Goal: Task Accomplishment & Management: Use online tool/utility

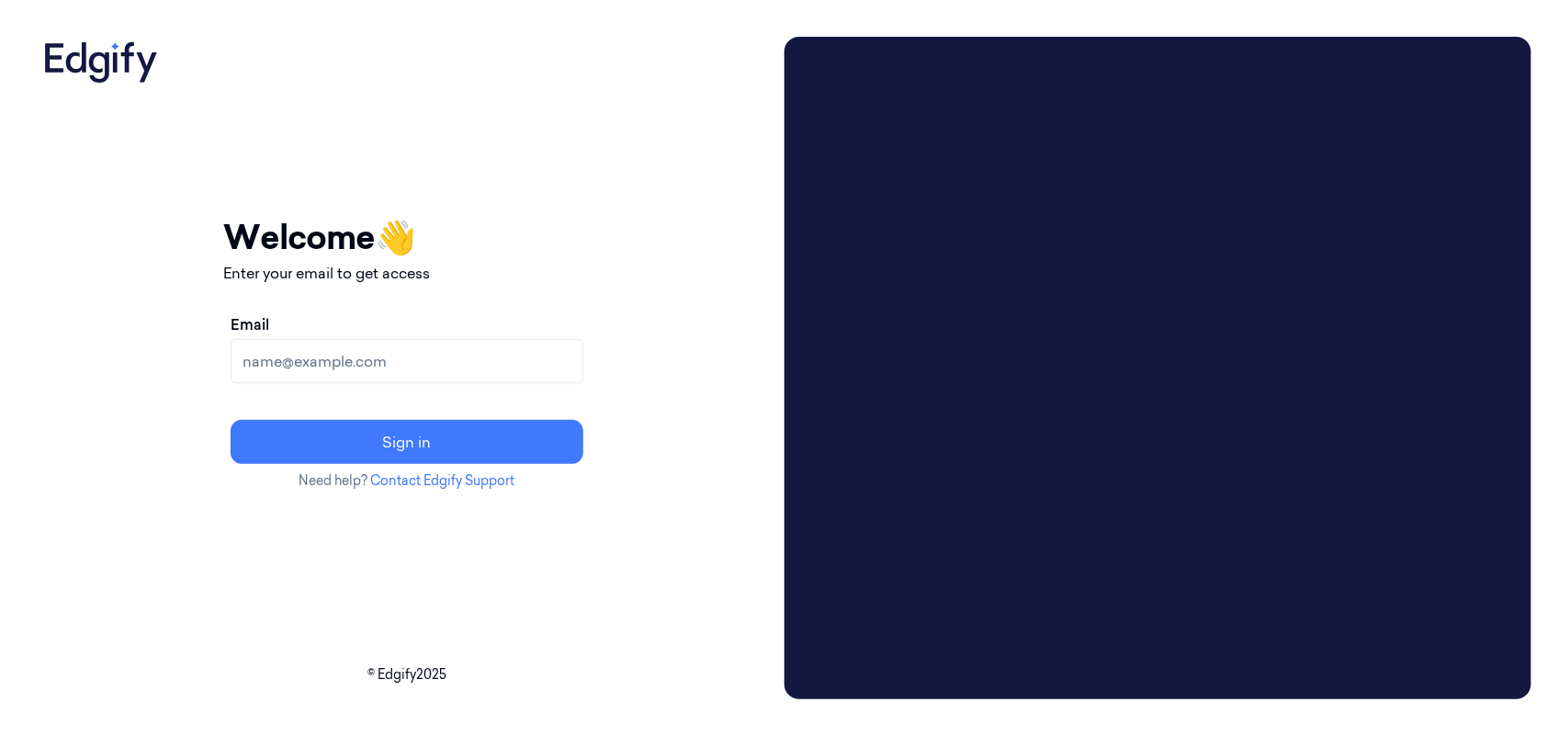
click at [428, 360] on input "Email" at bounding box center [407, 360] width 352 height 44
type input "mohan.kune@indivillage.co"
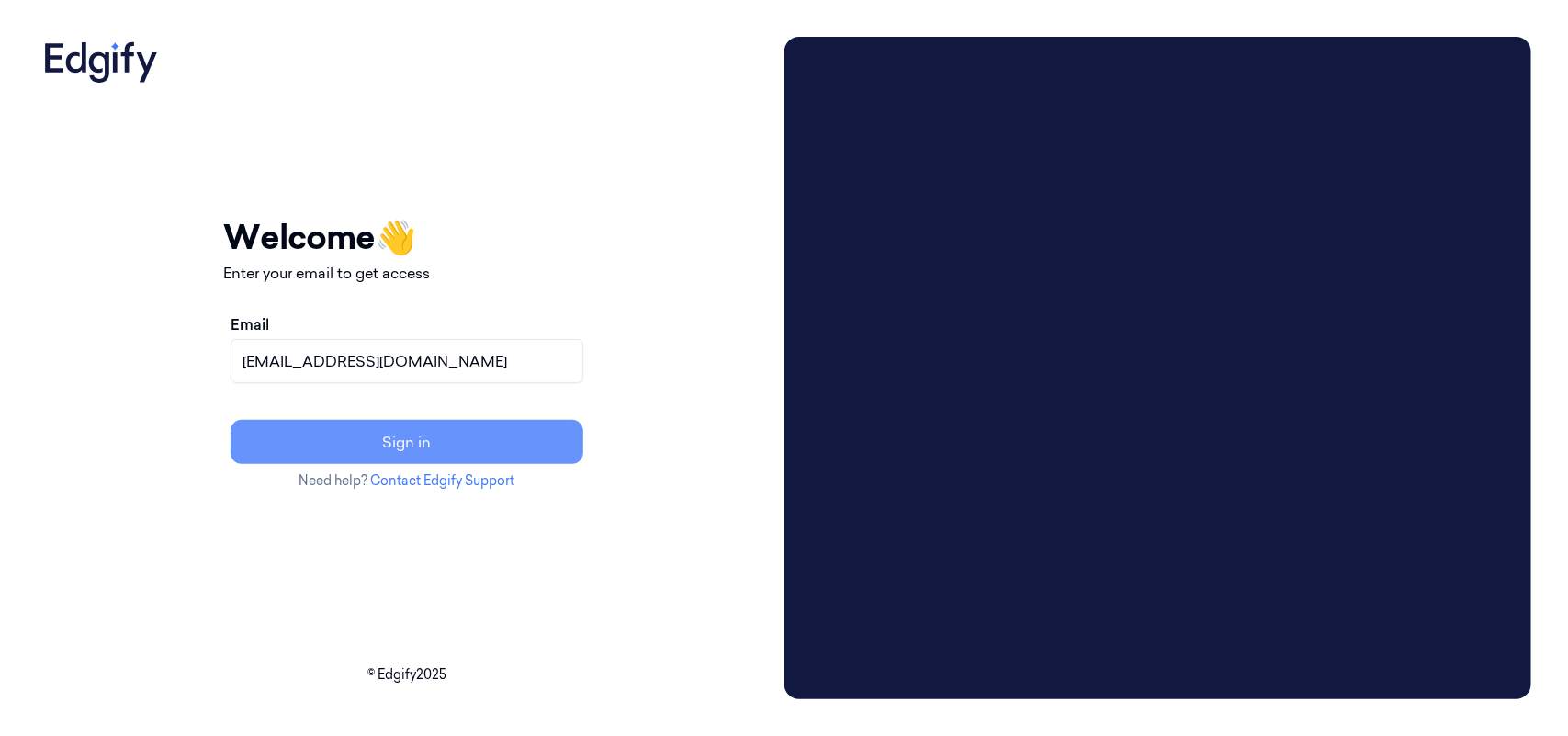
click at [517, 434] on button "Sign in" at bounding box center [407, 442] width 352 height 44
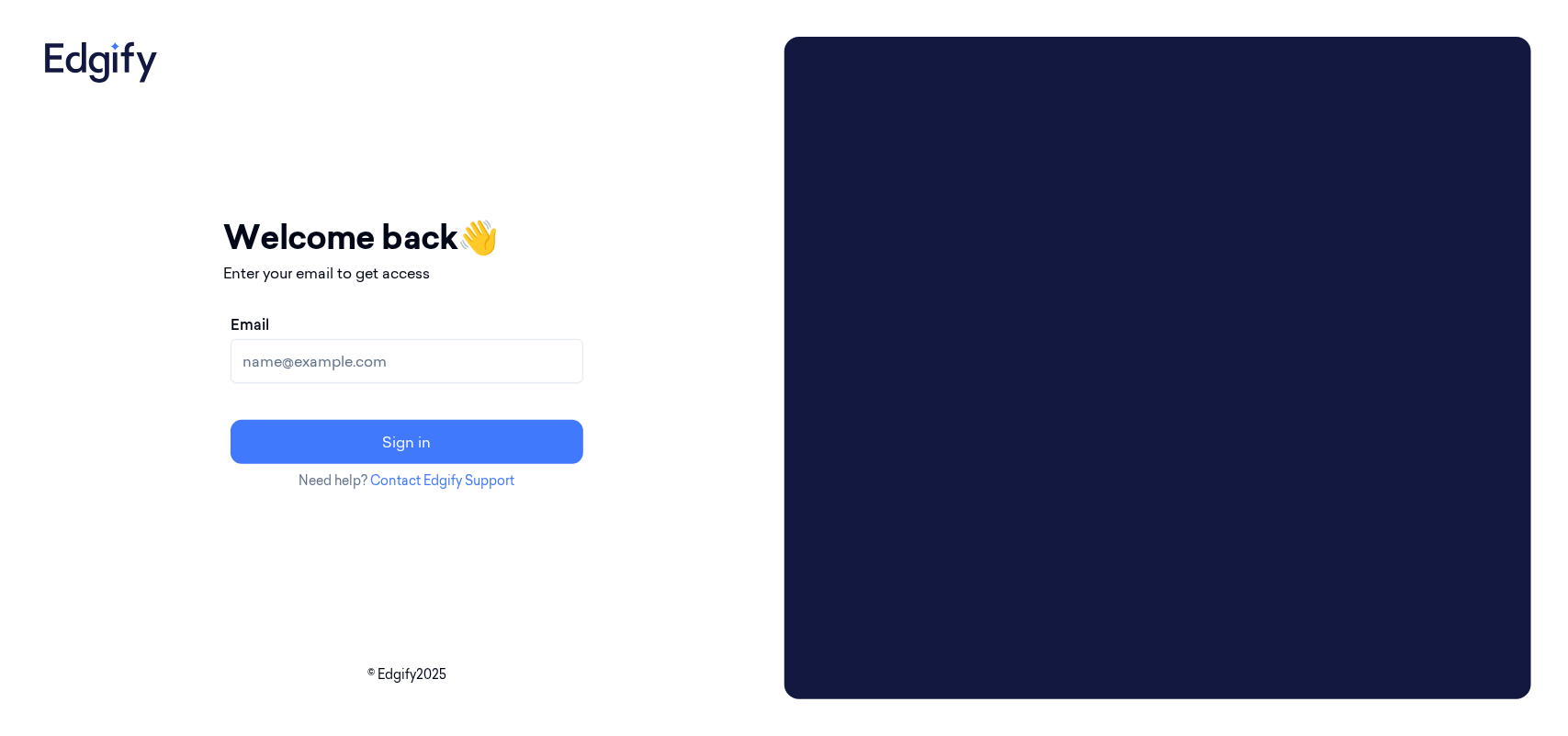
click at [470, 347] on input "Email" at bounding box center [407, 360] width 352 height 44
type input "[EMAIL_ADDRESS][DOMAIN_NAME]"
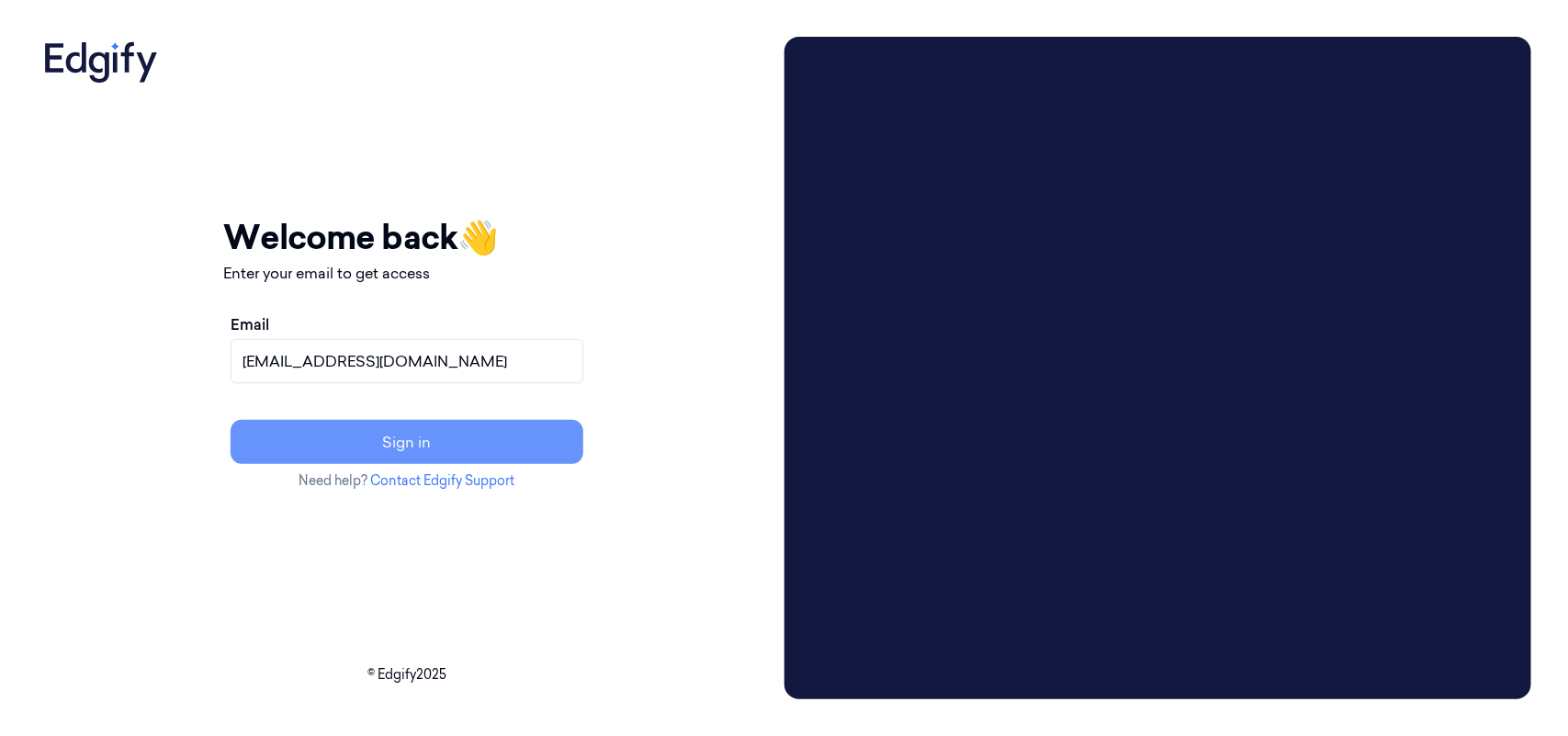
click at [484, 451] on button "Sign in" at bounding box center [407, 442] width 352 height 44
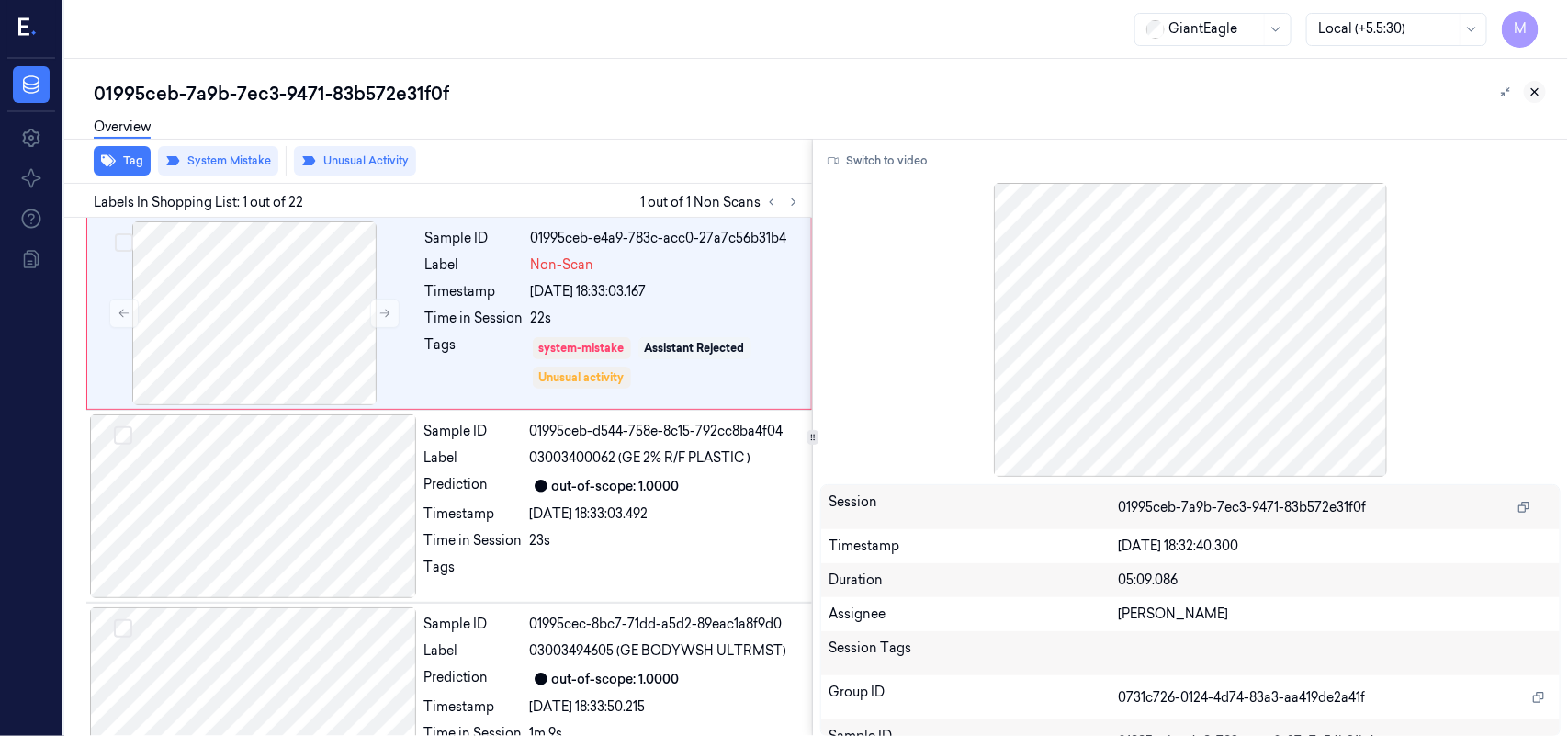
click at [1537, 88] on icon at bounding box center [1535, 92] width 13 height 13
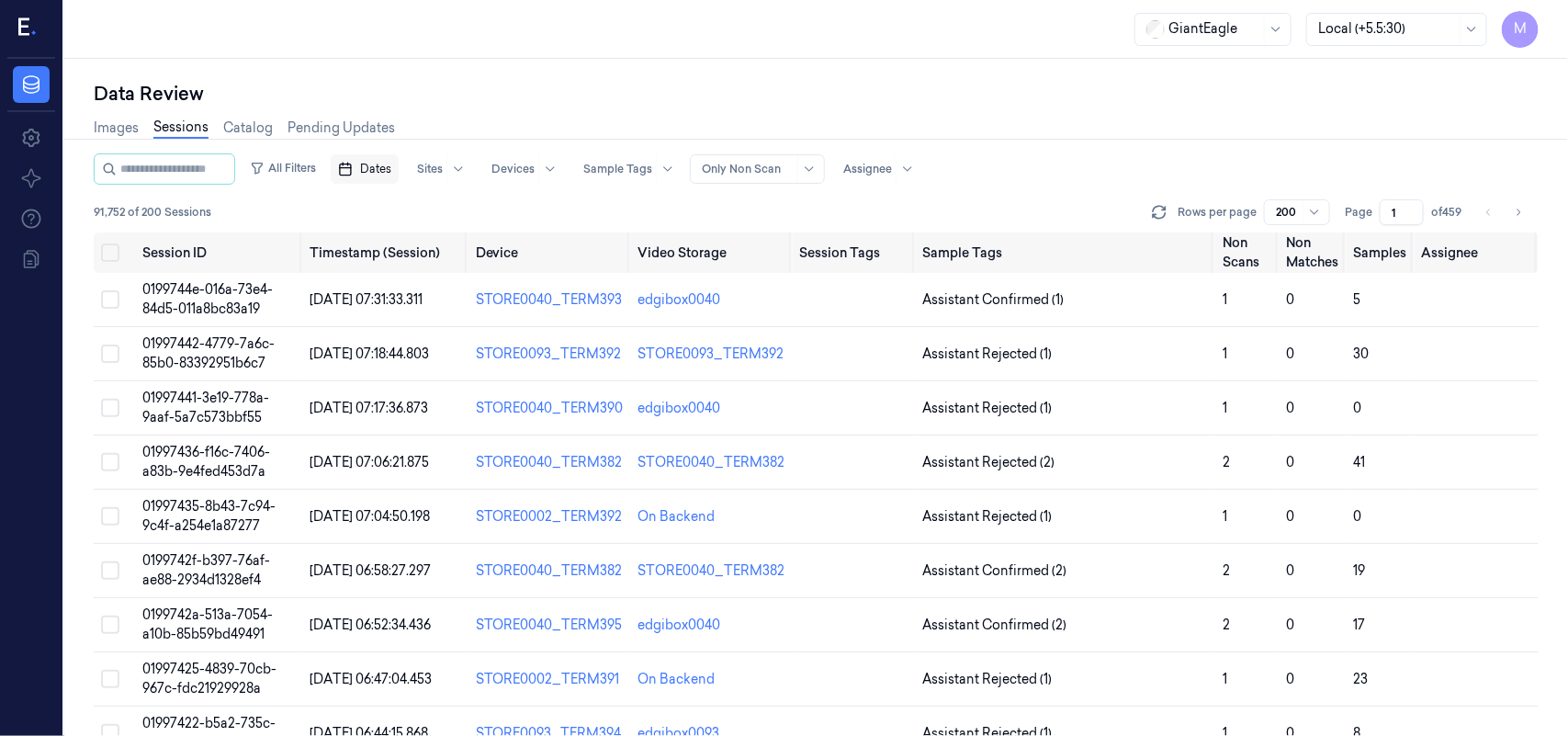
click at [392, 160] on span "Dates" at bounding box center [376, 168] width 31 height 17
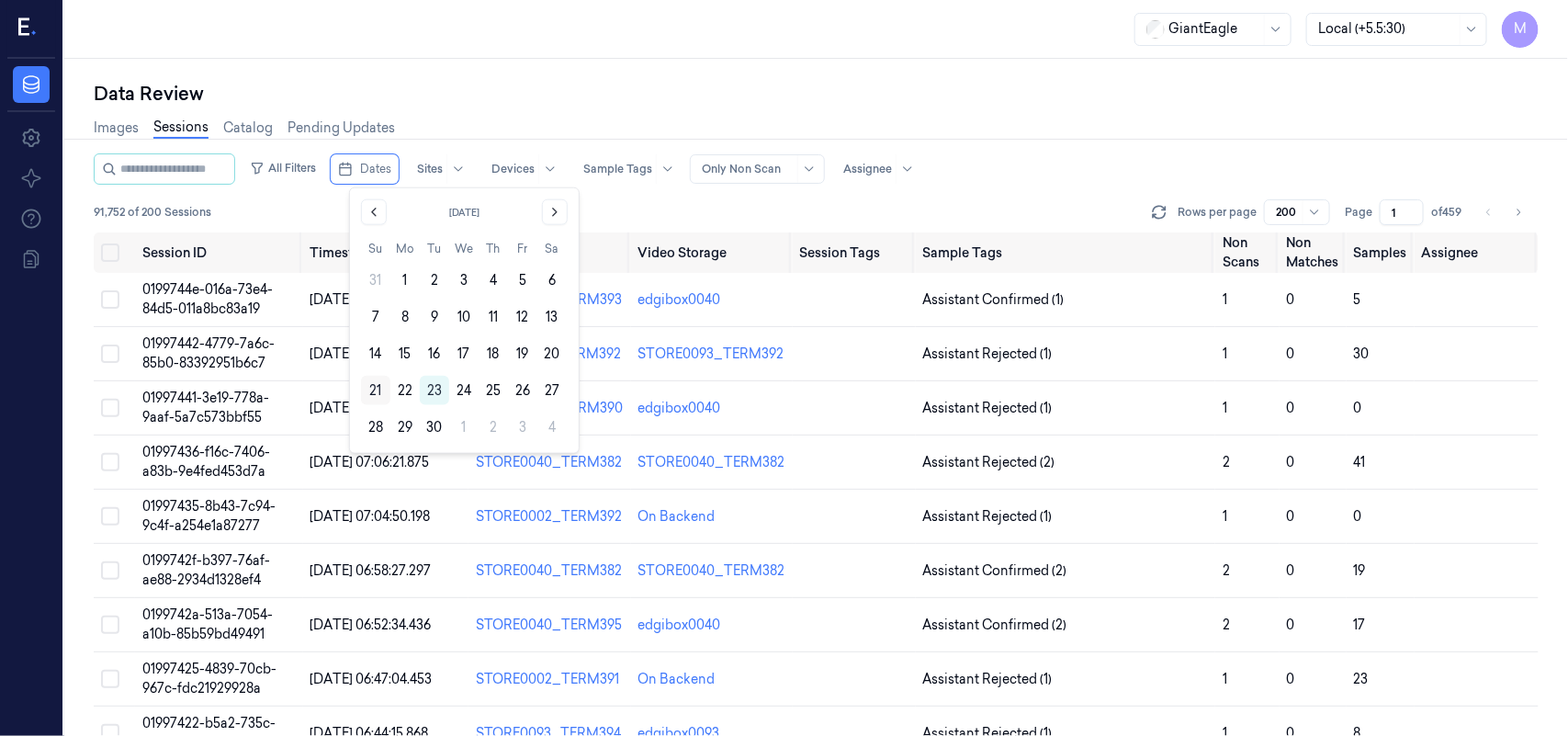
click at [378, 391] on button "21" at bounding box center [376, 391] width 30 height 30
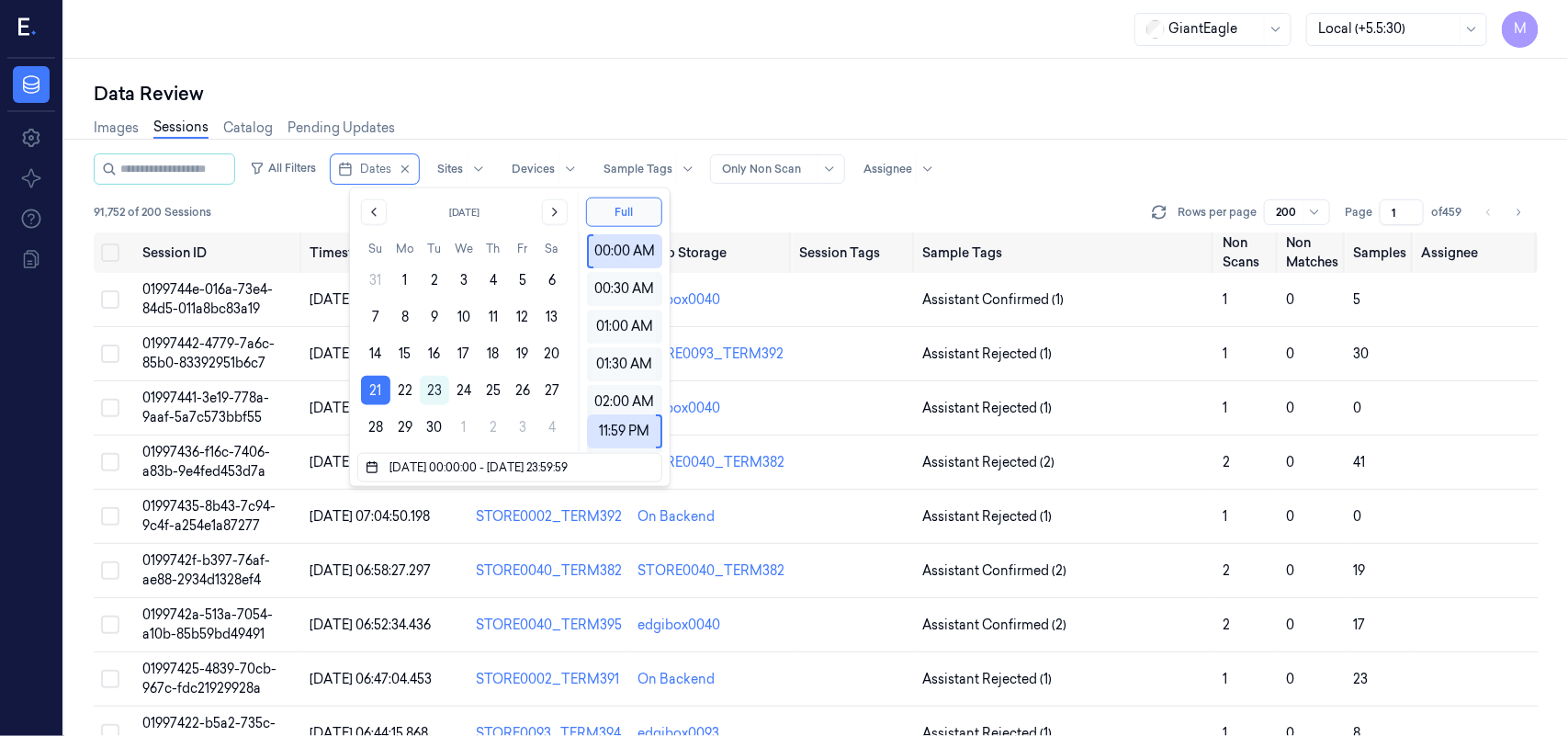
click at [993, 101] on div "Data Review" at bounding box center [816, 93] width 1445 height 26
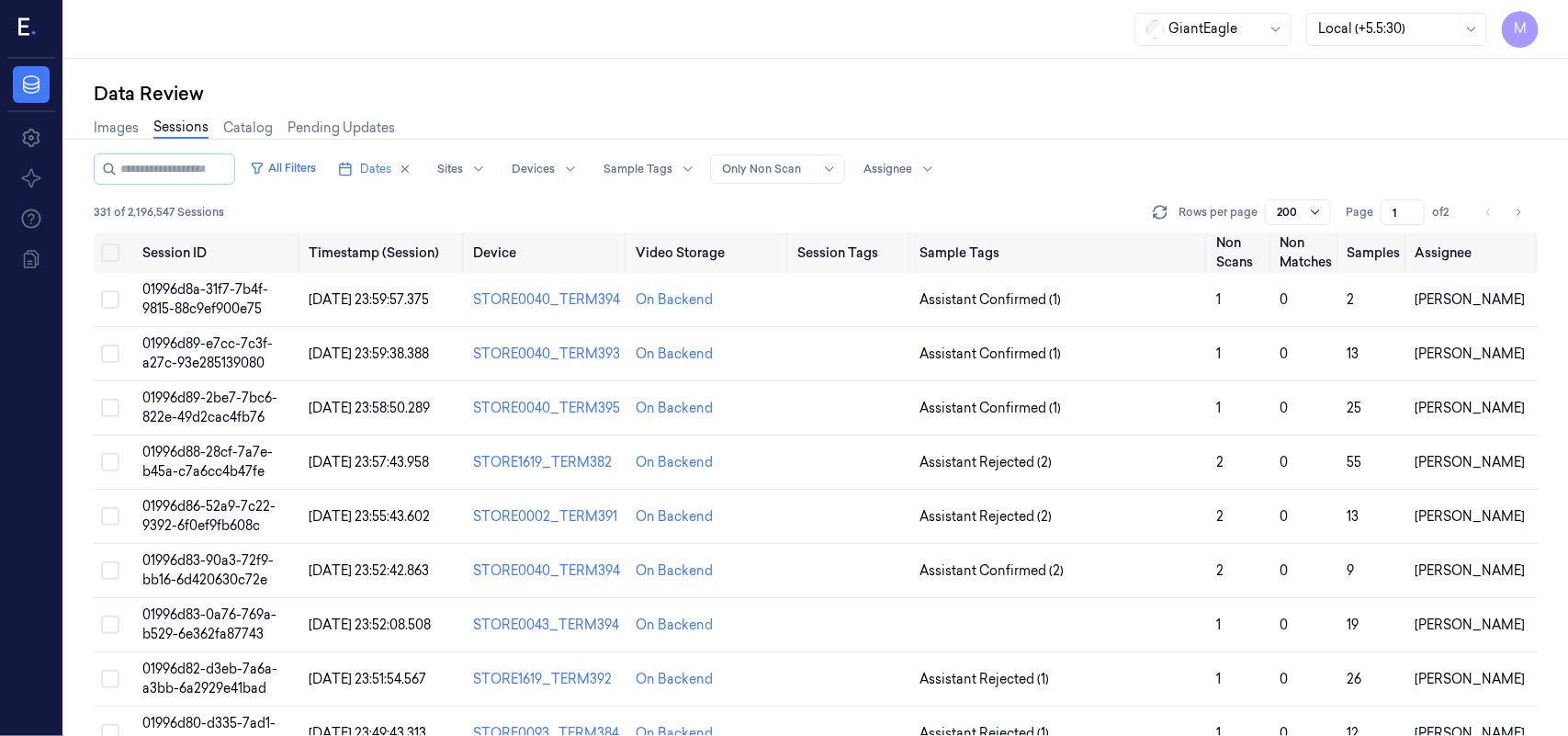
click at [1318, 205] on icon at bounding box center [1315, 212] width 15 height 15
click at [1131, 117] on div "Images Sessions Catalog Pending Updates" at bounding box center [816, 130] width 1445 height 47
click at [1197, 106] on div "Images Sessions Catalog Pending Updates" at bounding box center [816, 130] width 1445 height 47
click at [1291, 214] on div at bounding box center [1287, 212] width 23 height 17
click at [1254, 161] on div "All Filters Dates Sites Devices Sample Tags Alert Type Only Non Scan Assignee" at bounding box center [816, 169] width 1445 height 31
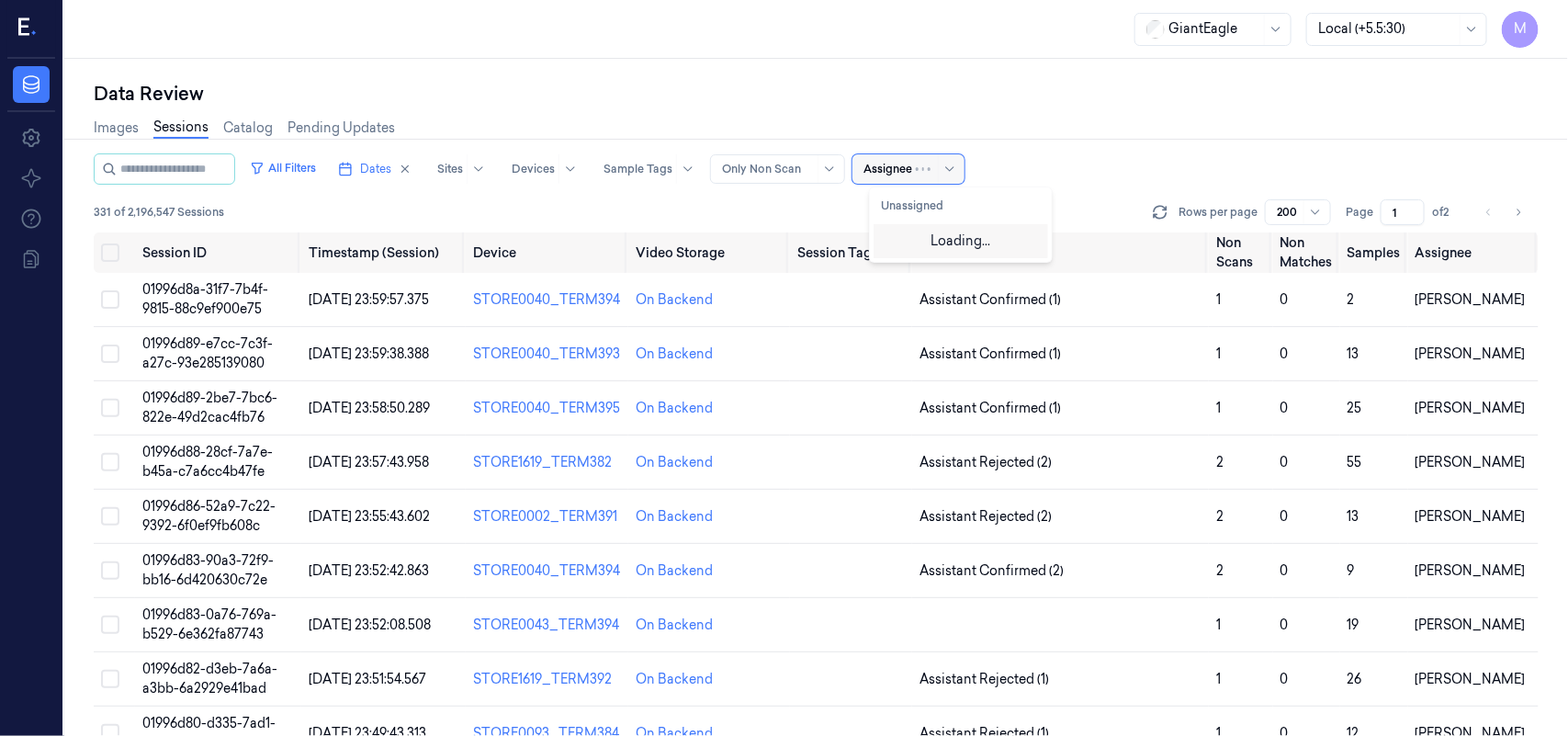
click at [934, 168] on div at bounding box center [939, 169] width 45 height 30
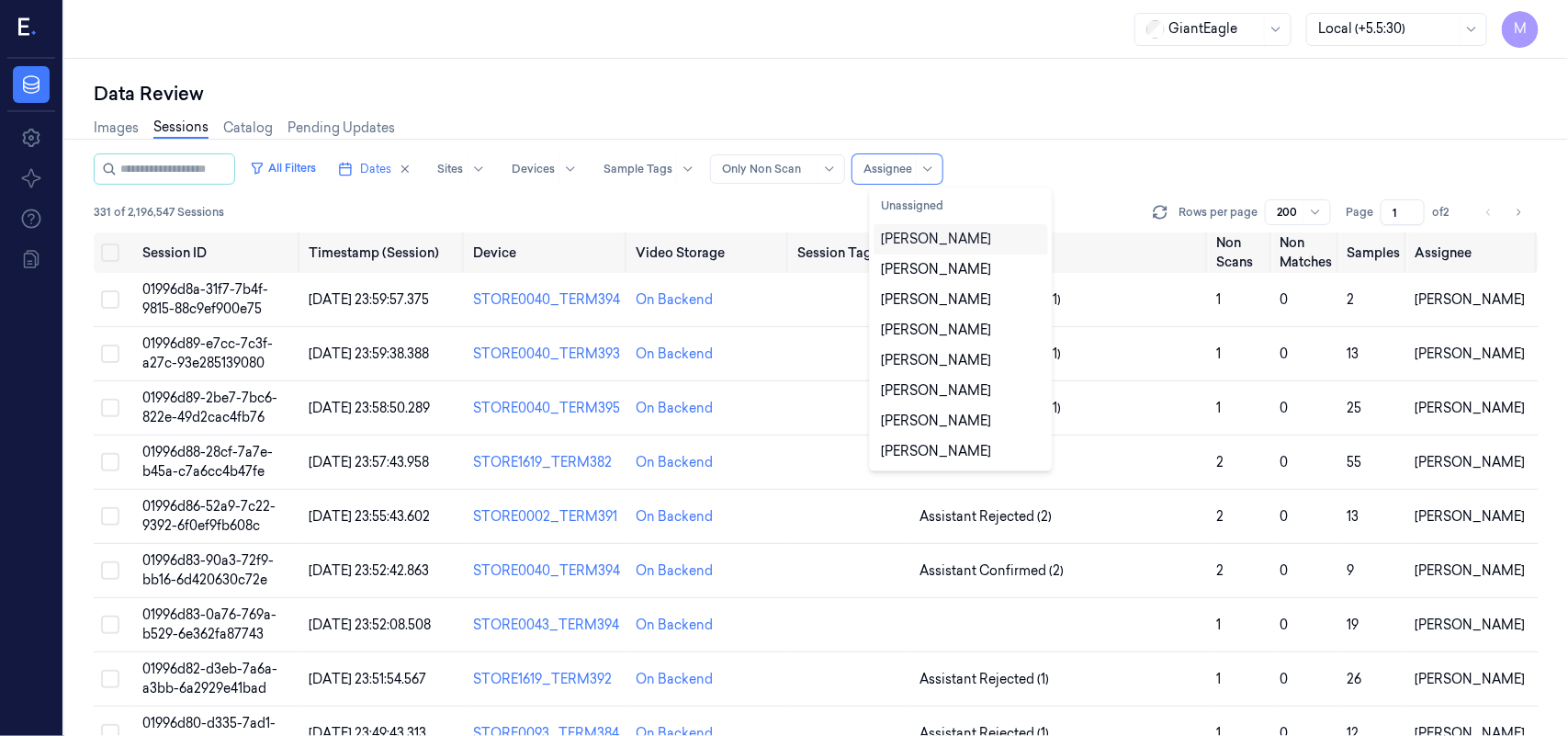
click at [958, 229] on div "[PERSON_NAME]" at bounding box center [961, 239] width 159 height 20
click at [1190, 127] on div "Images Sessions Catalog Pending Updates" at bounding box center [816, 130] width 1445 height 47
click at [918, 172] on div at bounding box center [895, 168] width 63 height 17
click at [1063, 163] on div "All Filters Dates Sites Devices Sample Tags Alert Type Only Non Scan All select…" at bounding box center [816, 169] width 1445 height 31
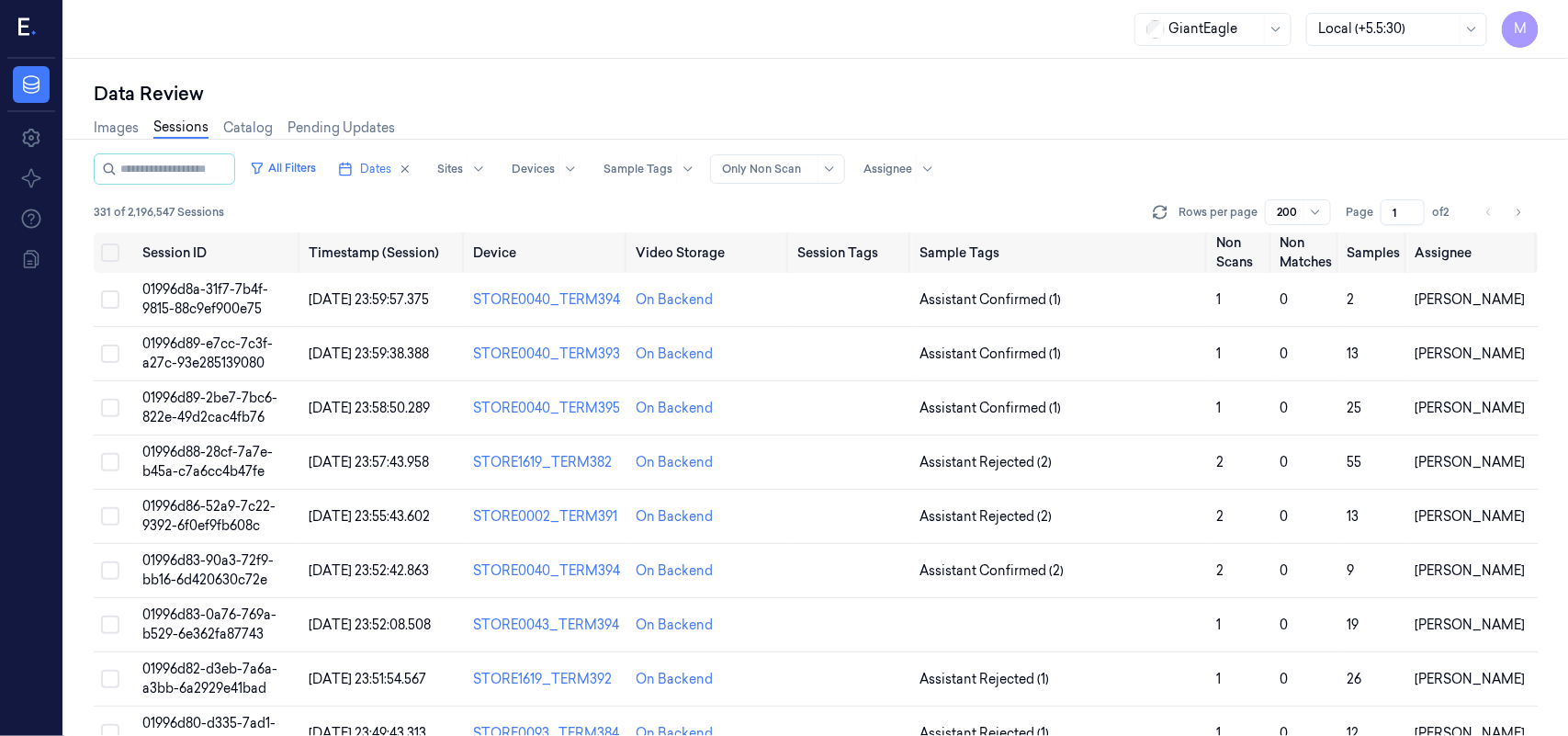
click at [1413, 218] on input "1" at bounding box center [1403, 213] width 44 height 26
click at [1413, 209] on input "2" at bounding box center [1403, 213] width 44 height 26
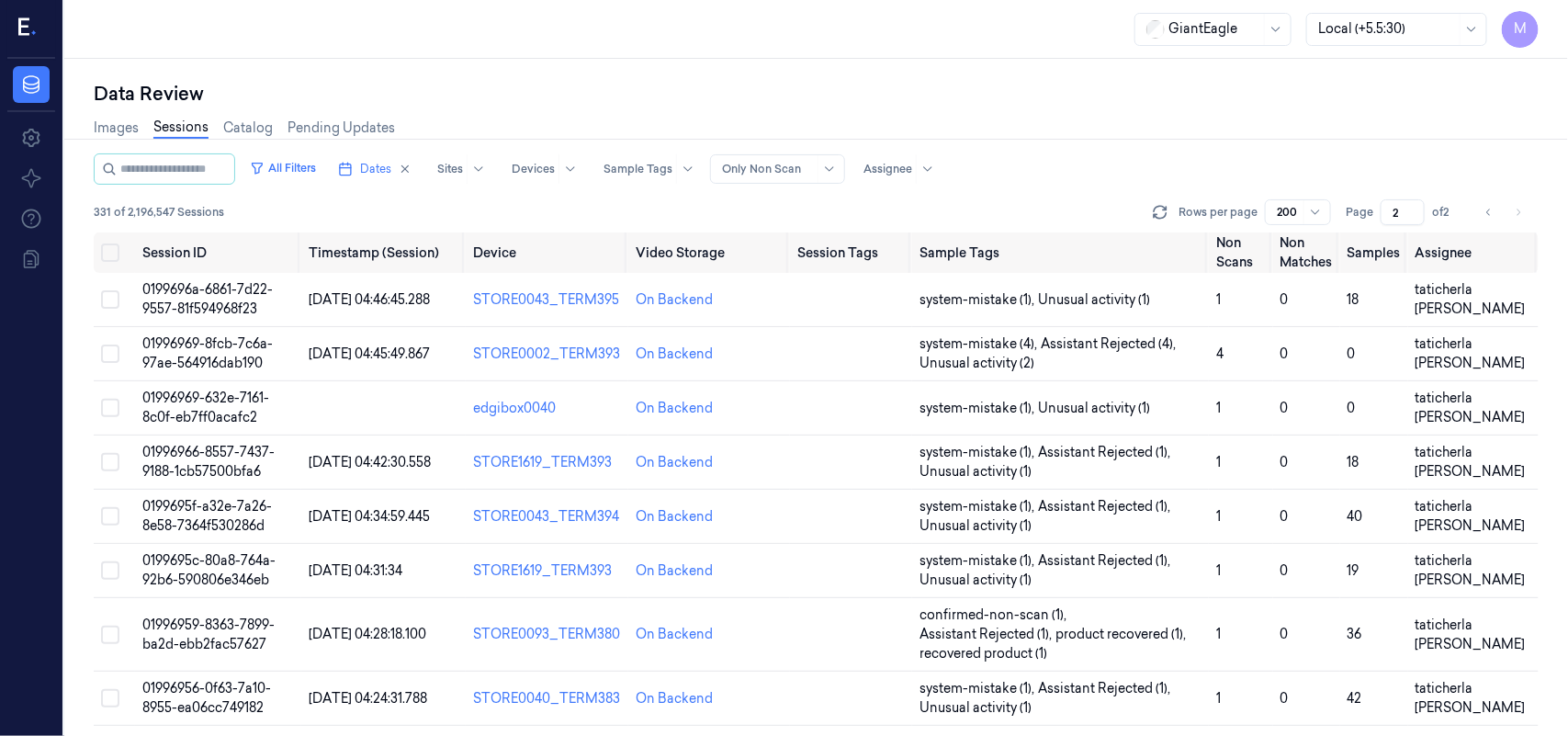
click at [1412, 222] on input "2" at bounding box center [1403, 213] width 44 height 26
type input "1"
click at [1412, 217] on input "1" at bounding box center [1403, 213] width 44 height 26
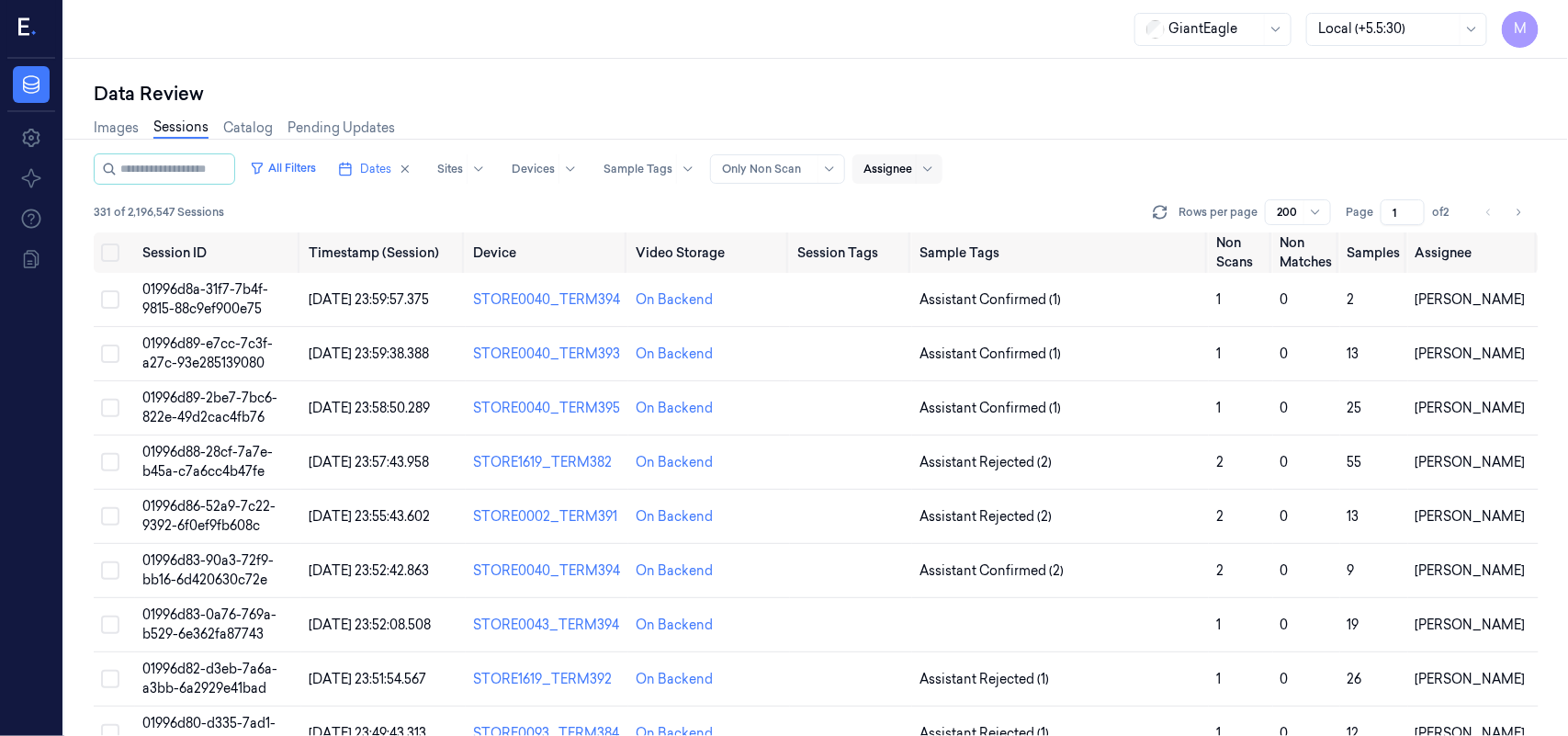
click at [930, 158] on div "Assignee" at bounding box center [897, 169] width 90 height 30
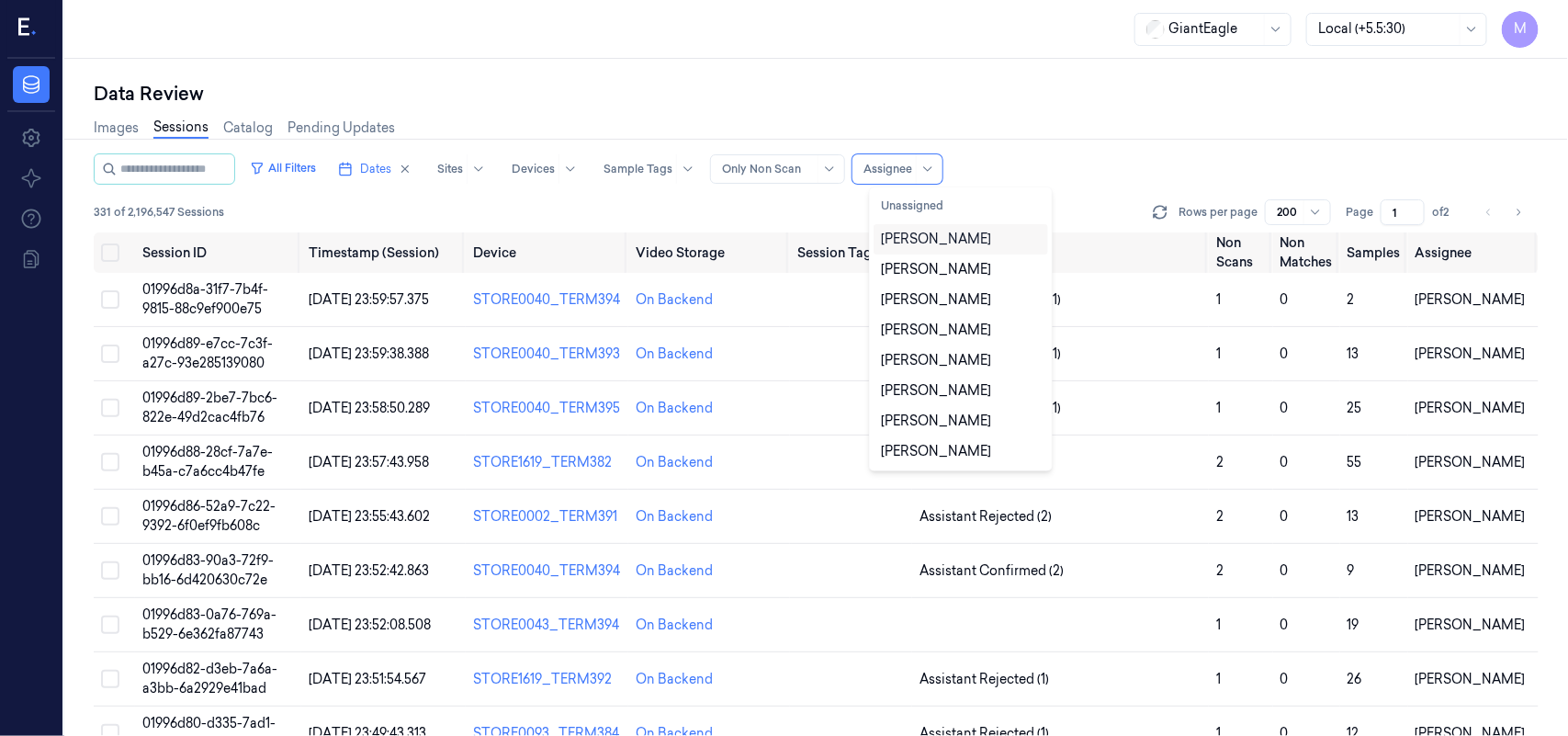
click at [930, 243] on div "[PERSON_NAME]" at bounding box center [936, 239] width 110 height 20
click at [1118, 143] on div "Images Sessions Catalog Pending Updates" at bounding box center [816, 130] width 1445 height 47
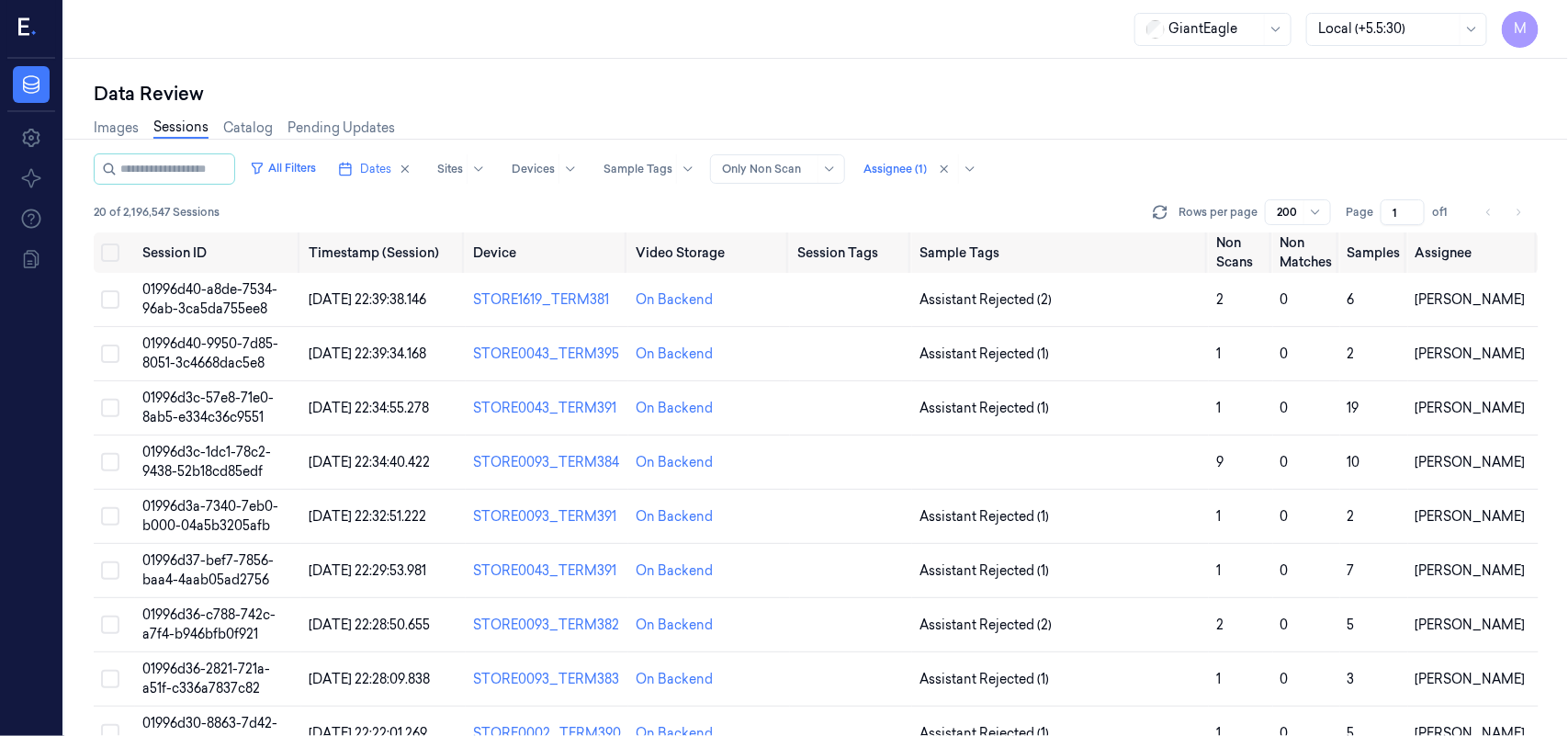
click at [1414, 217] on input "1" at bounding box center [1403, 213] width 44 height 26
click at [1369, 161] on div "All Filters Dates Sites Devices Sample Tags Alert Type Only Non Scan Assignee (…" at bounding box center [816, 169] width 1445 height 31
click at [1401, 210] on input "1" at bounding box center [1403, 213] width 44 height 26
click at [1413, 223] on input "1" at bounding box center [1403, 213] width 44 height 26
click at [1413, 207] on input "1" at bounding box center [1403, 213] width 44 height 26
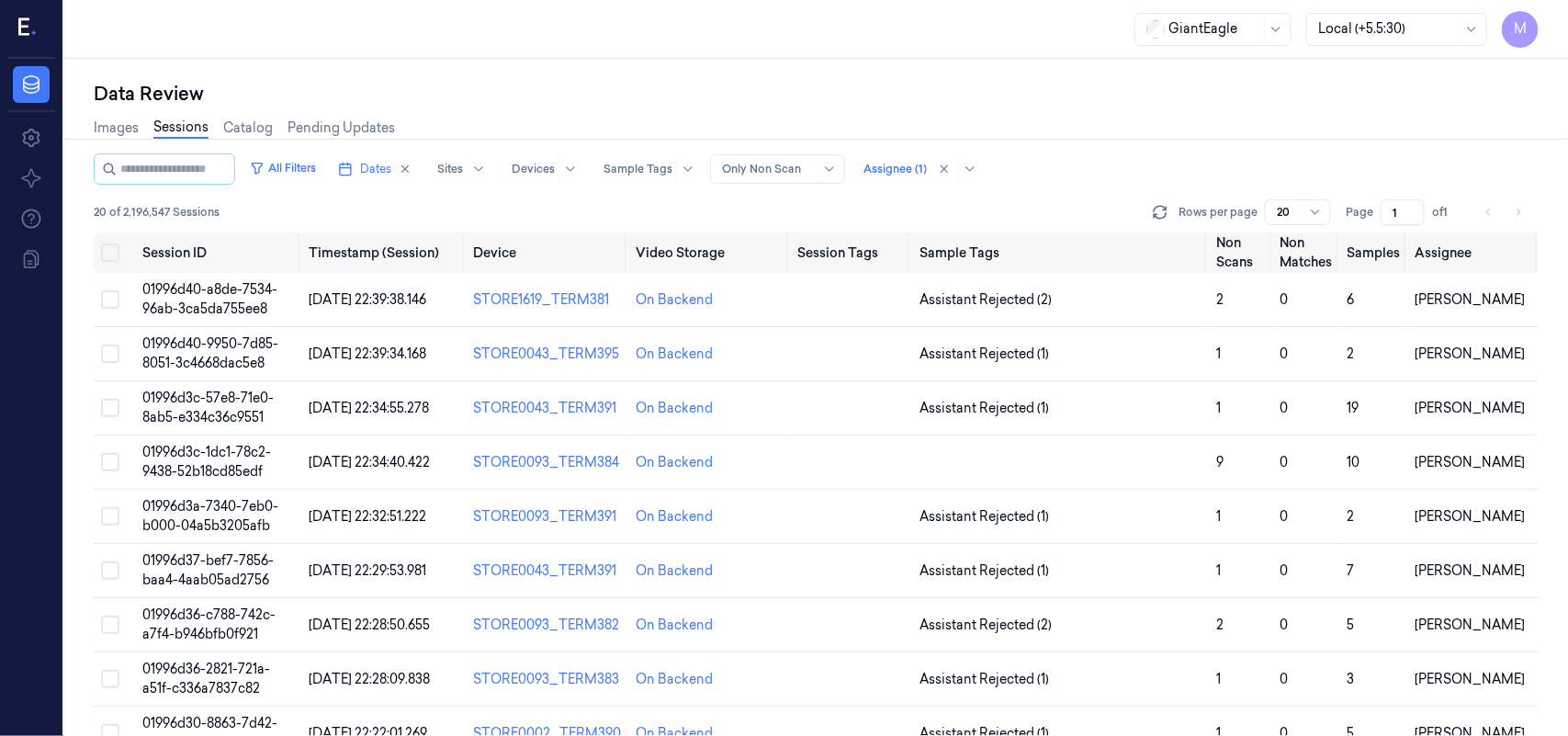
click at [1413, 226] on div "All Filters Dates Sites Devices Sample Tags Alert Type Only Non Scan Assignee (…" at bounding box center [816, 193] width 1445 height 79
click at [1392, 188] on div "All Filters Dates Sites Devices Sample Tags Alert Type Only Non Scan Assignee (…" at bounding box center [816, 193] width 1445 height 79
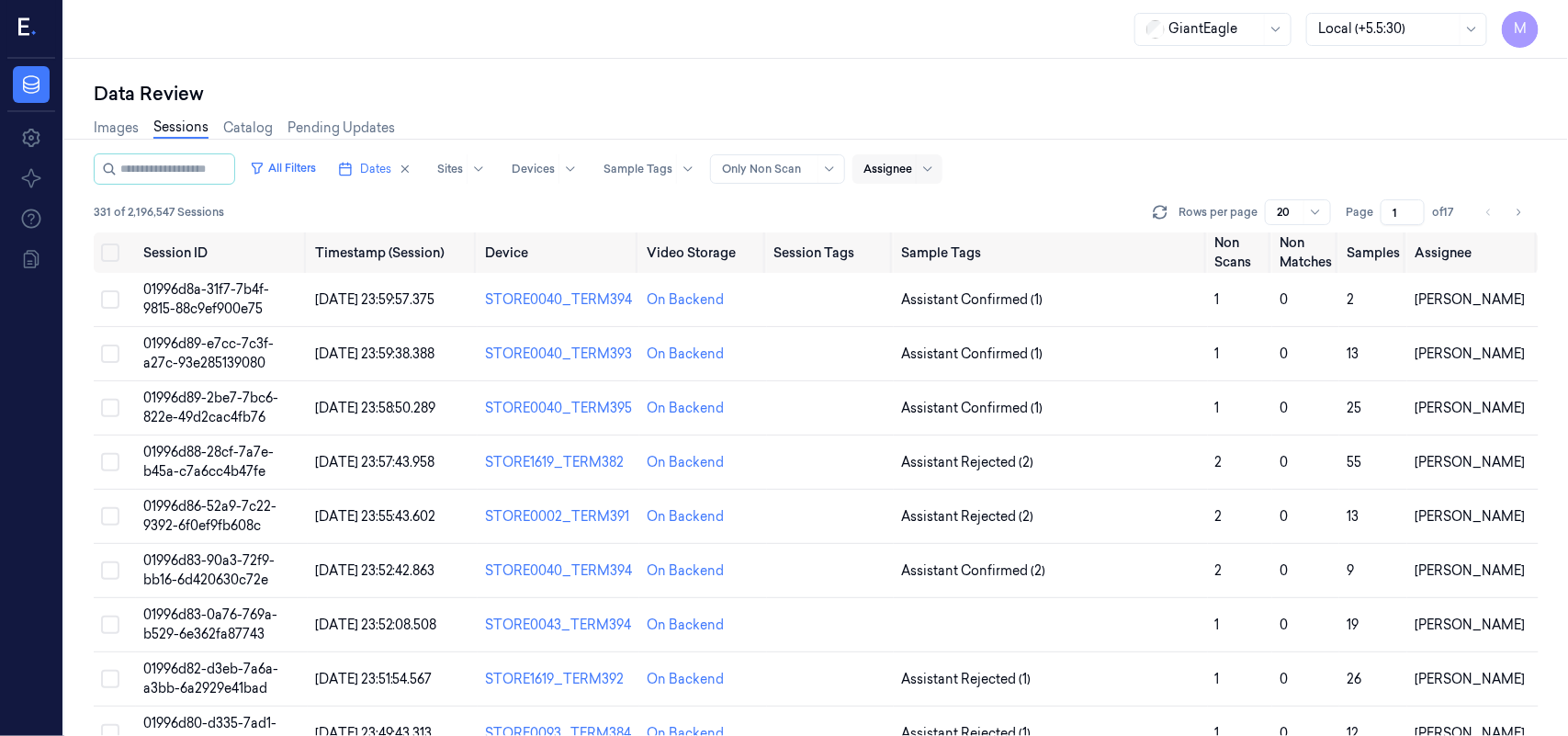
click at [1414, 215] on input "1" at bounding box center [1403, 213] width 44 height 26
click at [1413, 204] on input "2" at bounding box center [1403, 213] width 44 height 26
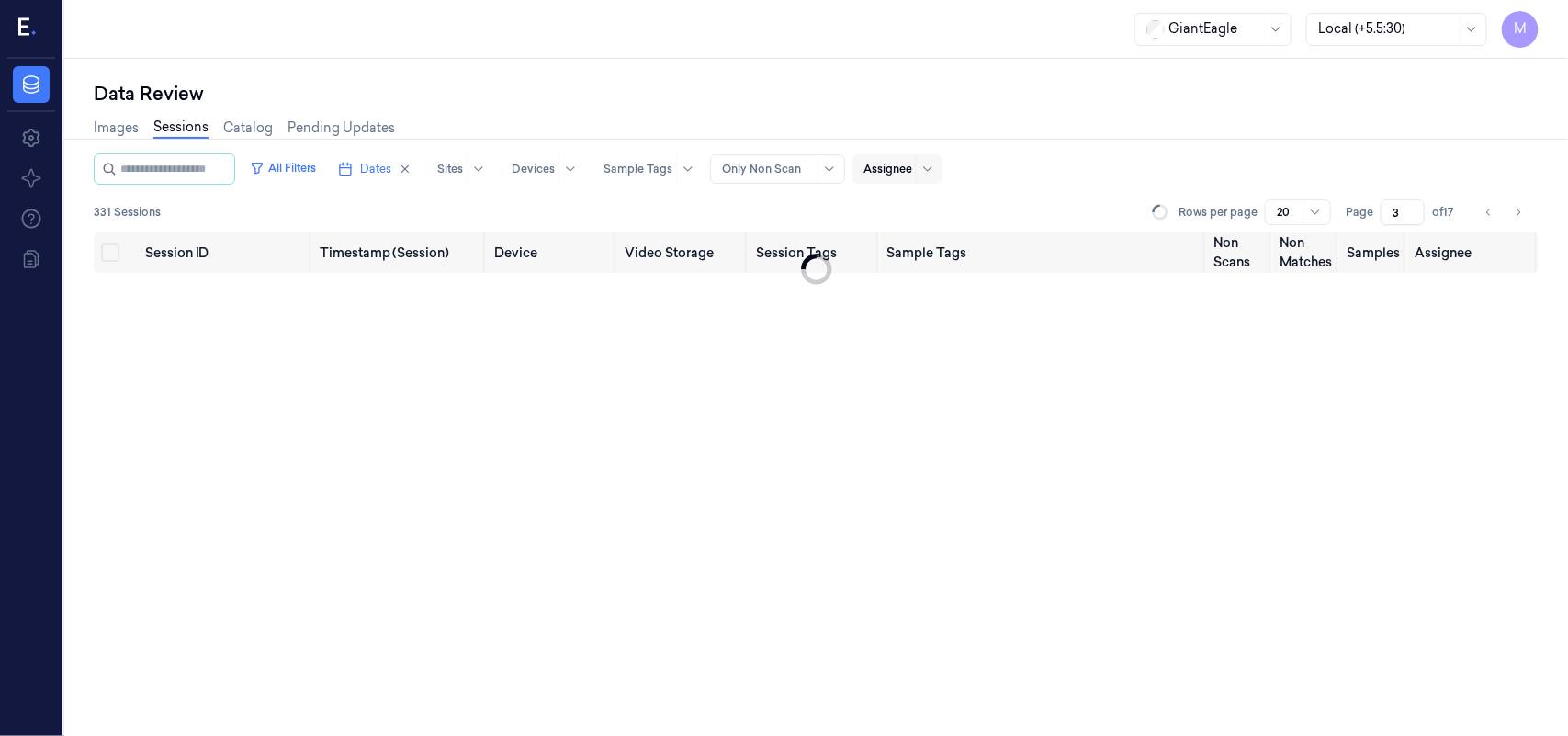
click at [1413, 204] on input "3" at bounding box center [1403, 213] width 44 height 26
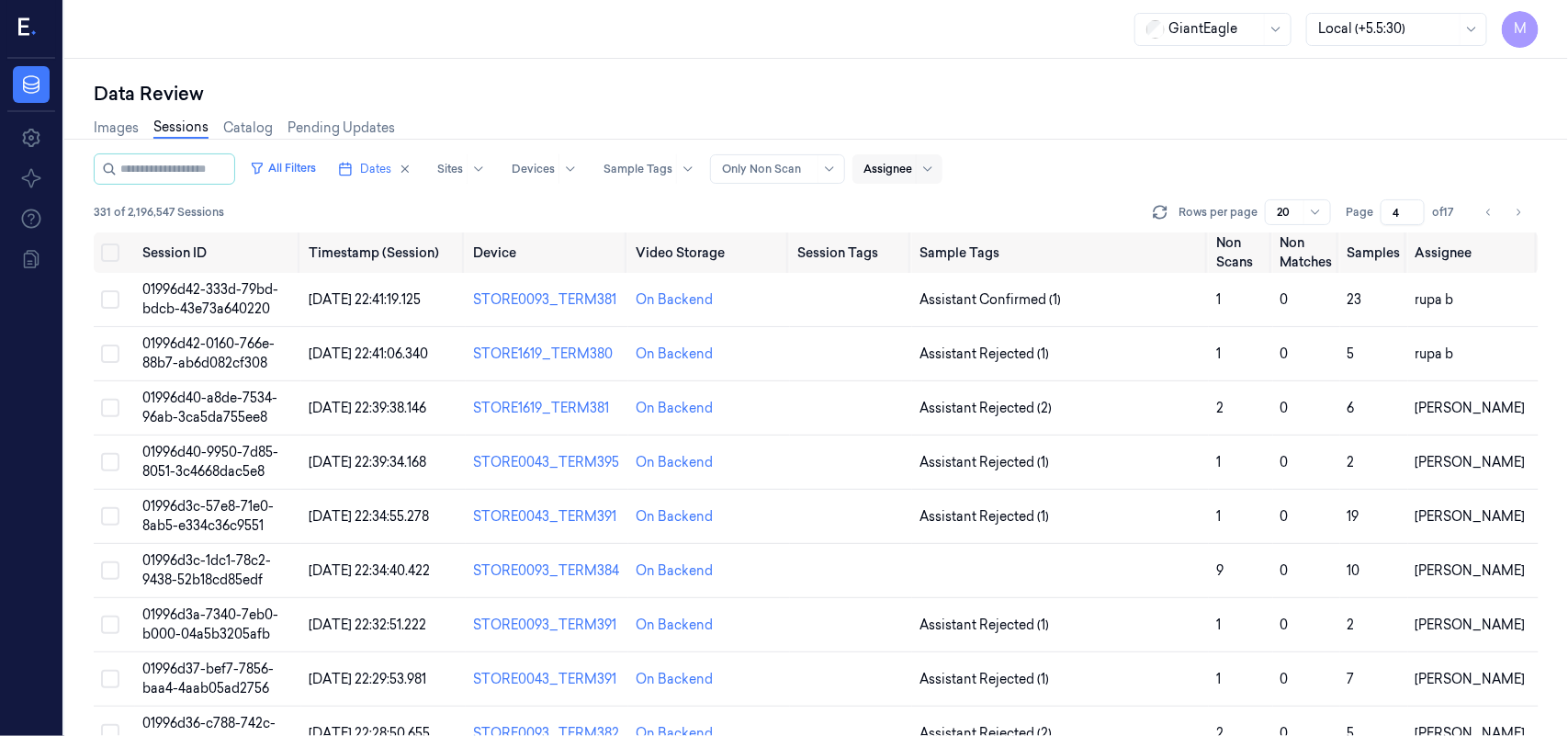
click at [1413, 204] on input "4" at bounding box center [1403, 213] width 44 height 26
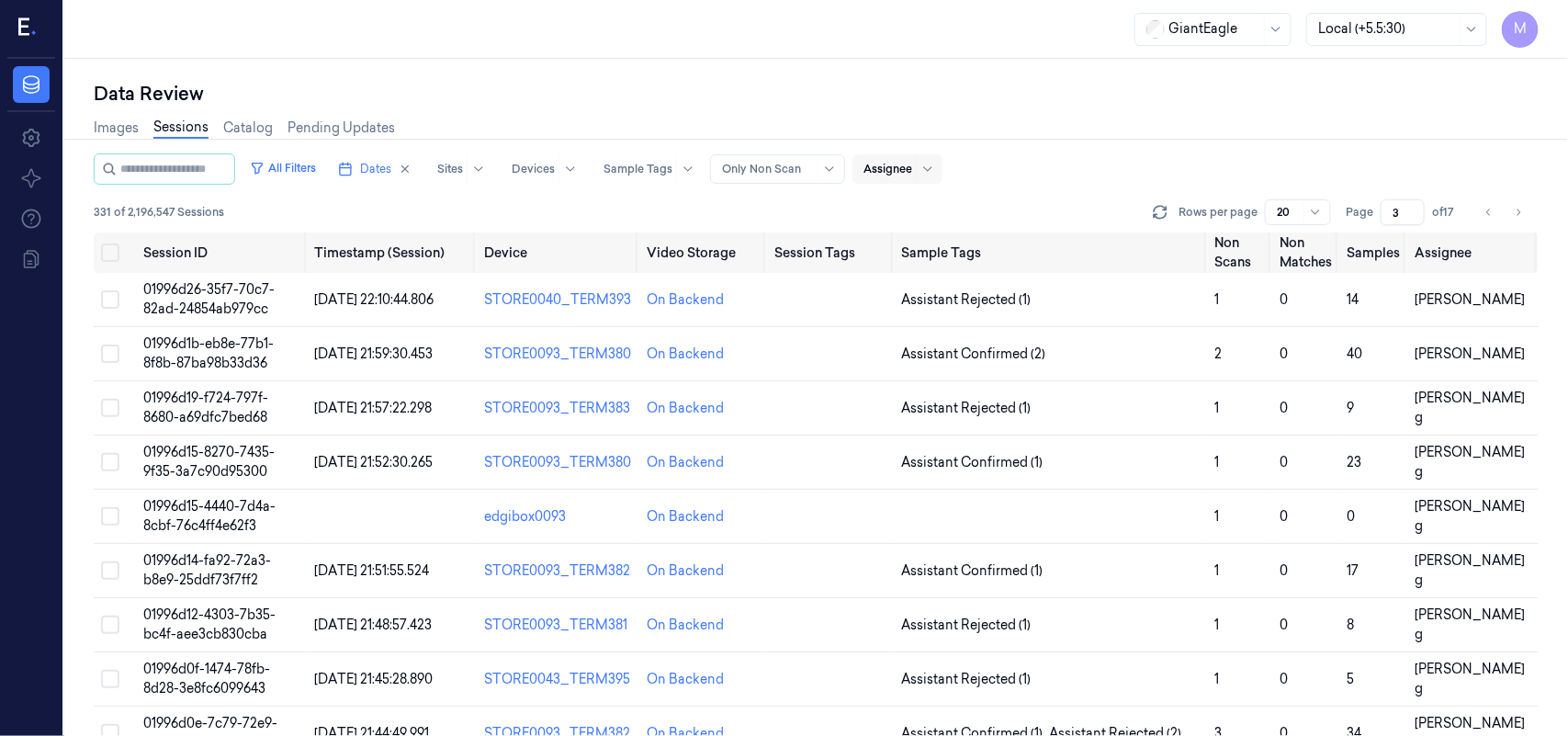
click at [1413, 217] on input "3" at bounding box center [1403, 213] width 44 height 26
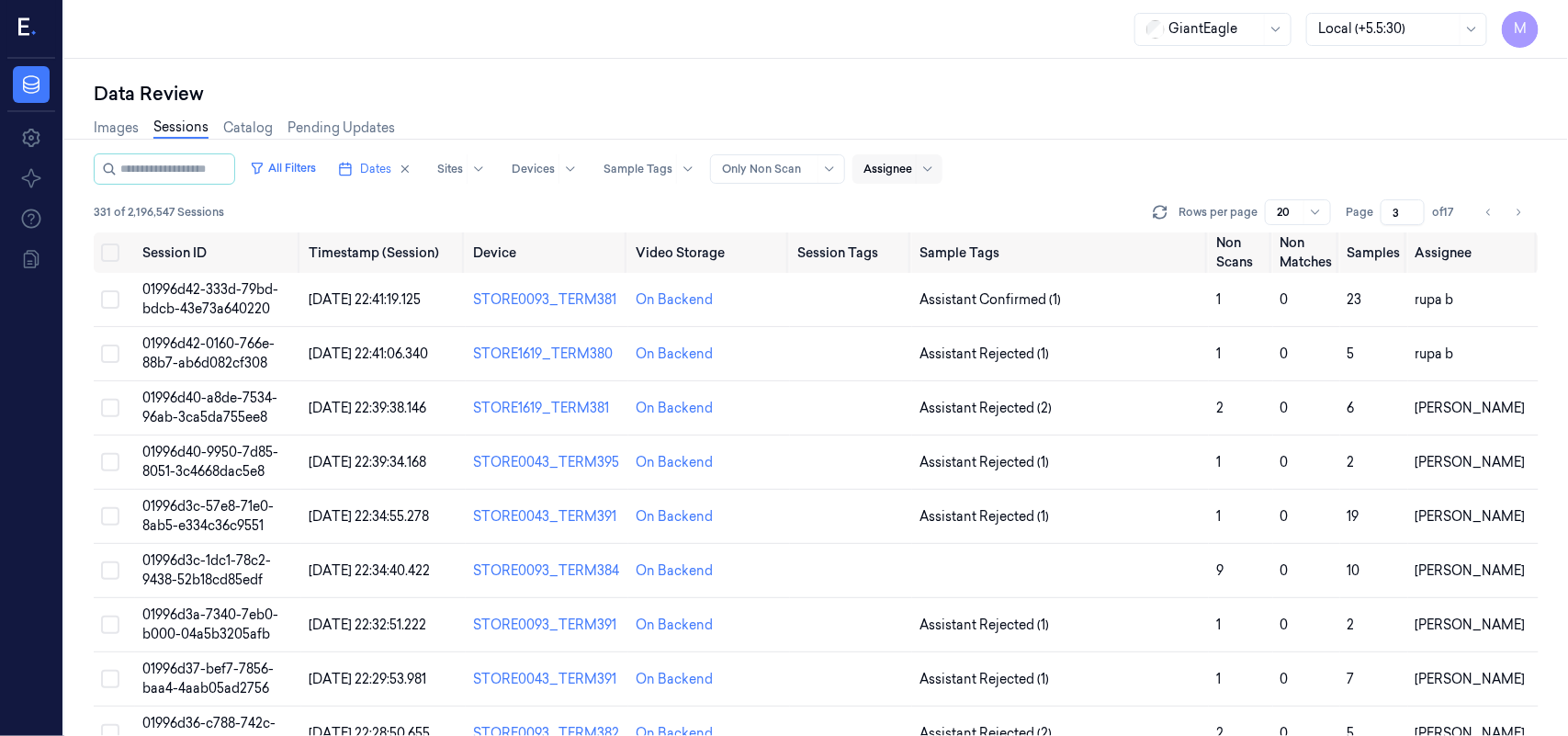
click at [1076, 188] on div "All Filters Dates Sites Devices Sample Tags Alert Type Only Non Scan Assignee 3…" at bounding box center [816, 193] width 1445 height 79
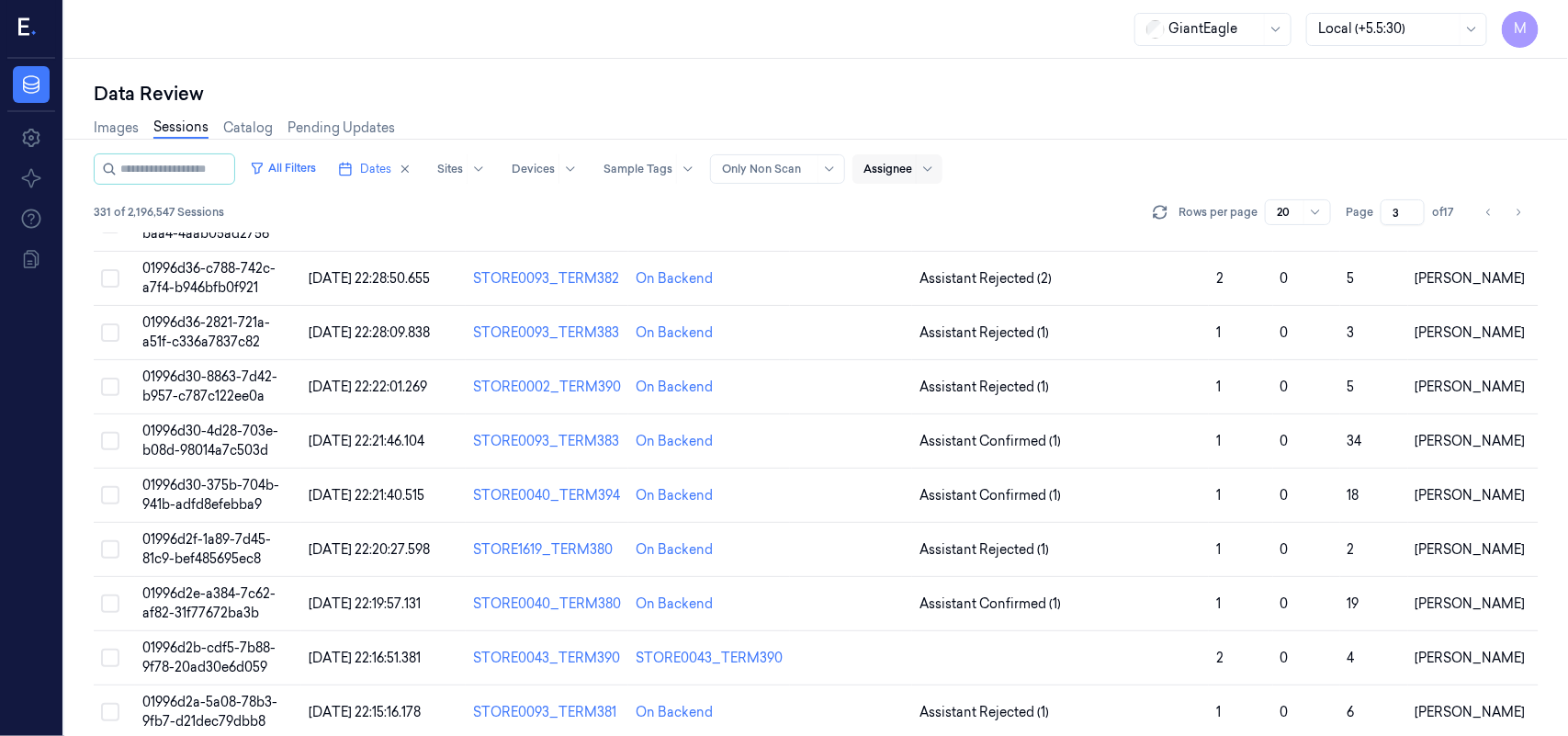
scroll to position [460, 0]
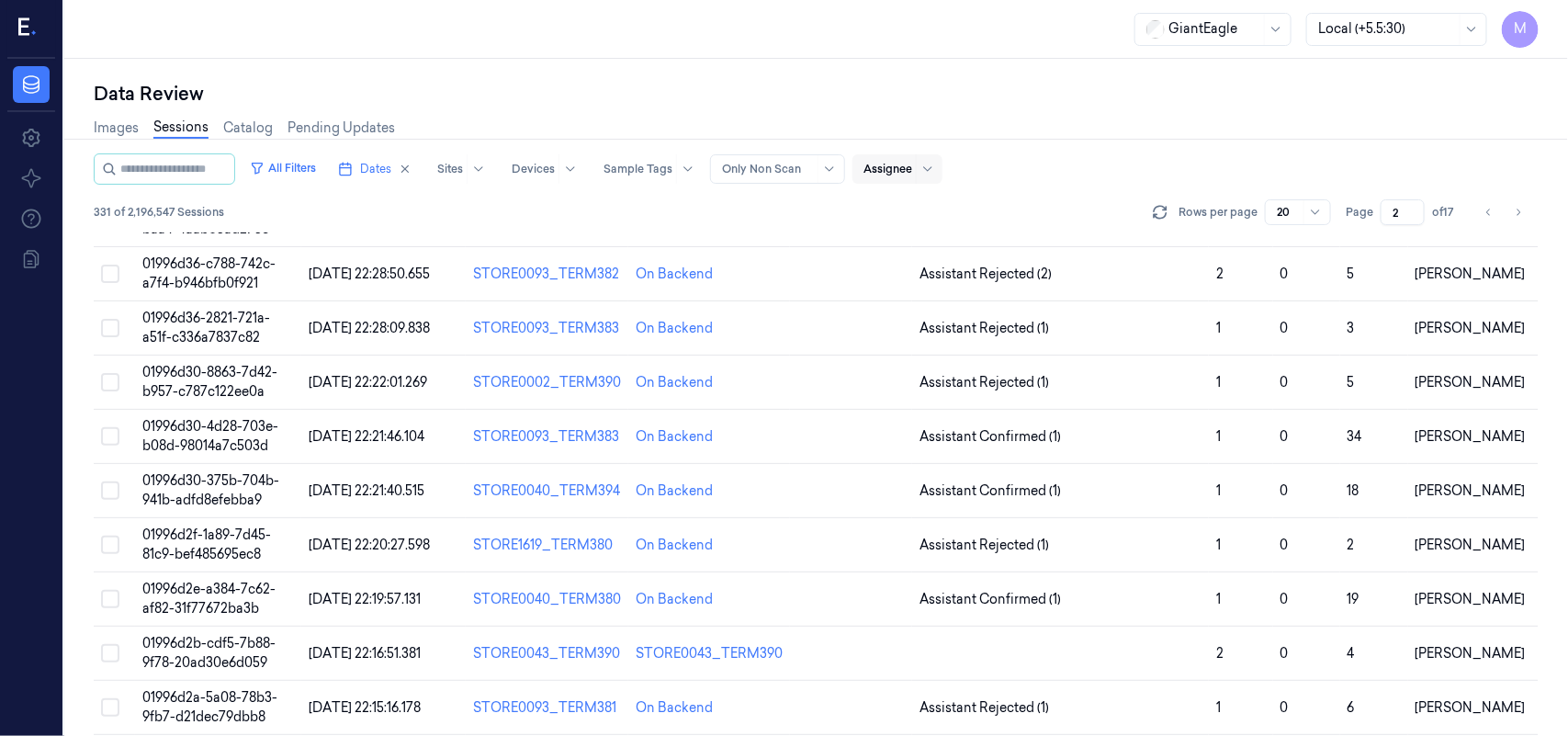
click at [1412, 217] on input "2" at bounding box center [1403, 213] width 44 height 26
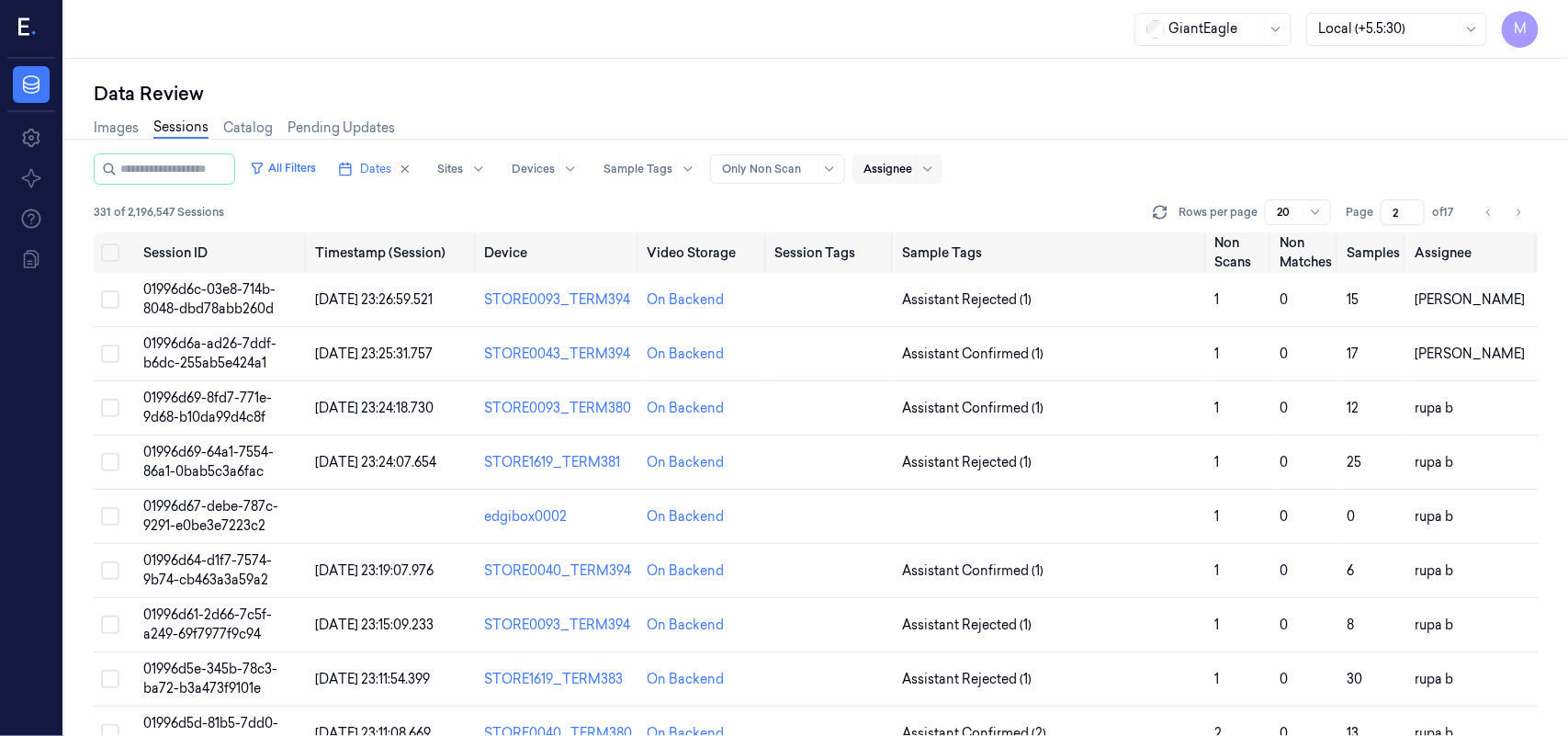
click at [1419, 202] on input "2" at bounding box center [1403, 213] width 44 height 26
click at [1408, 207] on input "3" at bounding box center [1403, 213] width 44 height 26
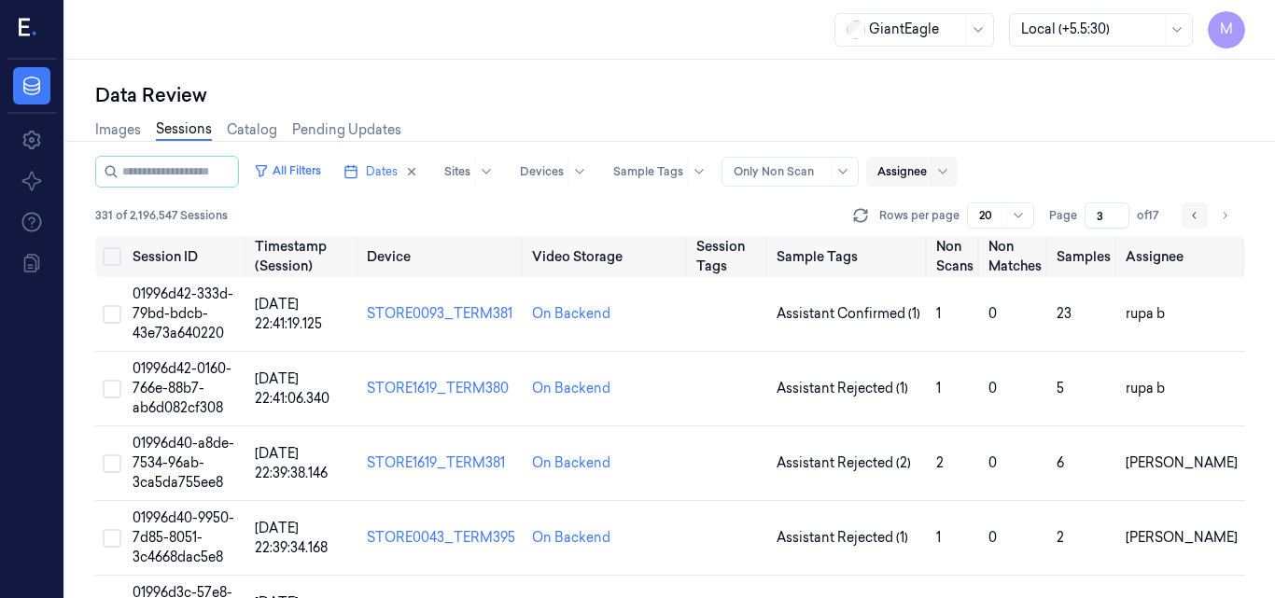
click at [1198, 214] on icon "Go to previous page" at bounding box center [1194, 215] width 11 height 15
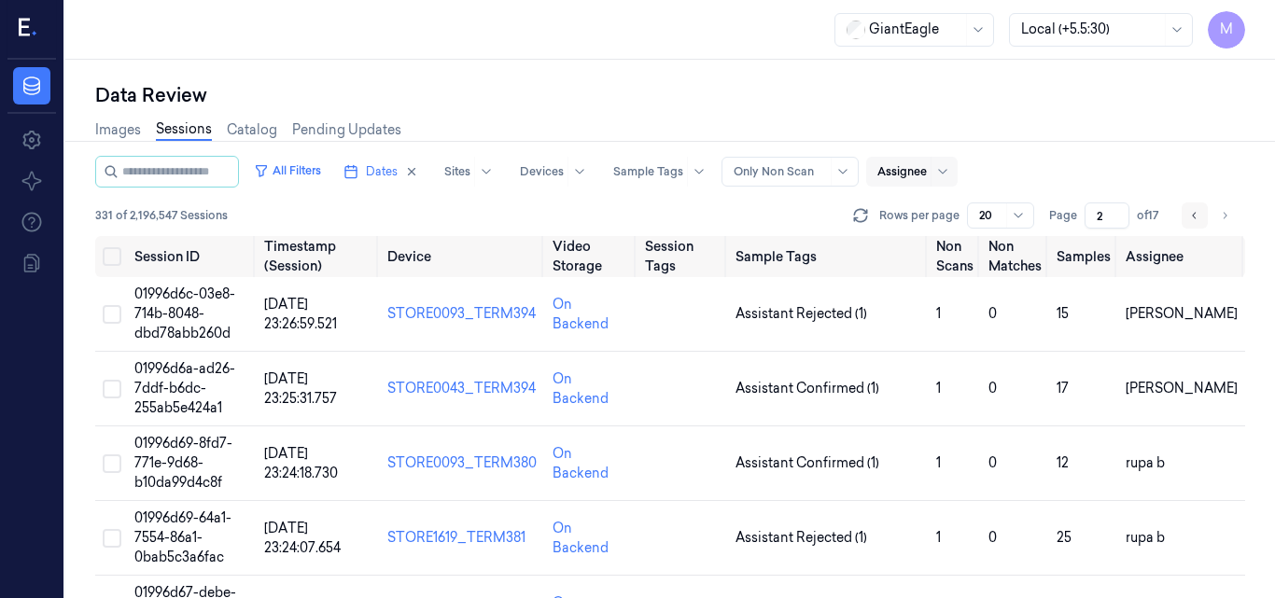
click at [1187, 219] on button "Go to previous page" at bounding box center [1195, 216] width 26 height 26
click at [1217, 218] on button "Go to next page" at bounding box center [1225, 216] width 26 height 26
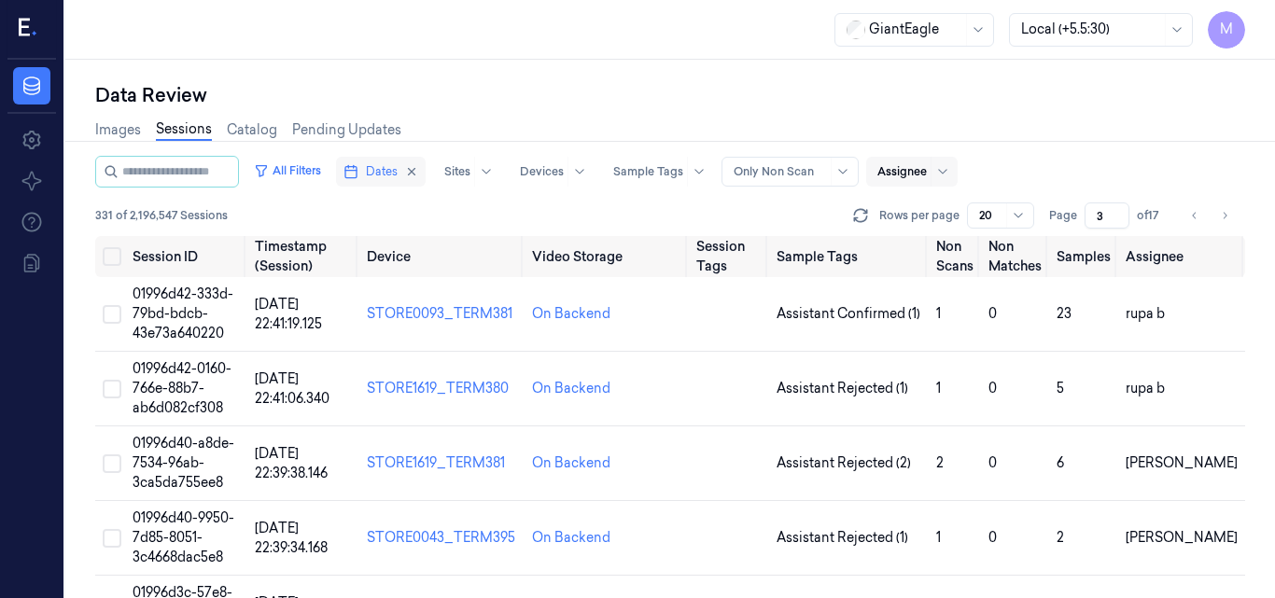
click at [421, 174] on button "Dates" at bounding box center [381, 172] width 90 height 30
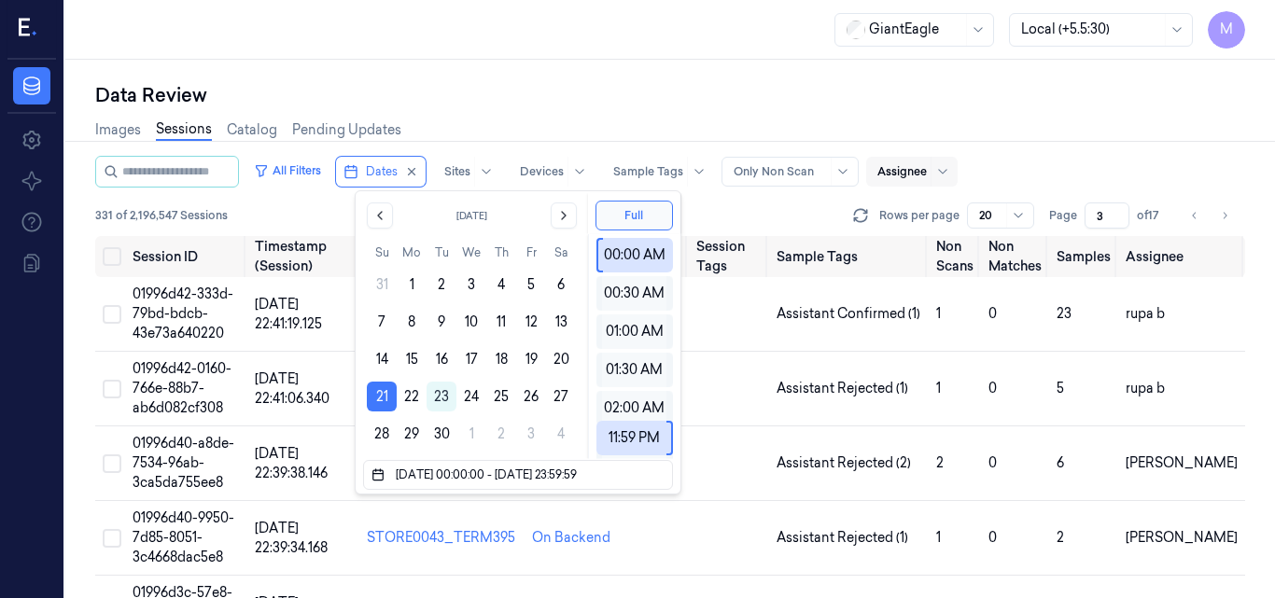
click at [592, 105] on div "Data Review" at bounding box center [670, 95] width 1150 height 26
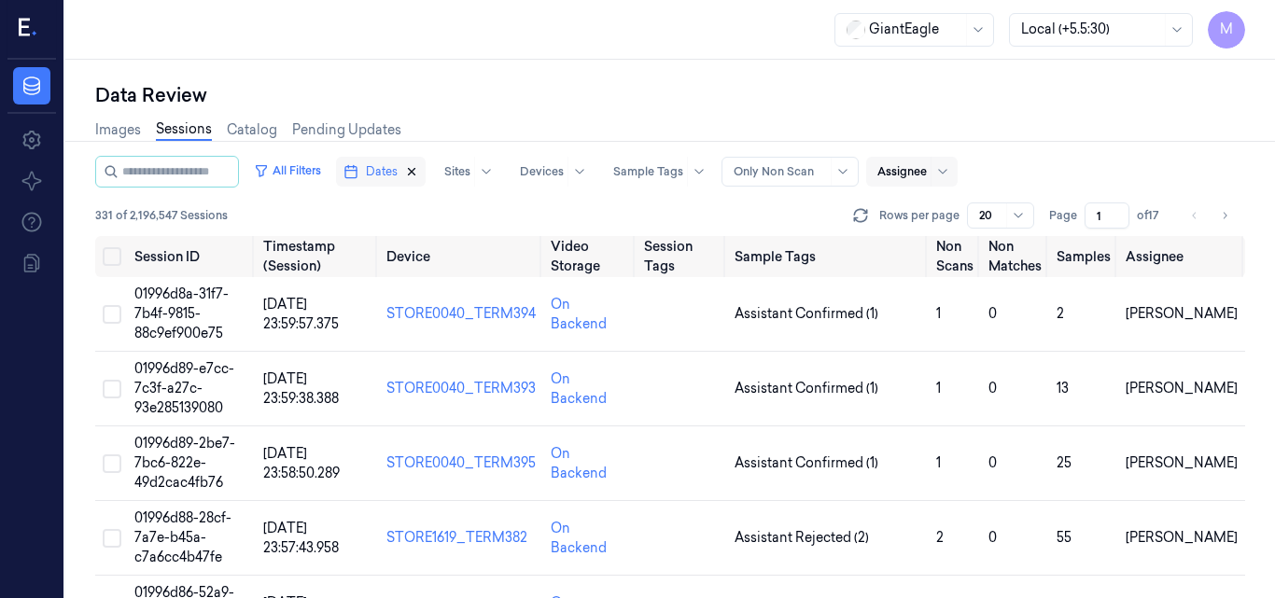
click at [418, 172] on icon "button" at bounding box center [411, 171] width 13 height 13
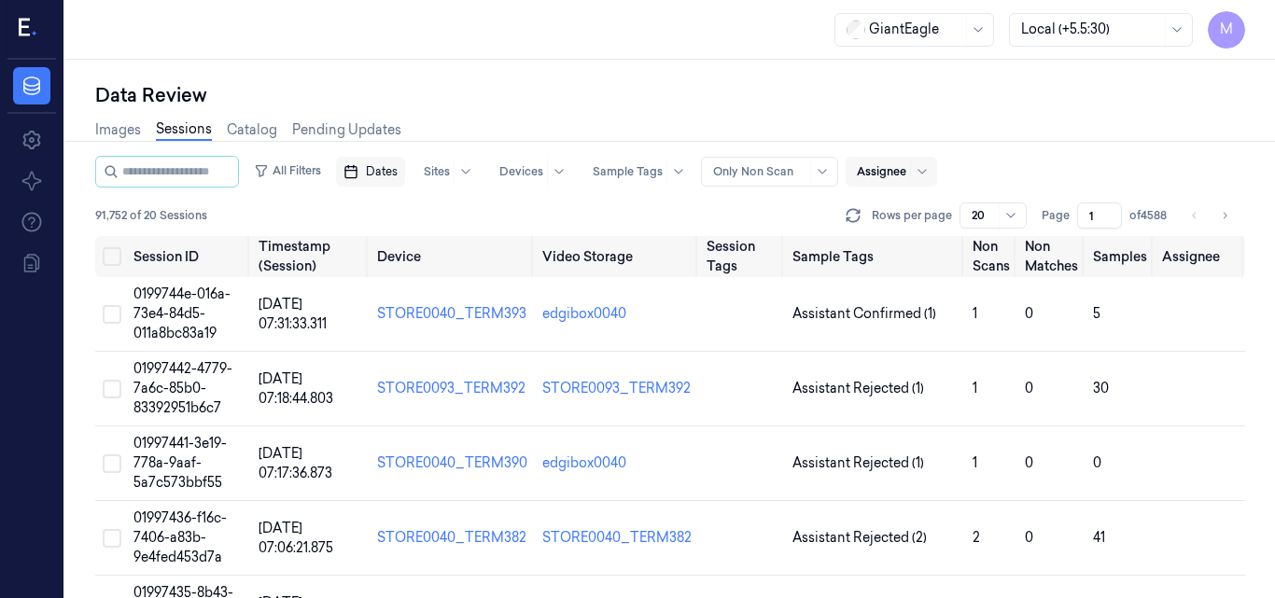
click at [398, 172] on span "Dates" at bounding box center [382, 171] width 32 height 17
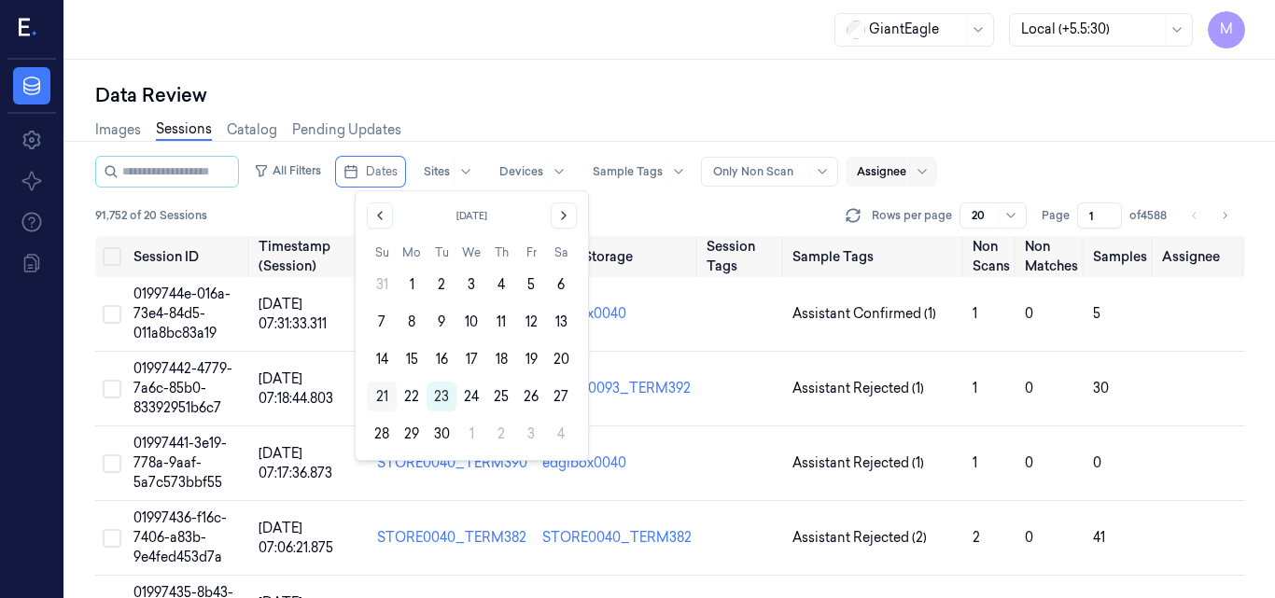
click at [380, 397] on button "21" at bounding box center [382, 397] width 30 height 30
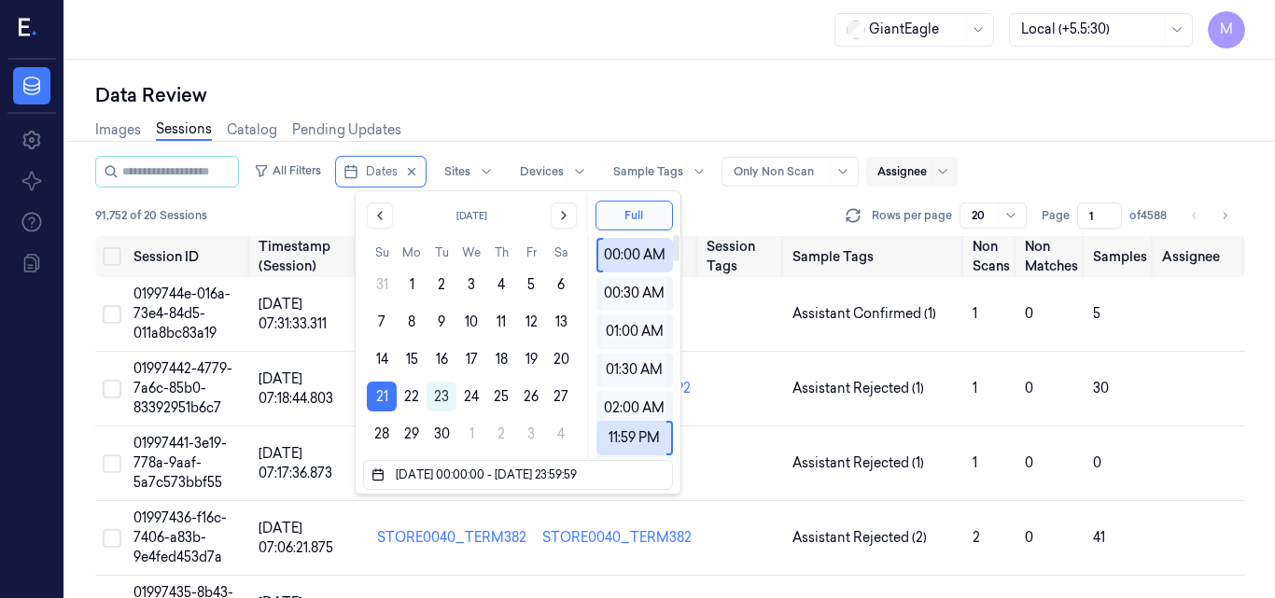
click at [680, 85] on div "Data Review" at bounding box center [670, 95] width 1150 height 26
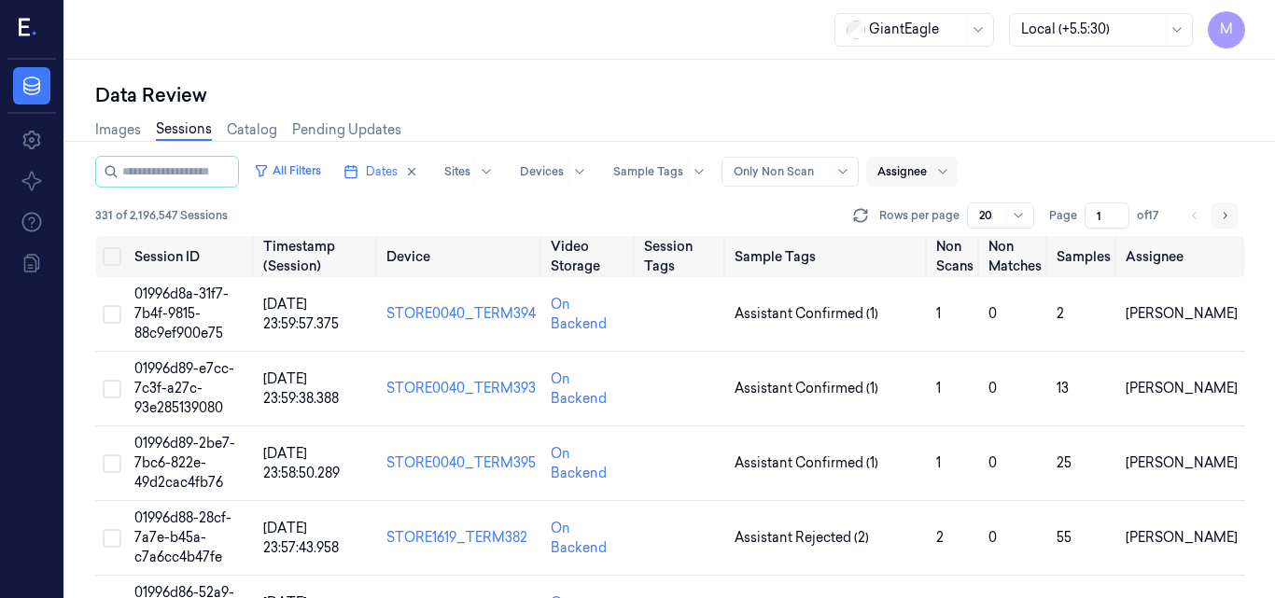
click at [1220, 216] on icon "Go to next page" at bounding box center [1224, 215] width 11 height 15
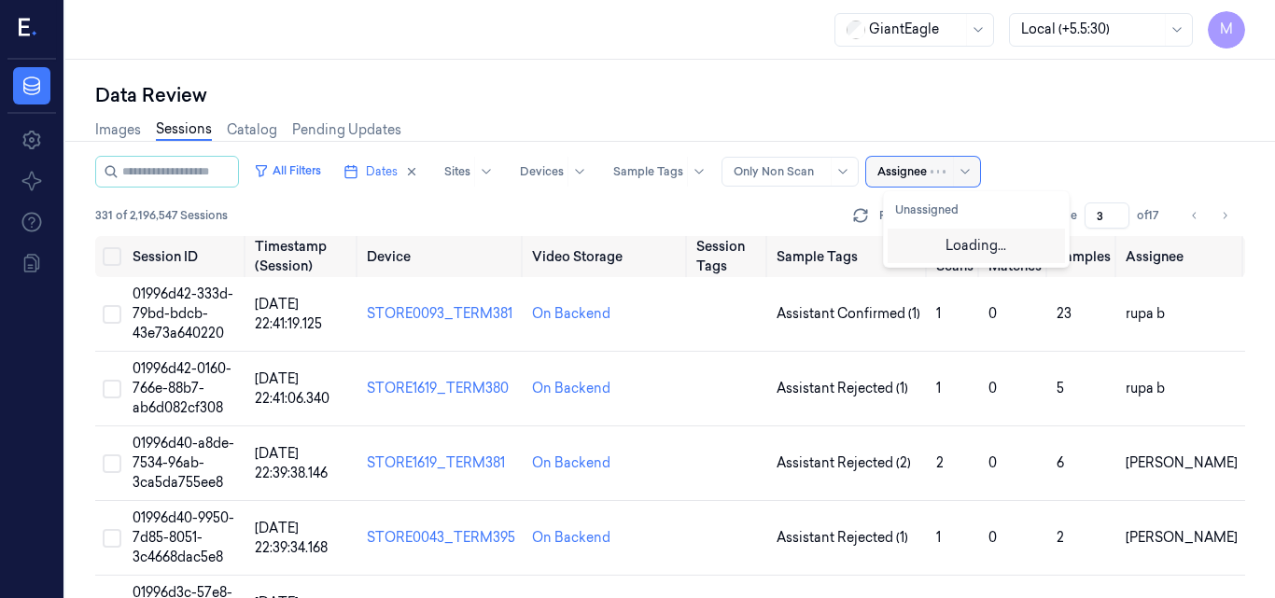
click at [927, 166] on div at bounding box center [901, 171] width 49 height 17
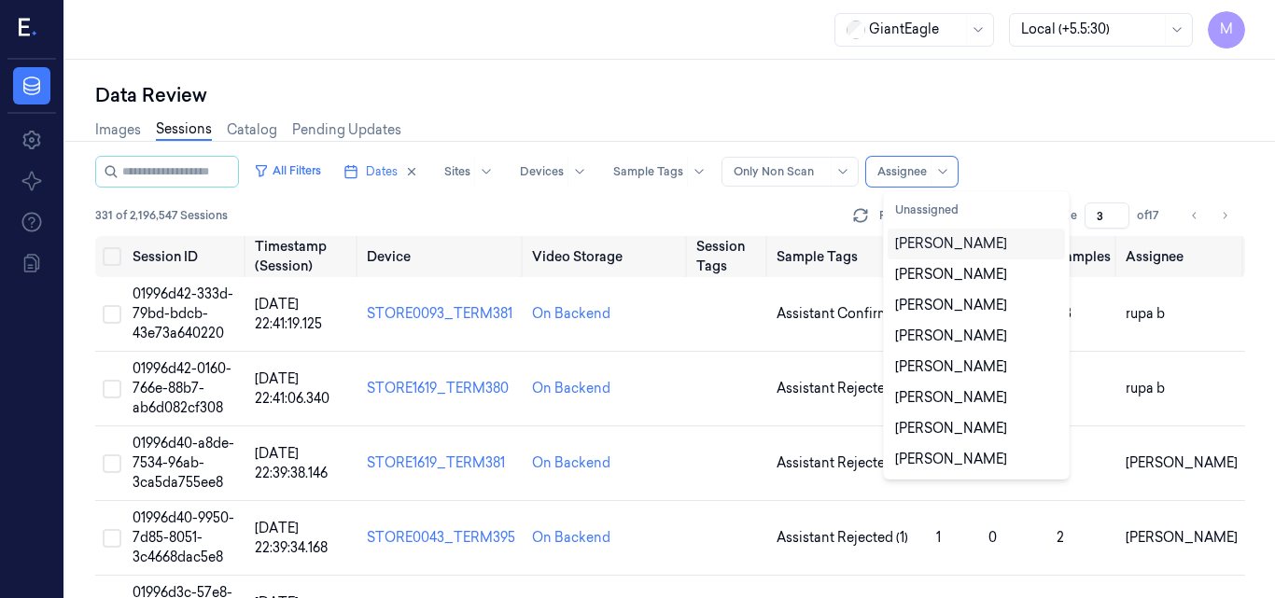
click at [957, 248] on div "[PERSON_NAME]" at bounding box center [951, 244] width 112 height 20
type input "1"
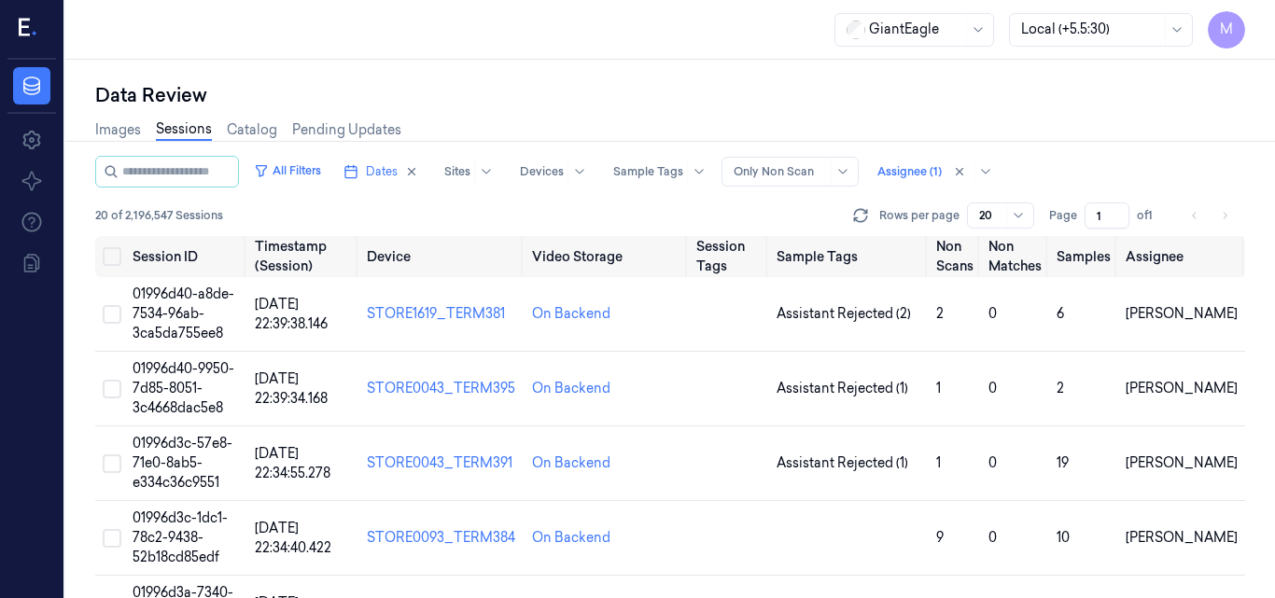
click at [1092, 150] on div "Images Sessions Catalog Pending Updates" at bounding box center [670, 132] width 1150 height 48
click at [1219, 221] on li "pagination" at bounding box center [1225, 216] width 26 height 26
click at [176, 299] on span "01996d40-a8de-7534-96ab-3ca5da755ee8" at bounding box center [184, 314] width 102 height 56
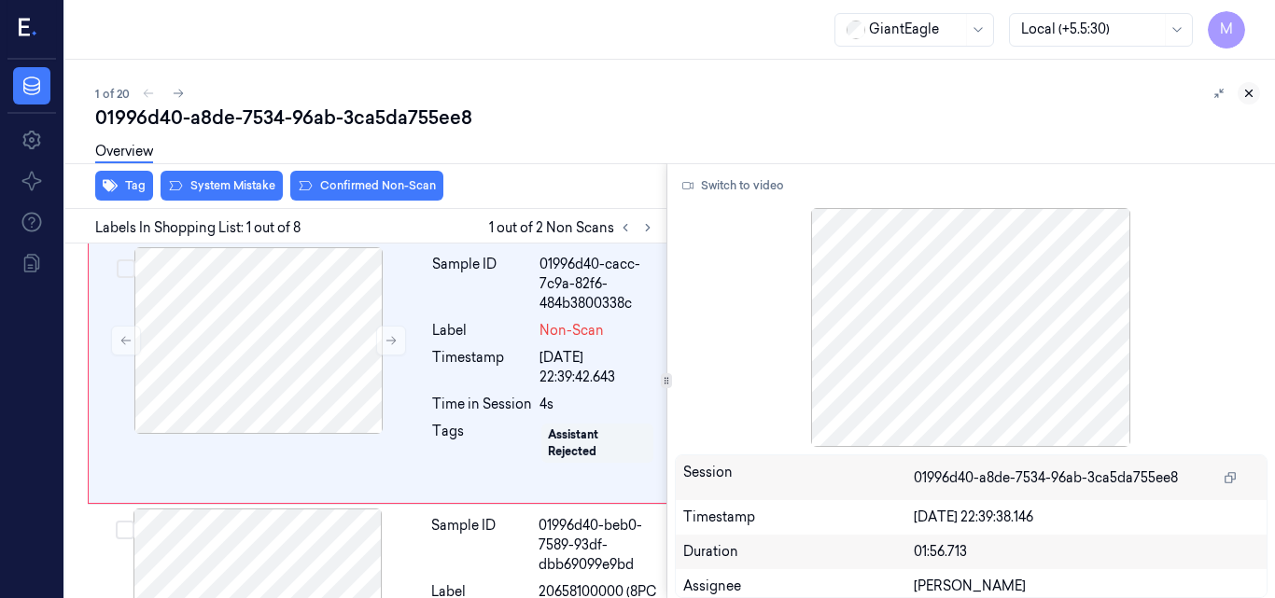
click at [1248, 91] on icon at bounding box center [1248, 93] width 13 height 13
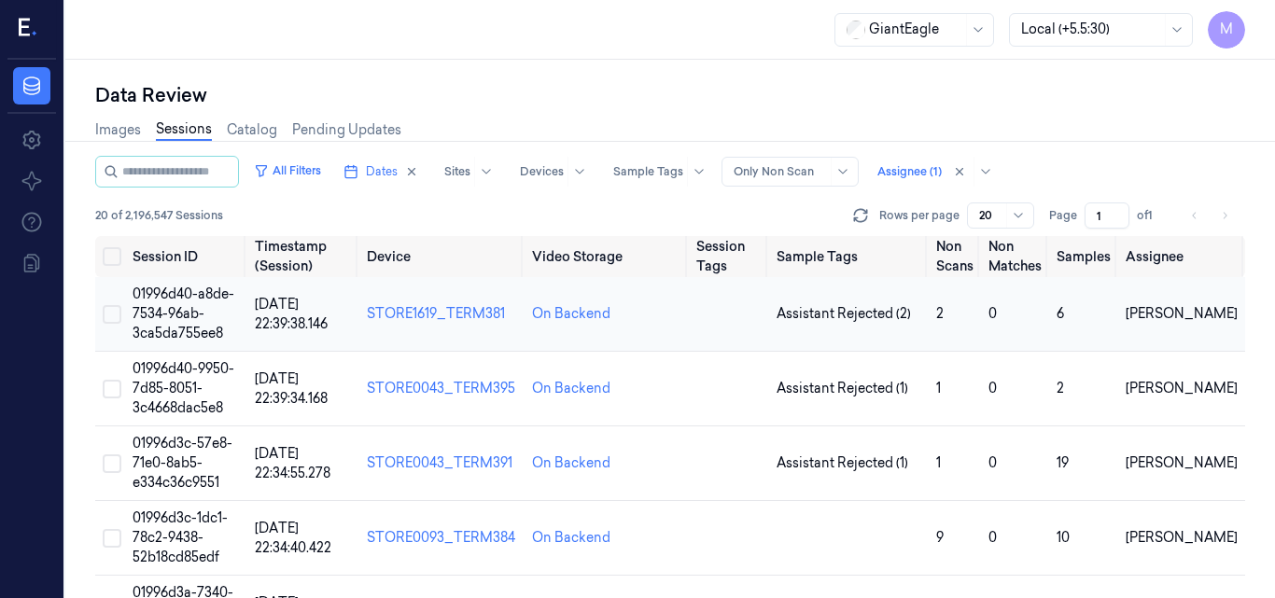
click at [189, 310] on span "01996d40-a8de-7534-96ab-3ca5da755ee8" at bounding box center [184, 314] width 102 height 56
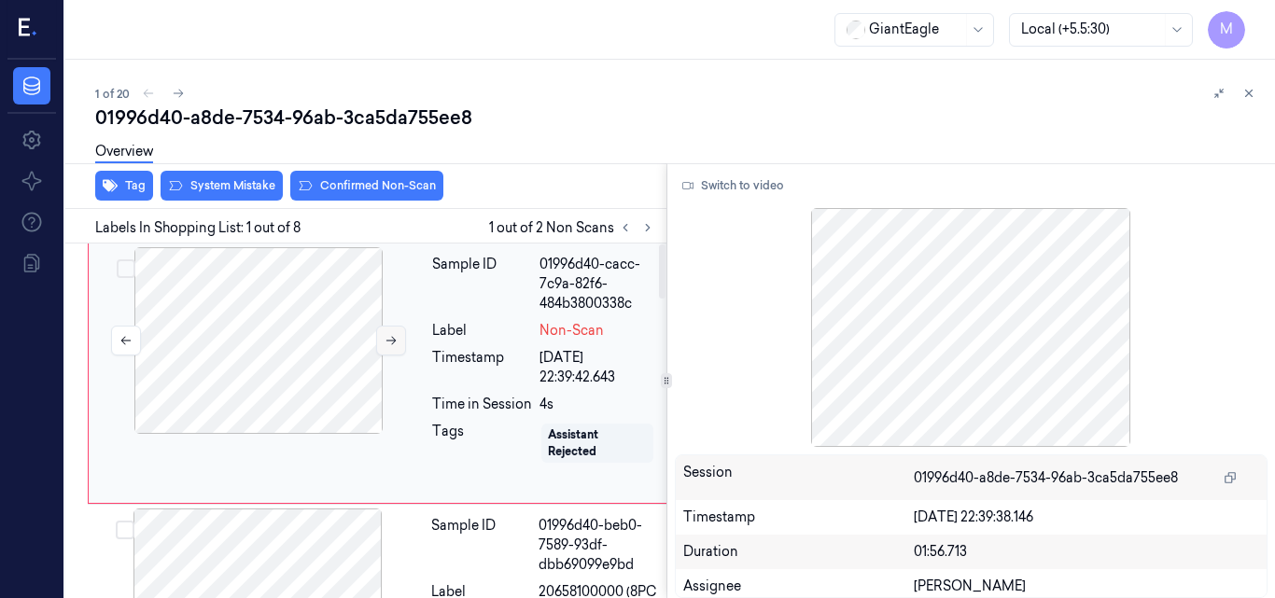
click at [388, 340] on icon at bounding box center [391, 340] width 13 height 13
click at [387, 337] on icon at bounding box center [391, 340] width 13 height 13
click at [764, 188] on button "Switch to video" at bounding box center [733, 186] width 117 height 30
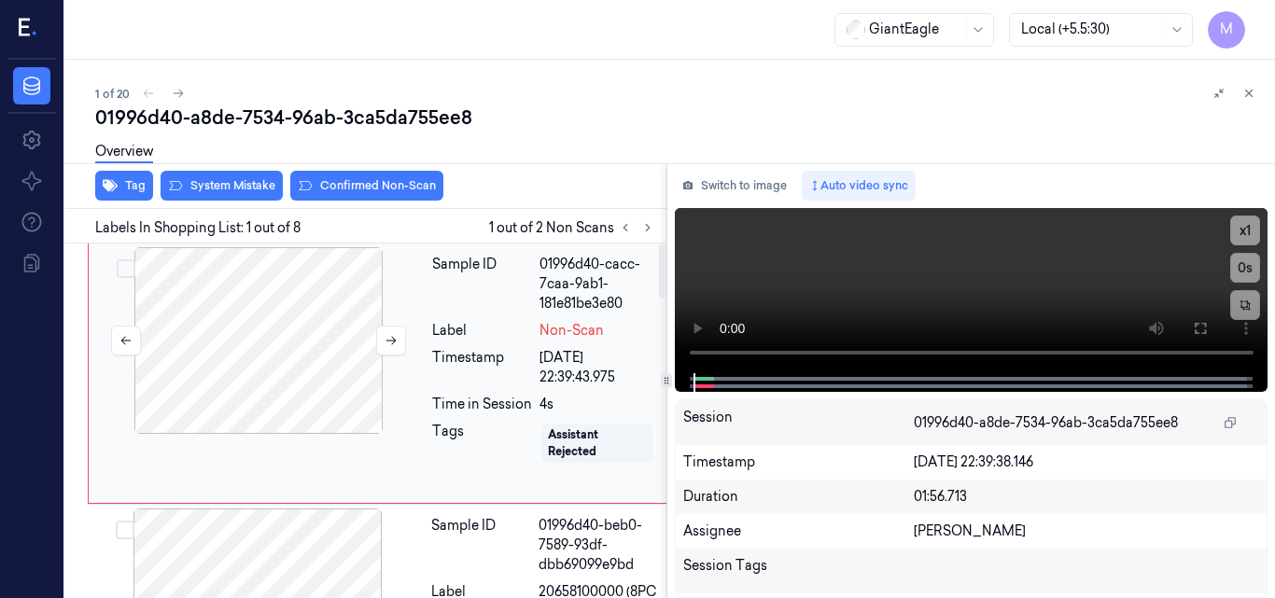
click at [287, 347] on div at bounding box center [258, 340] width 332 height 187
click at [1014, 284] on video at bounding box center [972, 290] width 594 height 165
click at [388, 333] on button at bounding box center [391, 341] width 30 height 30
click at [984, 302] on video at bounding box center [972, 290] width 594 height 165
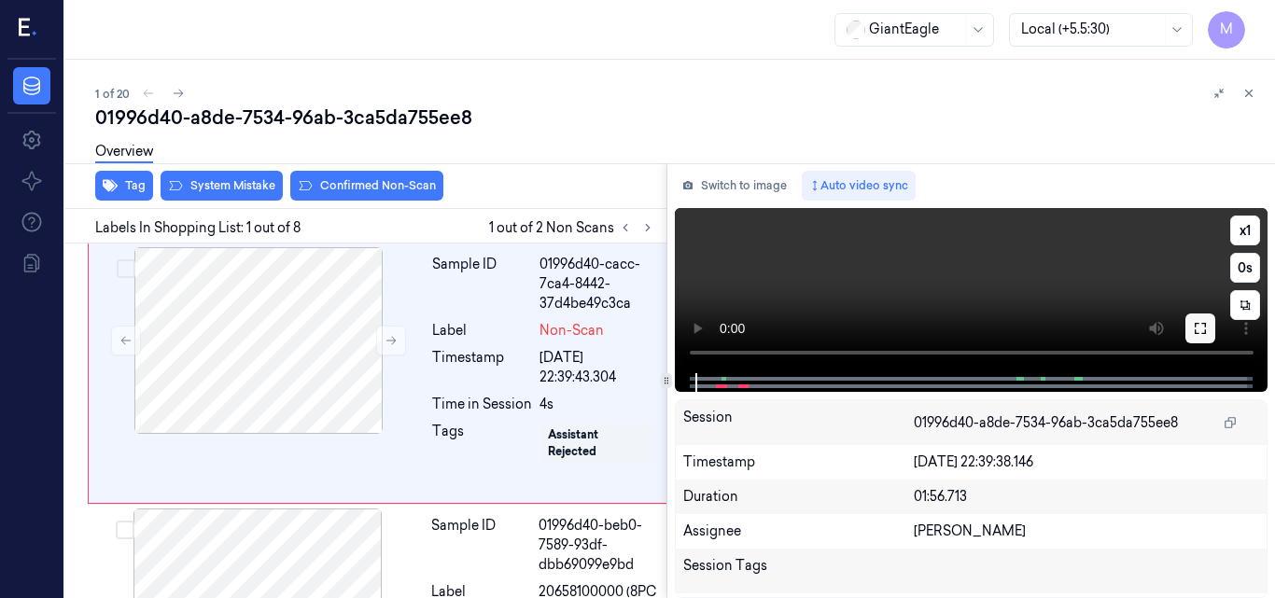
click at [1204, 325] on icon at bounding box center [1200, 328] width 15 height 15
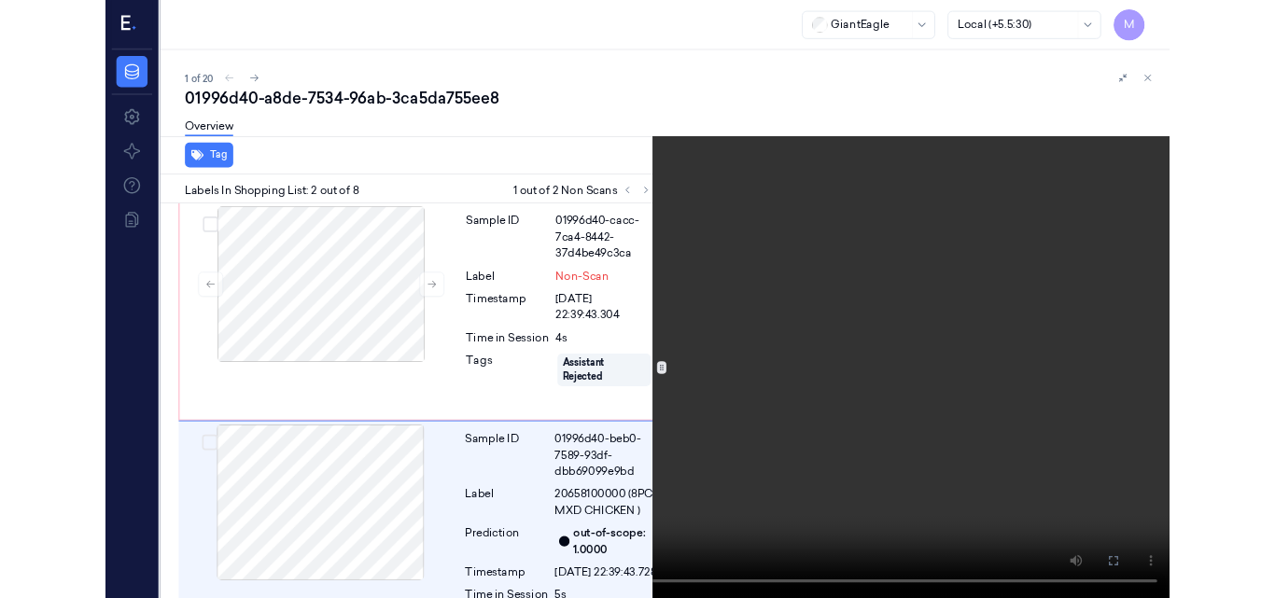
scroll to position [177, 0]
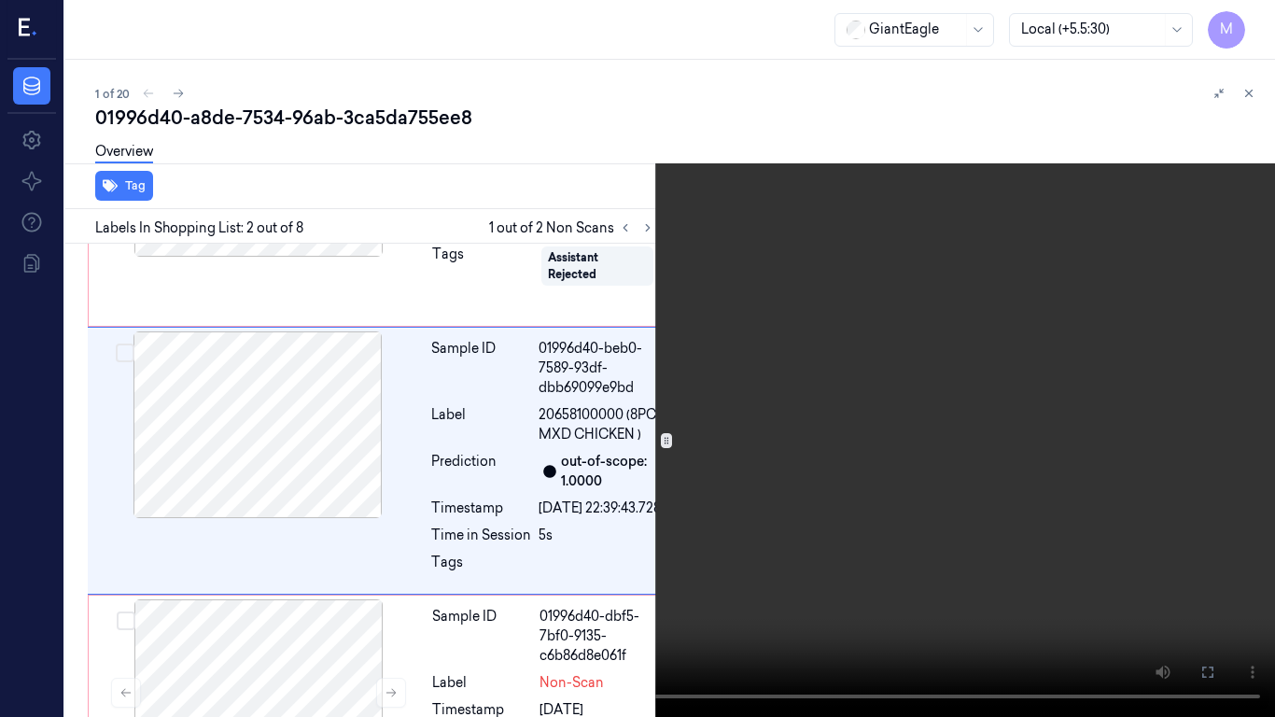
click at [580, 571] on video at bounding box center [637, 358] width 1275 height 717
click at [0, 0] on icon at bounding box center [0, 0] width 0 height 0
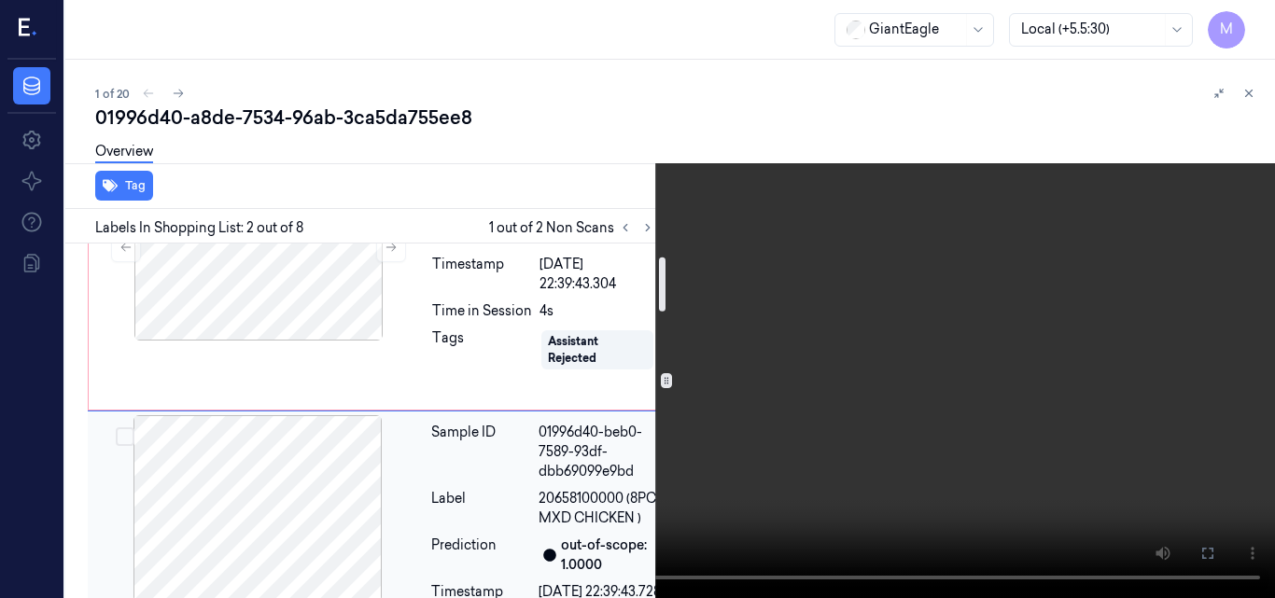
scroll to position [0, 0]
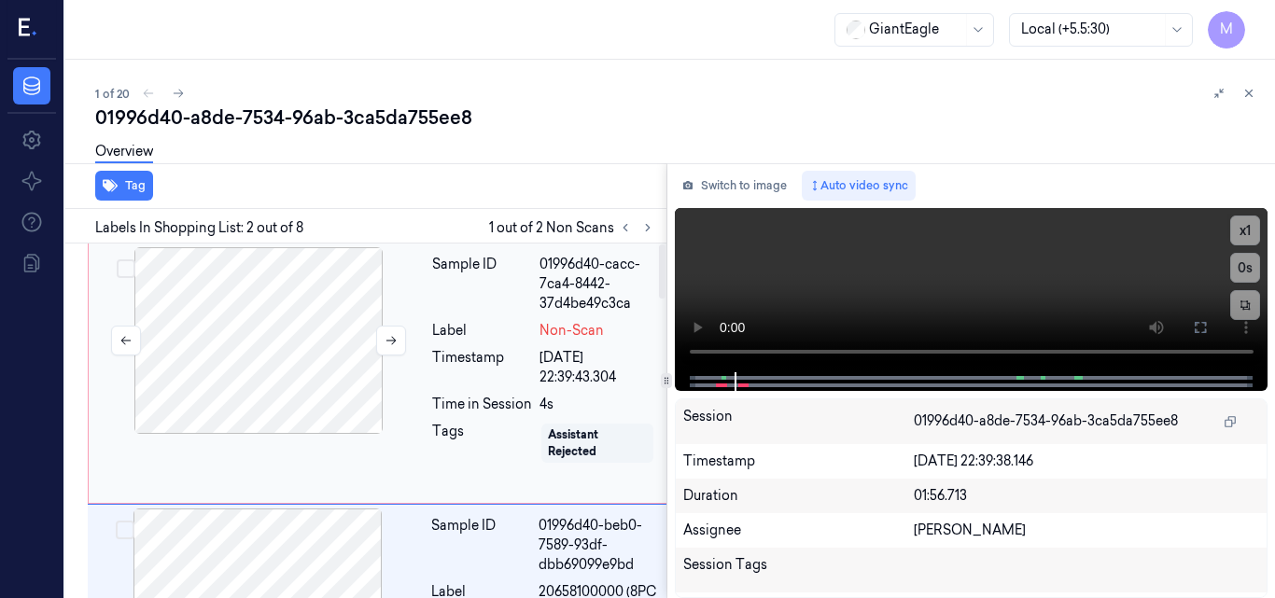
click at [296, 362] on div at bounding box center [258, 340] width 332 height 187
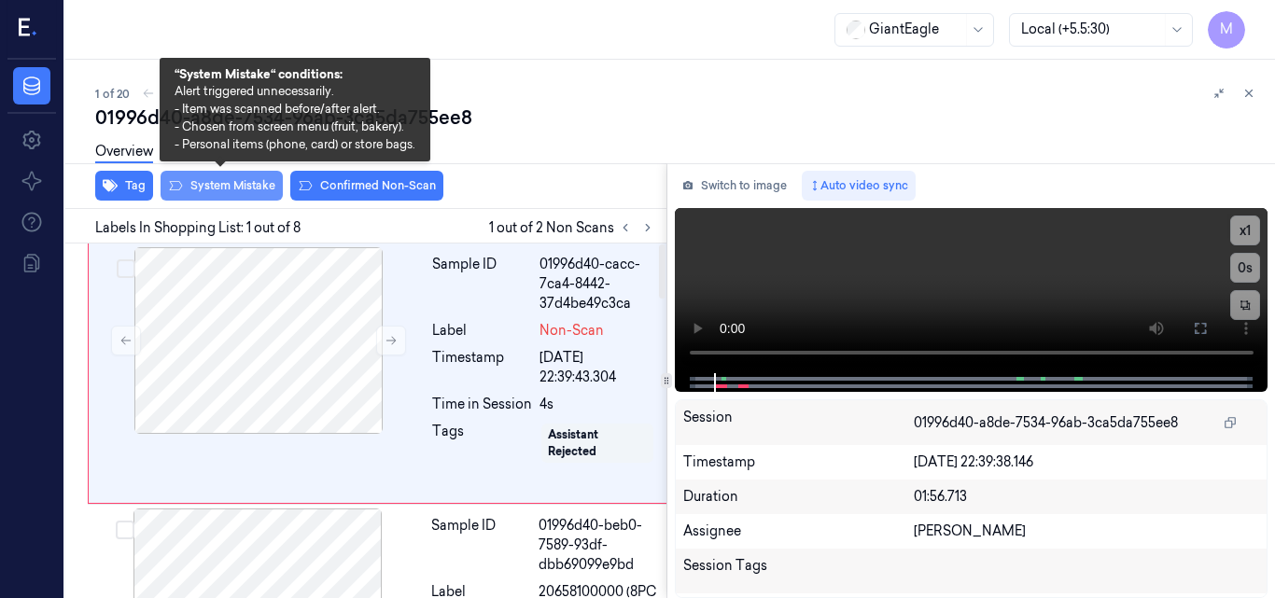
click at [241, 188] on button "System Mistake" at bounding box center [222, 186] width 122 height 30
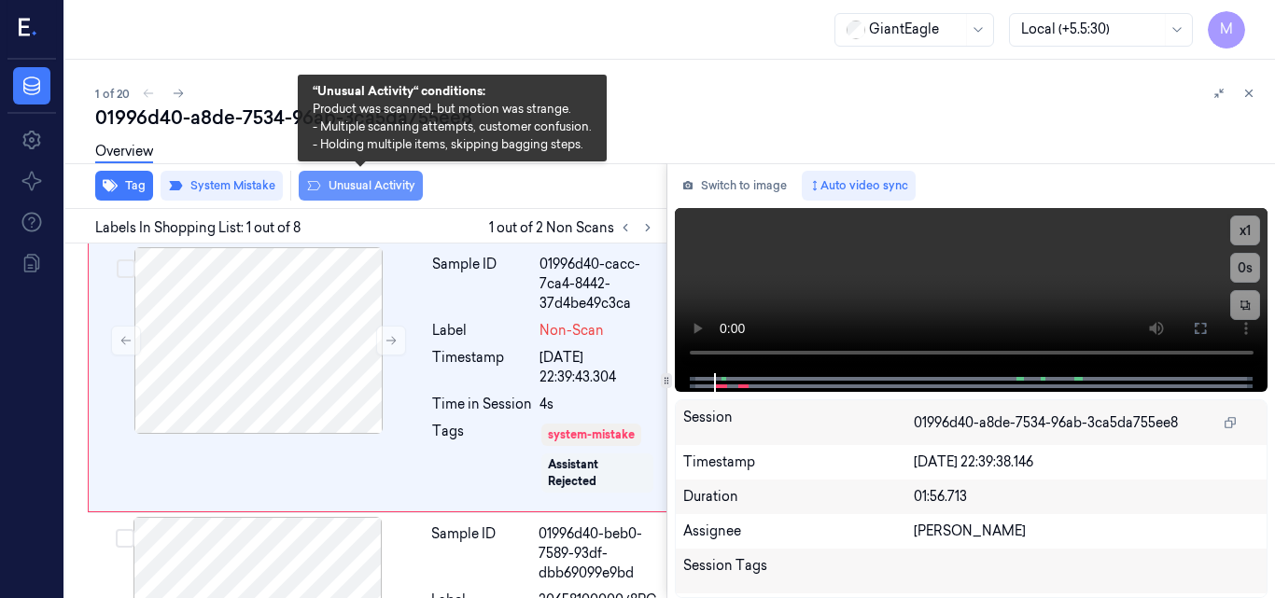
click at [370, 184] on button "Unusual Activity" at bounding box center [361, 186] width 124 height 30
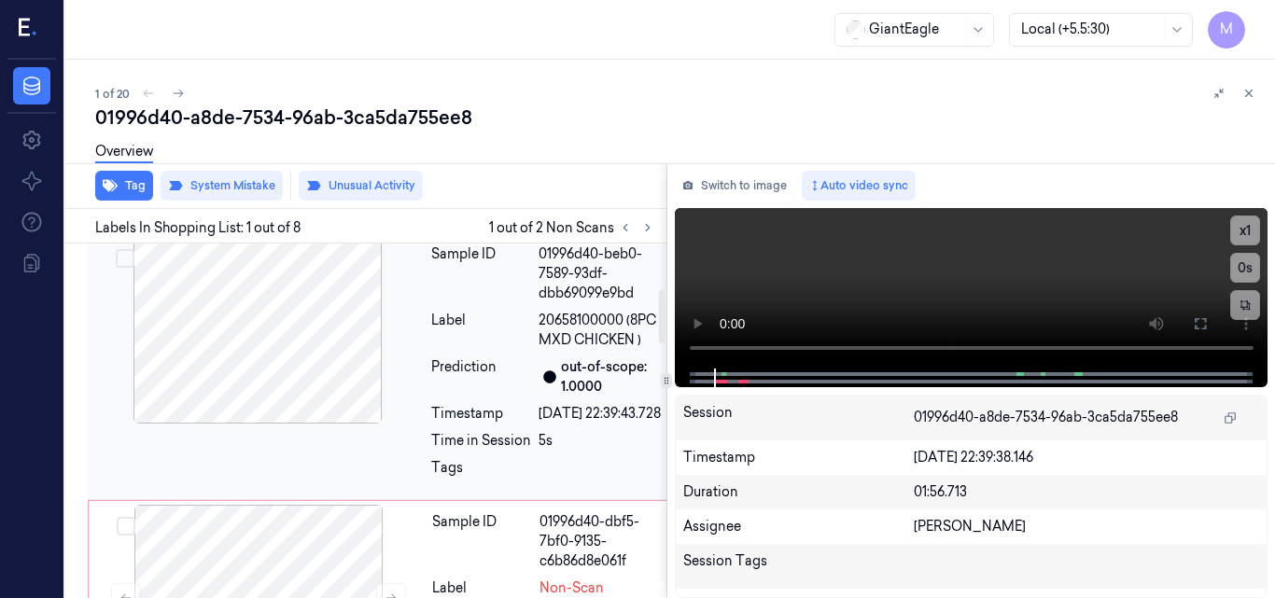
scroll to position [373, 0]
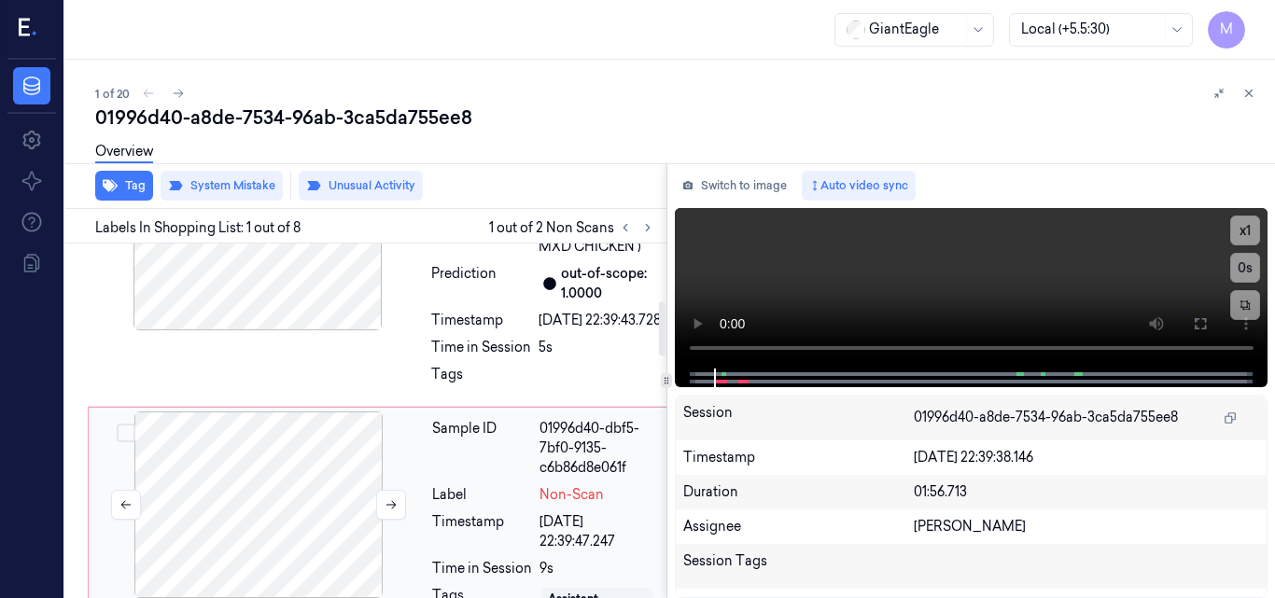
click at [280, 497] on div at bounding box center [258, 505] width 332 height 187
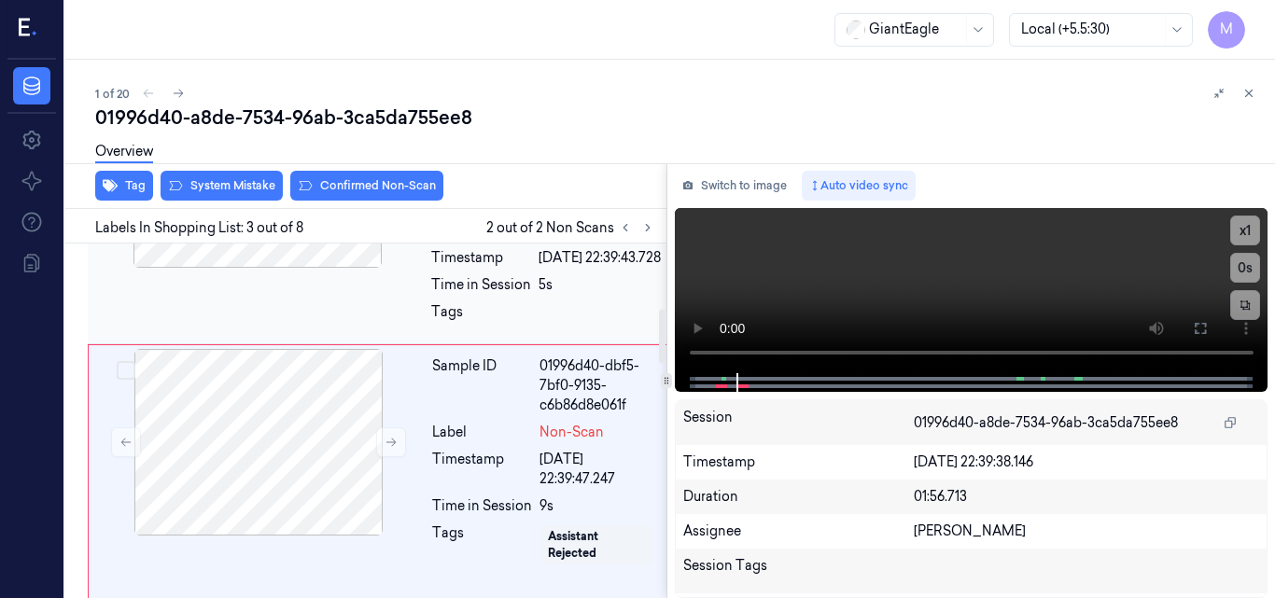
scroll to position [343, 0]
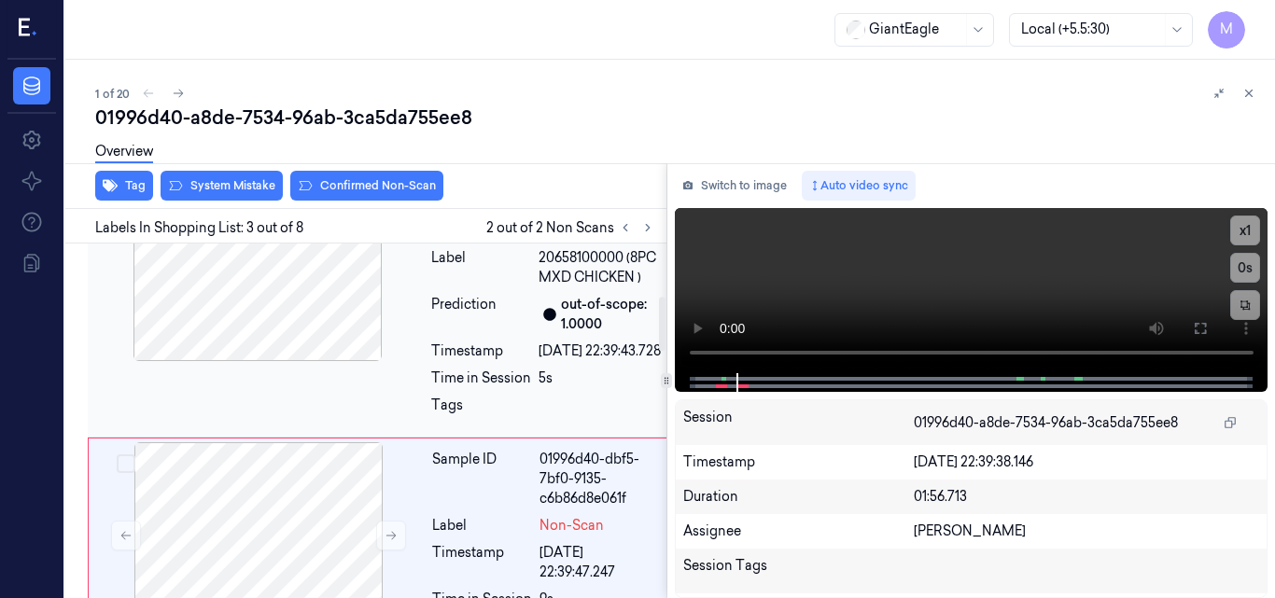
click at [315, 327] on div at bounding box center [257, 268] width 332 height 187
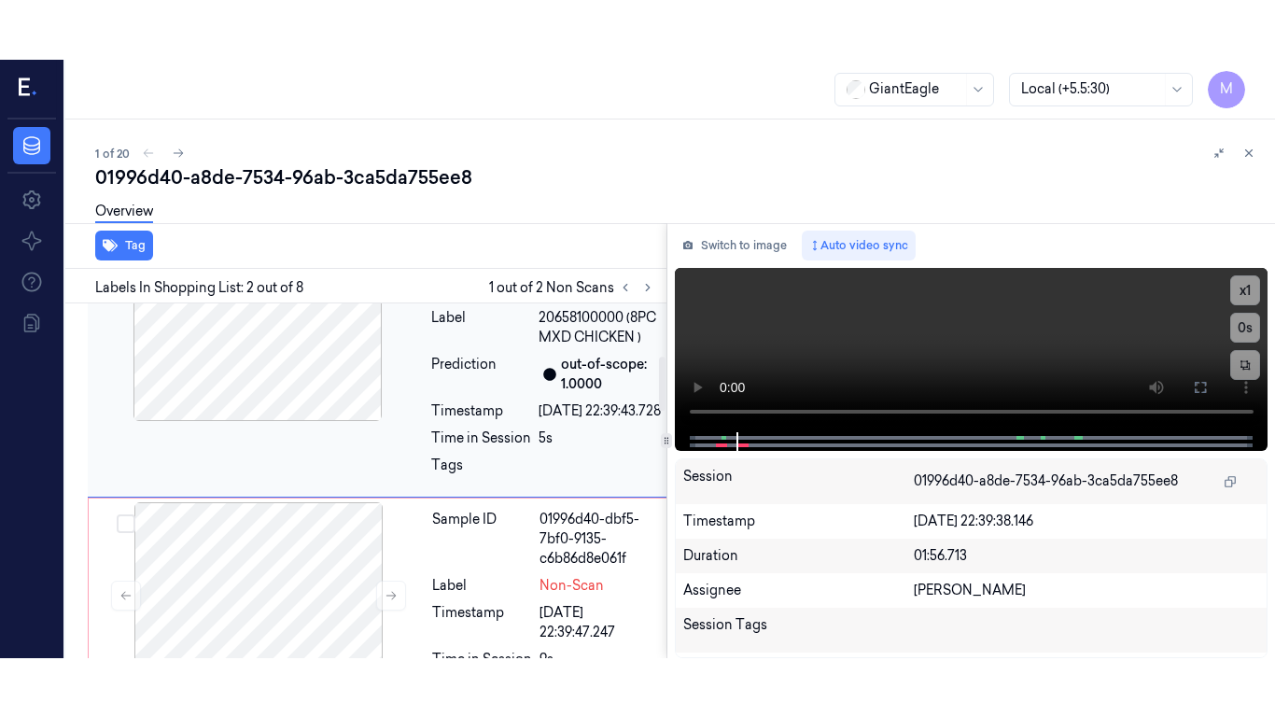
scroll to position [245, 0]
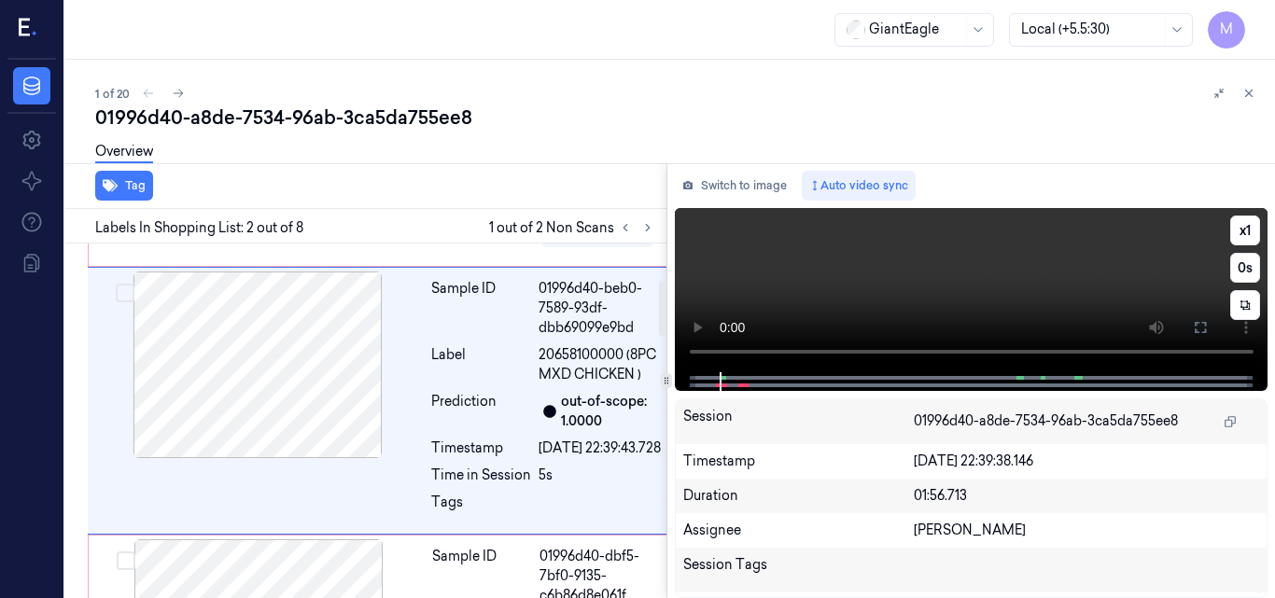
click at [964, 300] on video at bounding box center [972, 290] width 594 height 164
click at [1198, 326] on icon at bounding box center [1200, 327] width 15 height 15
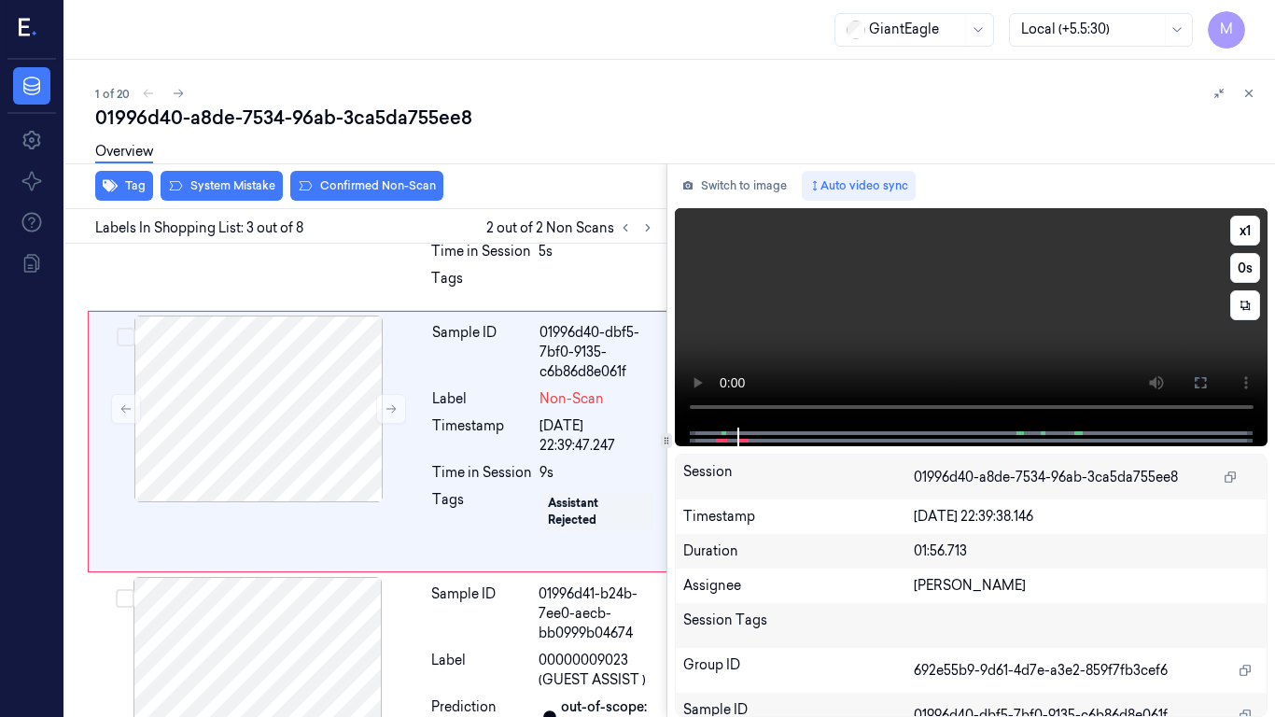
scroll to position [470, 0]
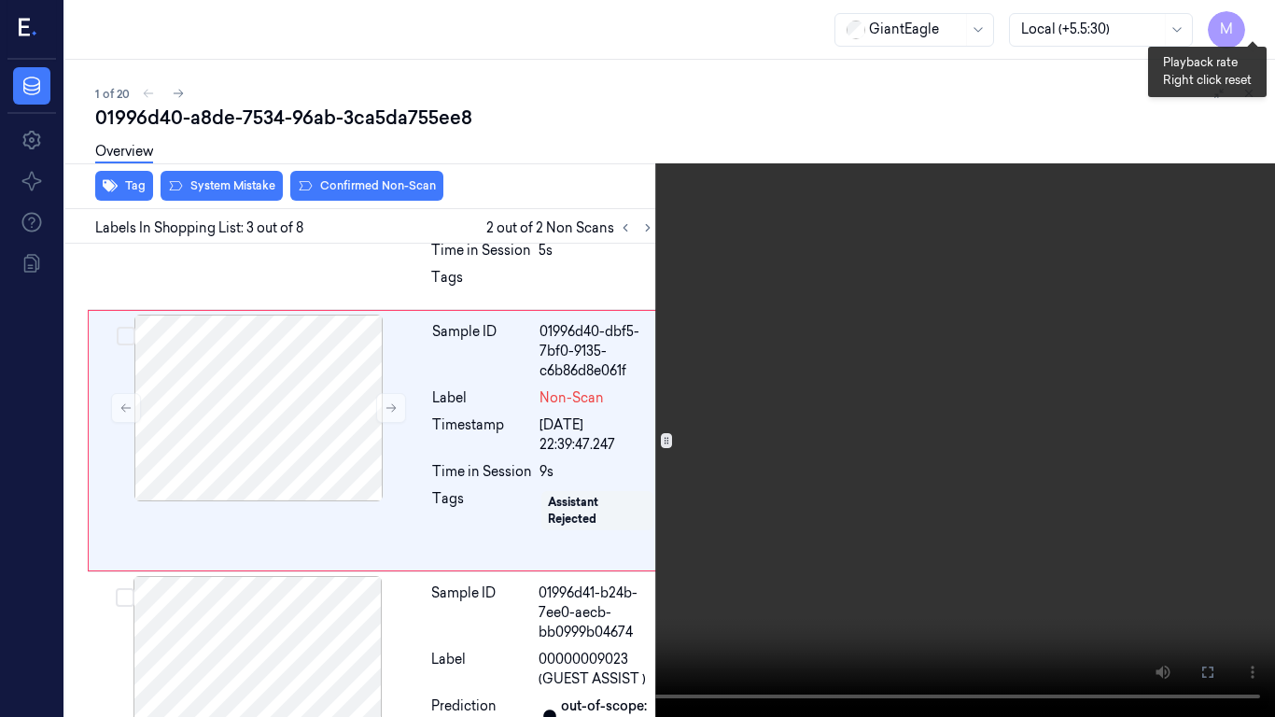
click at [1249, 18] on button "x 1" at bounding box center [1253, 22] width 30 height 30
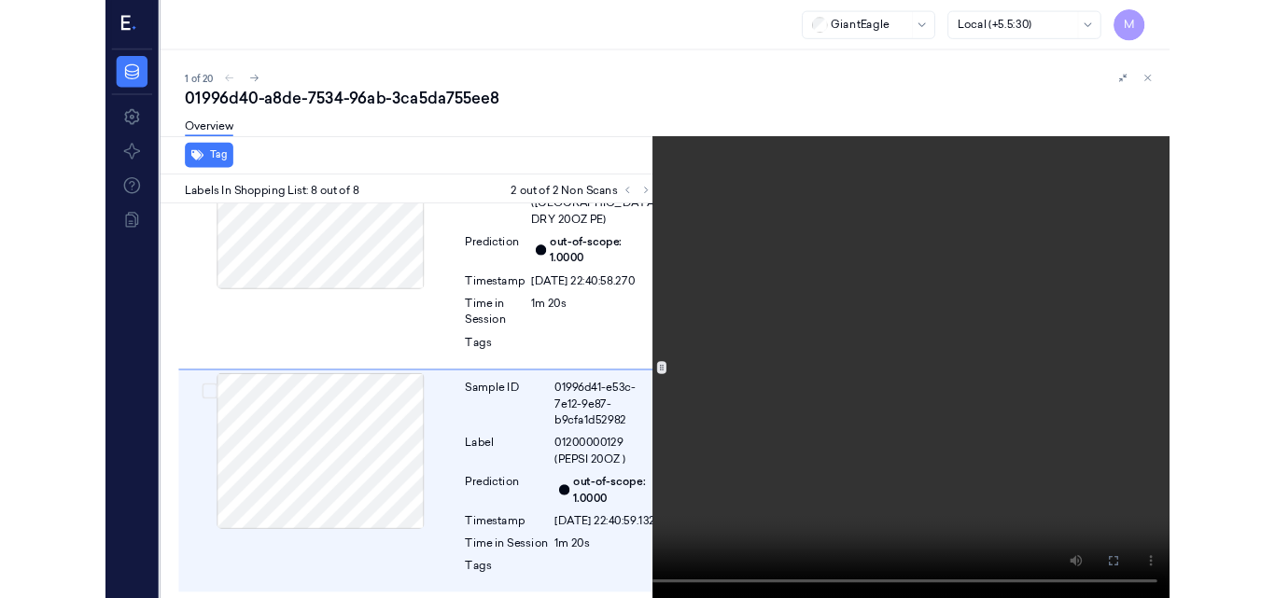
scroll to position [1828, 0]
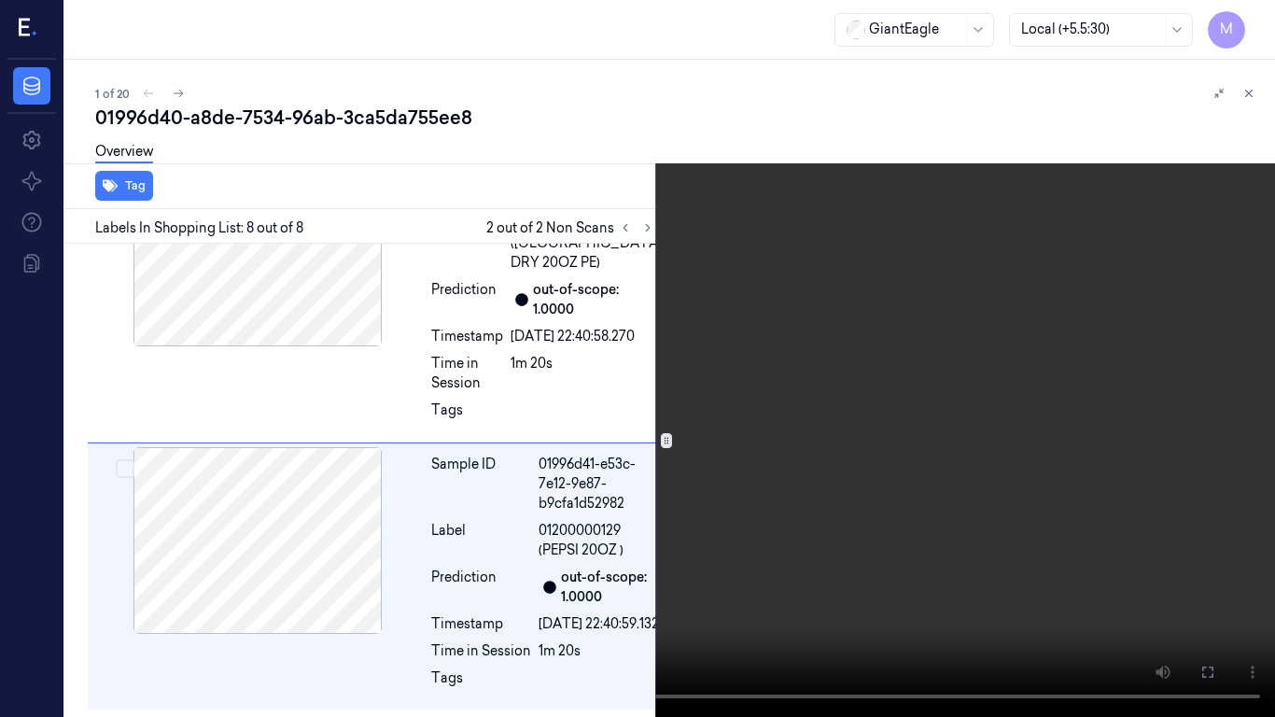
click at [834, 503] on video at bounding box center [637, 358] width 1275 height 717
drag, startPoint x: 1205, startPoint y: 662, endPoint x: 1200, endPoint y: 595, distance: 66.4
click at [0, 0] on button at bounding box center [0, 0] width 0 height 0
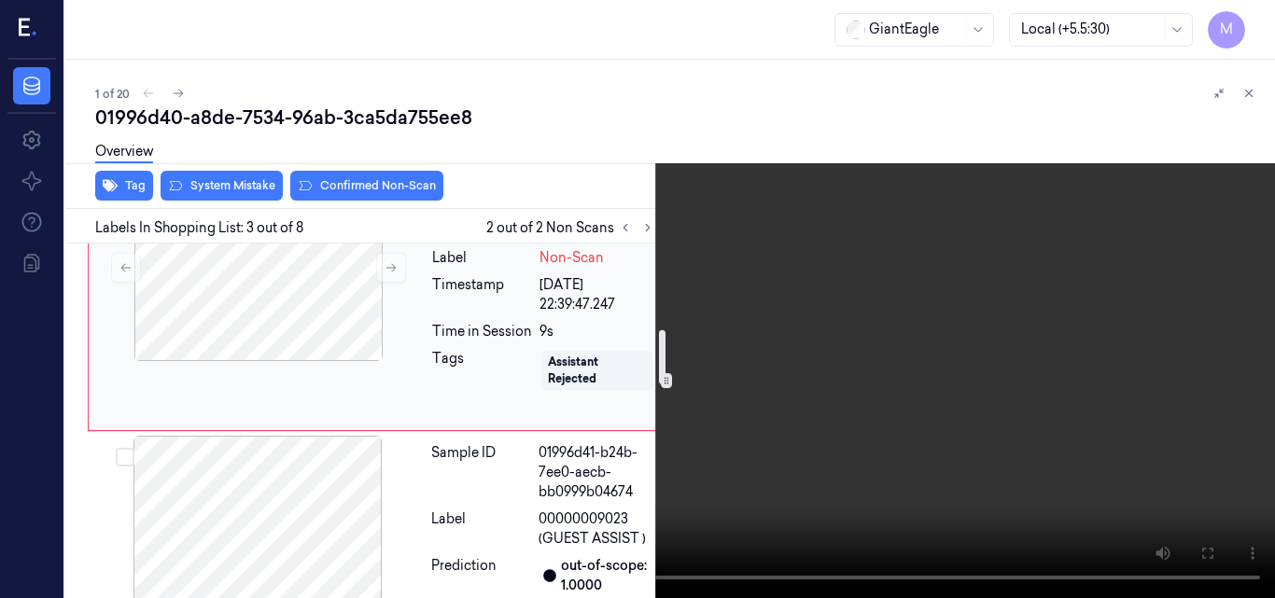
scroll to position [529, 0]
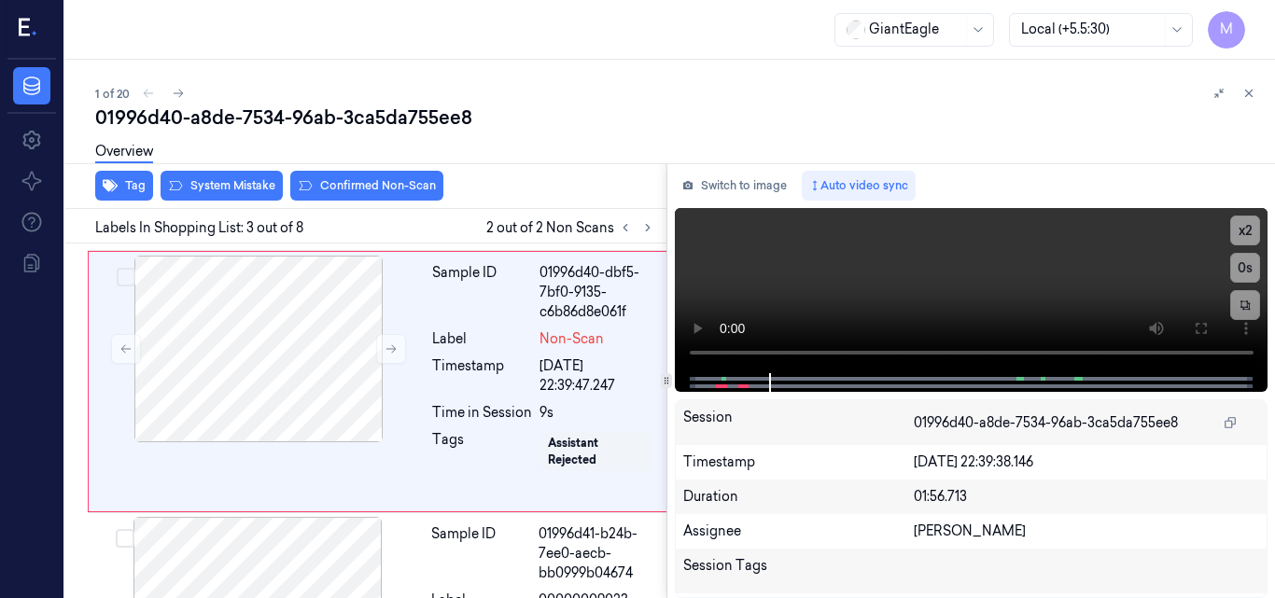
click at [245, 176] on div "Overview" at bounding box center [677, 155] width 1165 height 48
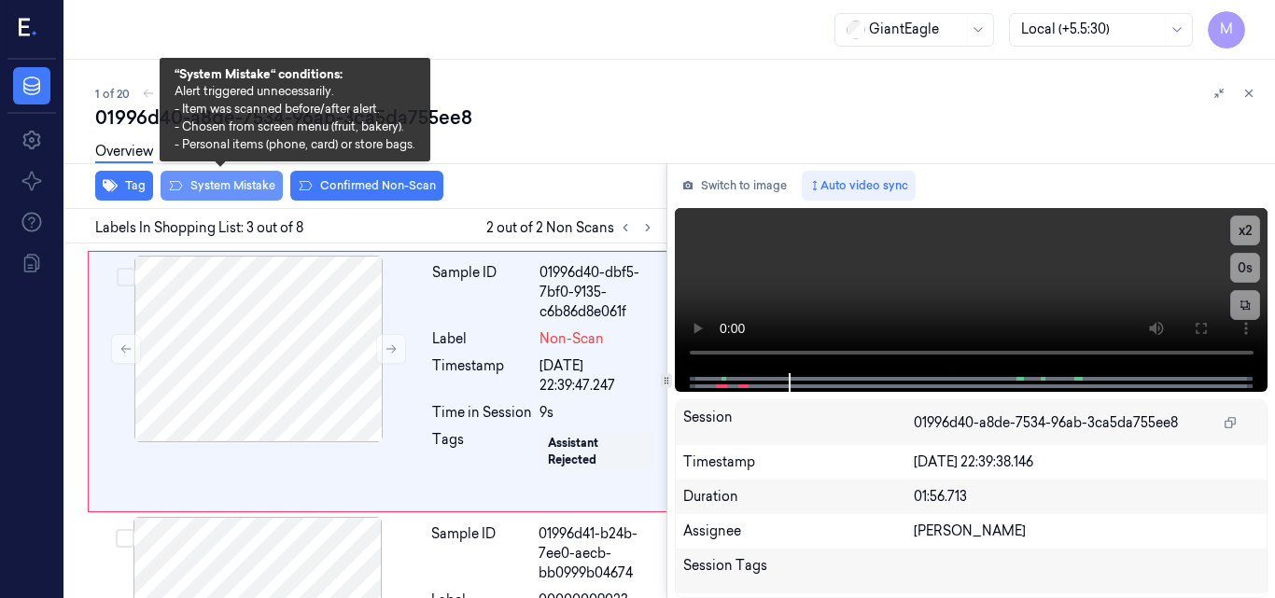
click at [245, 188] on button "System Mistake" at bounding box center [222, 186] width 122 height 30
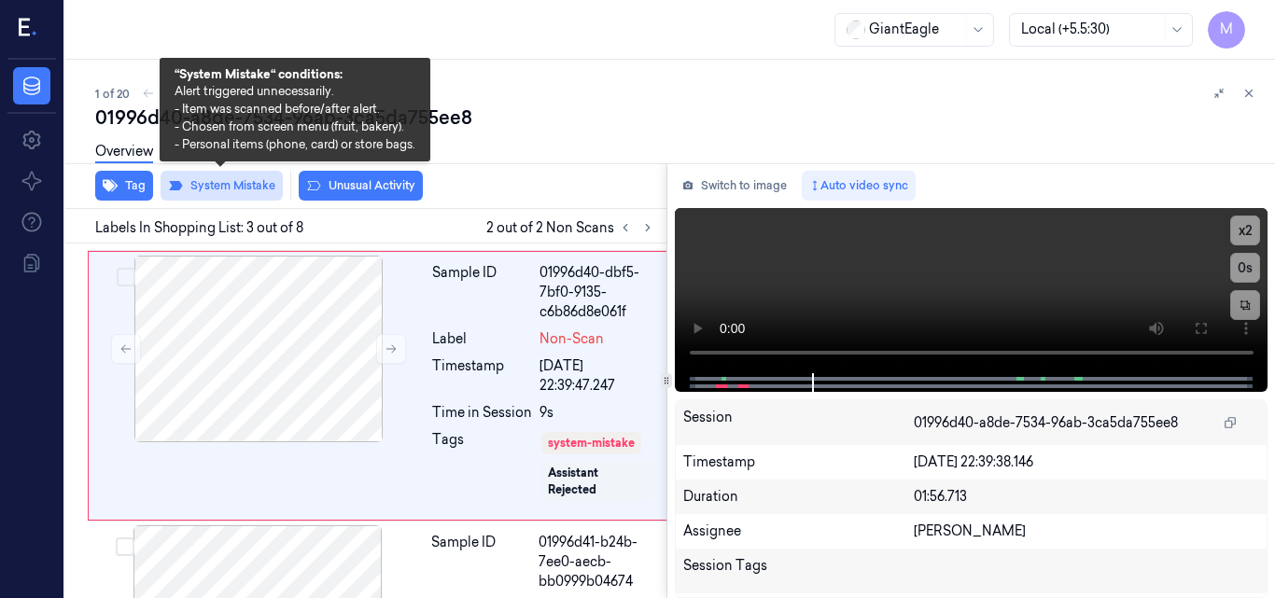
click at [237, 188] on button "System Mistake" at bounding box center [222, 186] width 122 height 30
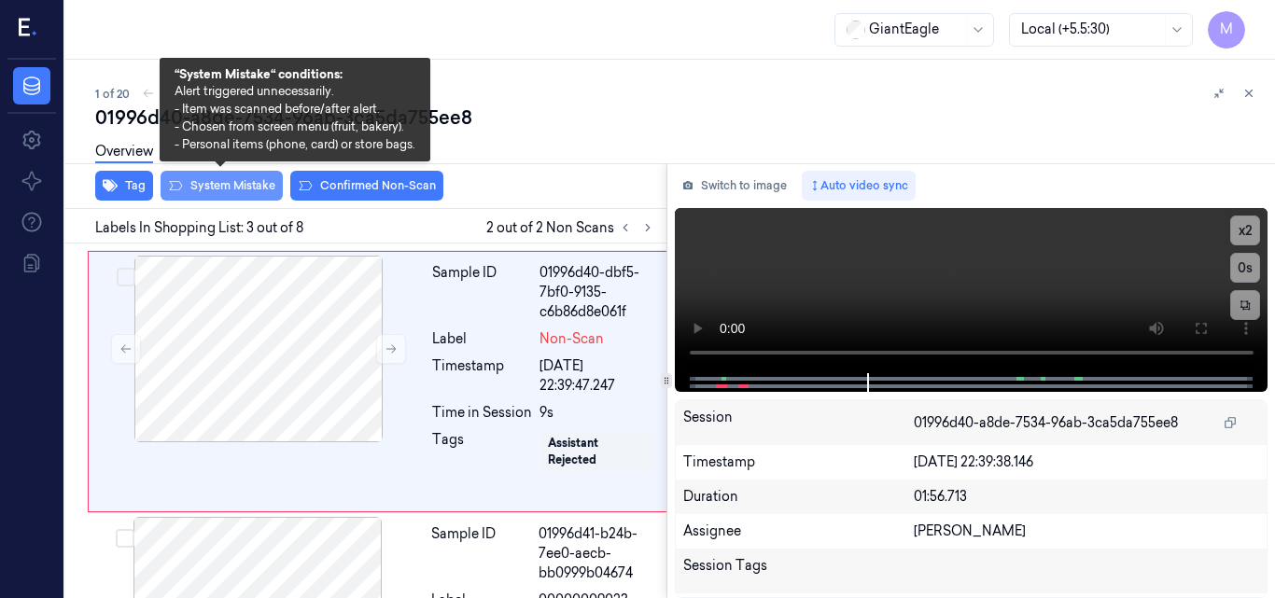
click at [227, 192] on button "System Mistake" at bounding box center [222, 186] width 122 height 30
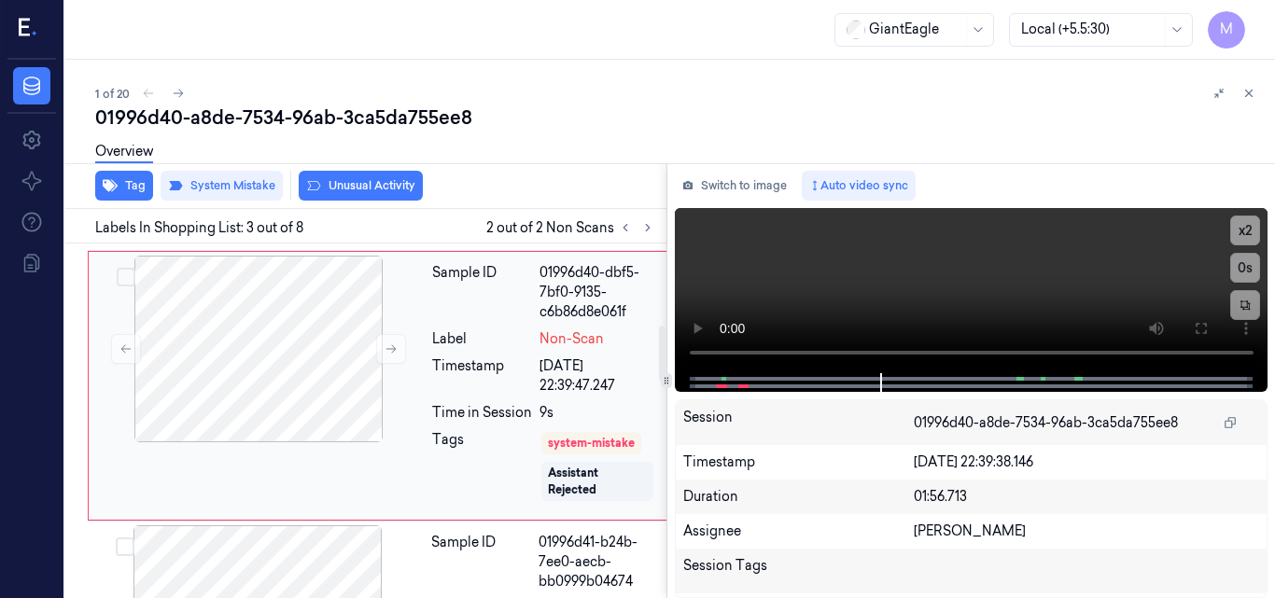
scroll to position [534, 0]
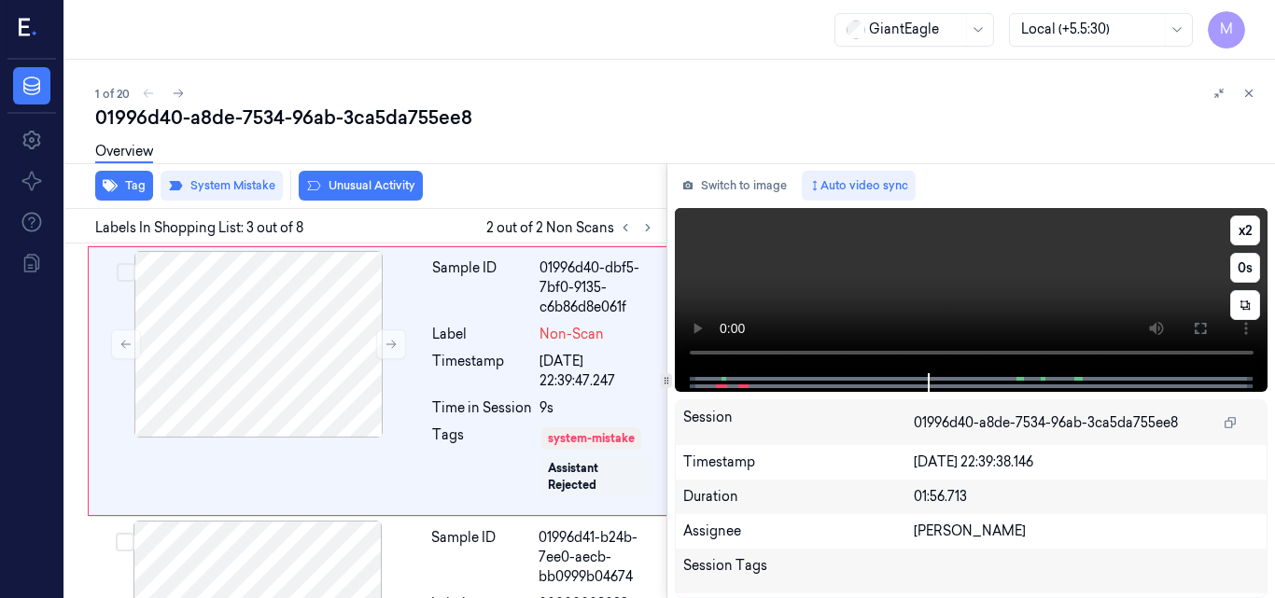
click at [997, 290] on video at bounding box center [972, 290] width 594 height 165
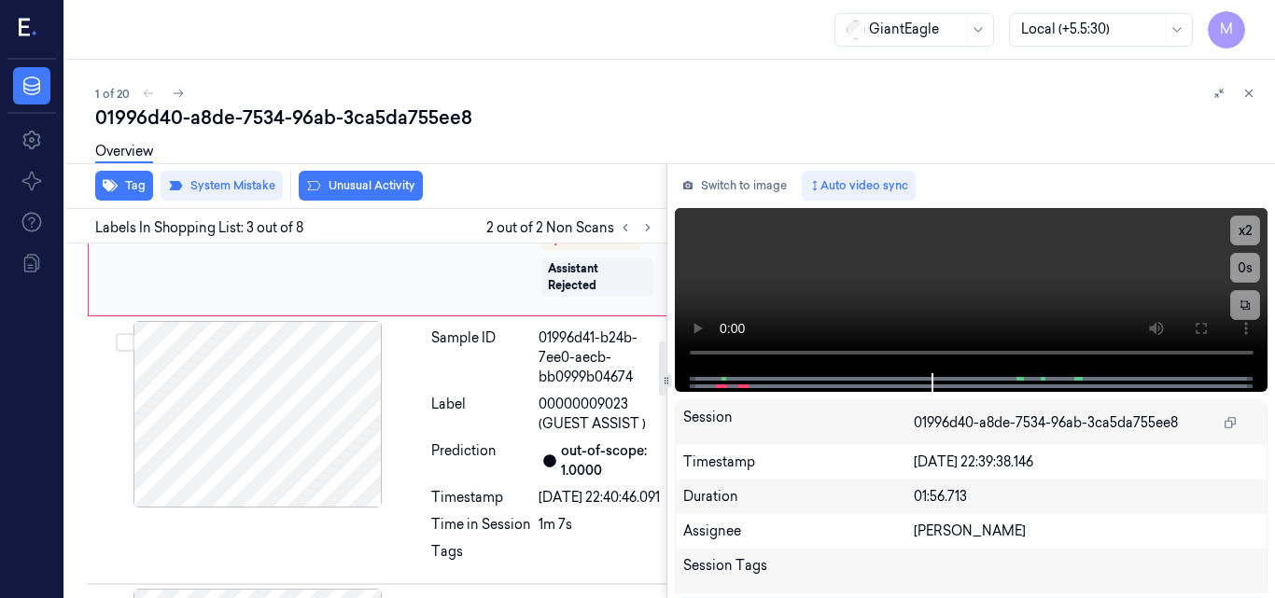
scroll to position [627, 0]
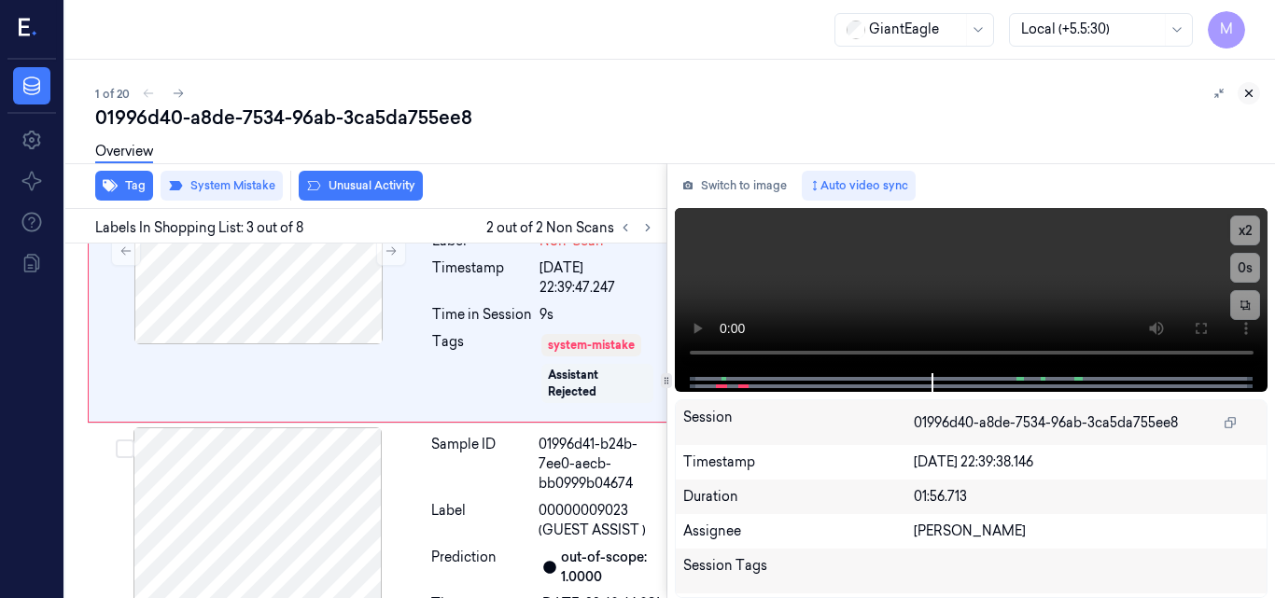
click at [1247, 89] on icon at bounding box center [1248, 93] width 13 height 13
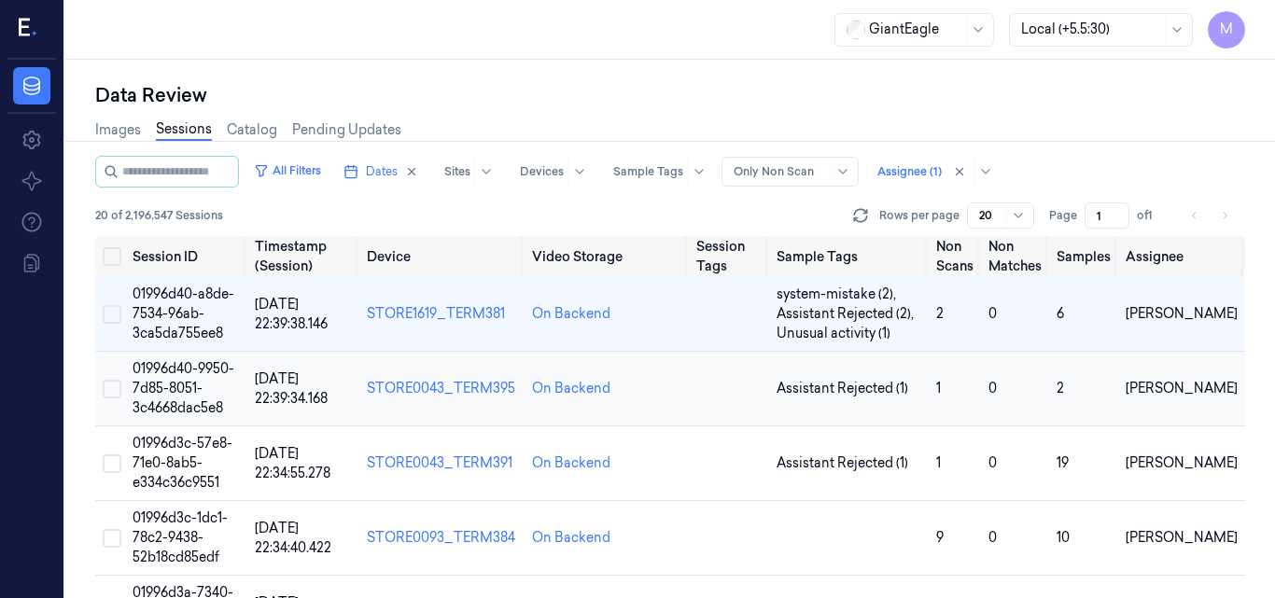
click at [182, 373] on span "01996d40-9950-7d85-8051-3c4668dac5e8" at bounding box center [184, 388] width 102 height 56
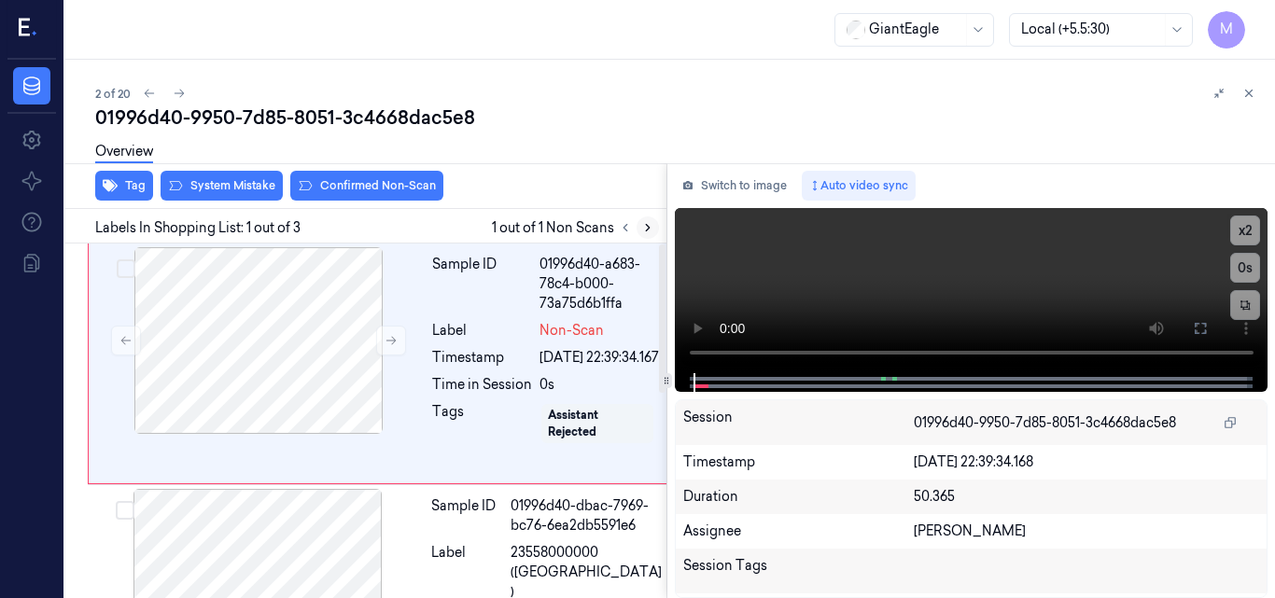
click at [647, 228] on icon at bounding box center [647, 227] width 13 height 13
click at [281, 314] on div at bounding box center [258, 340] width 332 height 187
click at [989, 272] on video at bounding box center [972, 290] width 594 height 165
click at [1201, 329] on icon at bounding box center [1200, 328] width 15 height 15
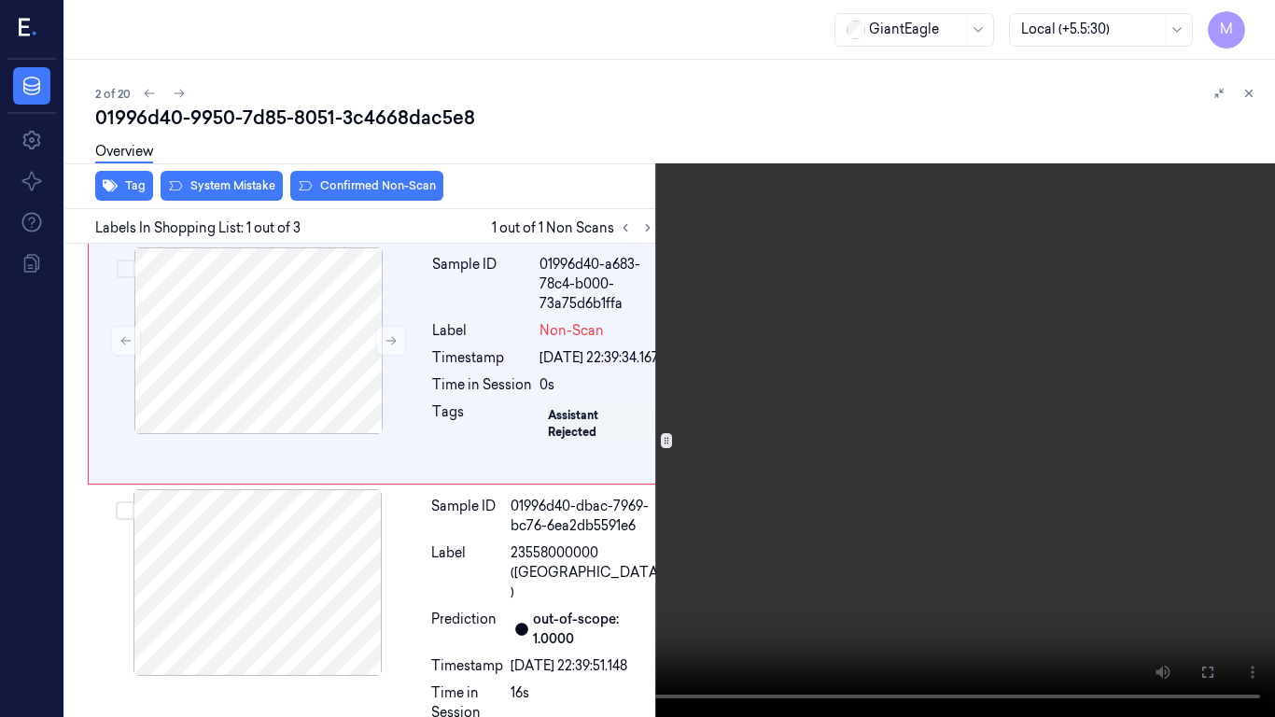
click at [927, 356] on video at bounding box center [637, 358] width 1275 height 717
click at [1255, 13] on button "x 2" at bounding box center [1253, 22] width 30 height 30
click at [1256, 21] on button "x 4" at bounding box center [1253, 22] width 30 height 30
click at [411, 560] on video at bounding box center [637, 358] width 1275 height 717
click at [728, 538] on video at bounding box center [637, 358] width 1275 height 717
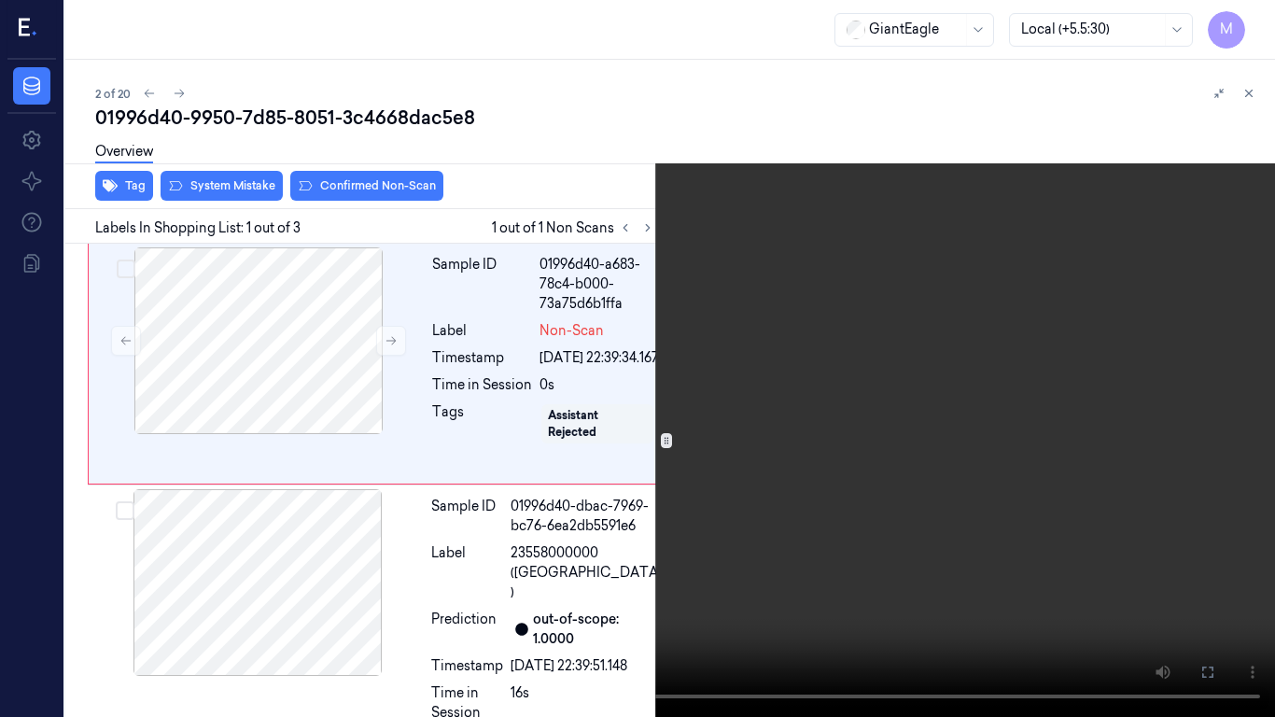
click at [0, 0] on icon at bounding box center [0, 0] width 0 height 0
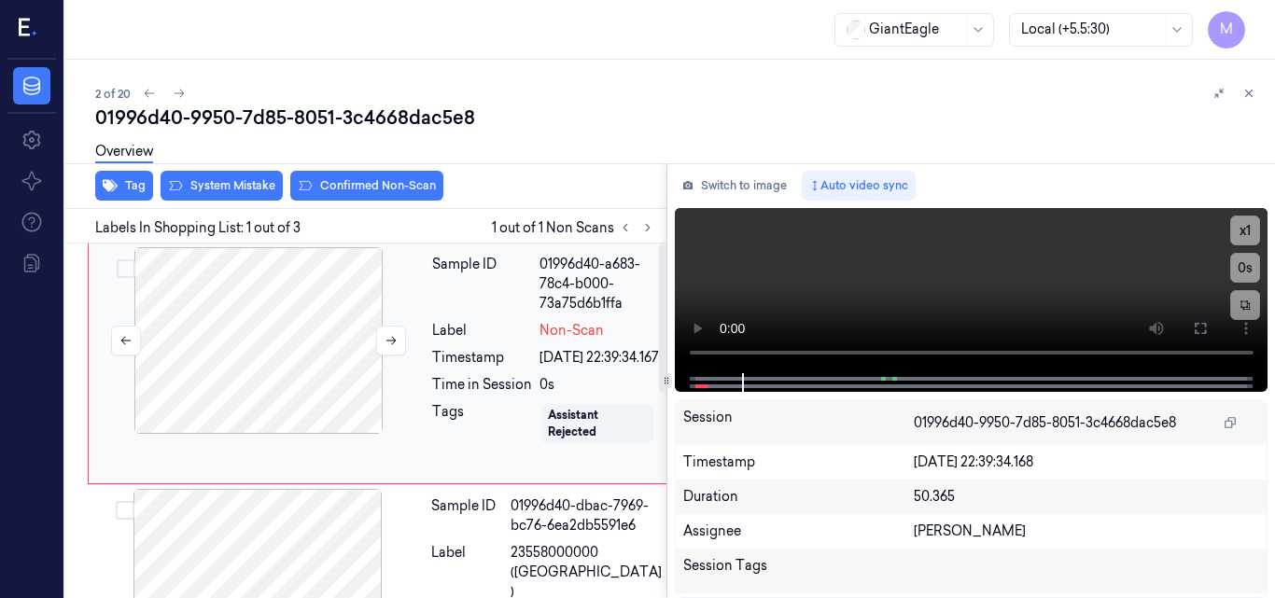
click at [287, 379] on div at bounding box center [258, 340] width 332 height 187
click at [1041, 301] on video at bounding box center [972, 290] width 594 height 165
click at [1193, 323] on icon at bounding box center [1200, 328] width 15 height 15
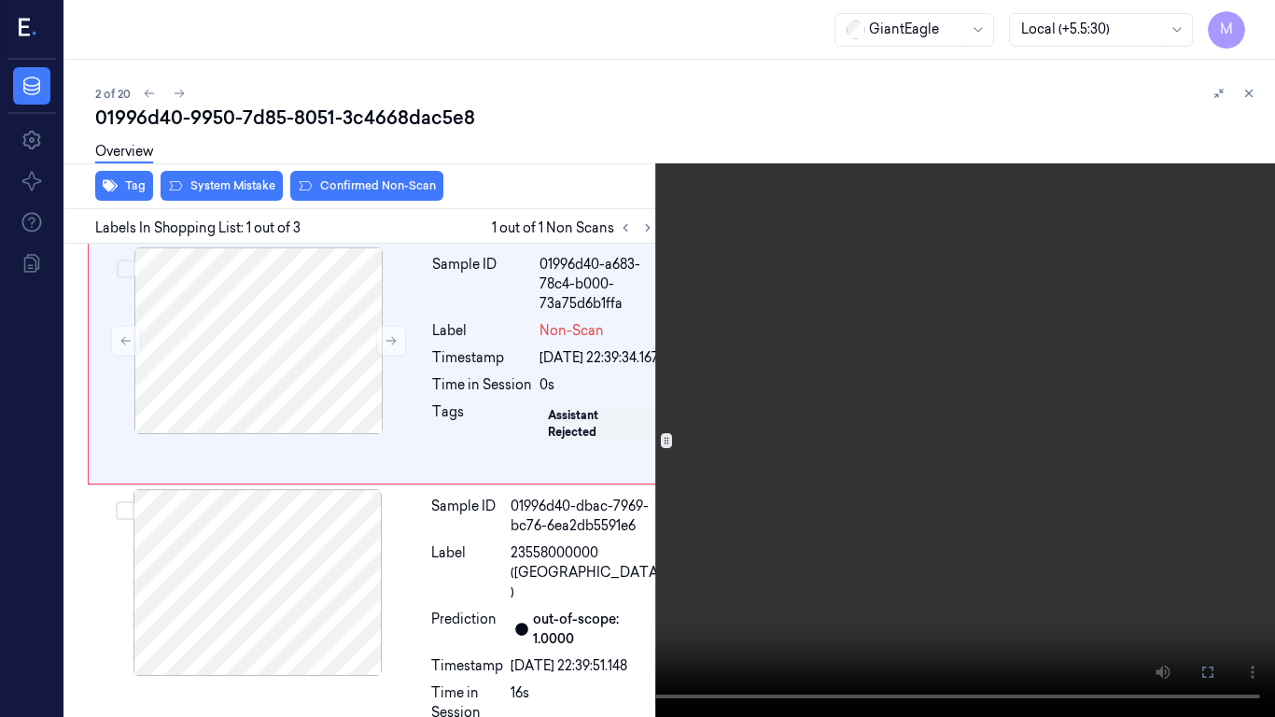
click at [548, 587] on video at bounding box center [637, 358] width 1275 height 717
click at [460, 524] on video at bounding box center [637, 358] width 1275 height 717
click at [538, 530] on video at bounding box center [637, 358] width 1275 height 717
click at [640, 490] on video at bounding box center [637, 358] width 1275 height 717
click at [1259, 26] on button "x 1" at bounding box center [1253, 22] width 30 height 30
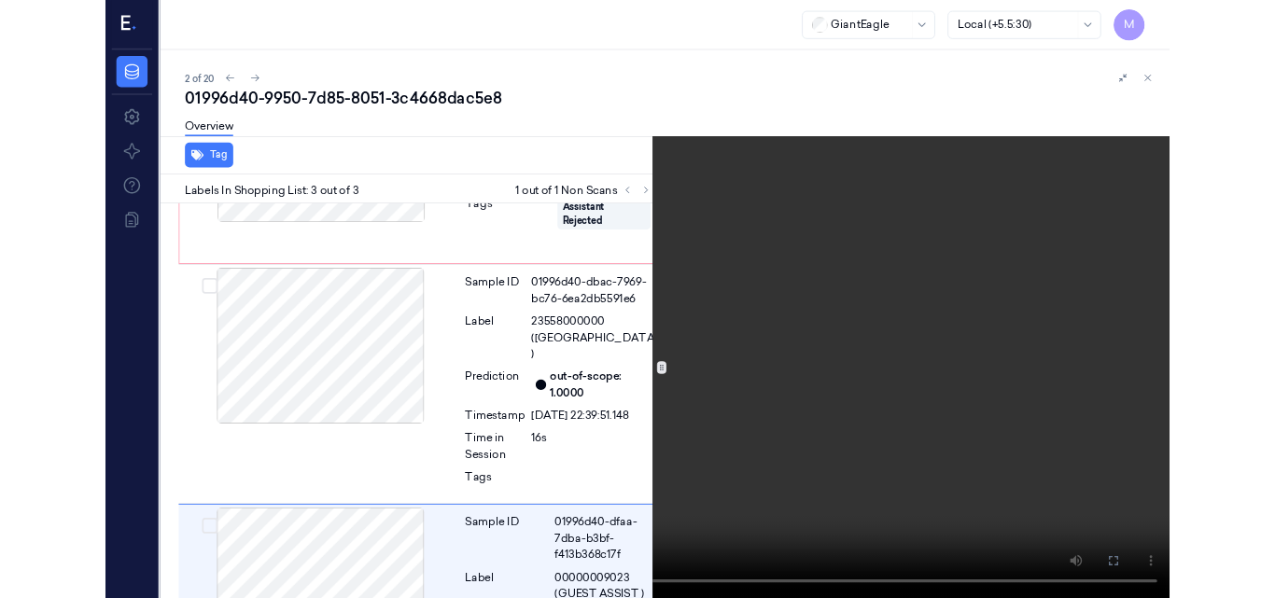
scroll to position [369, 0]
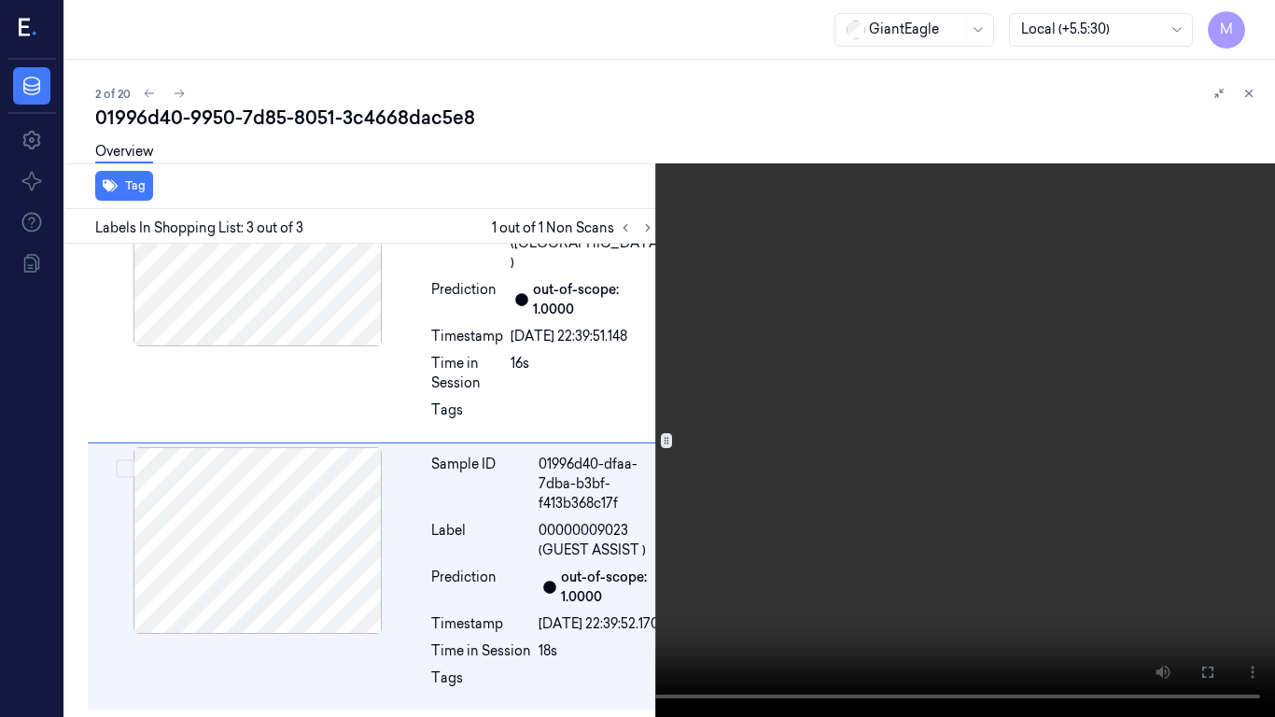
click at [788, 314] on video at bounding box center [637, 358] width 1275 height 717
click at [0, 0] on icon at bounding box center [0, 0] width 0 height 0
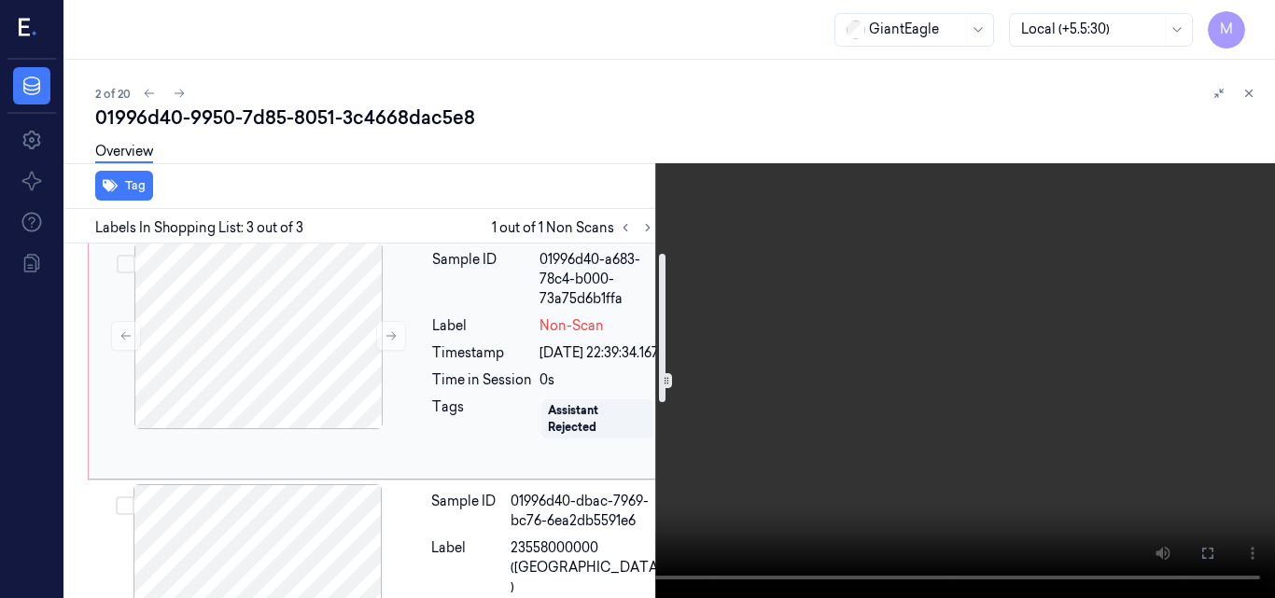
scroll to position [0, 0]
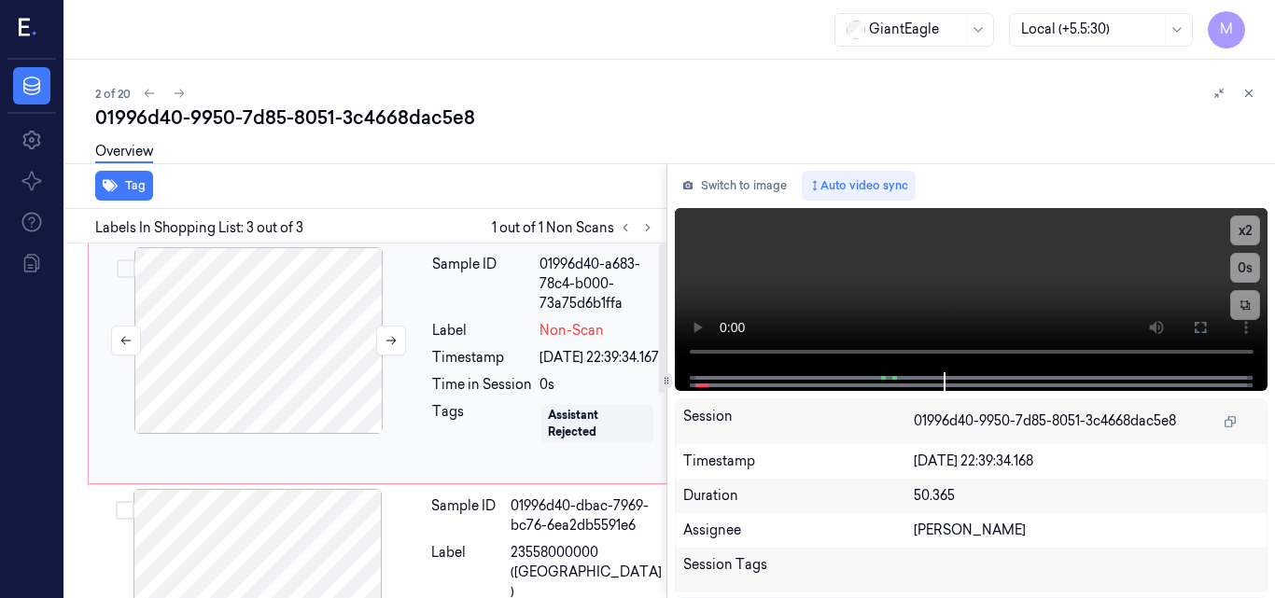
click at [336, 321] on div at bounding box center [258, 340] width 332 height 187
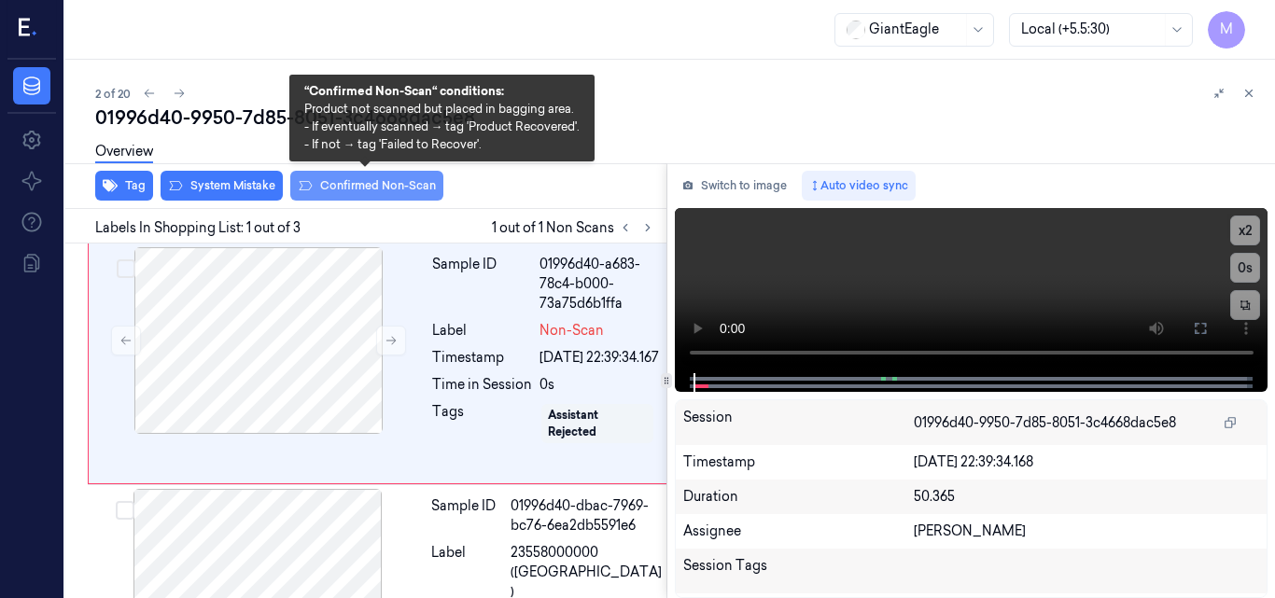
click at [374, 189] on button "Confirmed Non-Scan" at bounding box center [366, 186] width 153 height 30
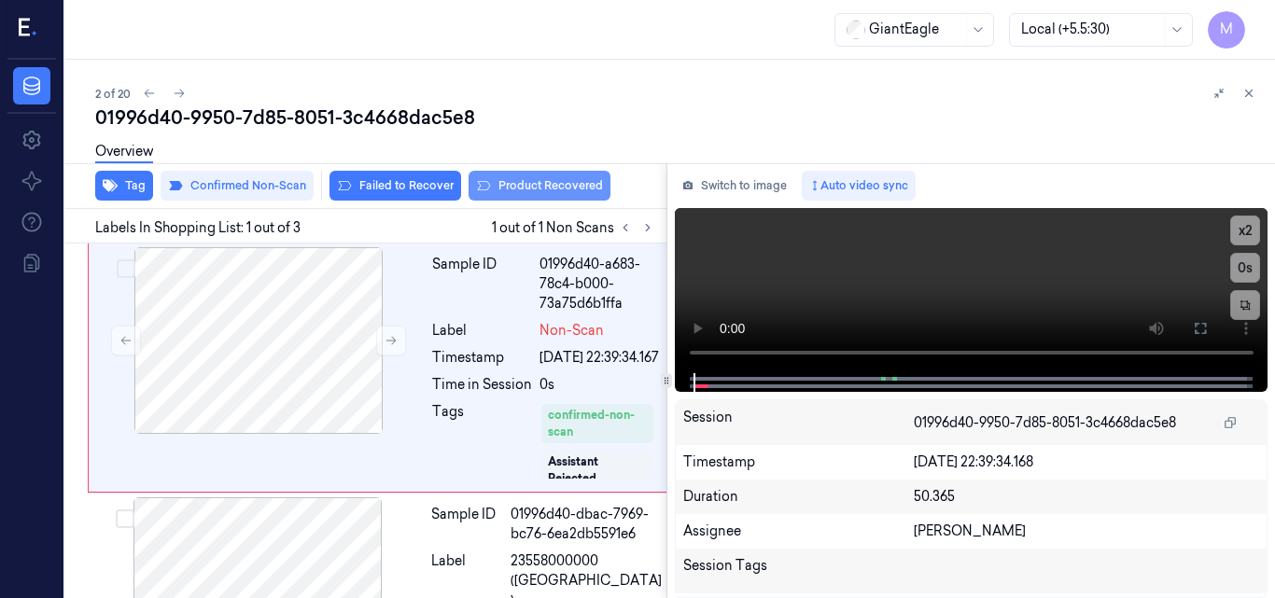
click at [566, 195] on button "Product Recovered" at bounding box center [540, 186] width 142 height 30
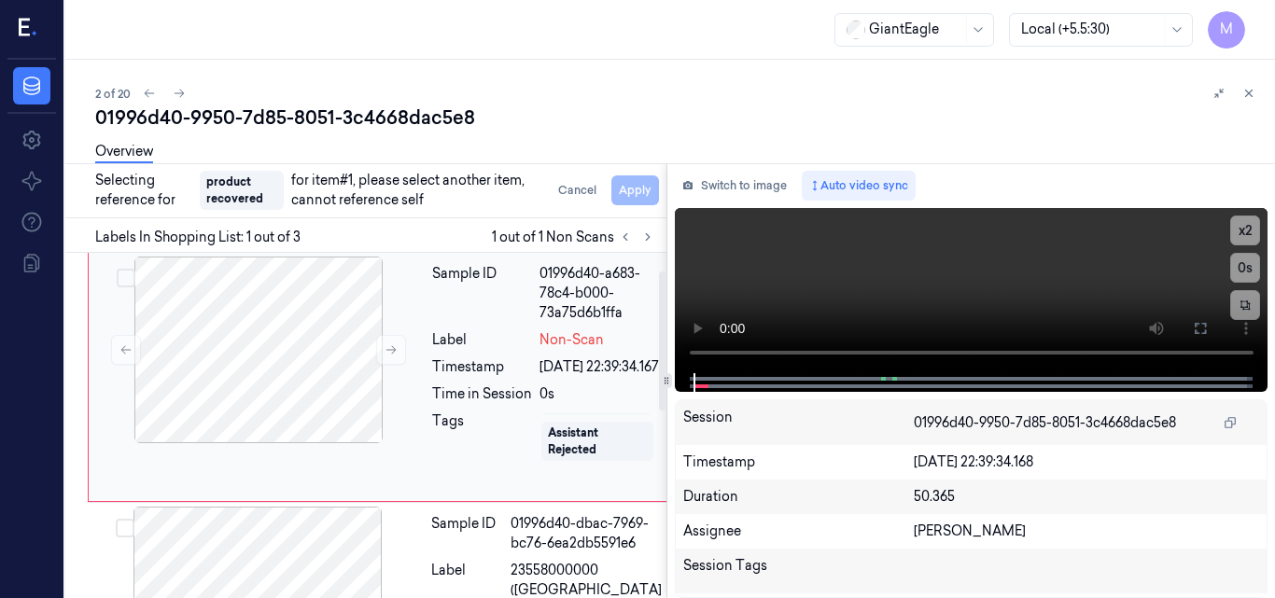
scroll to position [187, 0]
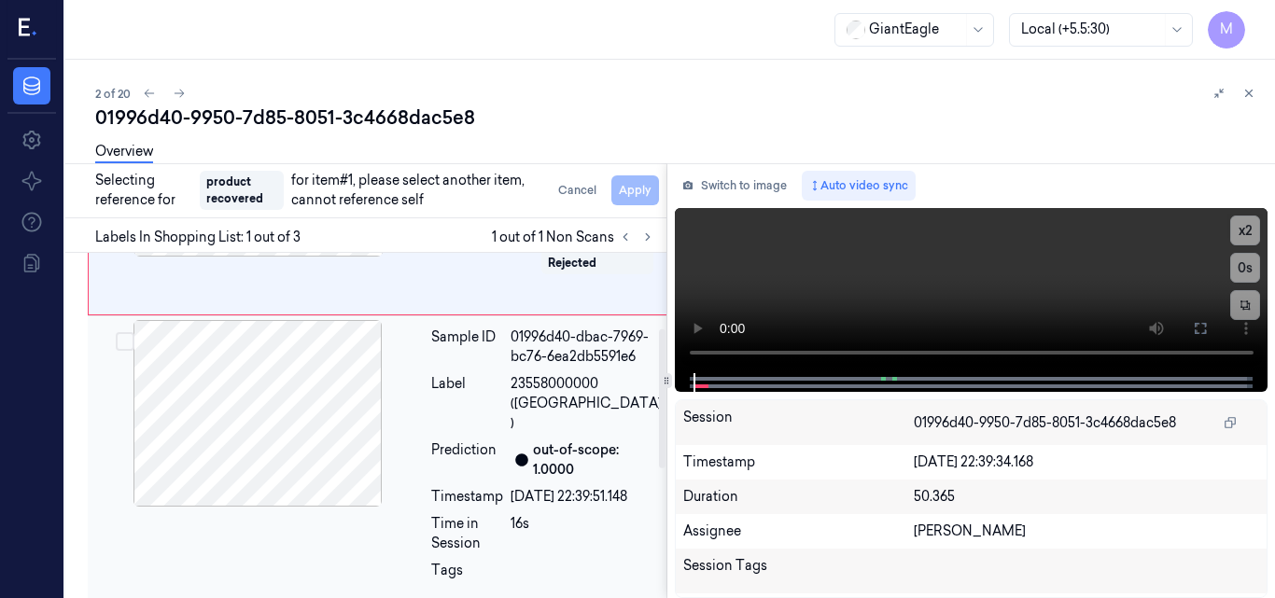
click at [440, 433] on div "Label" at bounding box center [467, 403] width 72 height 59
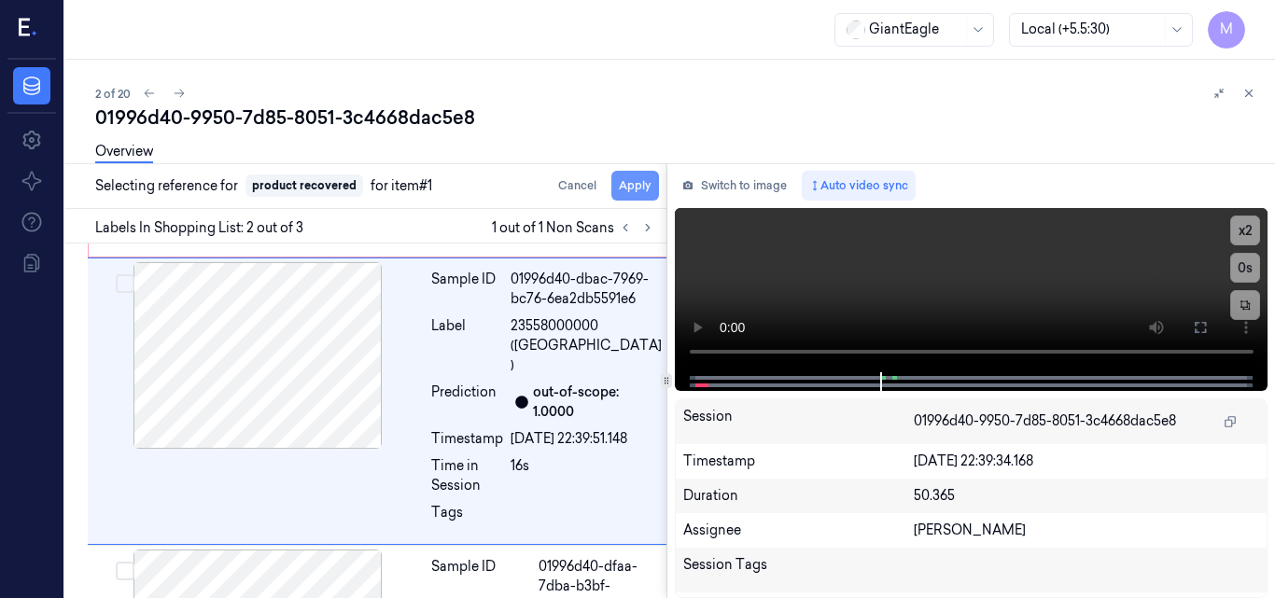
click at [632, 185] on button "Apply" at bounding box center [635, 186] width 48 height 30
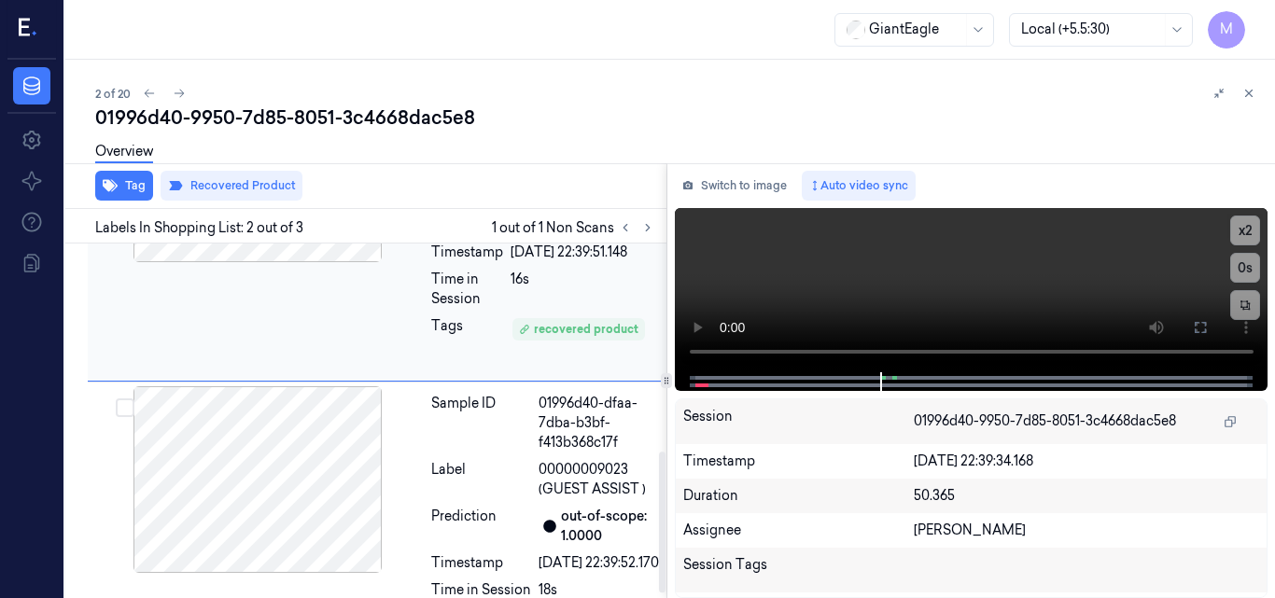
scroll to position [536, 0]
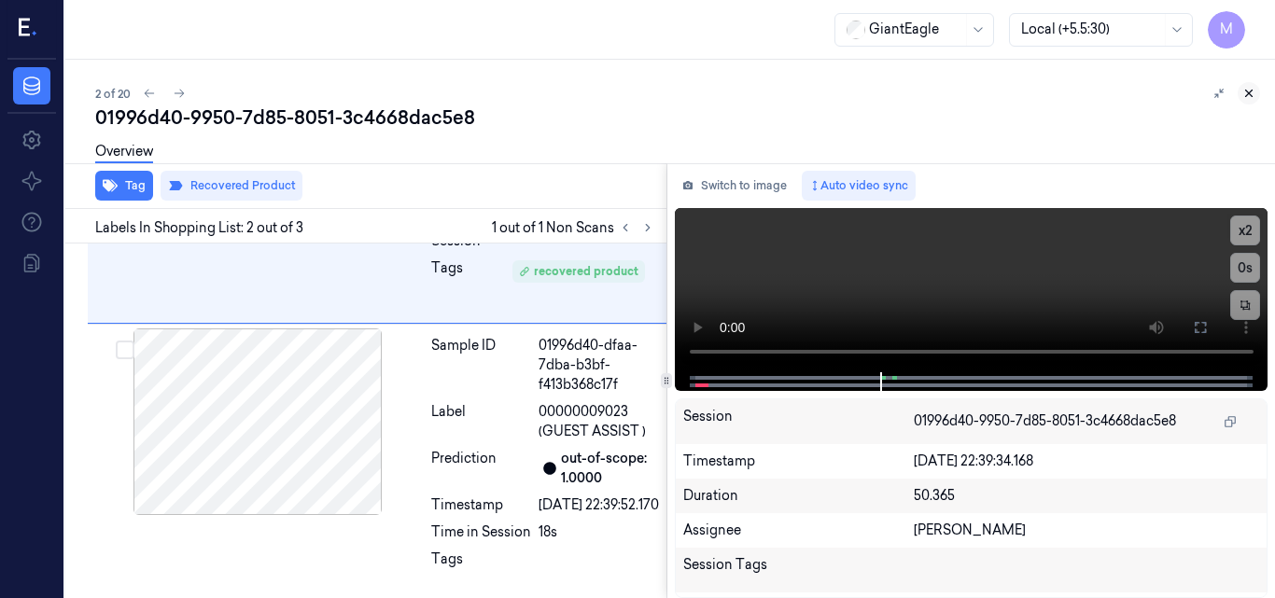
click at [1243, 96] on icon at bounding box center [1248, 93] width 13 height 13
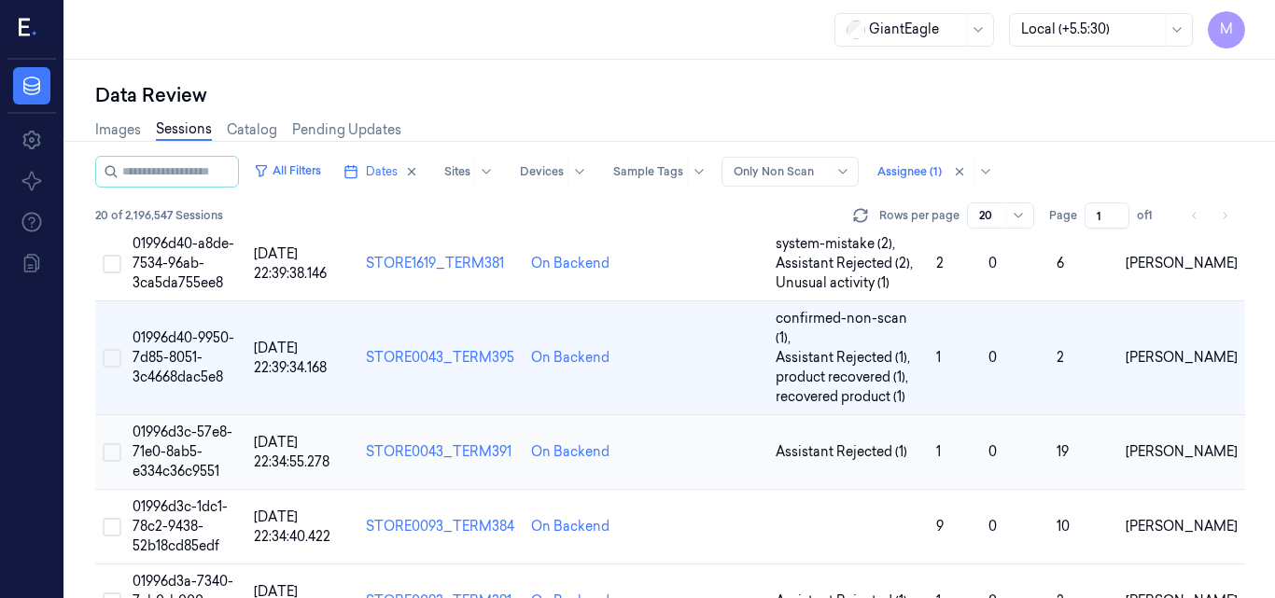
scroll to position [144, 0]
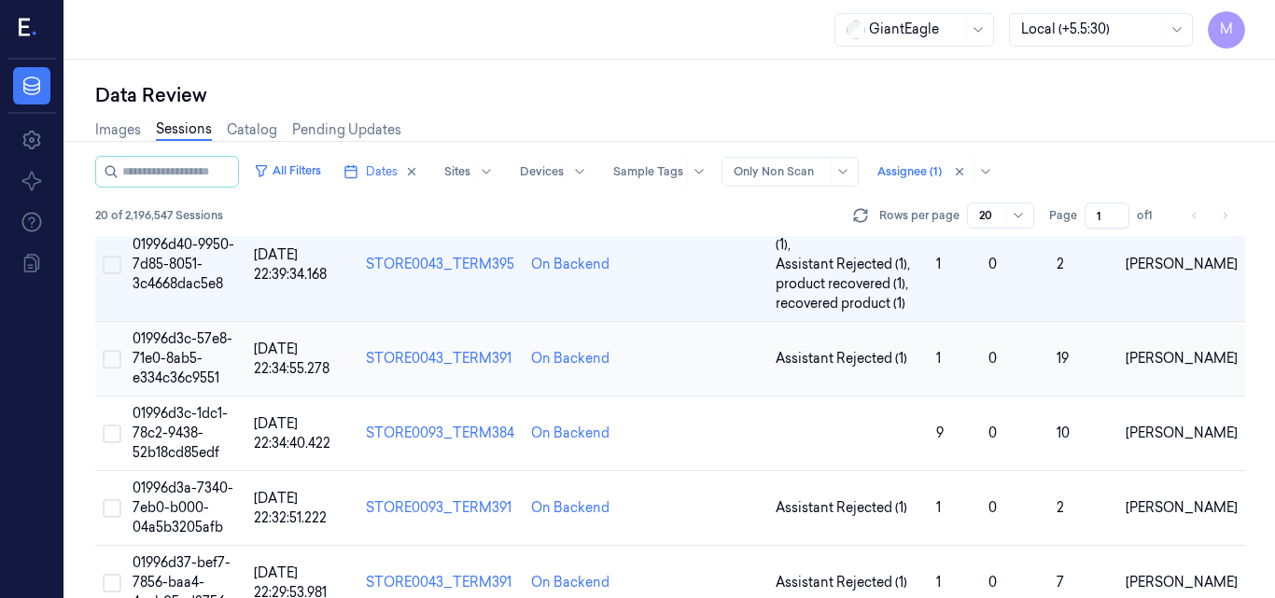
click at [190, 333] on span "01996d3c-57e8-71e0-8ab5-e334c36c9551" at bounding box center [183, 358] width 100 height 56
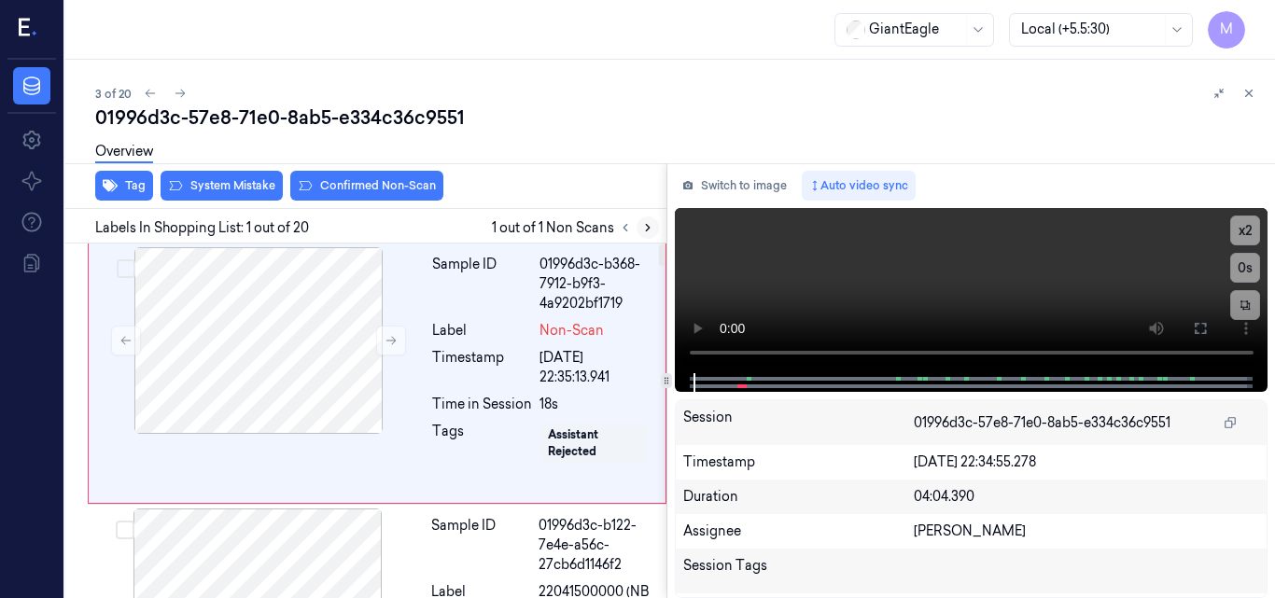
click at [650, 228] on icon at bounding box center [647, 227] width 13 height 13
click at [276, 313] on div at bounding box center [258, 340] width 332 height 187
click at [901, 286] on video at bounding box center [972, 290] width 594 height 165
click at [1086, 265] on video at bounding box center [972, 290] width 594 height 165
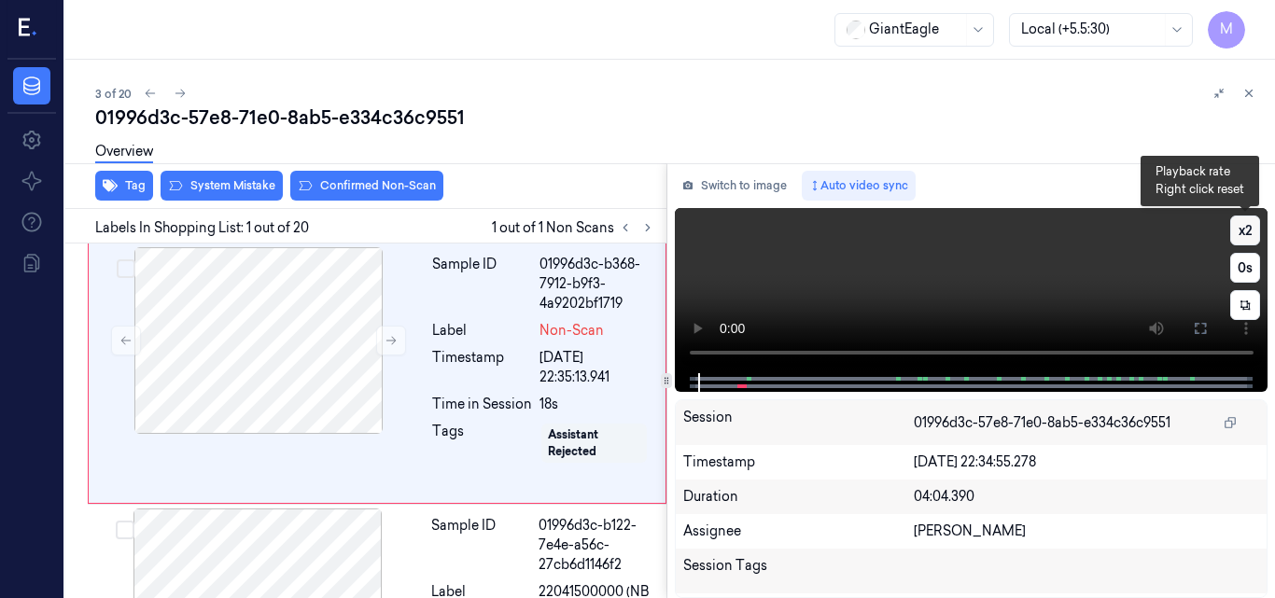
click at [1234, 230] on button "x 2" at bounding box center [1245, 231] width 30 height 30
click at [1234, 230] on button "x 4" at bounding box center [1245, 231] width 30 height 30
drag, startPoint x: 1198, startPoint y: 325, endPoint x: 1194, endPoint y: 412, distance: 86.9
click at [1199, 325] on icon at bounding box center [1200, 328] width 15 height 15
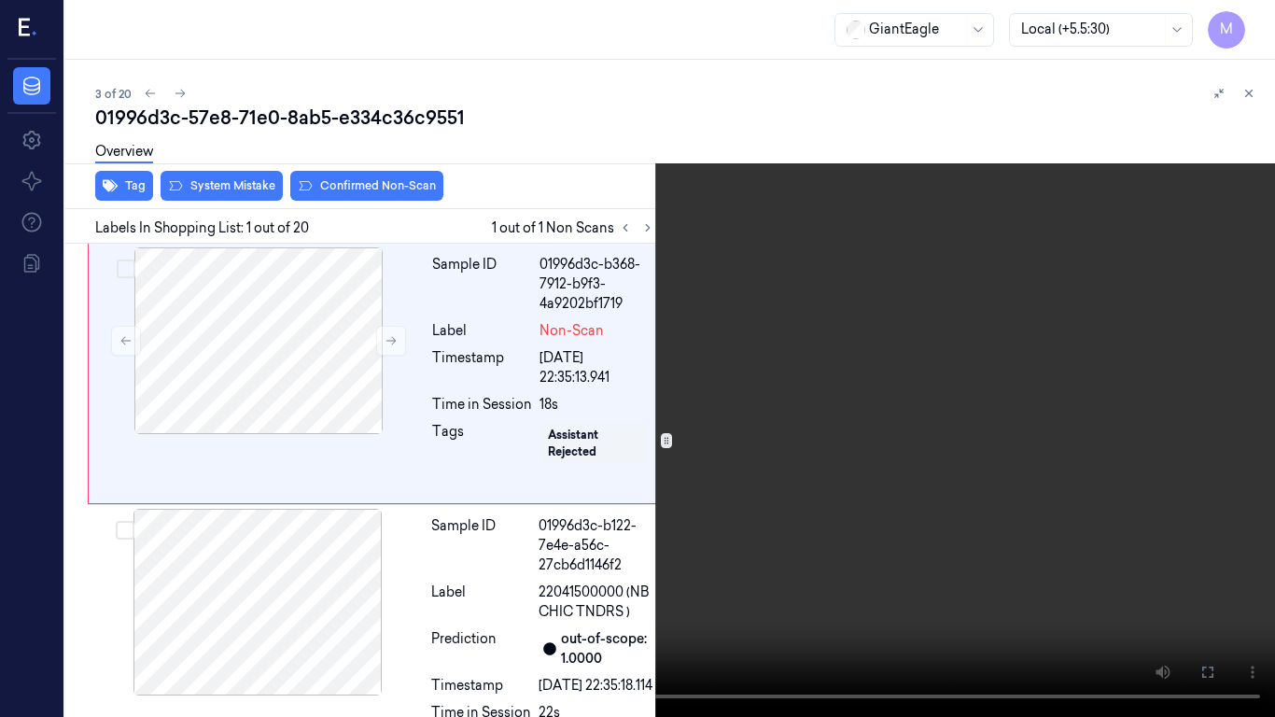
click at [862, 447] on video at bounding box center [637, 358] width 1275 height 717
click at [579, 550] on video at bounding box center [637, 358] width 1275 height 717
click at [0, 0] on icon at bounding box center [0, 0] width 0 height 0
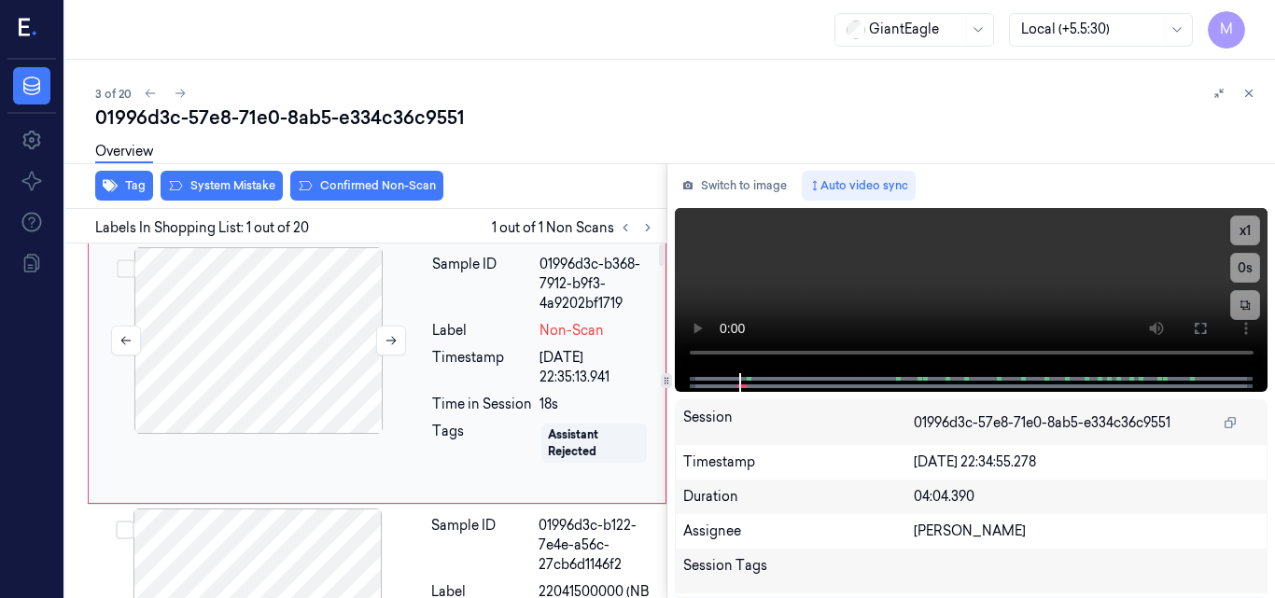
click at [279, 346] on div at bounding box center [258, 340] width 332 height 187
click at [963, 301] on video at bounding box center [972, 290] width 594 height 165
click at [1058, 287] on video at bounding box center [972, 290] width 594 height 165
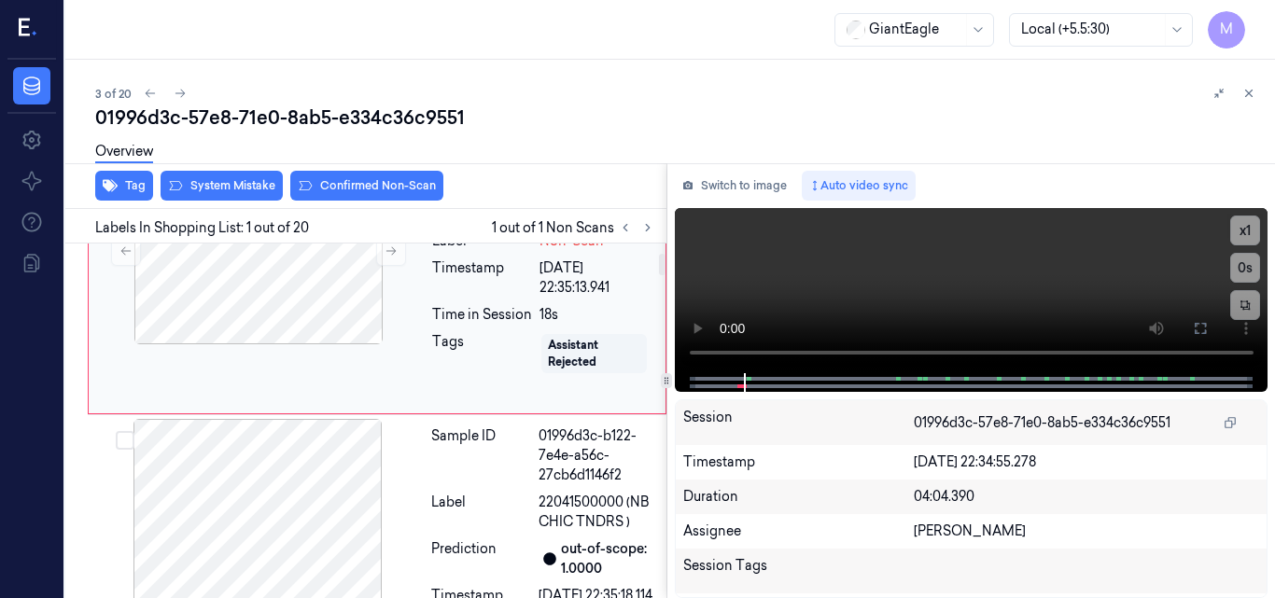
scroll to position [187, 0]
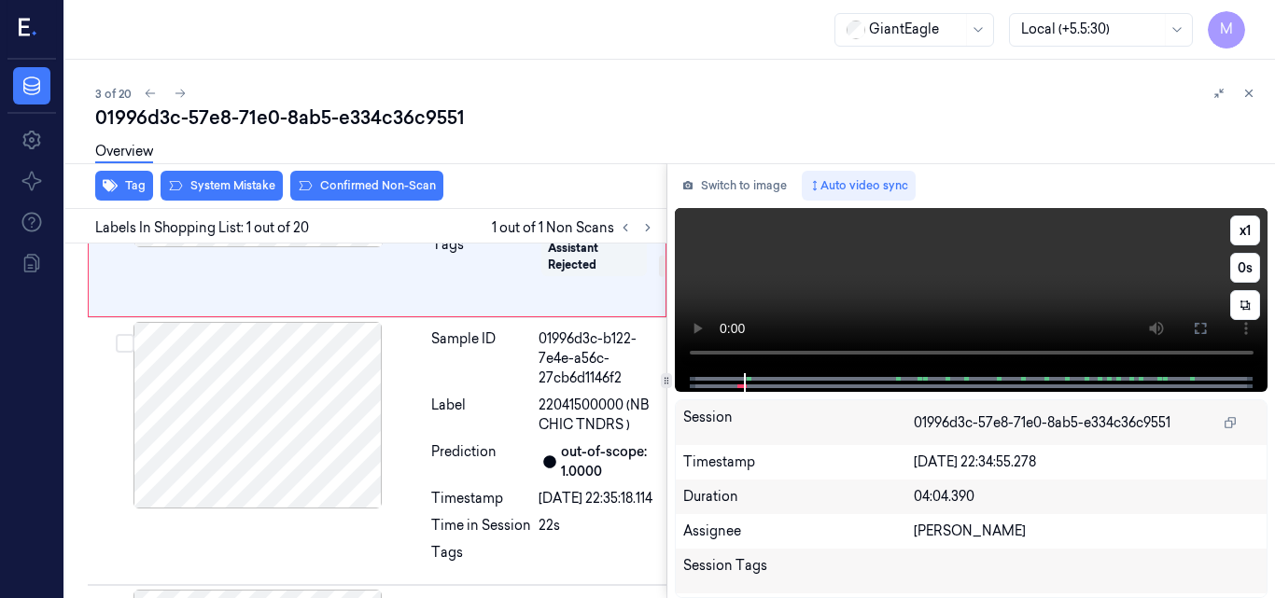
click at [1006, 278] on video at bounding box center [972, 290] width 594 height 165
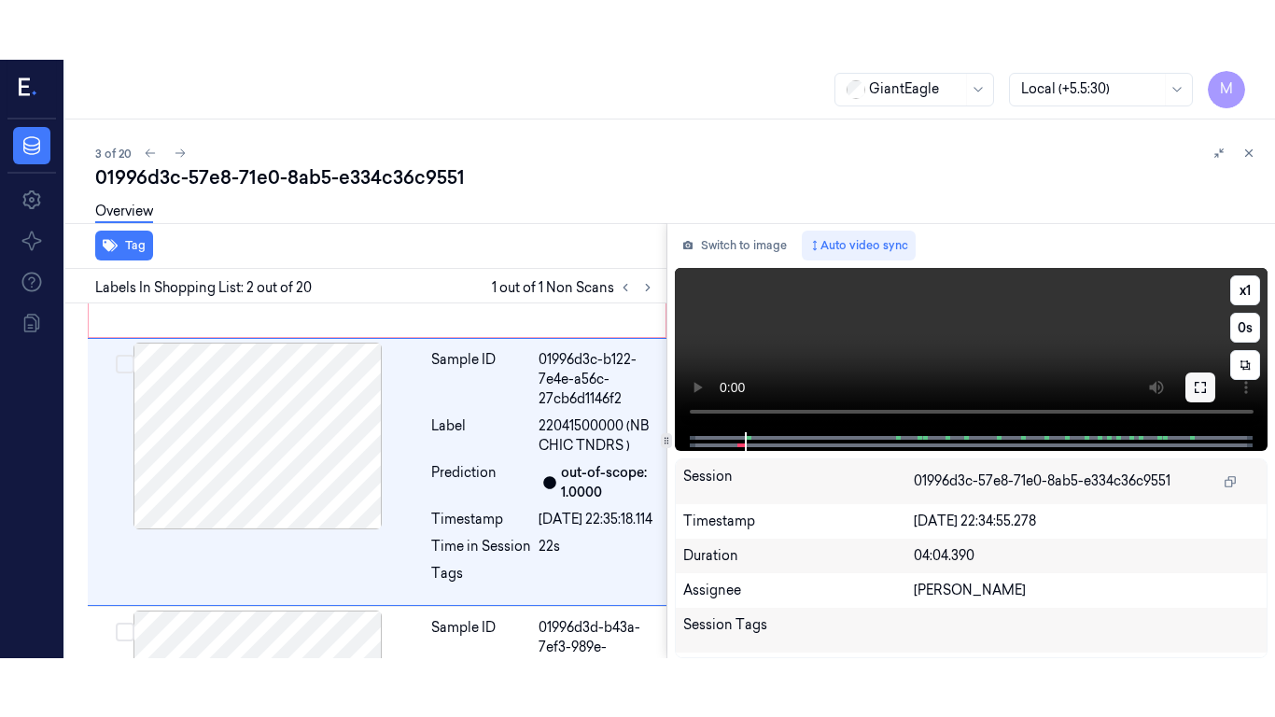
scroll to position [227, 0]
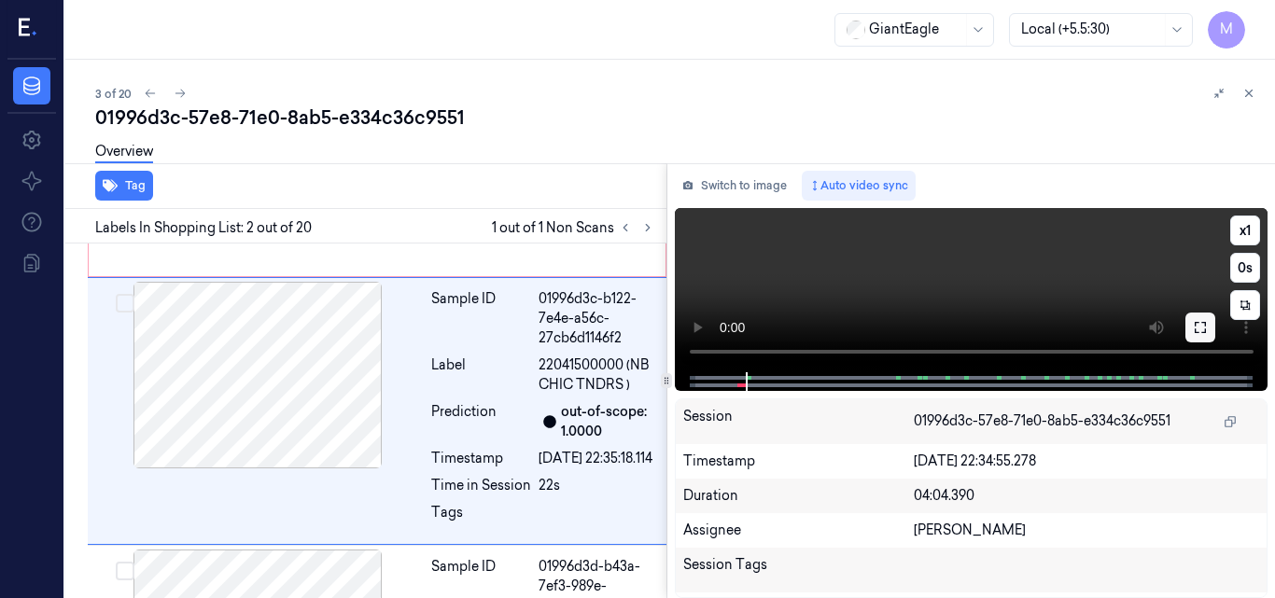
click at [1193, 329] on icon at bounding box center [1200, 327] width 15 height 15
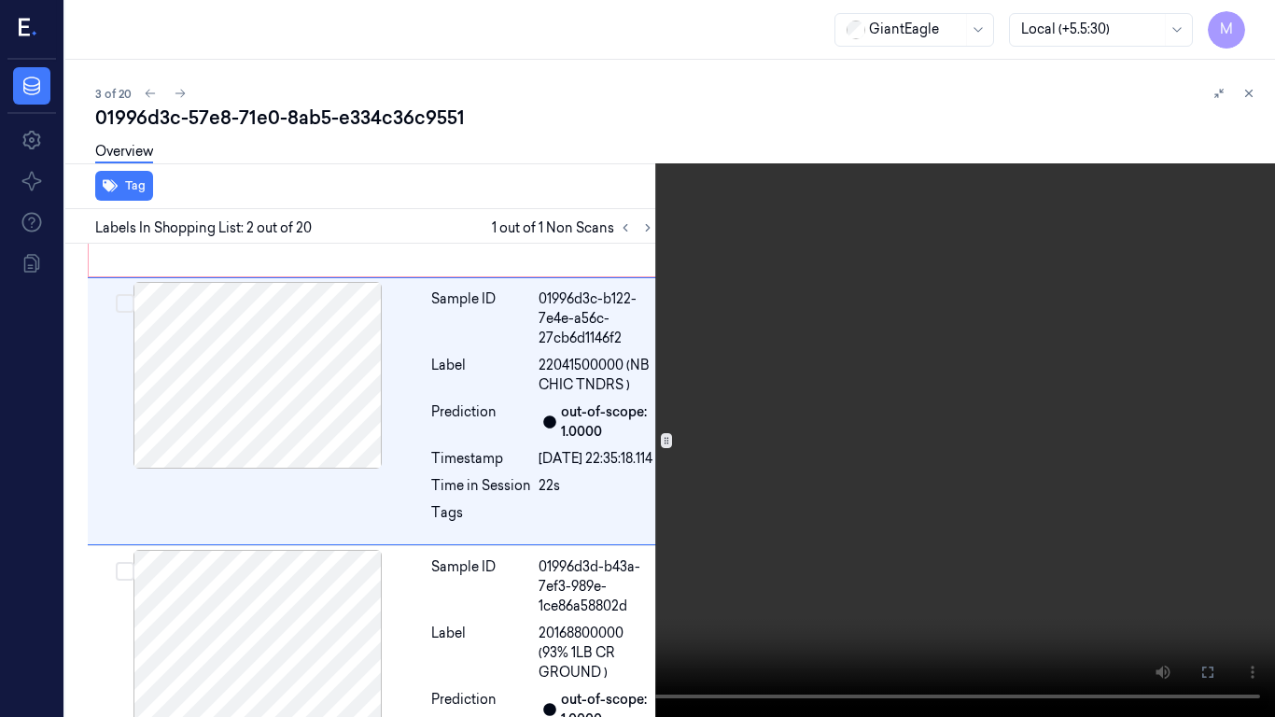
click at [711, 461] on video at bounding box center [637, 358] width 1275 height 717
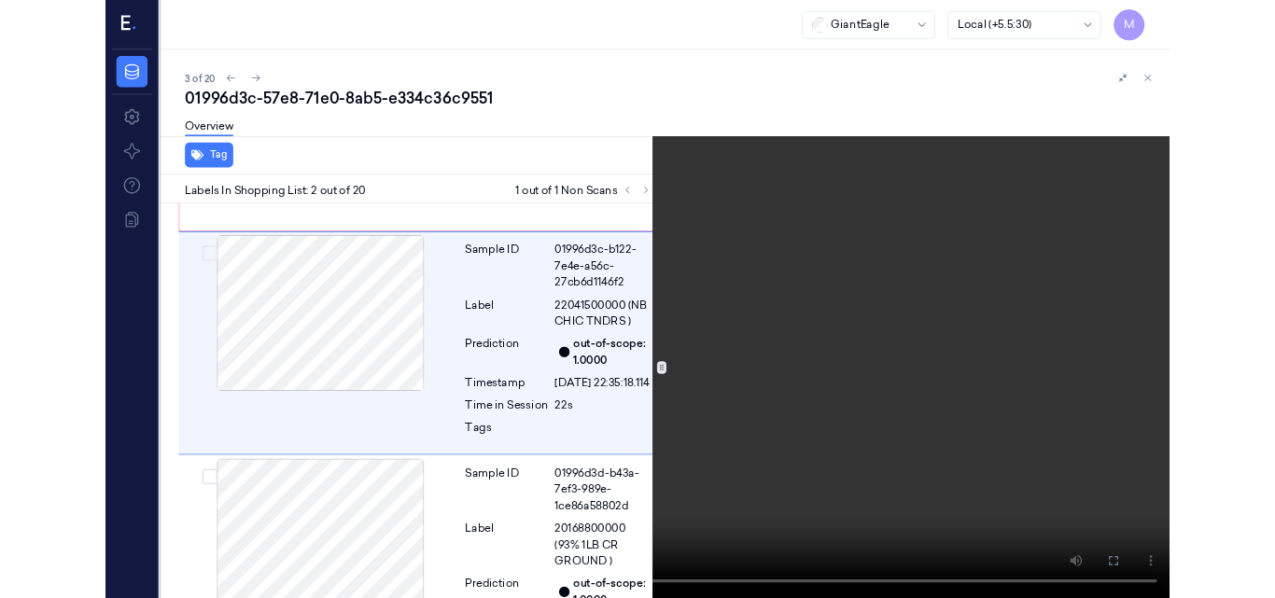
scroll to position [168, 0]
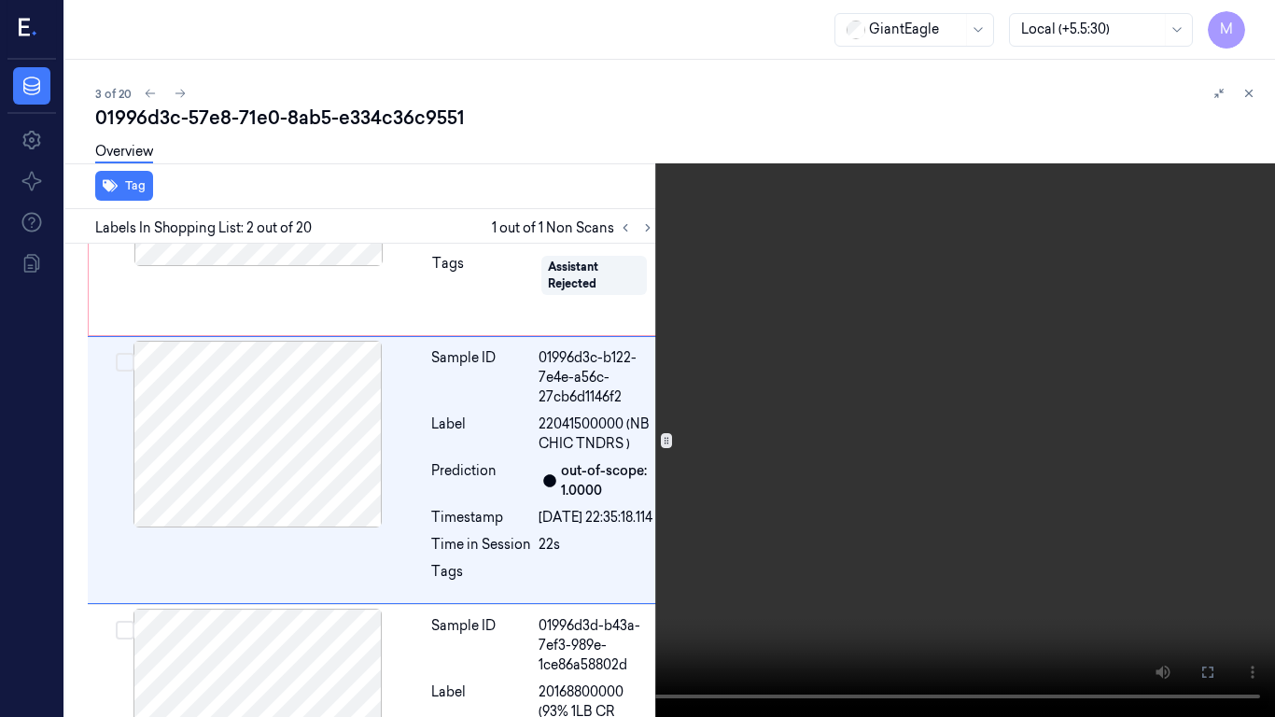
click at [660, 476] on video at bounding box center [637, 358] width 1275 height 717
click at [806, 478] on video at bounding box center [637, 358] width 1275 height 717
click at [0, 0] on icon at bounding box center [0, 0] width 0 height 0
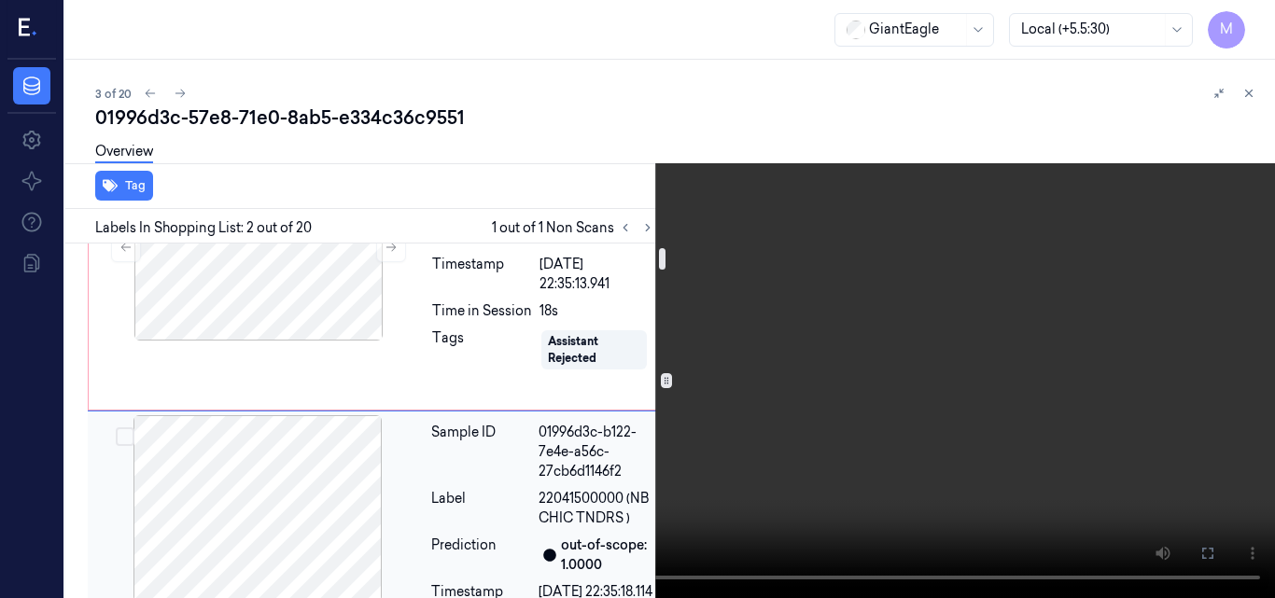
scroll to position [0, 0]
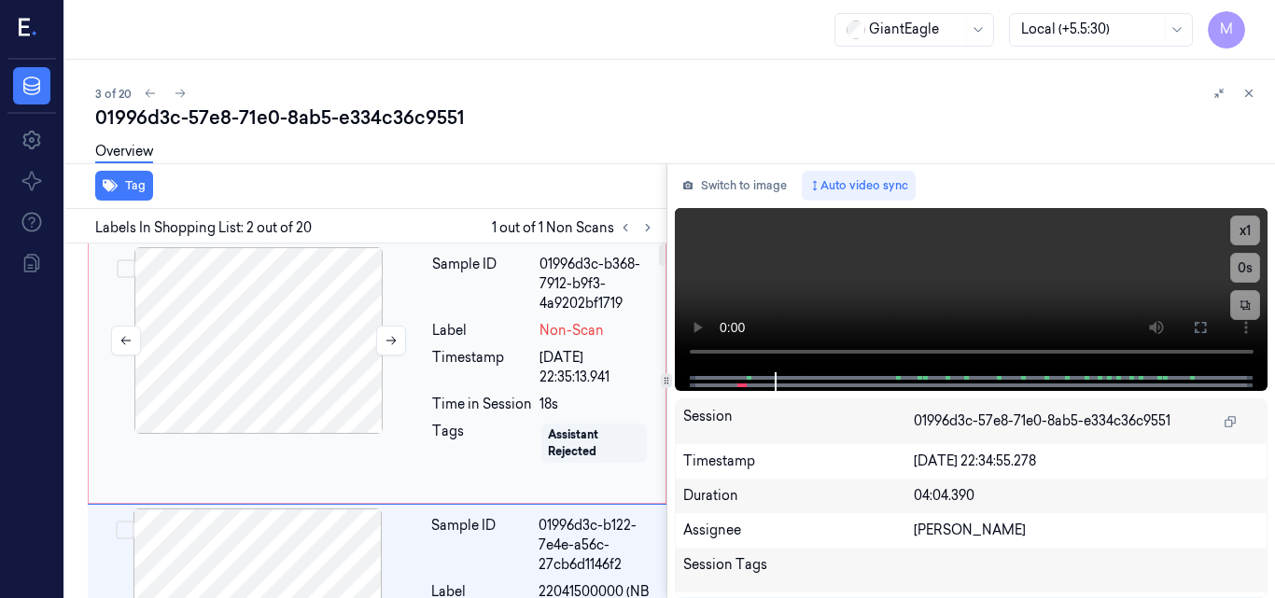
click at [329, 356] on div at bounding box center [258, 340] width 332 height 187
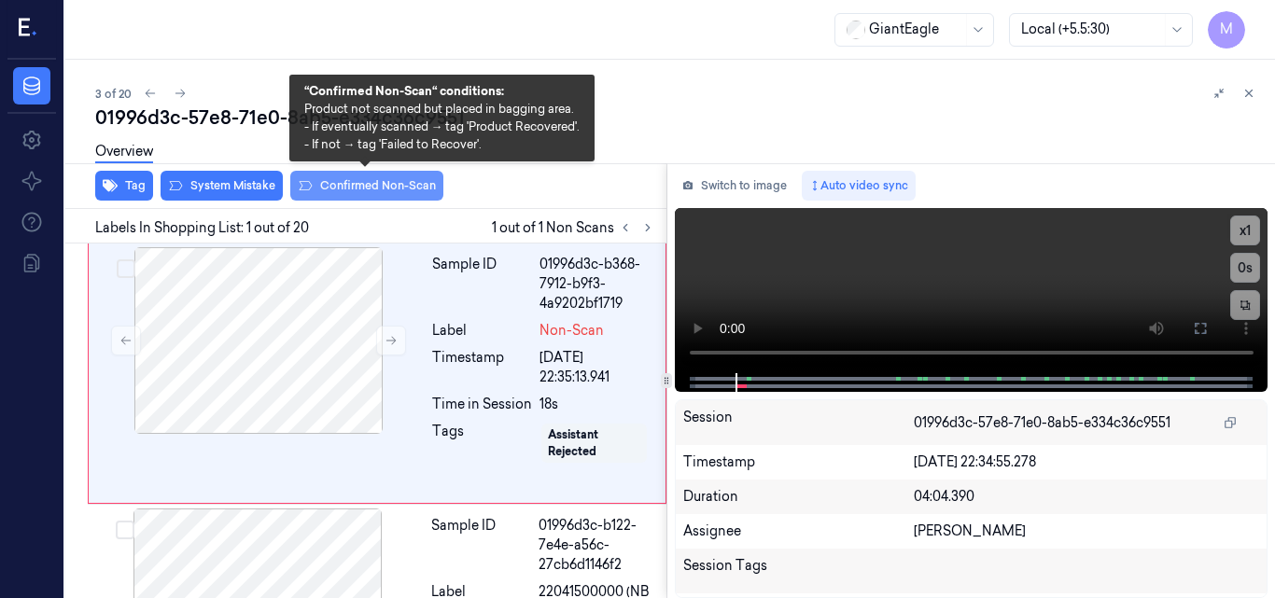
click at [414, 179] on button "Confirmed Non-Scan" at bounding box center [366, 186] width 153 height 30
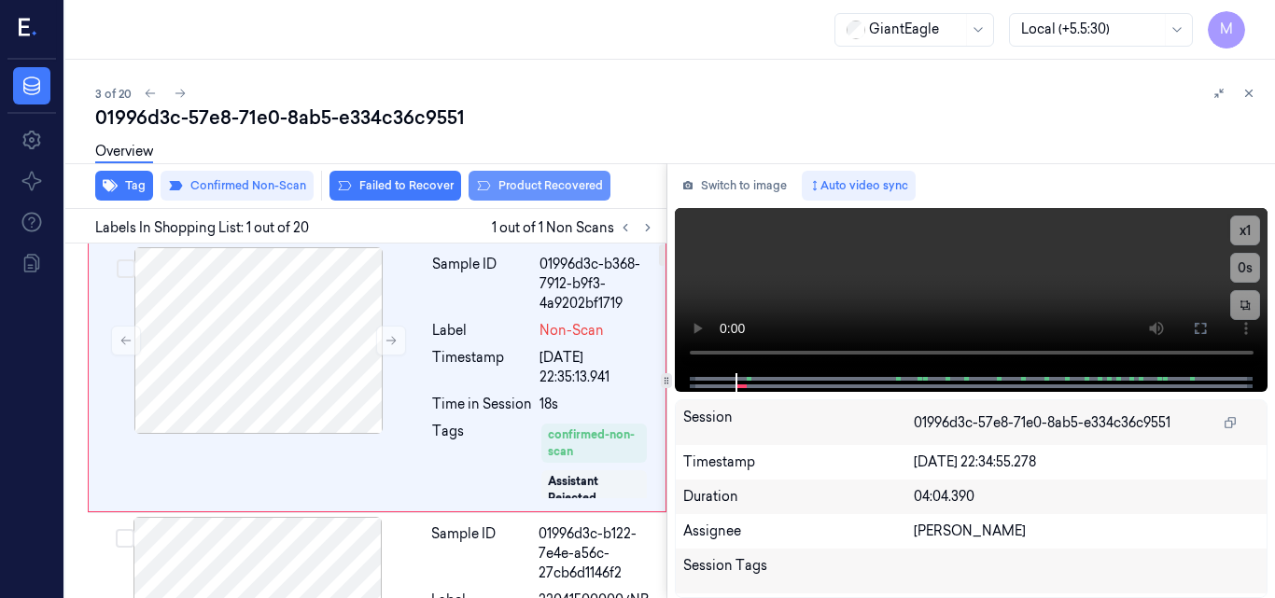
click at [552, 178] on button "Product Recovered" at bounding box center [540, 186] width 142 height 30
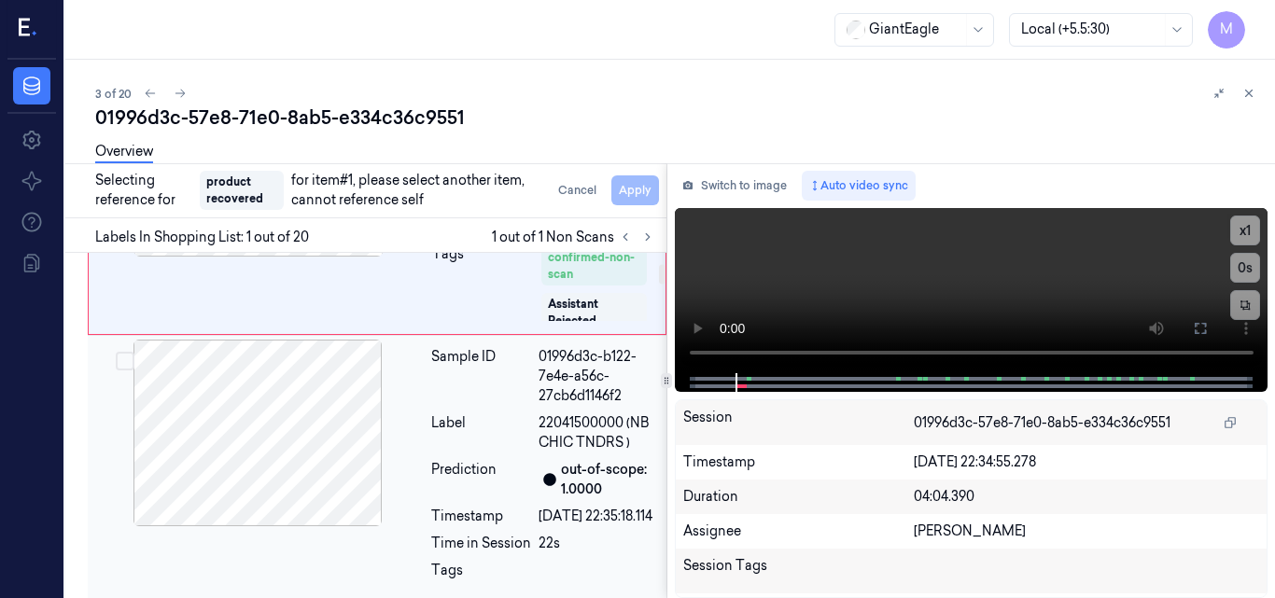
click at [298, 401] on div at bounding box center [257, 433] width 332 height 187
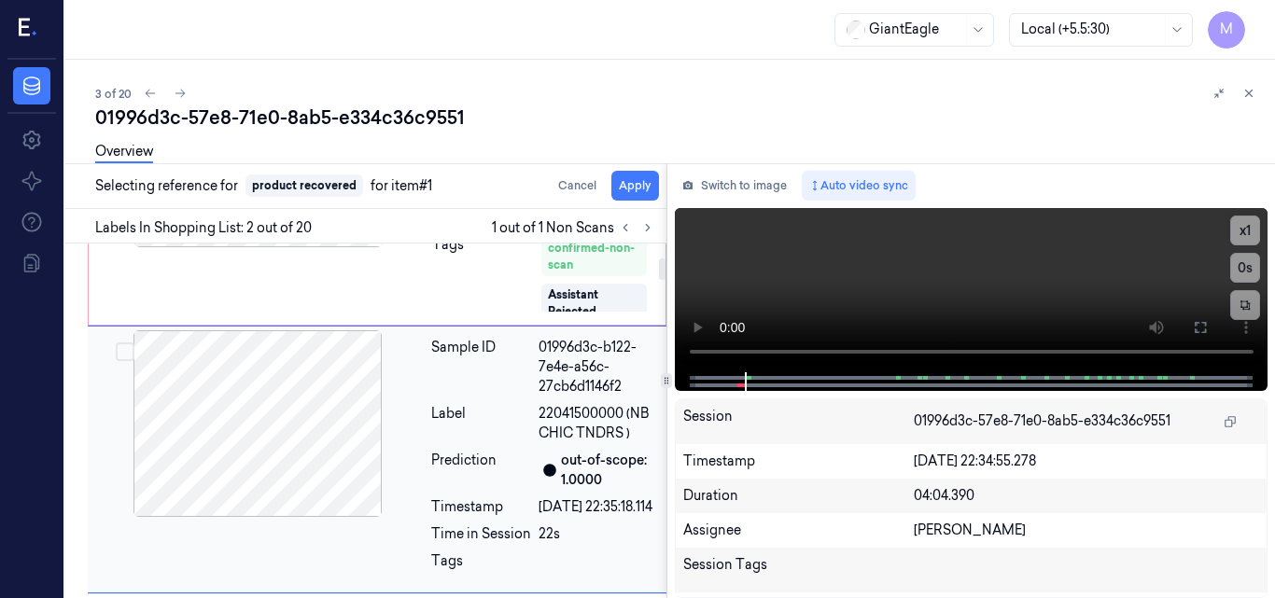
scroll to position [235, 0]
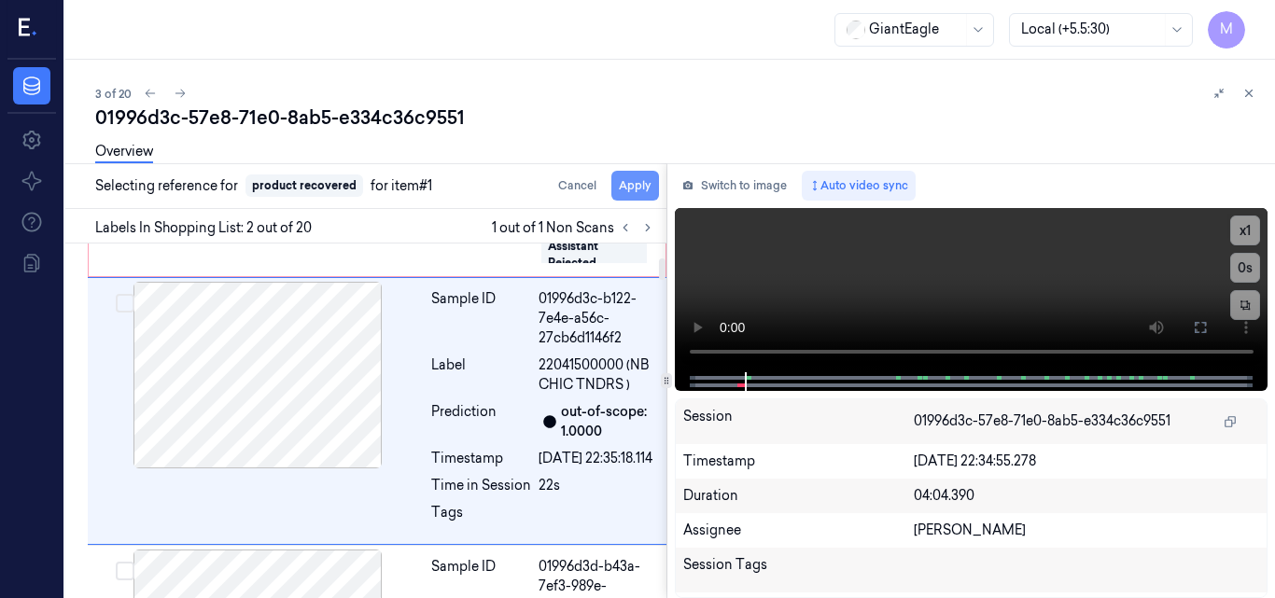
click at [637, 184] on button "Apply" at bounding box center [635, 186] width 48 height 30
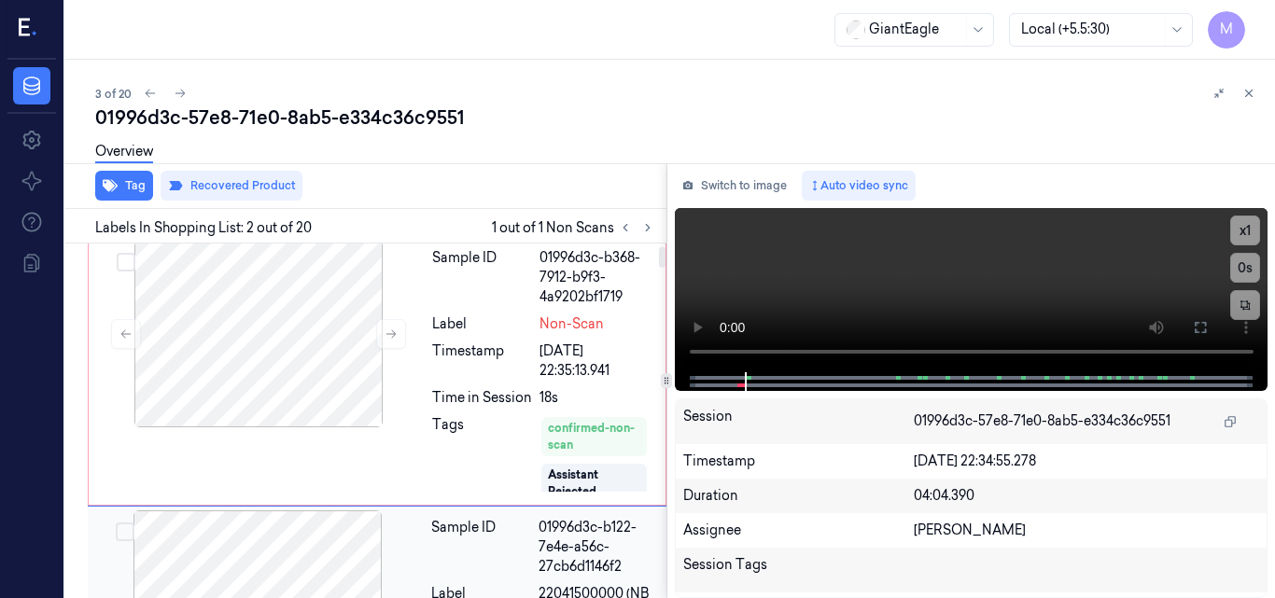
scroll to position [0, 0]
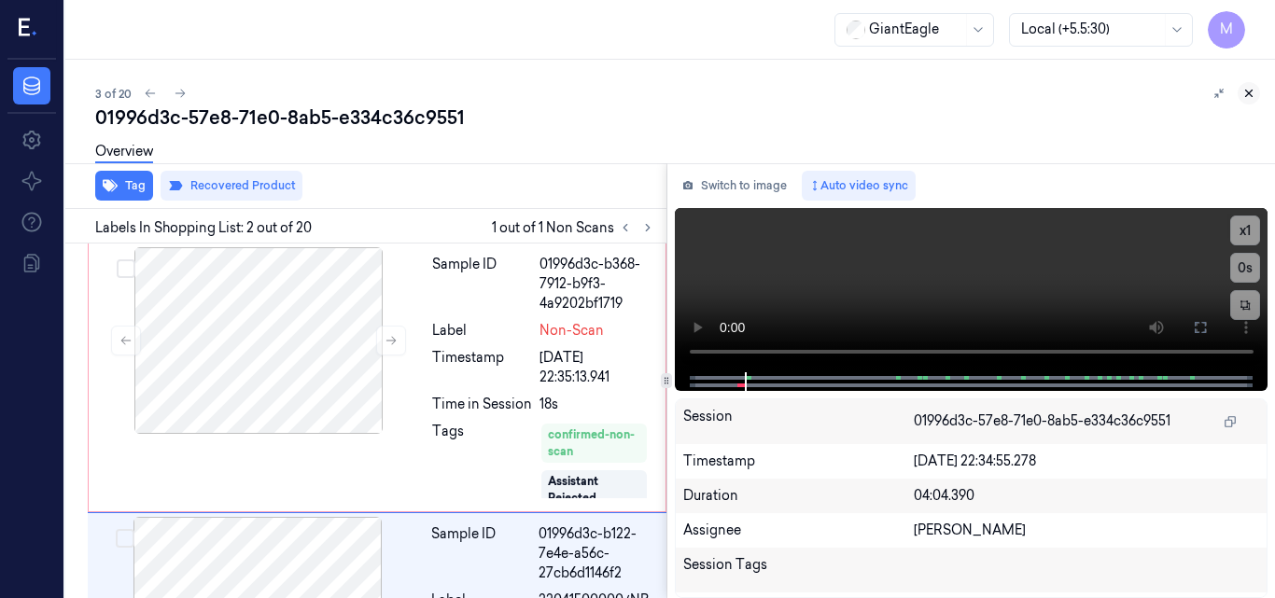
click at [1247, 91] on icon at bounding box center [1249, 94] width 7 height 7
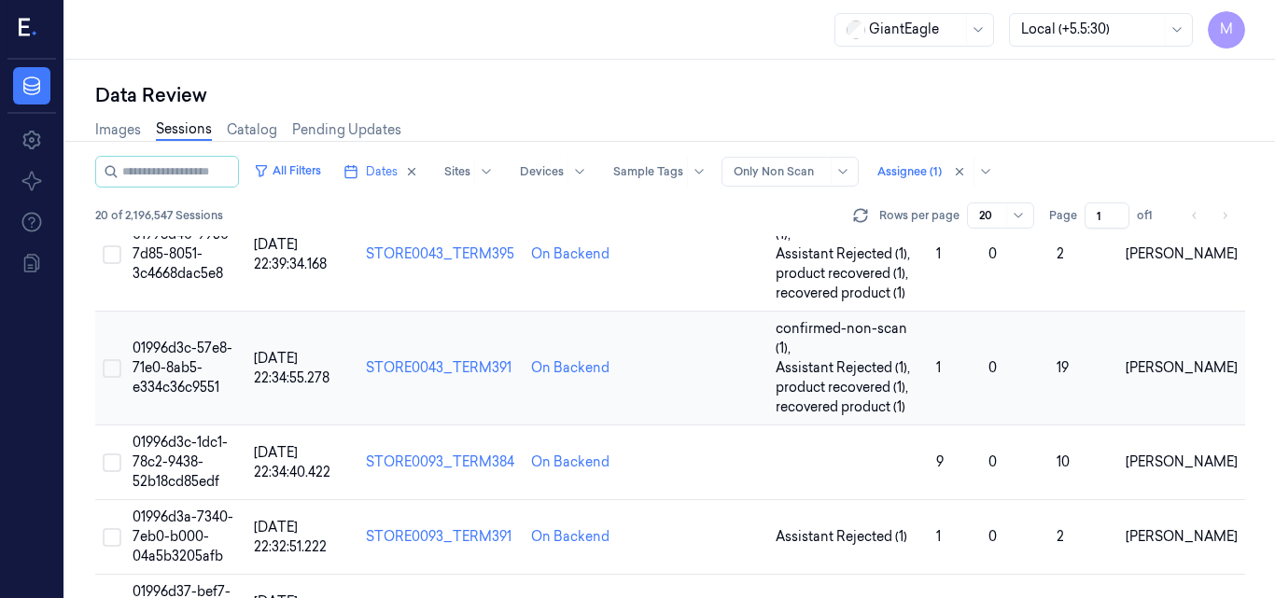
scroll to position [61, 0]
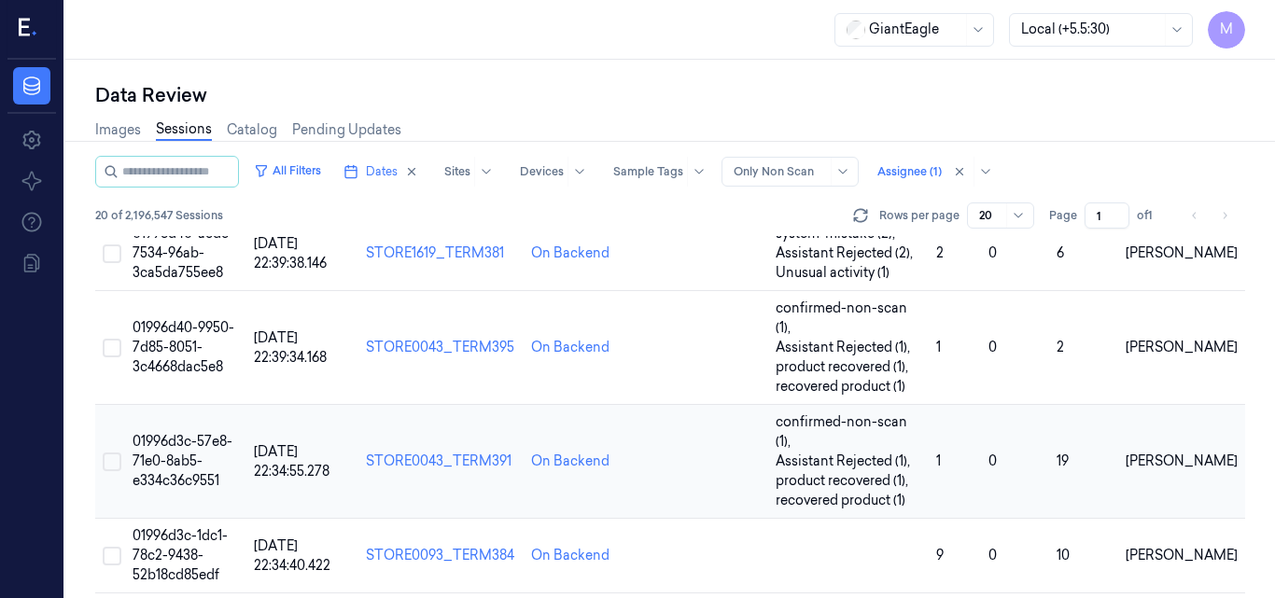
click at [177, 422] on td "01996d3c-57e8-71e0-8ab5-e334c36c9551" at bounding box center [185, 462] width 121 height 114
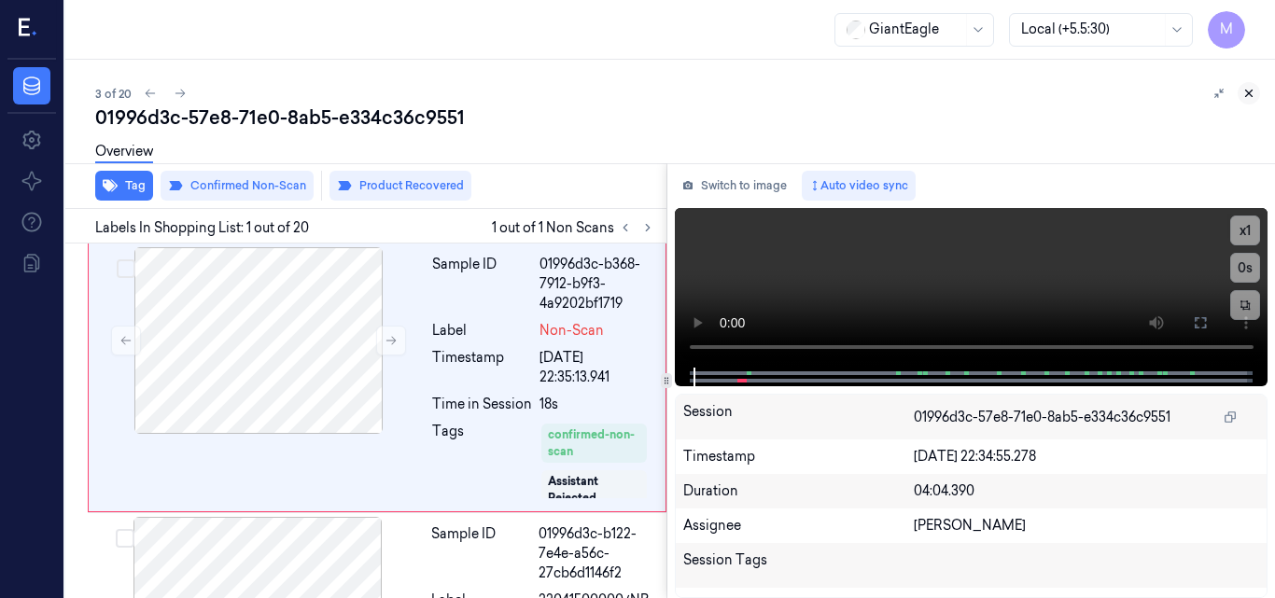
click at [1252, 91] on icon at bounding box center [1248, 93] width 13 height 13
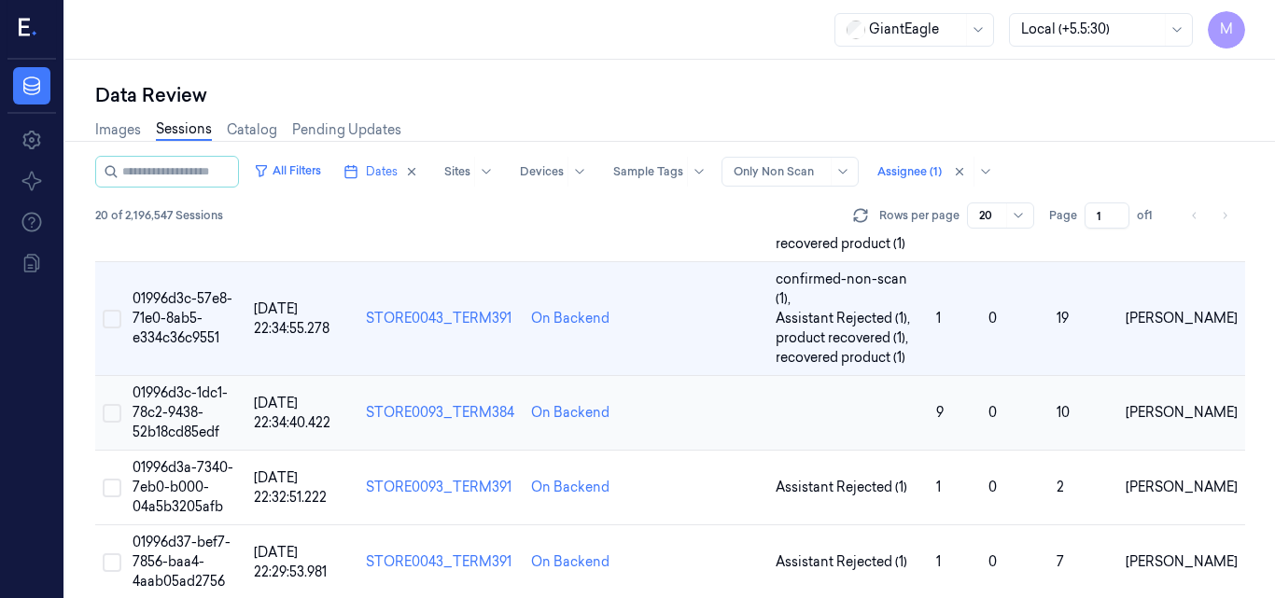
scroll to position [154, 0]
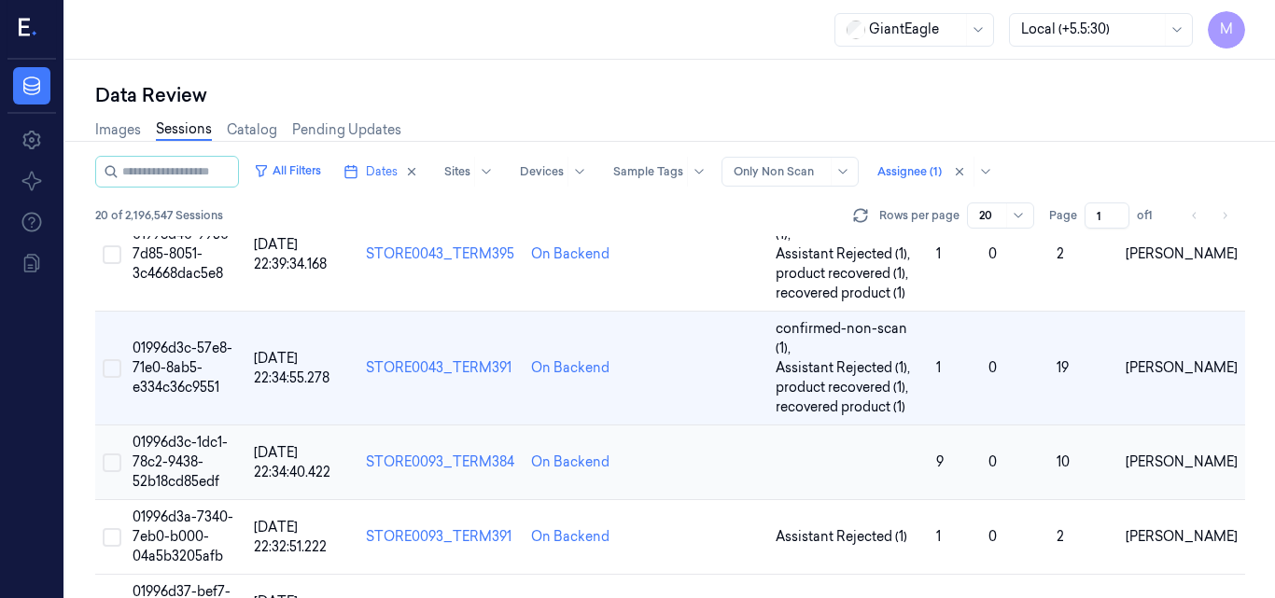
click at [169, 434] on span "01996d3c-1dc1-78c2-9438-52b18cd85edf" at bounding box center [180, 462] width 95 height 56
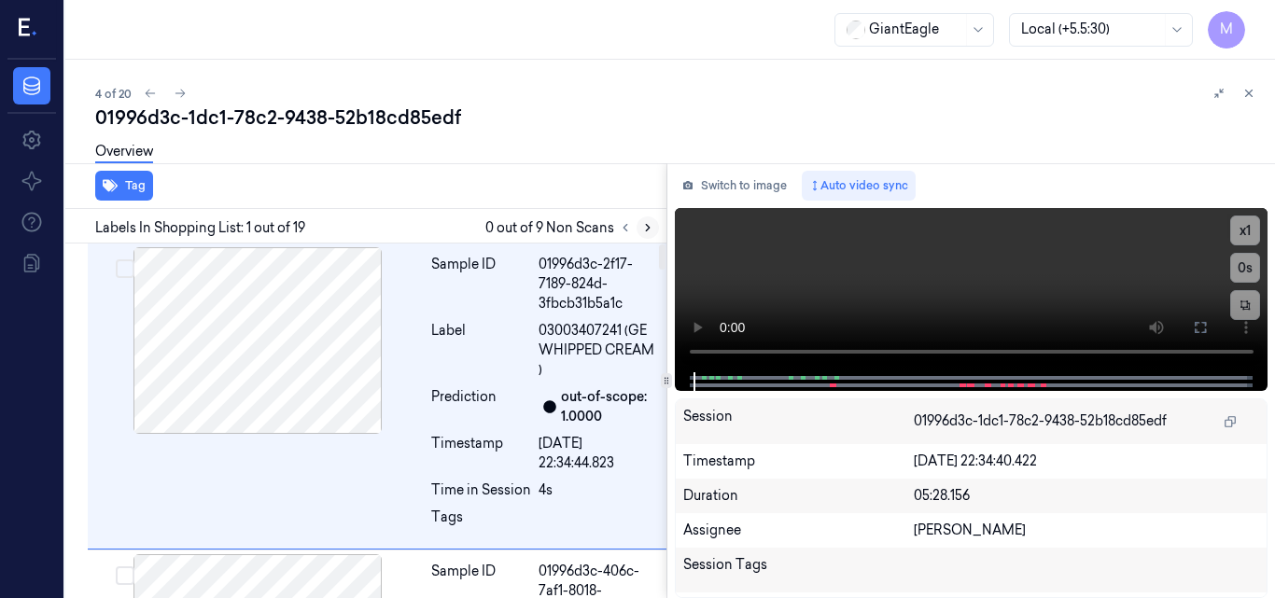
click at [648, 230] on icon at bounding box center [648, 228] width 4 height 7
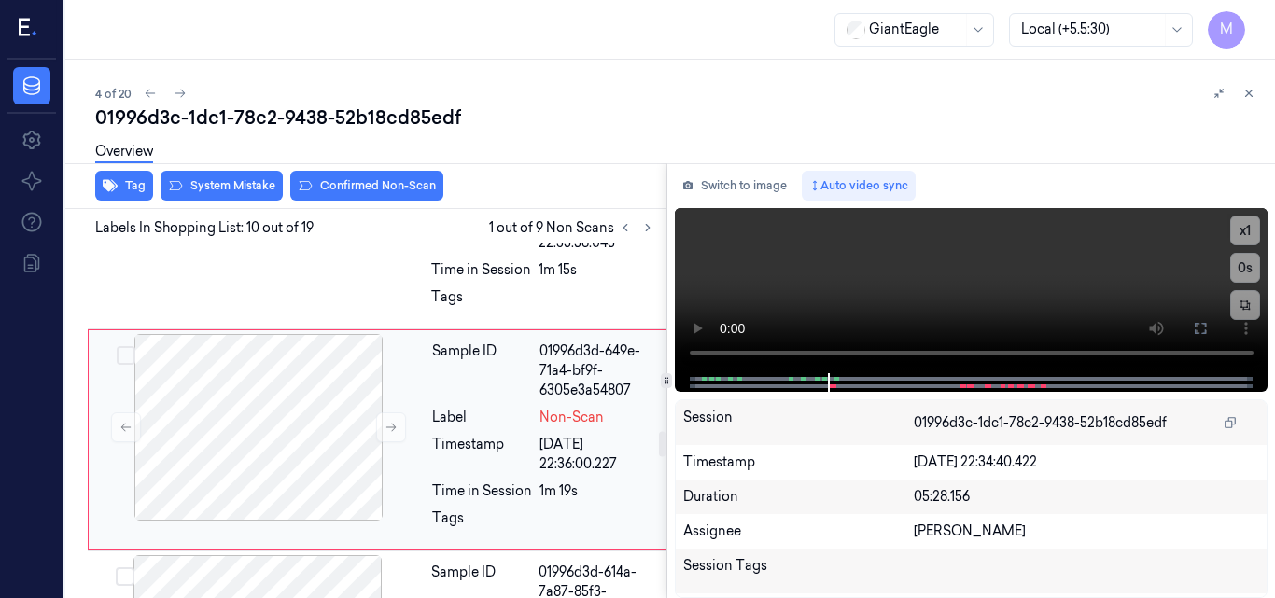
scroll to position [2677, 0]
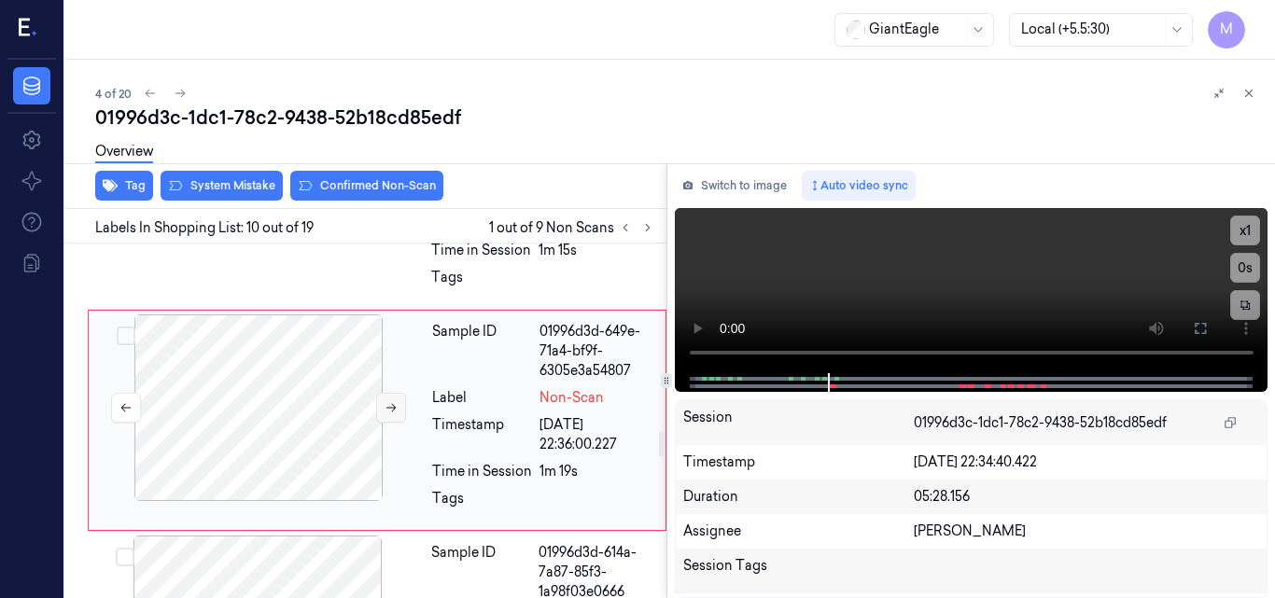
click at [385, 408] on icon at bounding box center [391, 407] width 13 height 13
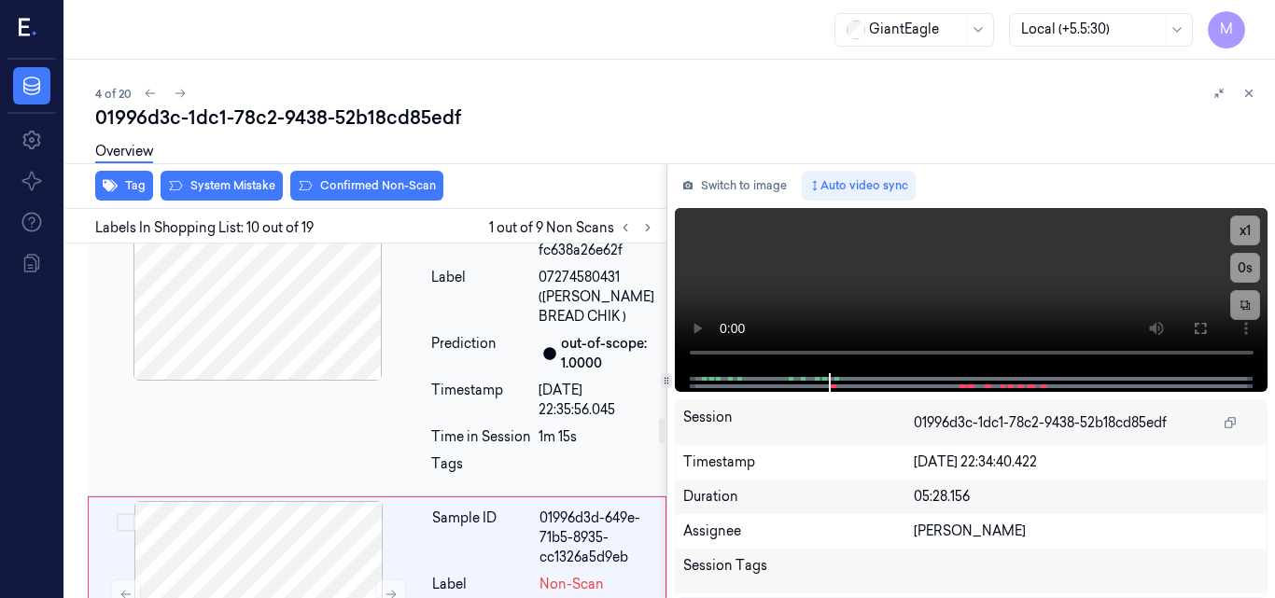
click at [301, 323] on div at bounding box center [257, 287] width 332 height 187
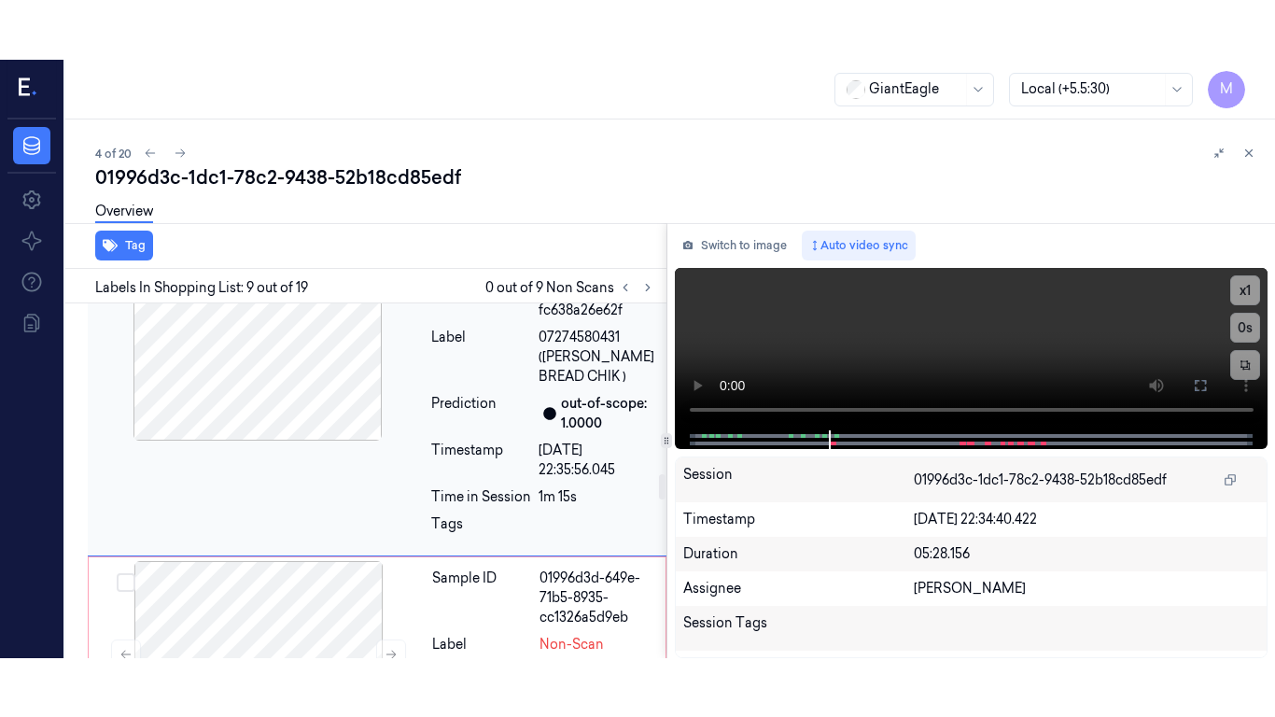
scroll to position [2413, 0]
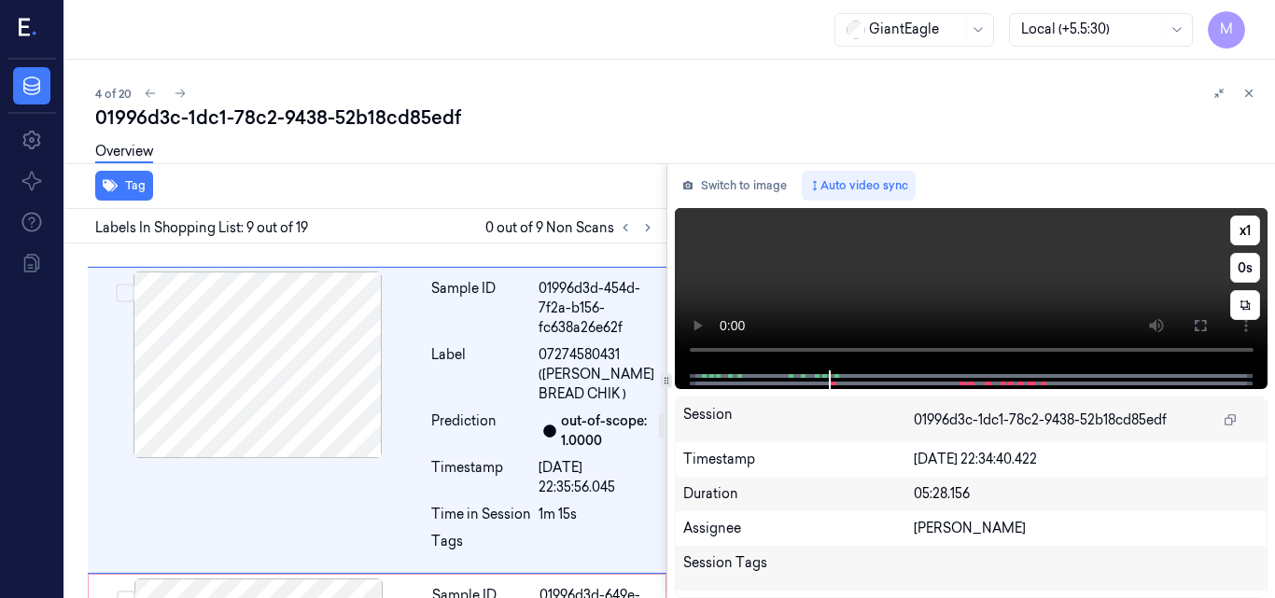
click at [935, 275] on video at bounding box center [972, 289] width 594 height 162
click at [1197, 326] on icon at bounding box center [1200, 325] width 15 height 15
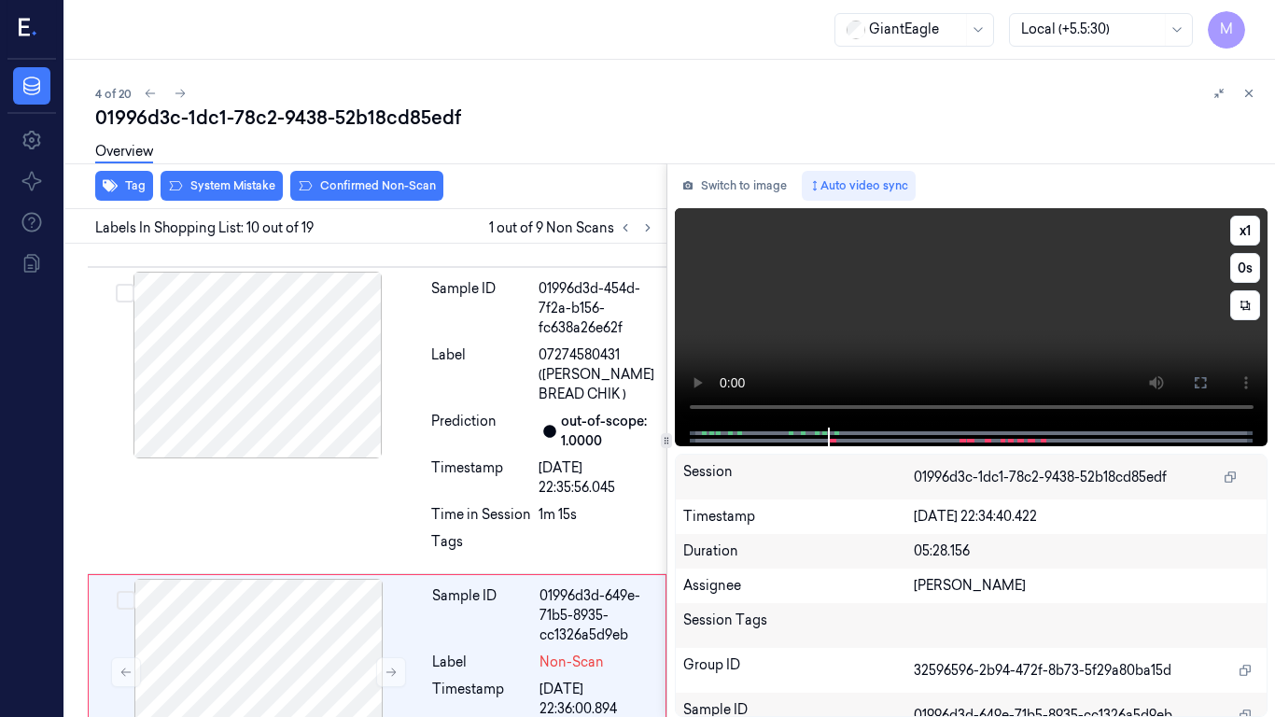
scroll to position [2617, 0]
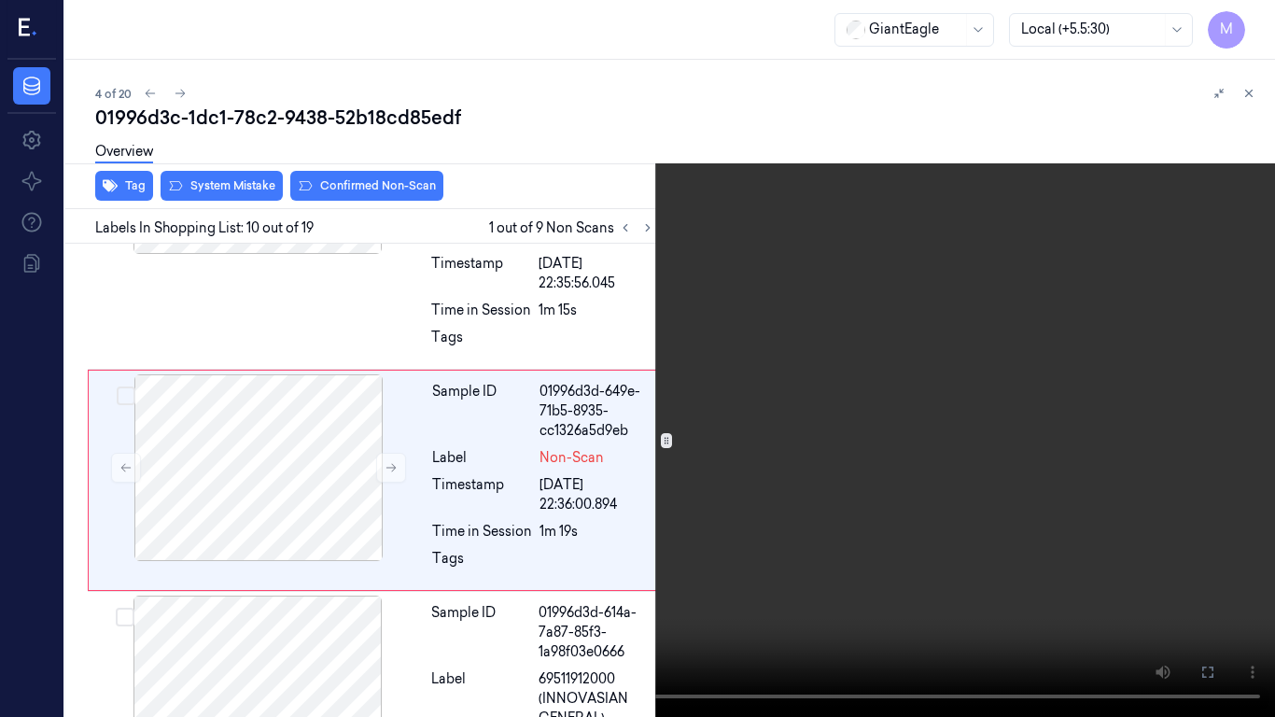
click at [526, 520] on video at bounding box center [637, 358] width 1275 height 717
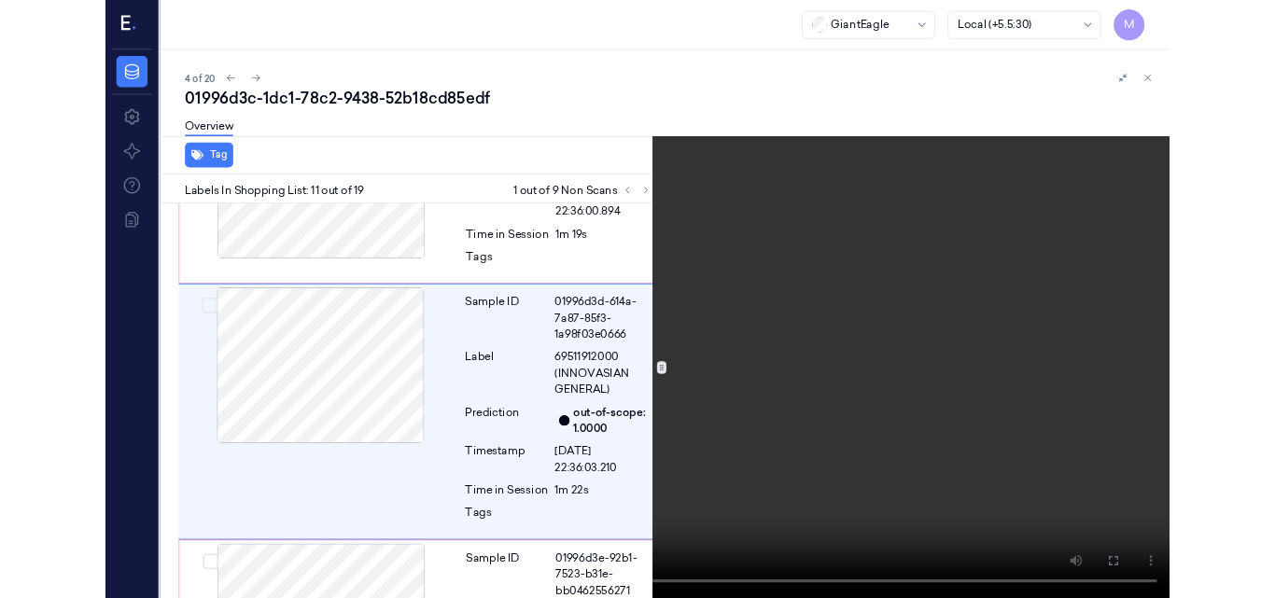
scroll to position [2881, 0]
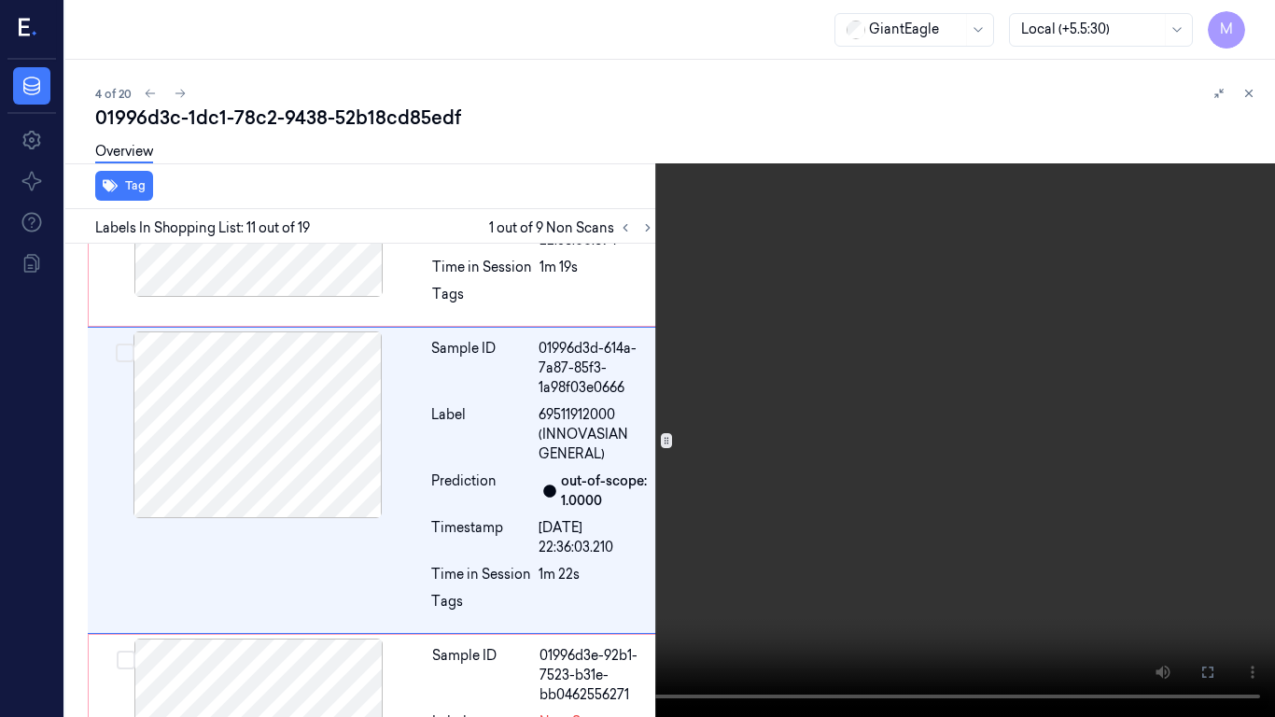
click at [0, 0] on icon at bounding box center [0, 0] width 0 height 0
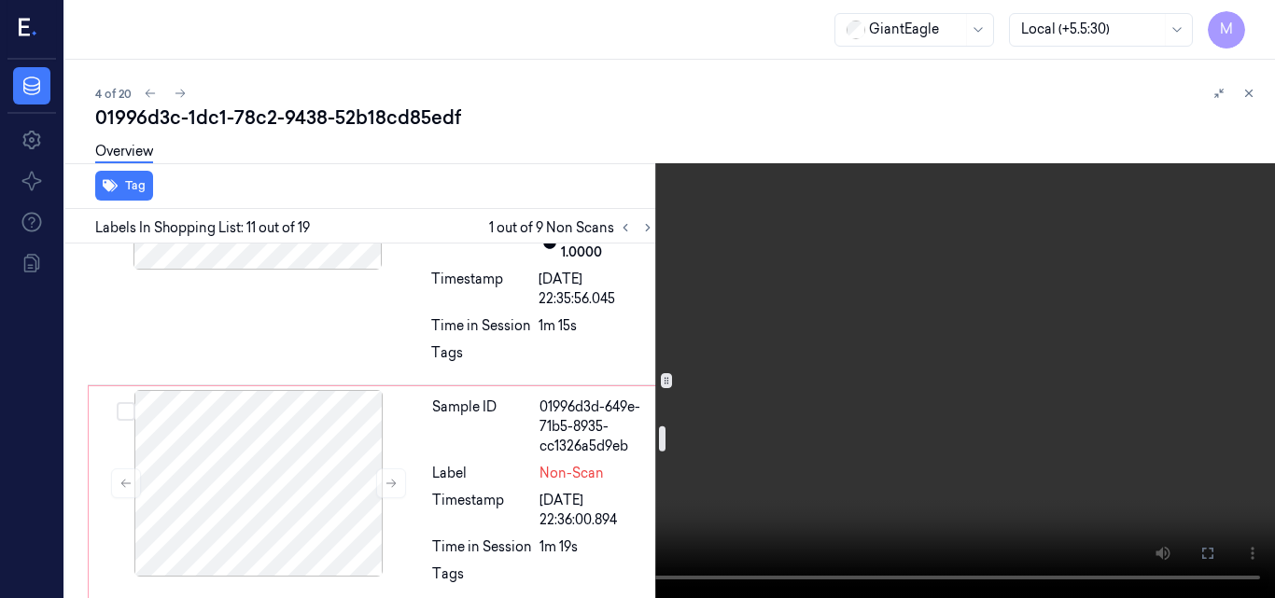
scroll to position [2415, 0]
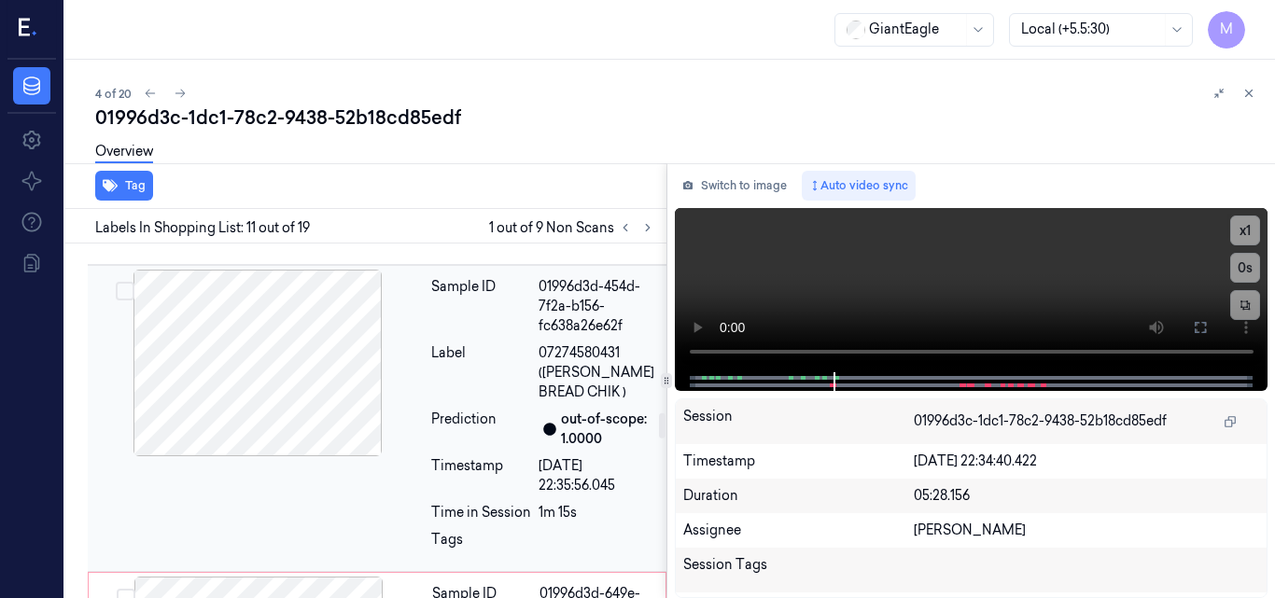
click at [293, 349] on div at bounding box center [257, 363] width 332 height 187
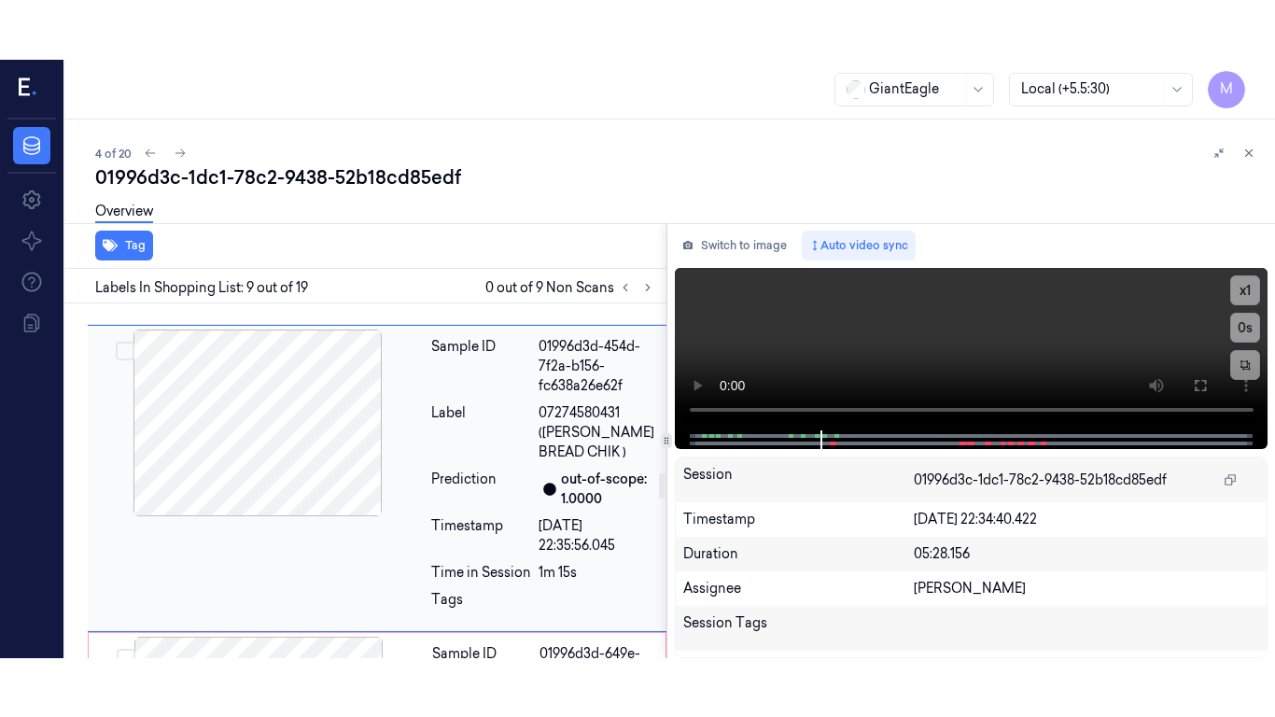
scroll to position [2413, 0]
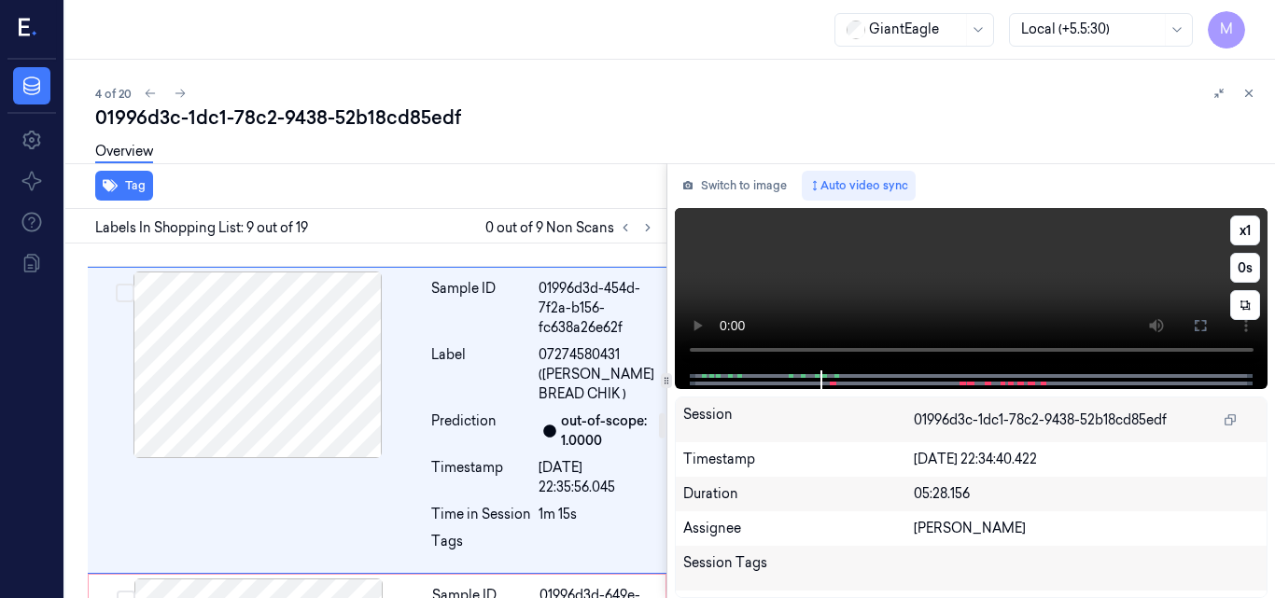
click at [1008, 254] on video at bounding box center [972, 289] width 594 height 162
click at [1206, 323] on icon at bounding box center [1200, 325] width 11 height 11
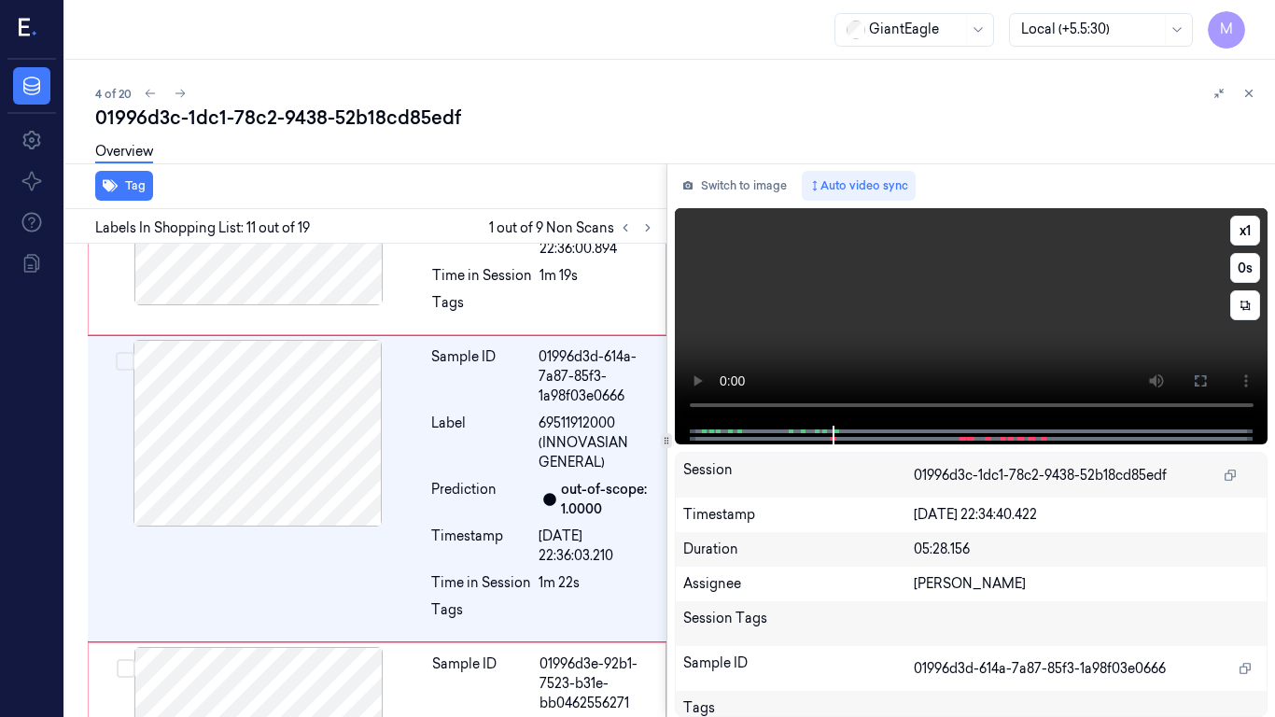
scroll to position [2881, 0]
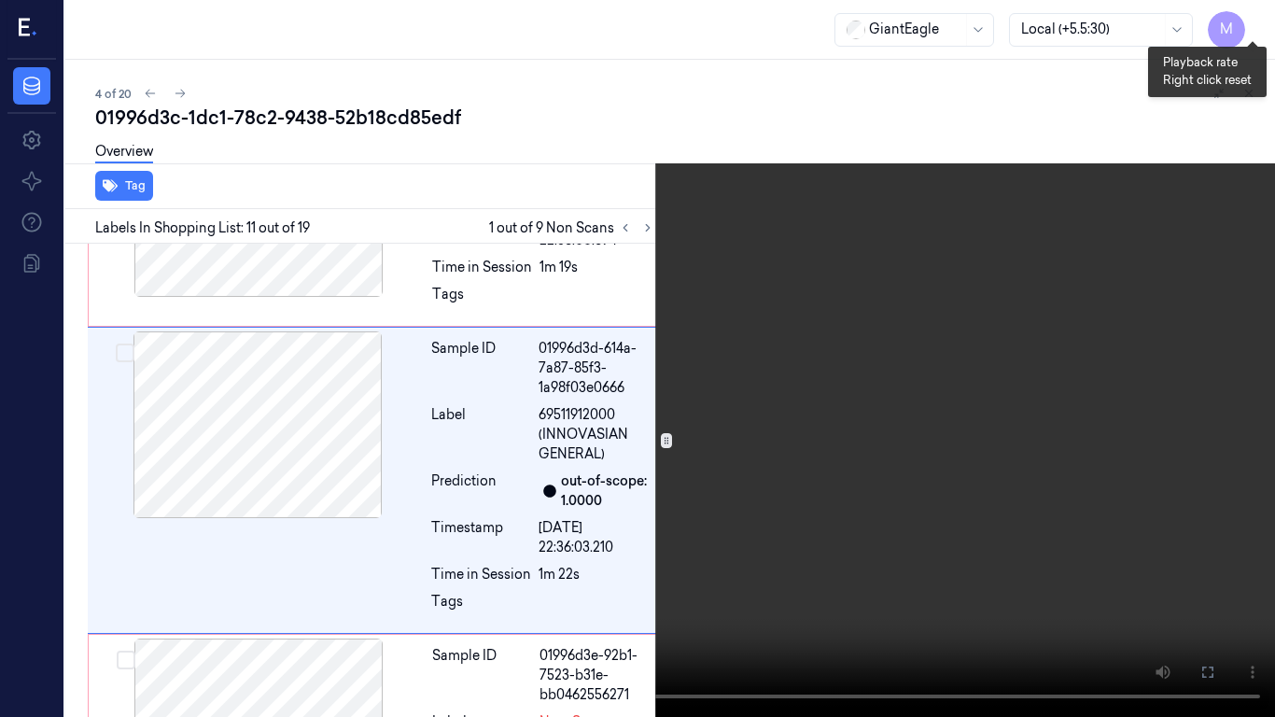
click at [1247, 18] on button "x 1" at bounding box center [1253, 22] width 30 height 30
click at [786, 145] on video at bounding box center [637, 358] width 1275 height 717
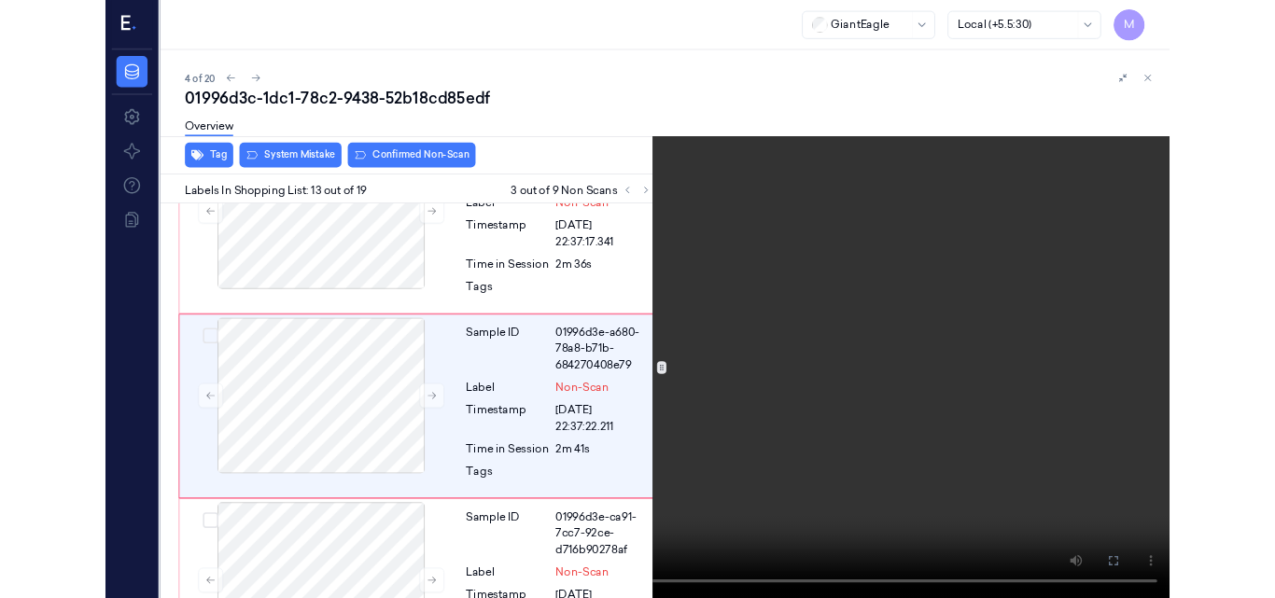
scroll to position [3367, 0]
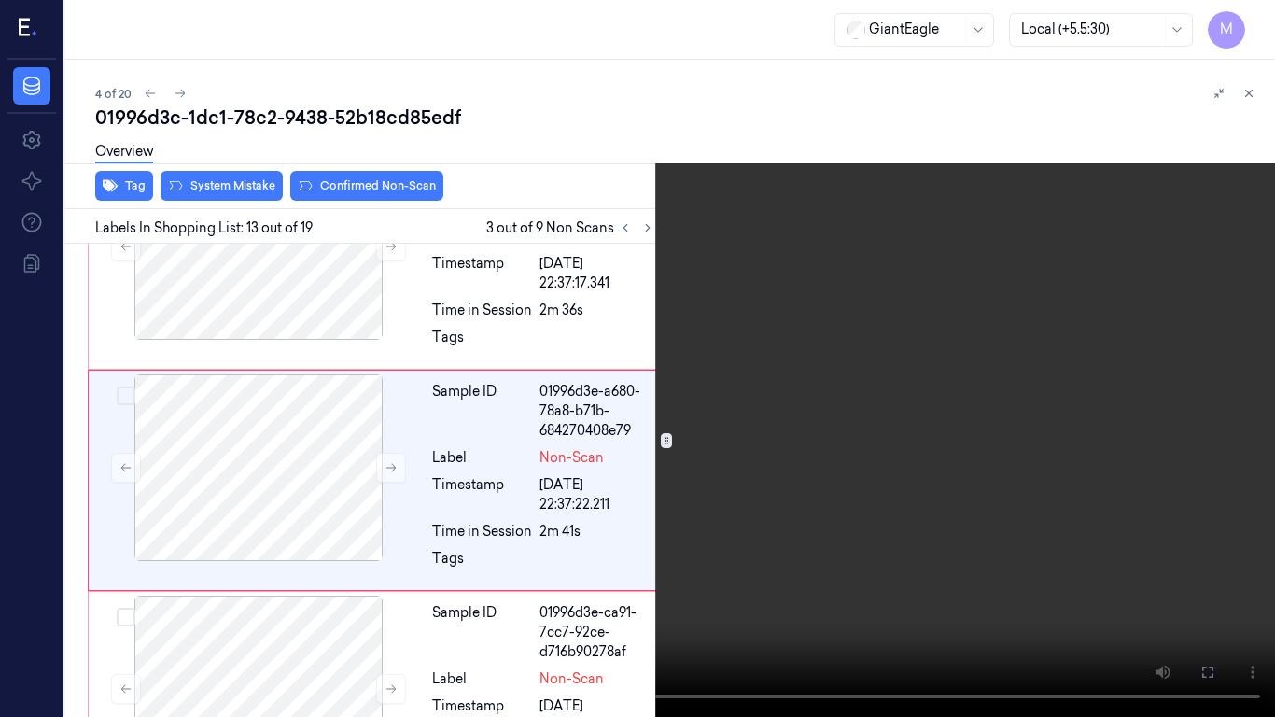
click at [1004, 218] on video at bounding box center [637, 358] width 1275 height 717
click at [0, 0] on icon at bounding box center [0, 0] width 0 height 0
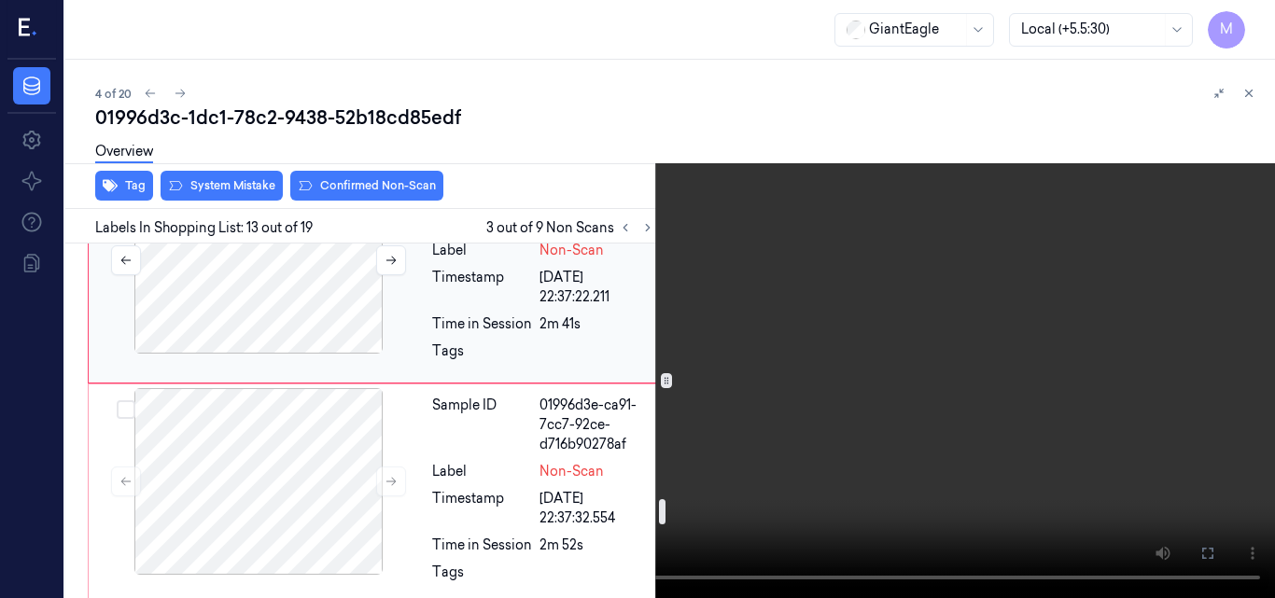
scroll to position [3647, 0]
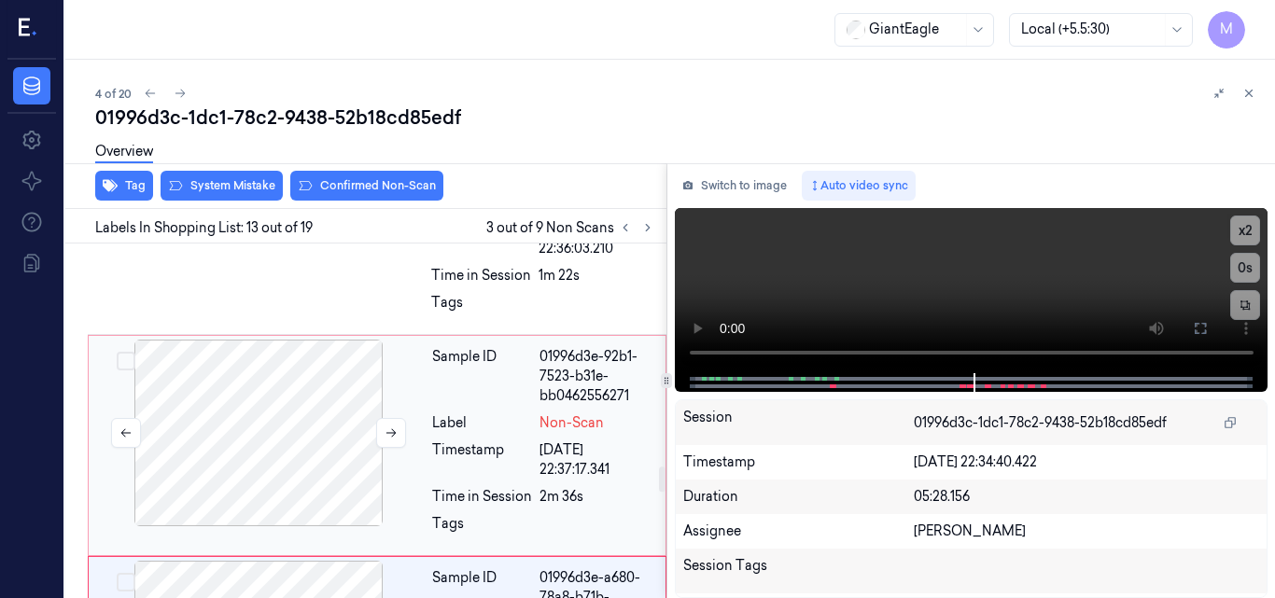
click at [280, 413] on div at bounding box center [258, 433] width 332 height 187
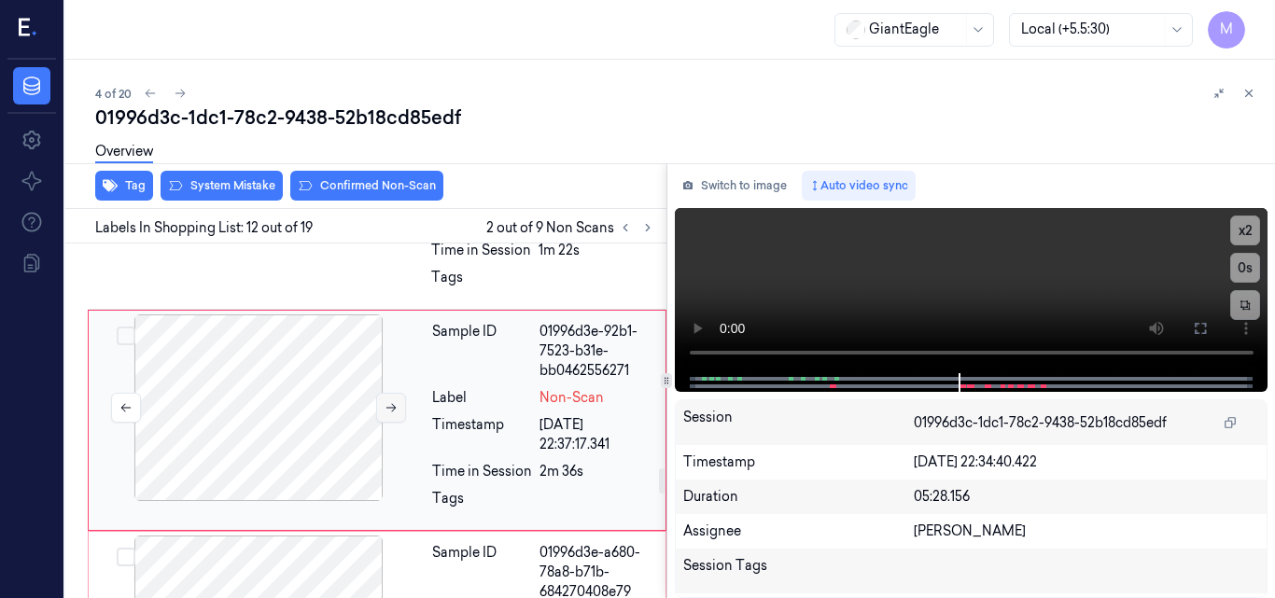
click at [388, 408] on icon at bounding box center [391, 408] width 10 height 8
click at [316, 407] on div at bounding box center [258, 408] width 332 height 187
click at [396, 405] on icon at bounding box center [391, 407] width 13 height 13
click at [286, 368] on div at bounding box center [258, 408] width 332 height 187
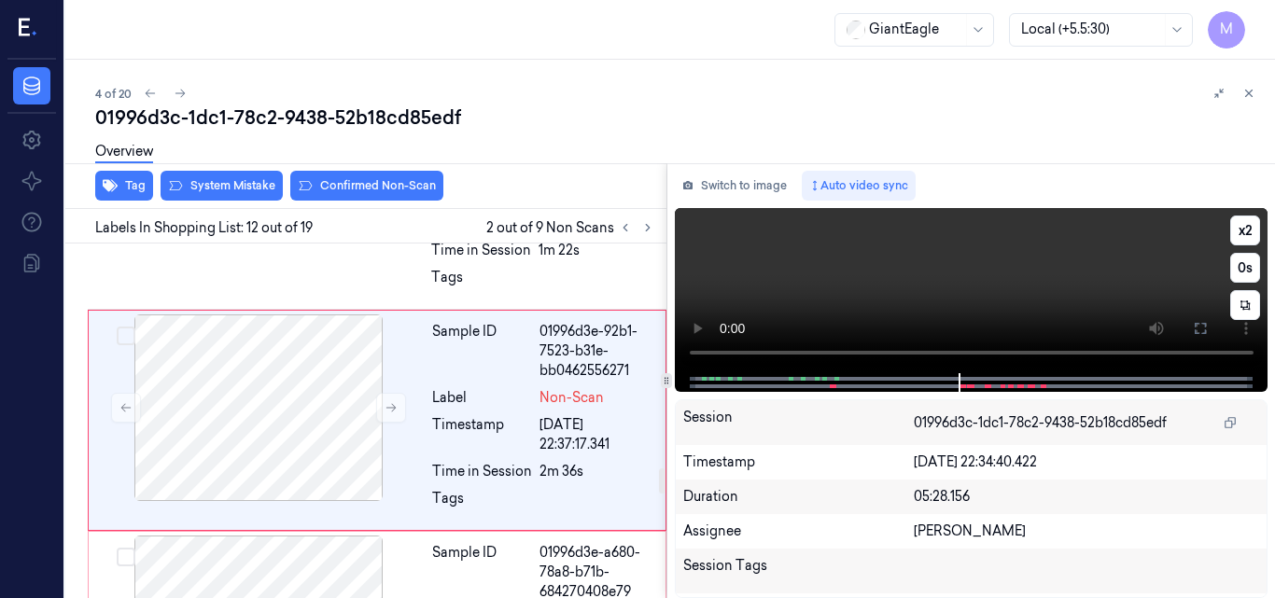
click at [970, 282] on video at bounding box center [972, 290] width 594 height 165
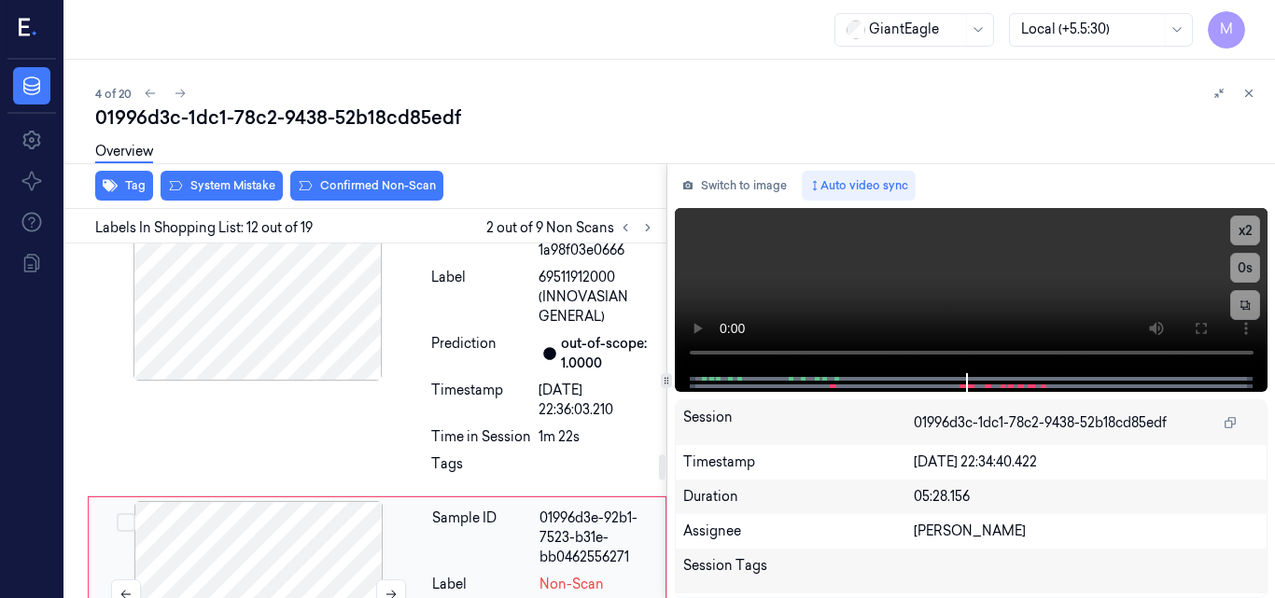
scroll to position [2925, 0]
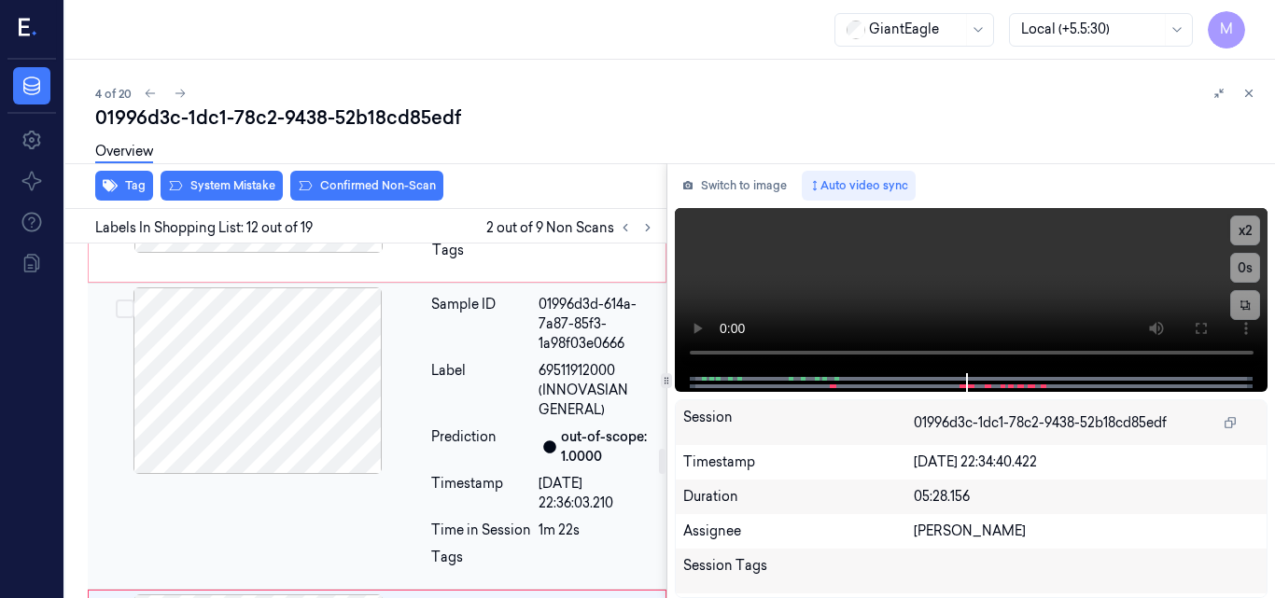
click at [539, 385] on span "69511912000 (INNOVASIAN GENERAL)" at bounding box center [597, 390] width 117 height 59
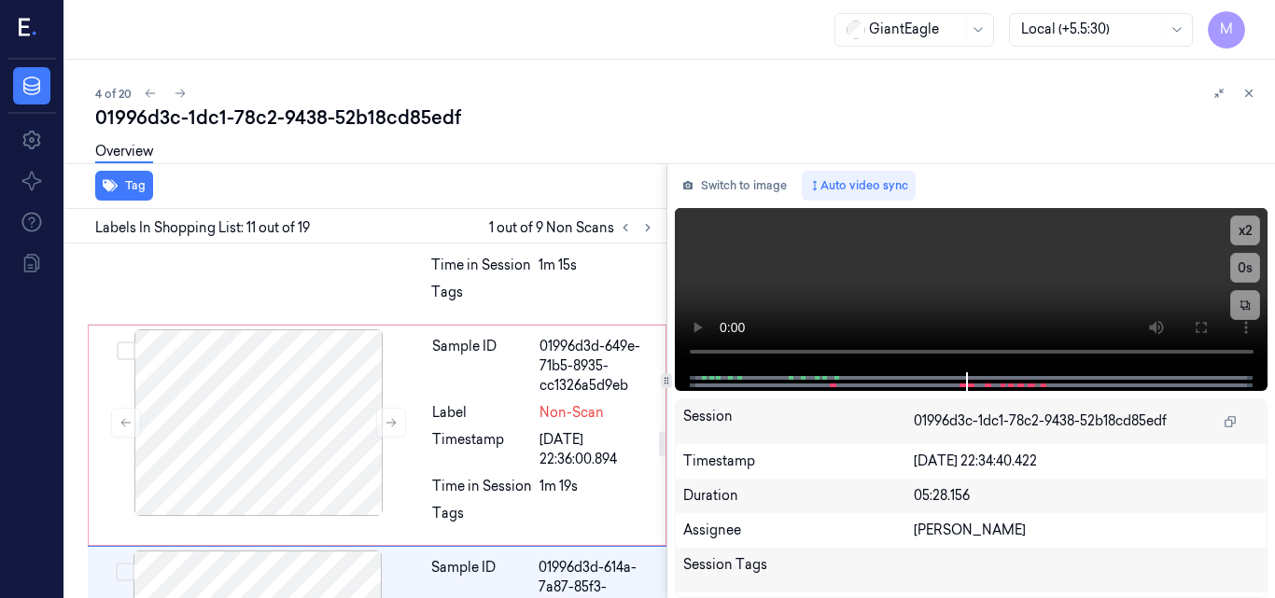
scroll to position [2661, 0]
click at [296, 411] on div at bounding box center [258, 423] width 332 height 187
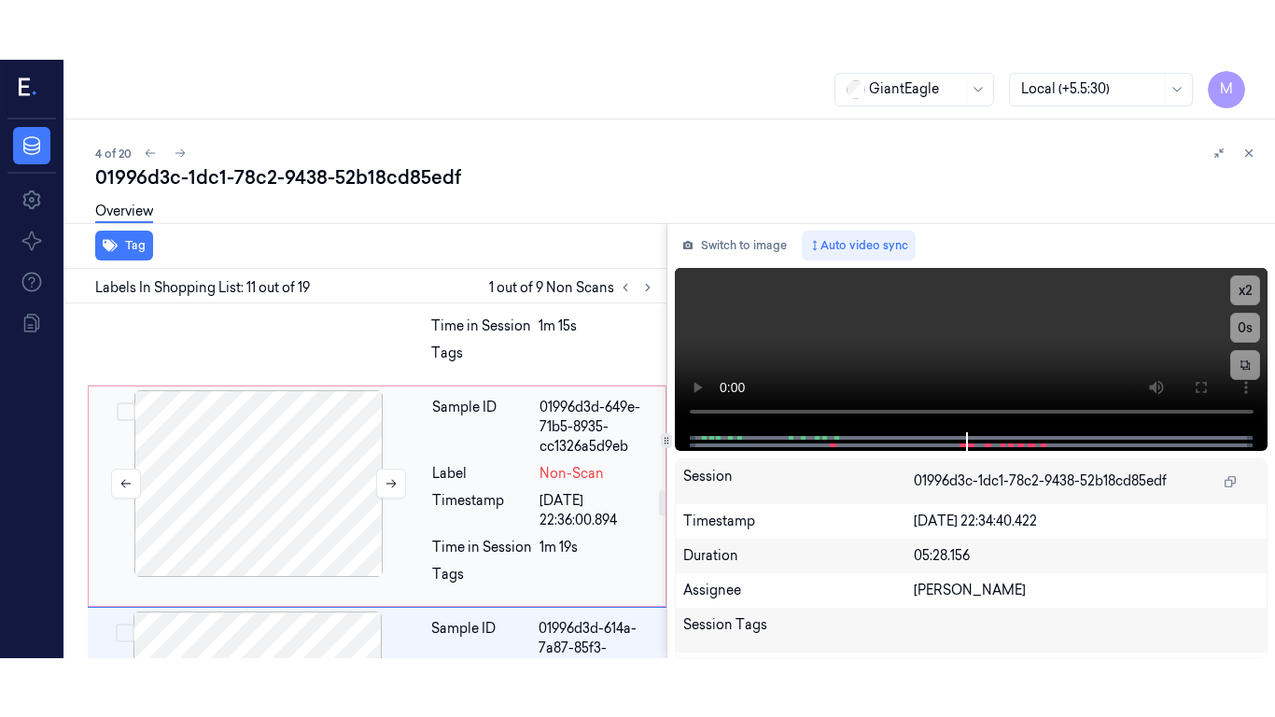
scroll to position [2677, 0]
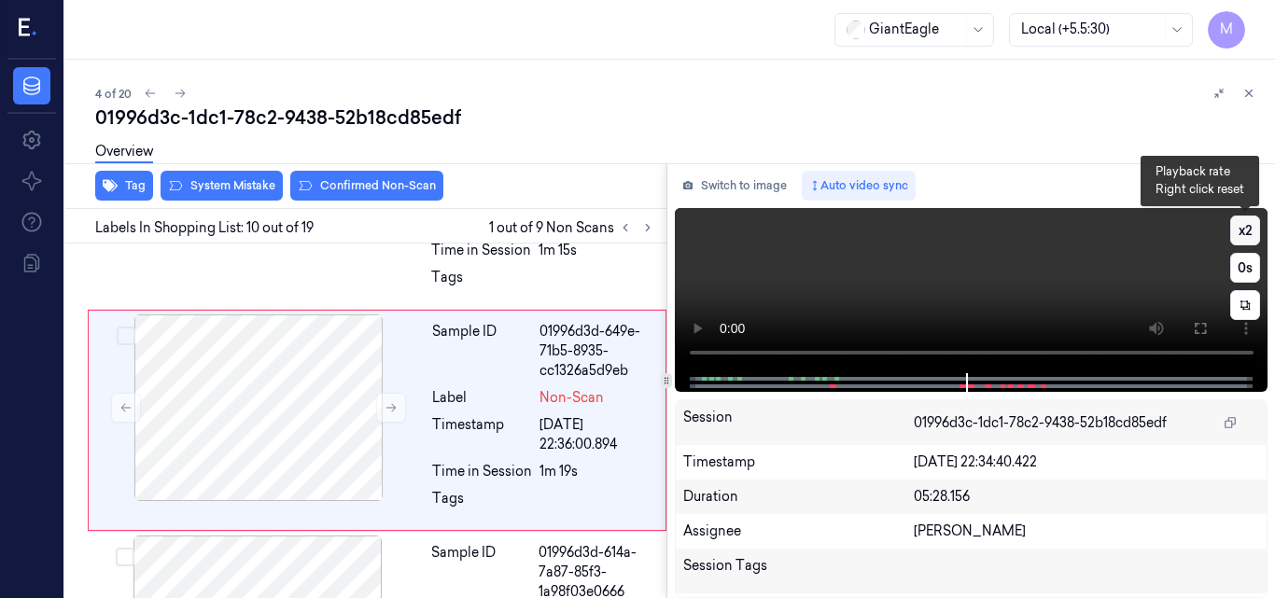
click at [1241, 234] on button "x 2" at bounding box center [1245, 231] width 30 height 30
click at [1252, 224] on button "x 4" at bounding box center [1245, 231] width 30 height 30
click at [943, 247] on video at bounding box center [972, 290] width 594 height 165
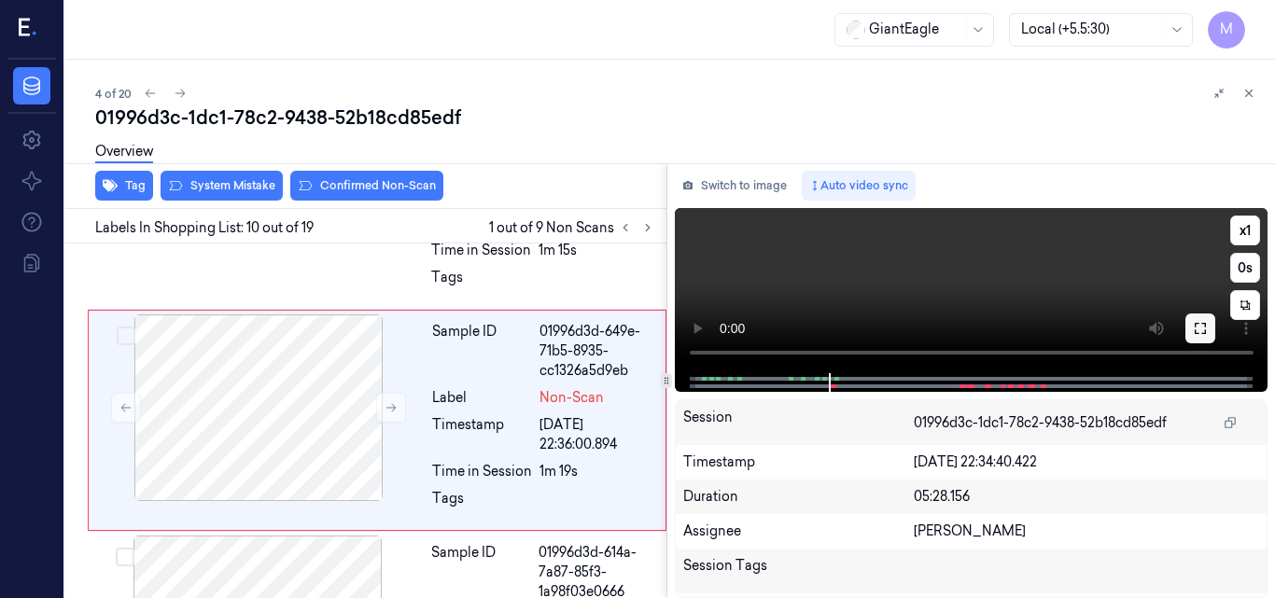
click at [1200, 330] on icon at bounding box center [1200, 328] width 15 height 15
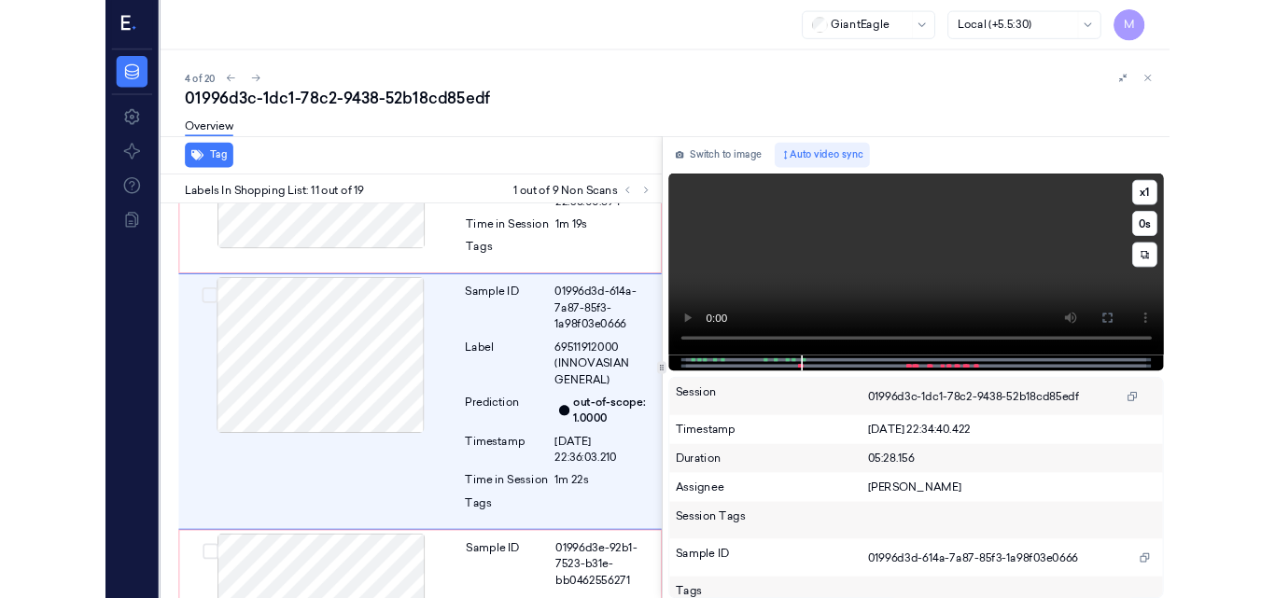
scroll to position [2881, 0]
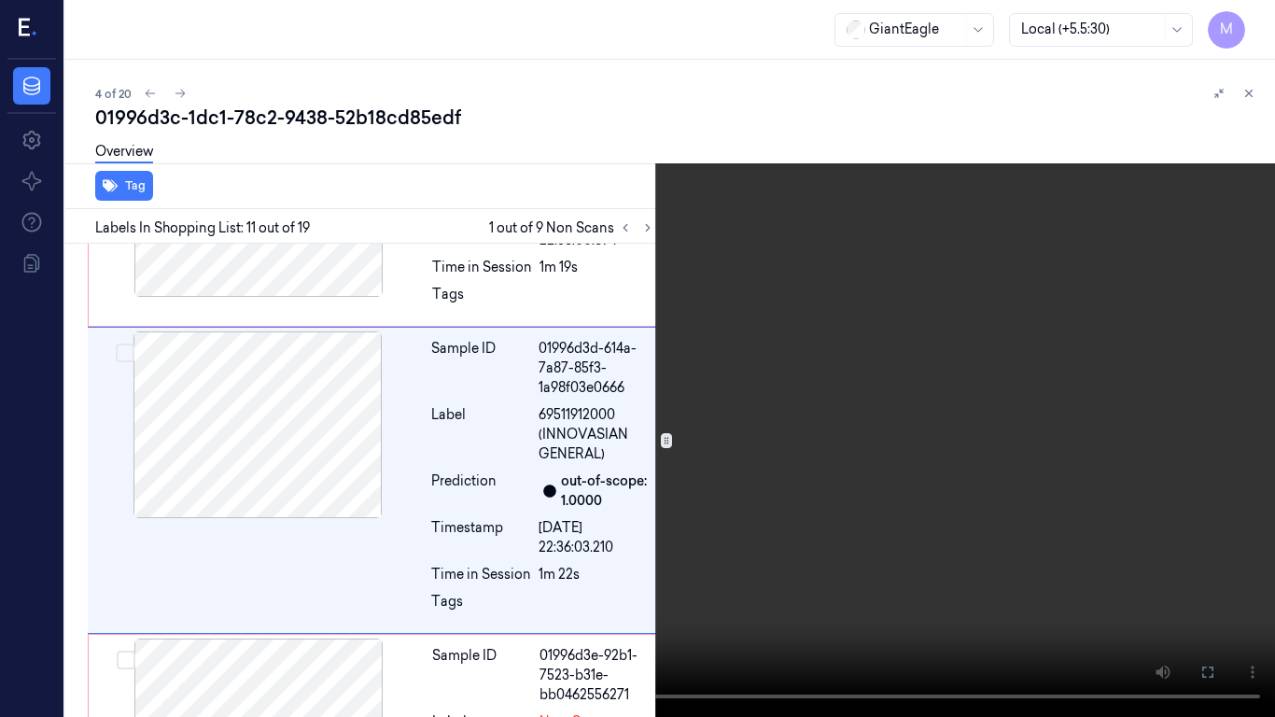
click at [1031, 418] on video at bounding box center [637, 358] width 1275 height 717
click at [846, 304] on video at bounding box center [637, 358] width 1275 height 717
click at [866, 291] on video at bounding box center [637, 358] width 1275 height 717
click at [0, 0] on icon at bounding box center [0, 0] width 0 height 0
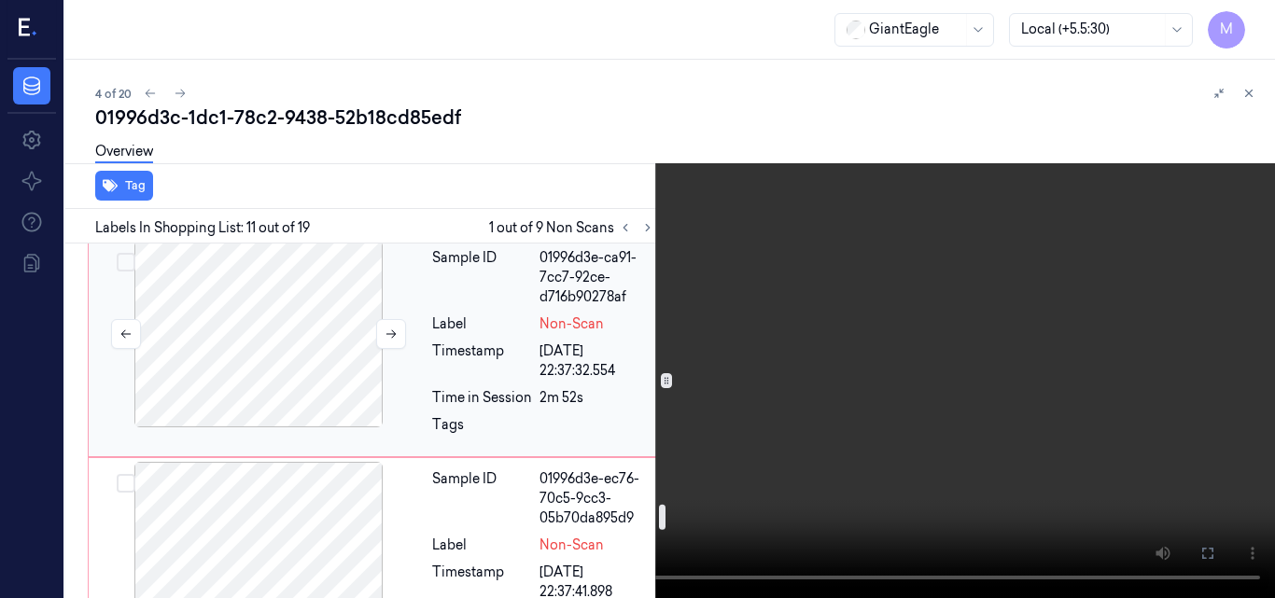
scroll to position [3815, 0]
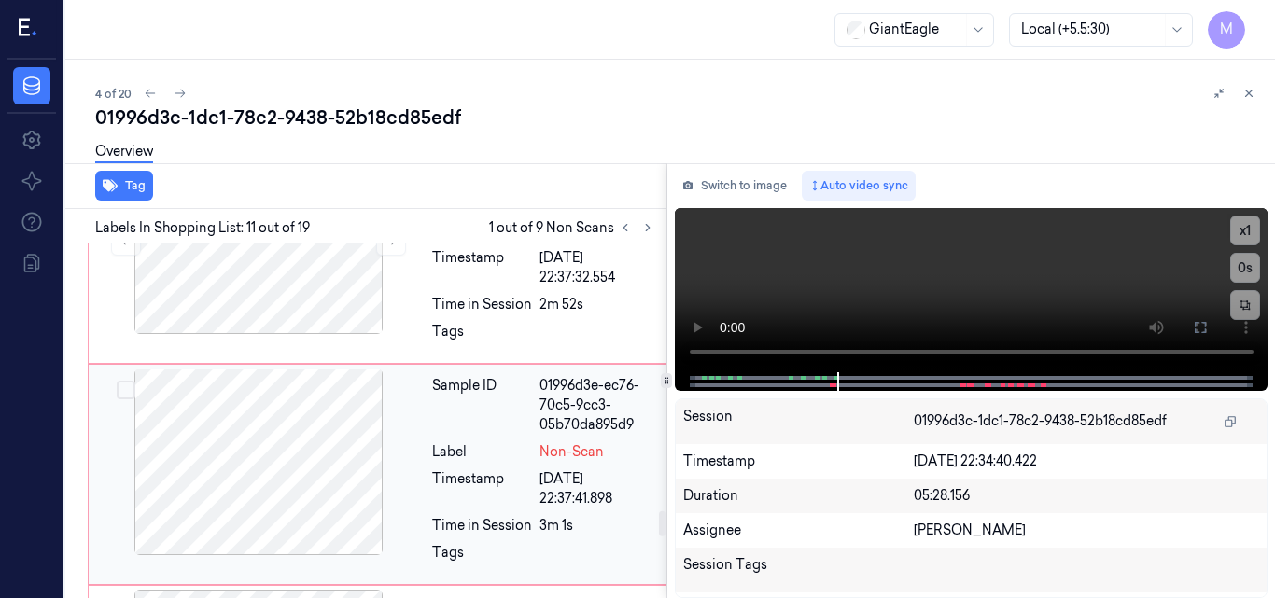
click at [365, 462] on div at bounding box center [258, 462] width 332 height 187
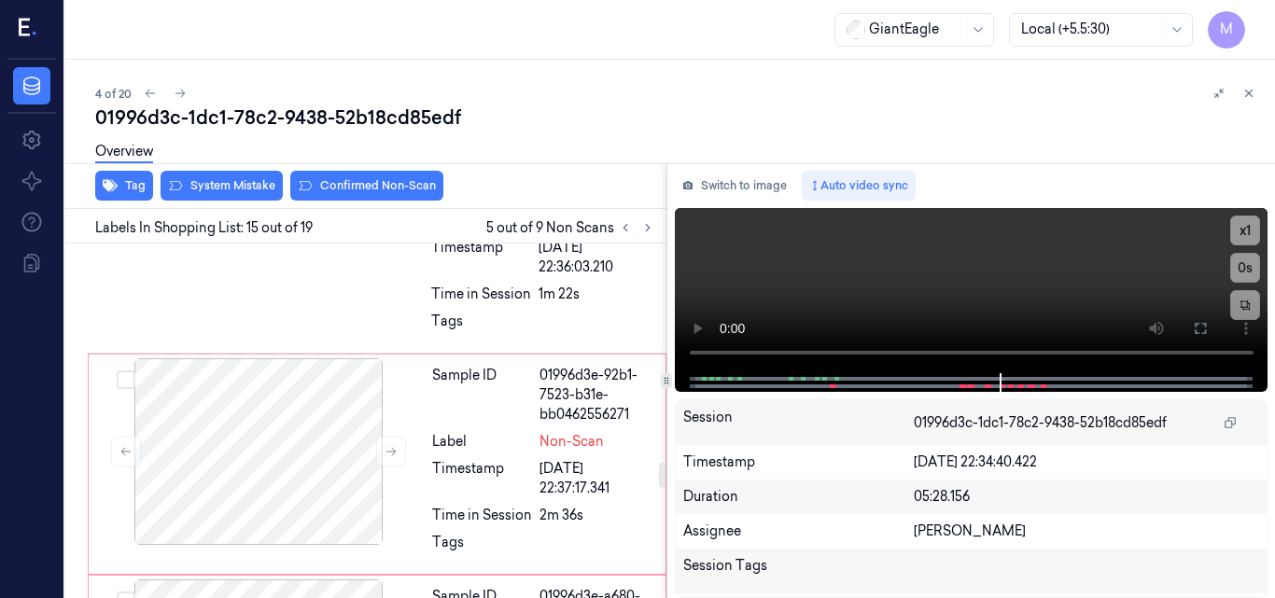
scroll to position [3122, 0]
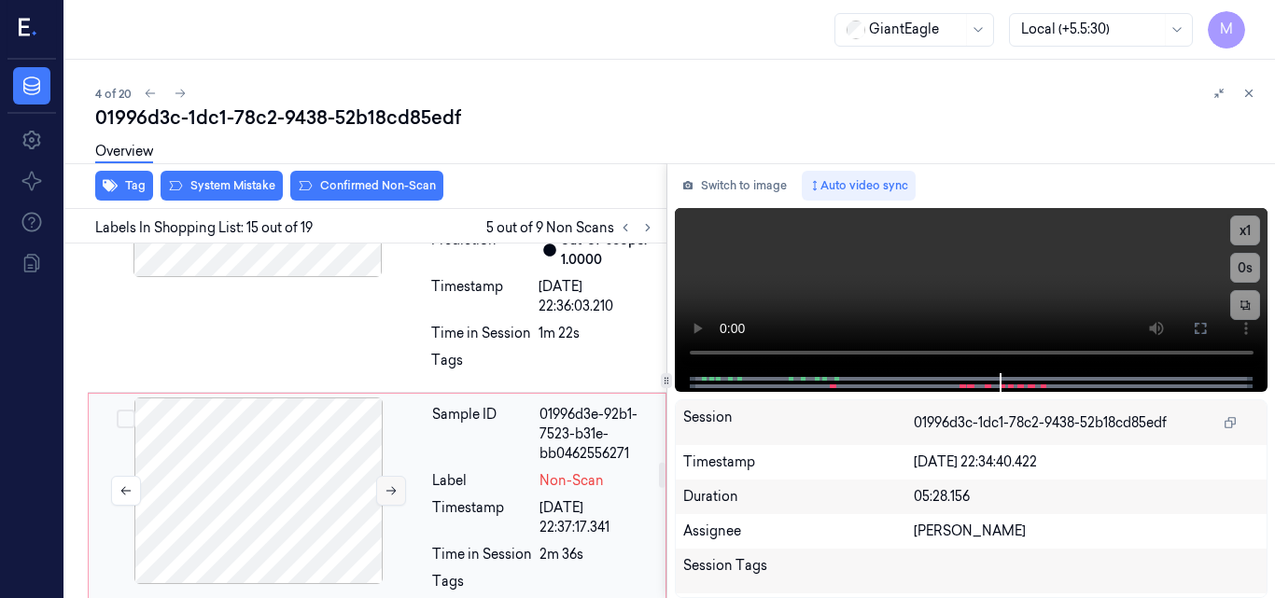
click at [377, 491] on button at bounding box center [391, 491] width 30 height 30
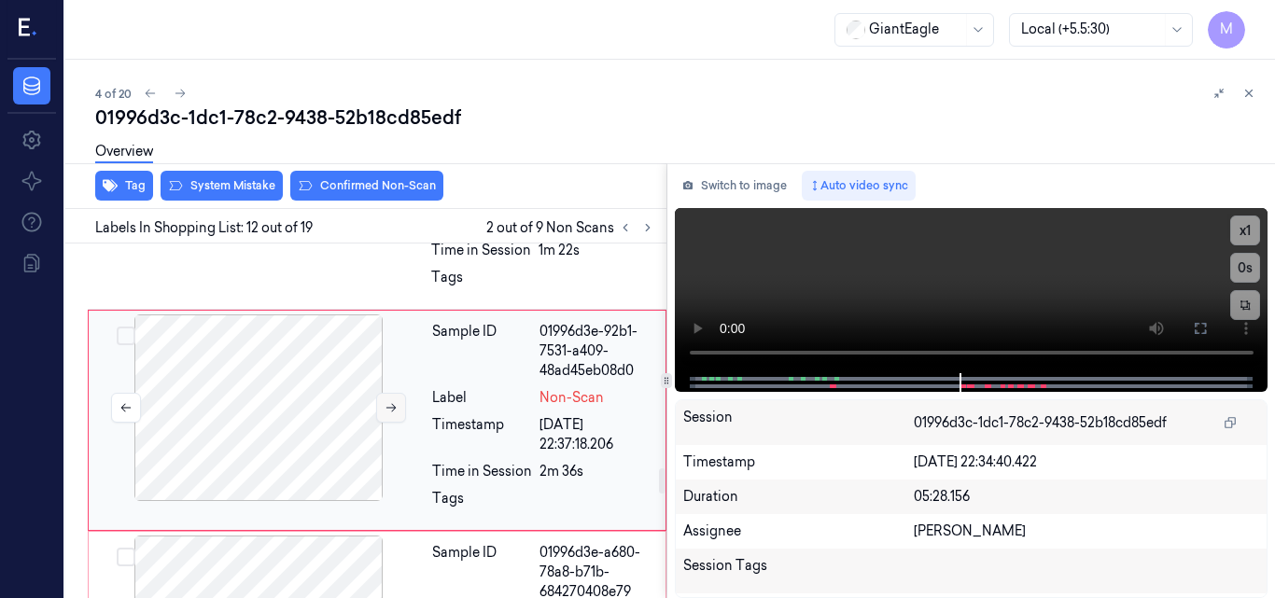
click at [388, 413] on icon at bounding box center [391, 407] width 13 height 13
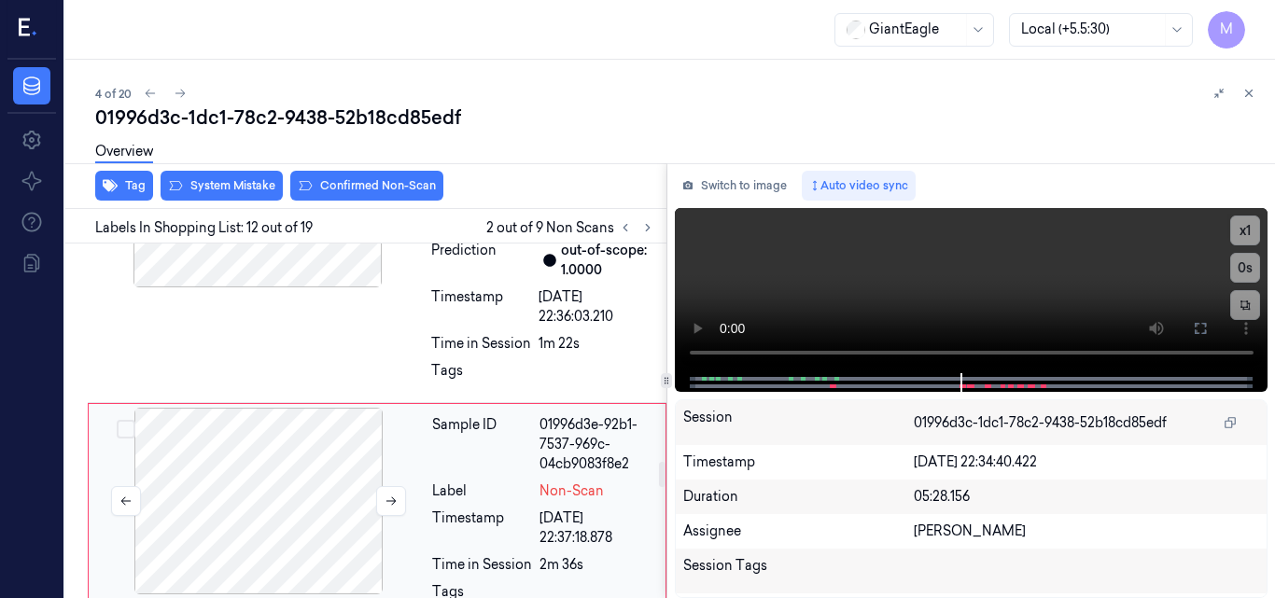
click at [216, 457] on div at bounding box center [258, 501] width 332 height 187
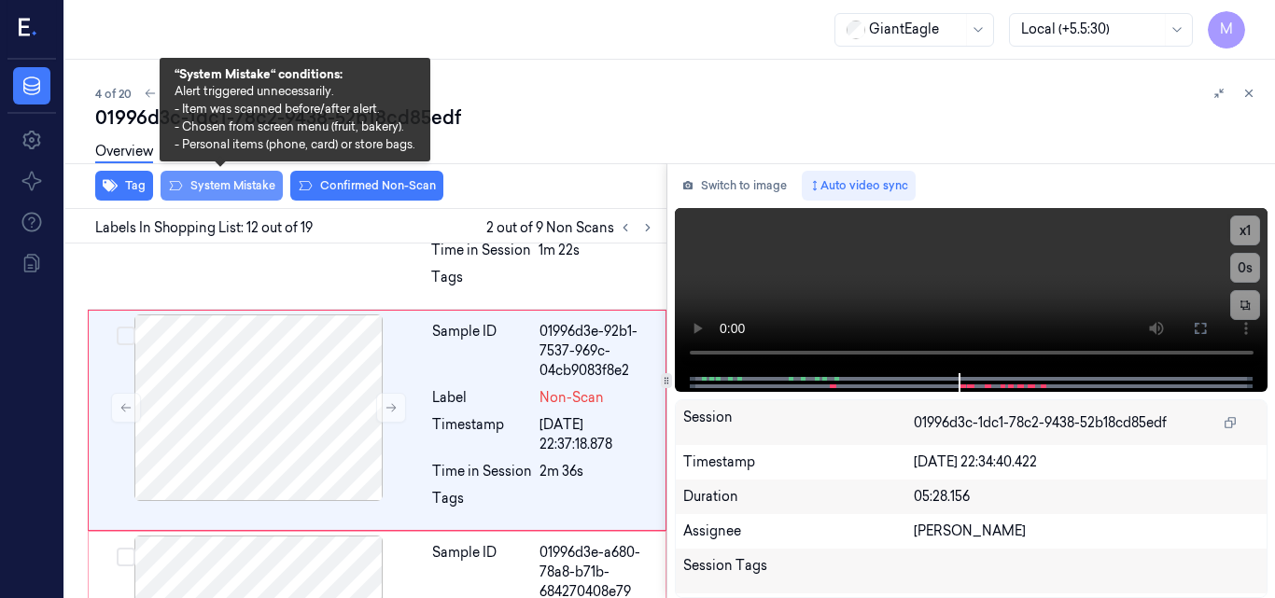
click at [225, 186] on button "System Mistake" at bounding box center [222, 186] width 122 height 30
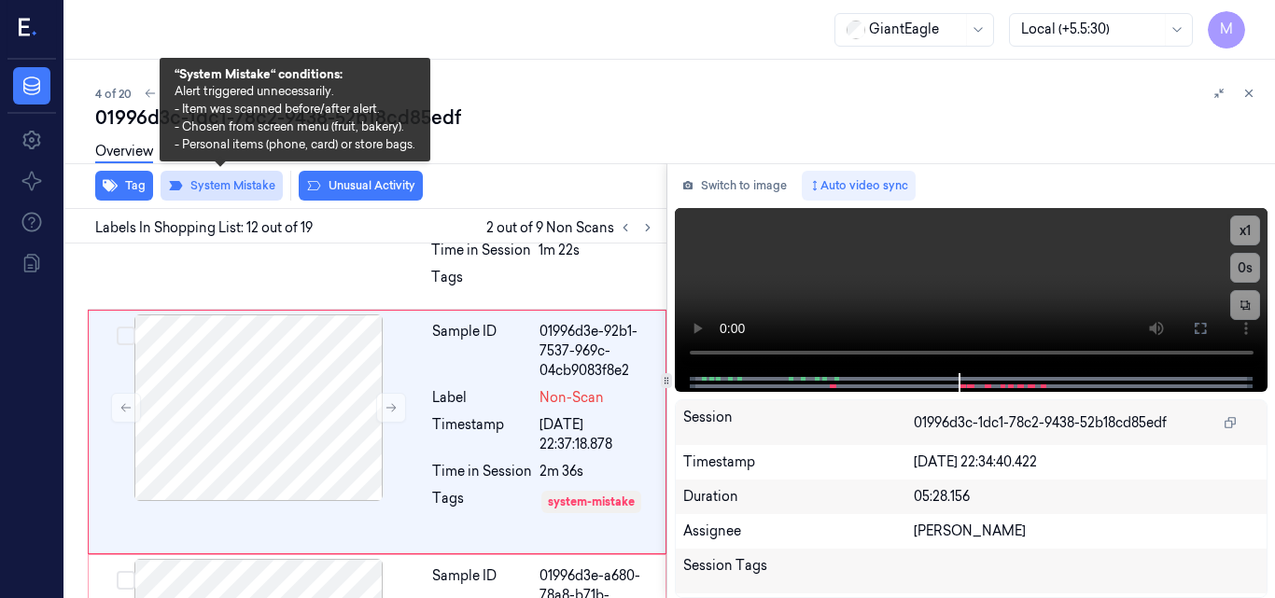
scroll to position [3216, 0]
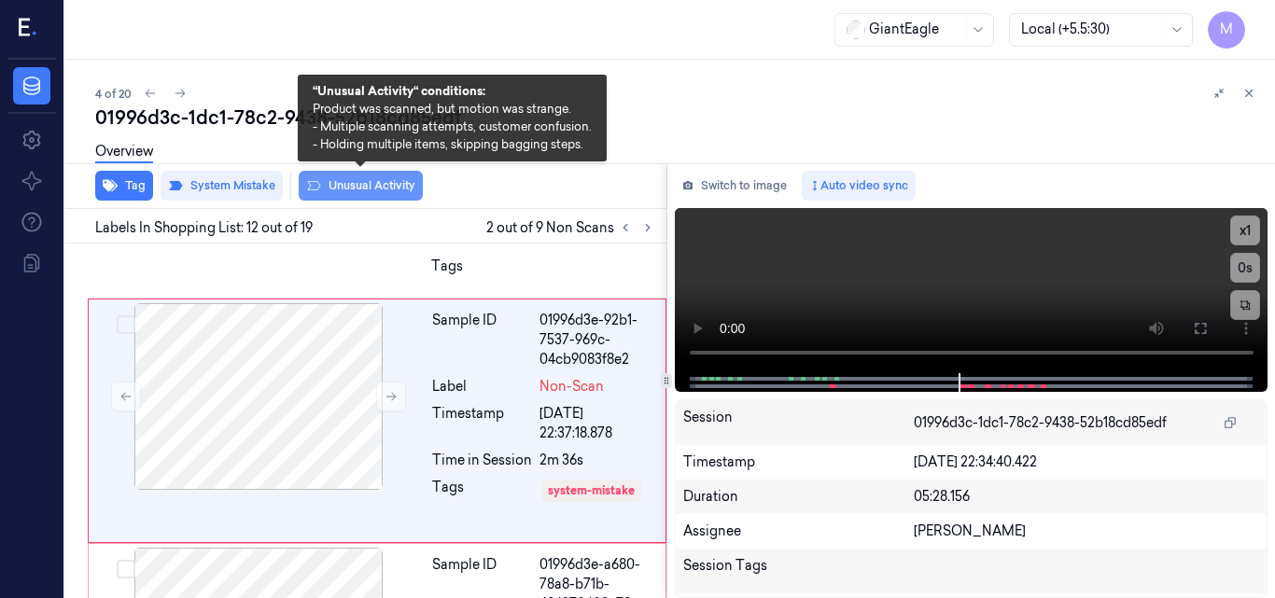
click at [381, 186] on button "Unusual Activity" at bounding box center [361, 186] width 124 height 30
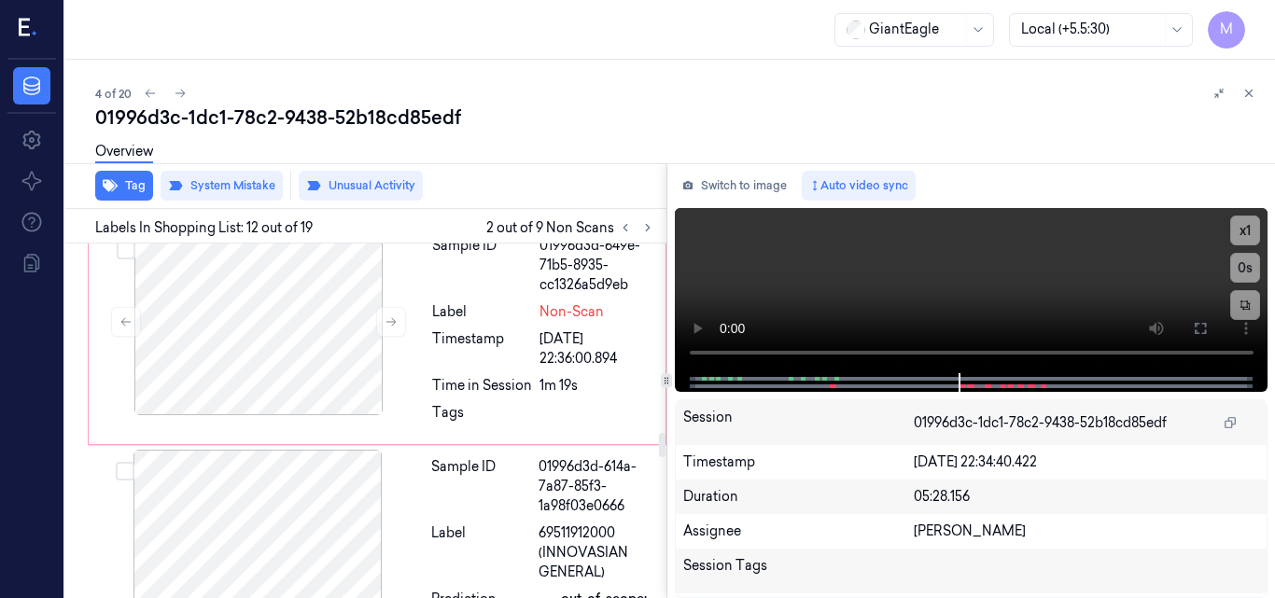
scroll to position [2576, 0]
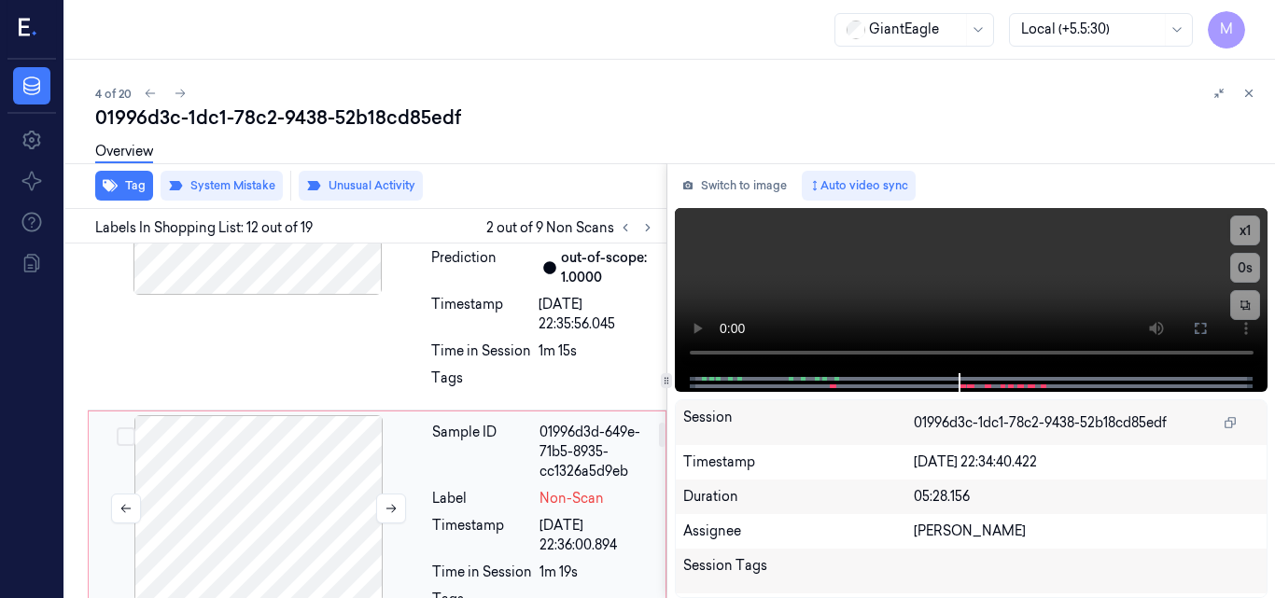
click at [263, 476] on div at bounding box center [258, 508] width 332 height 187
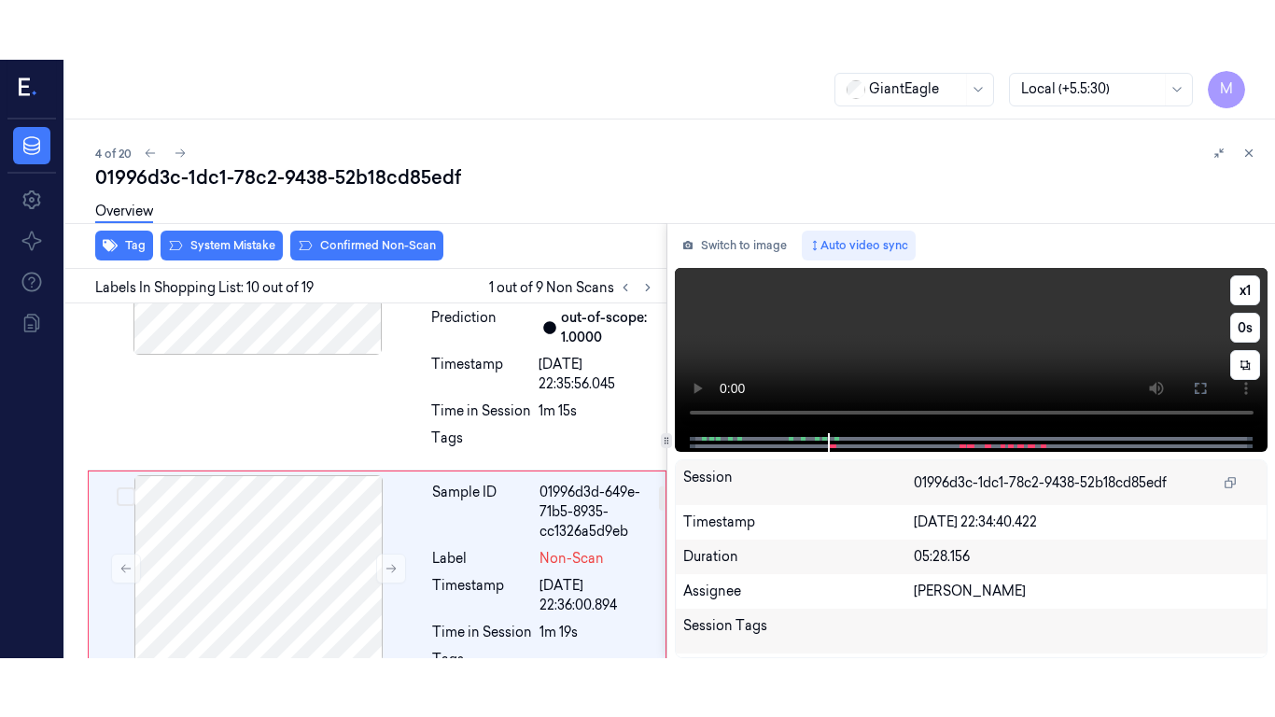
scroll to position [2677, 0]
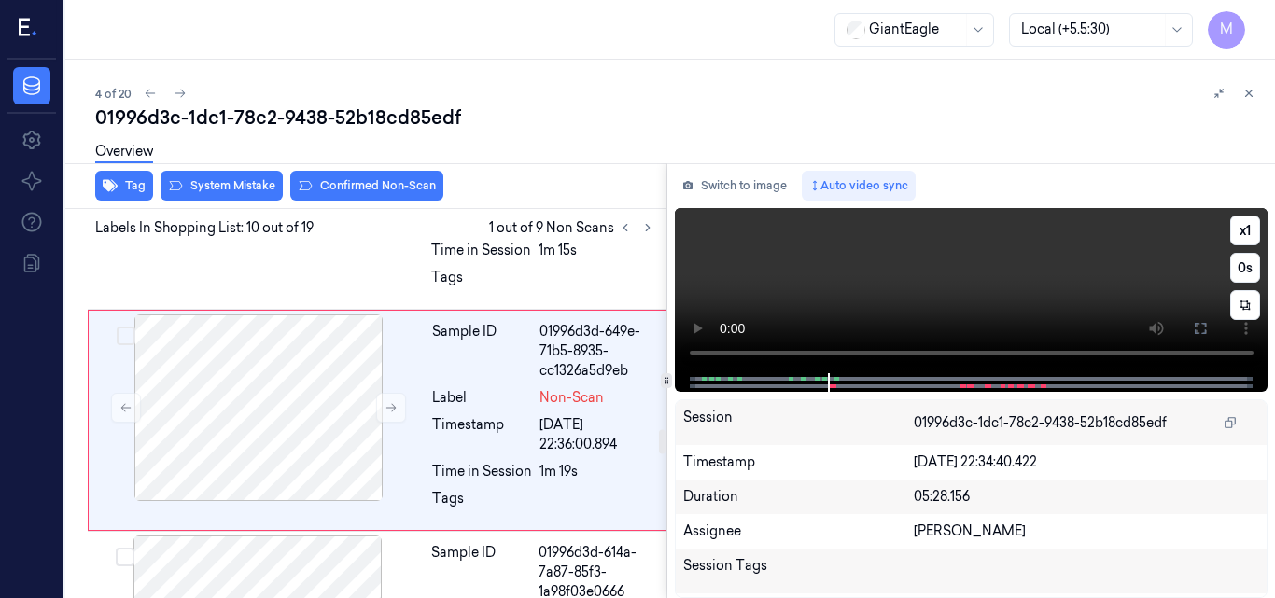
click at [988, 249] on video at bounding box center [972, 290] width 594 height 165
click at [1195, 323] on icon at bounding box center [1200, 328] width 15 height 15
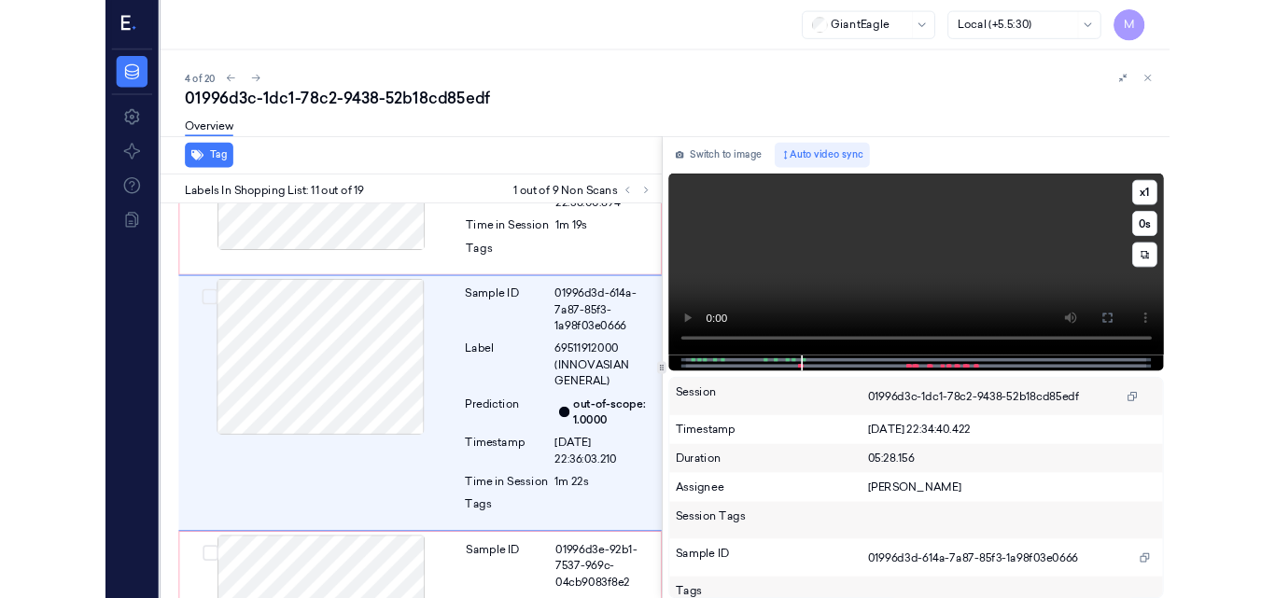
scroll to position [2881, 0]
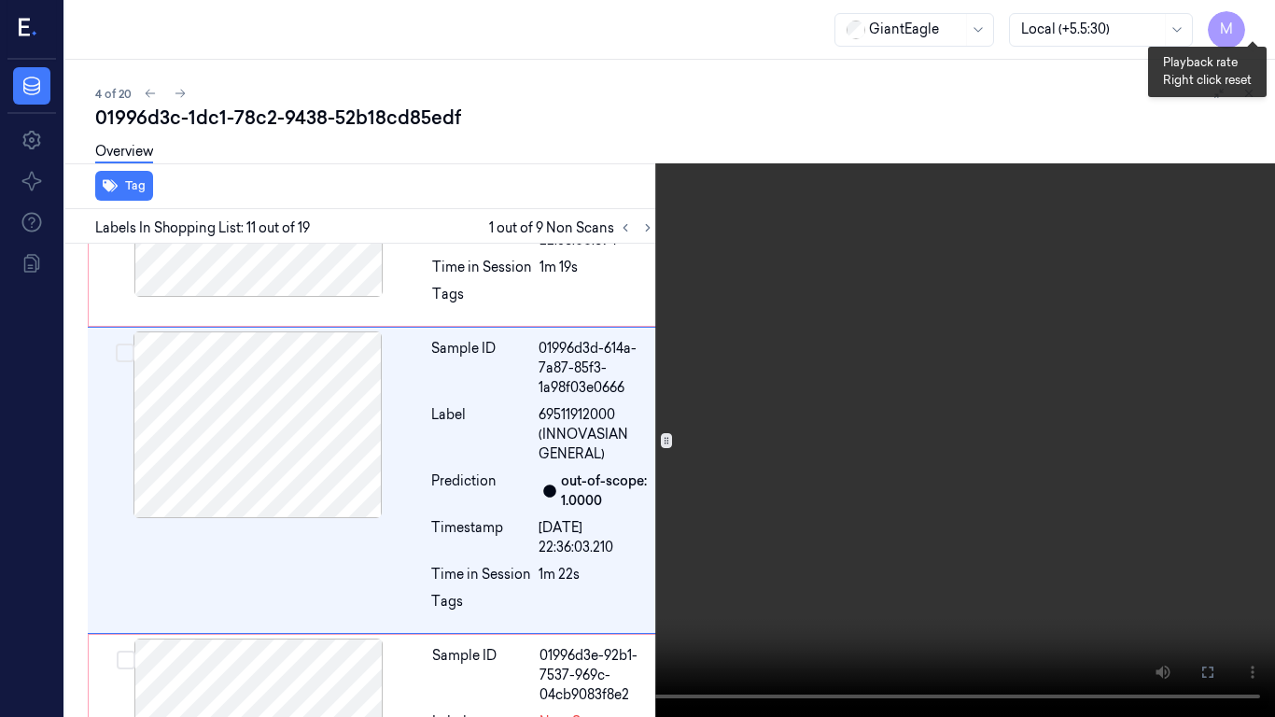
click at [1248, 18] on button "x 1" at bounding box center [1253, 22] width 30 height 30
click at [736, 327] on video at bounding box center [637, 358] width 1275 height 717
click at [0, 0] on icon at bounding box center [0, 0] width 0 height 0
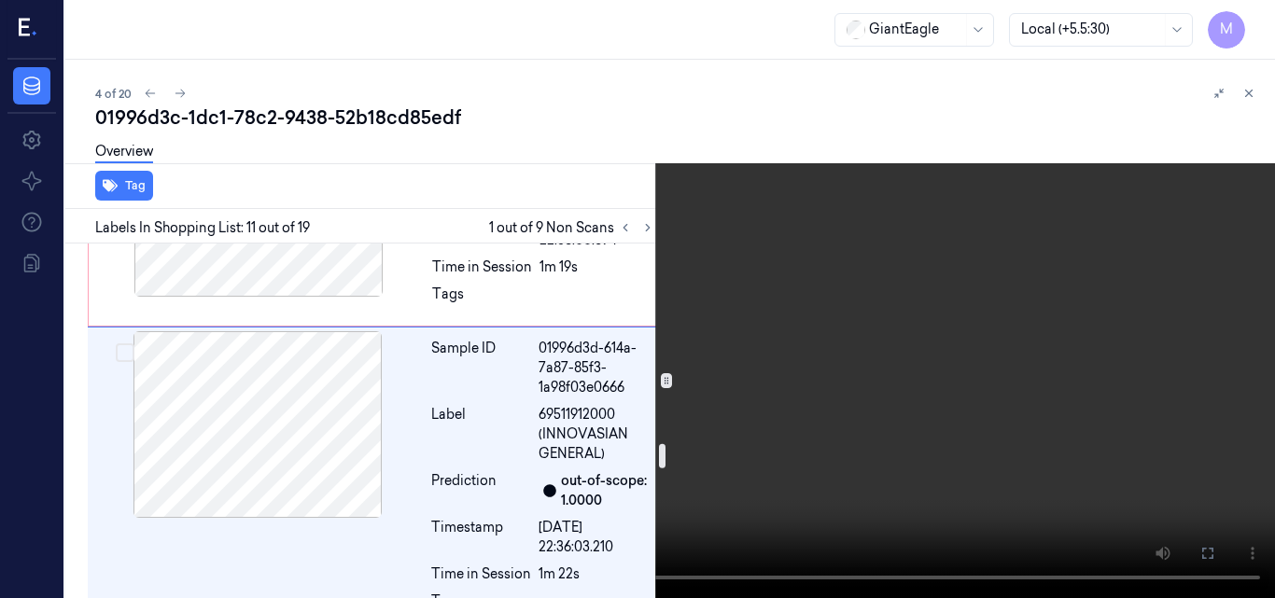
scroll to position [2695, 0]
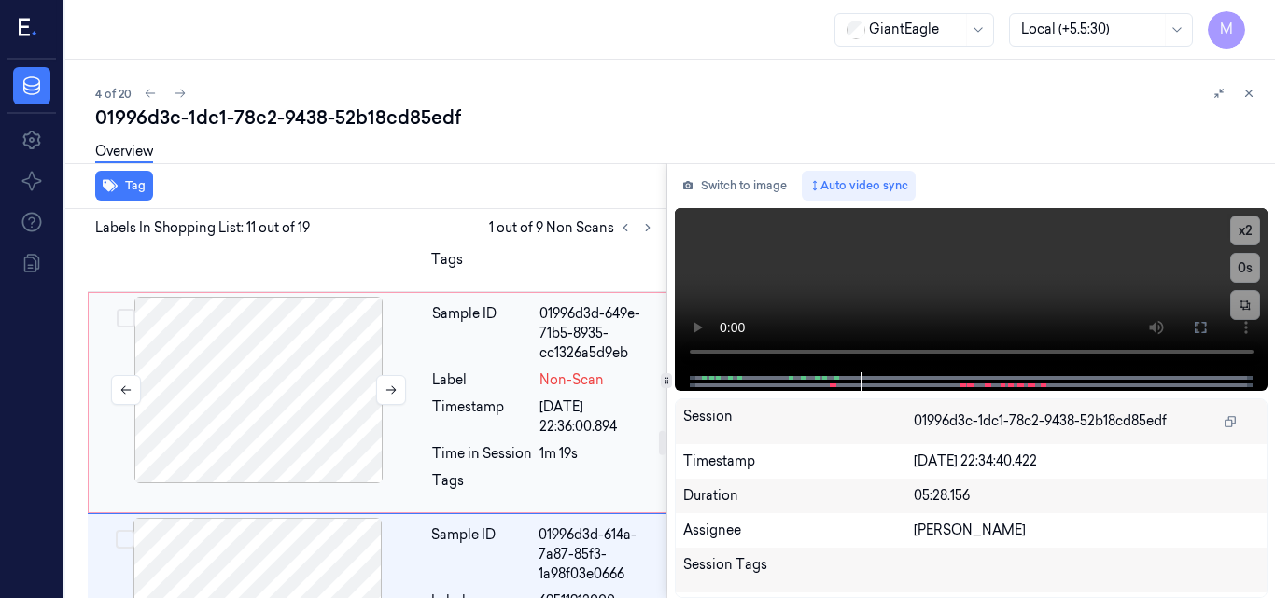
click at [286, 359] on div at bounding box center [258, 390] width 332 height 187
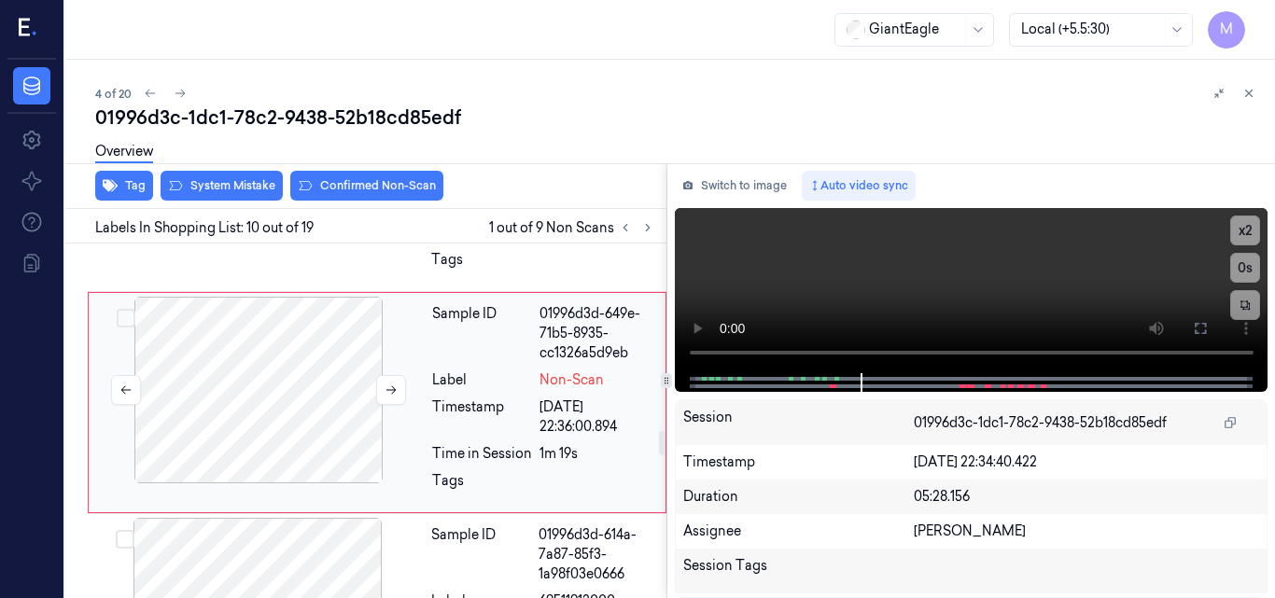
scroll to position [2677, 0]
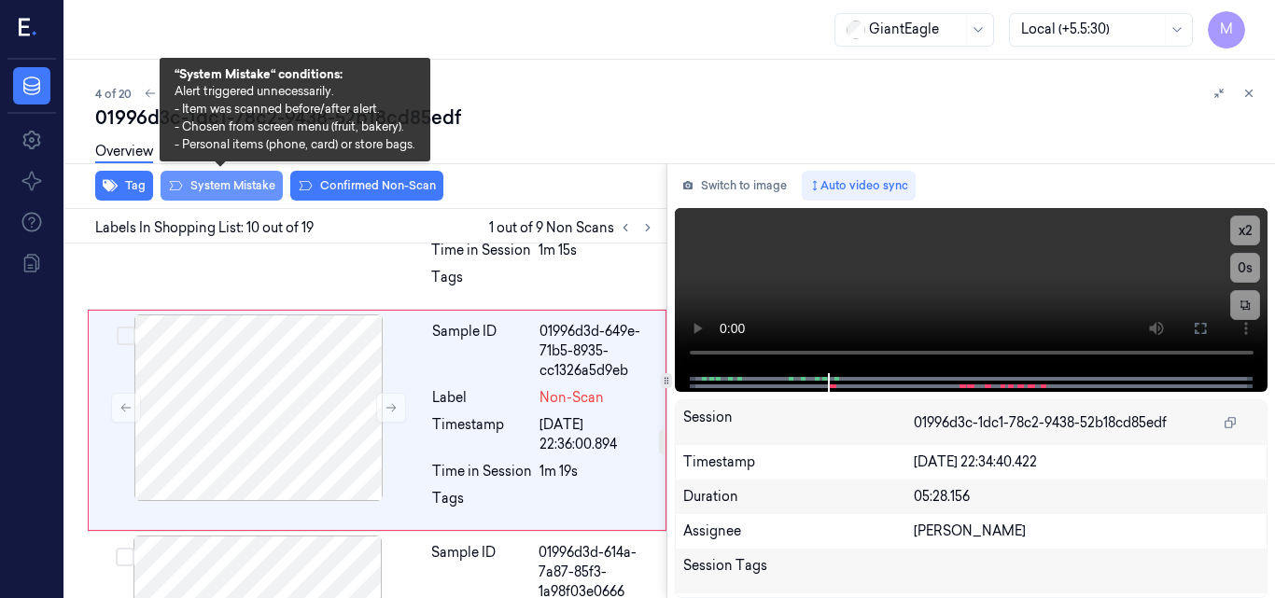
click at [237, 184] on button "System Mistake" at bounding box center [222, 186] width 122 height 30
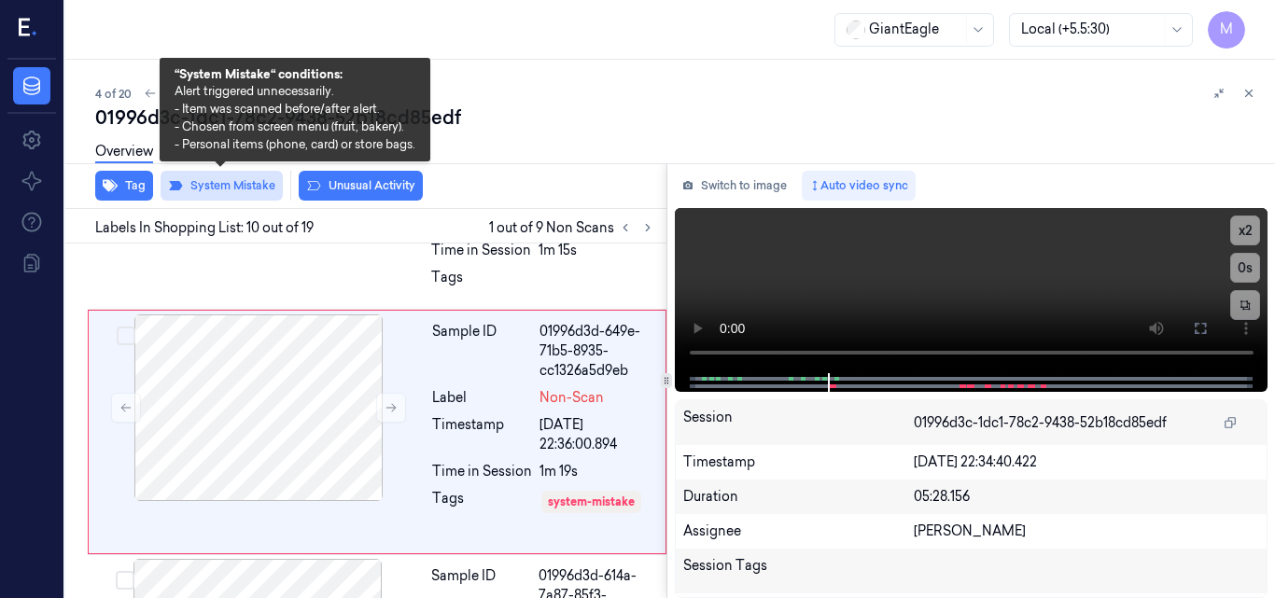
scroll to position [2688, 0]
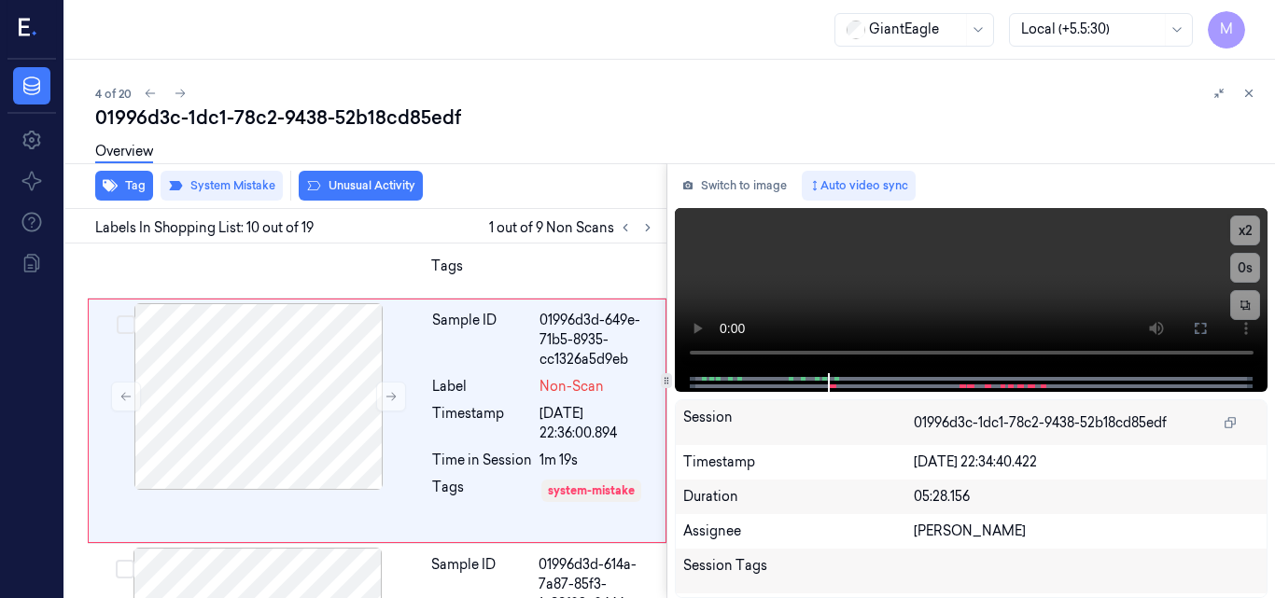
click at [345, 177] on div "Overview" at bounding box center [677, 155] width 1165 height 48
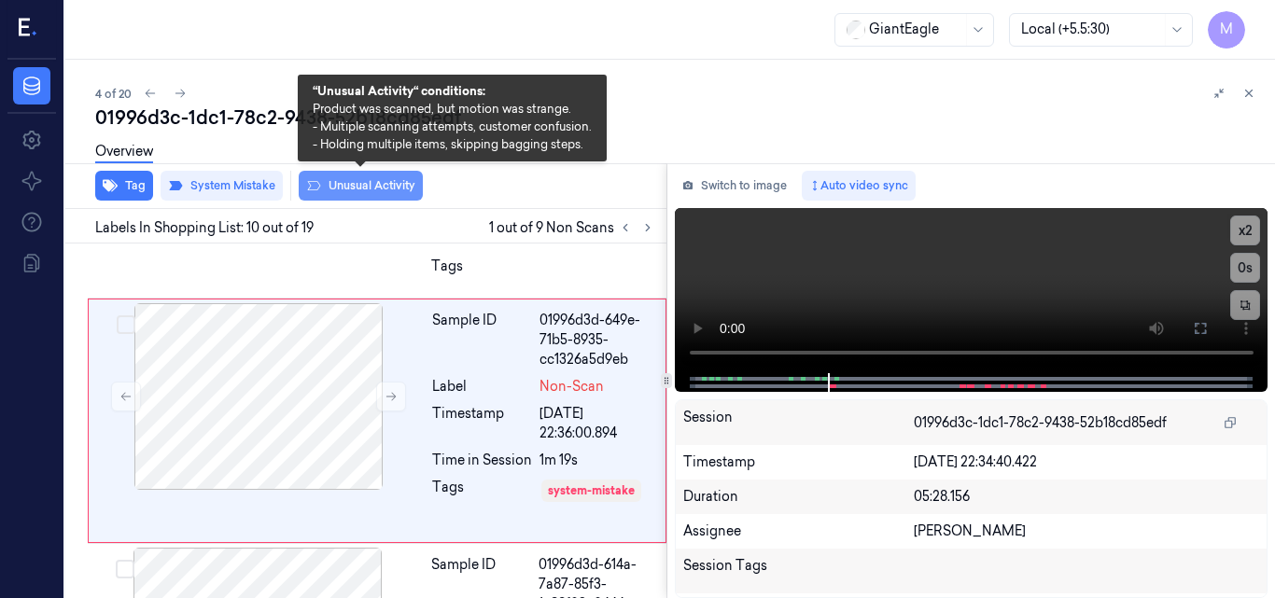
click at [353, 190] on button "Unusual Activity" at bounding box center [361, 186] width 124 height 30
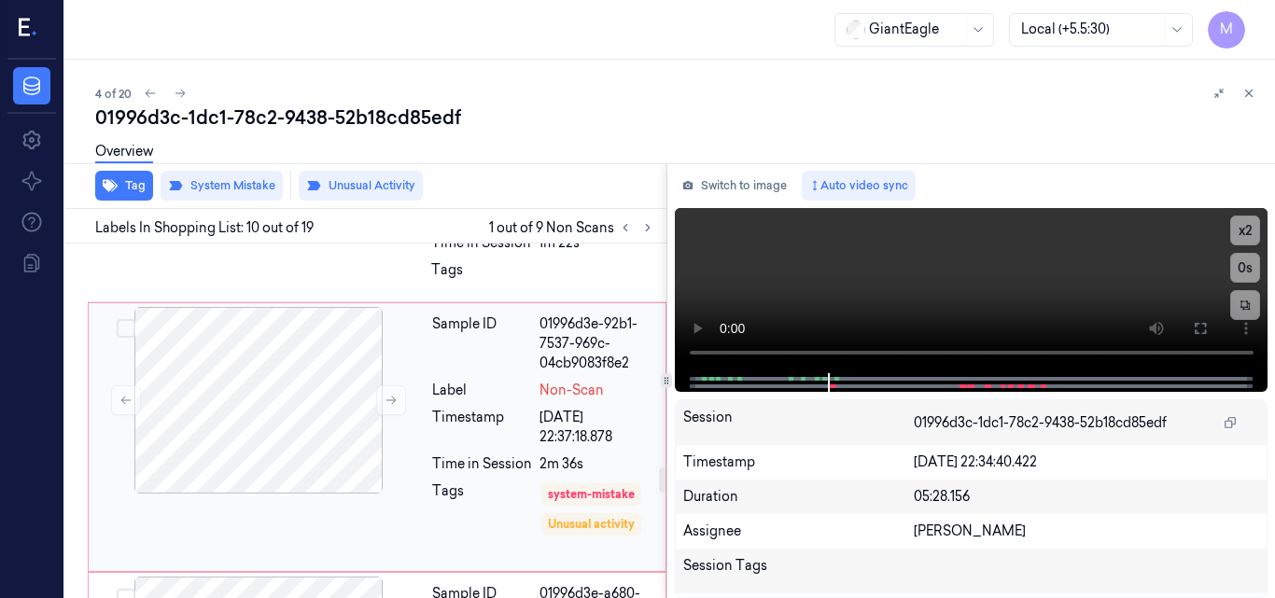
scroll to position [3448, 0]
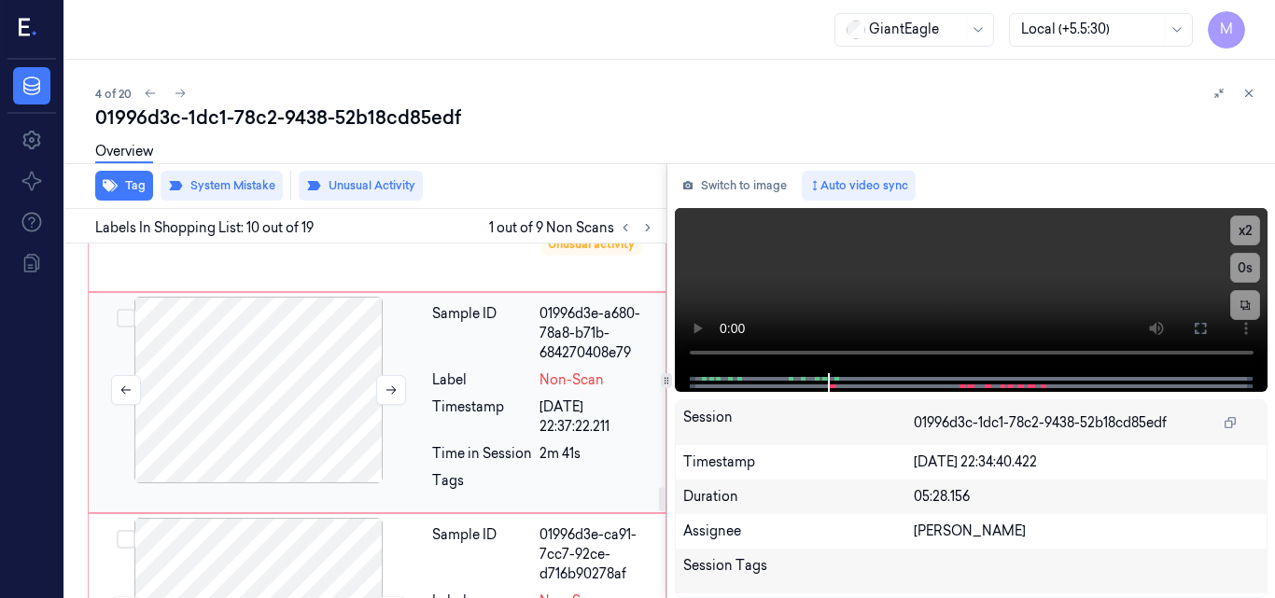
click at [277, 368] on div at bounding box center [258, 390] width 332 height 187
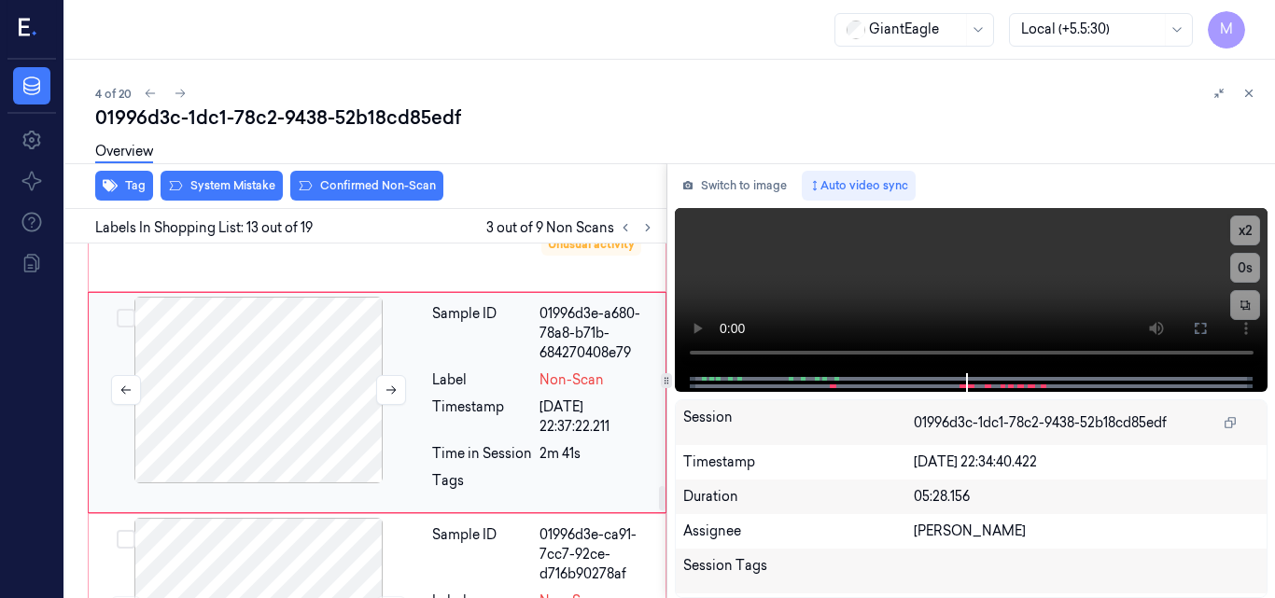
scroll to position [3524, 0]
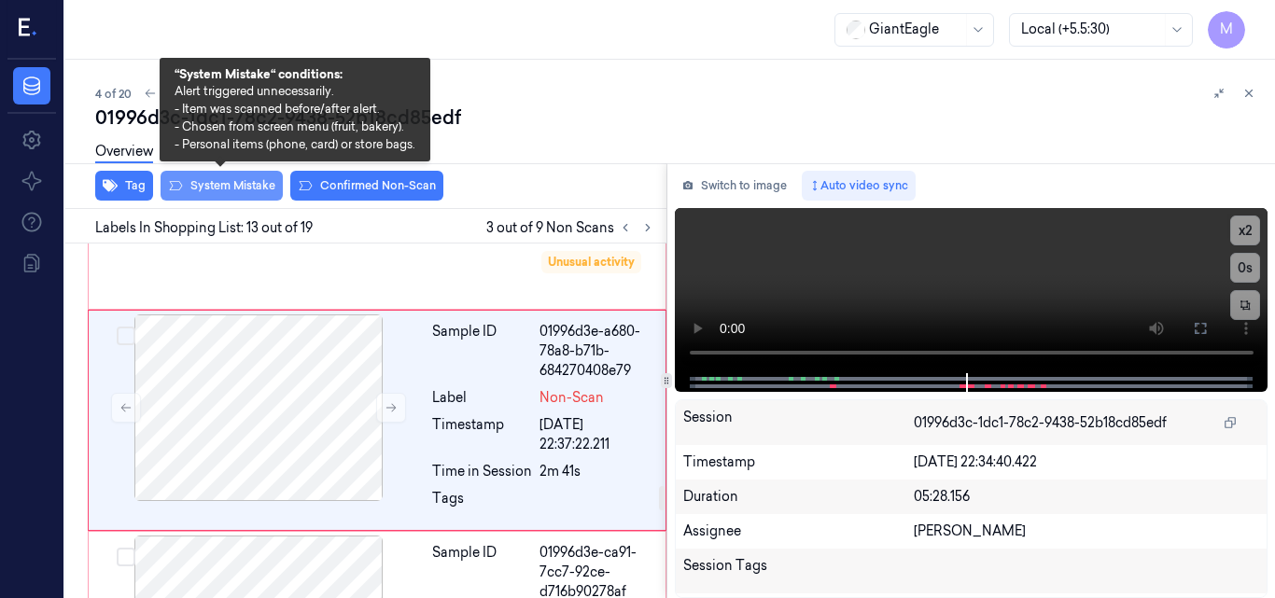
click at [233, 183] on button "System Mistake" at bounding box center [222, 186] width 122 height 30
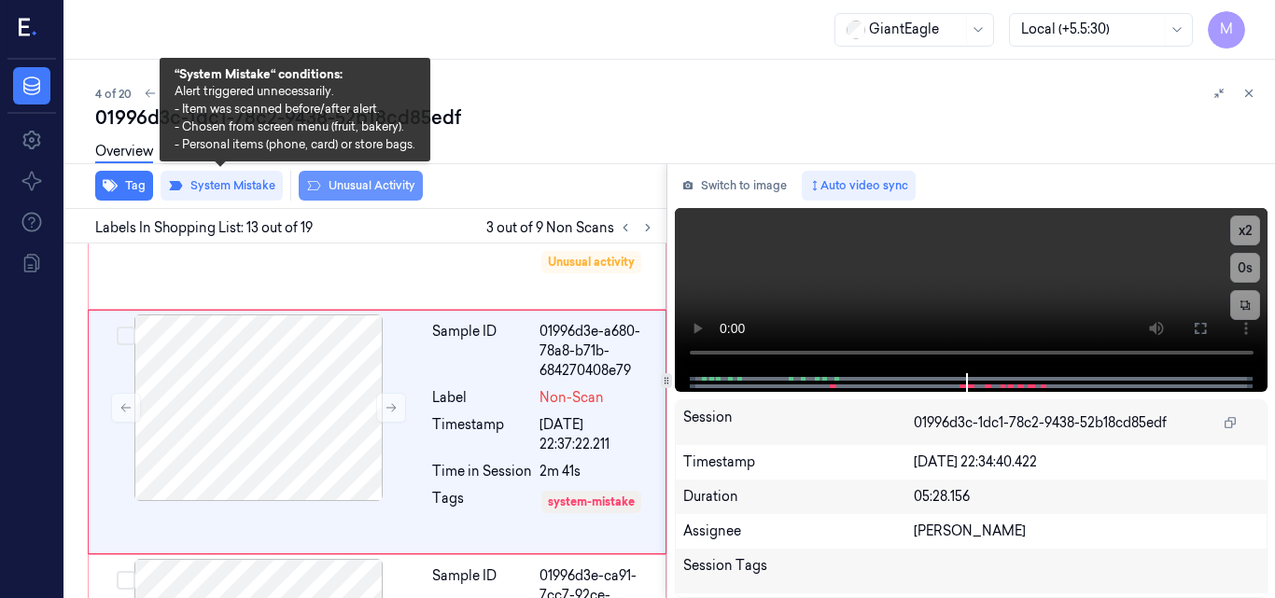
scroll to position [3535, 0]
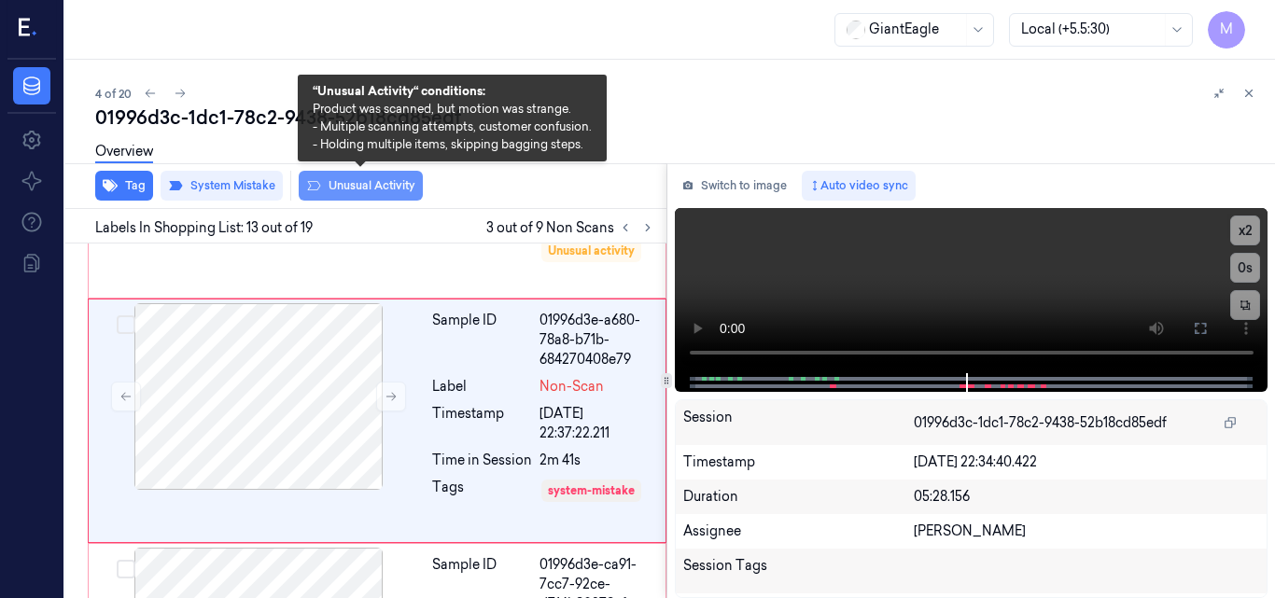
click at [367, 182] on button "Unusual Activity" at bounding box center [361, 186] width 124 height 30
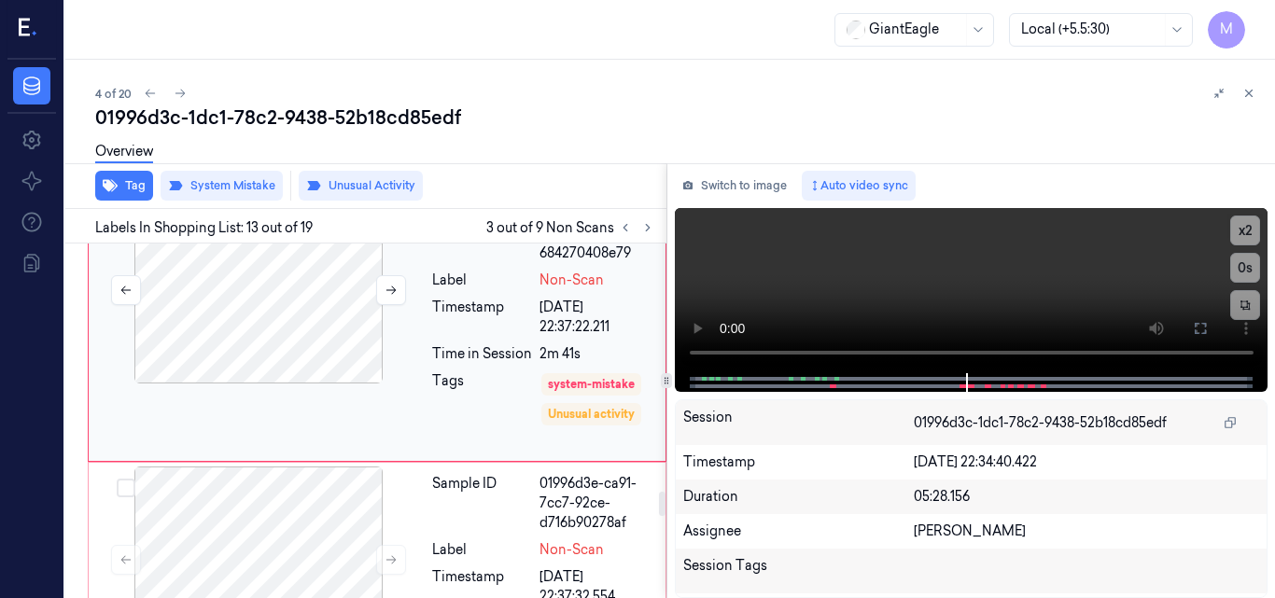
scroll to position [3734, 0]
click at [308, 334] on div at bounding box center [258, 290] width 332 height 187
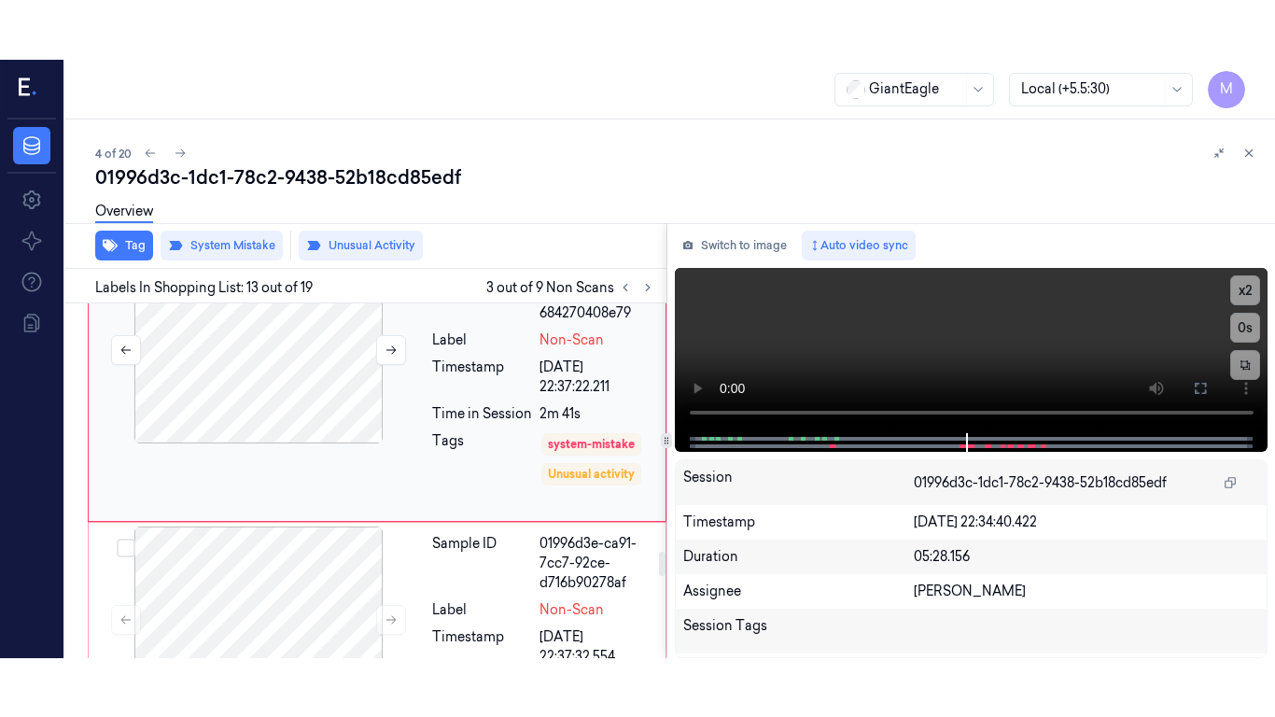
scroll to position [3548, 0]
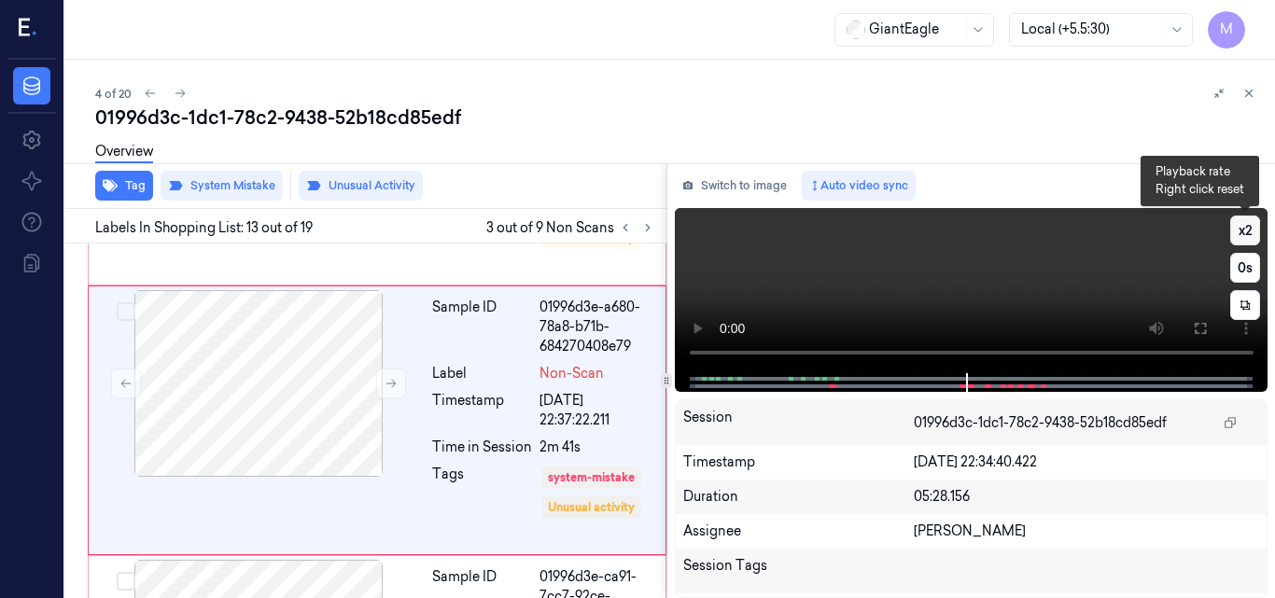
click at [1249, 227] on button "x 2" at bounding box center [1245, 231] width 30 height 30
click at [1255, 231] on button "x 4" at bounding box center [1245, 231] width 30 height 30
click at [1004, 264] on video at bounding box center [972, 290] width 594 height 165
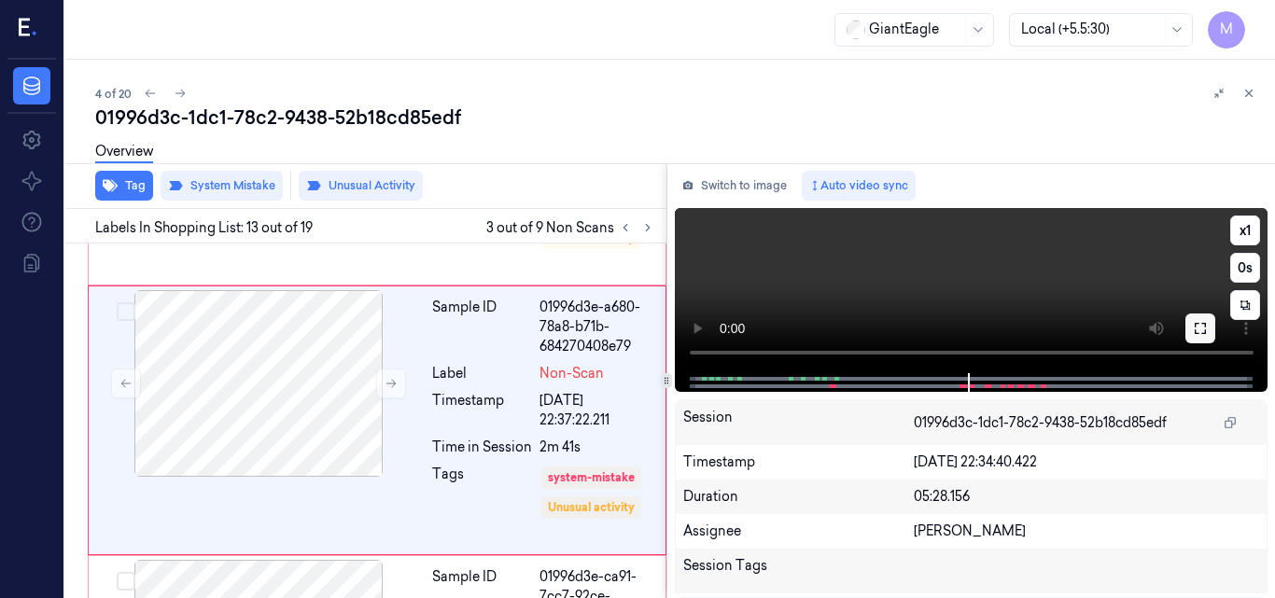
click at [1196, 326] on icon at bounding box center [1200, 328] width 11 height 11
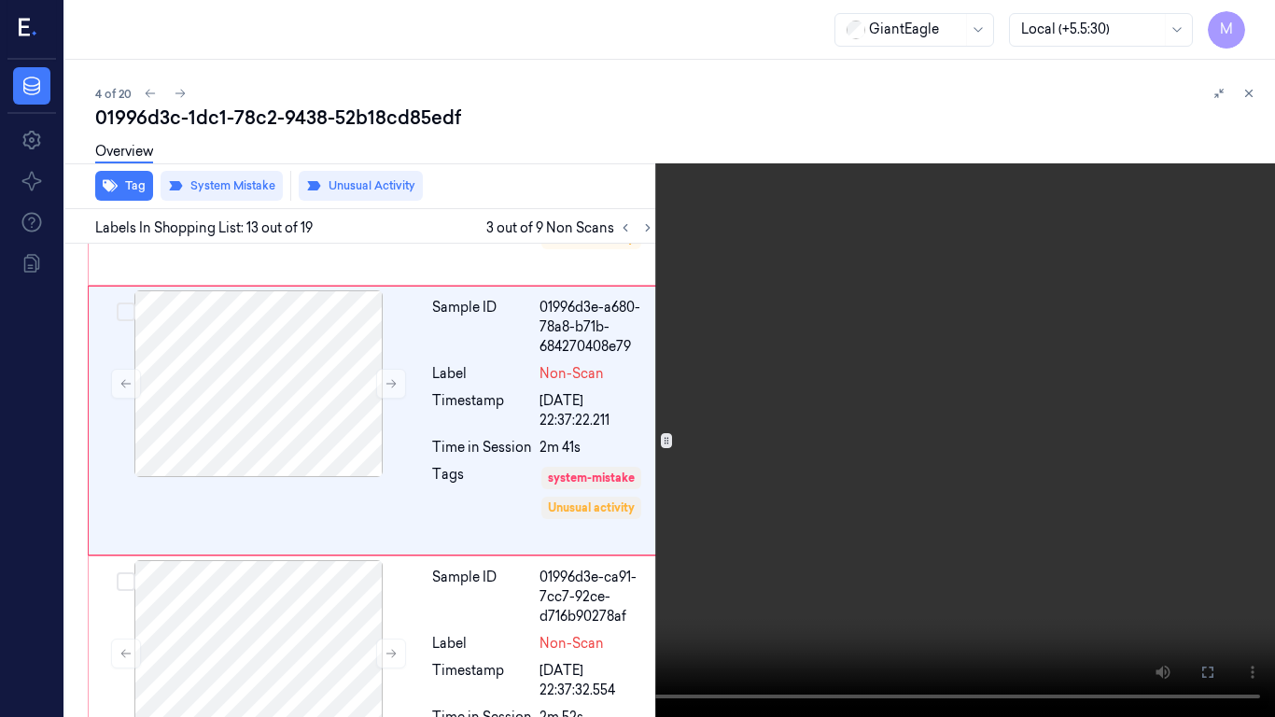
click at [714, 406] on video at bounding box center [637, 358] width 1275 height 717
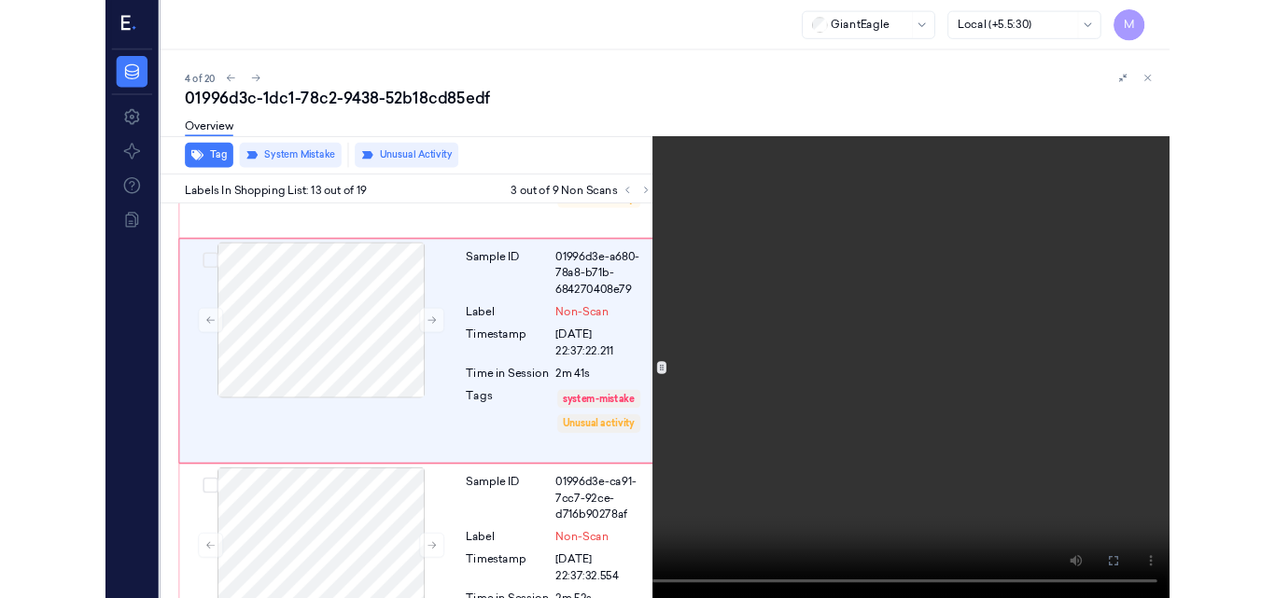
scroll to position [3488, 0]
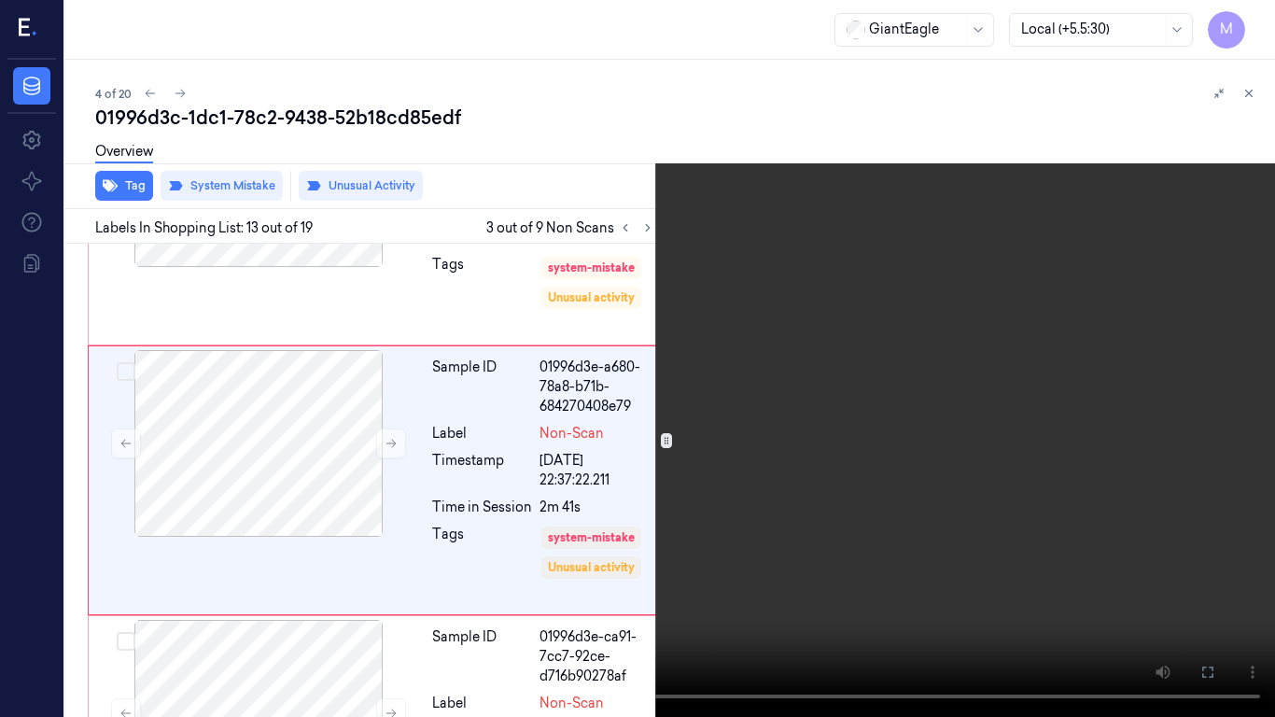
click at [0, 0] on icon at bounding box center [0, 0] width 0 height 0
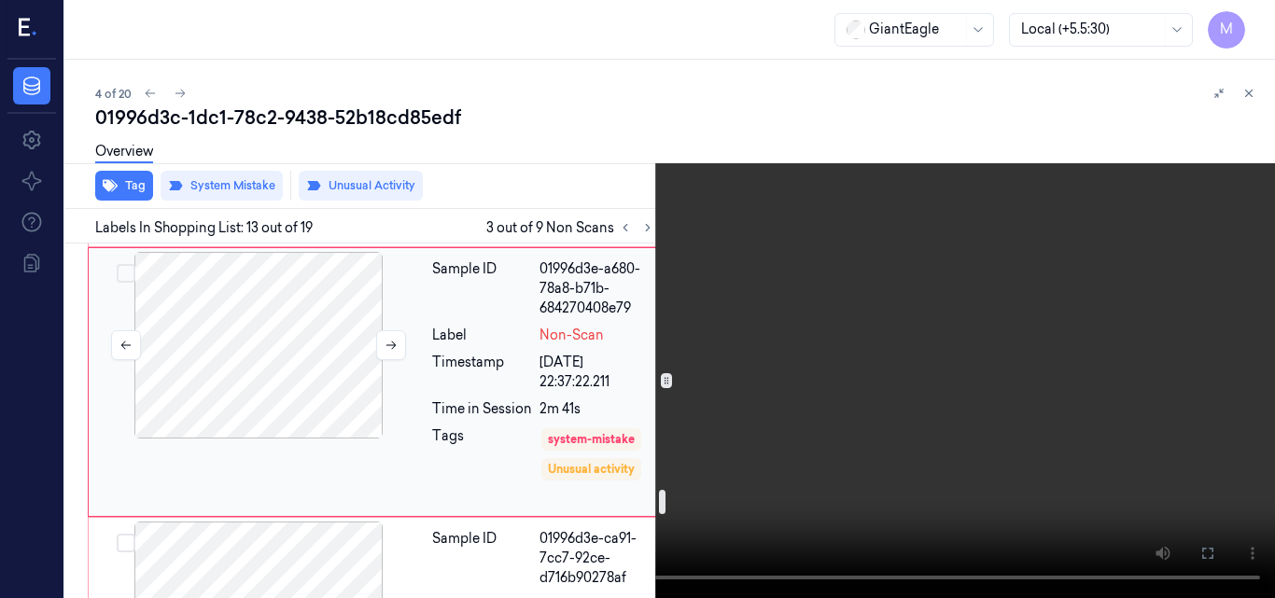
scroll to position [3675, 0]
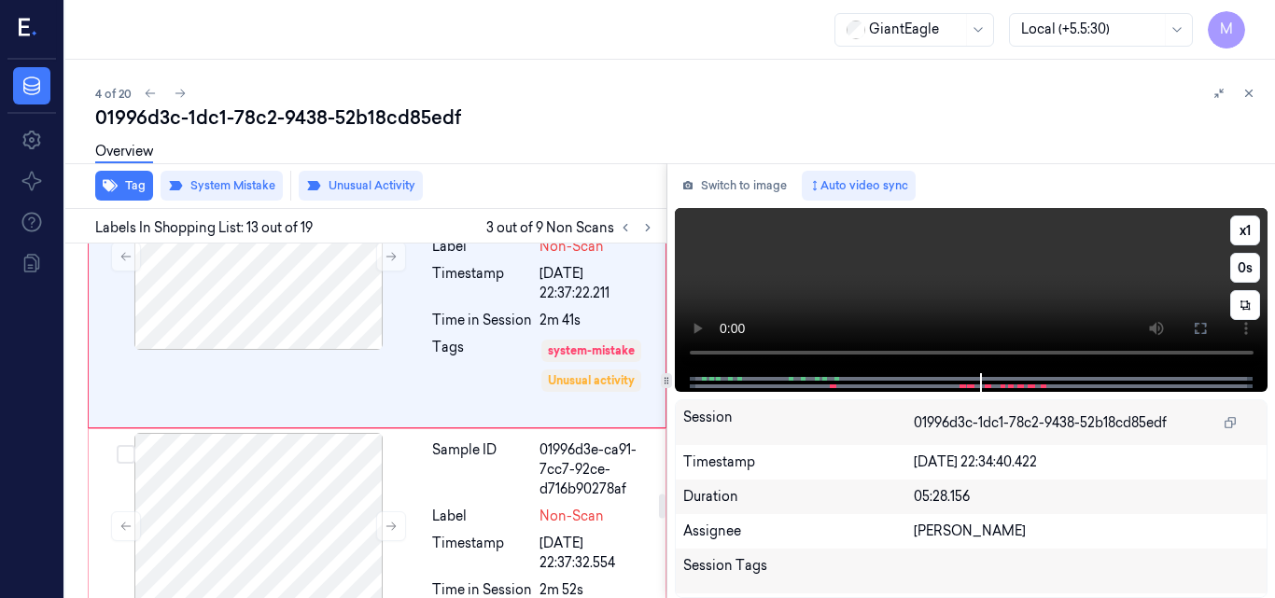
click at [1014, 279] on video at bounding box center [972, 290] width 594 height 165
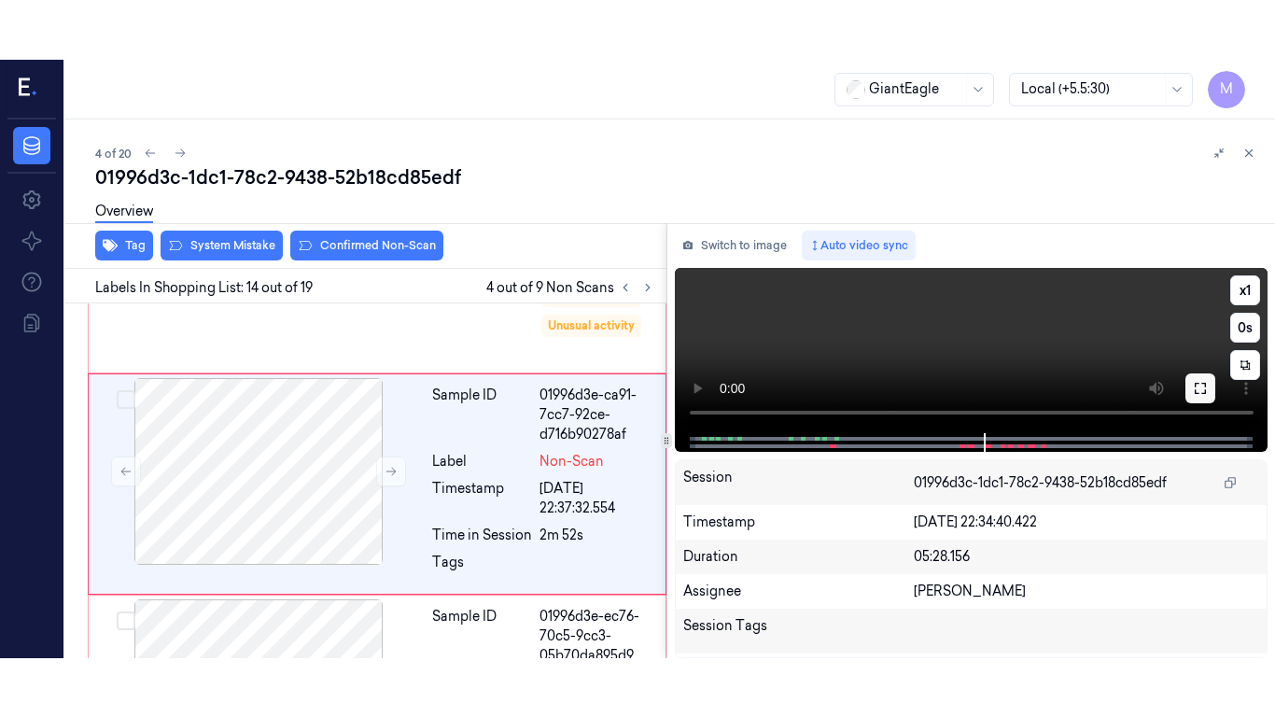
scroll to position [3793, 0]
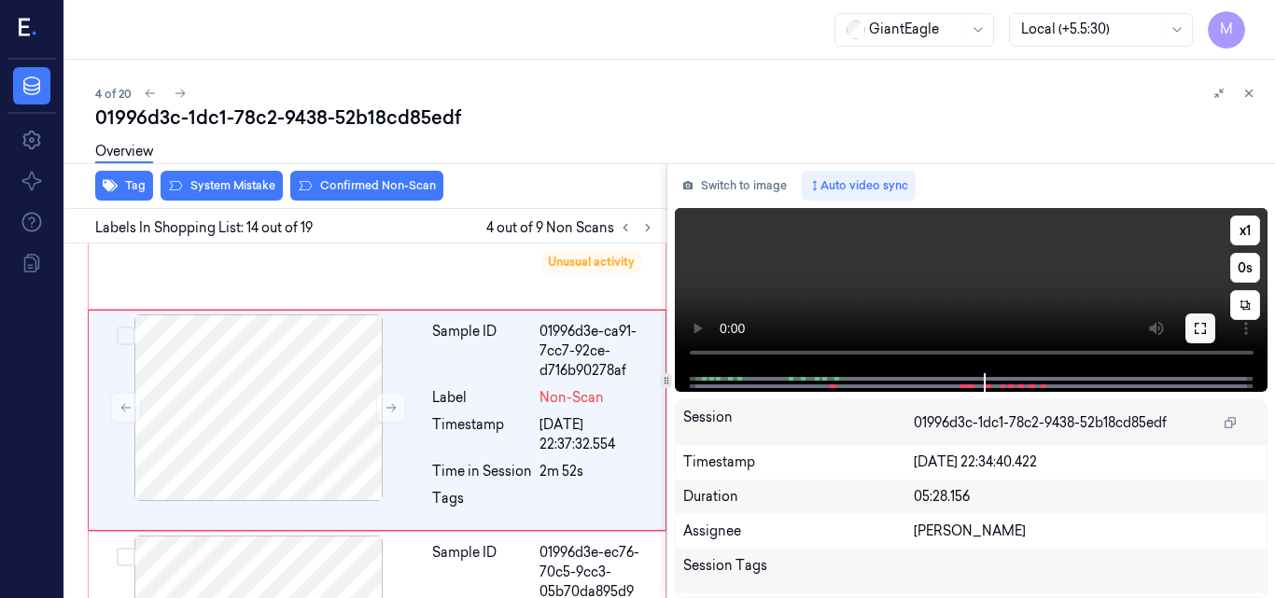
click at [1198, 328] on icon at bounding box center [1200, 328] width 15 height 15
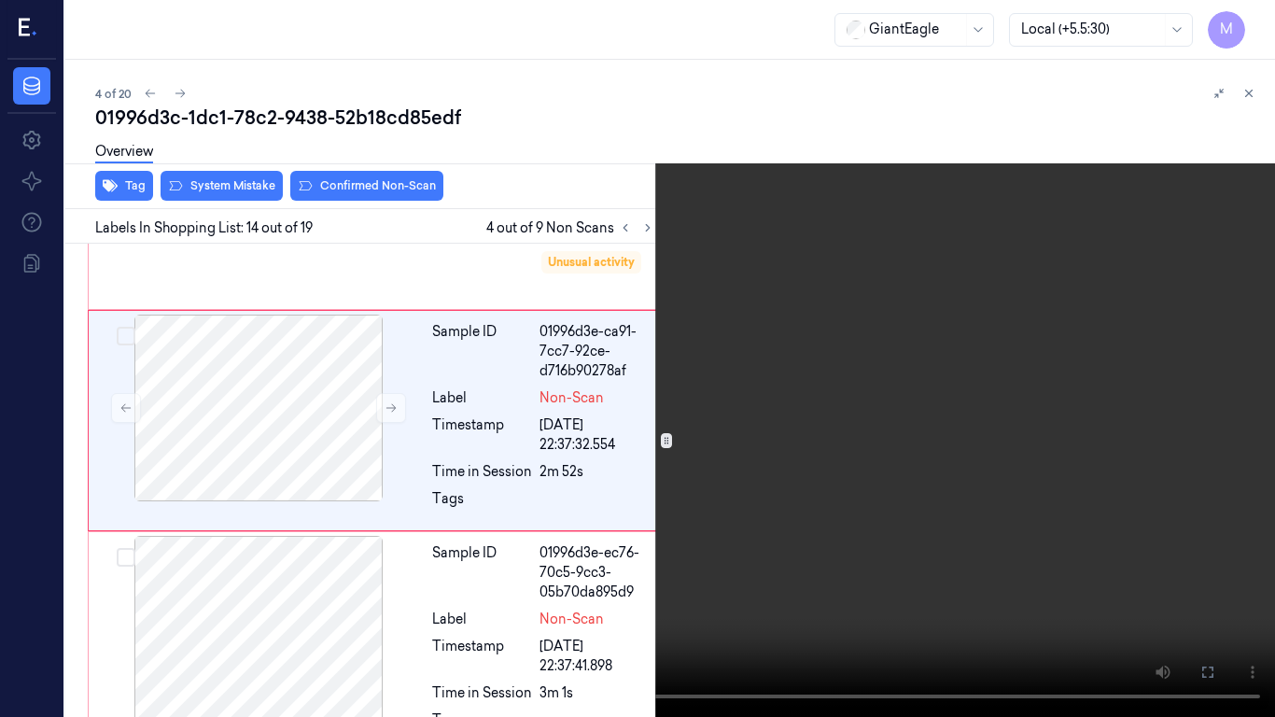
click at [876, 372] on video at bounding box center [637, 358] width 1275 height 717
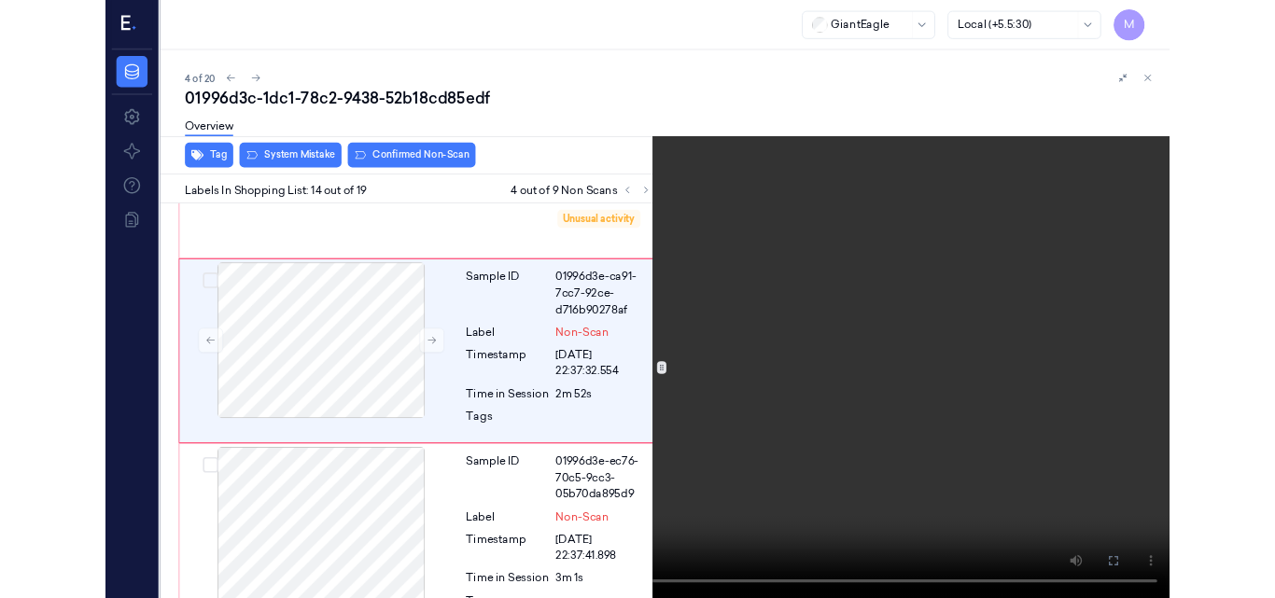
scroll to position [3734, 0]
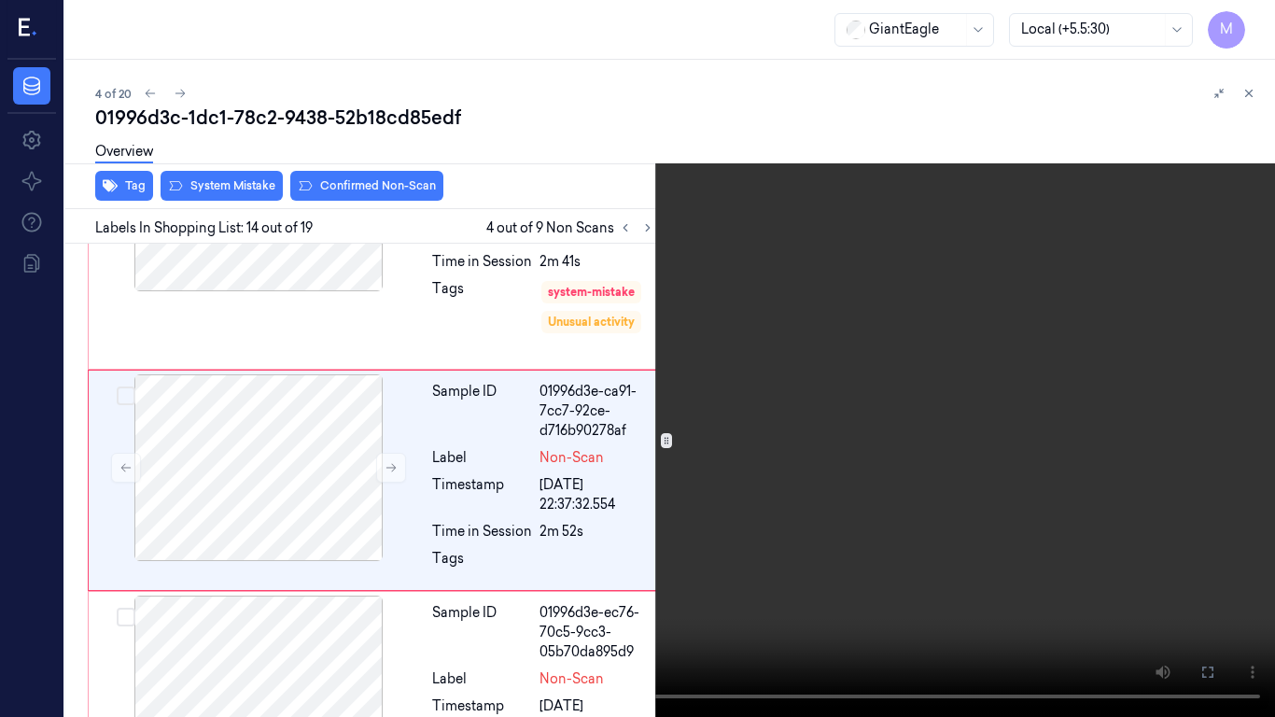
click at [0, 0] on icon at bounding box center [0, 0] width 0 height 0
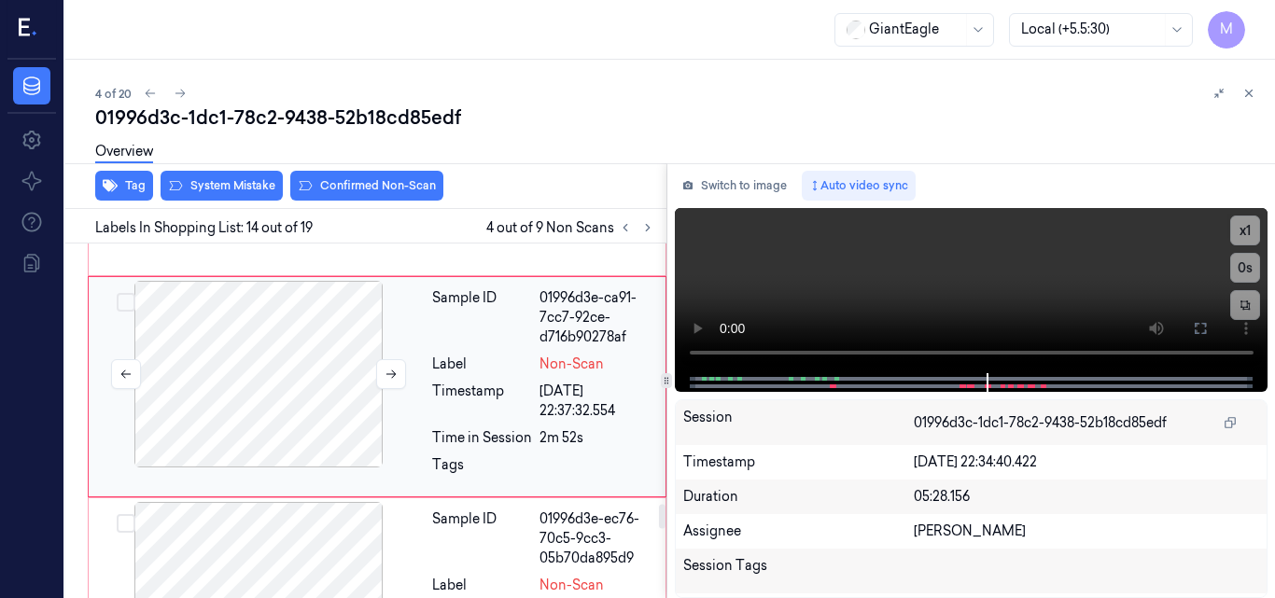
click at [287, 330] on div at bounding box center [258, 374] width 332 height 187
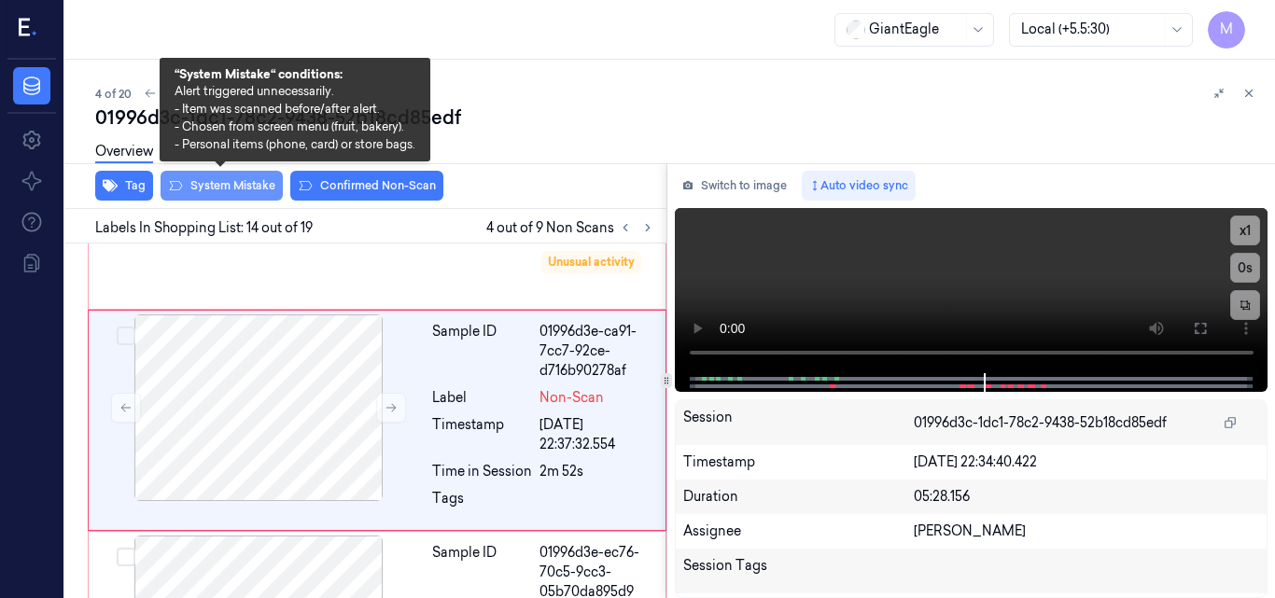
click at [242, 182] on button "System Mistake" at bounding box center [222, 186] width 122 height 30
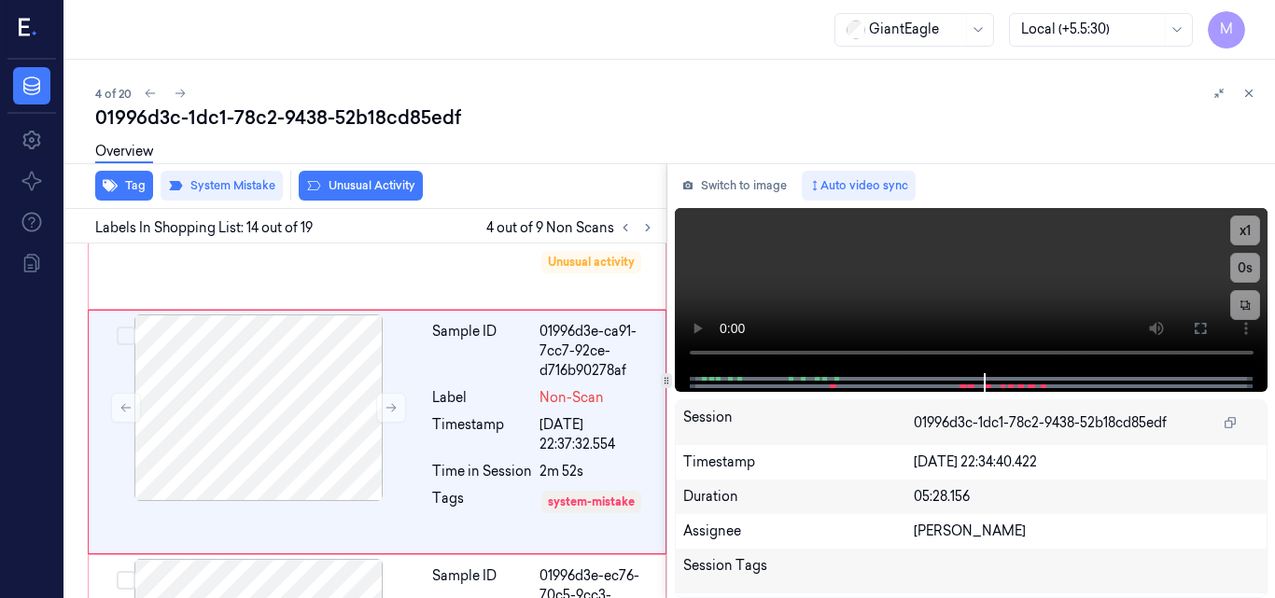
scroll to position [3804, 0]
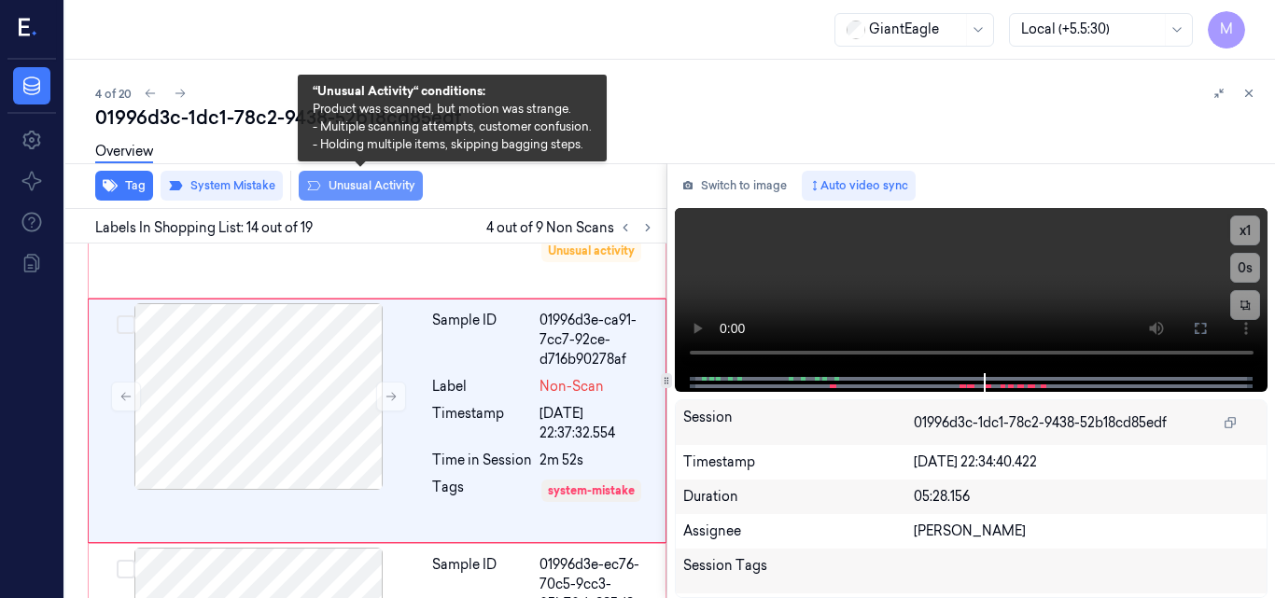
click at [371, 189] on button "Unusual Activity" at bounding box center [361, 186] width 124 height 30
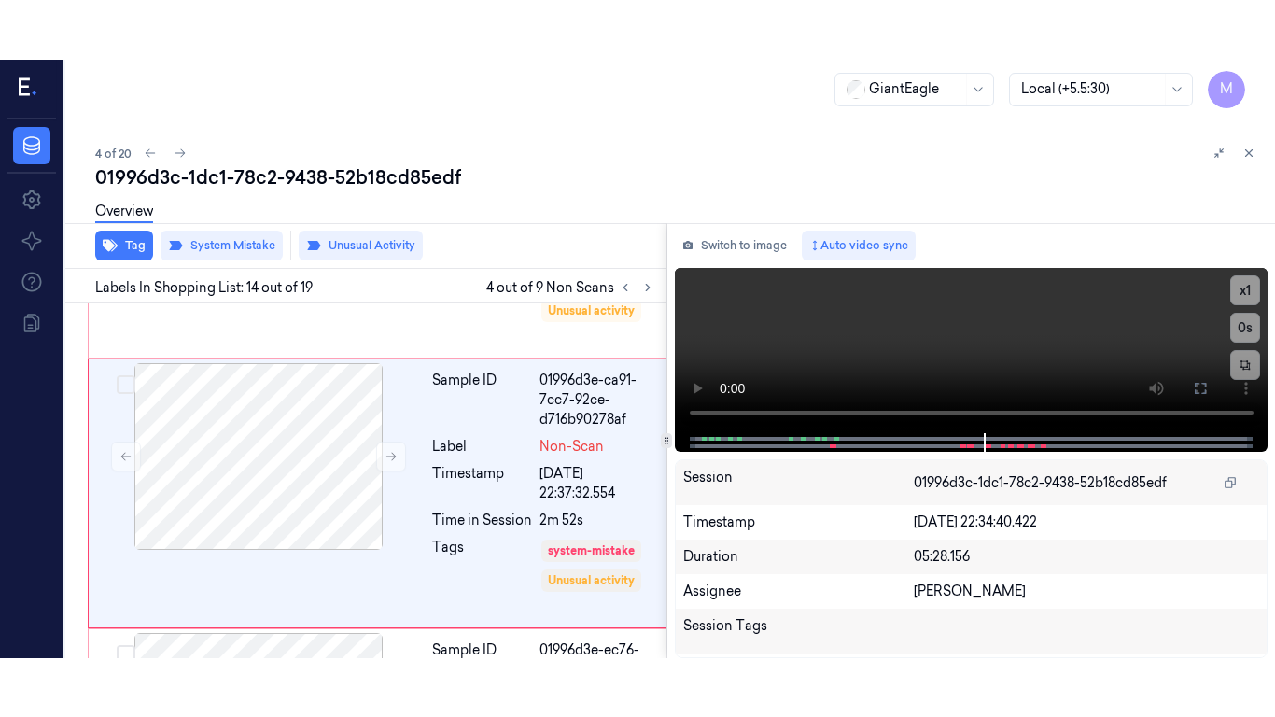
scroll to position [3818, 0]
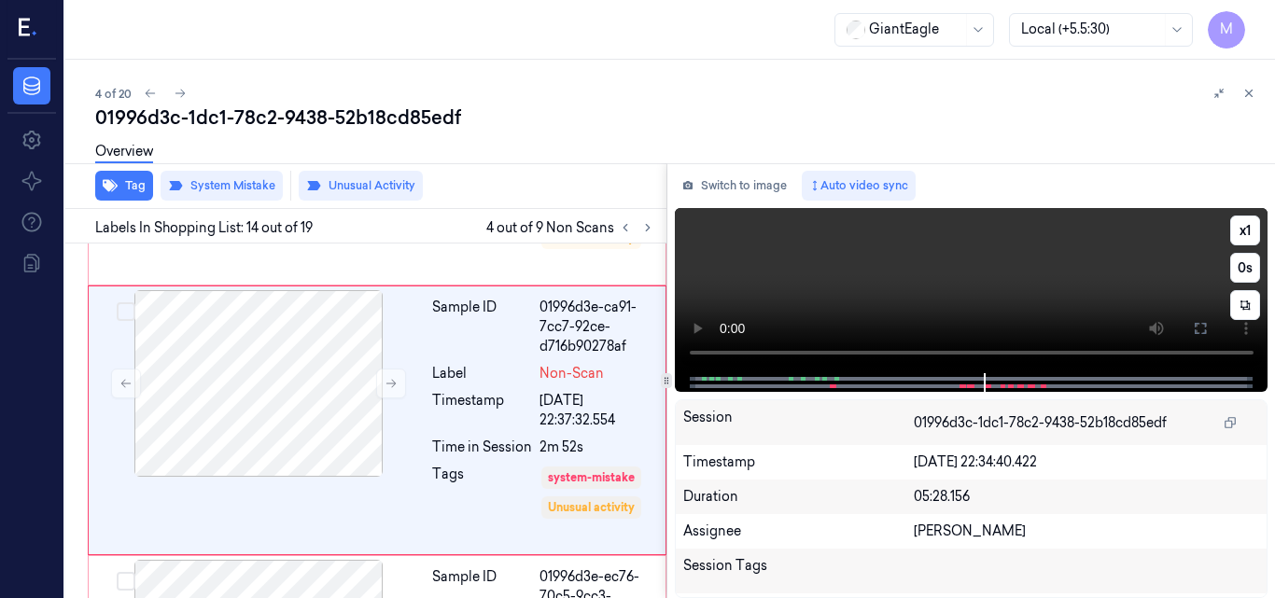
click at [985, 258] on video at bounding box center [972, 290] width 594 height 165
click at [1200, 323] on icon at bounding box center [1200, 328] width 15 height 15
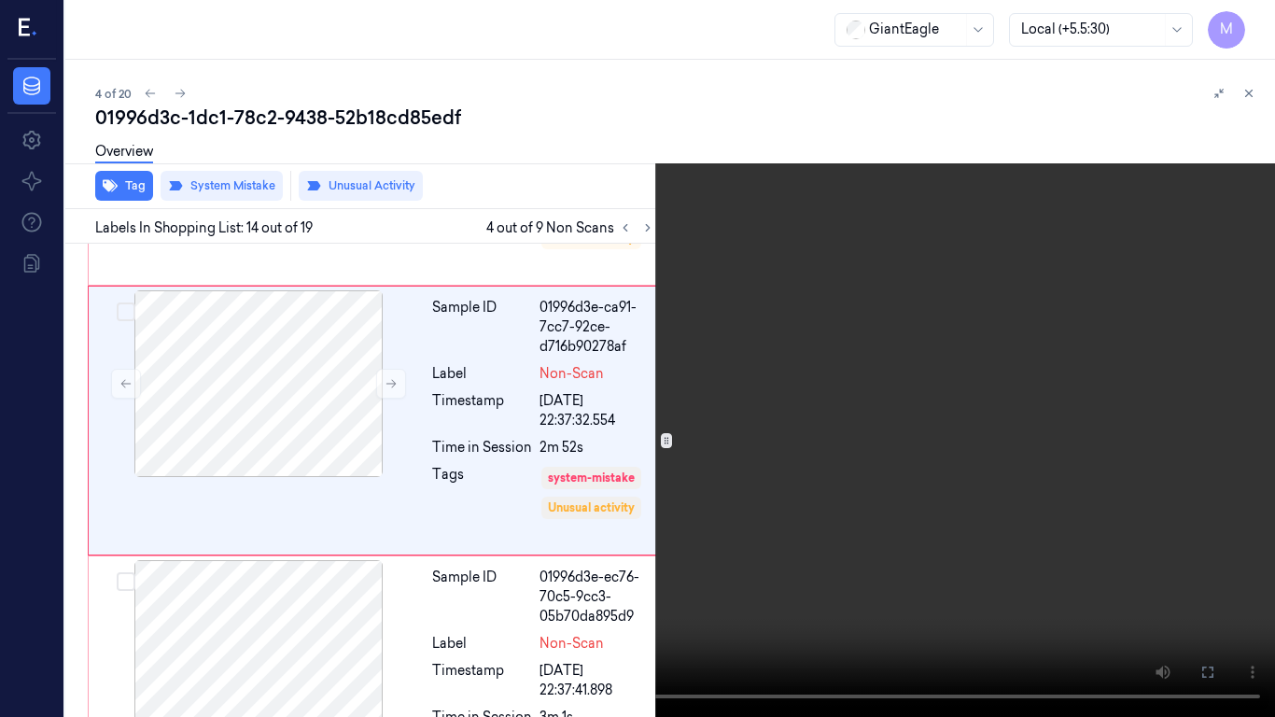
click at [637, 346] on video at bounding box center [637, 358] width 1275 height 717
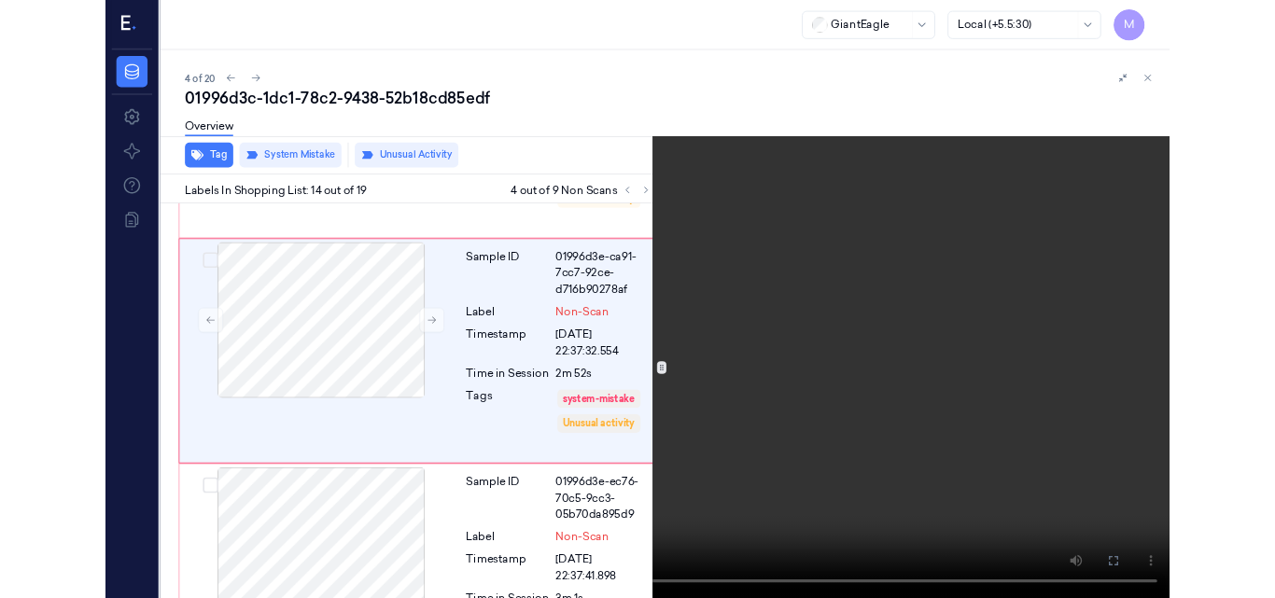
scroll to position [3758, 0]
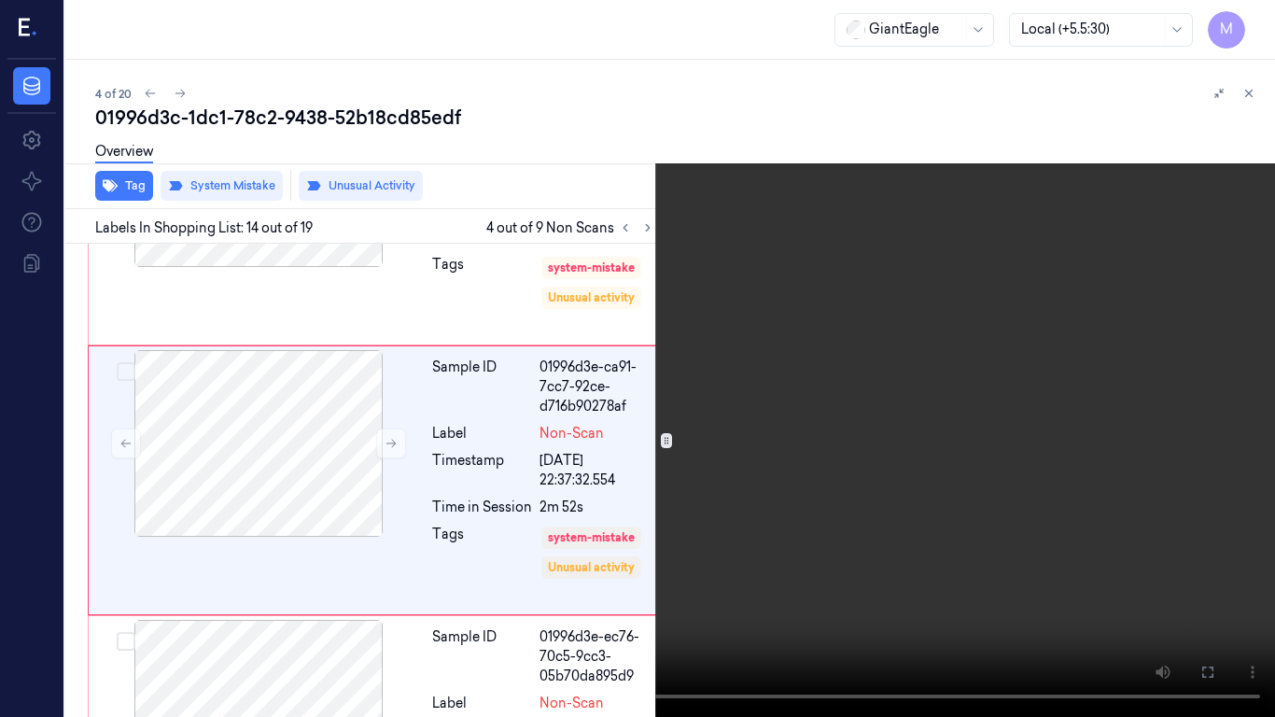
click at [0, 0] on button at bounding box center [0, 0] width 0 height 0
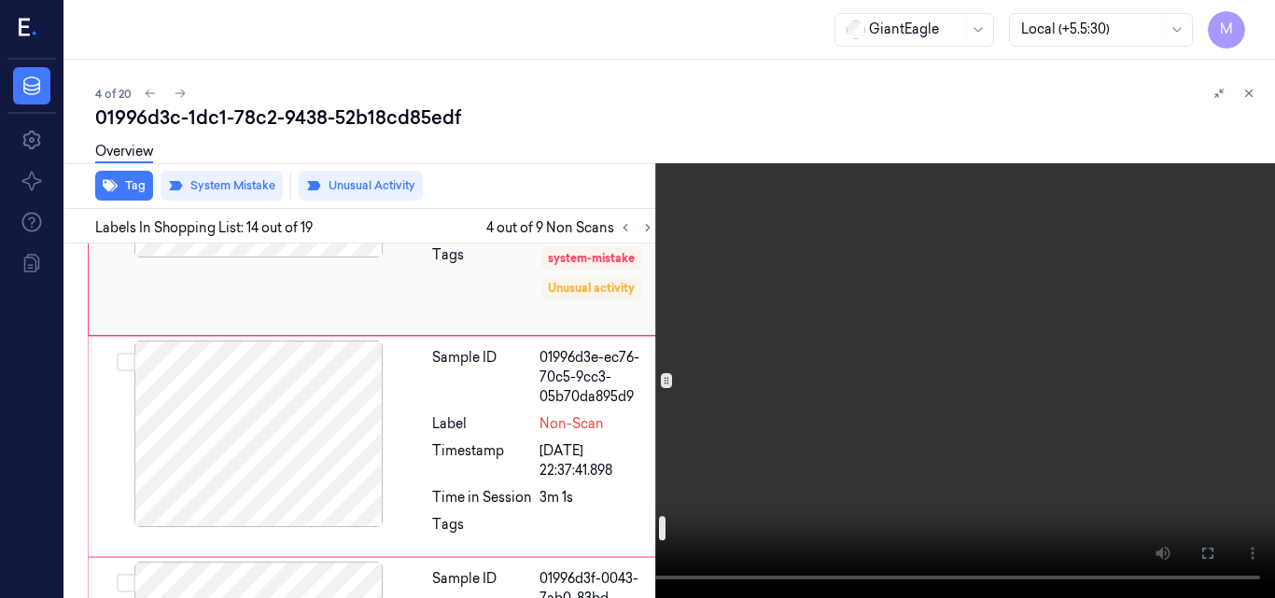
scroll to position [4038, 0]
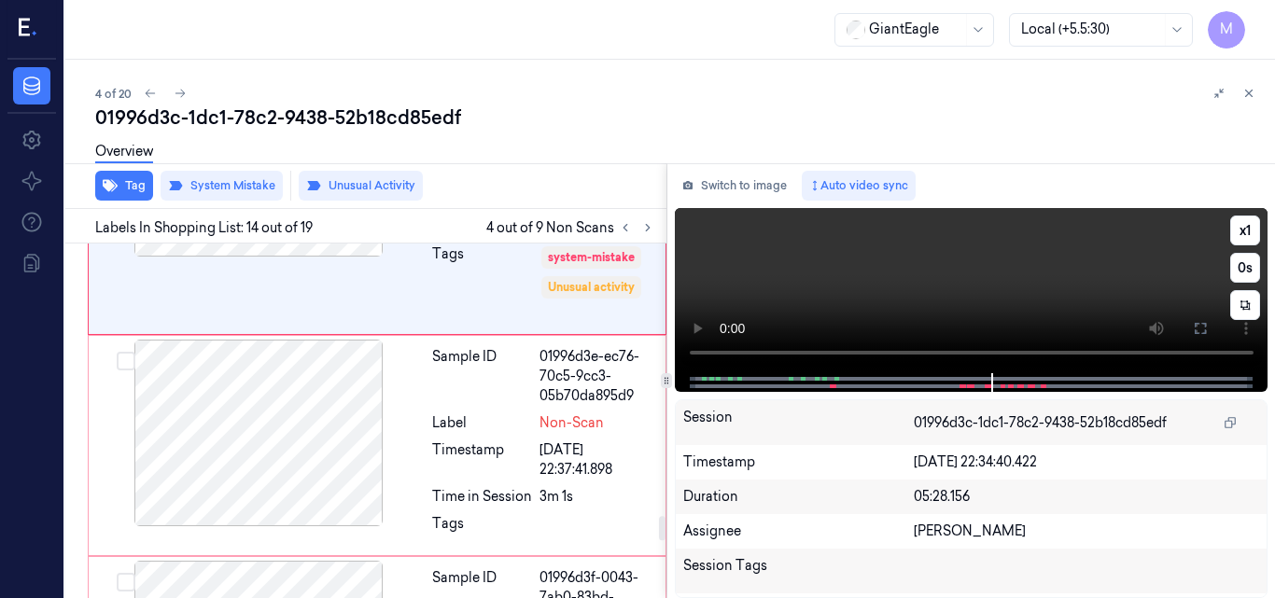
click at [1042, 266] on video at bounding box center [972, 290] width 594 height 165
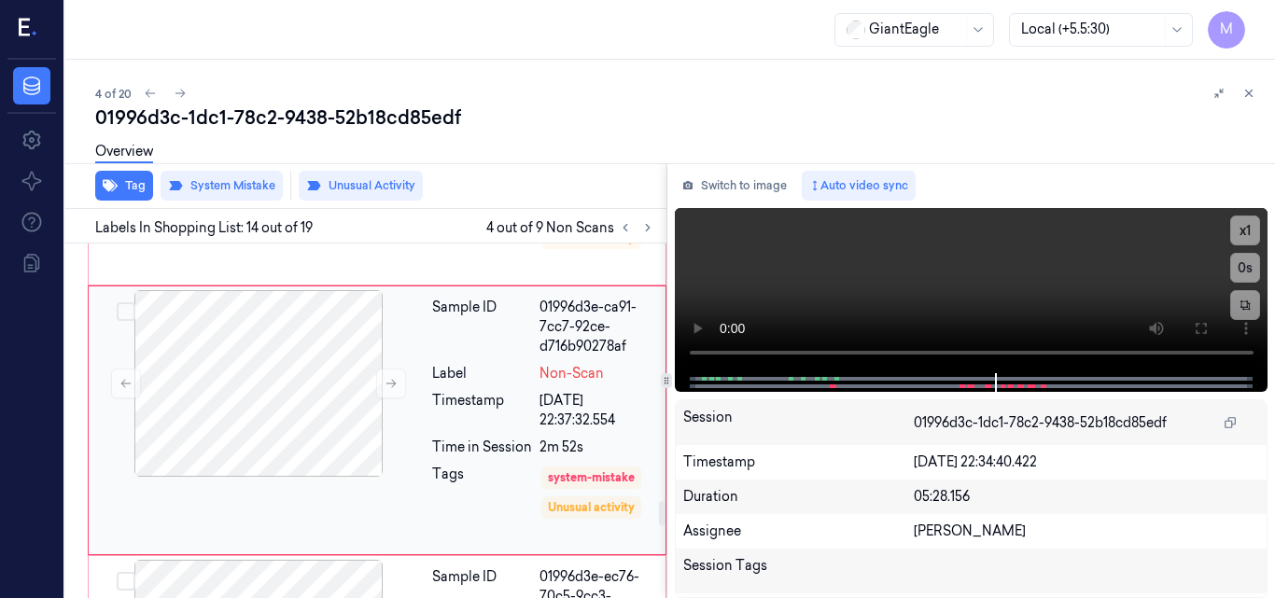
scroll to position [4004, 0]
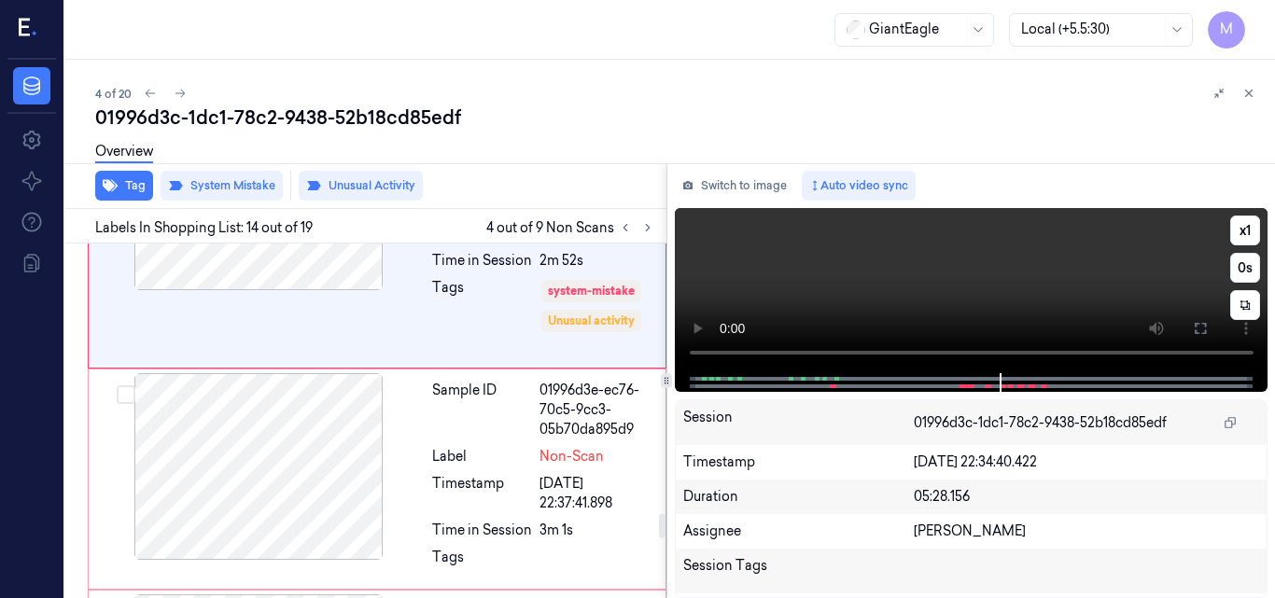
click at [1029, 277] on video at bounding box center [972, 290] width 594 height 165
click at [245, 437] on div at bounding box center [258, 466] width 332 height 187
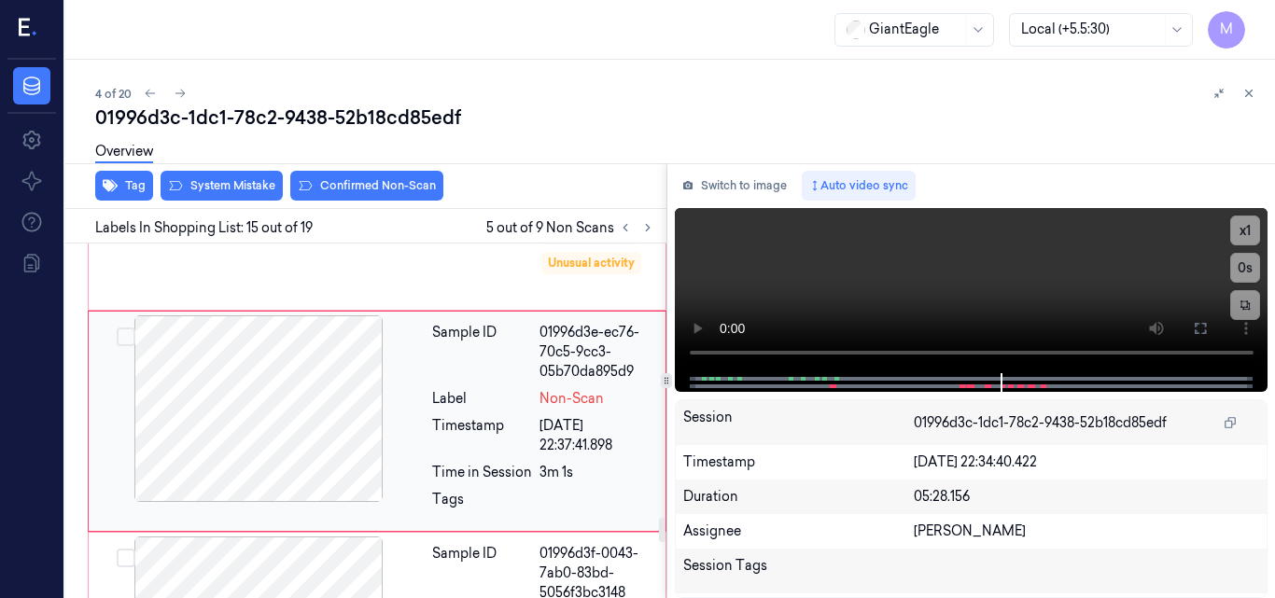
scroll to position [4063, 0]
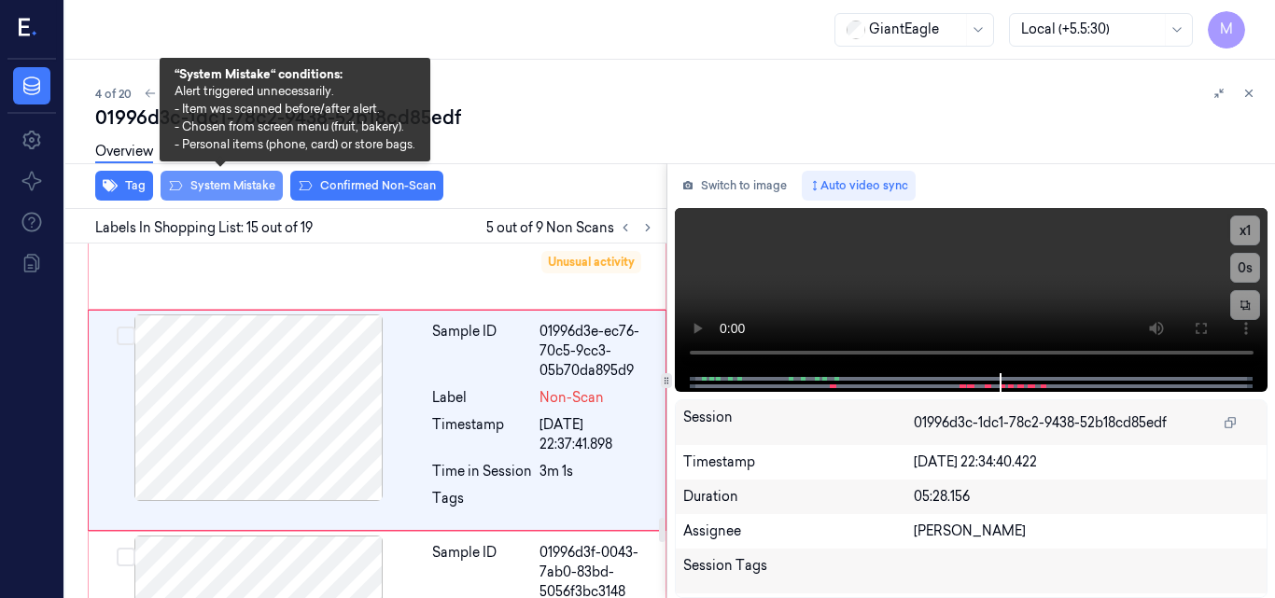
click at [249, 183] on button "System Mistake" at bounding box center [222, 186] width 122 height 30
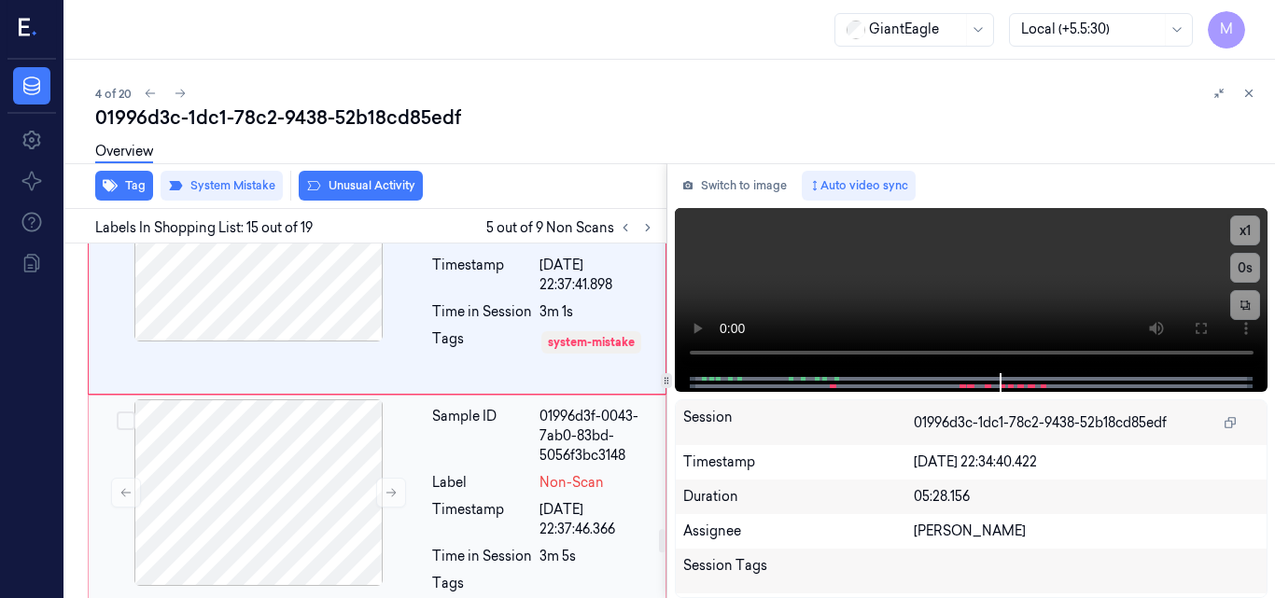
scroll to position [4261, 0]
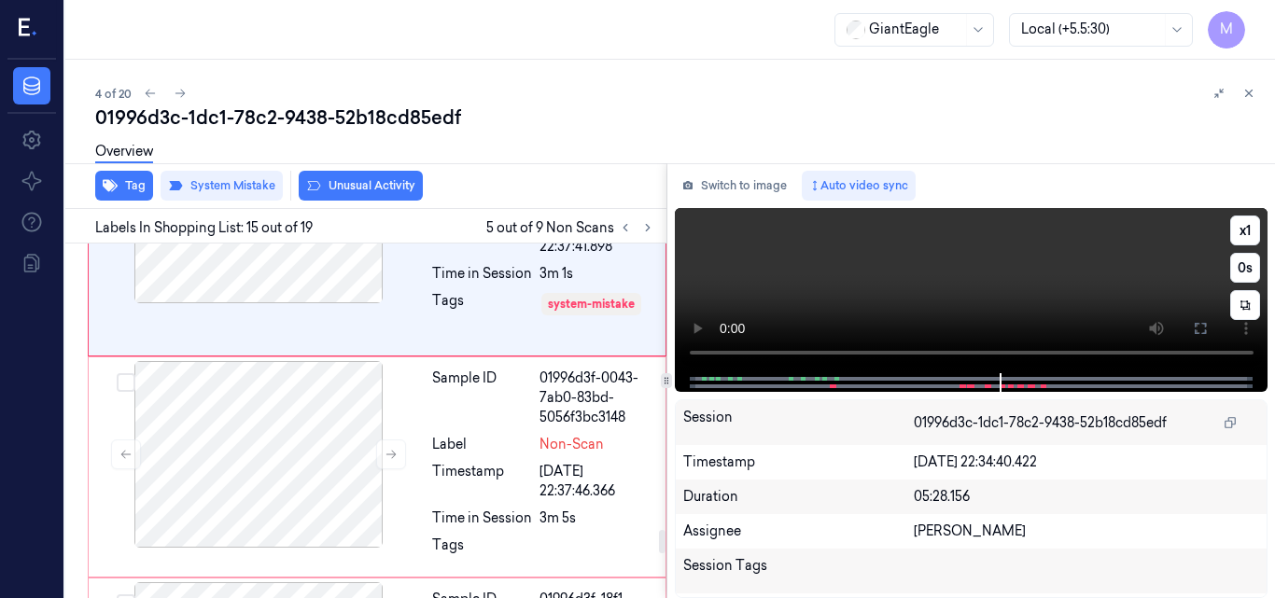
click at [990, 266] on video at bounding box center [972, 290] width 594 height 165
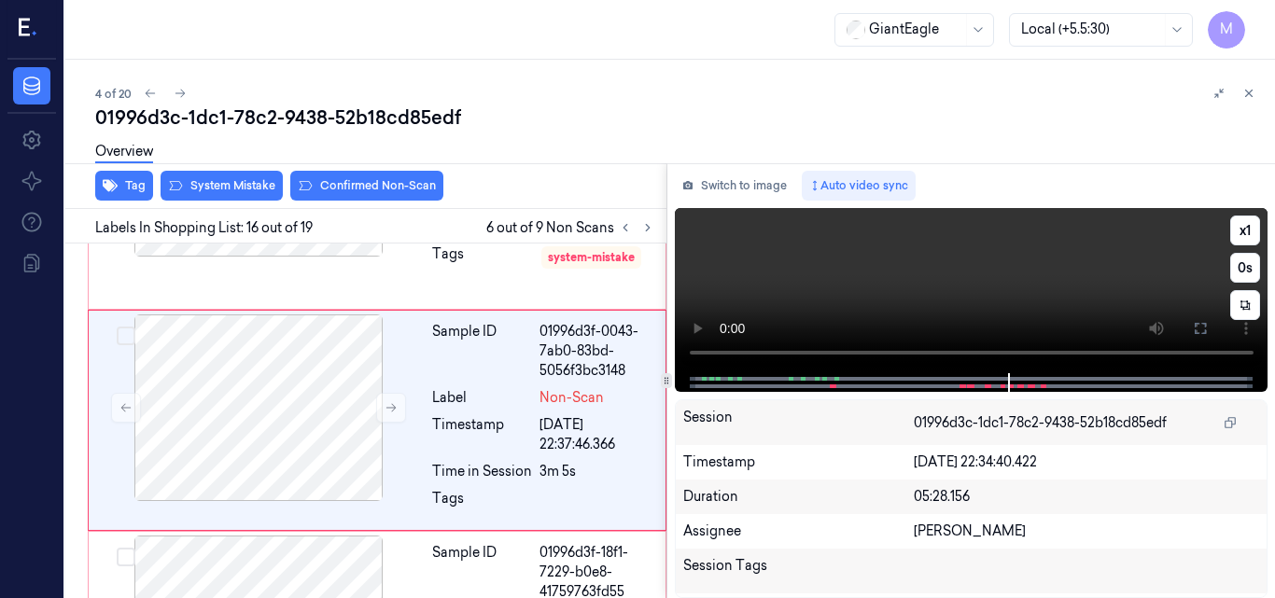
click at [937, 280] on video at bounding box center [972, 290] width 594 height 165
click at [493, 398] on div "Label" at bounding box center [482, 398] width 100 height 20
click at [229, 174] on div "Overview" at bounding box center [677, 155] width 1165 height 48
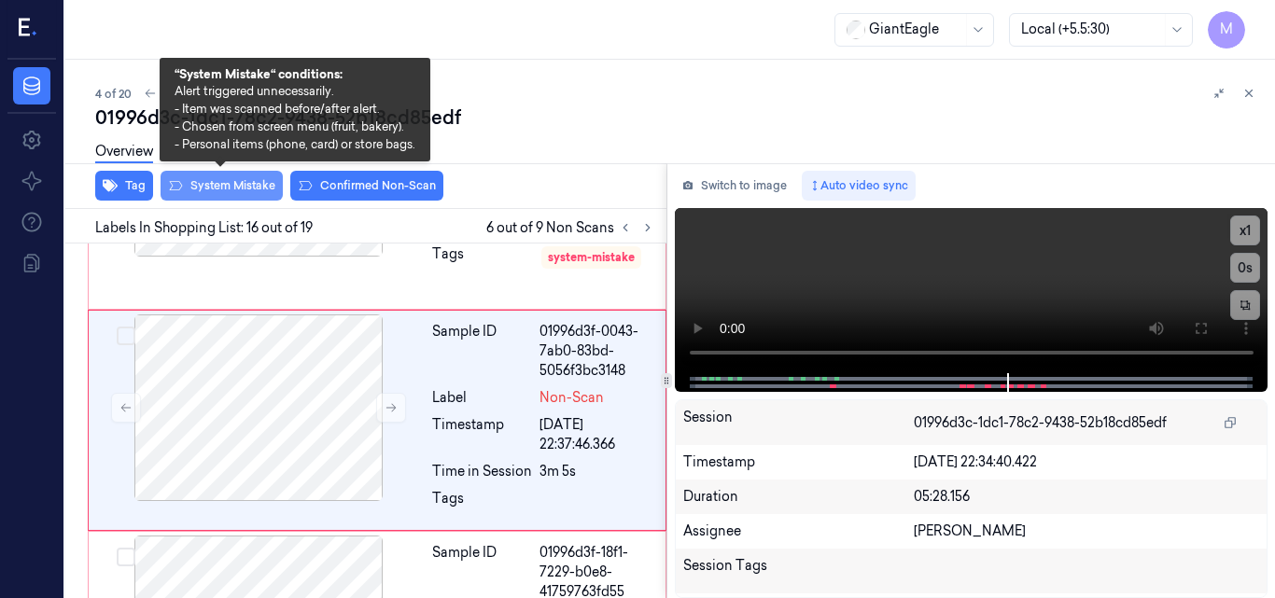
click at [229, 182] on button "System Mistake" at bounding box center [222, 186] width 122 height 30
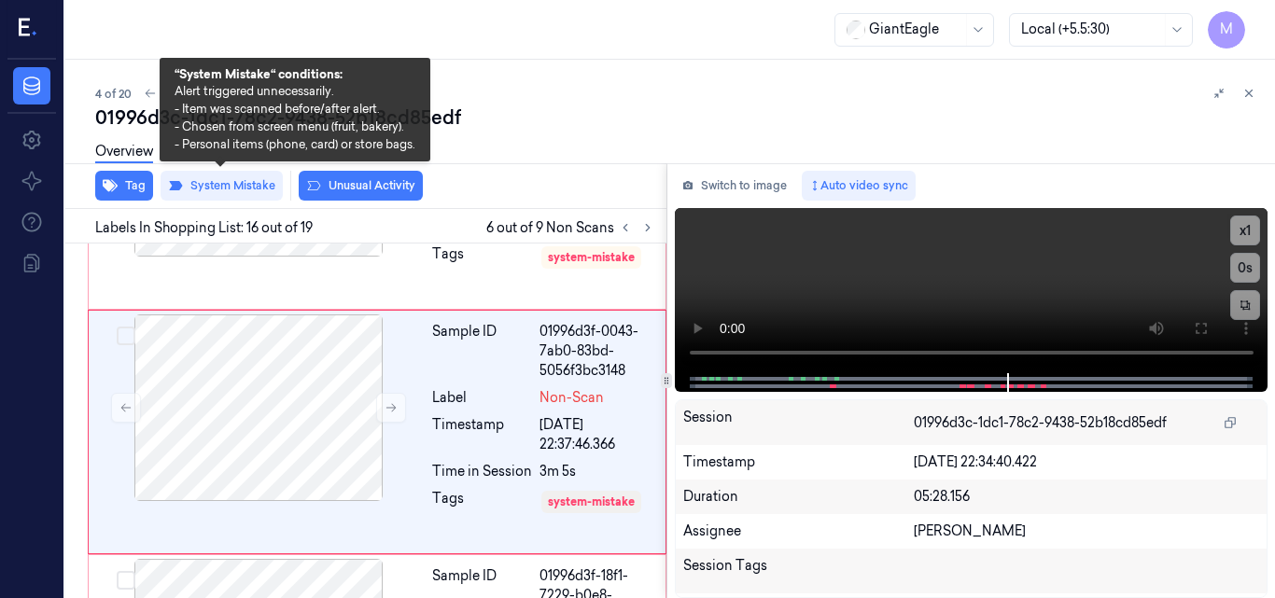
scroll to position [4319, 0]
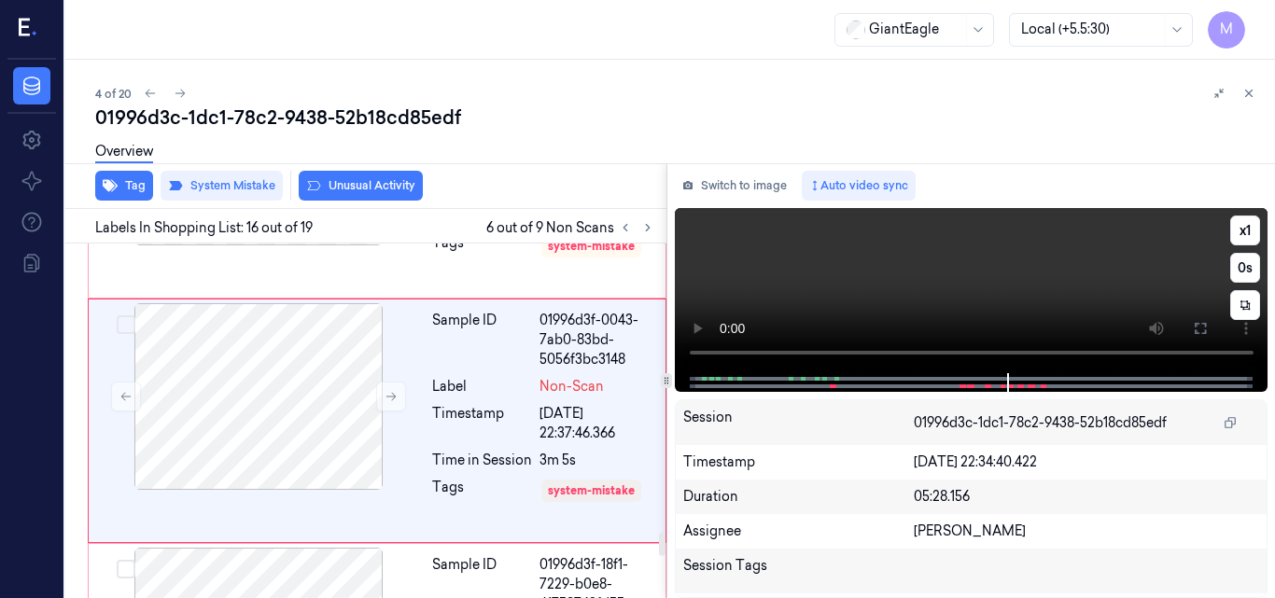
click at [1051, 279] on video at bounding box center [972, 290] width 594 height 165
click at [983, 269] on video at bounding box center [972, 290] width 594 height 165
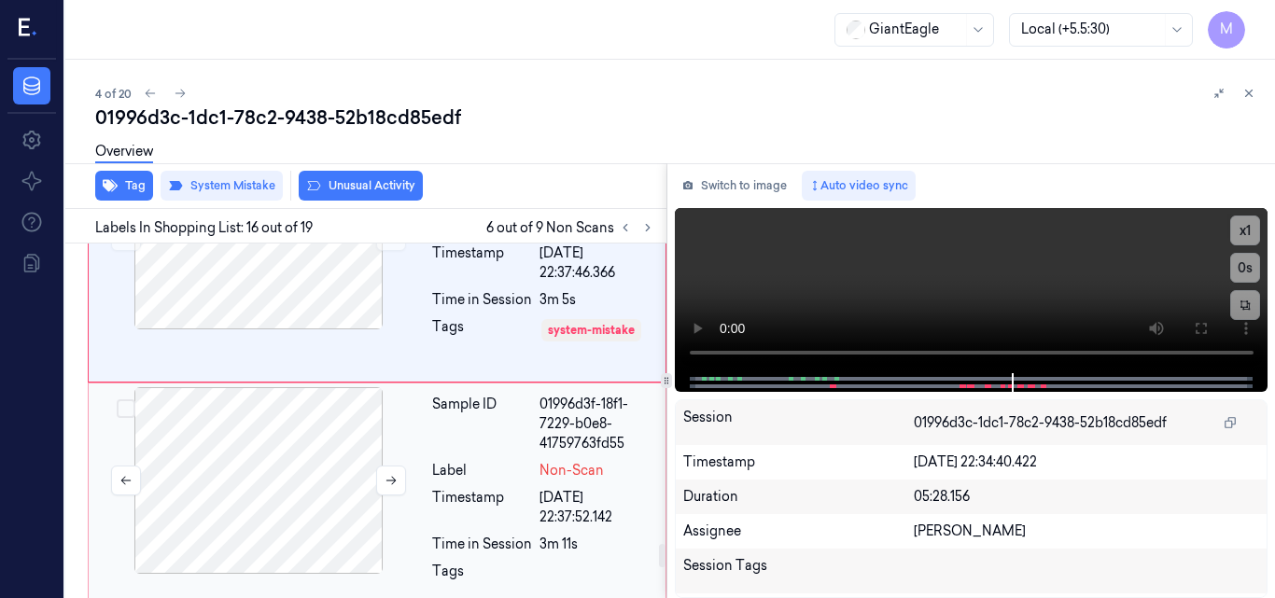
scroll to position [4505, 0]
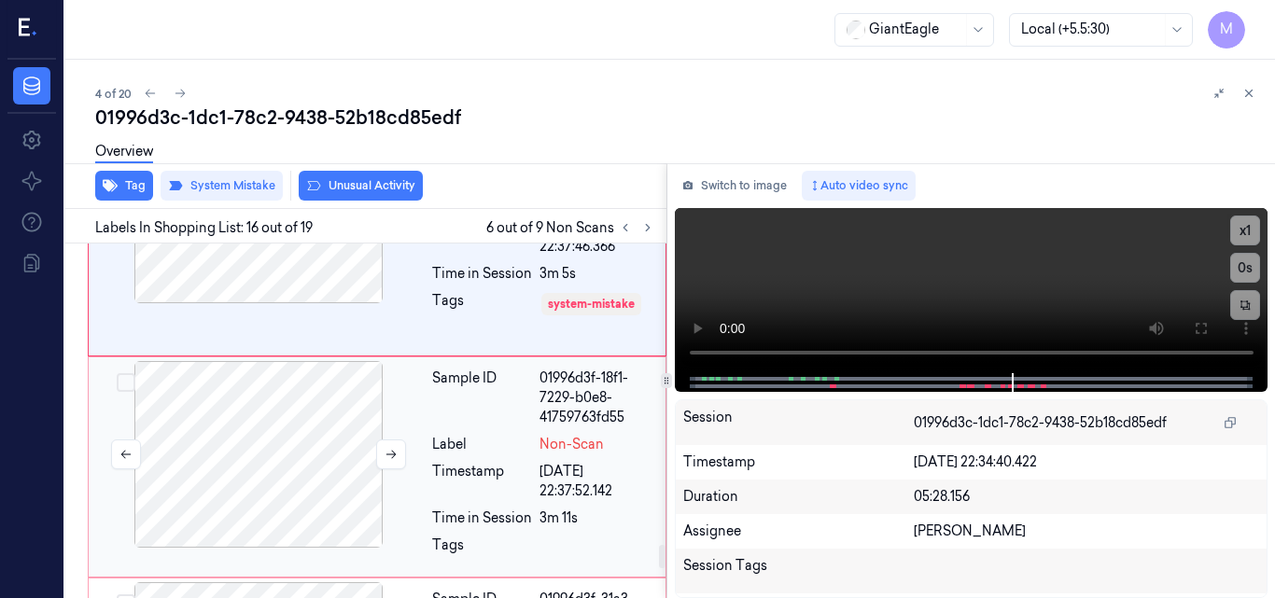
click at [301, 440] on div at bounding box center [258, 454] width 332 height 187
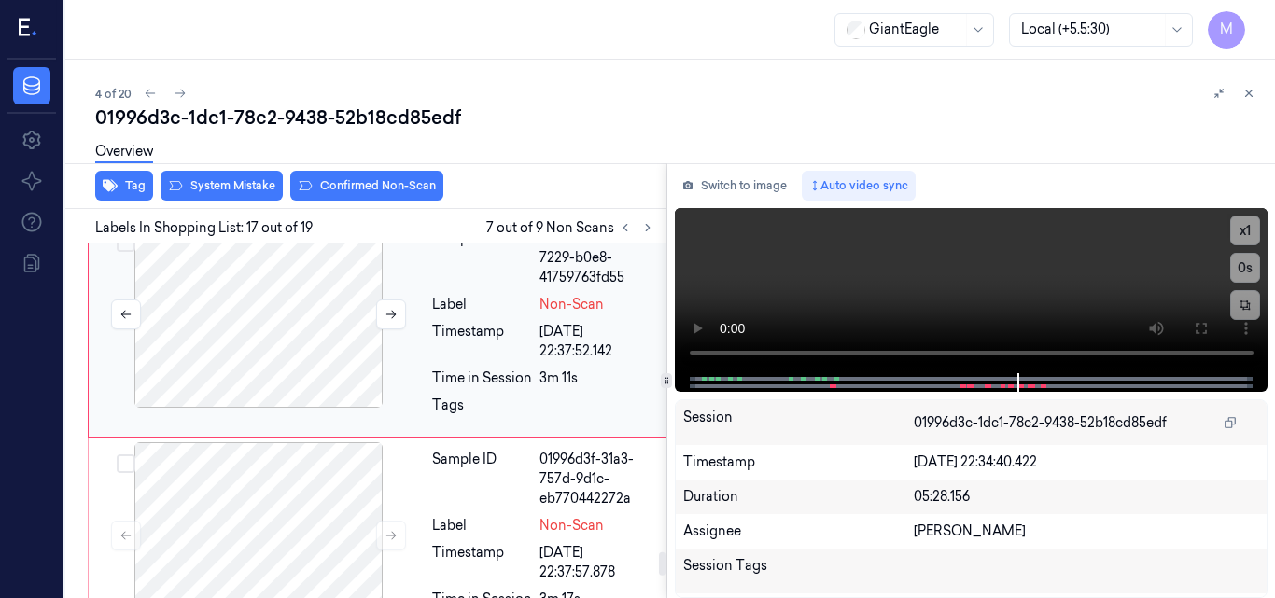
scroll to position [4552, 0]
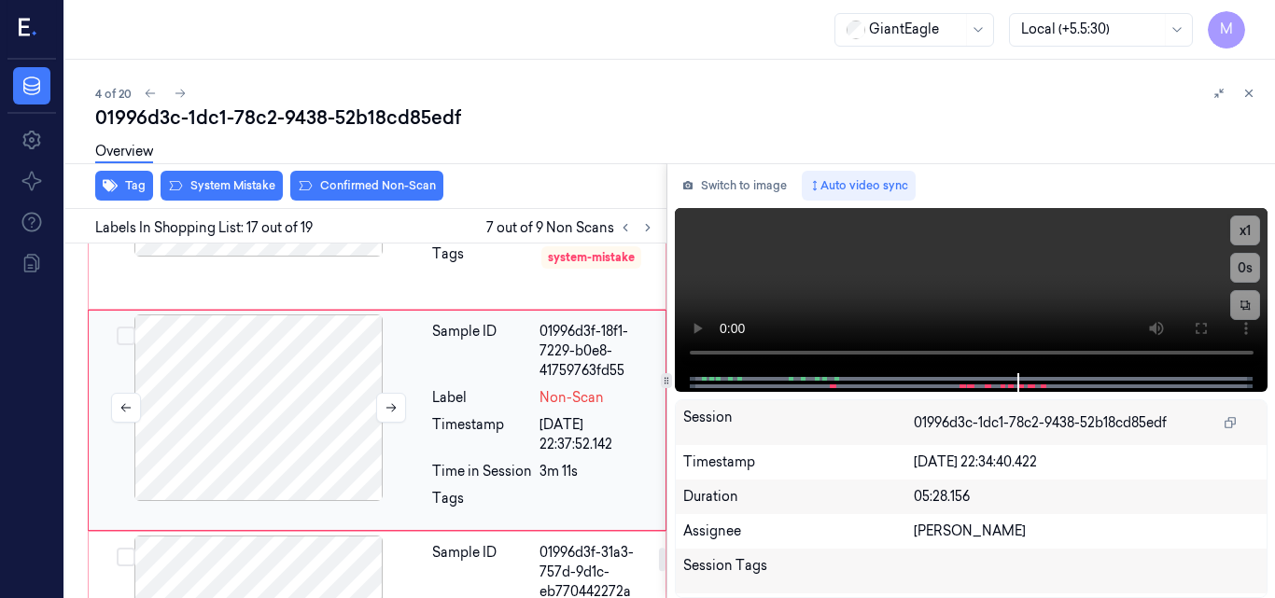
click at [302, 373] on div at bounding box center [258, 408] width 332 height 187
click at [261, 375] on div at bounding box center [258, 408] width 332 height 187
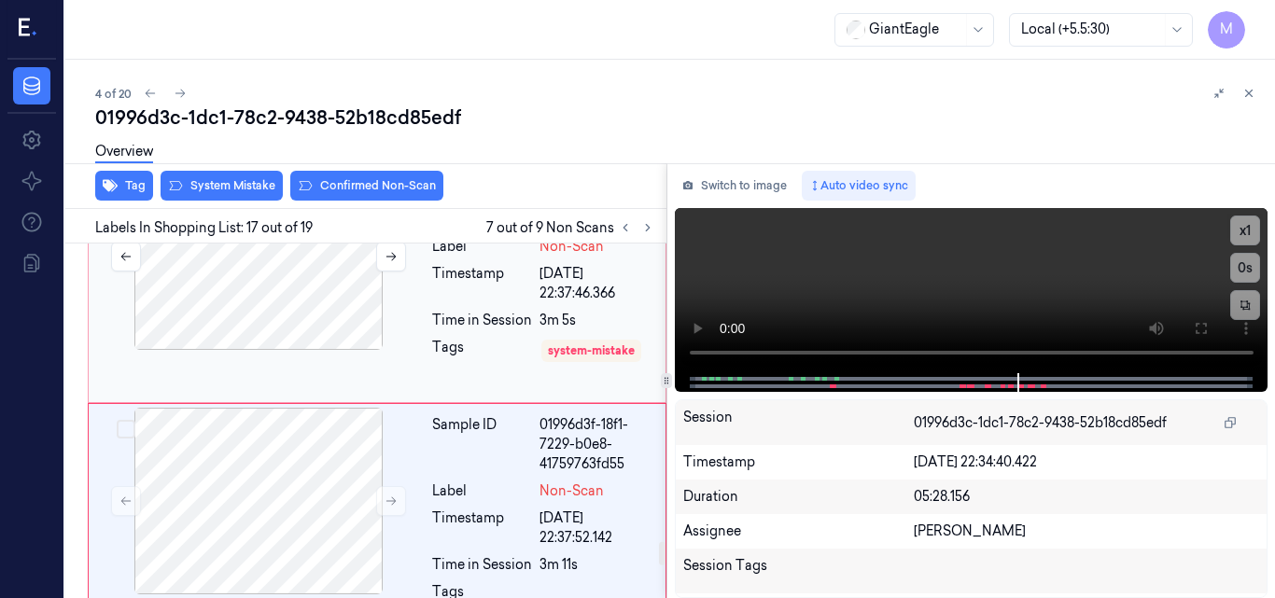
click at [299, 292] on div at bounding box center [258, 256] width 332 height 187
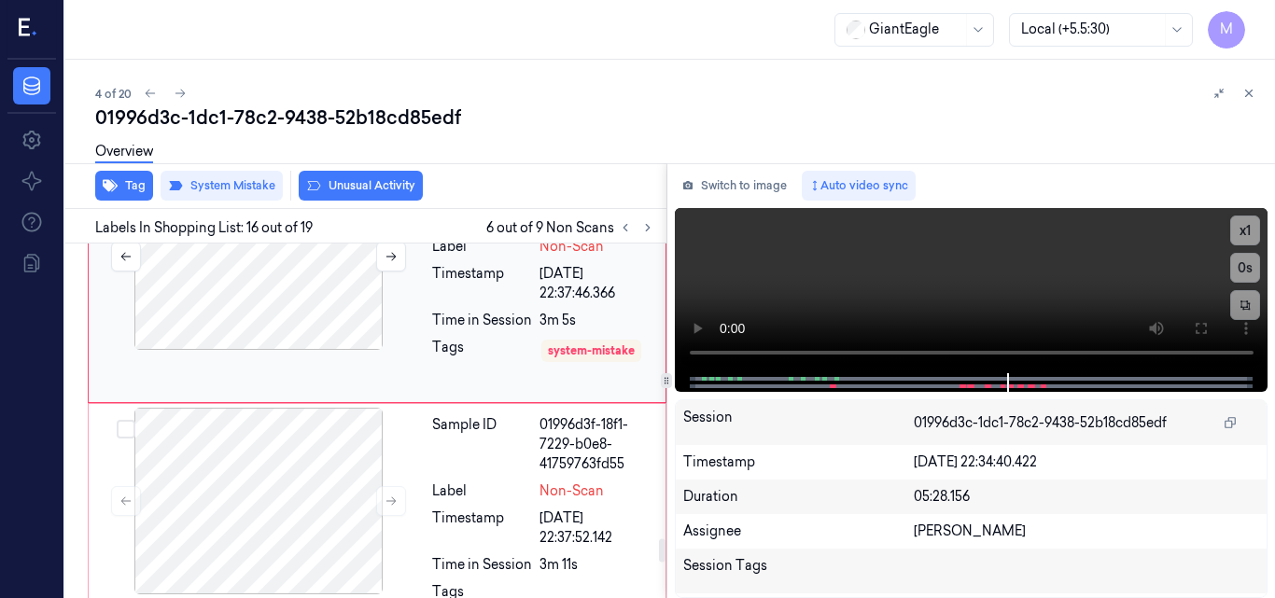
scroll to position [4319, 0]
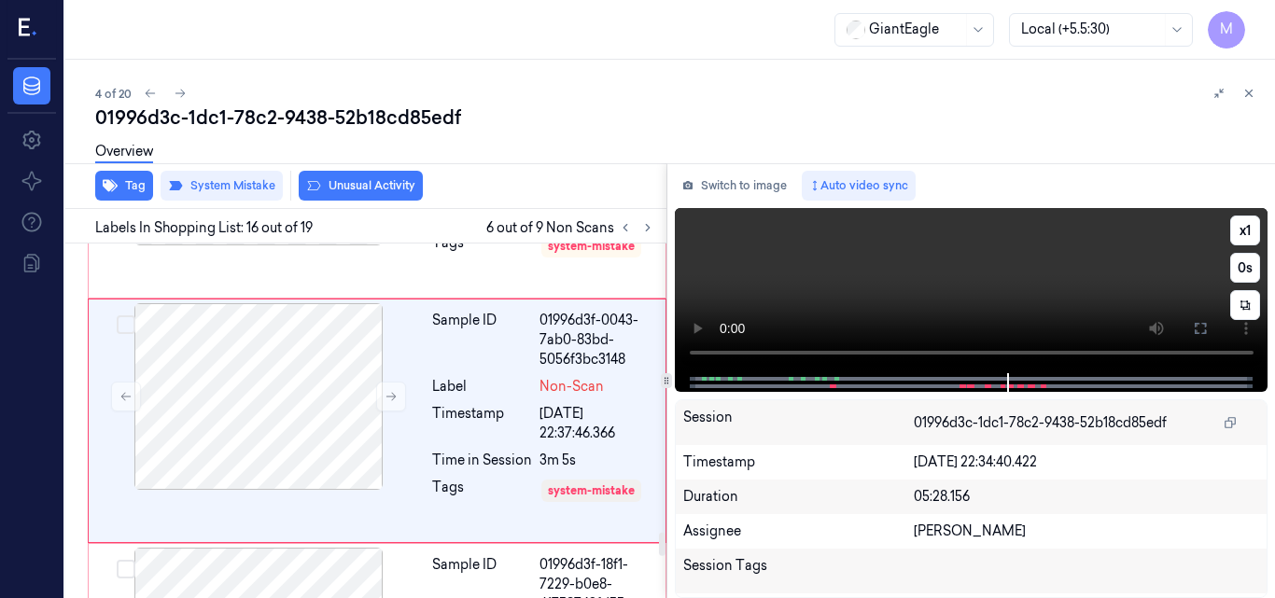
click at [1029, 269] on video at bounding box center [972, 290] width 594 height 165
click at [1007, 245] on video at bounding box center [972, 290] width 594 height 165
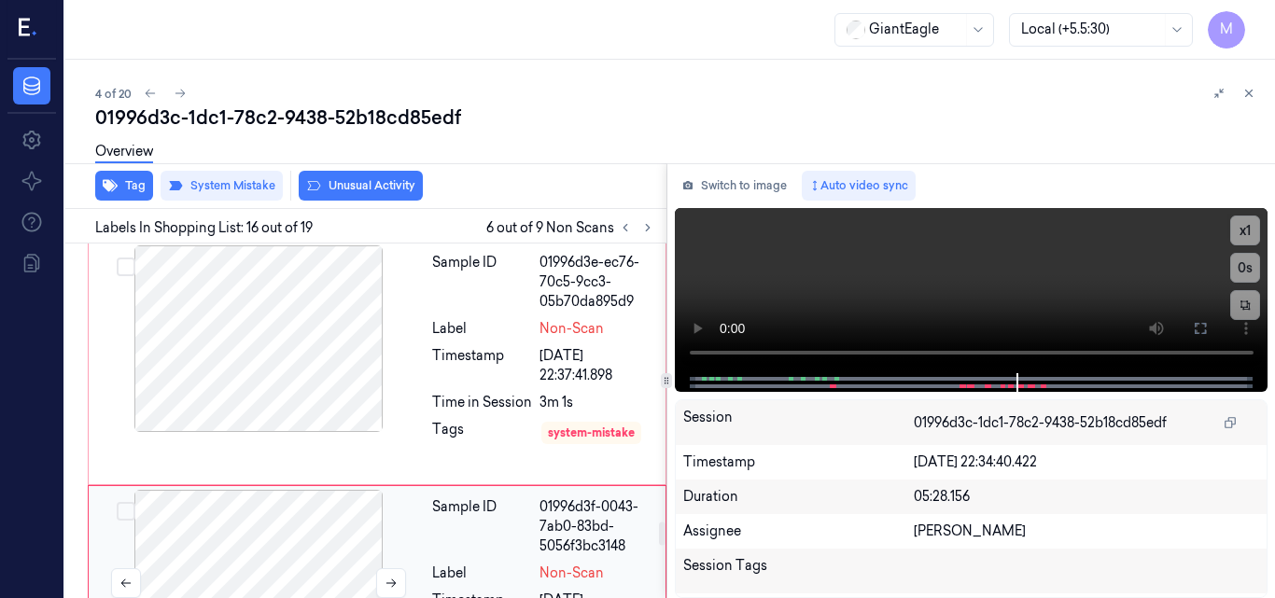
scroll to position [4225, 0]
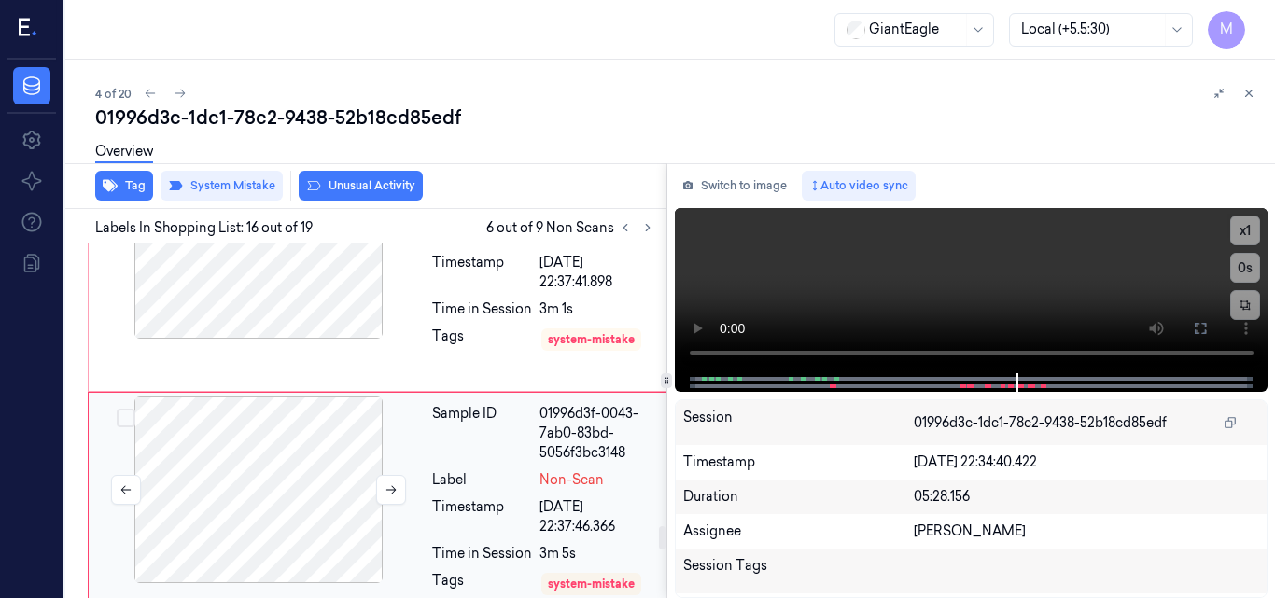
click at [251, 466] on div at bounding box center [258, 490] width 332 height 187
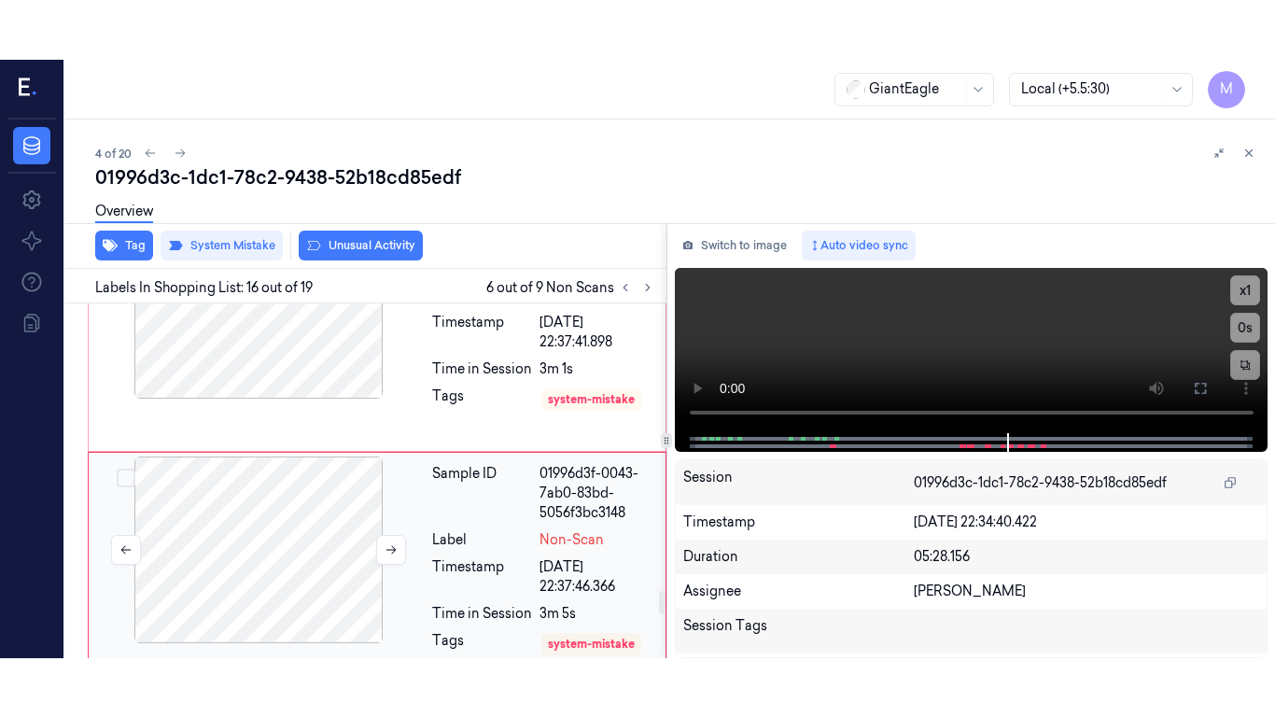
scroll to position [4319, 0]
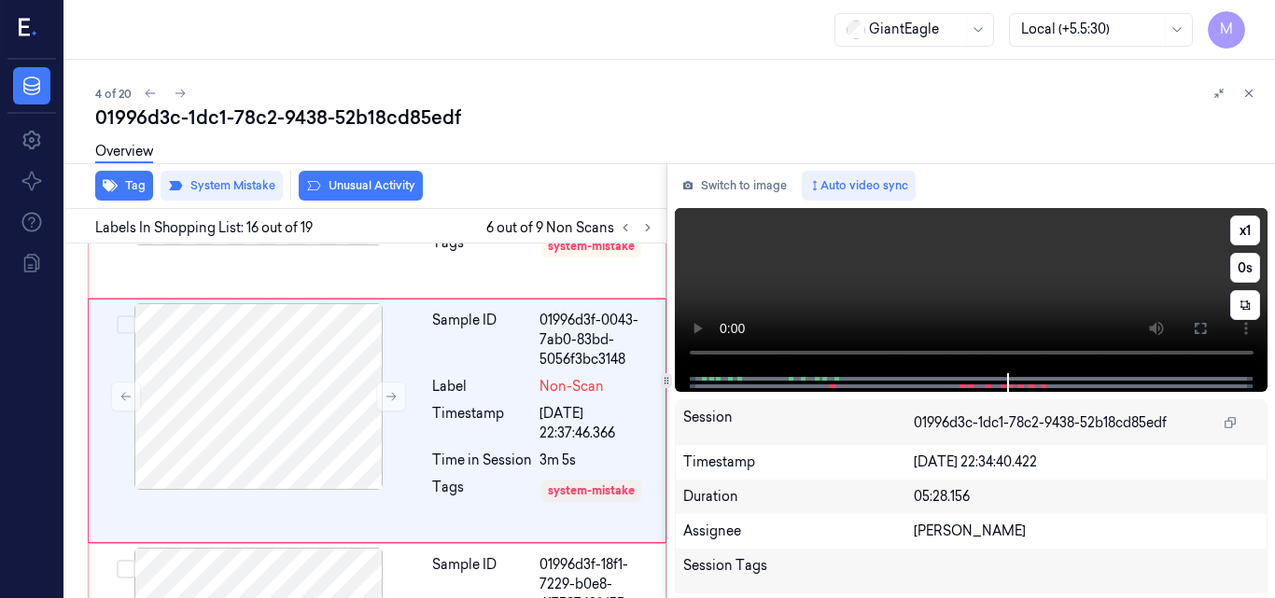
click at [1028, 290] on video at bounding box center [972, 290] width 594 height 165
click at [1199, 330] on icon at bounding box center [1200, 328] width 15 height 15
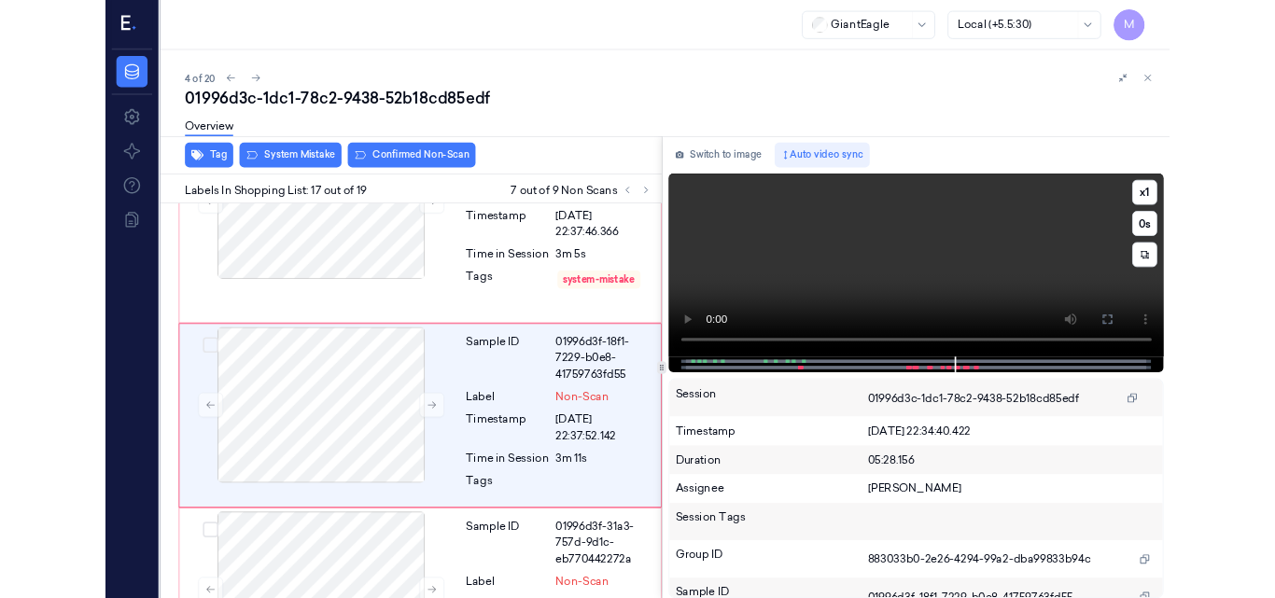
scroll to position [4492, 0]
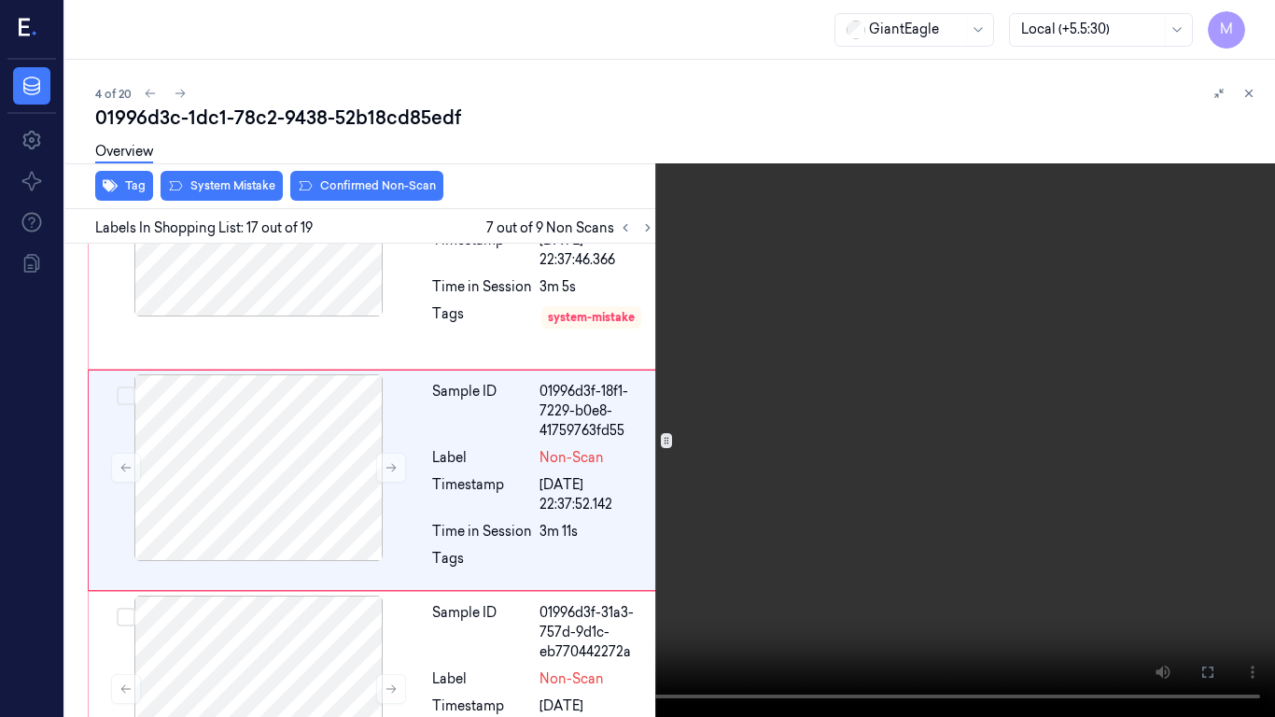
click at [705, 362] on video at bounding box center [637, 358] width 1275 height 717
click at [0, 0] on icon at bounding box center [0, 0] width 0 height 0
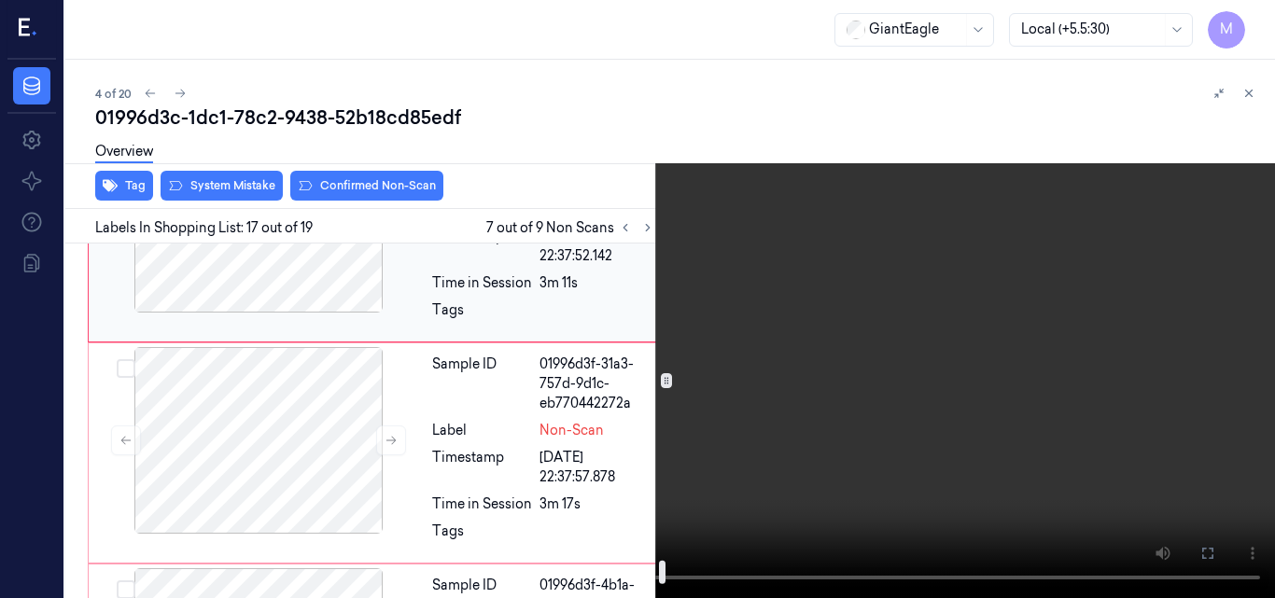
scroll to position [4772, 0]
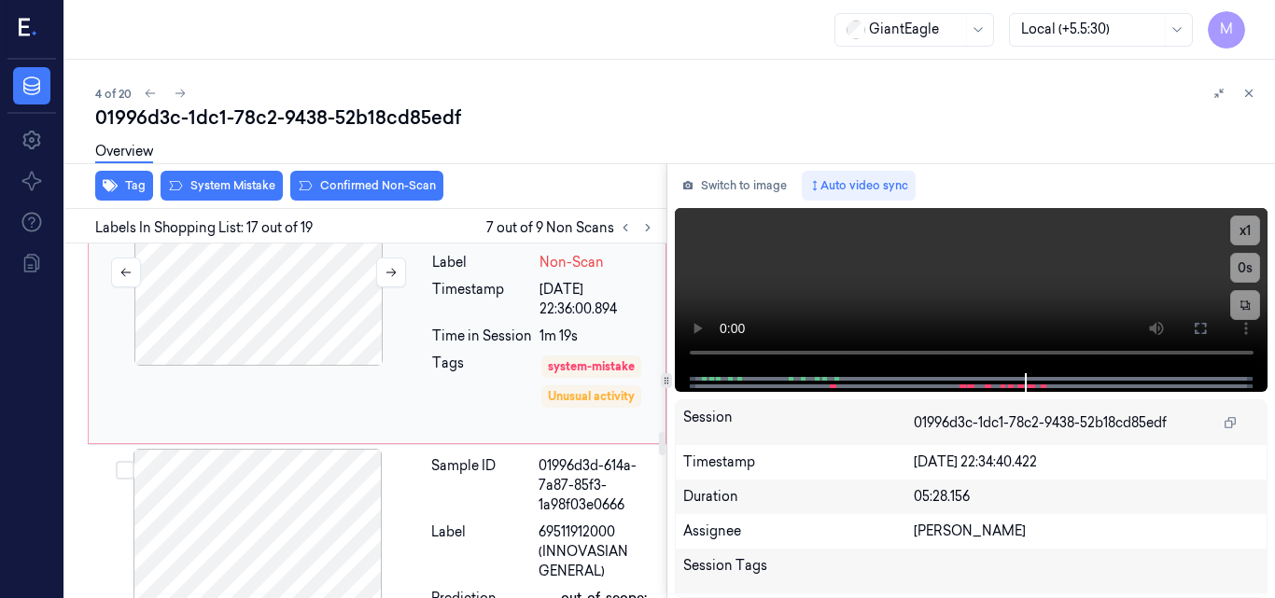
click at [328, 327] on div at bounding box center [258, 272] width 332 height 187
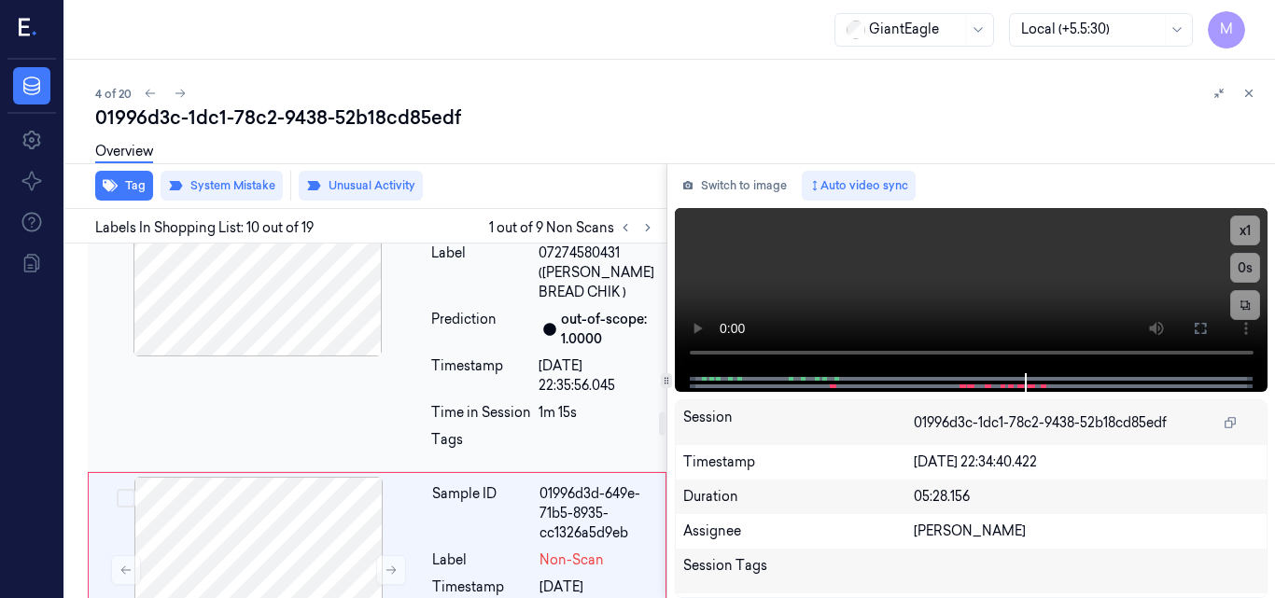
click at [324, 351] on div at bounding box center [257, 263] width 332 height 187
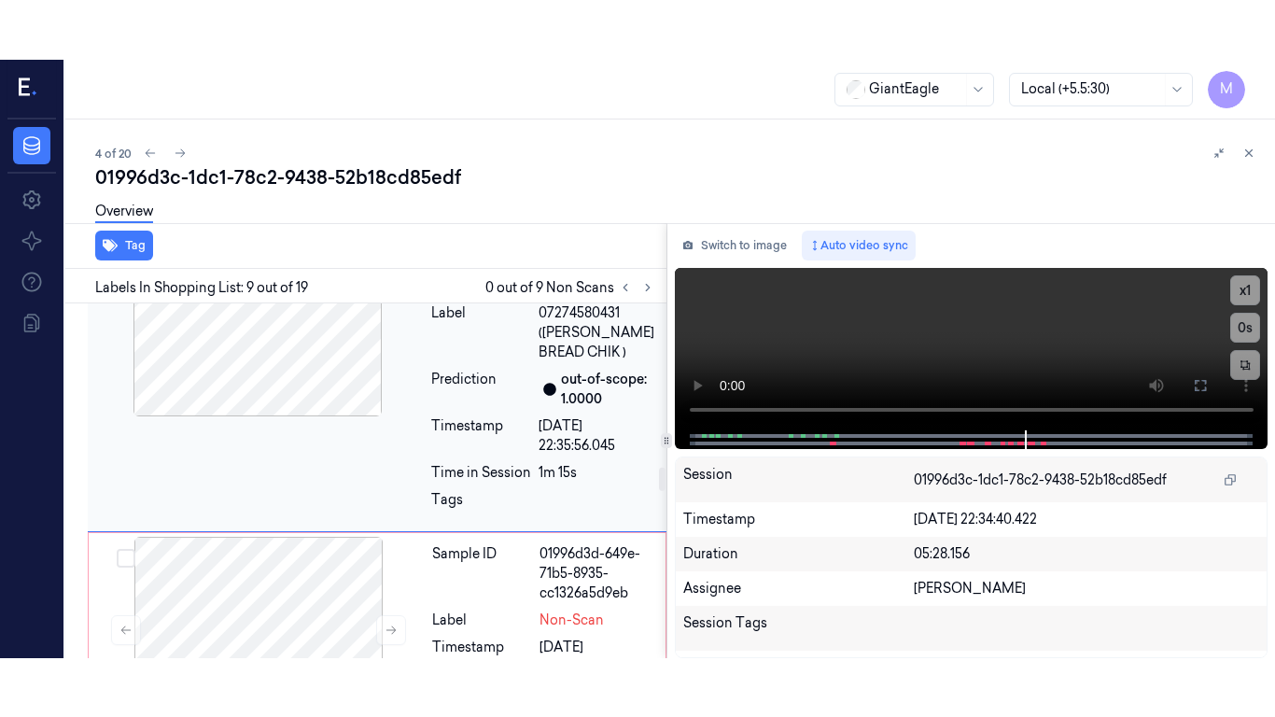
scroll to position [2413, 0]
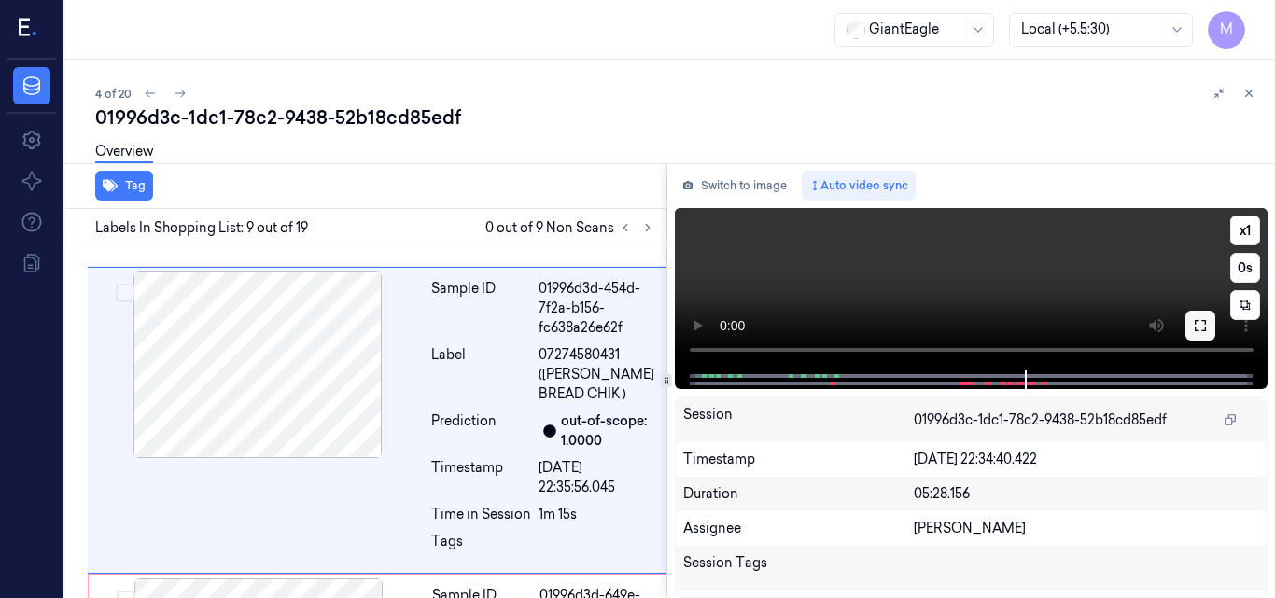
click at [1193, 315] on button at bounding box center [1200, 326] width 30 height 30
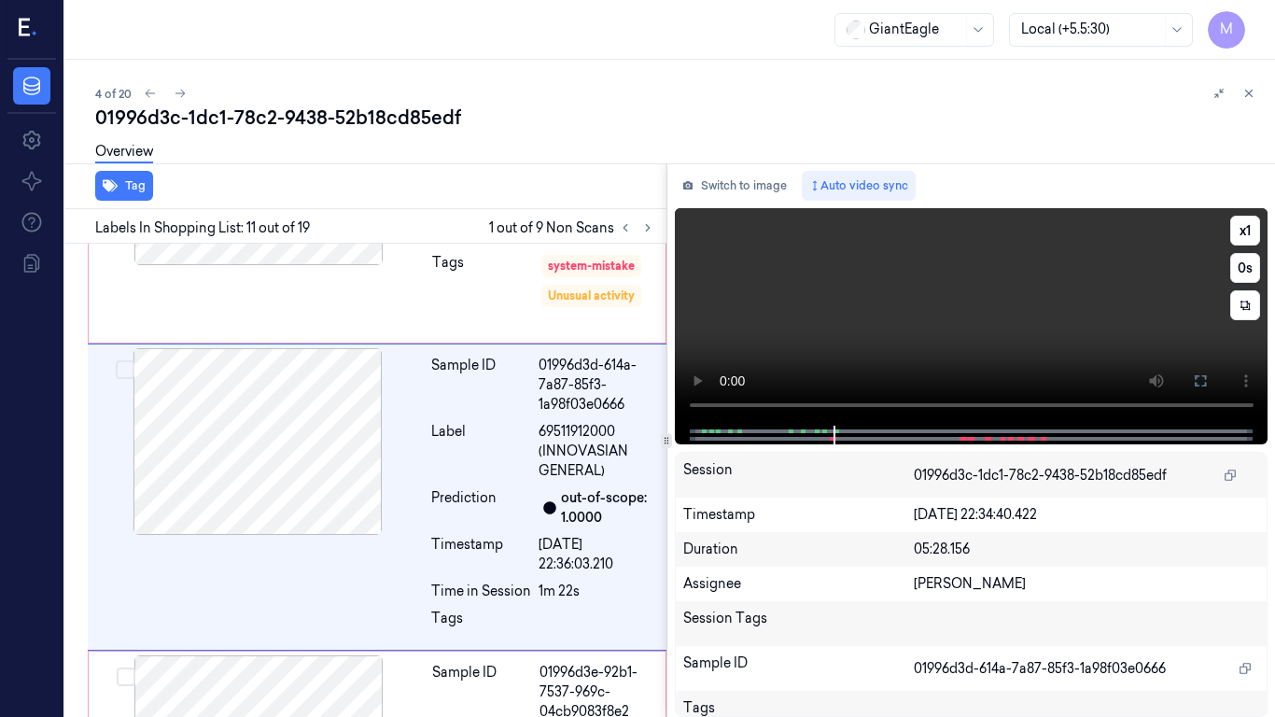
scroll to position [2930, 0]
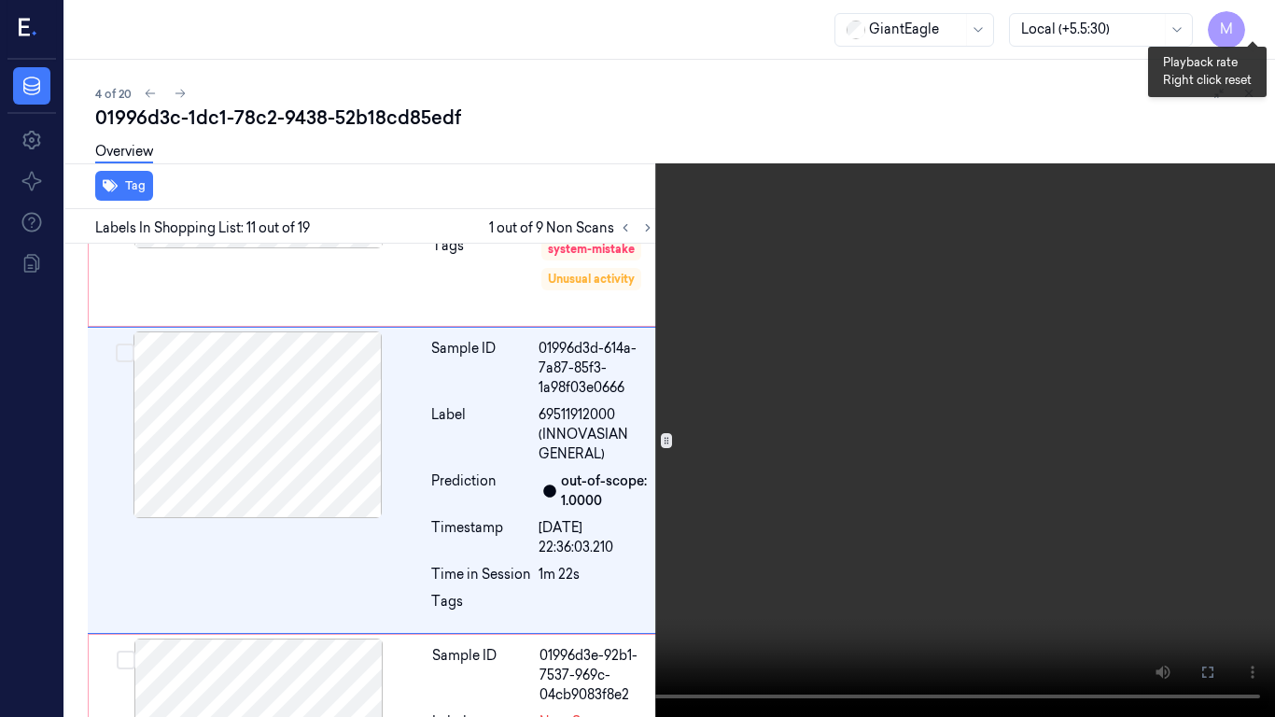
click at [1251, 13] on button "x 1" at bounding box center [1253, 22] width 30 height 30
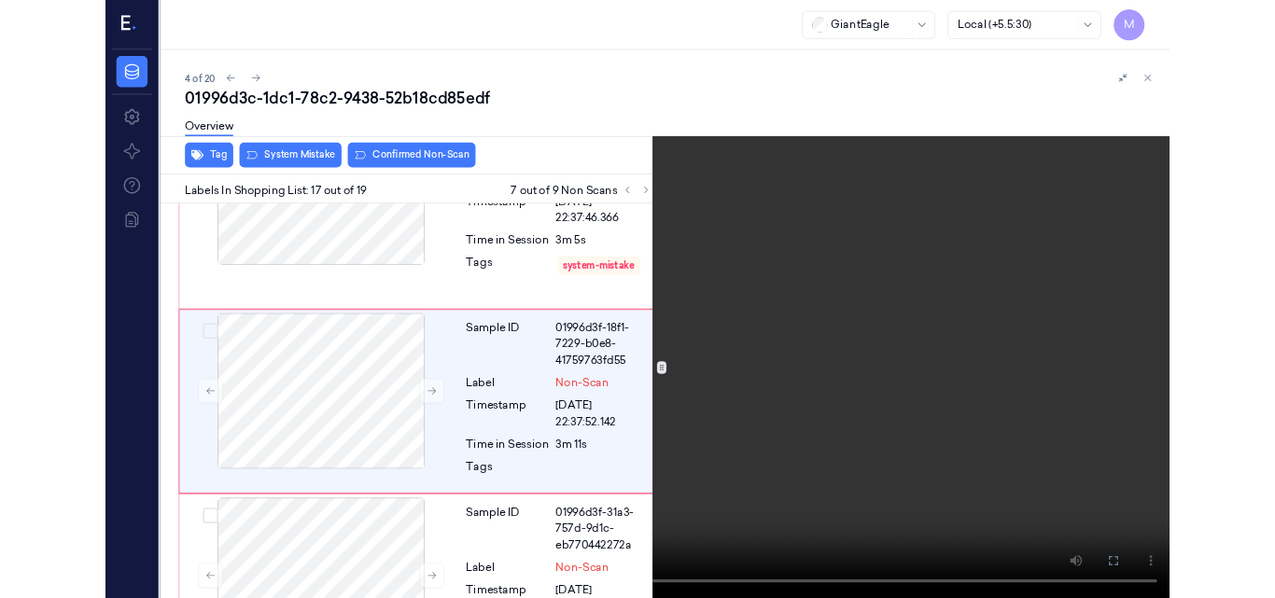
scroll to position [4492, 0]
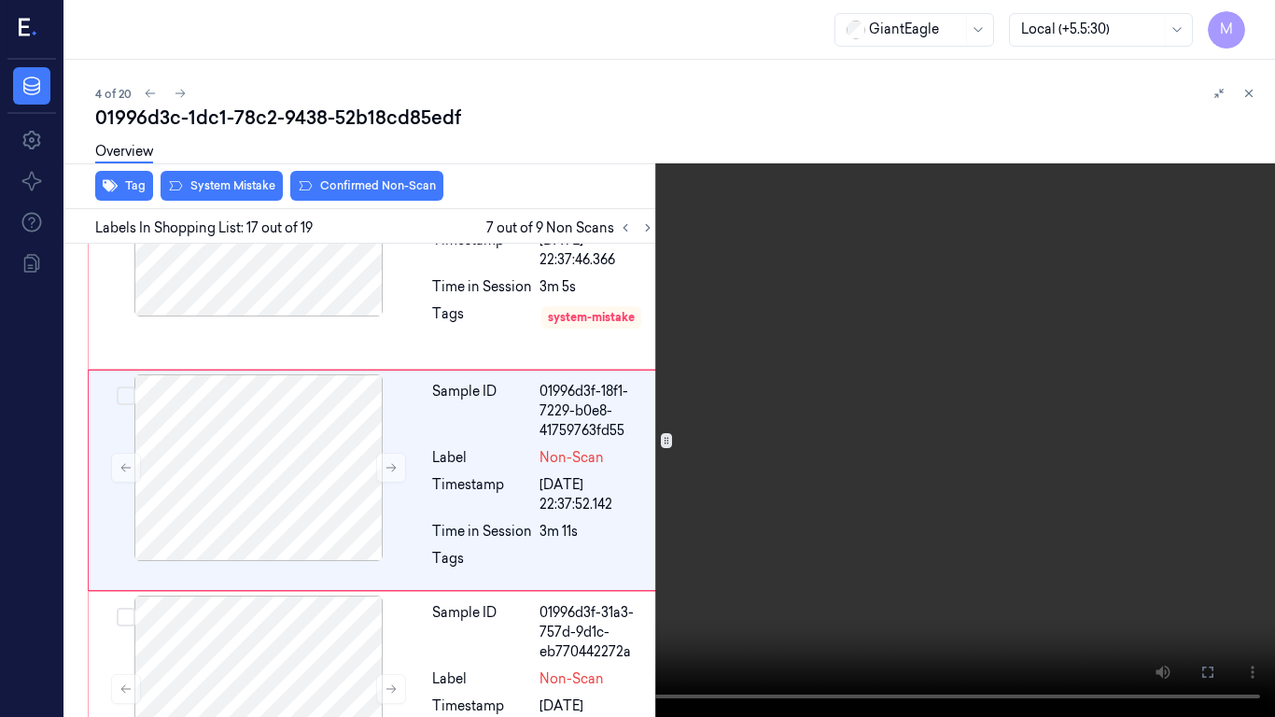
click at [597, 301] on video at bounding box center [637, 358] width 1275 height 717
click at [0, 0] on icon at bounding box center [0, 0] width 0 height 0
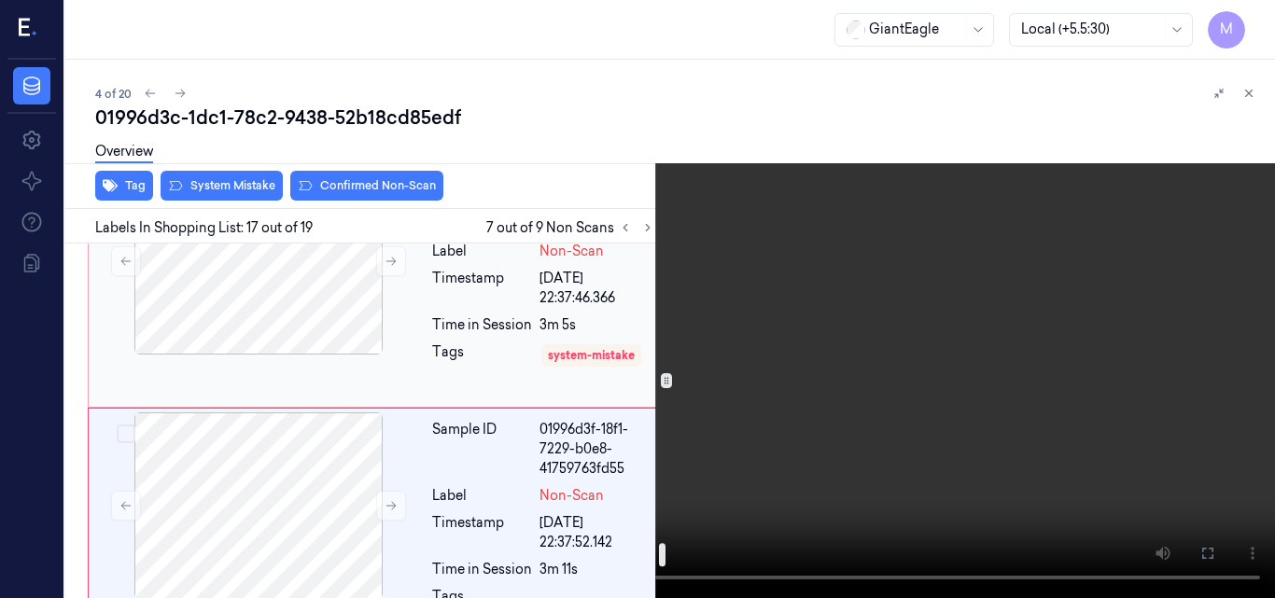
scroll to position [4374, 0]
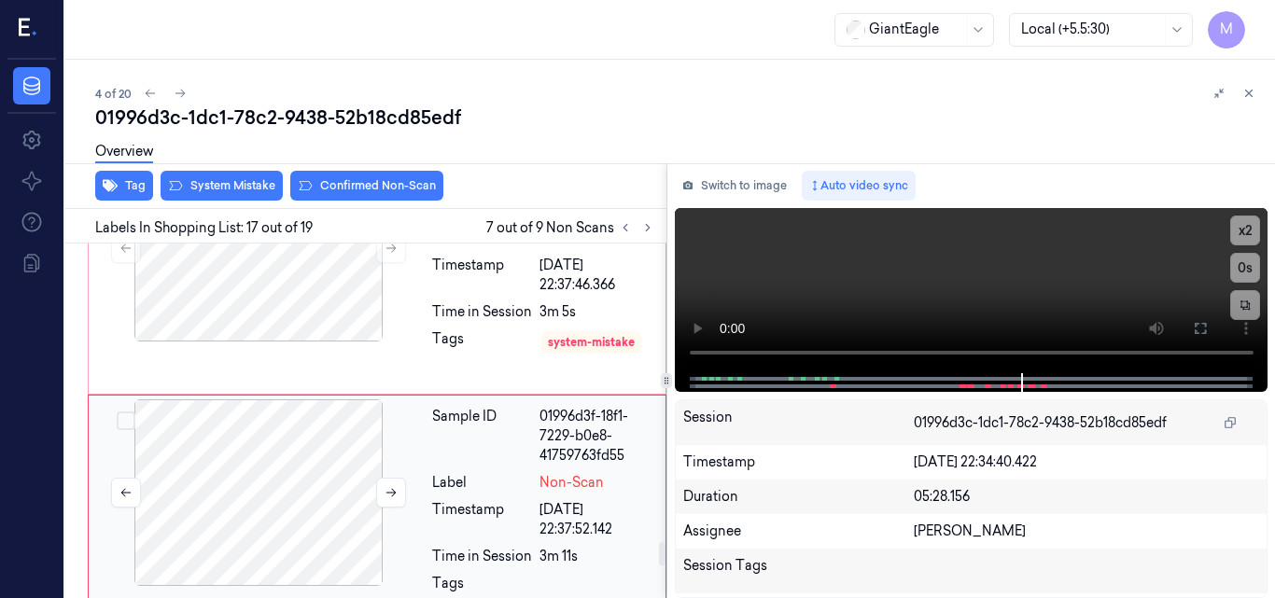
click at [291, 455] on div at bounding box center [258, 492] width 332 height 187
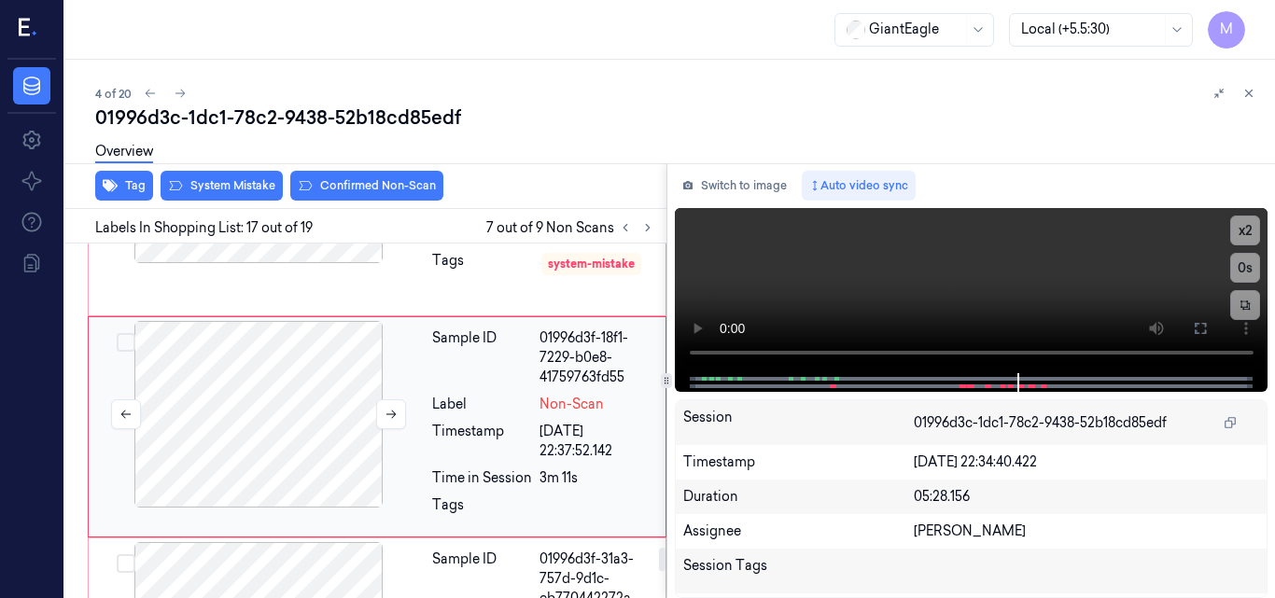
scroll to position [4552, 0]
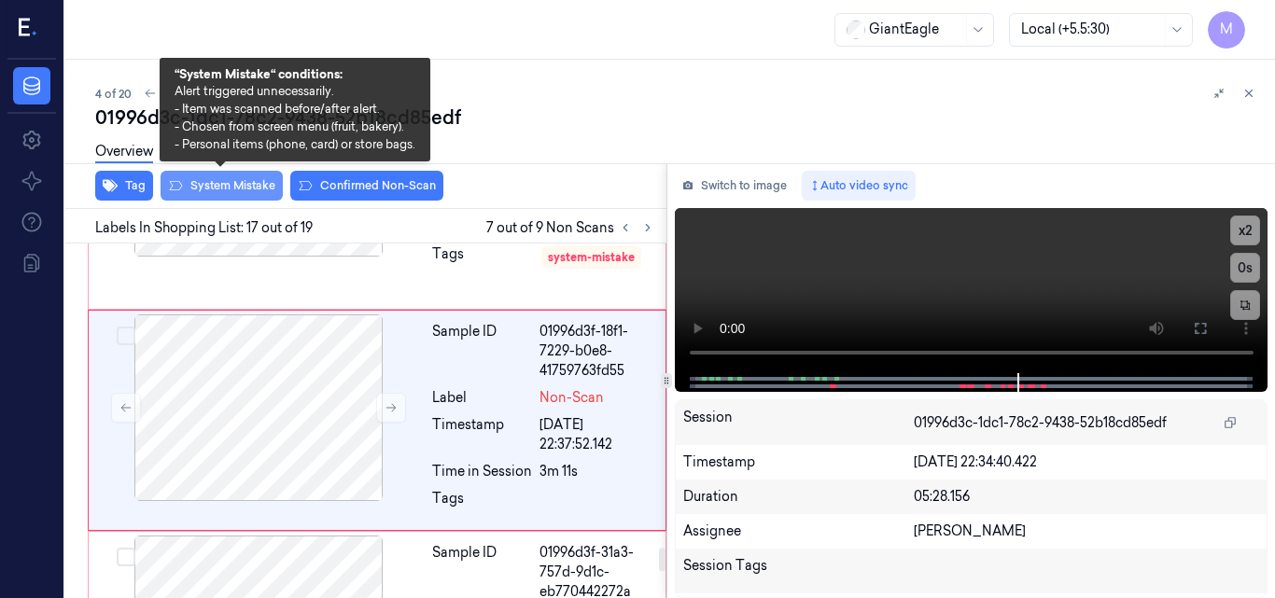
click at [235, 187] on button "System Mistake" at bounding box center [222, 186] width 122 height 30
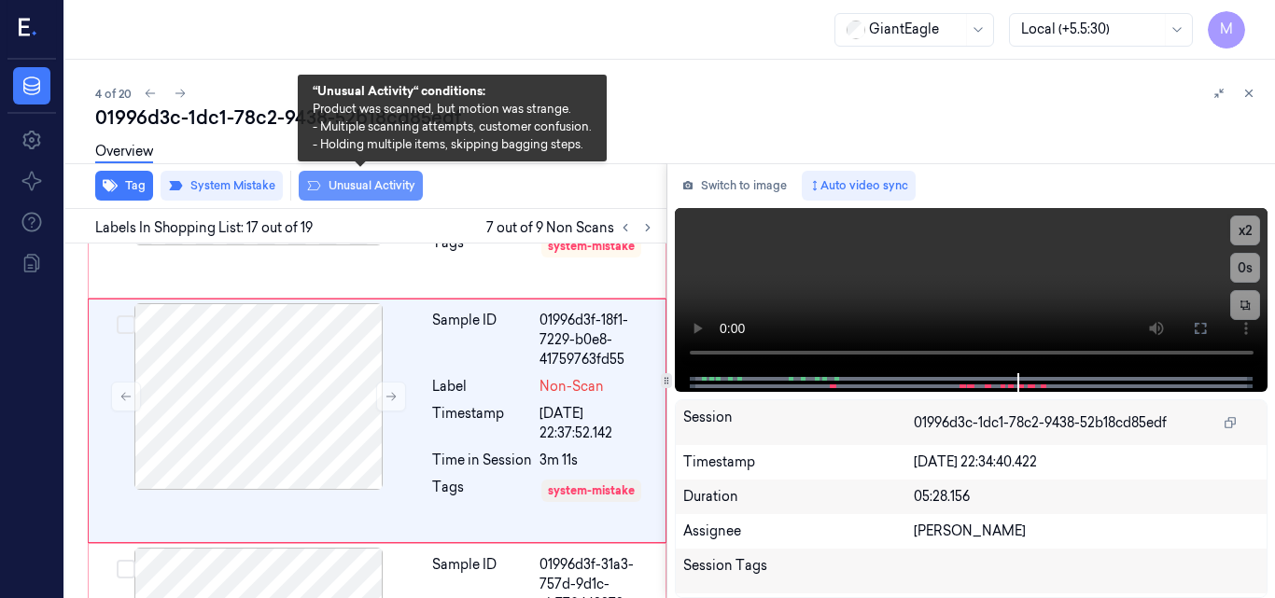
click at [371, 191] on button "Unusual Activity" at bounding box center [361, 186] width 124 height 30
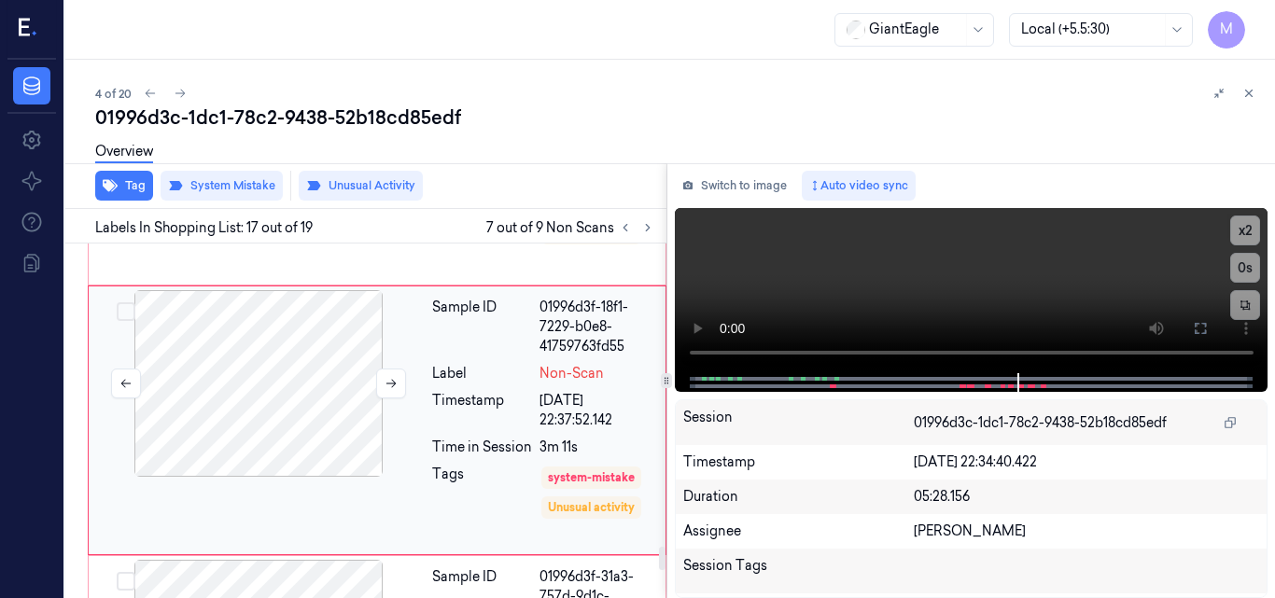
scroll to position [4390, 0]
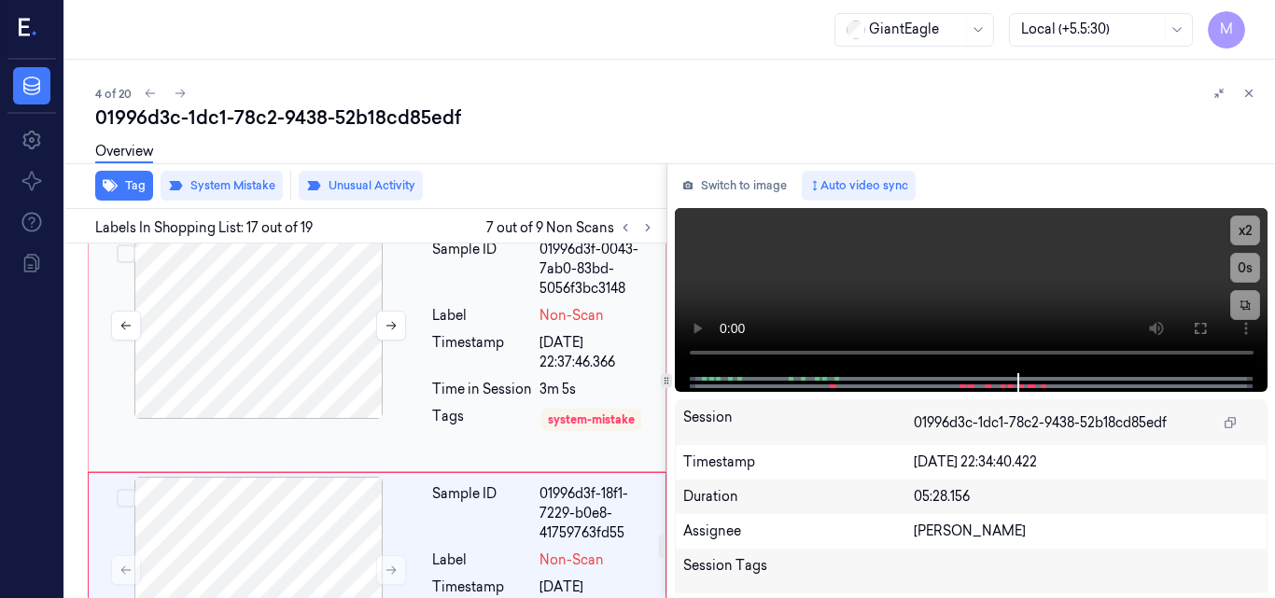
click at [311, 310] on div at bounding box center [258, 325] width 332 height 187
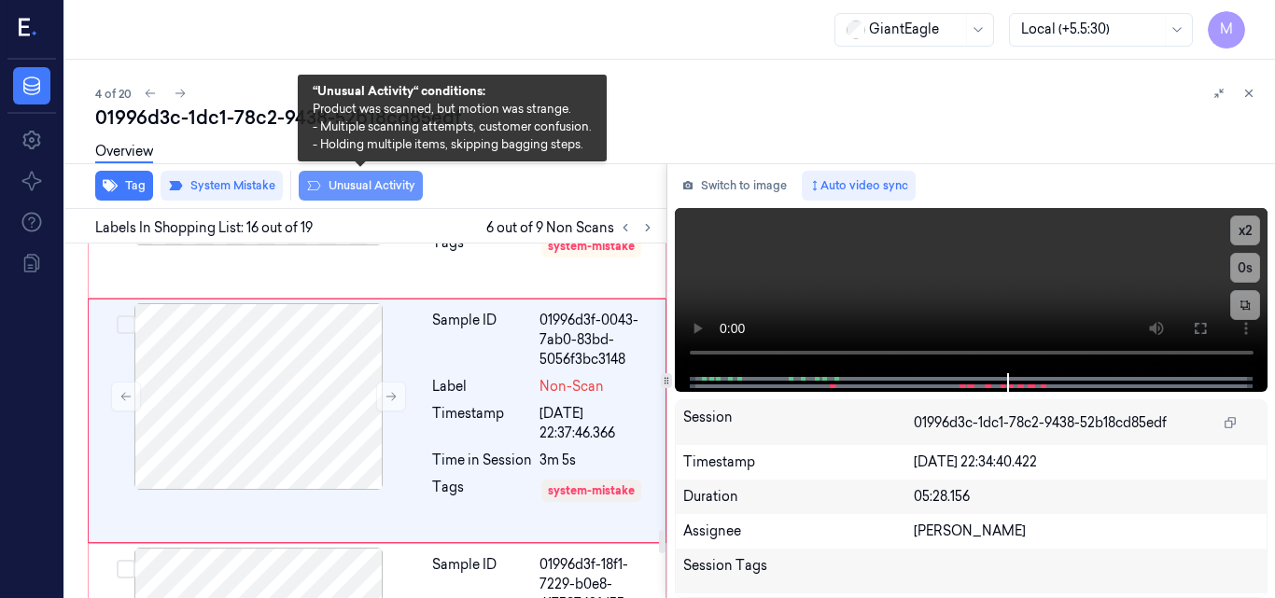
click at [354, 181] on button "Unusual Activity" at bounding box center [361, 186] width 124 height 30
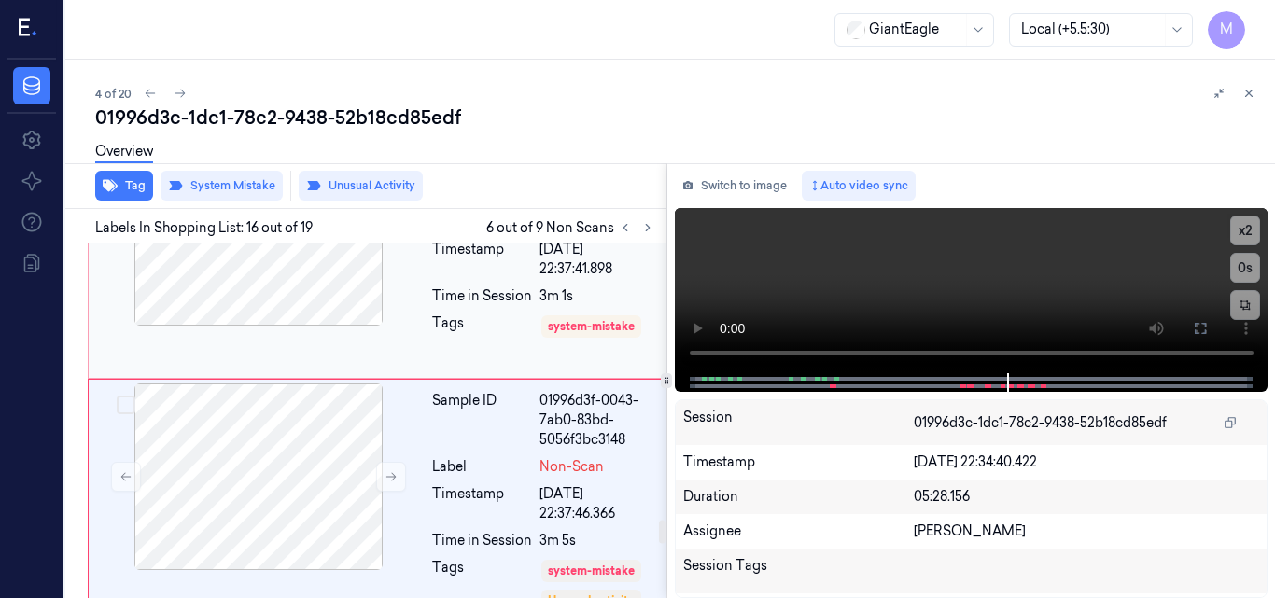
scroll to position [4052, 0]
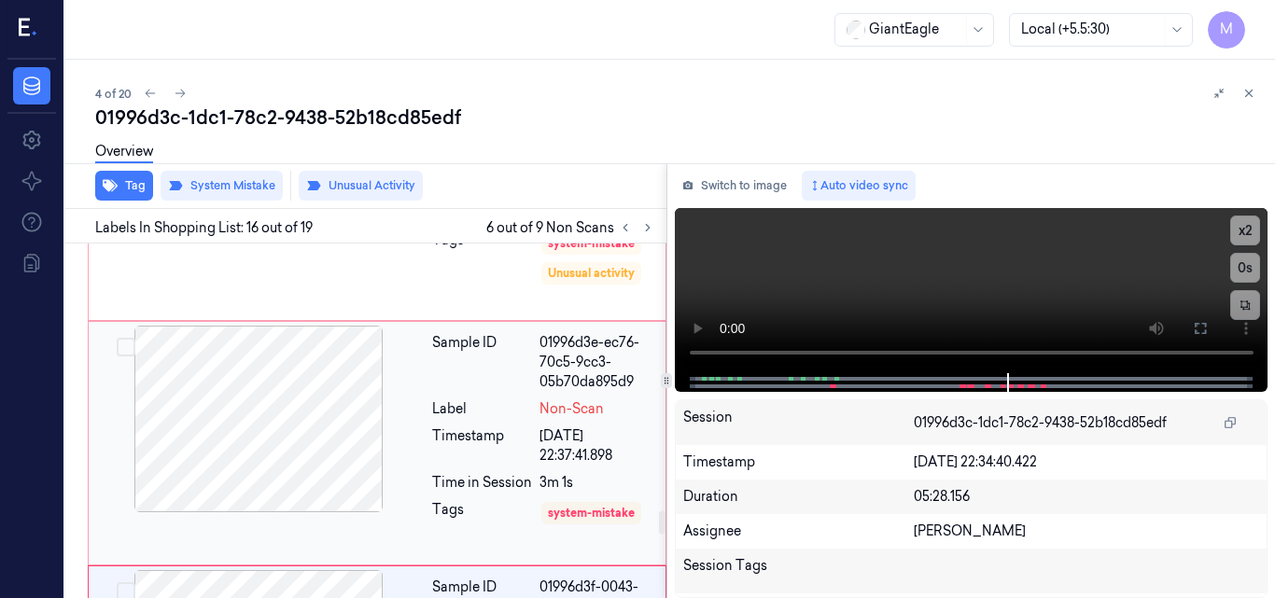
click at [302, 377] on div at bounding box center [258, 419] width 332 height 187
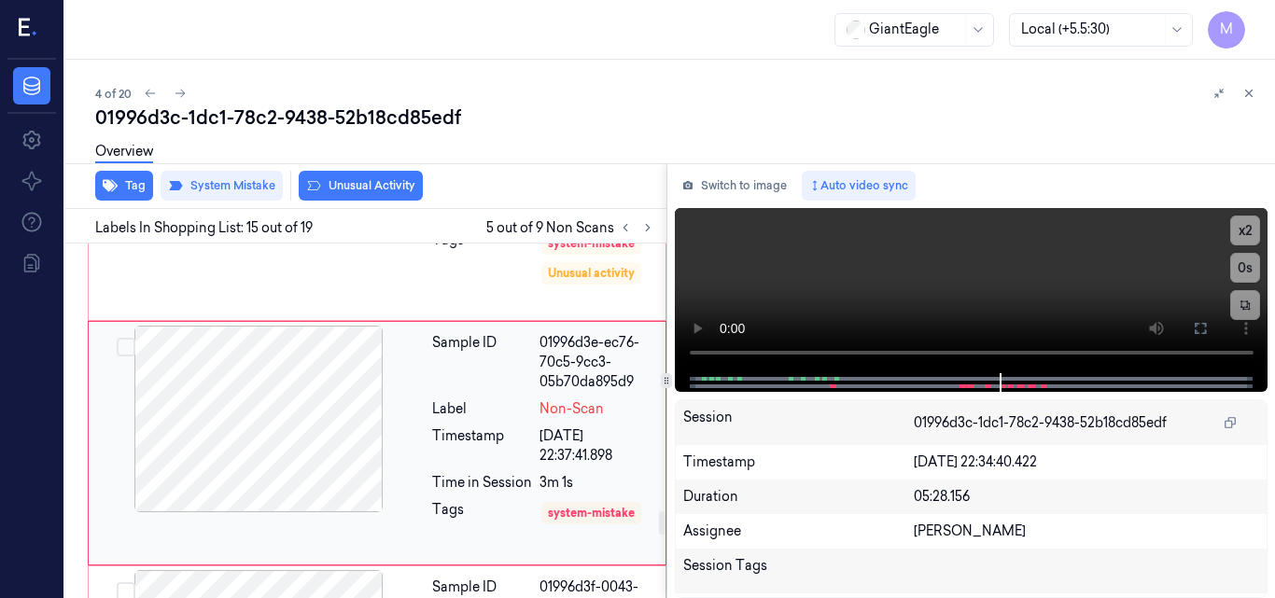
scroll to position [4074, 0]
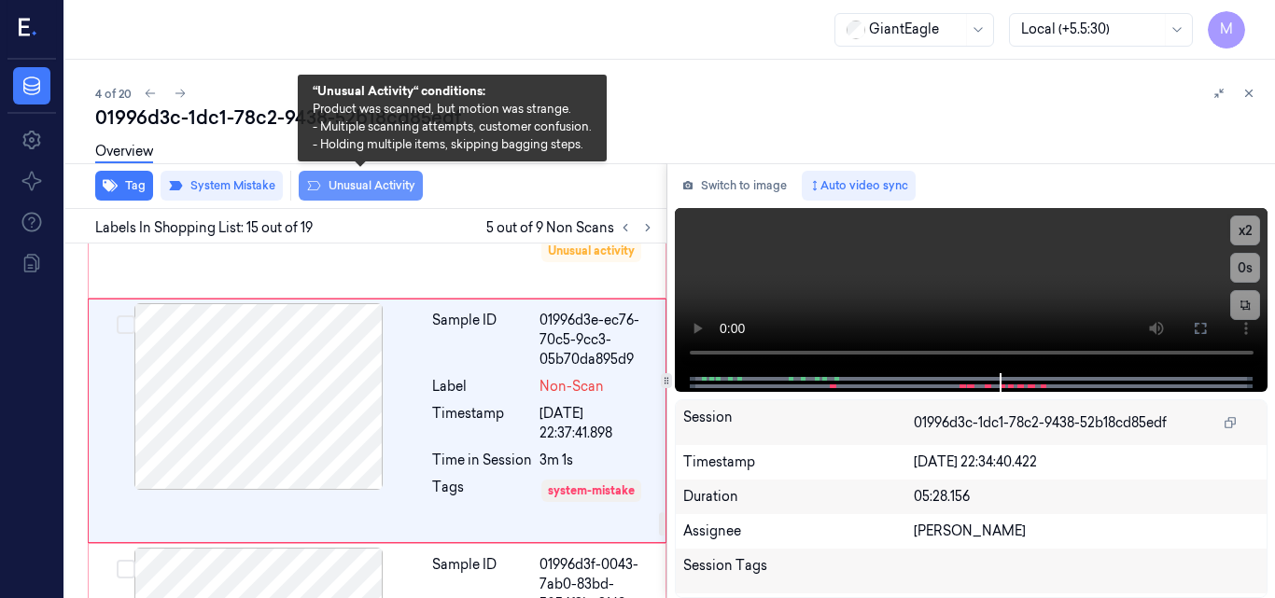
click at [357, 179] on button "Unusual Activity" at bounding box center [361, 186] width 124 height 30
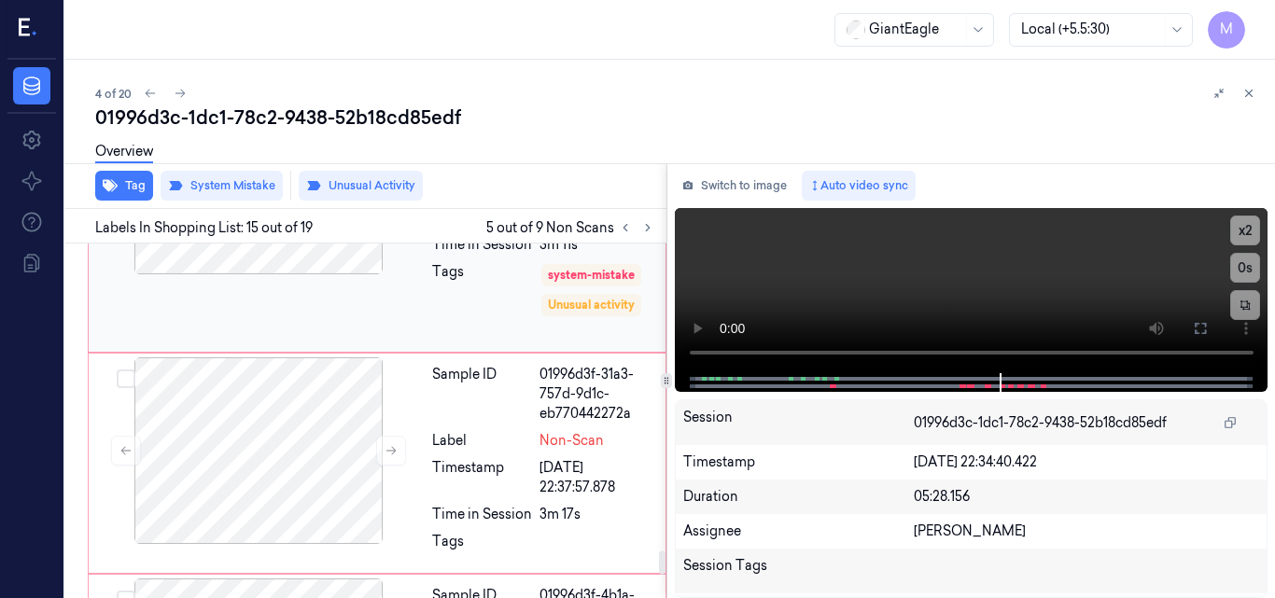
scroll to position [4834, 0]
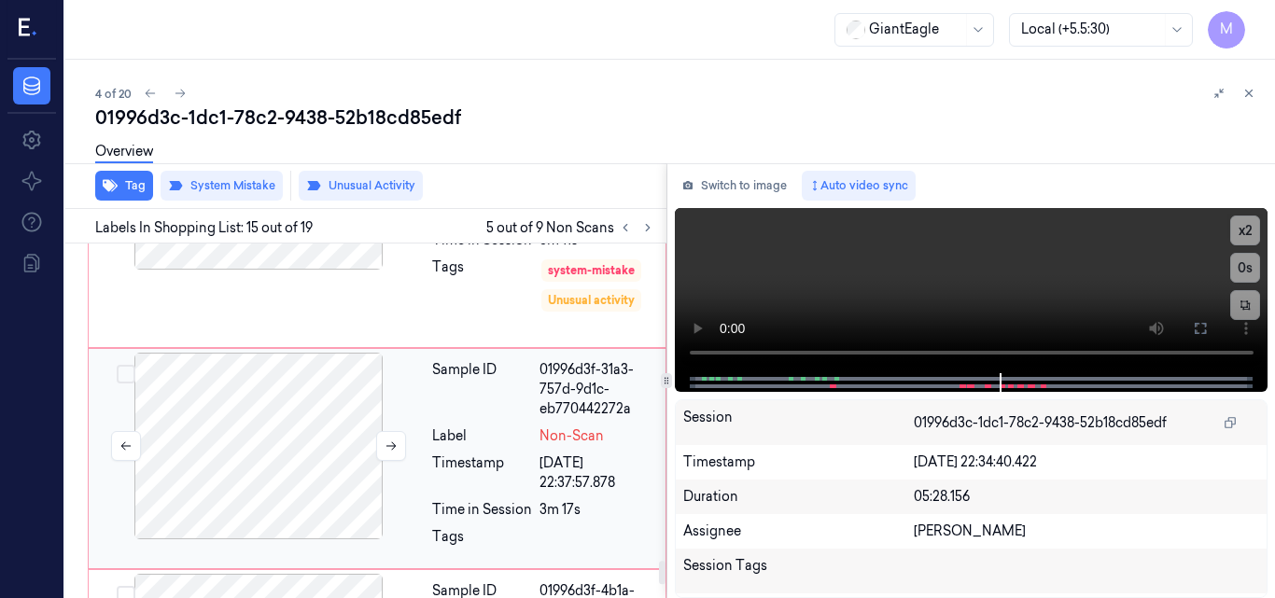
click at [279, 421] on div at bounding box center [258, 446] width 332 height 187
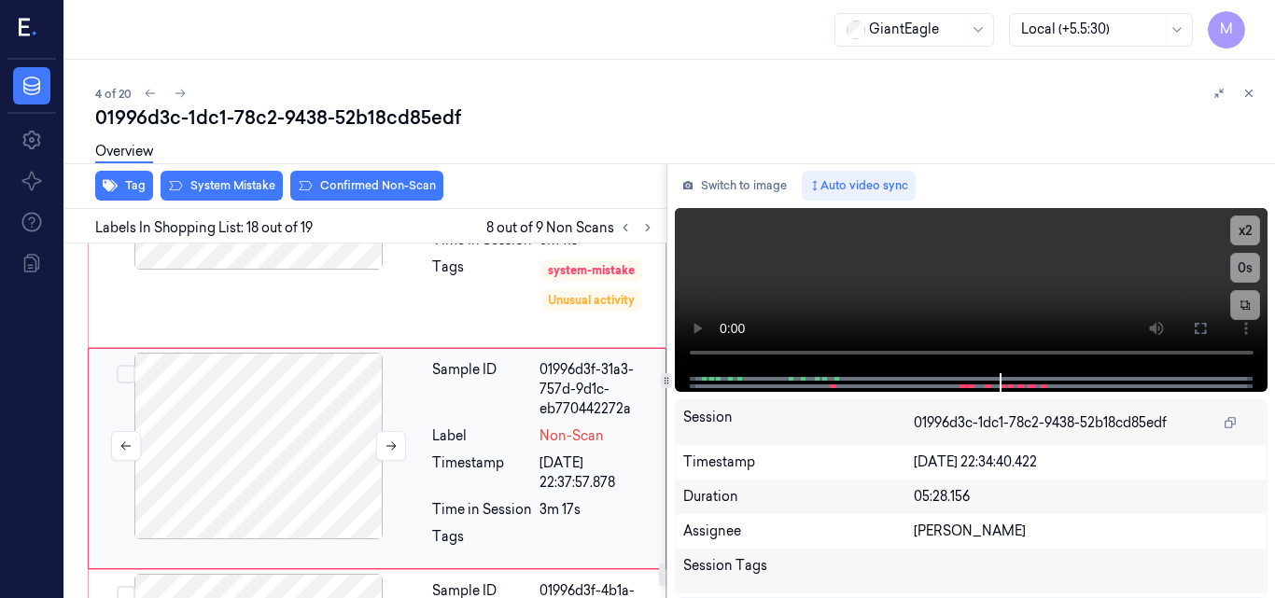
scroll to position [4872, 0]
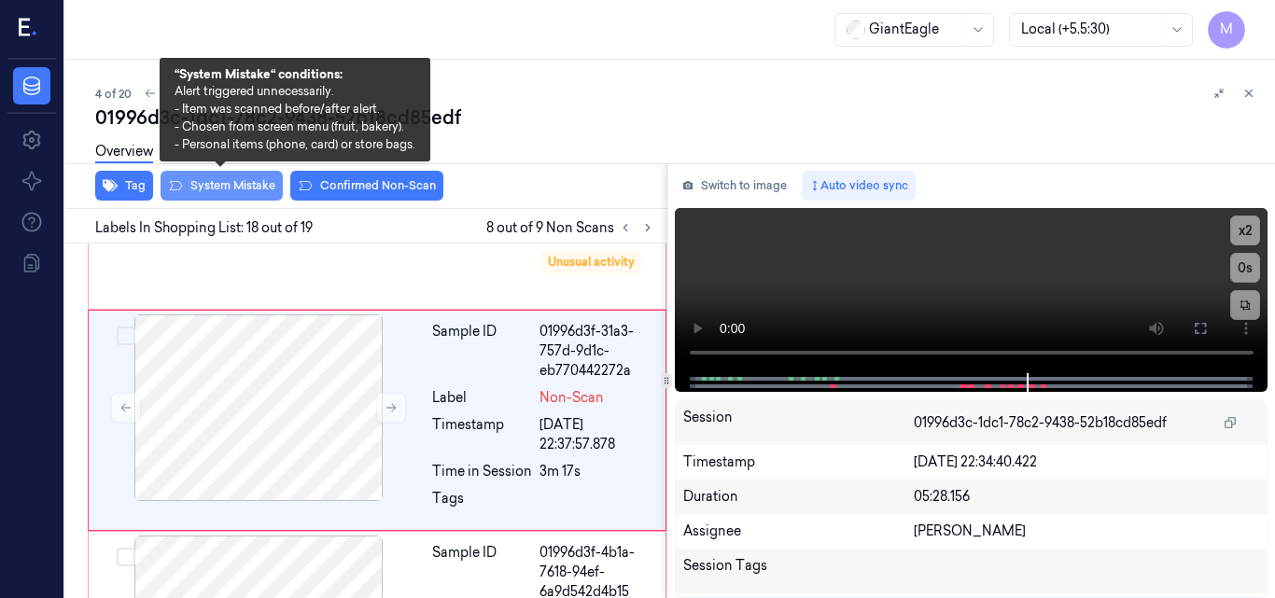
click at [231, 181] on button "System Mistake" at bounding box center [222, 186] width 122 height 30
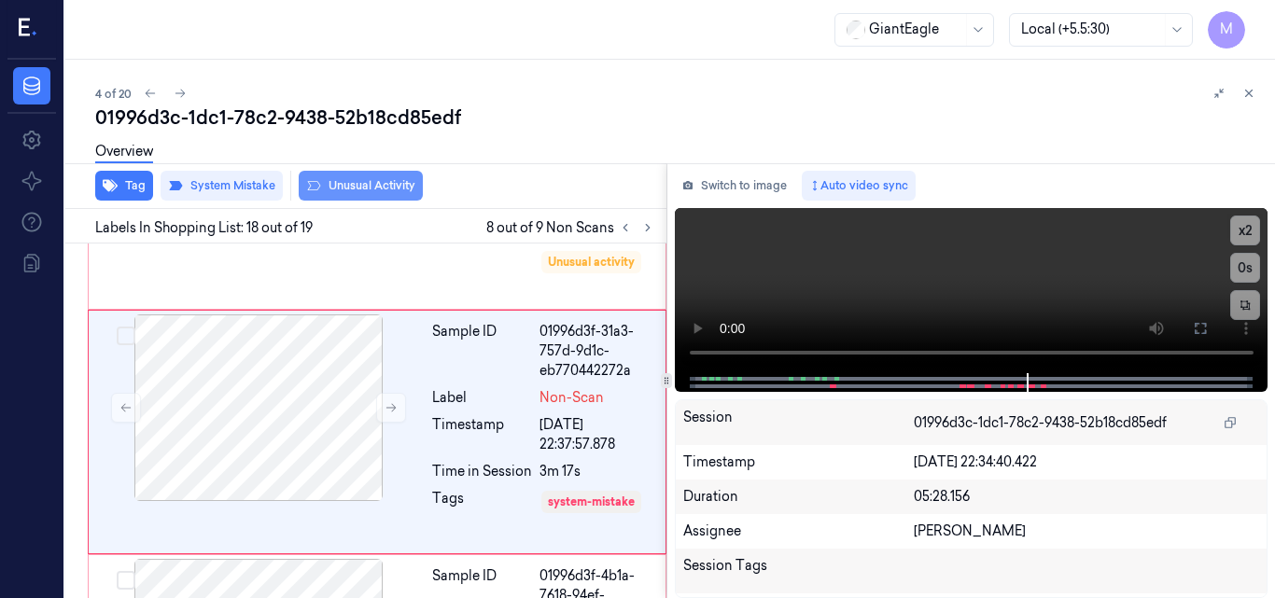
scroll to position [4883, 0]
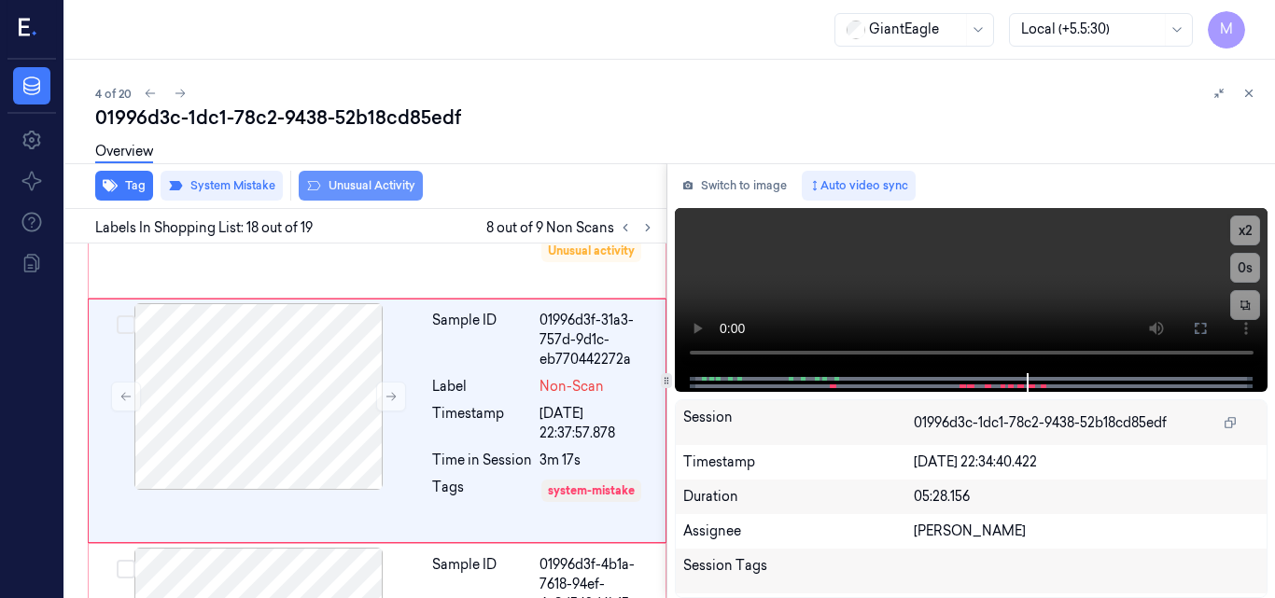
click at [357, 181] on button "Unusual Activity" at bounding box center [361, 186] width 124 height 30
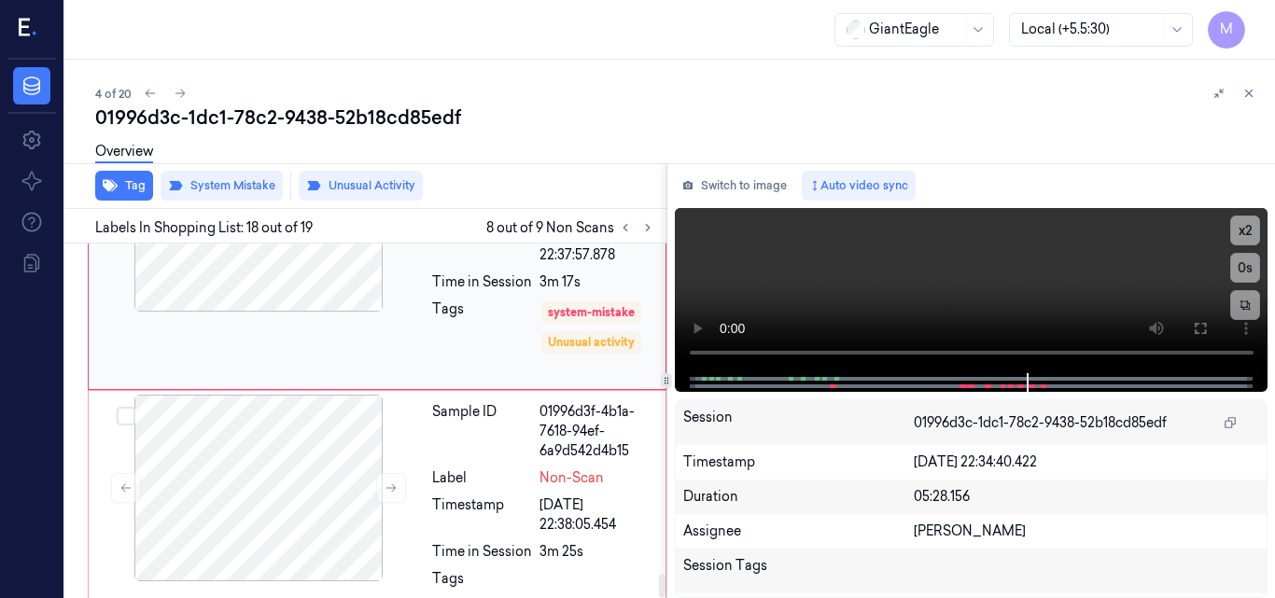
scroll to position [5081, 0]
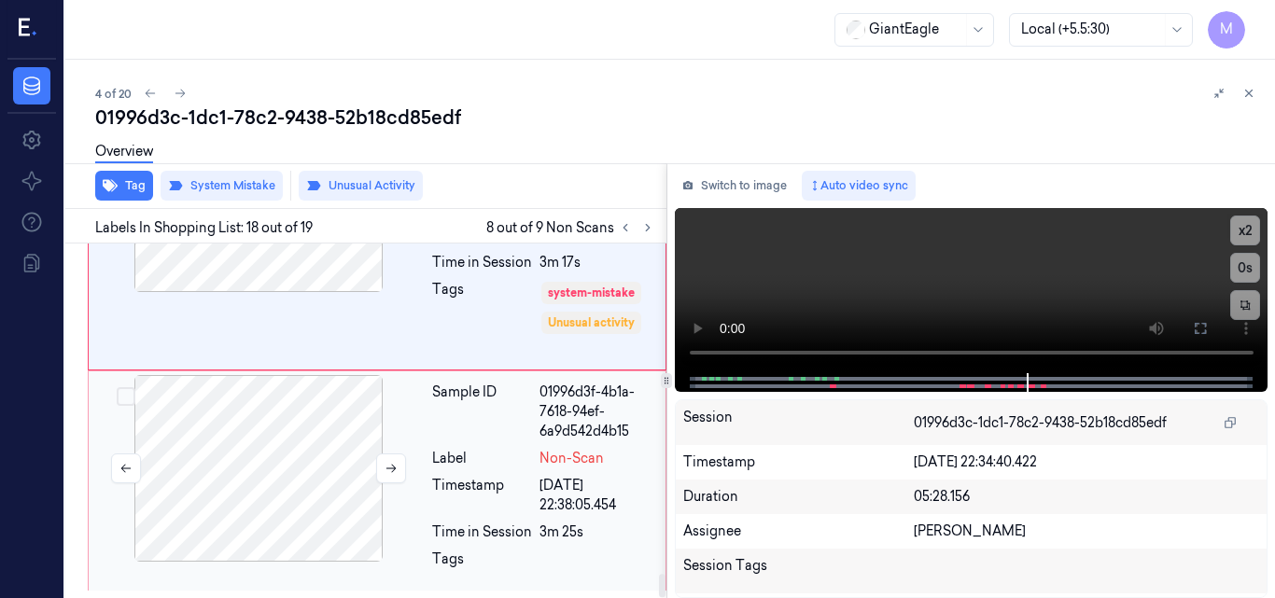
click at [295, 444] on div at bounding box center [258, 468] width 332 height 187
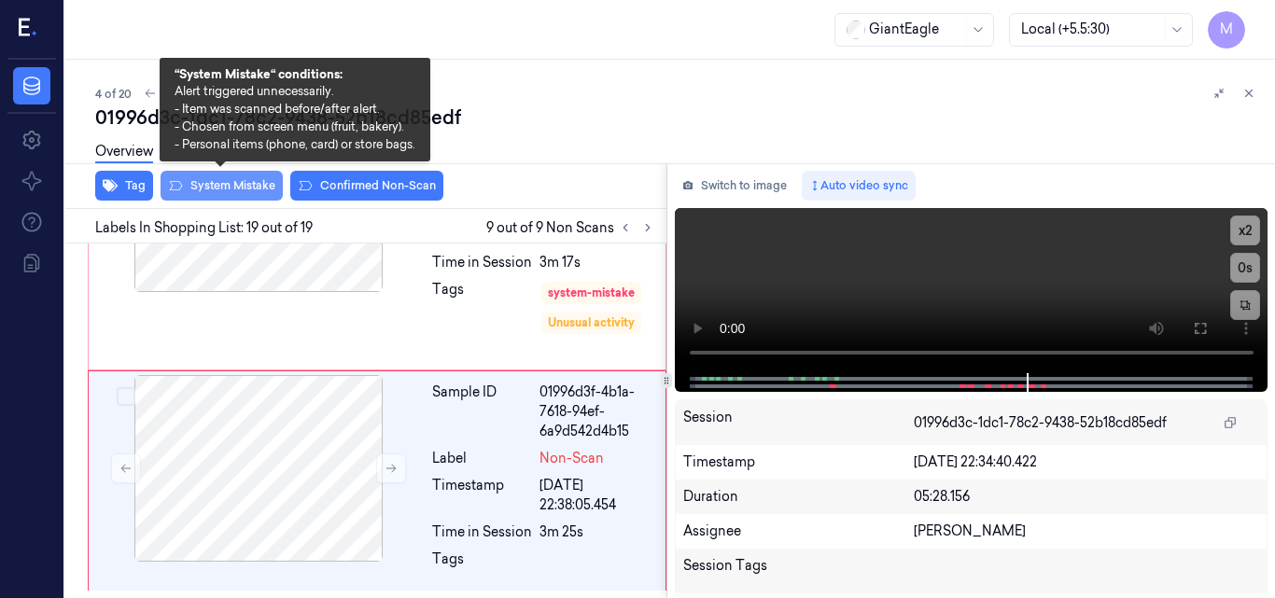
click at [248, 186] on button "System Mistake" at bounding box center [222, 186] width 122 height 30
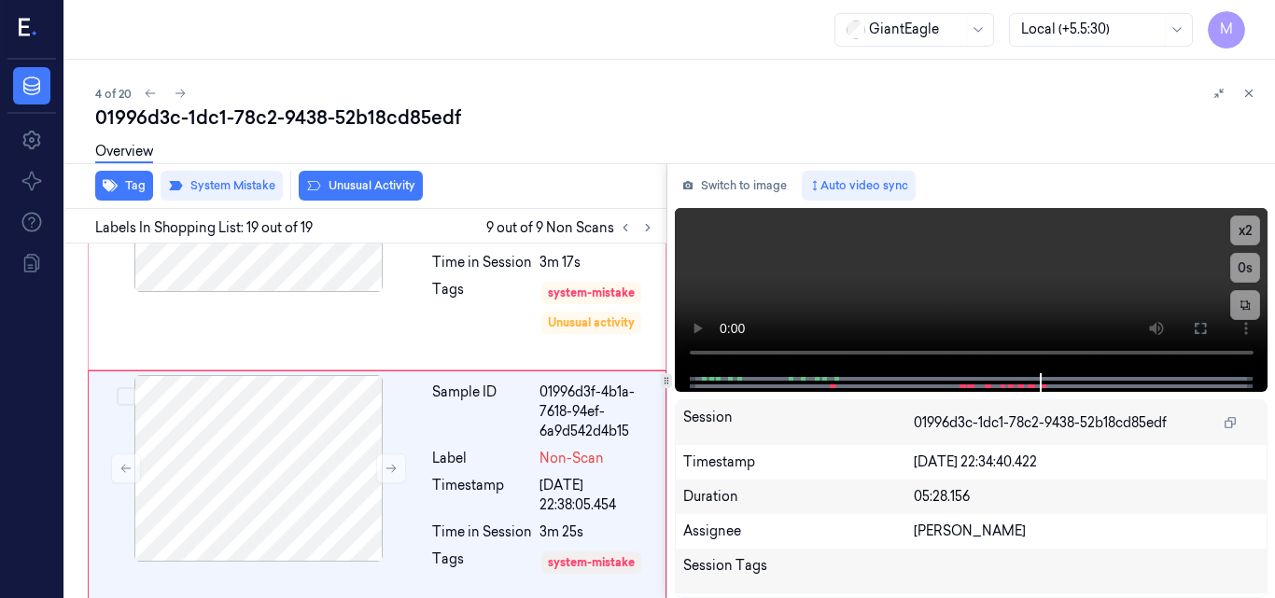
scroll to position [5105, 0]
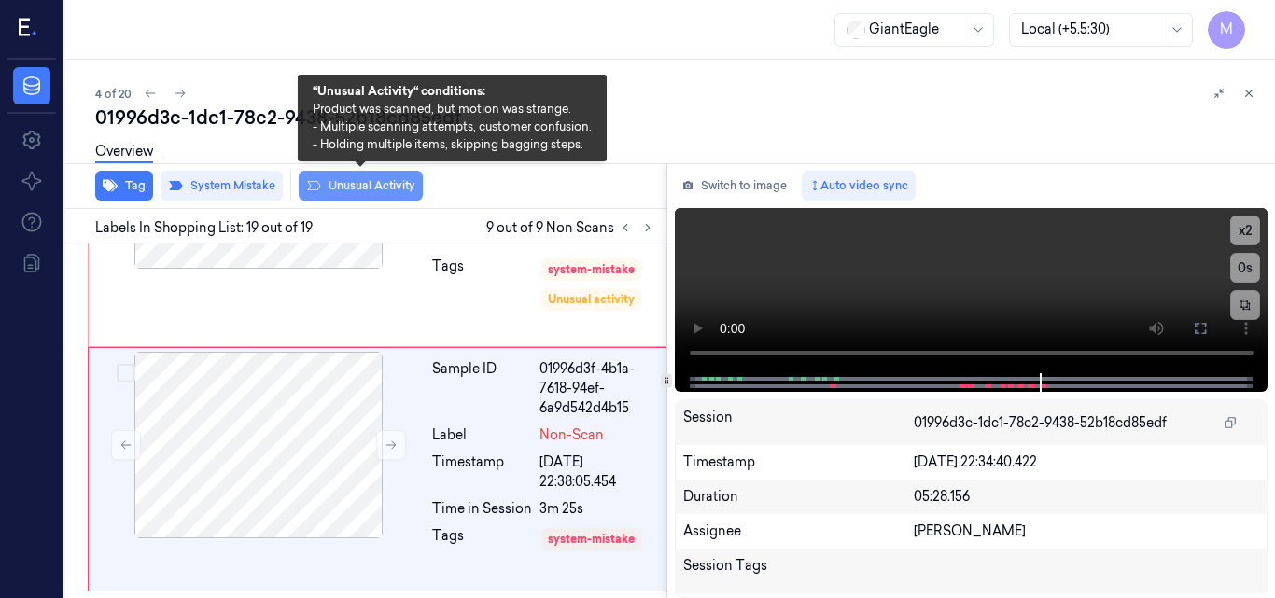
click at [365, 188] on button "Unusual Activity" at bounding box center [361, 186] width 124 height 30
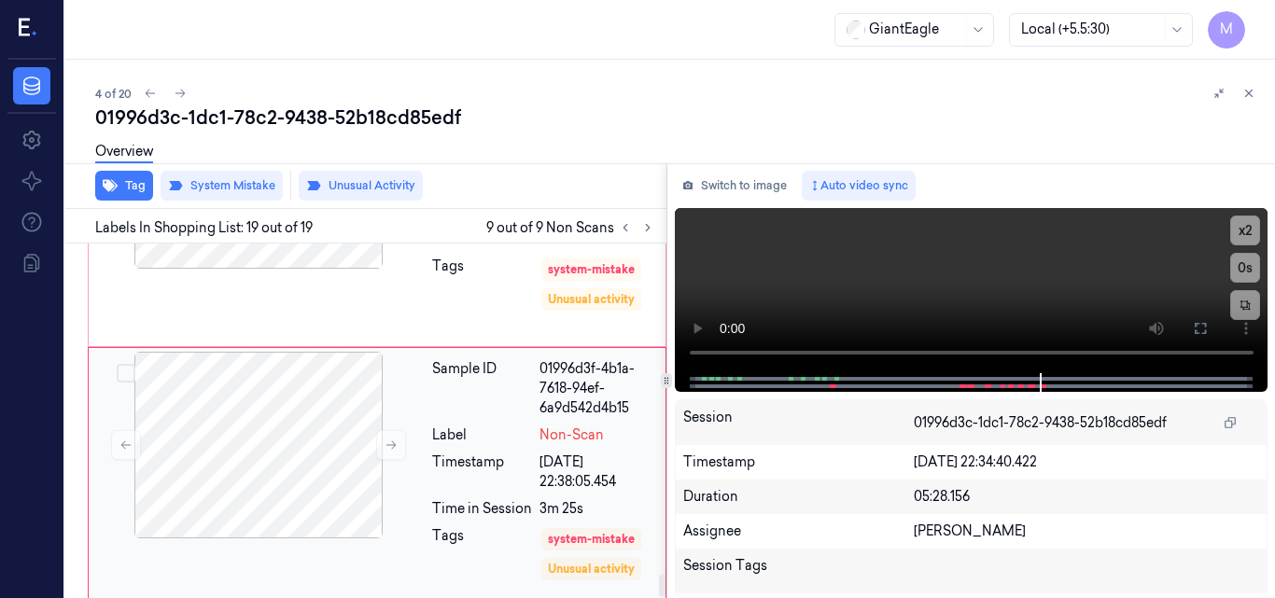
scroll to position [5130, 0]
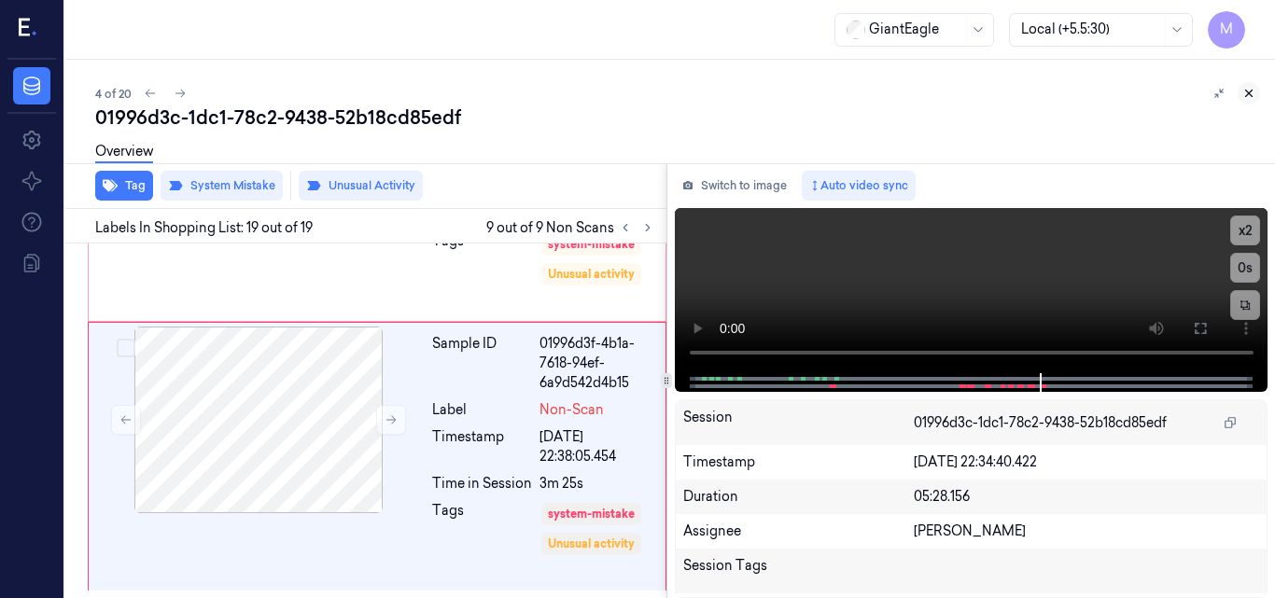
click at [1249, 91] on icon at bounding box center [1248, 93] width 13 height 13
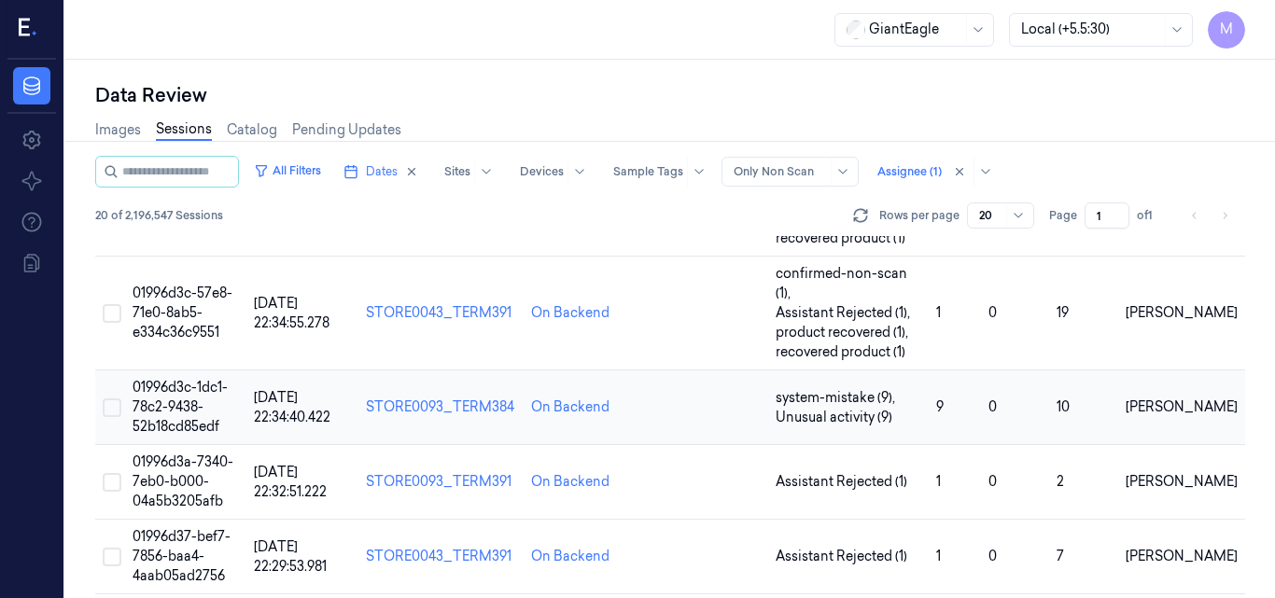
scroll to position [302, 0]
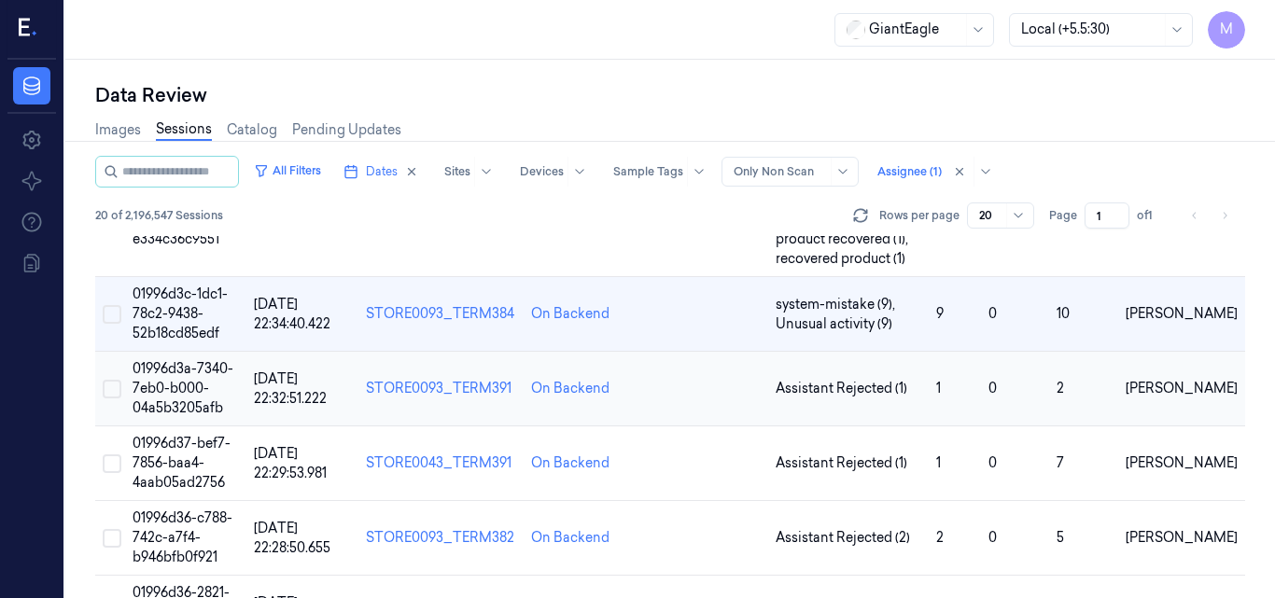
click at [192, 352] on td "01996d3a-7340-7eb0-b000-04a5b3205afb" at bounding box center [185, 389] width 121 height 75
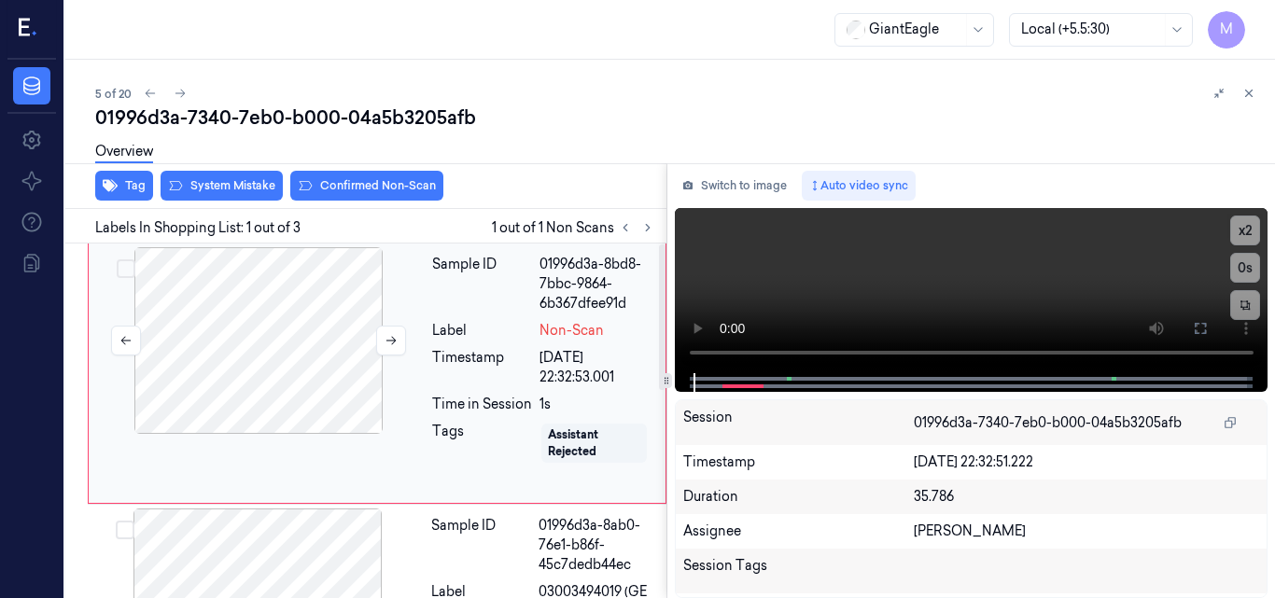
click at [290, 328] on div at bounding box center [258, 340] width 332 height 187
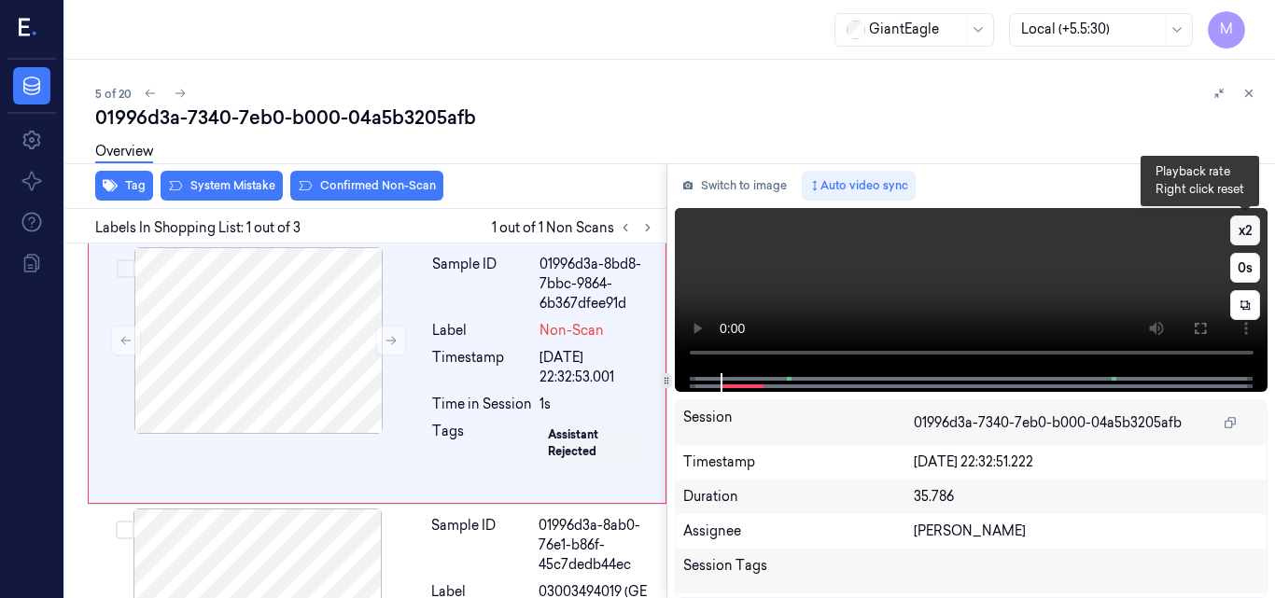
click at [1246, 224] on button "x 2" at bounding box center [1245, 231] width 30 height 30
click at [1256, 227] on button "x 4" at bounding box center [1245, 231] width 30 height 30
click at [1063, 251] on video at bounding box center [972, 290] width 594 height 165
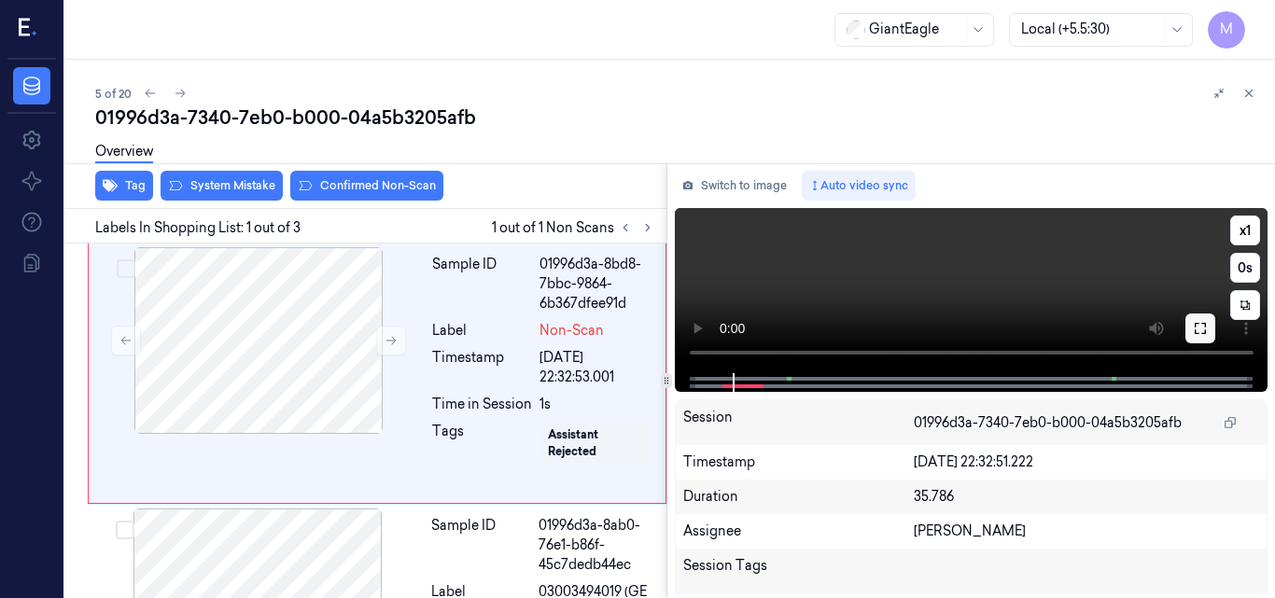
click at [1194, 329] on icon at bounding box center [1200, 328] width 15 height 15
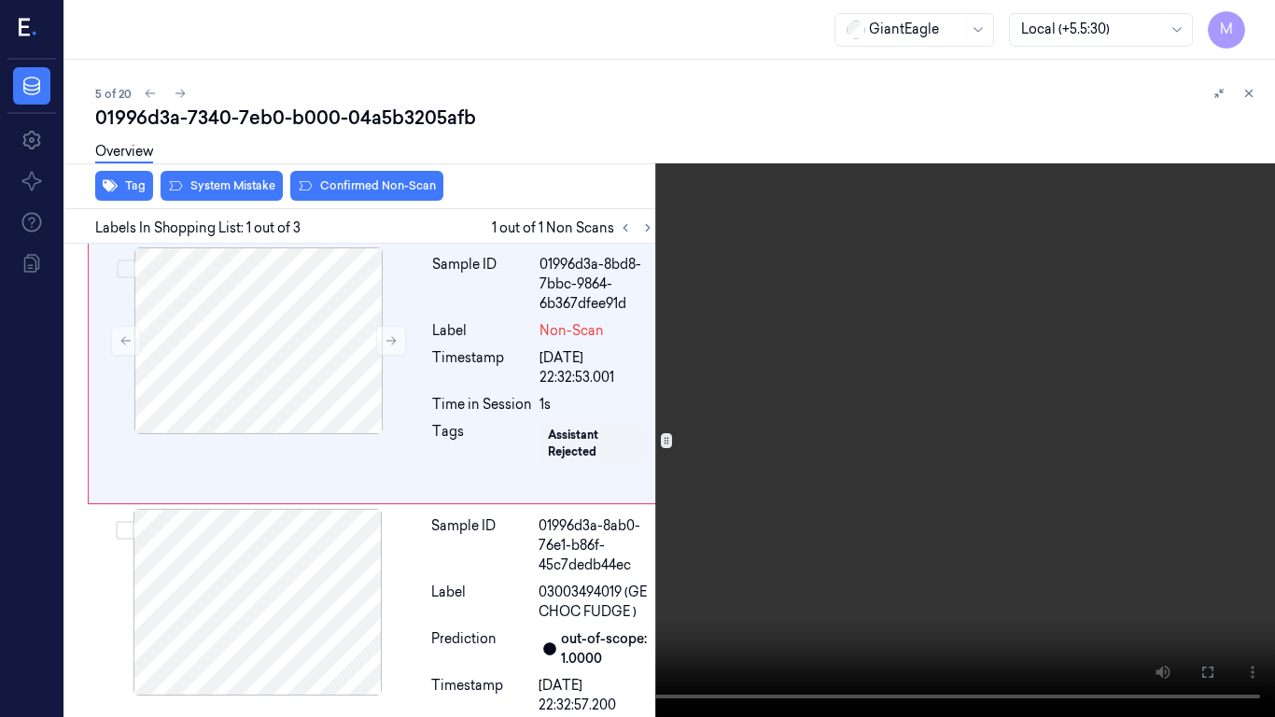
click at [944, 361] on video at bounding box center [637, 358] width 1275 height 717
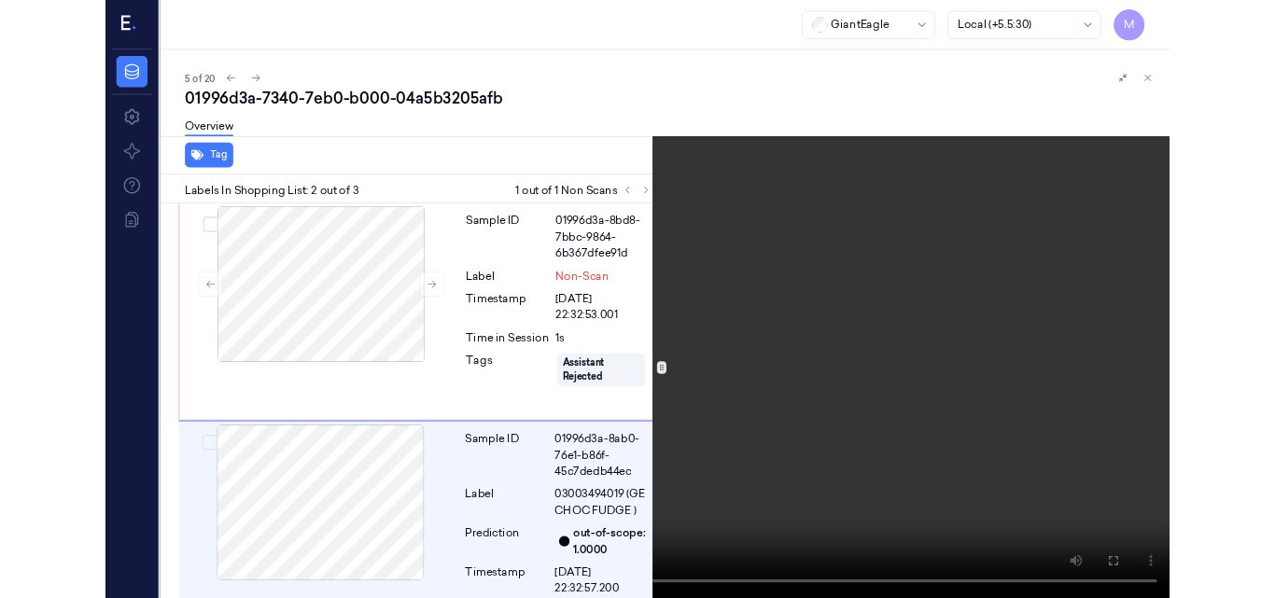
scroll to position [168, 0]
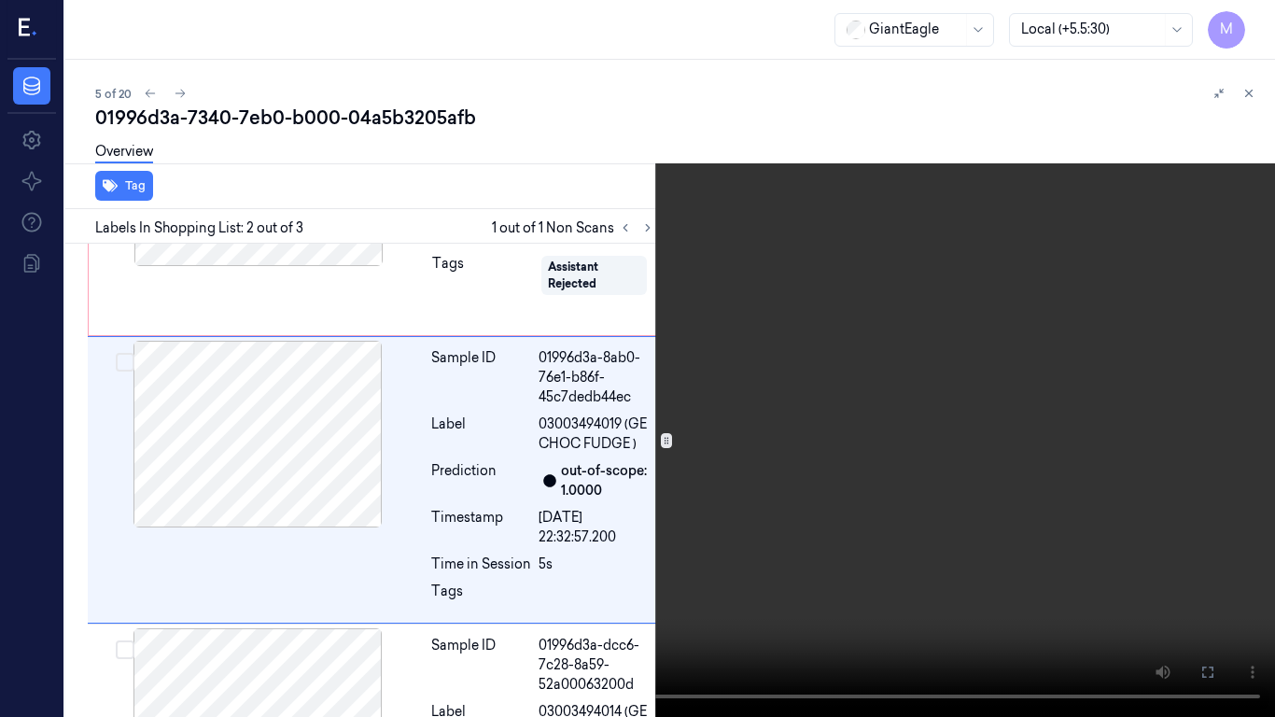
click at [863, 356] on video at bounding box center [637, 358] width 1275 height 717
drag, startPoint x: 1195, startPoint y: 671, endPoint x: 1195, endPoint y: 589, distance: 82.1
click at [0, 0] on button at bounding box center [0, 0] width 0 height 0
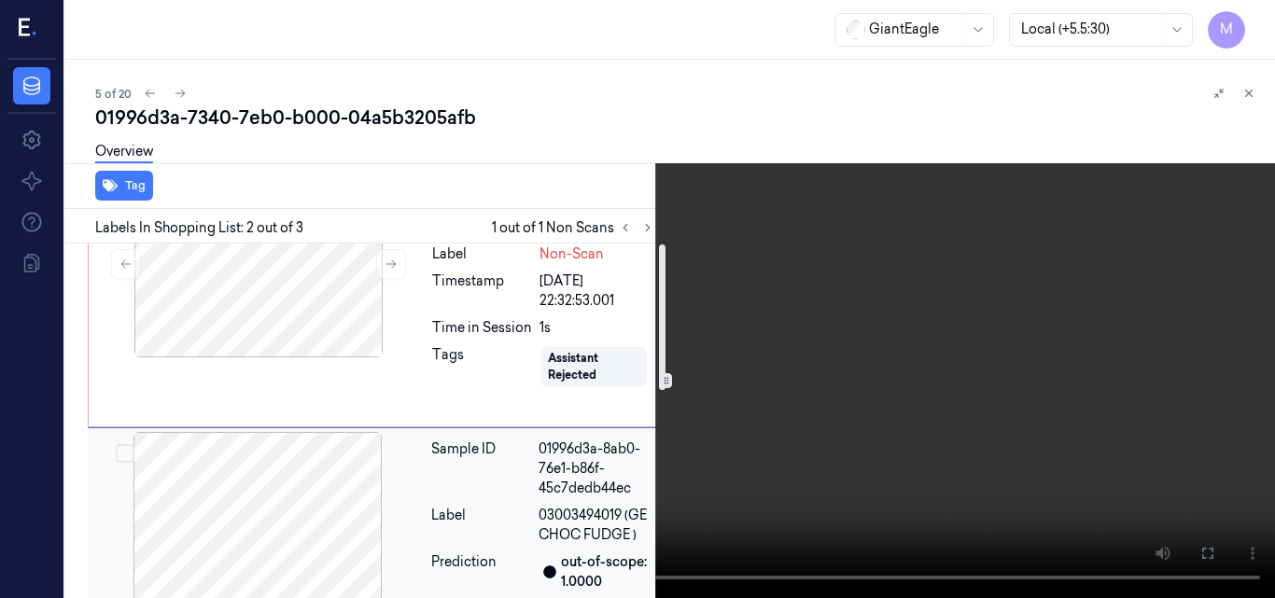
scroll to position [0, 0]
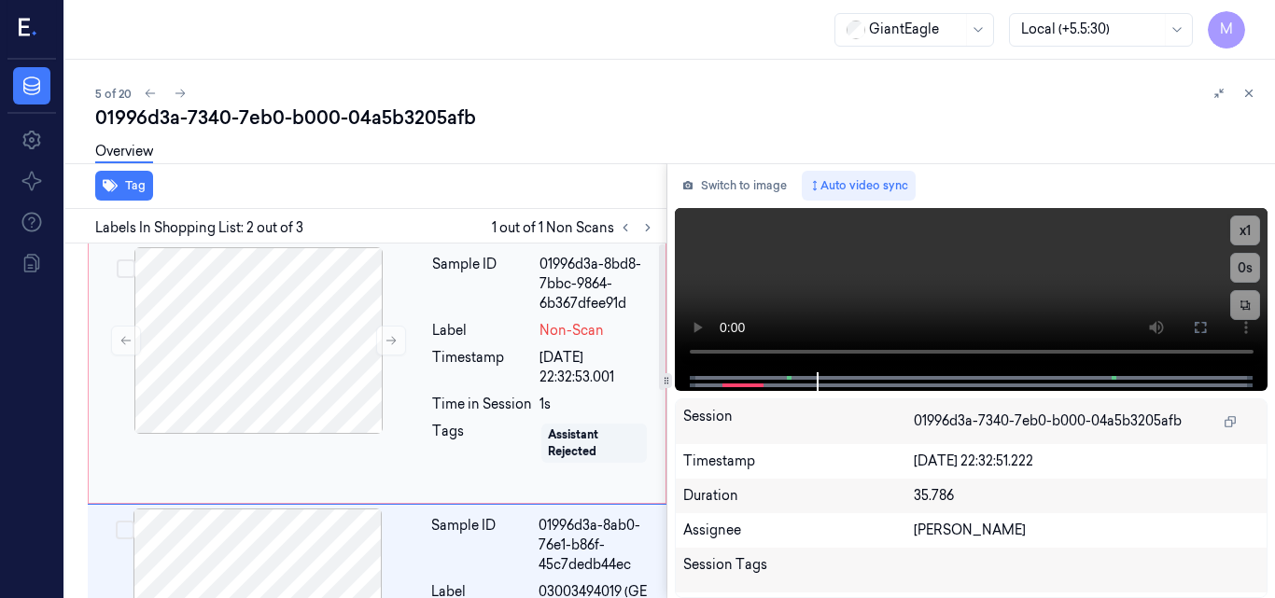
click at [346, 438] on div "Sample ID 01996d3a-8bd8-7bbc-9864-6b367dfee91d Label Non-Scan Timestamp 21/09/2…" at bounding box center [377, 374] width 579 height 260
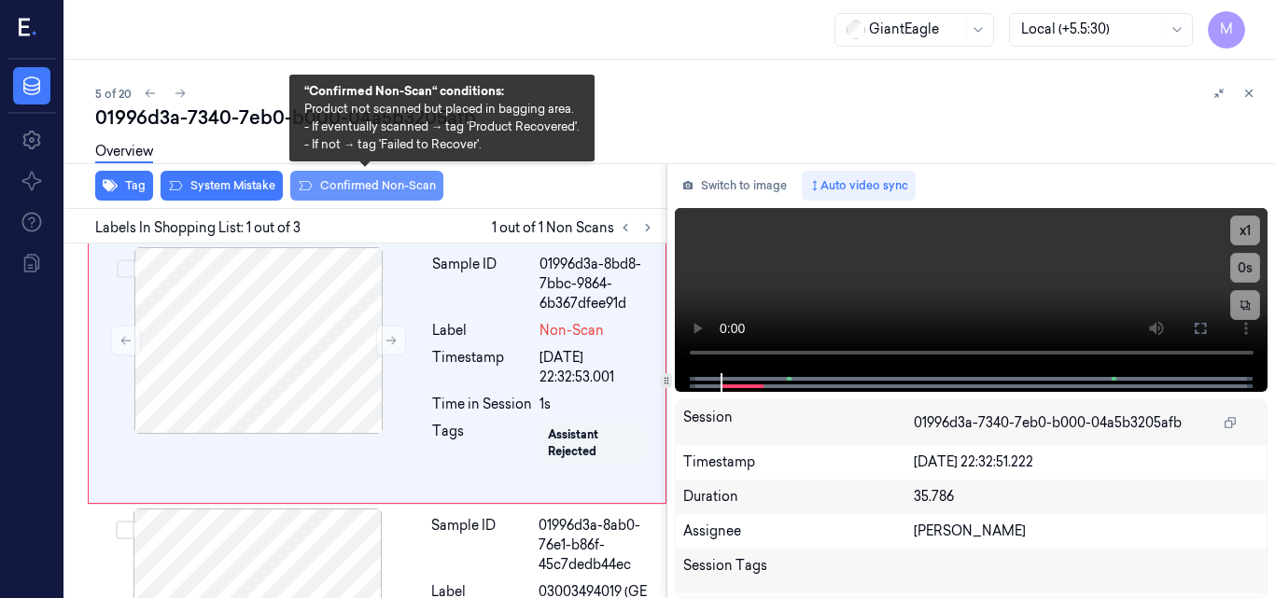
click at [361, 184] on button "Confirmed Non-Scan" at bounding box center [366, 186] width 153 height 30
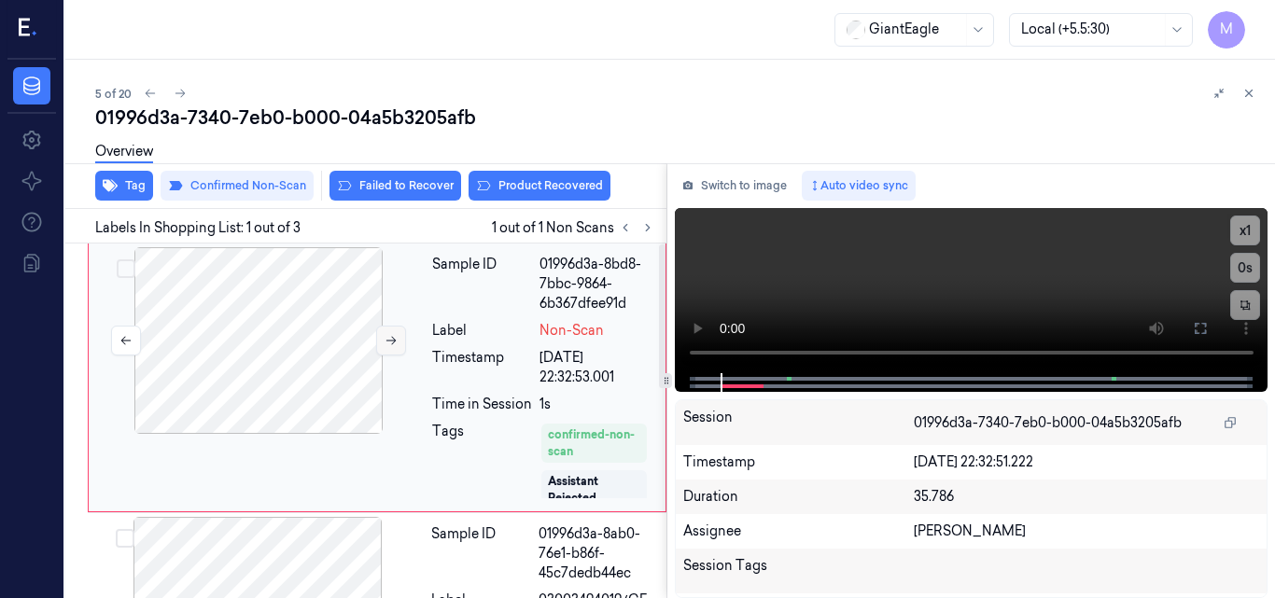
click at [385, 345] on icon at bounding box center [391, 340] width 13 height 13
click at [390, 338] on icon at bounding box center [391, 340] width 13 height 13
click at [298, 295] on div at bounding box center [258, 340] width 332 height 187
click at [961, 287] on video at bounding box center [972, 290] width 594 height 165
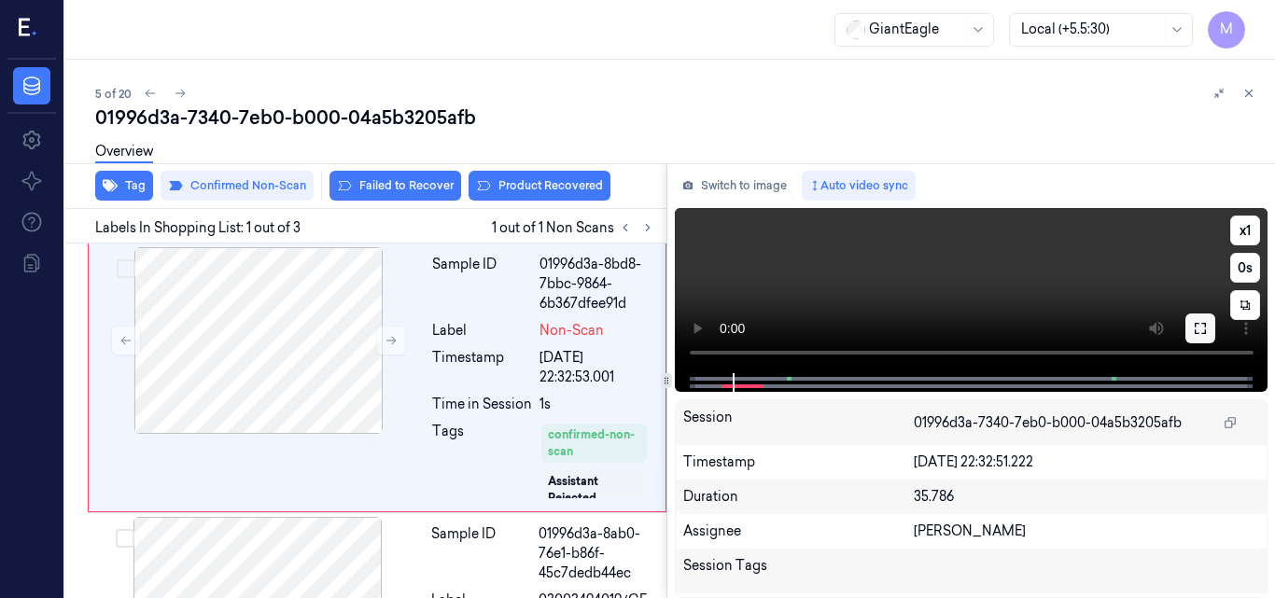
click at [1207, 329] on icon at bounding box center [1200, 328] width 15 height 15
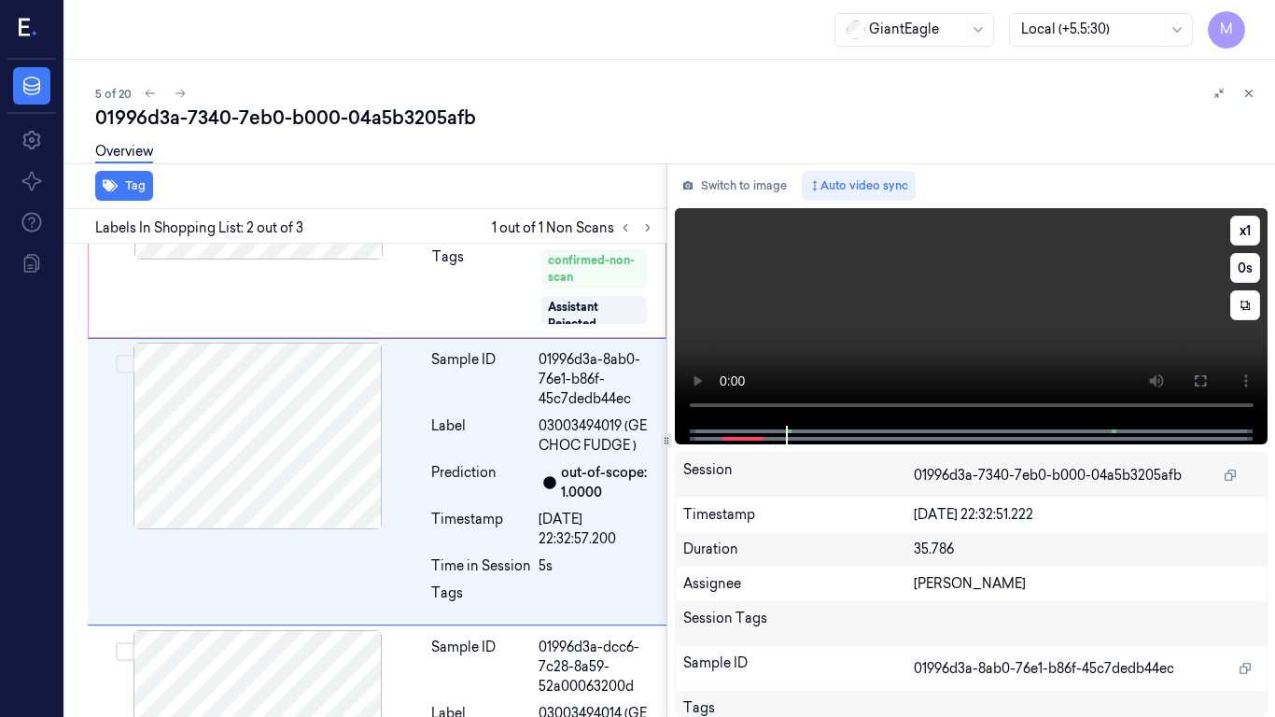
scroll to position [176, 0]
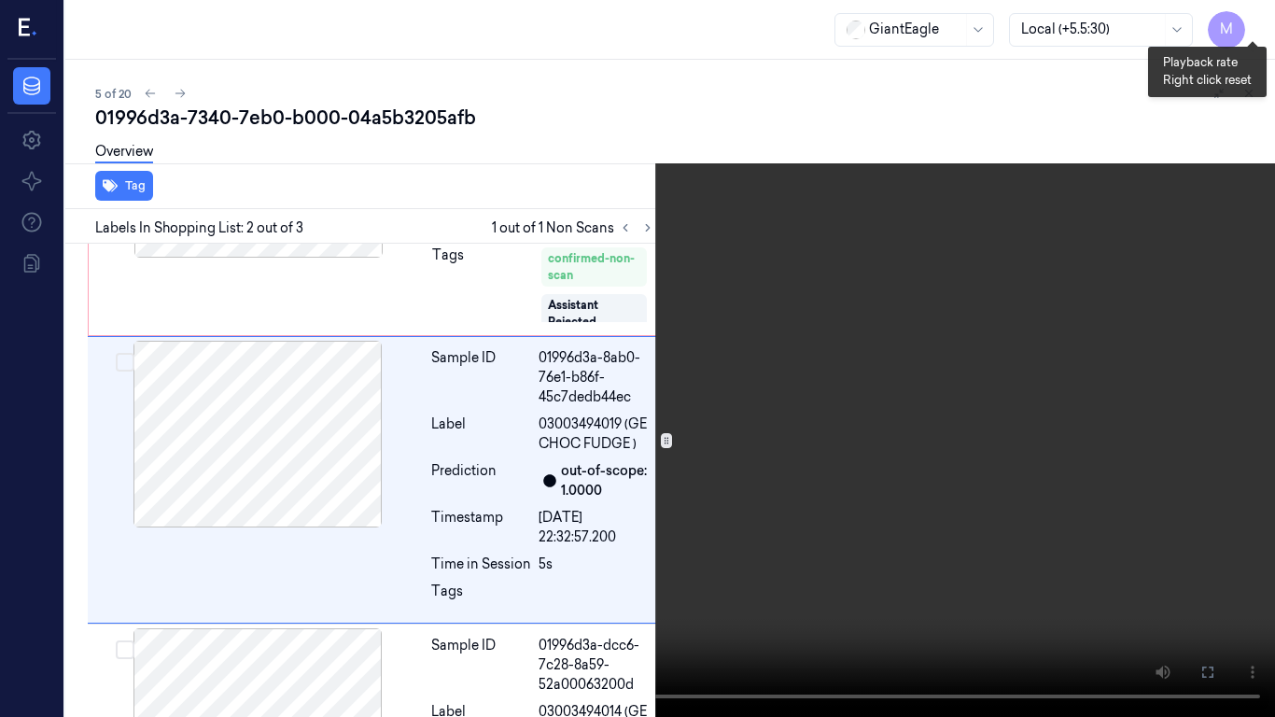
click at [1250, 23] on button "x 1" at bounding box center [1253, 22] width 30 height 30
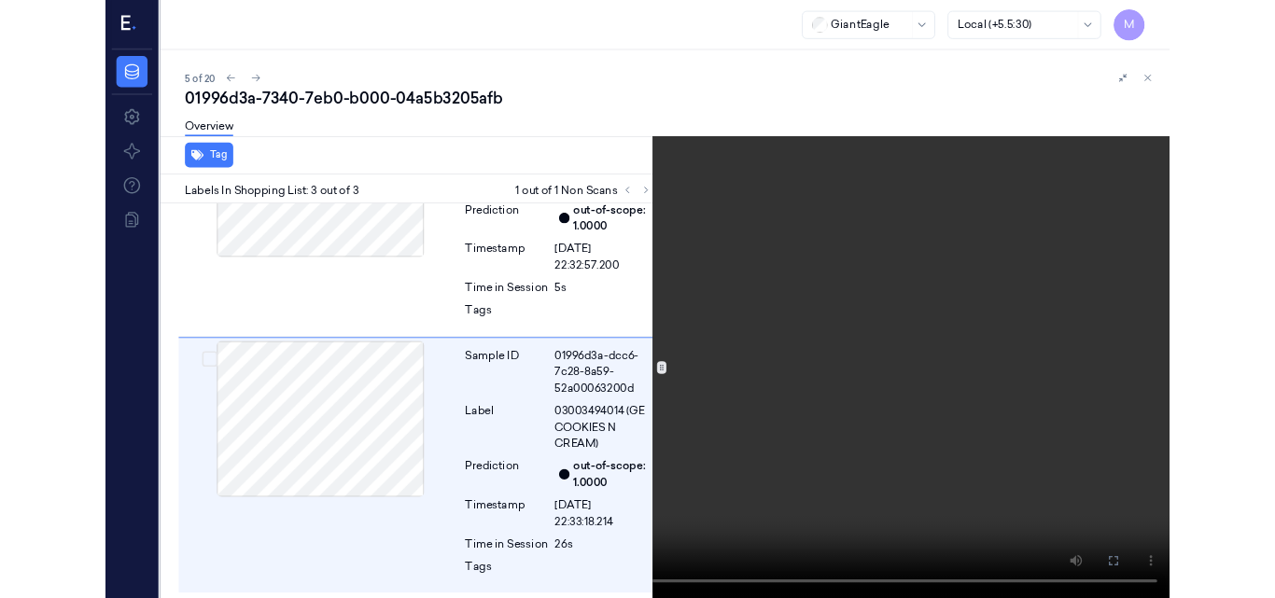
scroll to position [397, 0]
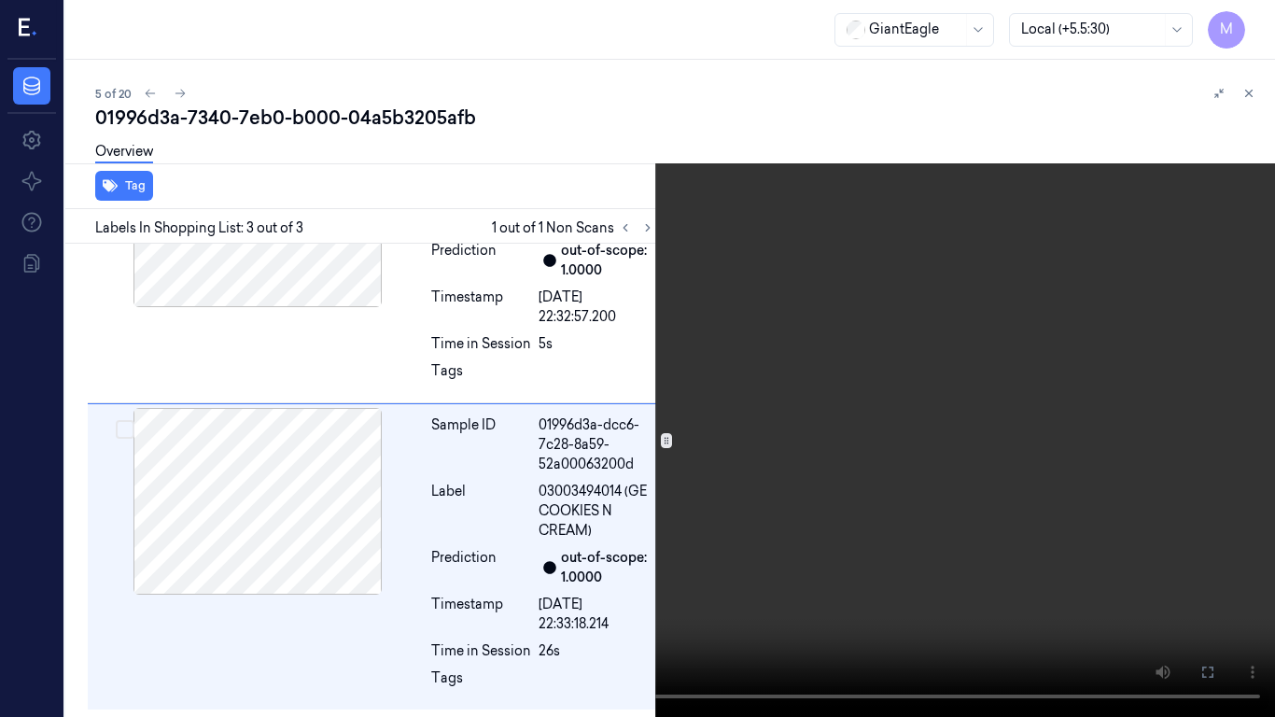
click at [857, 318] on video at bounding box center [637, 358] width 1275 height 717
click at [0, 0] on button at bounding box center [0, 0] width 0 height 0
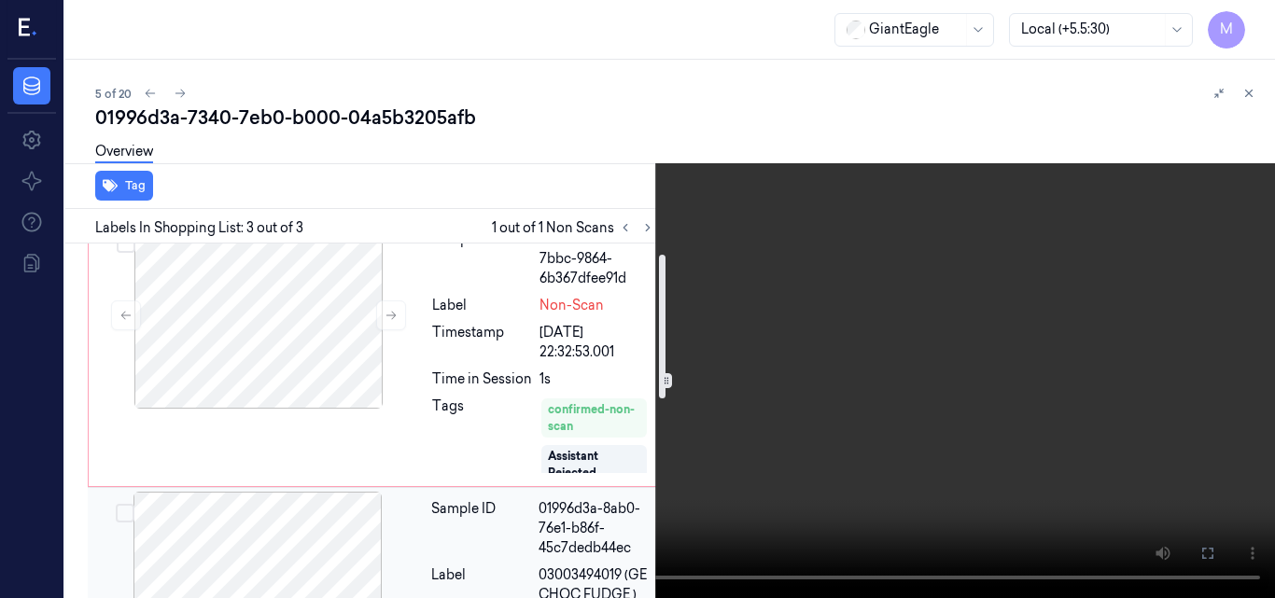
scroll to position [0, 0]
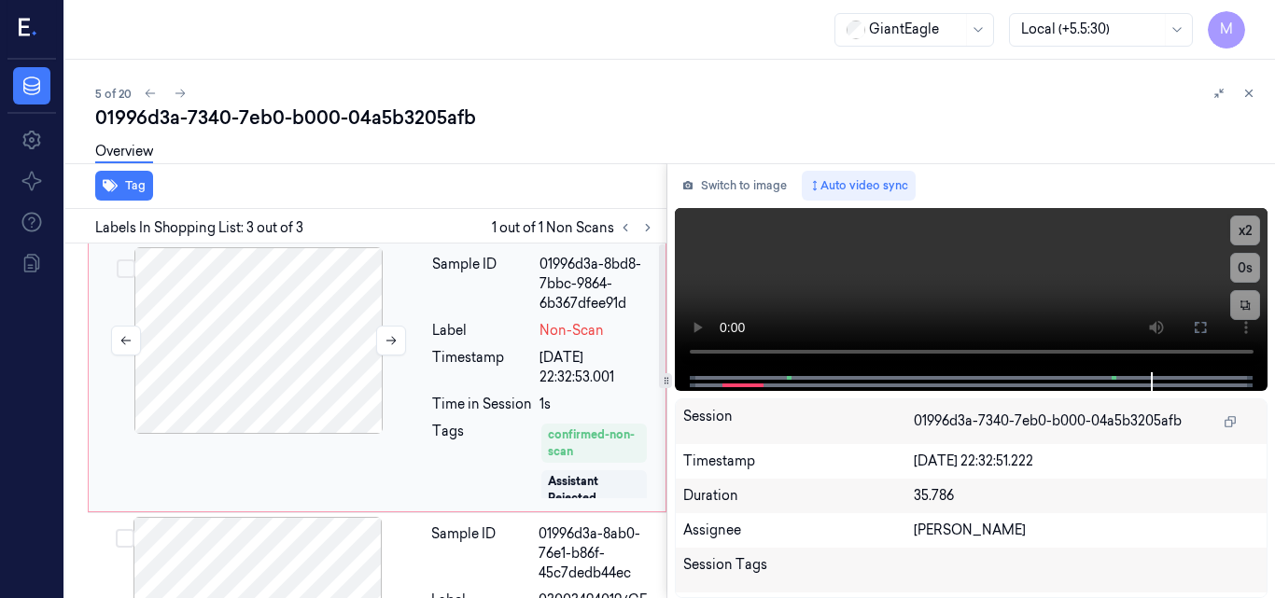
click at [332, 287] on div at bounding box center [258, 340] width 332 height 187
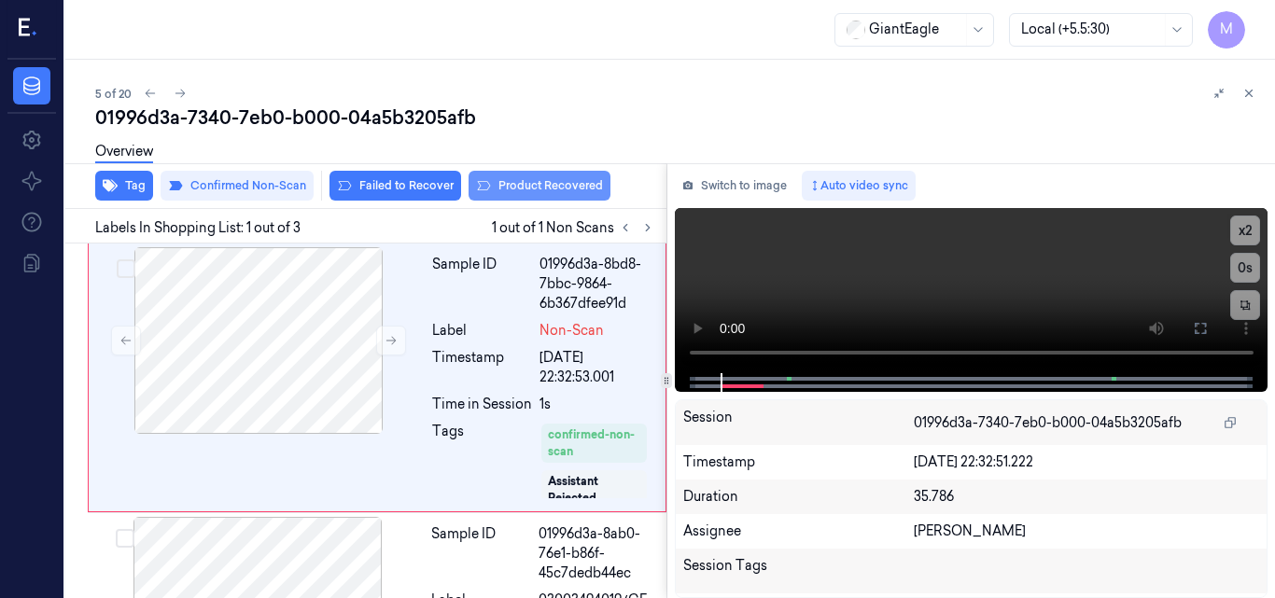
click at [570, 182] on button "Product Recovered" at bounding box center [540, 186] width 142 height 30
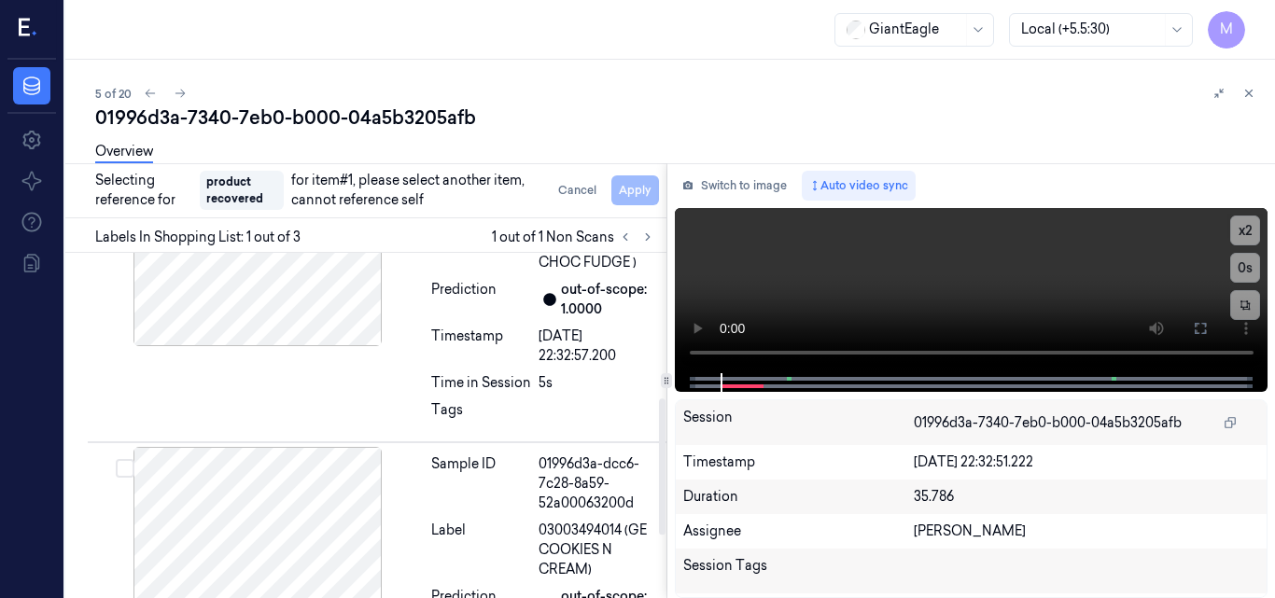
scroll to position [467, 0]
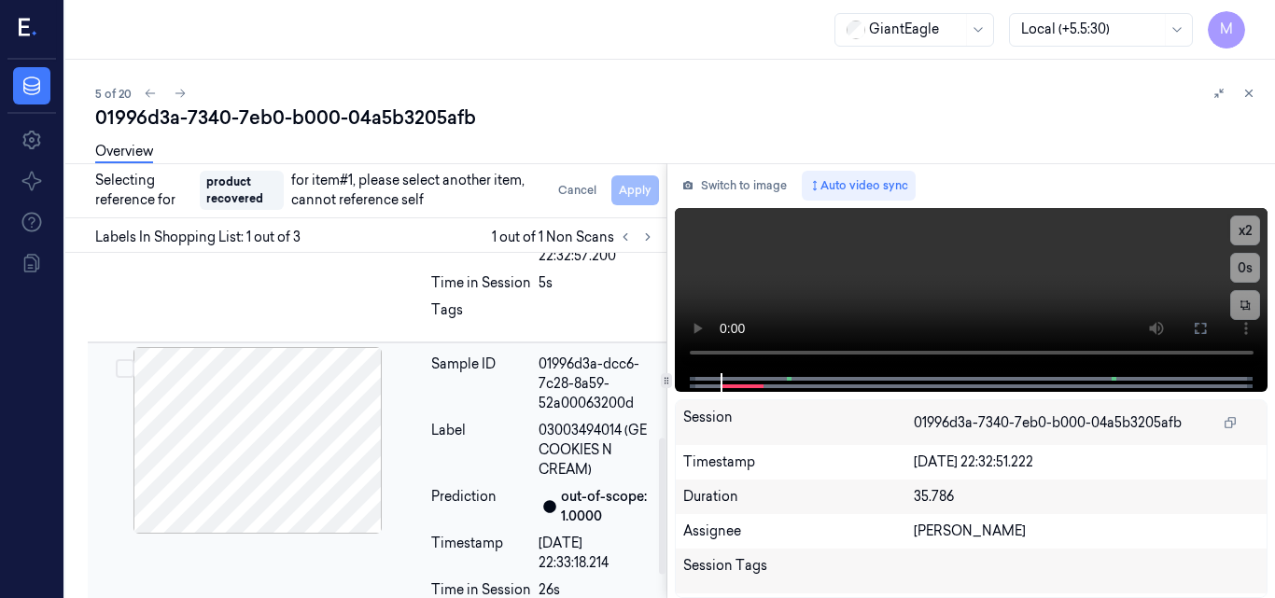
click at [506, 417] on div "Sample ID 01996d3a-dcc6-7c28-8a59-52a00063200d Label 03003494014 (GE COOKIES N …" at bounding box center [543, 496] width 239 height 298
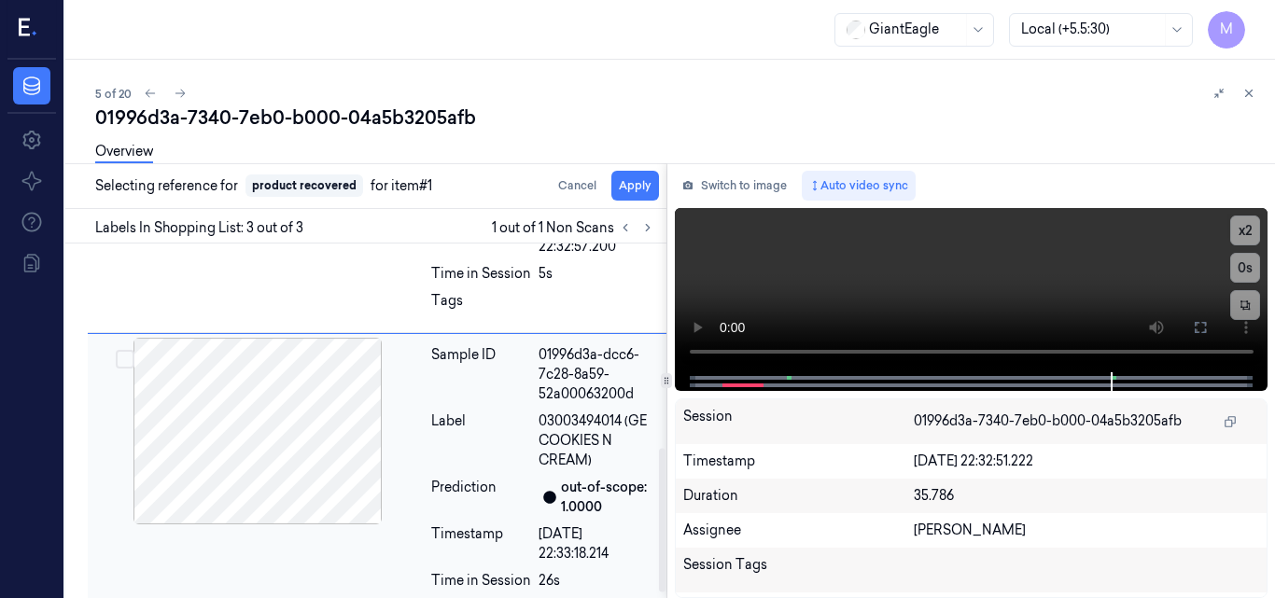
scroll to position [515, 0]
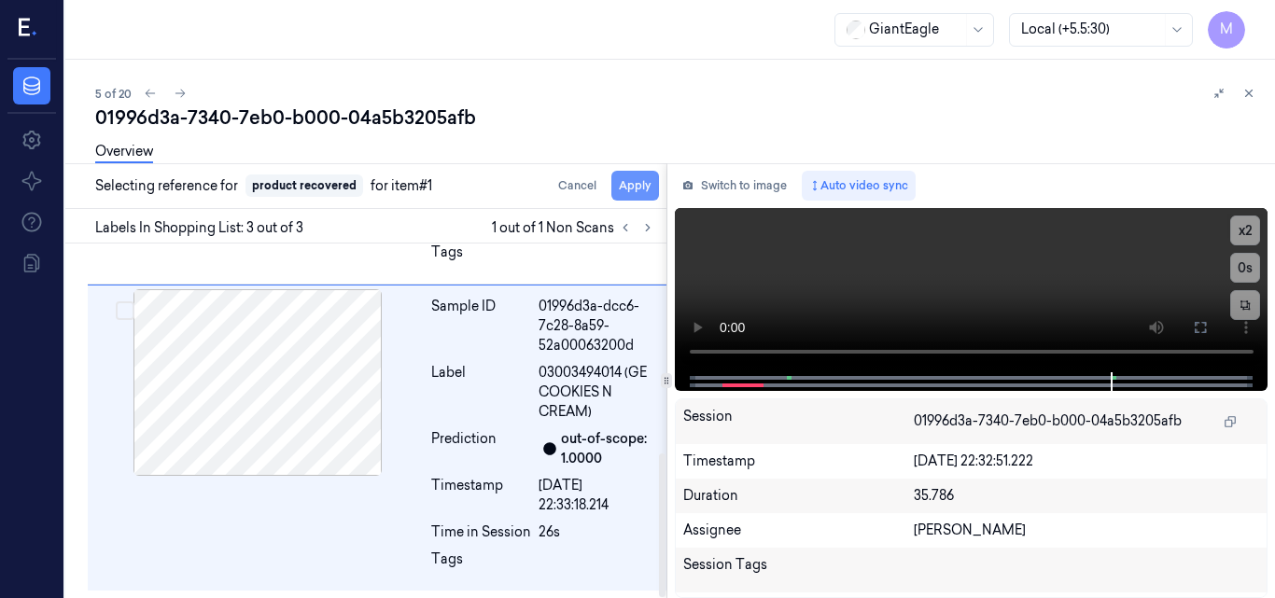
click at [631, 183] on button "Apply" at bounding box center [635, 186] width 48 height 30
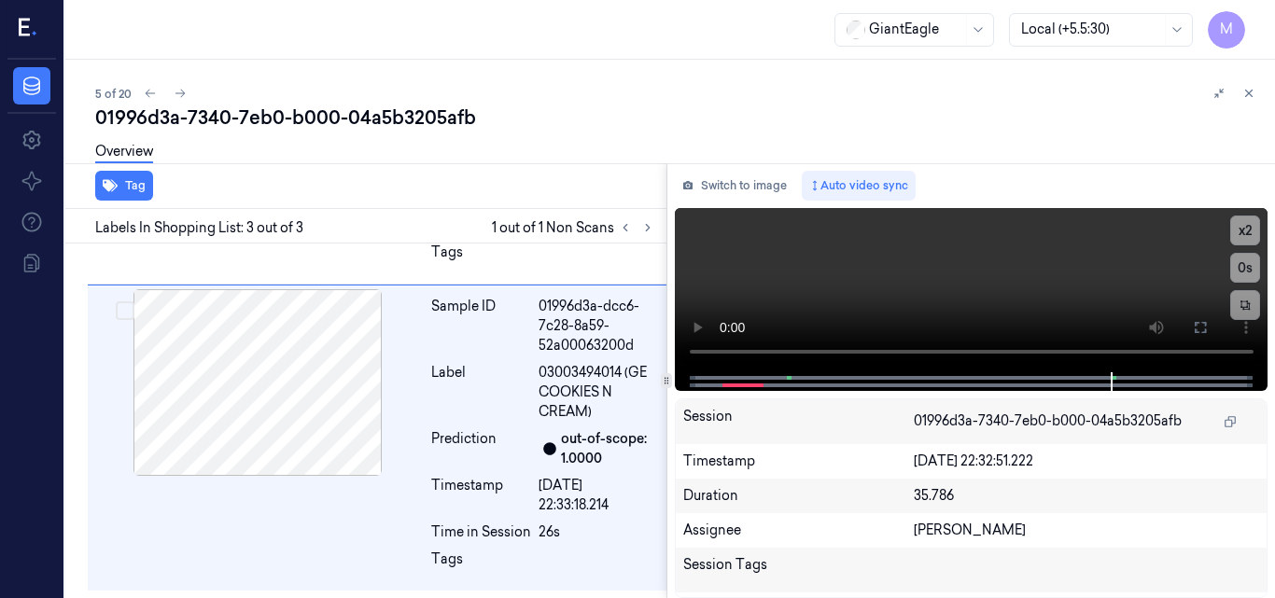
scroll to position [553, 0]
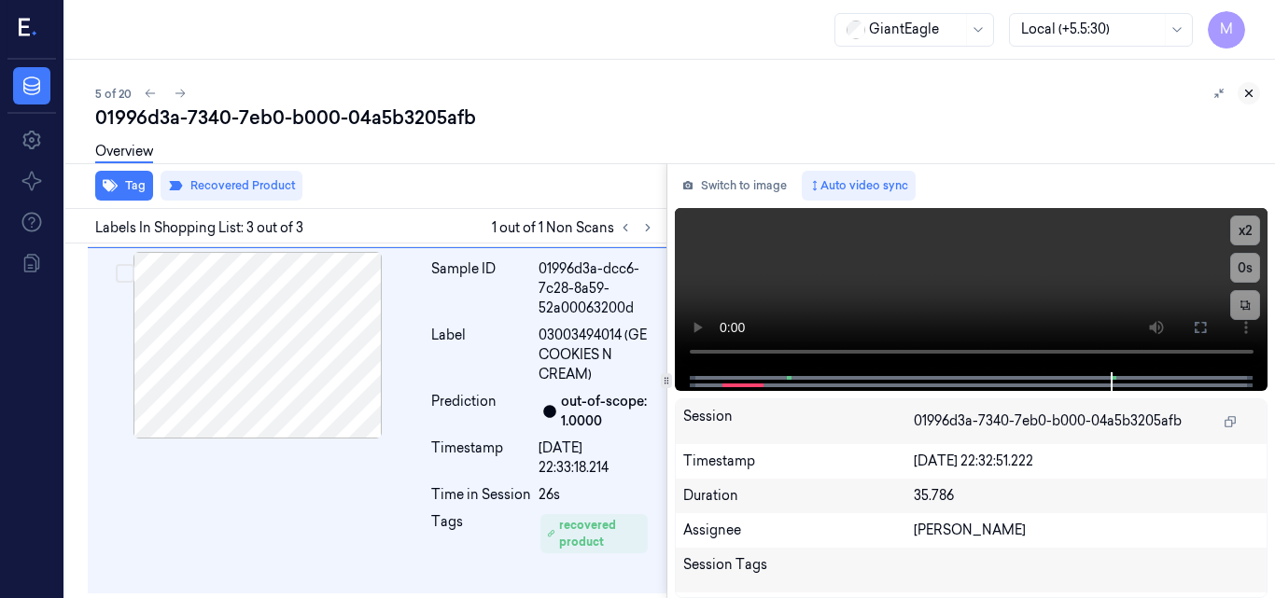
click at [1248, 94] on icon at bounding box center [1249, 94] width 7 height 7
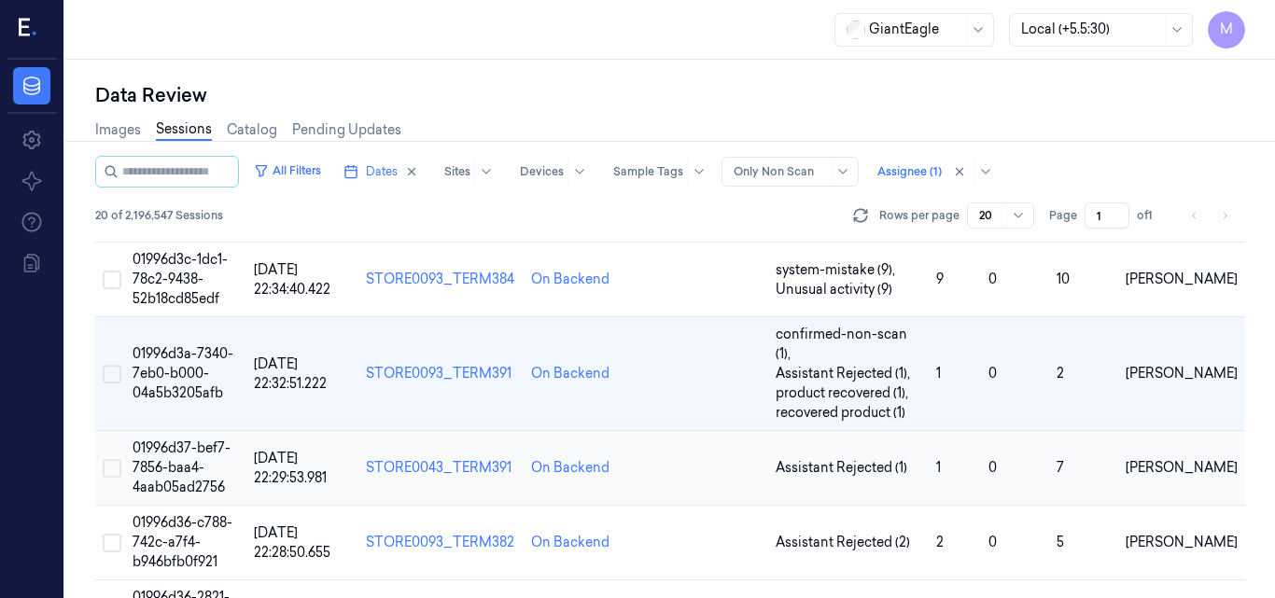
scroll to position [288, 0]
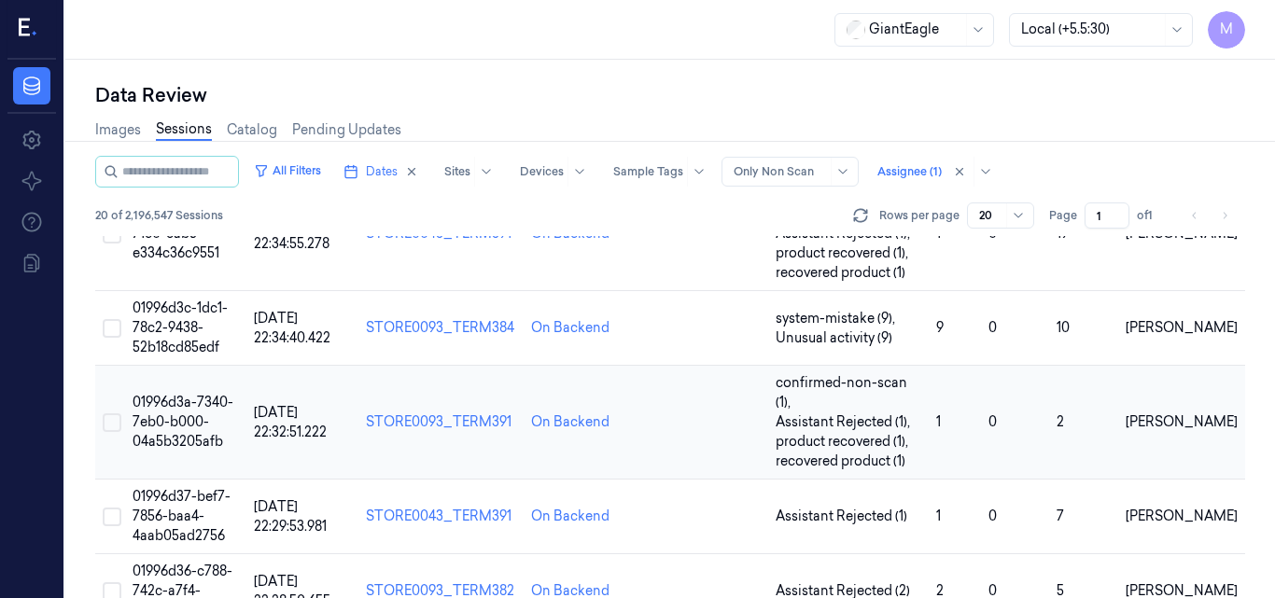
click at [175, 394] on span "01996d3a-7340-7eb0-b000-04a5b3205afb" at bounding box center [183, 422] width 101 height 56
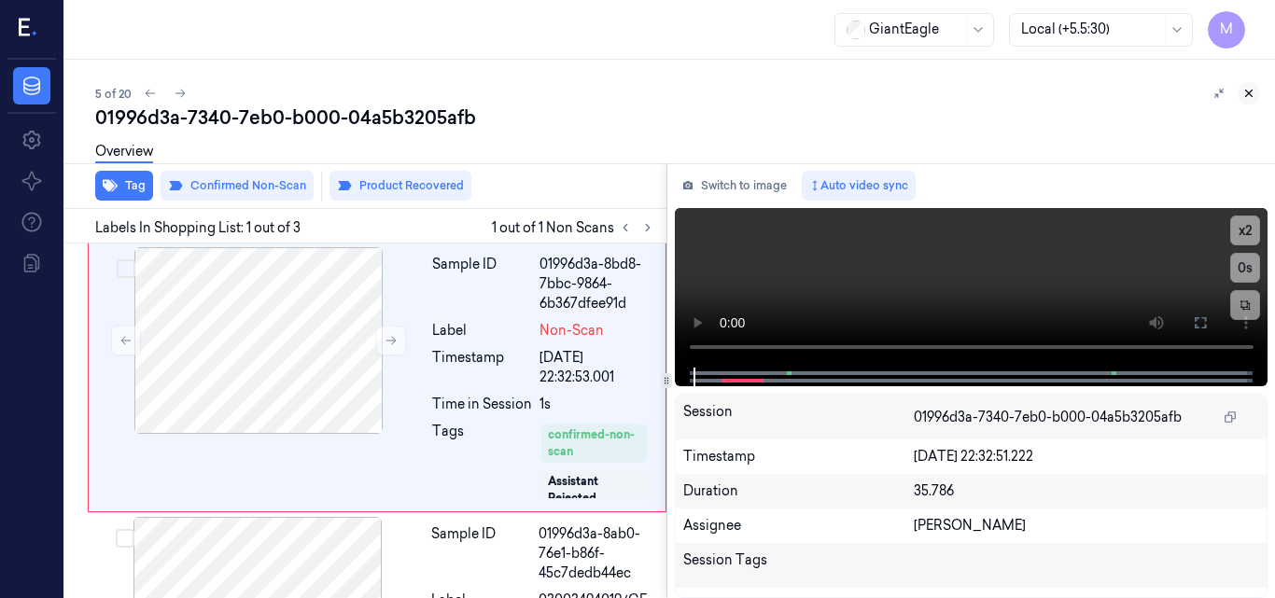
click at [1253, 86] on button at bounding box center [1249, 93] width 22 height 22
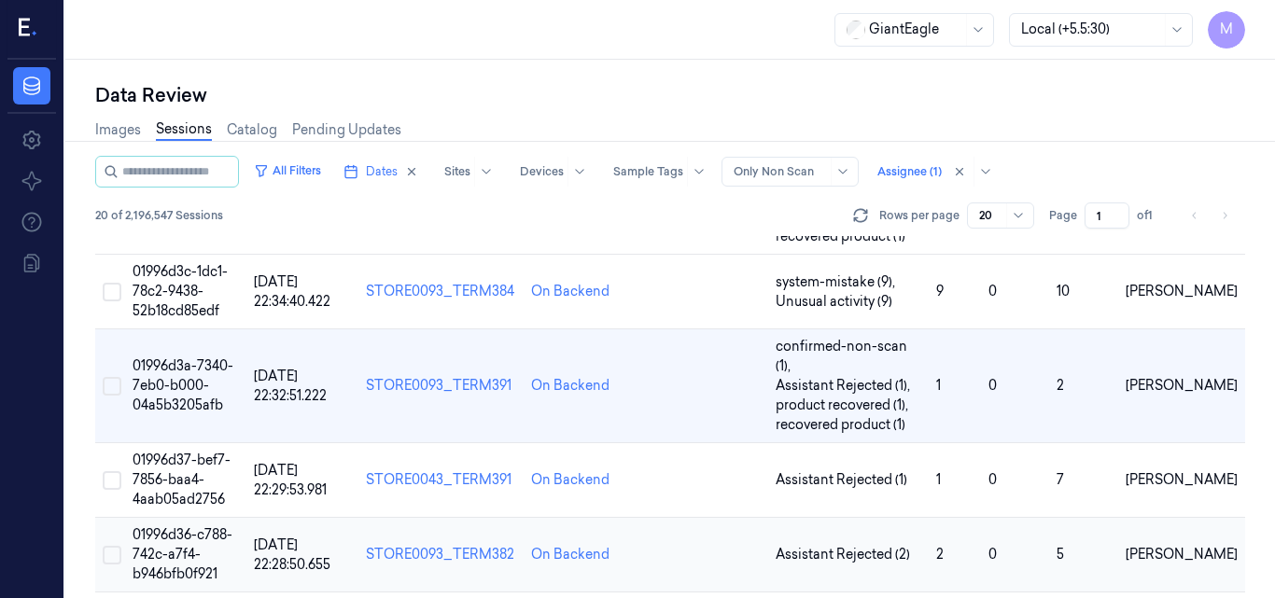
scroll to position [288, 0]
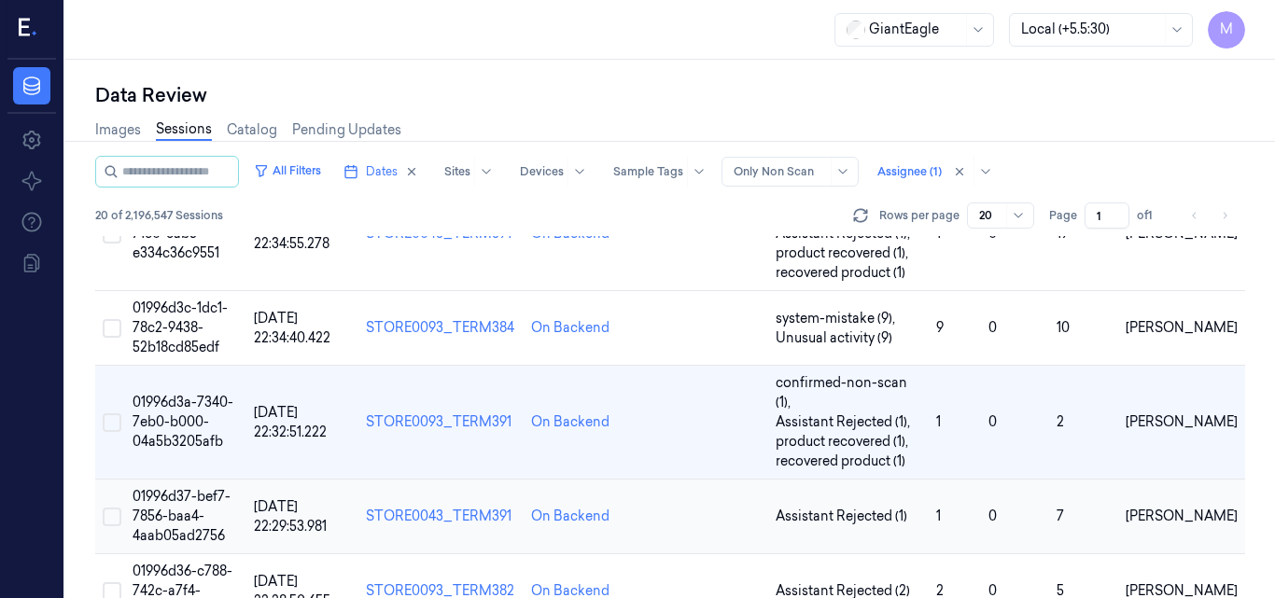
click at [179, 480] on td "01996d37-bef7-7856-baa4-4aab05ad2756" at bounding box center [185, 517] width 121 height 75
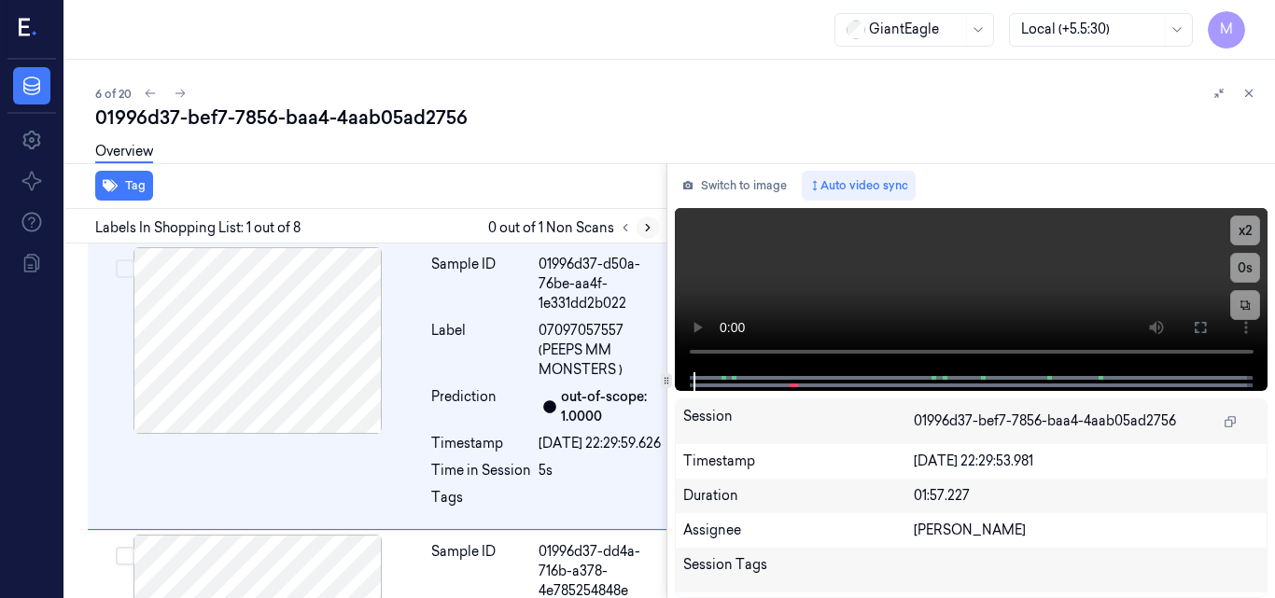
click at [647, 230] on icon at bounding box center [648, 228] width 4 height 7
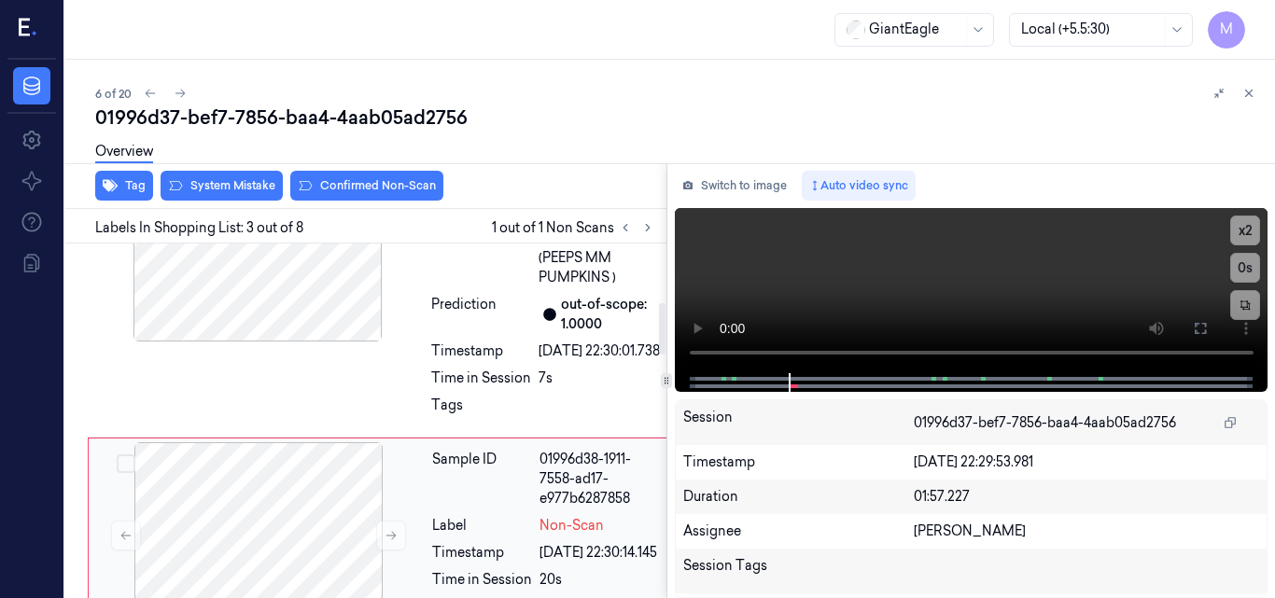
scroll to position [473, 0]
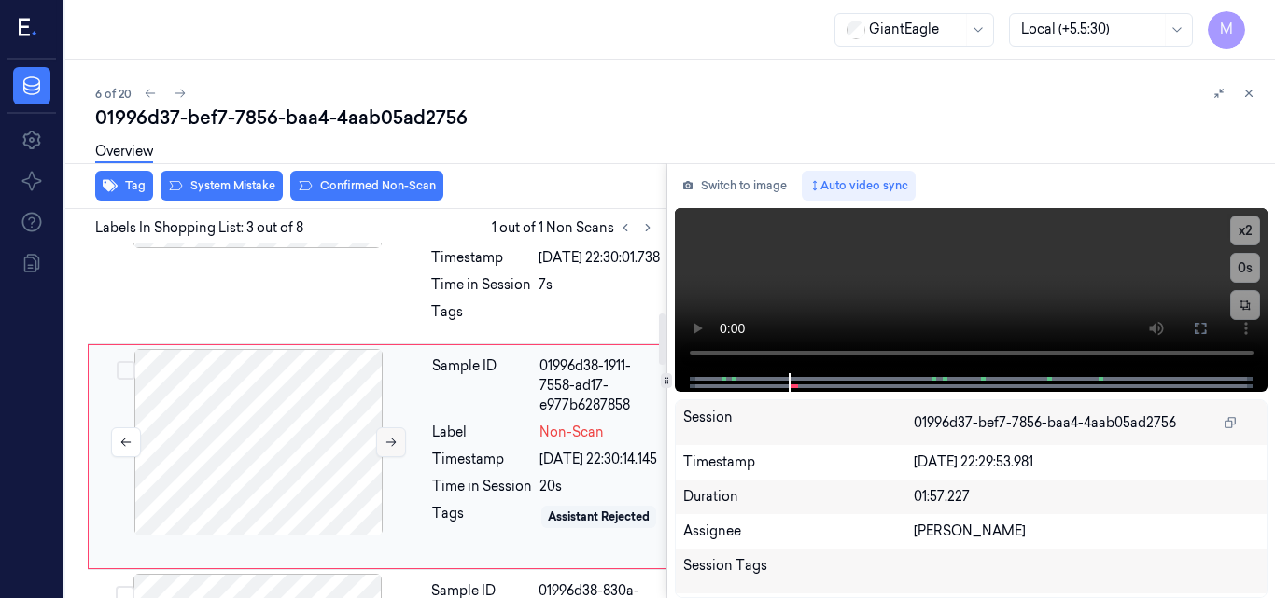
click at [392, 449] on icon at bounding box center [391, 442] width 13 height 13
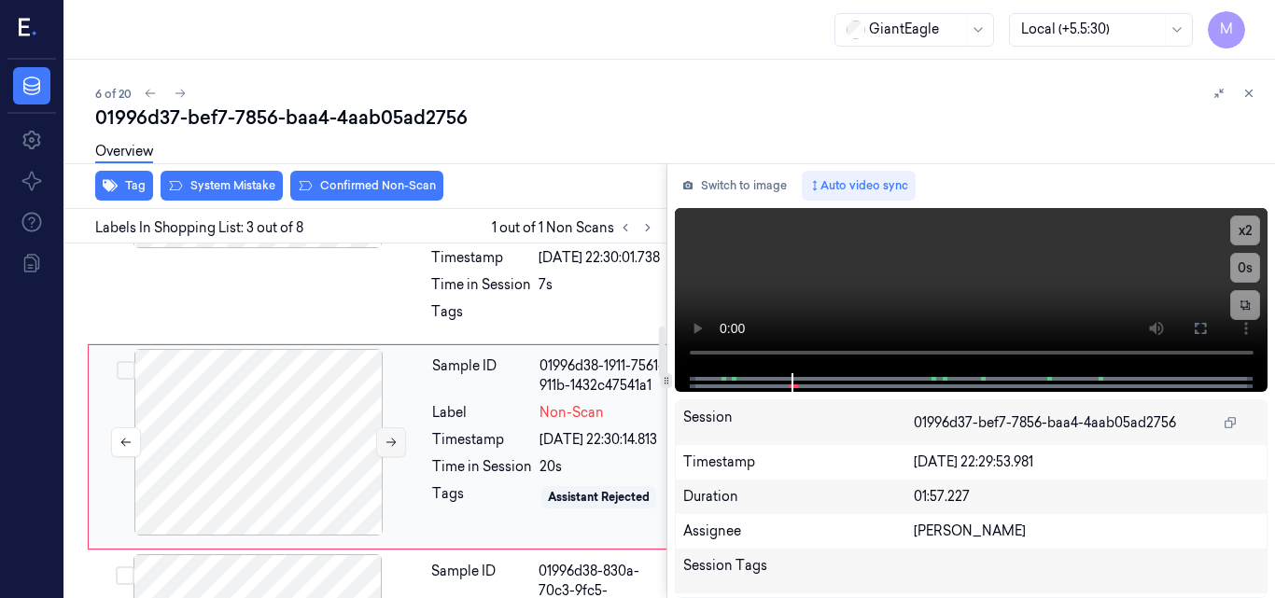
scroll to position [567, 0]
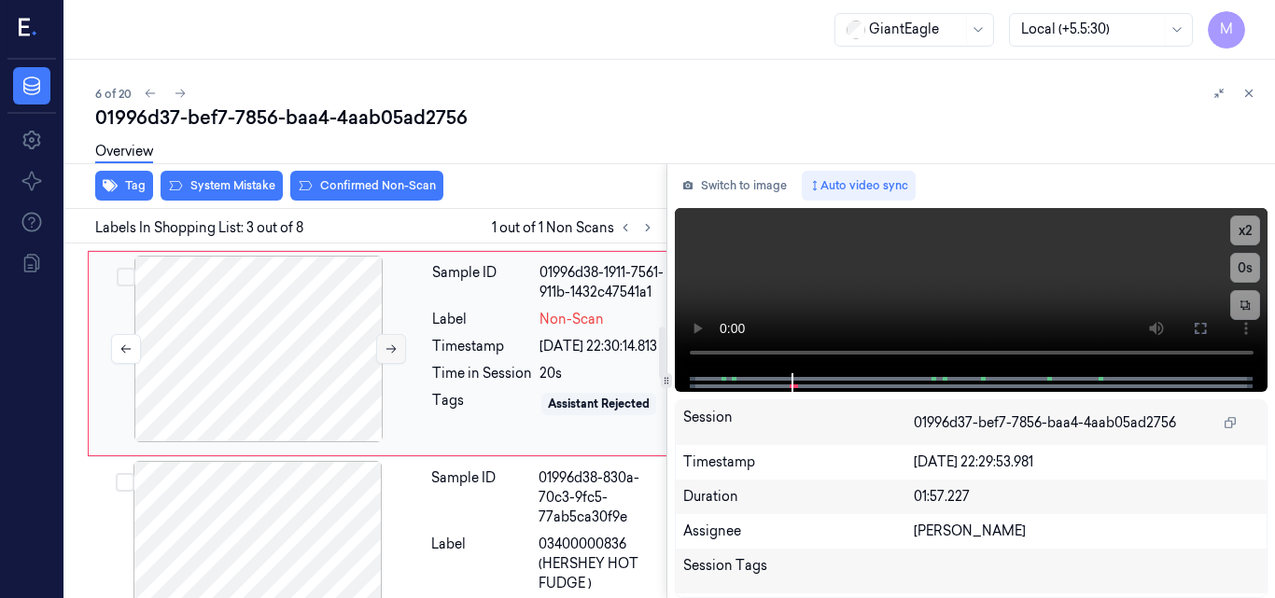
click at [392, 354] on icon at bounding box center [391, 349] width 10 height 8
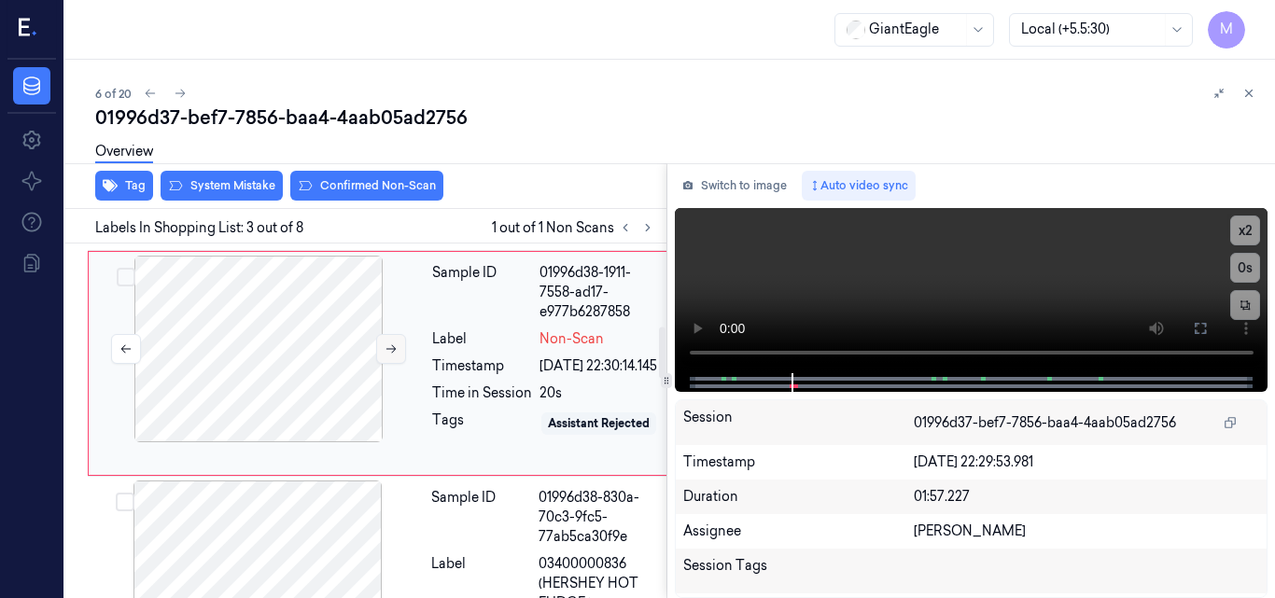
click at [392, 354] on icon at bounding box center [391, 349] width 10 height 8
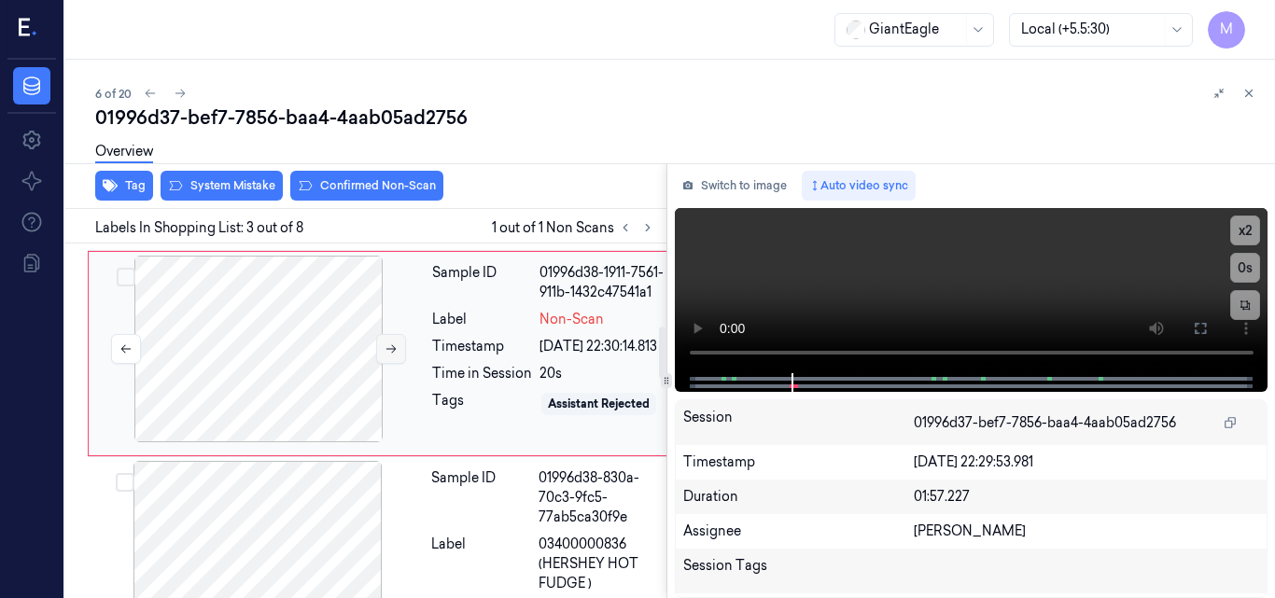
click at [392, 354] on icon at bounding box center [391, 349] width 10 height 8
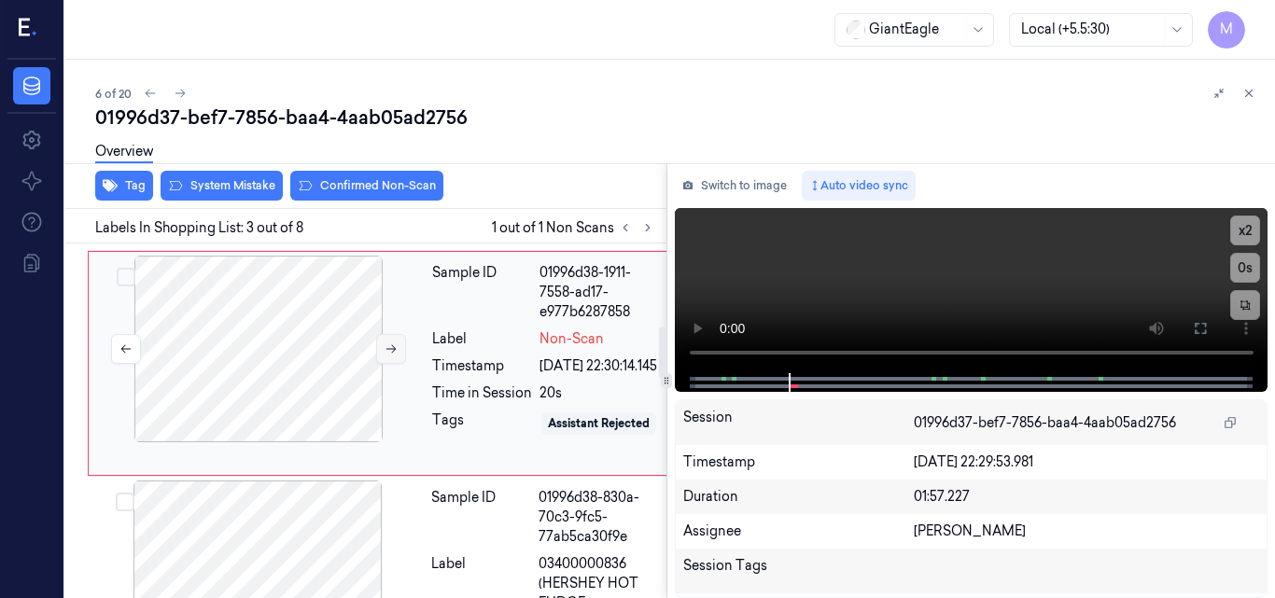
click at [392, 354] on icon at bounding box center [391, 349] width 10 height 8
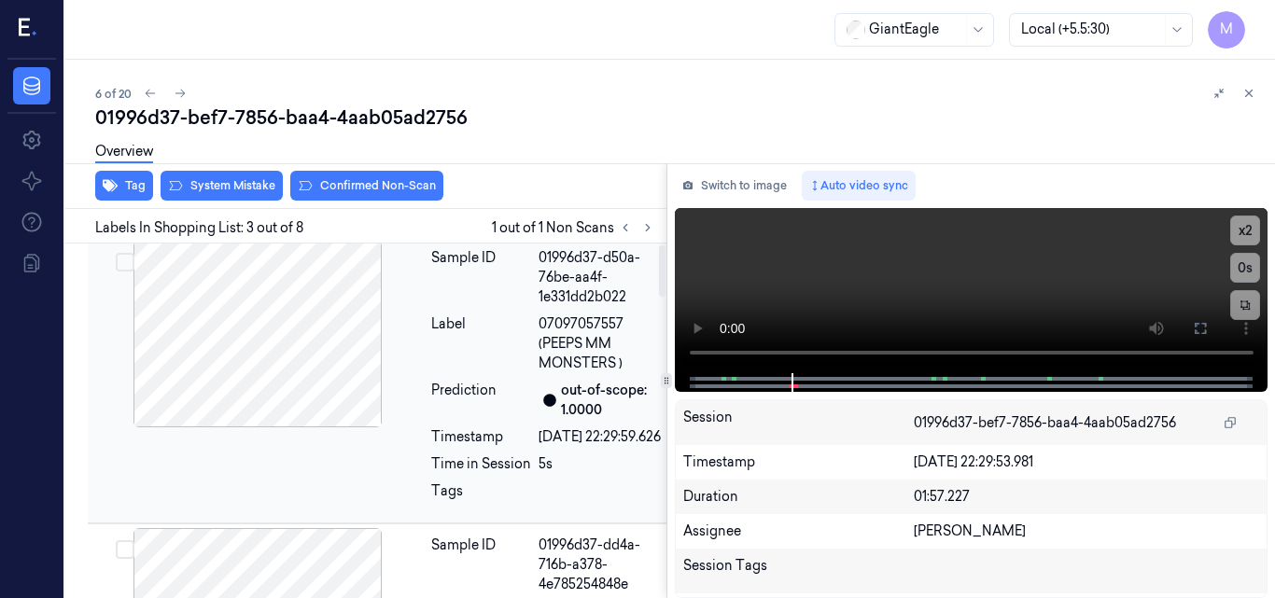
scroll to position [0, 0]
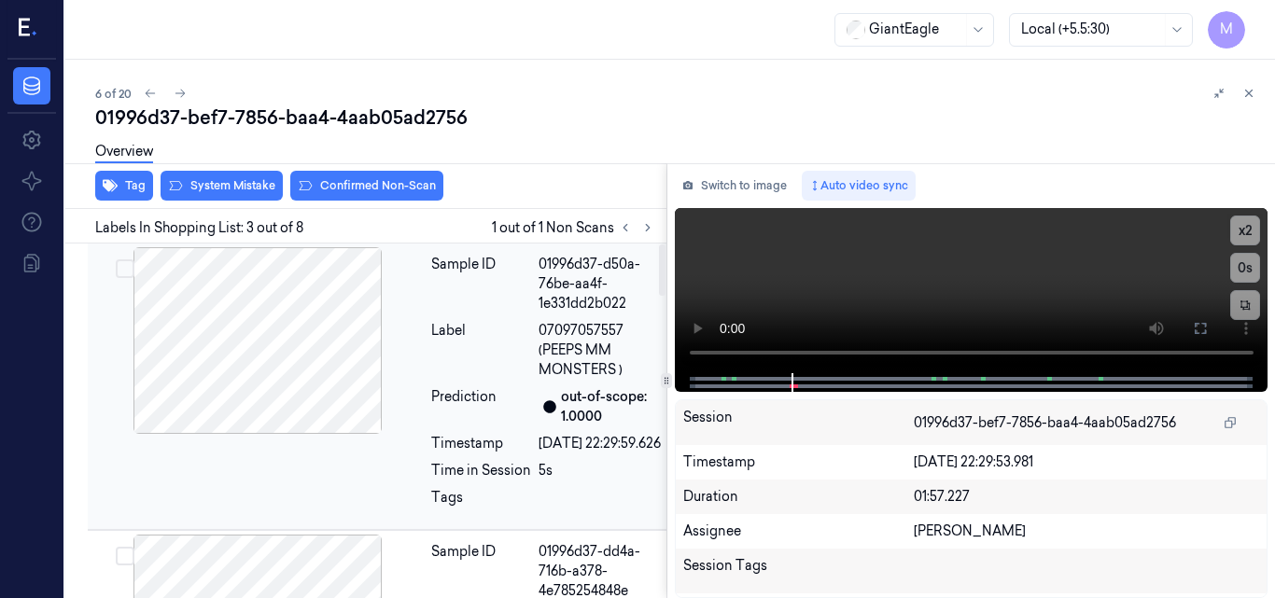
click at [570, 306] on div "01996d37-d50a-76be-aa4f-1e331dd2b022" at bounding box center [602, 284] width 127 height 59
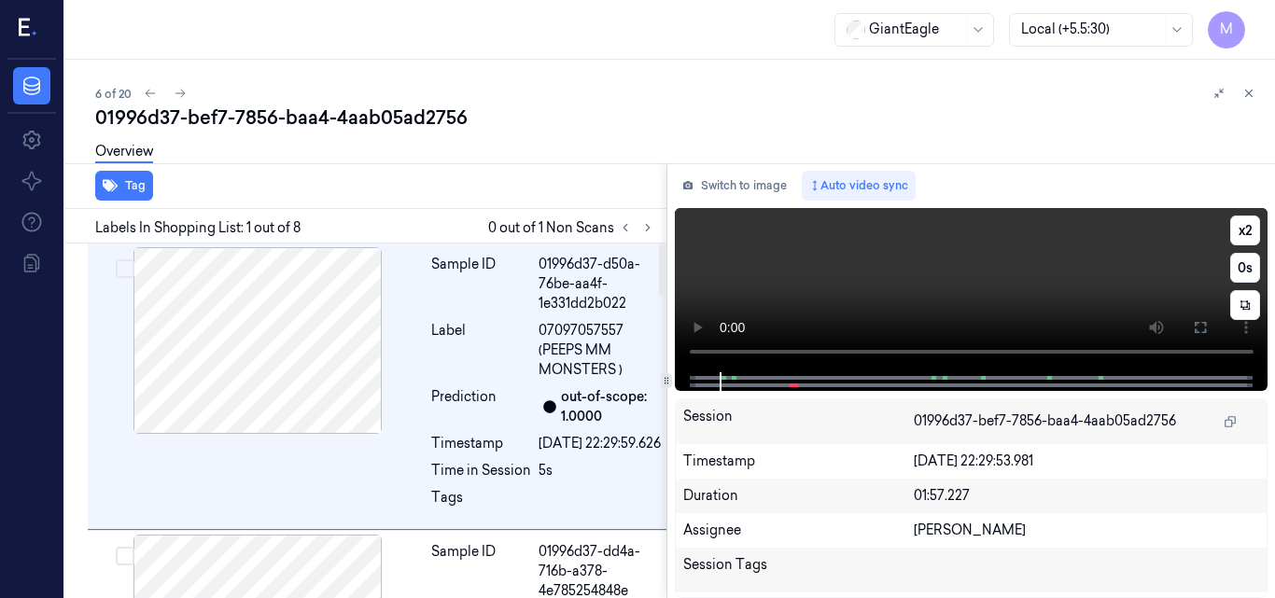
click at [885, 278] on video at bounding box center [972, 290] width 594 height 164
click at [1204, 332] on icon at bounding box center [1200, 327] width 11 height 11
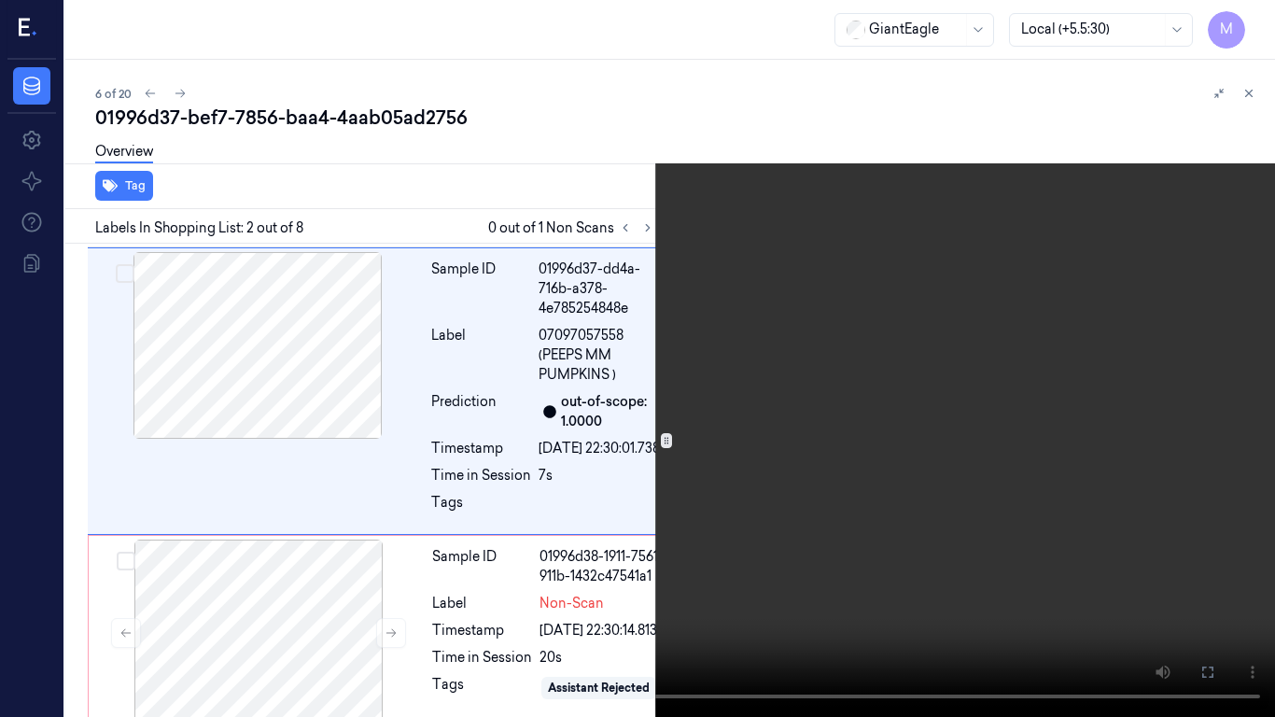
click at [616, 343] on video at bounding box center [637, 358] width 1275 height 717
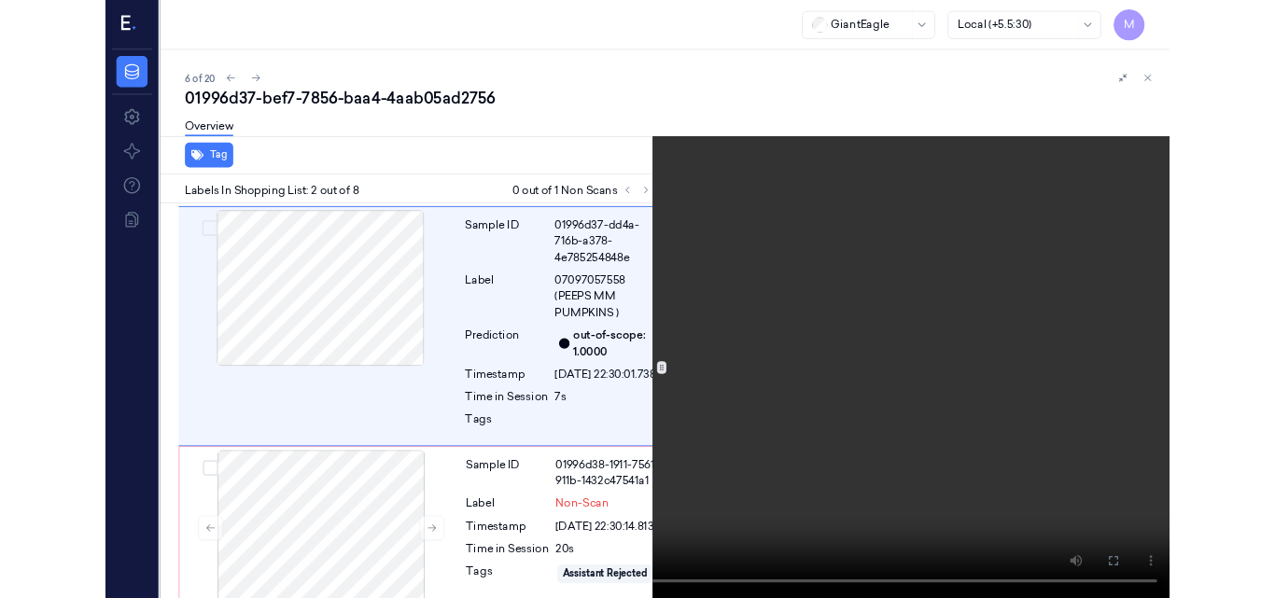
scroll to position [223, 0]
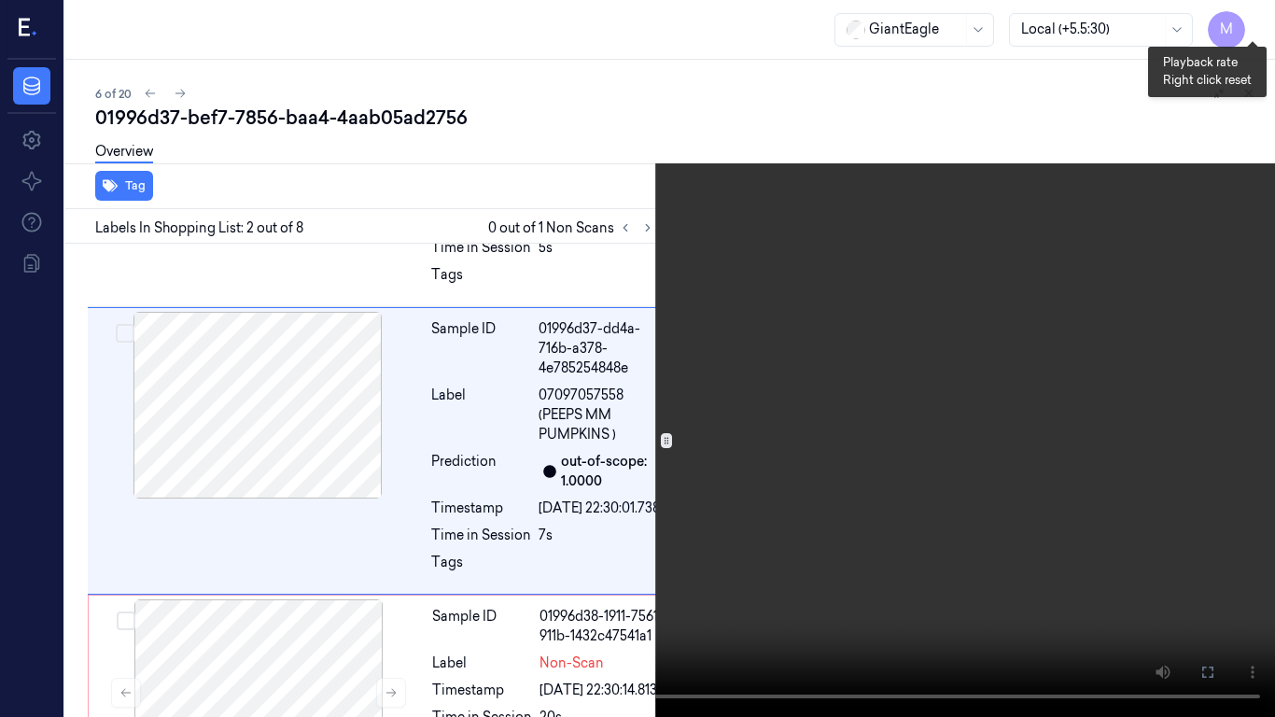
click at [1256, 22] on button "x 2" at bounding box center [1253, 22] width 30 height 30
click at [1256, 21] on button "x 4" at bounding box center [1253, 22] width 30 height 30
click at [838, 264] on video at bounding box center [637, 358] width 1275 height 717
click at [795, 431] on video at bounding box center [637, 358] width 1275 height 717
click at [579, 451] on video at bounding box center [637, 358] width 1275 height 717
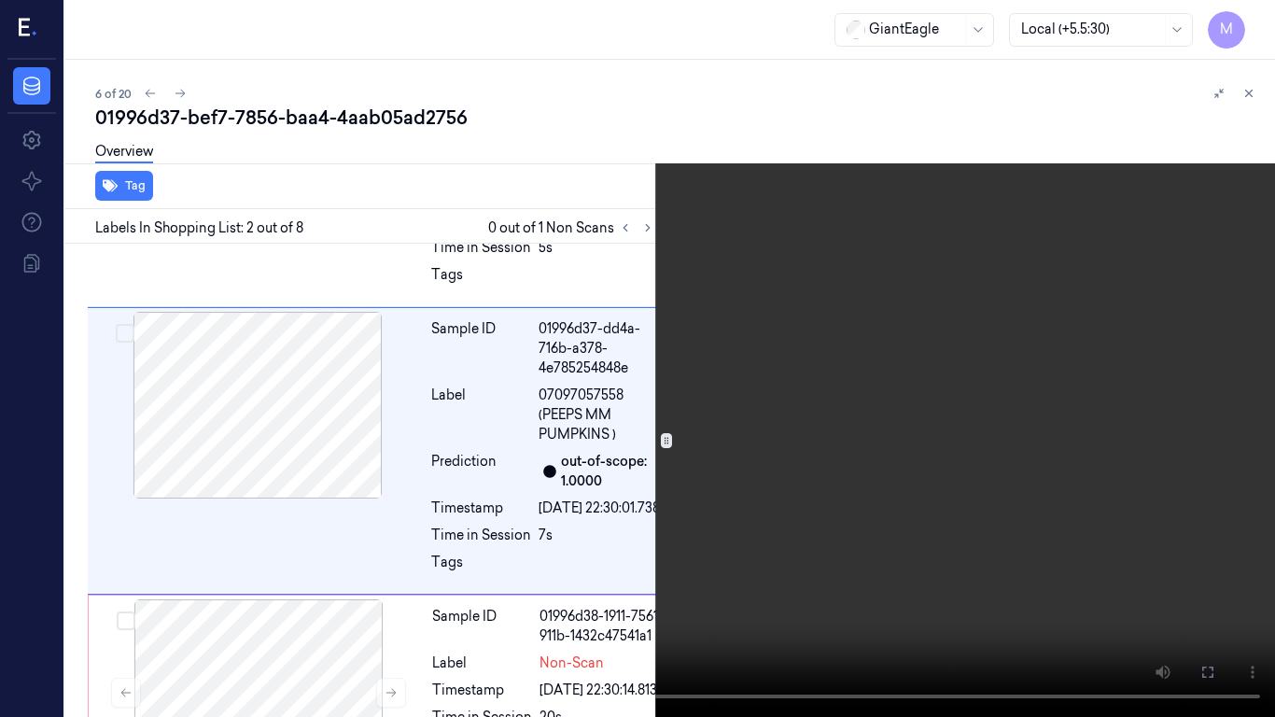
click at [0, 0] on icon at bounding box center [0, 0] width 0 height 0
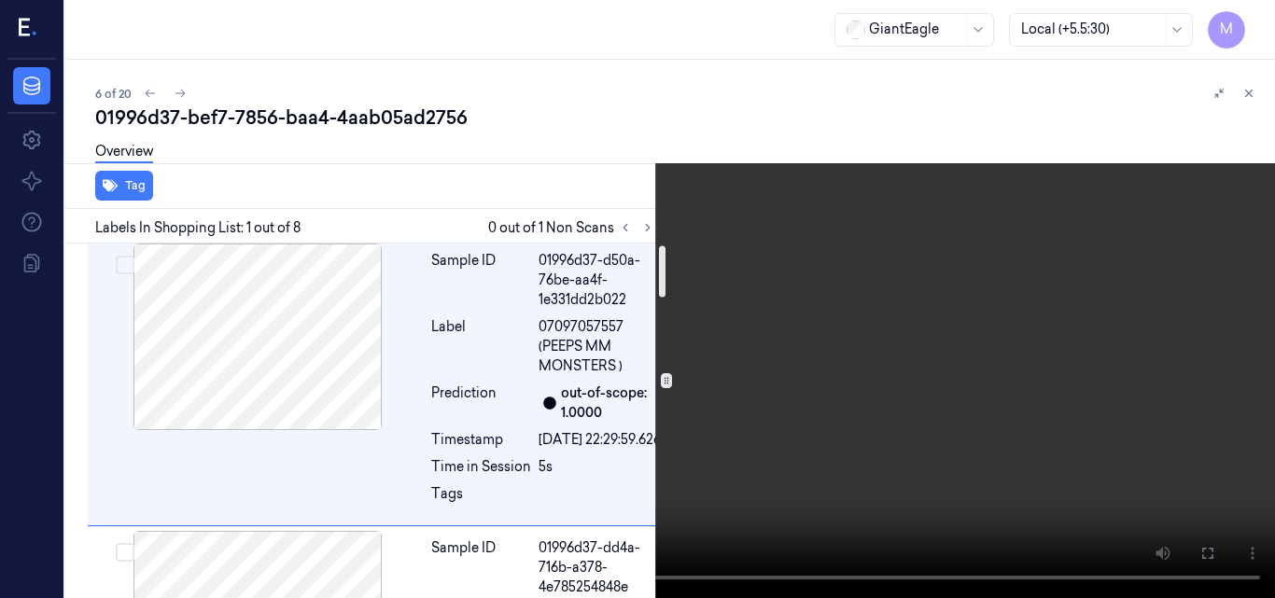
scroll to position [0, 0]
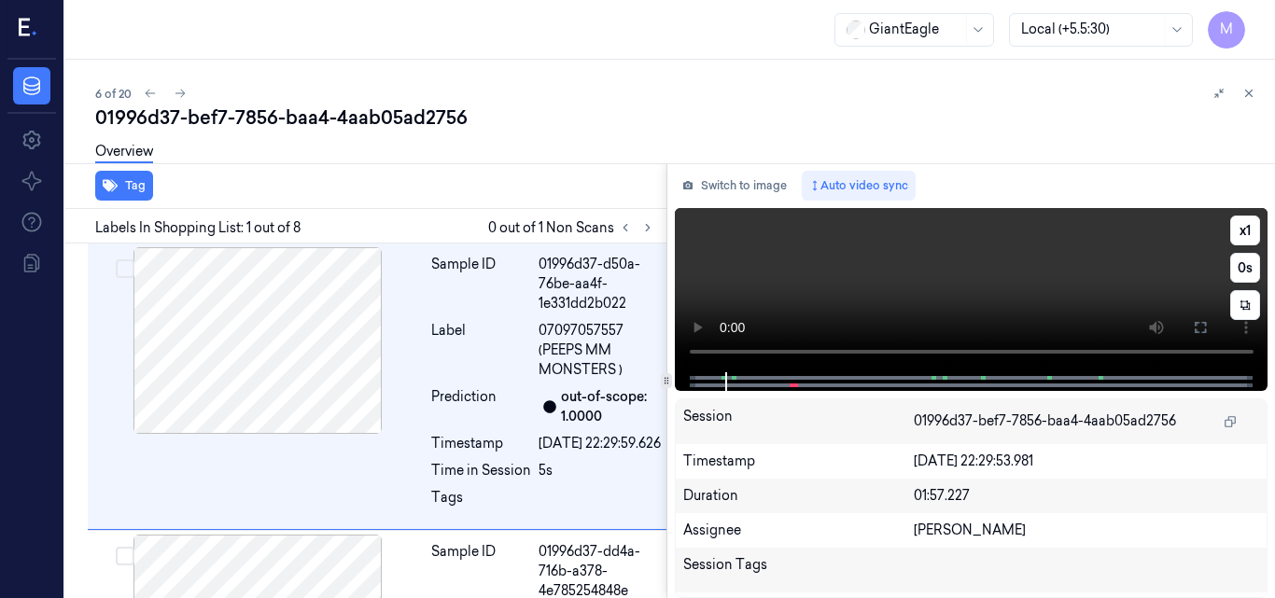
click at [1083, 273] on video at bounding box center [972, 290] width 594 height 164
drag, startPoint x: 1198, startPoint y: 325, endPoint x: 1198, endPoint y: 405, distance: 80.3
click at [1198, 325] on icon at bounding box center [1200, 327] width 15 height 15
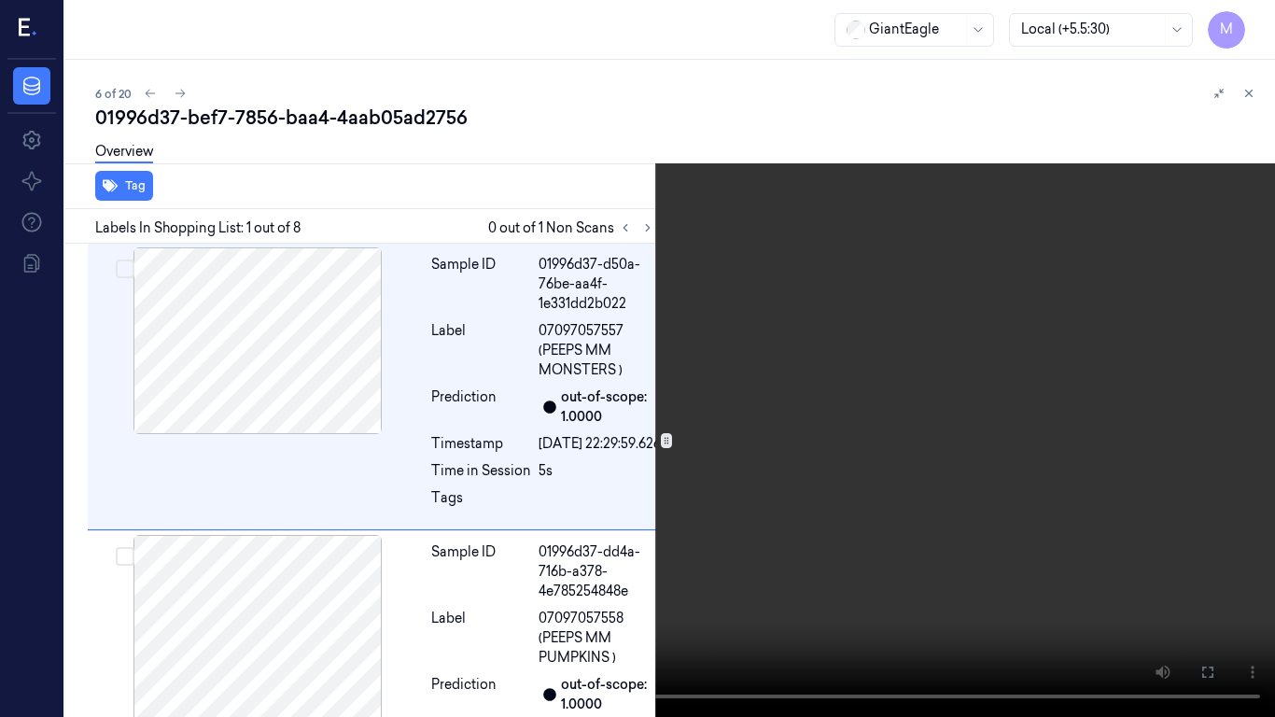
click at [0, 0] on icon at bounding box center [0, 0] width 0 height 0
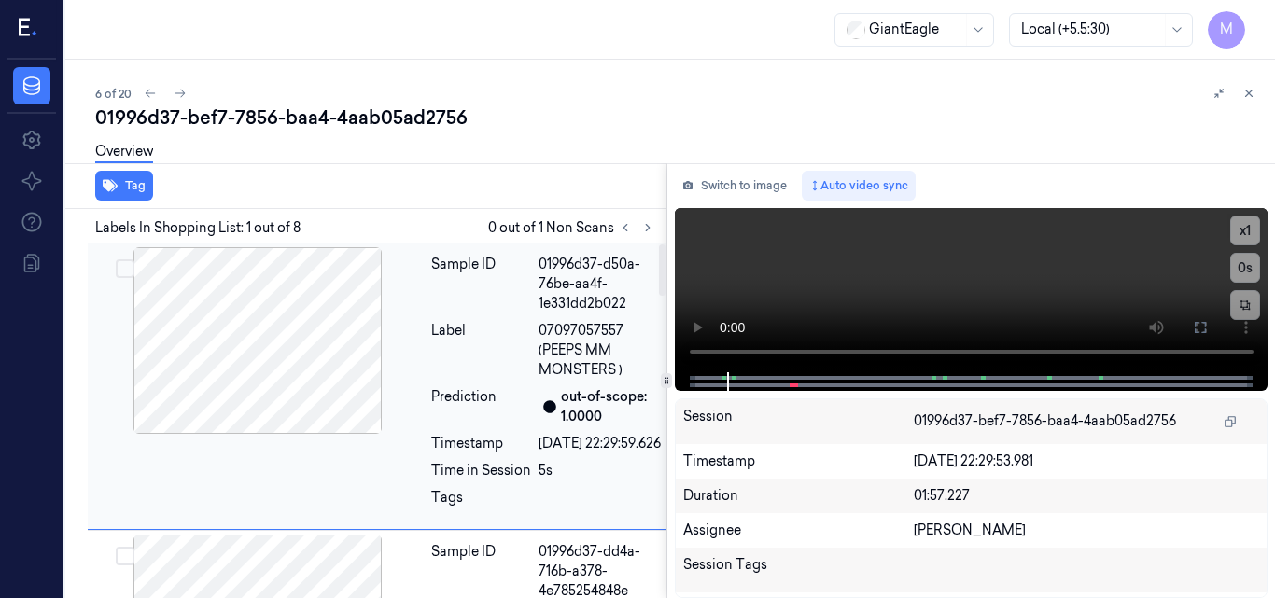
click at [310, 368] on div at bounding box center [257, 340] width 332 height 187
click at [976, 270] on video at bounding box center [972, 290] width 594 height 164
click at [1200, 333] on icon at bounding box center [1200, 327] width 15 height 15
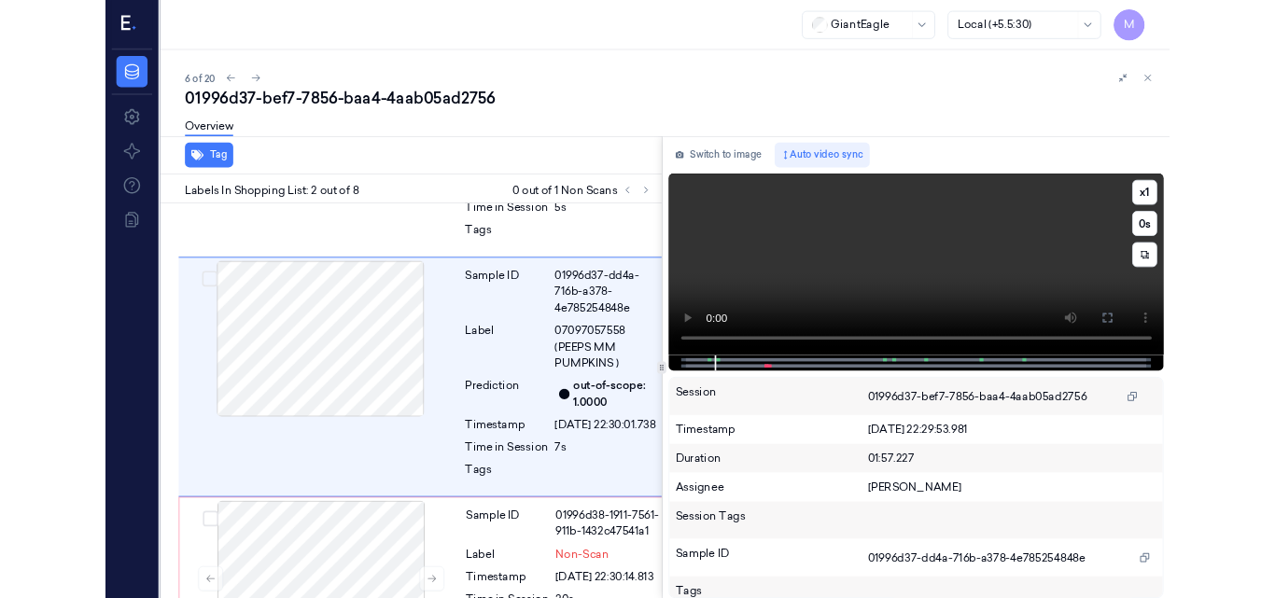
scroll to position [223, 0]
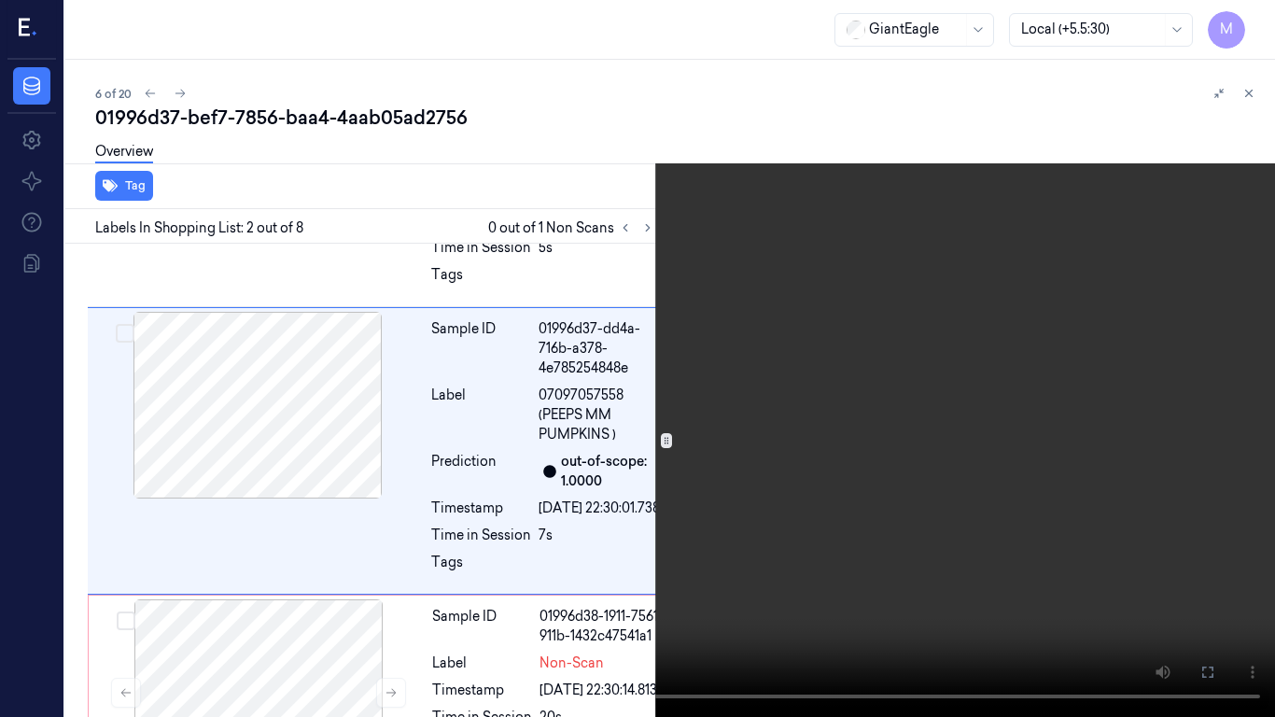
click at [774, 382] on video at bounding box center [637, 358] width 1275 height 717
click at [0, 0] on icon at bounding box center [0, 0] width 0 height 0
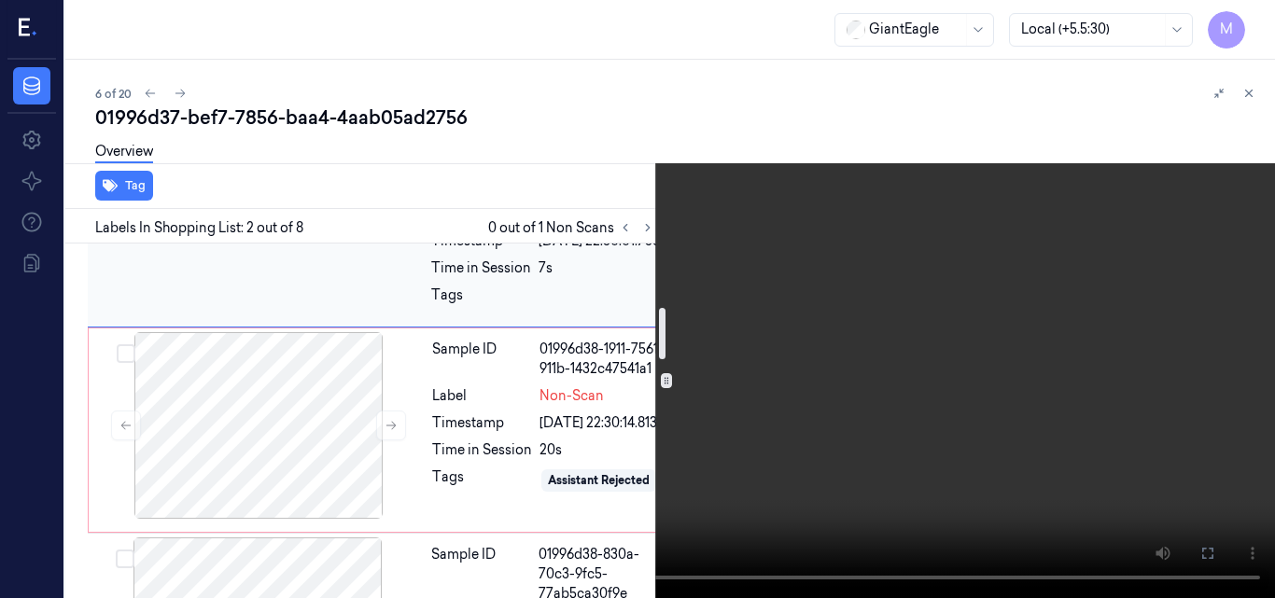
scroll to position [503, 0]
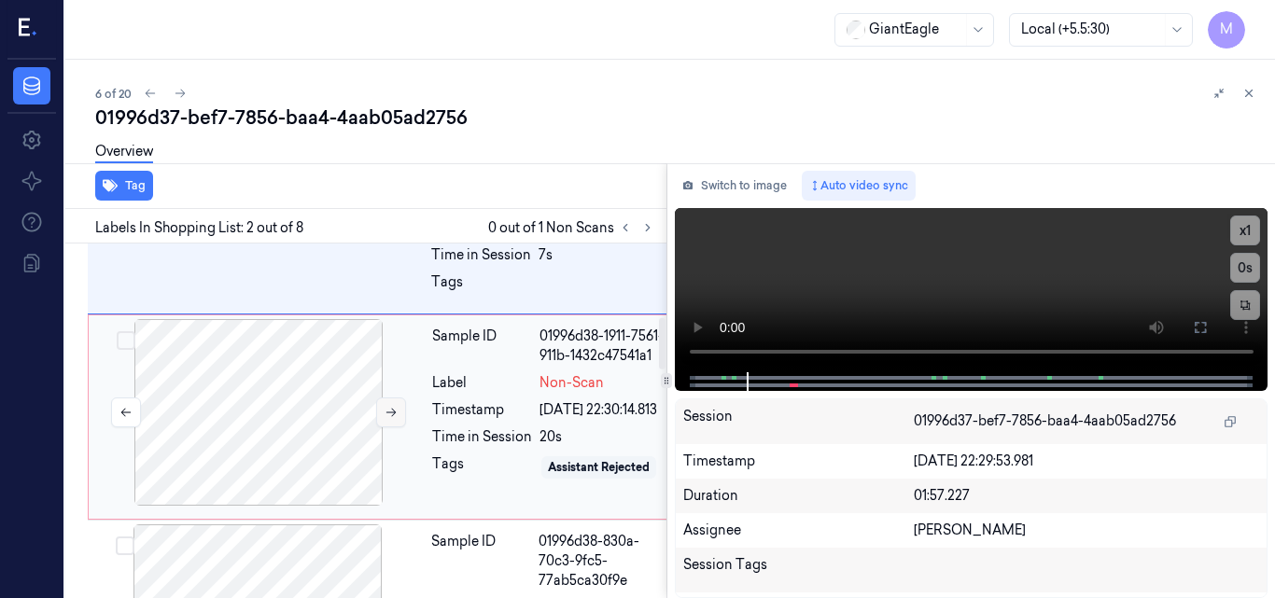
click at [392, 419] on icon at bounding box center [391, 412] width 13 height 13
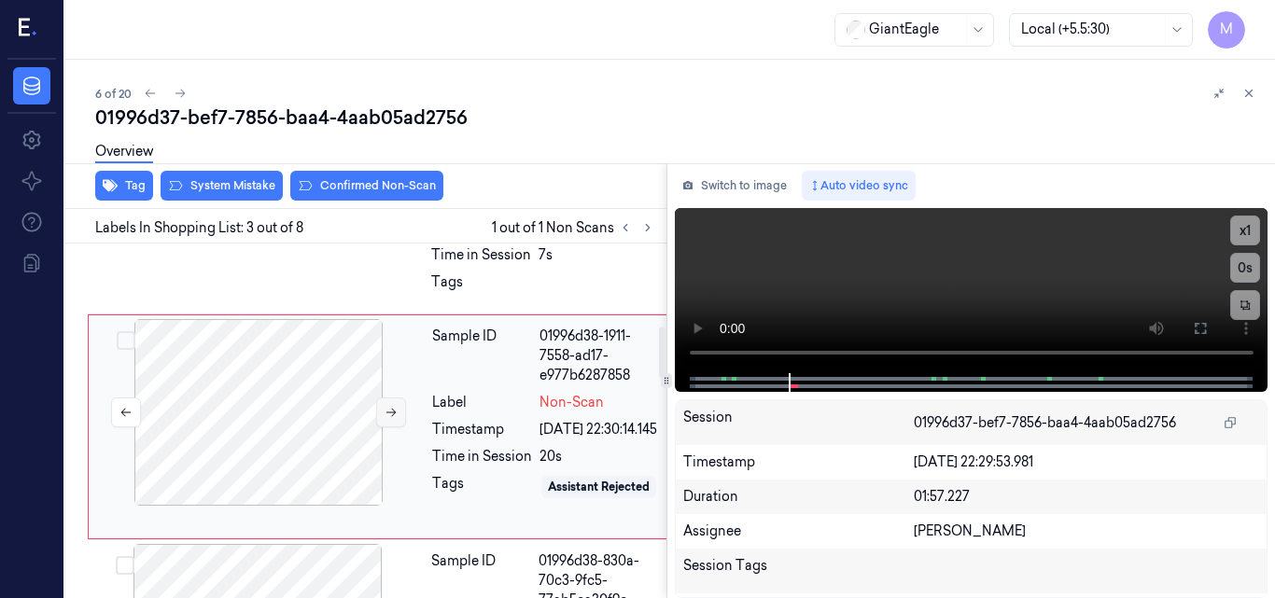
scroll to position [567, 0]
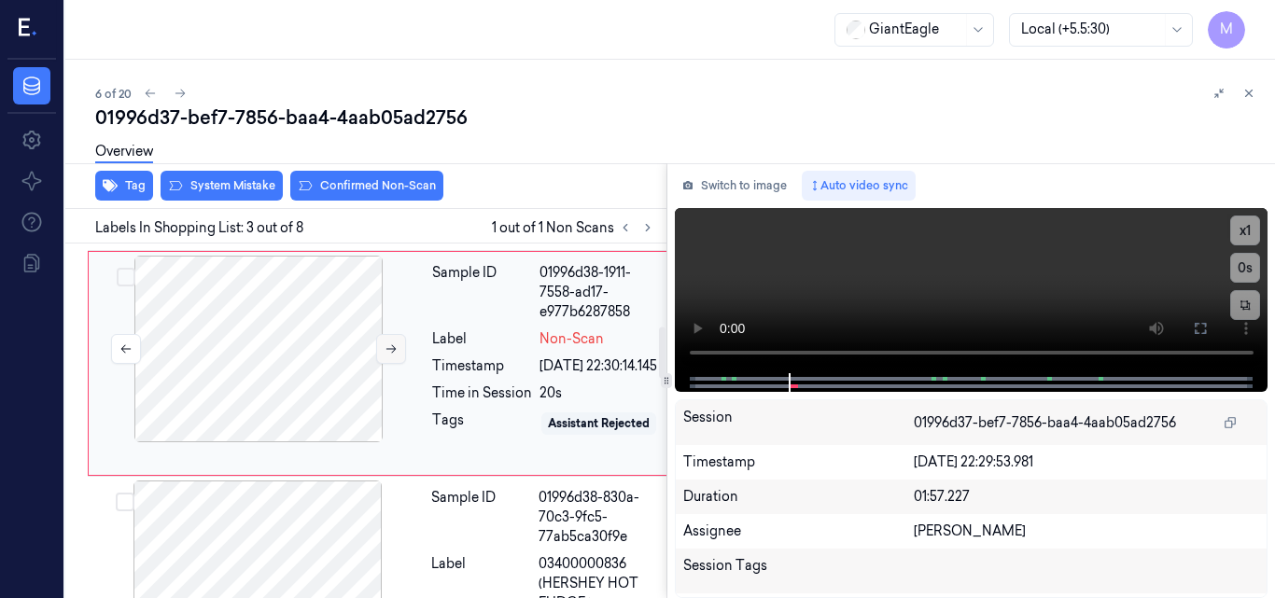
click at [392, 442] on div at bounding box center [258, 349] width 332 height 187
click at [388, 364] on button at bounding box center [391, 349] width 30 height 30
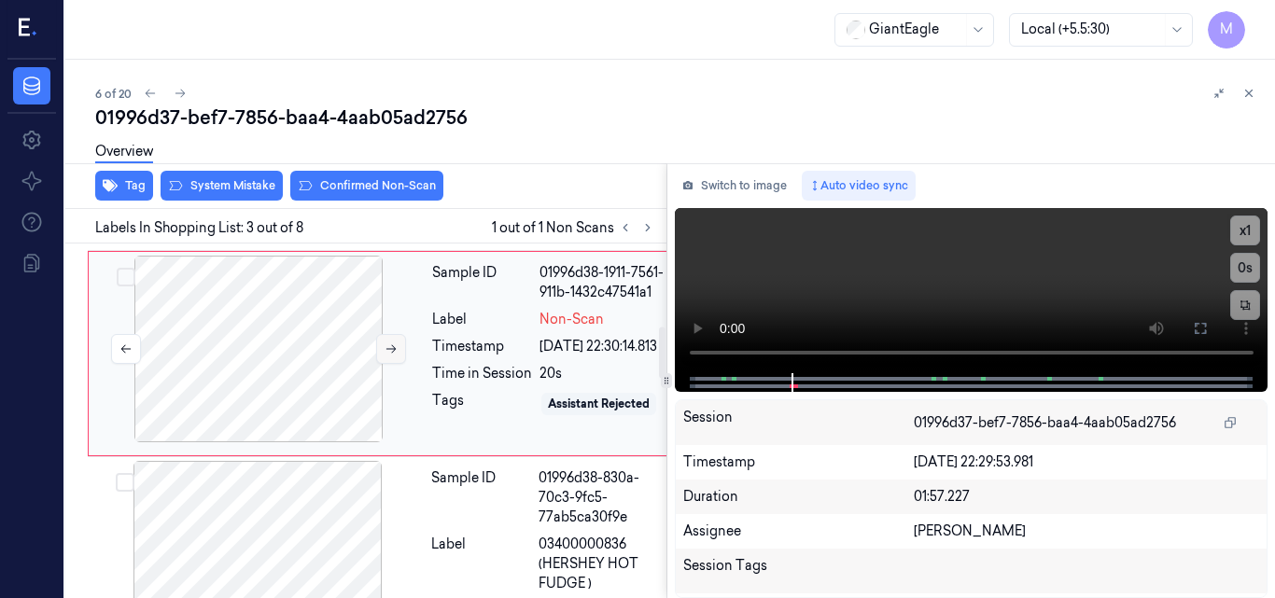
click at [388, 364] on button at bounding box center [391, 349] width 30 height 30
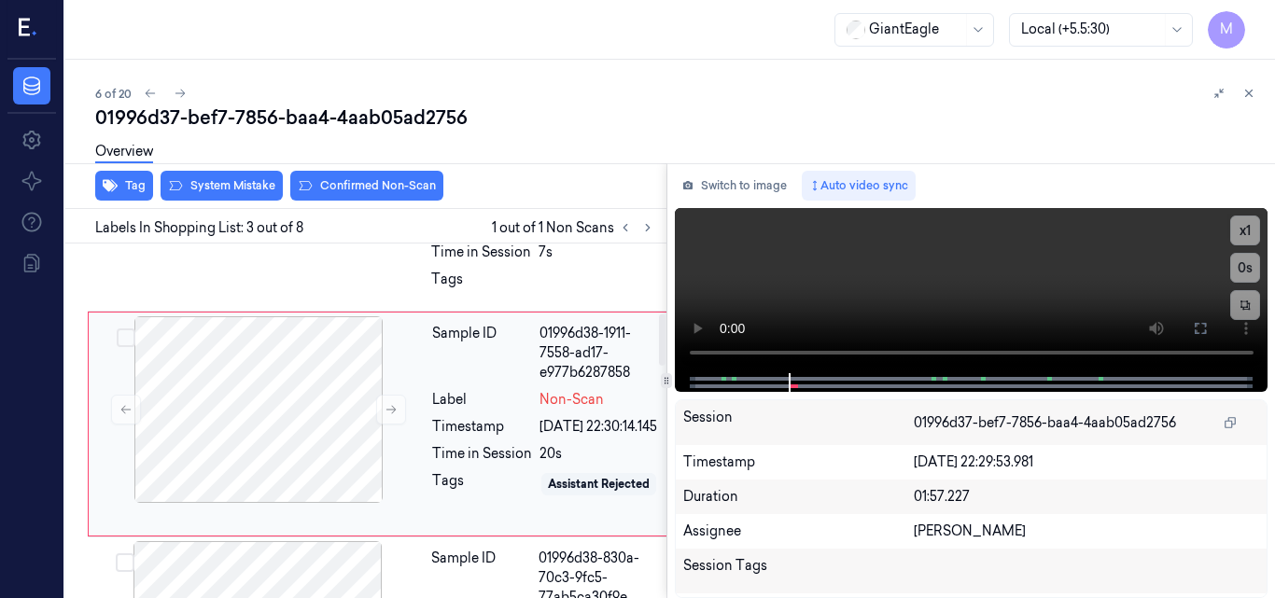
scroll to position [473, 0]
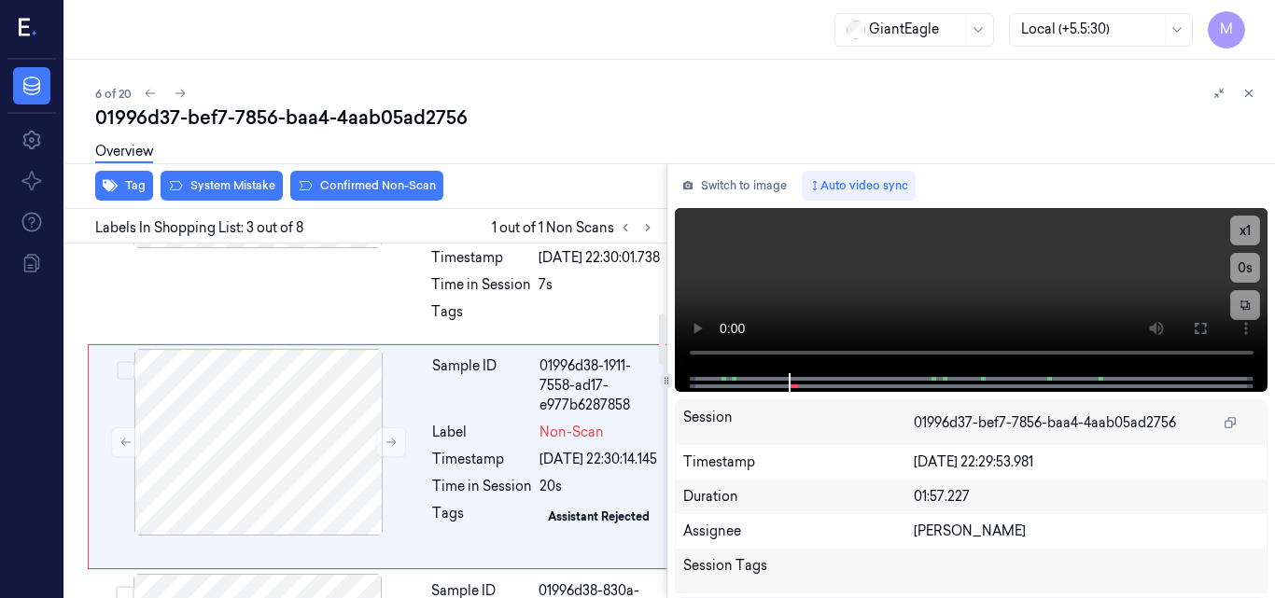
click at [240, 177] on div "Overview" at bounding box center [677, 155] width 1165 height 48
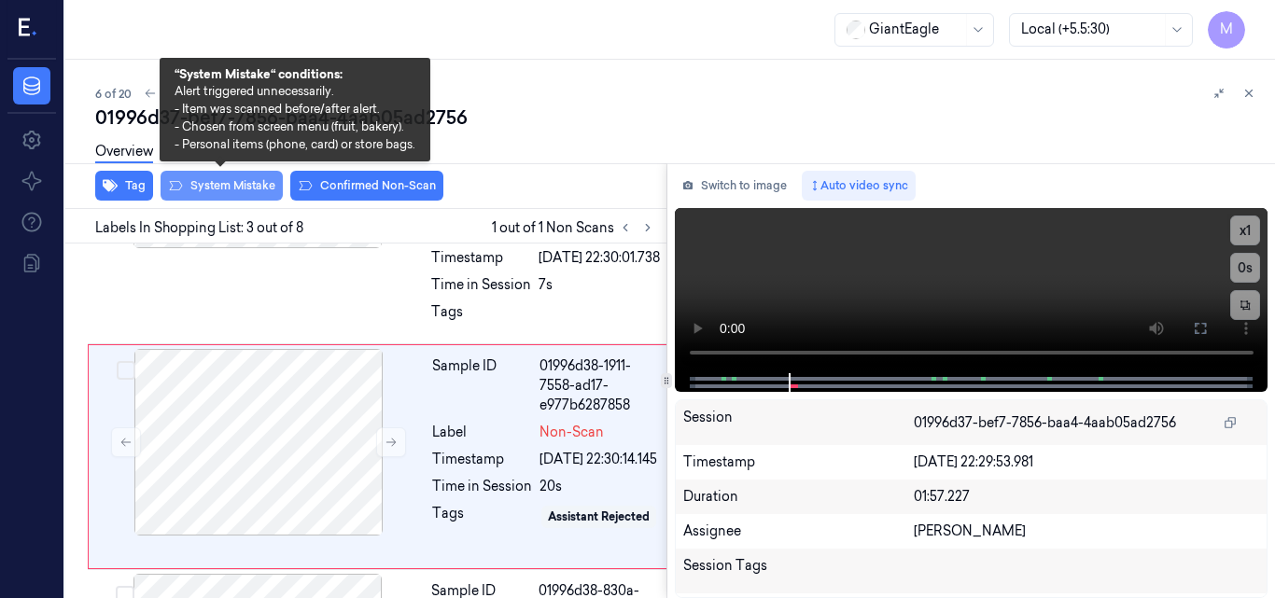
click at [238, 189] on button "System Mistake" at bounding box center [222, 186] width 122 height 30
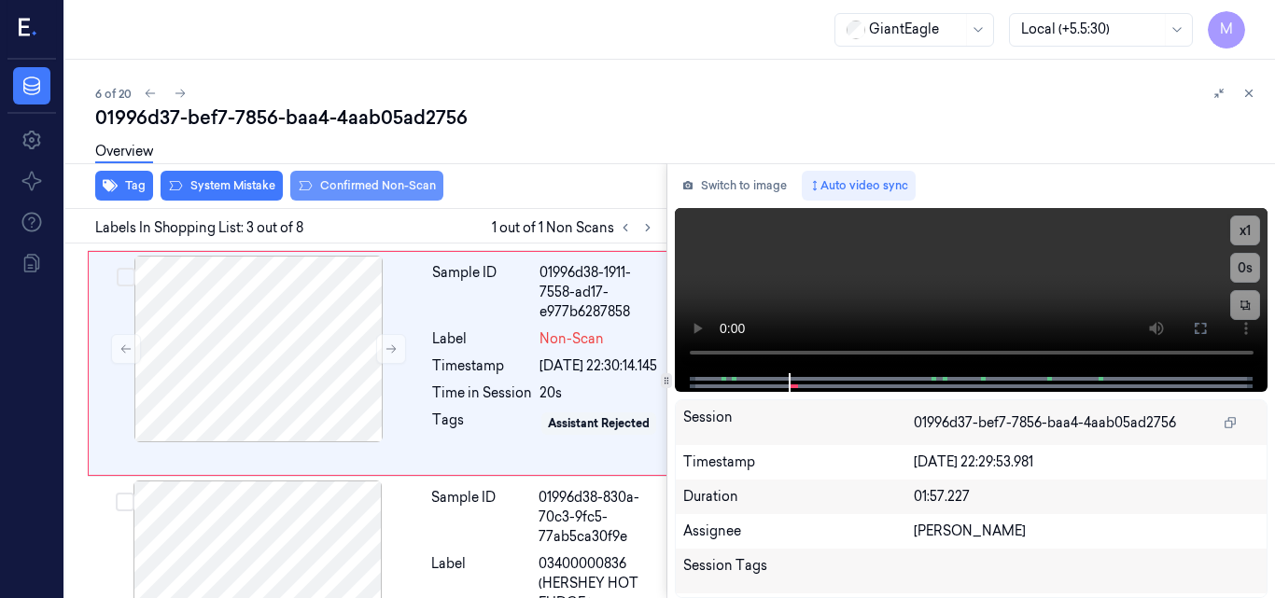
scroll to position [571, 0]
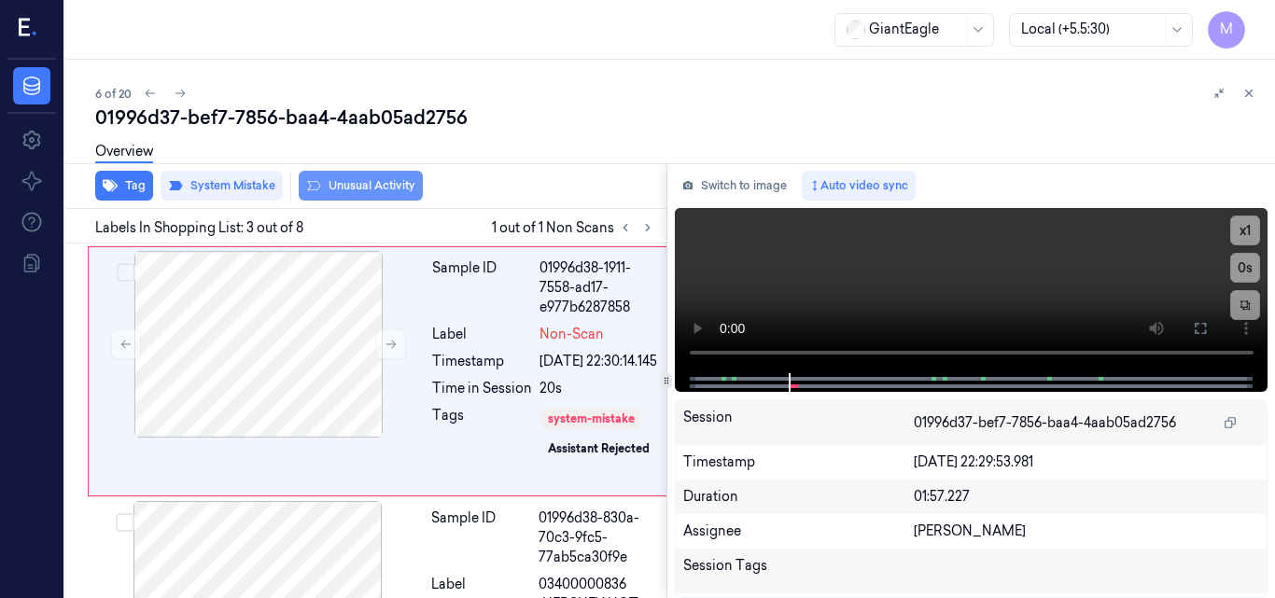
click at [365, 189] on button "Unusual Activity" at bounding box center [361, 186] width 124 height 30
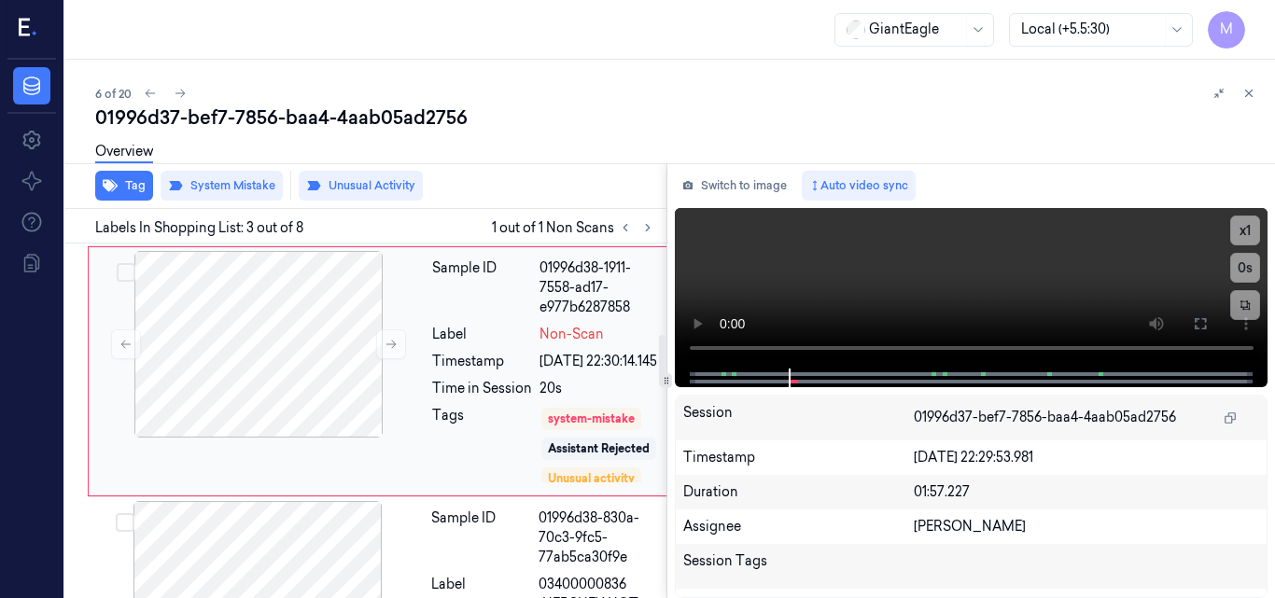
scroll to position [758, 0]
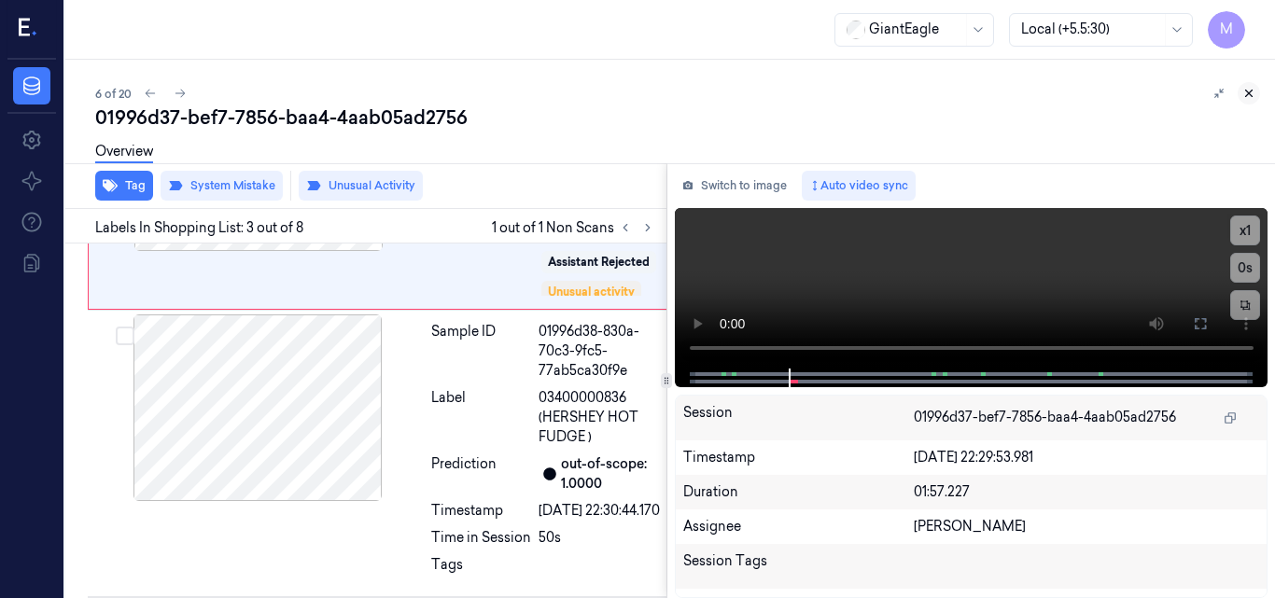
click at [1249, 91] on icon at bounding box center [1248, 93] width 13 height 13
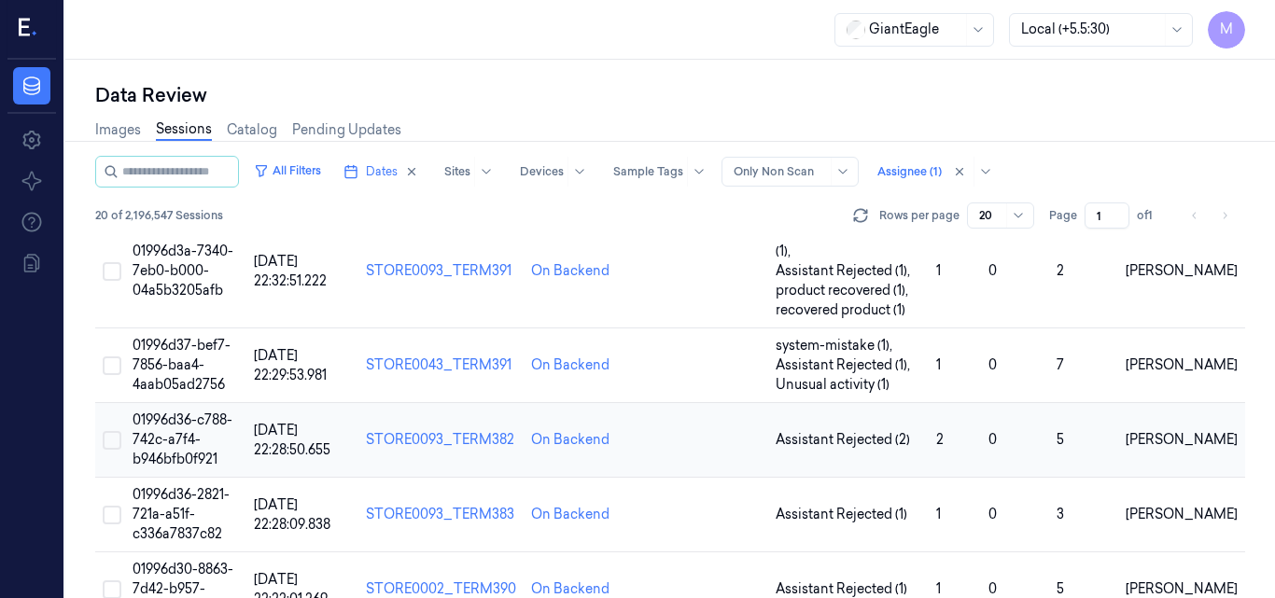
scroll to position [404, 0]
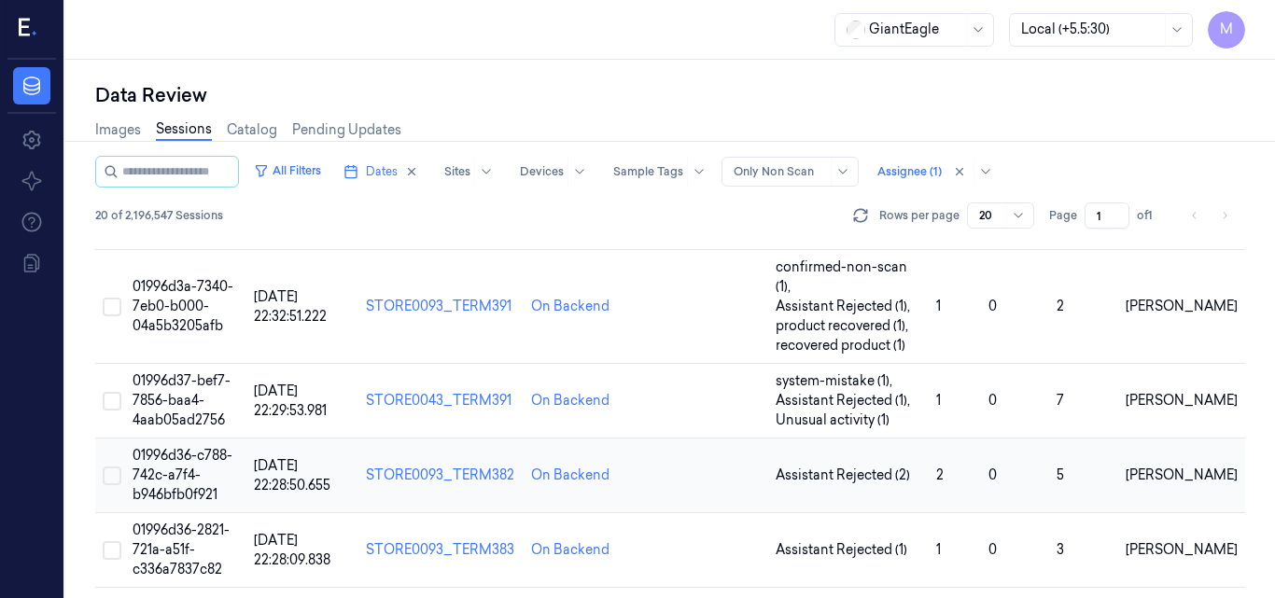
click at [178, 447] on span "01996d36-c788-742c-a7f4-b946bfb0f921" at bounding box center [183, 475] width 100 height 56
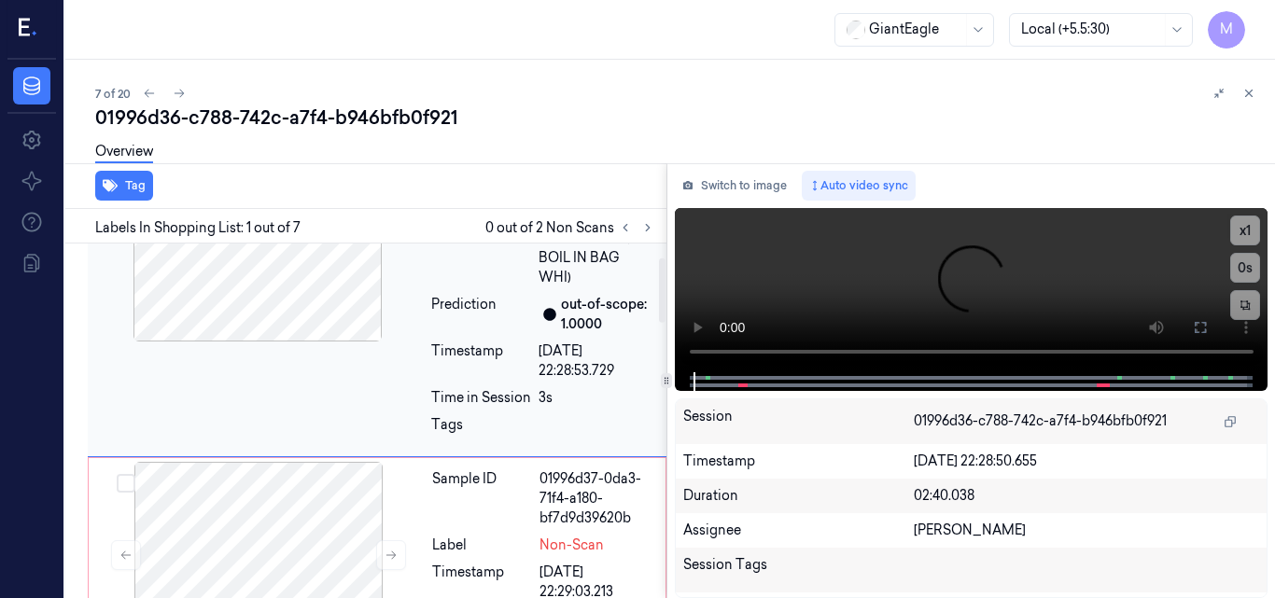
scroll to position [93, 0]
click at [646, 228] on icon at bounding box center [647, 227] width 13 height 13
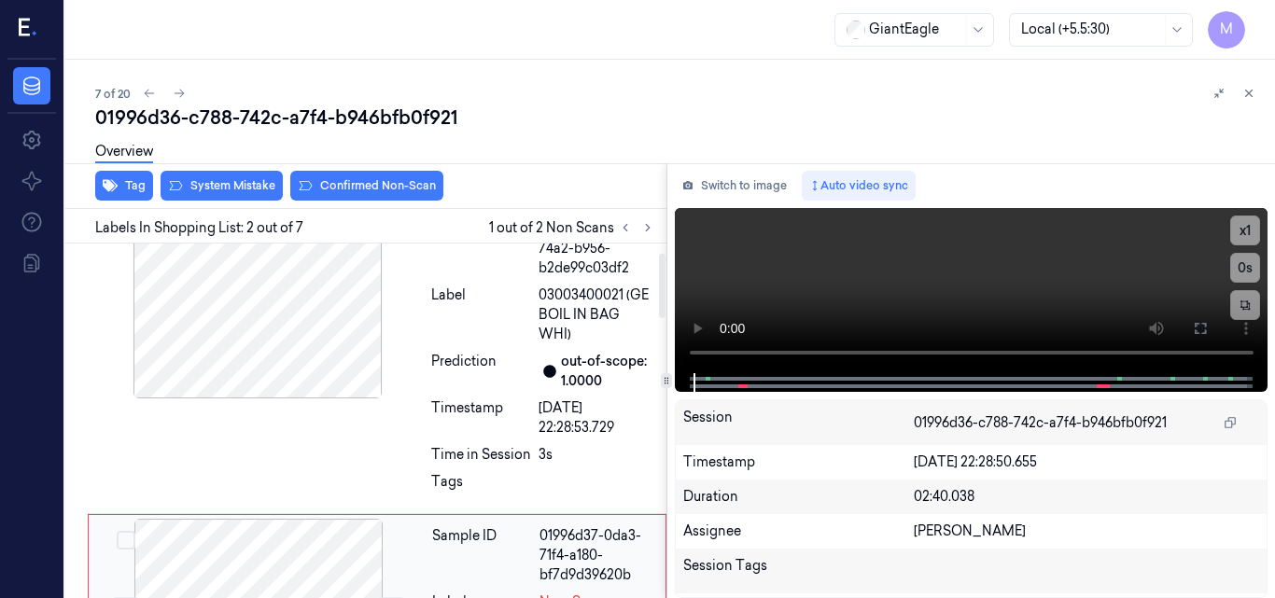
scroll to position [0, 0]
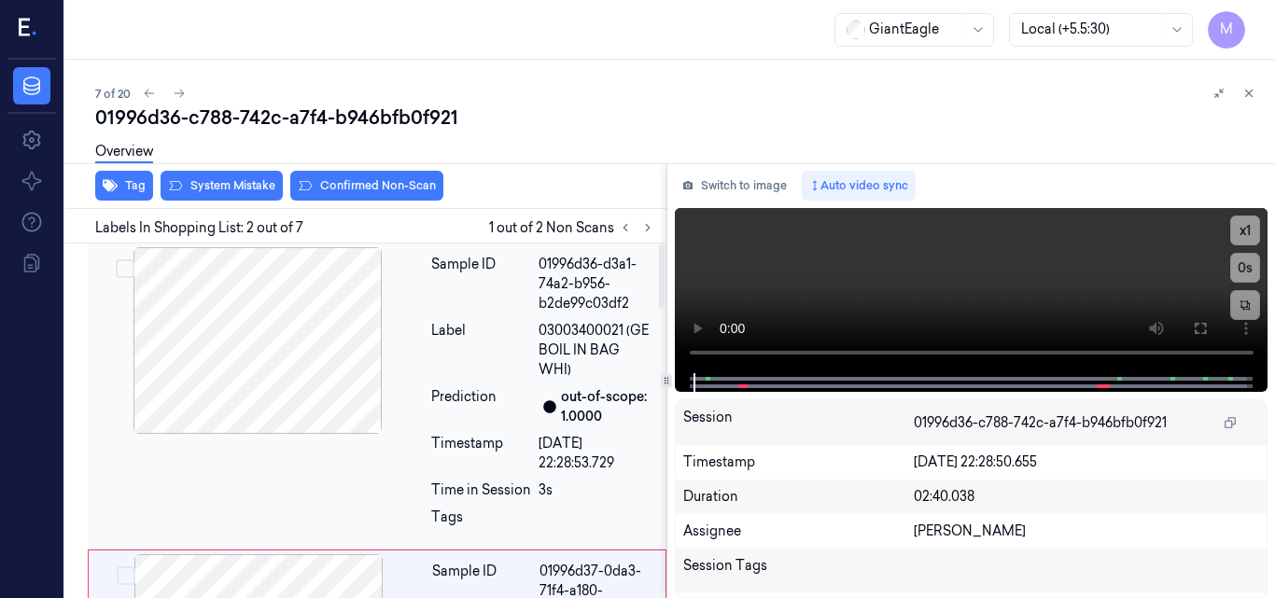
click at [284, 348] on div at bounding box center [257, 340] width 332 height 187
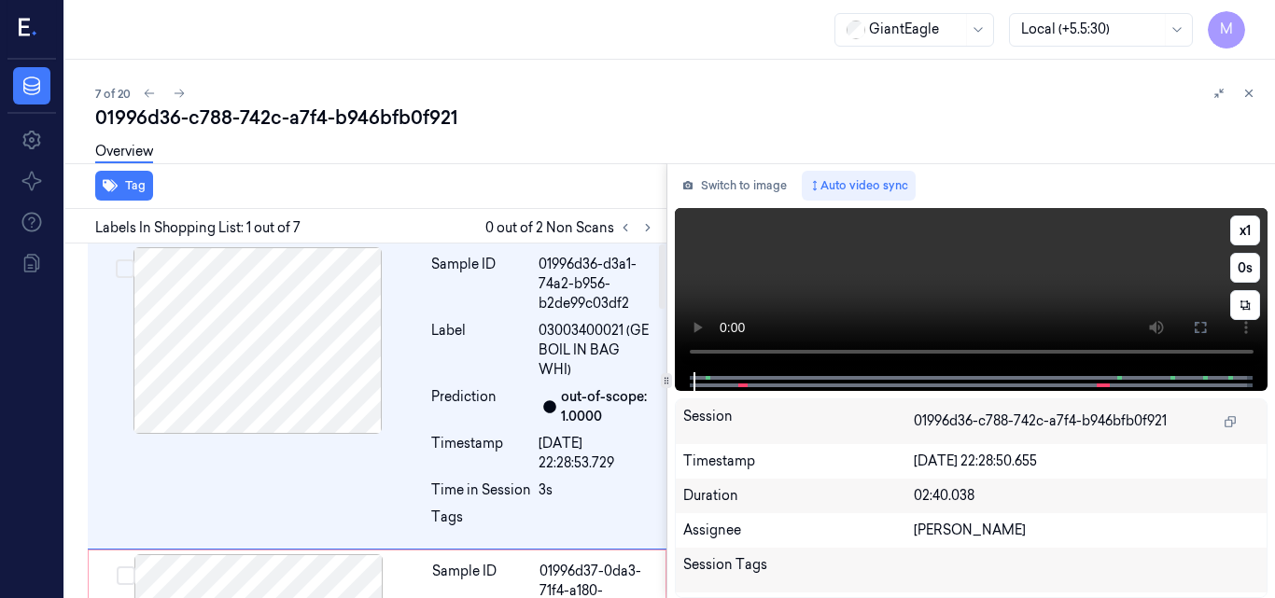
click at [995, 289] on video at bounding box center [972, 290] width 594 height 164
click at [1203, 326] on icon at bounding box center [1200, 327] width 15 height 15
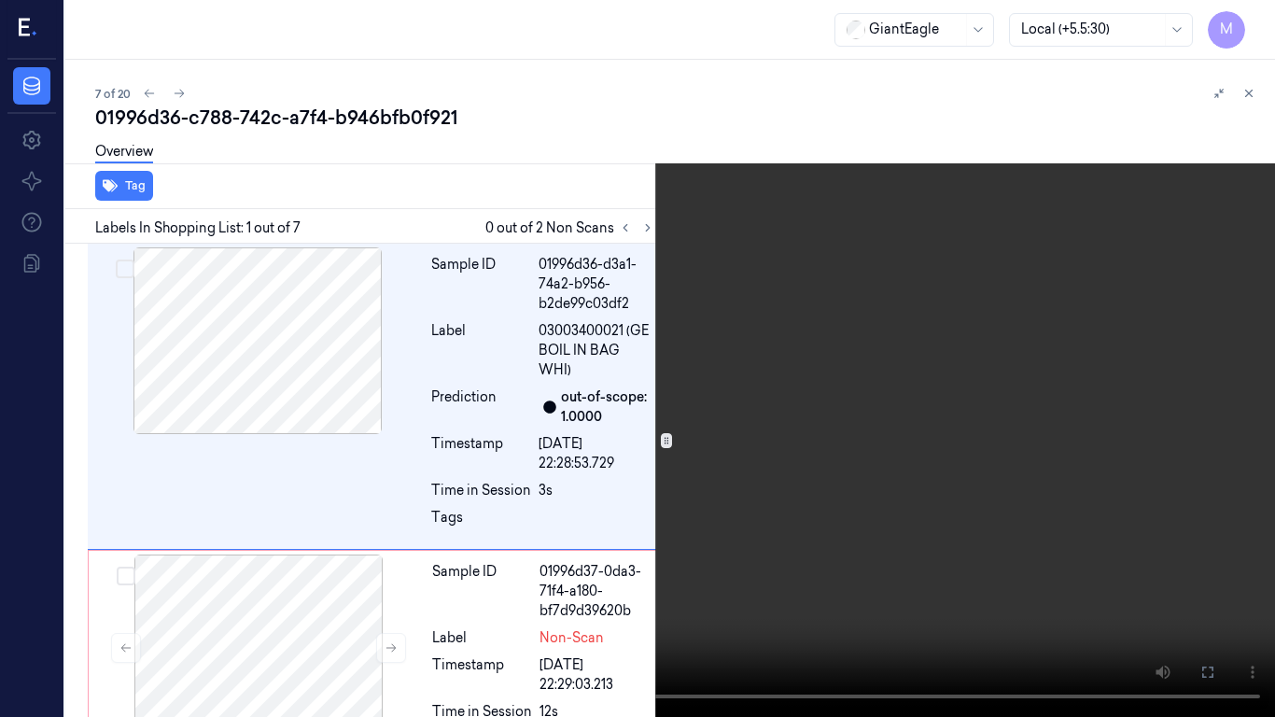
click at [791, 447] on video at bounding box center [637, 358] width 1275 height 717
click at [597, 566] on video at bounding box center [637, 358] width 1275 height 717
click at [756, 512] on video at bounding box center [637, 358] width 1275 height 717
click at [0, 0] on button at bounding box center [0, 0] width 0 height 0
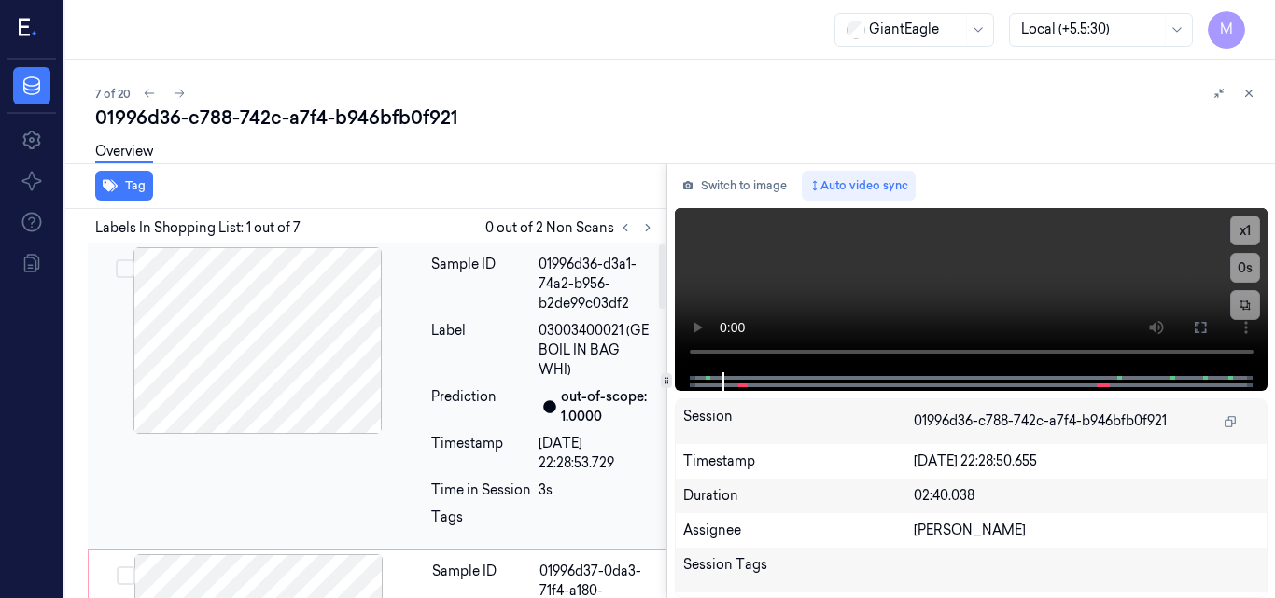
click at [285, 327] on div at bounding box center [257, 340] width 332 height 187
click at [989, 280] on video at bounding box center [972, 290] width 594 height 164
click at [1199, 322] on icon at bounding box center [1200, 327] width 15 height 15
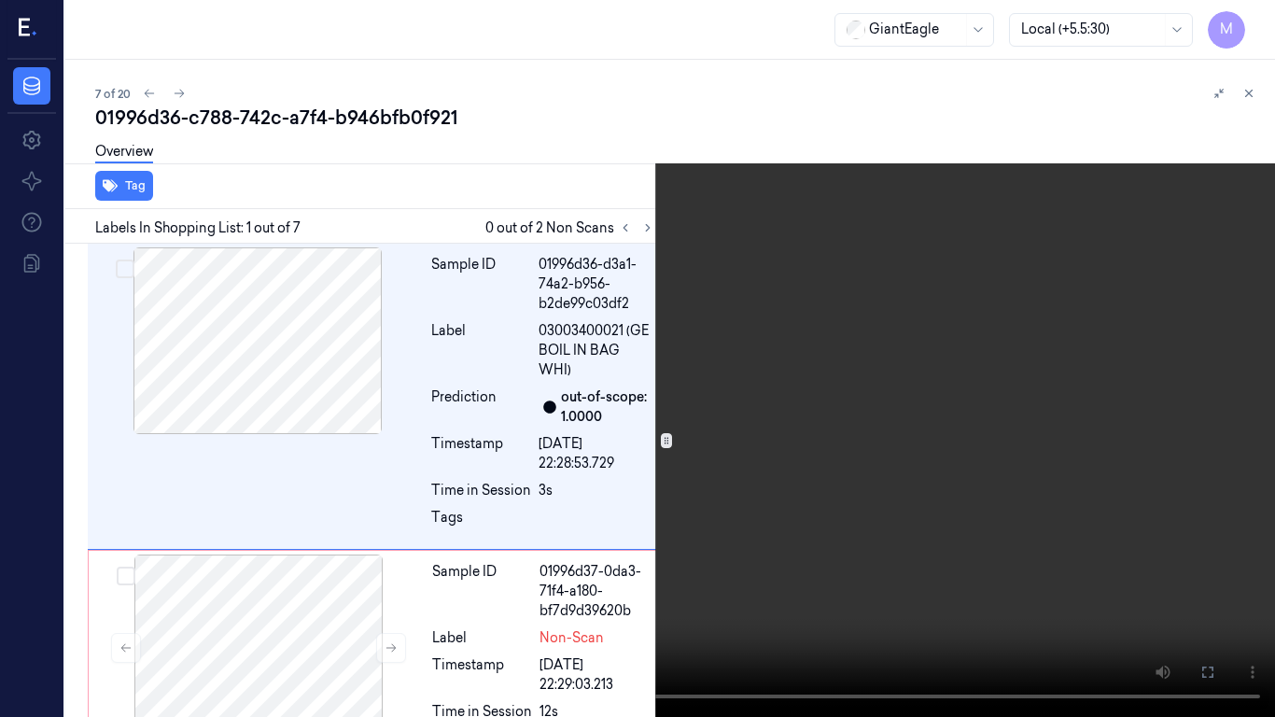
click at [814, 468] on video at bounding box center [637, 358] width 1275 height 717
click at [0, 0] on icon at bounding box center [0, 0] width 0 height 0
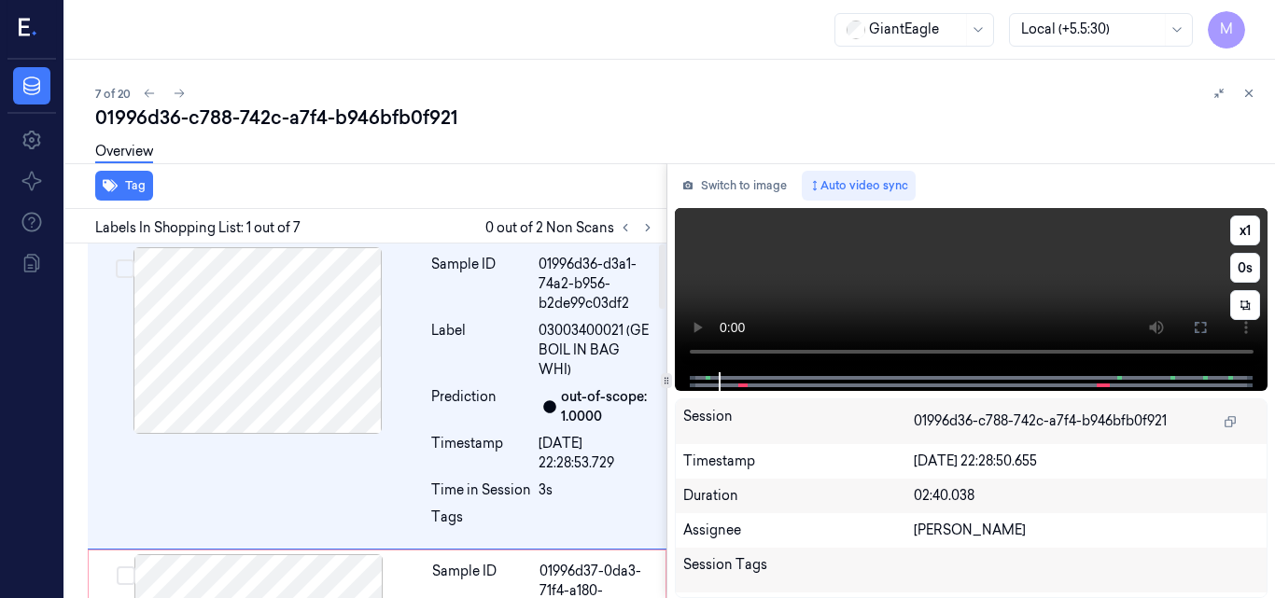
click at [1012, 274] on video at bounding box center [972, 290] width 594 height 164
click at [1200, 326] on icon at bounding box center [1200, 327] width 15 height 15
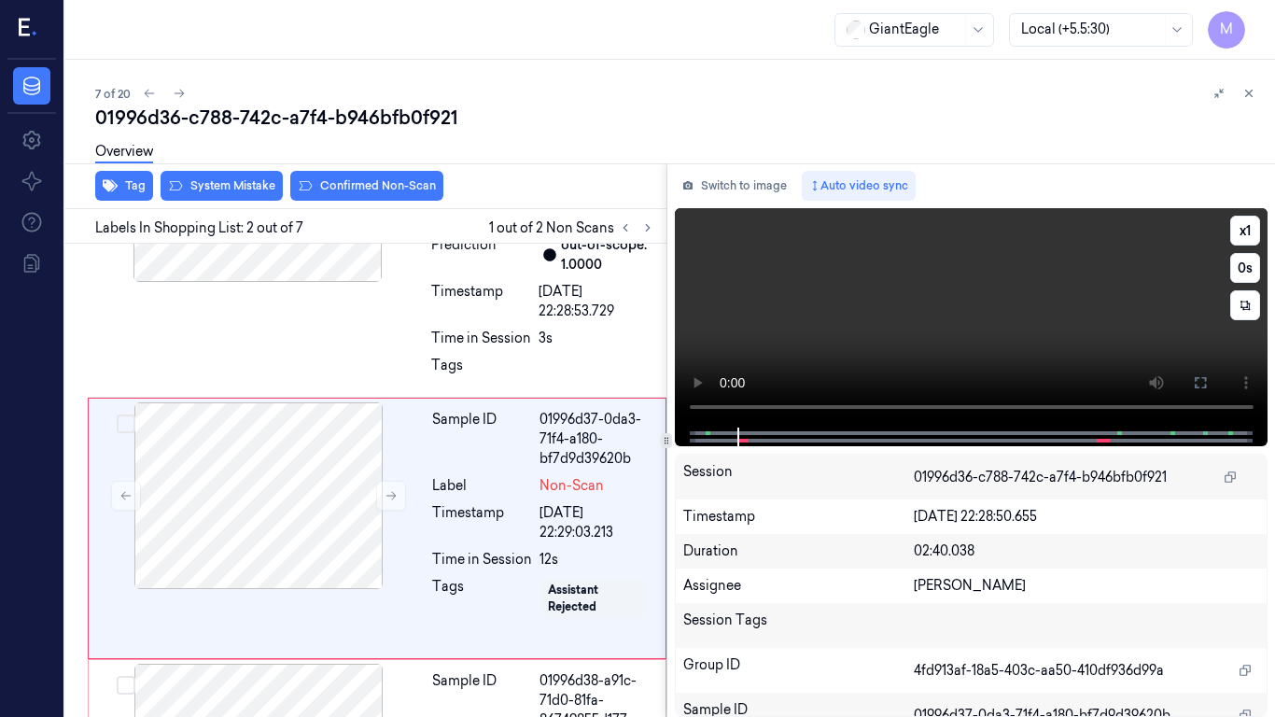
scroll to position [181, 0]
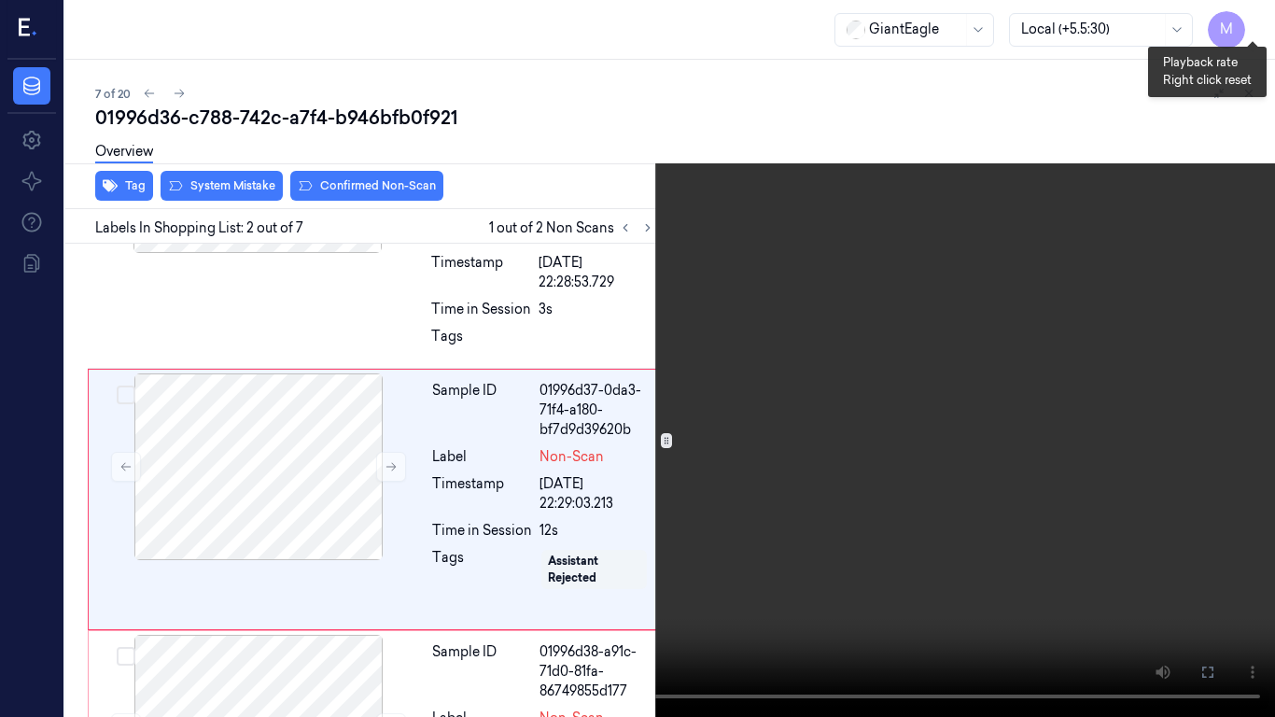
click at [1254, 17] on button "x 1" at bounding box center [1253, 22] width 30 height 30
click at [1252, 13] on button "x 2" at bounding box center [1253, 22] width 30 height 30
click at [779, 217] on video at bounding box center [637, 358] width 1275 height 717
click at [1256, 16] on button "x 4" at bounding box center [1253, 22] width 30 height 30
click at [1026, 174] on video at bounding box center [637, 358] width 1275 height 717
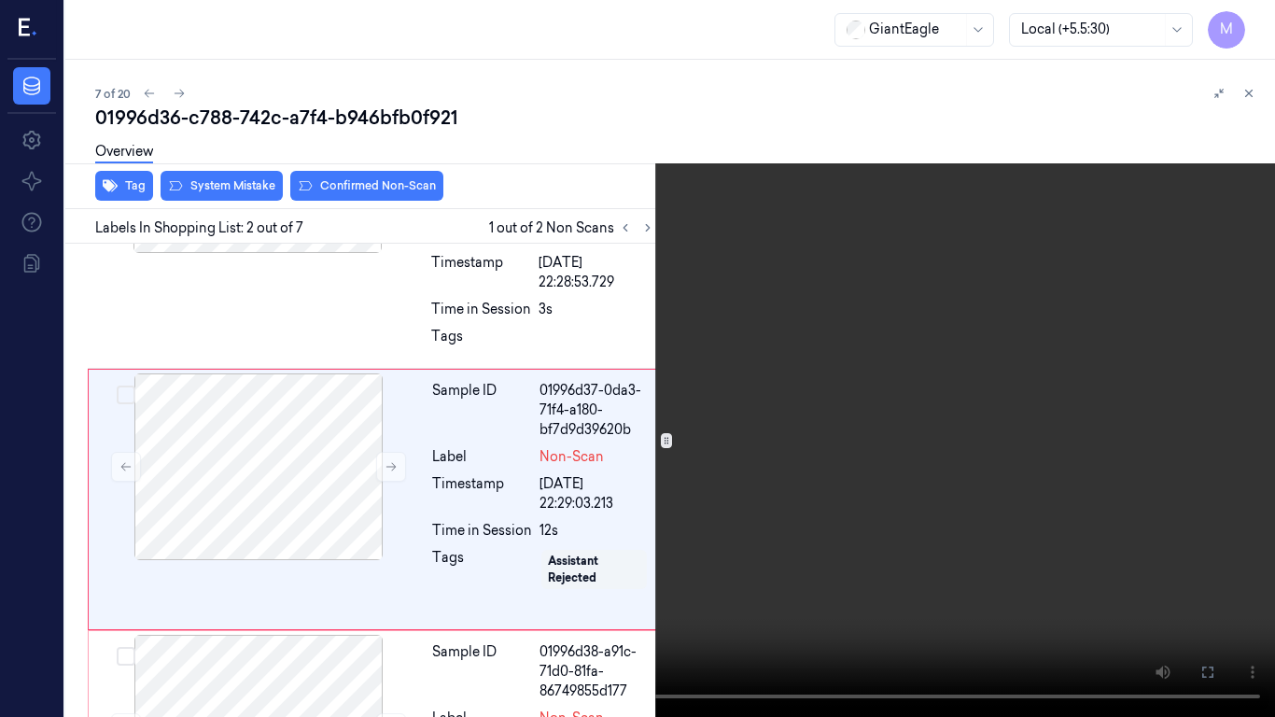
click at [943, 366] on video at bounding box center [637, 358] width 1275 height 717
click at [849, 420] on video at bounding box center [637, 358] width 1275 height 717
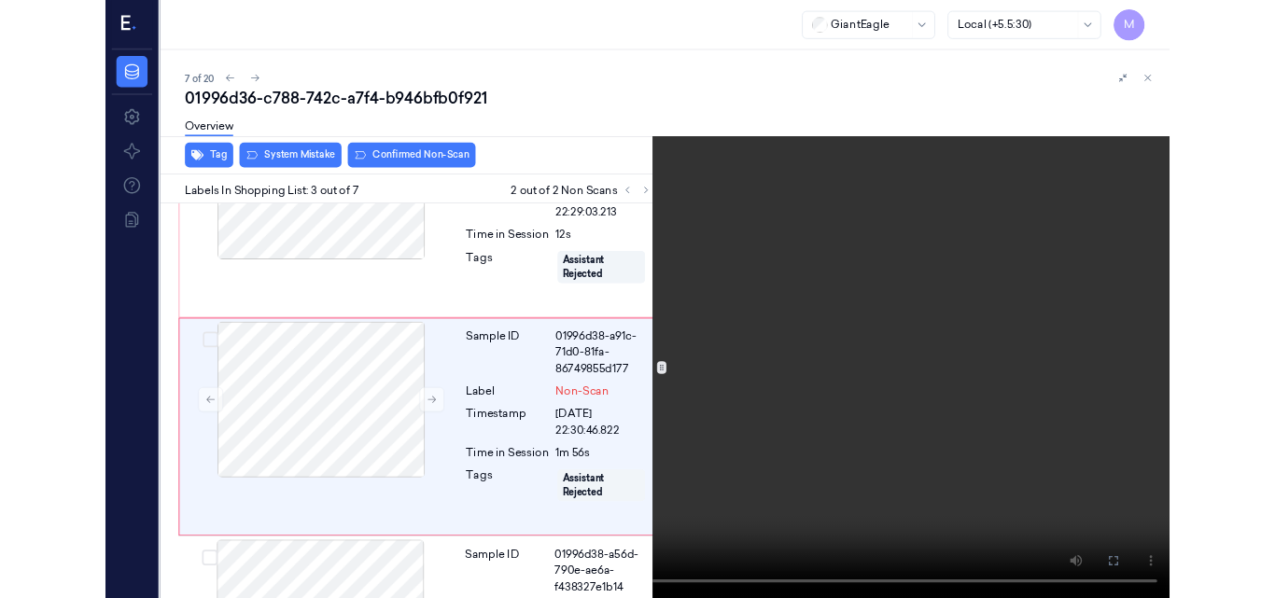
scroll to position [442, 0]
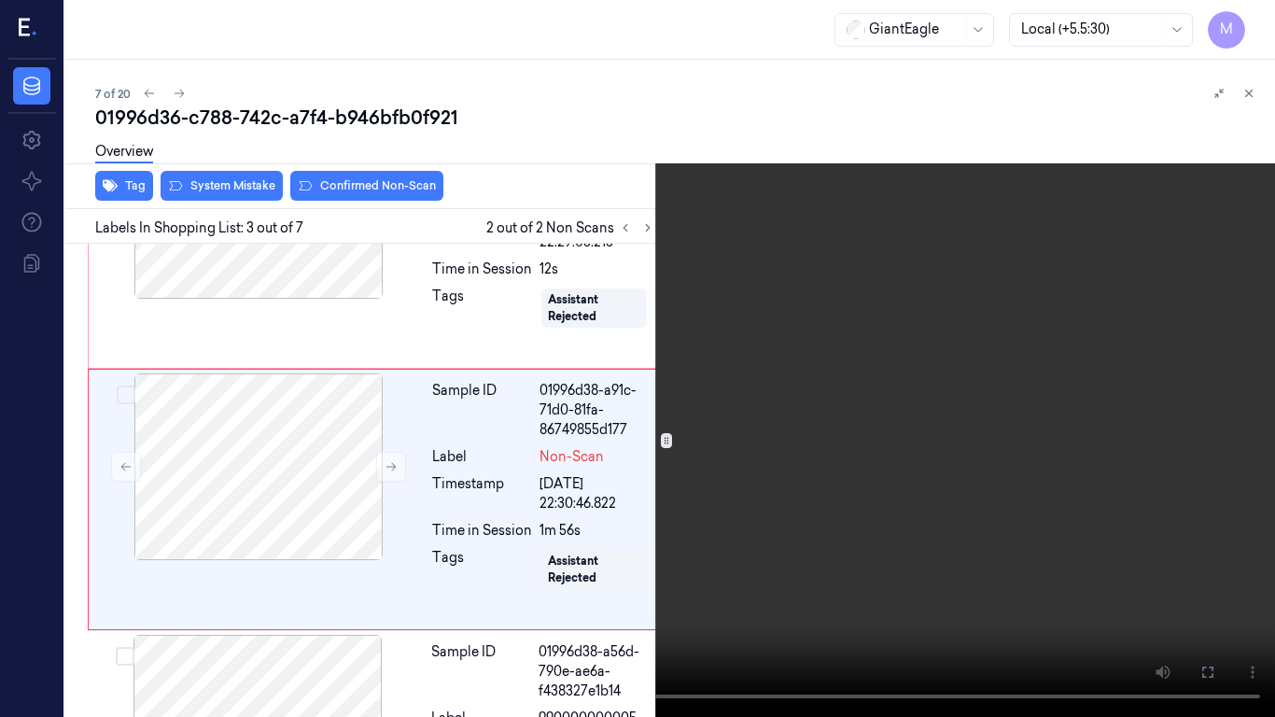
click at [927, 346] on video at bounding box center [637, 358] width 1275 height 717
click at [0, 0] on icon at bounding box center [0, 0] width 0 height 0
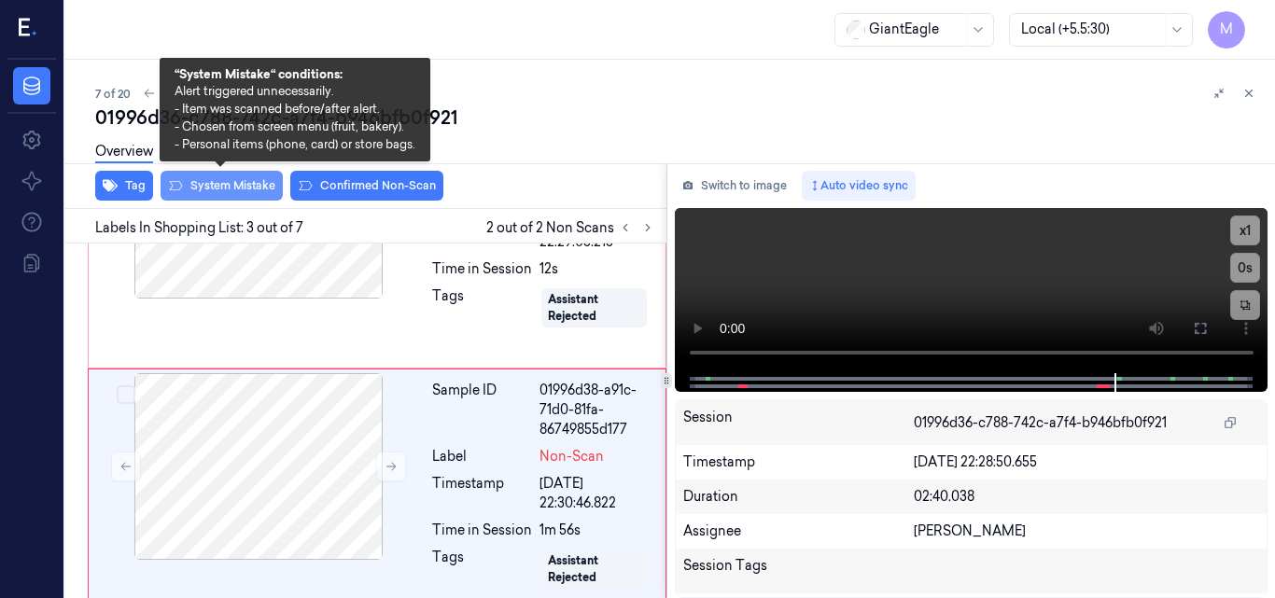
click at [224, 182] on button "System Mistake" at bounding box center [222, 186] width 122 height 30
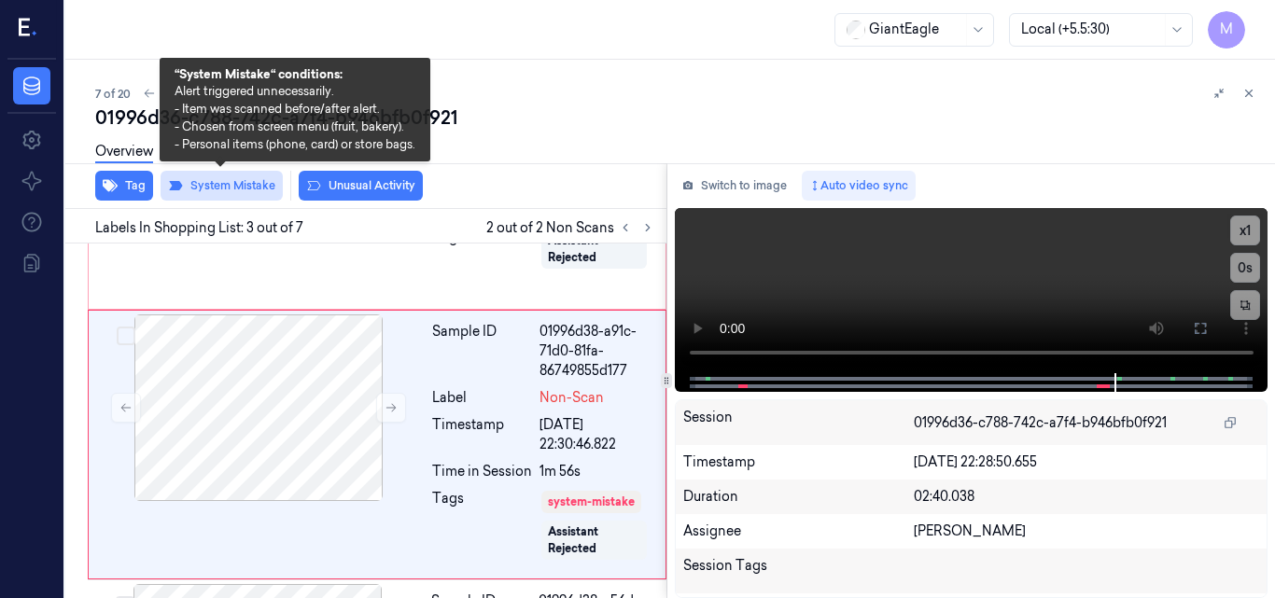
scroll to position [506, 0]
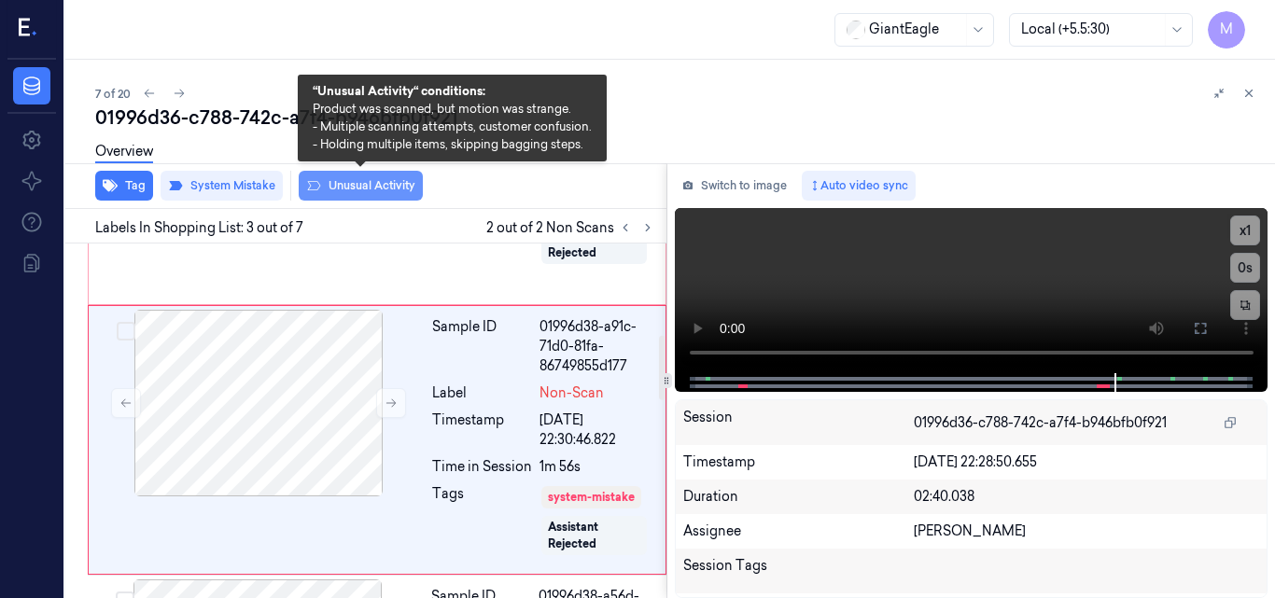
click at [370, 188] on button "Unusual Activity" at bounding box center [361, 186] width 124 height 30
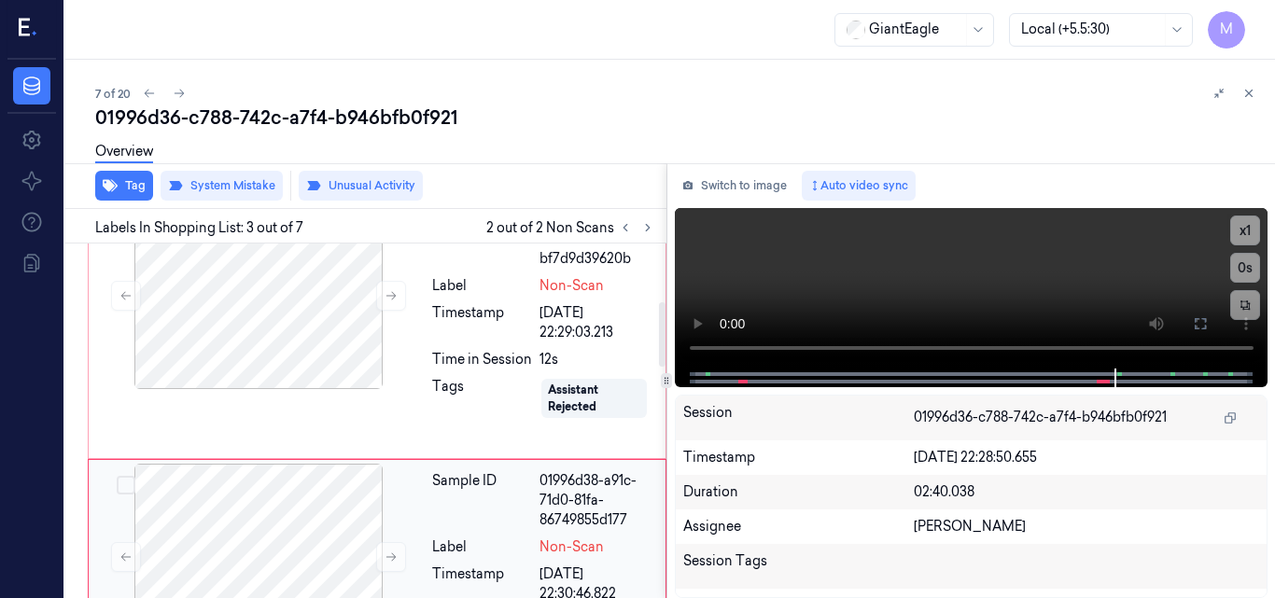
scroll to position [319, 0]
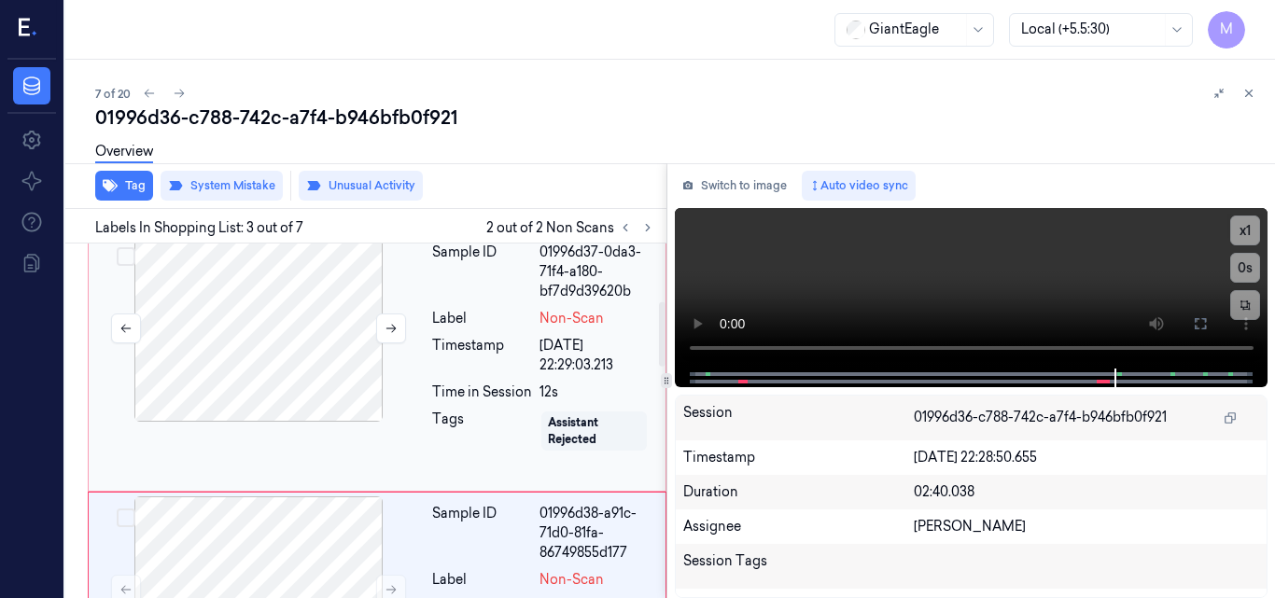
click at [306, 349] on div at bounding box center [258, 328] width 332 height 187
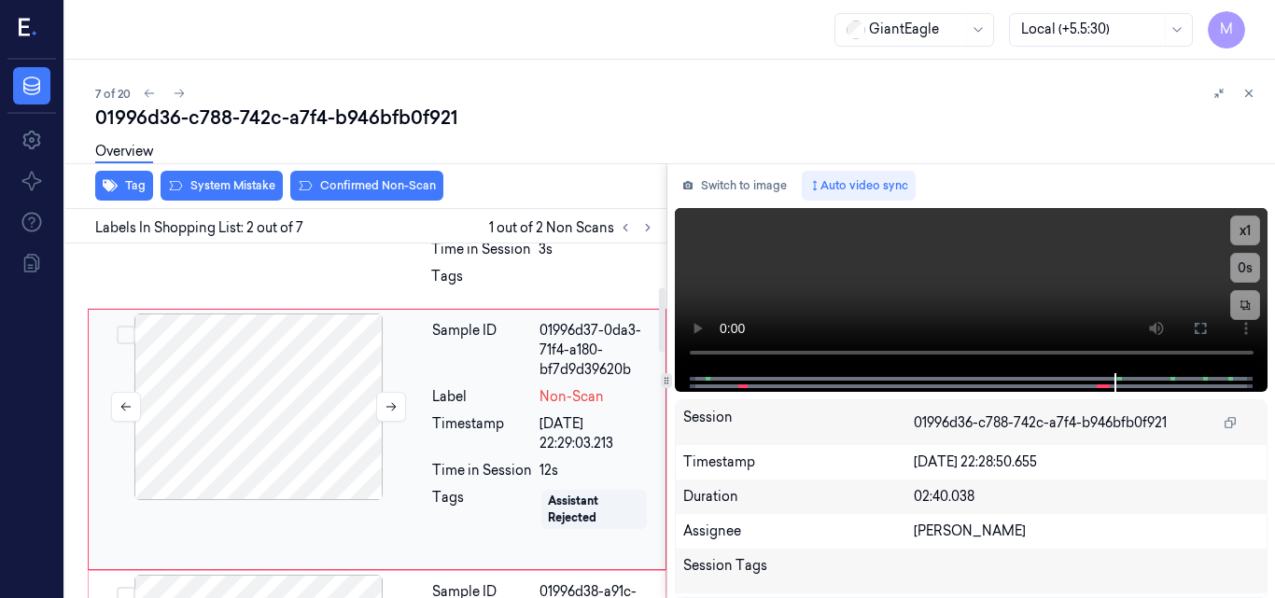
scroll to position [240, 0]
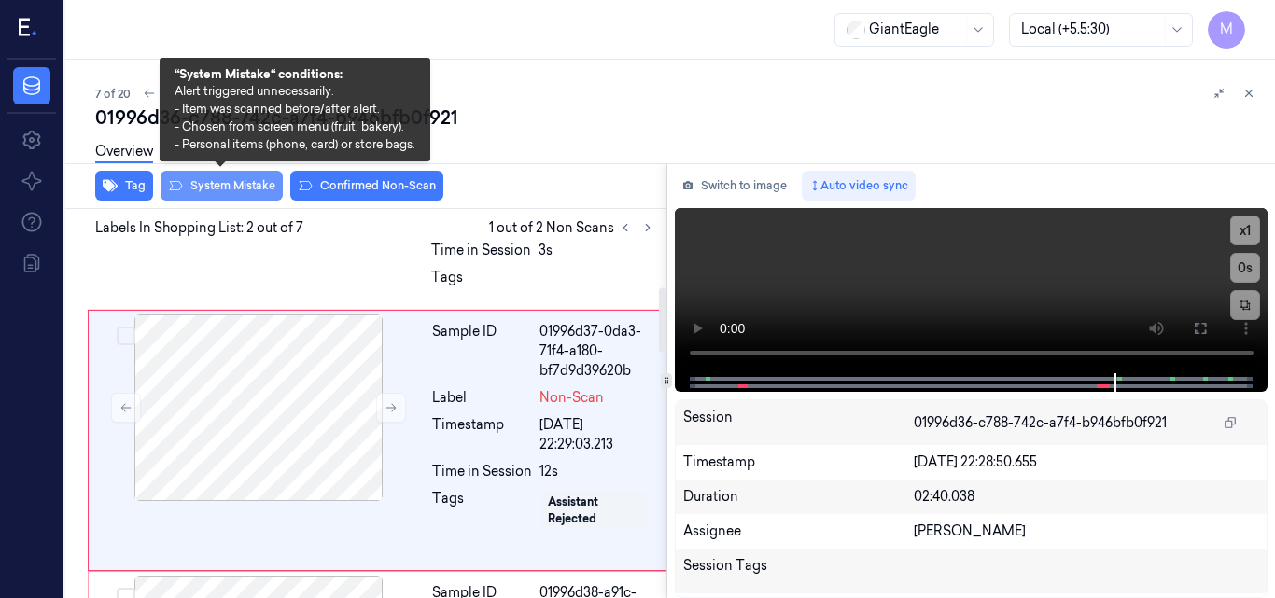
click at [231, 184] on button "System Mistake" at bounding box center [222, 186] width 122 height 30
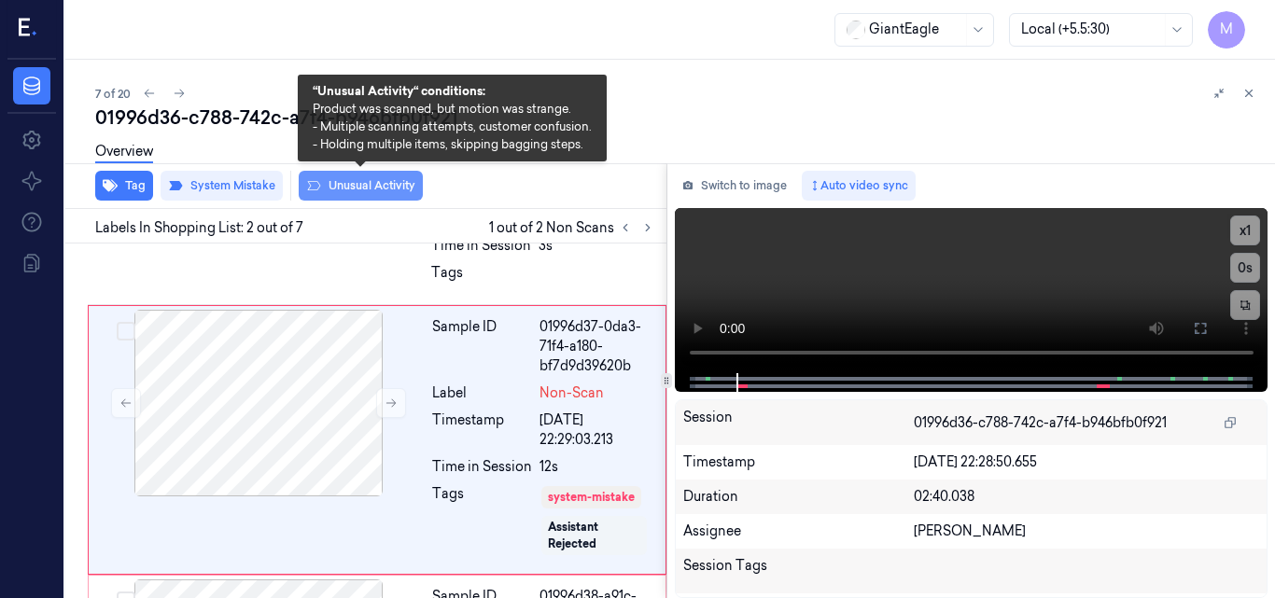
click at [385, 185] on button "Unusual Activity" at bounding box center [361, 186] width 124 height 30
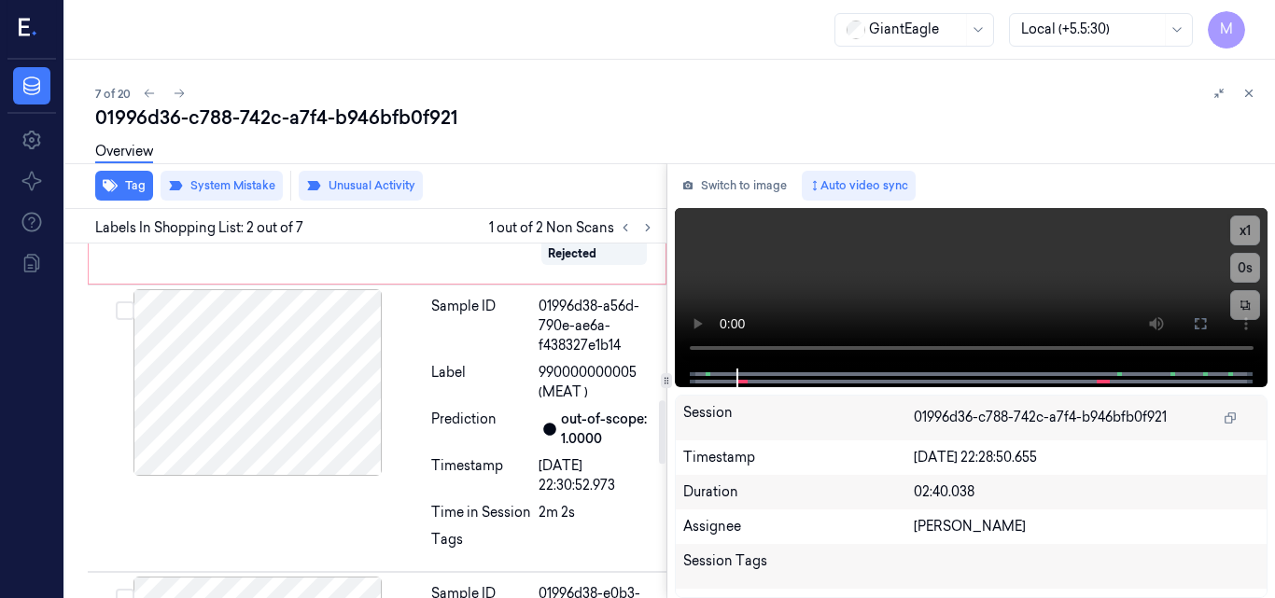
scroll to position [991, 0]
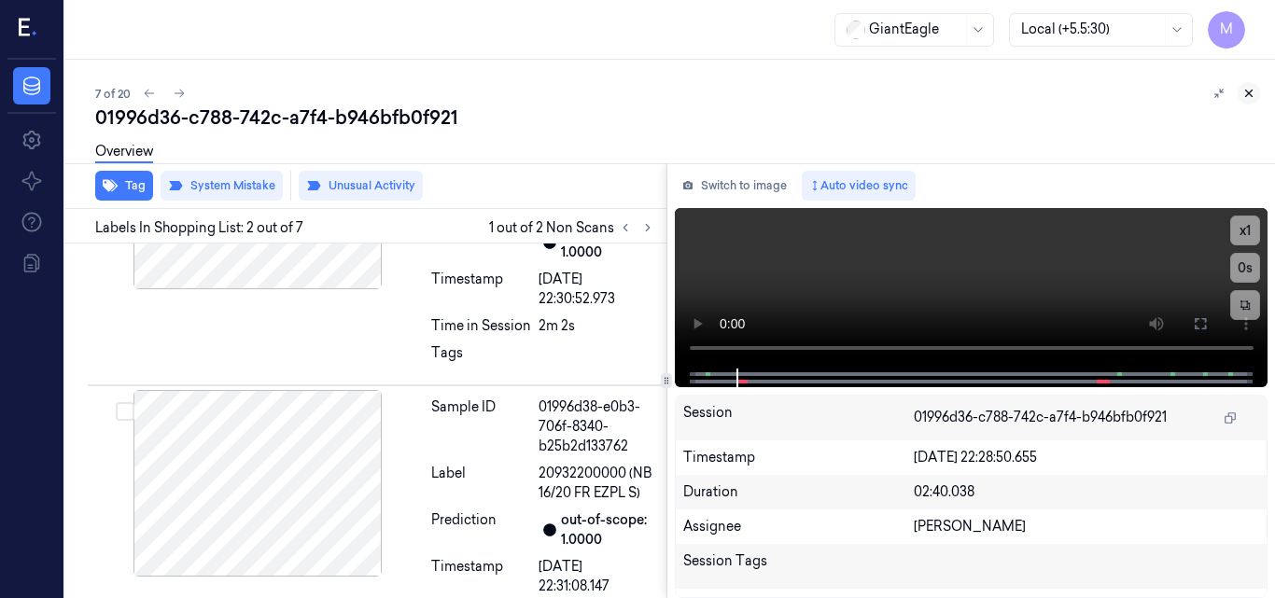
click at [1254, 96] on icon at bounding box center [1248, 93] width 13 height 13
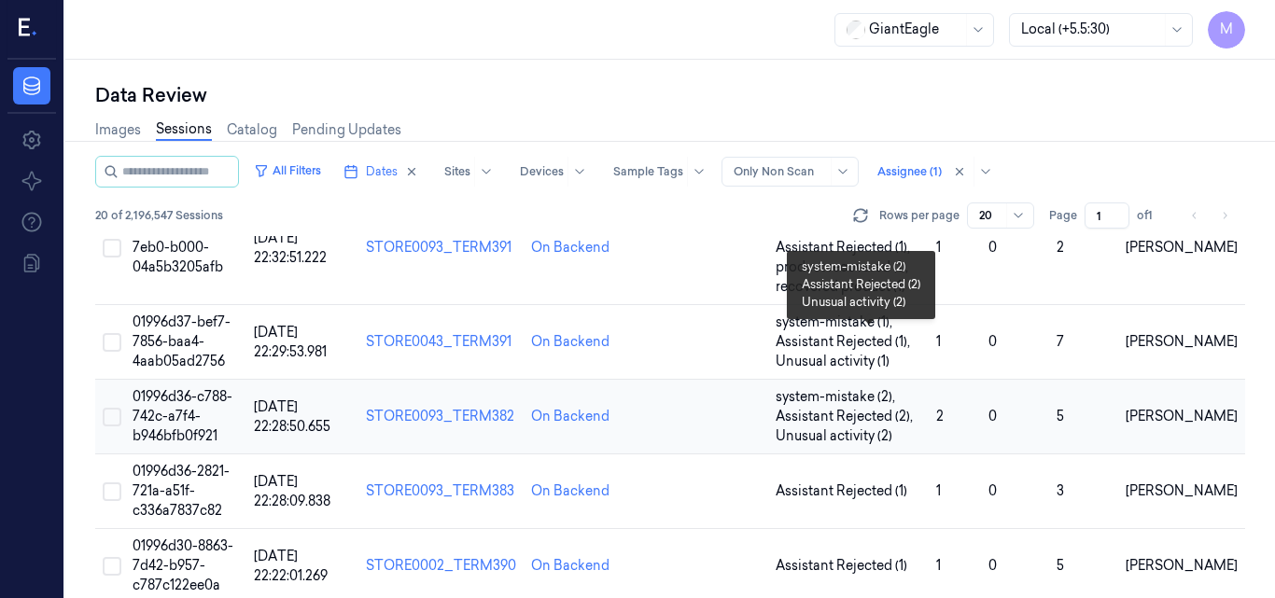
scroll to position [556, 0]
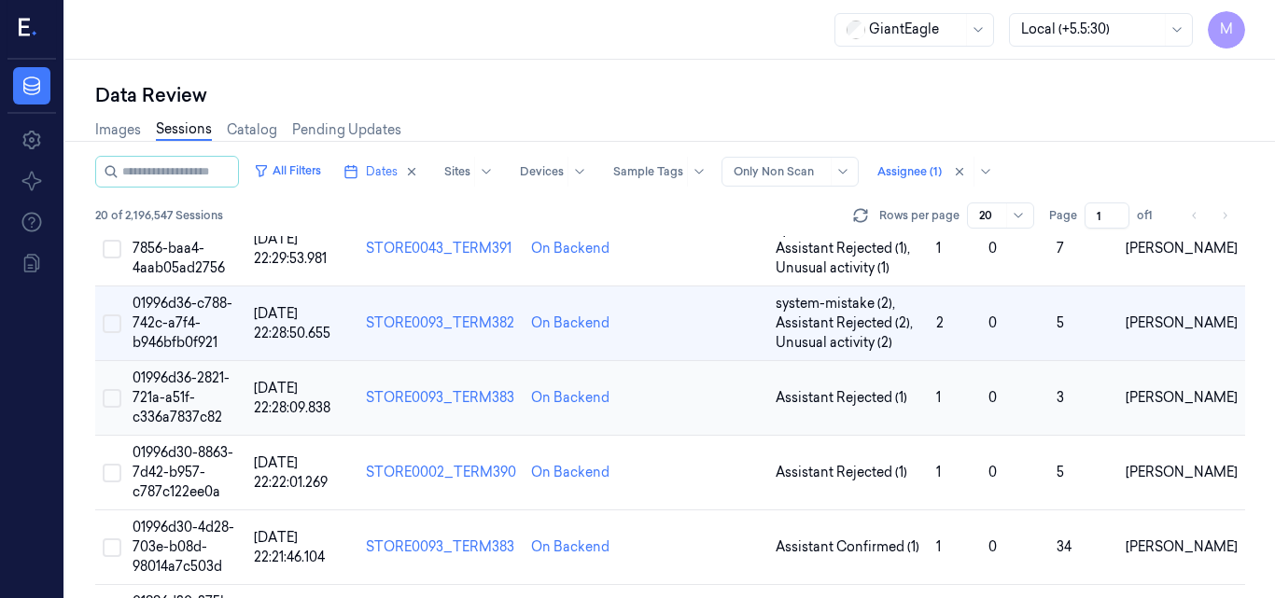
click at [177, 370] on span "01996d36-2821-721a-a51f-c336a7837c82" at bounding box center [181, 398] width 97 height 56
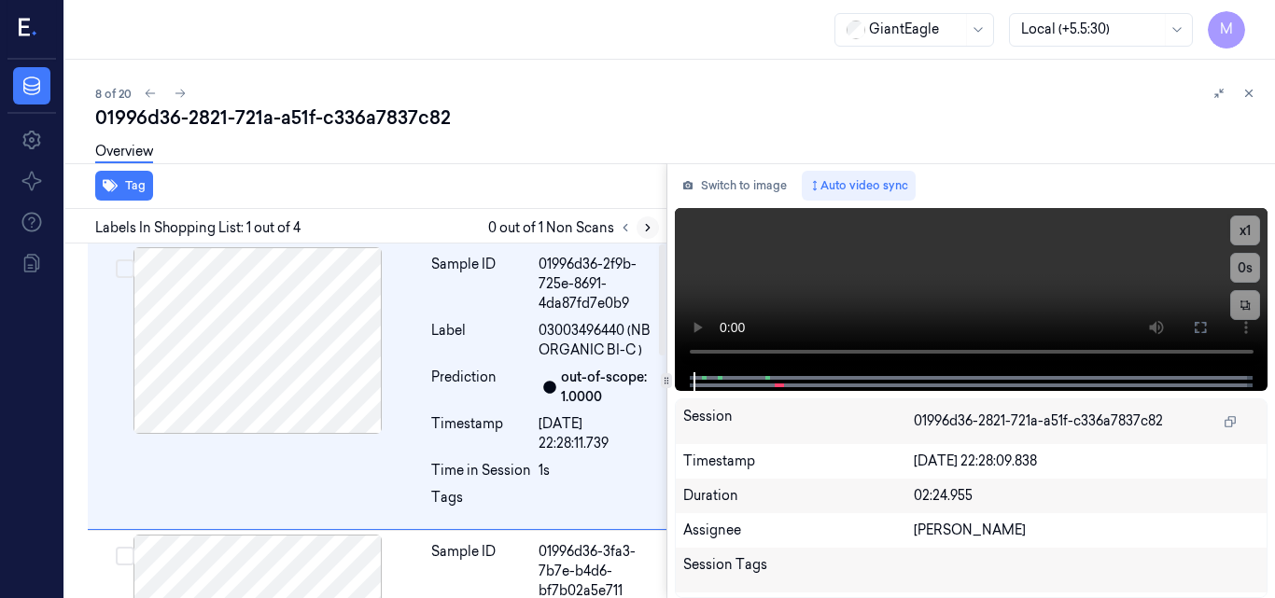
click at [646, 230] on icon at bounding box center [647, 227] width 13 height 13
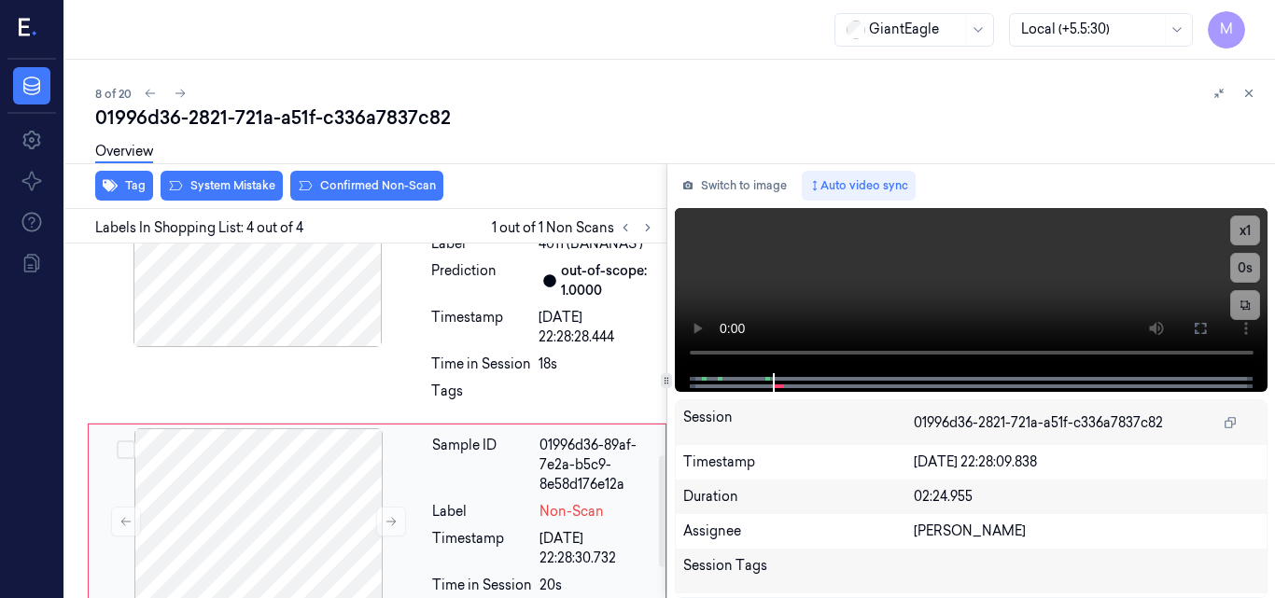
scroll to position [588, 0]
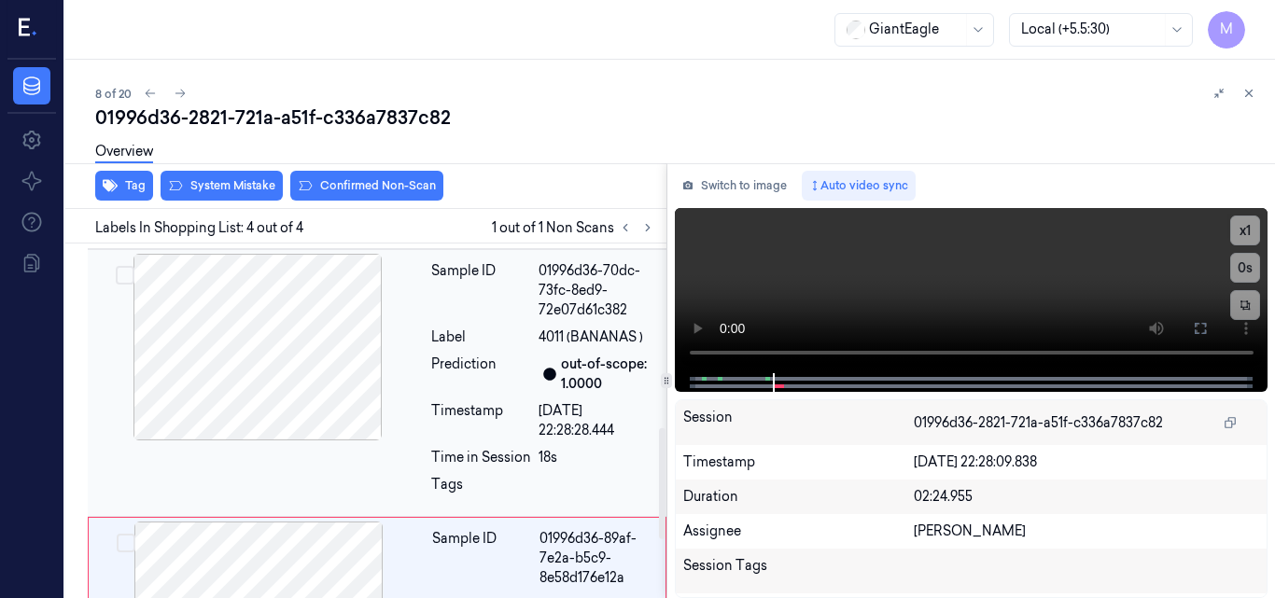
click at [442, 339] on div "Label" at bounding box center [481, 338] width 100 height 20
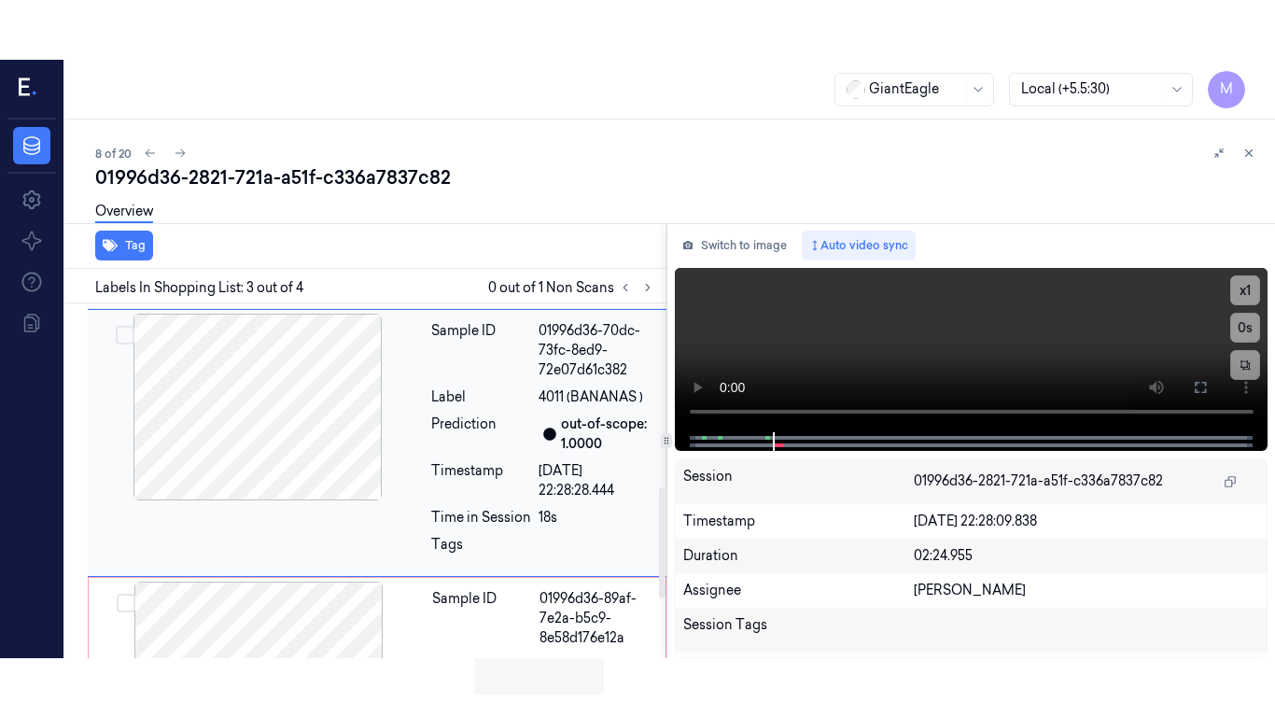
scroll to position [551, 0]
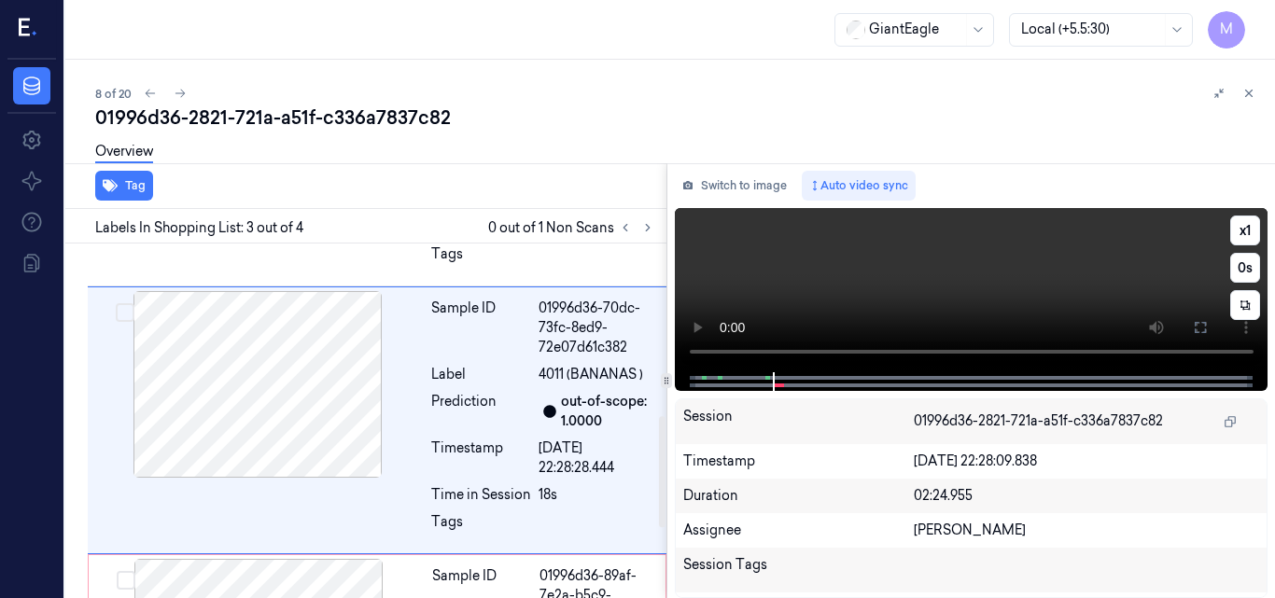
click at [960, 267] on video at bounding box center [972, 290] width 594 height 164
click at [1197, 325] on icon at bounding box center [1200, 327] width 15 height 15
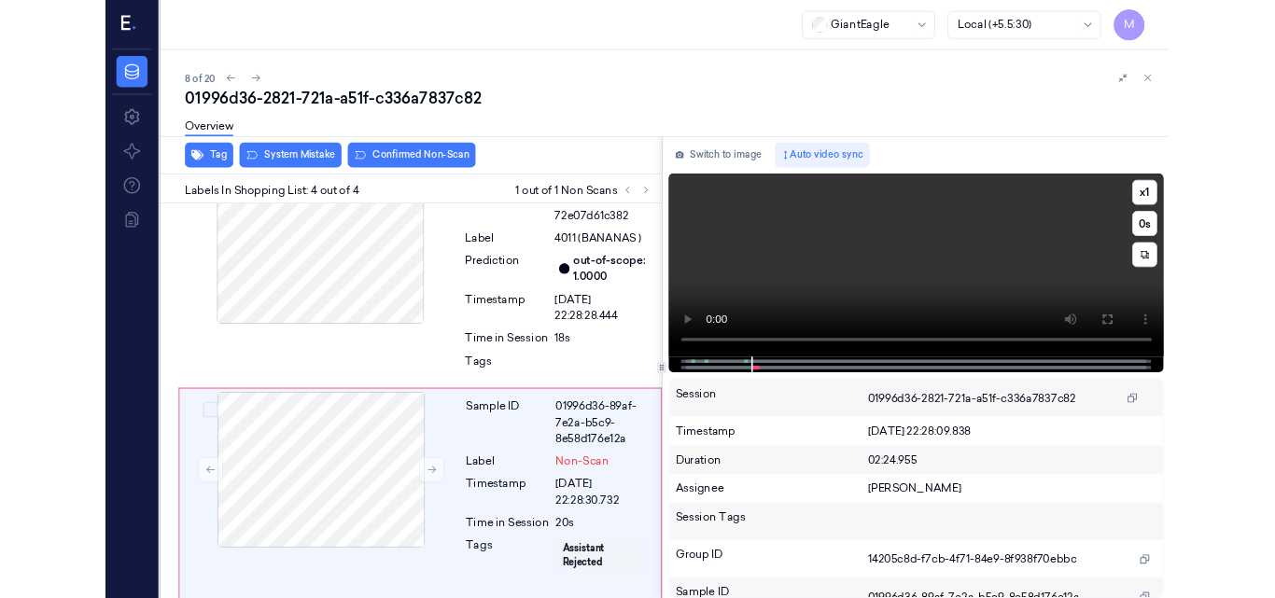
scroll to position [656, 0]
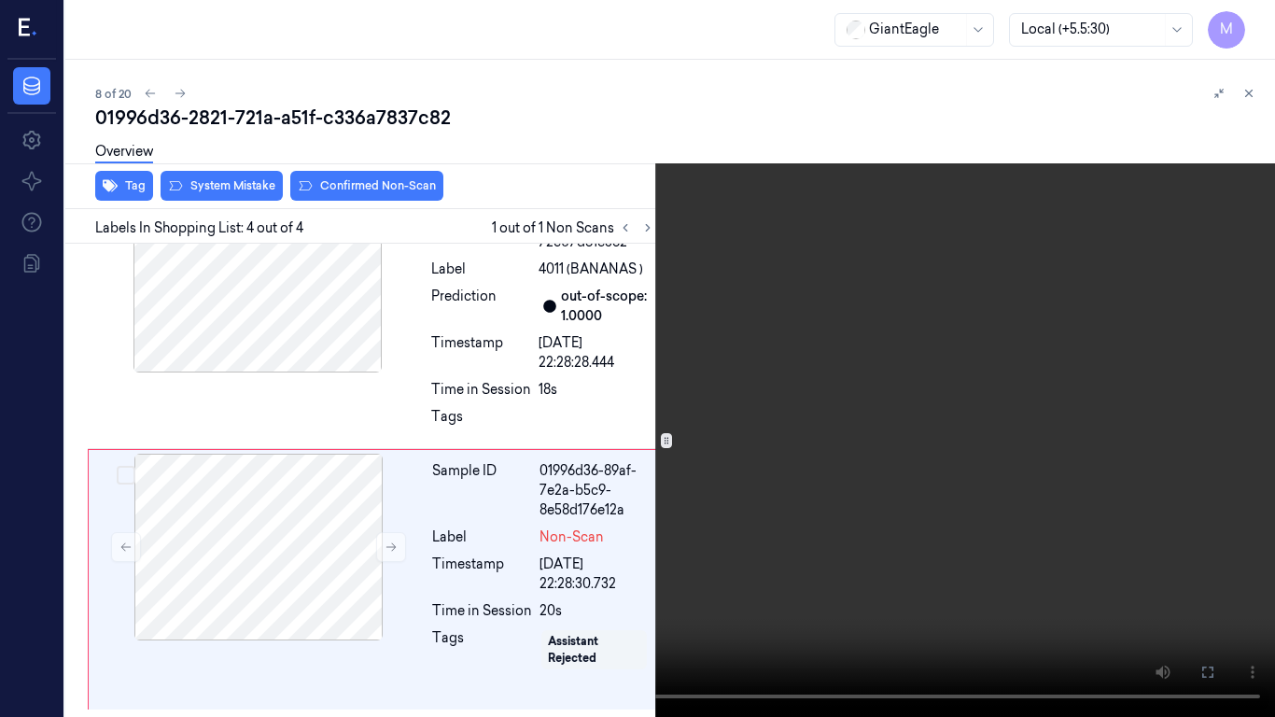
click at [730, 433] on video at bounding box center [637, 358] width 1275 height 717
click at [0, 0] on icon at bounding box center [0, 0] width 0 height 0
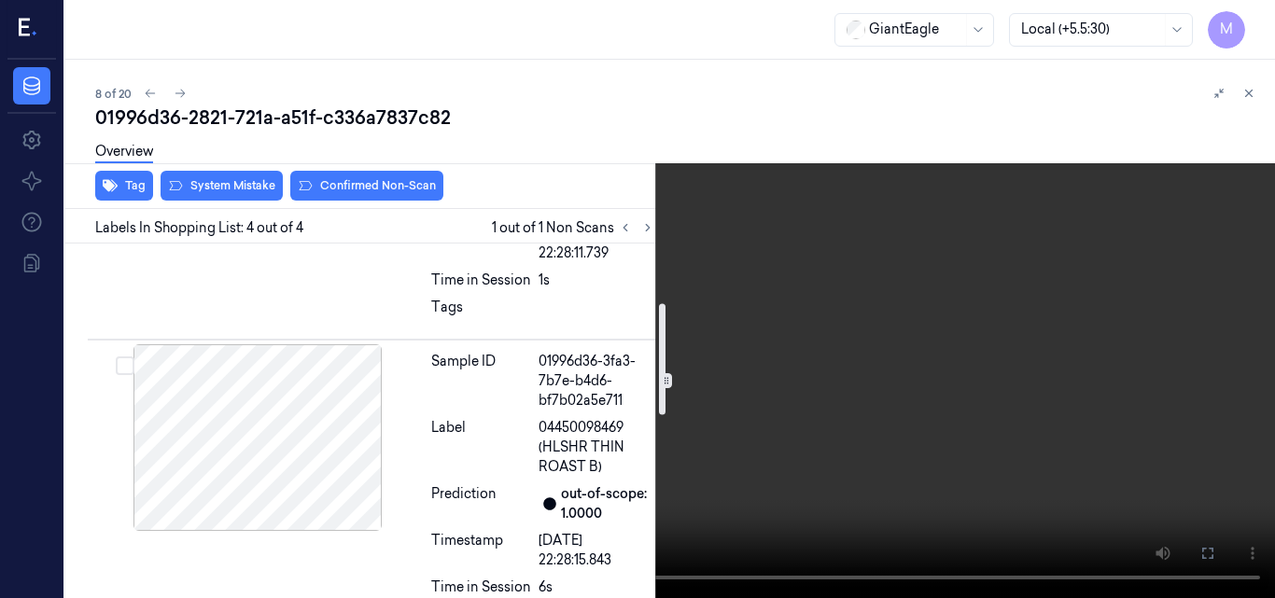
scroll to position [189, 0]
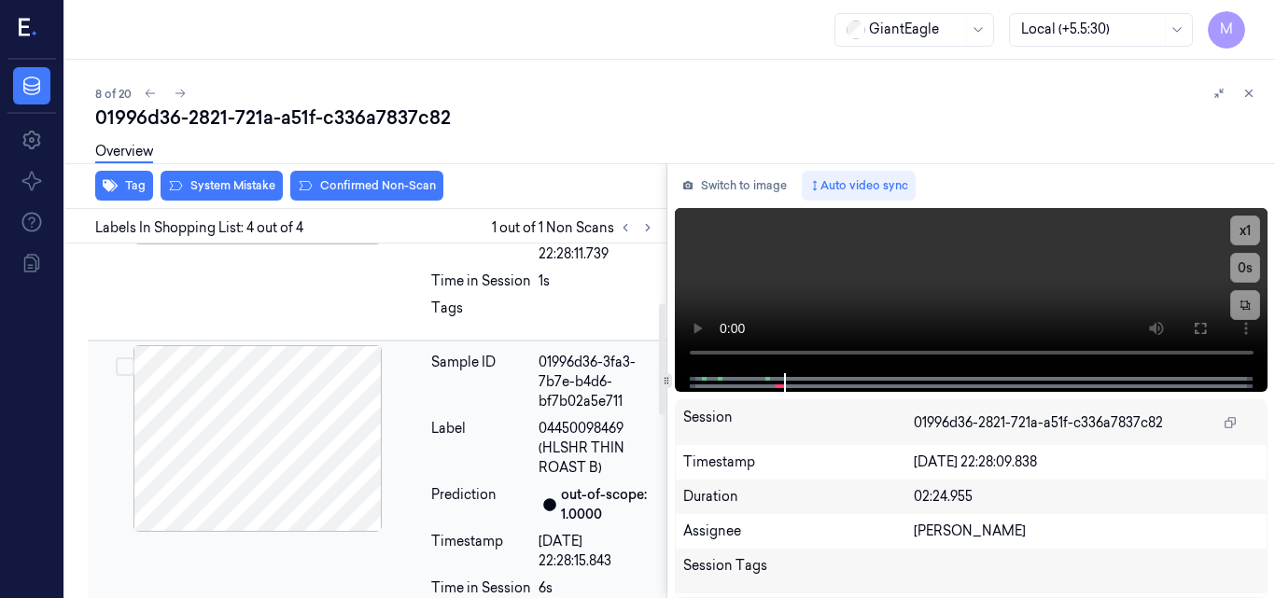
click at [565, 424] on span "04450098469 (HLSHR THIN ROAST B)" at bounding box center [597, 448] width 117 height 59
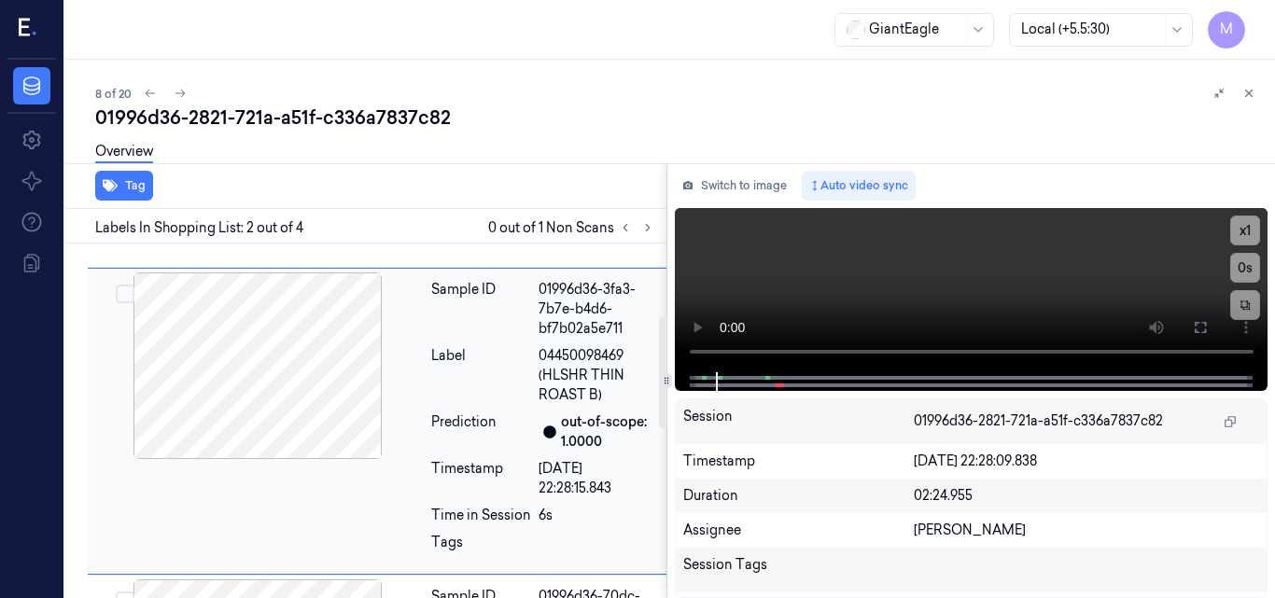
scroll to position [0, 0]
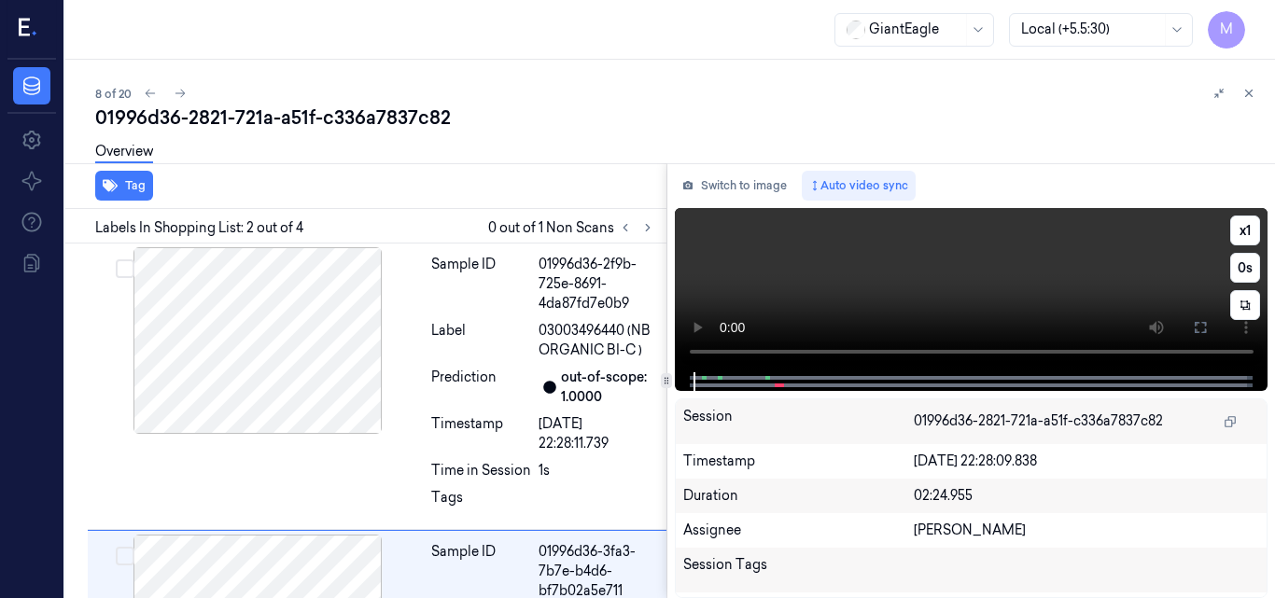
click at [981, 284] on video at bounding box center [972, 290] width 594 height 164
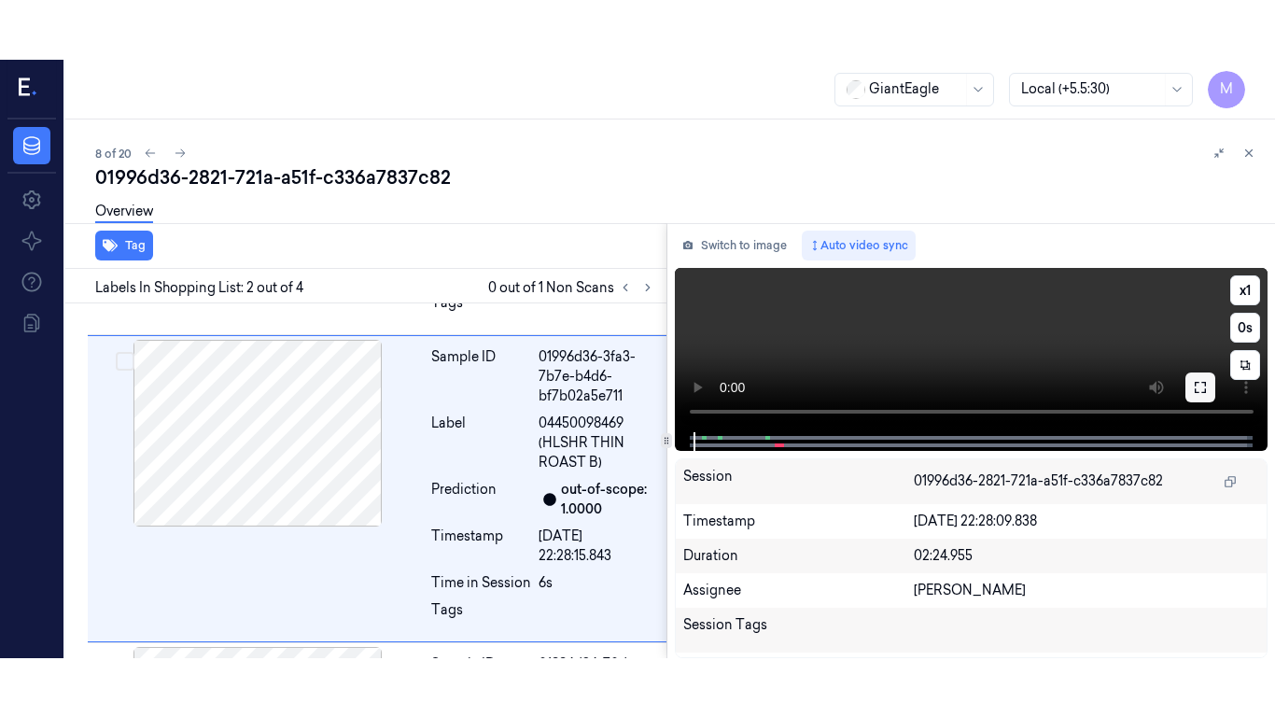
scroll to position [263, 0]
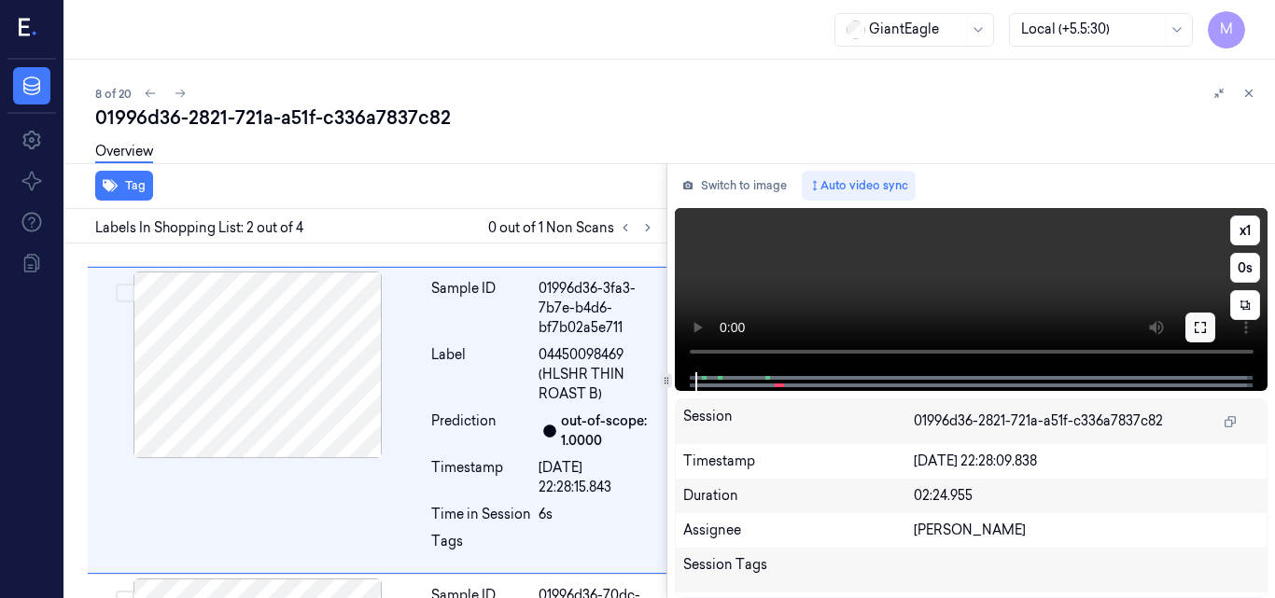
click at [1204, 329] on icon at bounding box center [1200, 327] width 15 height 15
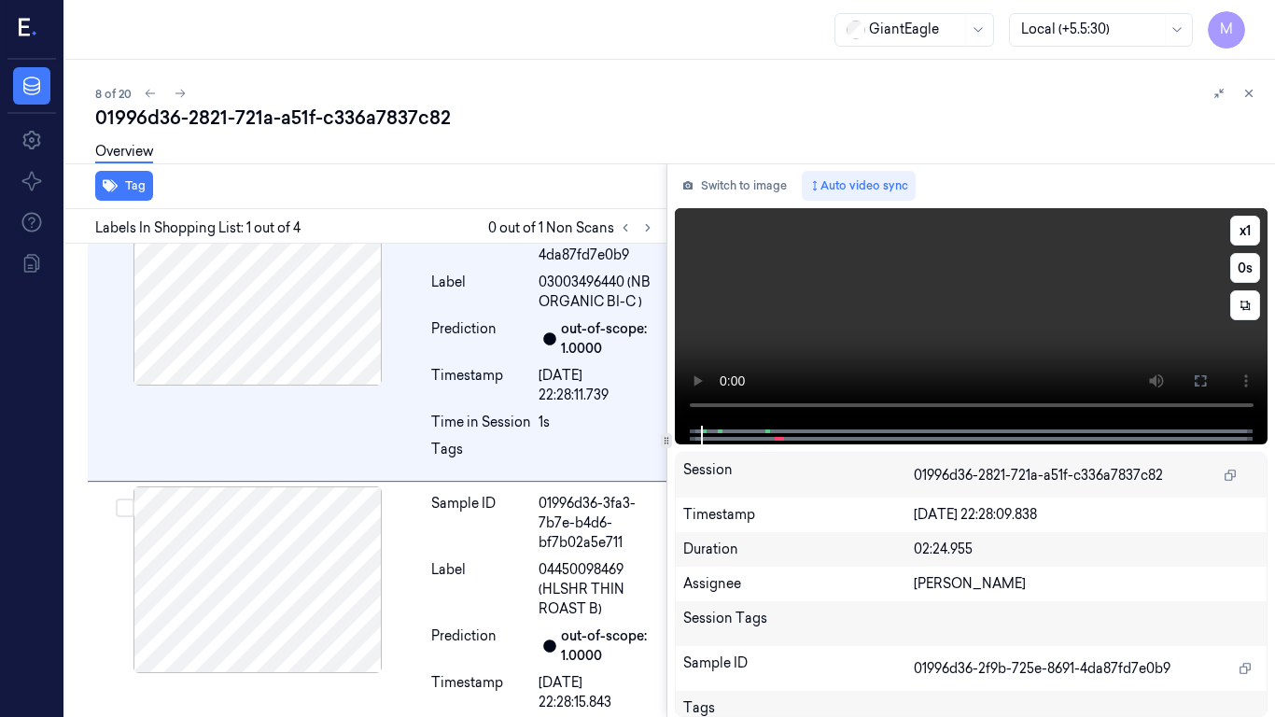
scroll to position [0, 0]
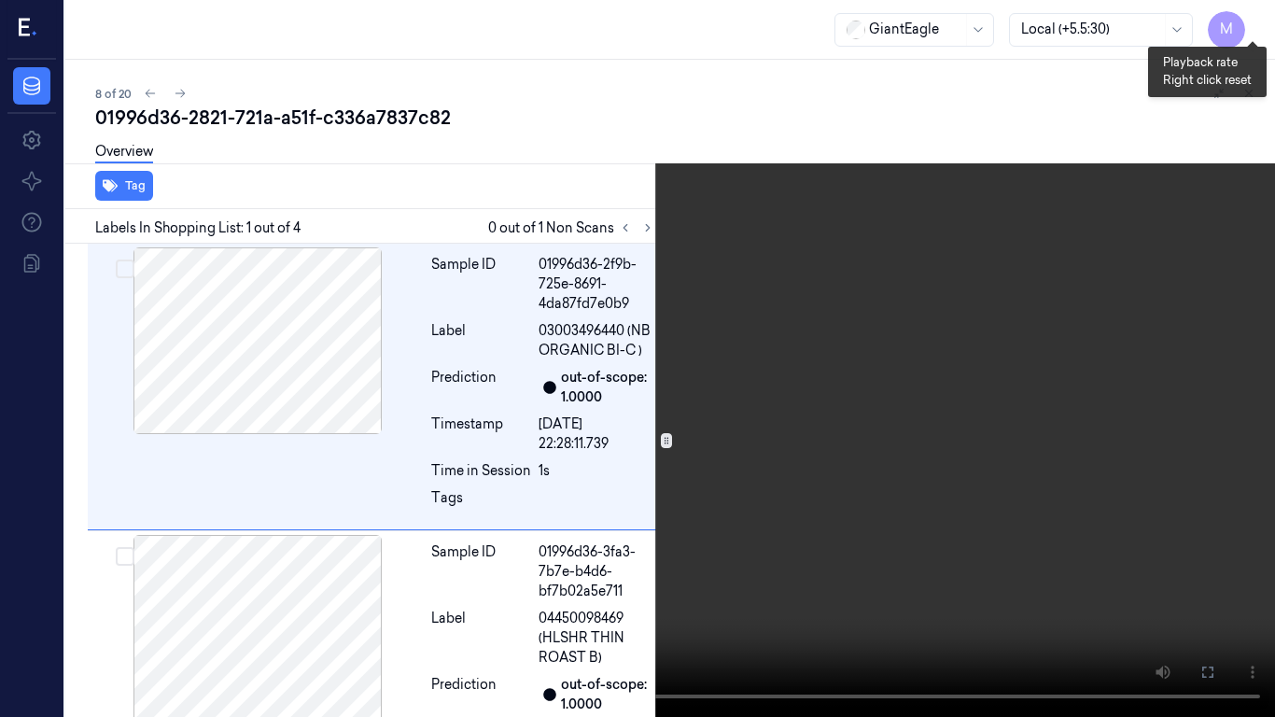
click at [1254, 20] on button "x 1" at bounding box center [1253, 22] width 30 height 30
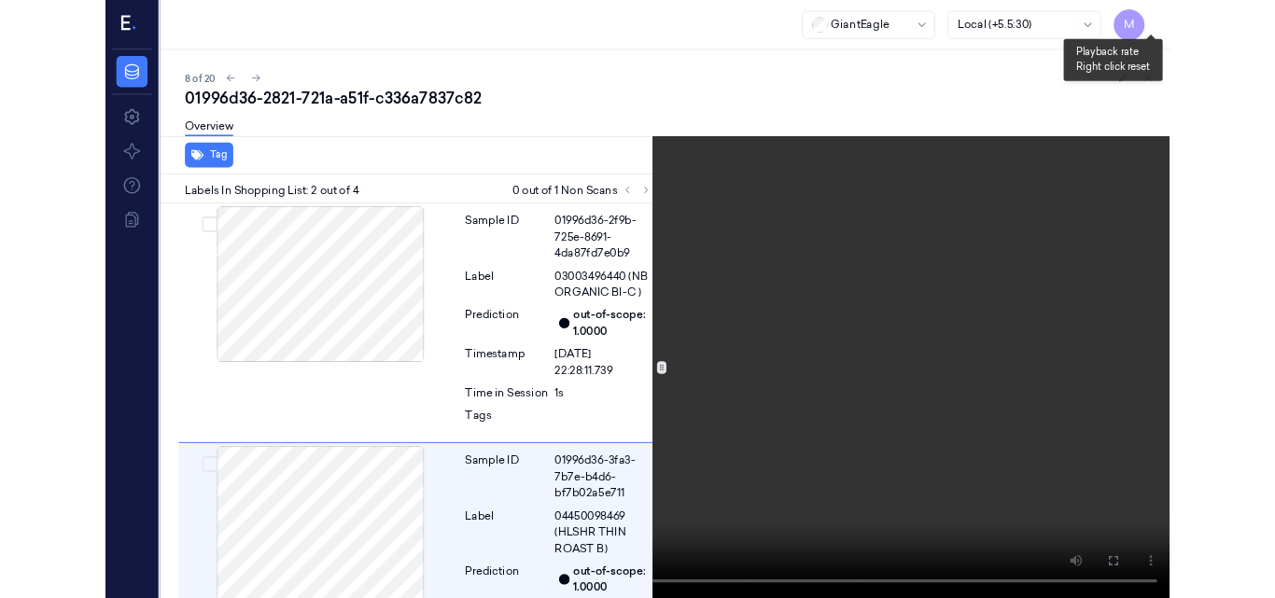
scroll to position [203, 0]
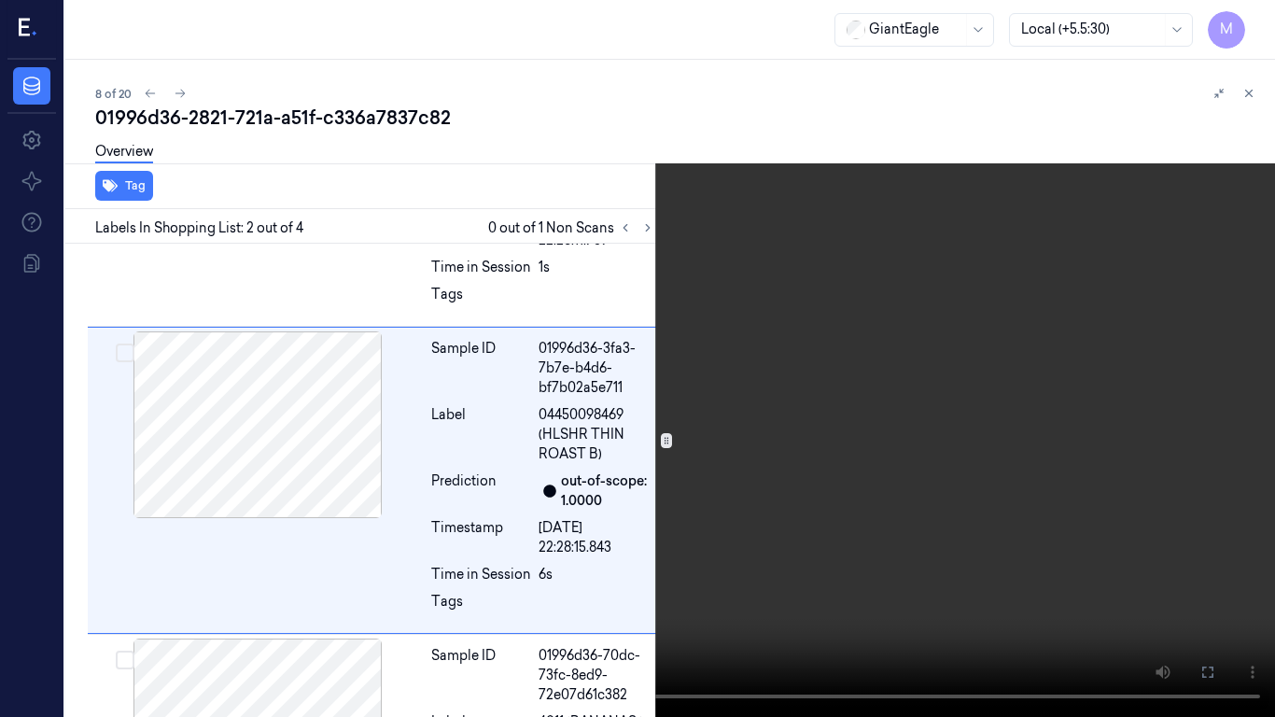
click at [994, 379] on video at bounding box center [637, 358] width 1275 height 717
click at [0, 0] on button at bounding box center [0, 0] width 0 height 0
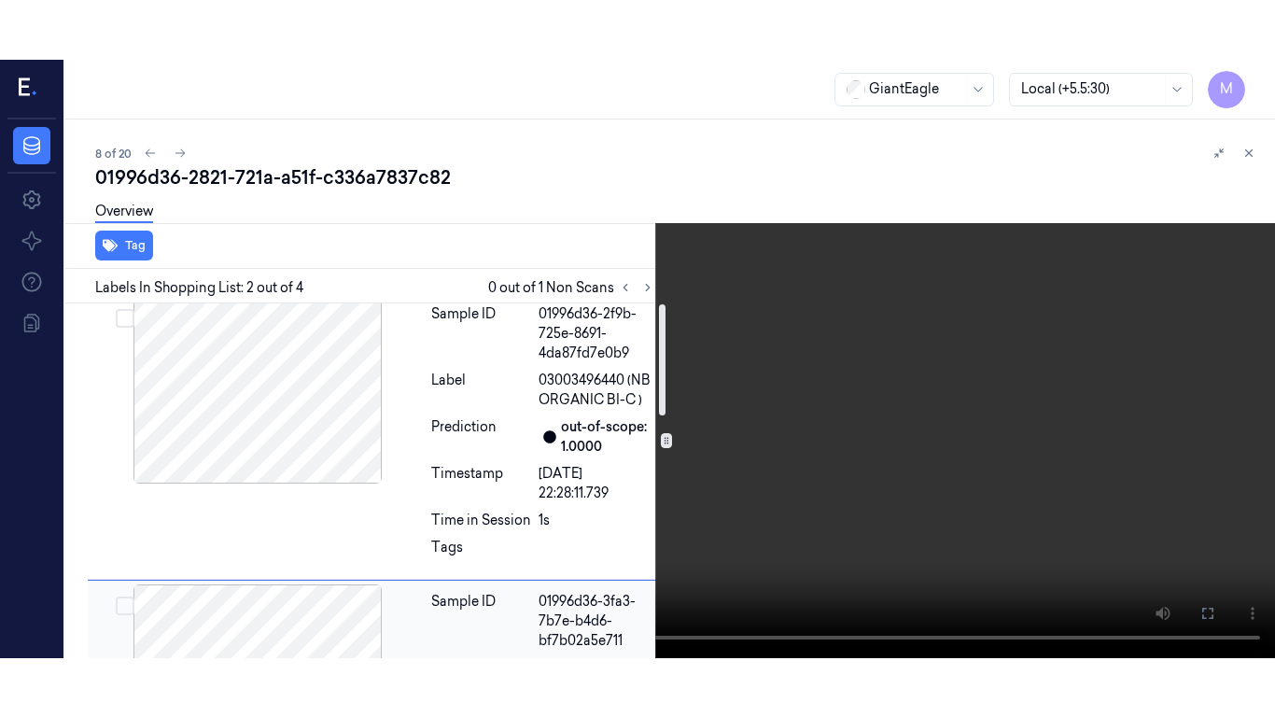
scroll to position [0, 0]
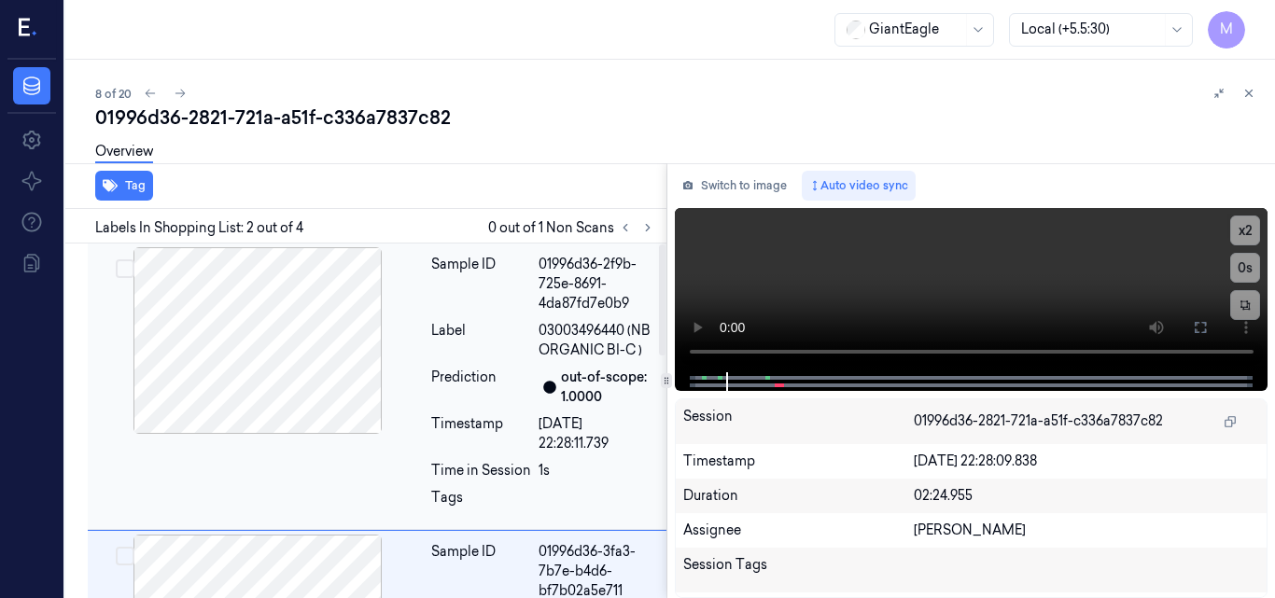
click at [584, 290] on div "01996d36-2f9b-725e-8691-4da87fd7e0b9" at bounding box center [597, 284] width 117 height 59
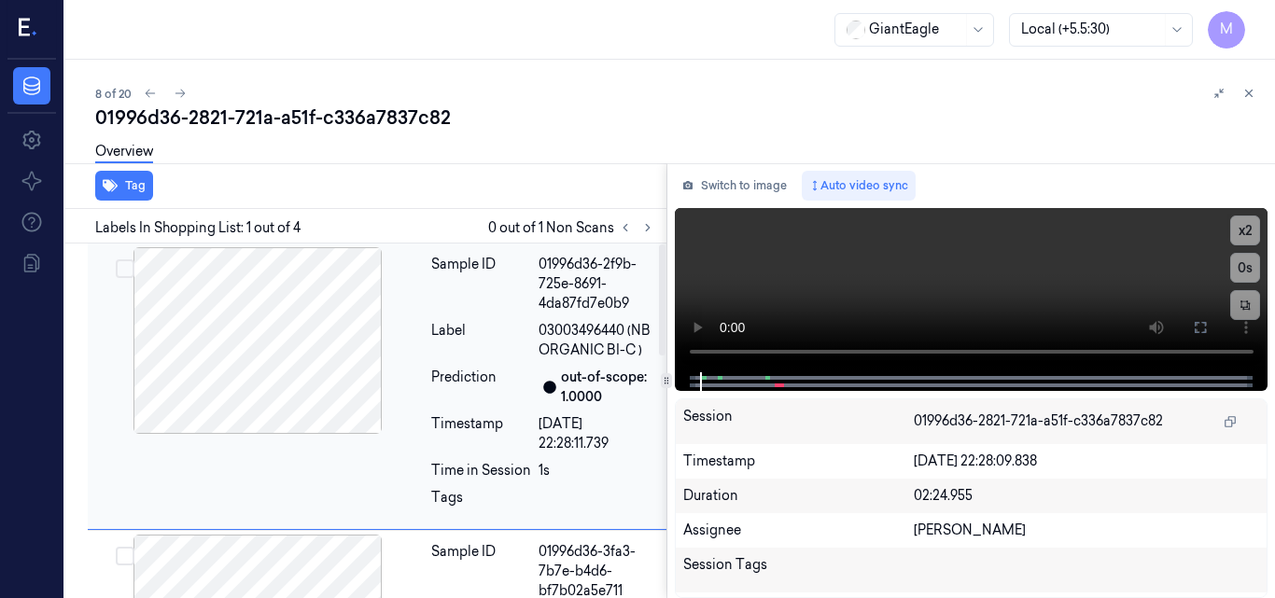
click at [300, 319] on div at bounding box center [257, 340] width 332 height 187
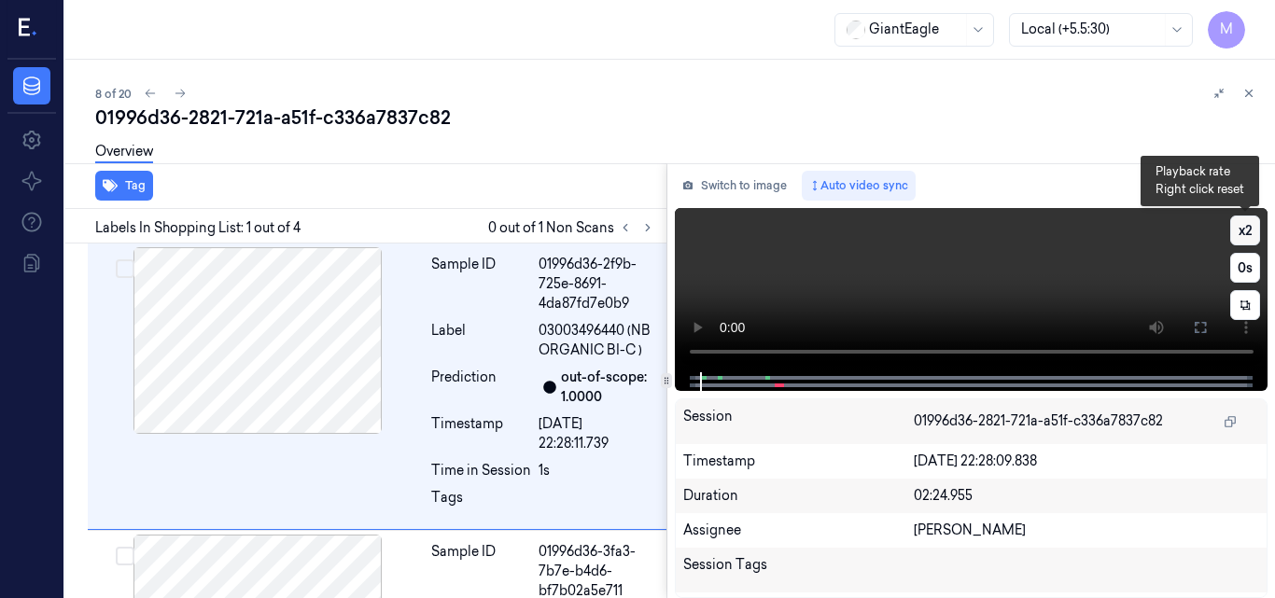
click at [1249, 220] on button "x 2" at bounding box center [1245, 231] width 30 height 30
click at [1256, 221] on button "x 4" at bounding box center [1245, 231] width 30 height 30
click at [890, 276] on video at bounding box center [972, 290] width 594 height 164
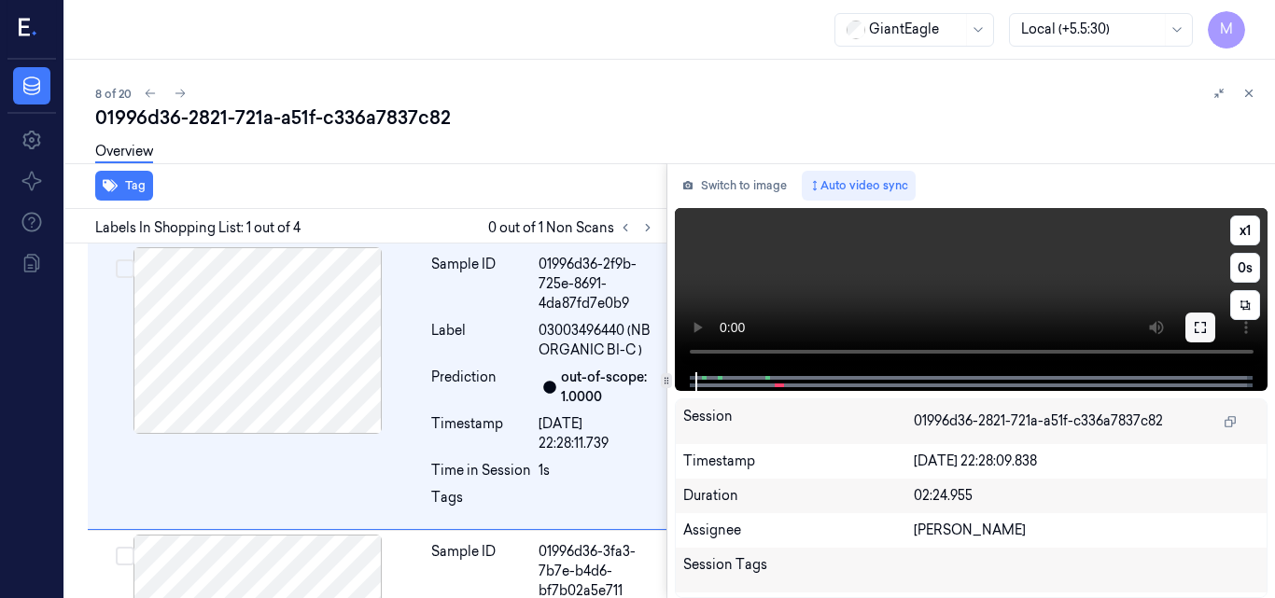
click at [1203, 323] on icon at bounding box center [1200, 327] width 11 height 11
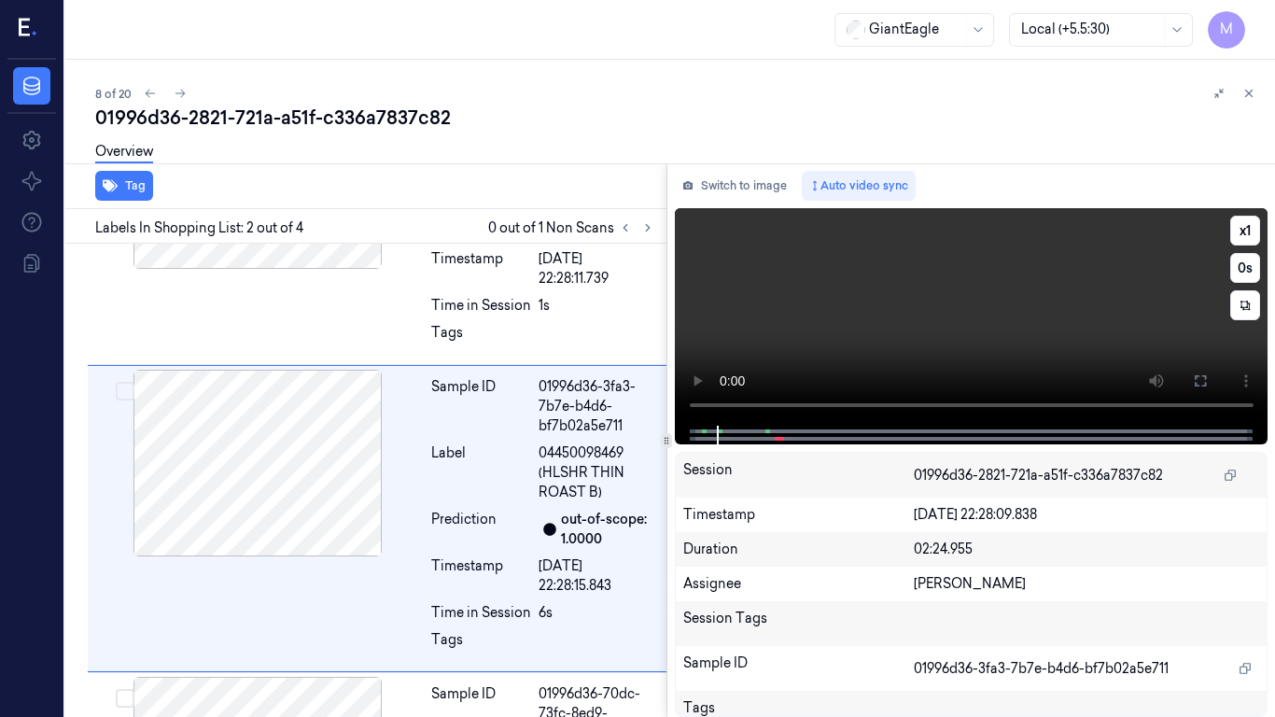
scroll to position [203, 0]
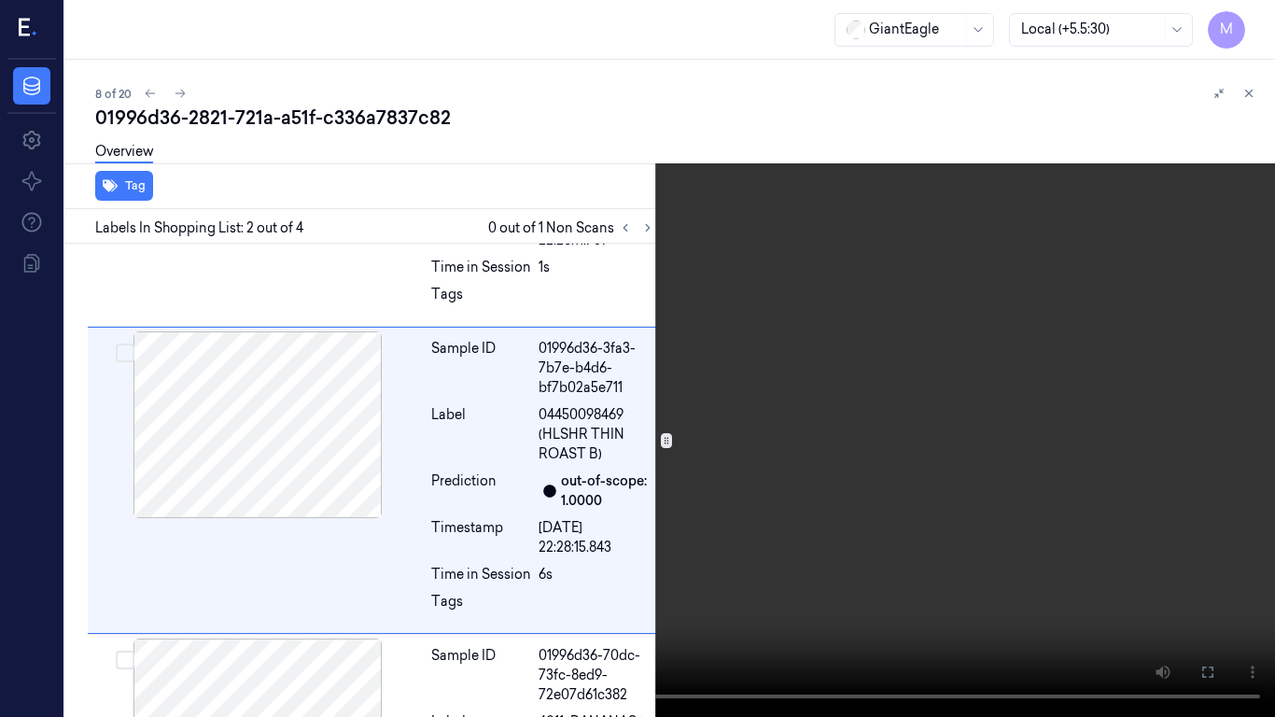
click at [821, 518] on video at bounding box center [637, 358] width 1275 height 717
click at [647, 408] on video at bounding box center [637, 358] width 1275 height 717
click at [819, 386] on video at bounding box center [637, 358] width 1275 height 717
click at [0, 0] on icon at bounding box center [0, 0] width 0 height 0
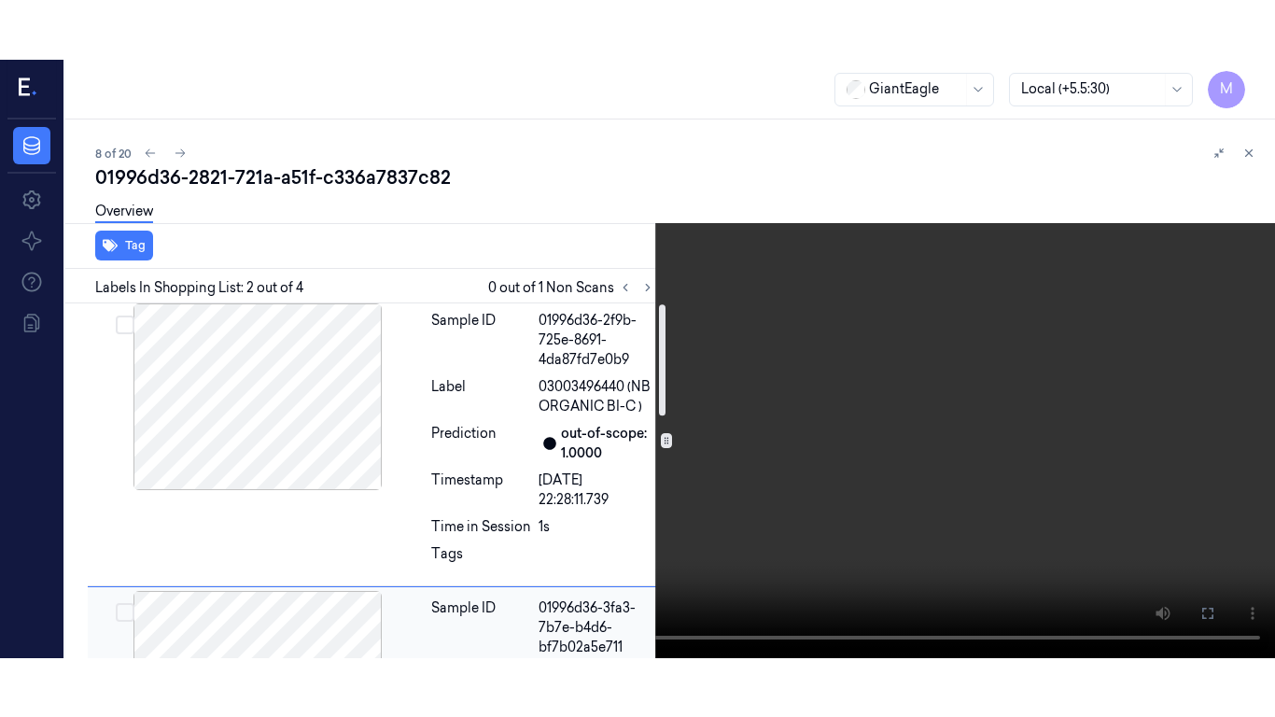
scroll to position [0, 0]
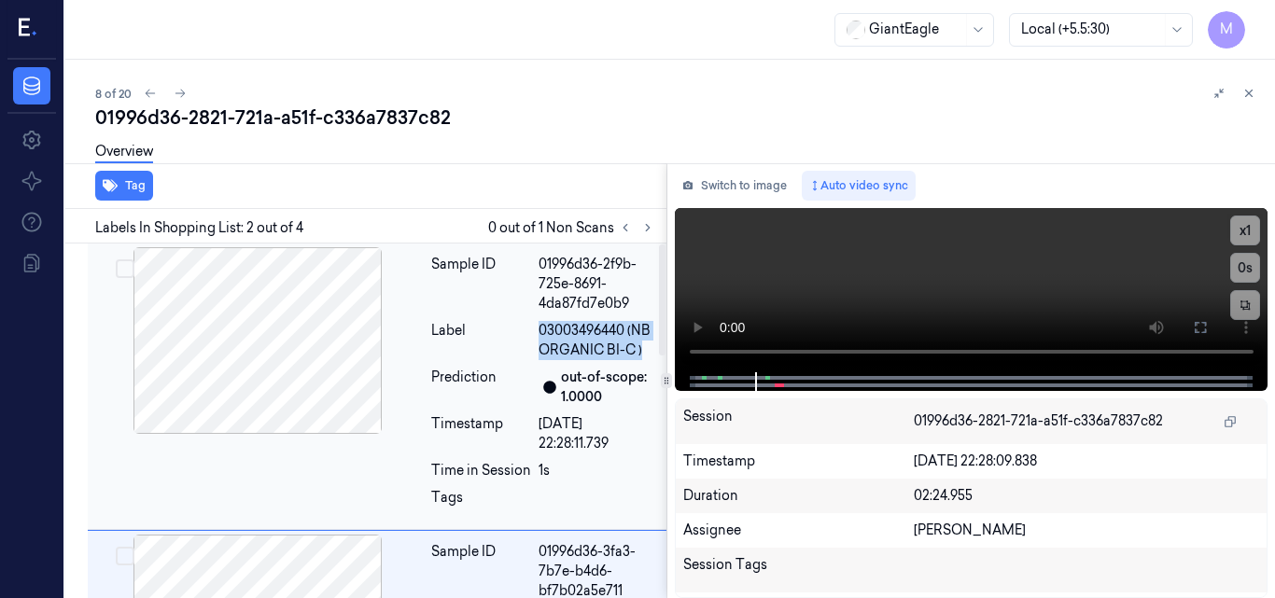
drag, startPoint x: 643, startPoint y: 346, endPoint x: 537, endPoint y: 335, distance: 107.0
click at [539, 335] on span "03003496440 (NB ORGANIC BI-C )" at bounding box center [597, 340] width 117 height 39
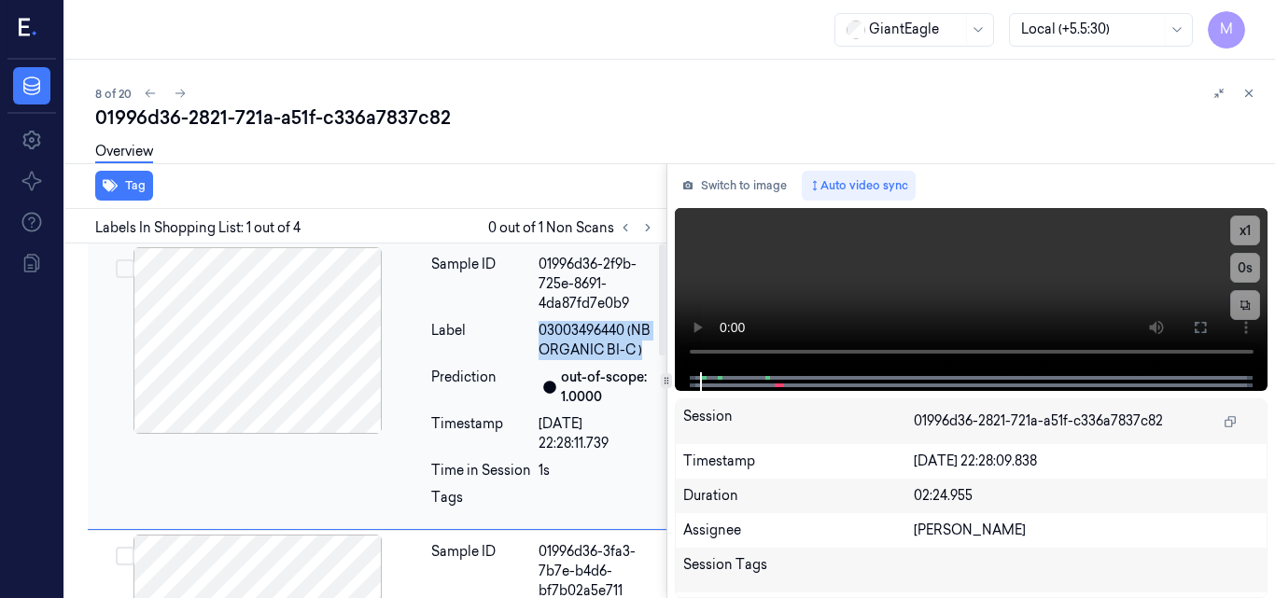
copy span "03003496440 (NB ORGANIC BI-C )"
click at [588, 493] on div at bounding box center [597, 503] width 117 height 30
click at [312, 328] on div at bounding box center [257, 340] width 332 height 187
click at [965, 282] on video at bounding box center [972, 290] width 594 height 164
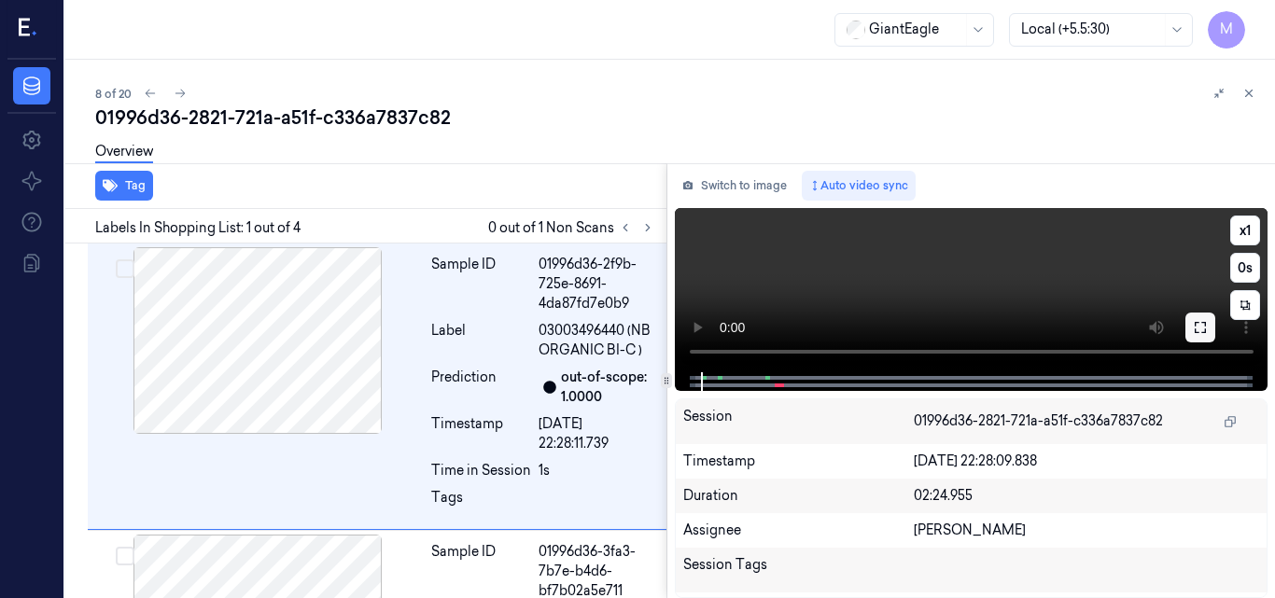
click at [1197, 326] on icon at bounding box center [1200, 327] width 15 height 15
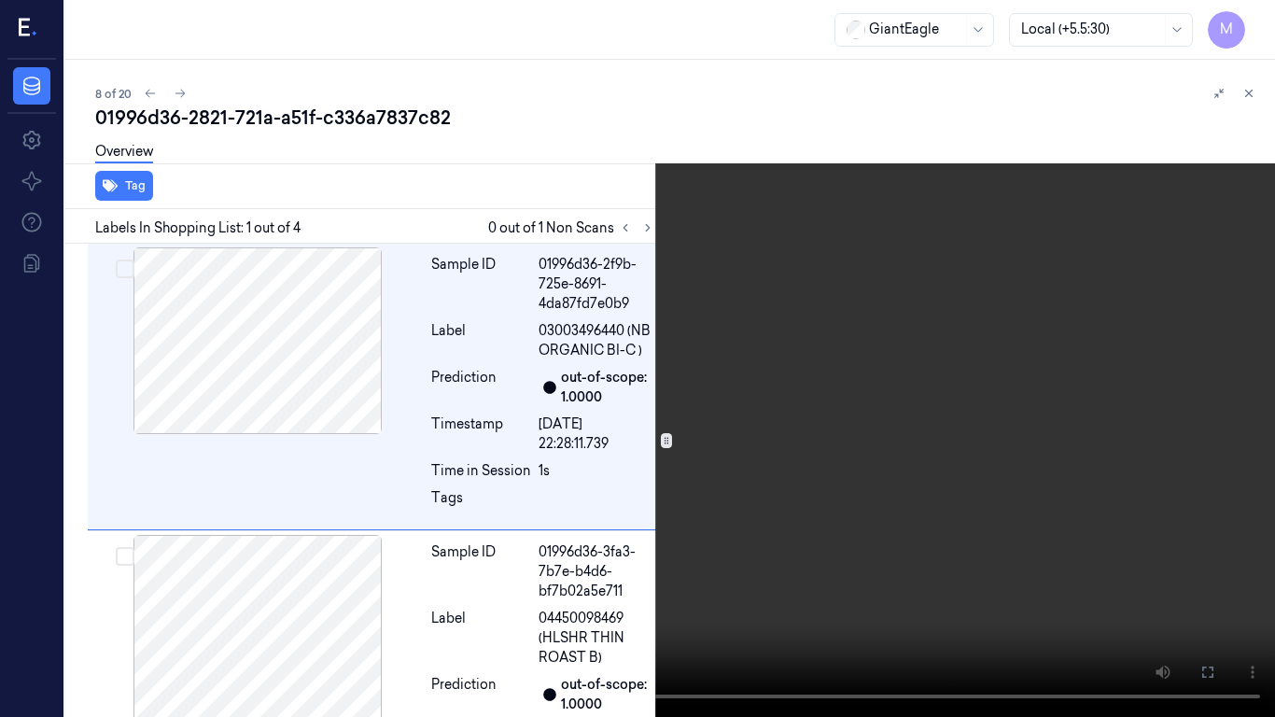
click at [535, 505] on video at bounding box center [637, 358] width 1275 height 717
click at [787, 473] on video at bounding box center [637, 358] width 1275 height 717
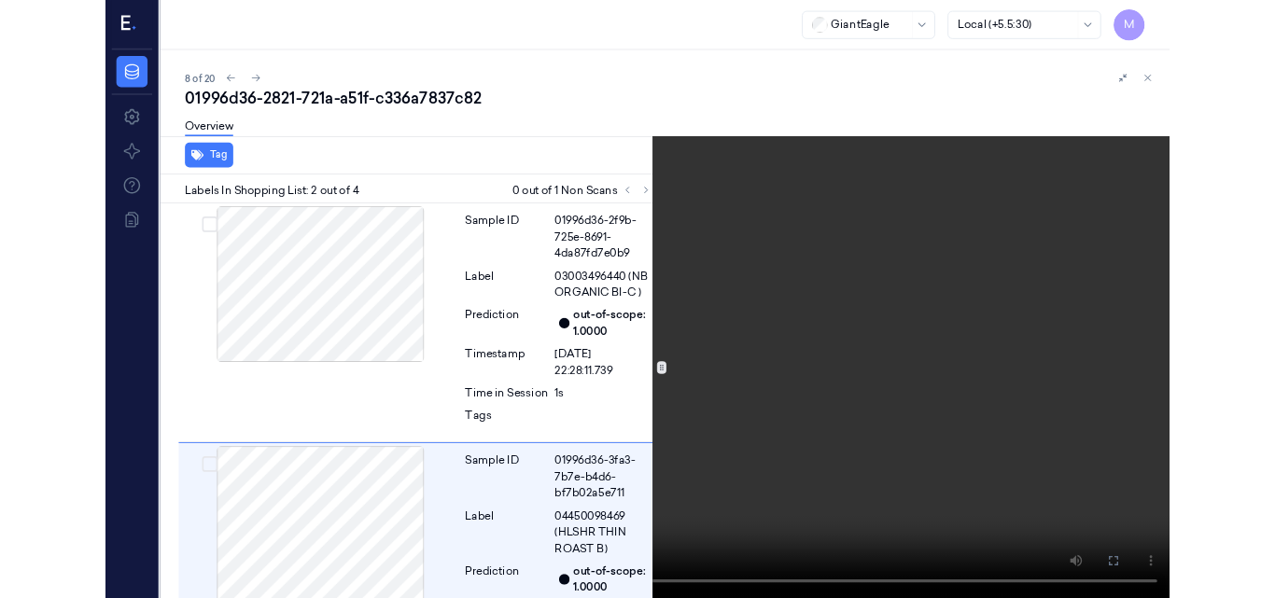
scroll to position [203, 0]
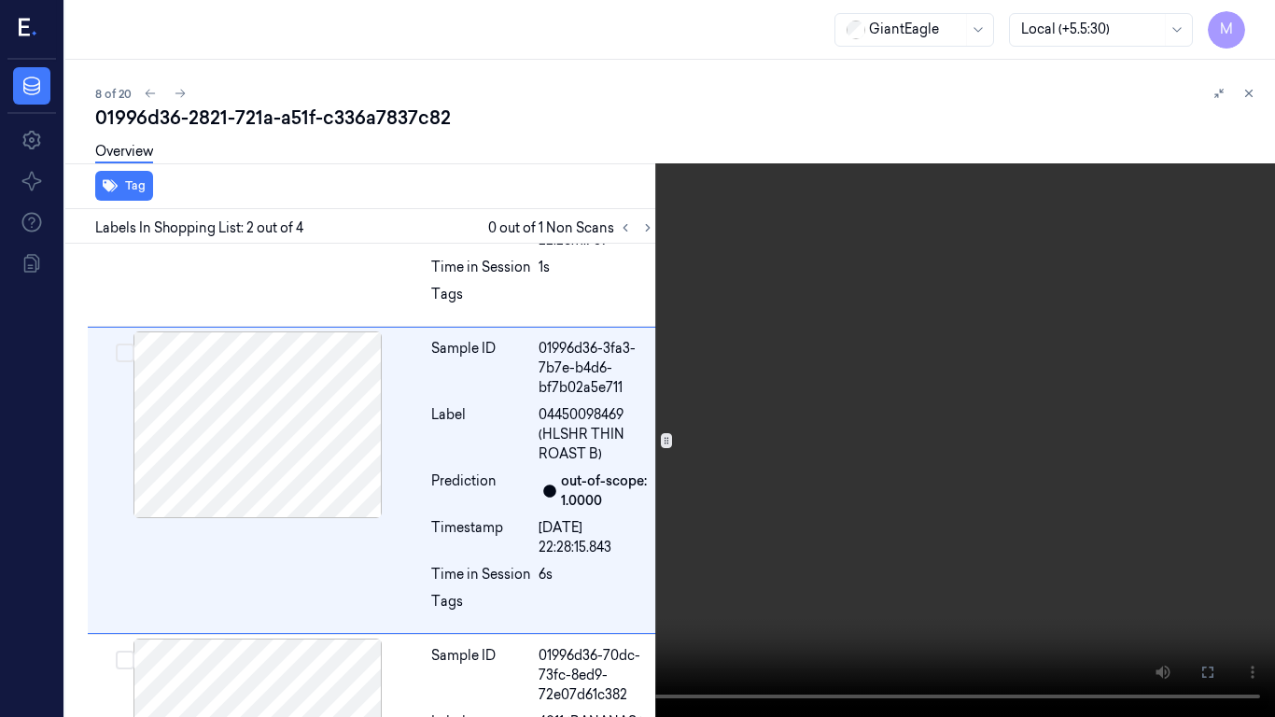
click at [885, 422] on video at bounding box center [637, 358] width 1275 height 717
click at [0, 0] on icon at bounding box center [0, 0] width 0 height 0
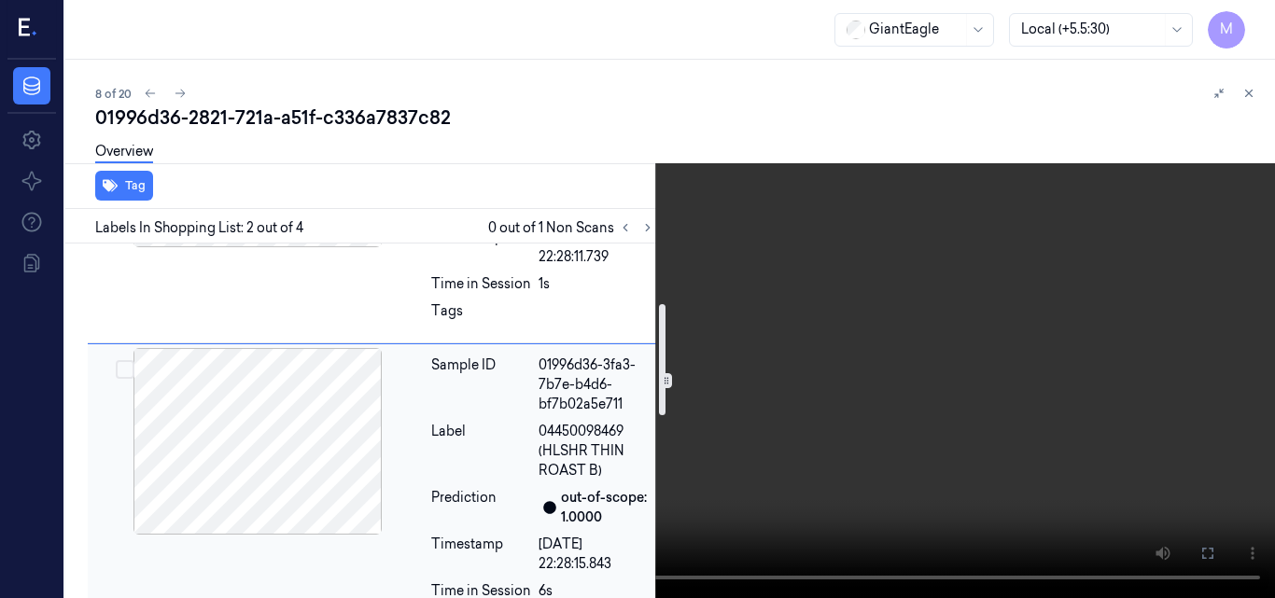
scroll to position [280, 0]
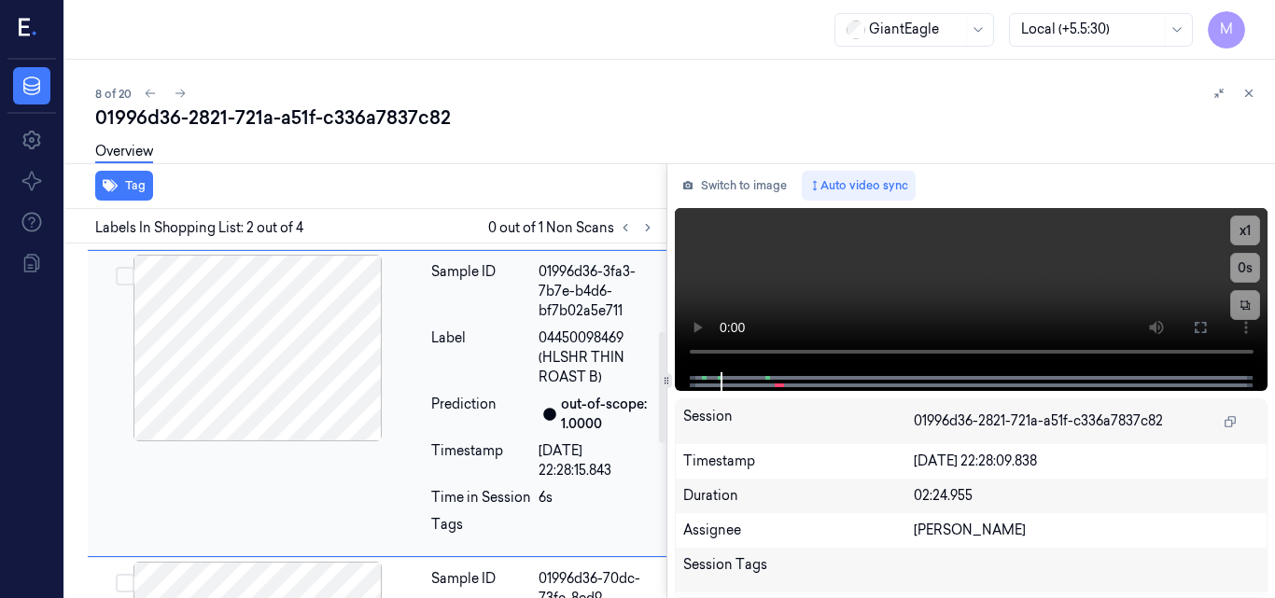
click at [545, 344] on span "04450098469 (HLSHR THIN ROAST B)" at bounding box center [597, 358] width 117 height 59
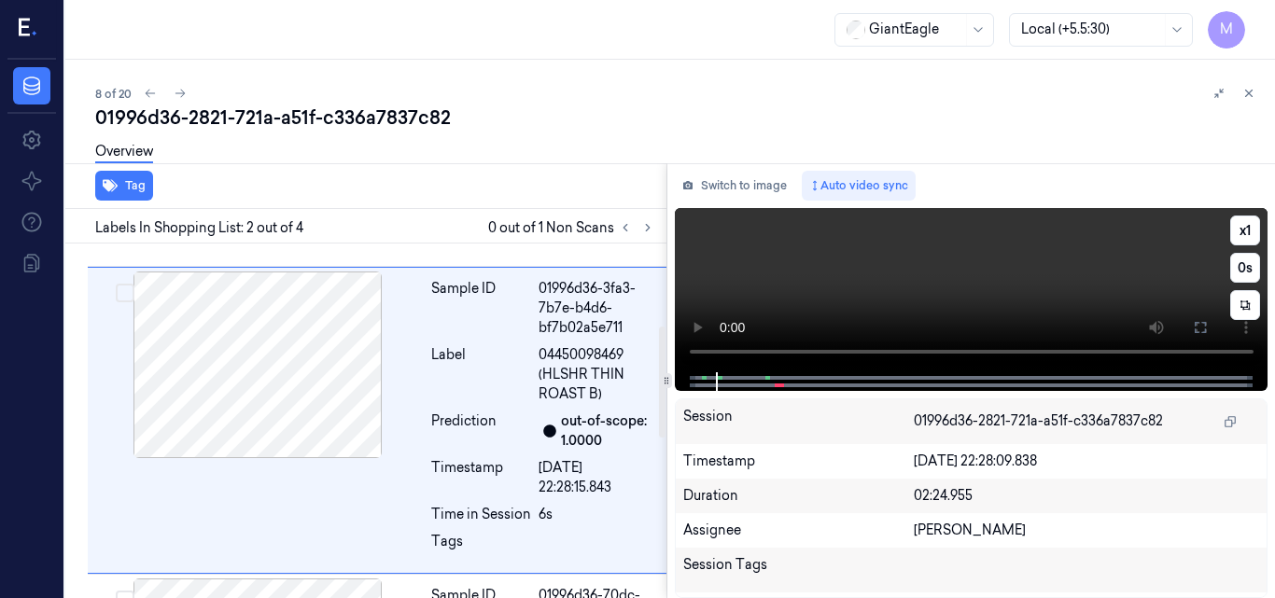
click at [988, 269] on video at bounding box center [972, 290] width 594 height 164
click at [1024, 270] on video at bounding box center [972, 290] width 594 height 164
click at [293, 348] on div at bounding box center [257, 365] width 332 height 187
click at [950, 286] on video at bounding box center [972, 290] width 594 height 164
click at [1194, 329] on icon at bounding box center [1200, 327] width 15 height 15
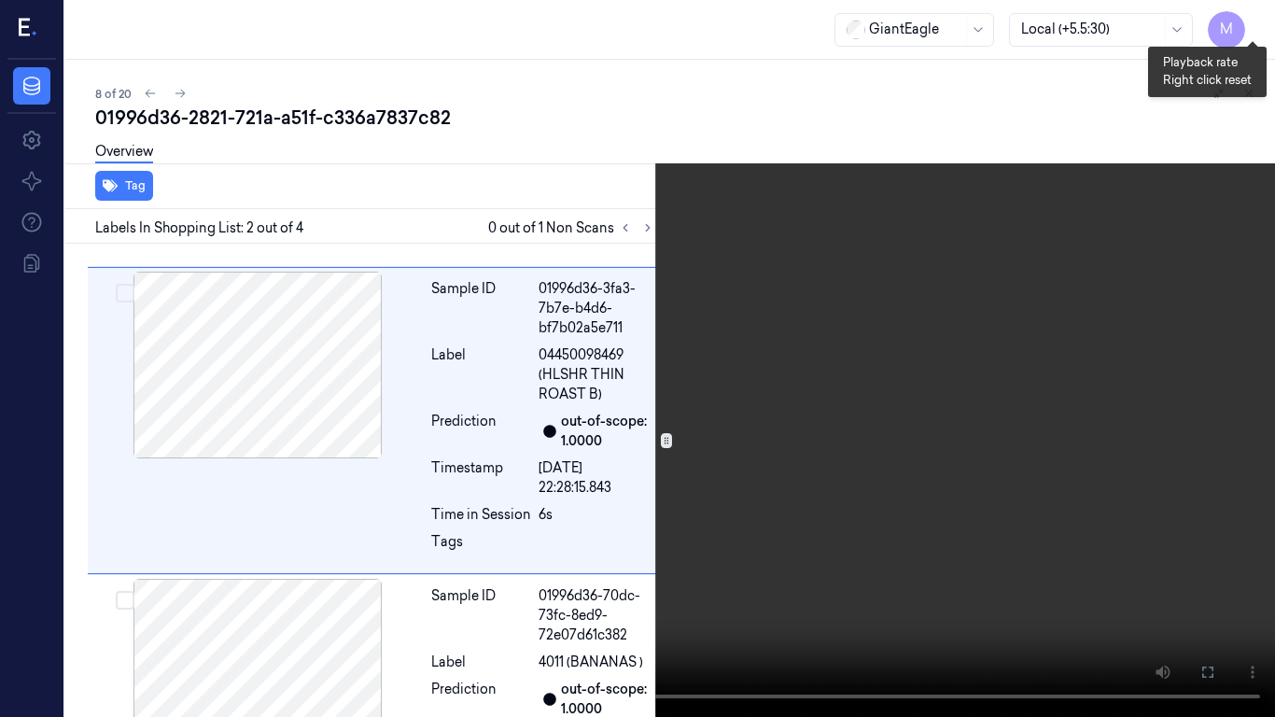
click at [1254, 23] on button "x 1" at bounding box center [1253, 22] width 30 height 30
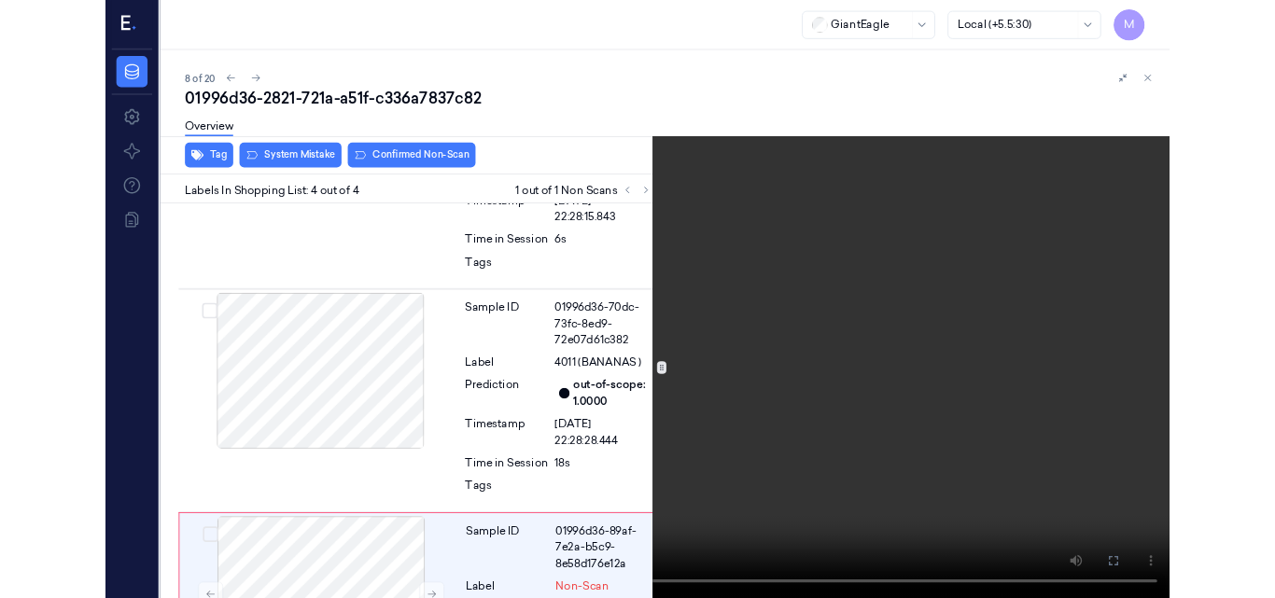
scroll to position [656, 0]
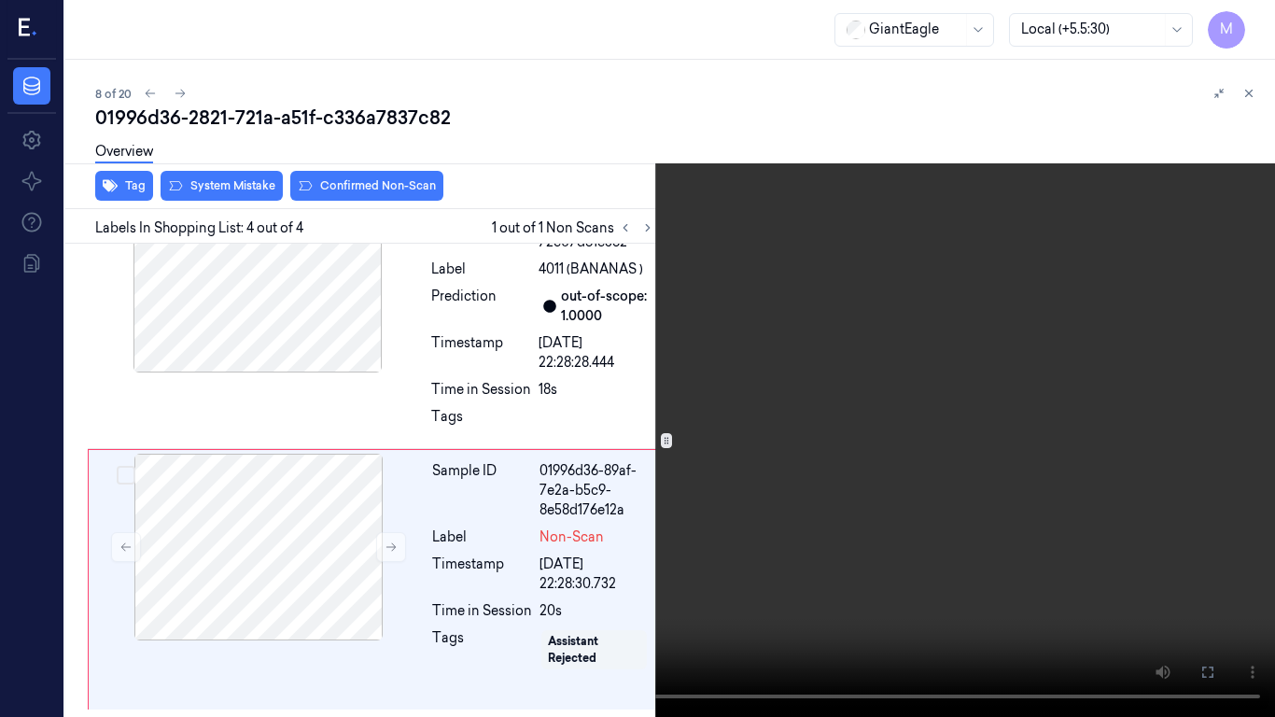
click at [772, 408] on video at bounding box center [637, 358] width 1275 height 717
click at [0, 0] on icon at bounding box center [0, 0] width 0 height 0
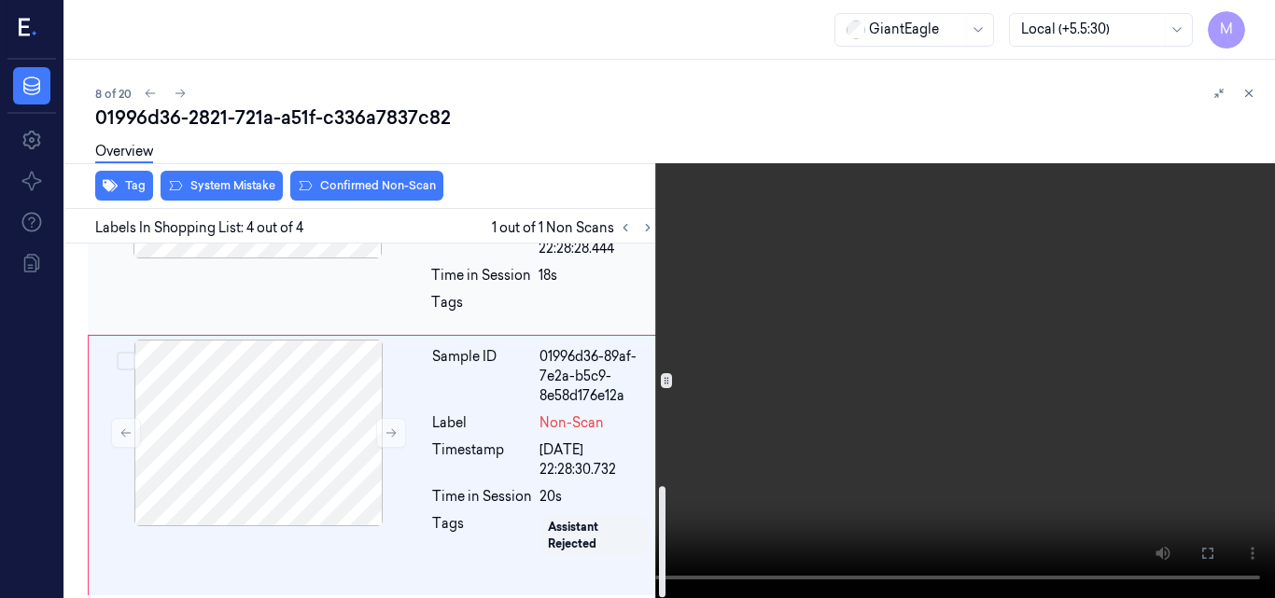
scroll to position [775, 0]
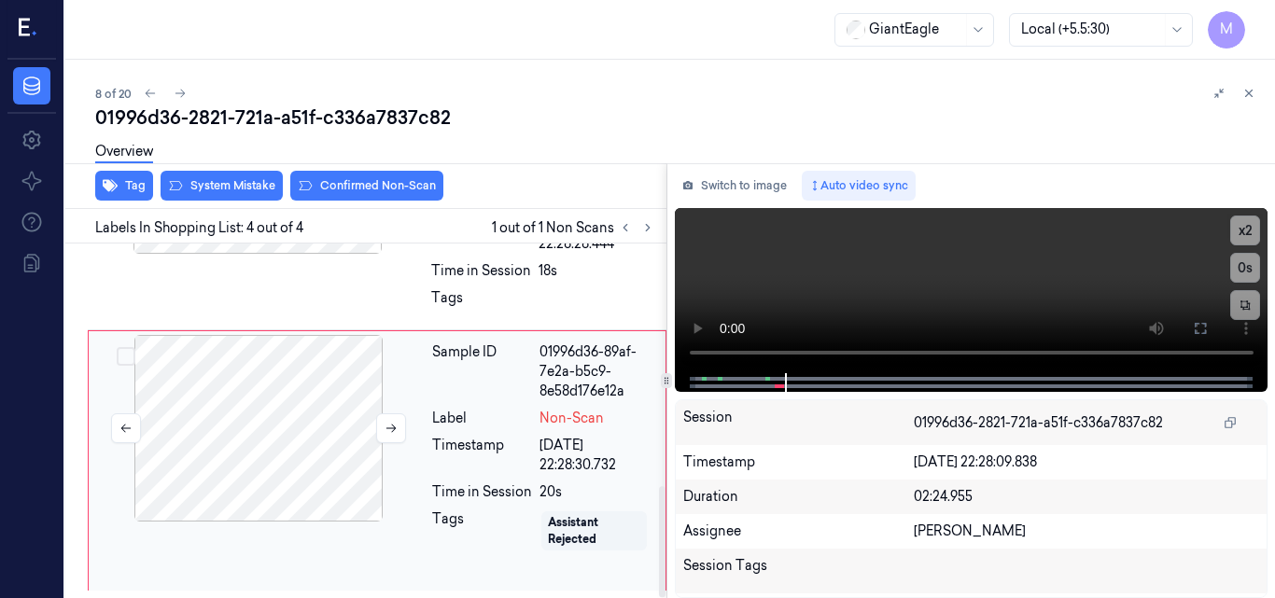
click at [280, 421] on div at bounding box center [258, 428] width 332 height 187
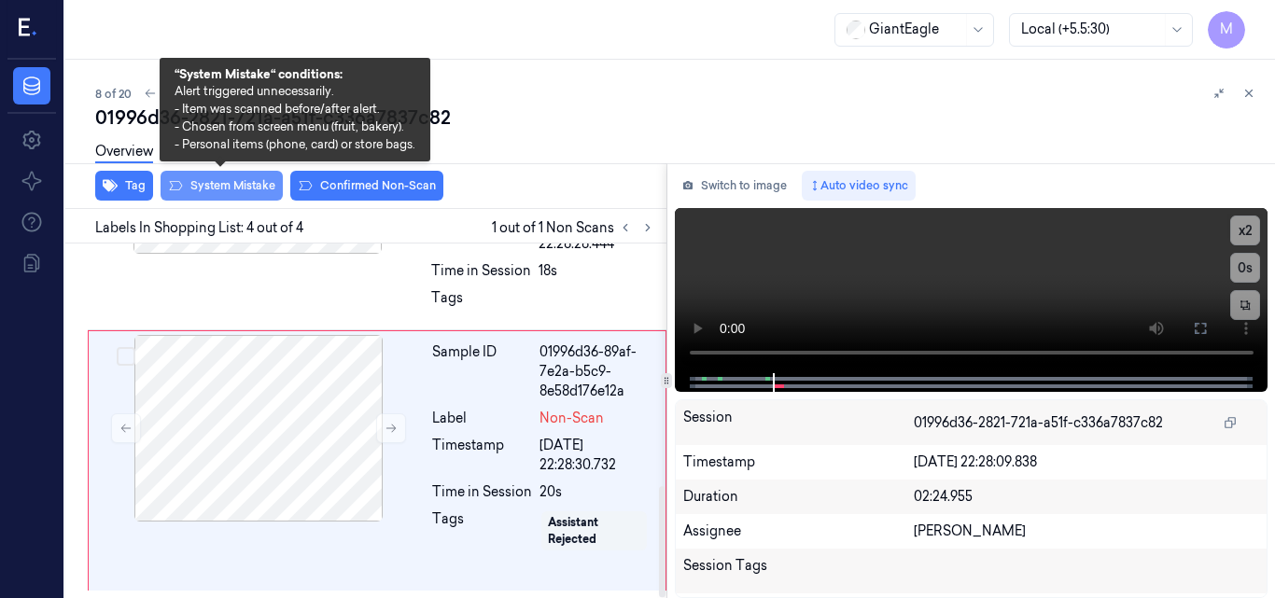
click at [248, 194] on button "System Mistake" at bounding box center [222, 186] width 122 height 30
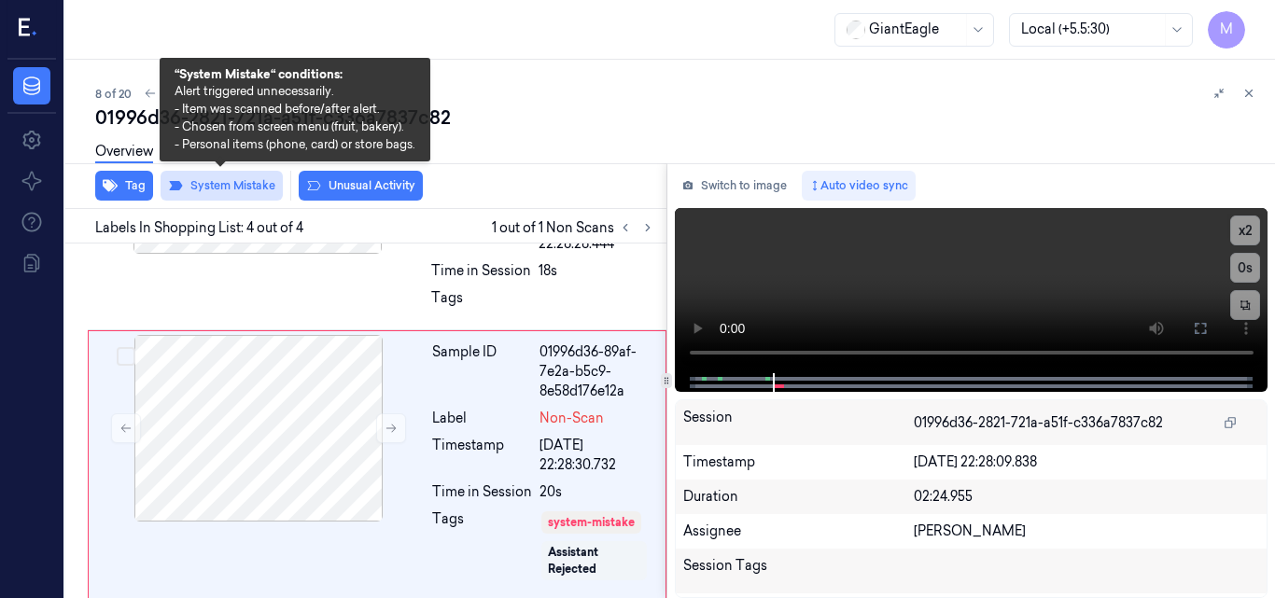
scroll to position [783, 0]
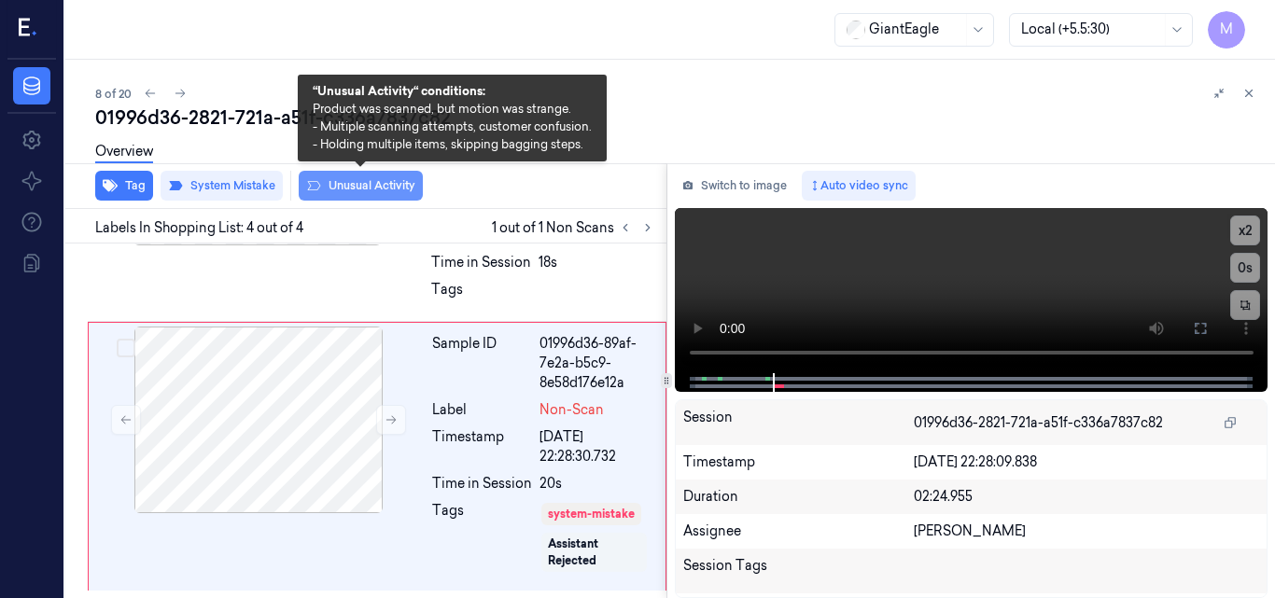
click at [367, 183] on button "Unusual Activity" at bounding box center [361, 186] width 124 height 30
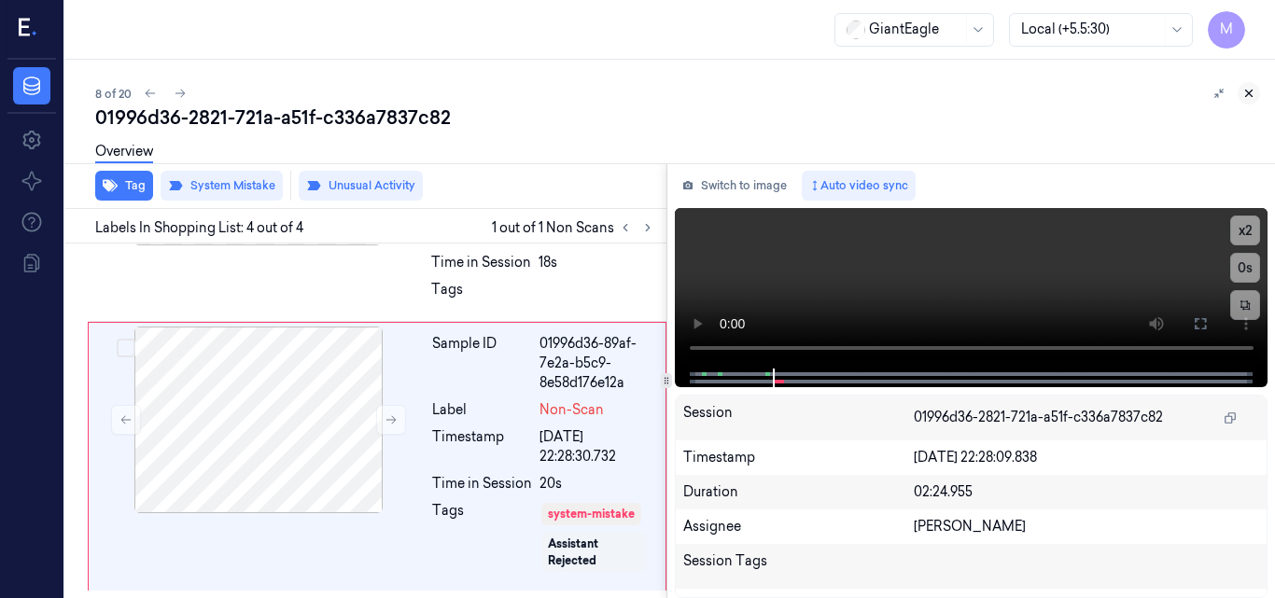
click at [1247, 89] on icon at bounding box center [1248, 93] width 13 height 13
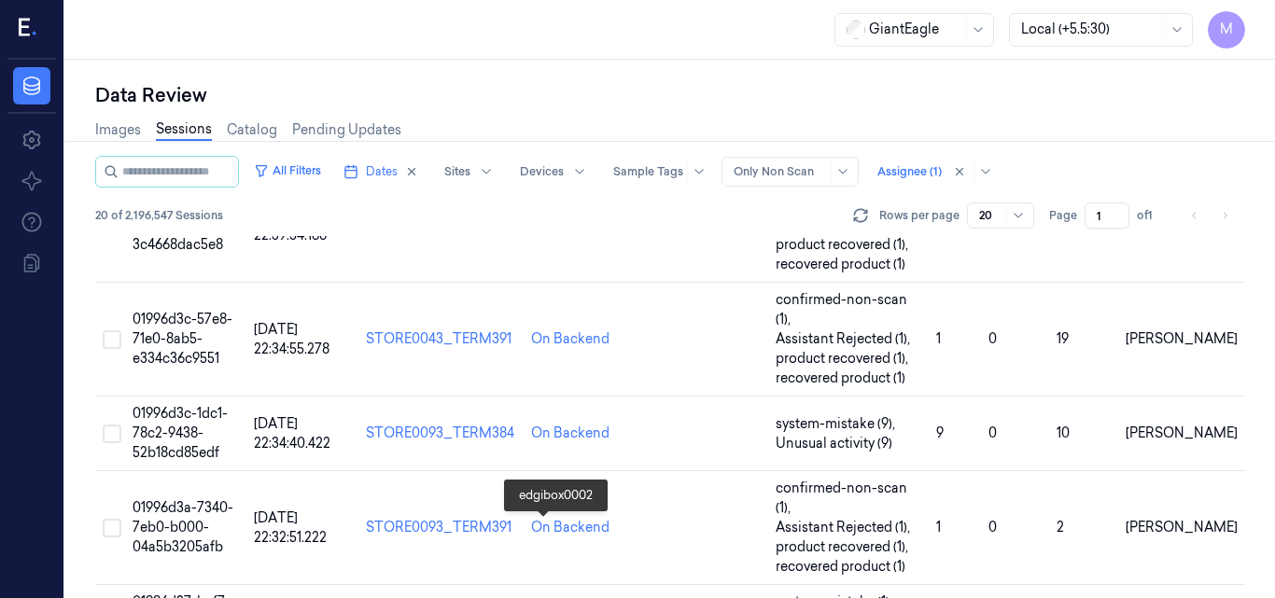
scroll to position [538, 0]
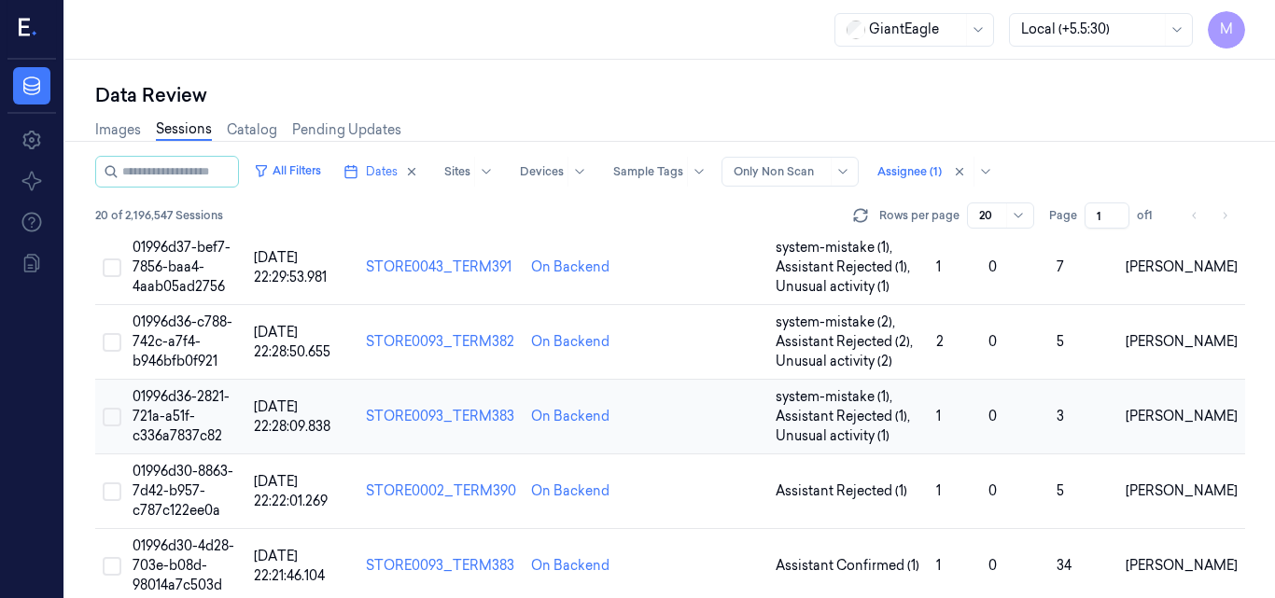
click at [186, 380] on td "01996d36-2821-721a-a51f-c336a7837c82" at bounding box center [185, 417] width 121 height 75
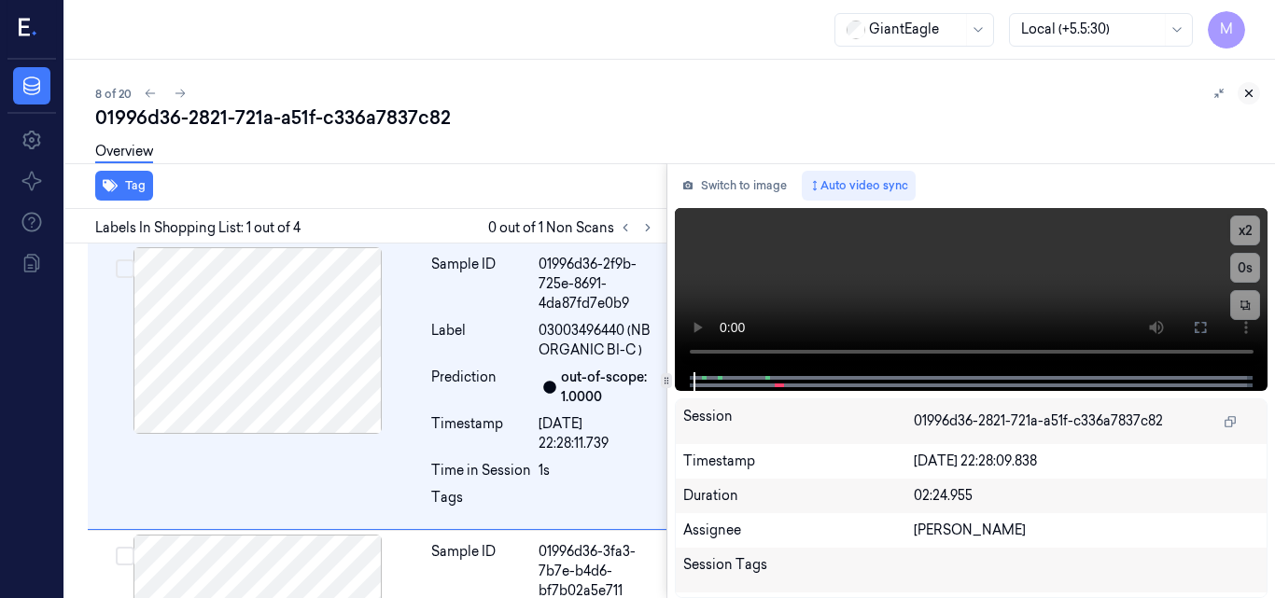
click at [1247, 93] on icon at bounding box center [1248, 93] width 13 height 13
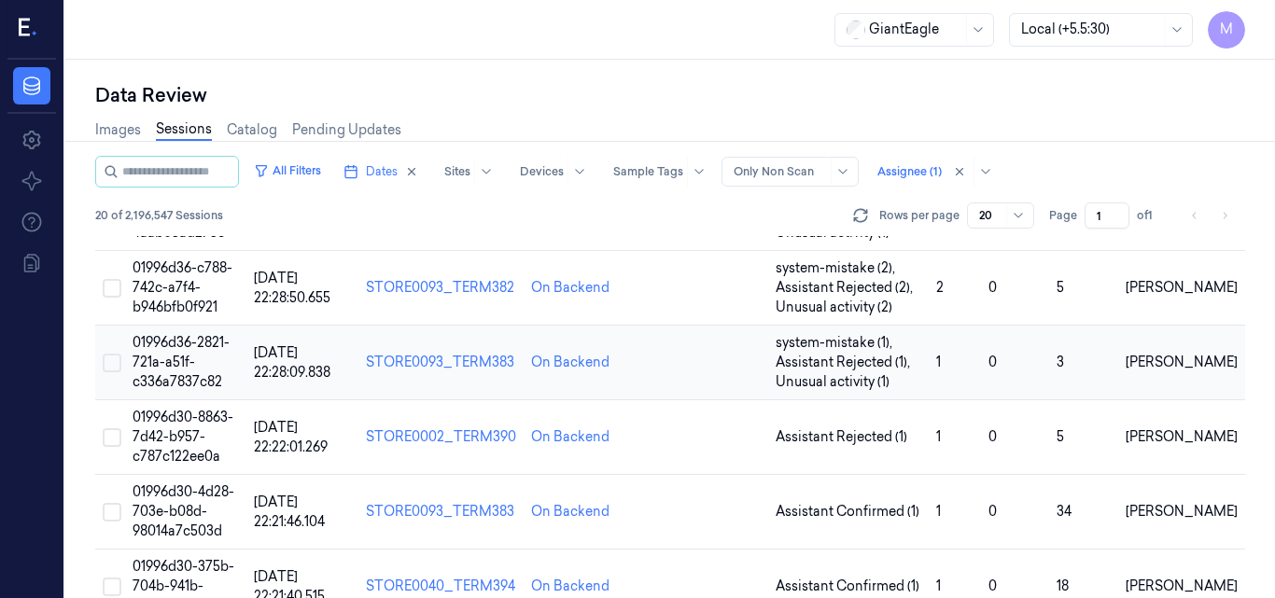
scroll to position [631, 0]
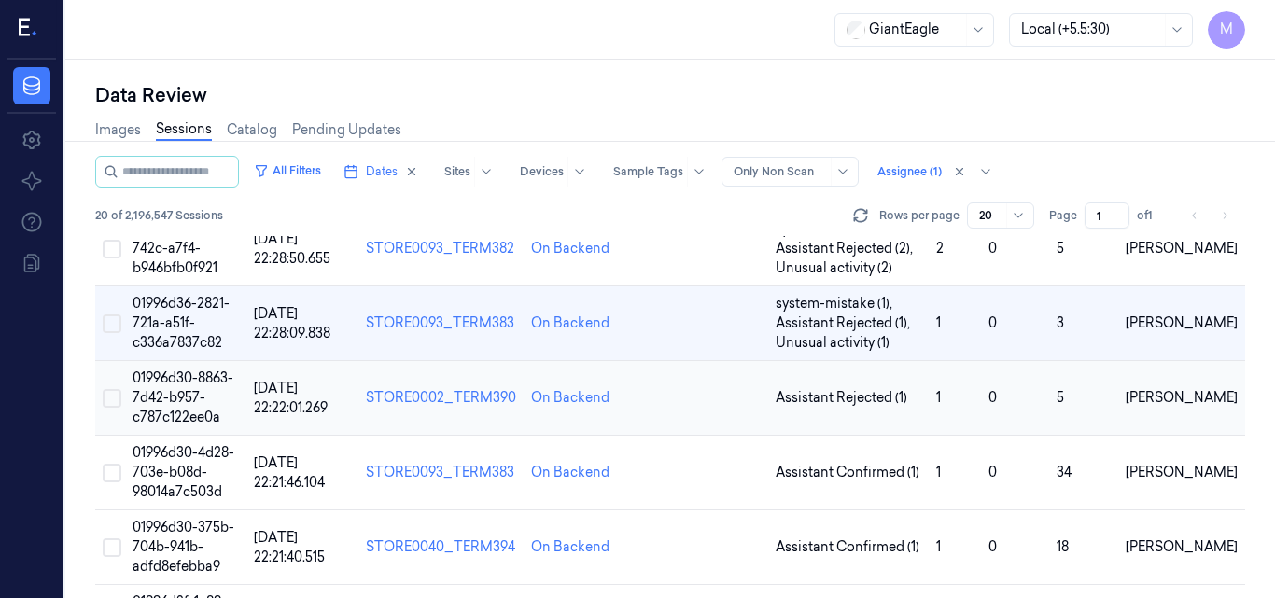
click at [191, 370] on span "01996d30-8863-7d42-b957-c787c122ee0a" at bounding box center [183, 398] width 101 height 56
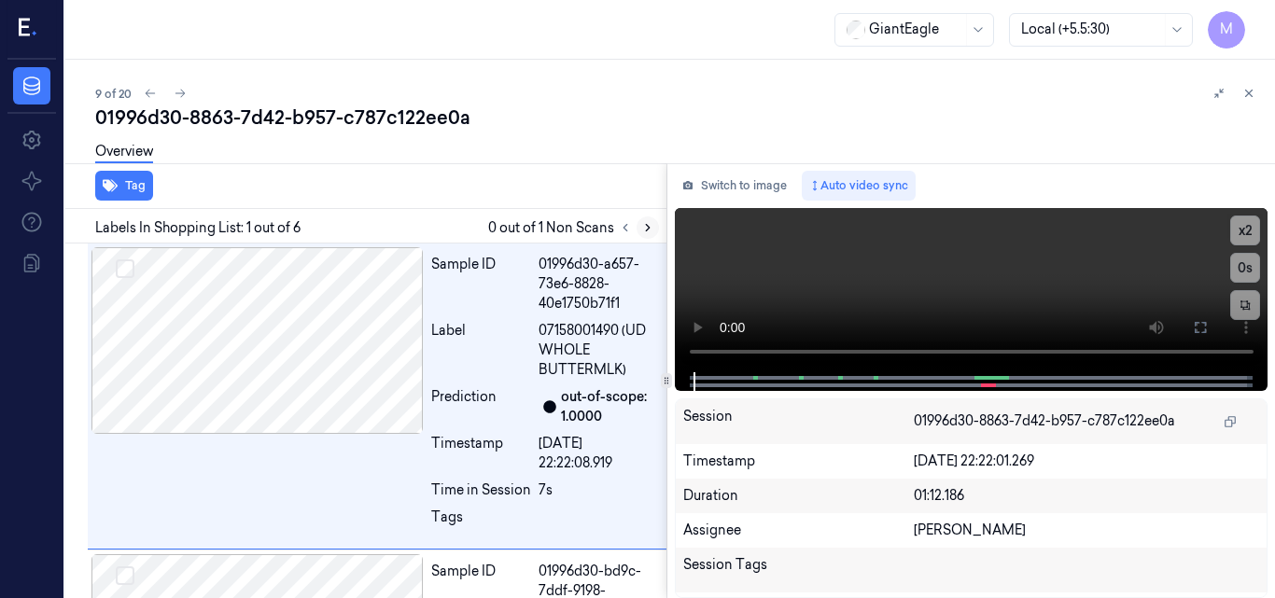
click at [648, 231] on icon at bounding box center [647, 227] width 13 height 13
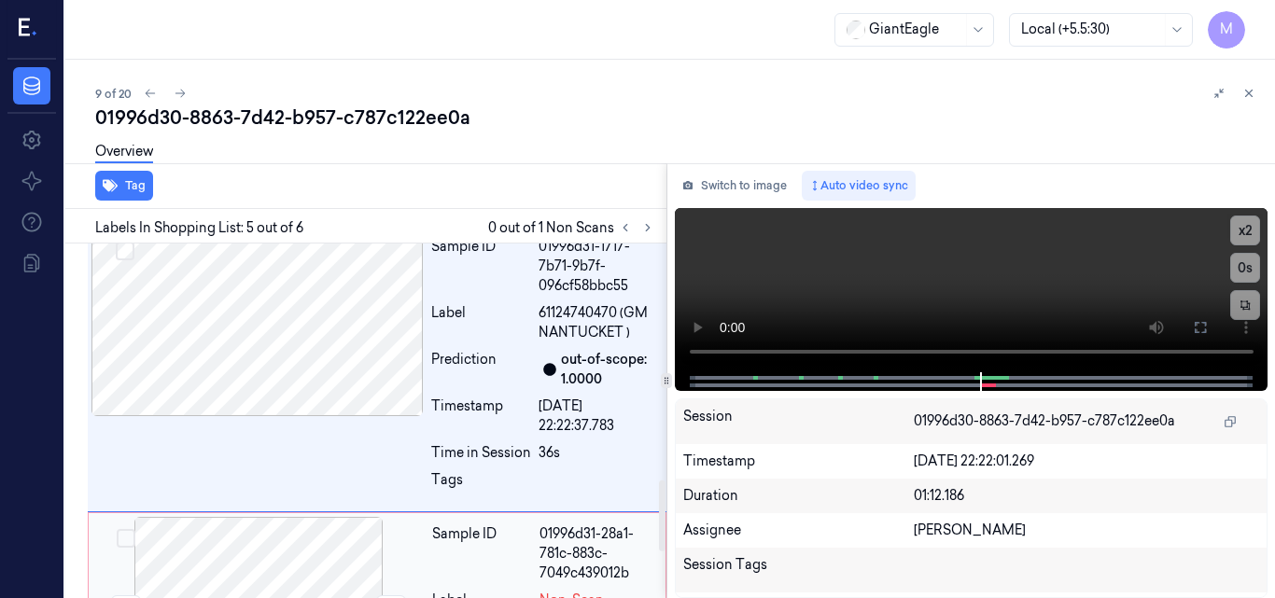
scroll to position [1184, 0]
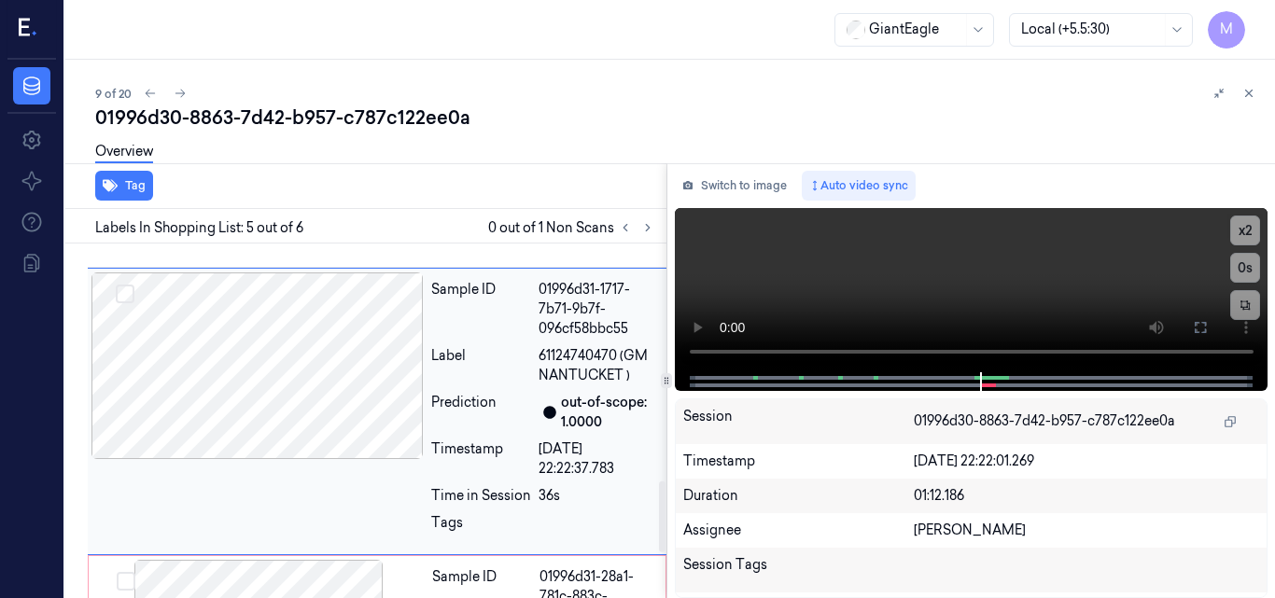
click at [329, 398] on div at bounding box center [257, 366] width 332 height 187
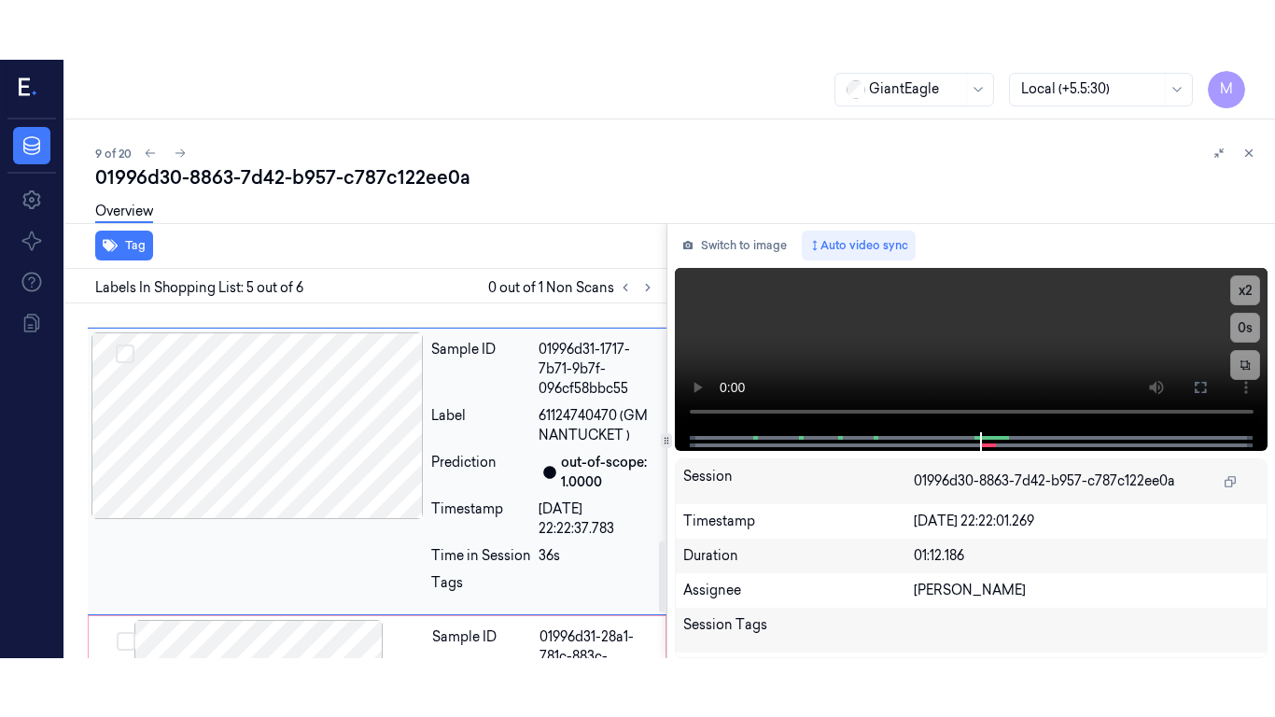
scroll to position [1174, 0]
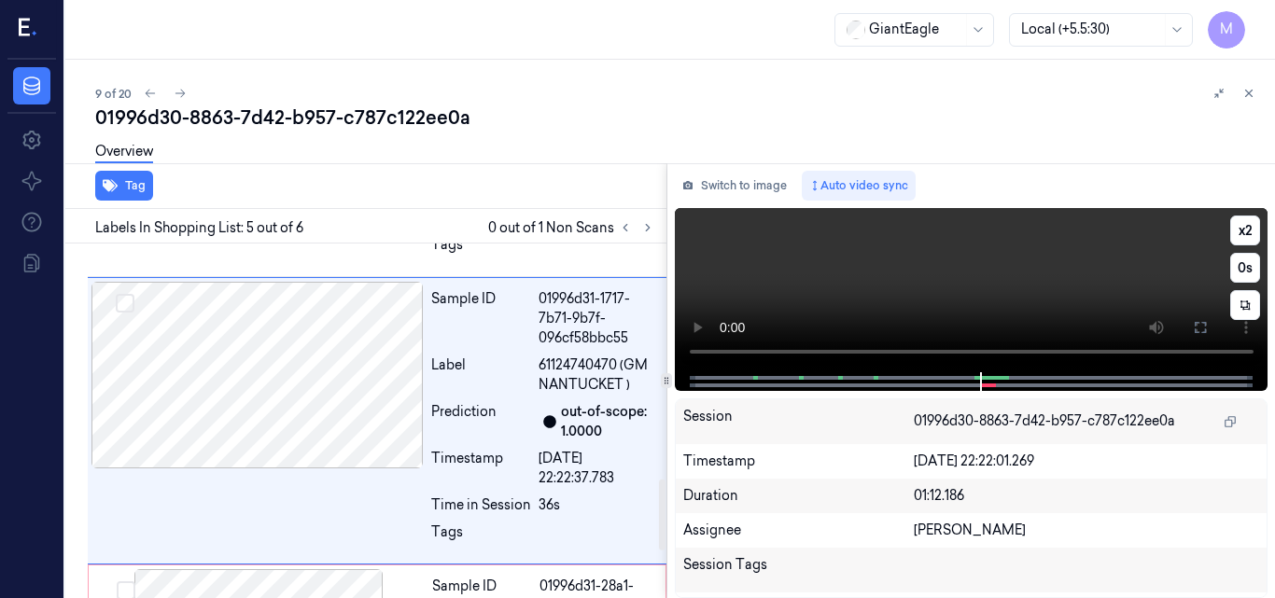
click at [919, 298] on video at bounding box center [972, 290] width 594 height 164
click at [1249, 229] on button "x 2" at bounding box center [1245, 231] width 30 height 30
click at [1249, 229] on button "x 4" at bounding box center [1245, 231] width 30 height 30
click at [1203, 327] on icon at bounding box center [1200, 327] width 15 height 15
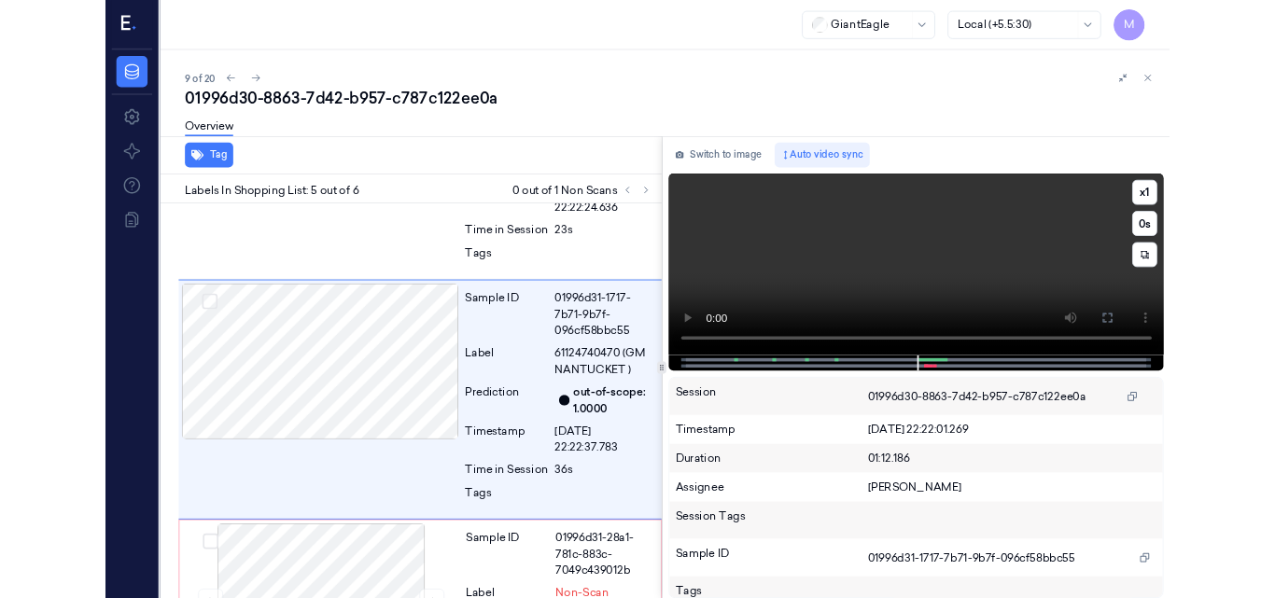
scroll to position [1115, 0]
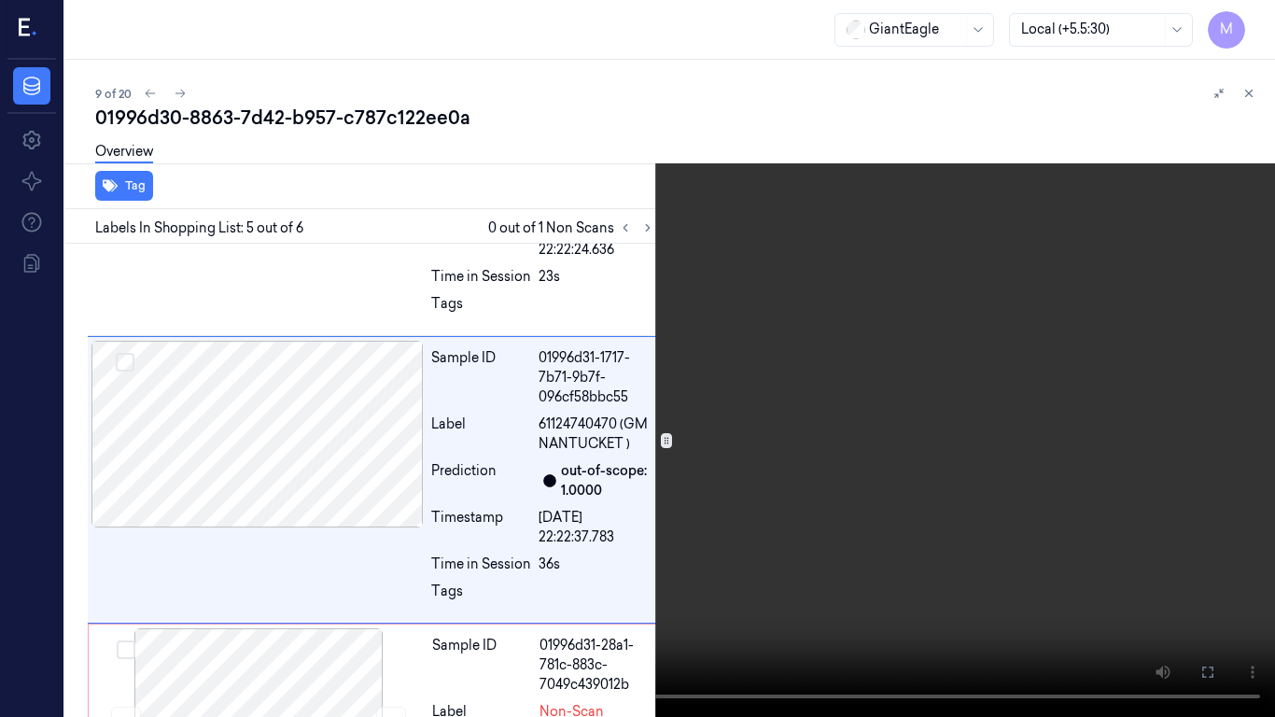
click at [699, 336] on video at bounding box center [637, 358] width 1275 height 717
click at [0, 0] on icon at bounding box center [0, 0] width 0 height 0
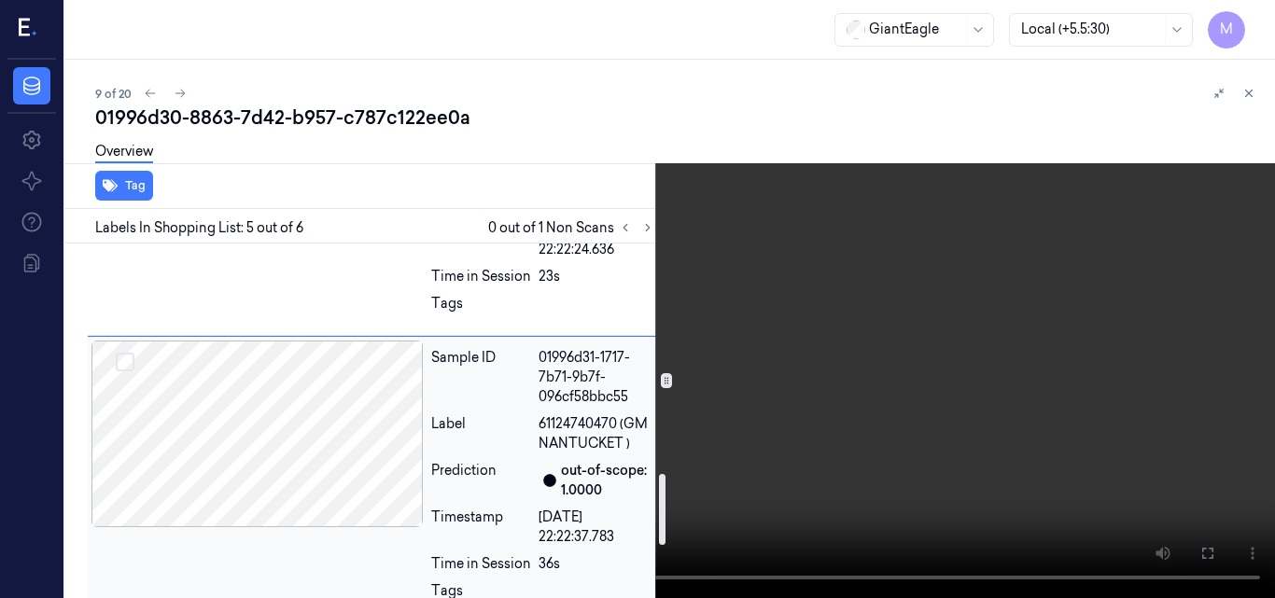
scroll to position [1209, 0]
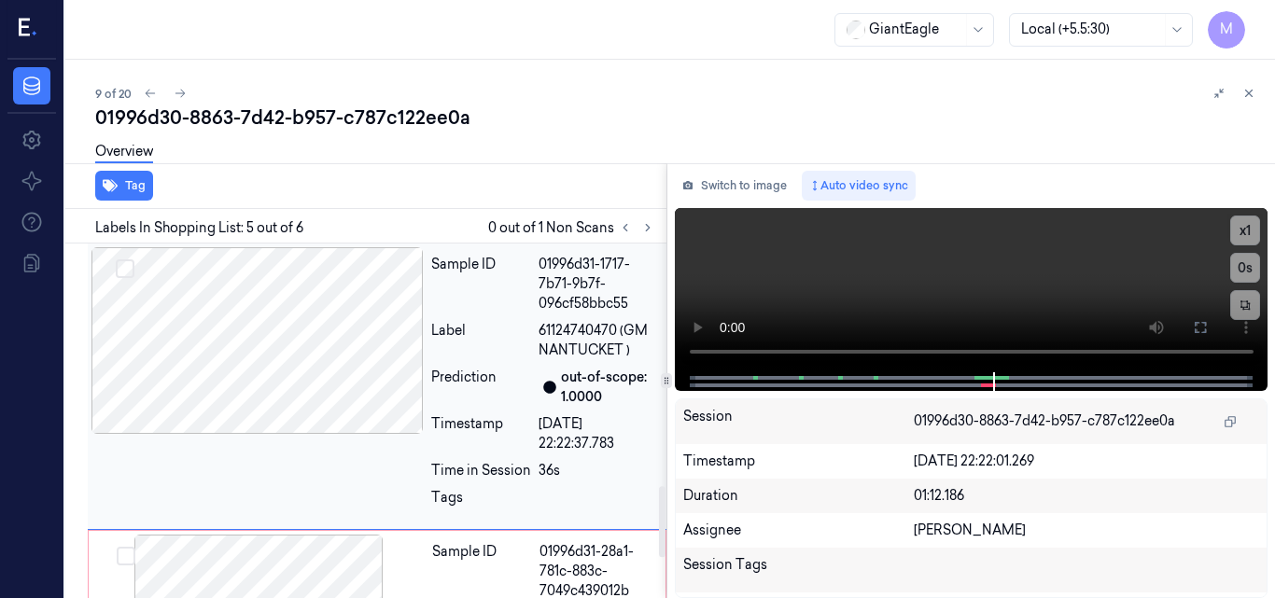
click at [328, 350] on div at bounding box center [257, 340] width 332 height 187
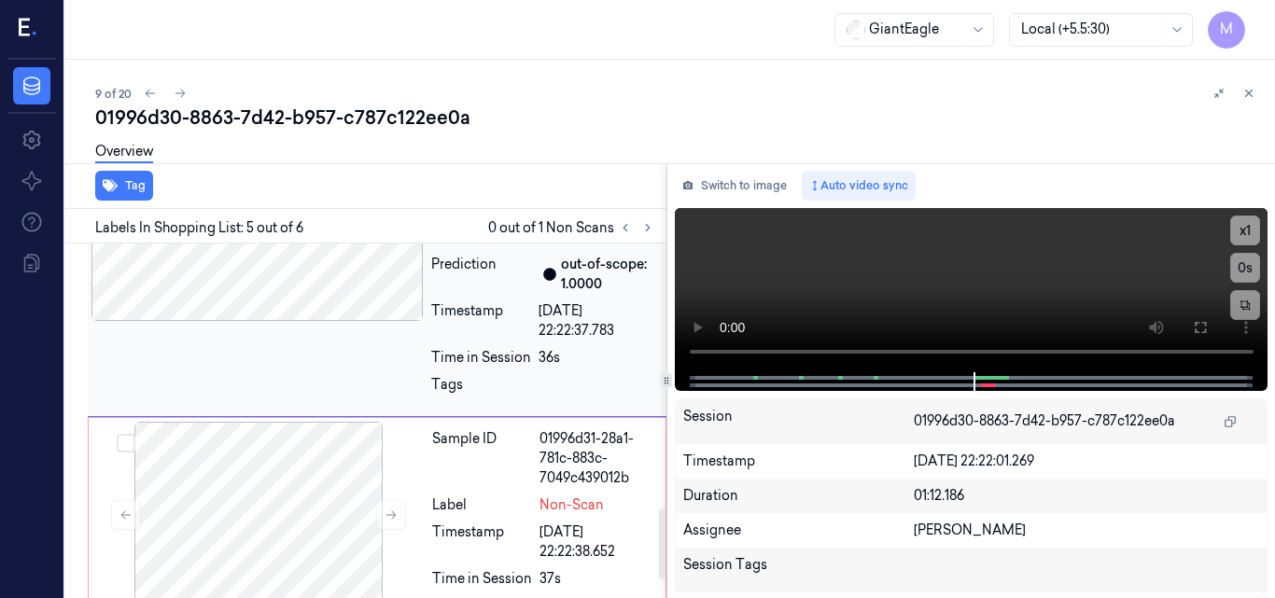
scroll to position [1361, 0]
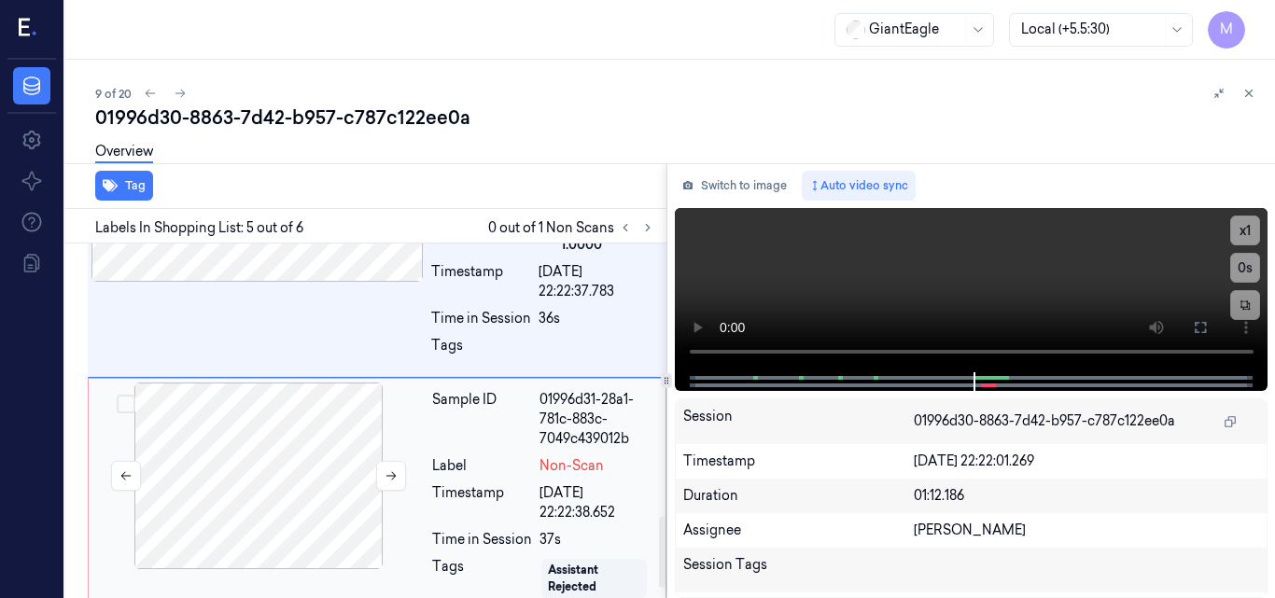
click at [285, 452] on div at bounding box center [258, 476] width 332 height 187
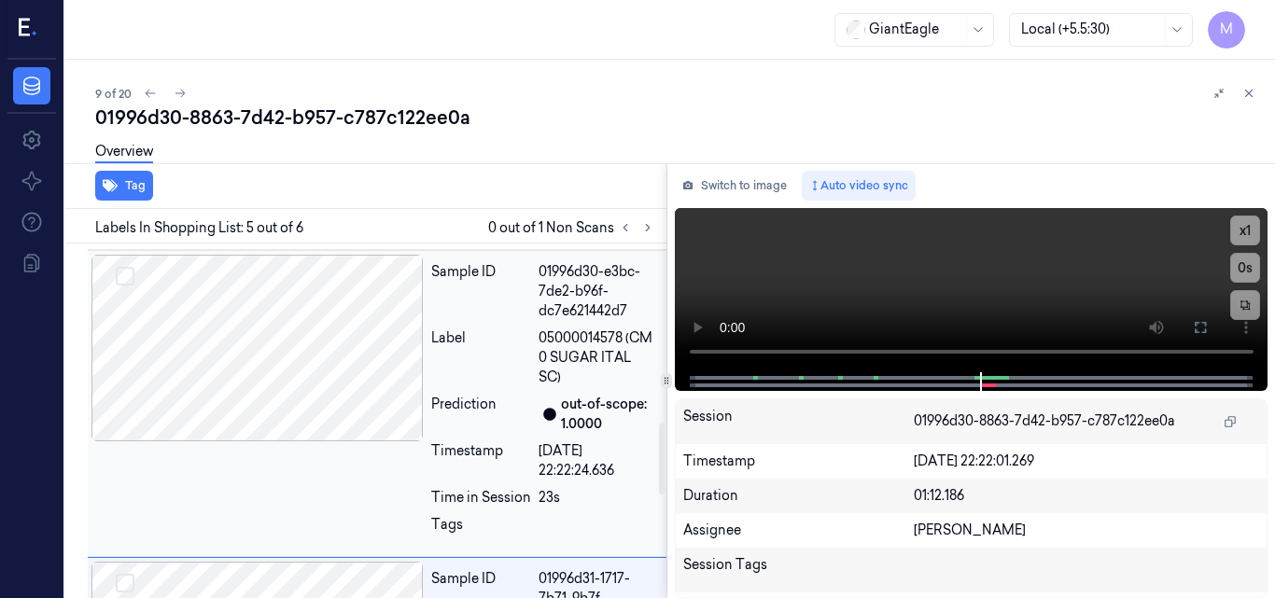
click at [301, 354] on div at bounding box center [257, 348] width 332 height 187
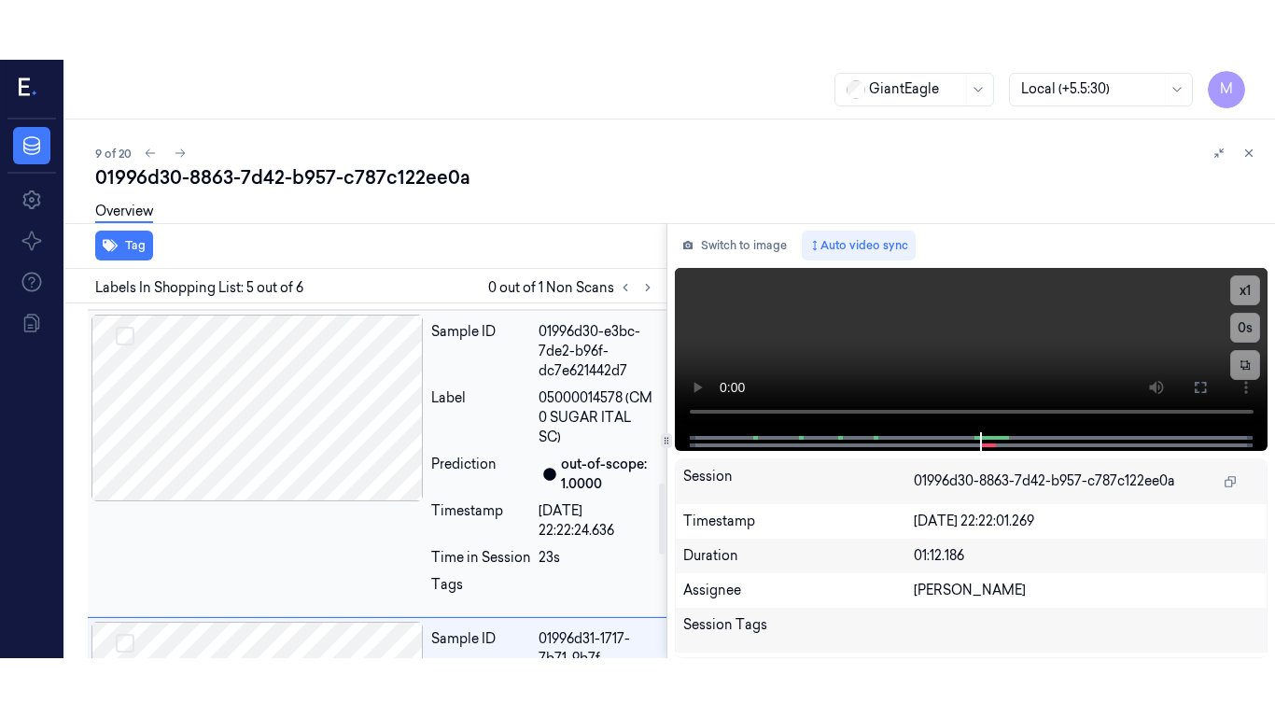
scroll to position [877, 0]
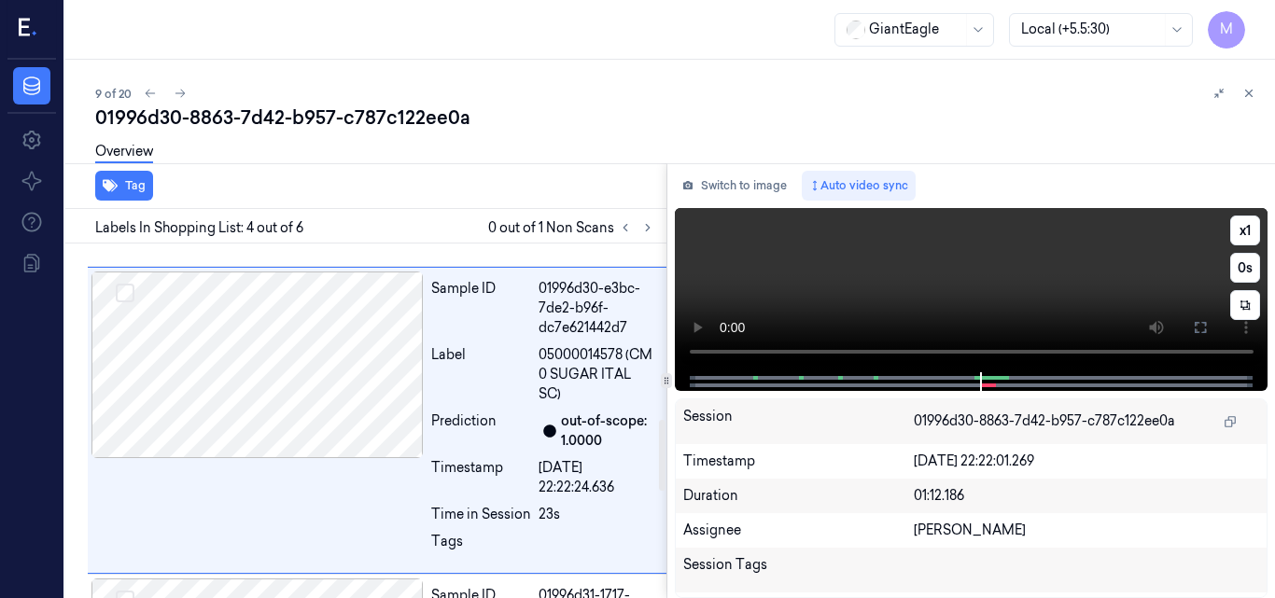
click at [945, 262] on video at bounding box center [972, 290] width 594 height 164
click at [986, 286] on video at bounding box center [972, 290] width 594 height 164
click at [992, 284] on video at bounding box center [972, 290] width 594 height 164
click at [1205, 330] on icon at bounding box center [1200, 327] width 11 height 11
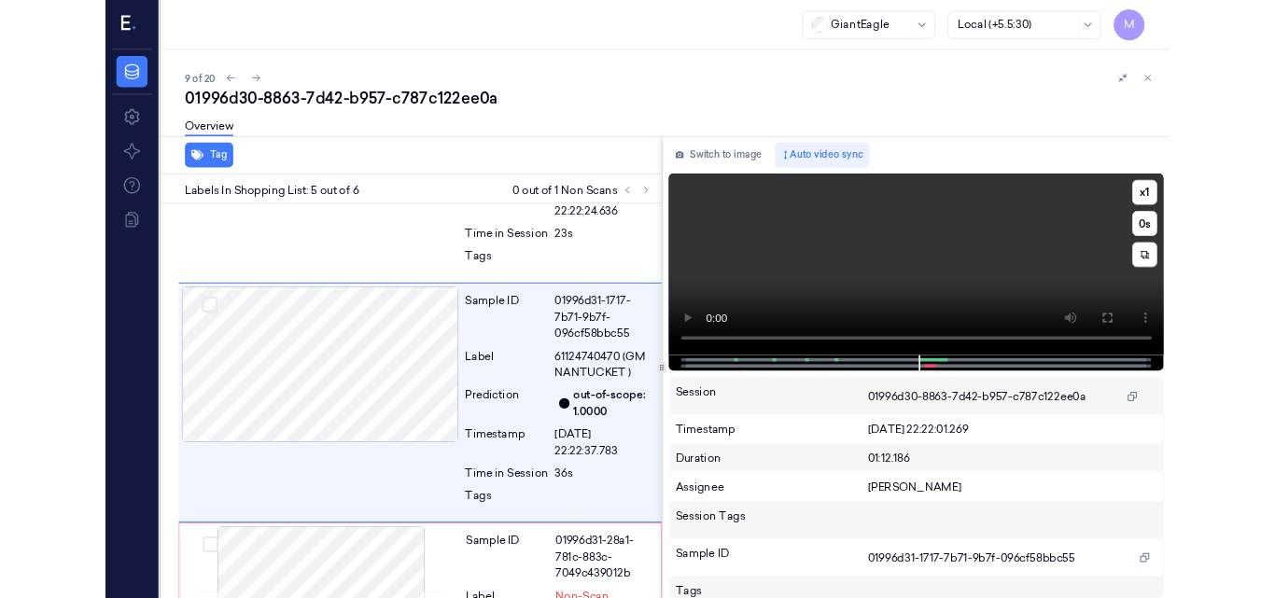
scroll to position [1115, 0]
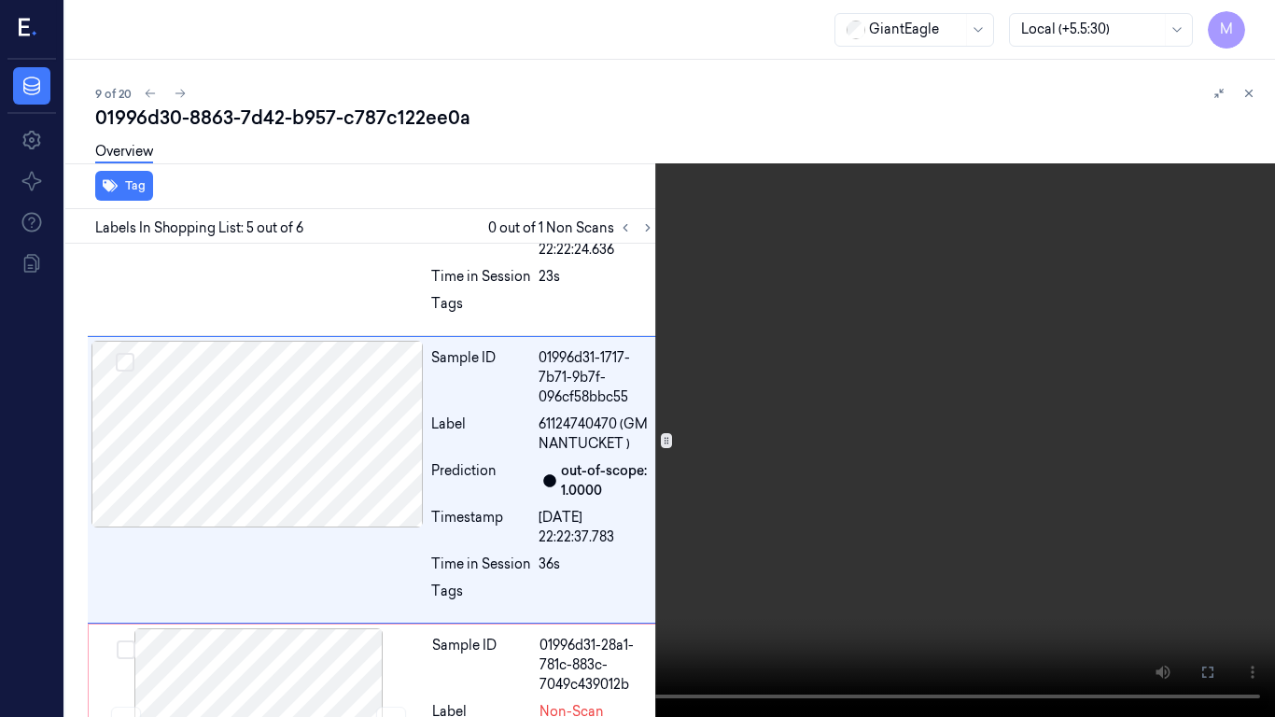
click at [717, 366] on video at bounding box center [637, 358] width 1275 height 717
click at [0, 0] on icon at bounding box center [0, 0] width 0 height 0
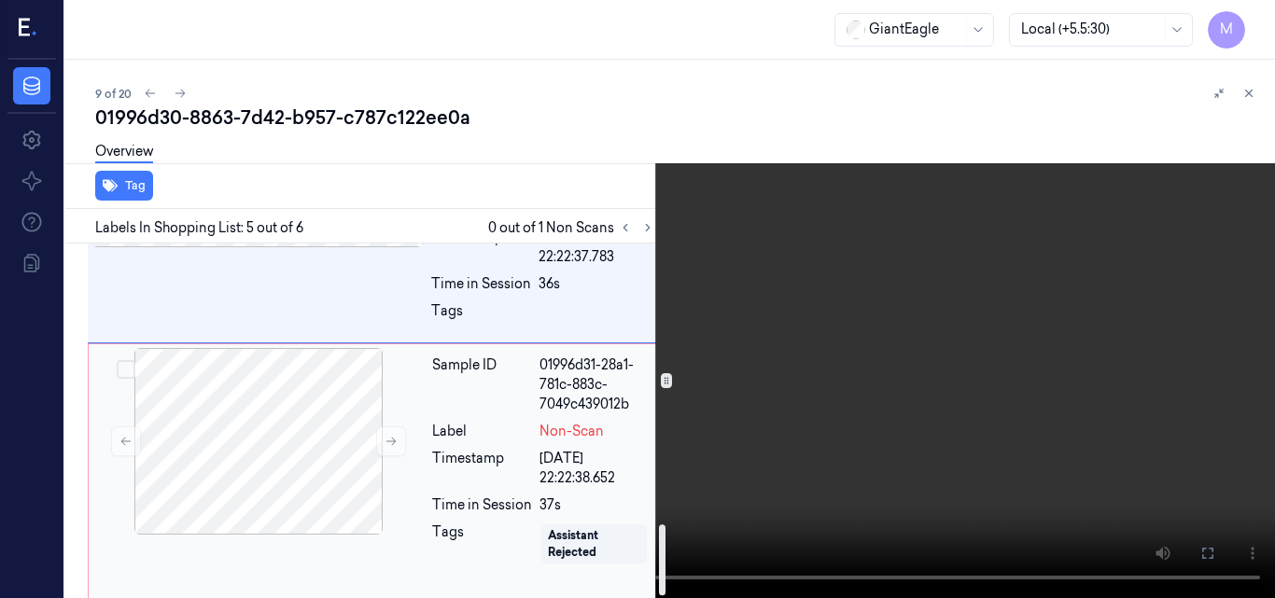
scroll to position [1408, 0]
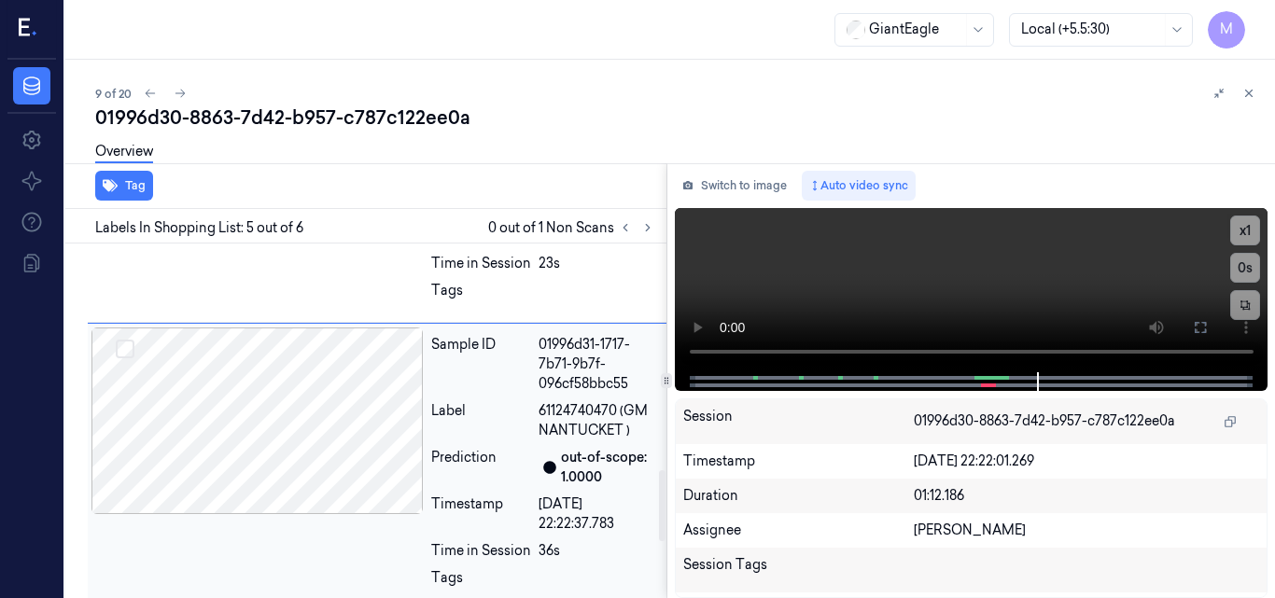
click at [242, 390] on div at bounding box center [257, 421] width 332 height 187
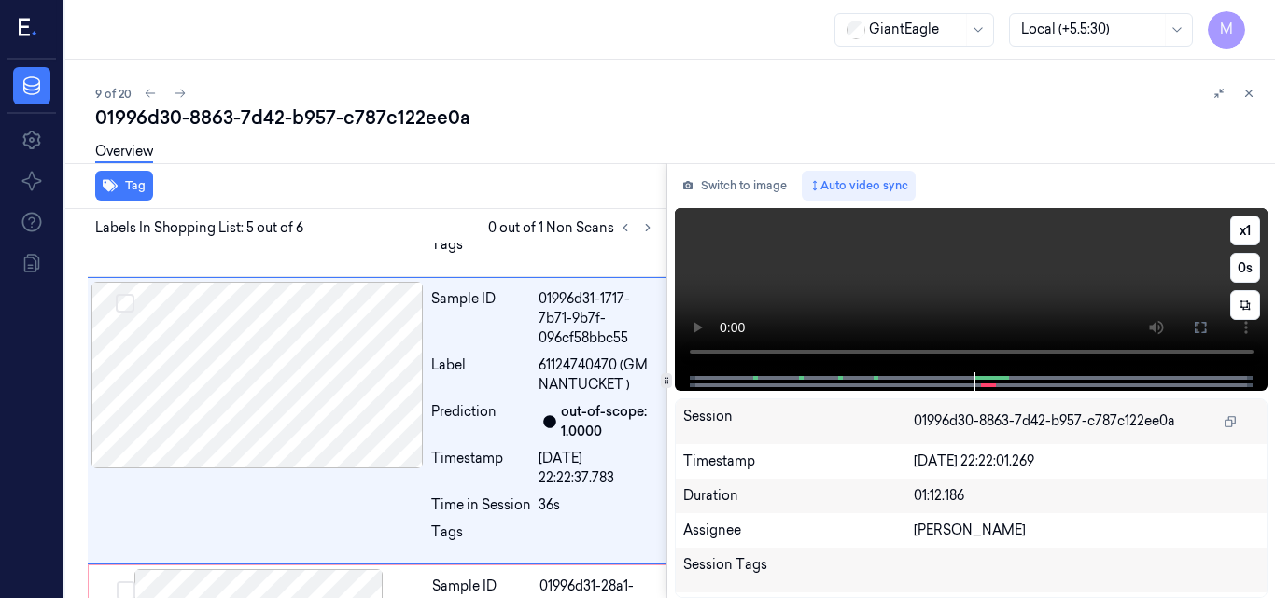
click at [989, 283] on video at bounding box center [972, 290] width 594 height 164
click at [944, 273] on video at bounding box center [972, 290] width 594 height 164
click at [919, 280] on video at bounding box center [972, 290] width 594 height 164
click at [1004, 295] on video at bounding box center [972, 290] width 594 height 164
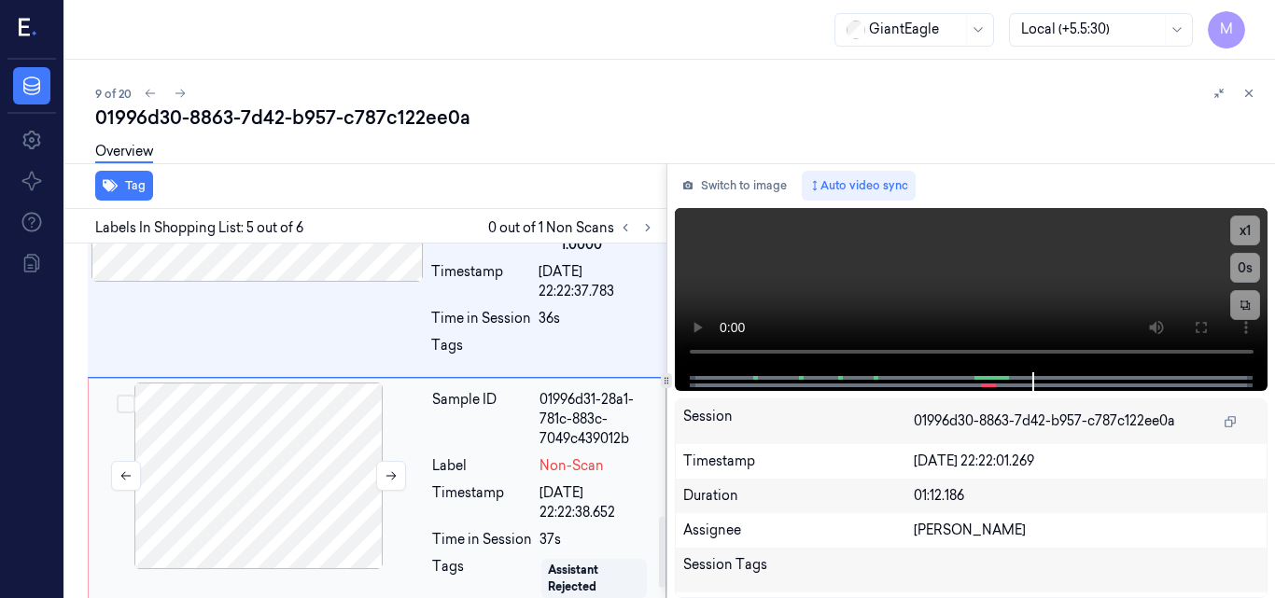
click at [294, 464] on div at bounding box center [258, 476] width 332 height 187
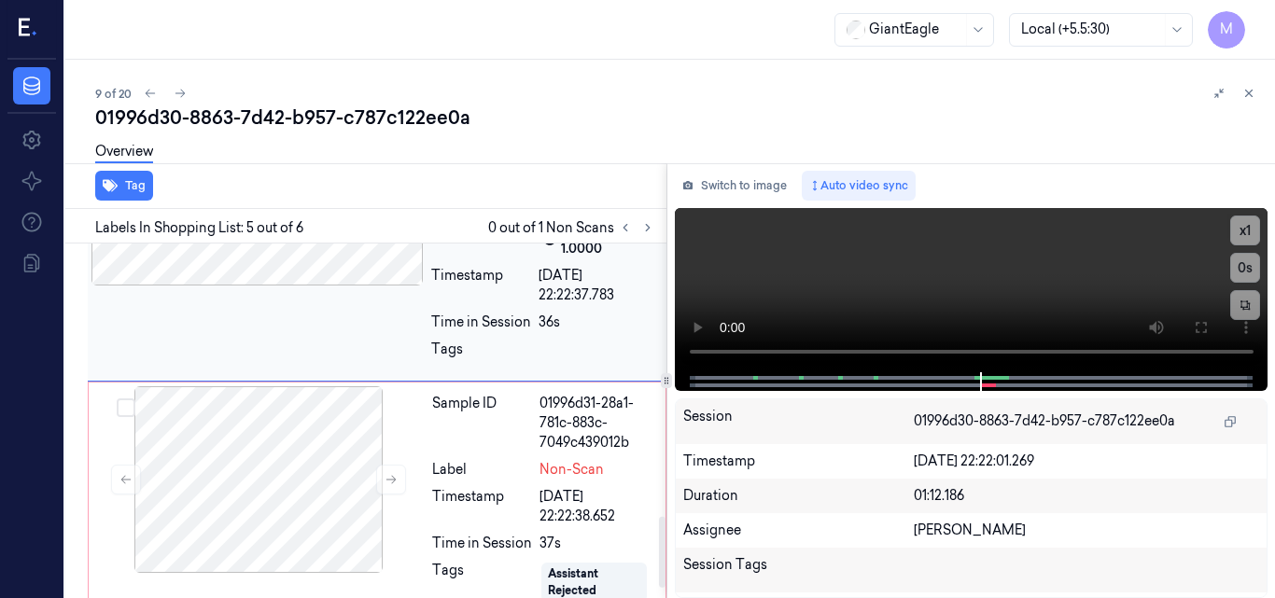
scroll to position [1361, 0]
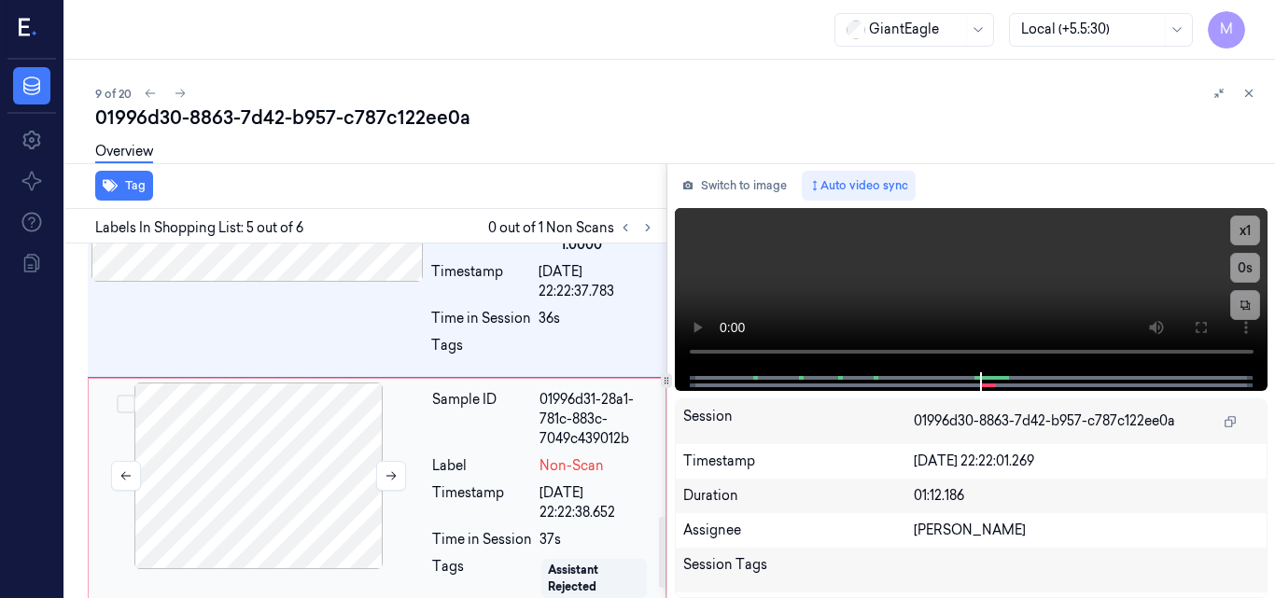
click at [324, 455] on div at bounding box center [258, 476] width 332 height 187
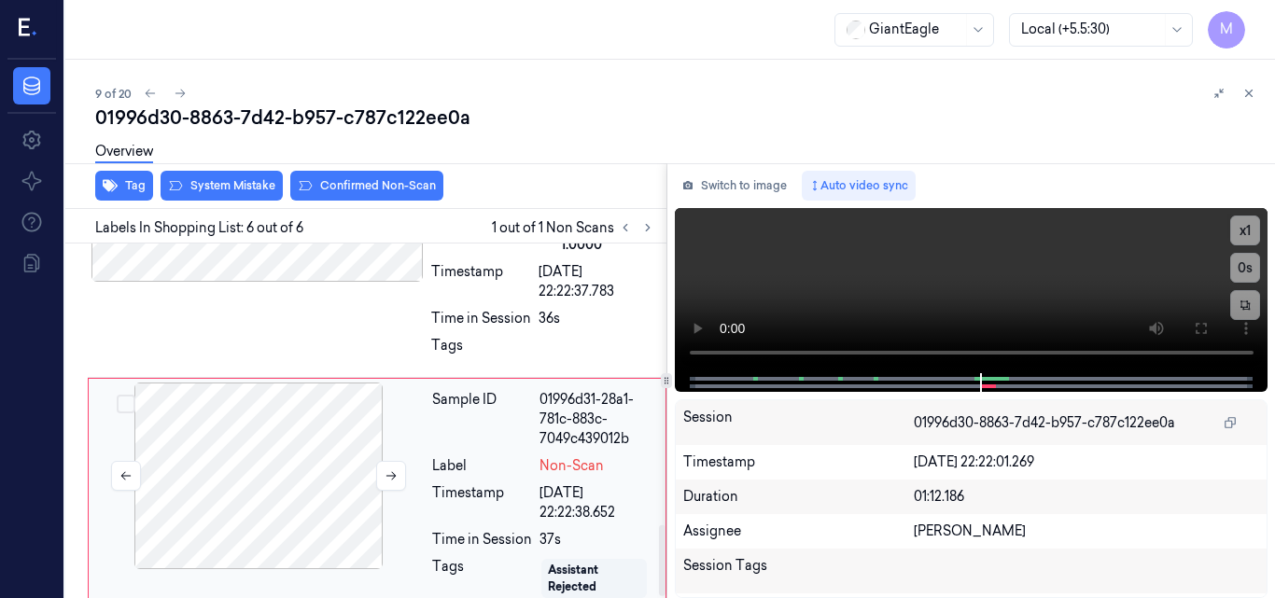
scroll to position [1408, 0]
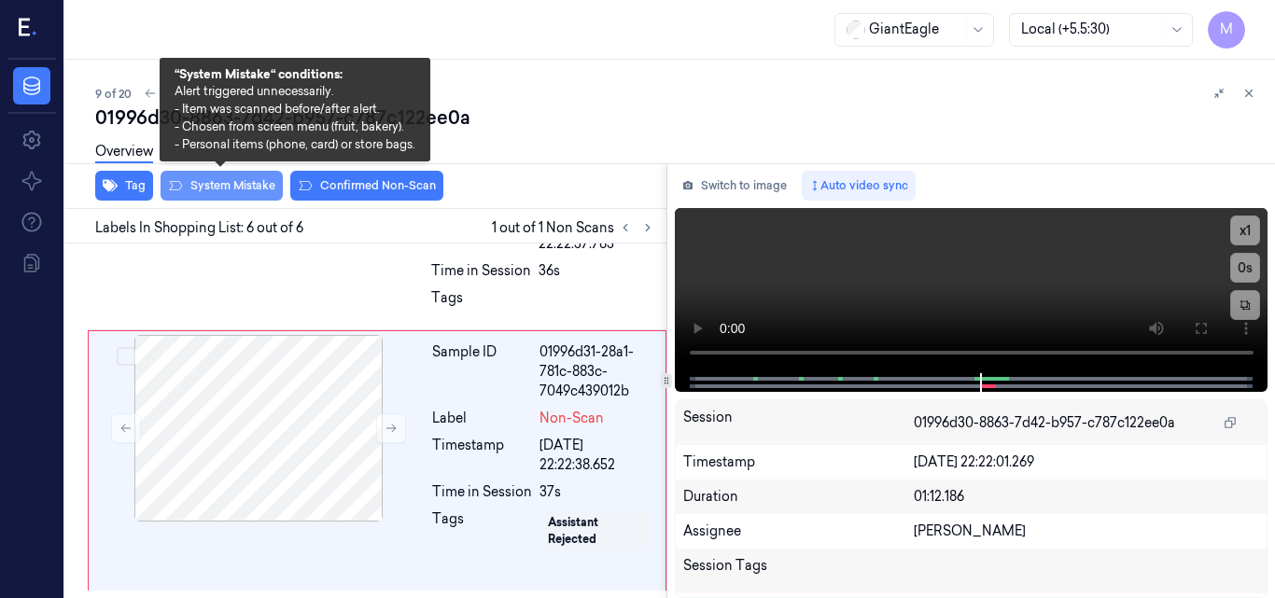
click at [217, 183] on button "System Mistake" at bounding box center [222, 186] width 122 height 30
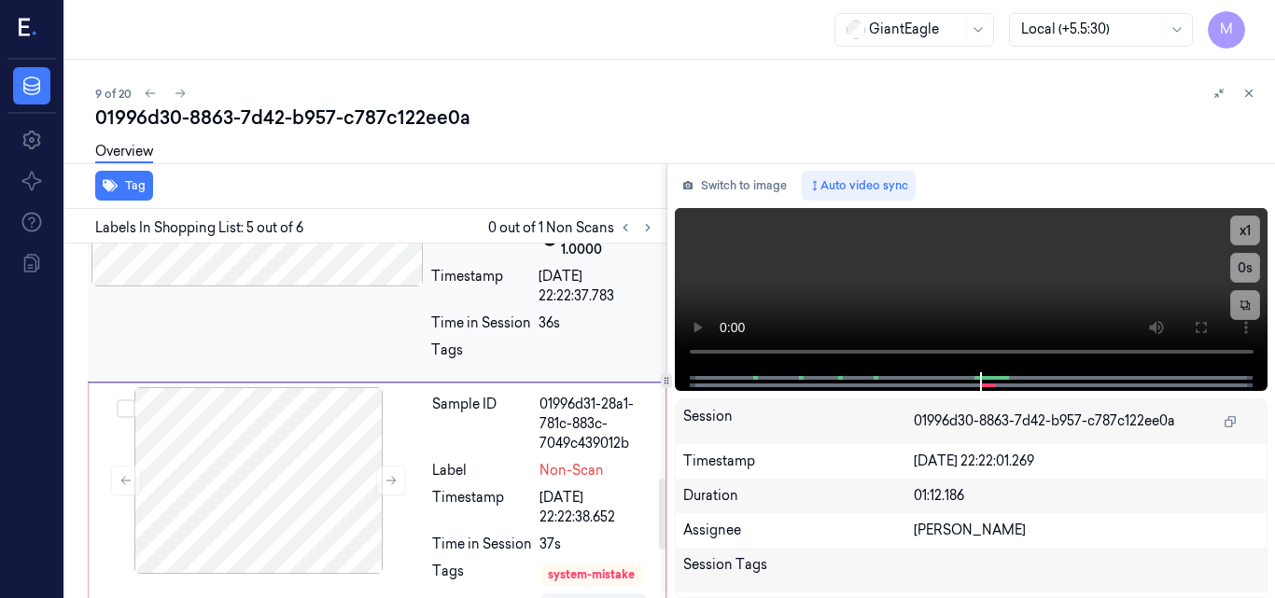
scroll to position [1361, 0]
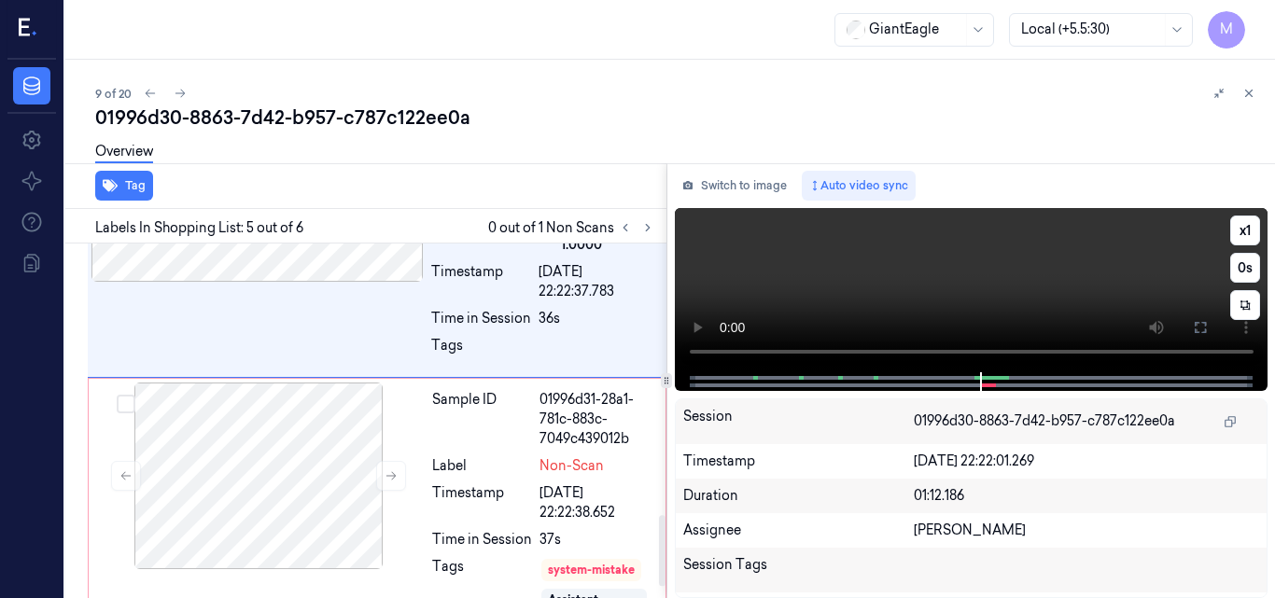
click at [1003, 278] on video at bounding box center [972, 290] width 594 height 164
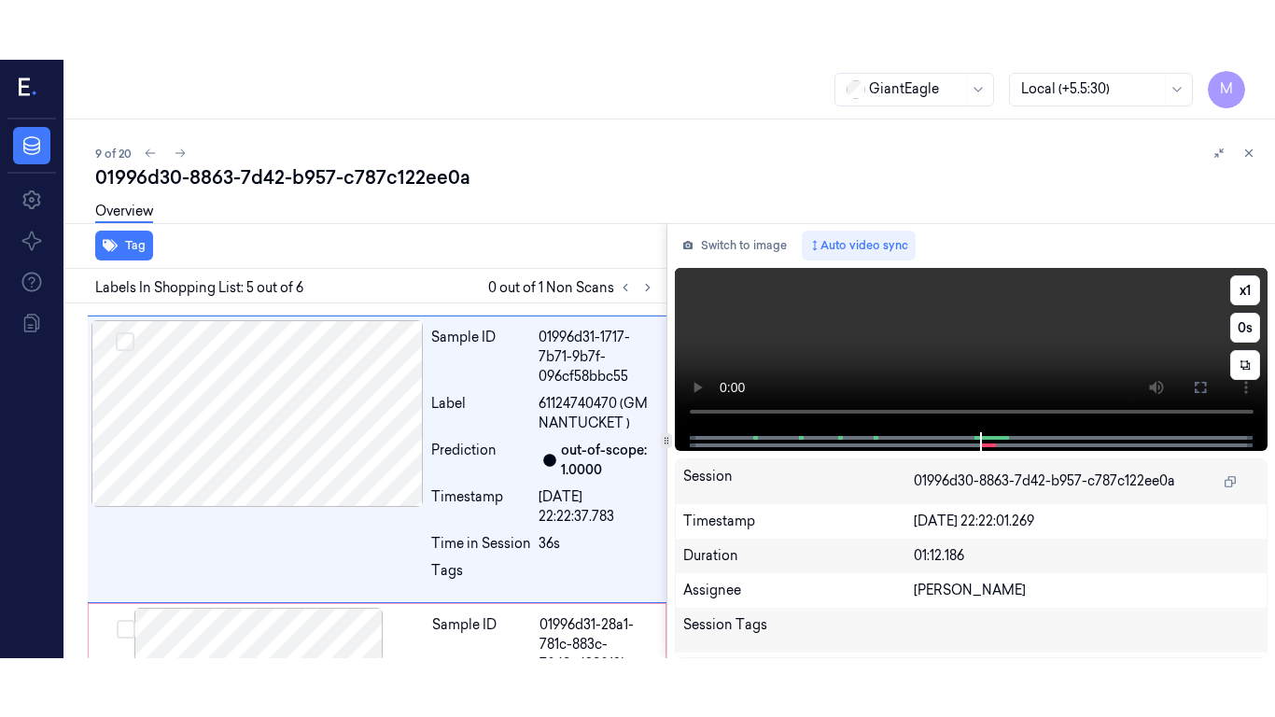
scroll to position [1174, 0]
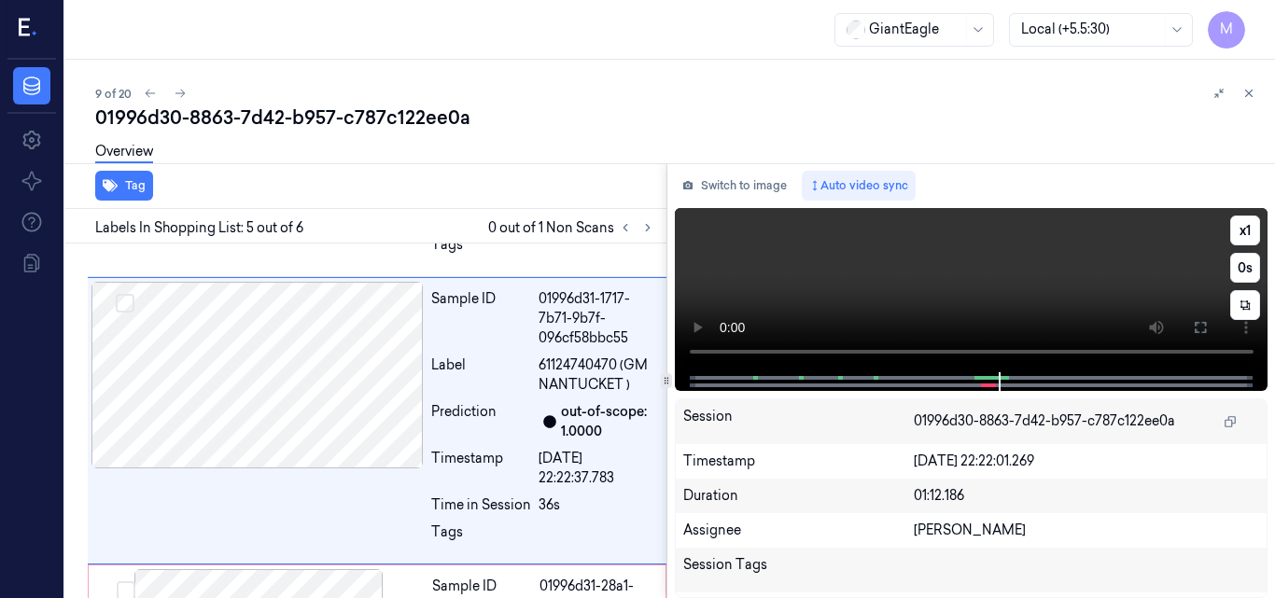
click at [1004, 292] on video at bounding box center [972, 290] width 594 height 164
click at [1195, 334] on icon at bounding box center [1200, 327] width 15 height 15
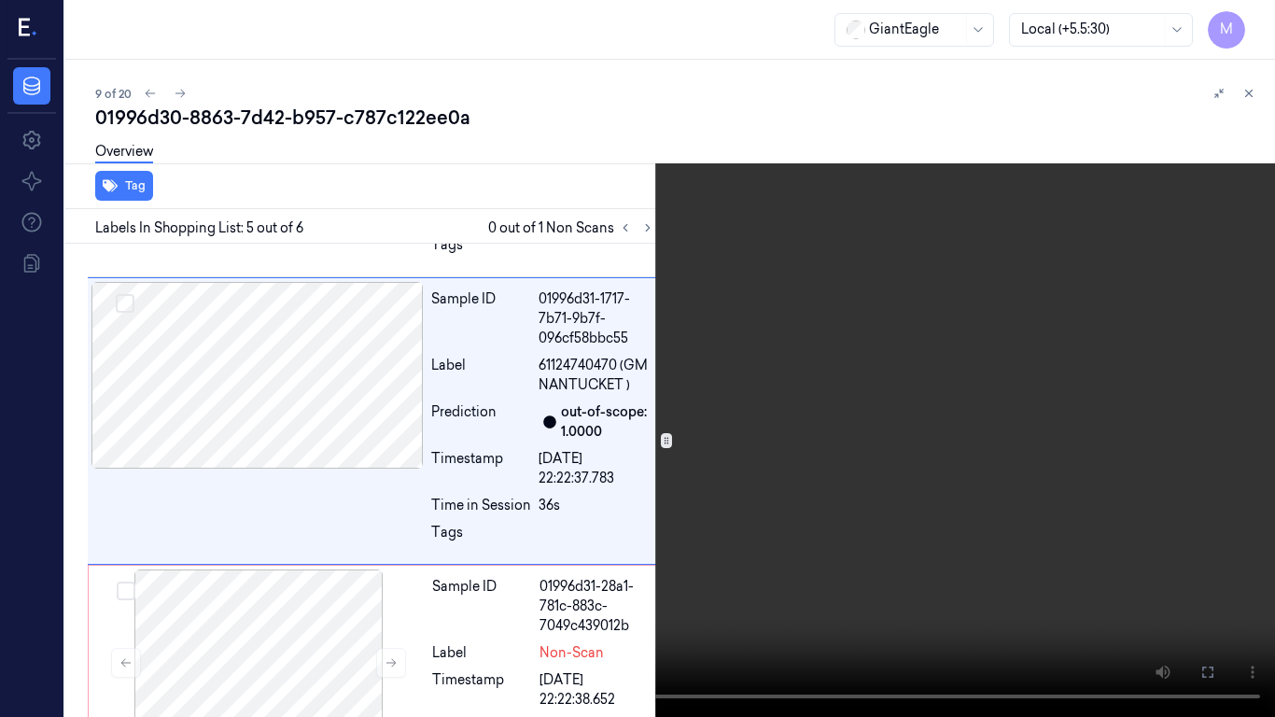
click at [749, 497] on video at bounding box center [637, 358] width 1275 height 717
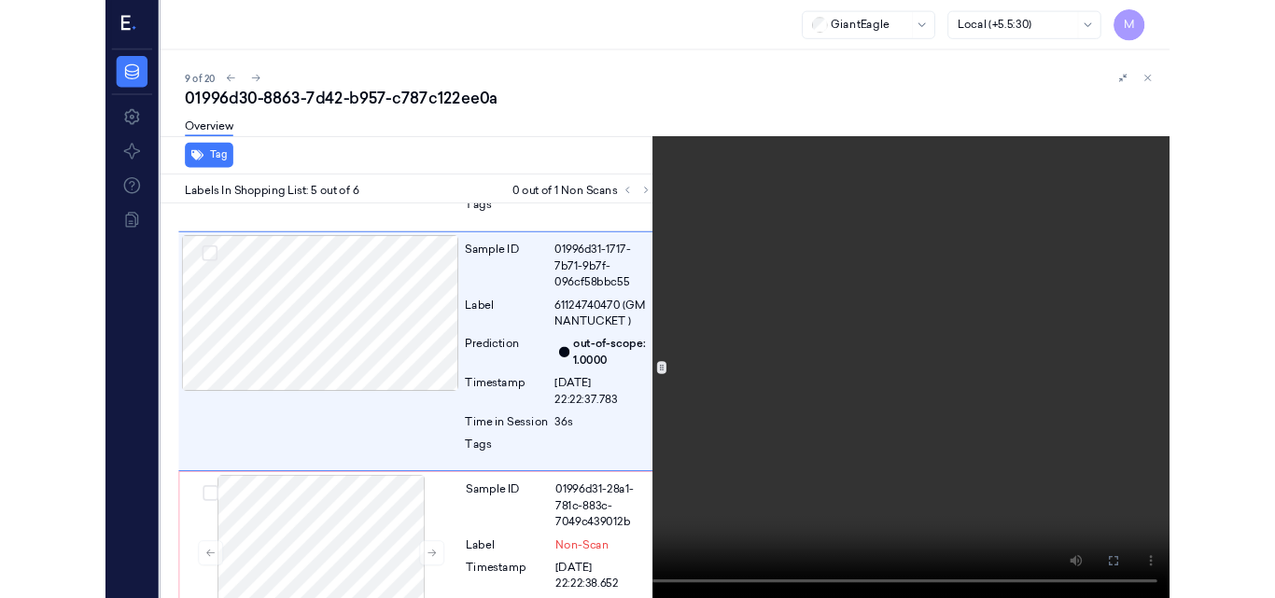
scroll to position [1115, 0]
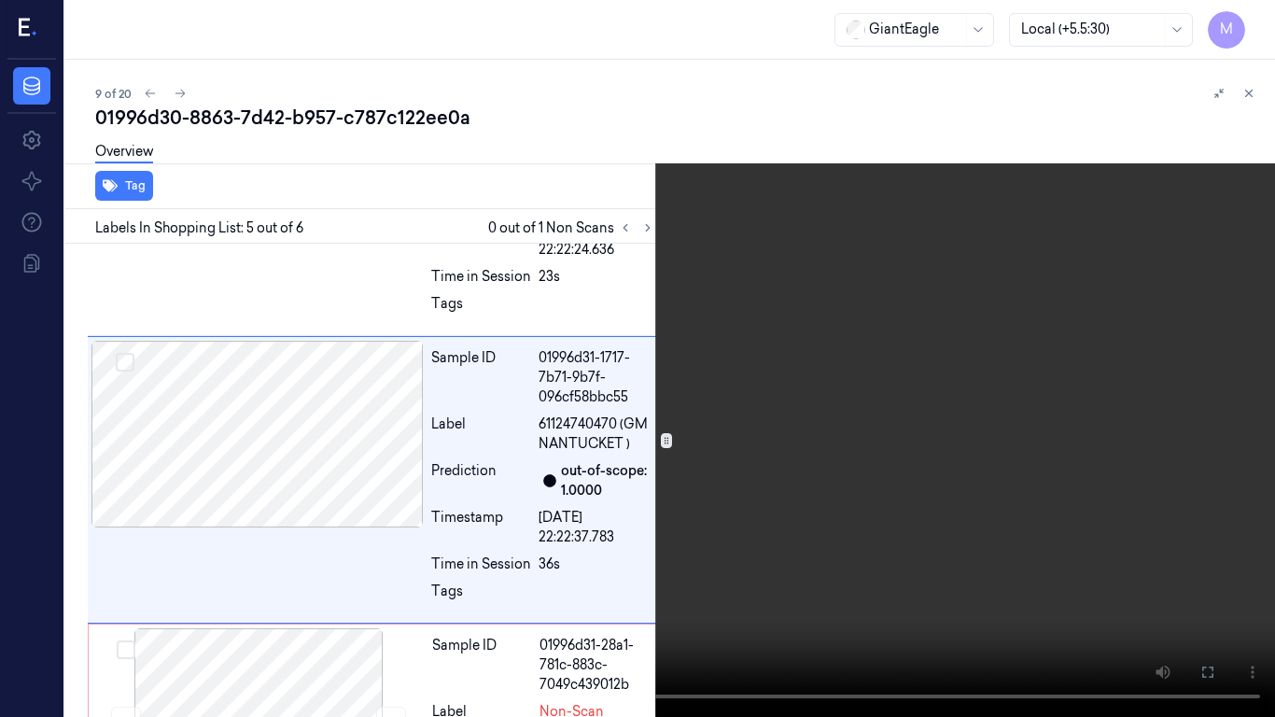
click at [754, 409] on video at bounding box center [637, 358] width 1275 height 717
click at [0, 0] on icon at bounding box center [0, 0] width 0 height 0
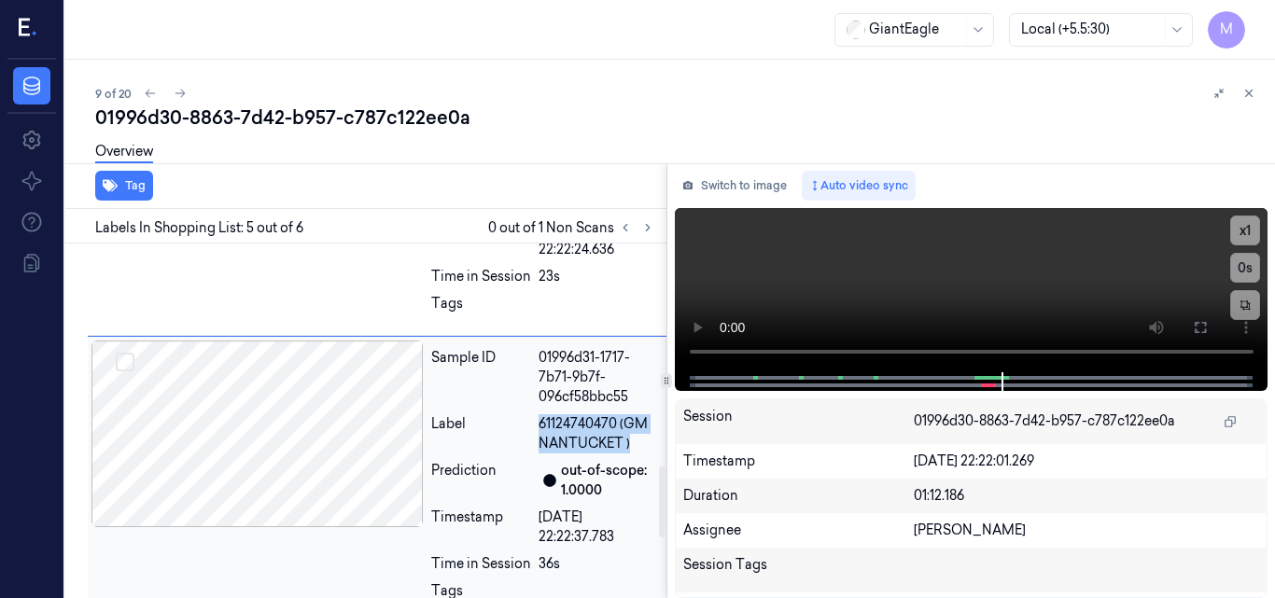
drag, startPoint x: 528, startPoint y: 419, endPoint x: 635, endPoint y: 444, distance: 109.3
click at [635, 444] on div "Label 61124740470 (GM NANTUCKET )" at bounding box center [543, 433] width 224 height 39
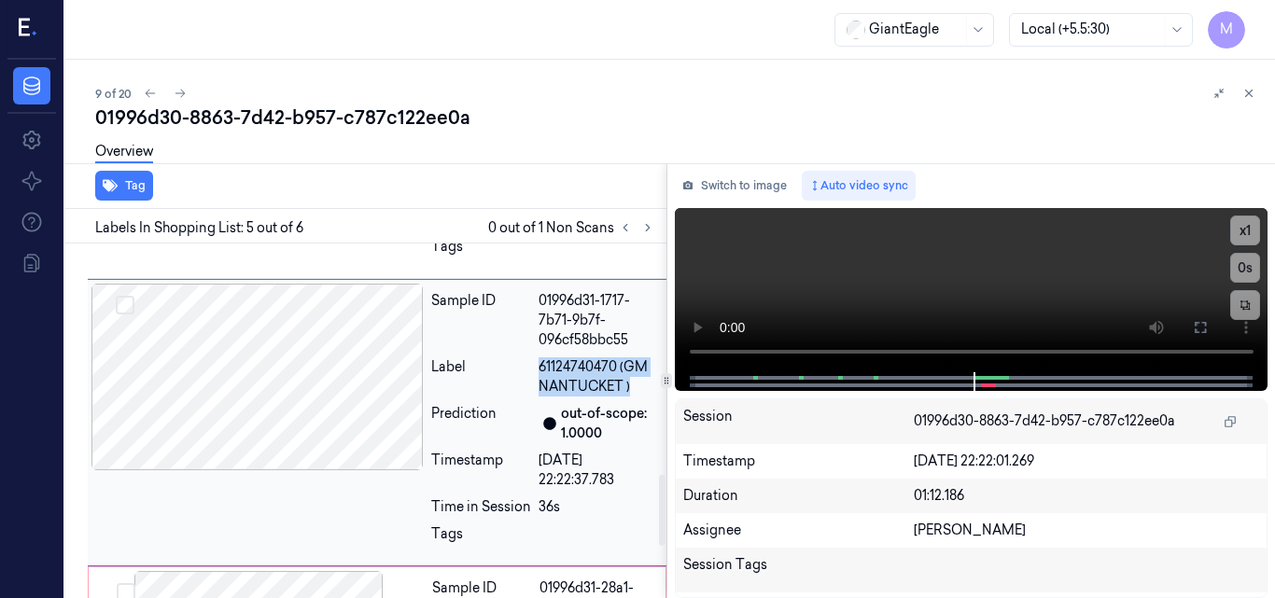
scroll to position [1174, 0]
copy div "61124740470 (GM NANTUCKET )"
click at [632, 455] on div "21/09/2025 22:22:37.783" at bounding box center [597, 468] width 117 height 39
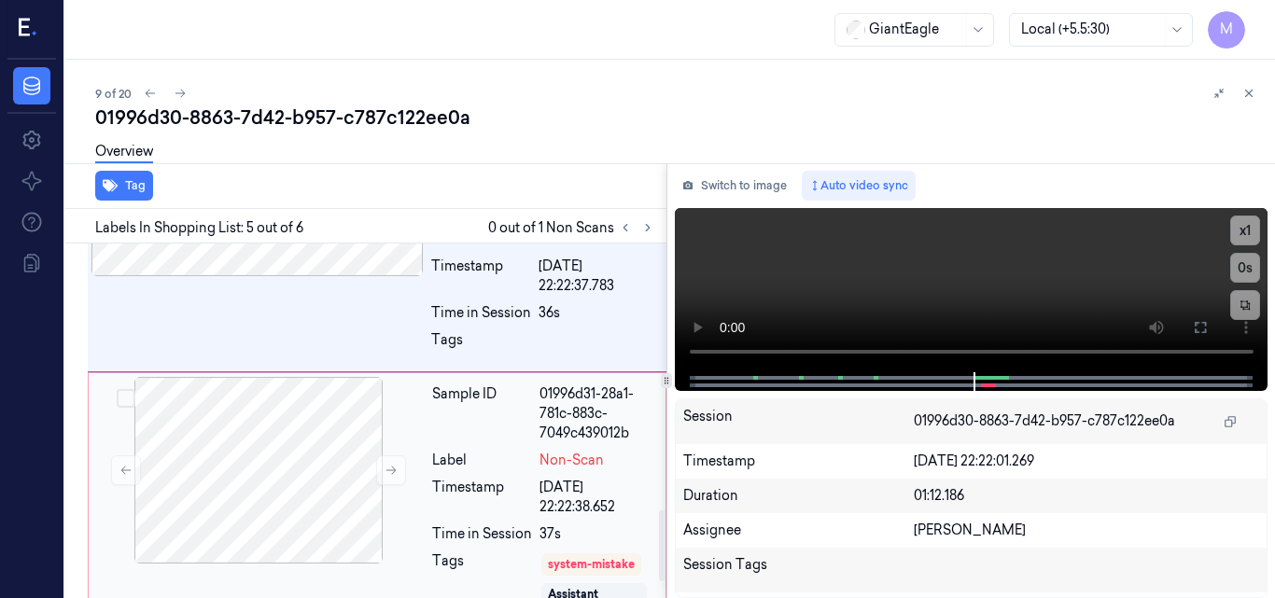
scroll to position [1417, 0]
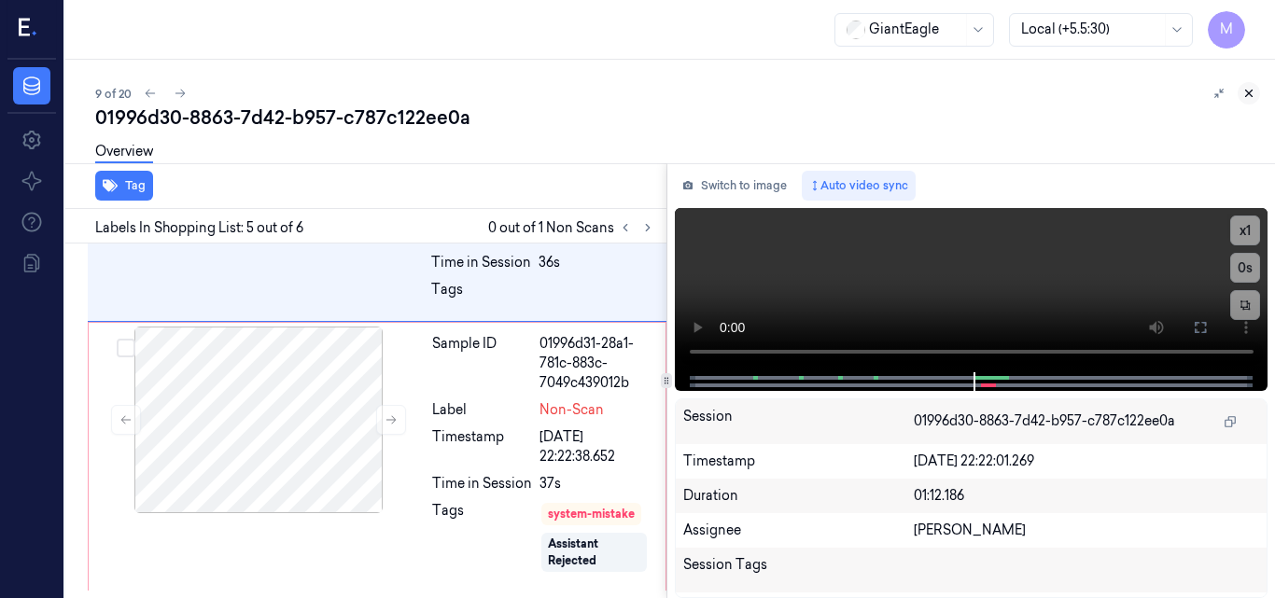
click at [1252, 95] on icon at bounding box center [1248, 93] width 13 height 13
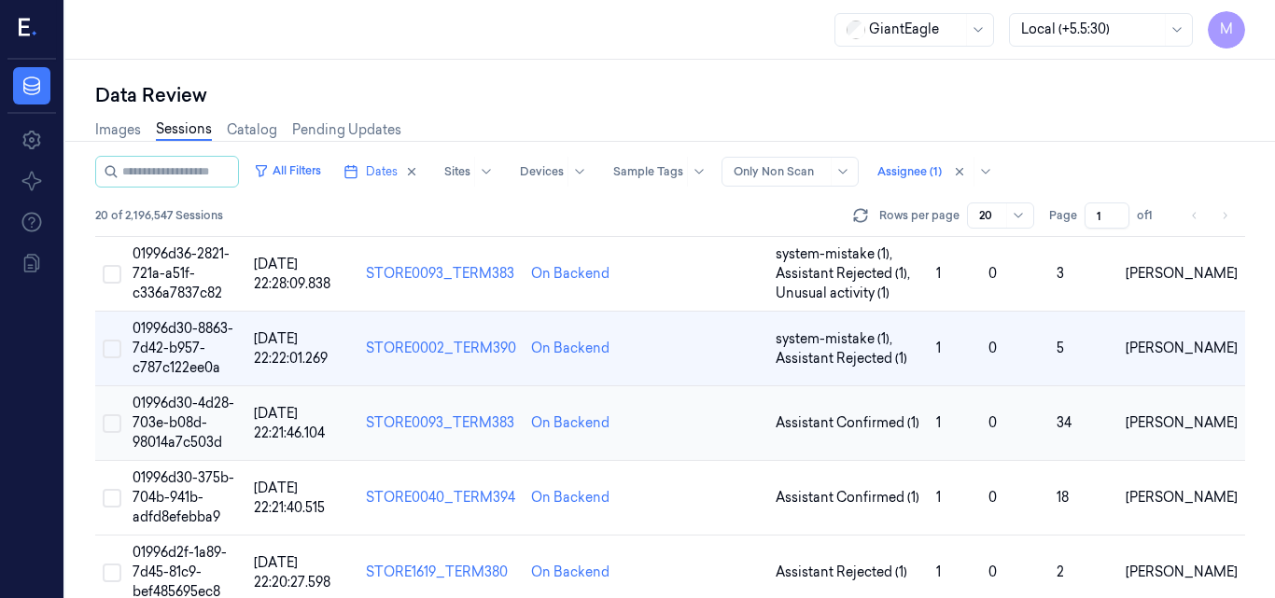
scroll to position [587, 0]
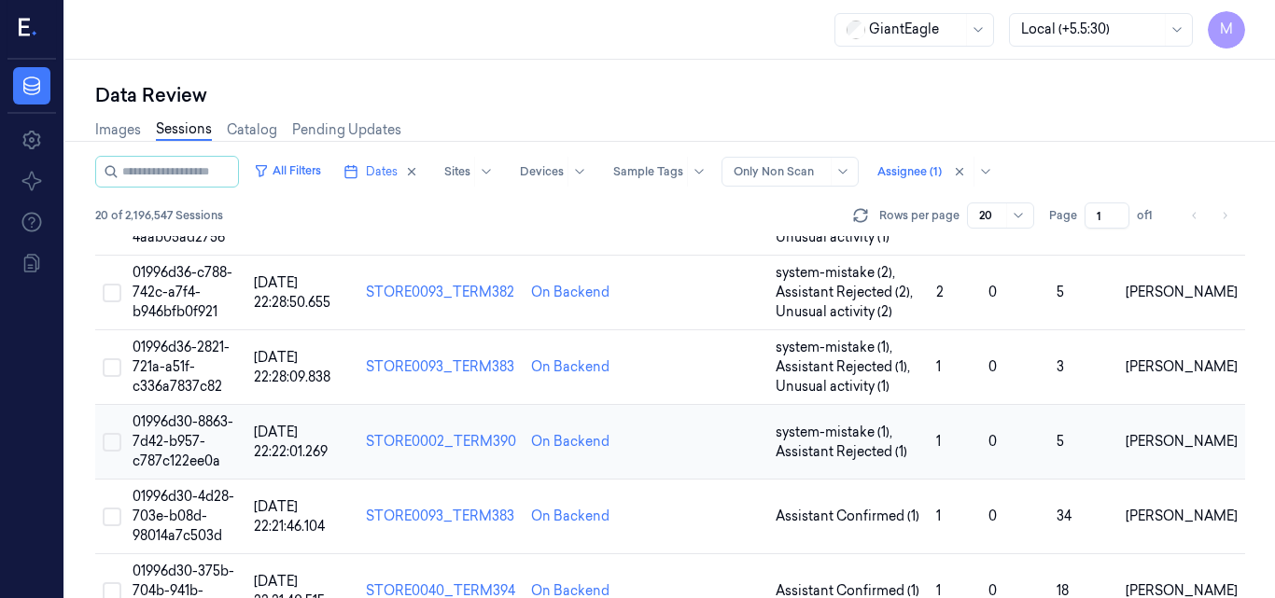
click at [192, 413] on span "01996d30-8863-7d42-b957-c787c122ee0a" at bounding box center [183, 441] width 101 height 56
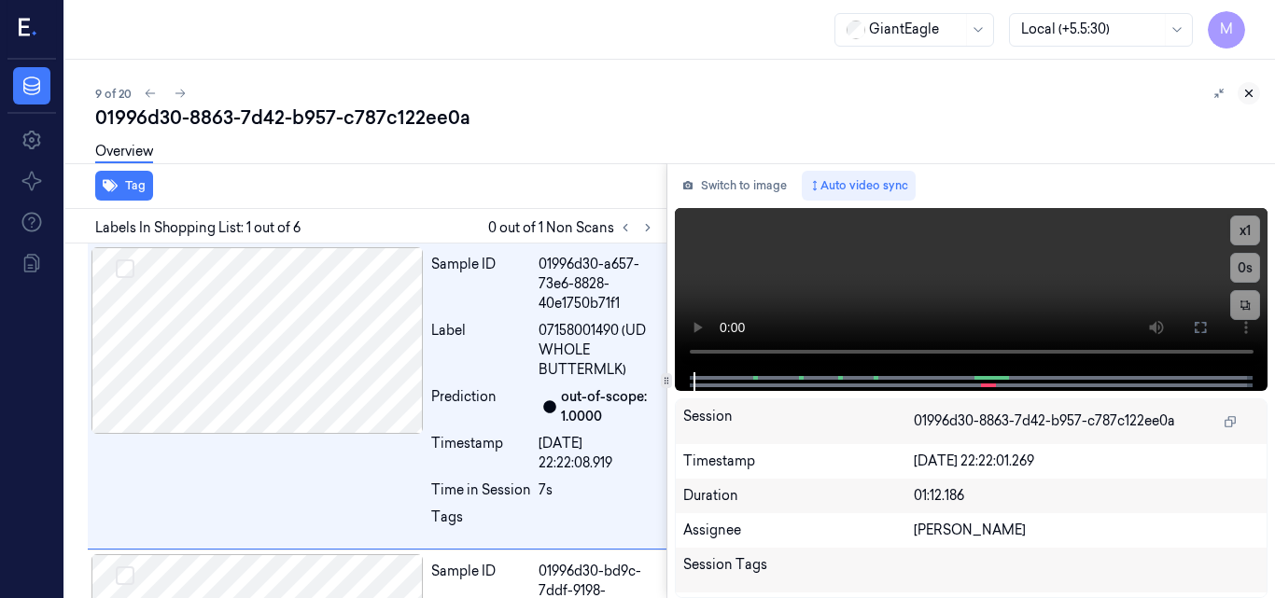
click at [1251, 90] on icon at bounding box center [1248, 93] width 13 height 13
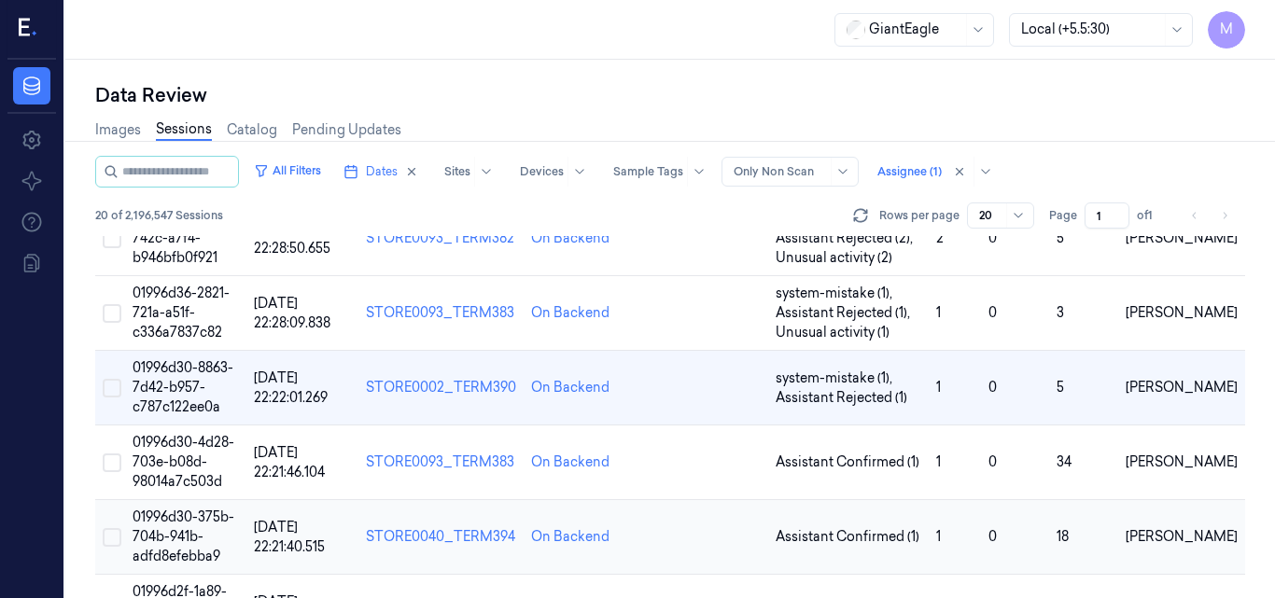
scroll to position [680, 0]
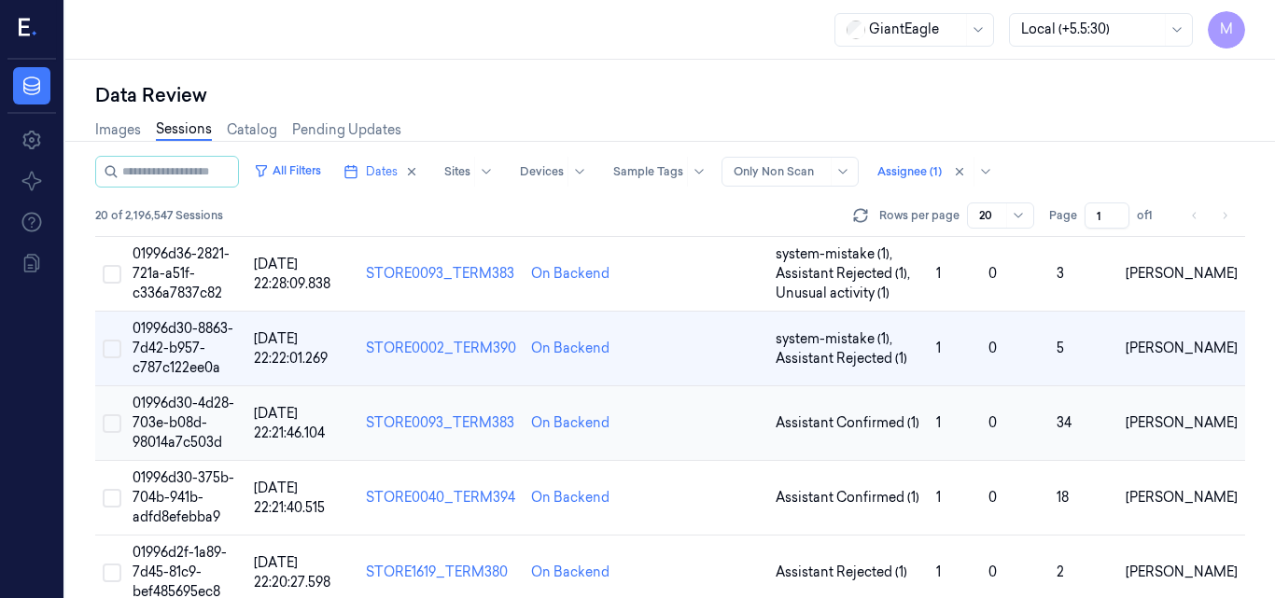
click at [183, 395] on span "01996d30-4d28-703e-b08d-98014a7c503d" at bounding box center [184, 423] width 102 height 56
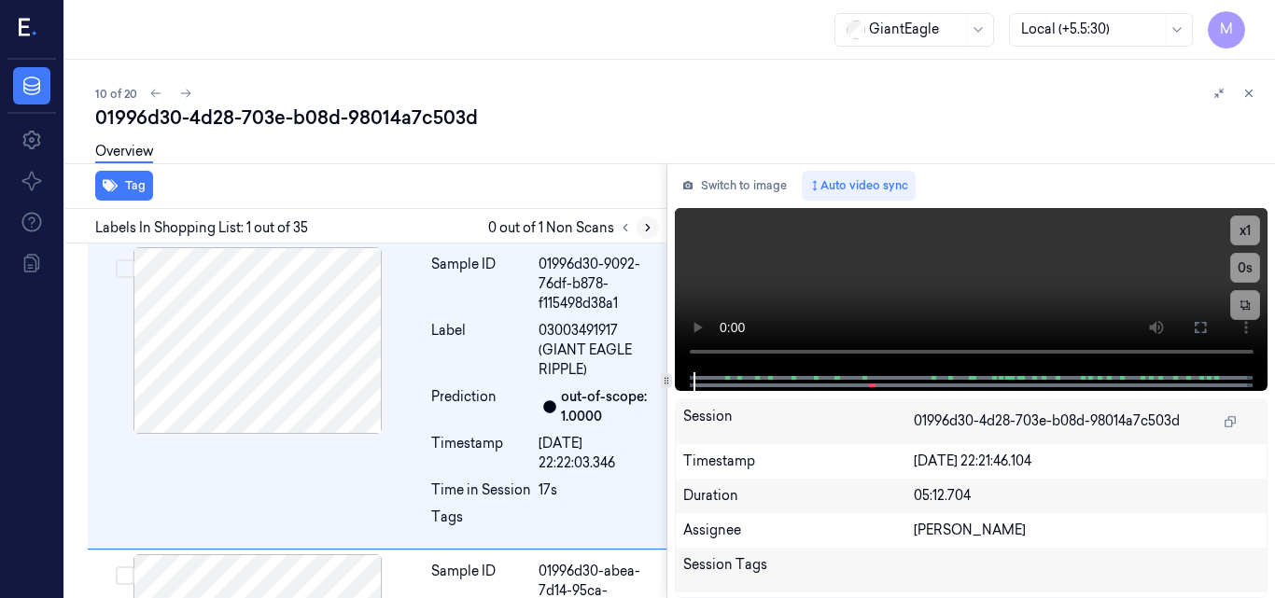
click at [644, 227] on icon at bounding box center [647, 227] width 13 height 13
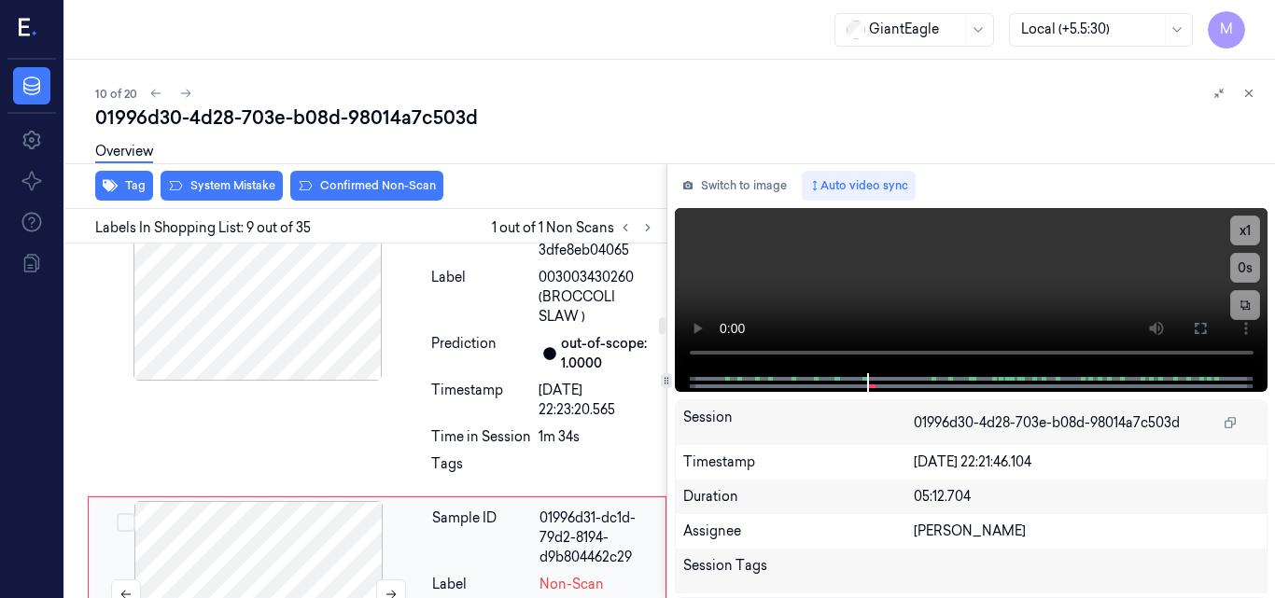
scroll to position [2409, 0]
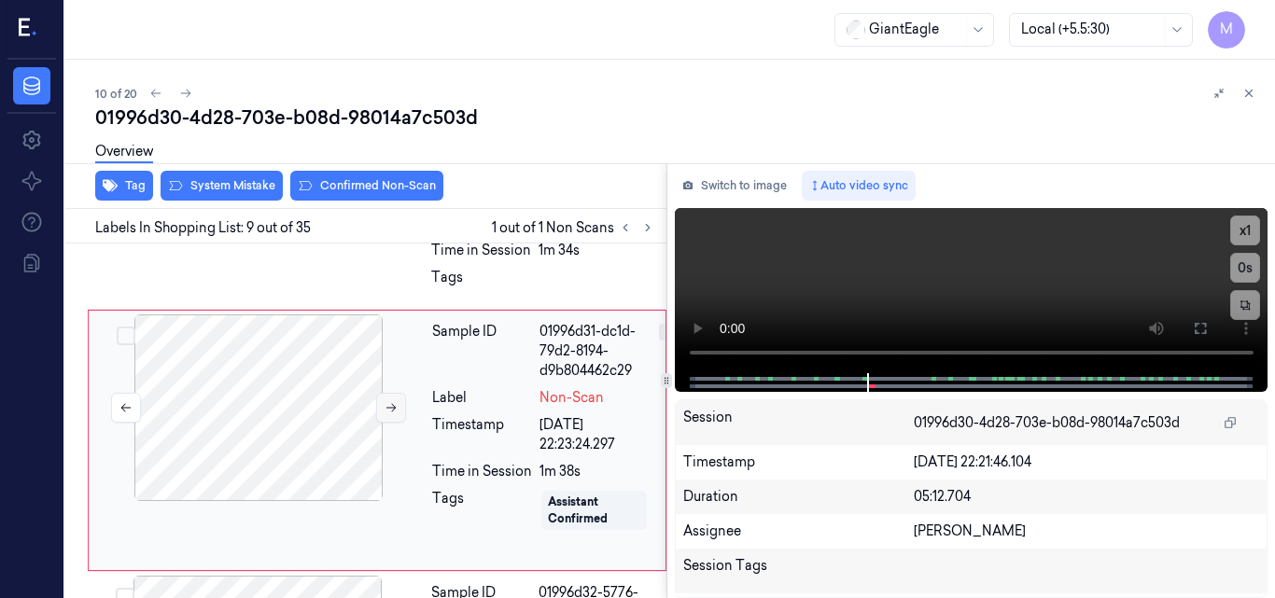
click at [394, 404] on icon at bounding box center [391, 408] width 10 height 8
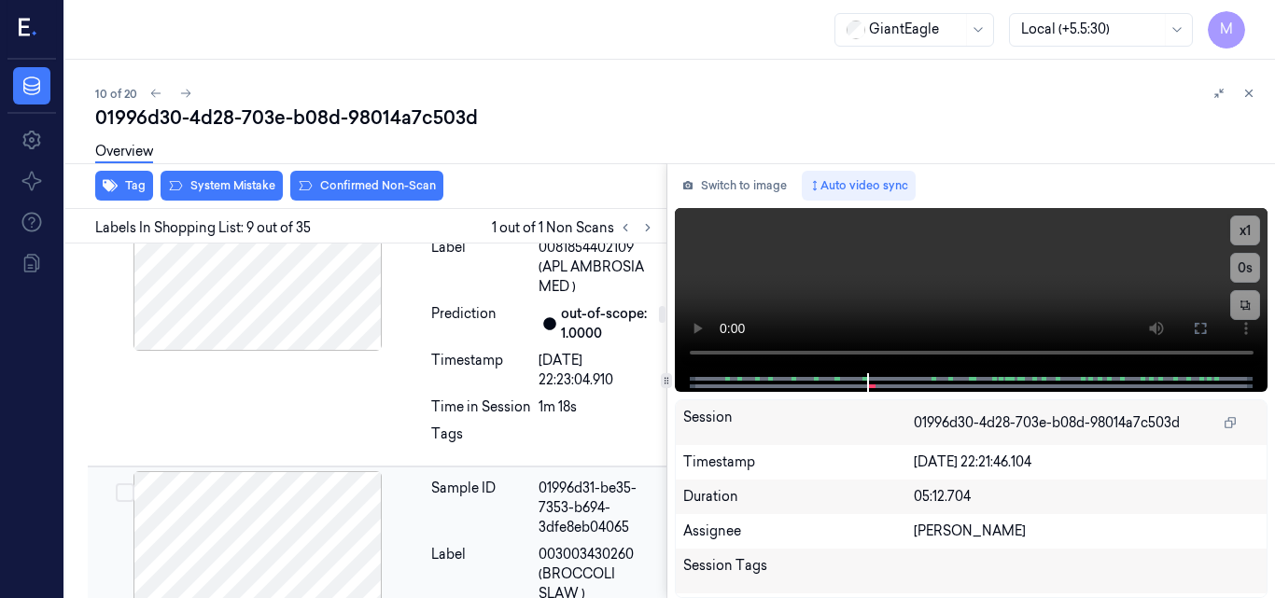
scroll to position [1849, 0]
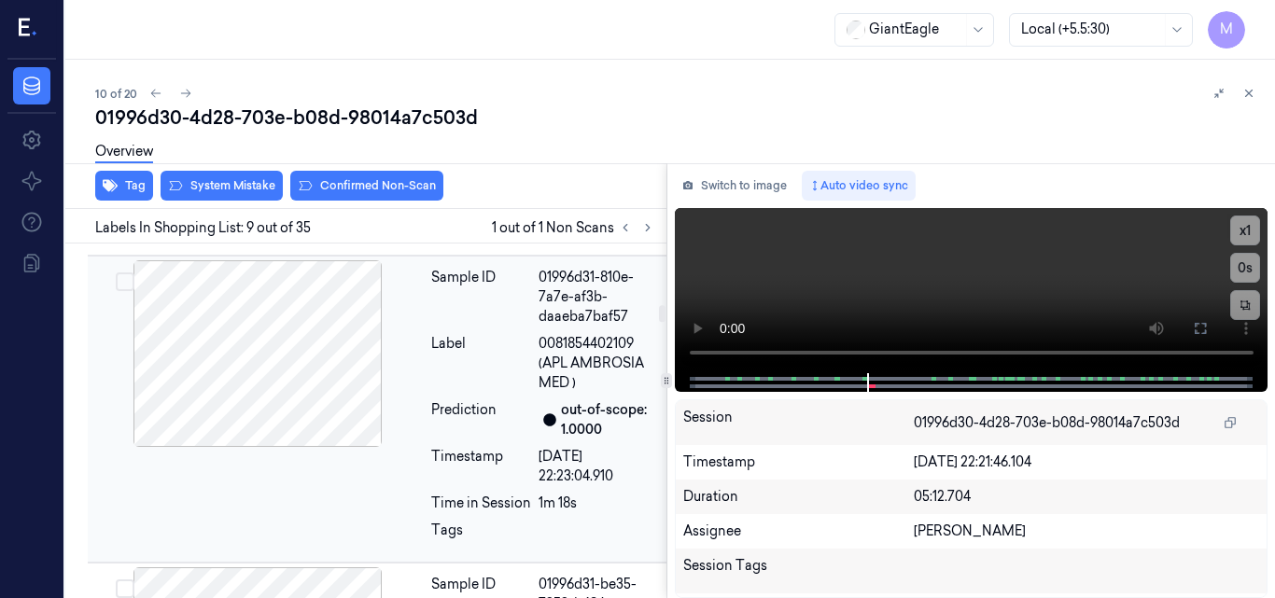
click at [325, 373] on div at bounding box center [257, 353] width 332 height 187
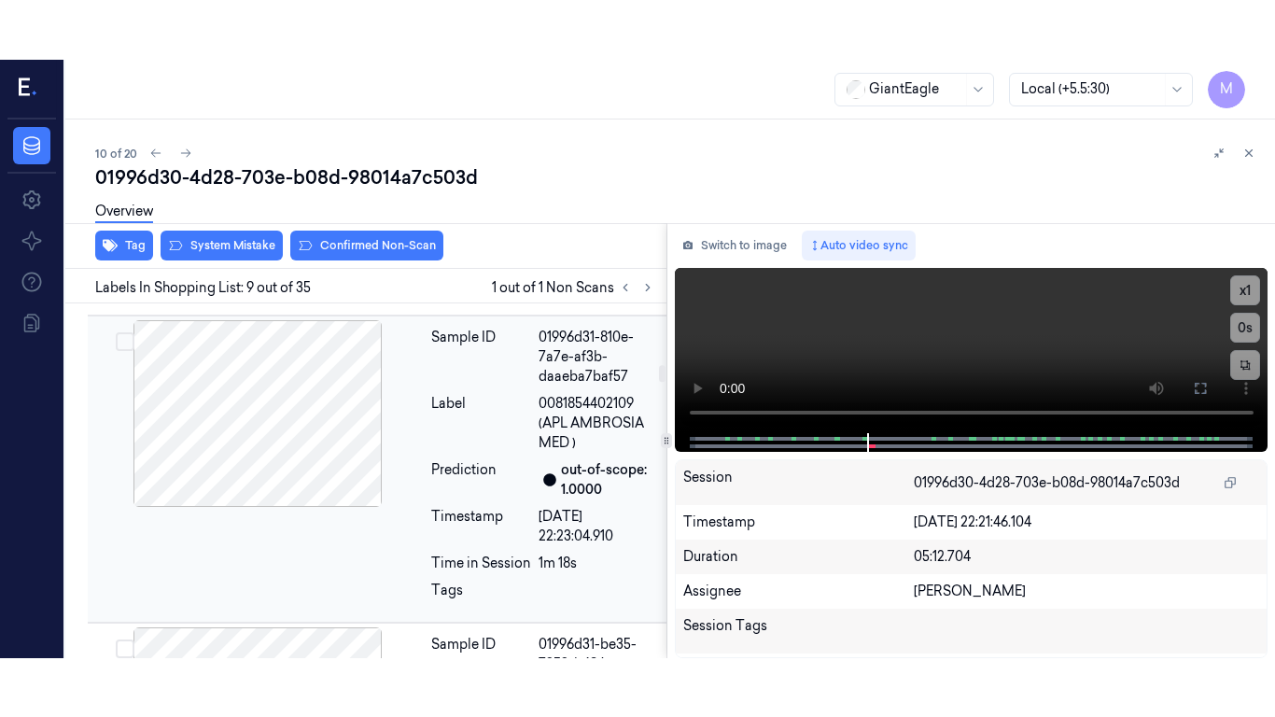
scroll to position [1818, 0]
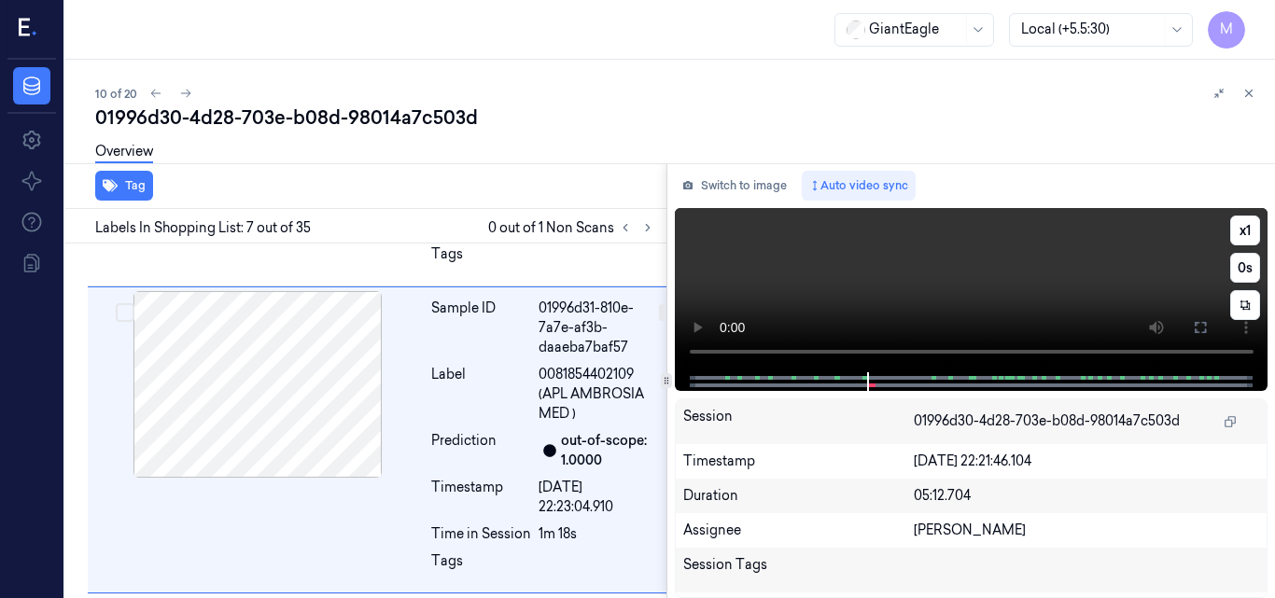
click at [1044, 282] on video at bounding box center [972, 290] width 594 height 164
click at [1198, 330] on icon at bounding box center [1200, 327] width 15 height 15
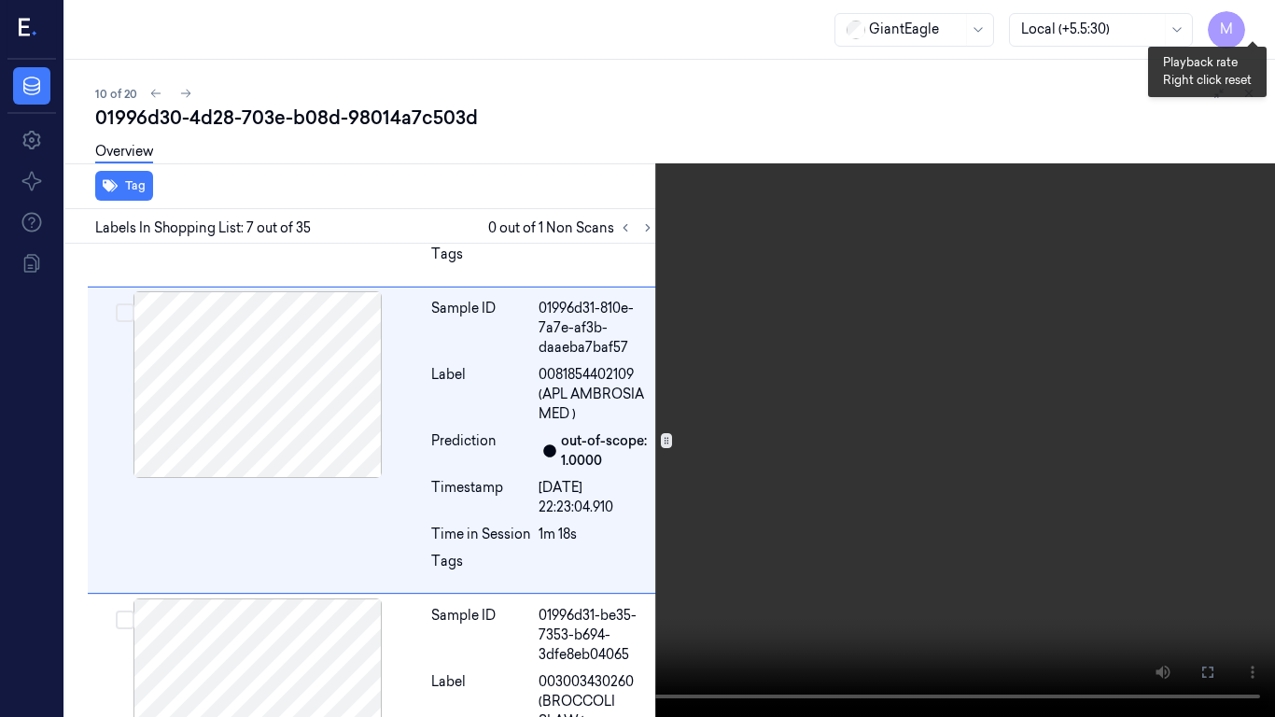
click at [1247, 20] on button "x 1" at bounding box center [1253, 22] width 30 height 30
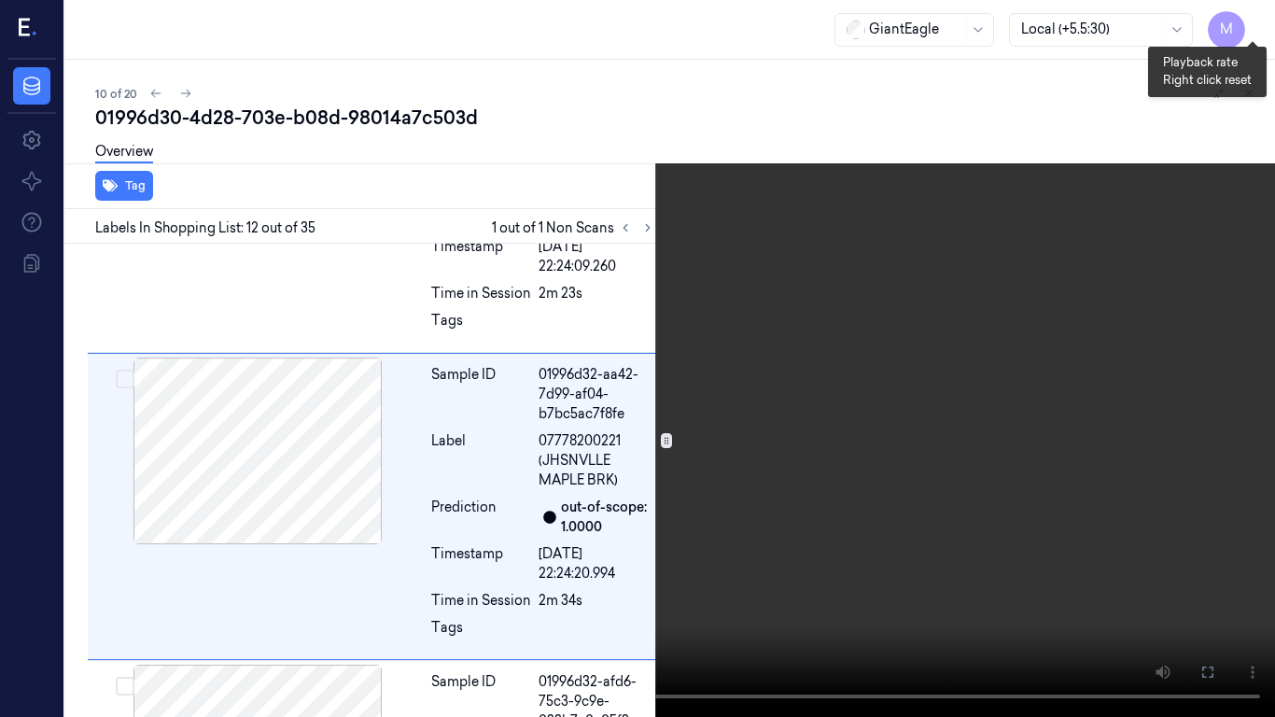
scroll to position [3248, 0]
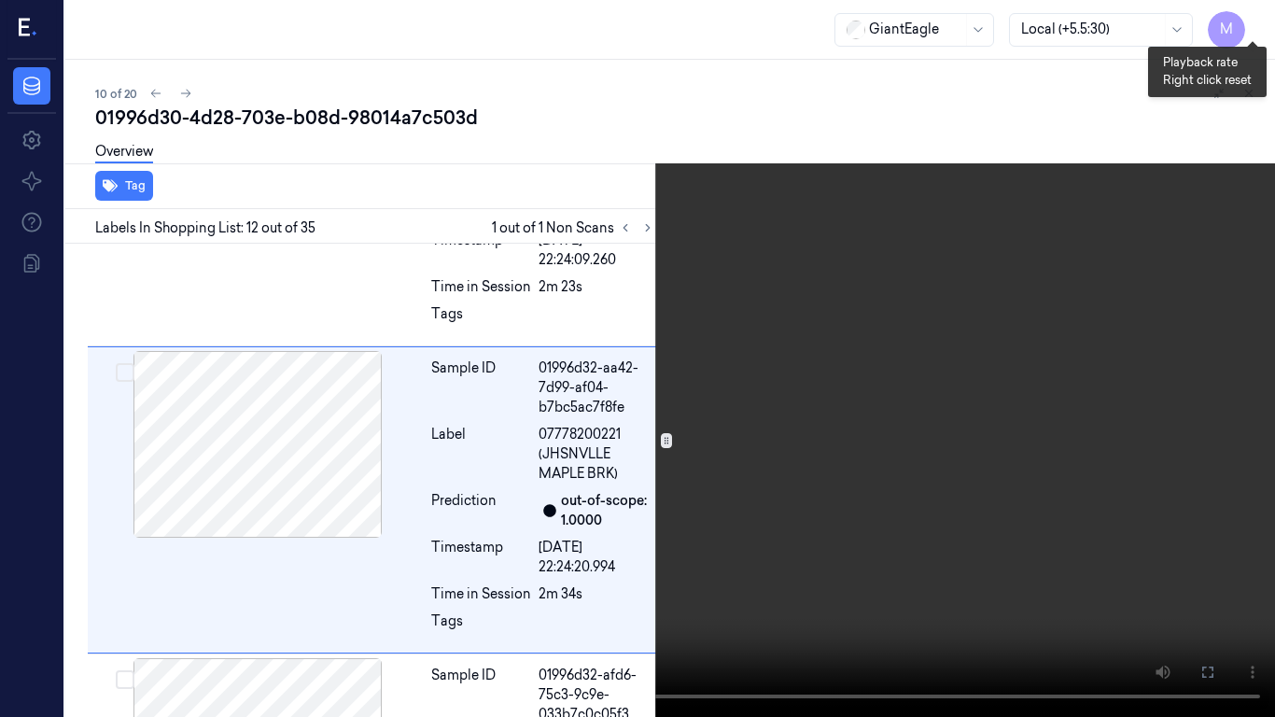
click at [1249, 18] on button "x 2" at bounding box center [1253, 22] width 30 height 30
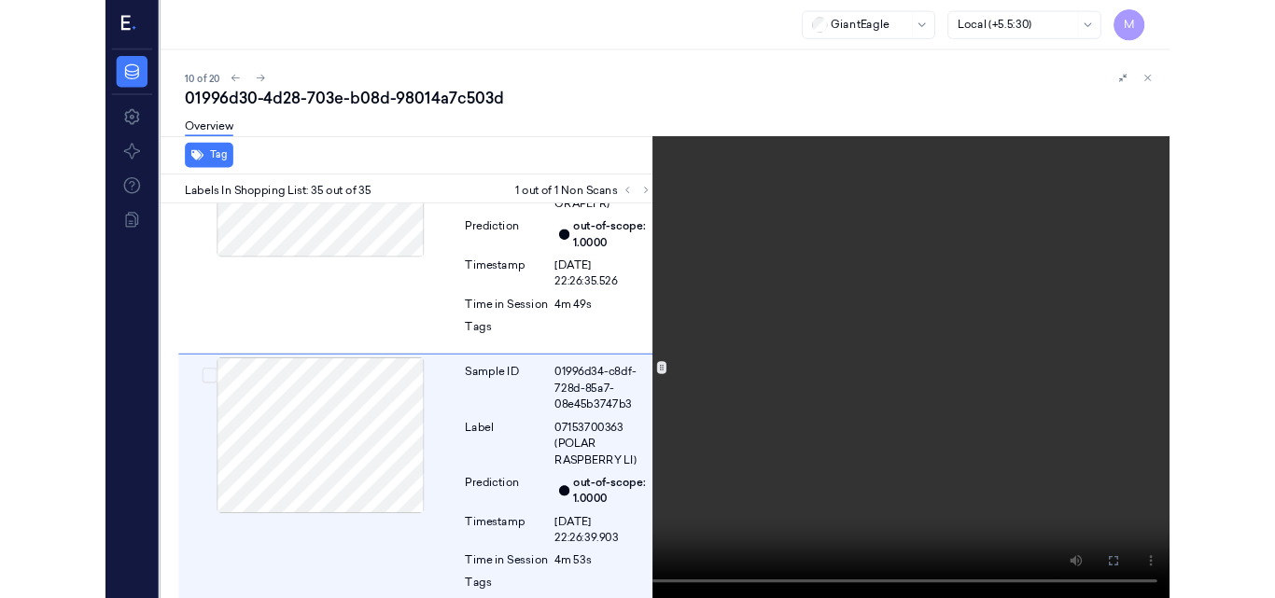
scroll to position [10097, 0]
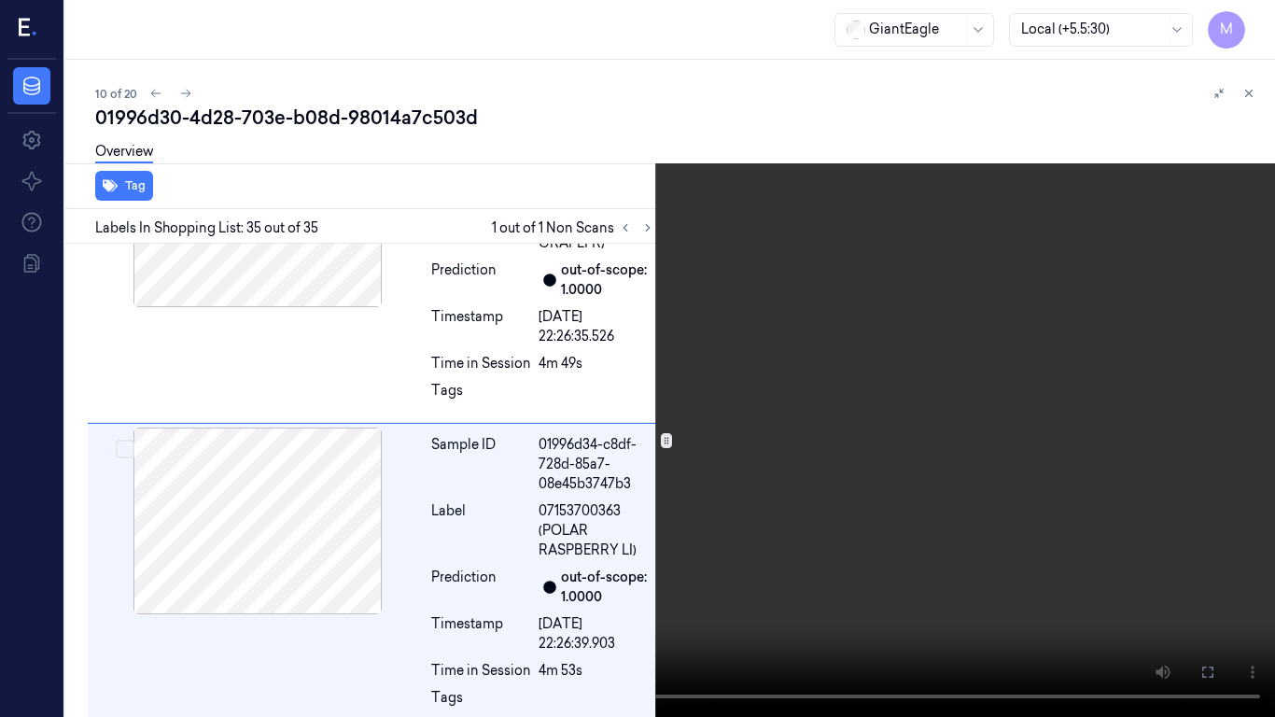
click at [965, 268] on video at bounding box center [637, 358] width 1275 height 717
click at [0, 0] on icon at bounding box center [0, 0] width 0 height 0
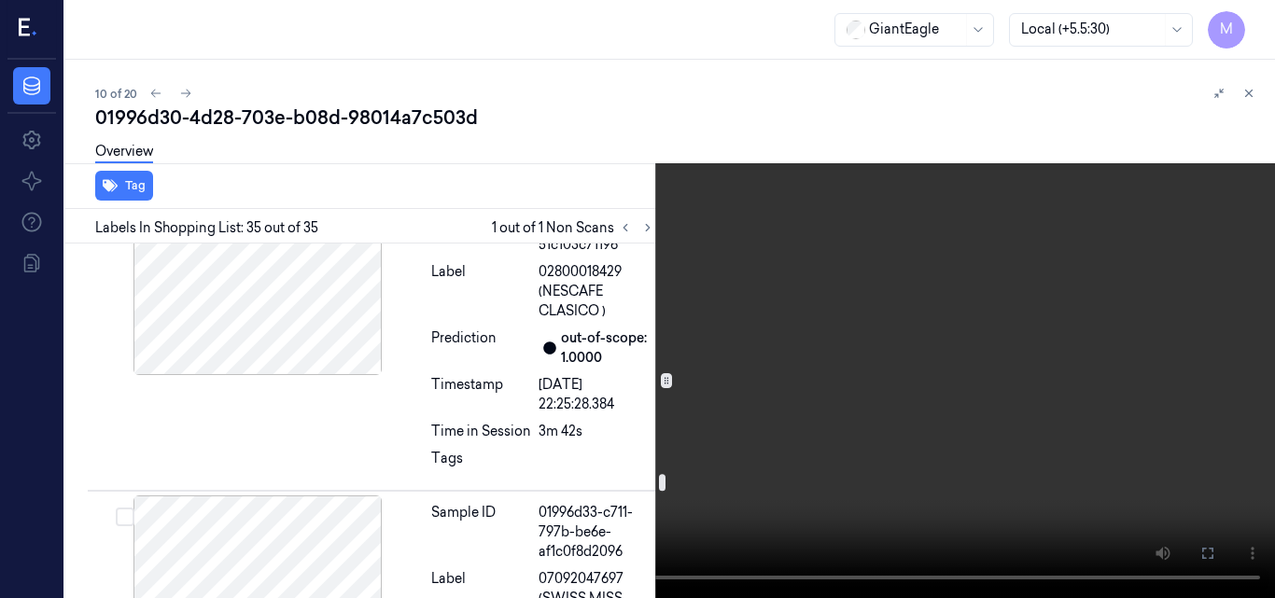
scroll to position [6924, 0]
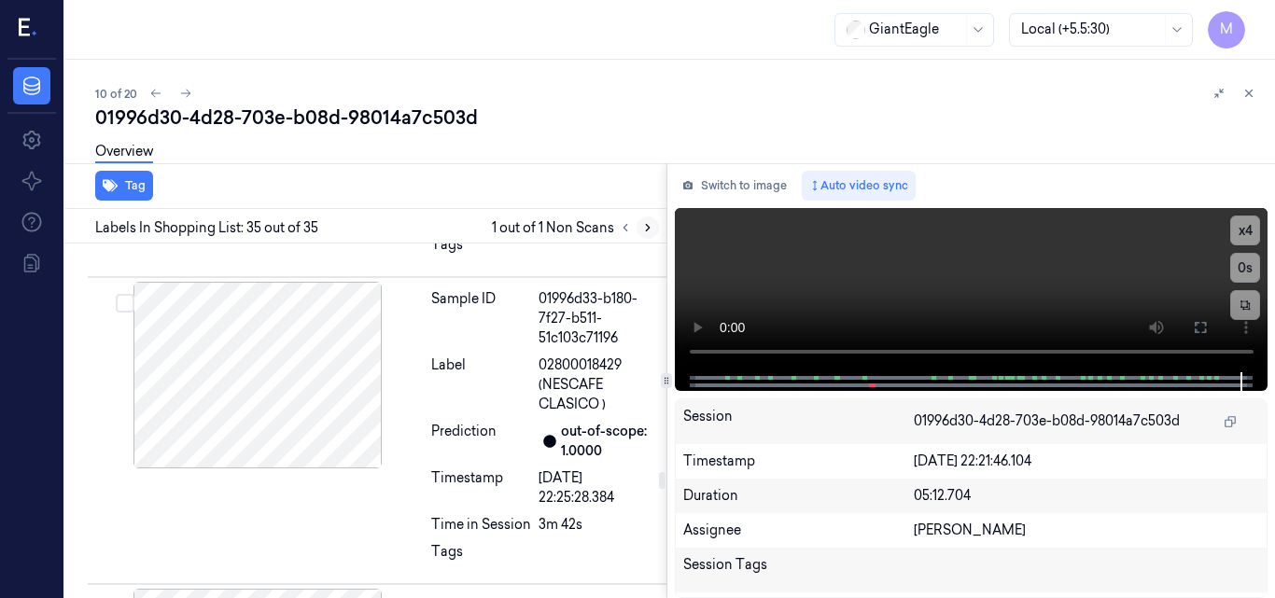
click at [639, 234] on button at bounding box center [648, 228] width 22 height 22
click at [648, 225] on icon at bounding box center [647, 227] width 13 height 13
click at [646, 225] on icon at bounding box center [648, 228] width 4 height 7
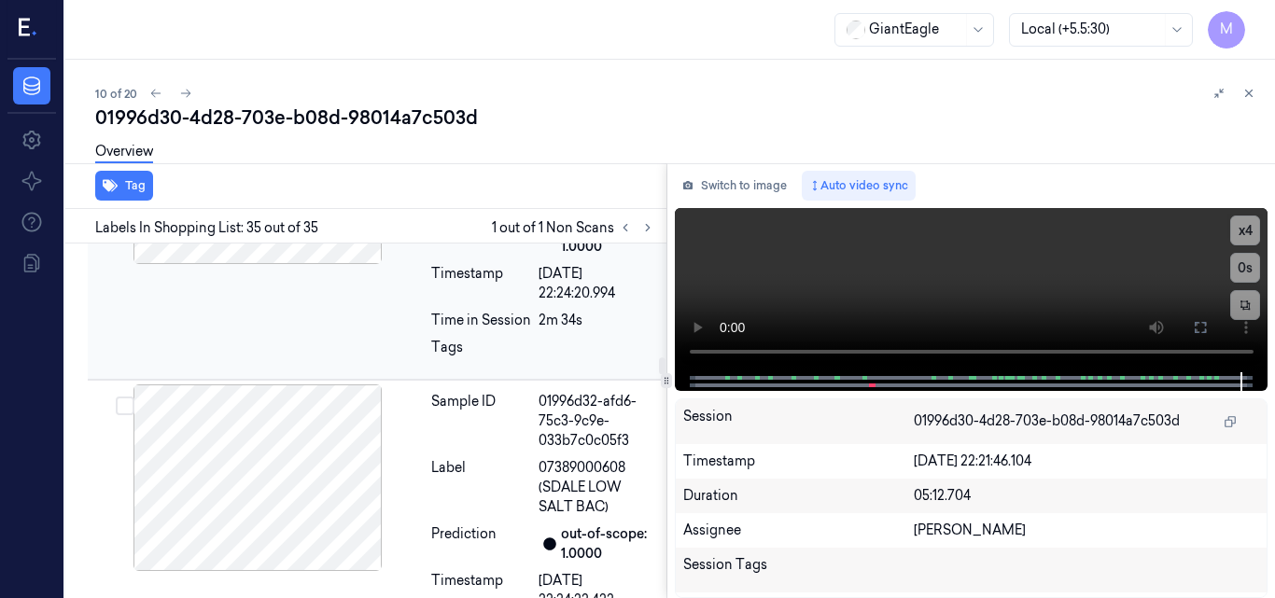
scroll to position [3377, 0]
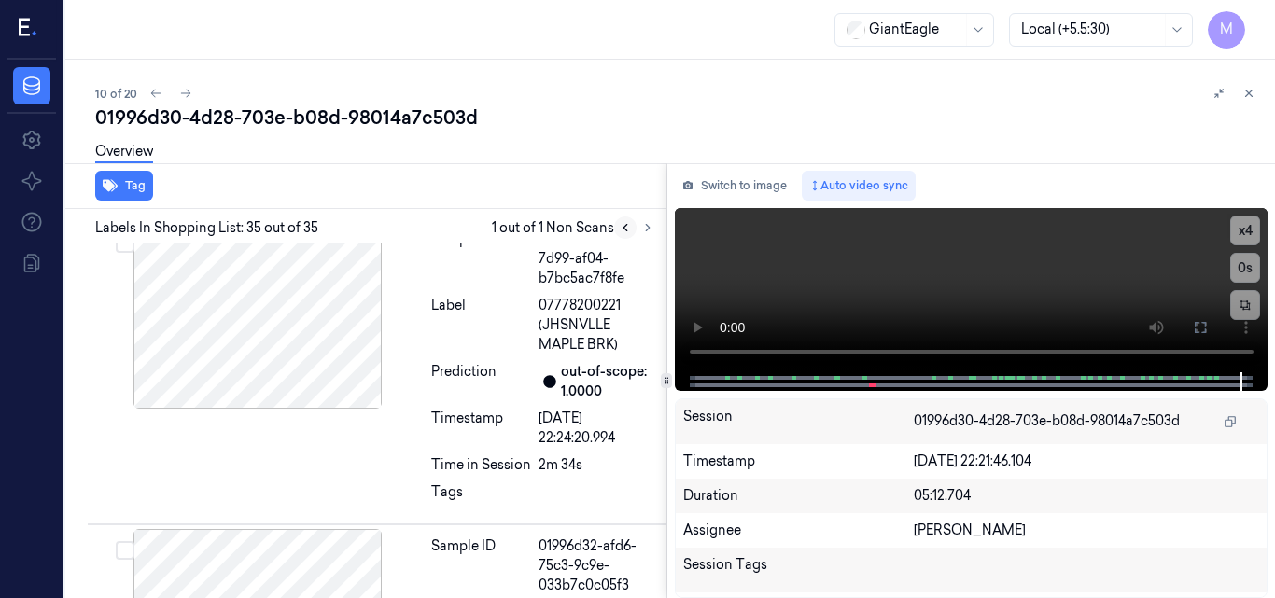
click at [625, 229] on icon at bounding box center [625, 227] width 13 height 13
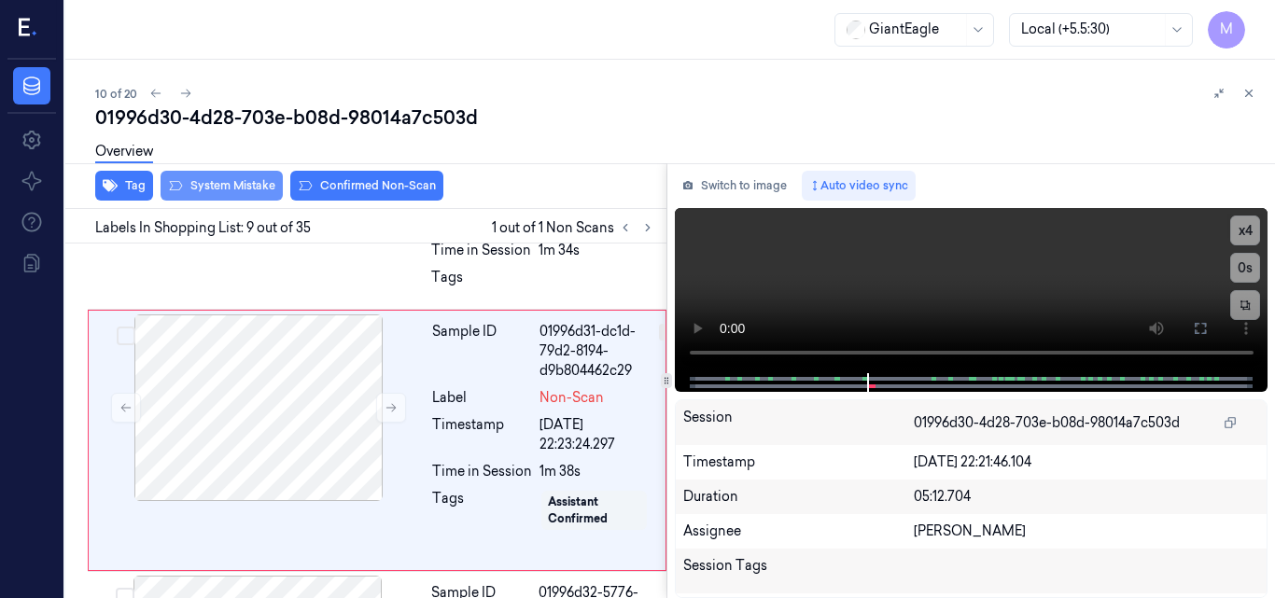
scroll to position [2409, 0]
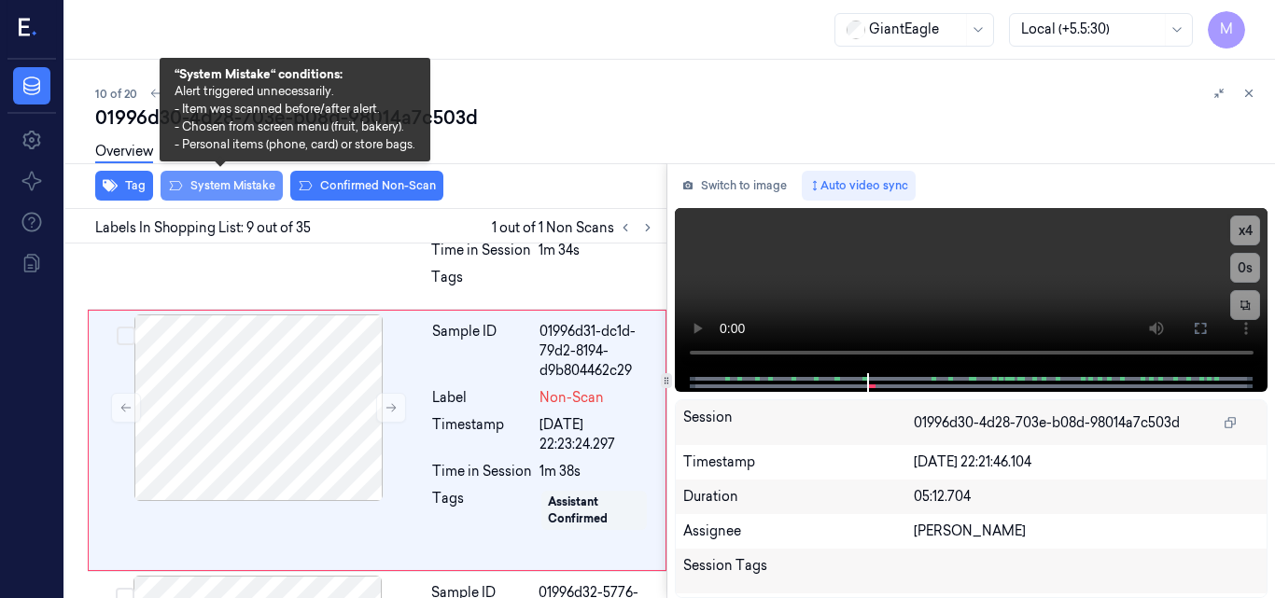
click at [235, 184] on button "System Mistake" at bounding box center [222, 186] width 122 height 30
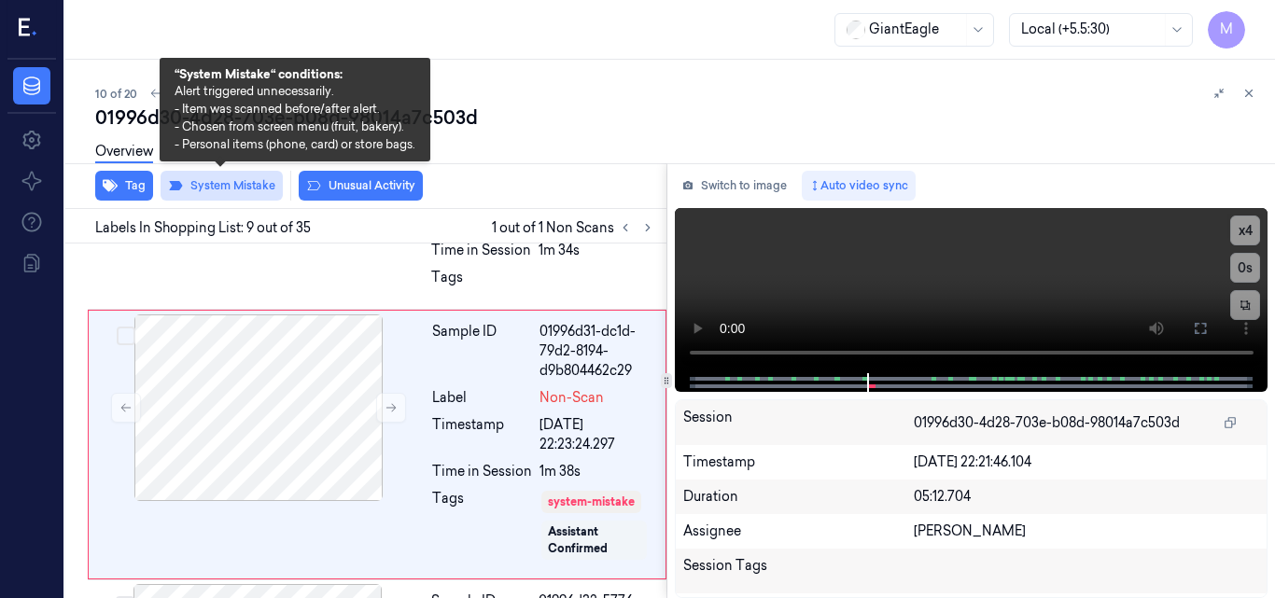
scroll to position [2414, 0]
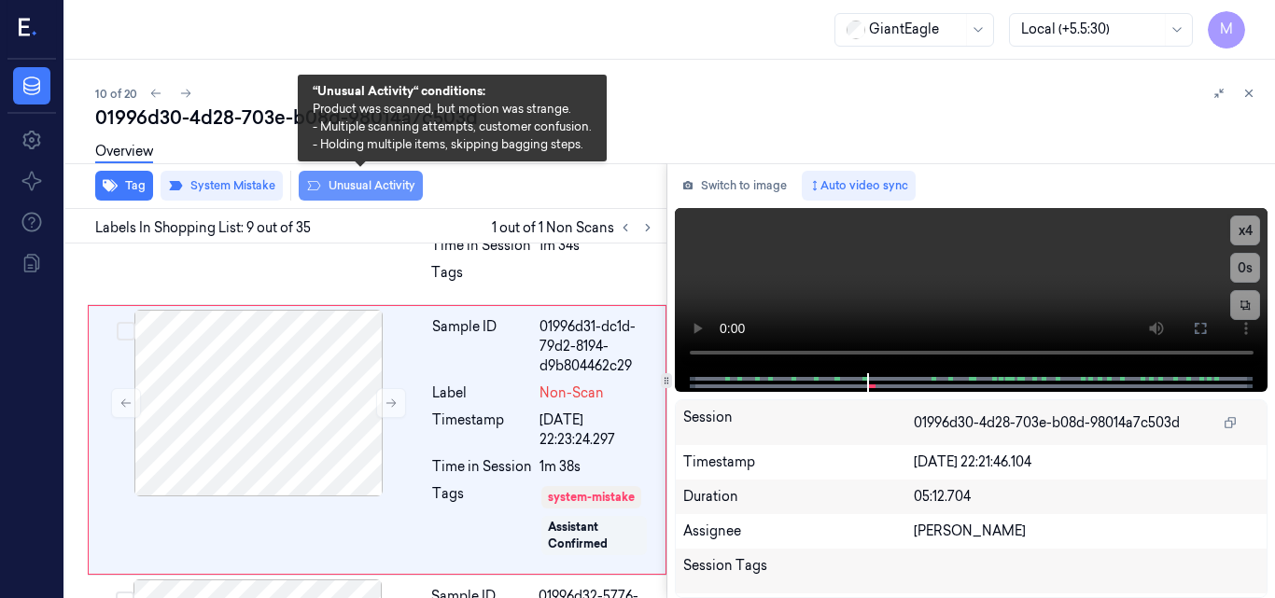
click at [372, 182] on button "Unusual Activity" at bounding box center [361, 186] width 124 height 30
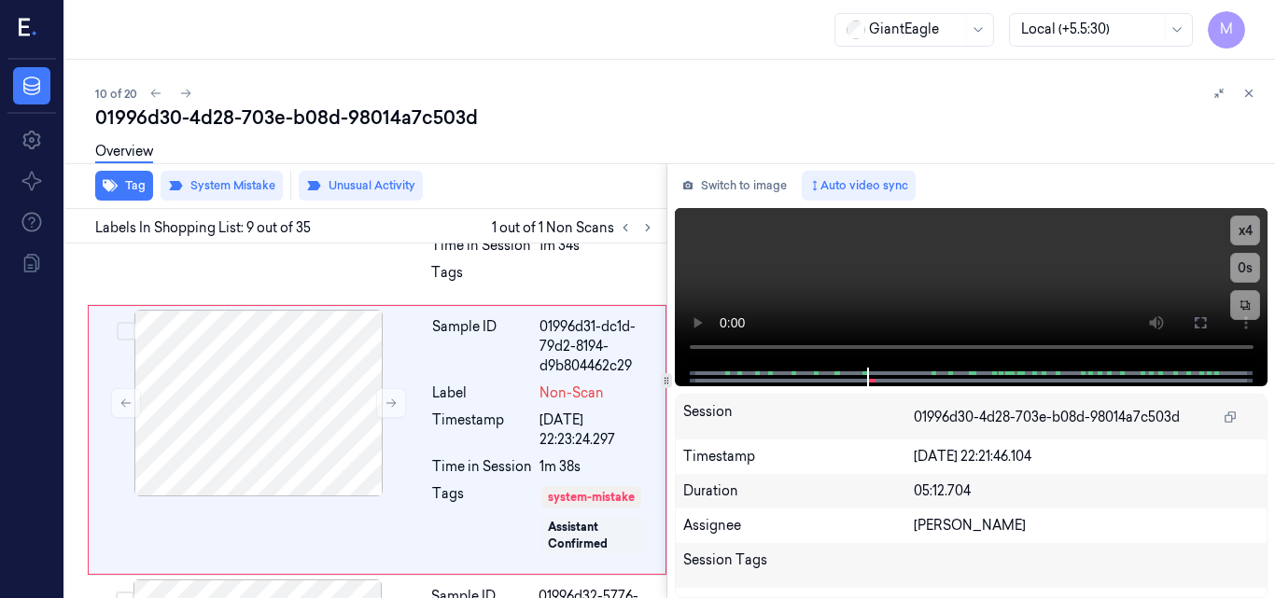
click at [372, 182] on button "Unusual Activity" at bounding box center [361, 186] width 124 height 30
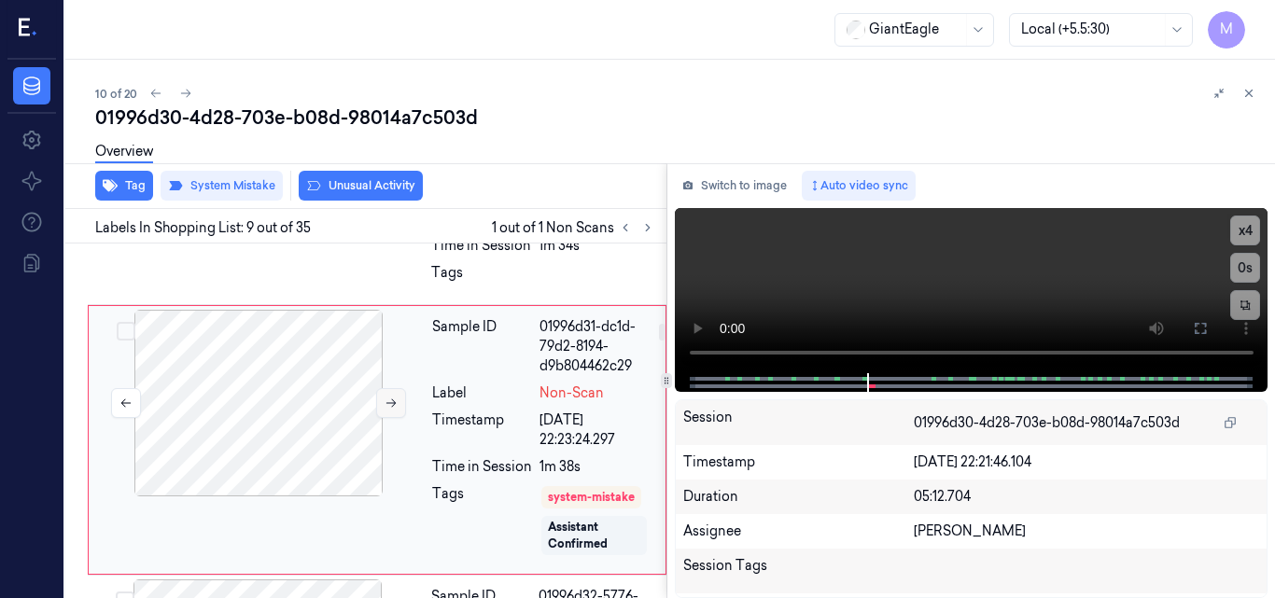
click at [397, 397] on icon at bounding box center [391, 403] width 13 height 13
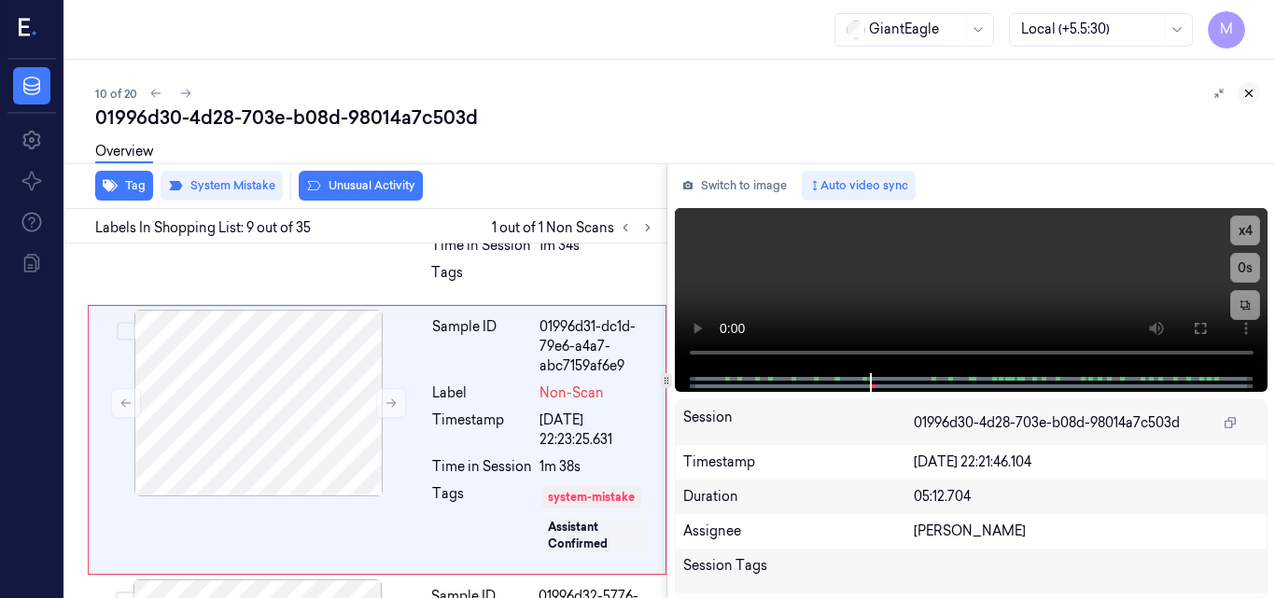
click at [1248, 87] on icon at bounding box center [1248, 93] width 13 height 13
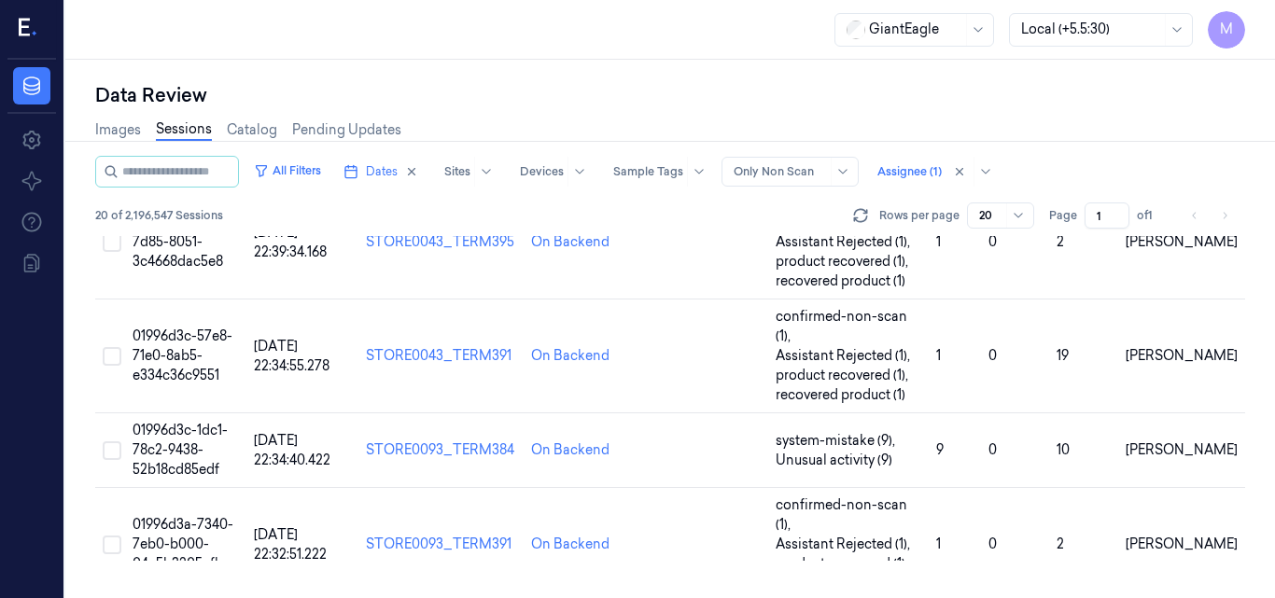
scroll to position [716, 0]
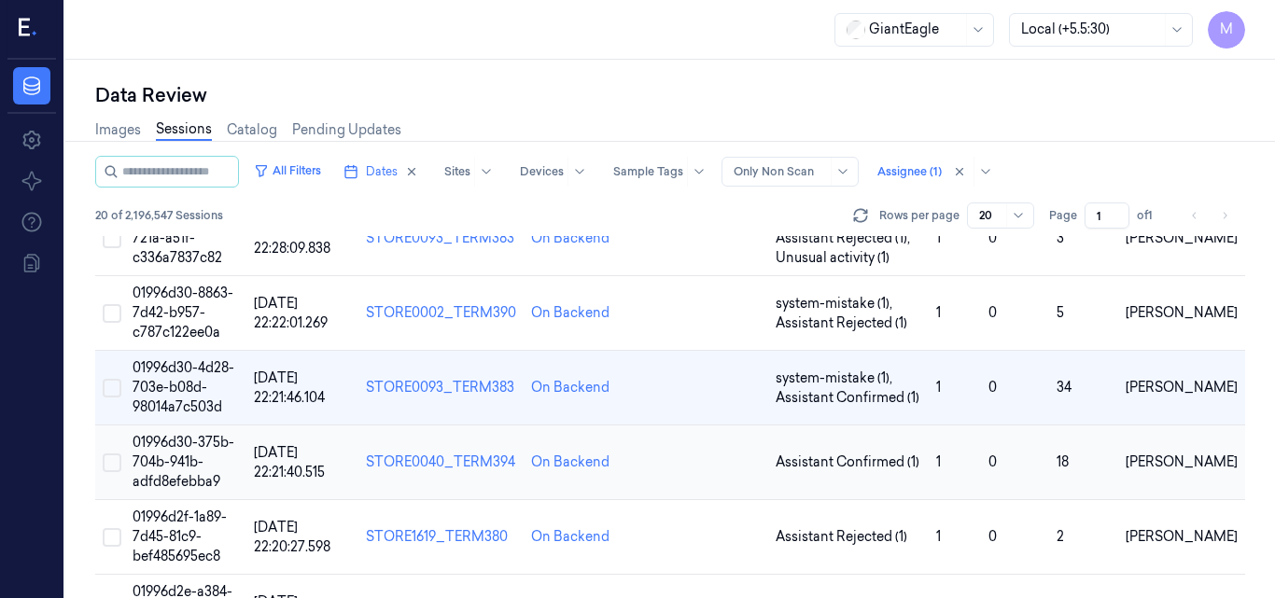
click at [184, 434] on span "01996d30-375b-704b-941b-adfd8efebba9" at bounding box center [184, 462] width 102 height 56
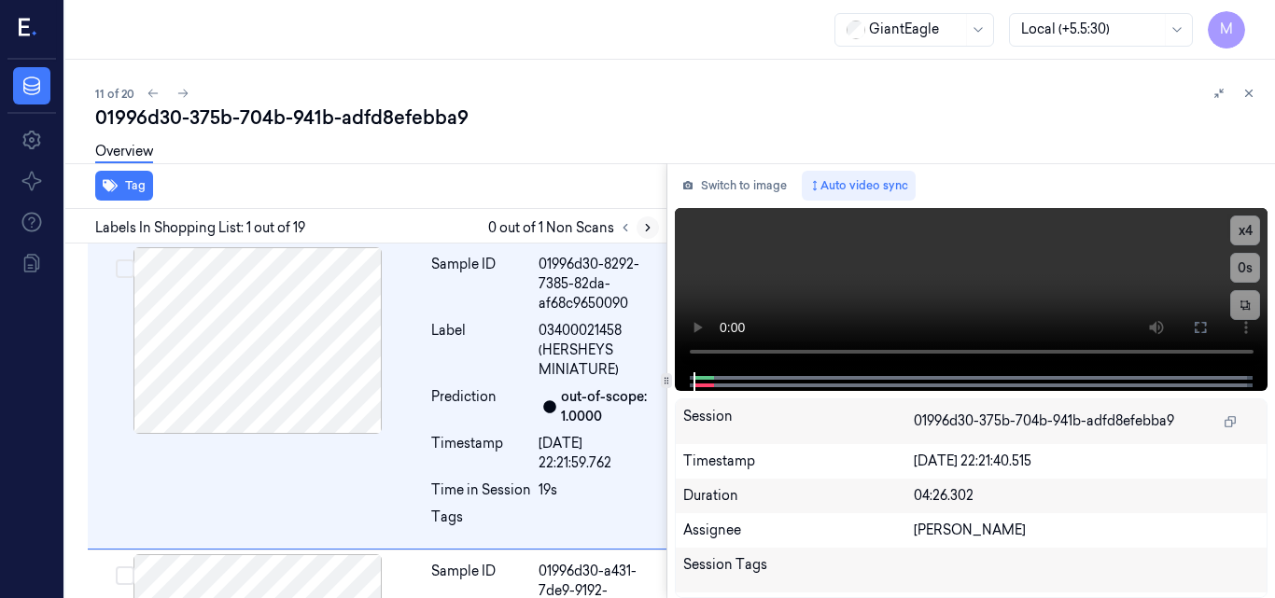
click at [648, 230] on icon at bounding box center [648, 228] width 4 height 7
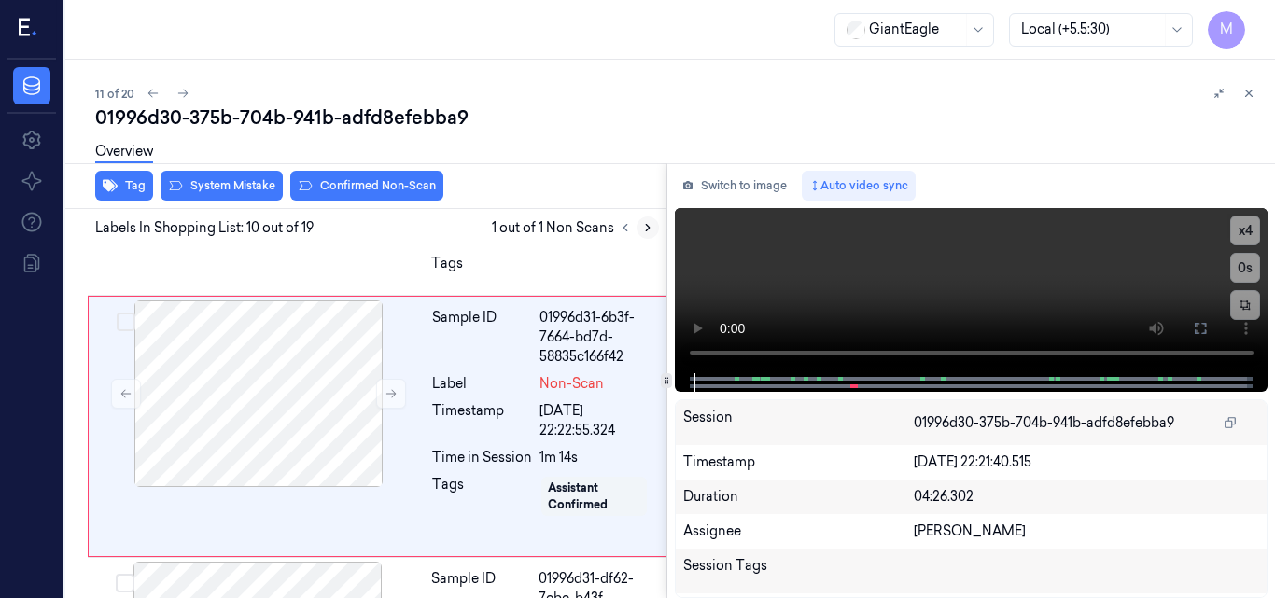
scroll to position [2697, 0]
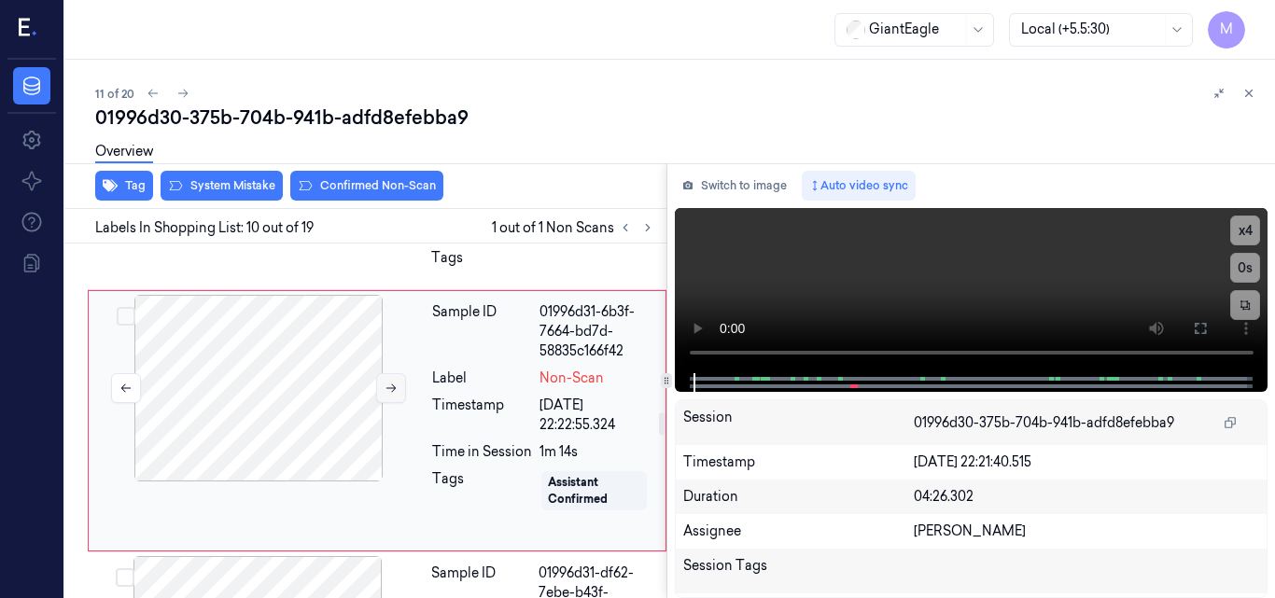
click at [391, 385] on icon at bounding box center [391, 388] width 13 height 13
click at [392, 385] on icon at bounding box center [391, 389] width 10 height 8
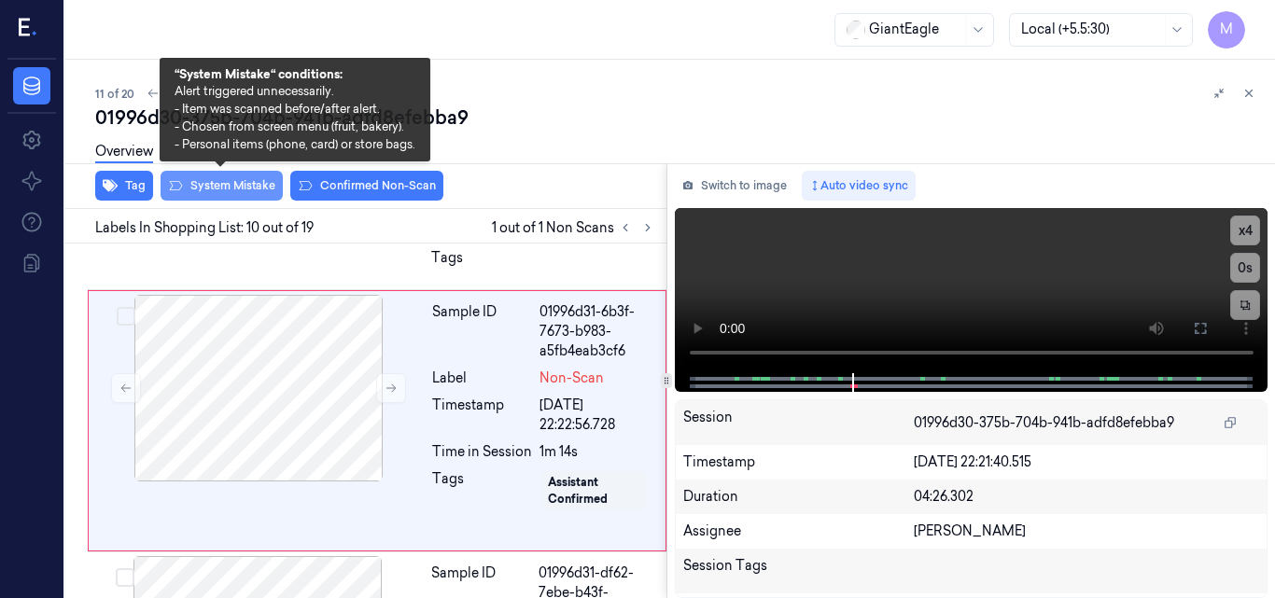
click at [218, 197] on button "System Mistake" at bounding box center [222, 186] width 122 height 30
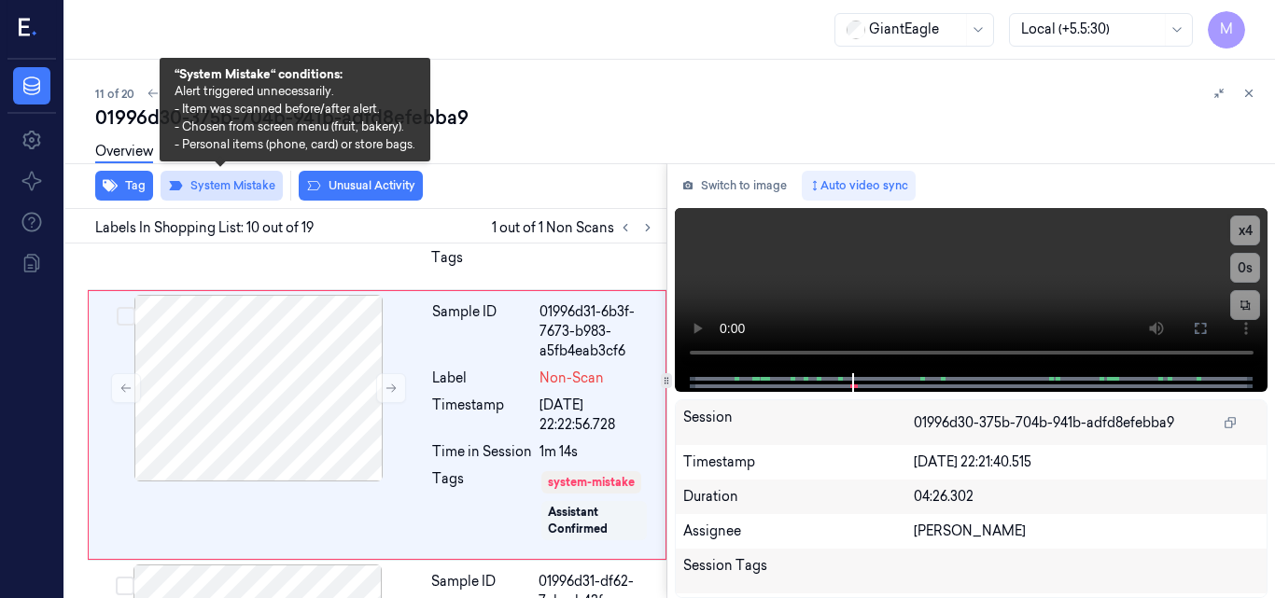
scroll to position [2701, 0]
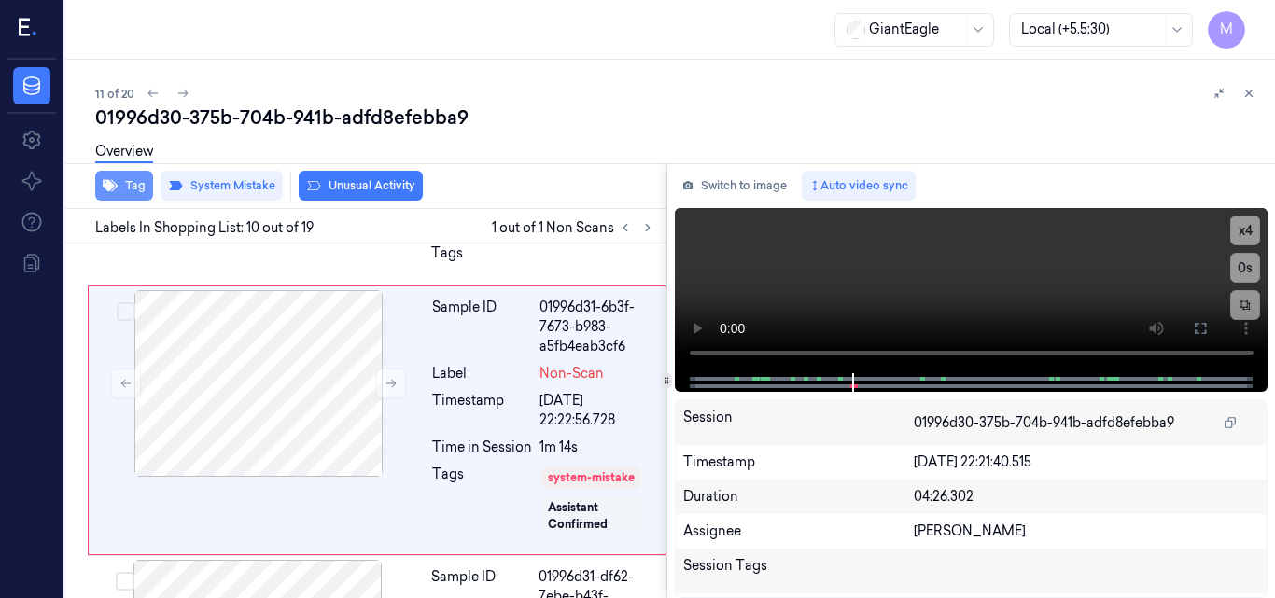
click at [123, 184] on button "Tag" at bounding box center [124, 186] width 58 height 30
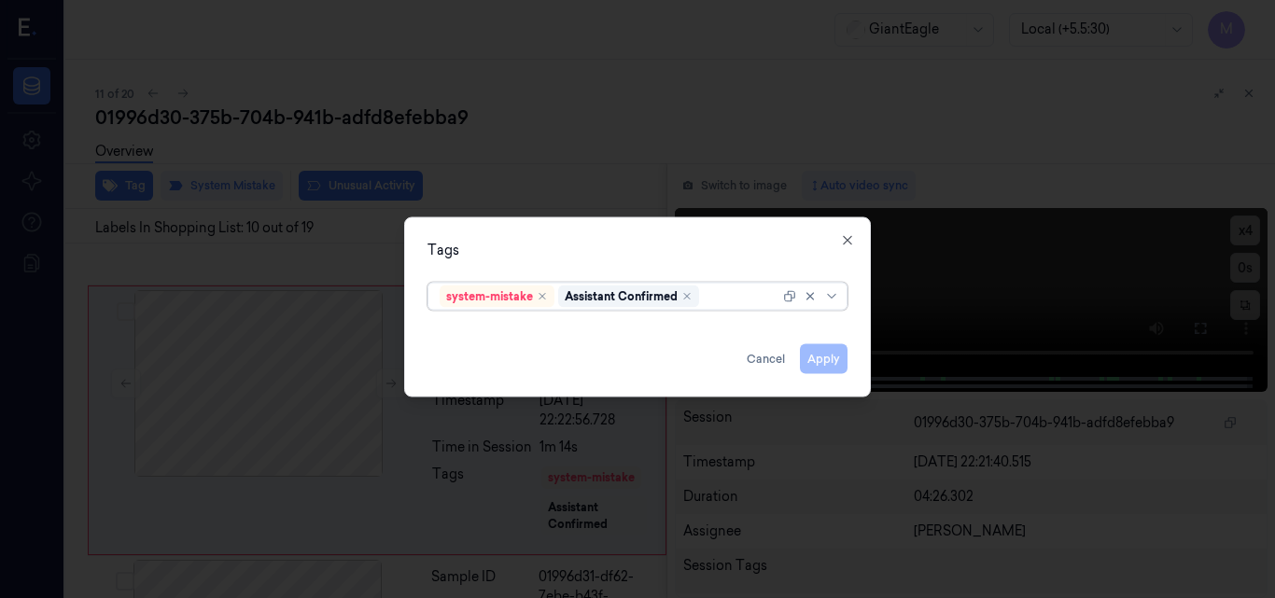
click at [710, 298] on div at bounding box center [741, 297] width 77 height 20
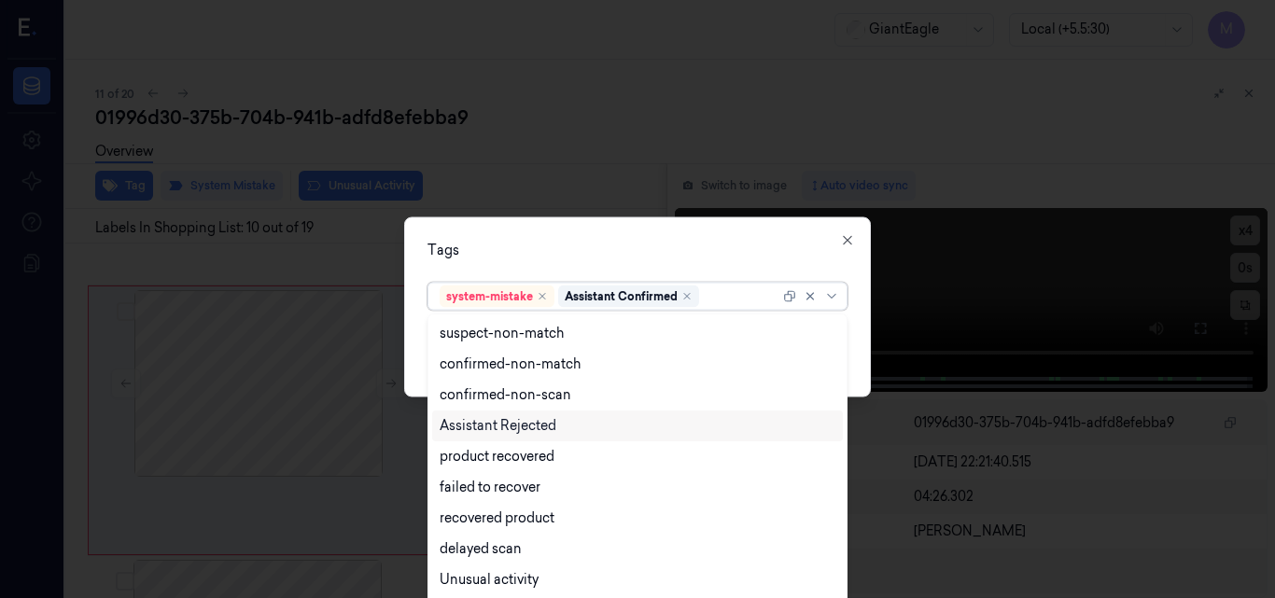
scroll to position [151, 0]
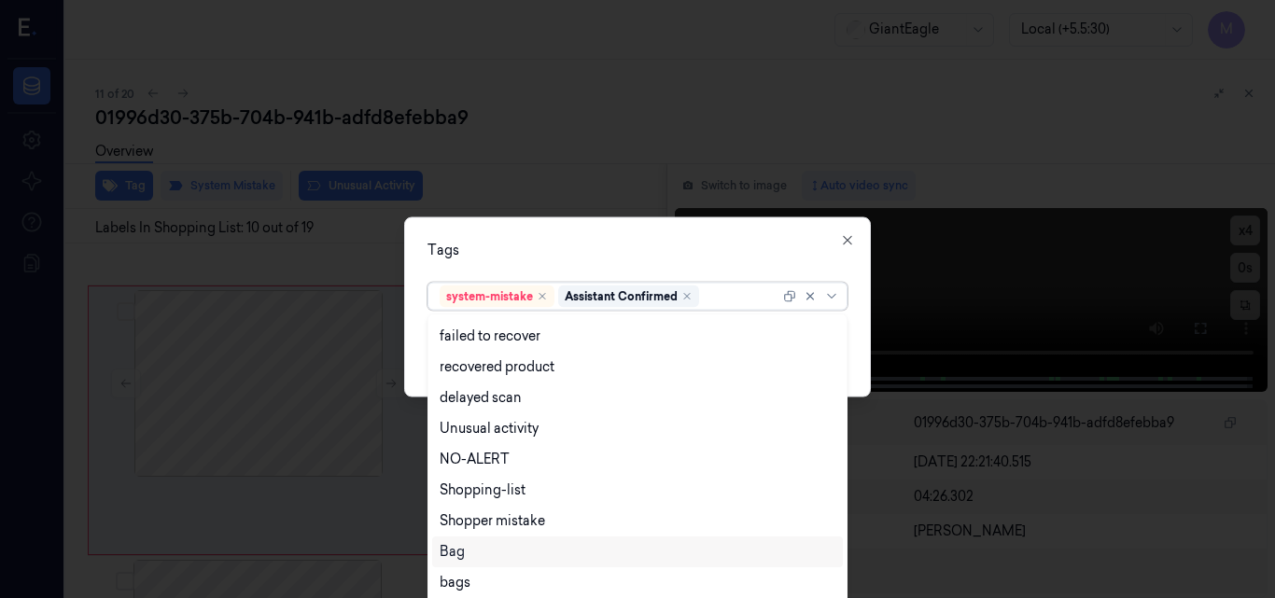
click at [470, 547] on div "Bag" at bounding box center [638, 552] width 396 height 20
click at [652, 253] on div "Tags" at bounding box center [637, 250] width 420 height 20
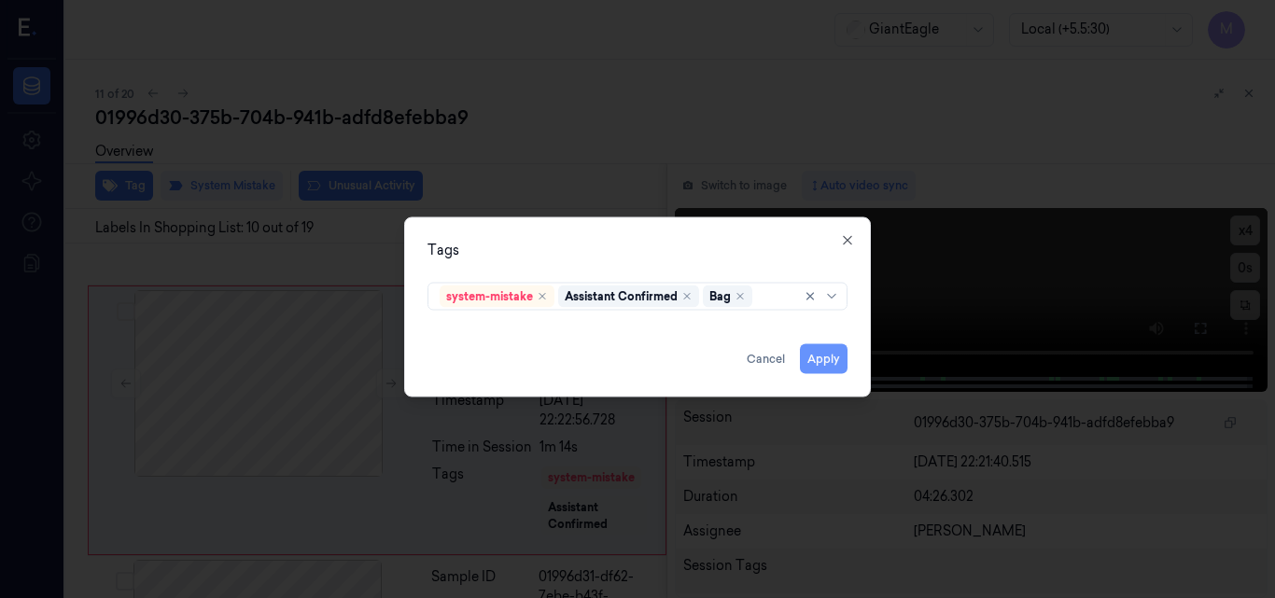
click at [817, 362] on button "Apply" at bounding box center [824, 358] width 48 height 30
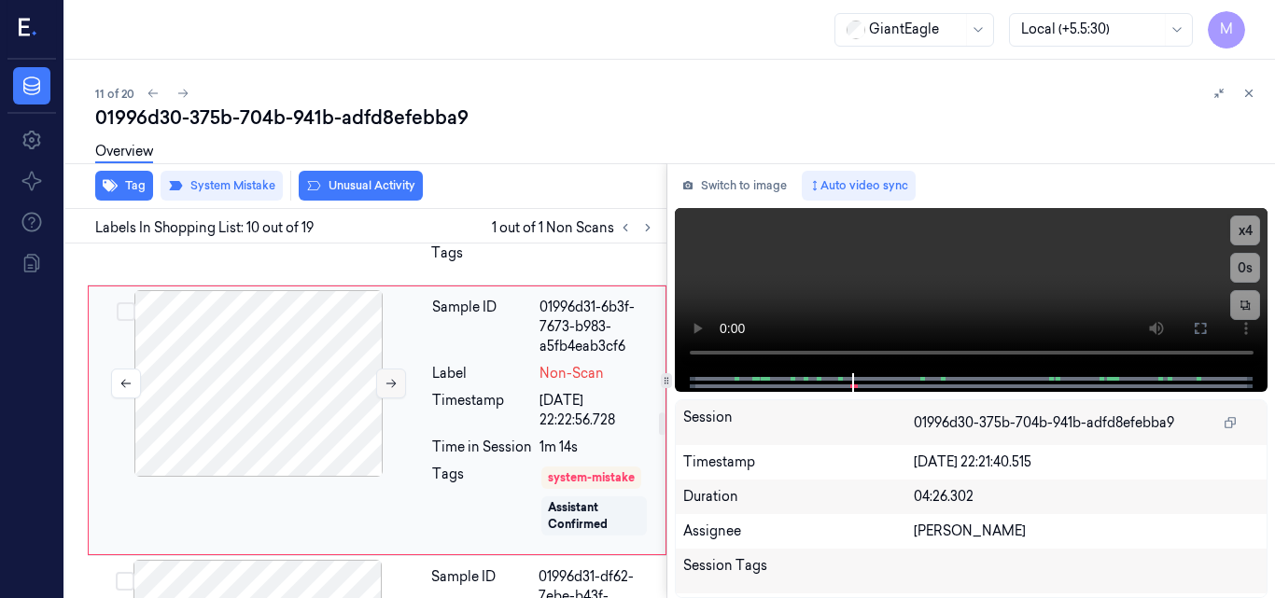
click at [379, 385] on button at bounding box center [391, 384] width 30 height 30
click at [1254, 91] on icon at bounding box center [1248, 93] width 13 height 13
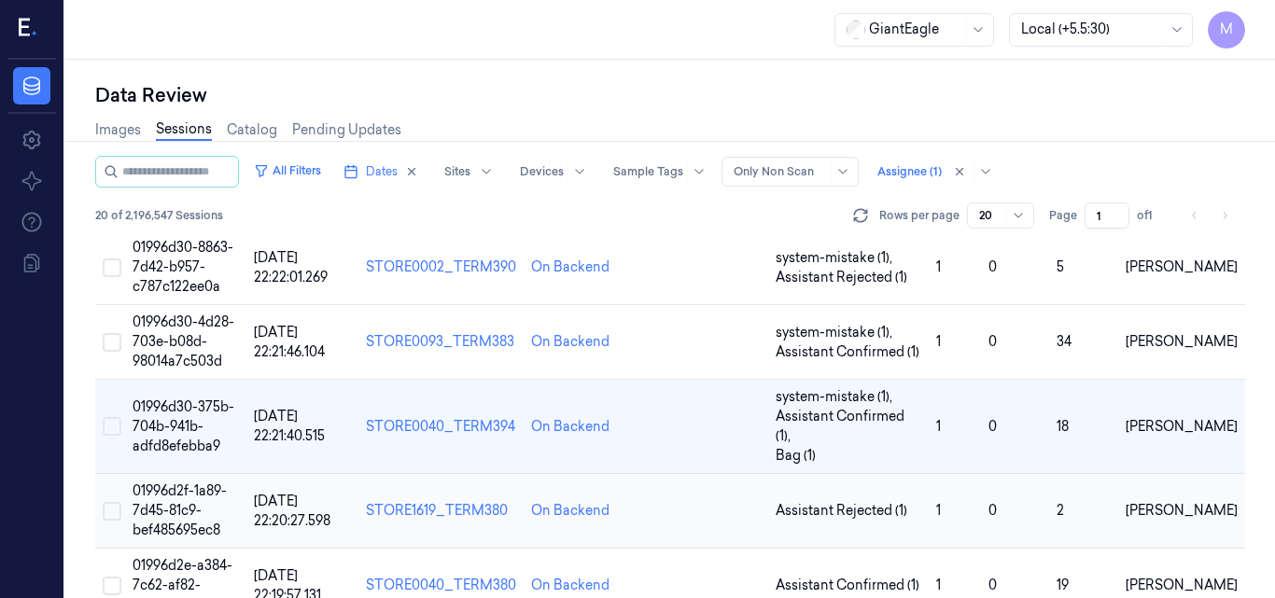
scroll to position [855, 0]
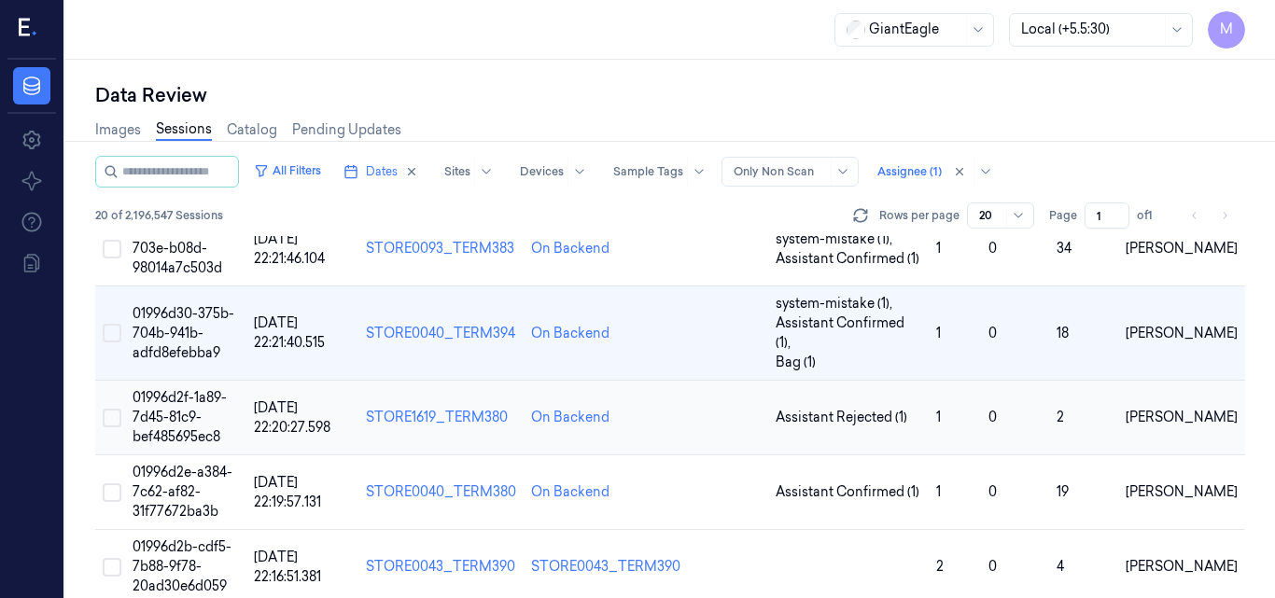
click at [177, 381] on td "01996d2f-1a89-7d45-81c9-bef485695ec8" at bounding box center [185, 418] width 121 height 75
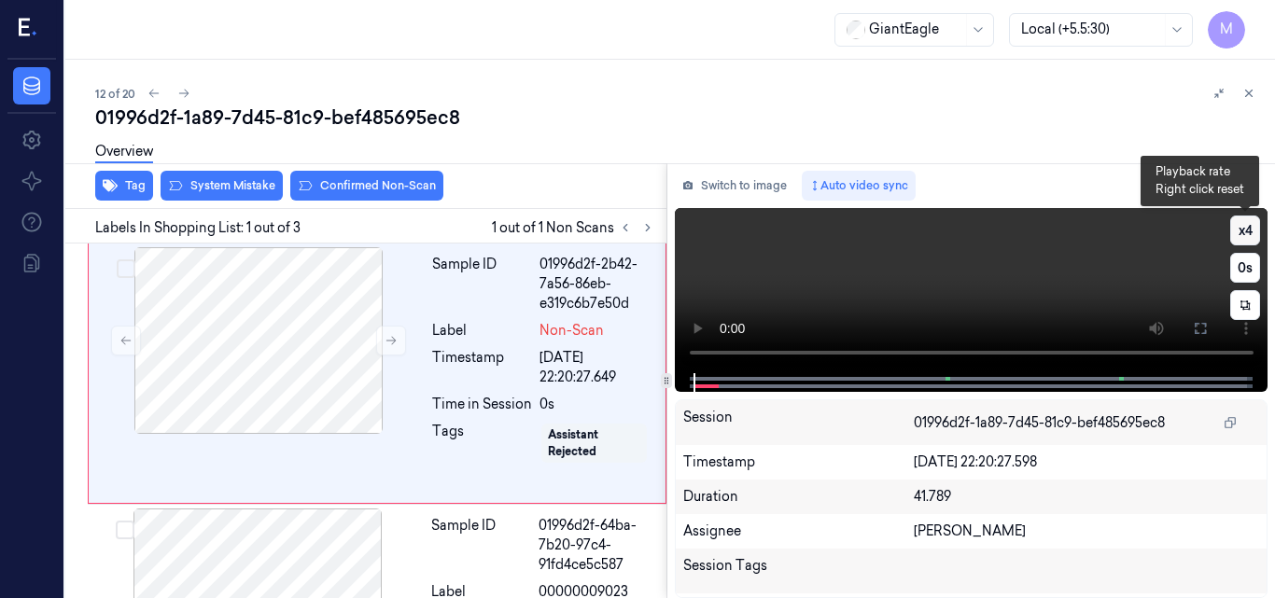
click at [1250, 228] on button "x 4" at bounding box center [1245, 231] width 30 height 30
click at [1039, 261] on video at bounding box center [972, 290] width 594 height 165
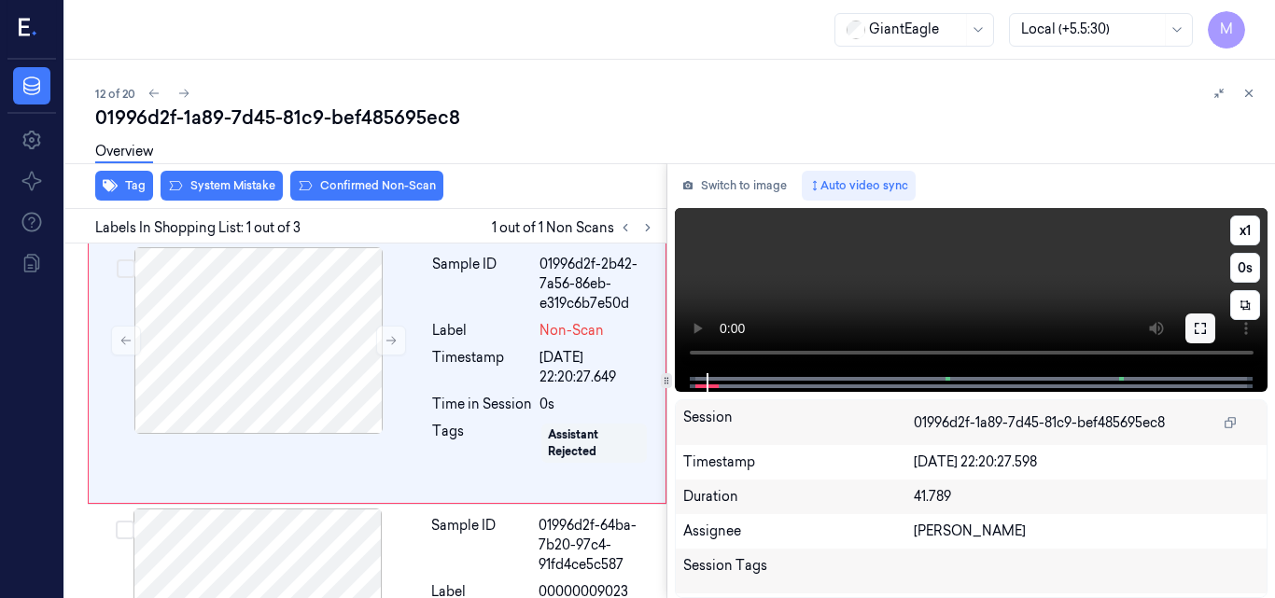
click at [1197, 330] on icon at bounding box center [1200, 328] width 15 height 15
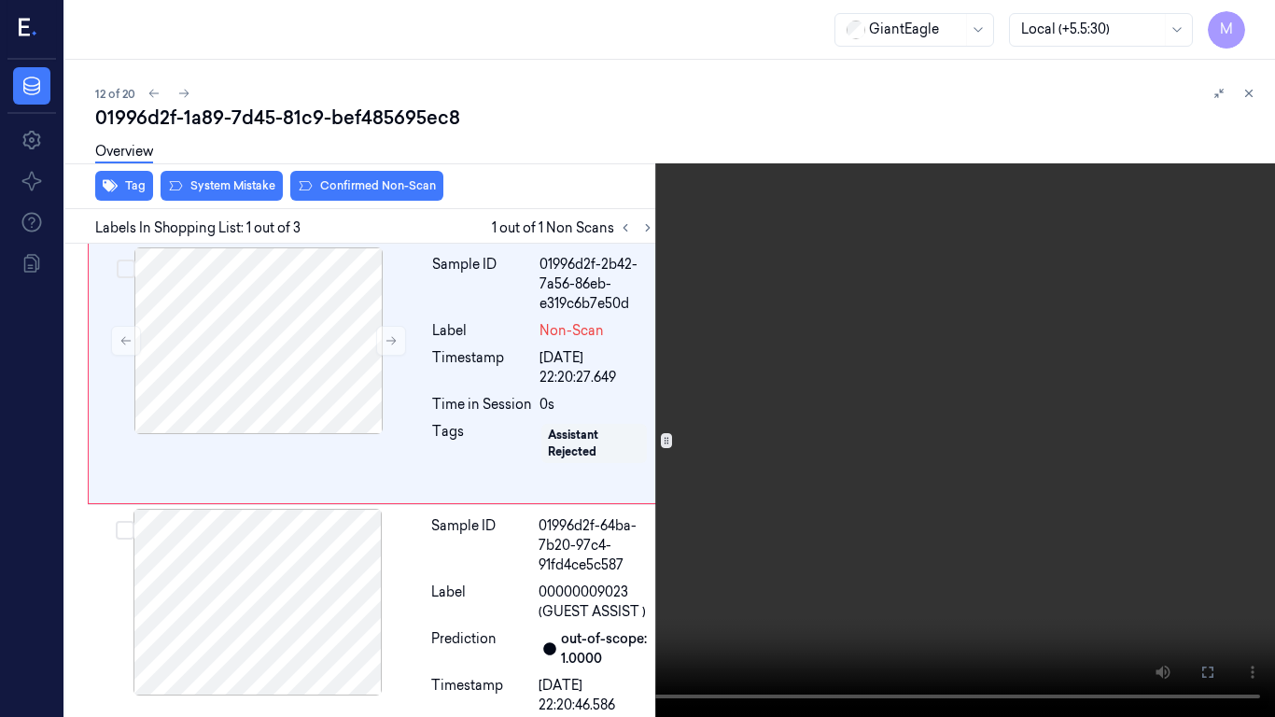
click at [723, 390] on video at bounding box center [637, 358] width 1275 height 717
click at [0, 0] on icon at bounding box center [0, 0] width 0 height 0
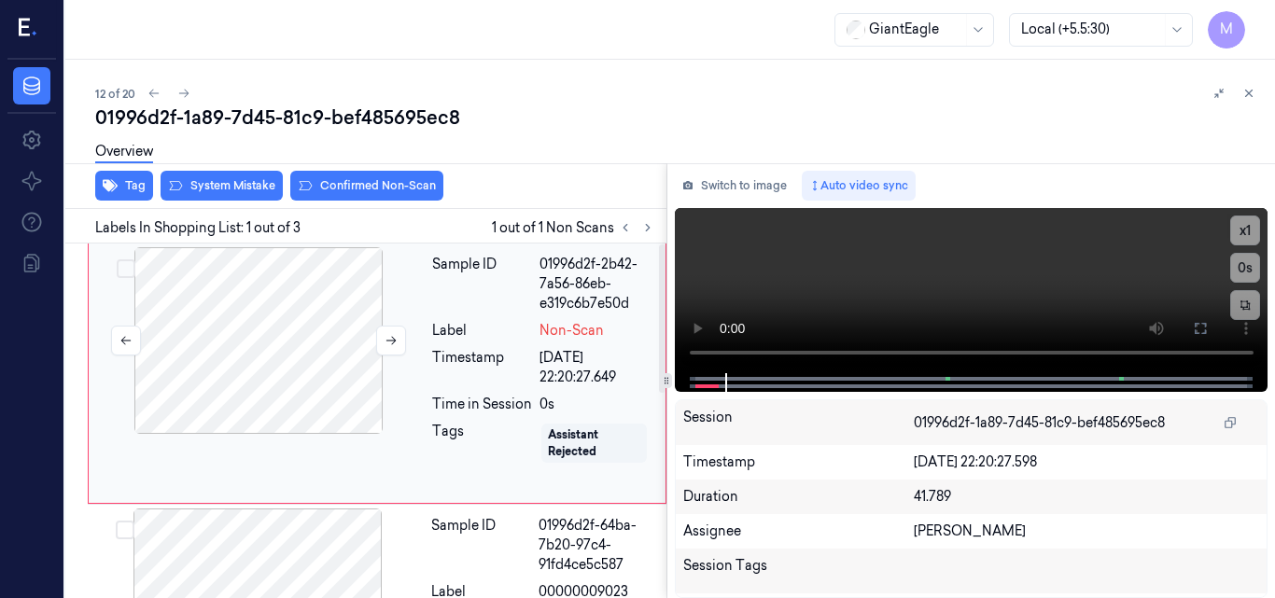
click at [273, 319] on div at bounding box center [258, 340] width 332 height 187
click at [897, 275] on video at bounding box center [972, 290] width 594 height 165
click at [1208, 329] on button at bounding box center [1200, 329] width 30 height 30
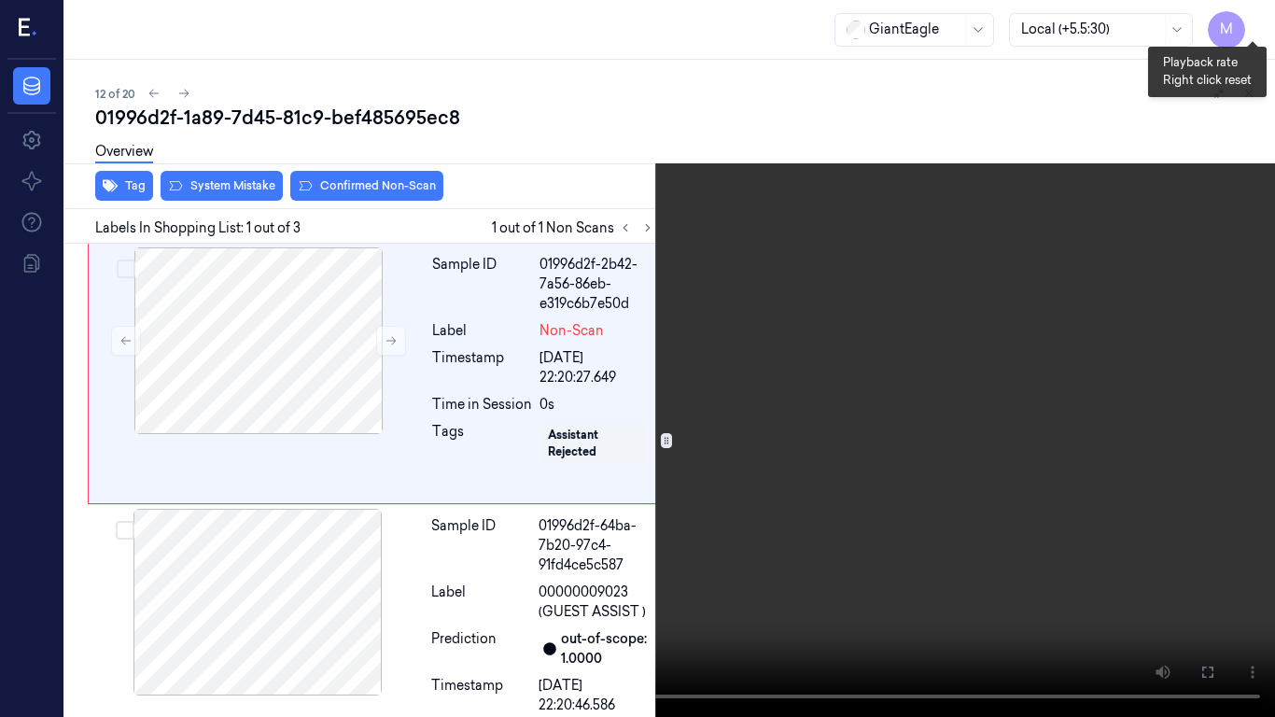
click at [1247, 16] on button "x 1" at bounding box center [1253, 22] width 30 height 30
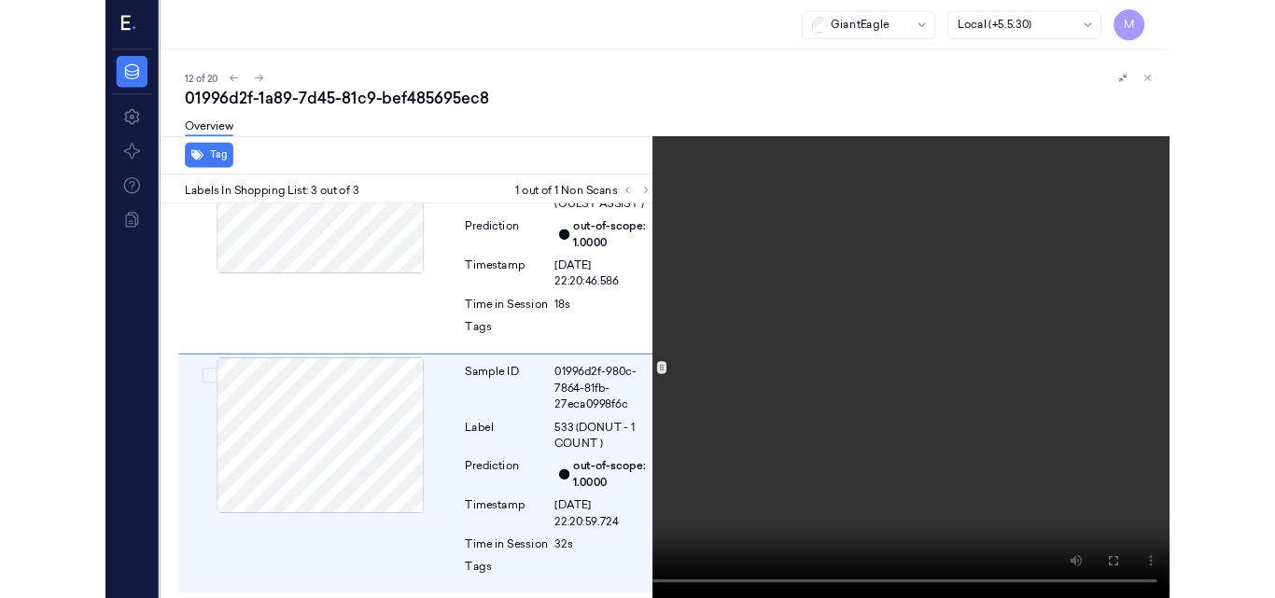
scroll to position [369, 0]
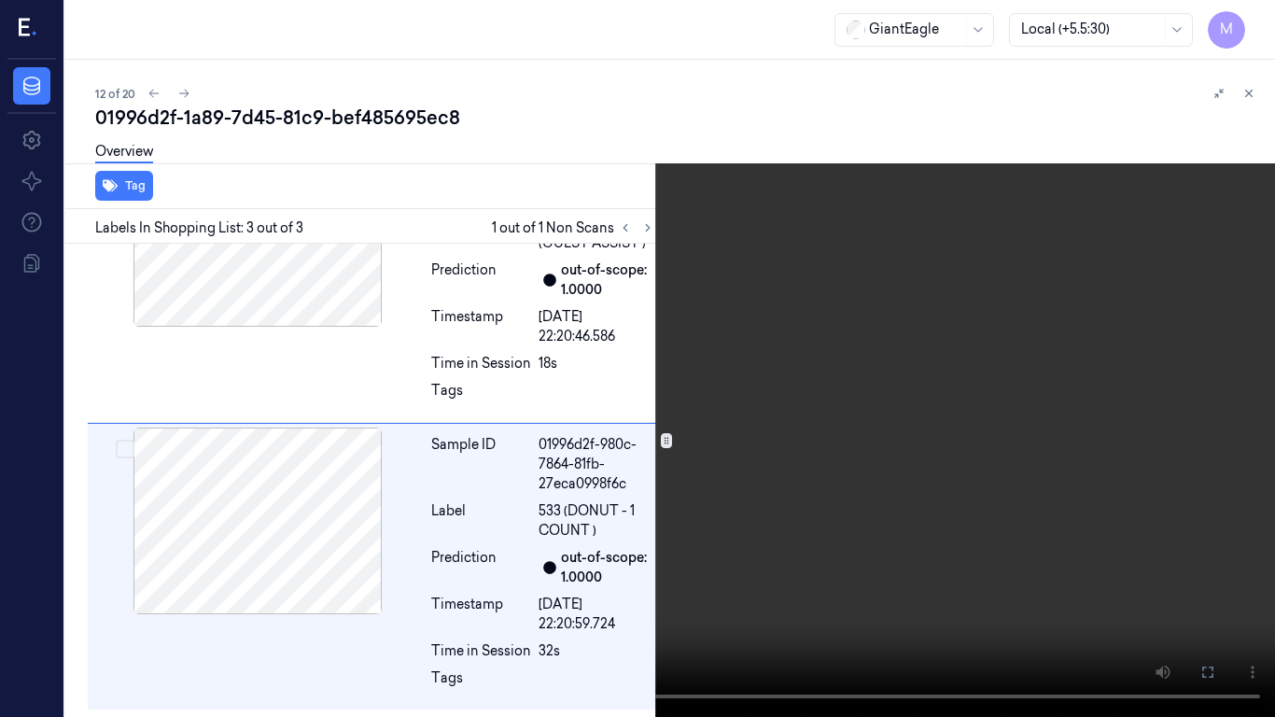
click at [0, 0] on icon at bounding box center [0, 0] width 0 height 0
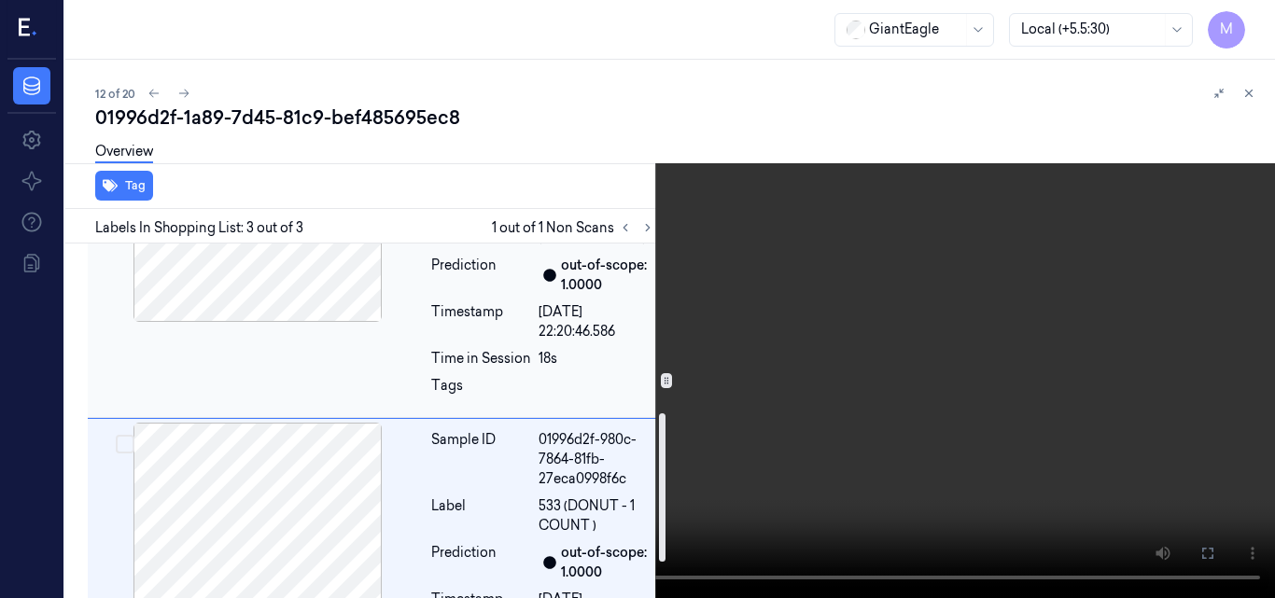
scroll to position [467, 0]
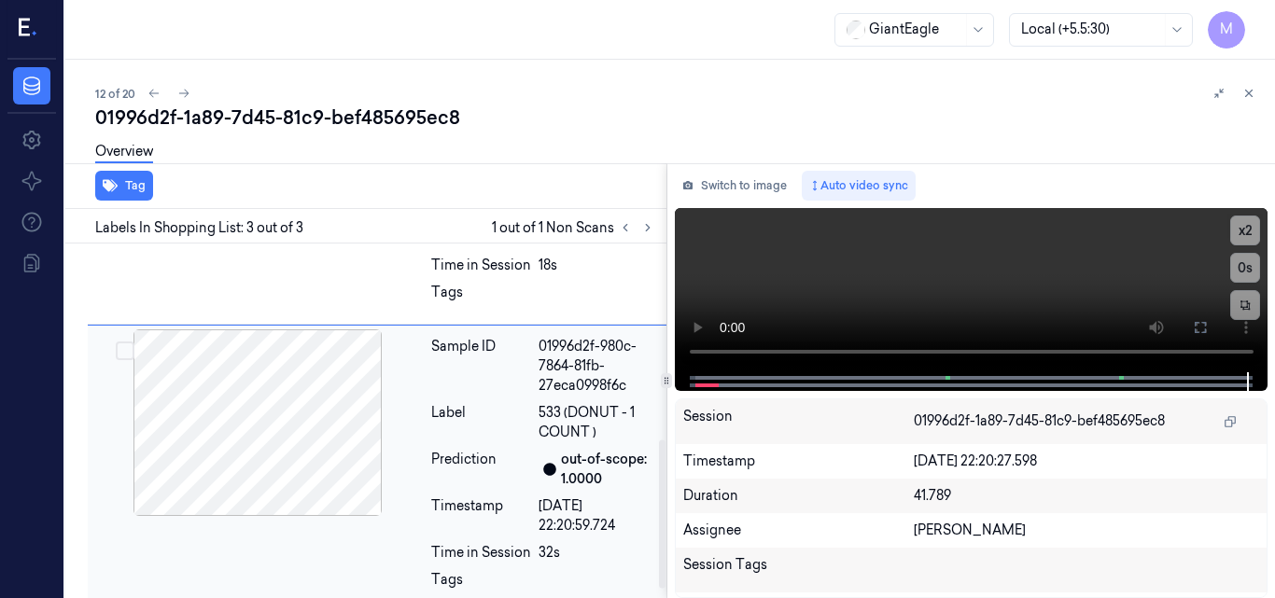
click at [293, 387] on div at bounding box center [257, 422] width 332 height 187
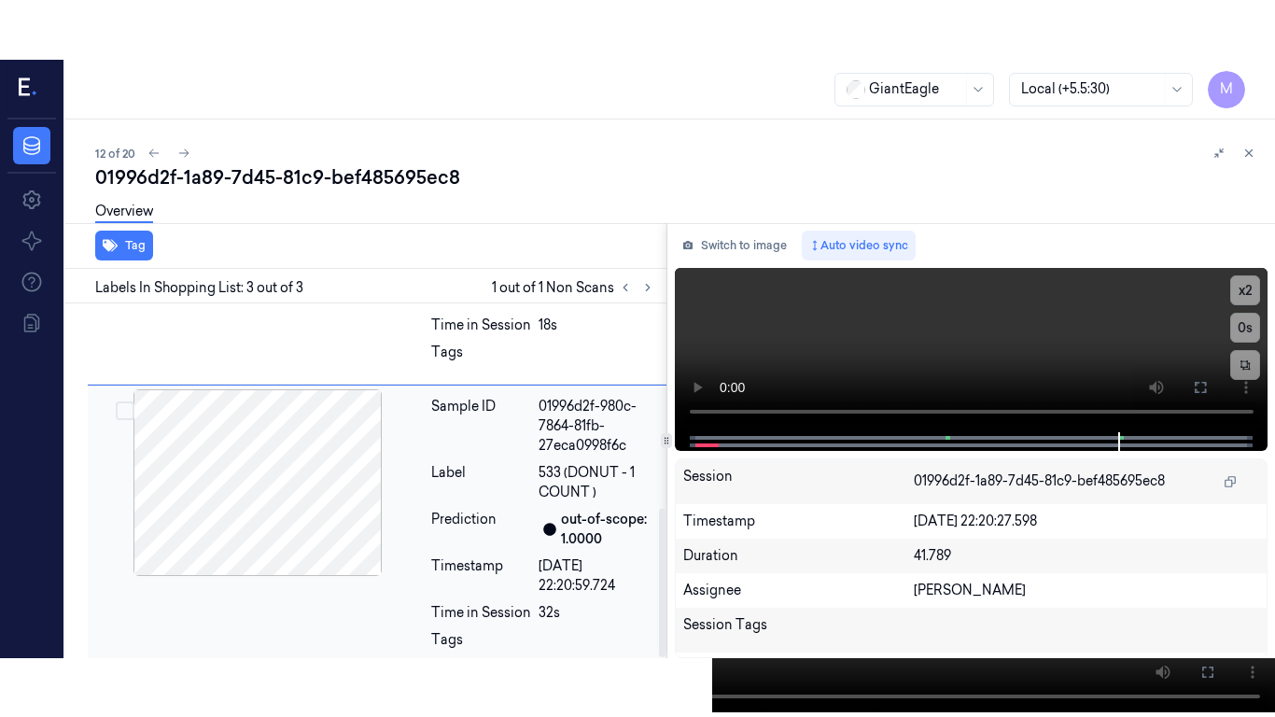
scroll to position [487, 0]
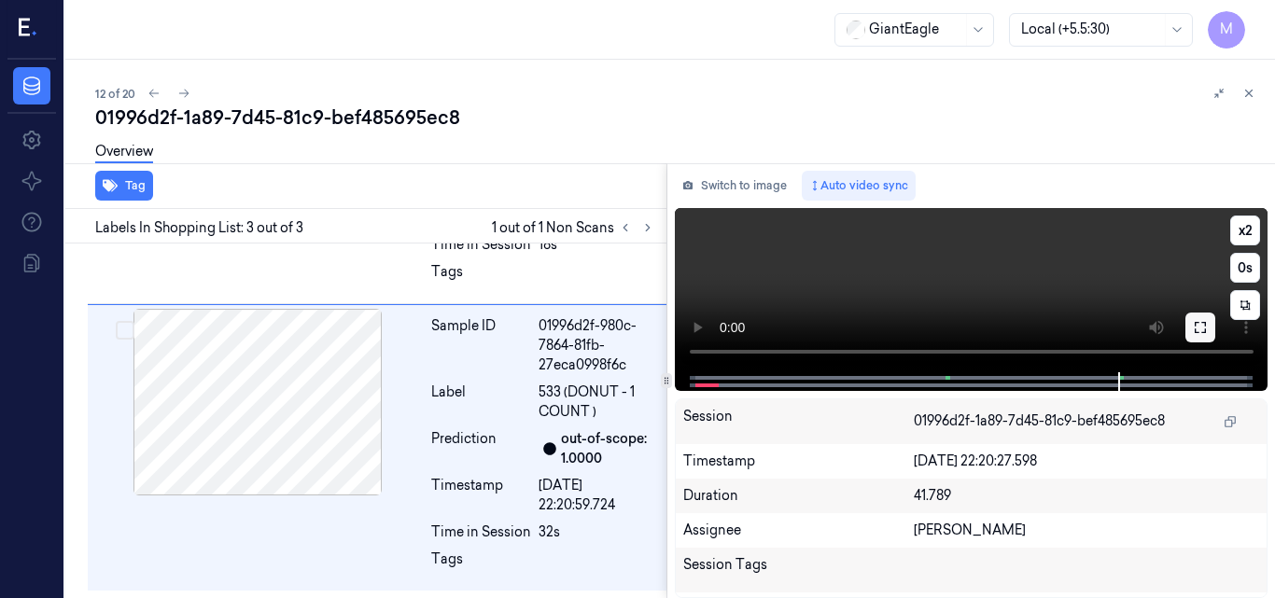
click at [1200, 321] on icon at bounding box center [1200, 327] width 15 height 15
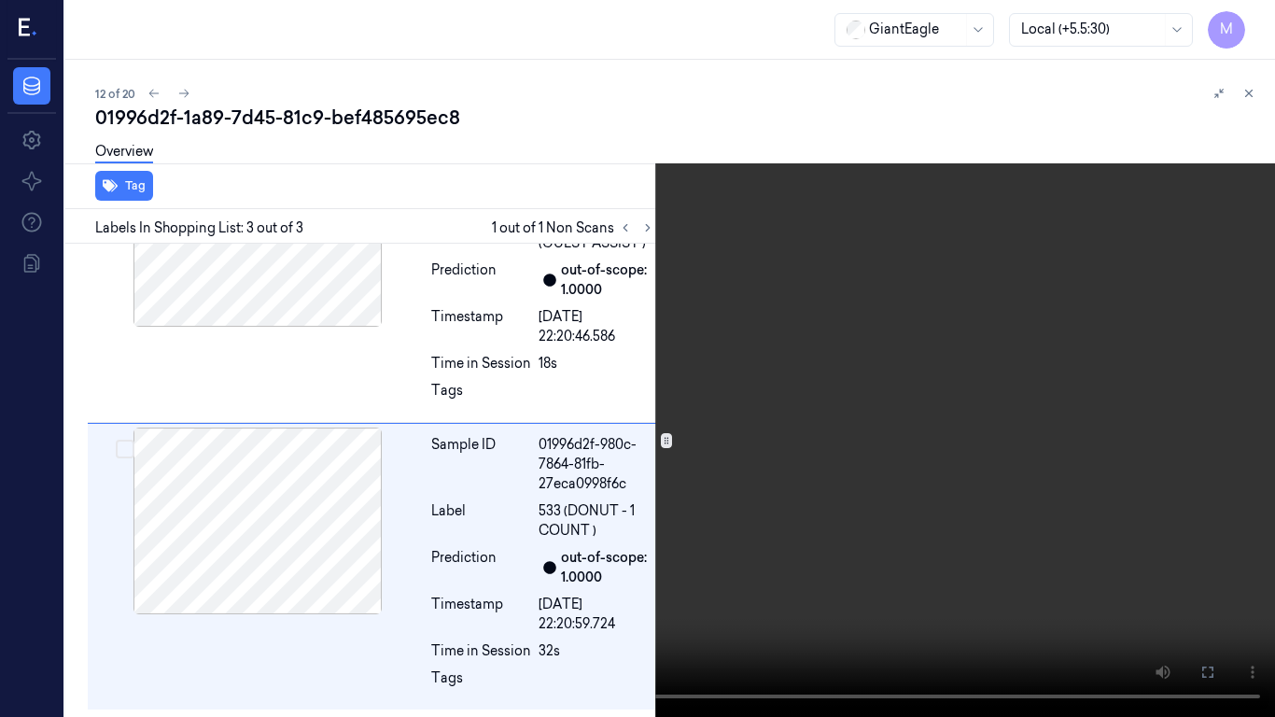
click at [460, 545] on video at bounding box center [637, 358] width 1275 height 717
click at [516, 491] on video at bounding box center [637, 358] width 1275 height 717
click at [458, 430] on video at bounding box center [637, 358] width 1275 height 717
click at [0, 0] on icon at bounding box center [0, 0] width 0 height 0
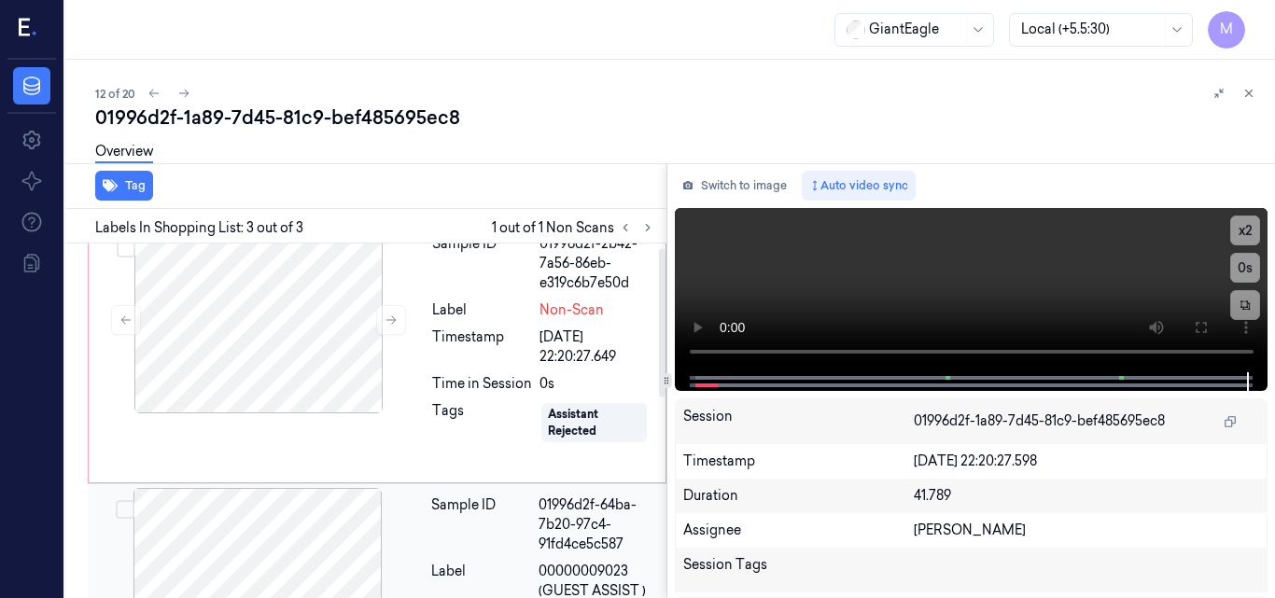
scroll to position [0, 0]
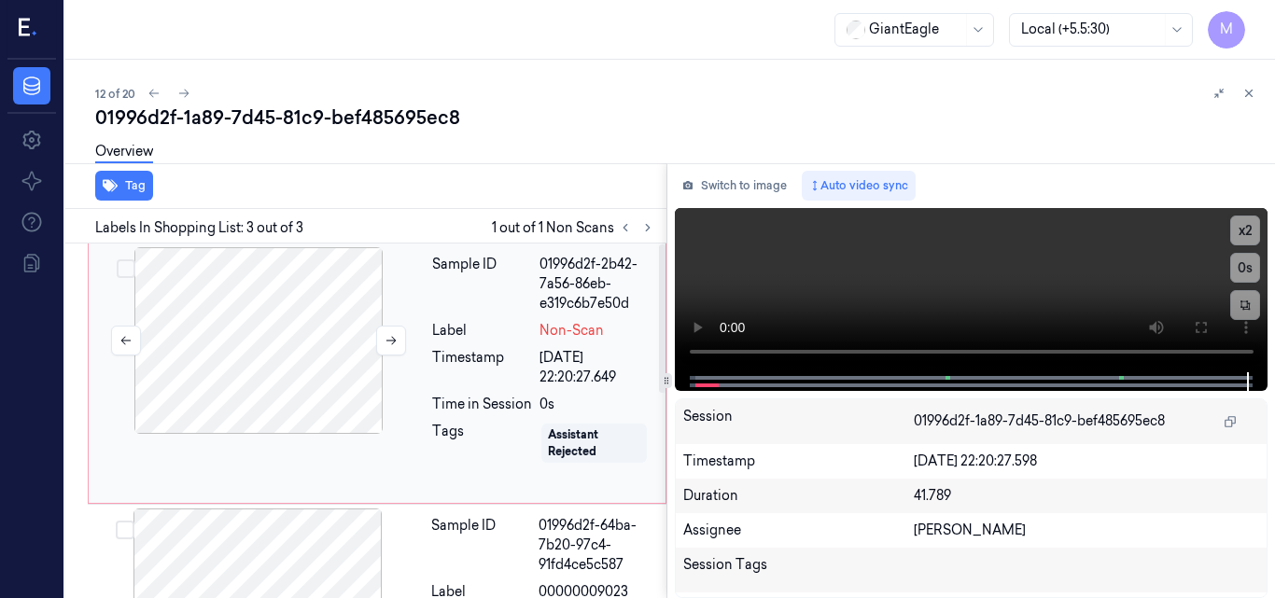
click at [371, 321] on div at bounding box center [258, 340] width 332 height 187
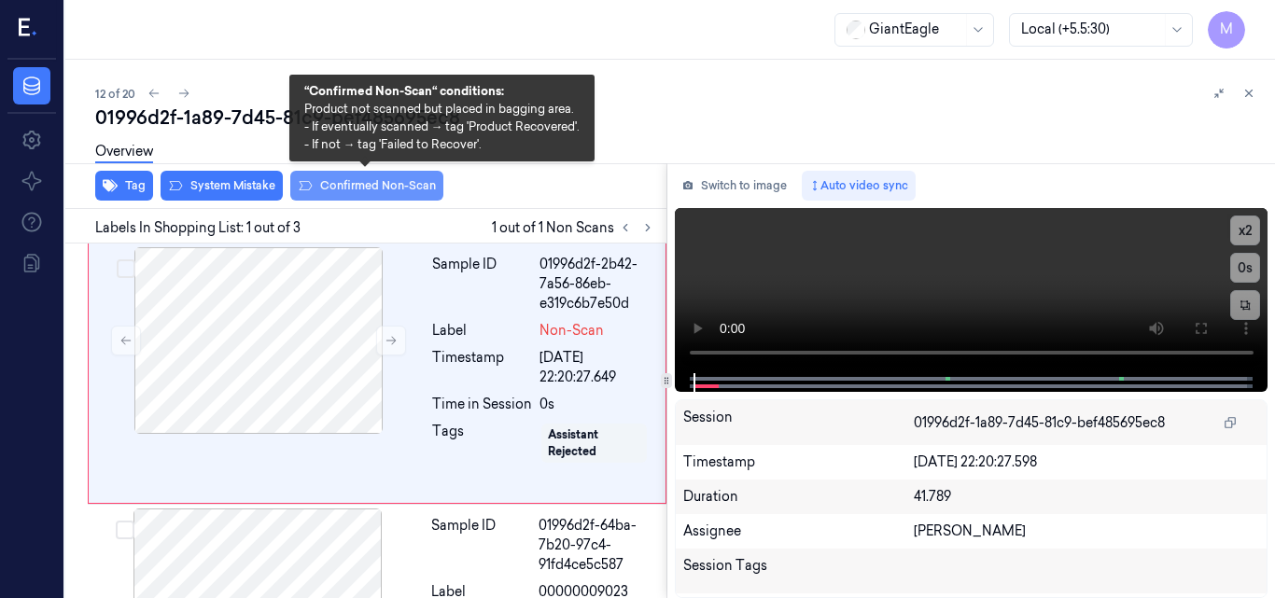
click at [379, 186] on button "Confirmed Non-Scan" at bounding box center [366, 186] width 153 height 30
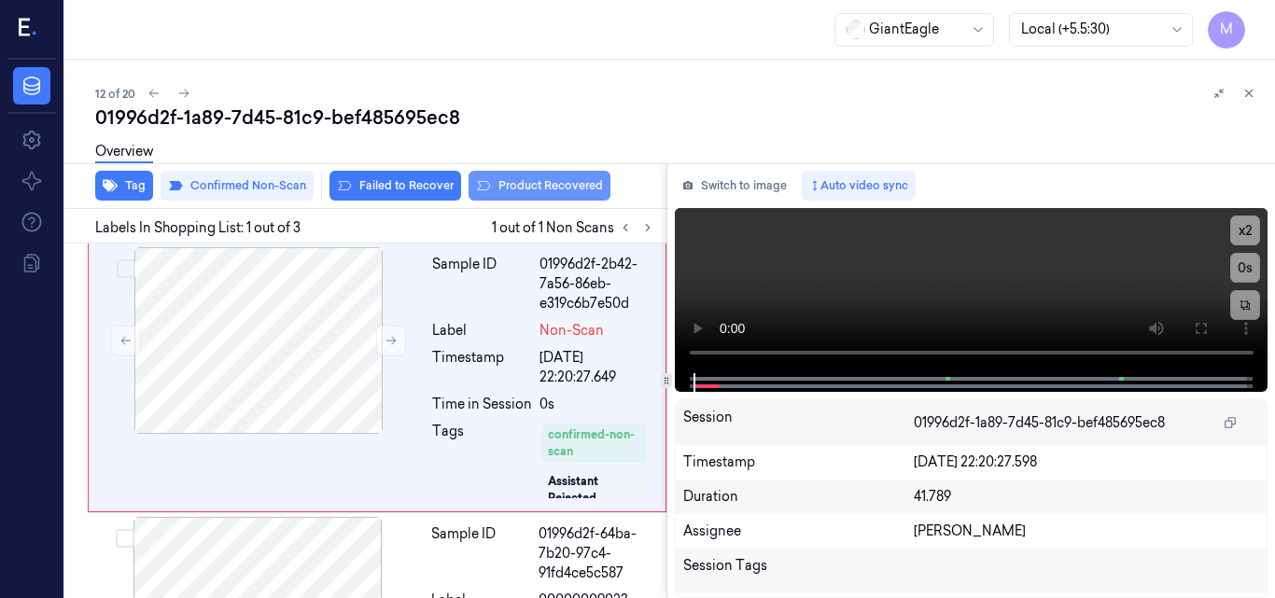
click at [547, 189] on button "Product Recovered" at bounding box center [540, 186] width 142 height 30
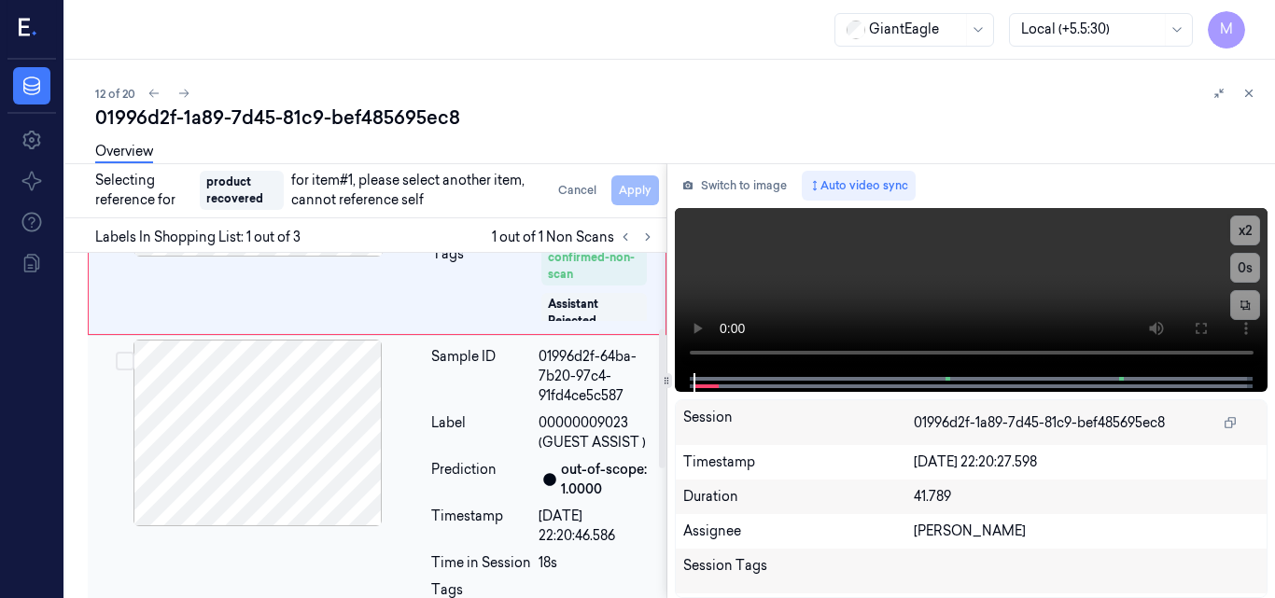
click at [287, 404] on div at bounding box center [257, 433] width 332 height 187
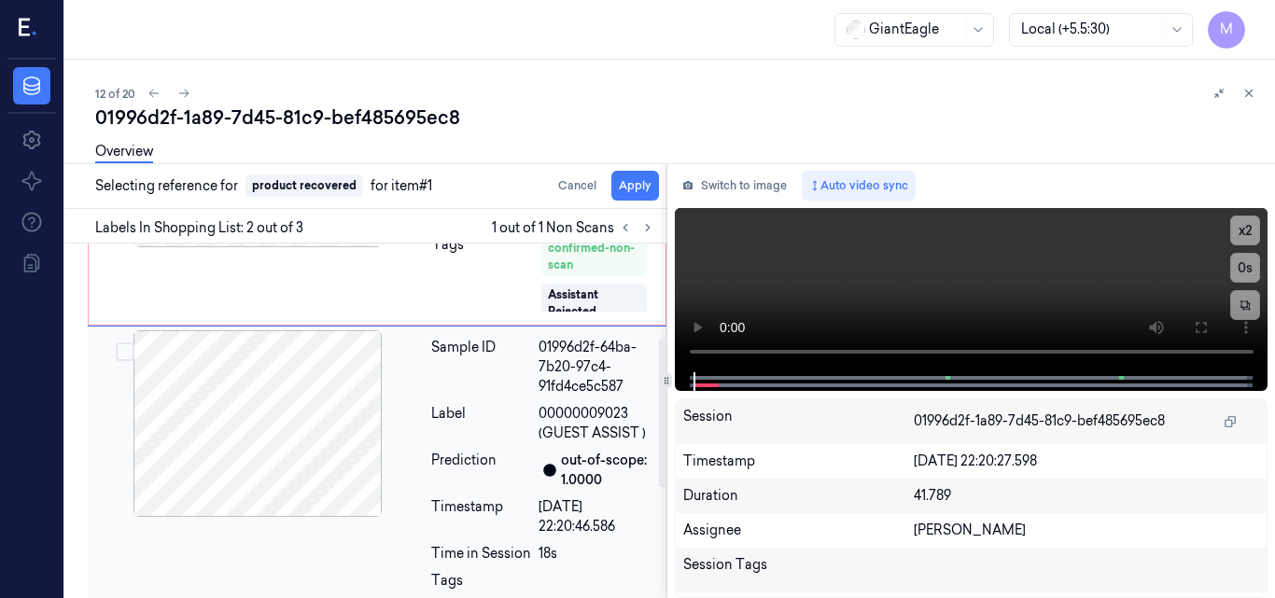
scroll to position [235, 0]
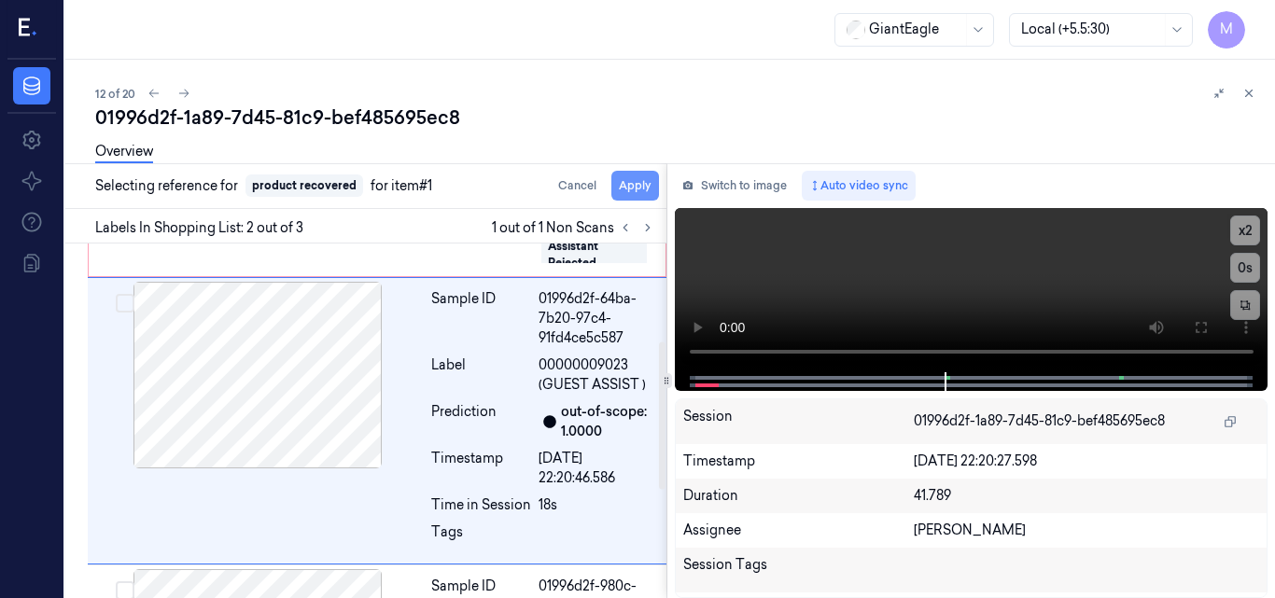
click at [637, 187] on button "Apply" at bounding box center [635, 186] width 48 height 30
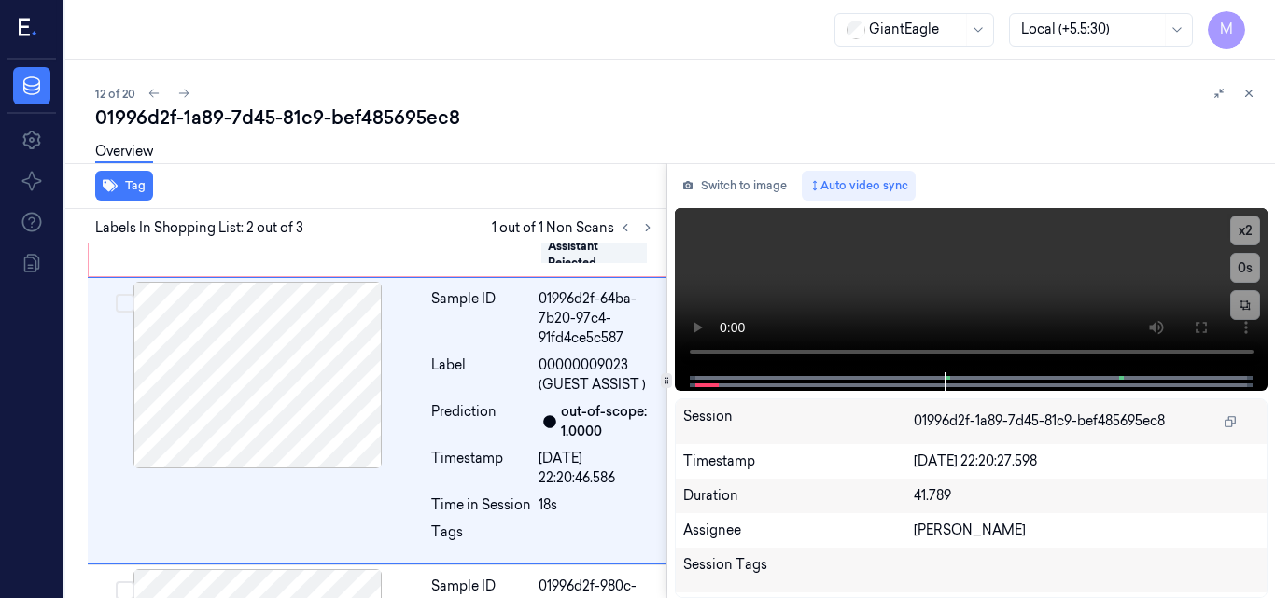
scroll to position [256, 0]
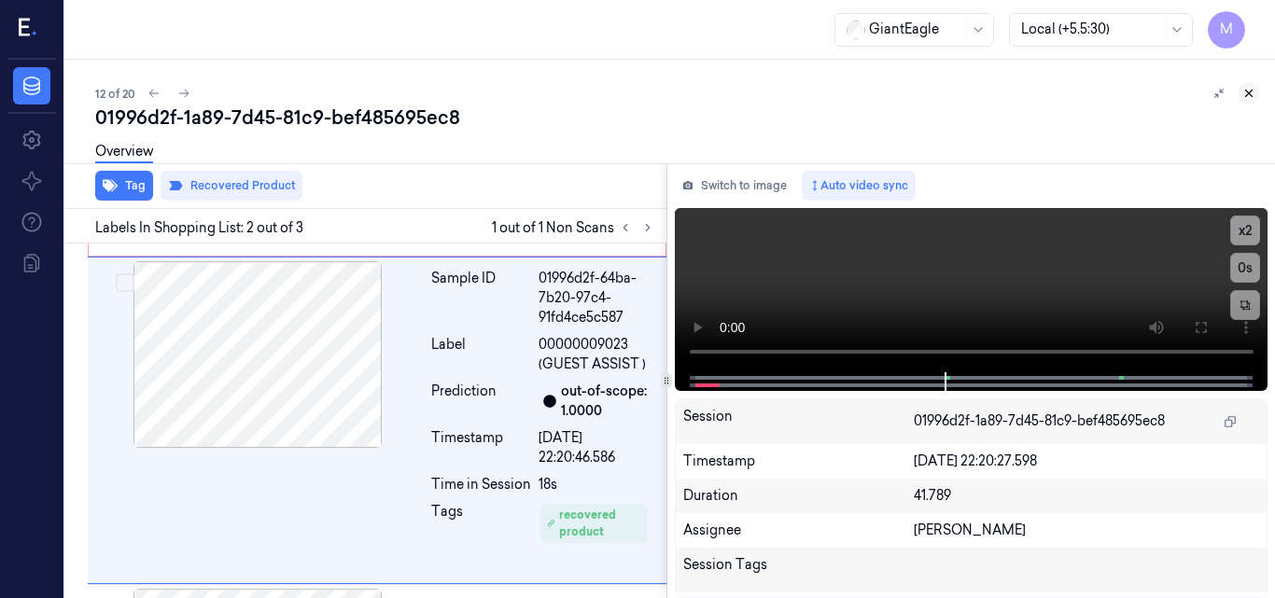
click at [1249, 91] on icon at bounding box center [1248, 93] width 13 height 13
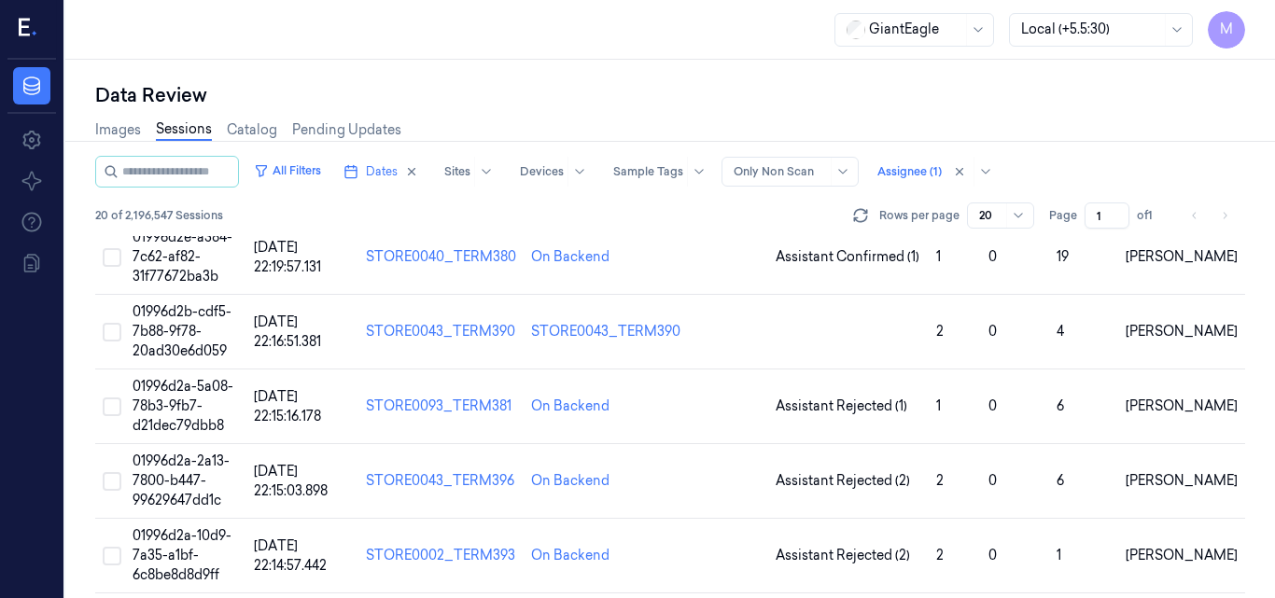
scroll to position [846, 0]
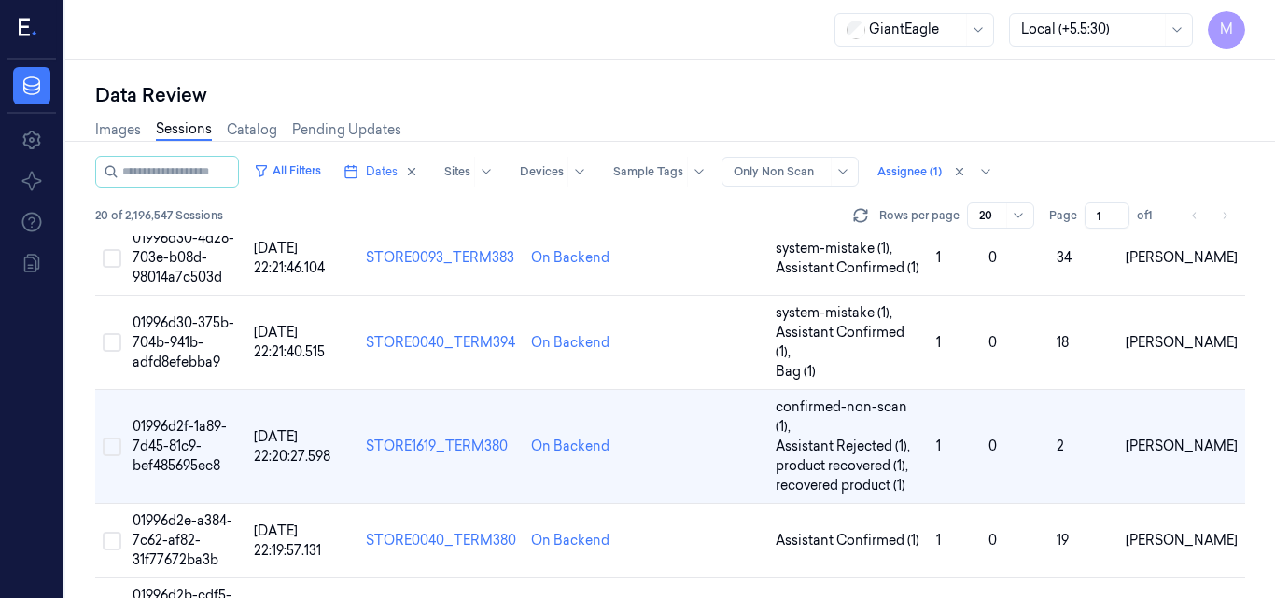
click at [194, 418] on span "01996d2f-1a89-7d45-81c9-bef485695ec8" at bounding box center [180, 446] width 94 height 56
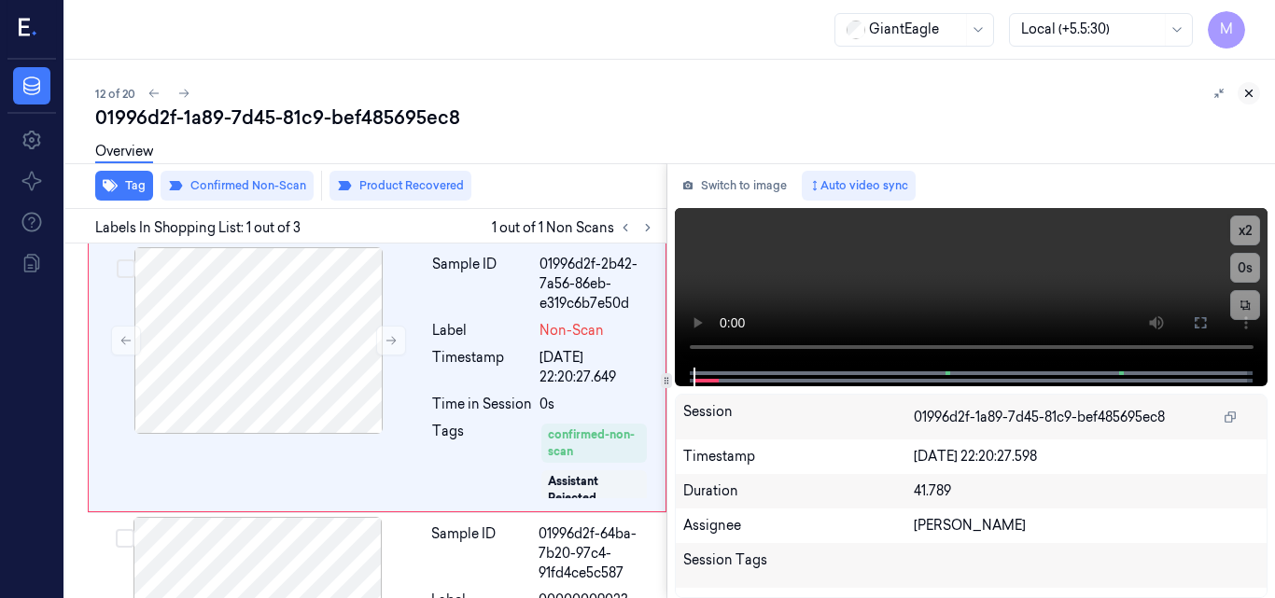
click at [1253, 96] on icon at bounding box center [1248, 93] width 13 height 13
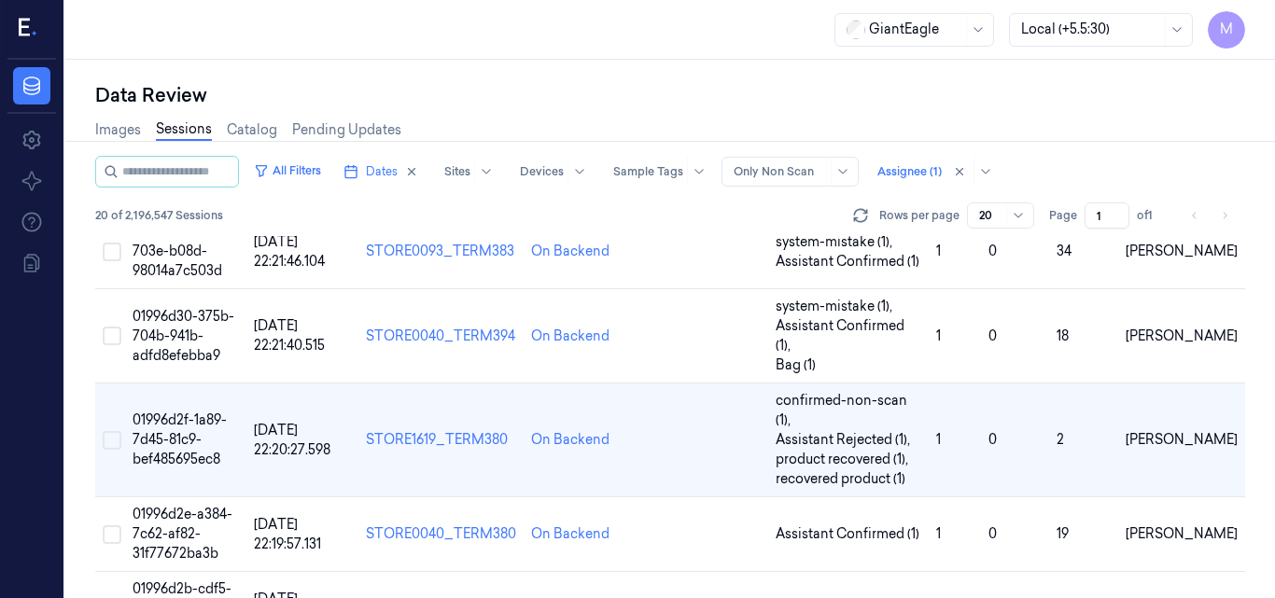
scroll to position [846, 0]
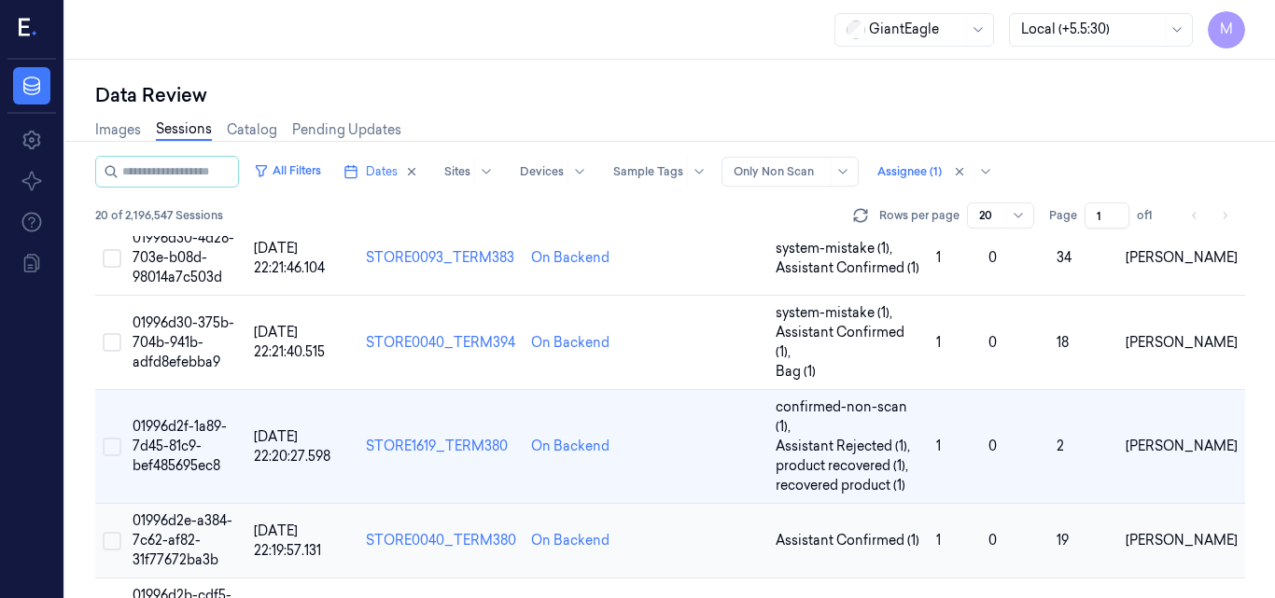
click at [191, 504] on td "01996d2e-a384-7c62-af82-31f77672ba3b" at bounding box center [185, 541] width 121 height 75
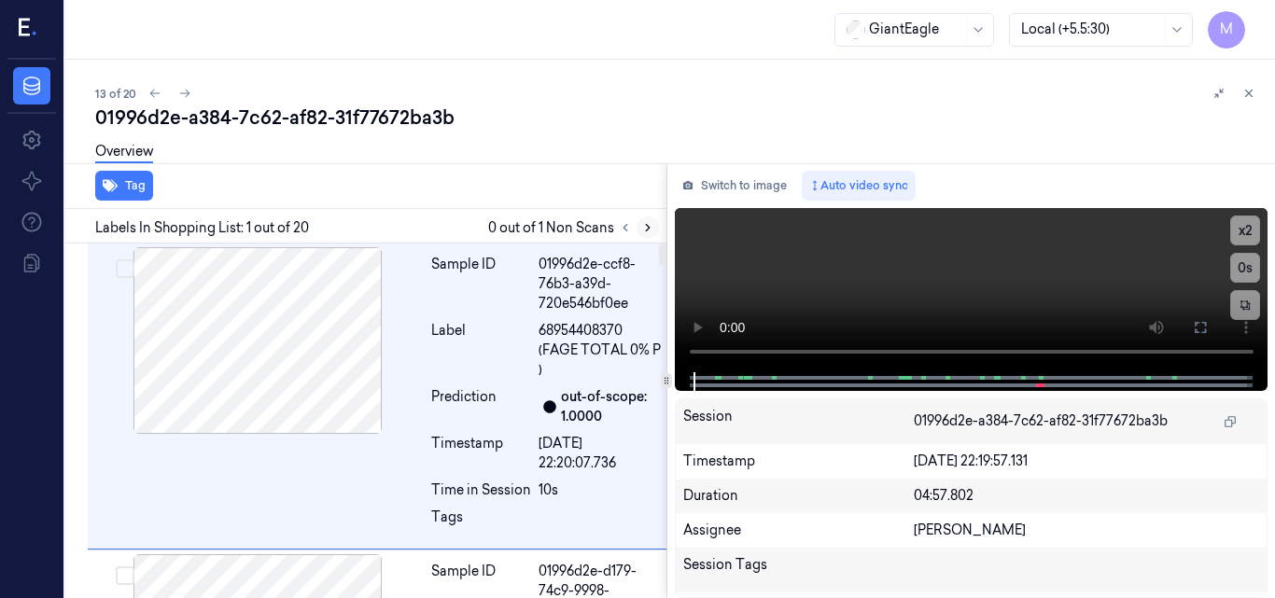
click at [652, 223] on icon at bounding box center [647, 227] width 13 height 13
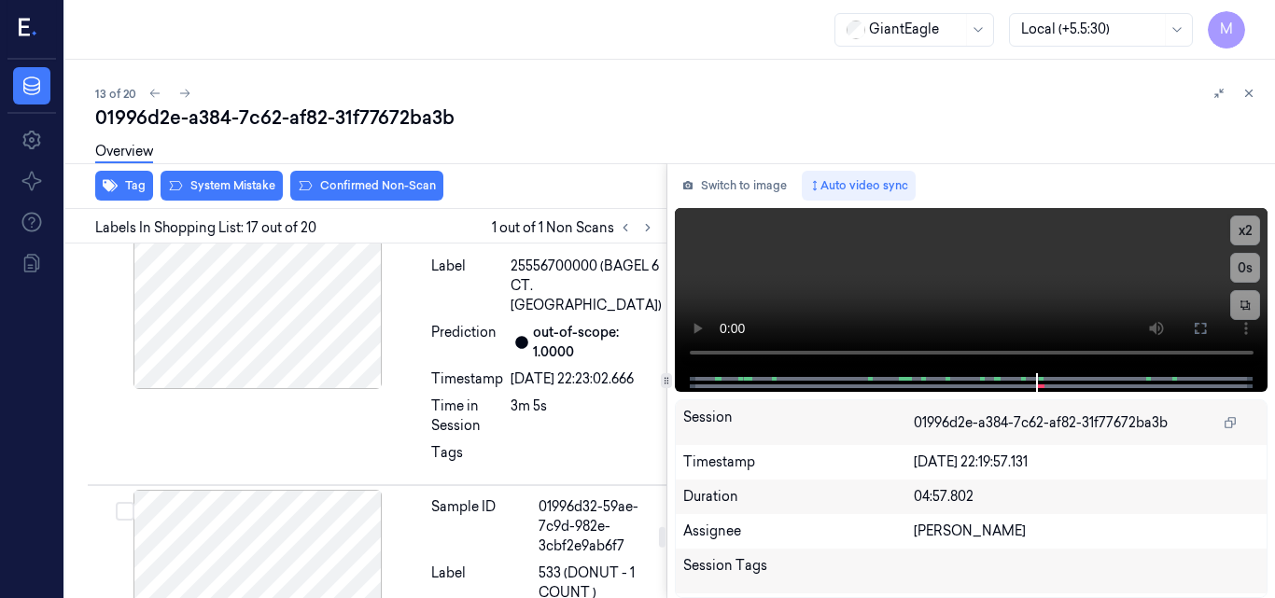
scroll to position [4807, 0]
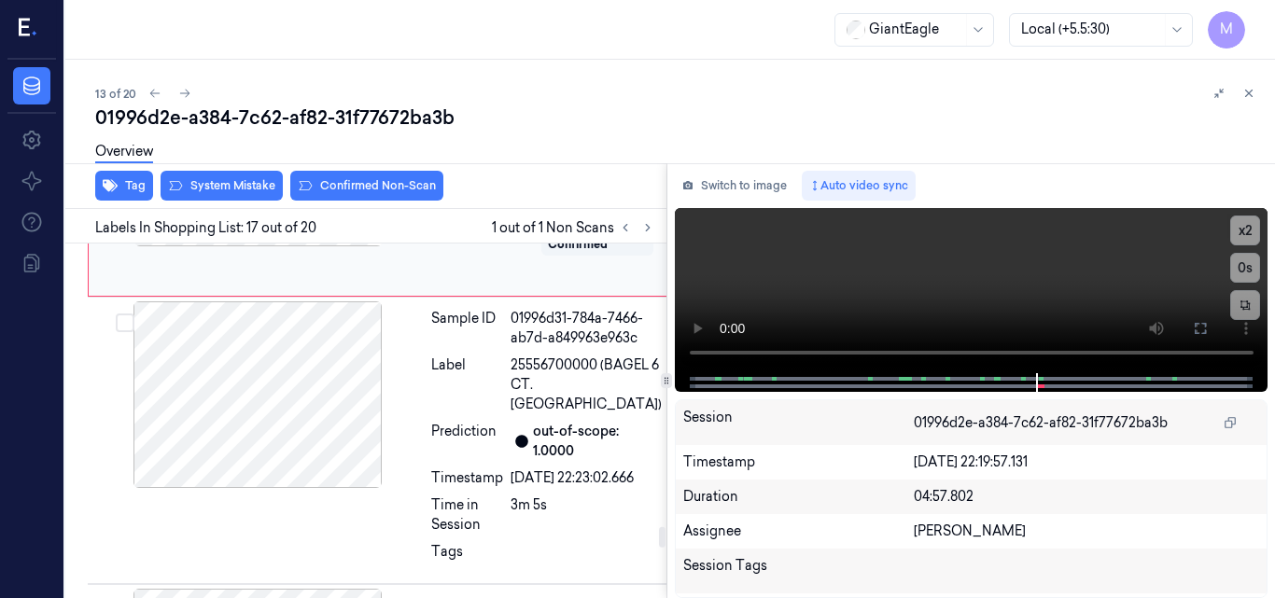
click at [311, 246] on div at bounding box center [258, 153] width 332 height 187
click at [385, 160] on icon at bounding box center [391, 153] width 13 height 13
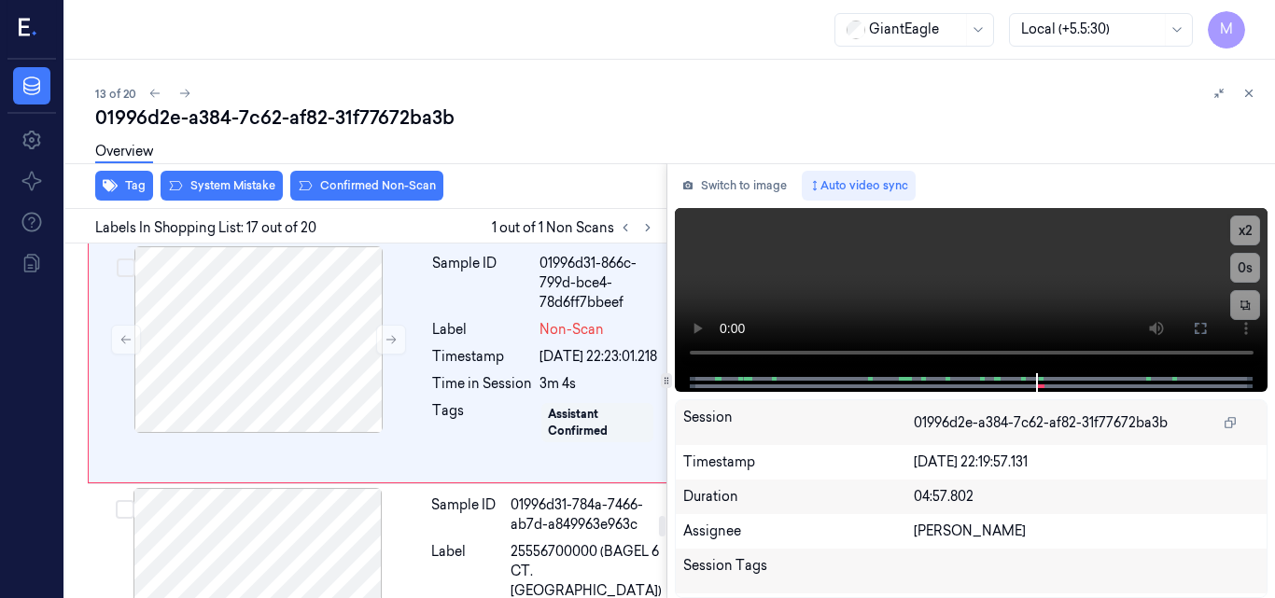
scroll to position [4527, 0]
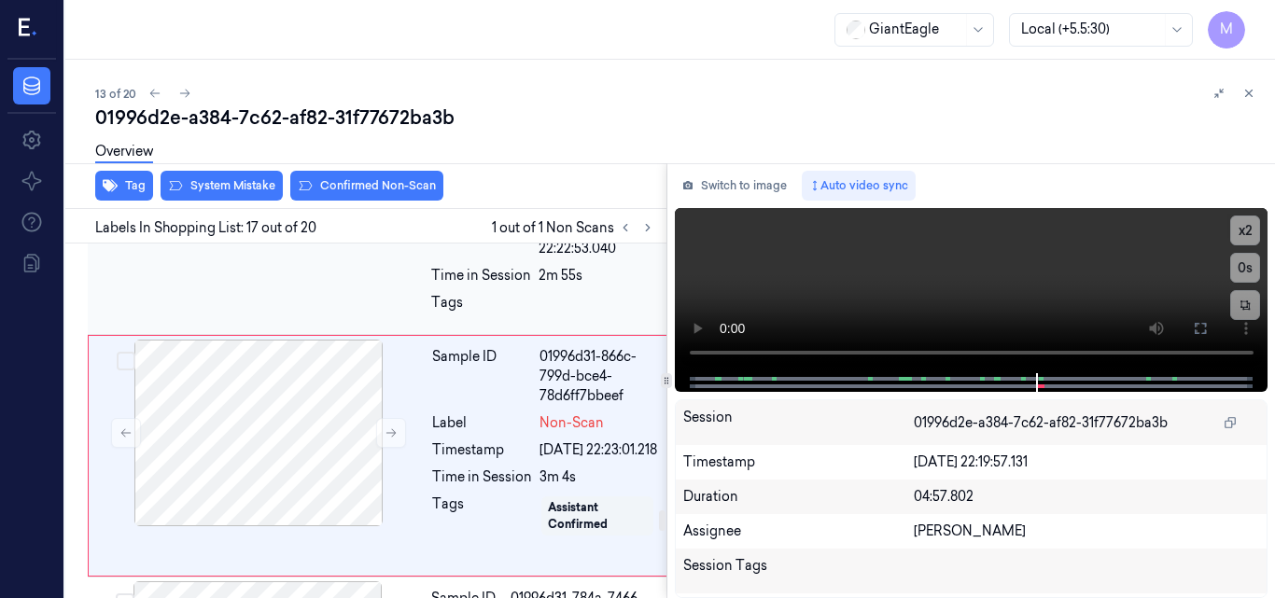
click at [506, 330] on div "Sample ID 01996d31-52b0-7e52-8651-029700746e3a Label 64286311130 (GREENIES FELI…" at bounding box center [546, 182] width 245 height 298
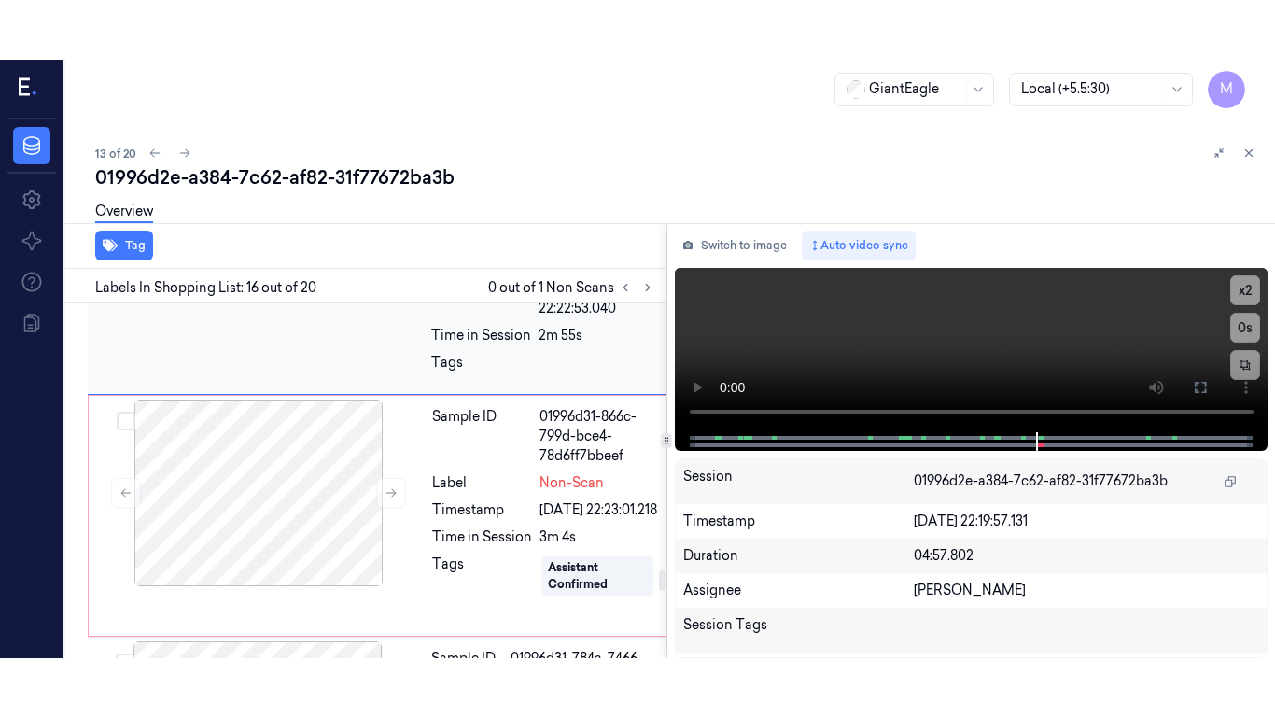
scroll to position [4523, 0]
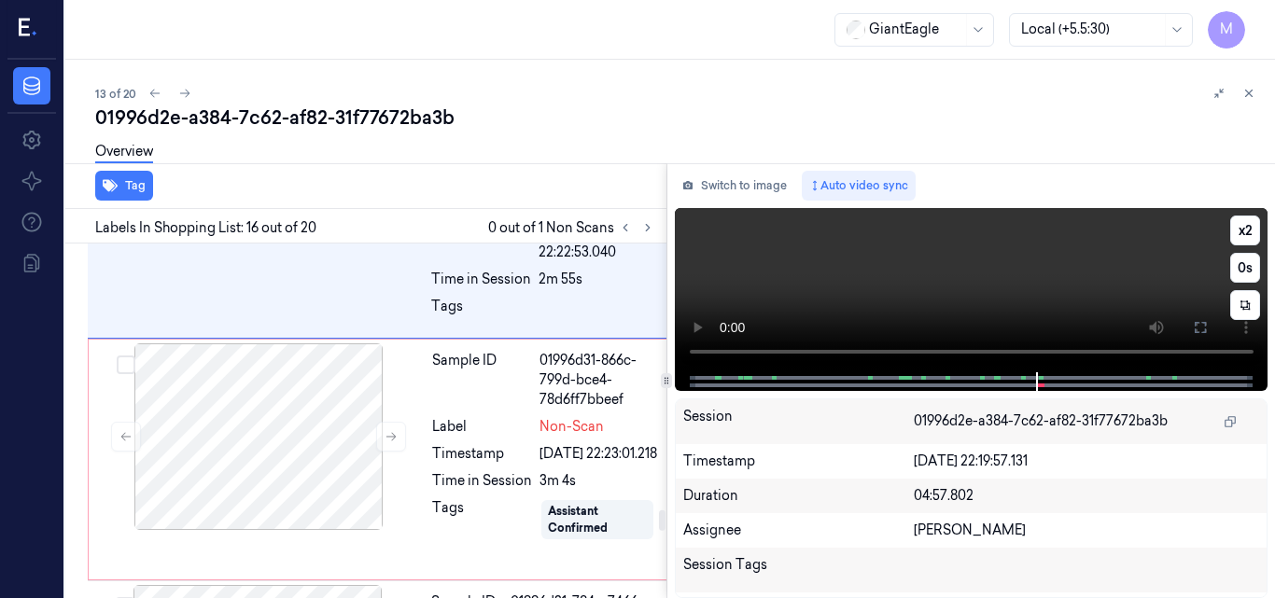
click at [979, 287] on video at bounding box center [972, 290] width 594 height 164
click at [1192, 322] on button at bounding box center [1200, 328] width 30 height 30
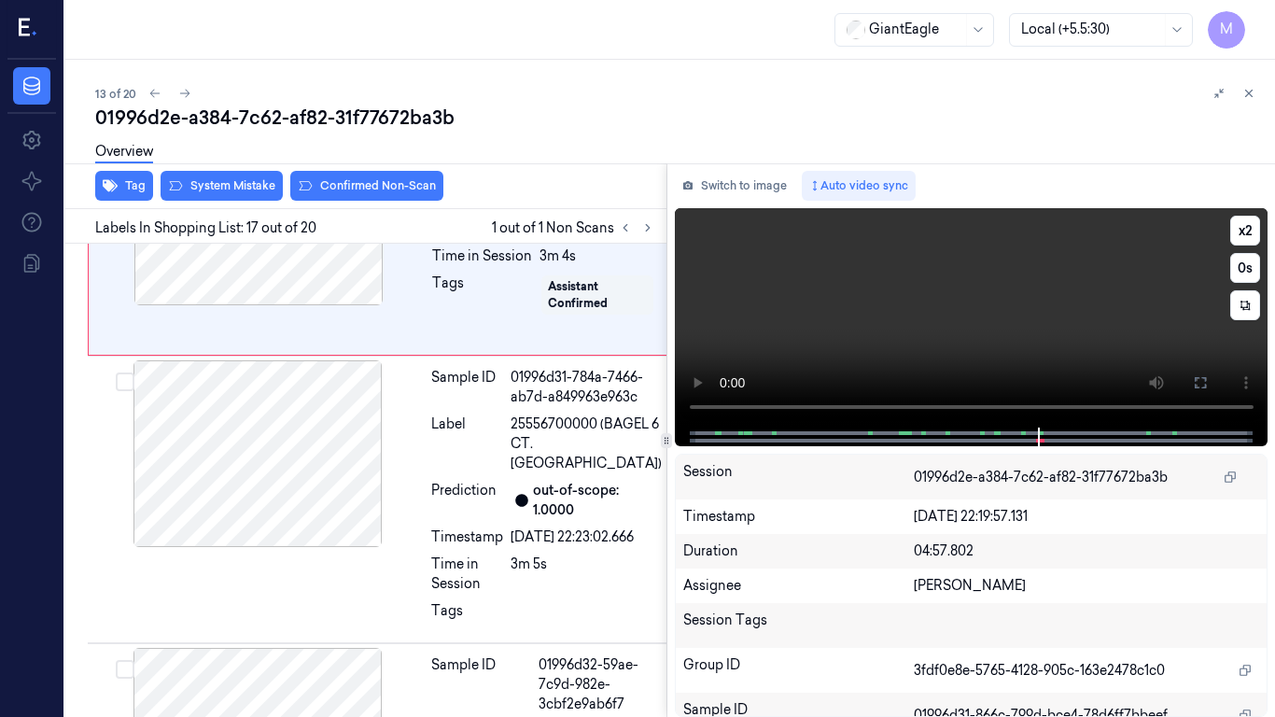
scroll to position [4777, 0]
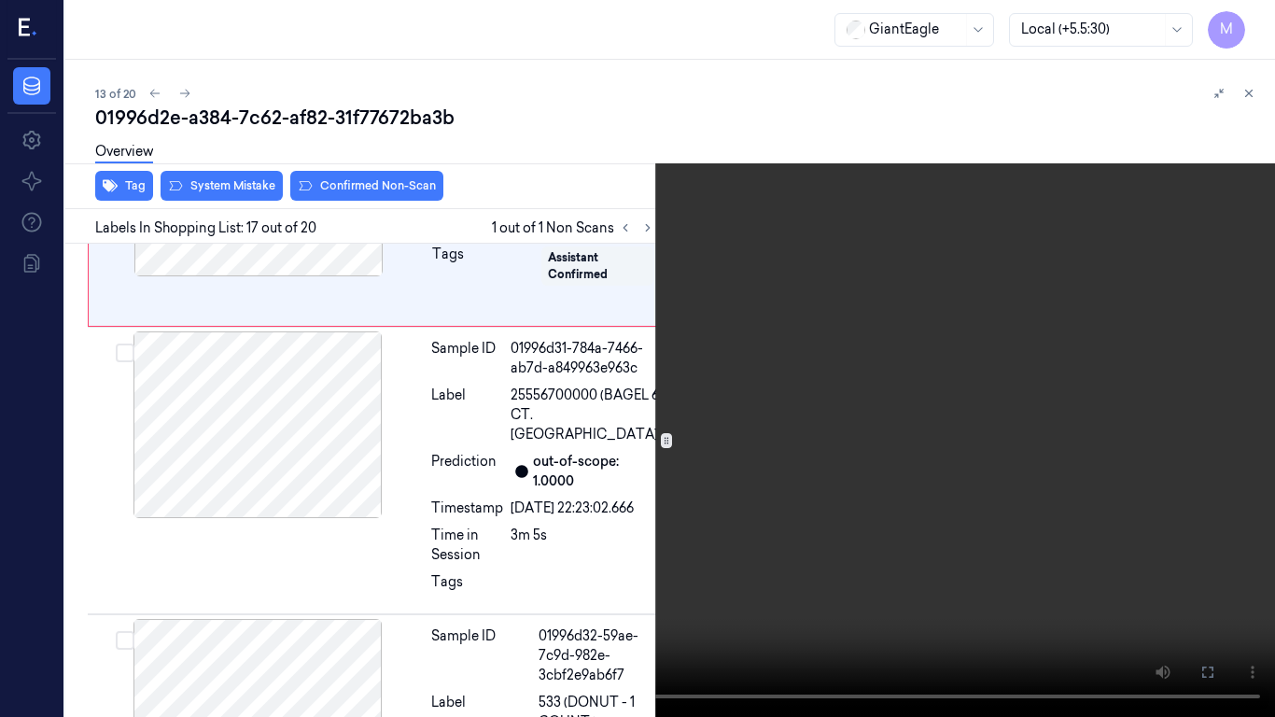
click at [762, 426] on video at bounding box center [637, 358] width 1275 height 717
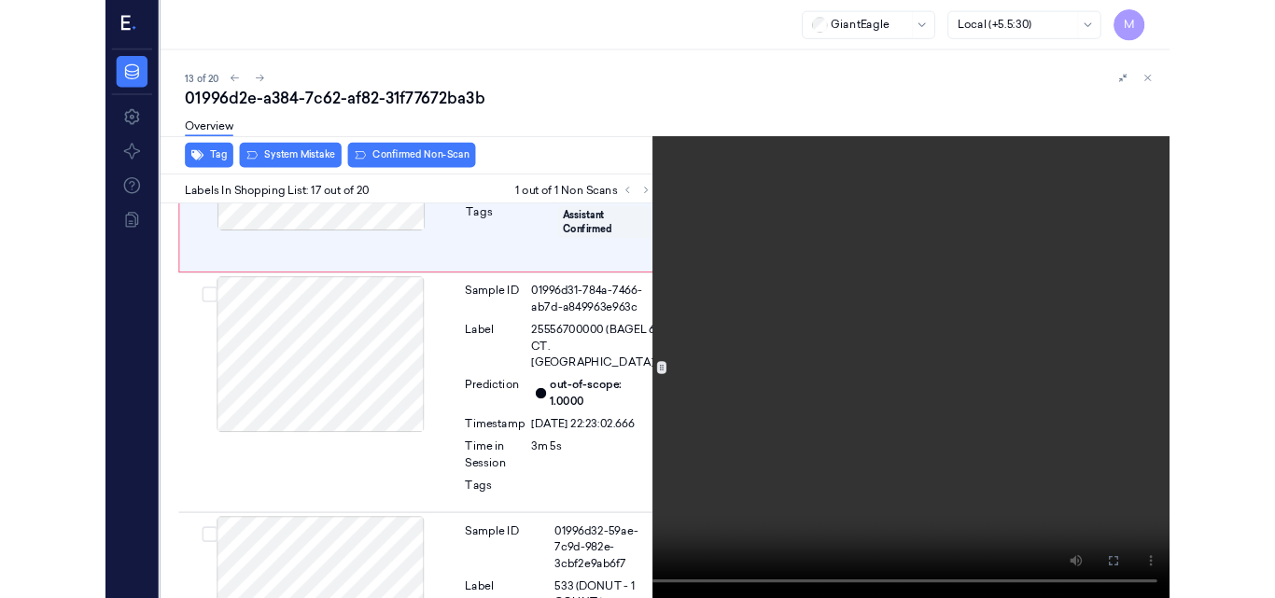
scroll to position [4748, 0]
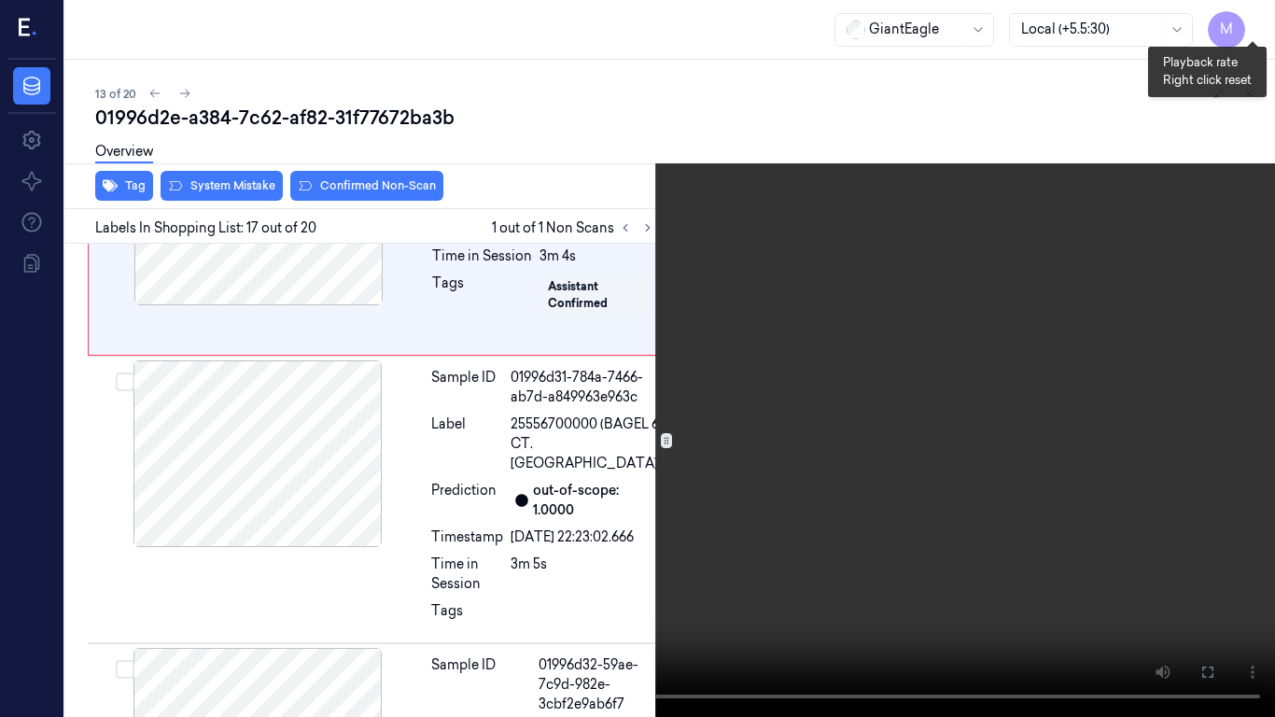
click at [1252, 15] on button "x 2" at bounding box center [1253, 22] width 30 height 30
click at [1252, 22] on button "x 4" at bounding box center [1253, 22] width 30 height 30
click at [851, 251] on video at bounding box center [637, 358] width 1275 height 717
click at [0, 0] on icon at bounding box center [0, 0] width 0 height 0
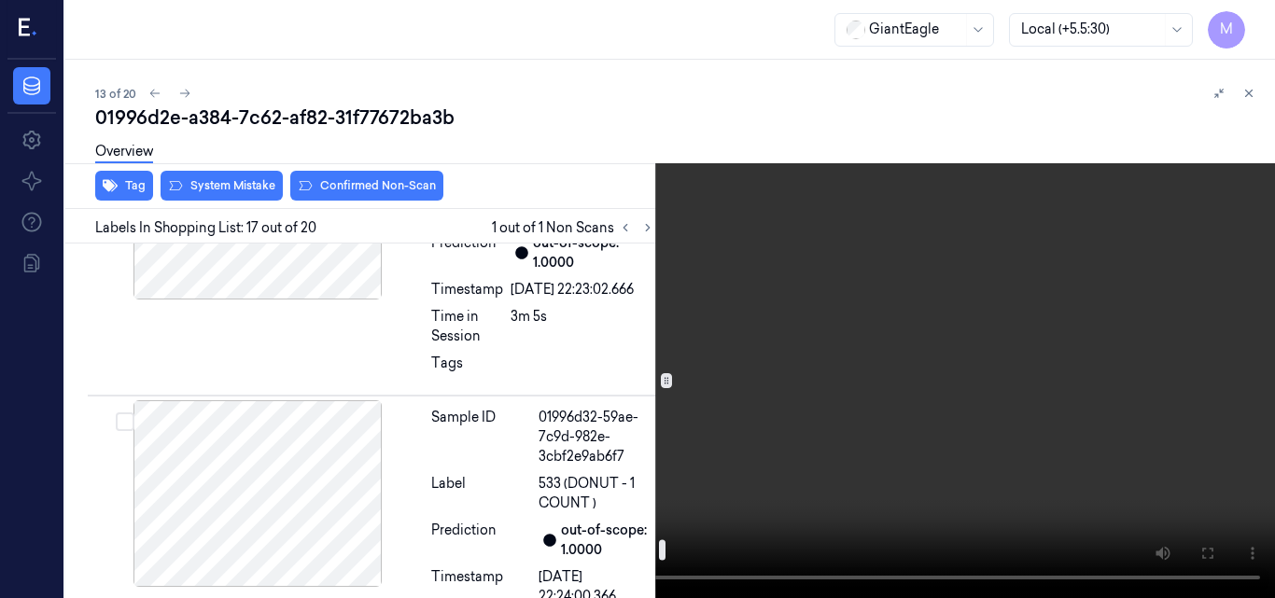
scroll to position [5028, 0]
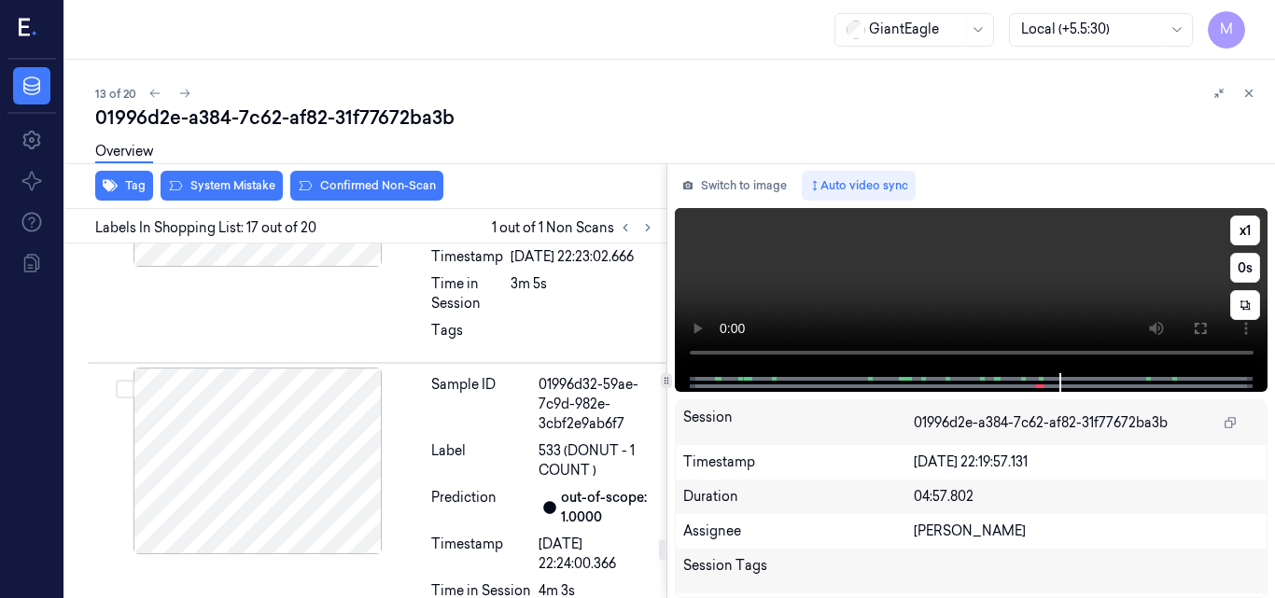
click at [961, 273] on video at bounding box center [972, 290] width 594 height 165
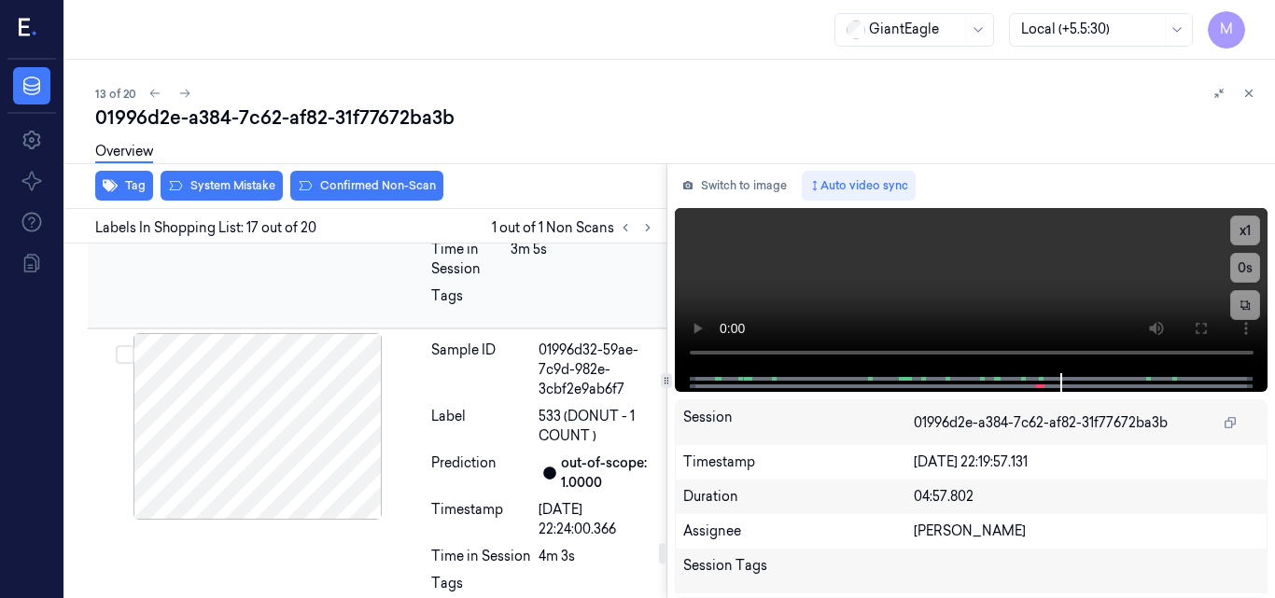
scroll to position [5087, 0]
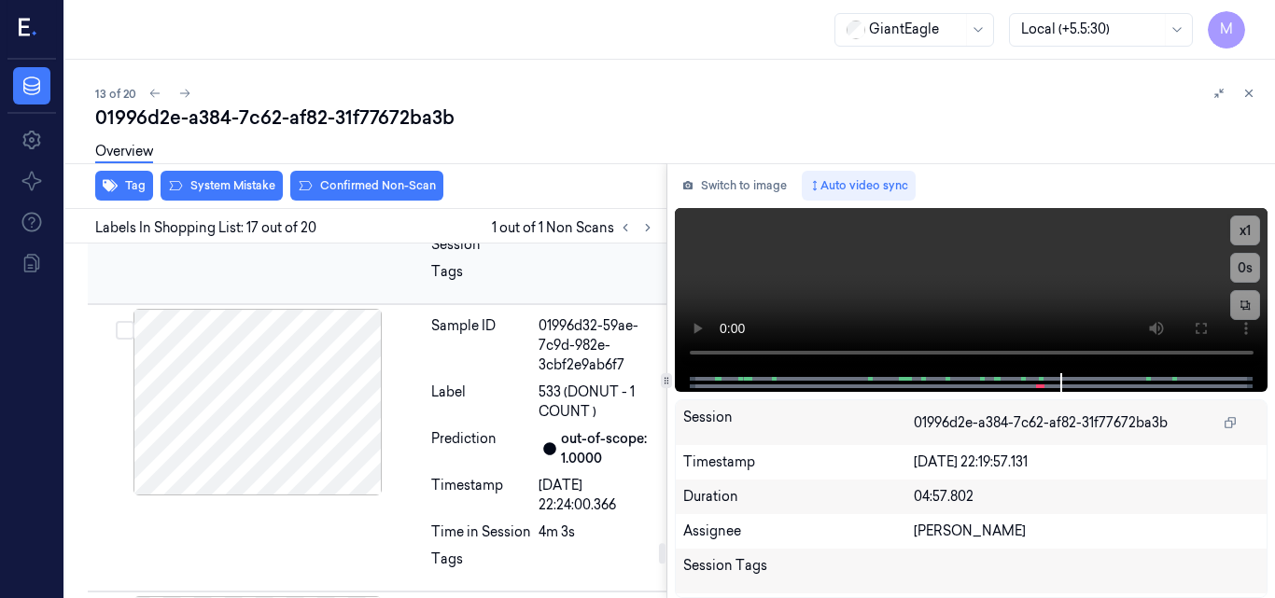
click at [326, 208] on div at bounding box center [257, 114] width 332 height 187
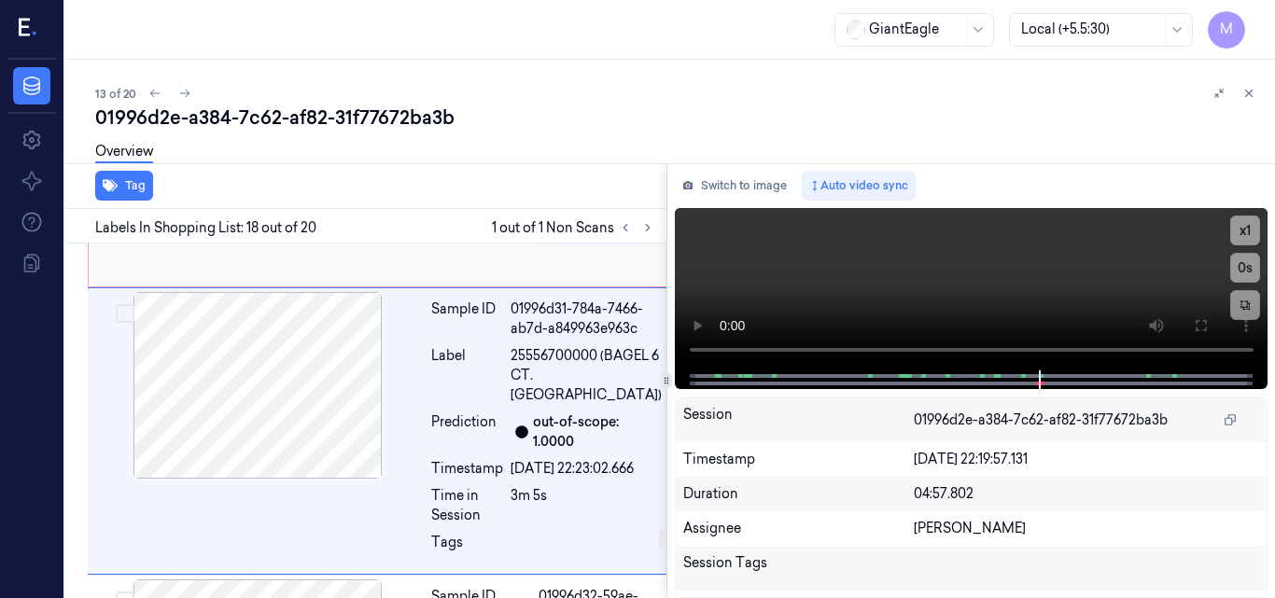
scroll to position [4812, 0]
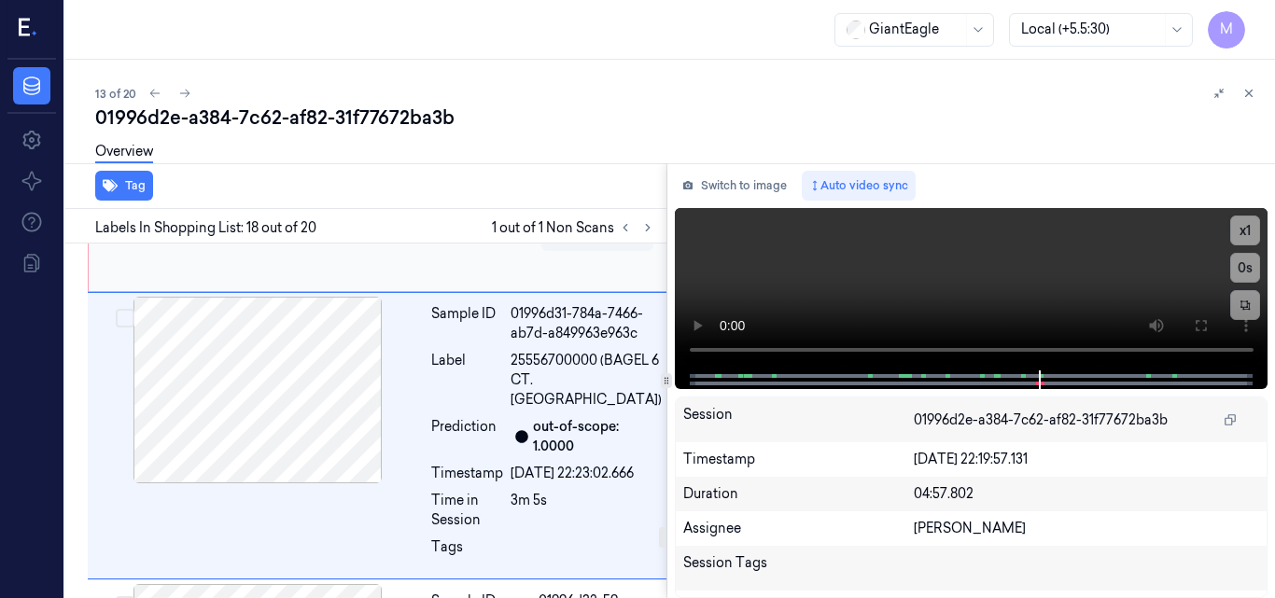
click at [257, 242] on div at bounding box center [258, 148] width 332 height 187
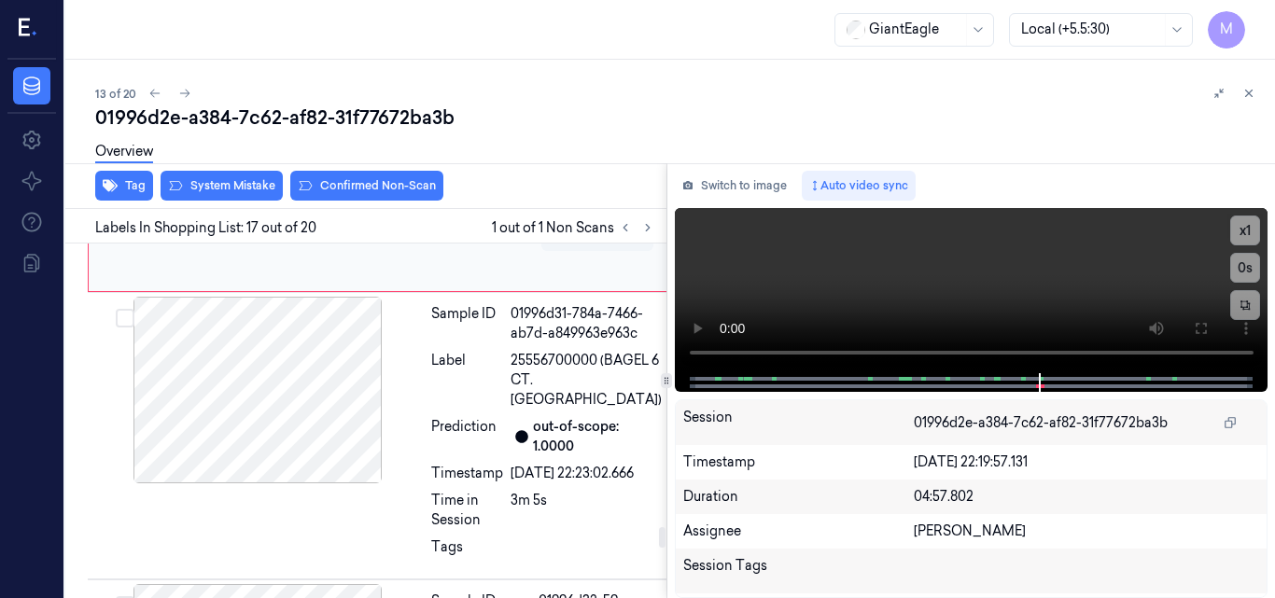
scroll to position [4807, 0]
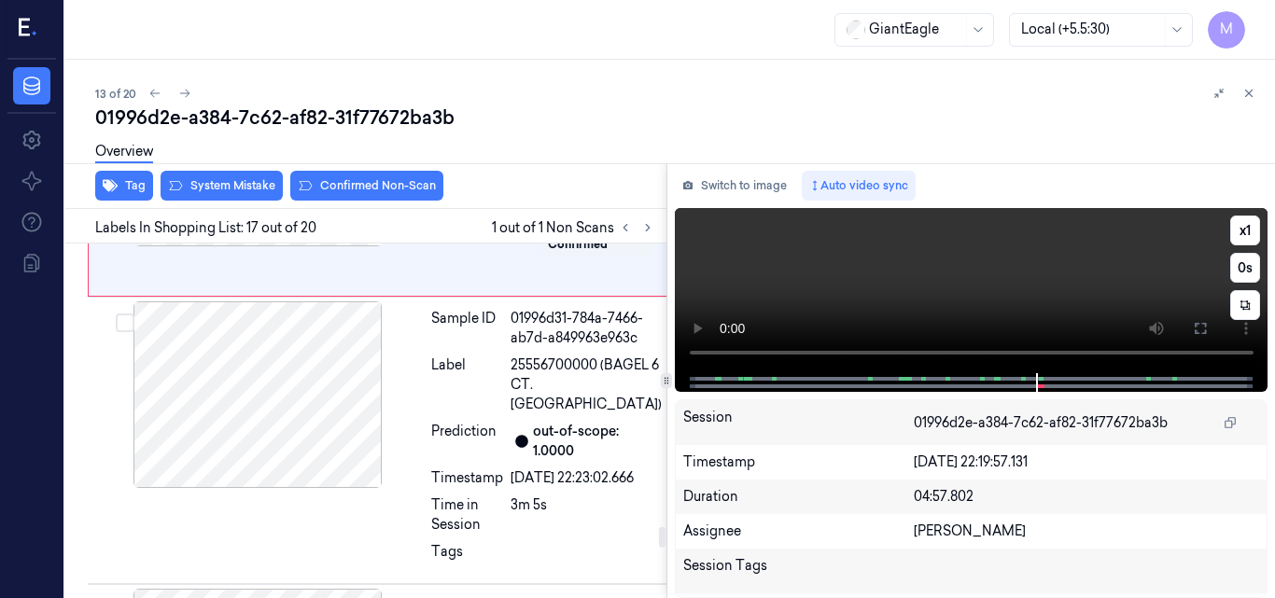
click at [999, 280] on video at bounding box center [972, 290] width 594 height 165
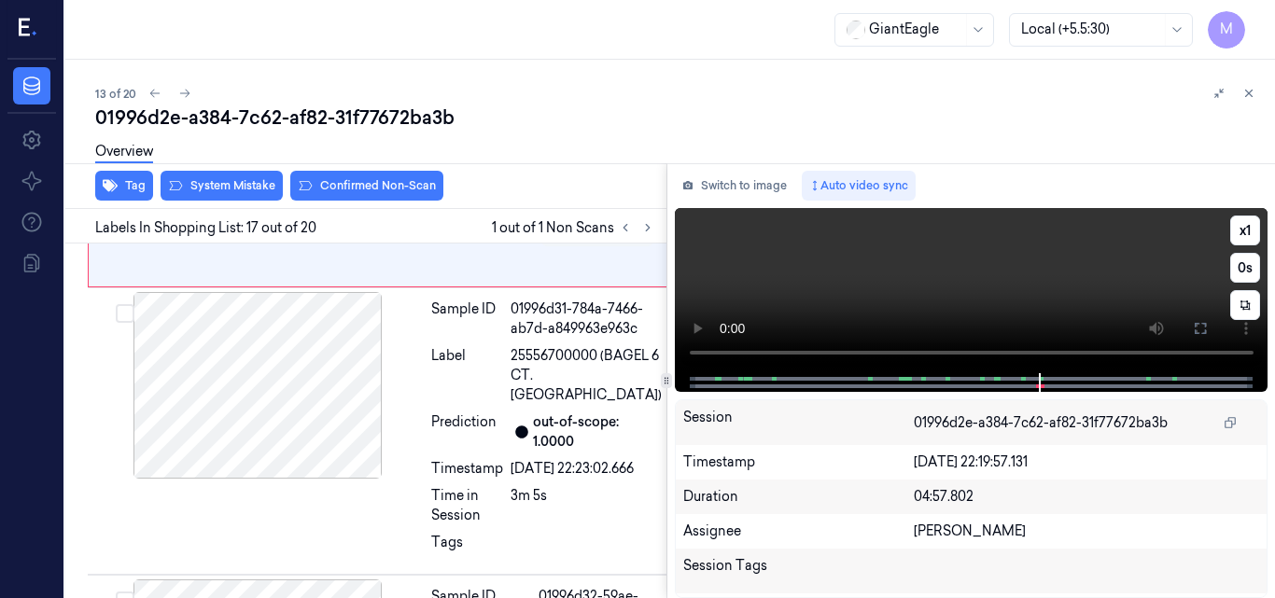
click at [1004, 298] on video at bounding box center [972, 290] width 594 height 165
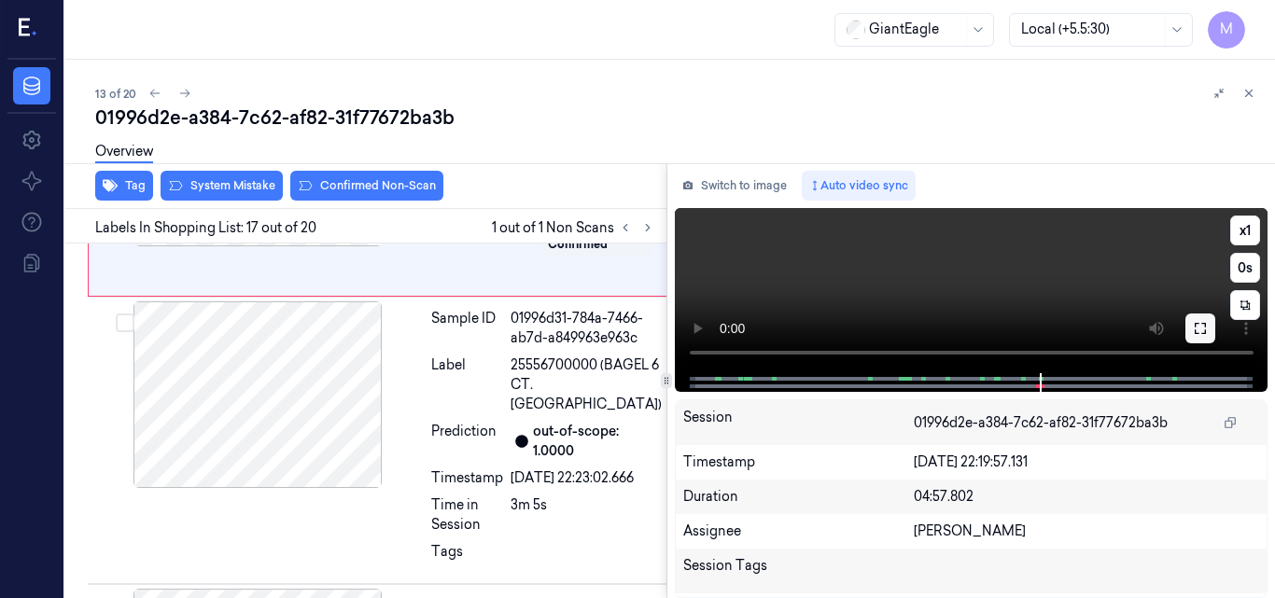
click at [1197, 334] on icon at bounding box center [1200, 328] width 11 height 11
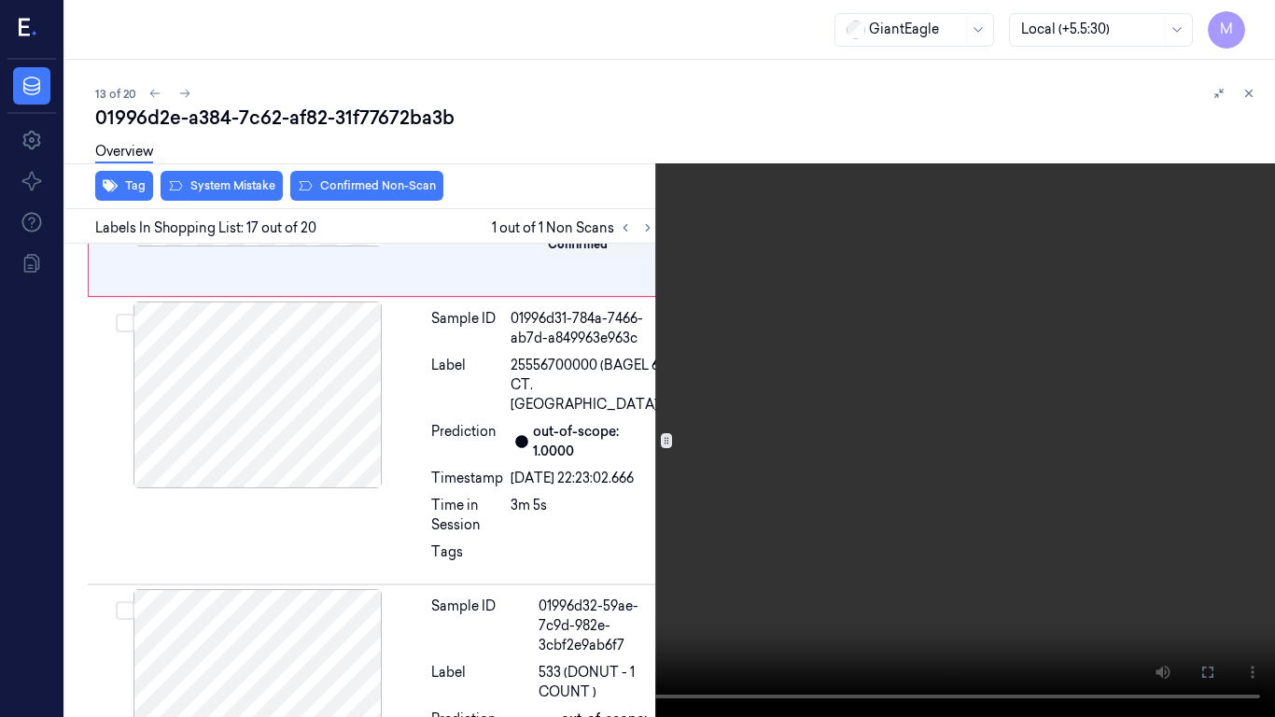
click at [711, 405] on video at bounding box center [637, 358] width 1275 height 717
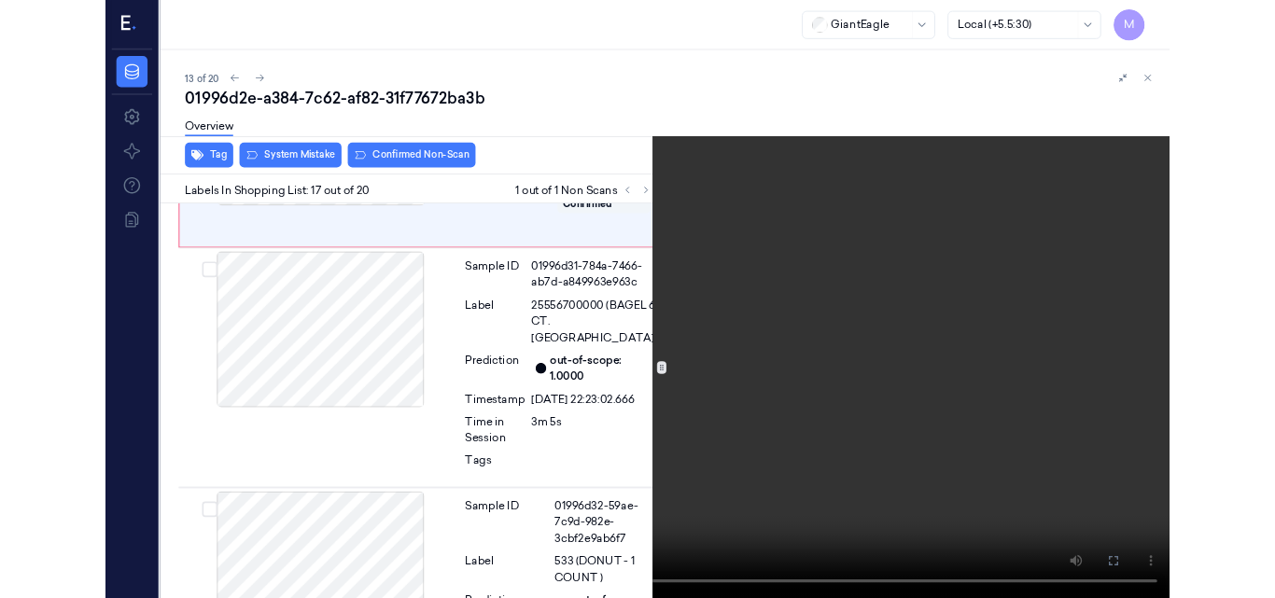
scroll to position [4748, 0]
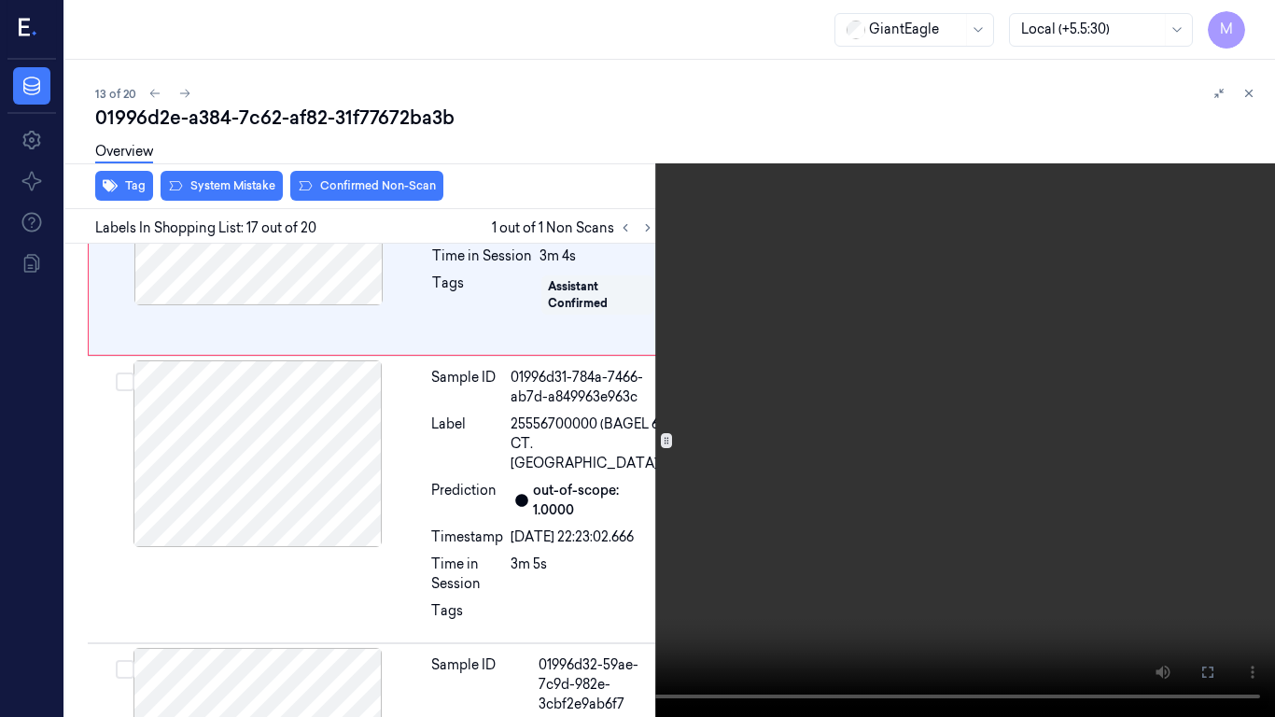
click at [659, 298] on video at bounding box center [637, 358] width 1275 height 717
click at [0, 0] on icon at bounding box center [0, 0] width 0 height 0
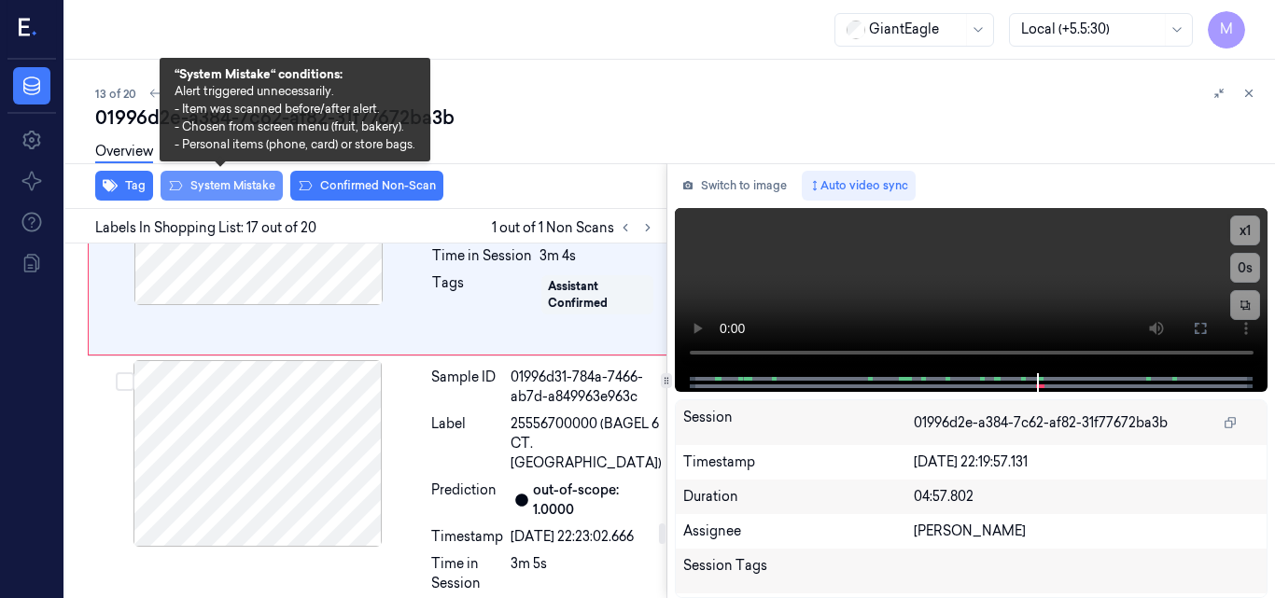
click at [235, 196] on button "System Mistake" at bounding box center [222, 186] width 122 height 30
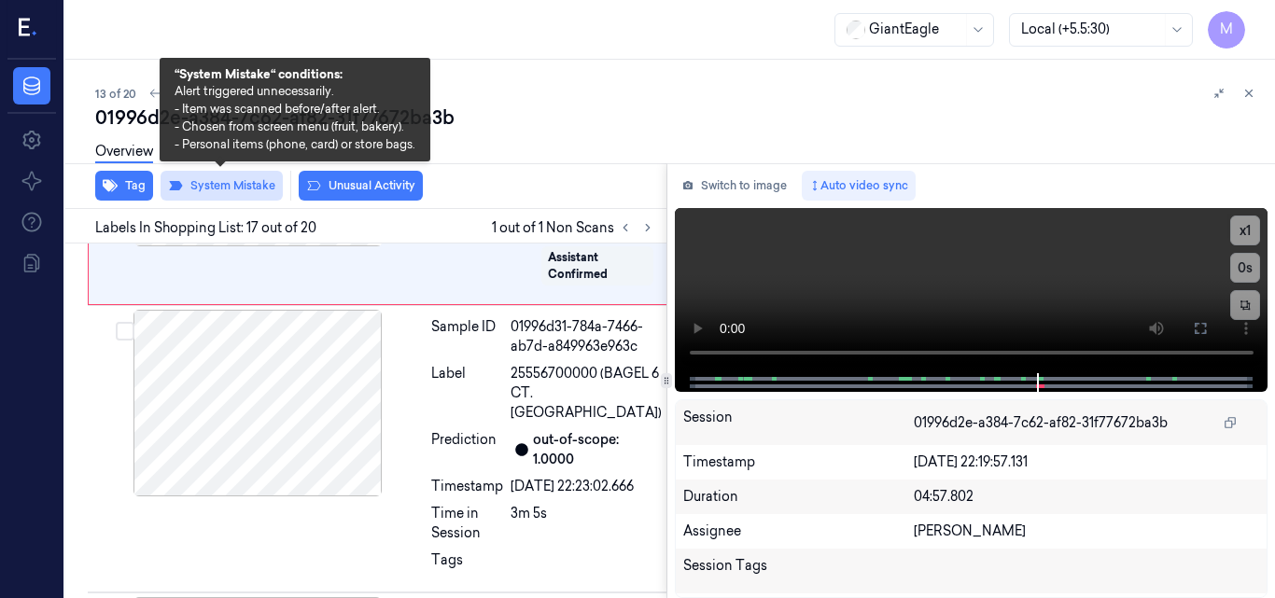
scroll to position [4812, 0]
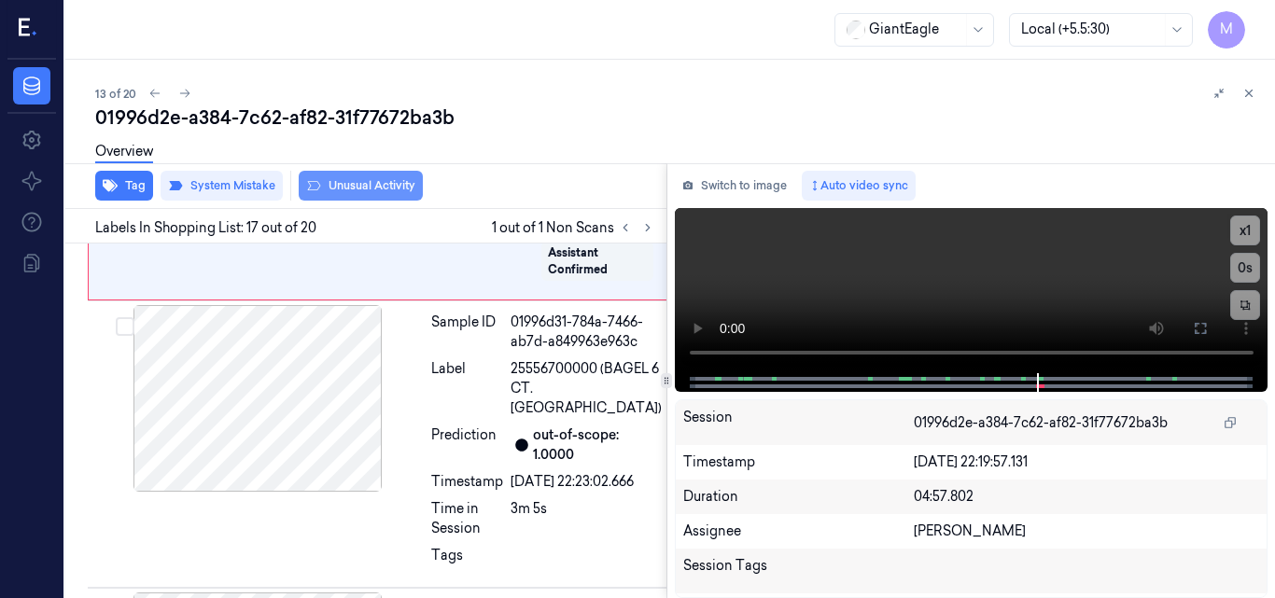
click at [382, 188] on button "Unusual Activity" at bounding box center [361, 186] width 124 height 30
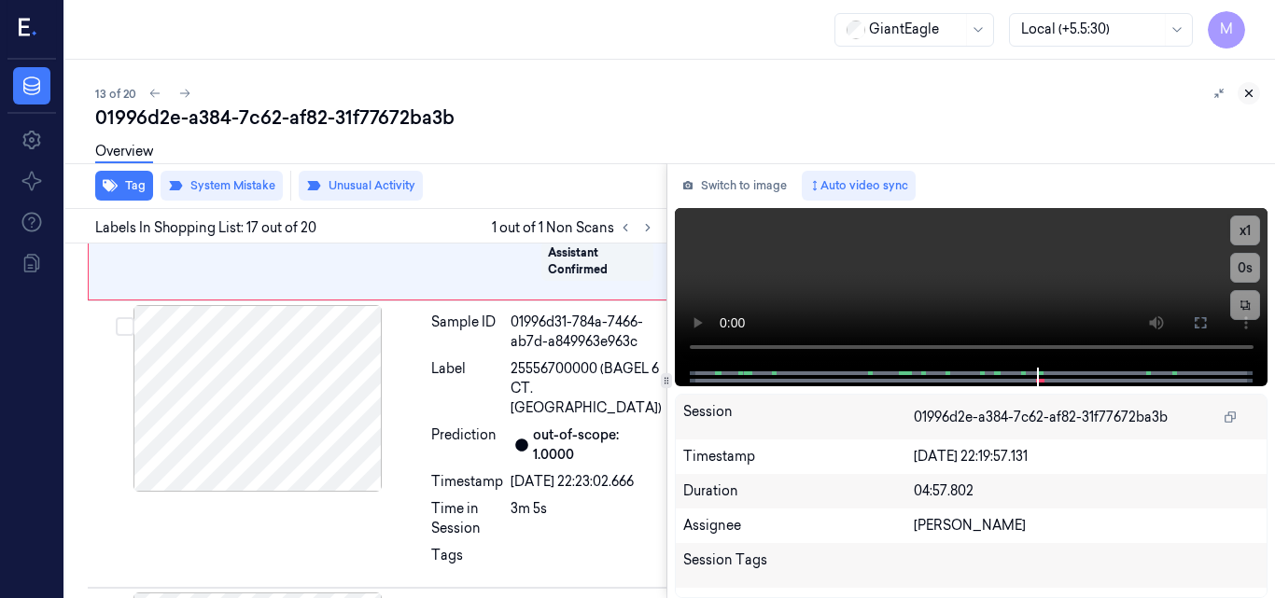
click at [1251, 94] on icon at bounding box center [1248, 93] width 13 height 13
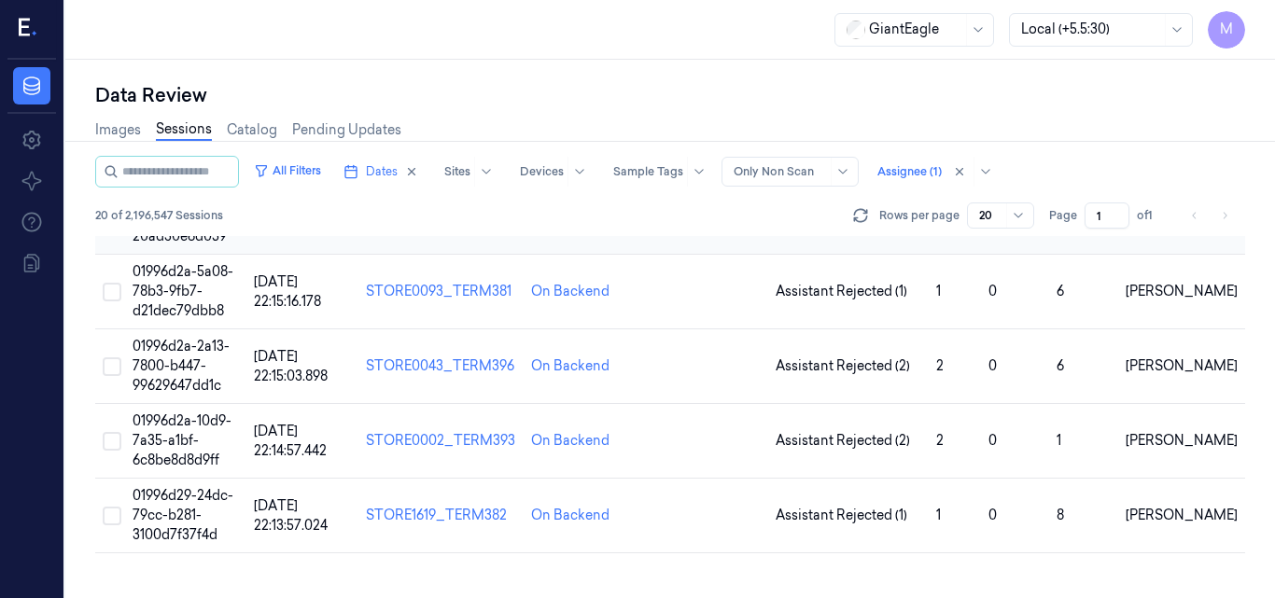
scroll to position [940, 0]
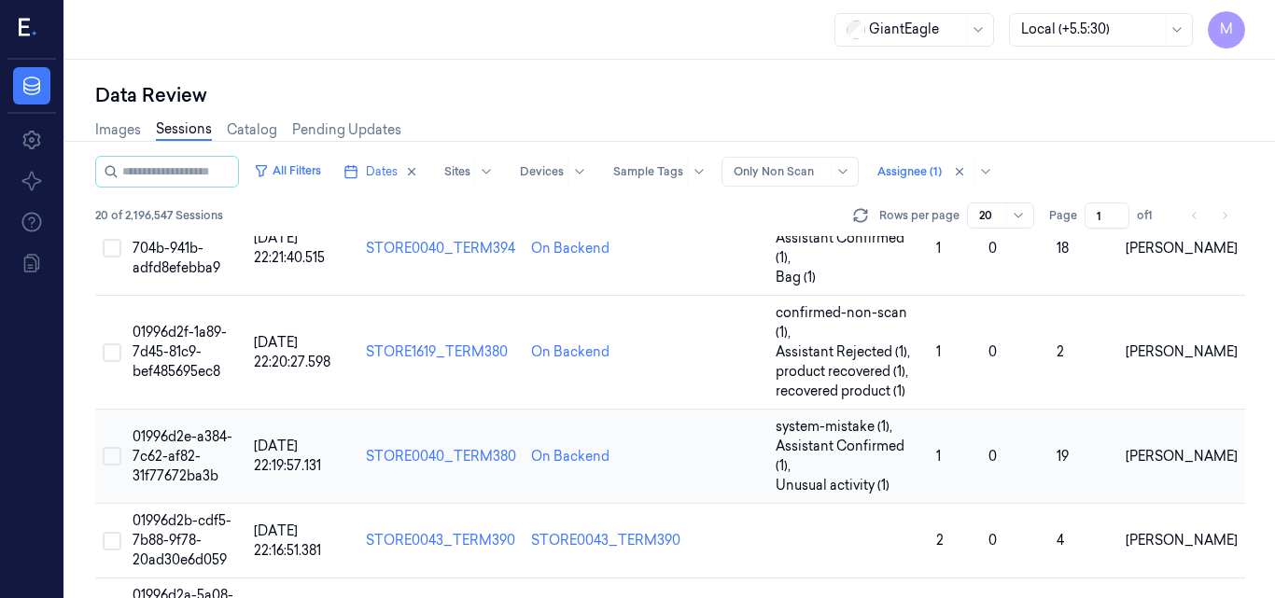
click at [181, 428] on span "01996d2e-a384-7c62-af82-31f77672ba3b" at bounding box center [183, 456] width 100 height 56
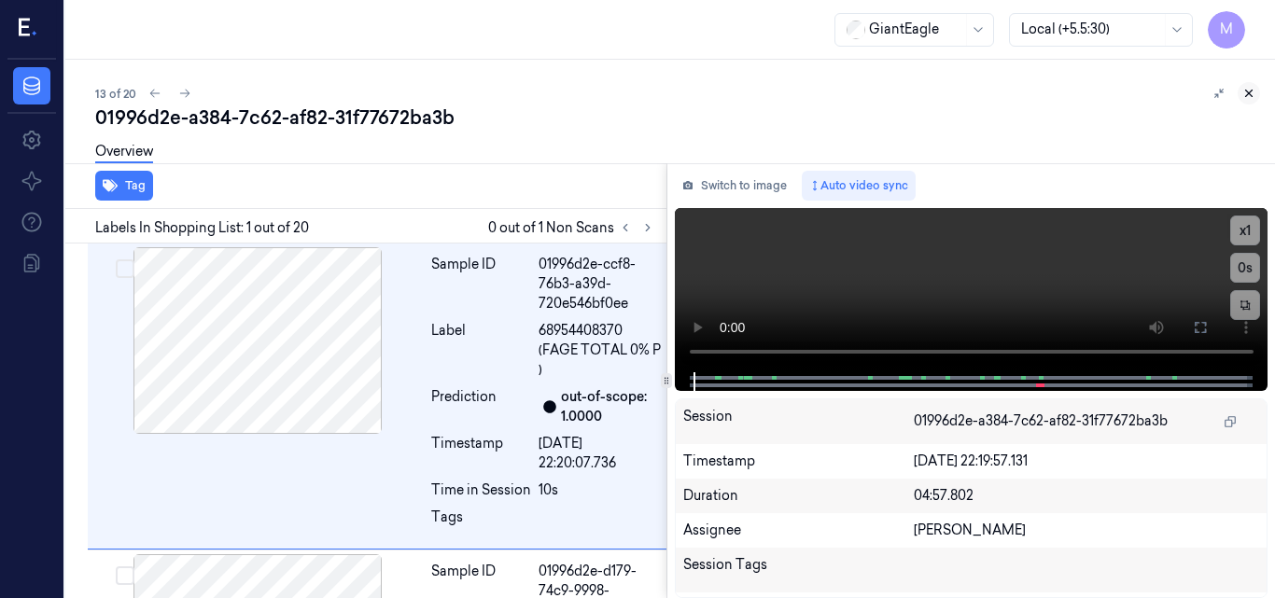
click at [1247, 92] on icon at bounding box center [1248, 93] width 13 height 13
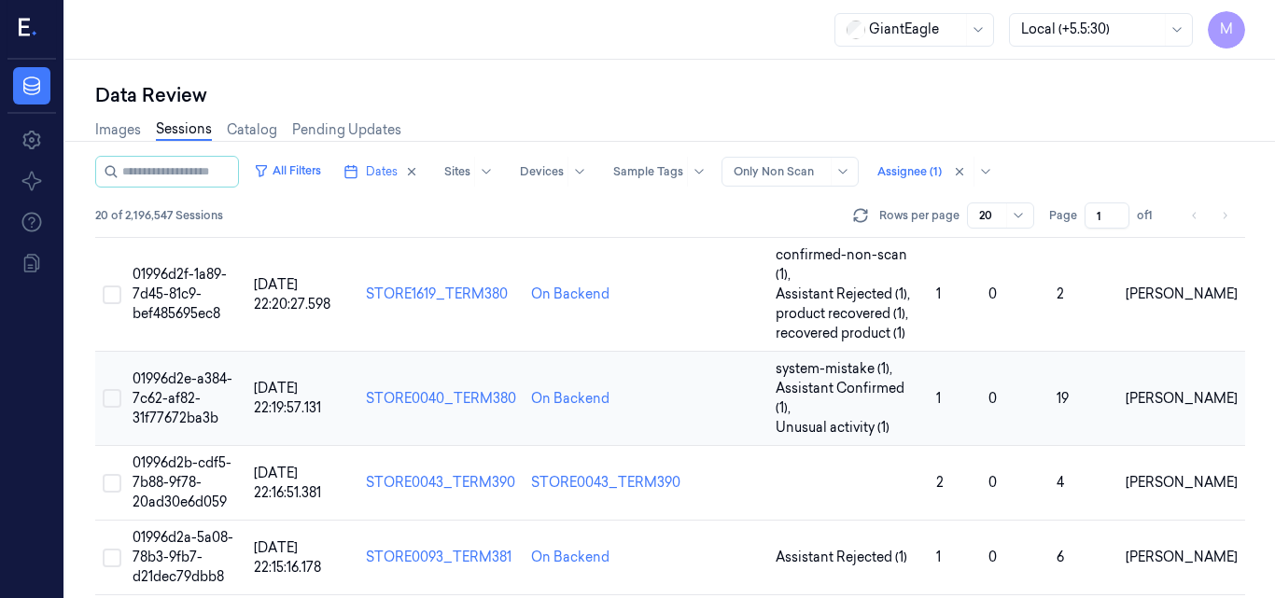
scroll to position [1033, 0]
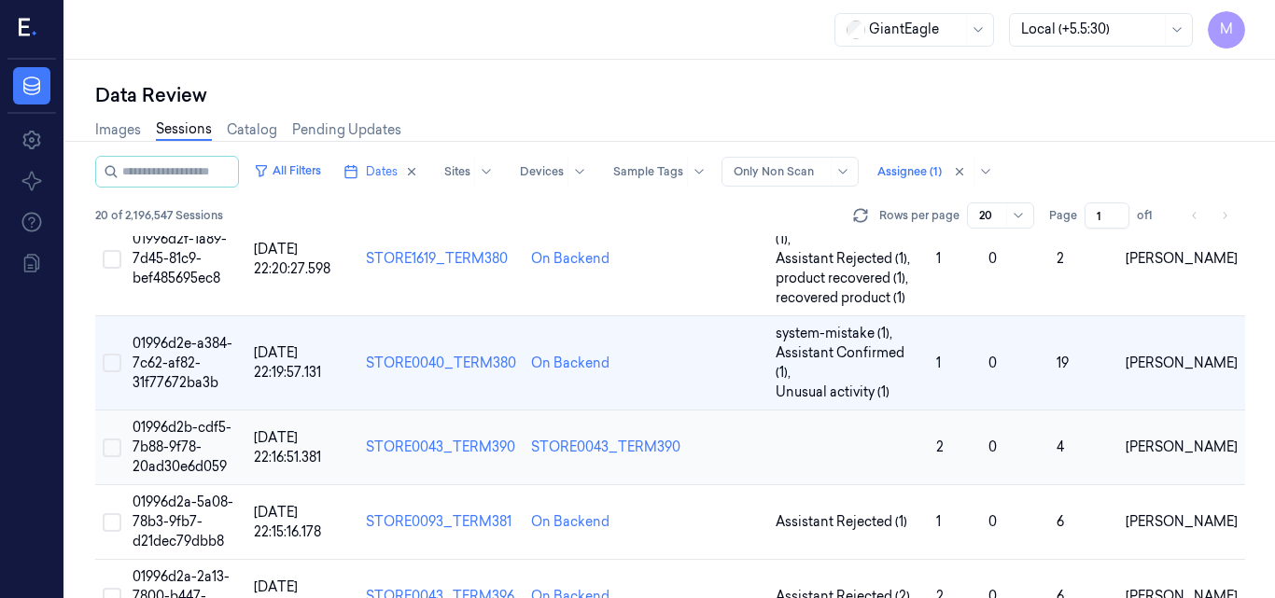
click at [192, 419] on span "01996d2b-cdf5-7b88-9f78-20ad30e6d059" at bounding box center [182, 447] width 99 height 56
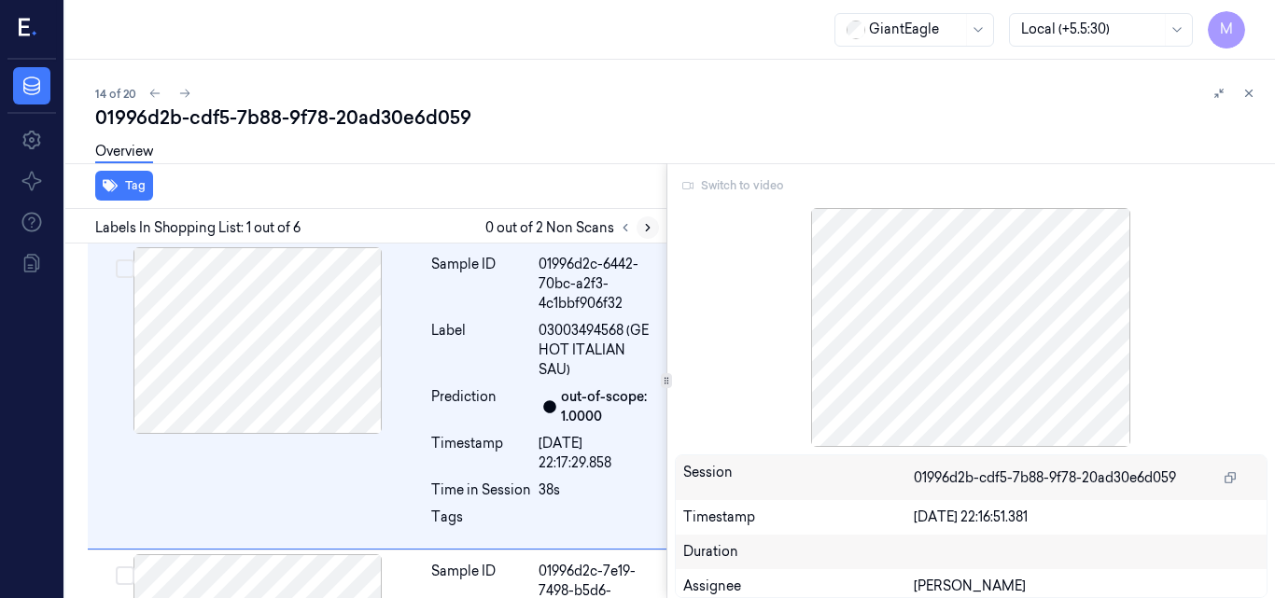
click at [646, 230] on icon at bounding box center [647, 227] width 13 height 13
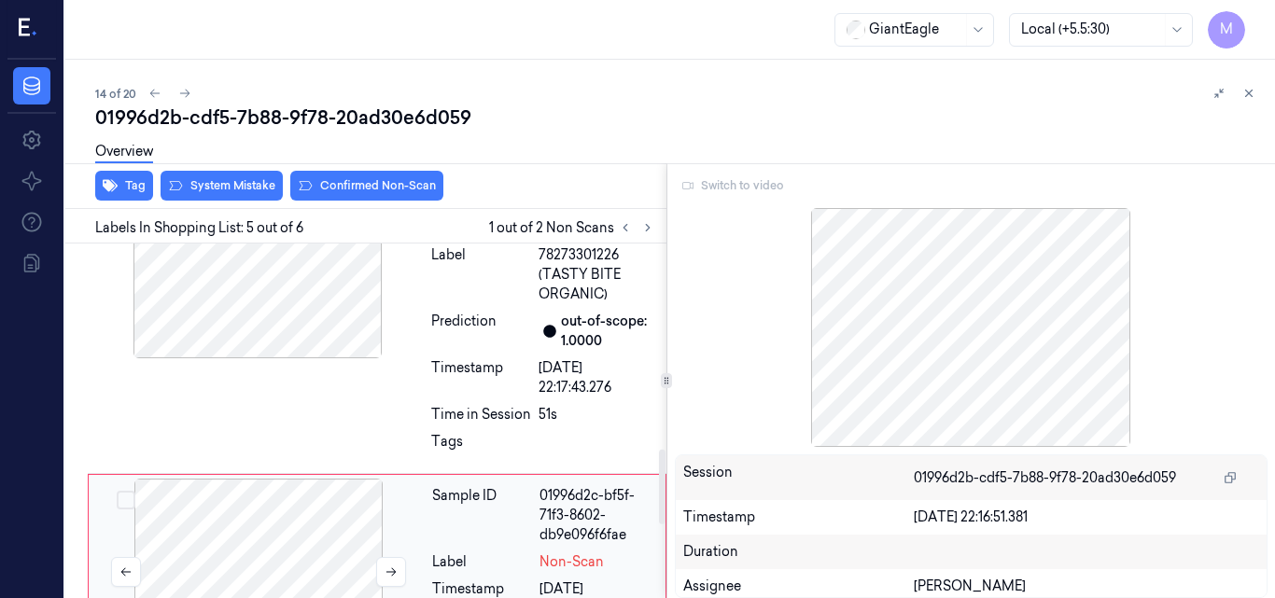
scroll to position [974, 0]
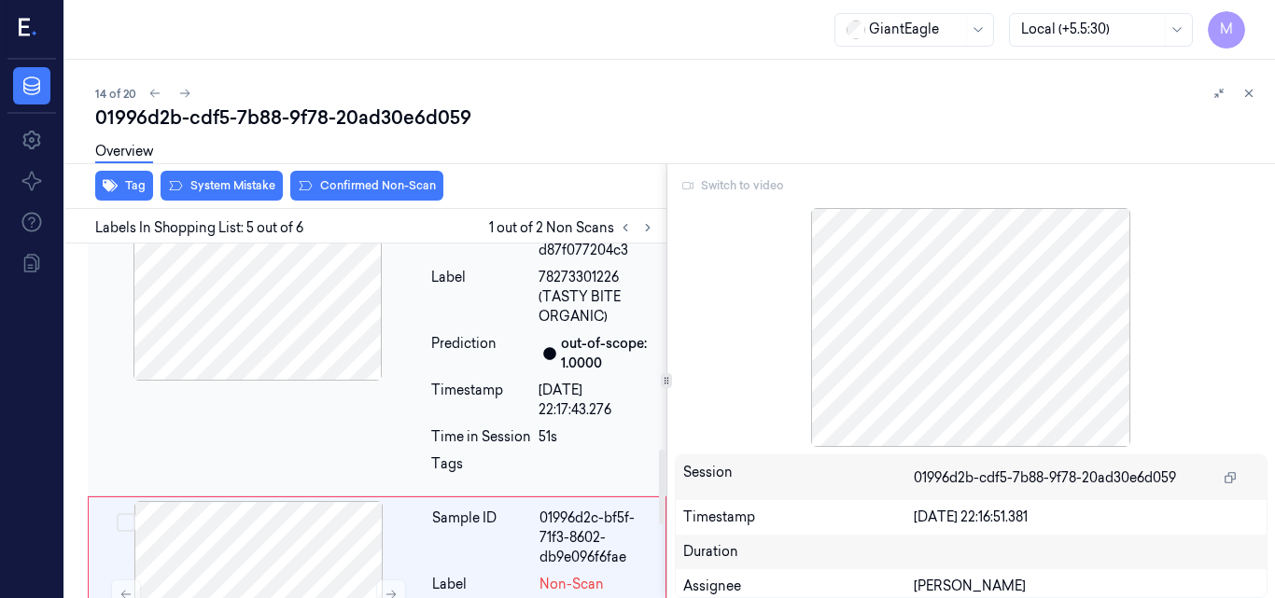
click at [315, 315] on div at bounding box center [257, 287] width 332 height 187
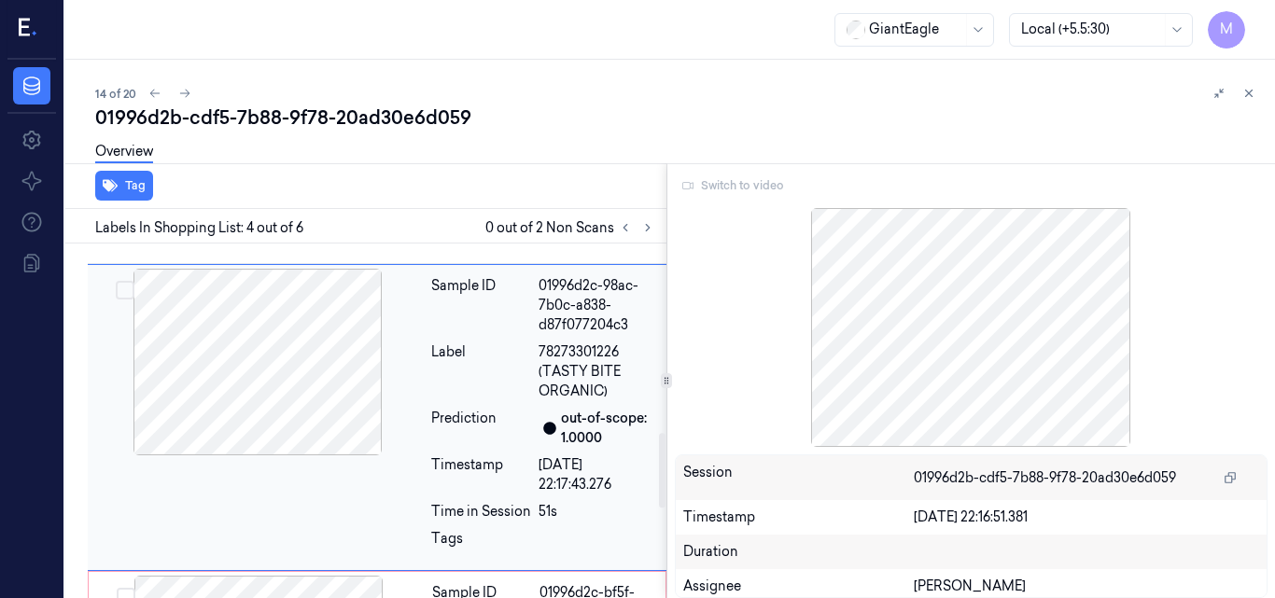
scroll to position [897, 0]
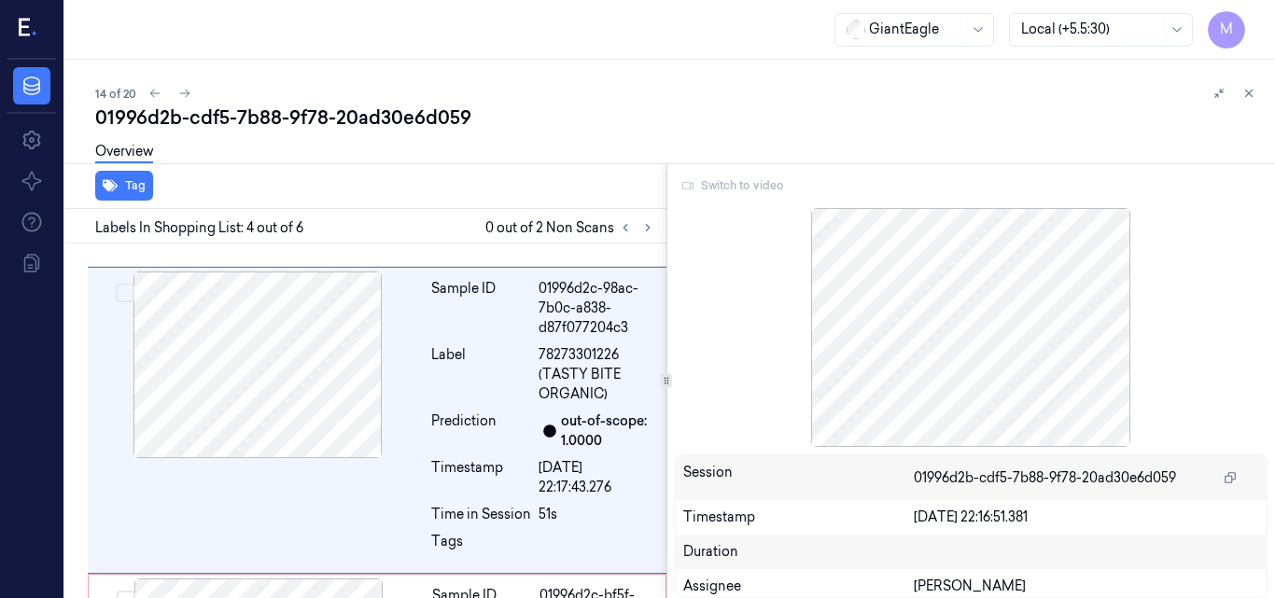
click at [761, 188] on div "Switch to video" at bounding box center [972, 186] width 594 height 30
click at [1251, 90] on icon at bounding box center [1248, 93] width 13 height 13
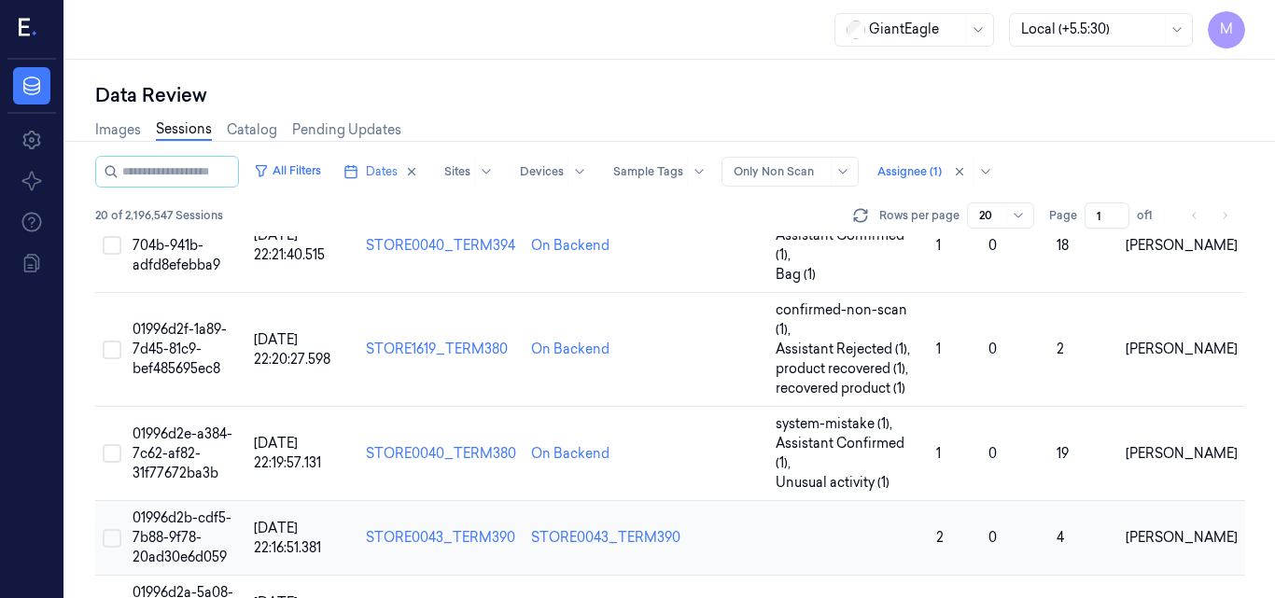
scroll to position [906, 0]
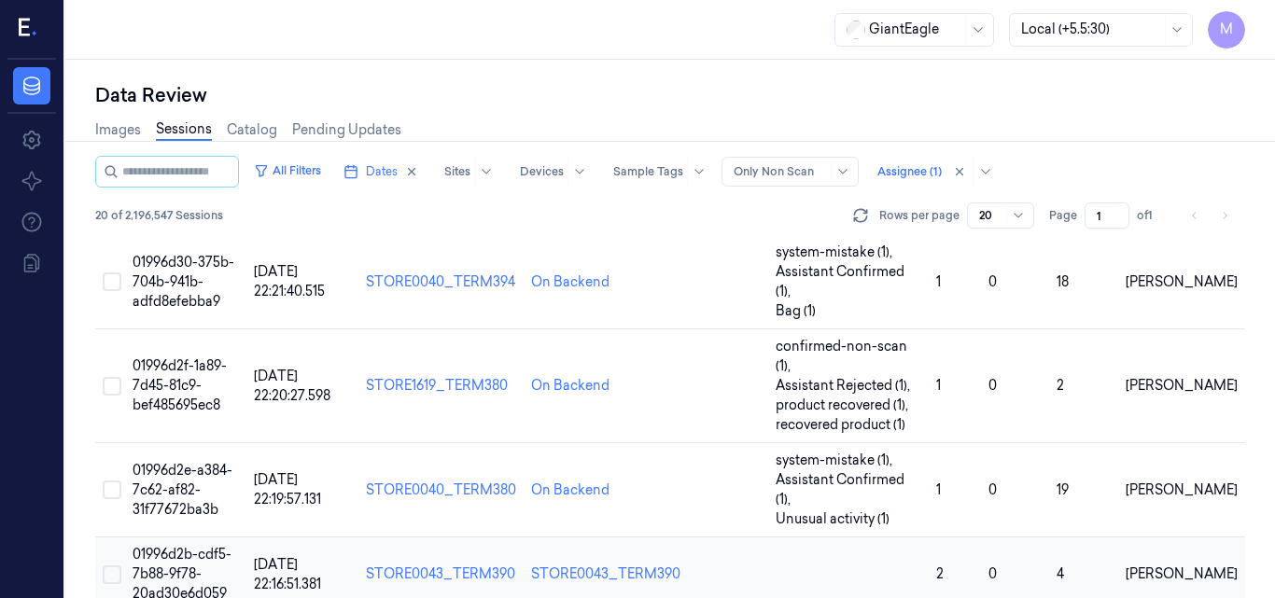
click at [176, 538] on td "01996d2b-cdf5-7b88-9f78-20ad30e6d059" at bounding box center [185, 575] width 121 height 75
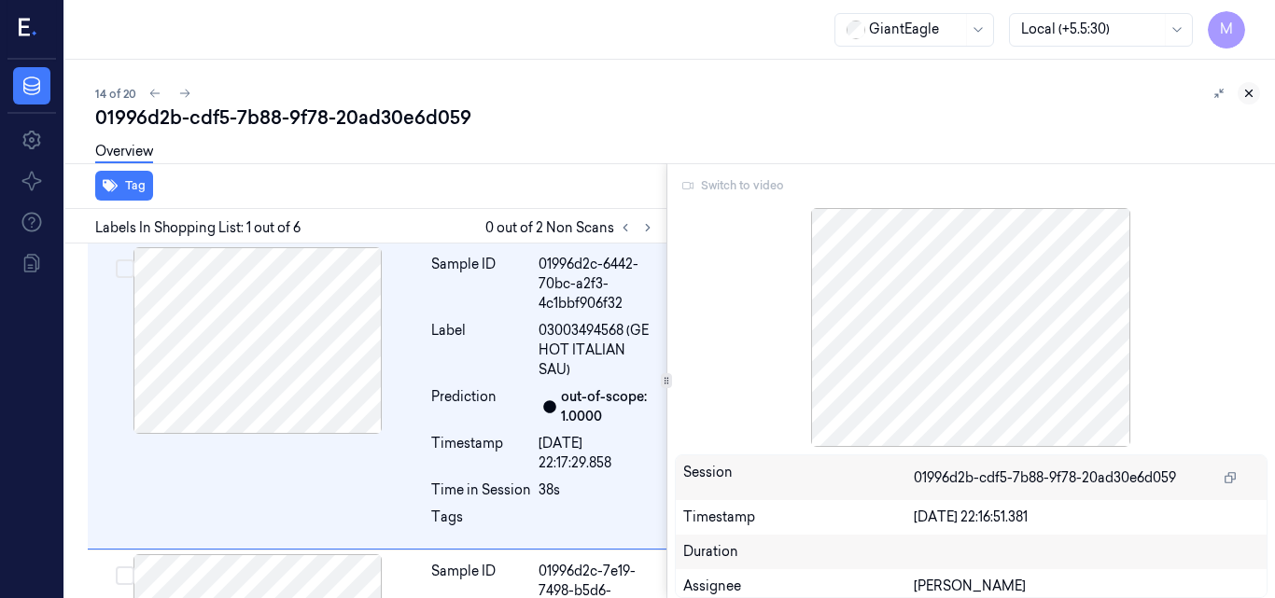
click at [1245, 94] on icon at bounding box center [1248, 93] width 13 height 13
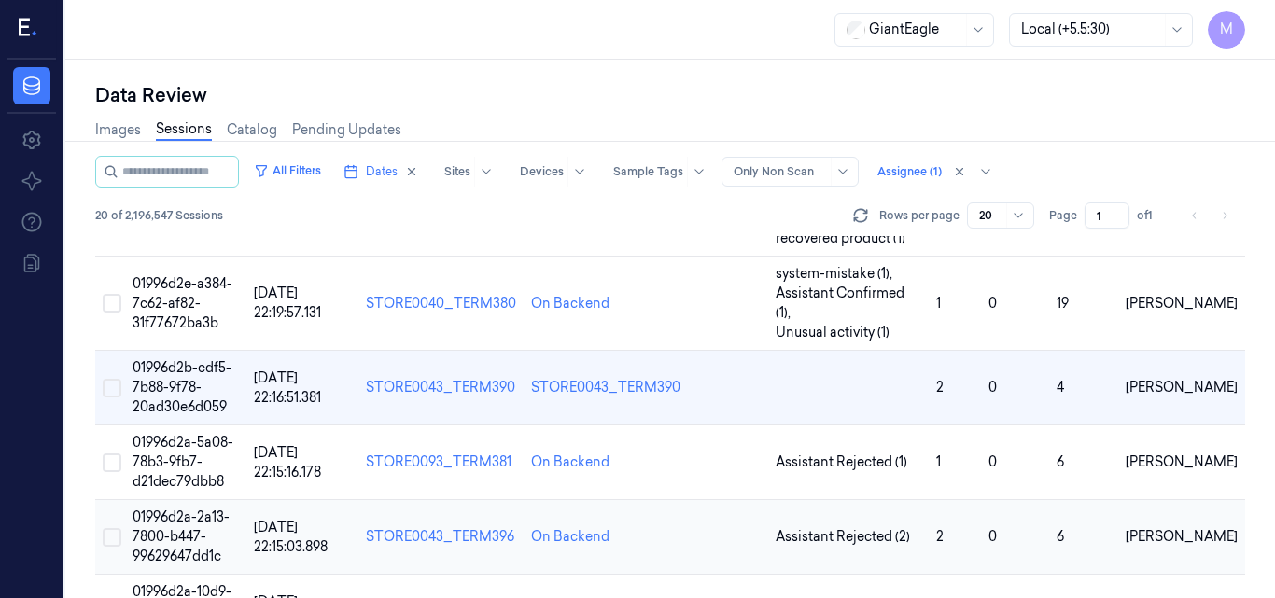
scroll to position [1000, 0]
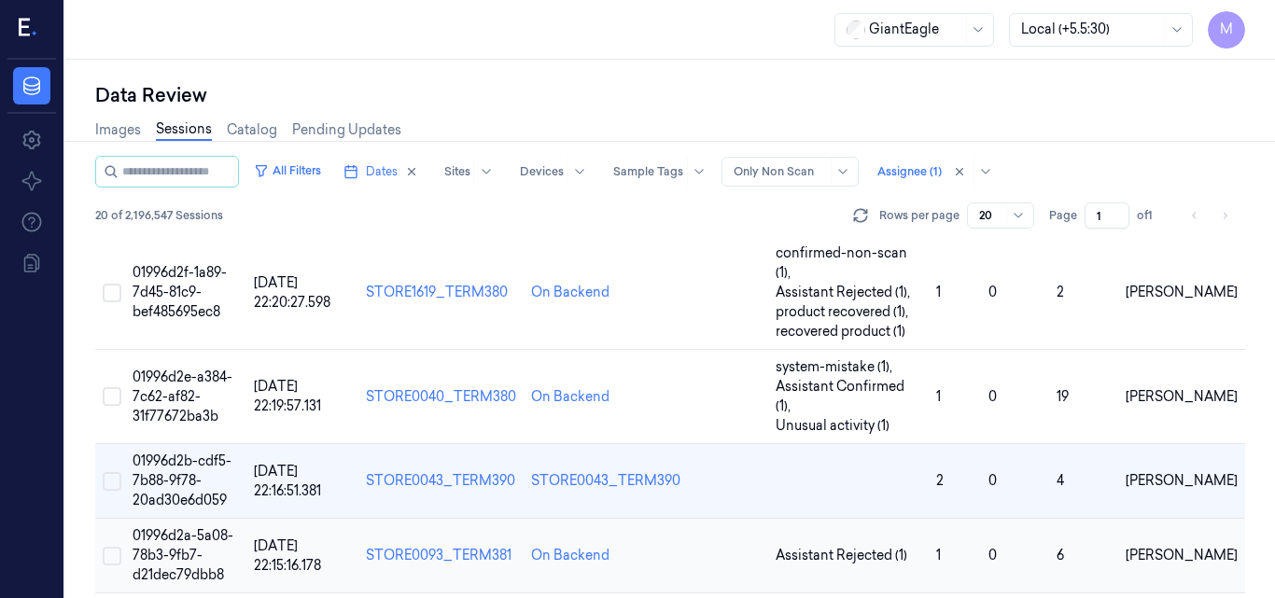
click at [191, 527] on span "01996d2a-5a08-78b3-9fb7-d21dec79dbb8" at bounding box center [183, 555] width 101 height 56
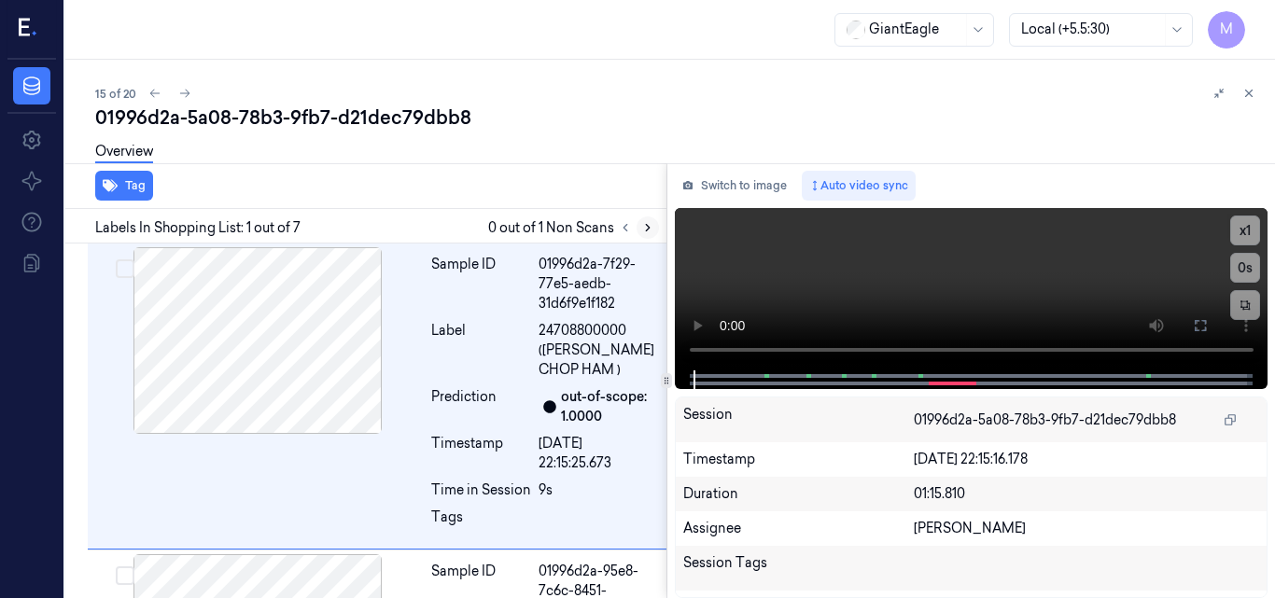
click at [638, 231] on button at bounding box center [648, 228] width 22 height 22
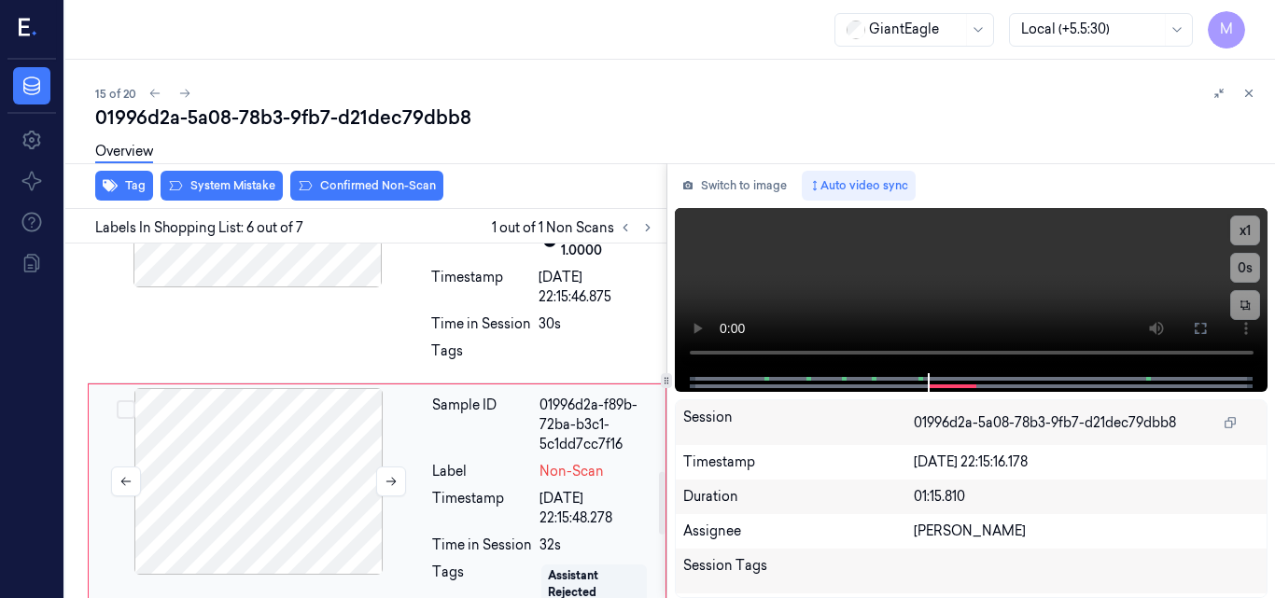
scroll to position [1223, 0]
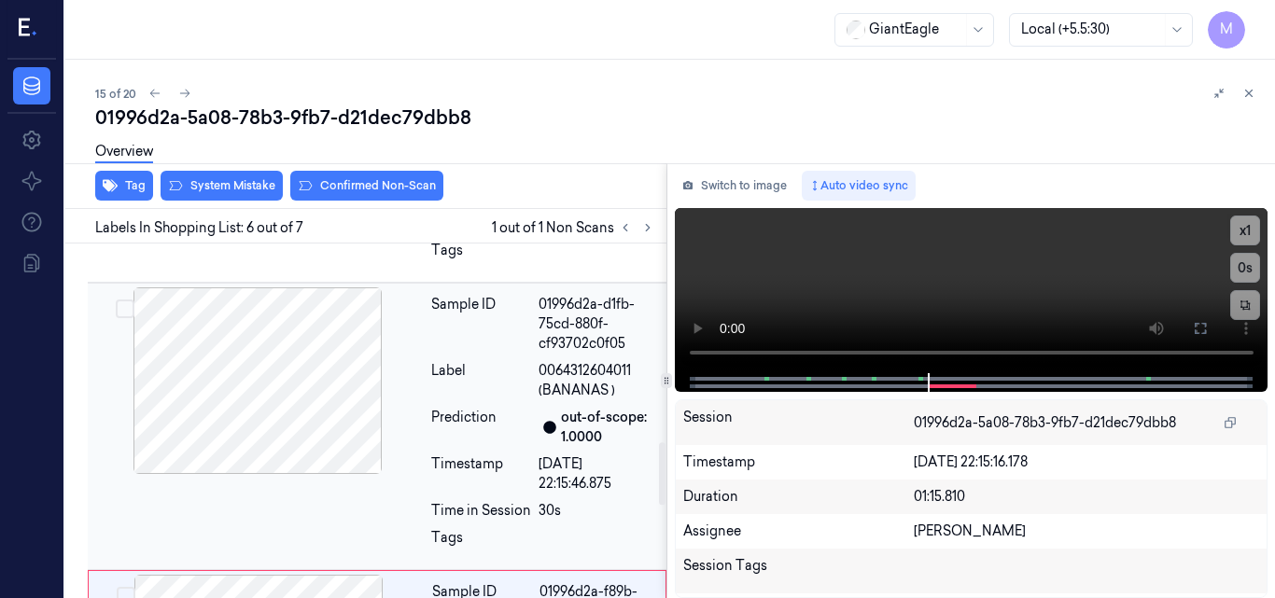
click at [317, 371] on div at bounding box center [257, 380] width 332 height 187
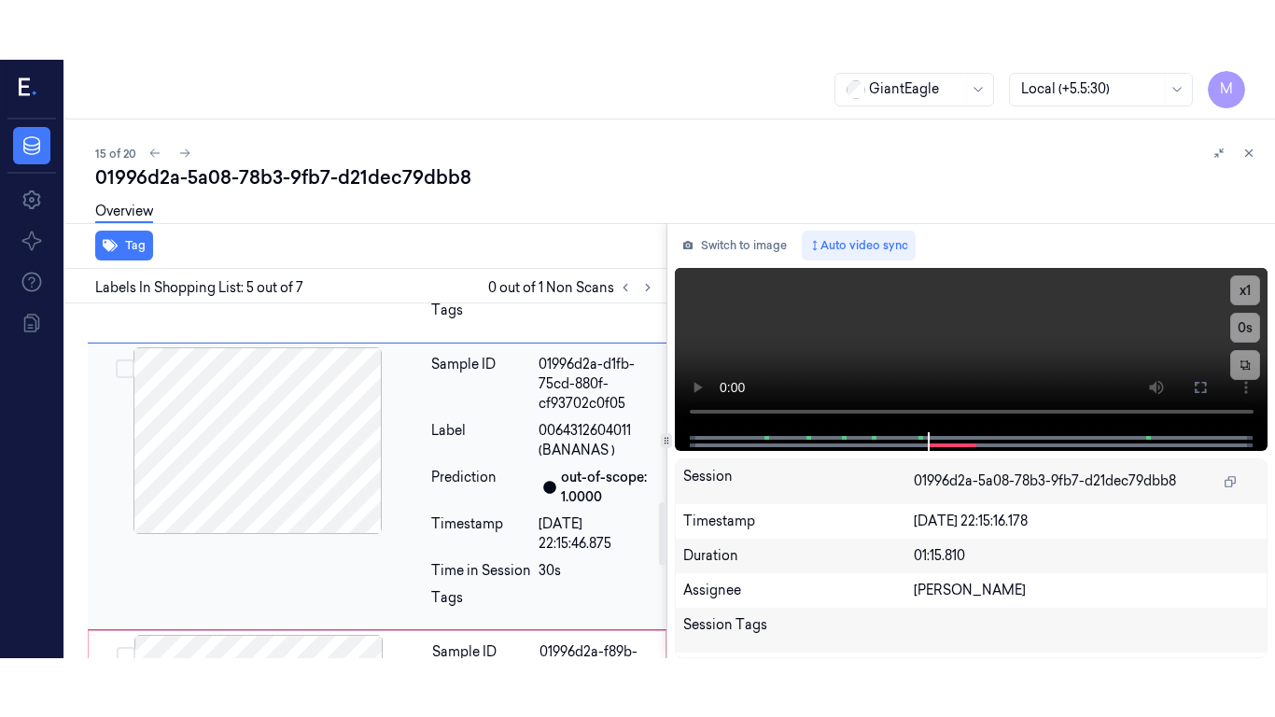
scroll to position [1135, 0]
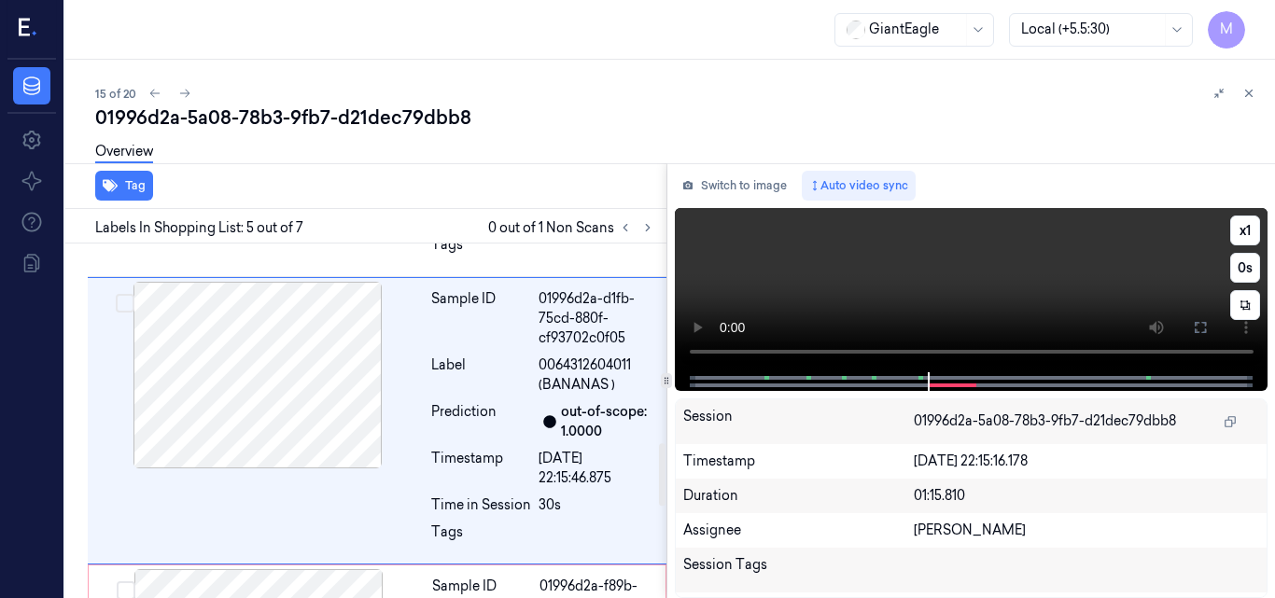
click at [1025, 302] on video at bounding box center [972, 290] width 594 height 164
click at [1194, 329] on icon at bounding box center [1200, 327] width 15 height 15
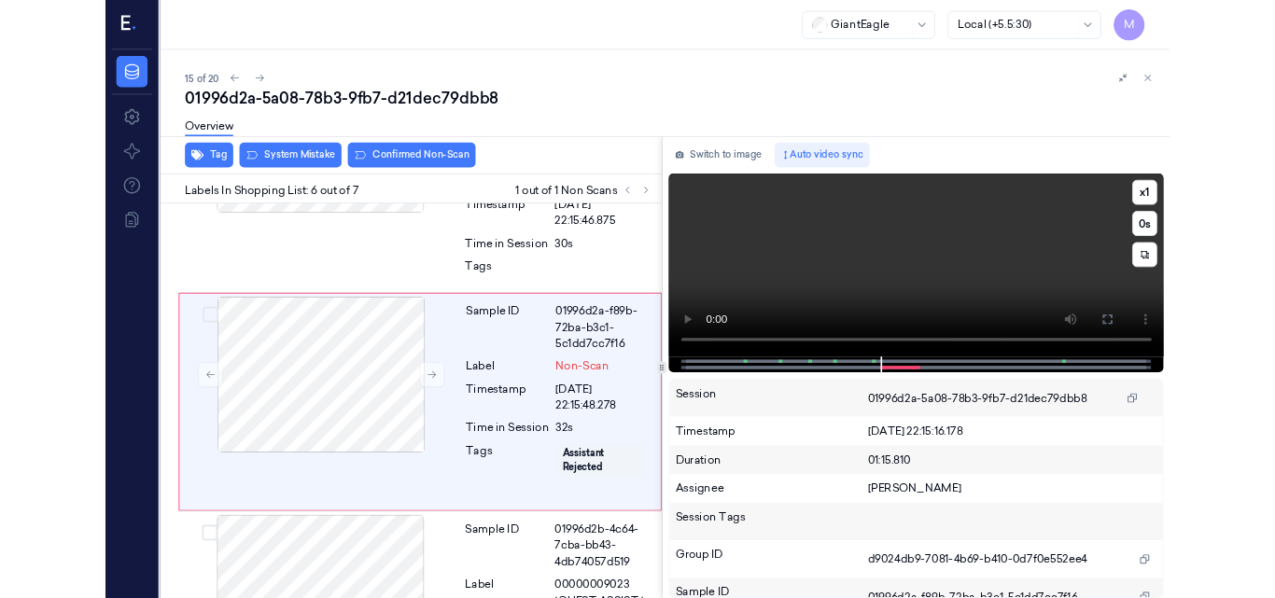
scroll to position [1351, 0]
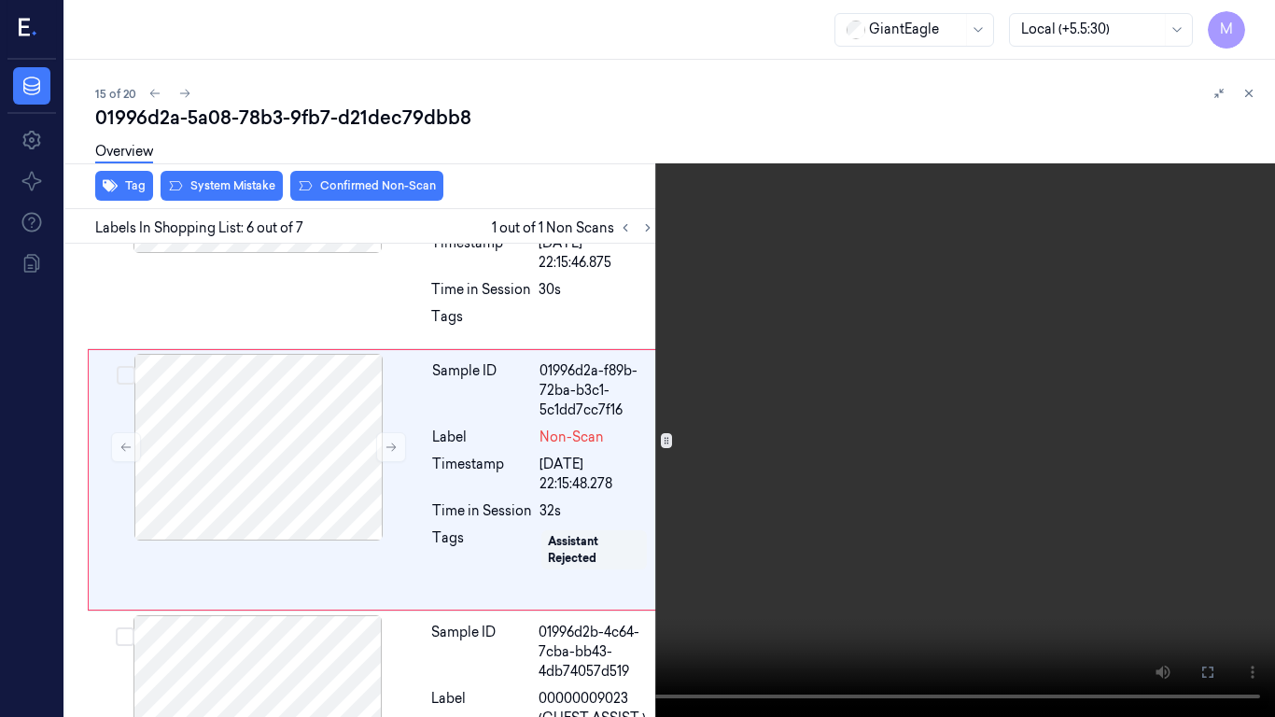
click at [784, 433] on video at bounding box center [637, 358] width 1275 height 717
click at [0, 0] on button at bounding box center [0, 0] width 0 height 0
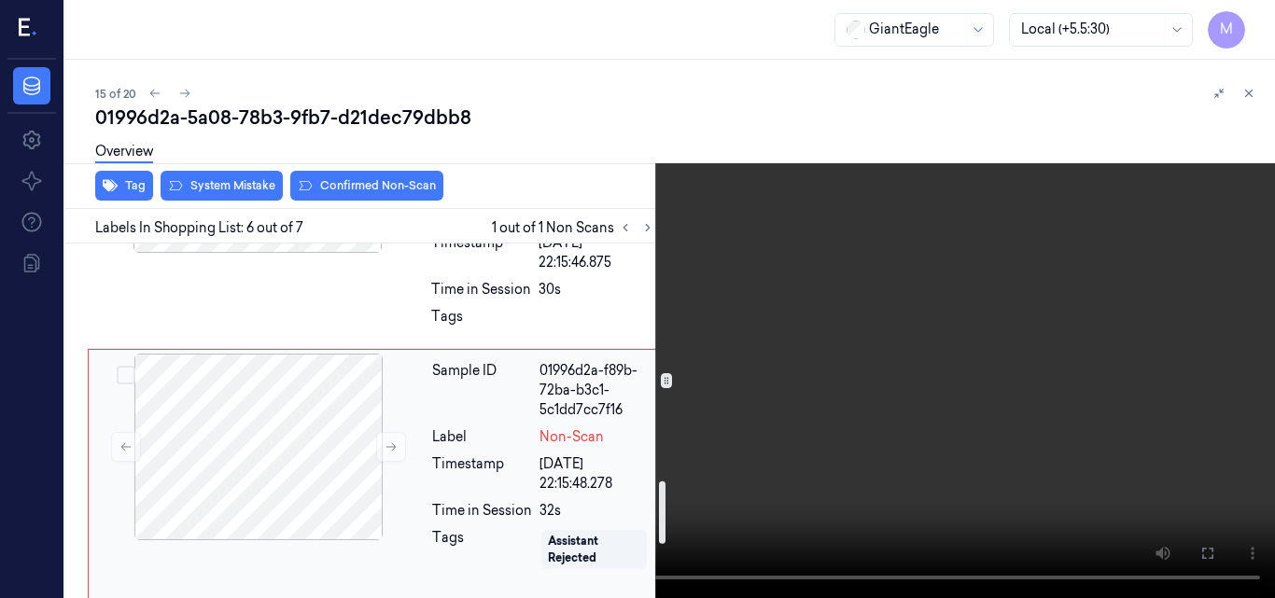
scroll to position [1164, 0]
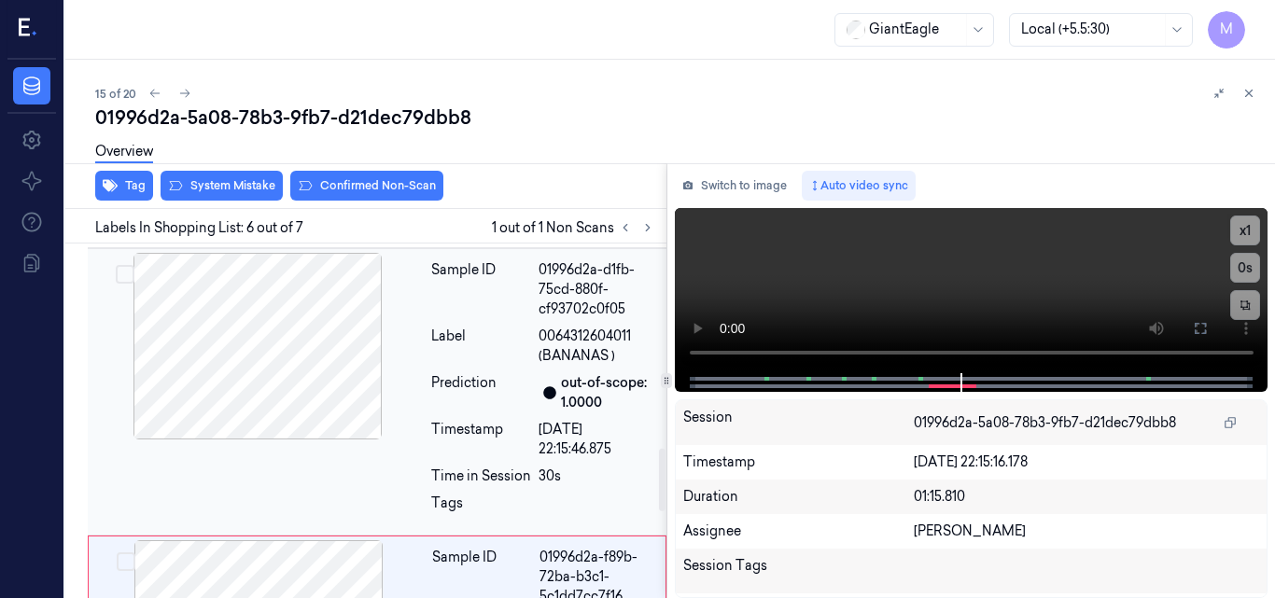
click at [322, 339] on div at bounding box center [257, 346] width 332 height 187
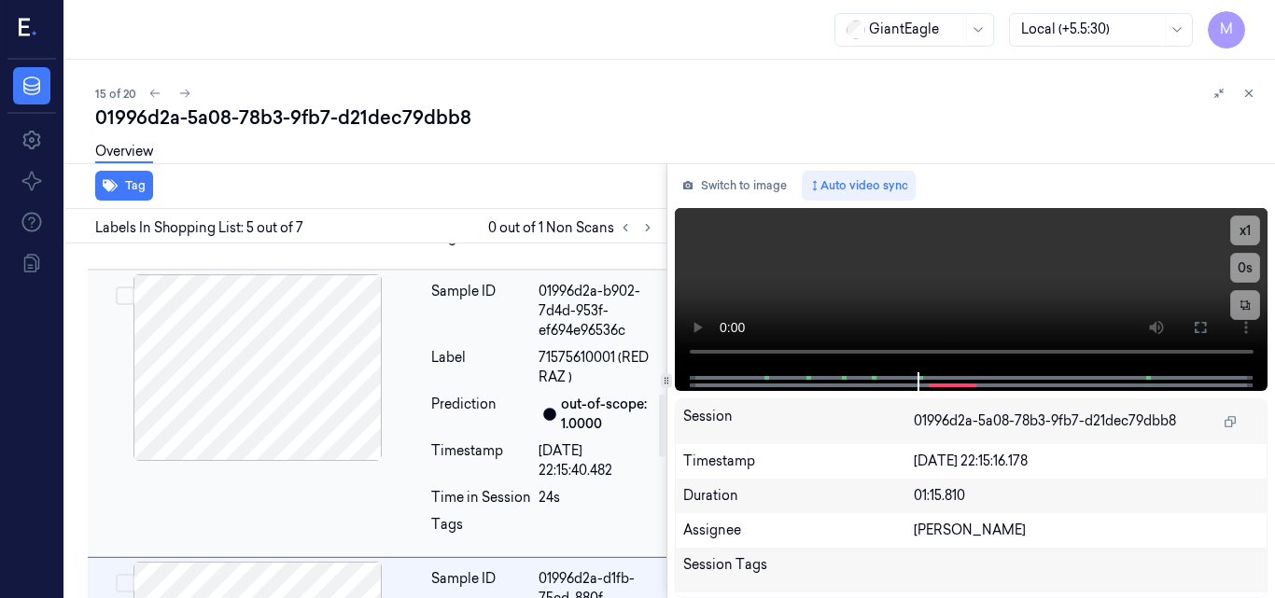
click at [269, 361] on div at bounding box center [257, 367] width 332 height 187
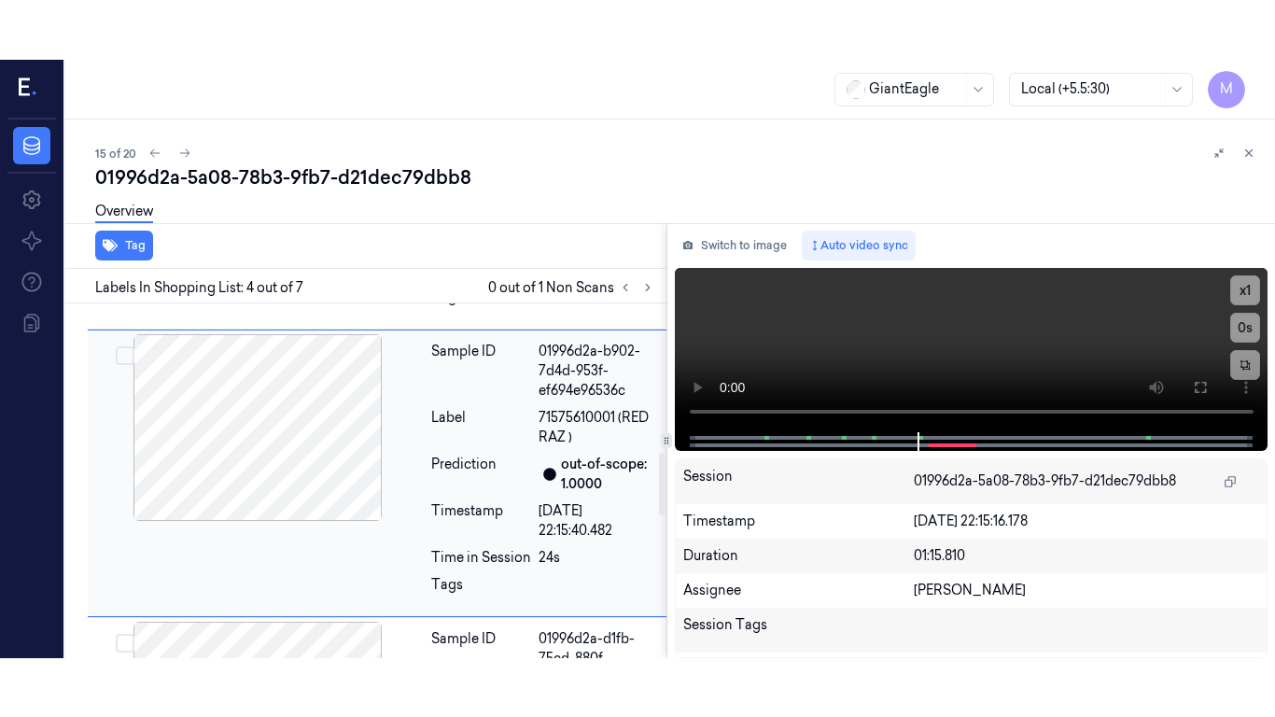
scroll to position [848, 0]
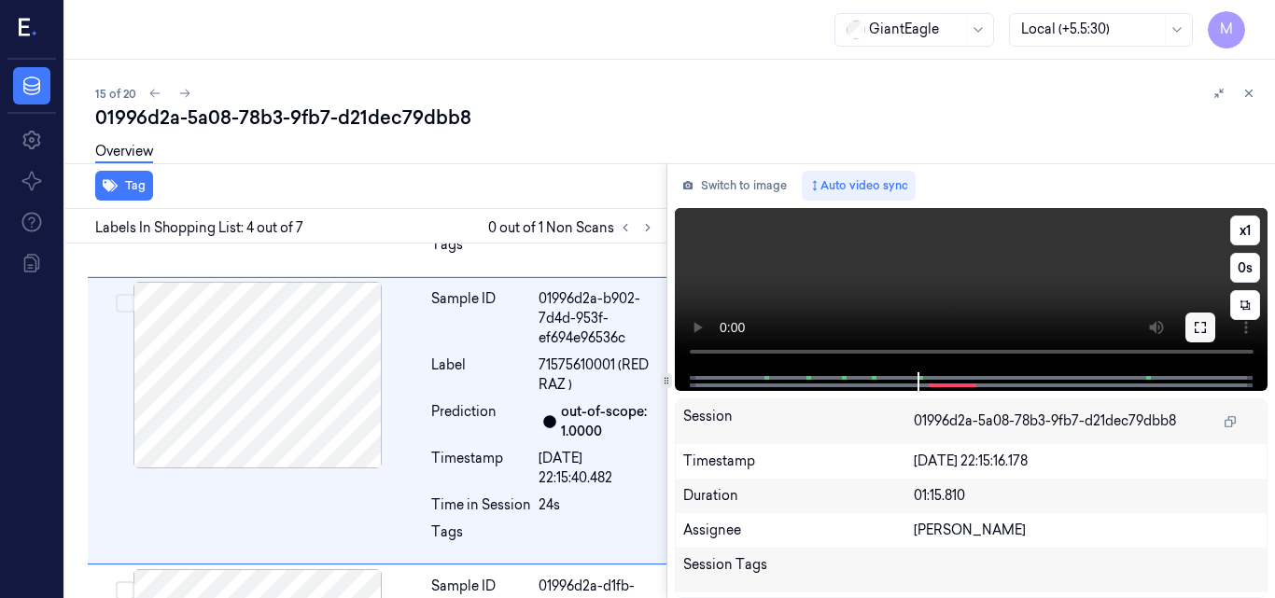
click at [1194, 328] on icon at bounding box center [1200, 327] width 15 height 15
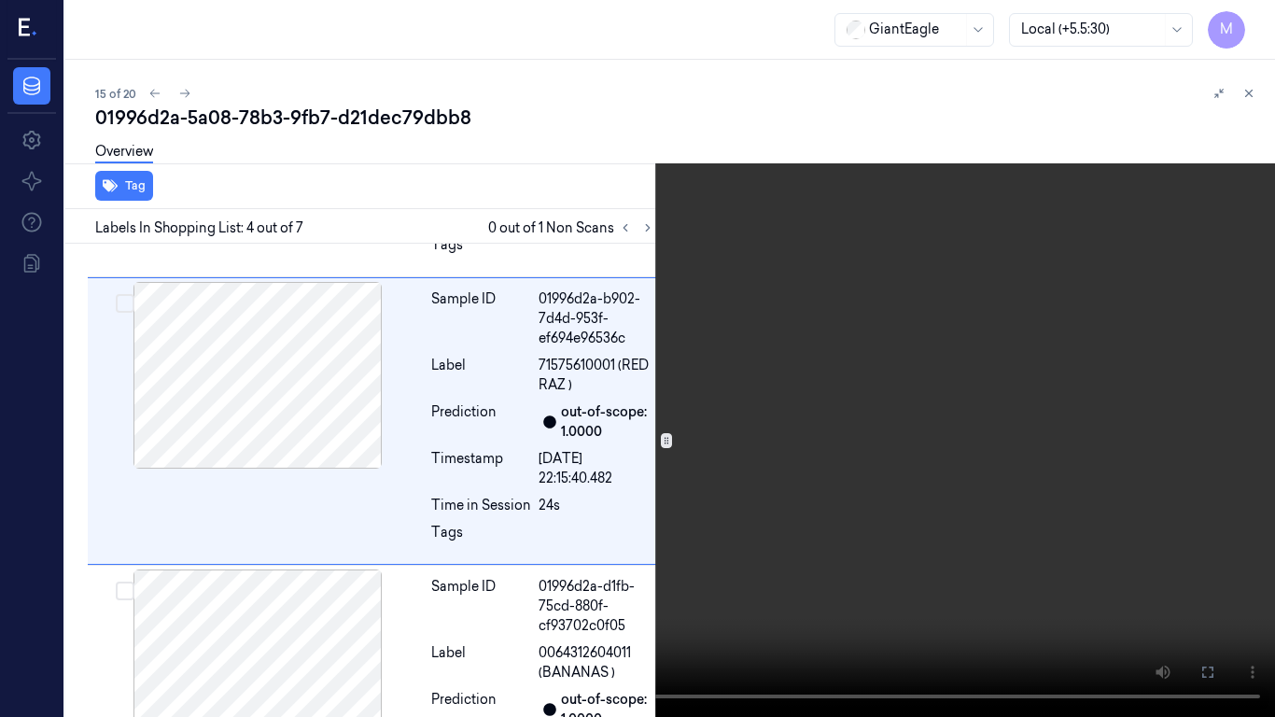
click at [645, 386] on video at bounding box center [637, 358] width 1275 height 717
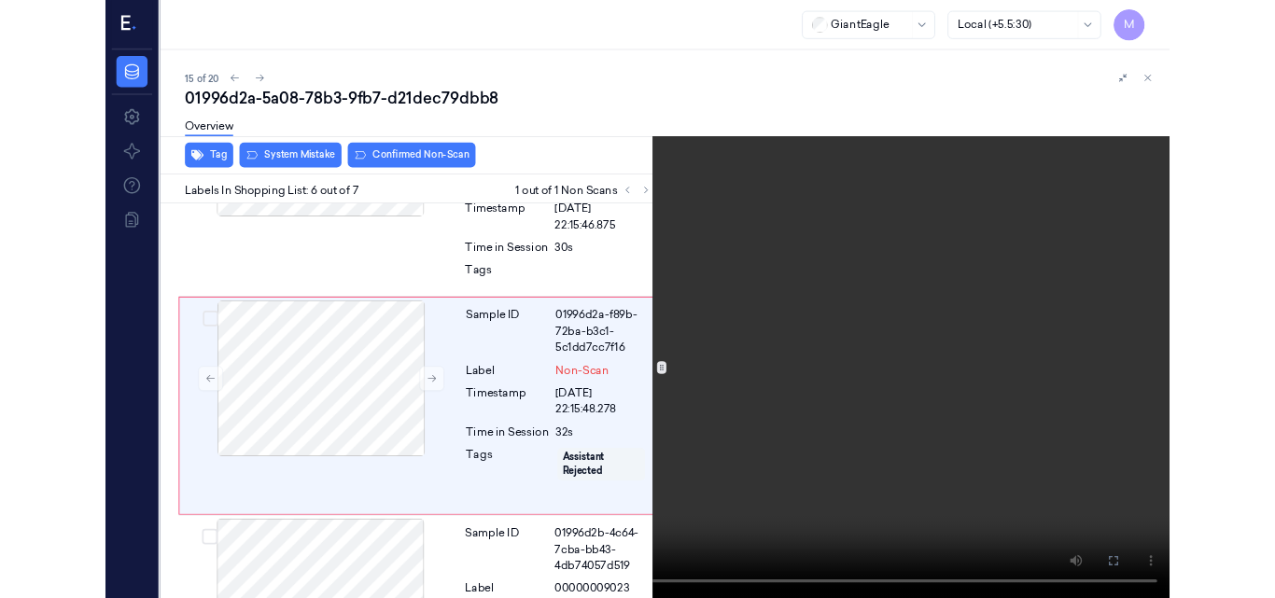
scroll to position [1351, 0]
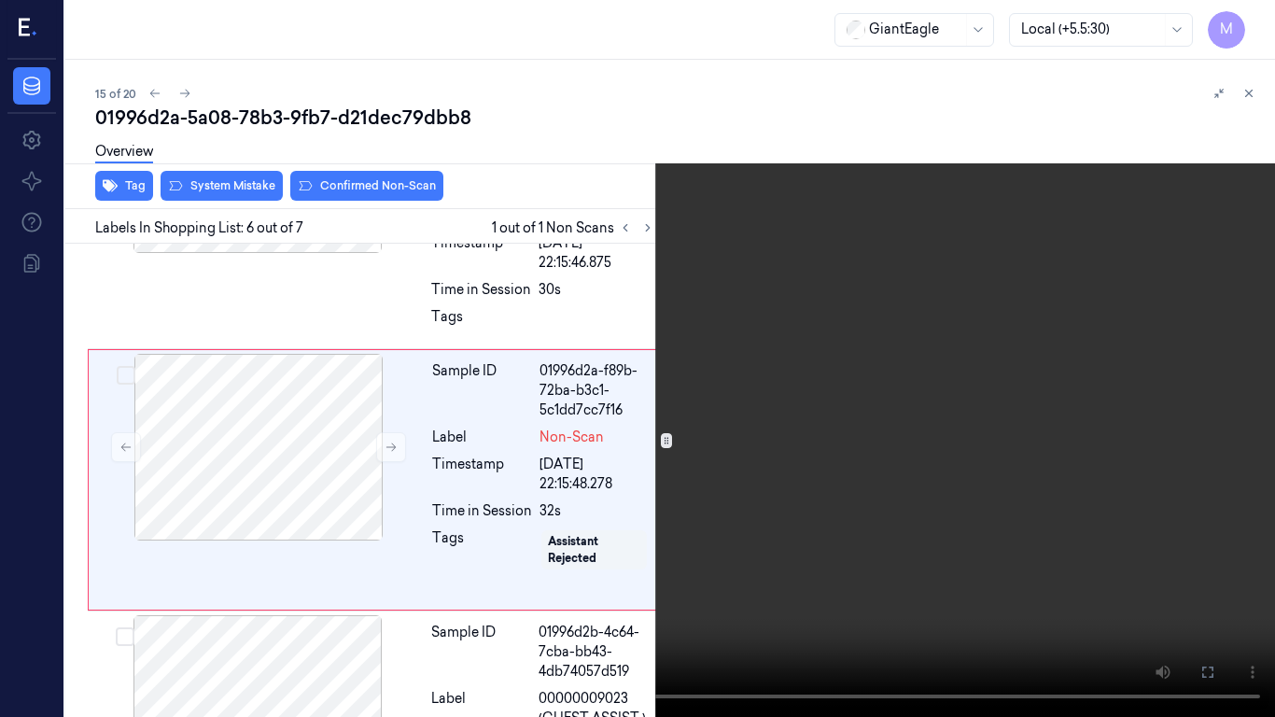
click at [524, 399] on video at bounding box center [637, 358] width 1275 height 717
click at [0, 0] on icon at bounding box center [0, 0] width 0 height 0
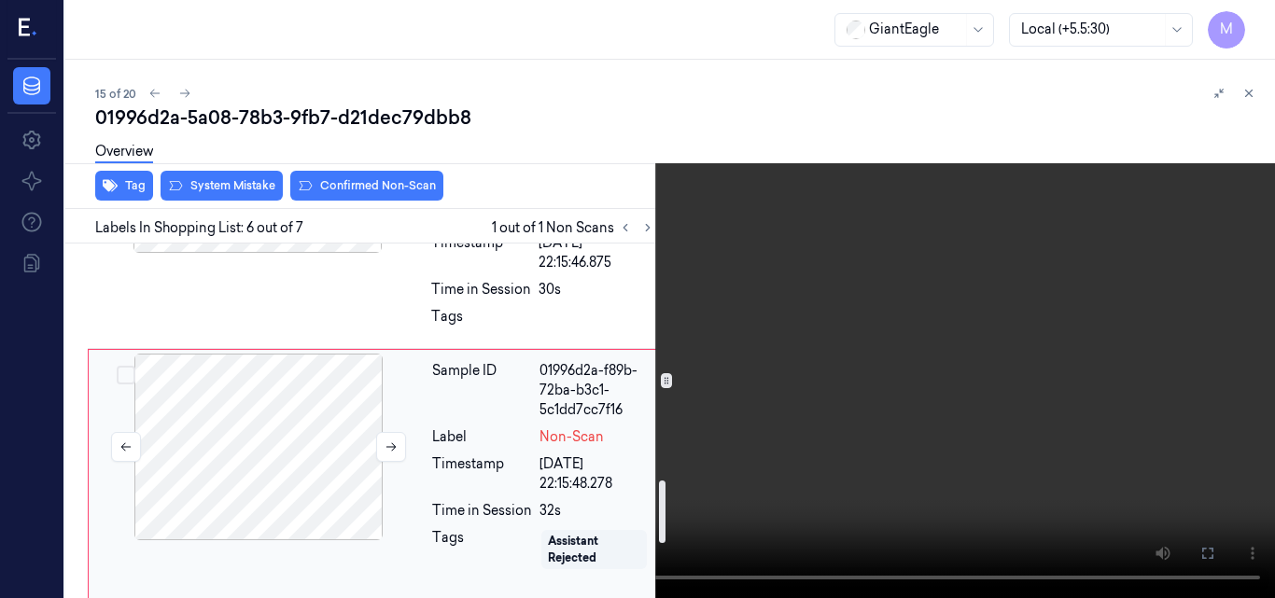
scroll to position [1257, 0]
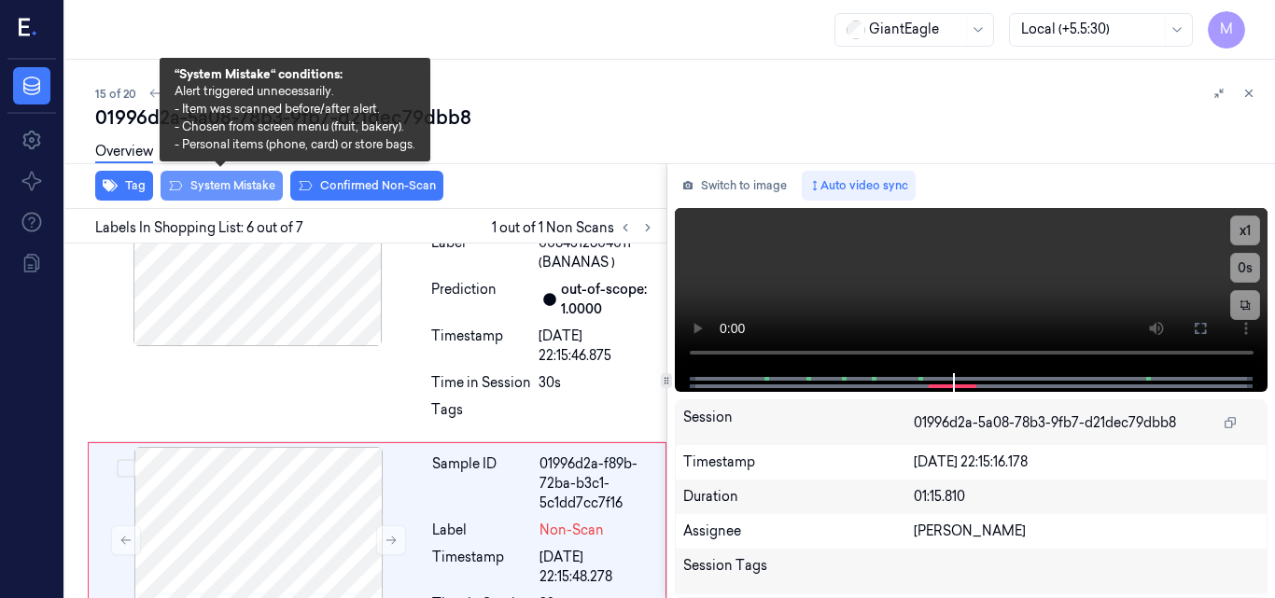
click at [231, 187] on button "System Mistake" at bounding box center [222, 186] width 122 height 30
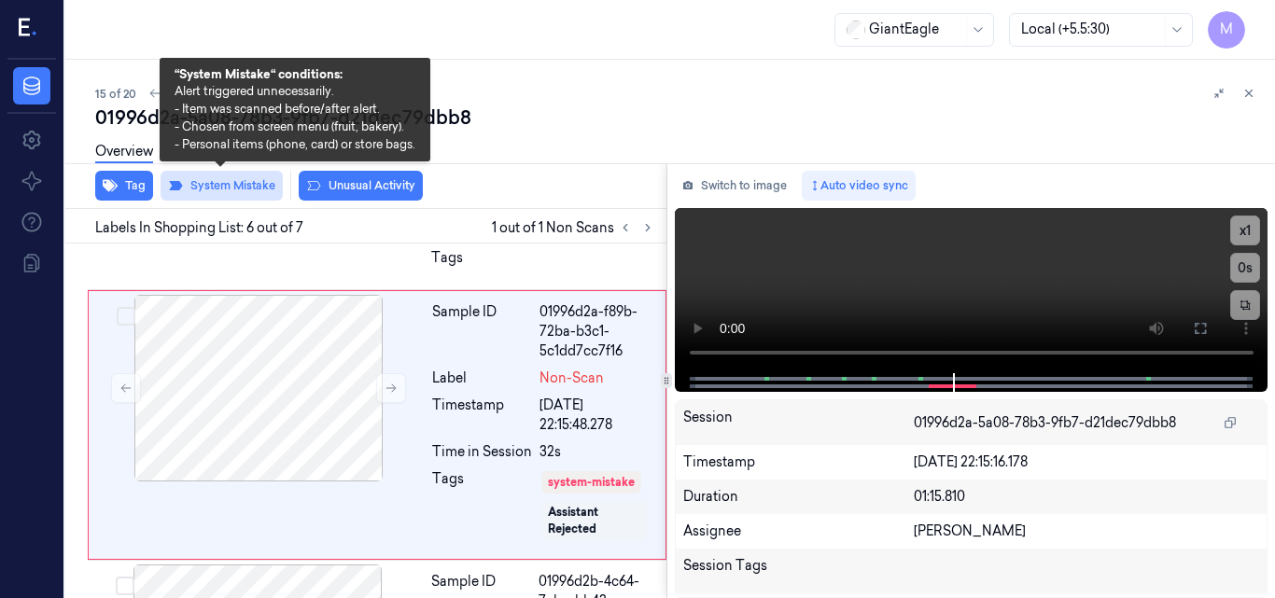
scroll to position [1414, 0]
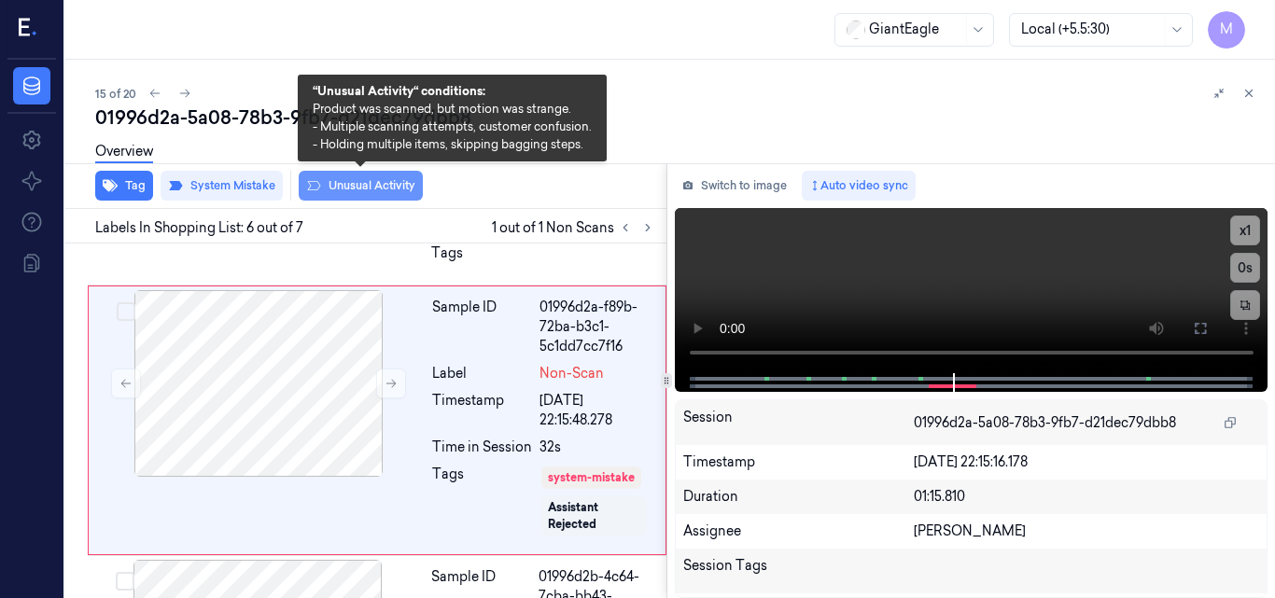
click at [384, 182] on button "Unusual Activity" at bounding box center [361, 186] width 124 height 30
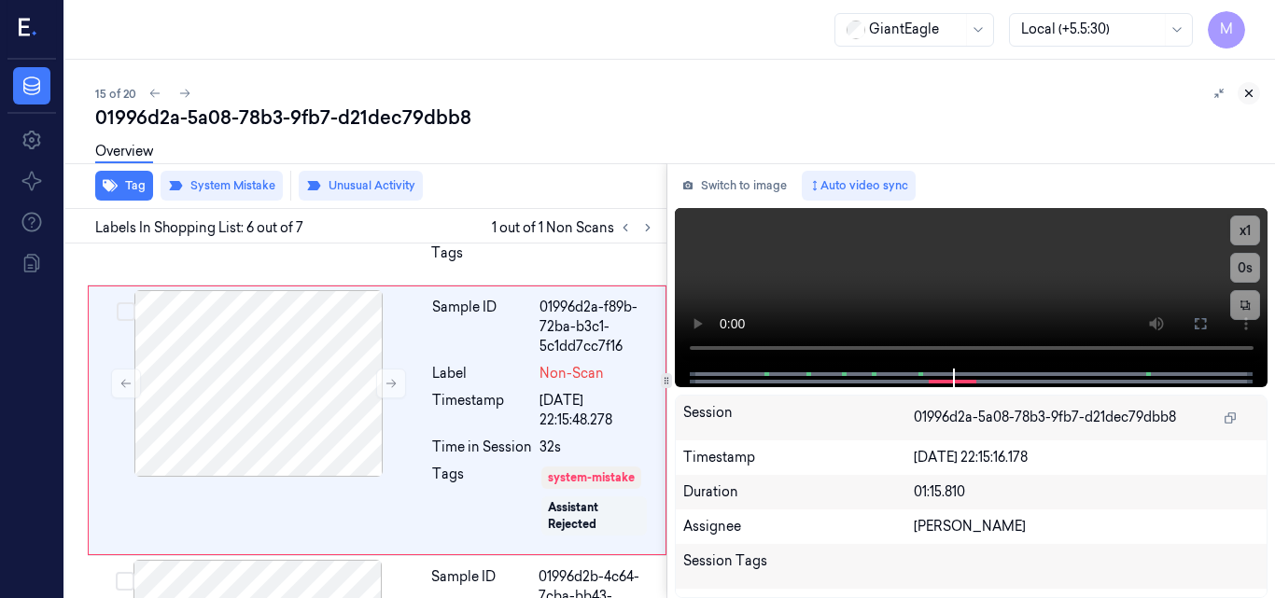
click at [1247, 85] on button at bounding box center [1249, 93] width 22 height 22
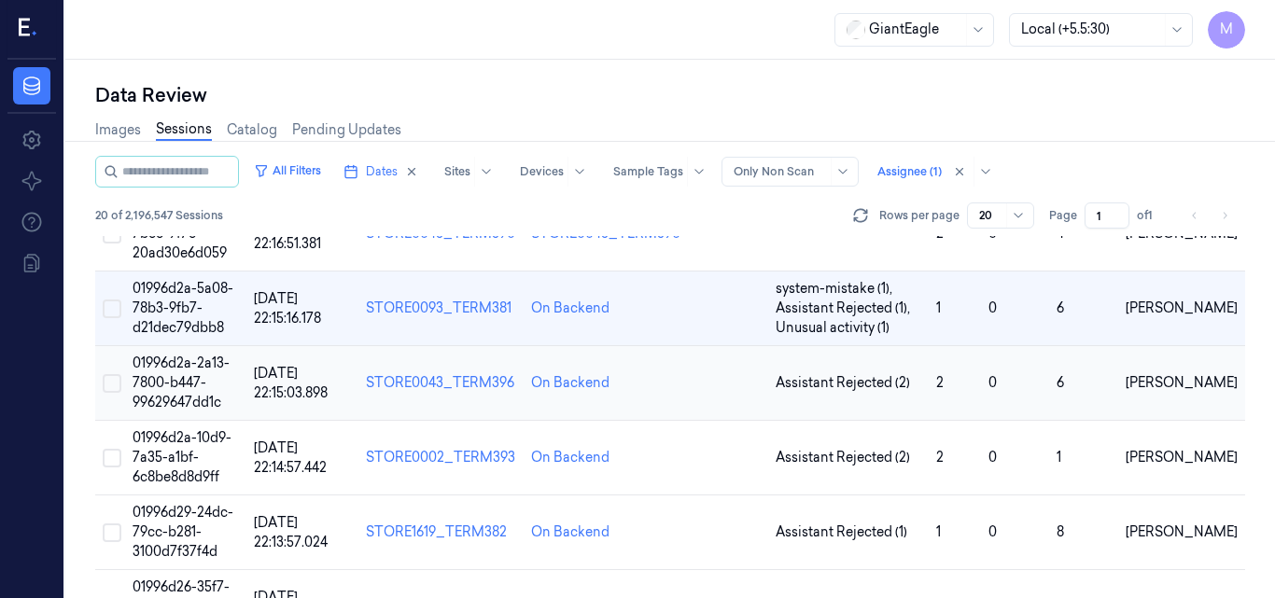
scroll to position [1154, 0]
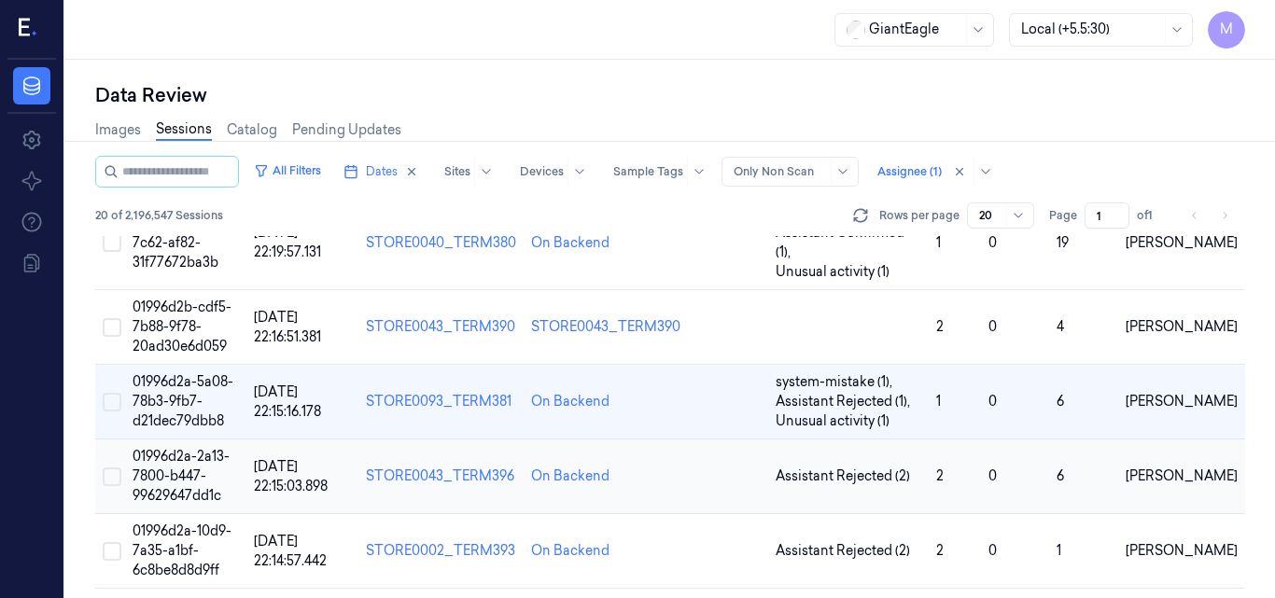
click at [186, 448] on span "01996d2a-2a13-7800-b447-99629647dd1c" at bounding box center [181, 476] width 97 height 56
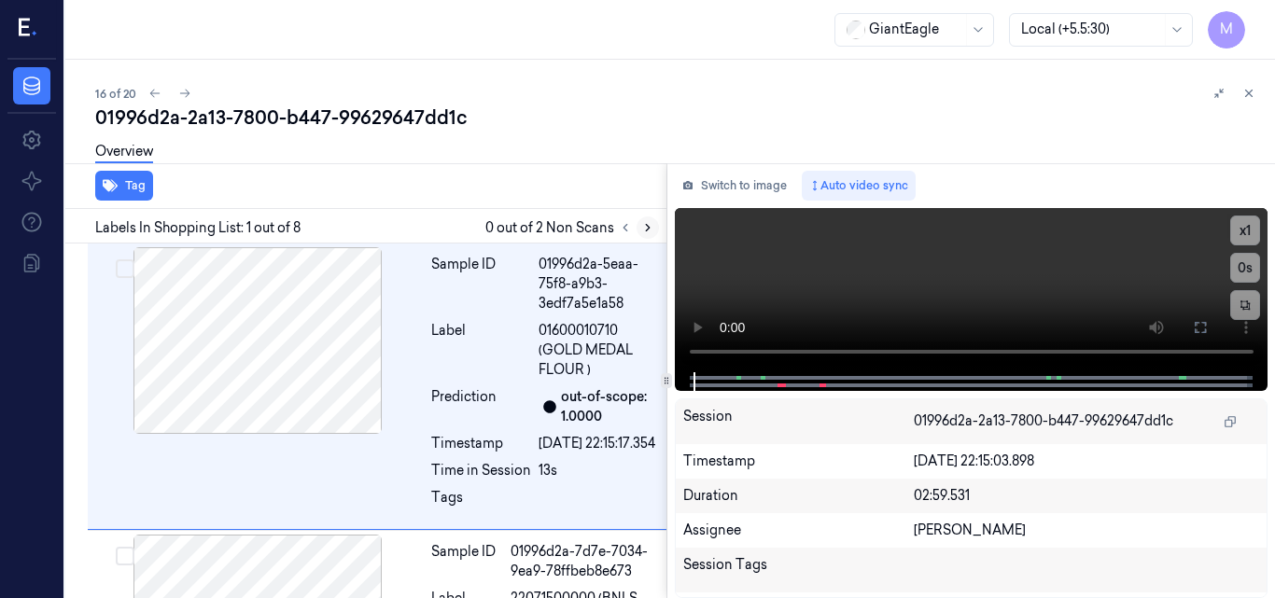
click at [648, 227] on icon at bounding box center [648, 228] width 4 height 7
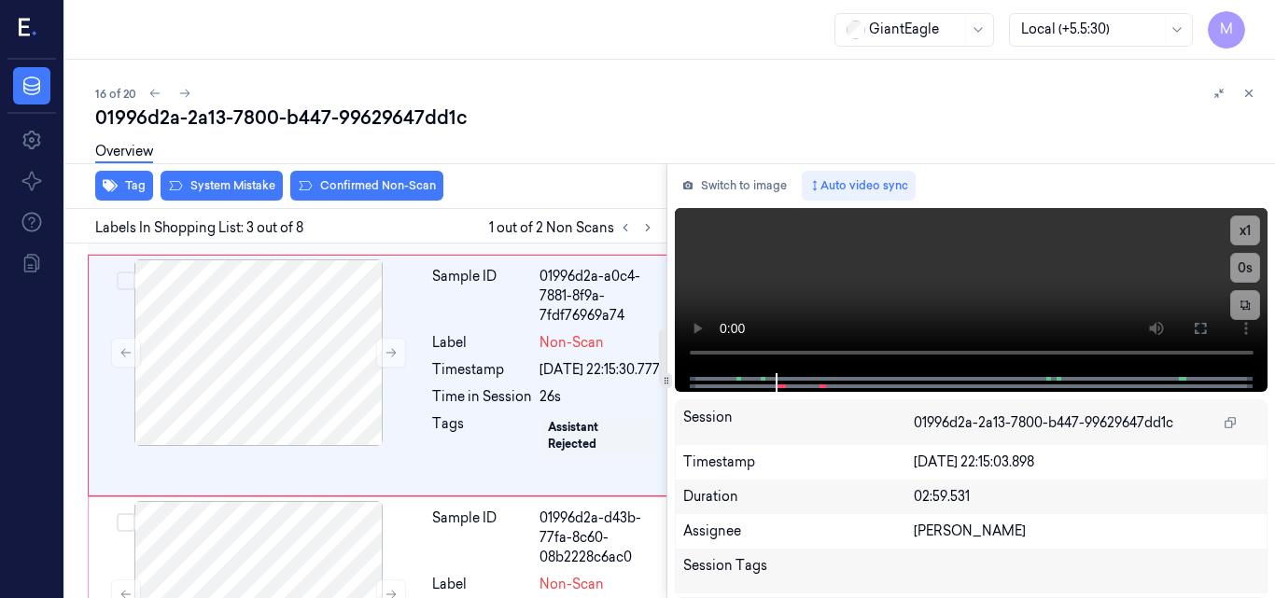
scroll to position [567, 0]
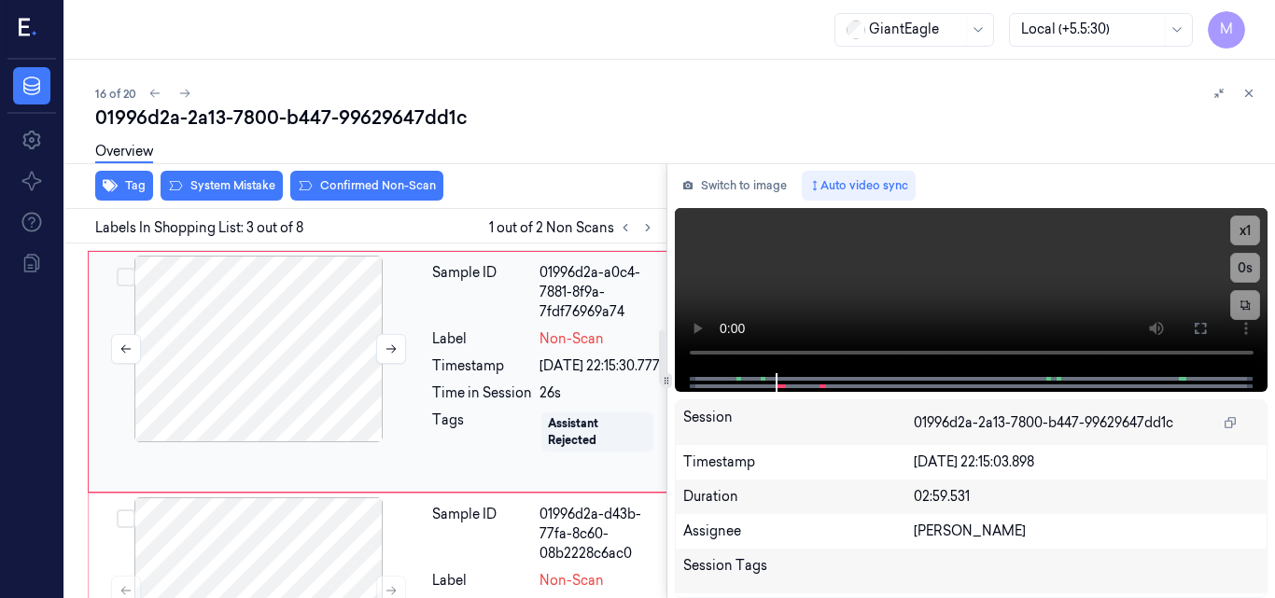
click at [273, 361] on div at bounding box center [258, 349] width 332 height 187
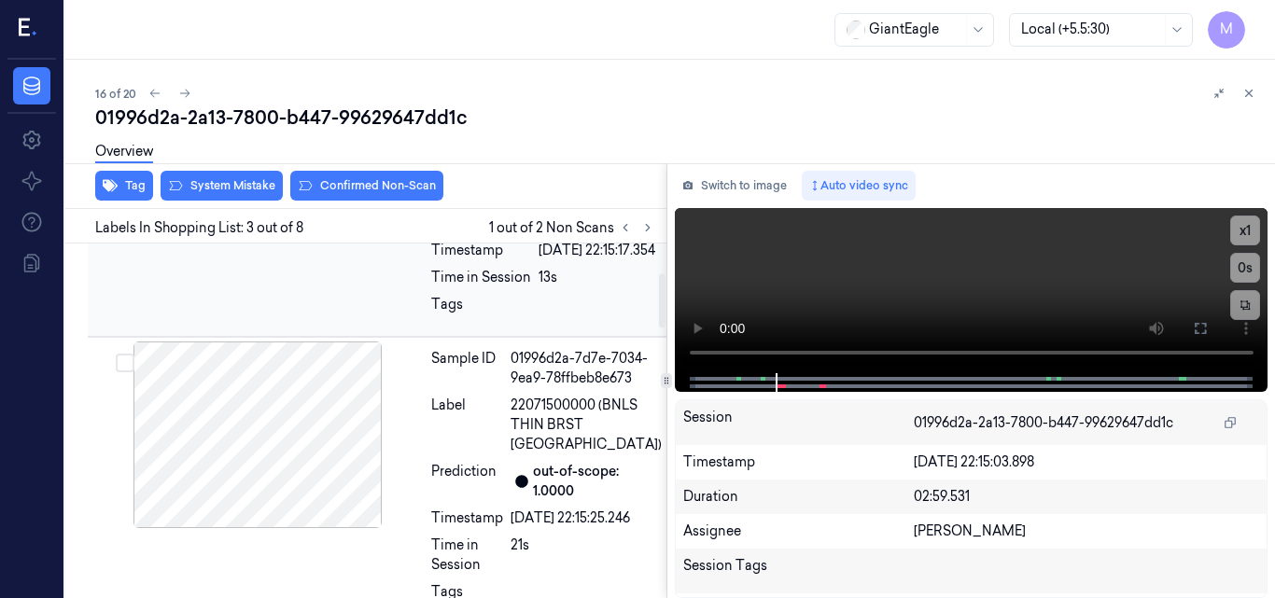
click at [289, 330] on div "Sample ID 01996d2a-5eaa-75f8-a9b3-3edf7a5e1a58 Label 01600010710 (GOLD MEDAL FL…" at bounding box center [380, 193] width 585 height 287
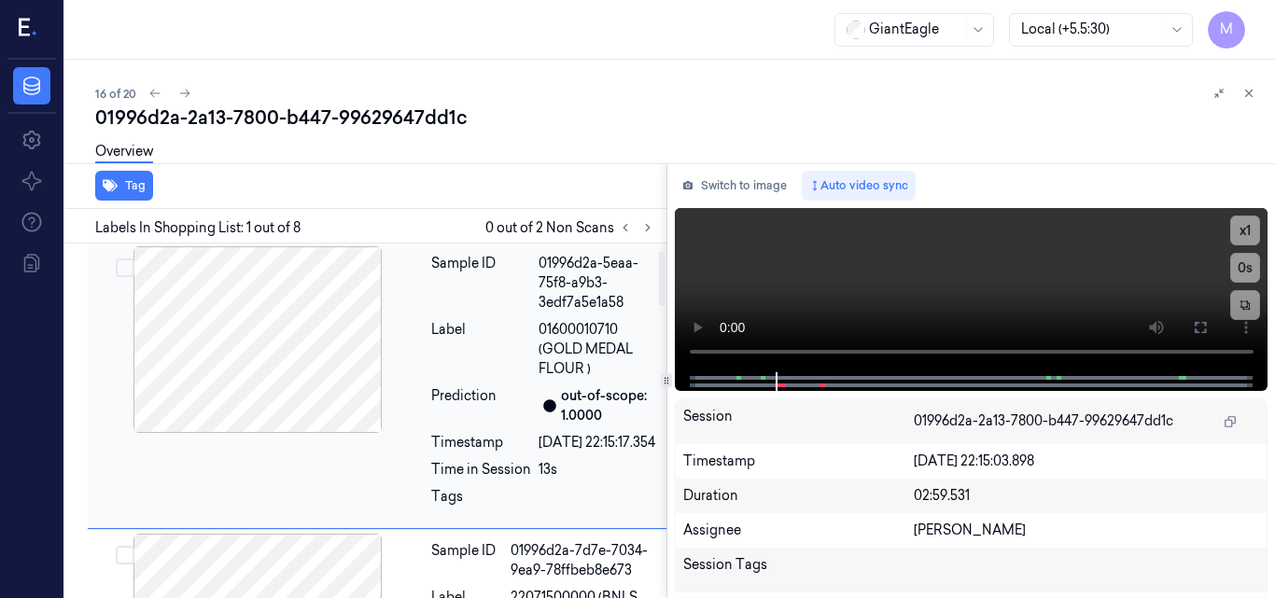
scroll to position [0, 0]
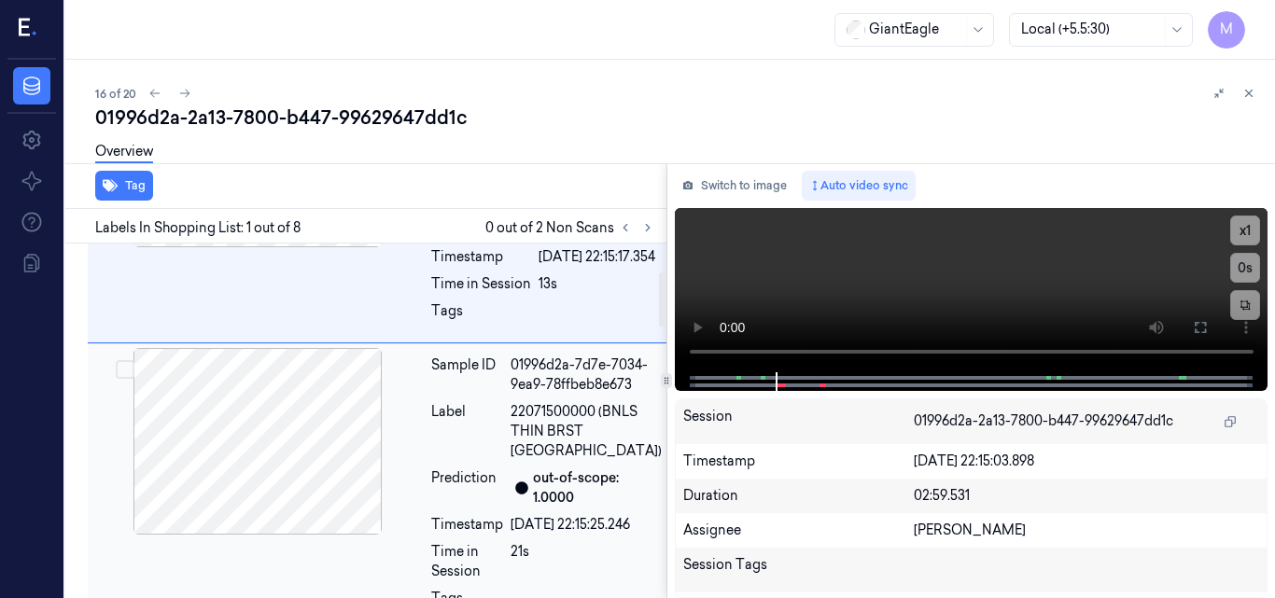
click at [298, 423] on div at bounding box center [257, 441] width 332 height 187
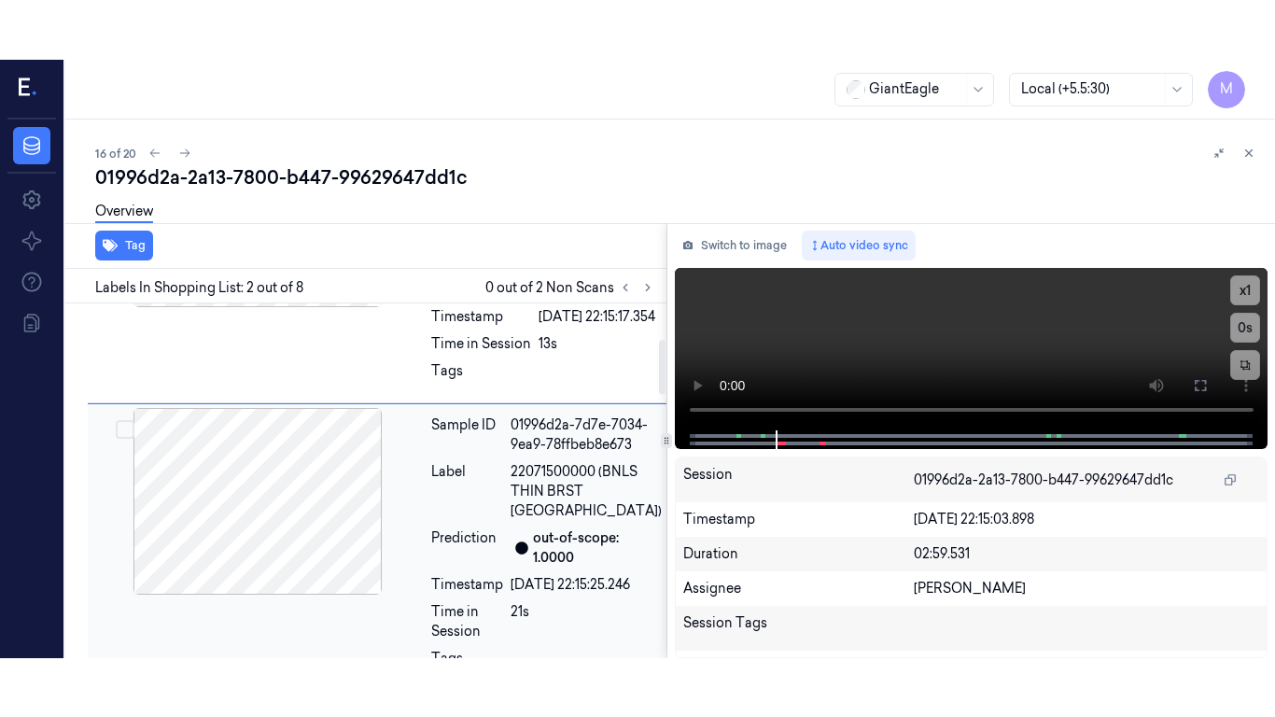
scroll to position [283, 0]
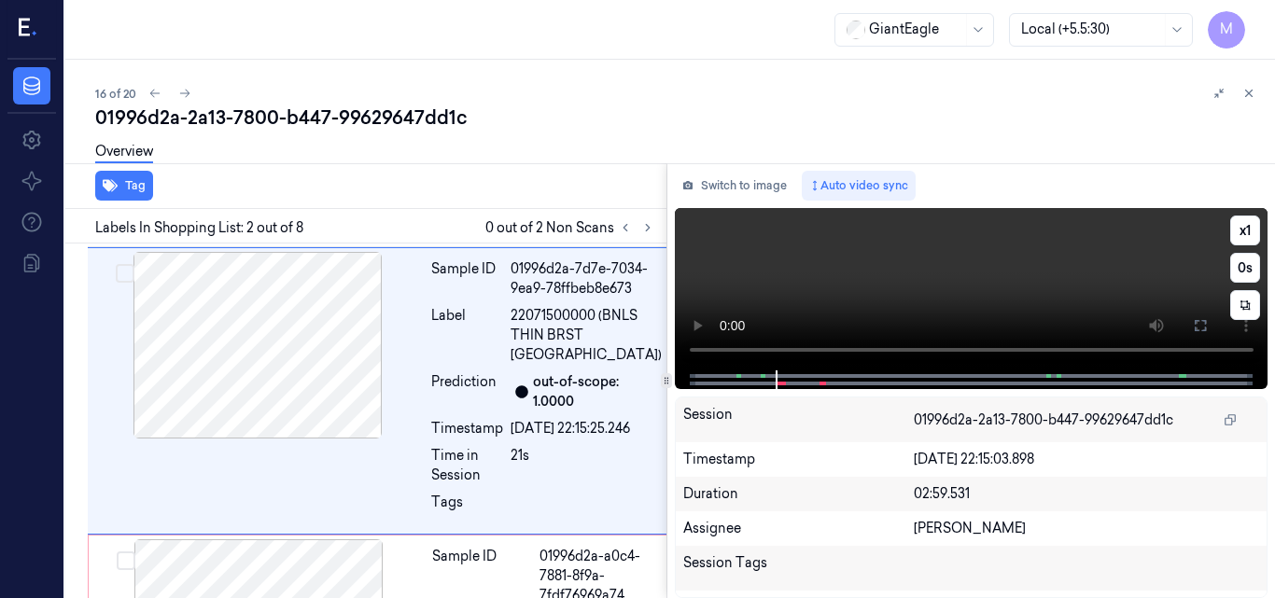
click at [970, 276] on video at bounding box center [972, 289] width 594 height 162
click at [1201, 320] on icon at bounding box center [1200, 325] width 15 height 15
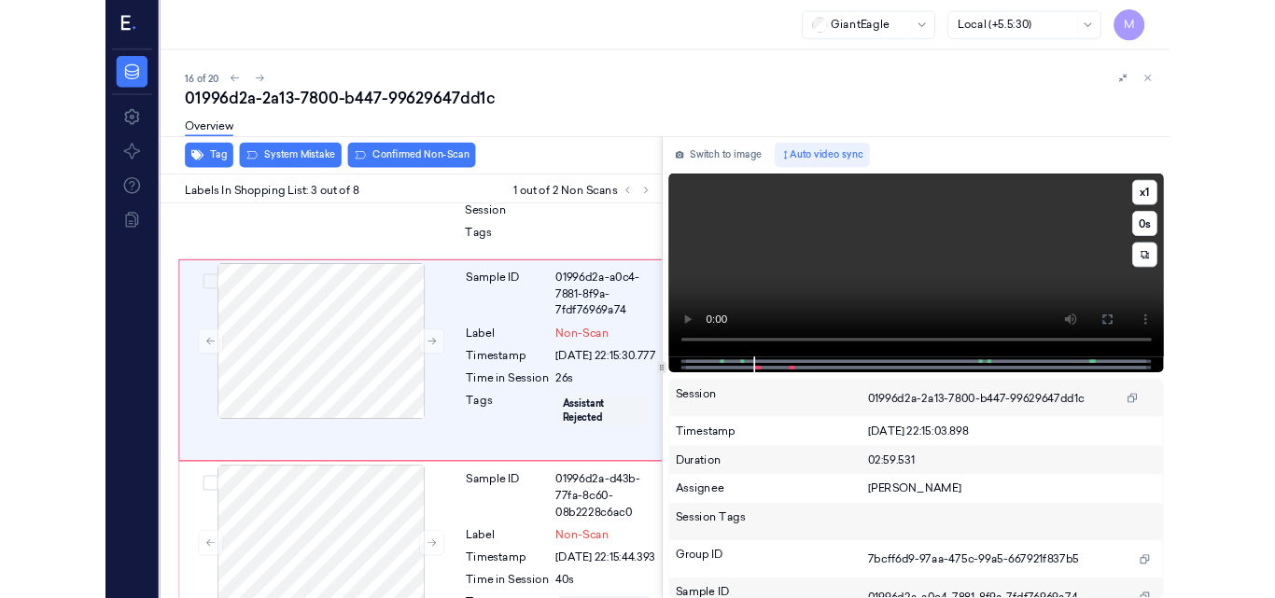
scroll to position [508, 0]
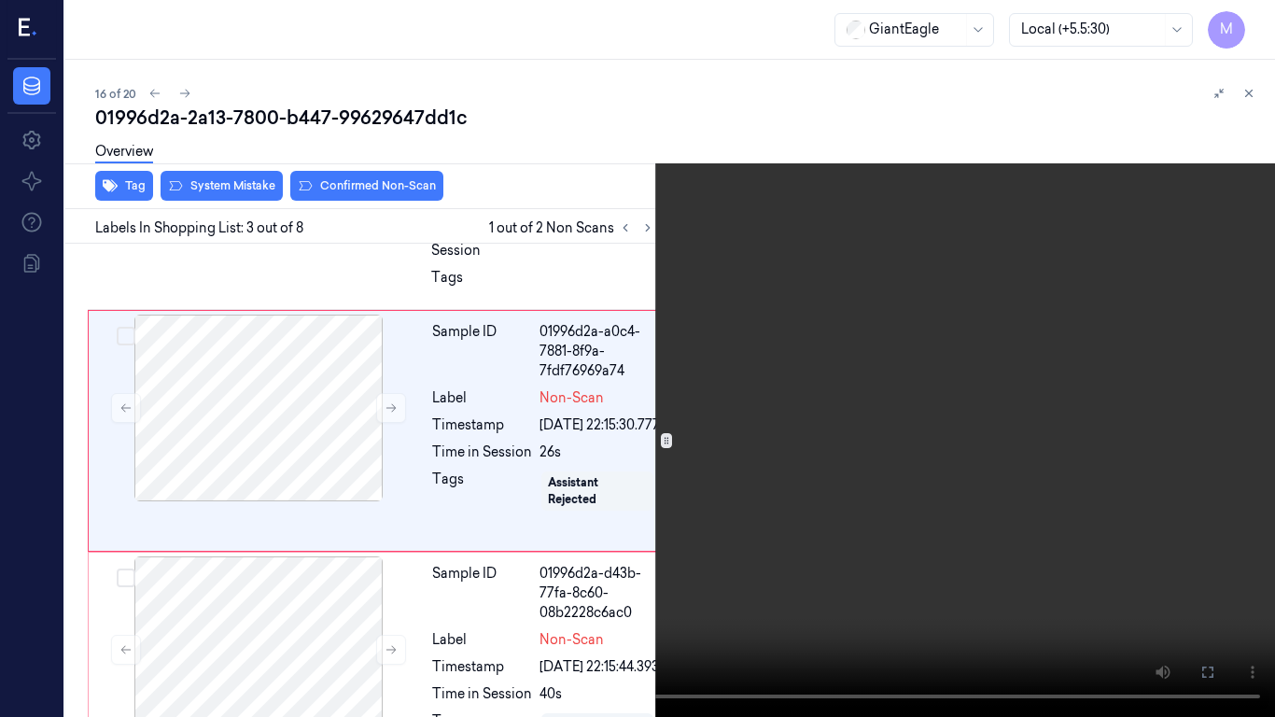
click at [857, 464] on video at bounding box center [637, 358] width 1275 height 717
click at [0, 0] on icon at bounding box center [0, 0] width 0 height 0
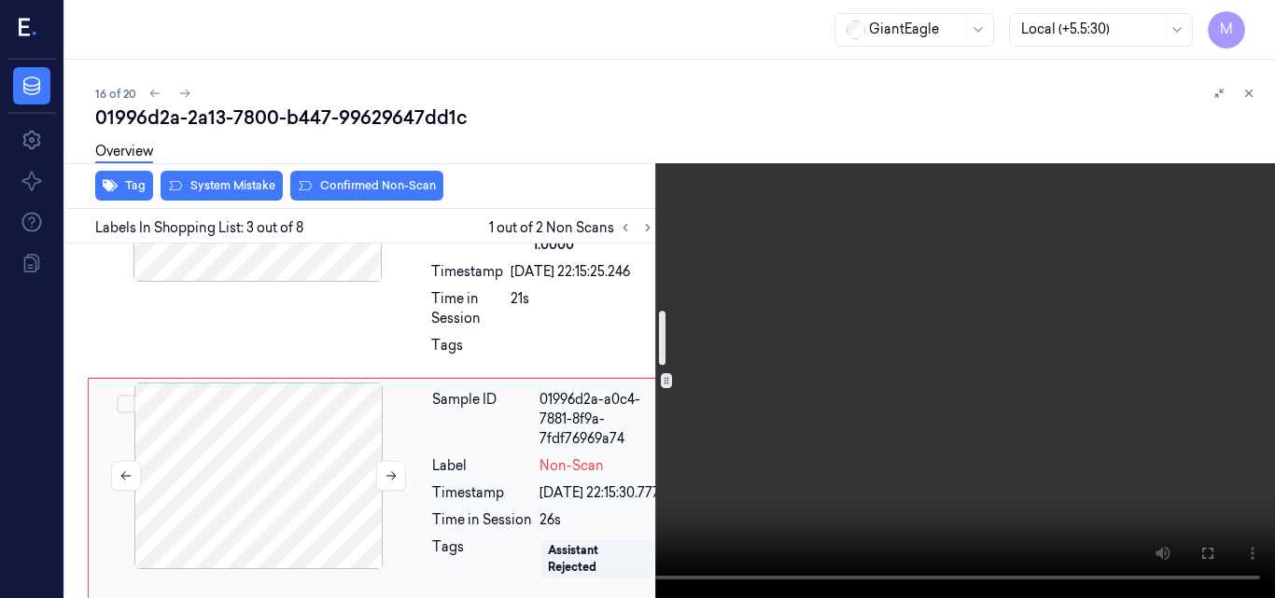
scroll to position [414, 0]
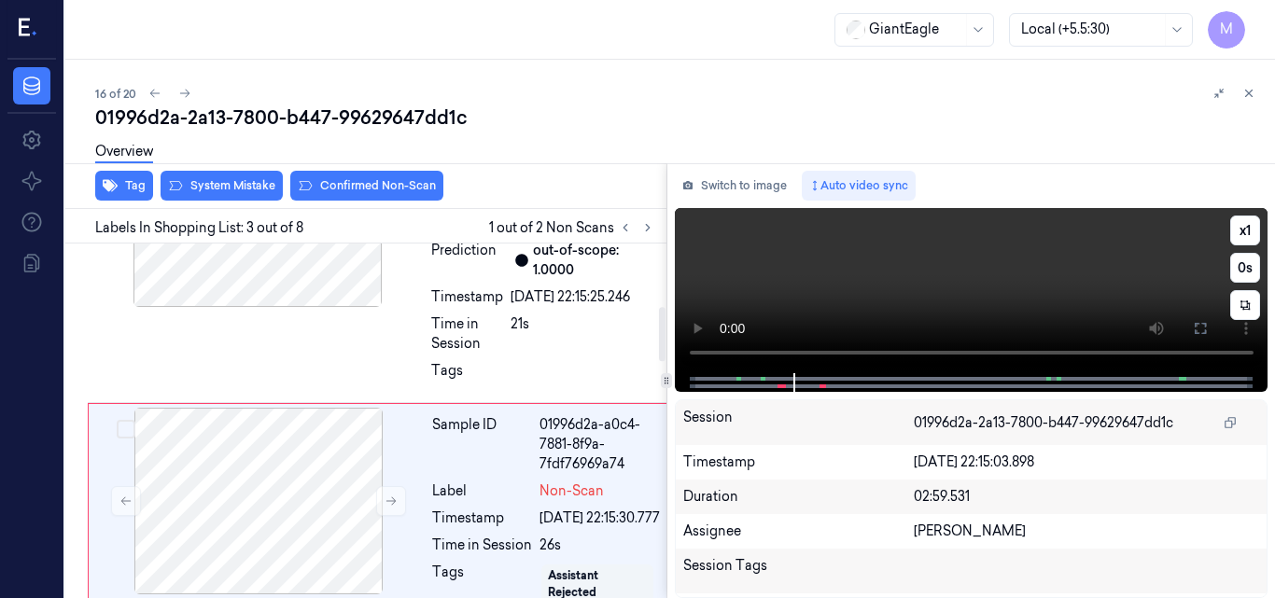
click at [991, 269] on video at bounding box center [972, 290] width 594 height 165
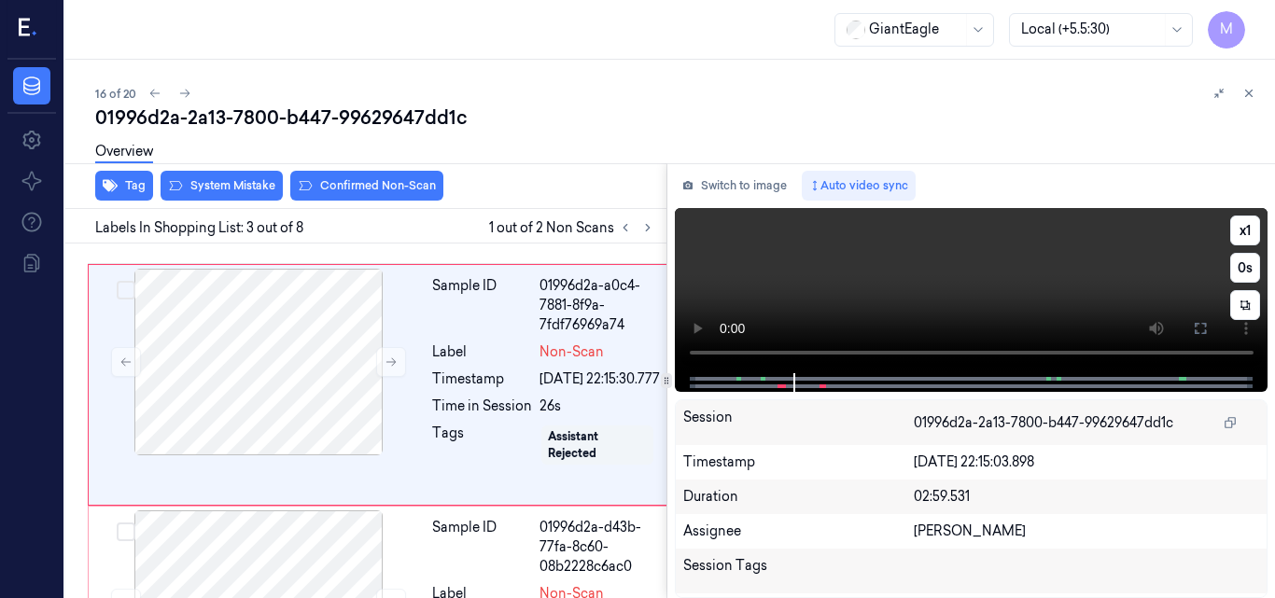
scroll to position [567, 0]
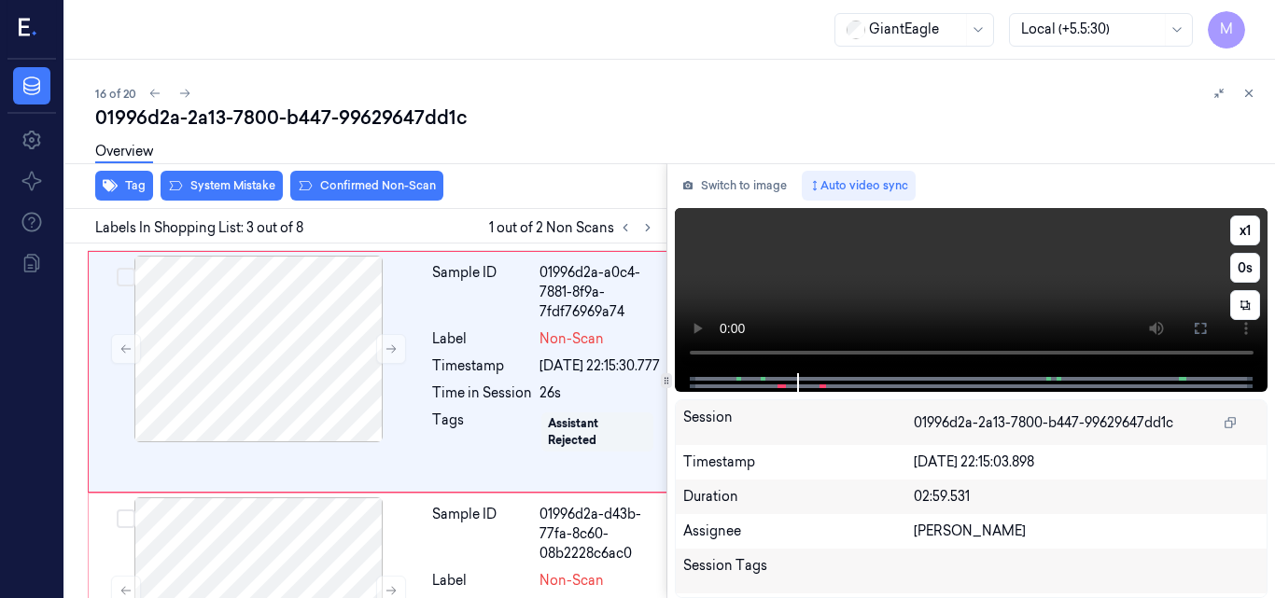
click at [968, 290] on video at bounding box center [972, 290] width 594 height 165
click at [311, 326] on div at bounding box center [258, 349] width 332 height 187
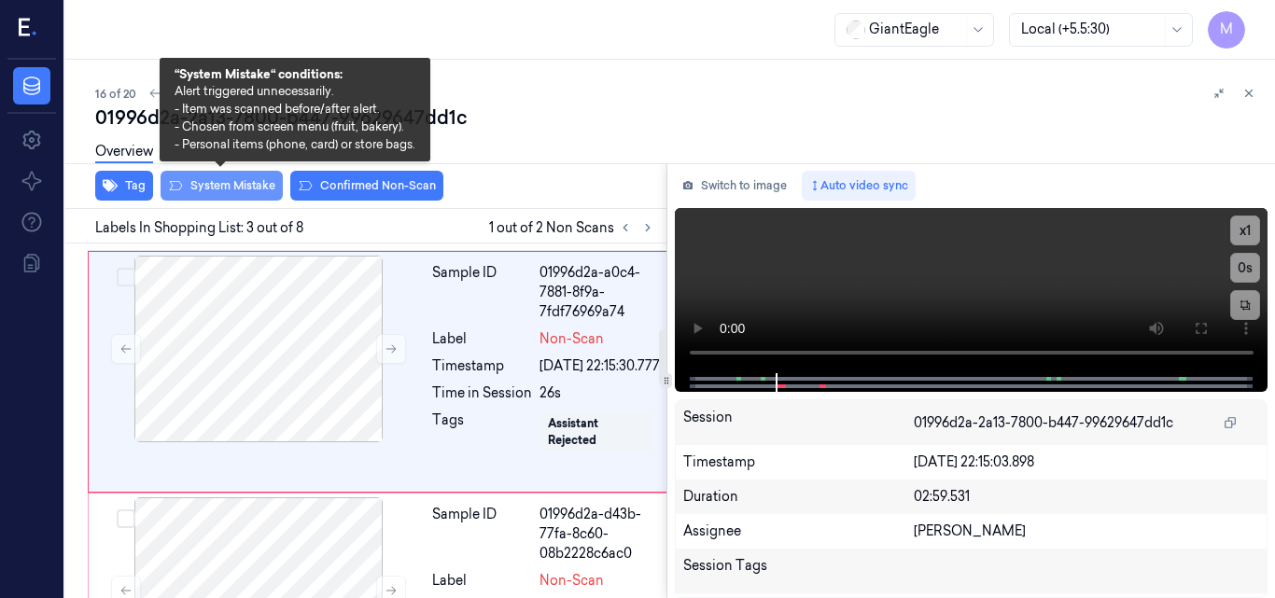
click at [230, 189] on button "System Mistake" at bounding box center [222, 186] width 122 height 30
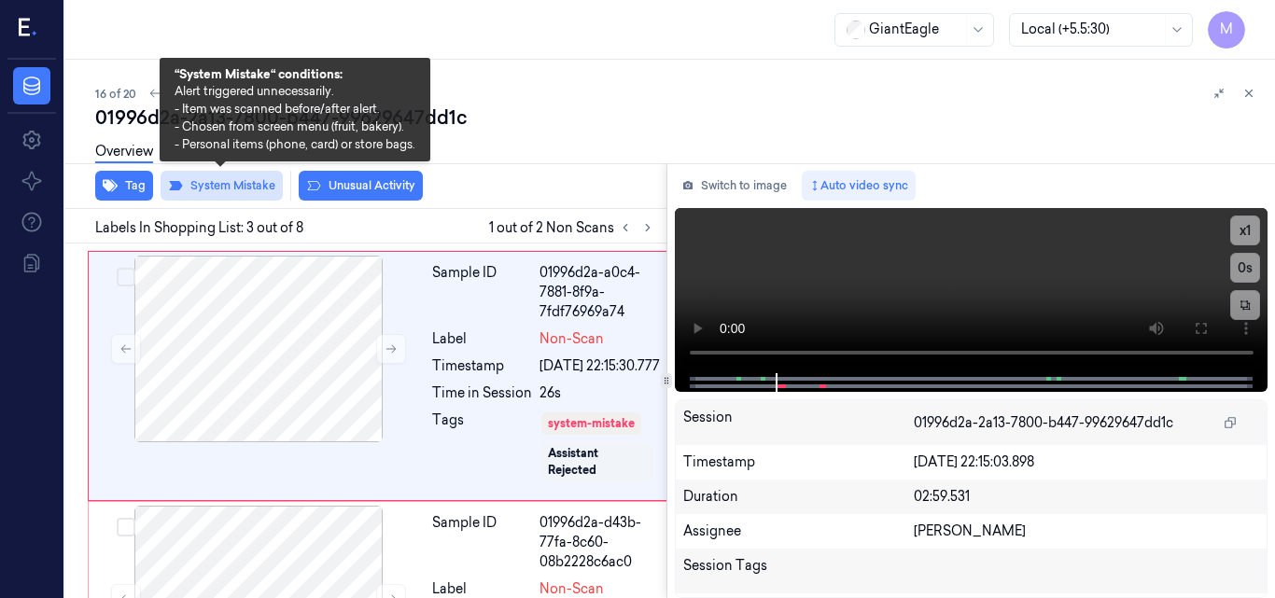
scroll to position [571, 0]
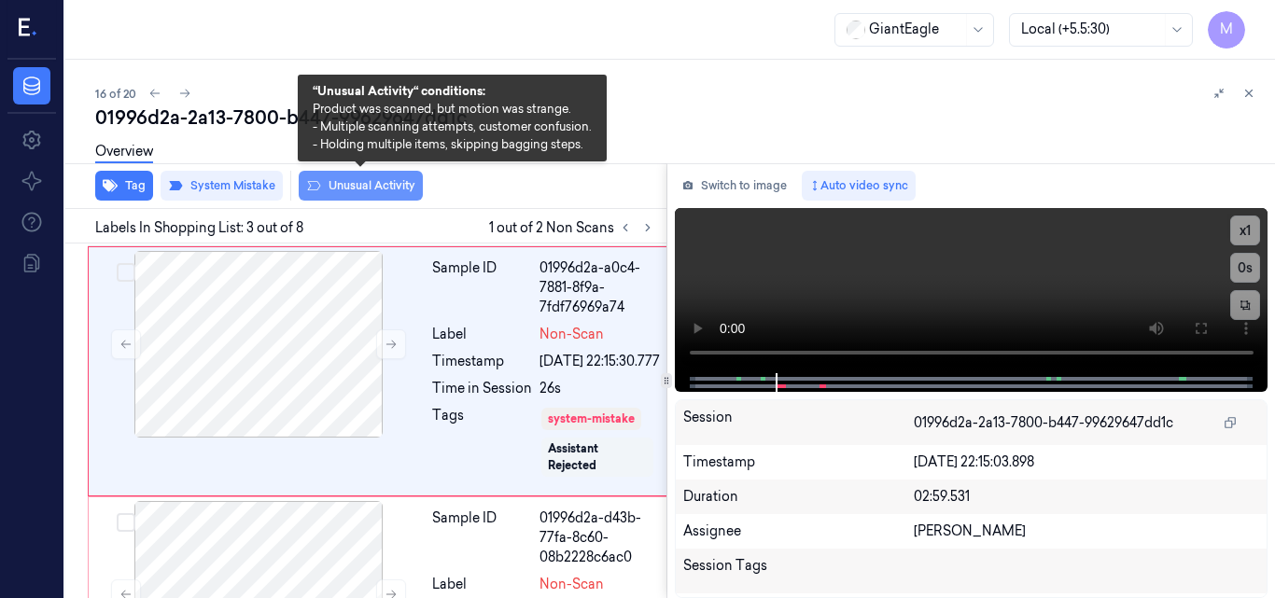
click at [381, 189] on button "Unusual Activity" at bounding box center [361, 186] width 124 height 30
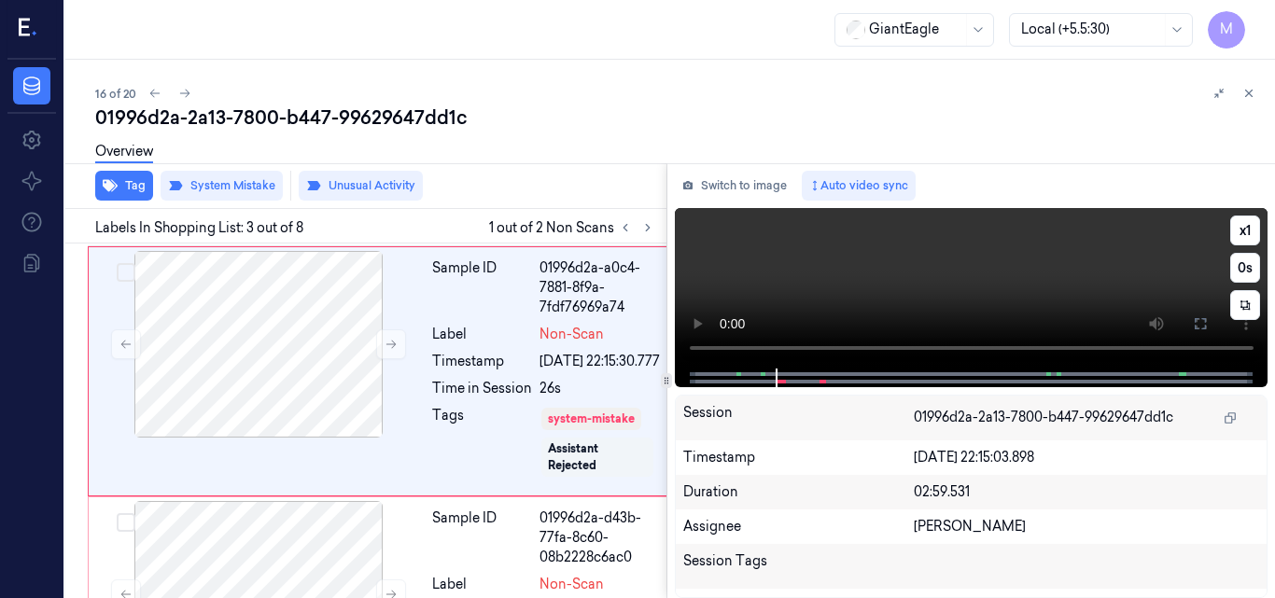
click at [946, 286] on video at bounding box center [972, 288] width 594 height 161
click at [1204, 320] on icon at bounding box center [1200, 323] width 15 height 15
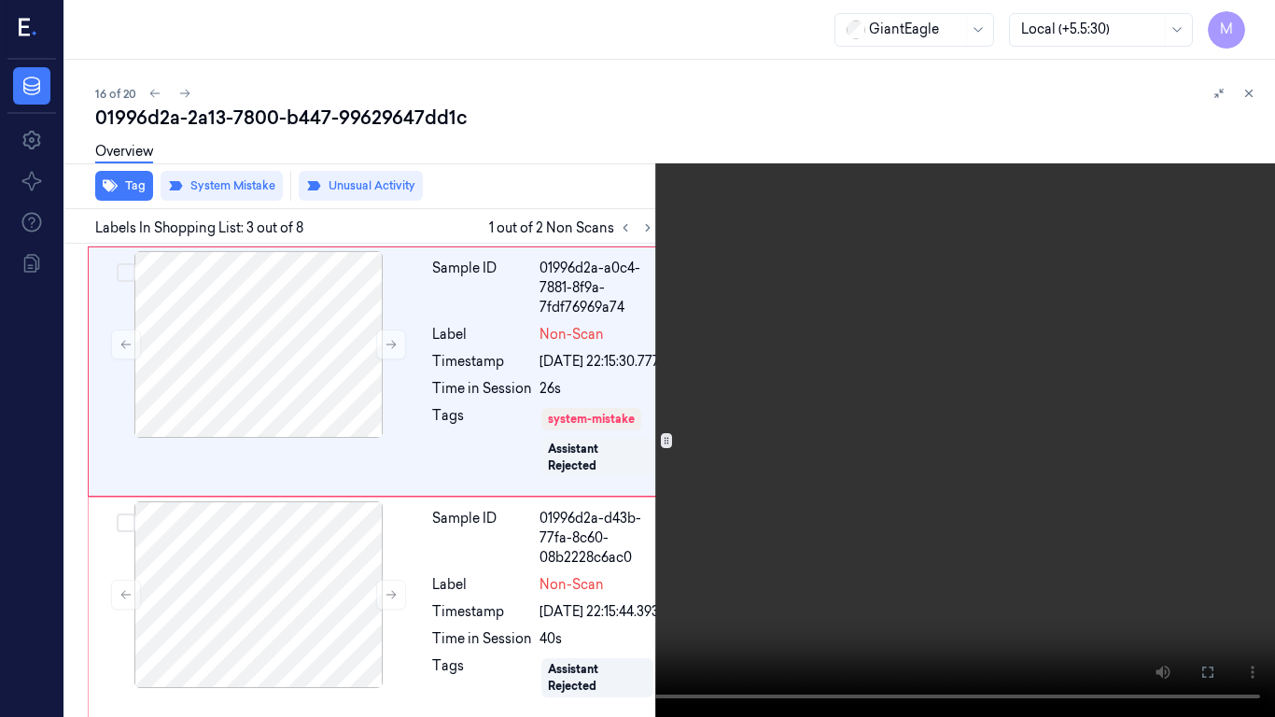
click at [948, 441] on video at bounding box center [637, 358] width 1275 height 717
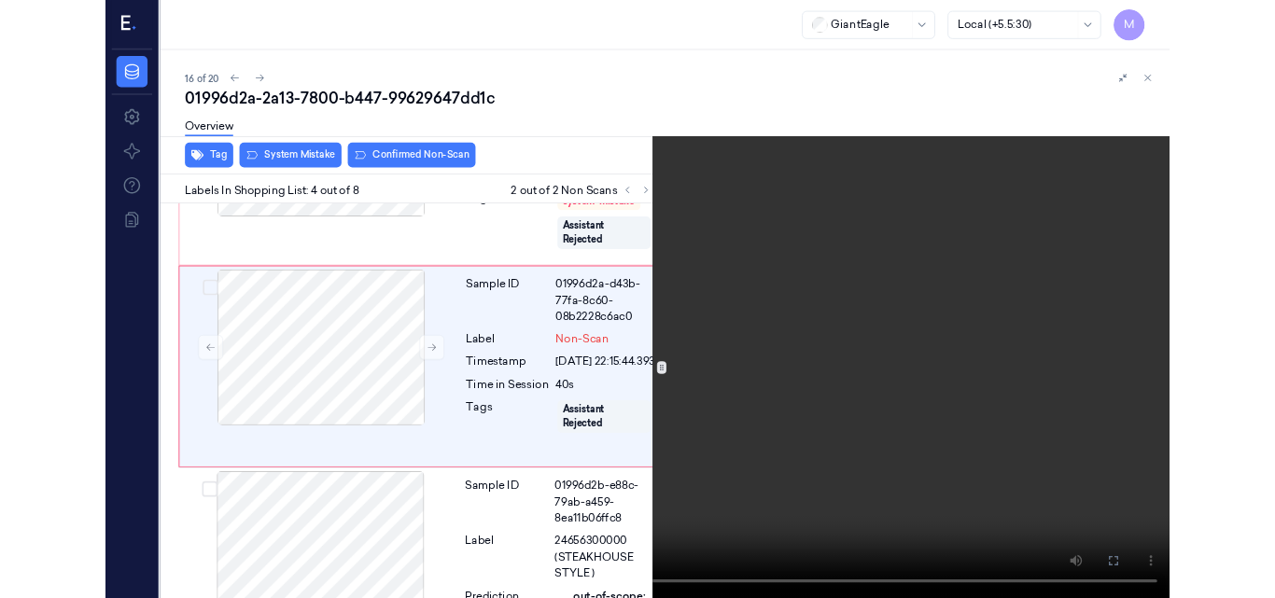
scroll to position [778, 0]
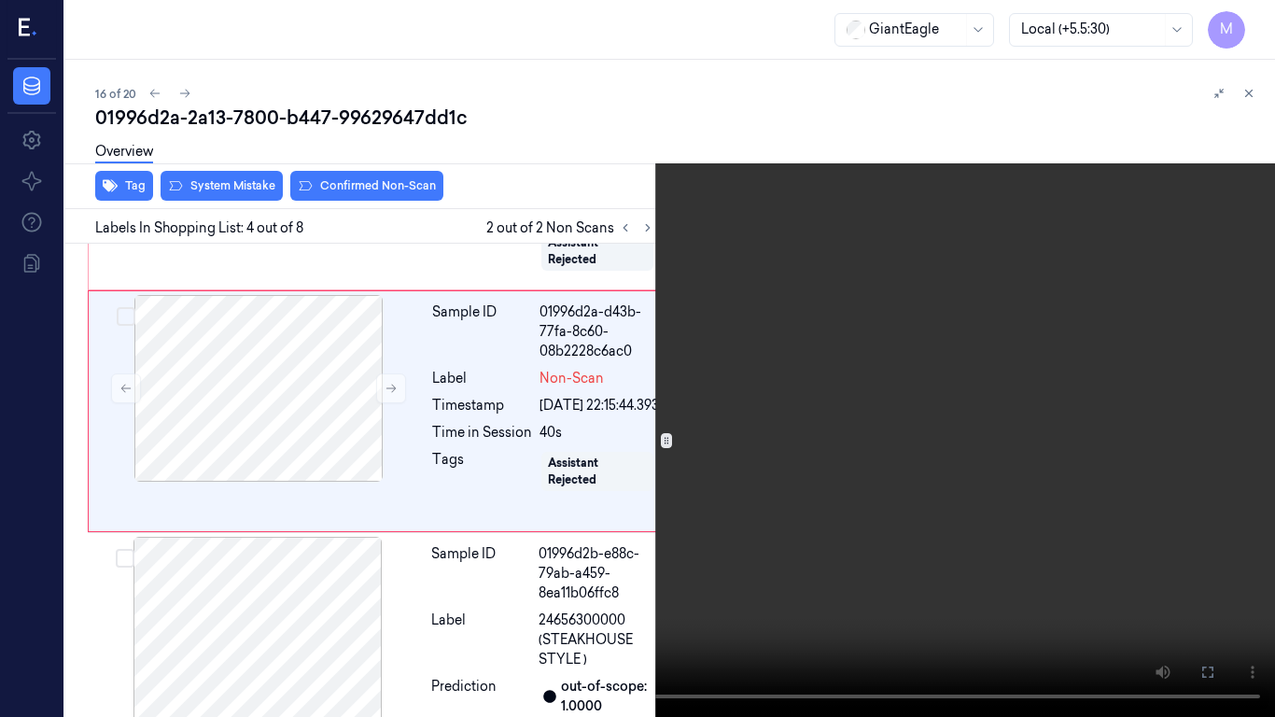
click at [0, 0] on icon at bounding box center [0, 0] width 0 height 0
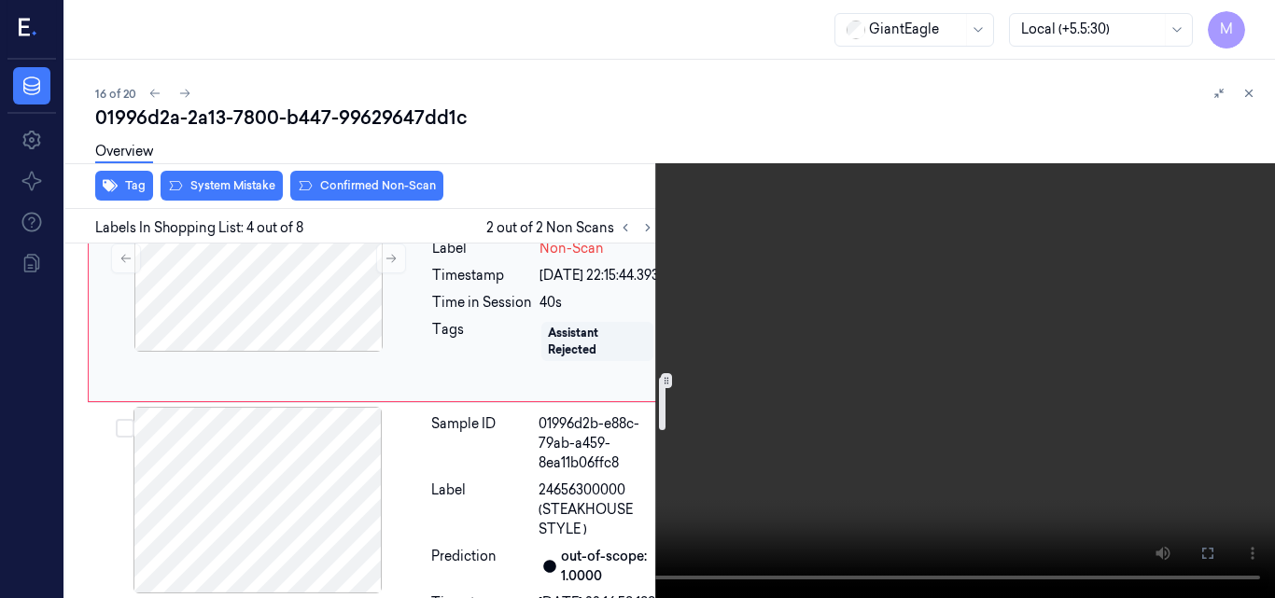
scroll to position [871, 0]
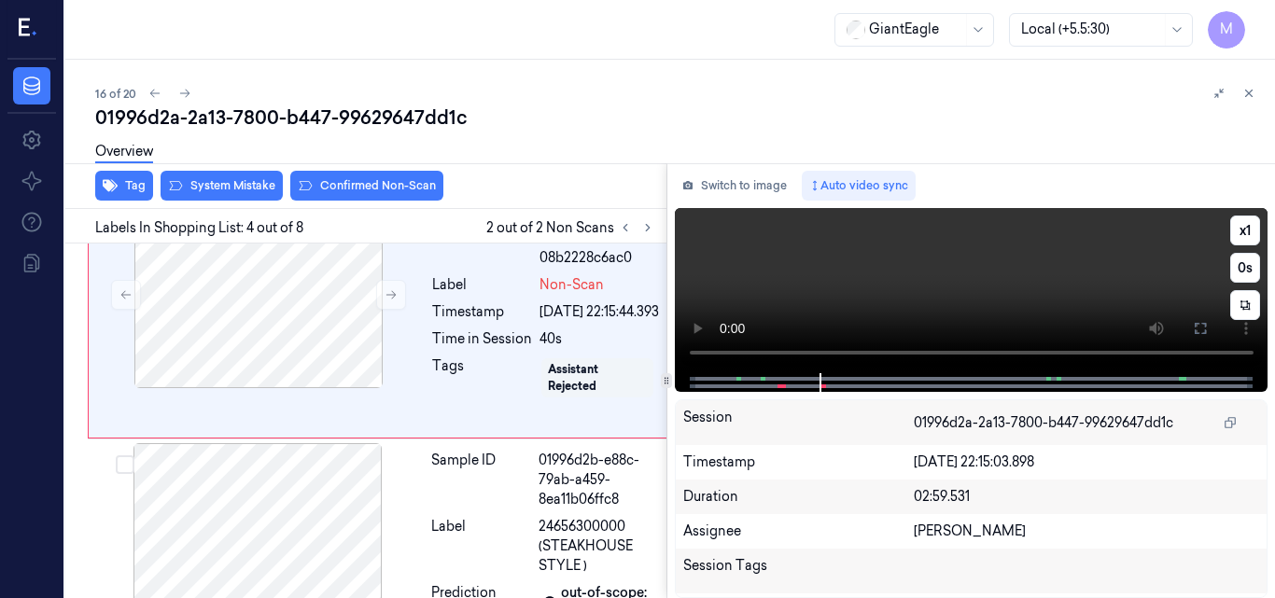
click at [969, 278] on video at bounding box center [972, 290] width 594 height 165
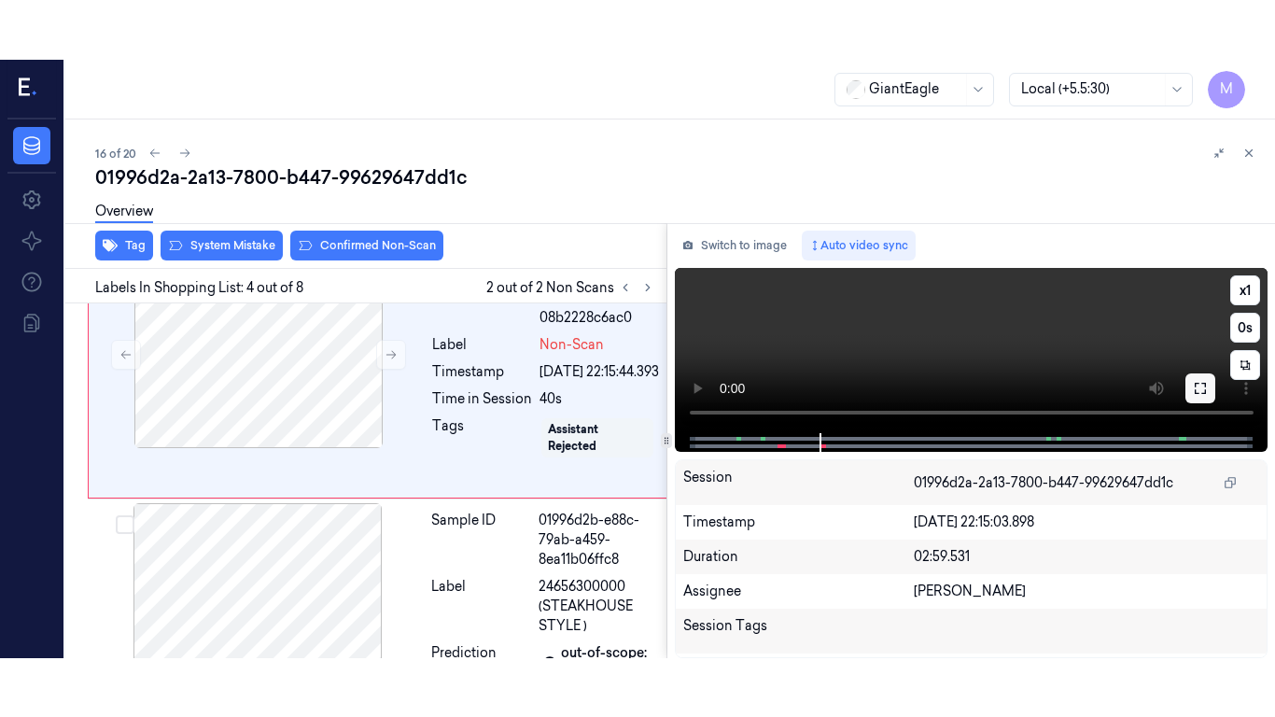
scroll to position [836, 0]
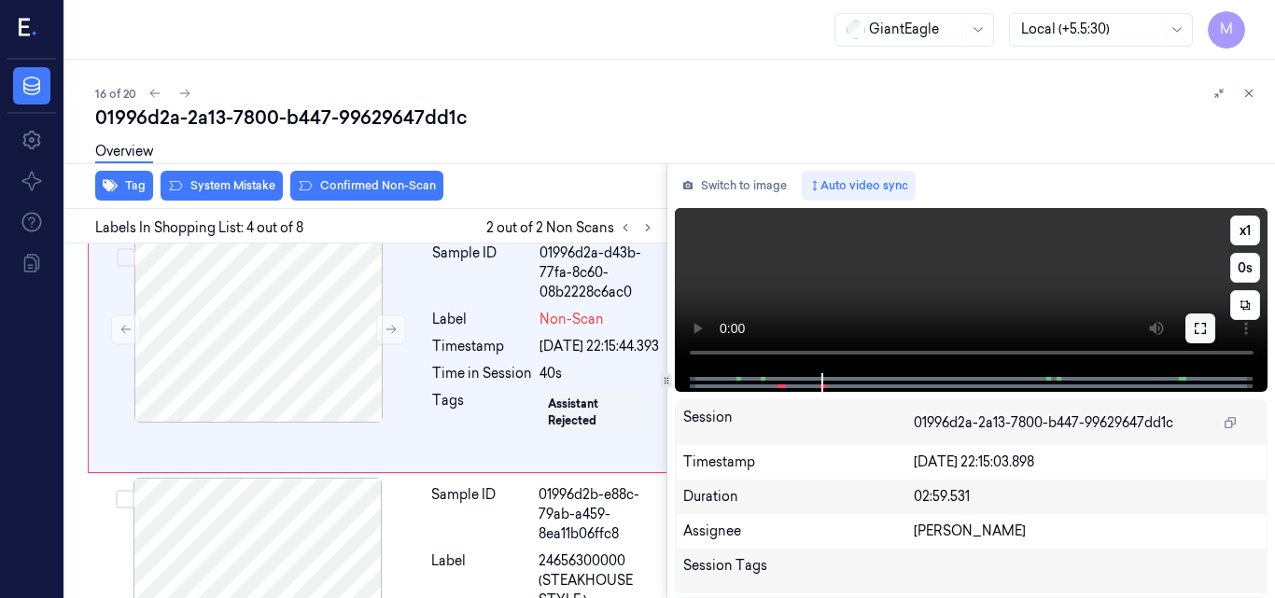
click at [1197, 329] on icon at bounding box center [1200, 328] width 15 height 15
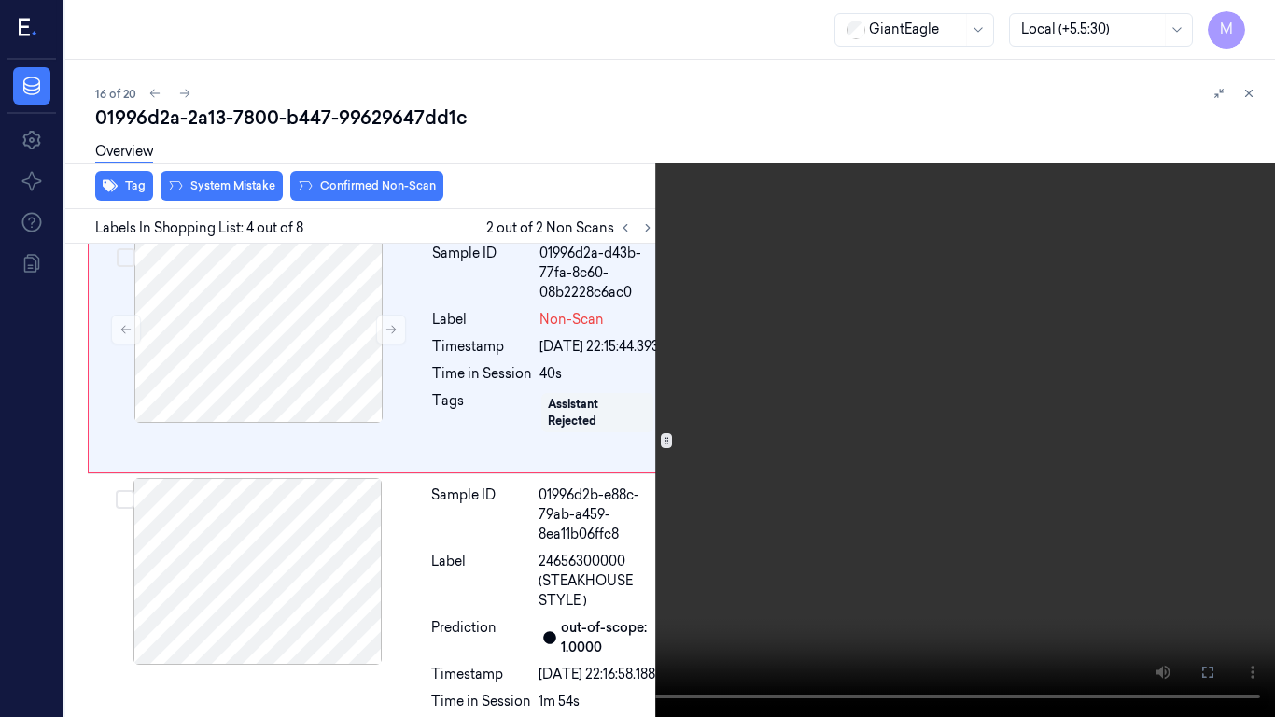
click at [722, 401] on video at bounding box center [637, 358] width 1275 height 717
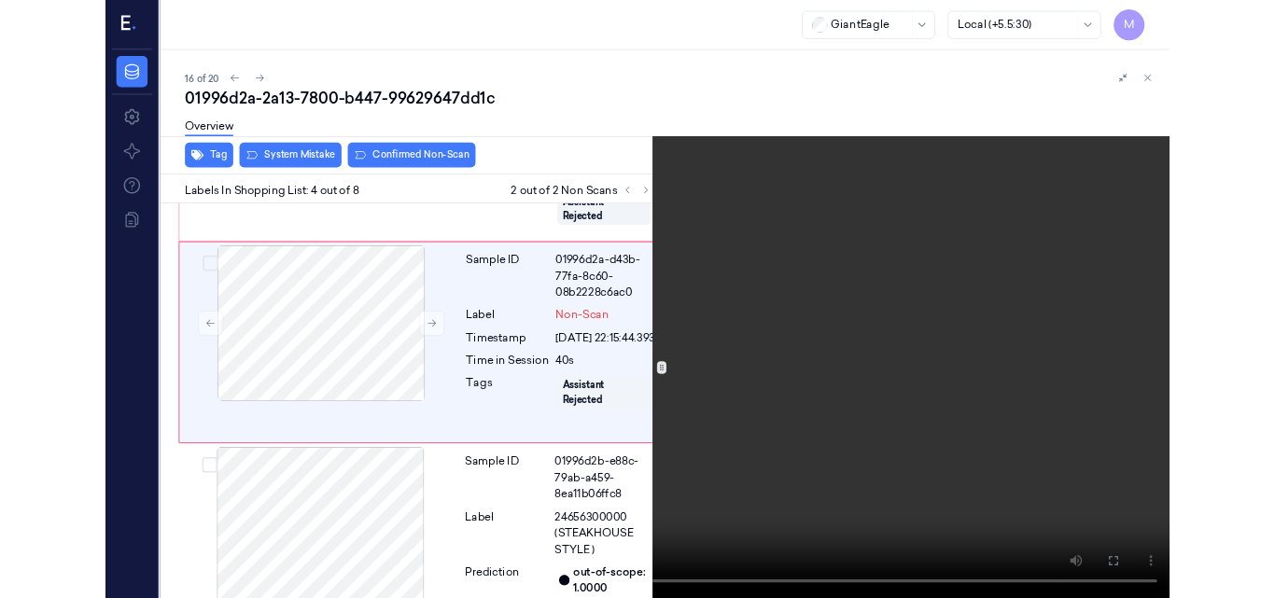
scroll to position [778, 0]
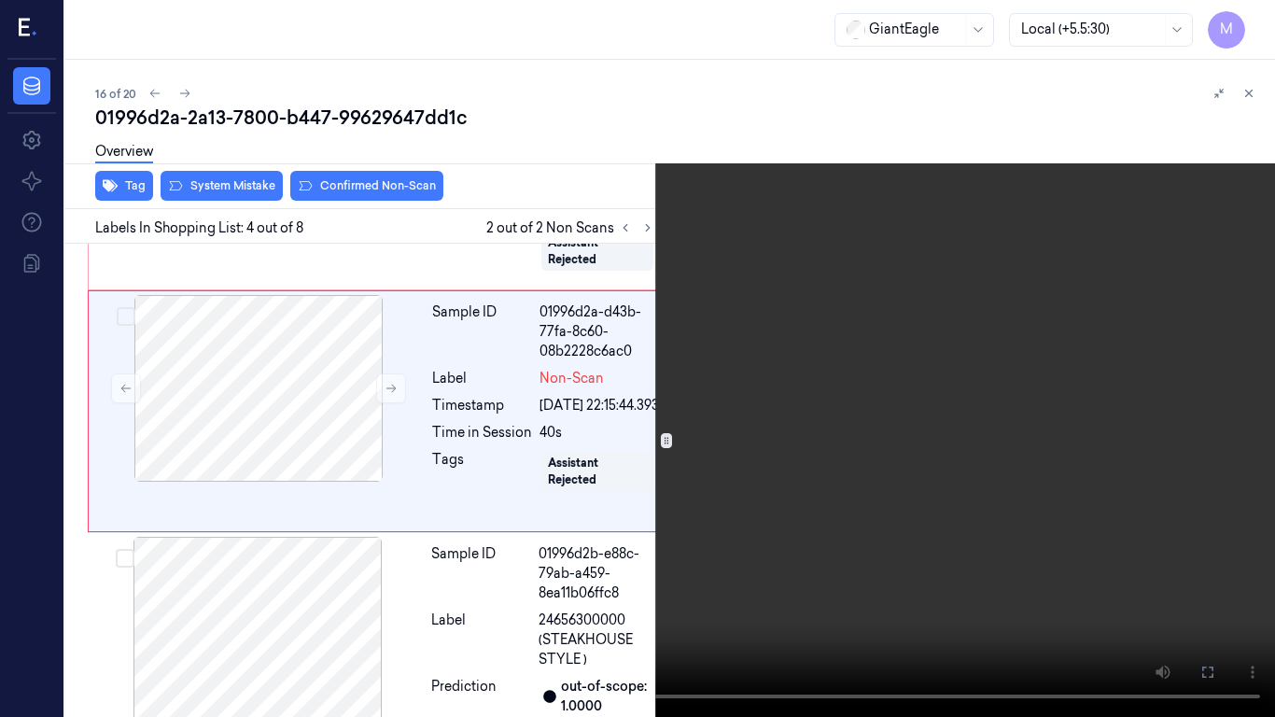
click at [0, 0] on icon at bounding box center [0, 0] width 0 height 0
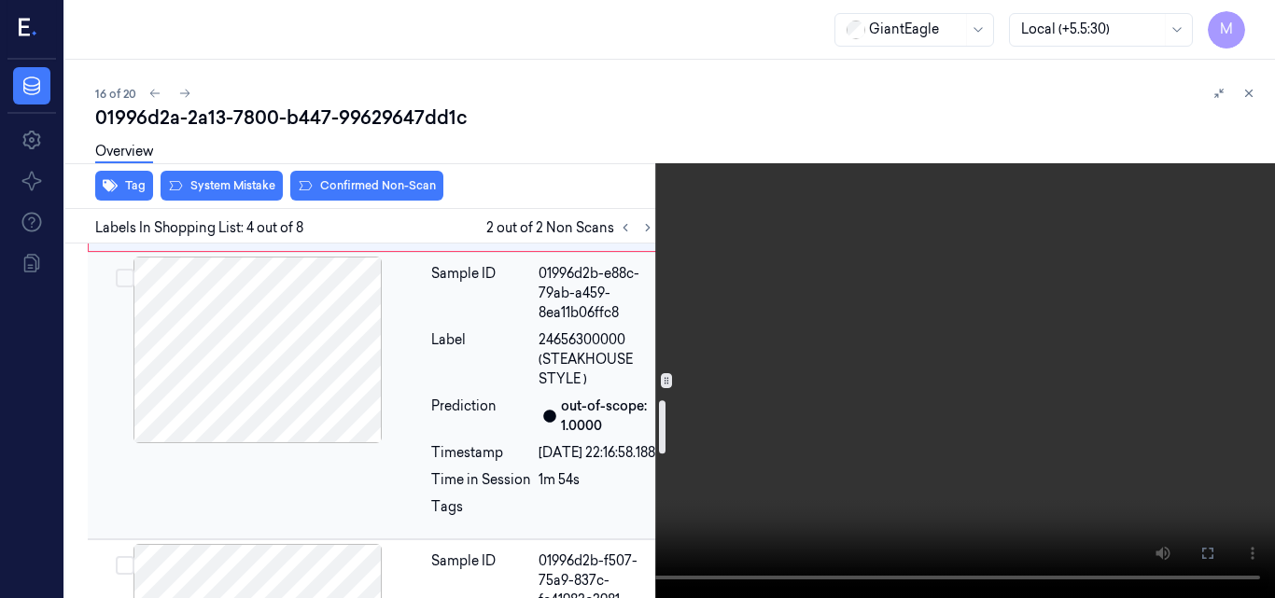
scroll to position [964, 0]
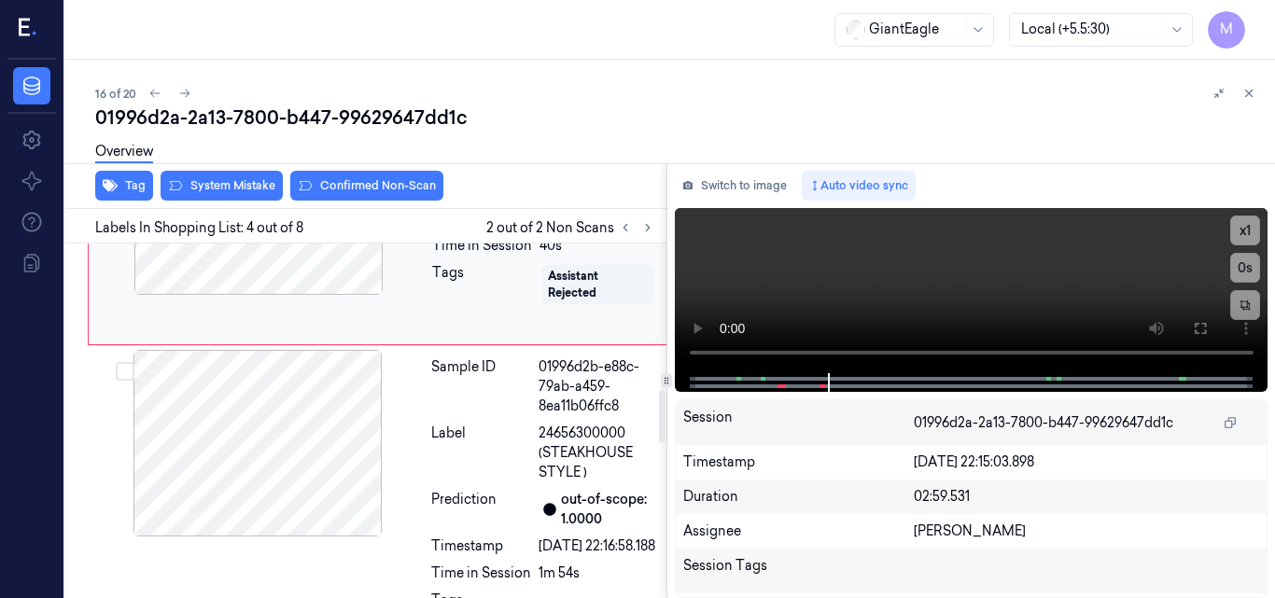
click at [274, 287] on div at bounding box center [258, 201] width 332 height 187
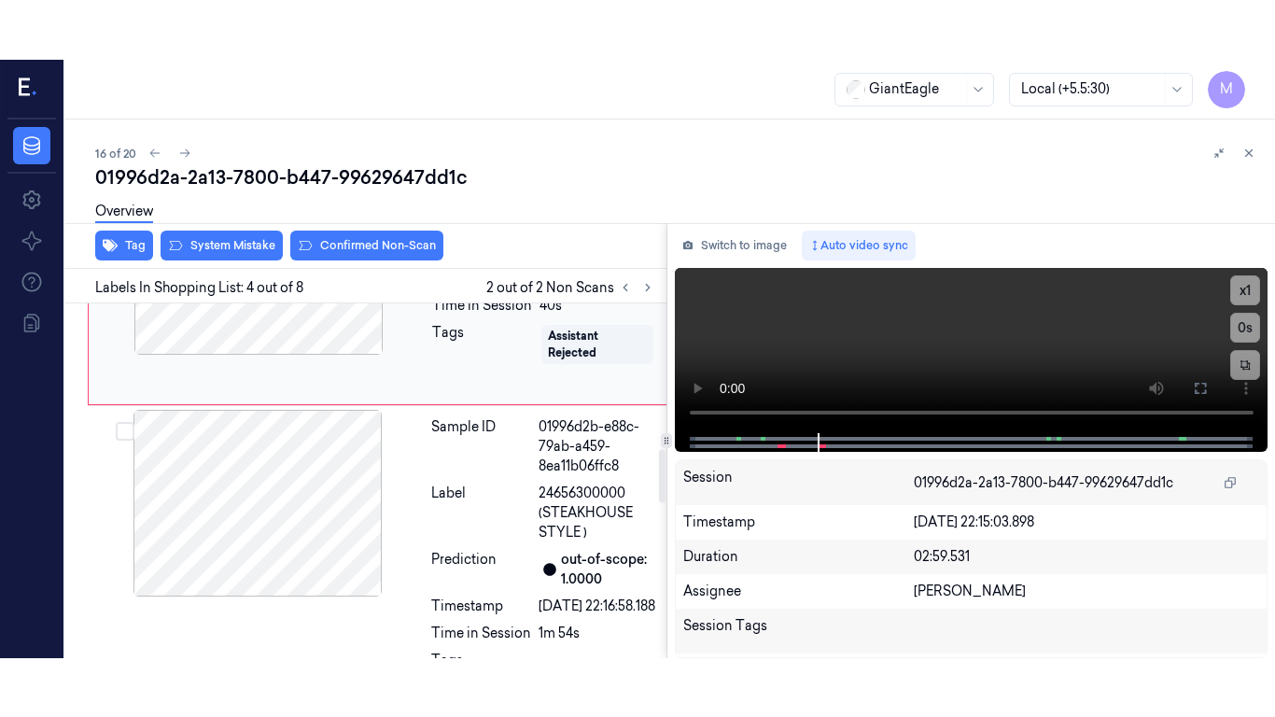
scroll to position [836, 0]
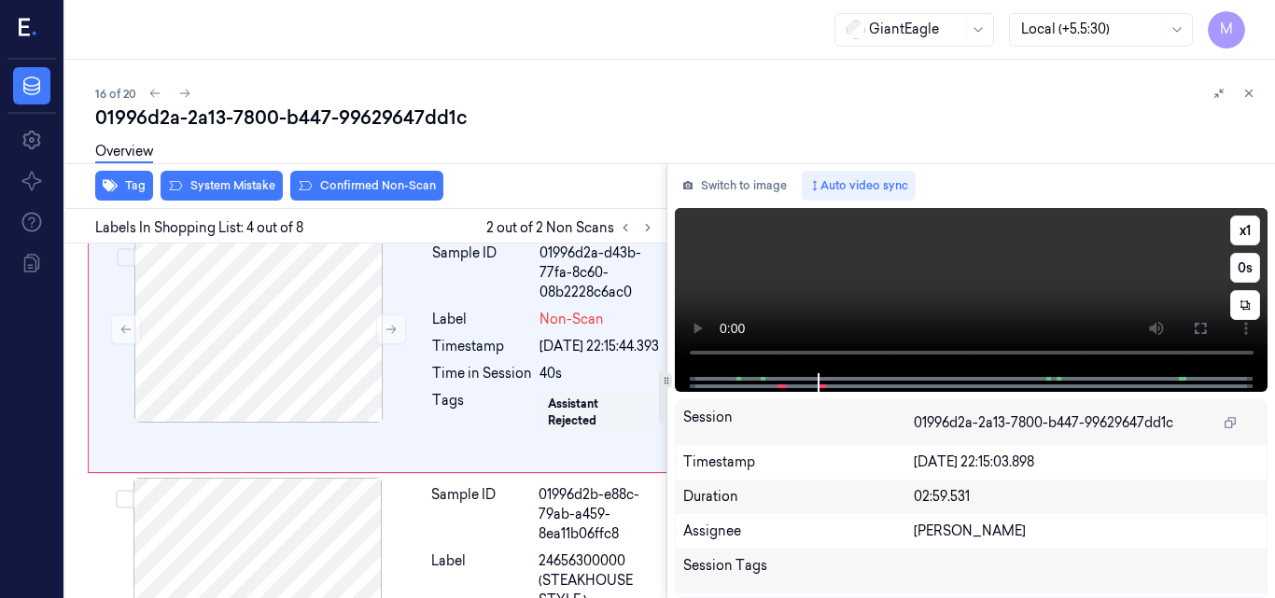
click at [974, 272] on video at bounding box center [972, 290] width 594 height 165
click at [1196, 329] on icon at bounding box center [1200, 328] width 15 height 15
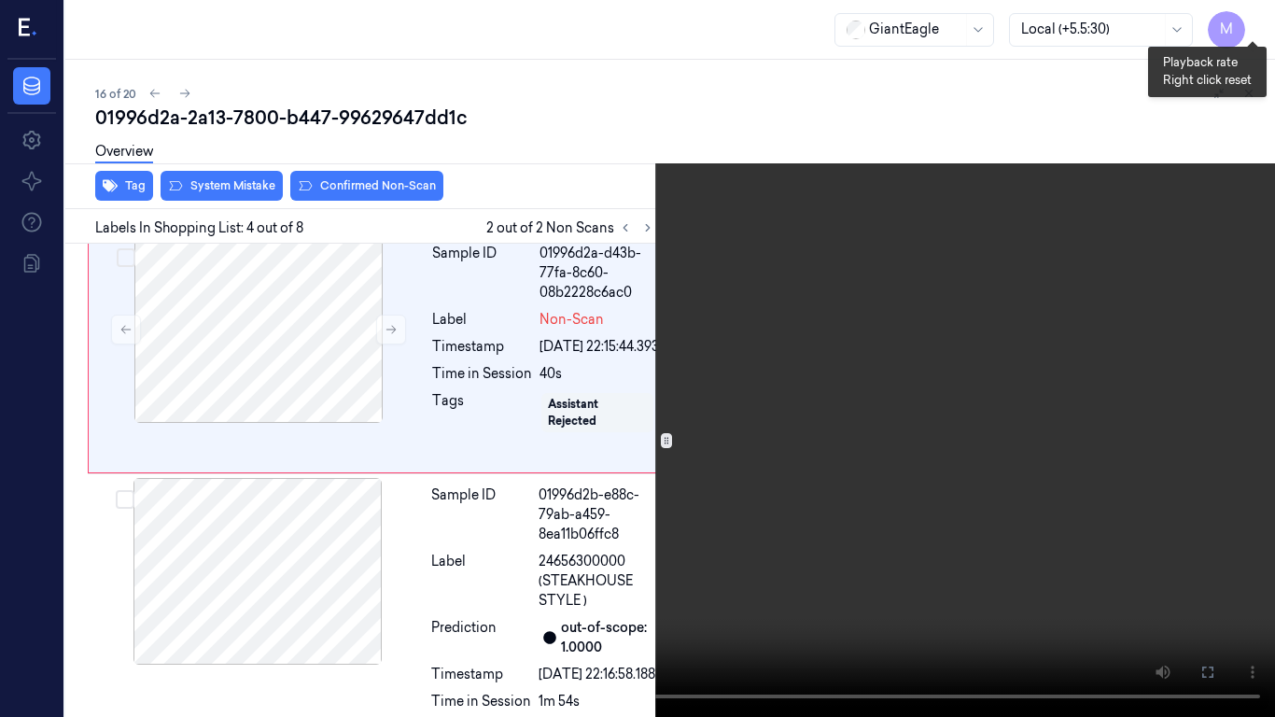
click at [1252, 23] on button "x 1" at bounding box center [1253, 22] width 30 height 30
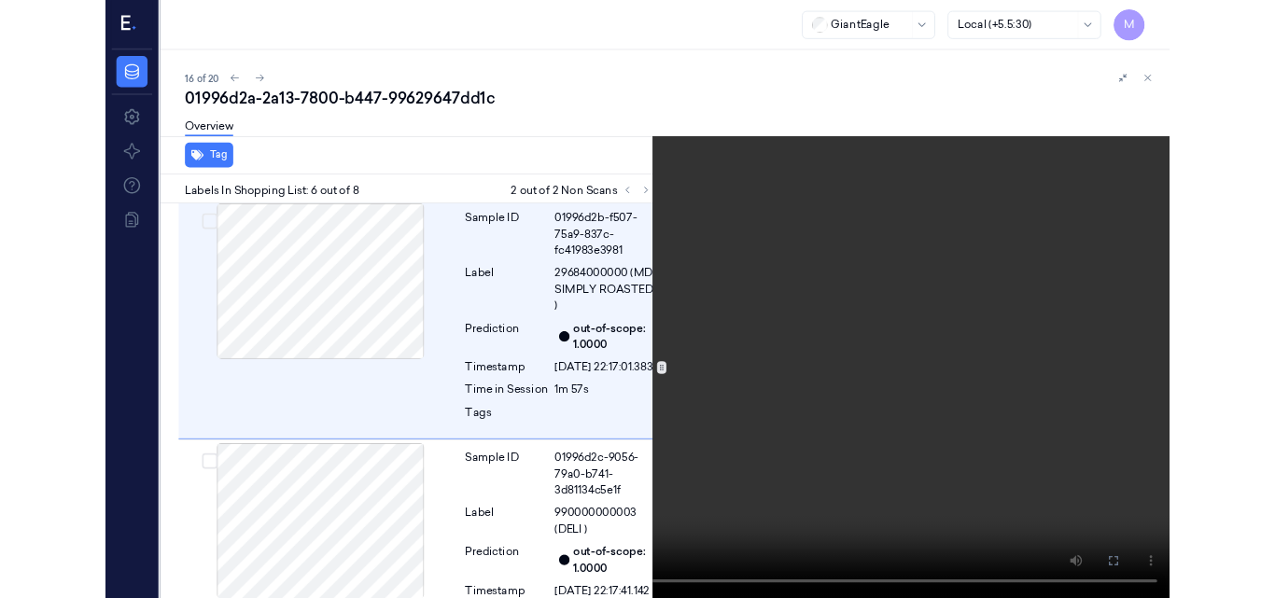
scroll to position [1368, 0]
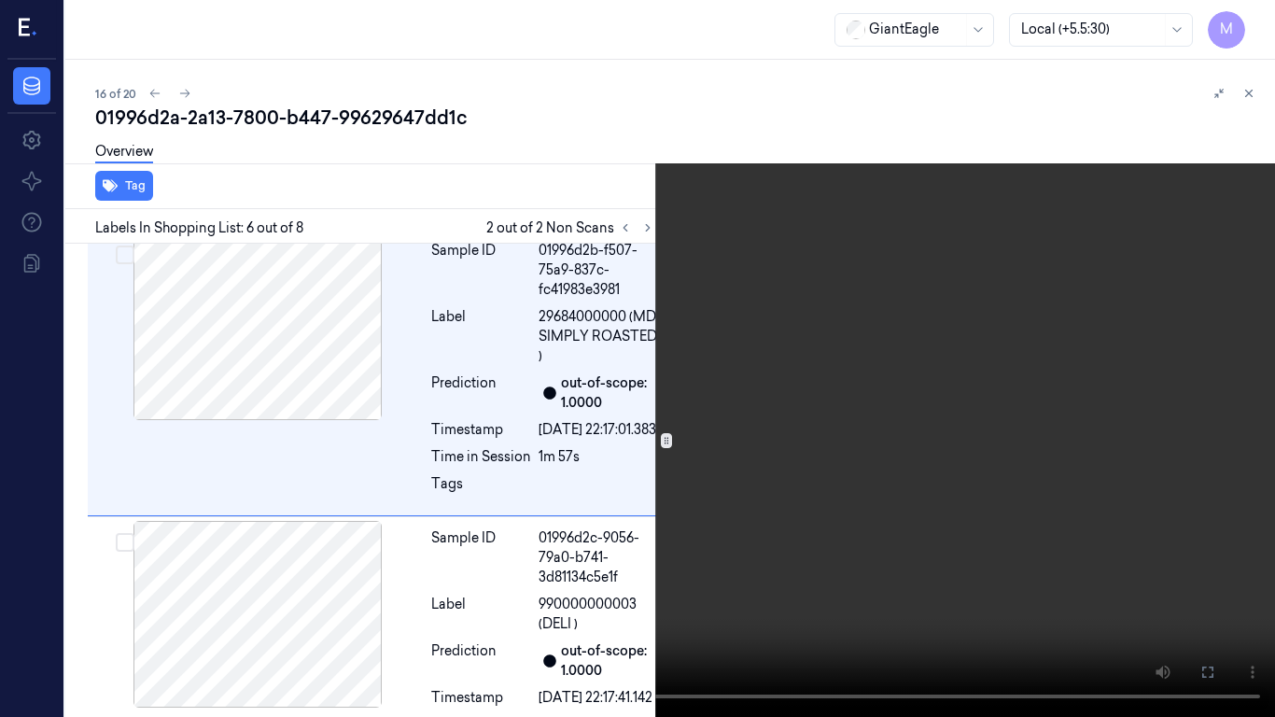
click at [691, 341] on video at bounding box center [637, 358] width 1275 height 717
click at [0, 0] on icon at bounding box center [0, 0] width 0 height 0
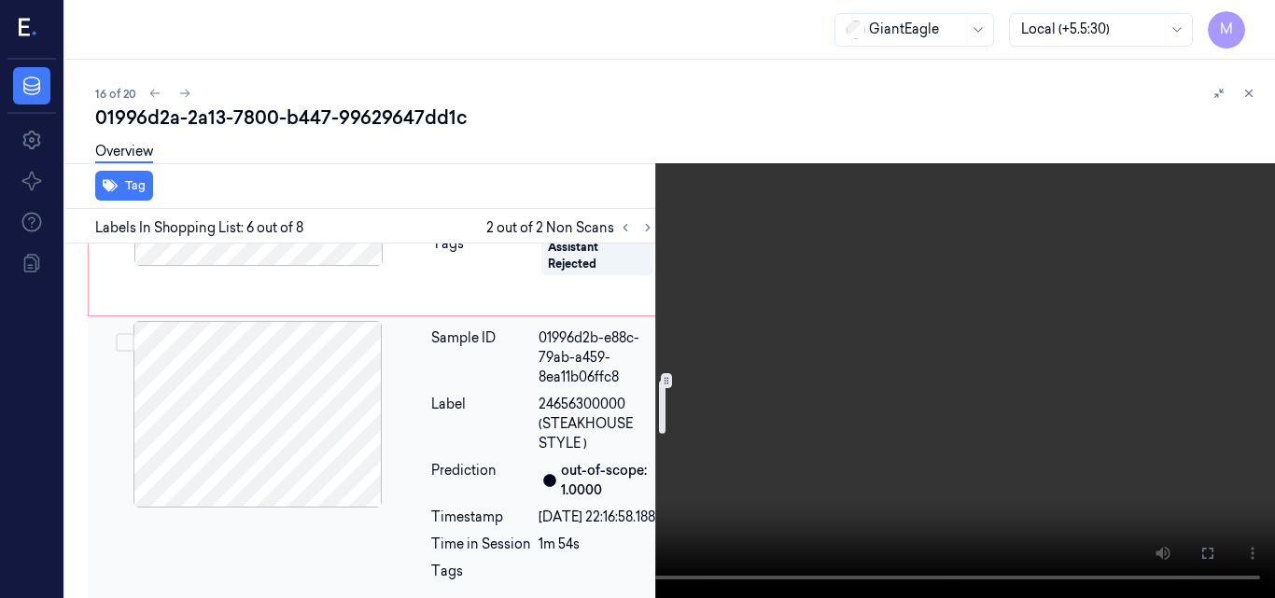
scroll to position [902, 0]
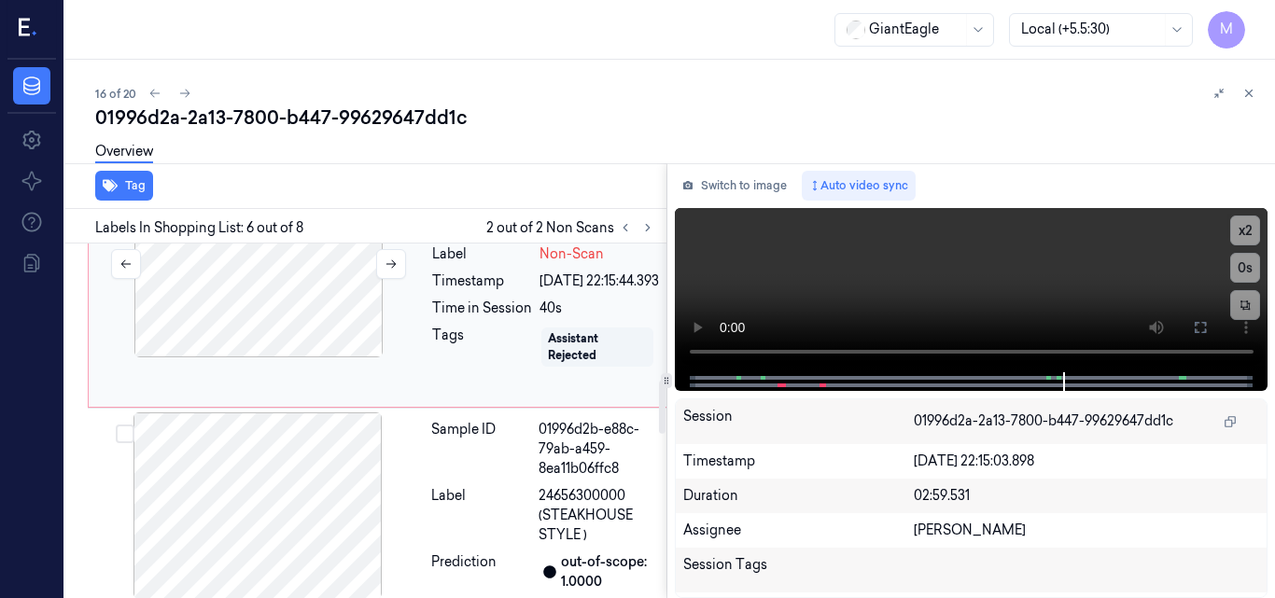
click at [309, 340] on div at bounding box center [258, 264] width 332 height 187
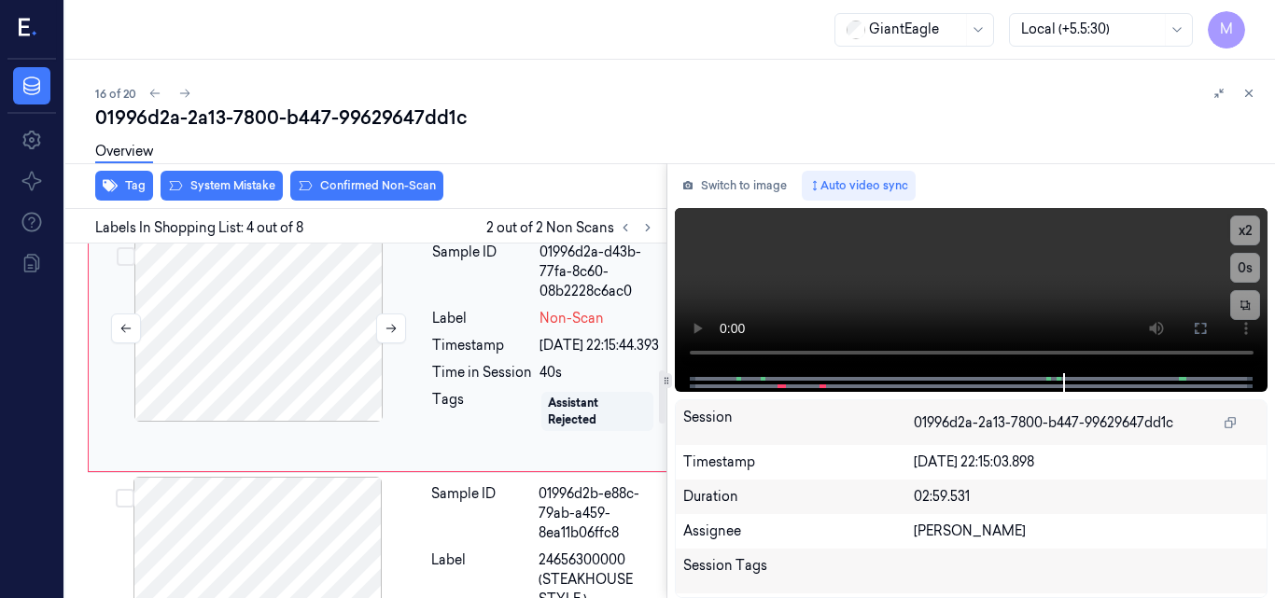
scroll to position [836, 0]
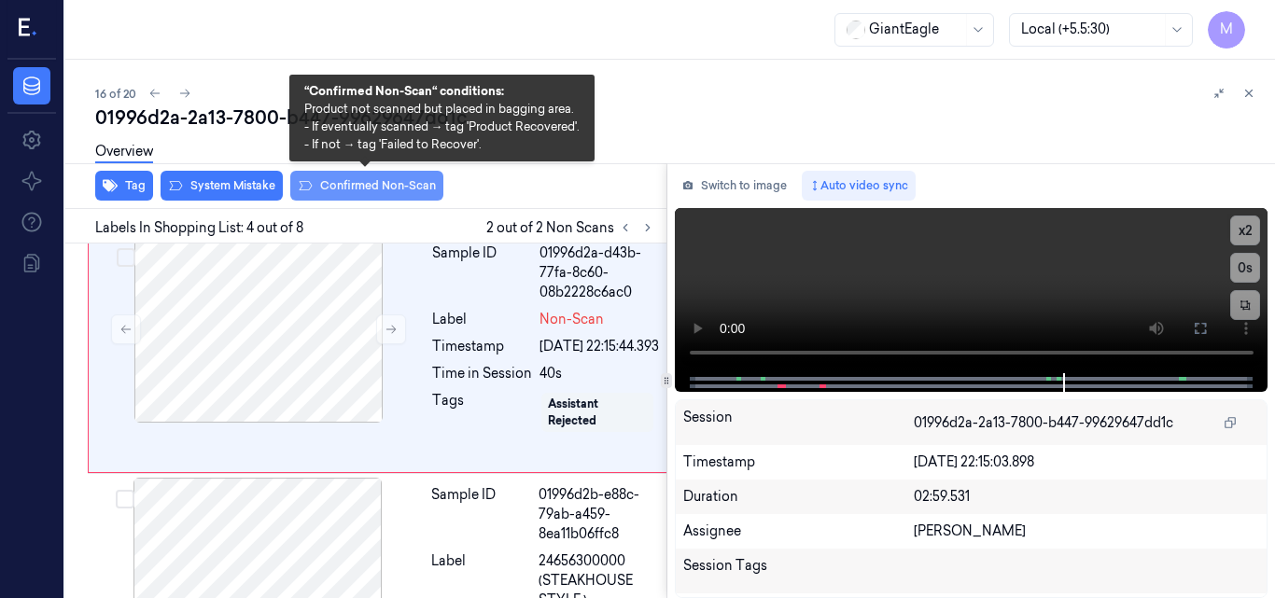
click at [382, 181] on button "Confirmed Non-Scan" at bounding box center [366, 186] width 153 height 30
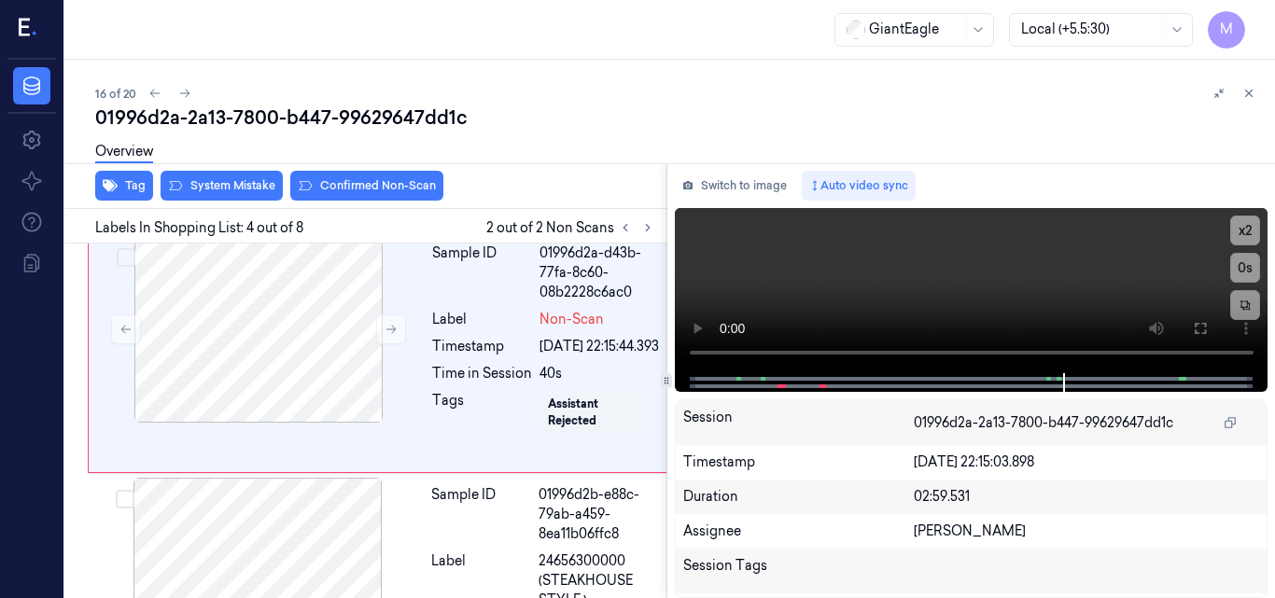
scroll to position [841, 0]
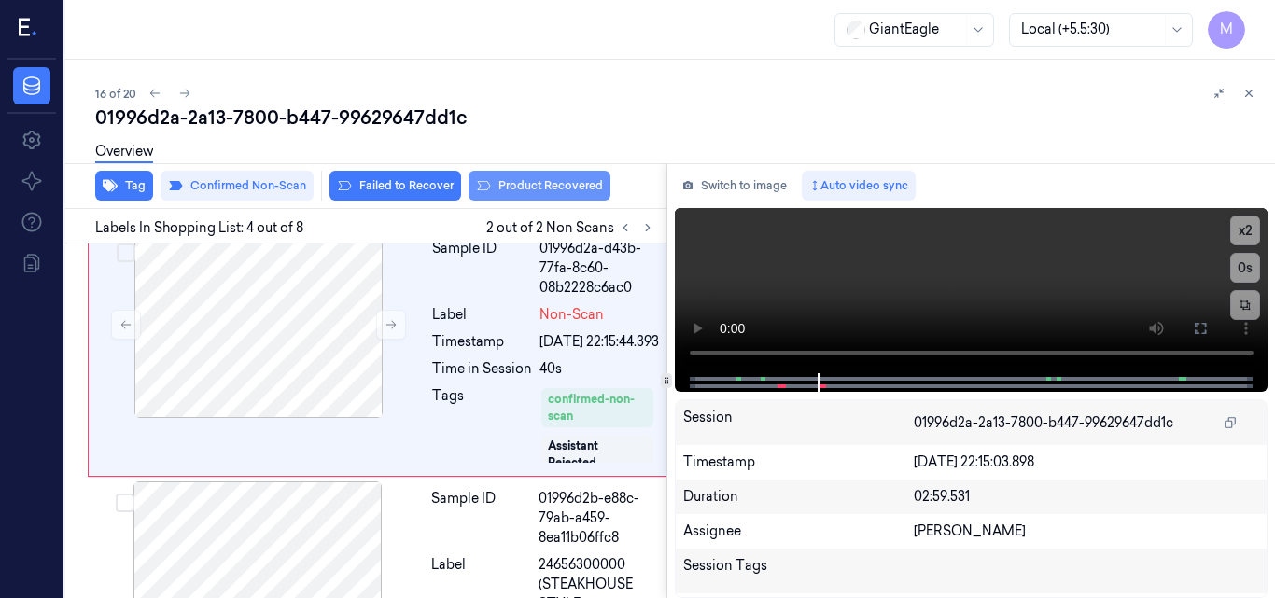
click at [560, 182] on button "Product Recovered" at bounding box center [540, 186] width 142 height 30
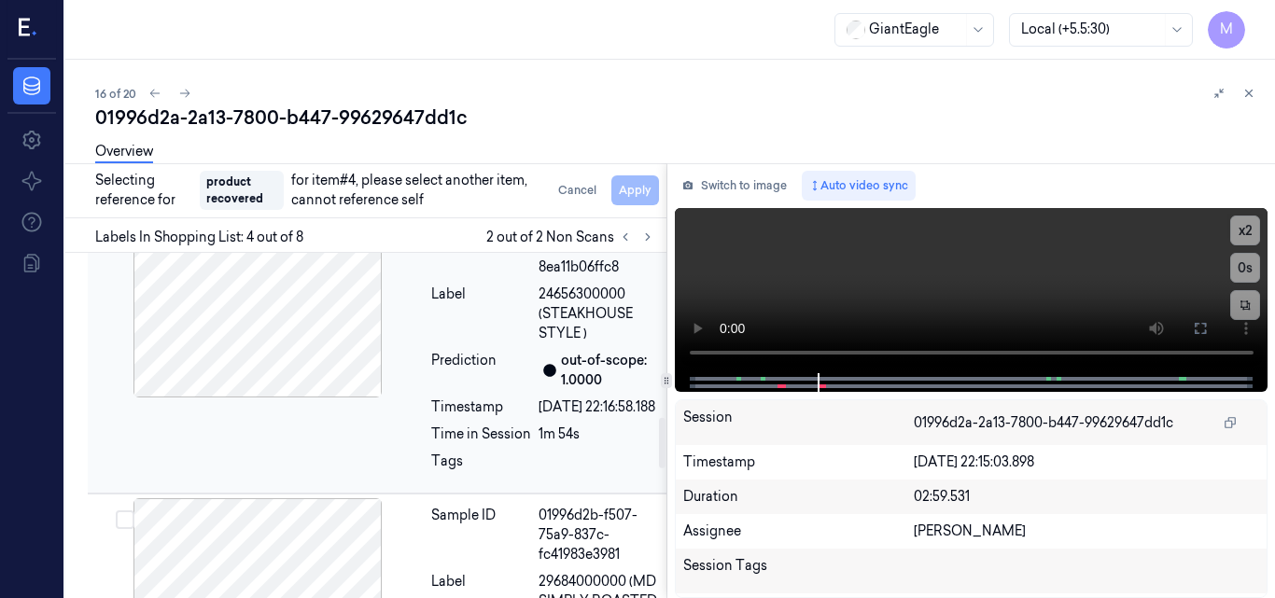
click at [313, 382] on div at bounding box center [257, 304] width 332 height 187
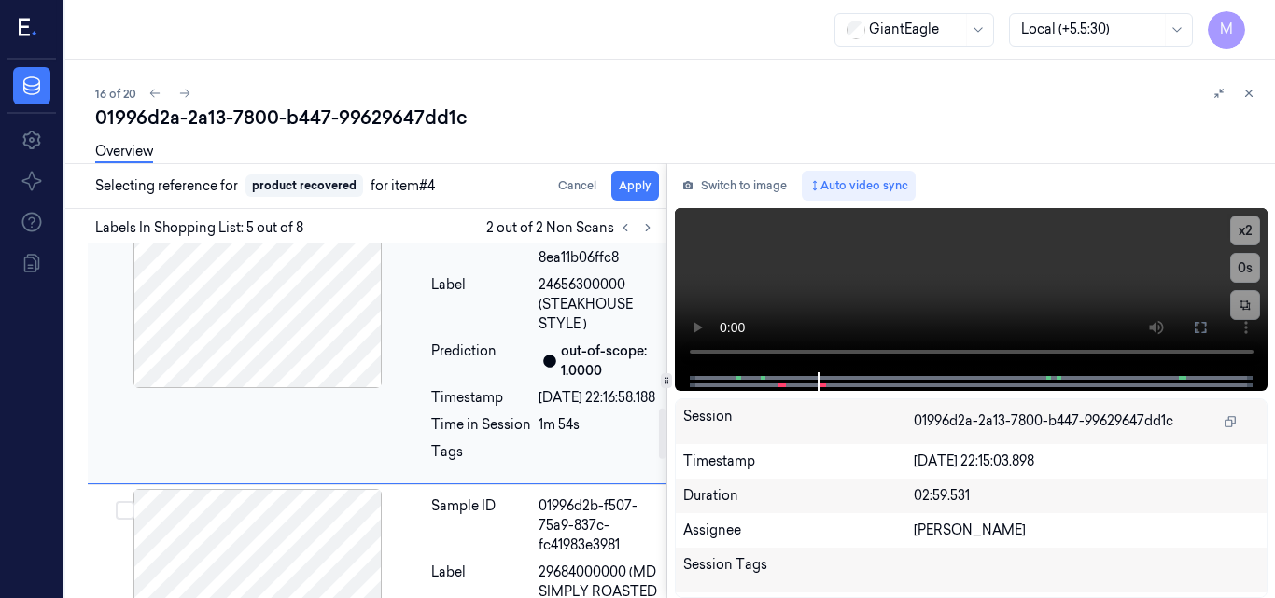
scroll to position [1129, 0]
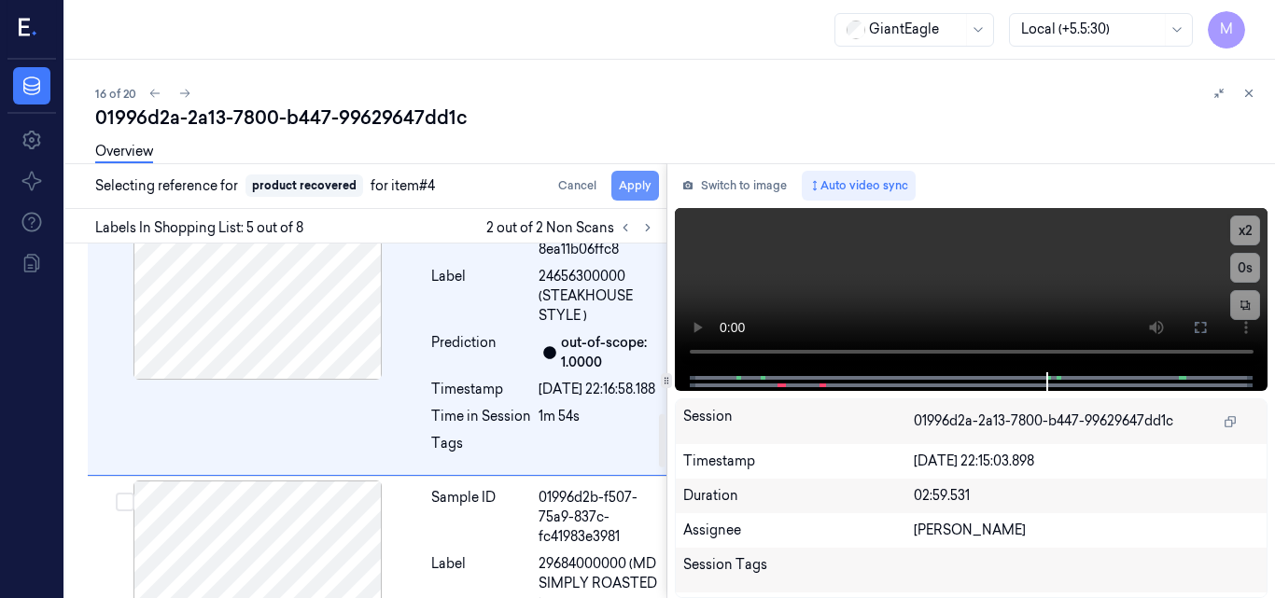
click at [639, 186] on button "Apply" at bounding box center [635, 186] width 48 height 30
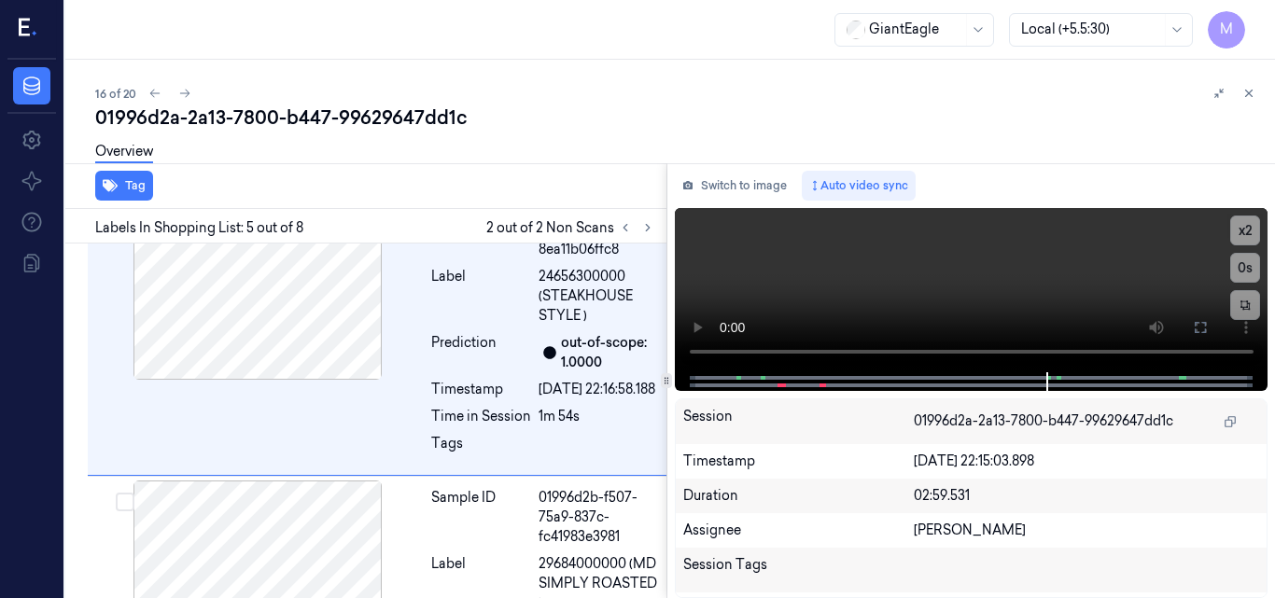
scroll to position [1149, 0]
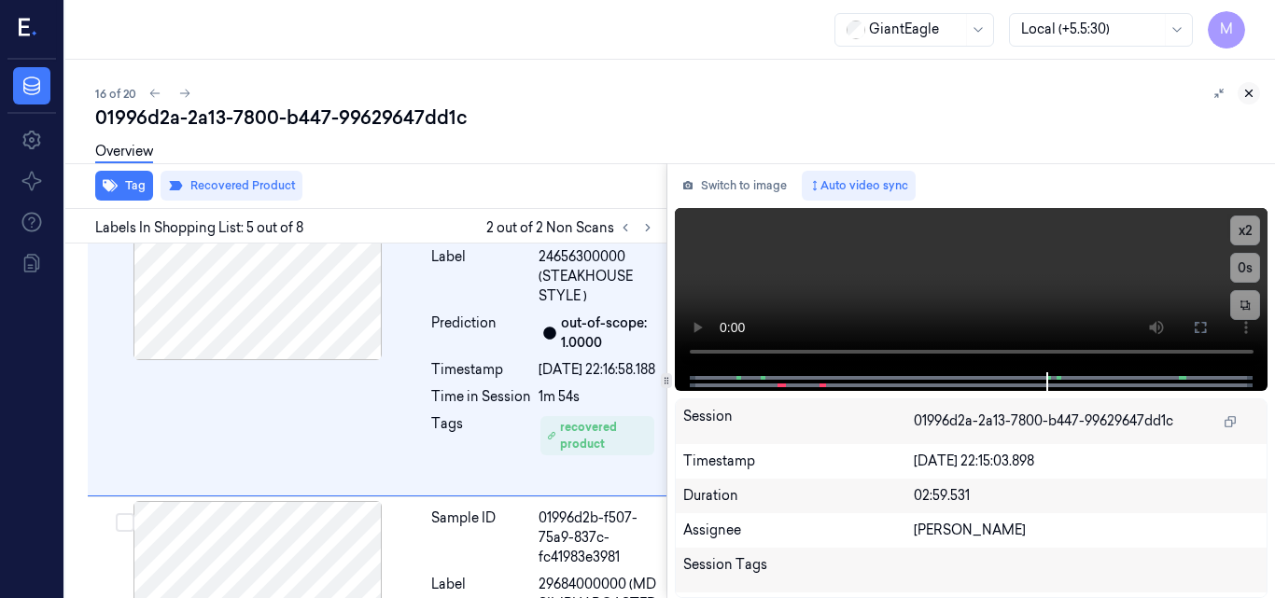
click at [1245, 94] on icon at bounding box center [1248, 93] width 13 height 13
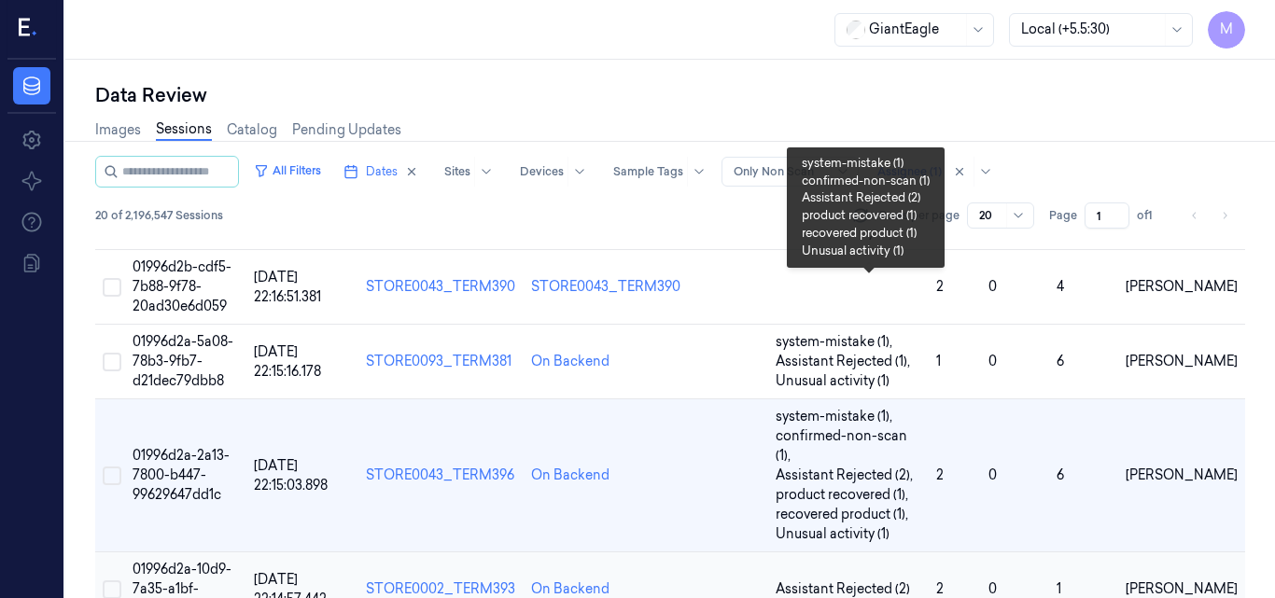
scroll to position [1287, 0]
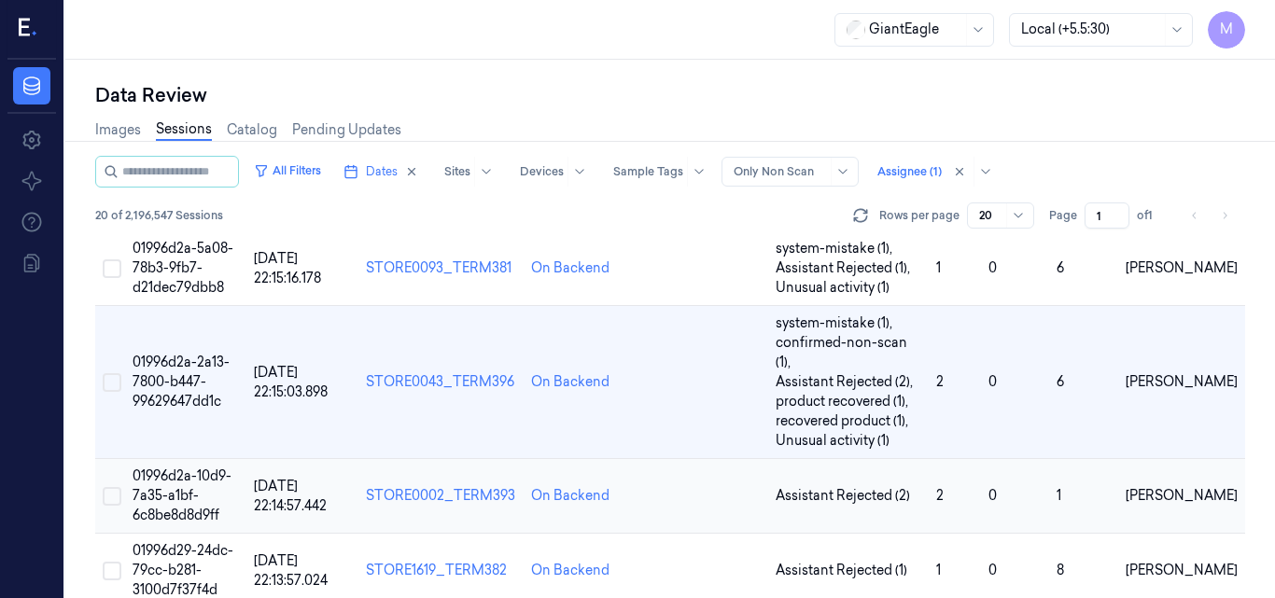
click at [188, 468] on span "01996d2a-10d9-7a35-a1bf-6c8be8d8d9ff" at bounding box center [182, 496] width 99 height 56
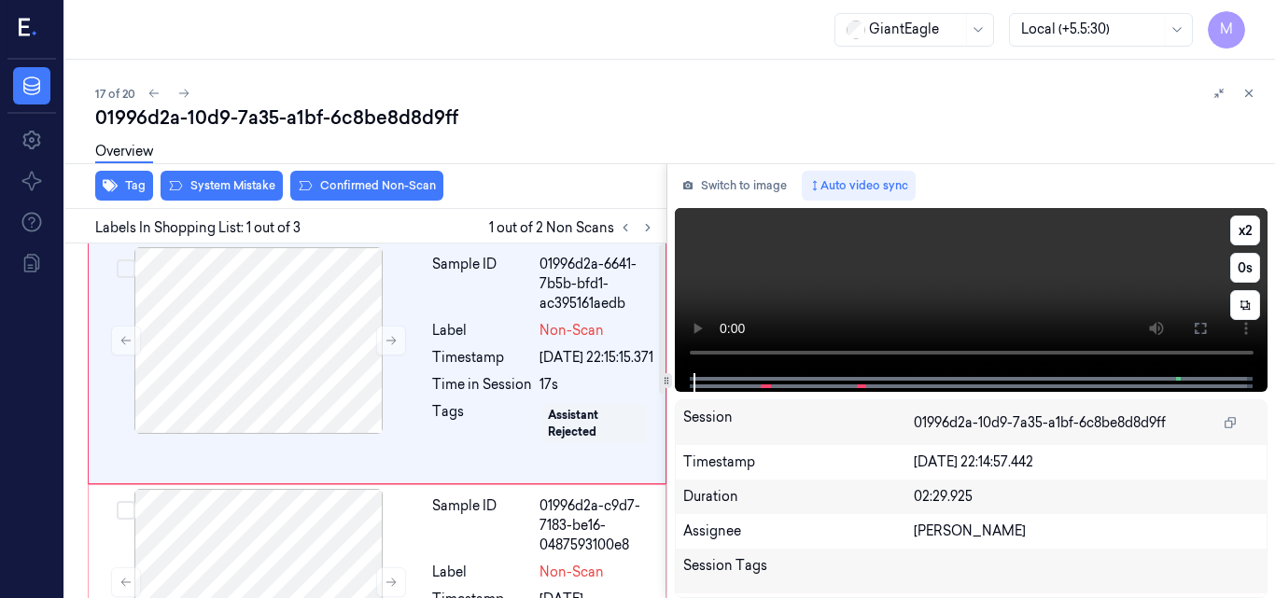
click at [882, 288] on video at bounding box center [972, 290] width 594 height 165
click at [971, 284] on video at bounding box center [972, 290] width 594 height 165
click at [968, 286] on video at bounding box center [972, 290] width 594 height 165
click at [1202, 330] on icon at bounding box center [1200, 328] width 15 height 15
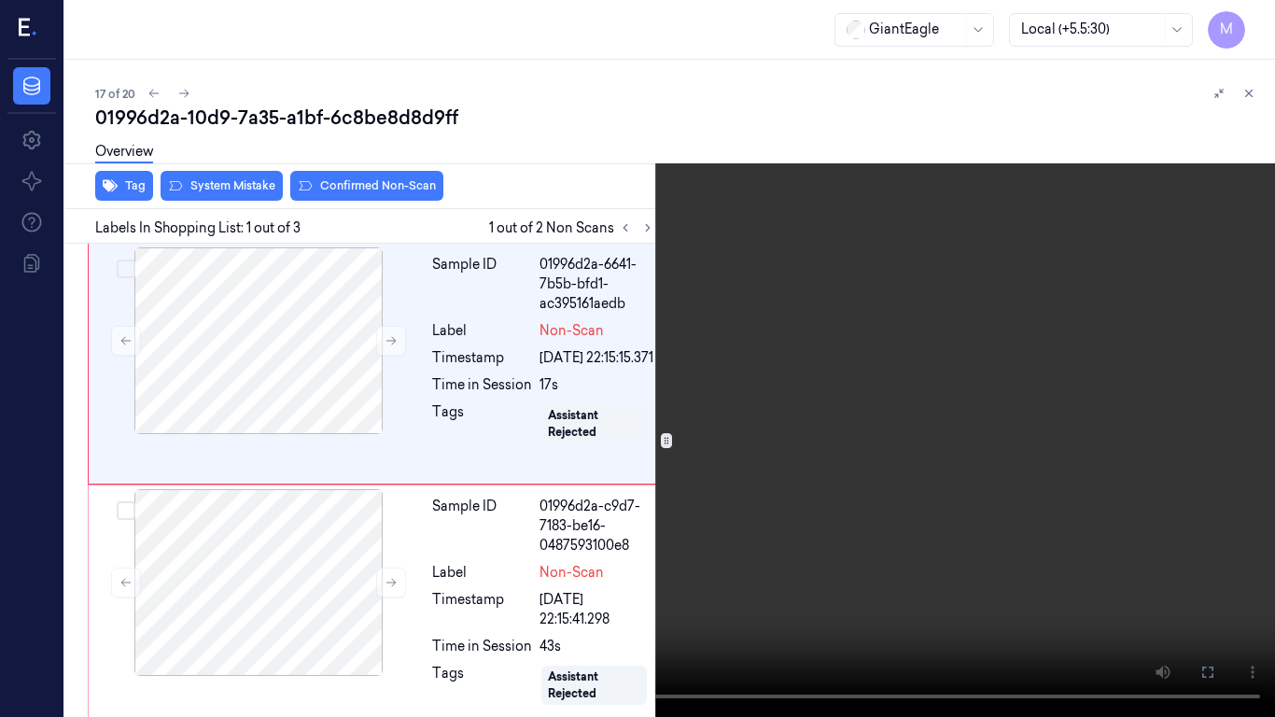
click at [820, 391] on video at bounding box center [637, 358] width 1275 height 717
click at [545, 375] on video at bounding box center [637, 358] width 1275 height 717
click at [612, 419] on video at bounding box center [637, 358] width 1275 height 717
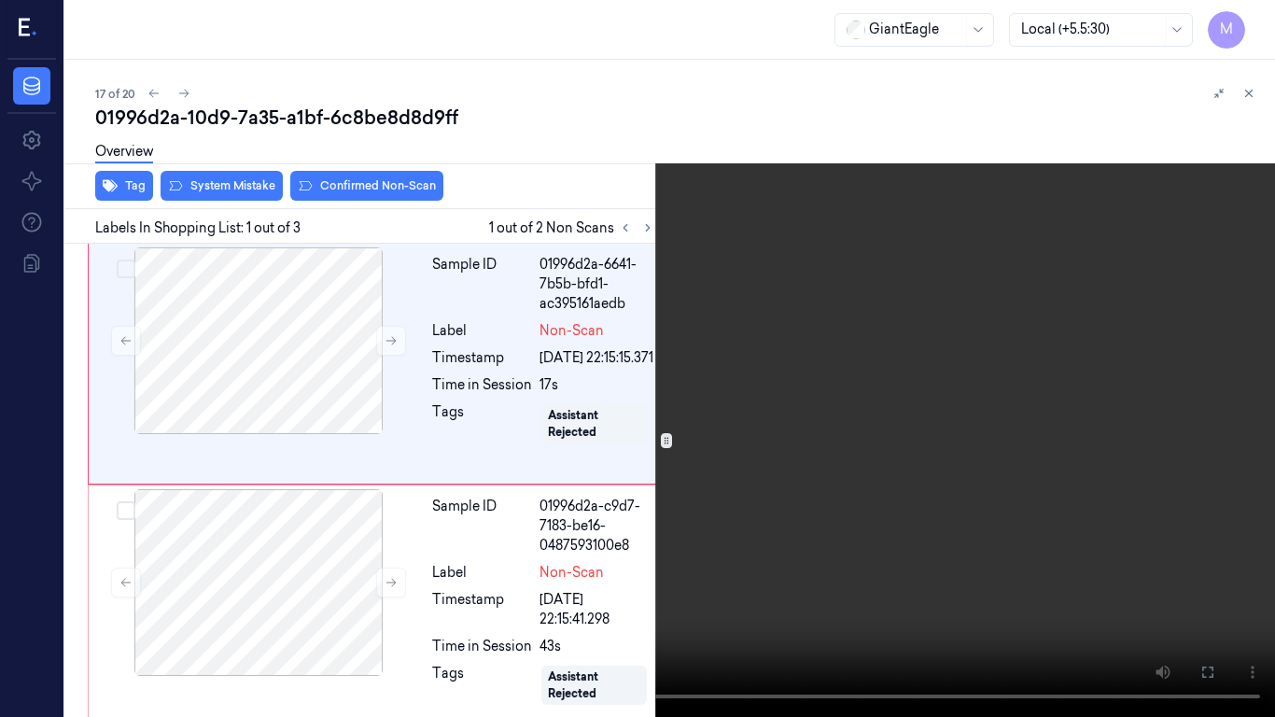
click at [0, 0] on icon at bounding box center [0, 0] width 0 height 0
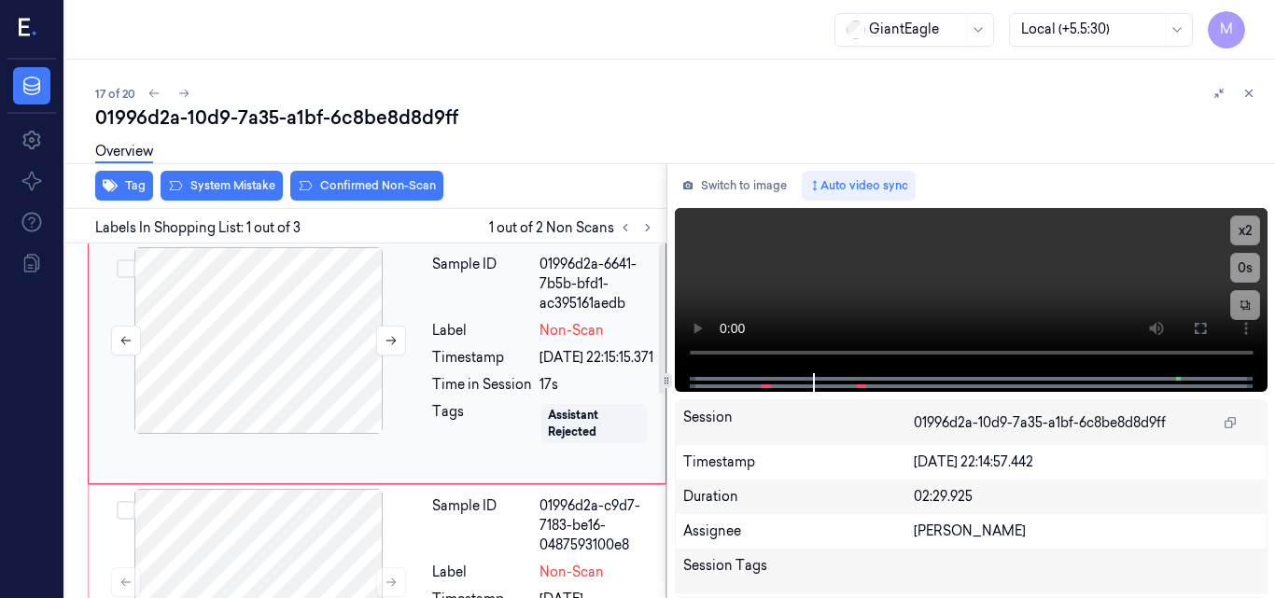
click at [315, 359] on div at bounding box center [258, 340] width 332 height 187
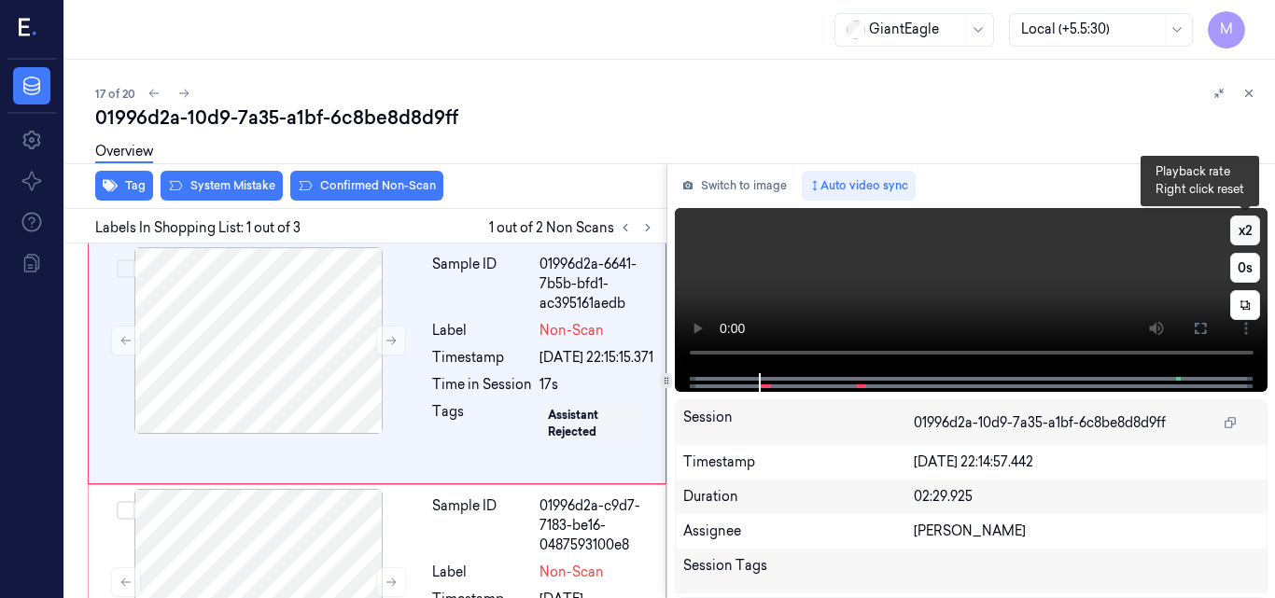
click at [1241, 229] on button "x 2" at bounding box center [1245, 231] width 30 height 30
click at [1241, 229] on button "x 4" at bounding box center [1245, 231] width 30 height 30
click at [958, 246] on video at bounding box center [972, 290] width 594 height 165
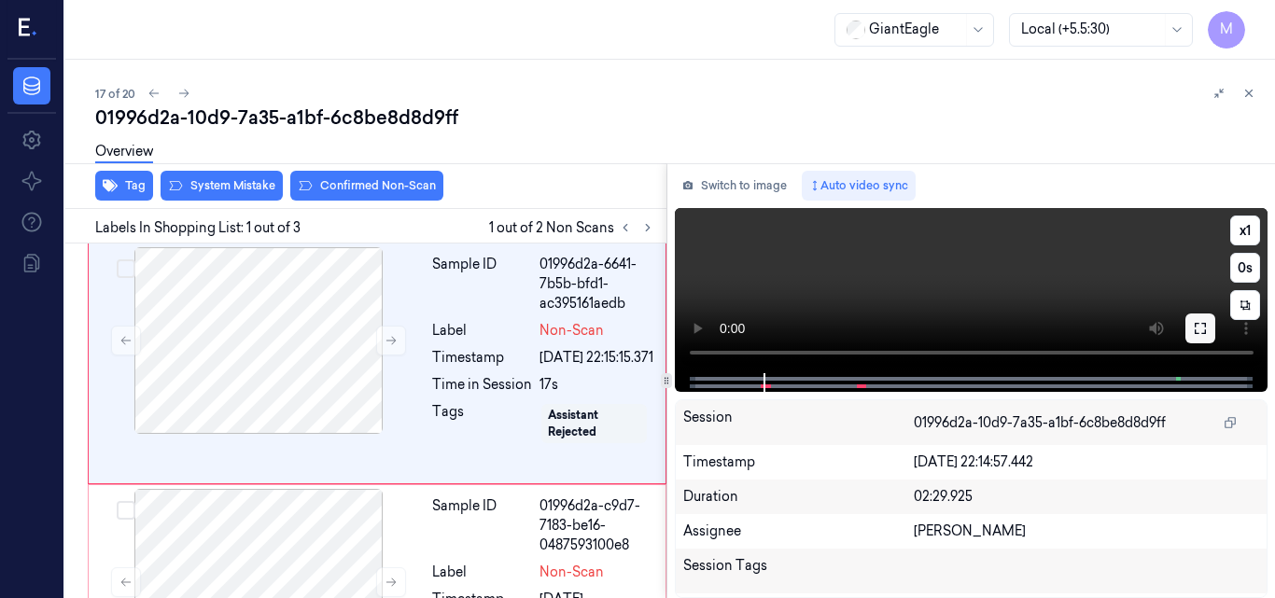
click at [1205, 327] on icon at bounding box center [1200, 328] width 11 height 11
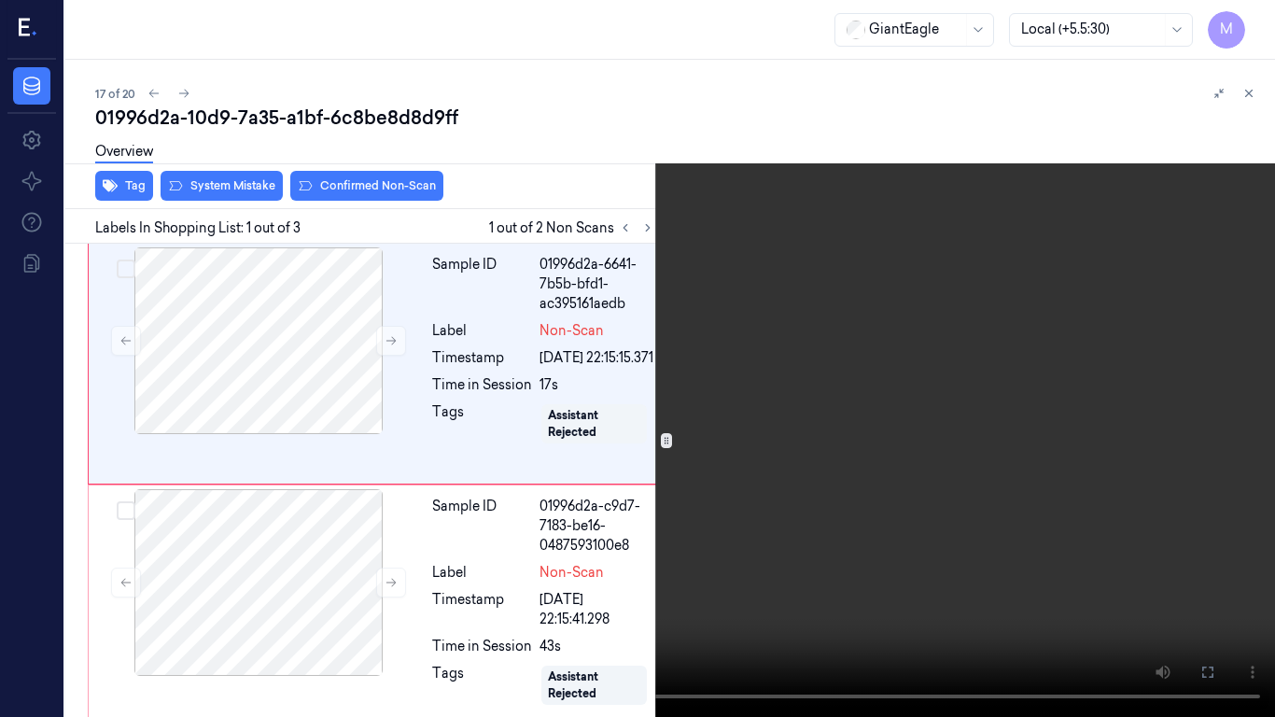
click at [808, 263] on video at bounding box center [637, 358] width 1275 height 717
click at [0, 0] on icon at bounding box center [0, 0] width 0 height 0
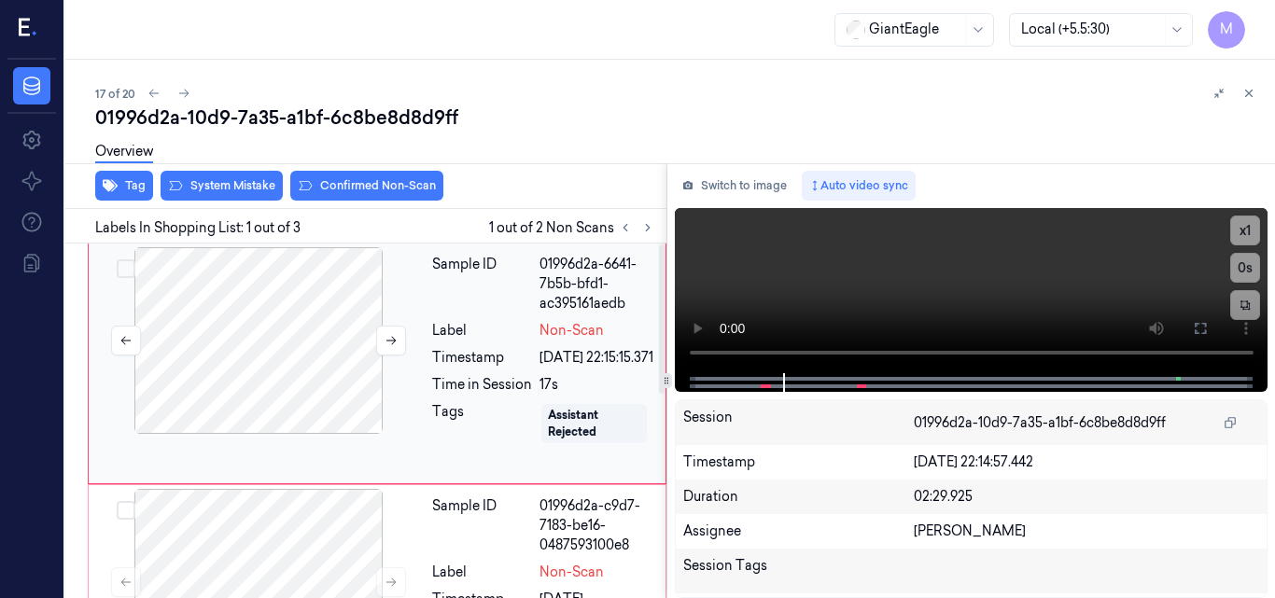
click at [343, 303] on div at bounding box center [258, 340] width 332 height 187
click at [970, 290] on video at bounding box center [972, 290] width 594 height 165
click at [1197, 326] on icon at bounding box center [1200, 328] width 15 height 15
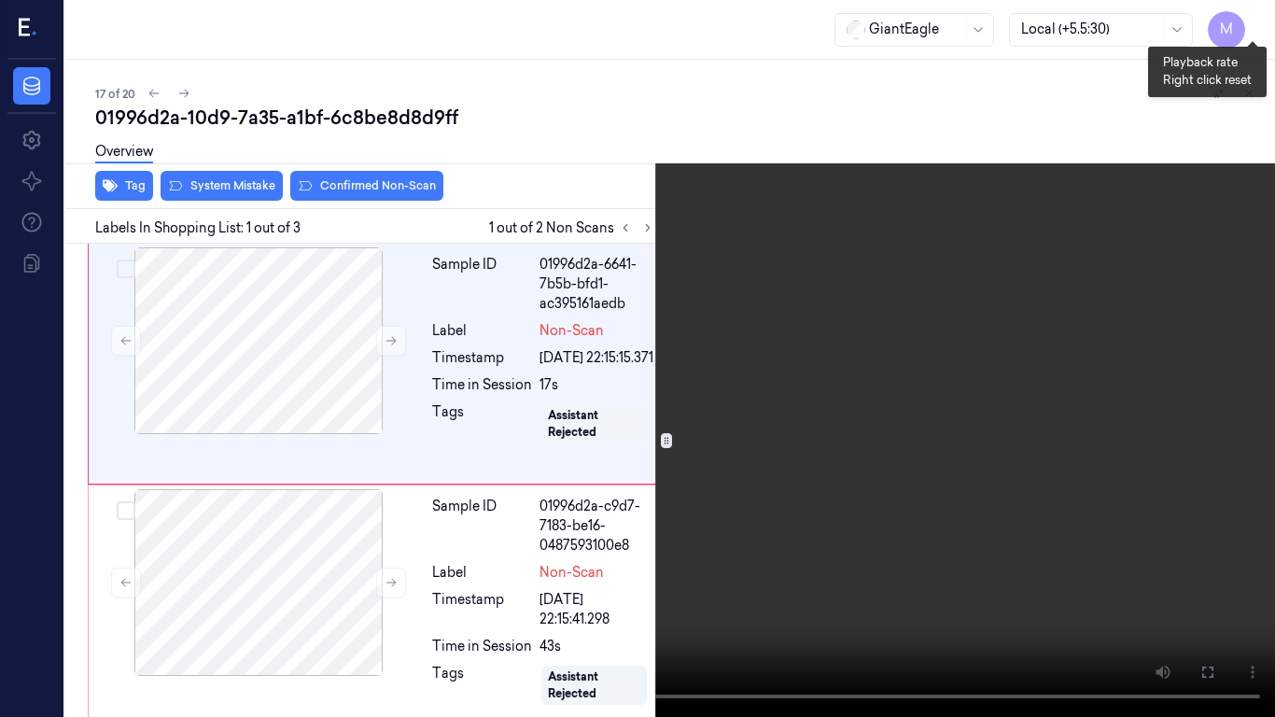
click at [1254, 14] on button "x 1" at bounding box center [1253, 22] width 30 height 30
click at [854, 190] on video at bounding box center [637, 358] width 1275 height 717
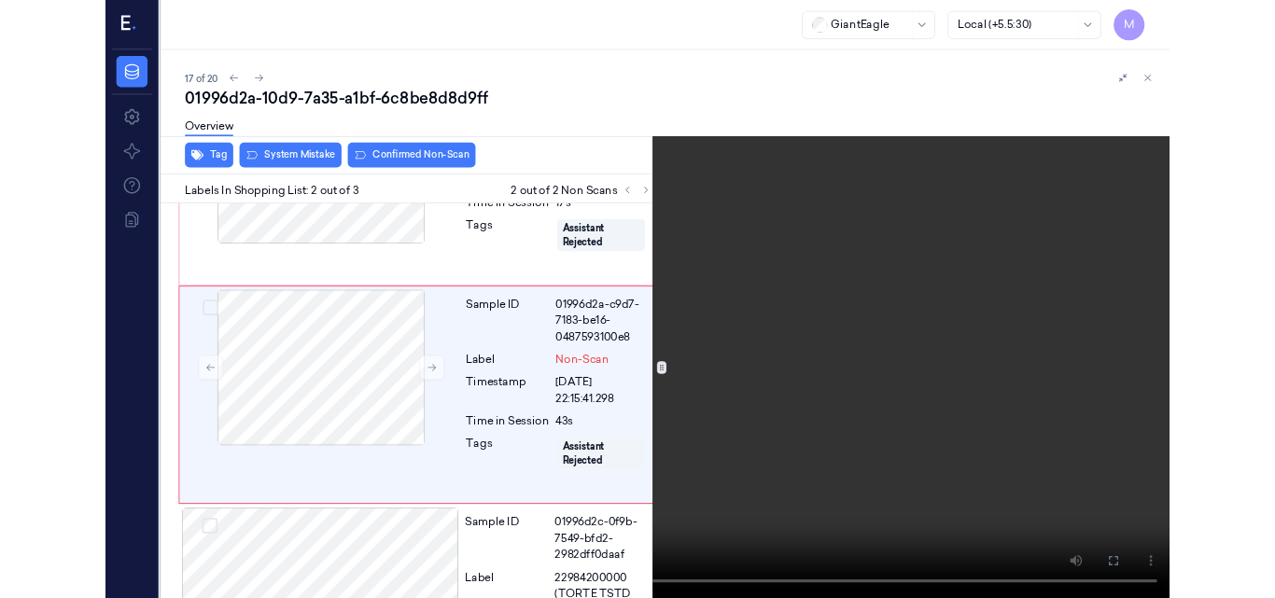
scroll to position [155, 0]
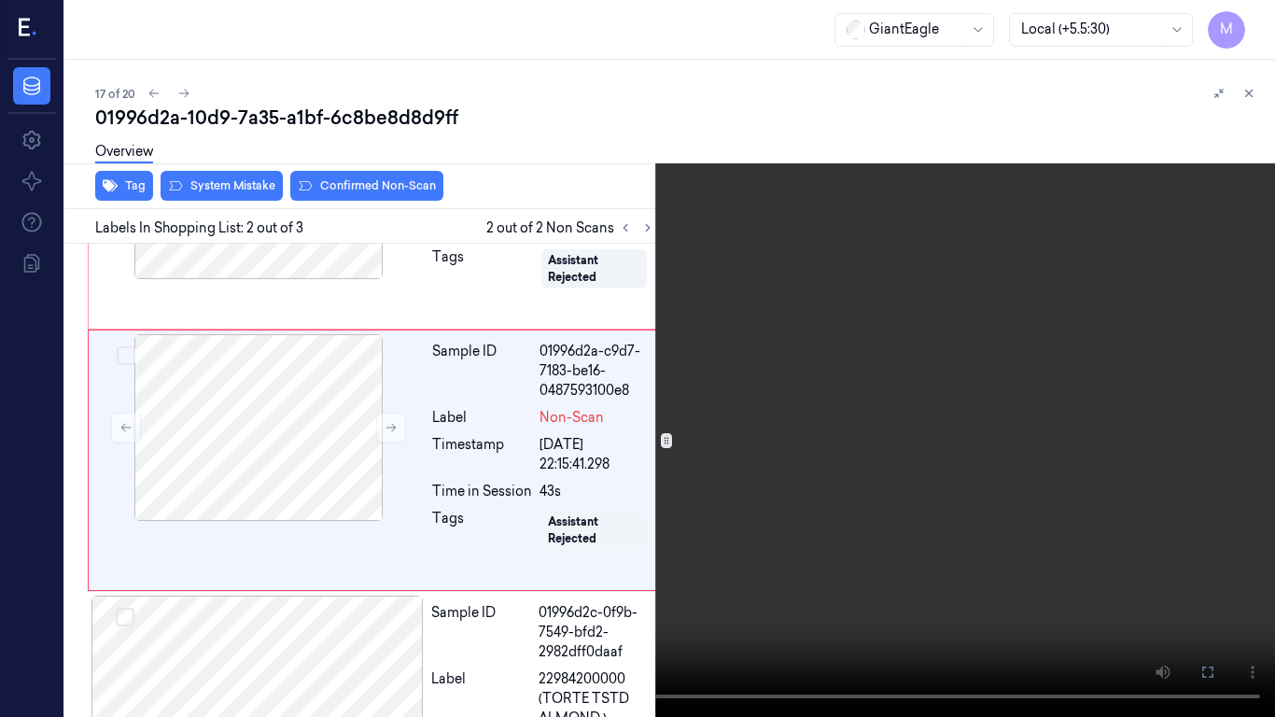
click at [1057, 186] on video at bounding box center [637, 358] width 1275 height 717
click at [0, 0] on button at bounding box center [0, 0] width 0 height 0
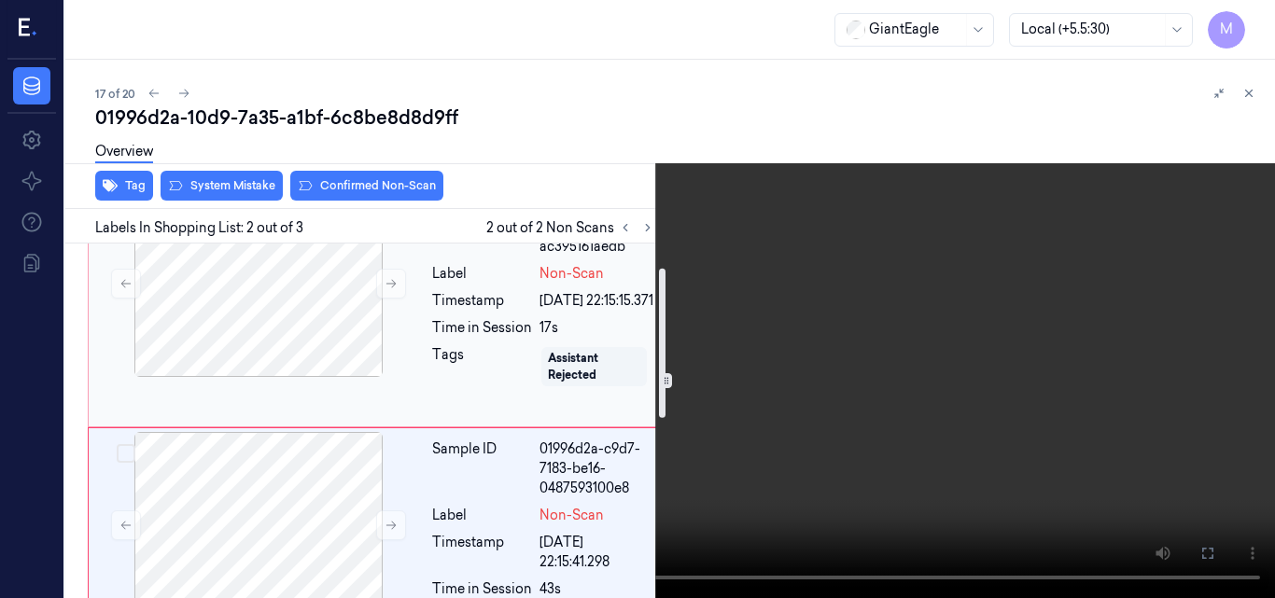
scroll to position [0, 0]
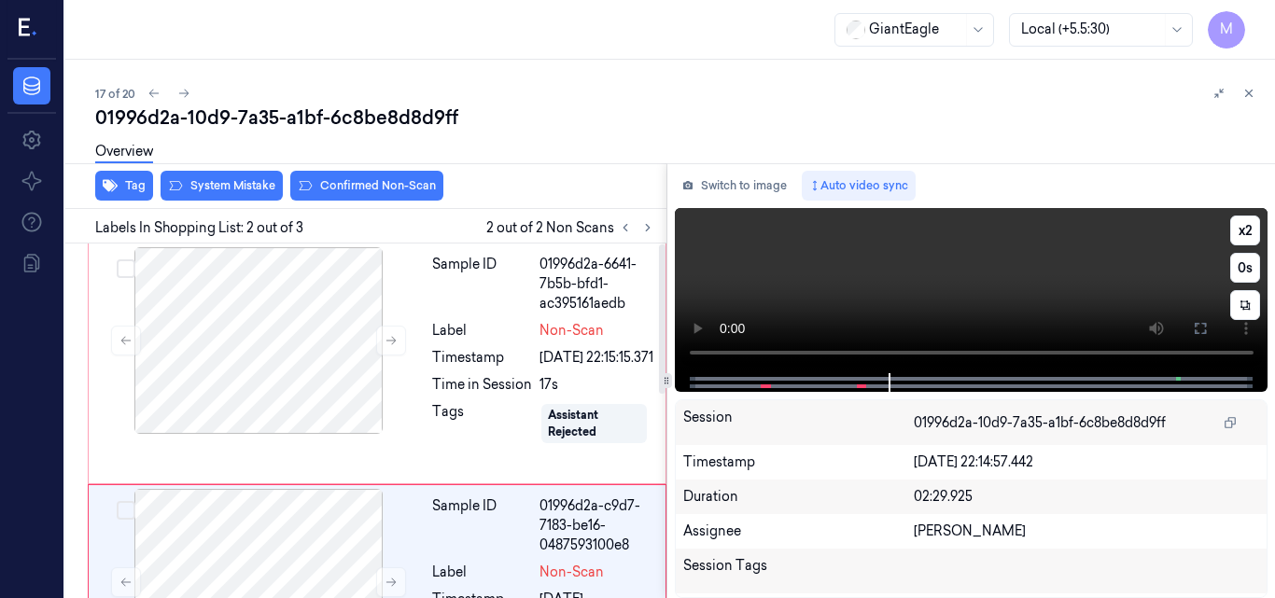
click at [1046, 302] on video at bounding box center [972, 290] width 594 height 165
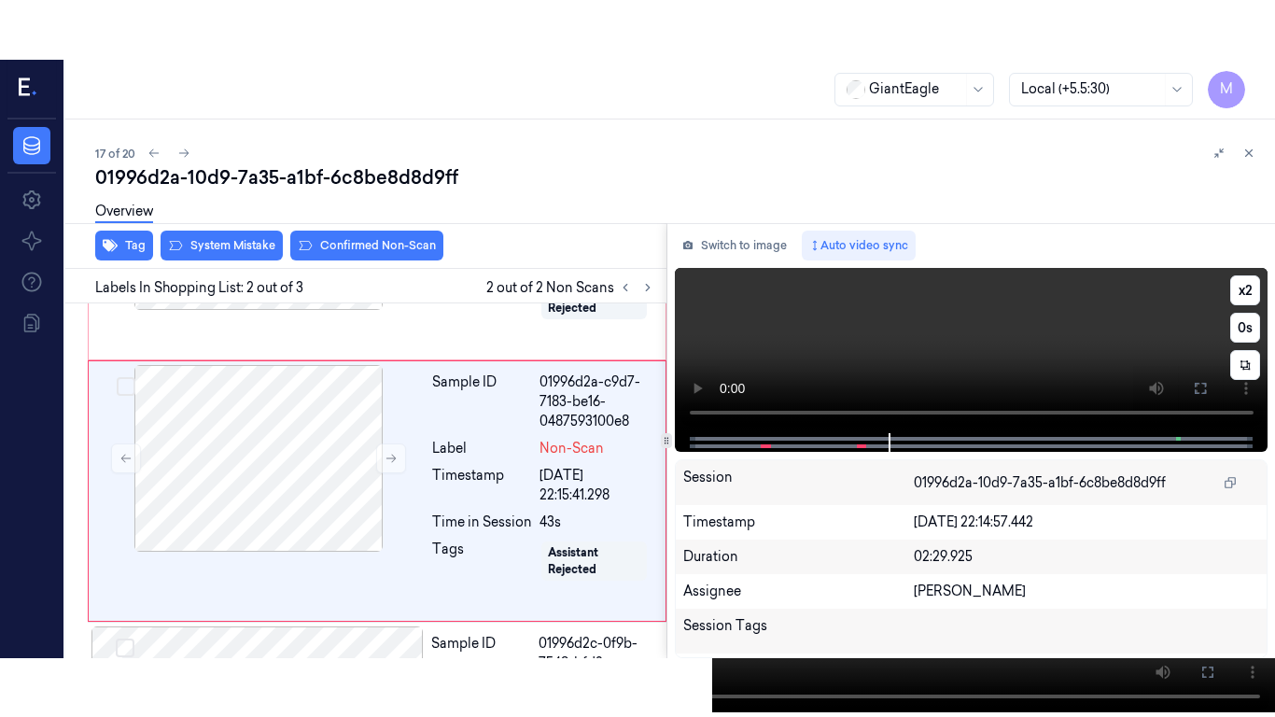
scroll to position [214, 0]
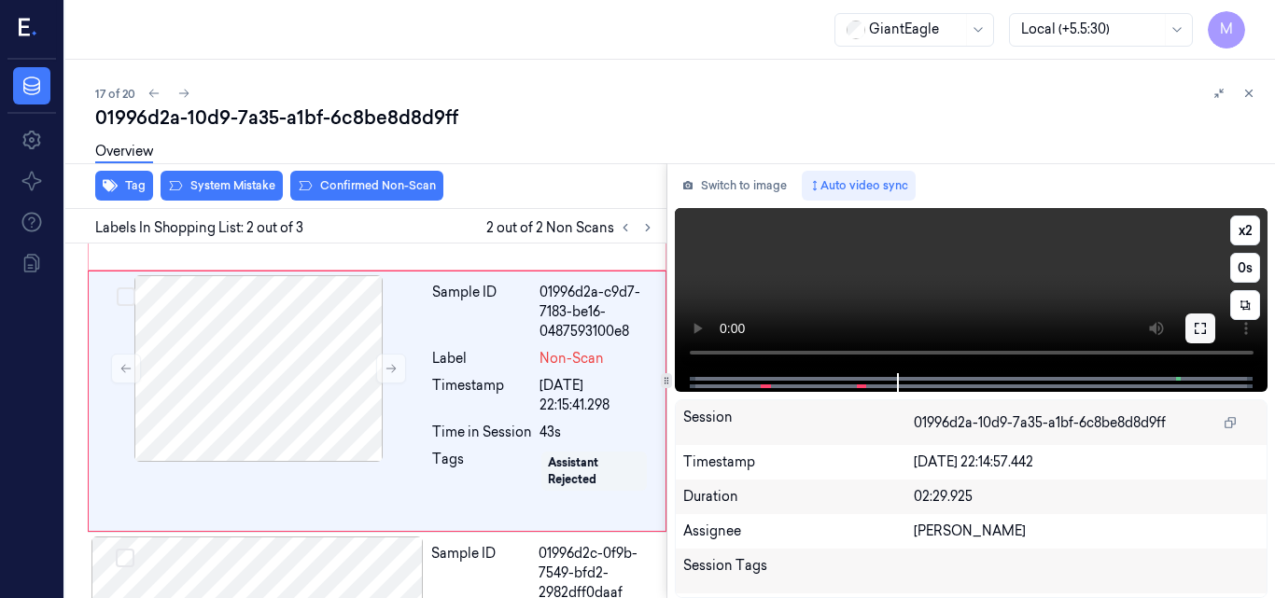
click at [1196, 329] on icon at bounding box center [1200, 328] width 15 height 15
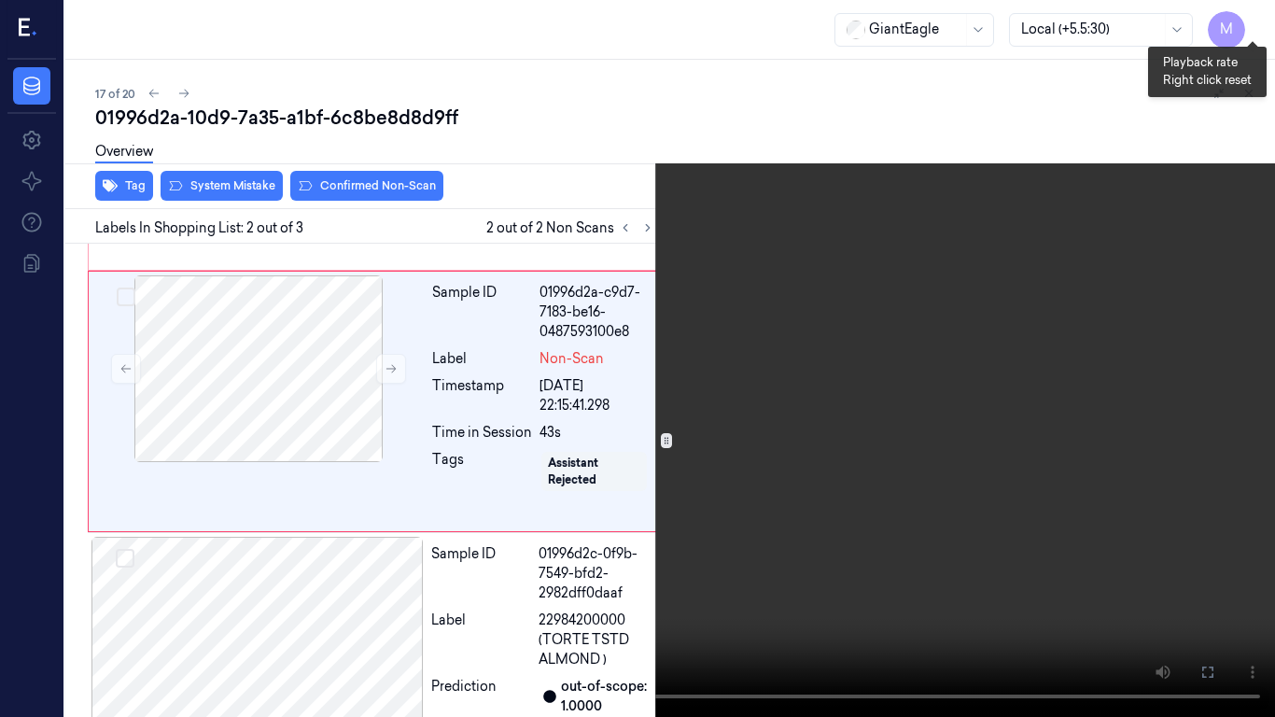
click at [1254, 19] on button "x 2" at bounding box center [1253, 22] width 30 height 30
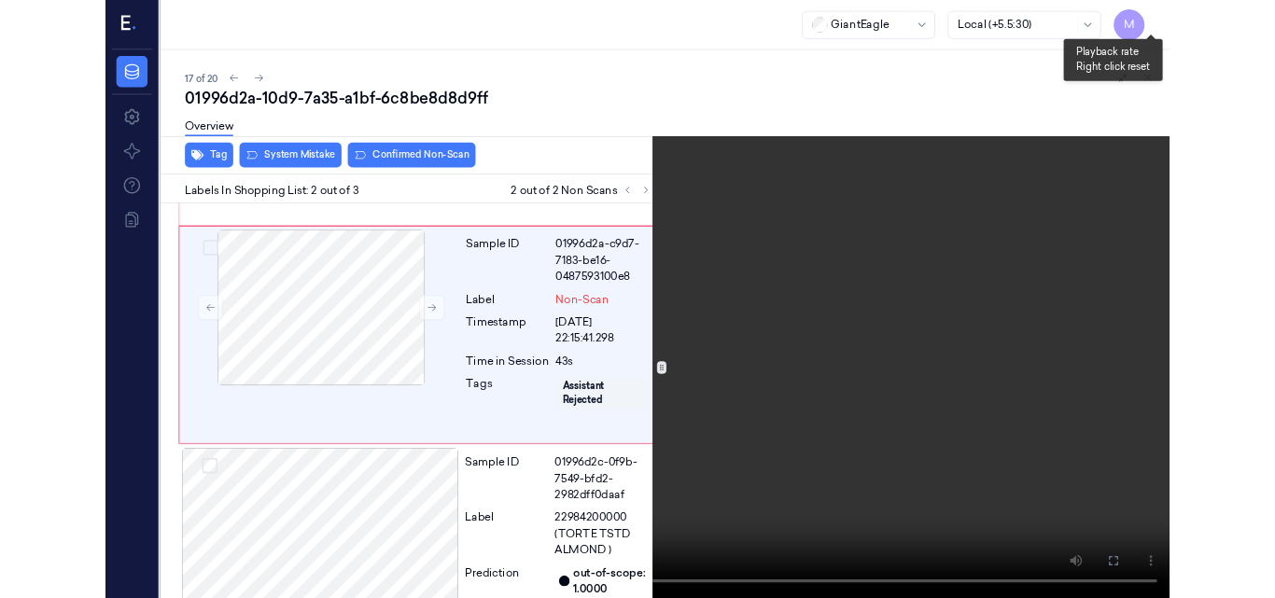
scroll to position [155, 0]
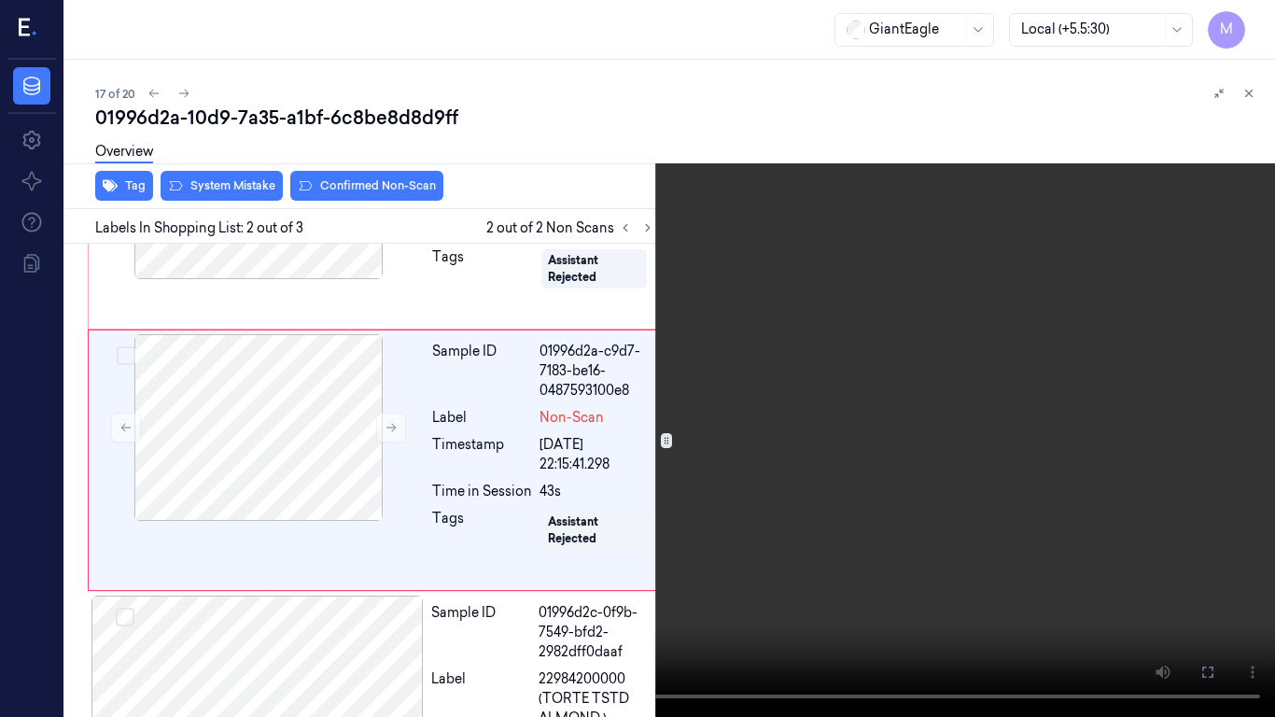
click at [918, 269] on video at bounding box center [637, 358] width 1275 height 717
click at [0, 0] on icon at bounding box center [0, 0] width 0 height 0
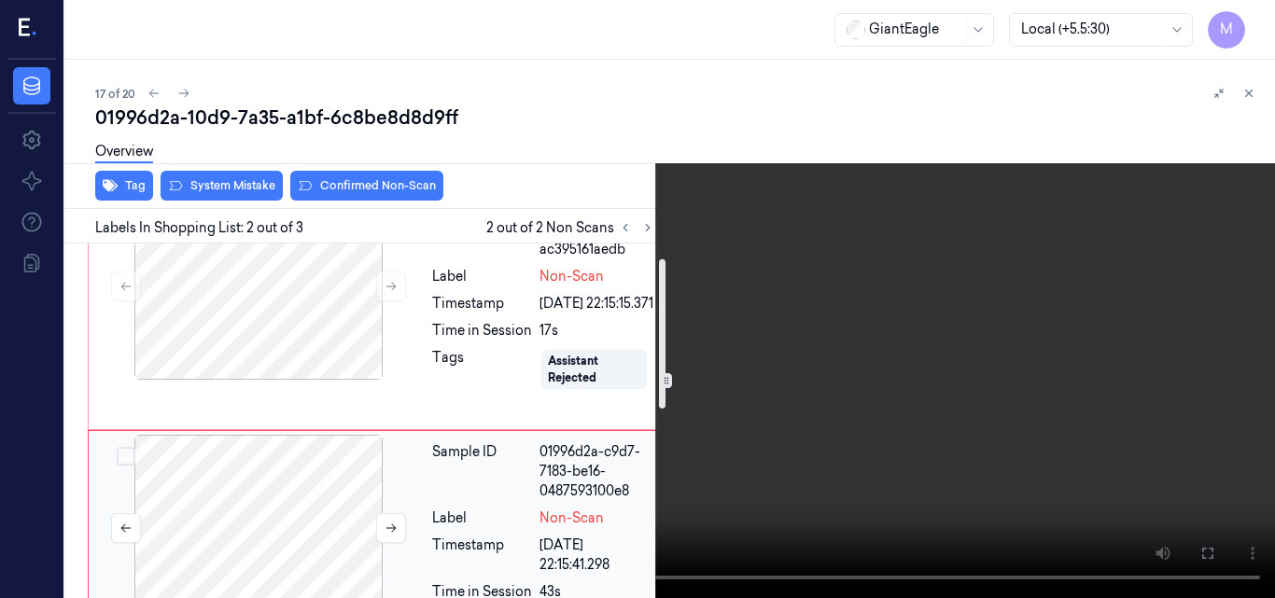
scroll to position [0, 0]
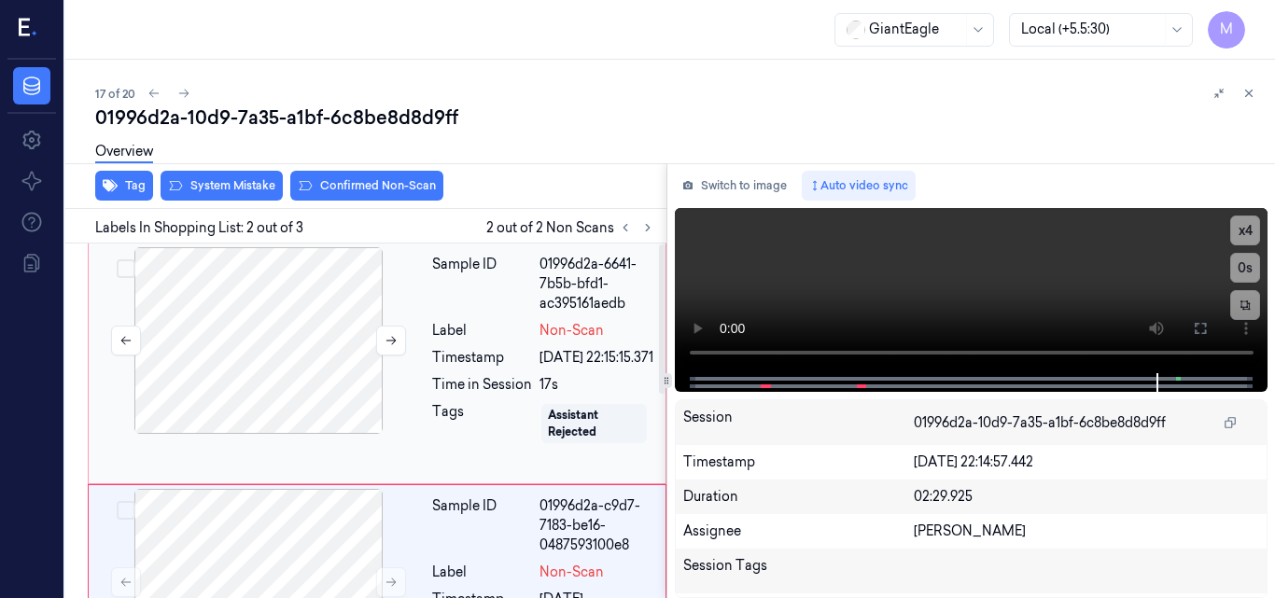
click at [313, 368] on div at bounding box center [258, 340] width 332 height 187
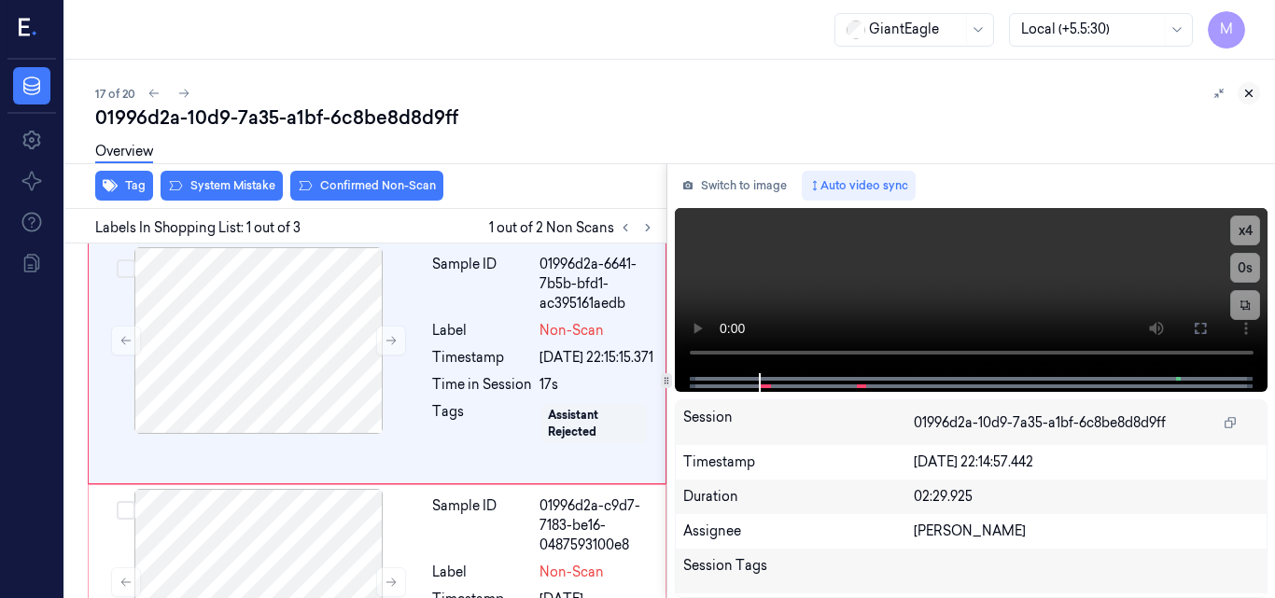
click at [1245, 88] on icon at bounding box center [1248, 93] width 13 height 13
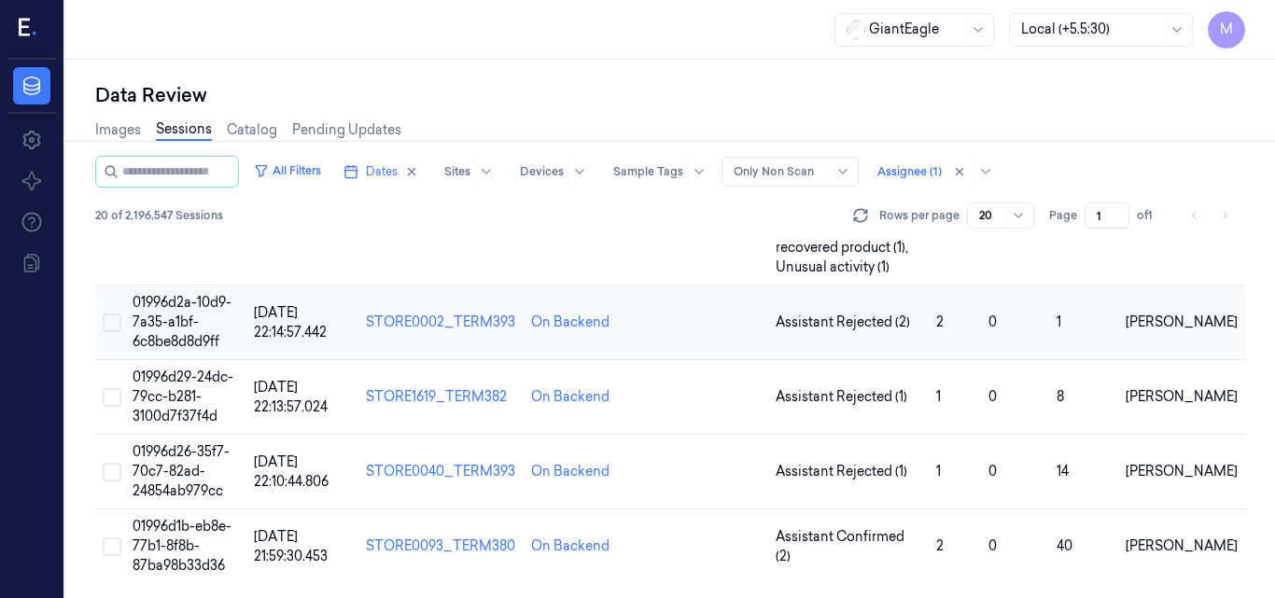
scroll to position [1297, 0]
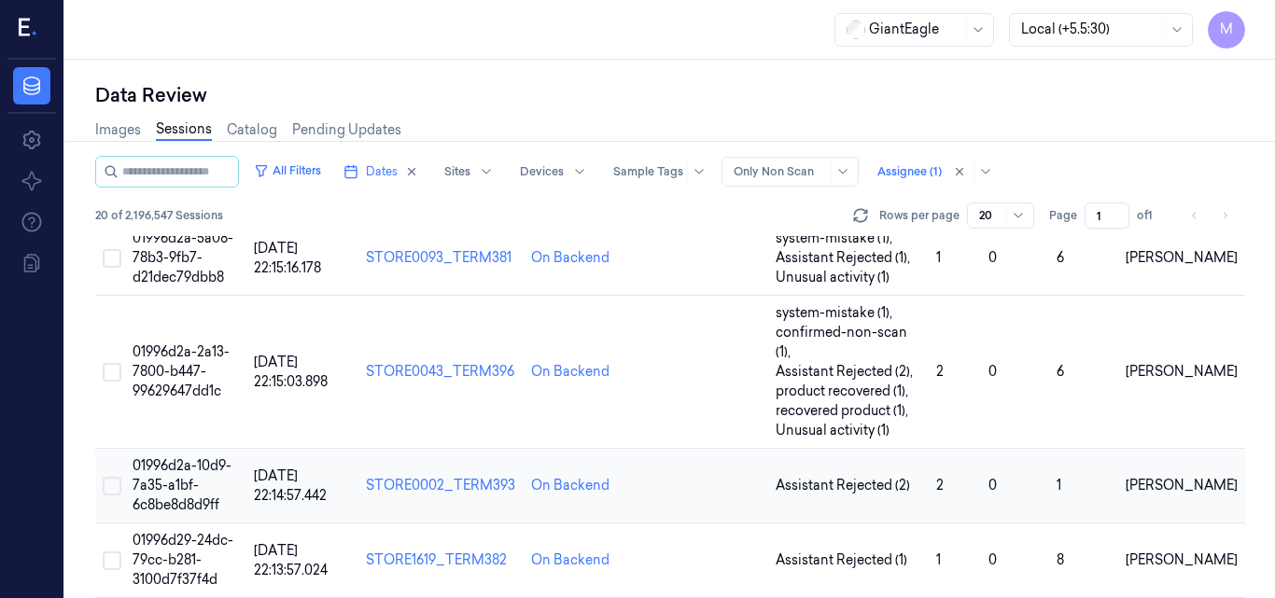
click at [199, 449] on td "01996d2a-10d9-7a35-a1bf-6c8be8d8d9ff" at bounding box center [185, 486] width 121 height 75
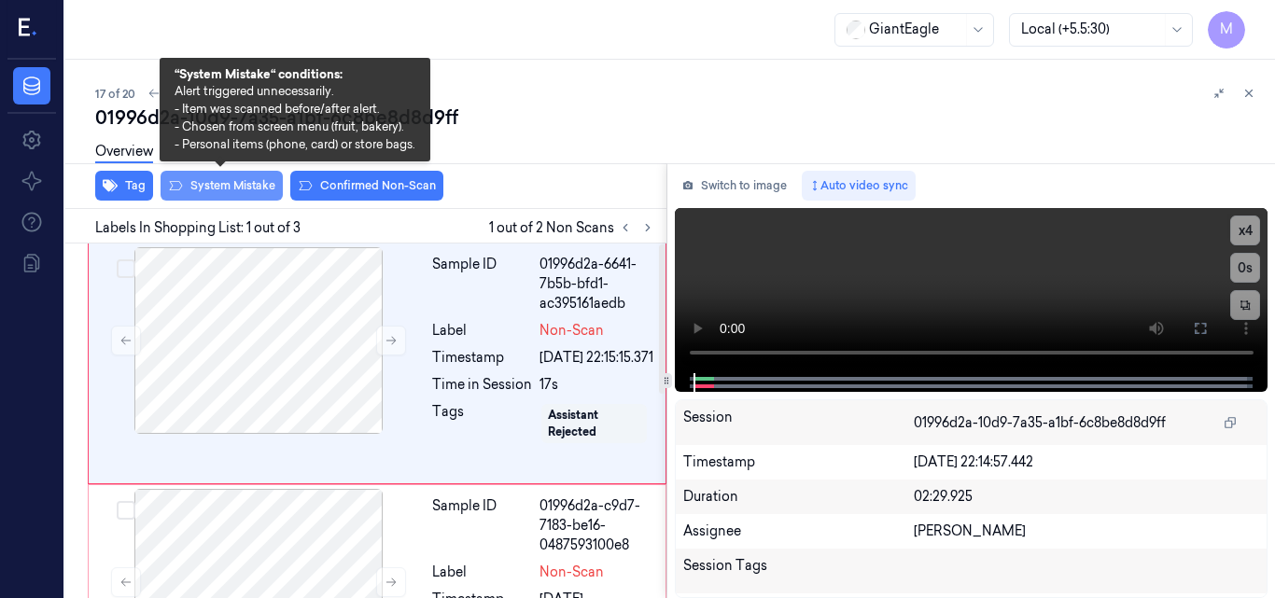
click at [232, 180] on button "System Mistake" at bounding box center [222, 186] width 122 height 30
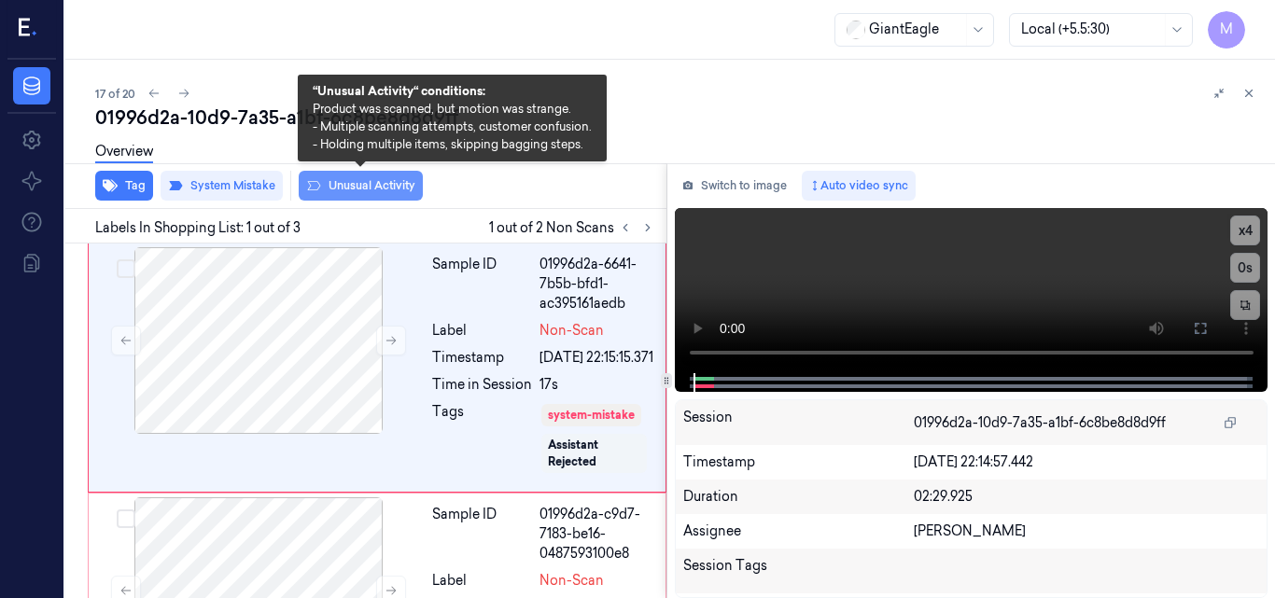
click at [357, 185] on button "Unusual Activity" at bounding box center [361, 186] width 124 height 30
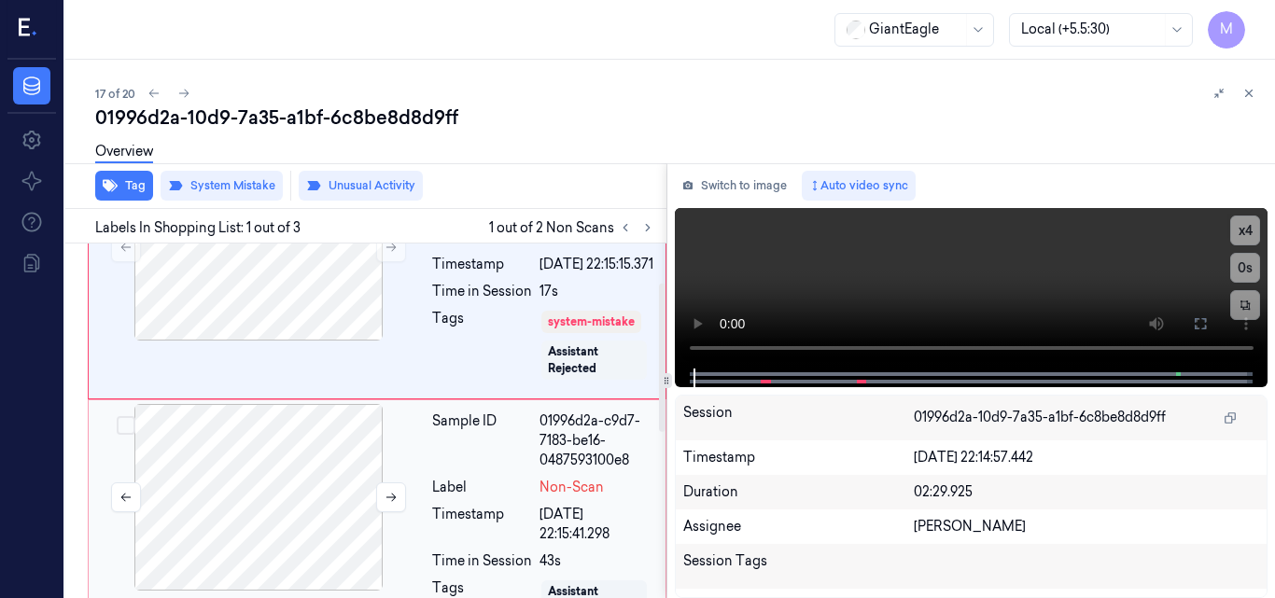
click at [319, 457] on div at bounding box center [258, 497] width 332 height 187
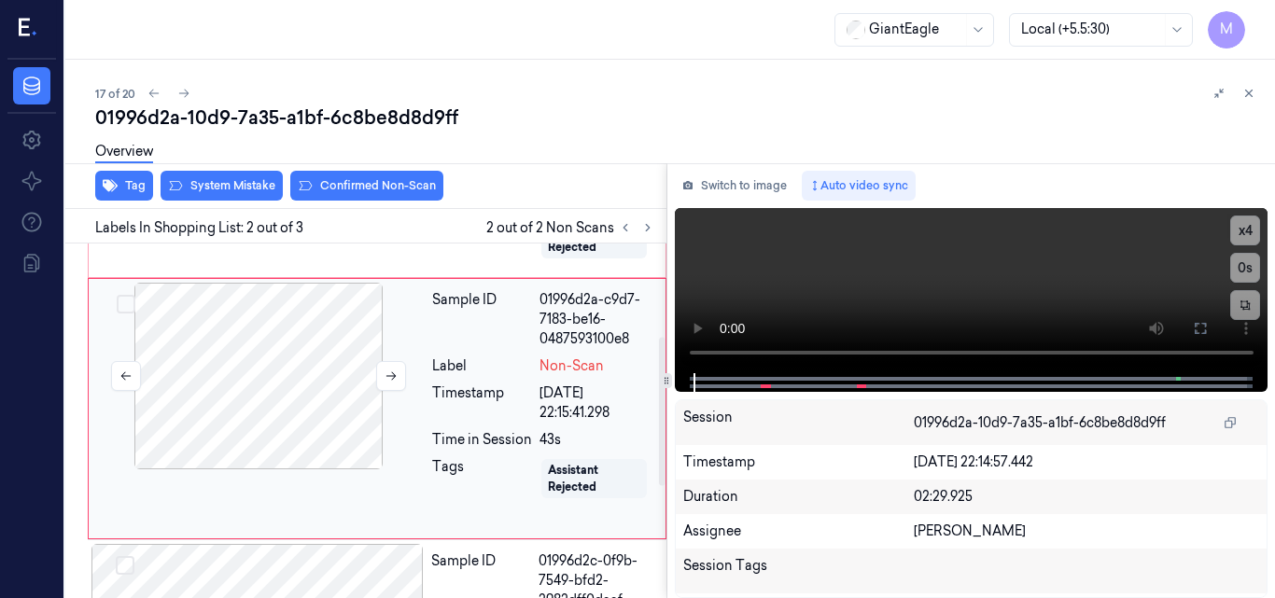
scroll to position [222, 0]
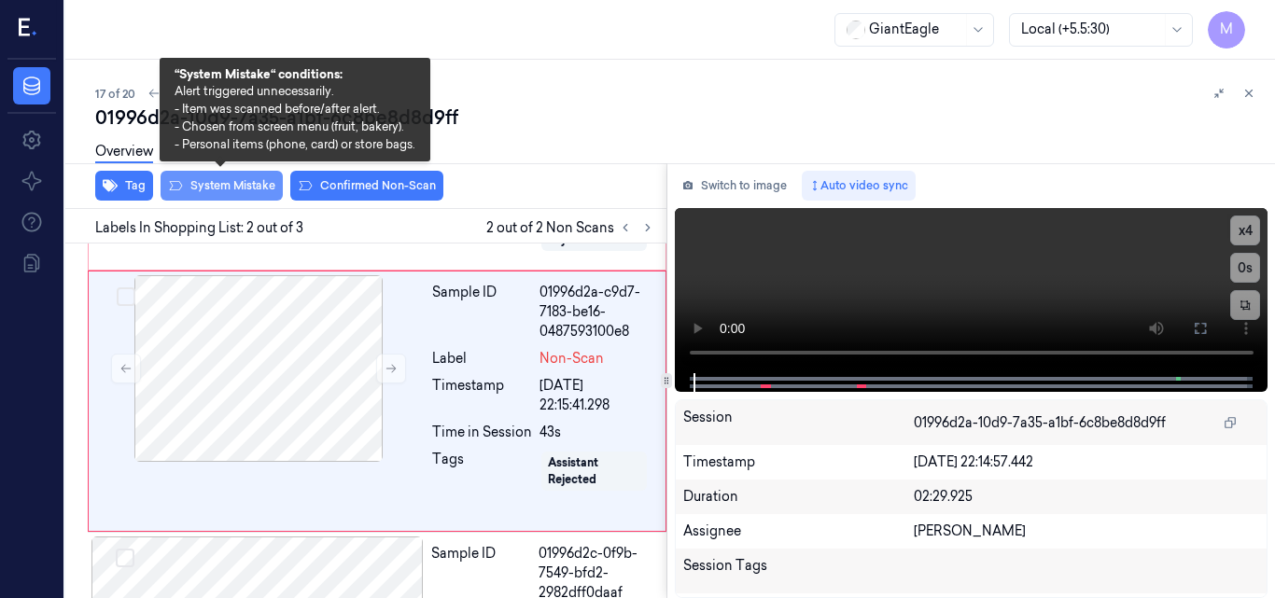
click at [215, 188] on button "System Mistake" at bounding box center [222, 186] width 122 height 30
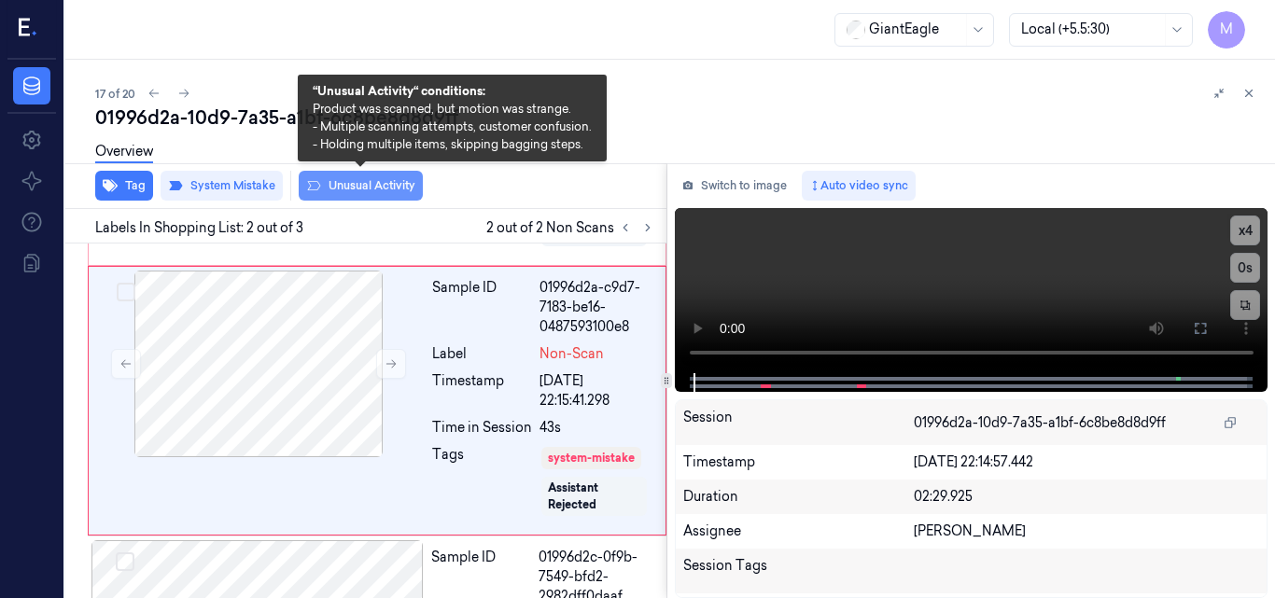
click at [357, 181] on button "Unusual Activity" at bounding box center [361, 186] width 124 height 30
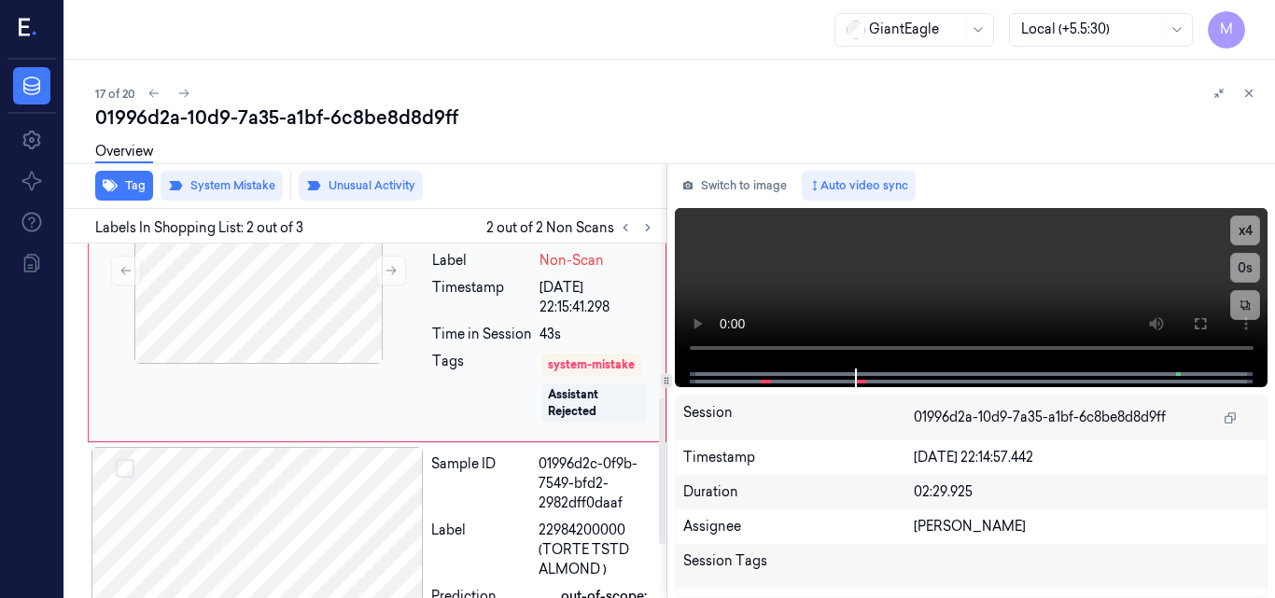
scroll to position [497, 0]
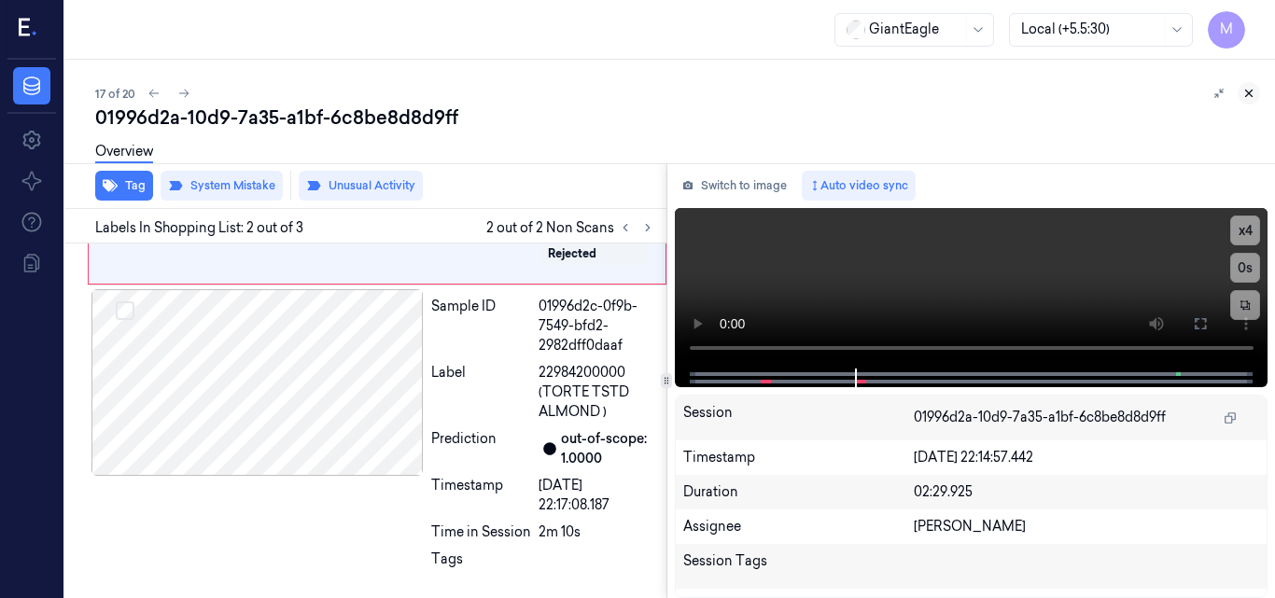
click at [1248, 91] on icon at bounding box center [1248, 93] width 13 height 13
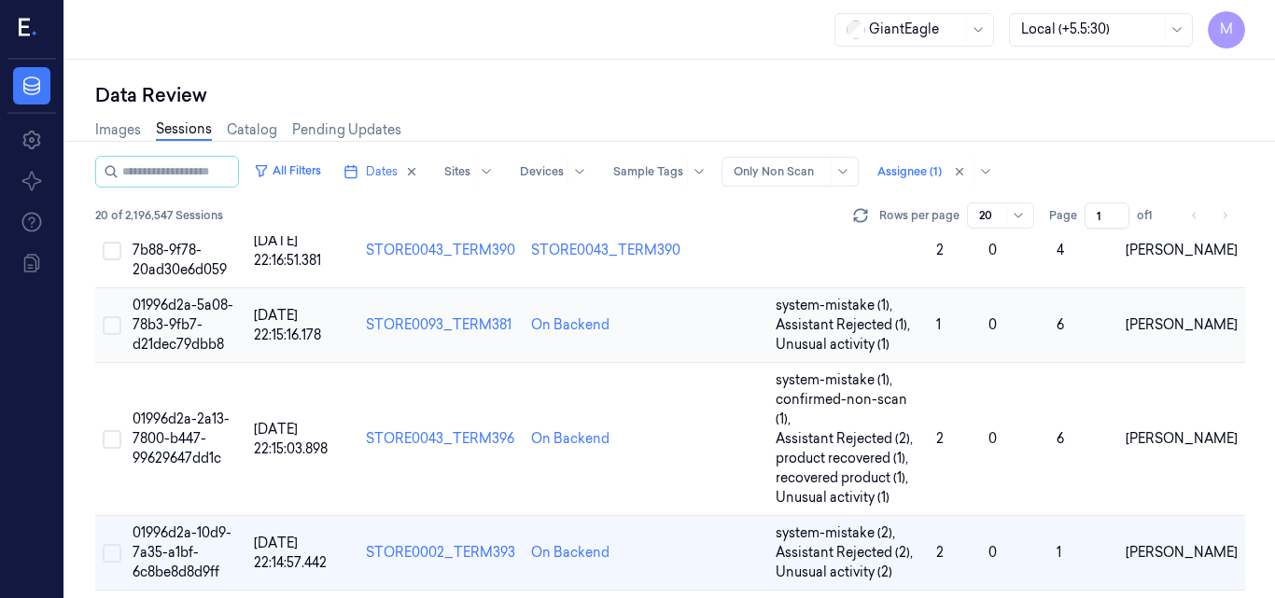
scroll to position [1324, 0]
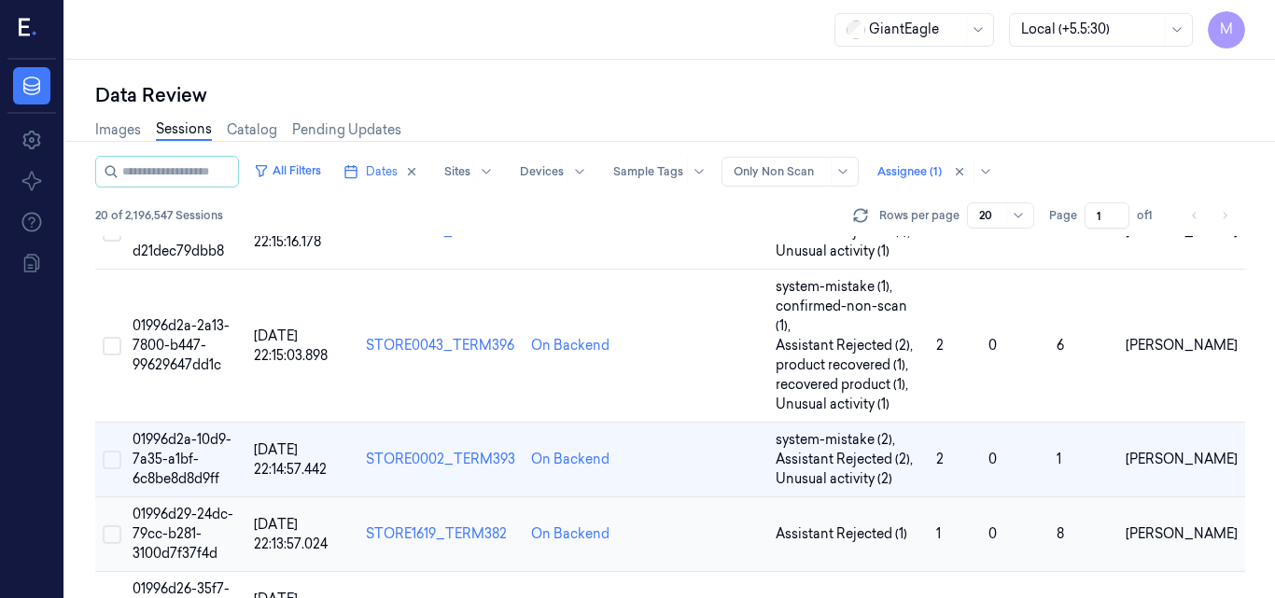
click at [171, 497] on td "01996d29-24dc-79cc-b281-3100d7f37f4d" at bounding box center [185, 534] width 121 height 75
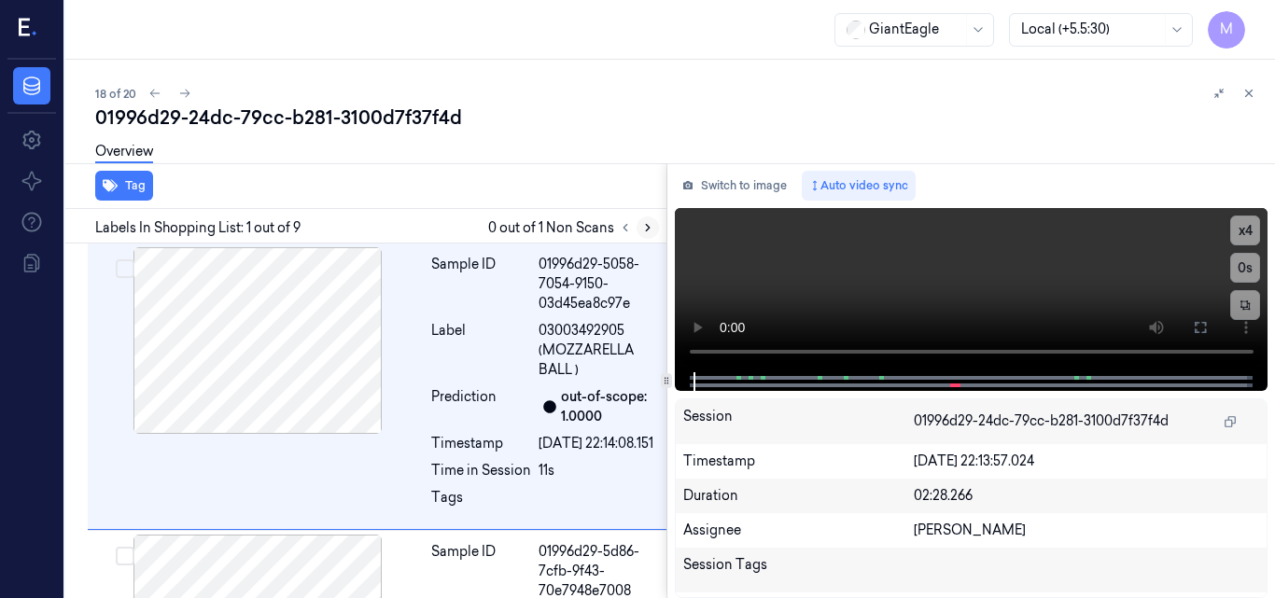
click at [644, 228] on icon at bounding box center [647, 227] width 13 height 13
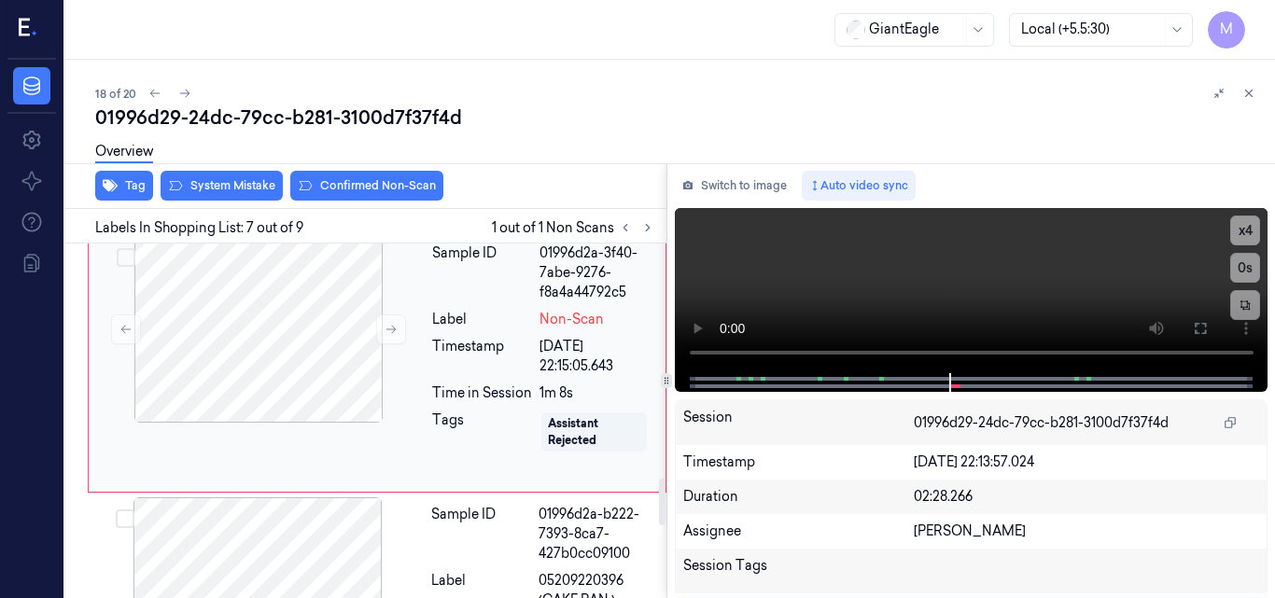
scroll to position [1608, 0]
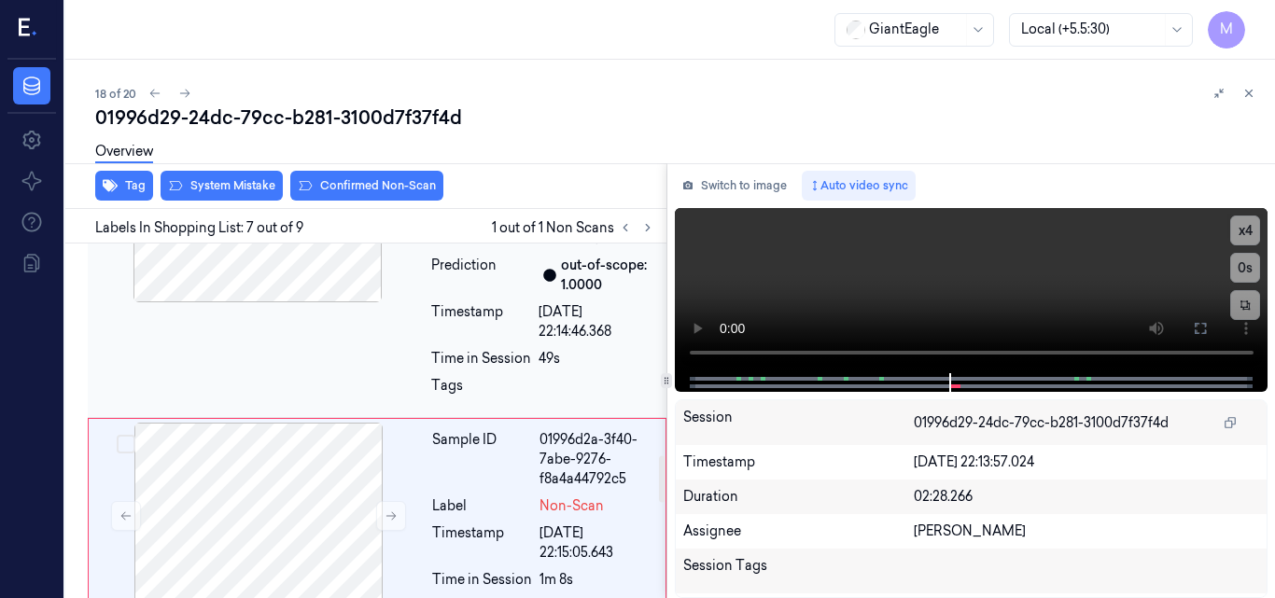
click at [566, 248] on span "03003400090 (GE QT MILK-PLASTIC)" at bounding box center [597, 218] width 117 height 59
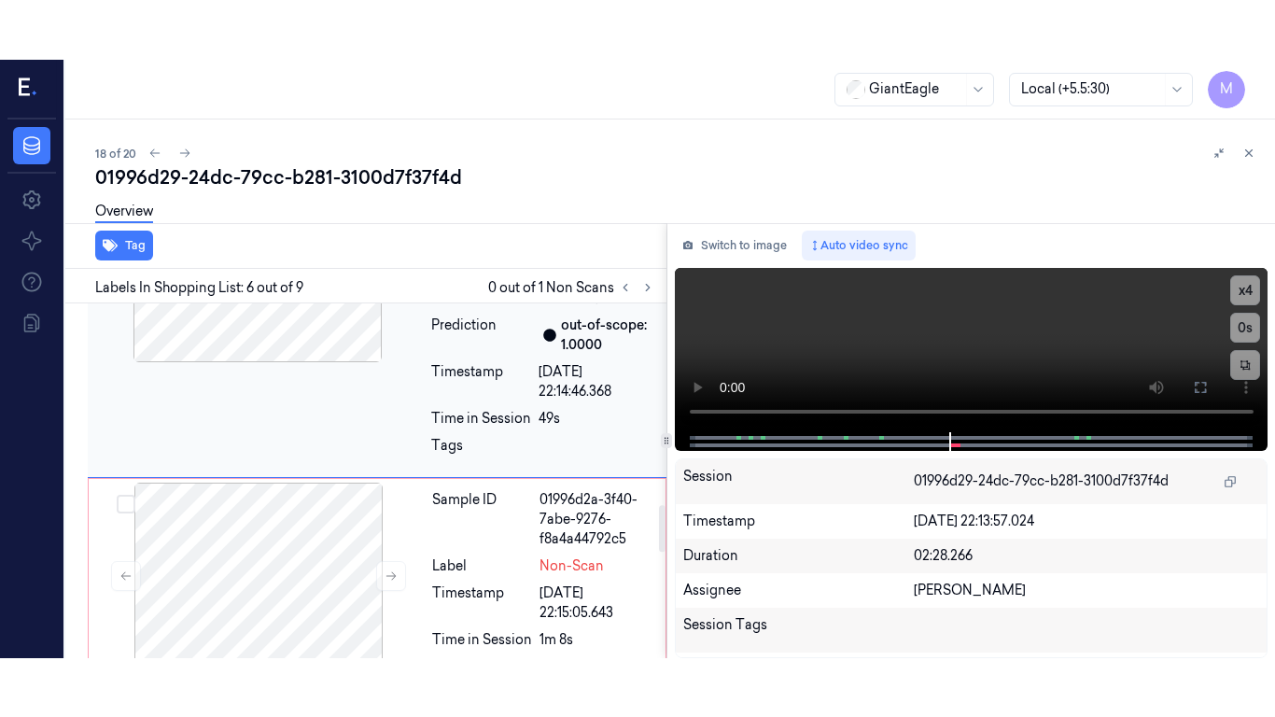
scroll to position [1511, 0]
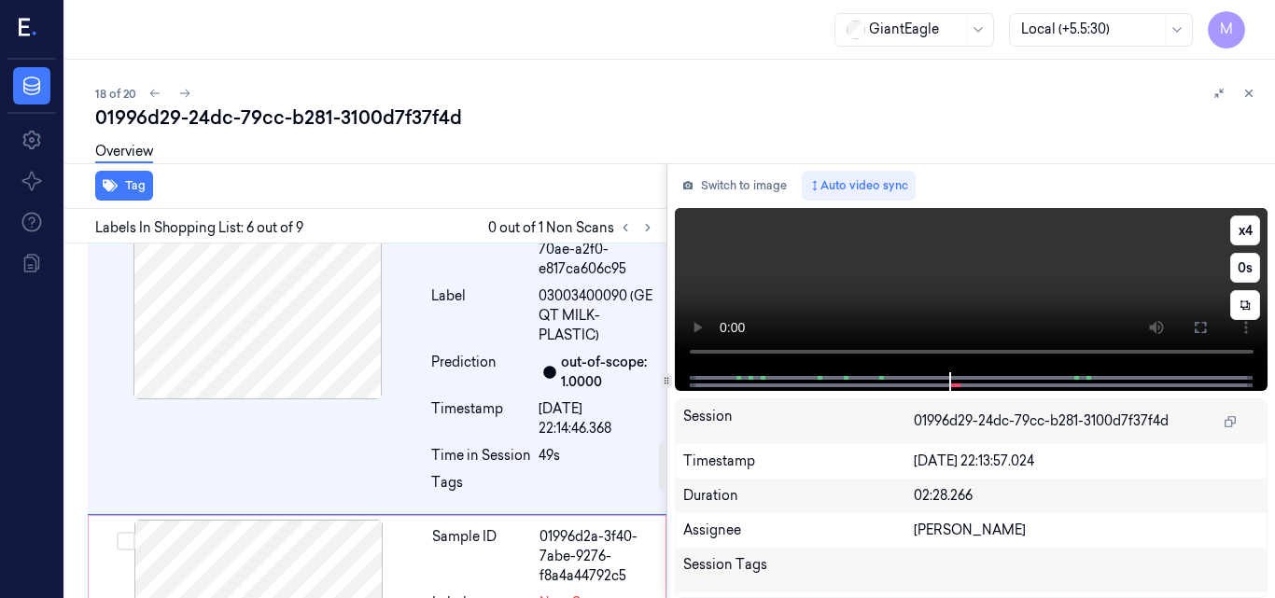
click at [961, 274] on video at bounding box center [972, 290] width 594 height 164
click at [996, 287] on video at bounding box center [972, 290] width 594 height 164
click at [1193, 327] on icon at bounding box center [1200, 327] width 15 height 15
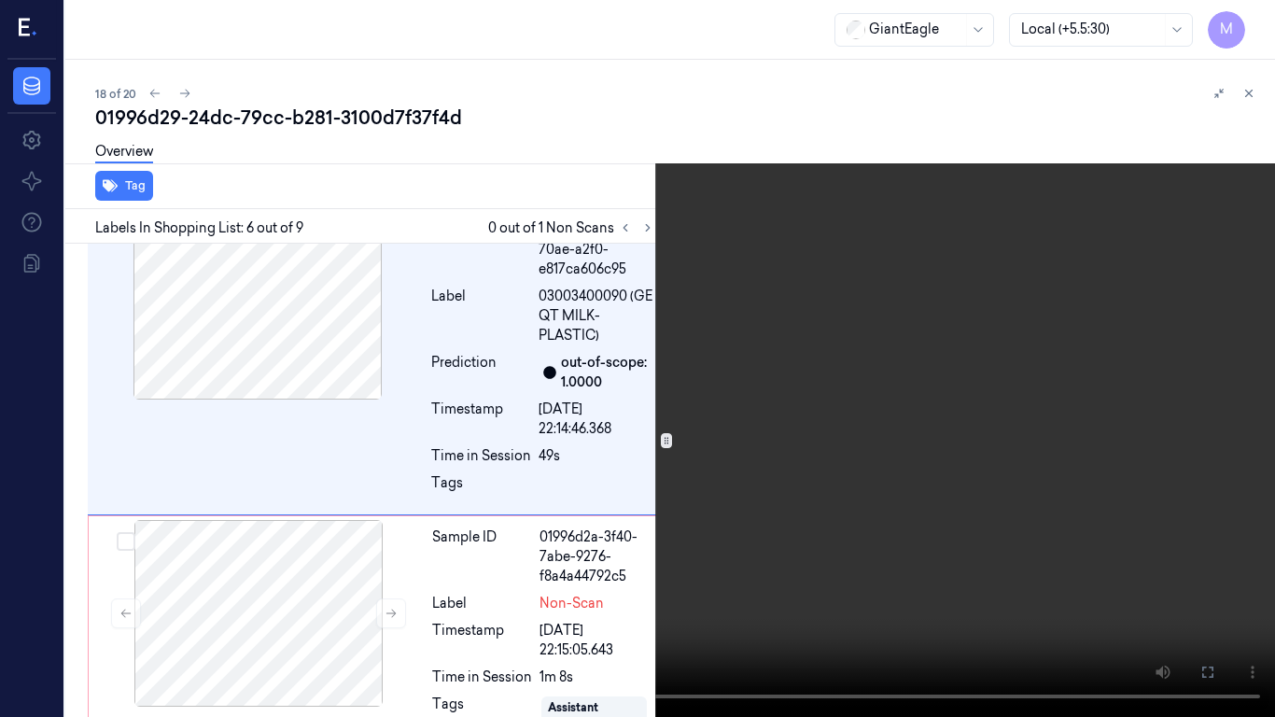
click at [803, 452] on video at bounding box center [637, 358] width 1275 height 717
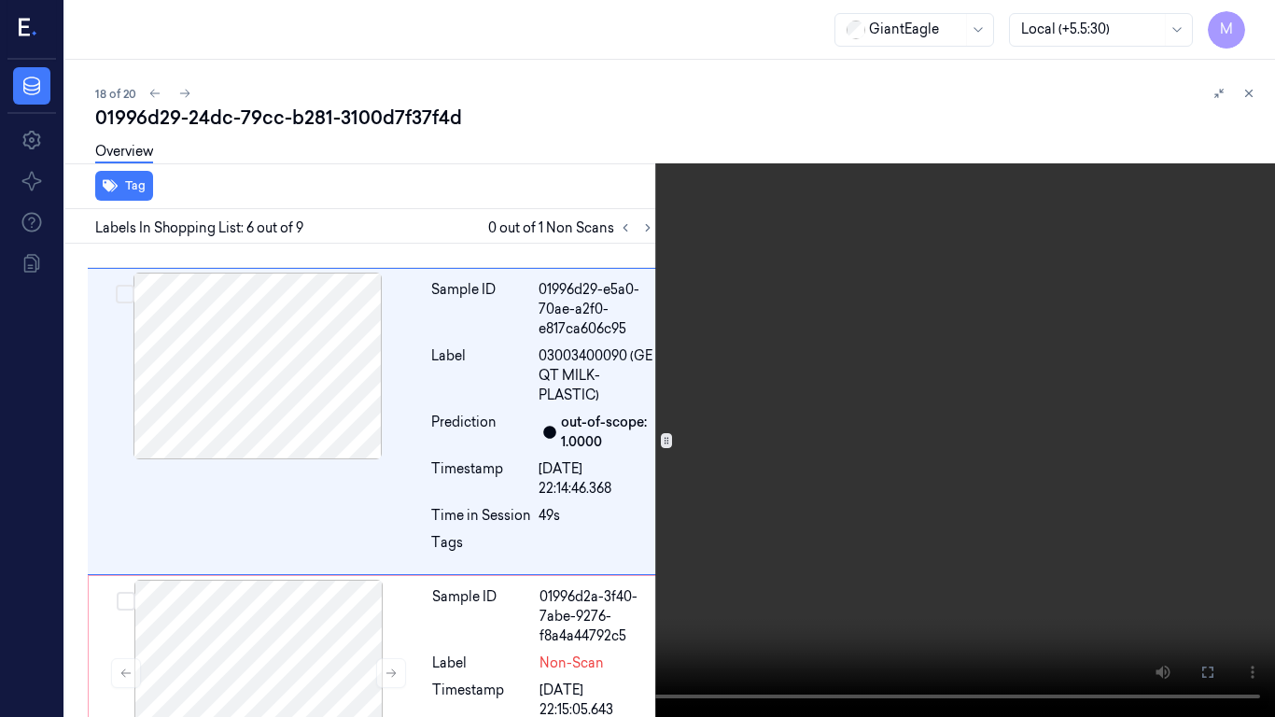
click at [803, 452] on video at bounding box center [637, 358] width 1275 height 717
click at [1262, 17] on button "x 4" at bounding box center [1253, 22] width 30 height 30
click at [907, 275] on video at bounding box center [637, 358] width 1275 height 717
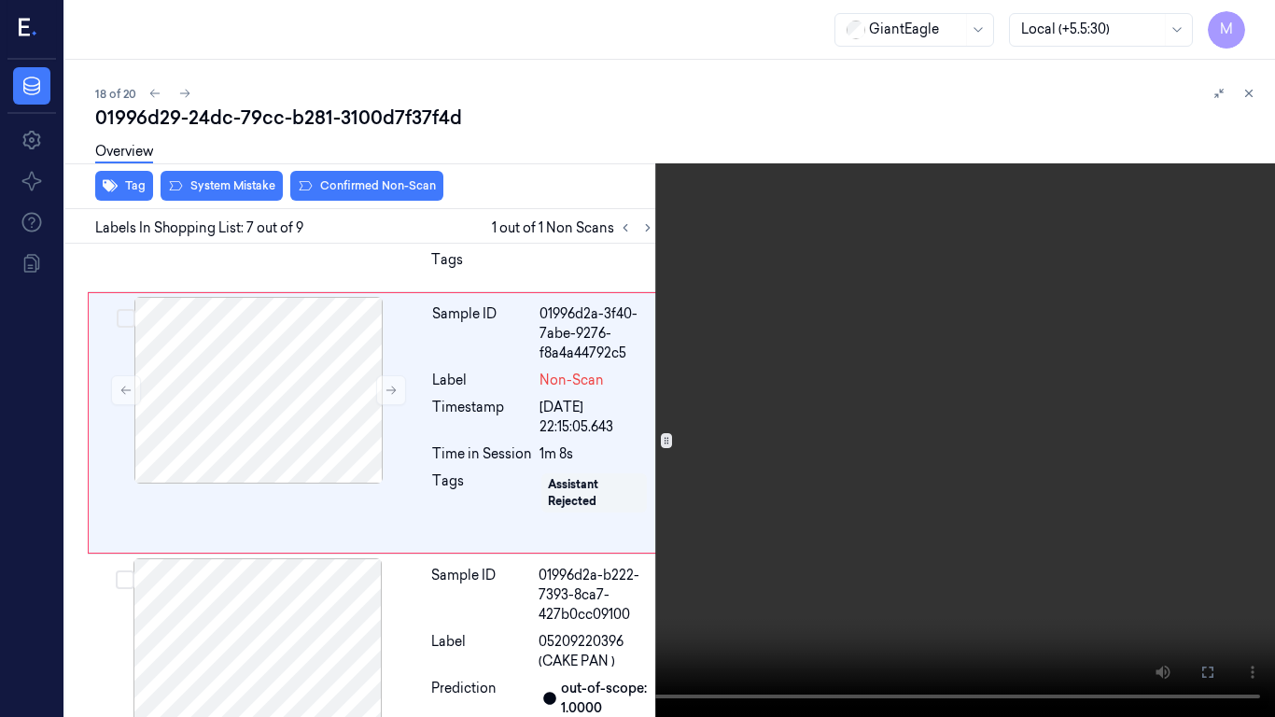
scroll to position [1736, 0]
click at [1259, 10] on button "x 1" at bounding box center [1253, 22] width 30 height 30
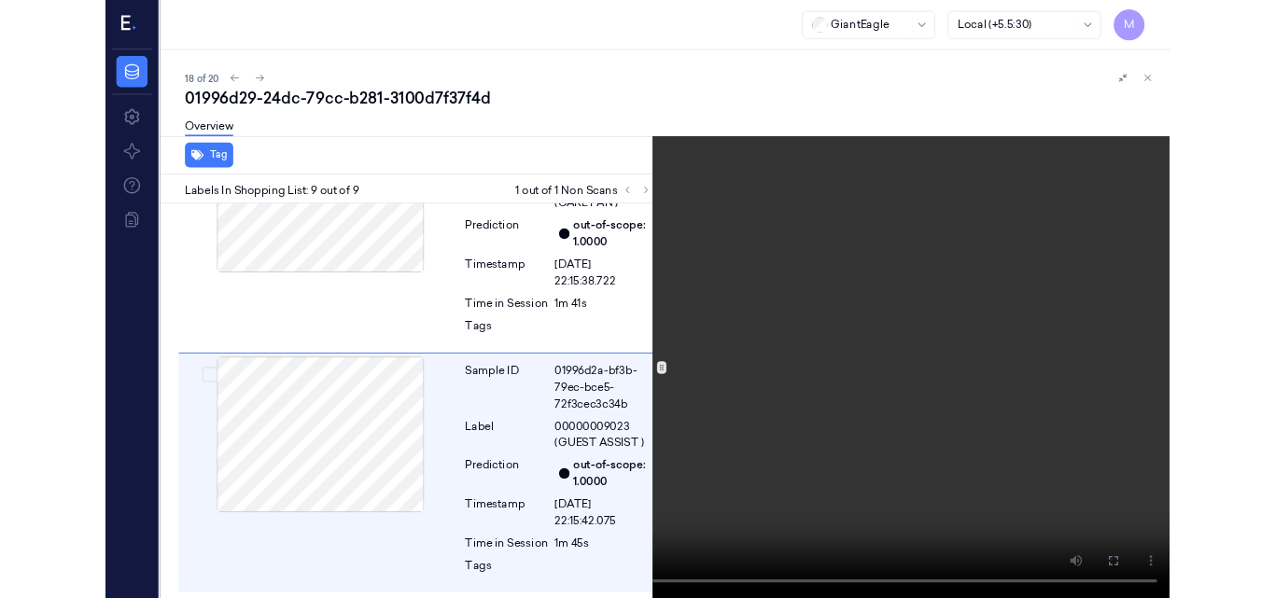
scroll to position [2211, 0]
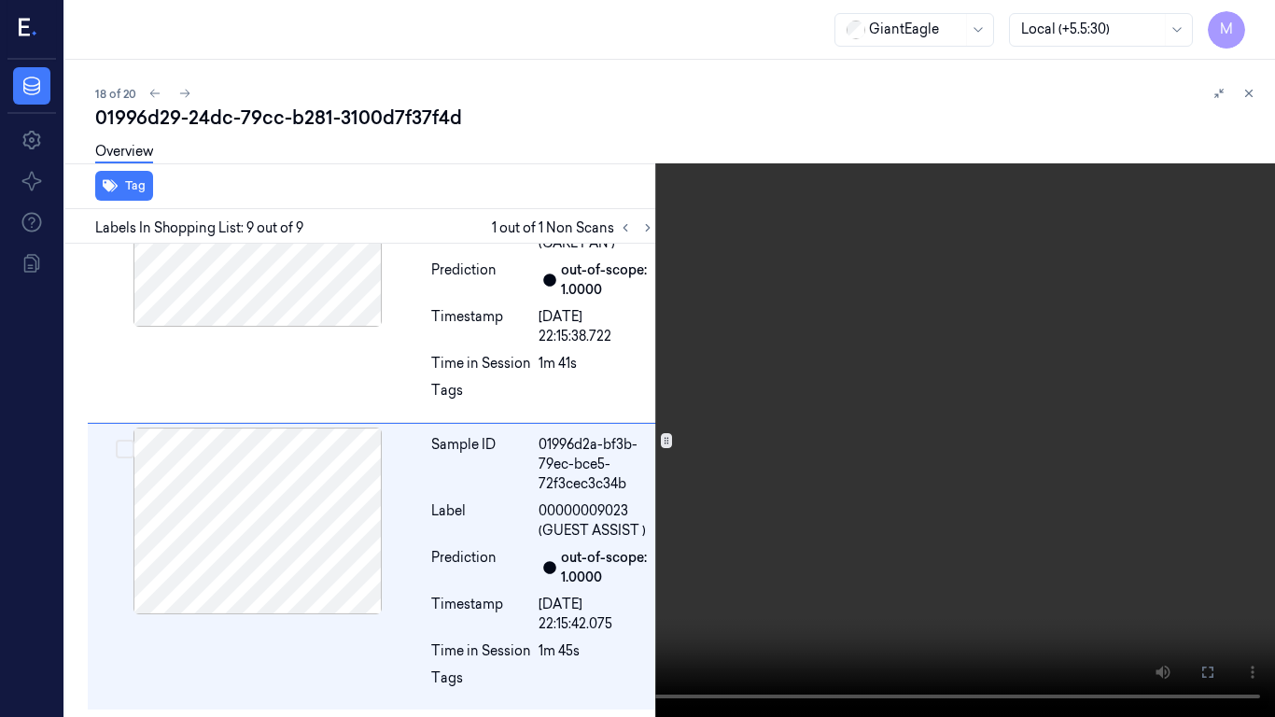
click at [684, 261] on video at bounding box center [637, 358] width 1275 height 717
click at [0, 0] on icon at bounding box center [0, 0] width 0 height 0
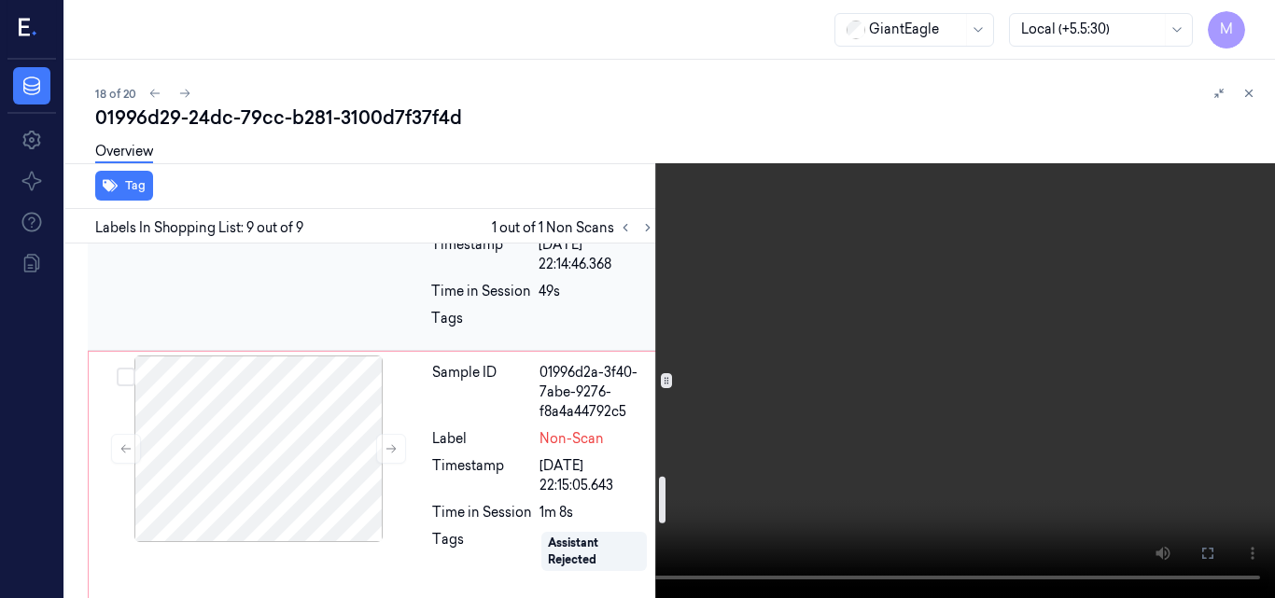
scroll to position [1770, 0]
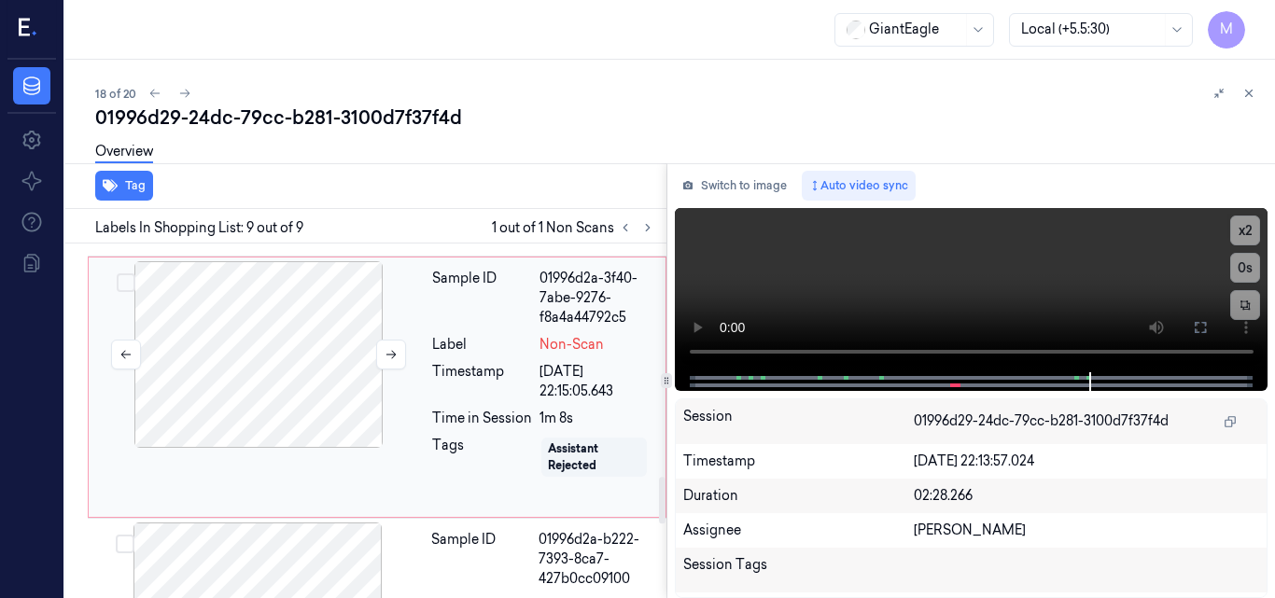
click at [303, 386] on div at bounding box center [258, 354] width 332 height 187
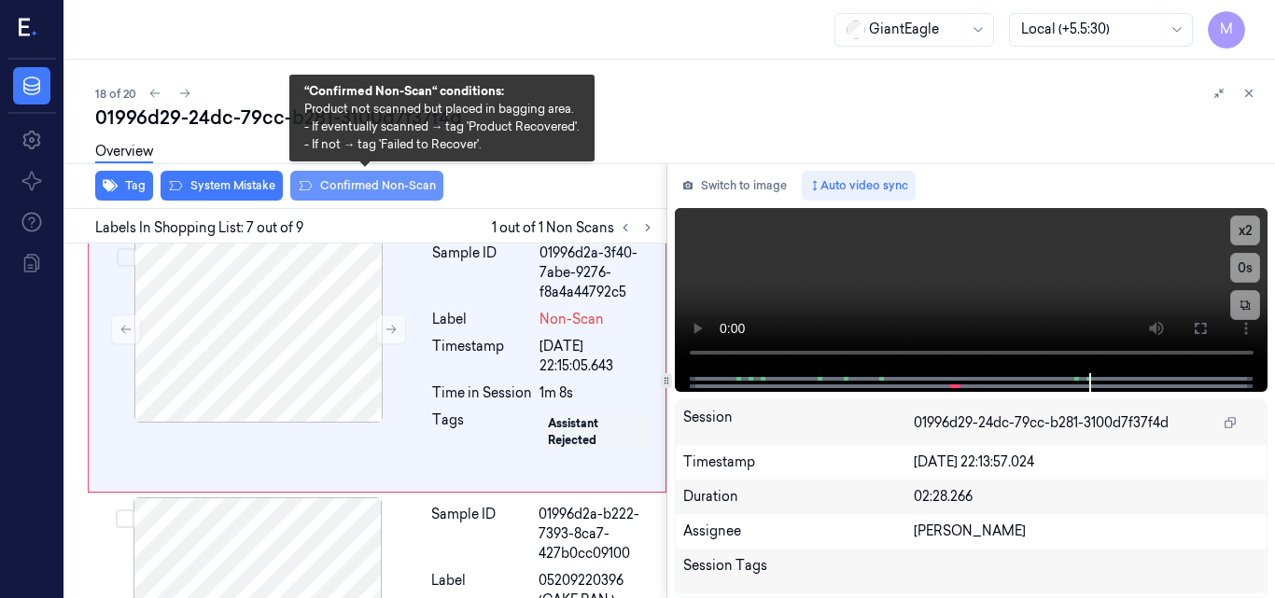
click at [352, 187] on button "Confirmed Non-Scan" at bounding box center [366, 186] width 153 height 30
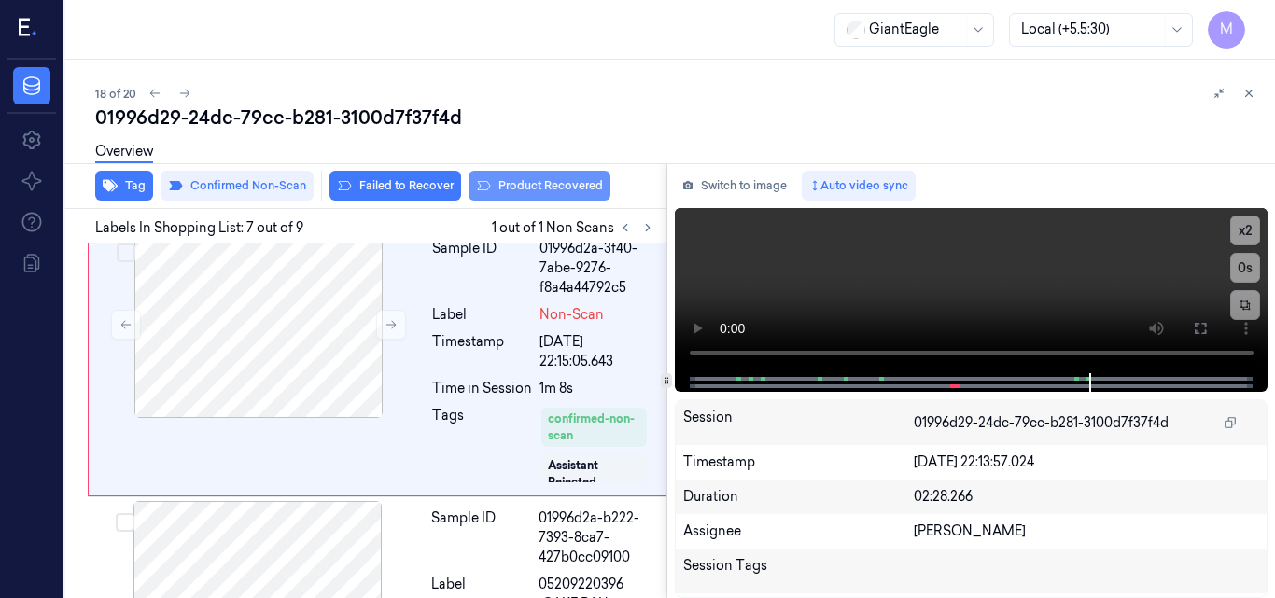
click at [546, 187] on button "Product Recovered" at bounding box center [540, 186] width 142 height 30
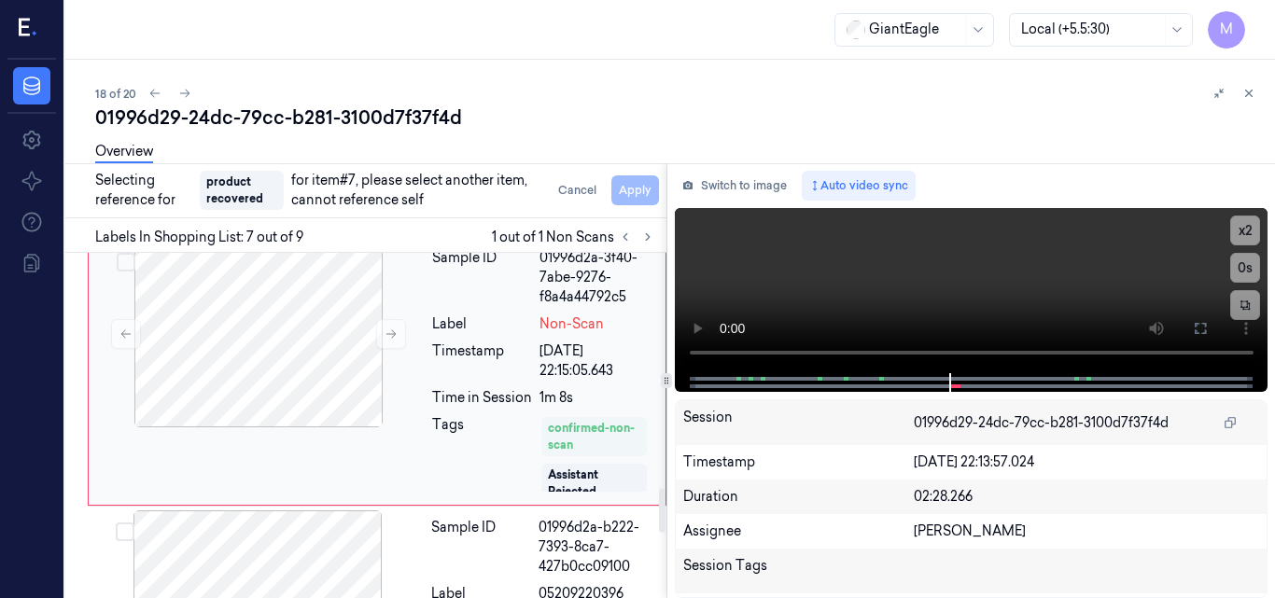
scroll to position [2080, 0]
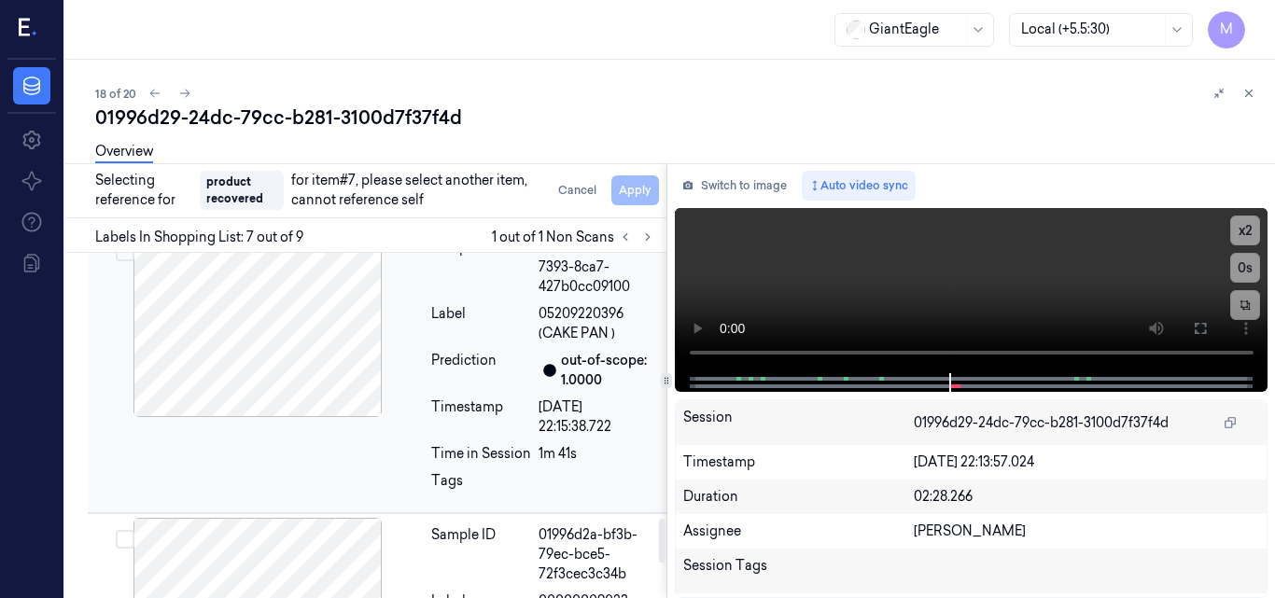
click at [528, 343] on div "Label" at bounding box center [481, 323] width 100 height 39
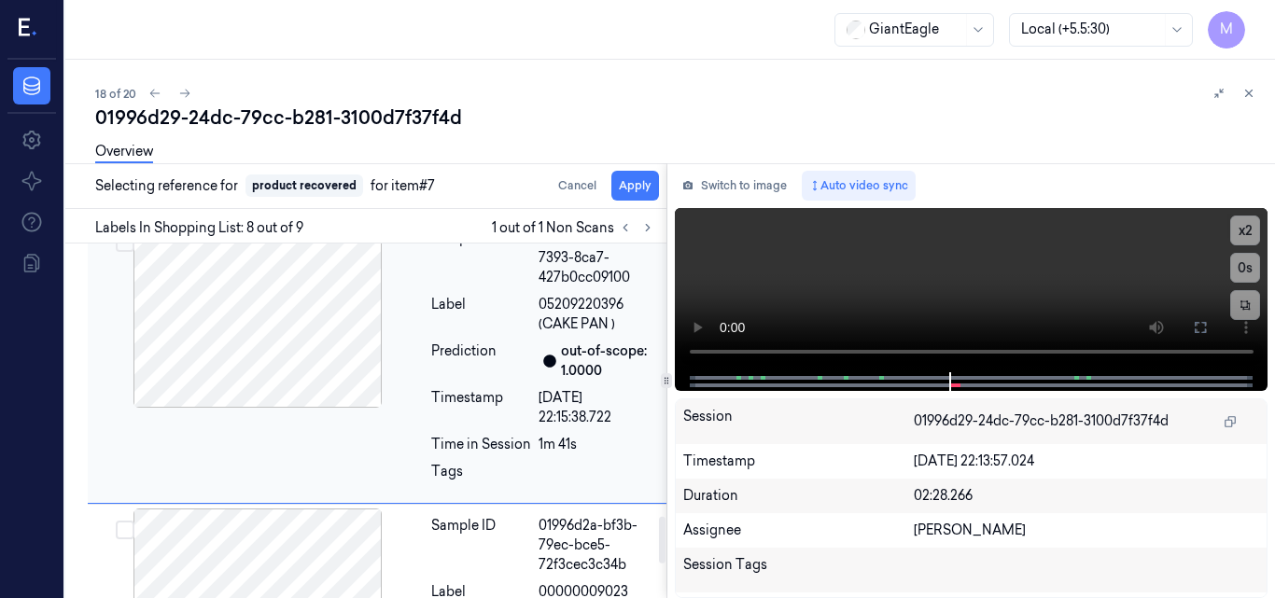
scroll to position [2078, 0]
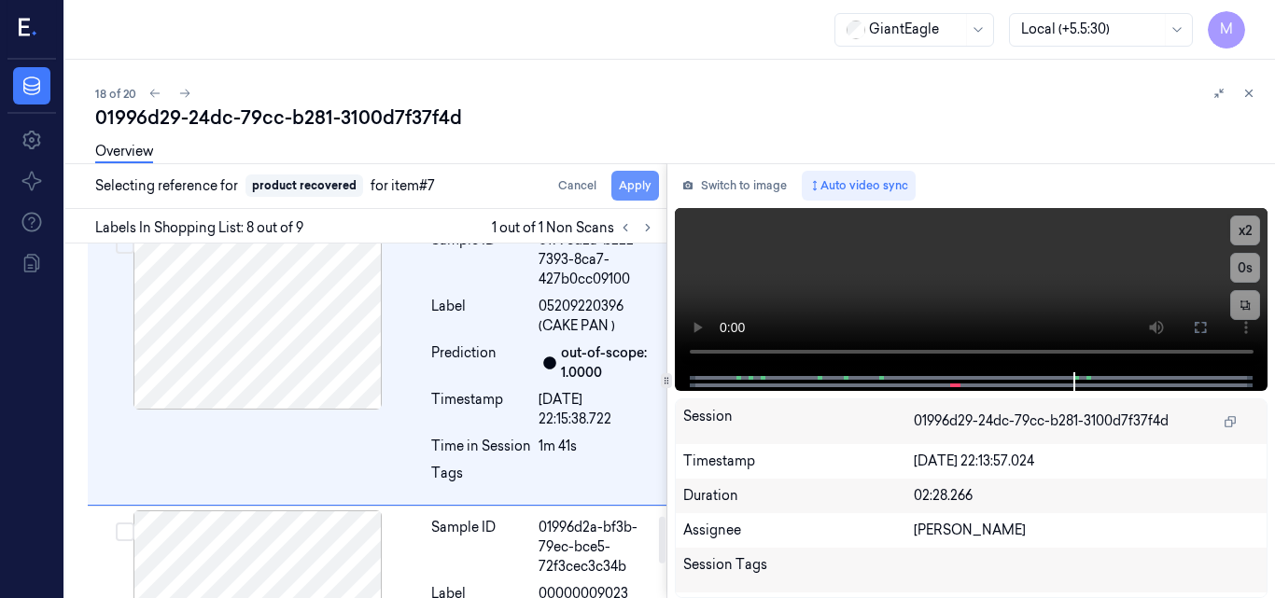
click at [632, 186] on button "Apply" at bounding box center [635, 186] width 48 height 30
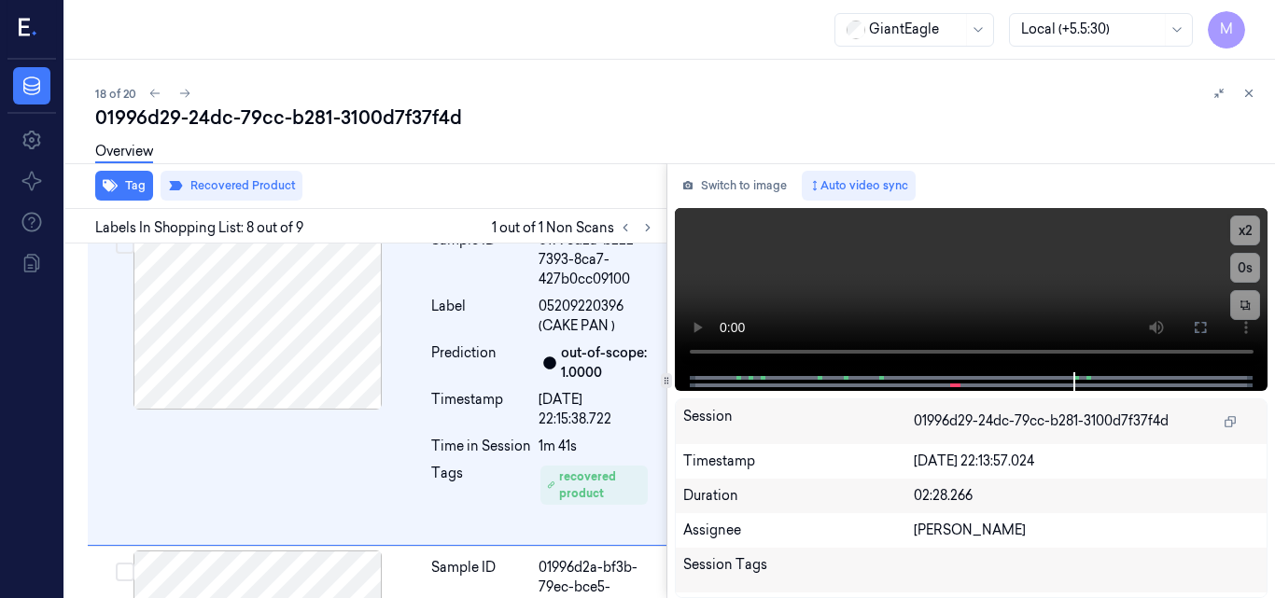
scroll to position [2098, 0]
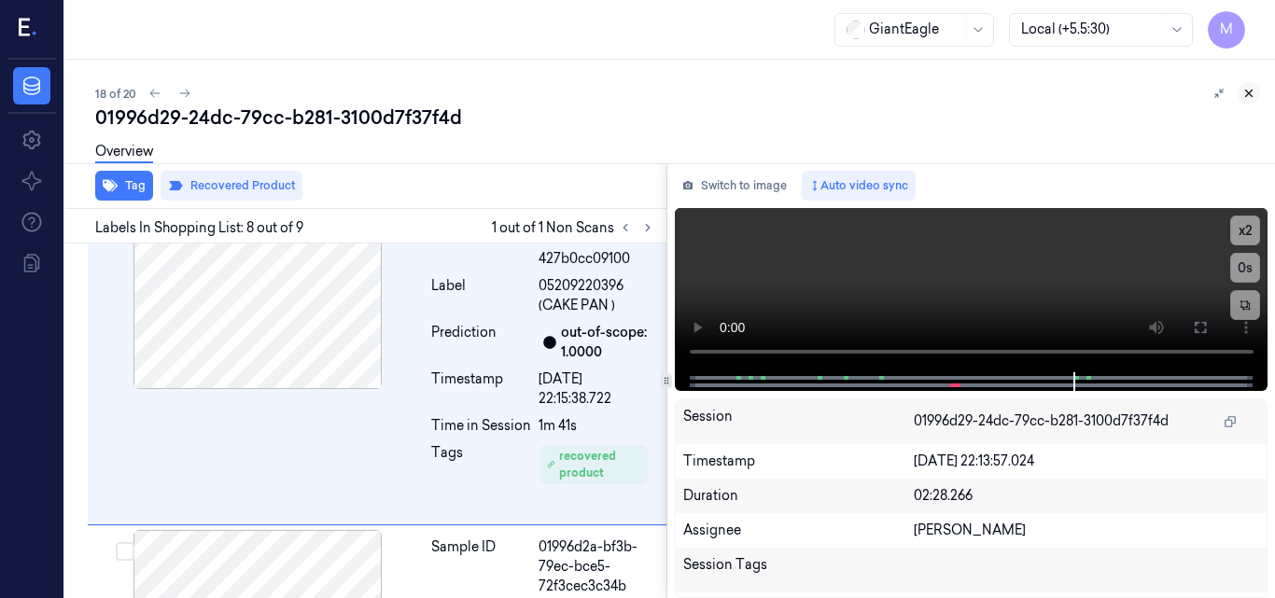
click at [1249, 90] on icon at bounding box center [1248, 93] width 13 height 13
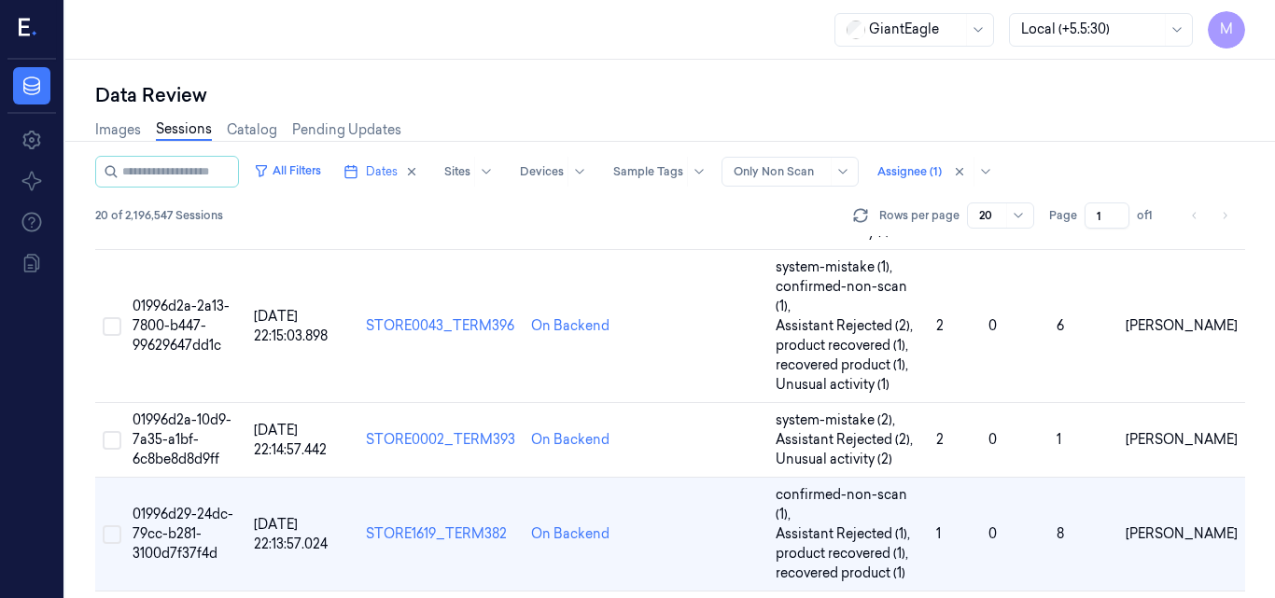
scroll to position [1343, 0]
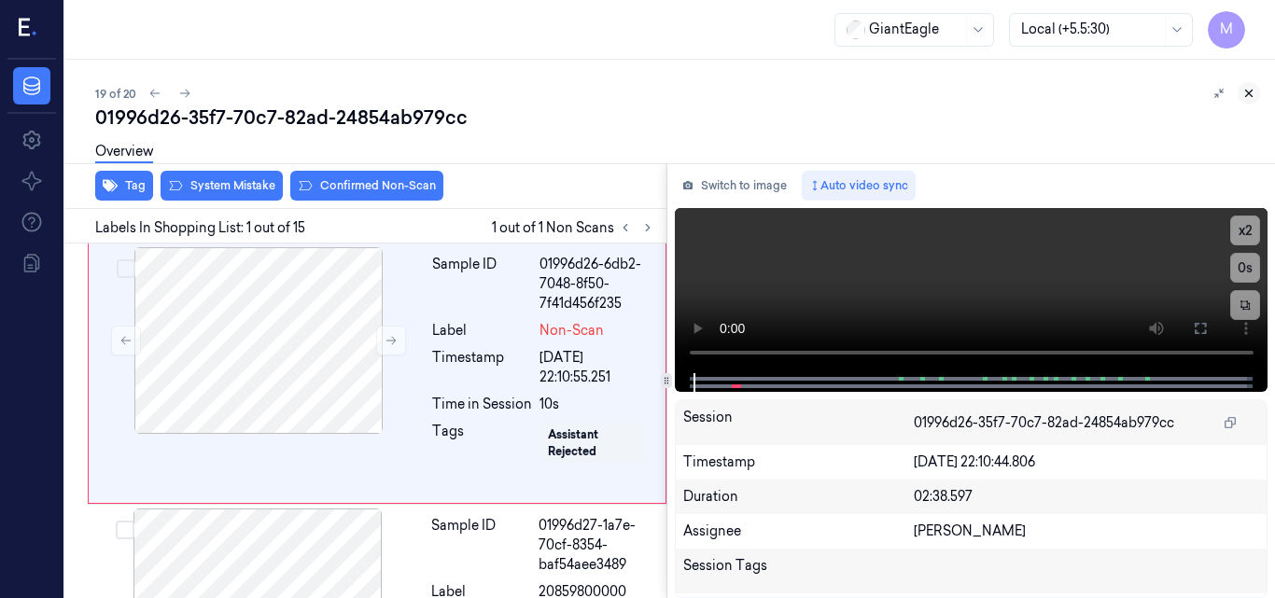
click at [1253, 93] on icon at bounding box center [1248, 93] width 13 height 13
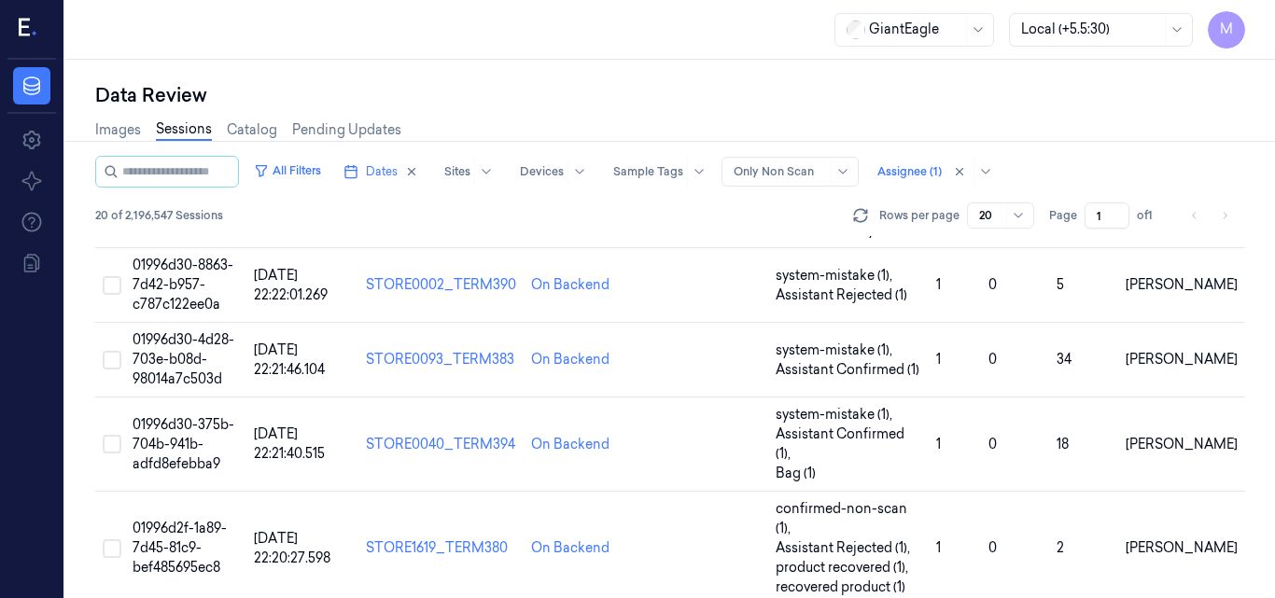
scroll to position [747, 0]
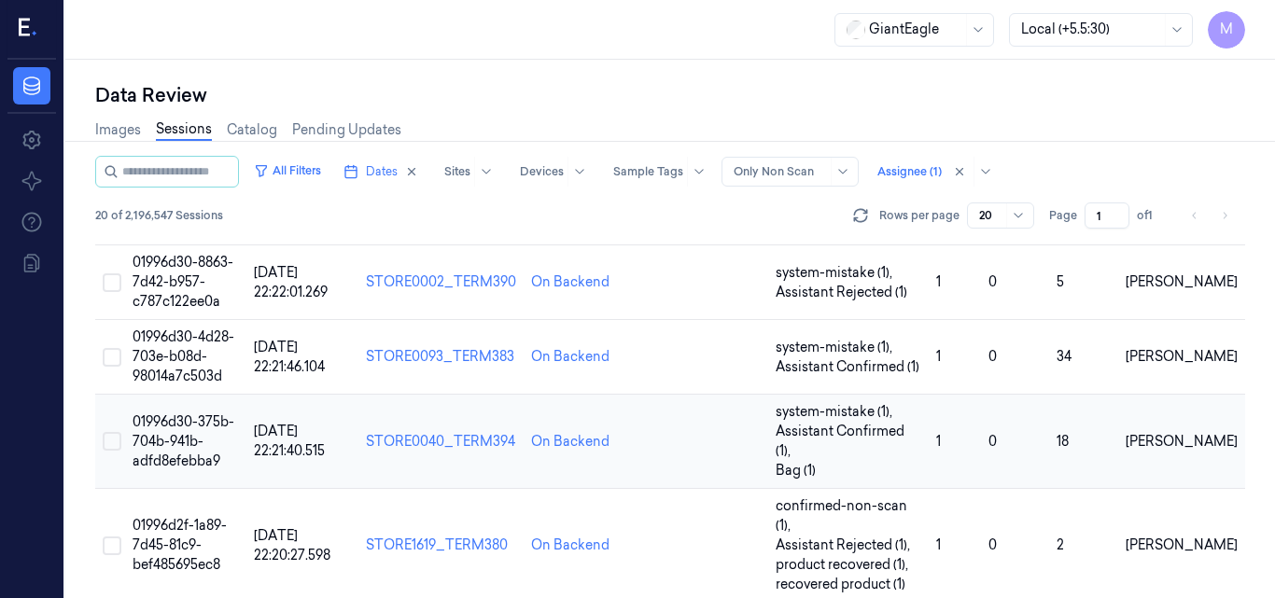
click at [197, 413] on span "01996d30-375b-704b-941b-adfd8efebba9" at bounding box center [184, 441] width 102 height 56
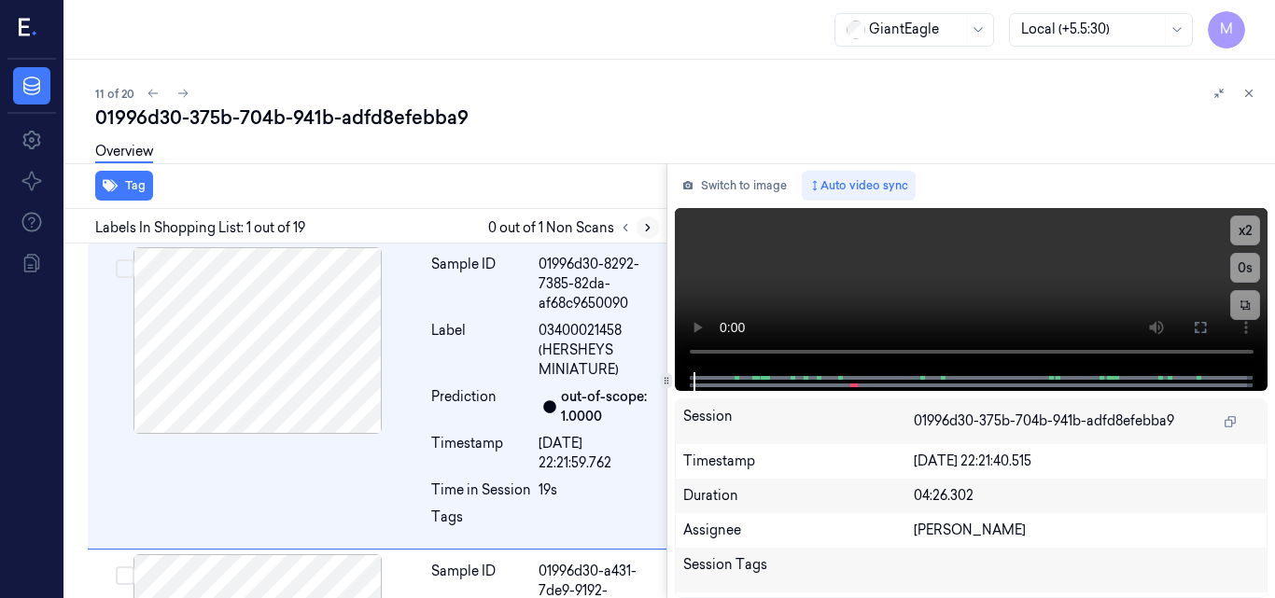
click at [648, 225] on icon at bounding box center [647, 227] width 13 height 13
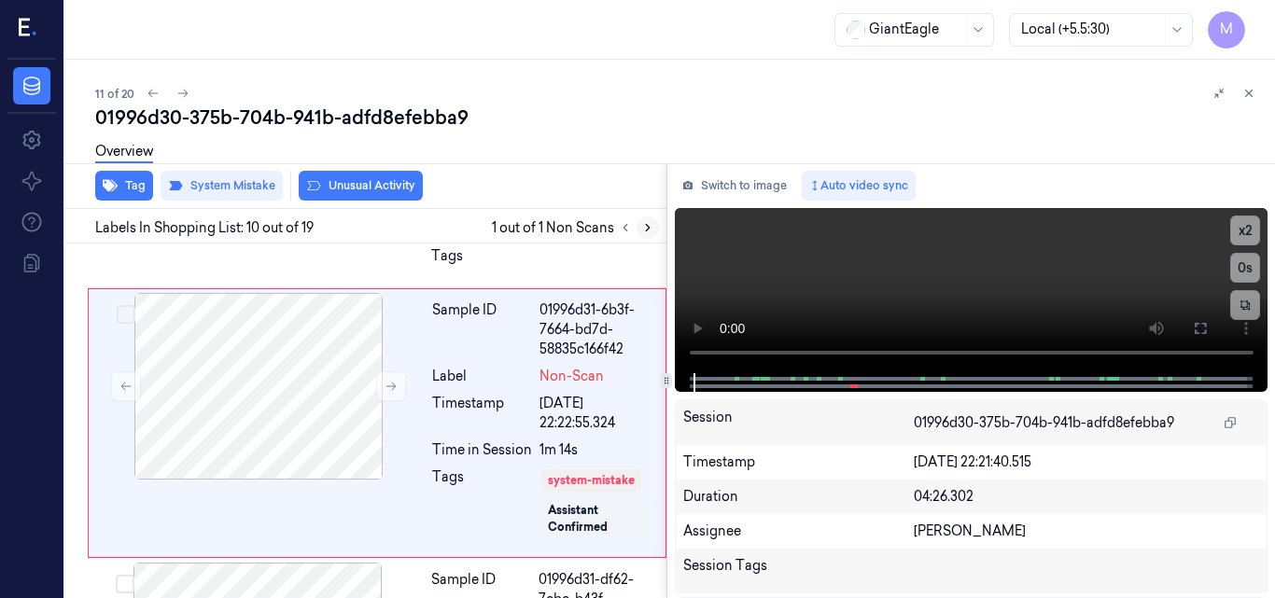
scroll to position [2701, 0]
click at [1246, 96] on icon at bounding box center [1249, 94] width 7 height 7
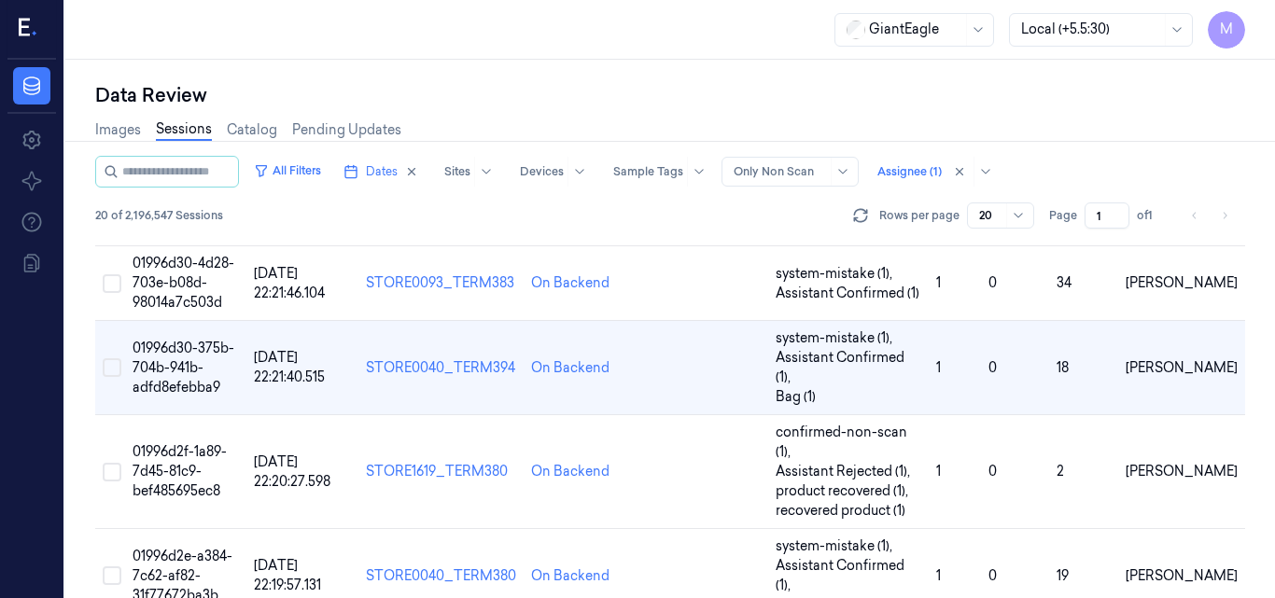
scroll to position [762, 0]
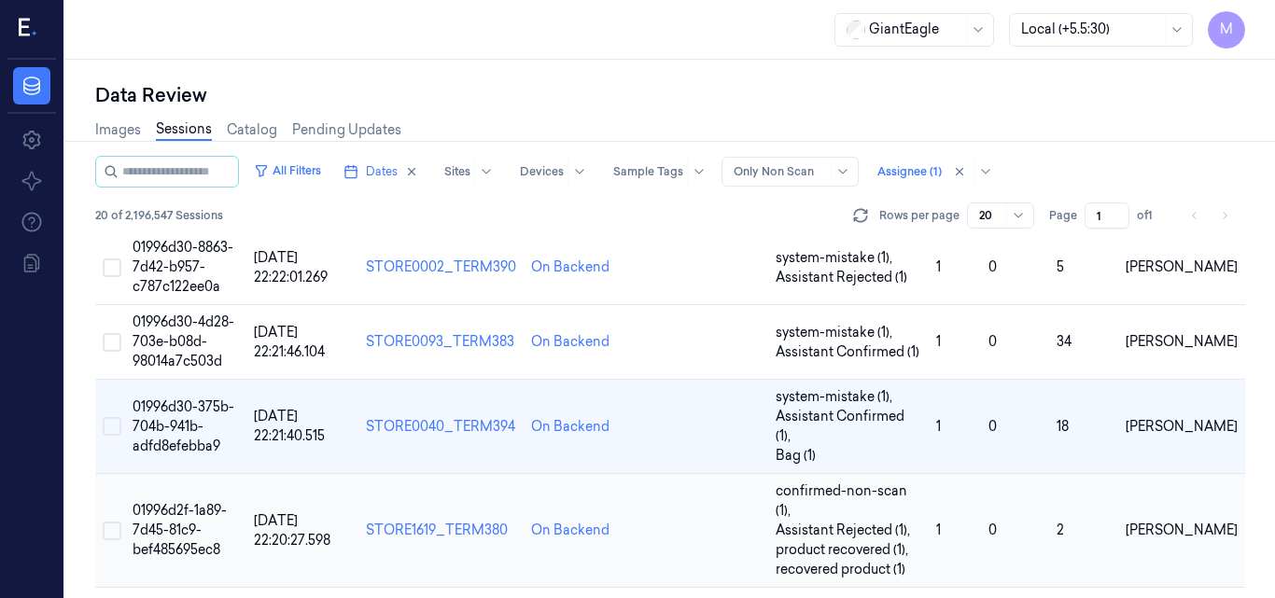
click at [180, 502] on span "01996d2f-1a89-7d45-81c9-bef485695ec8" at bounding box center [180, 530] width 94 height 56
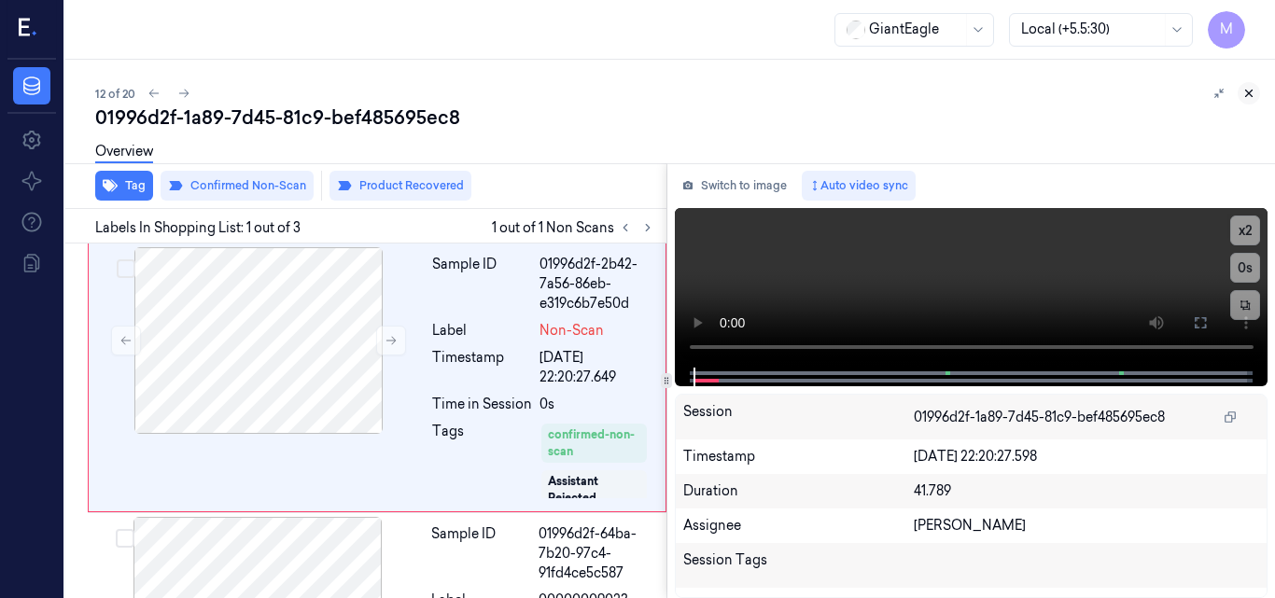
click at [1243, 93] on icon at bounding box center [1248, 93] width 13 height 13
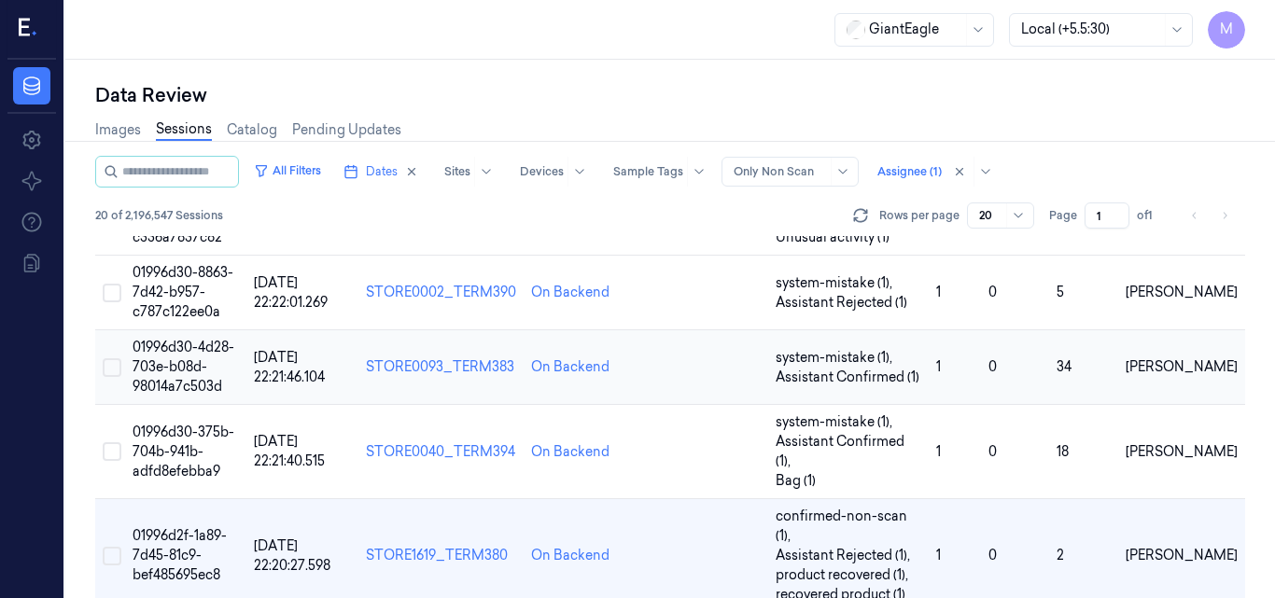
scroll to position [846, 0]
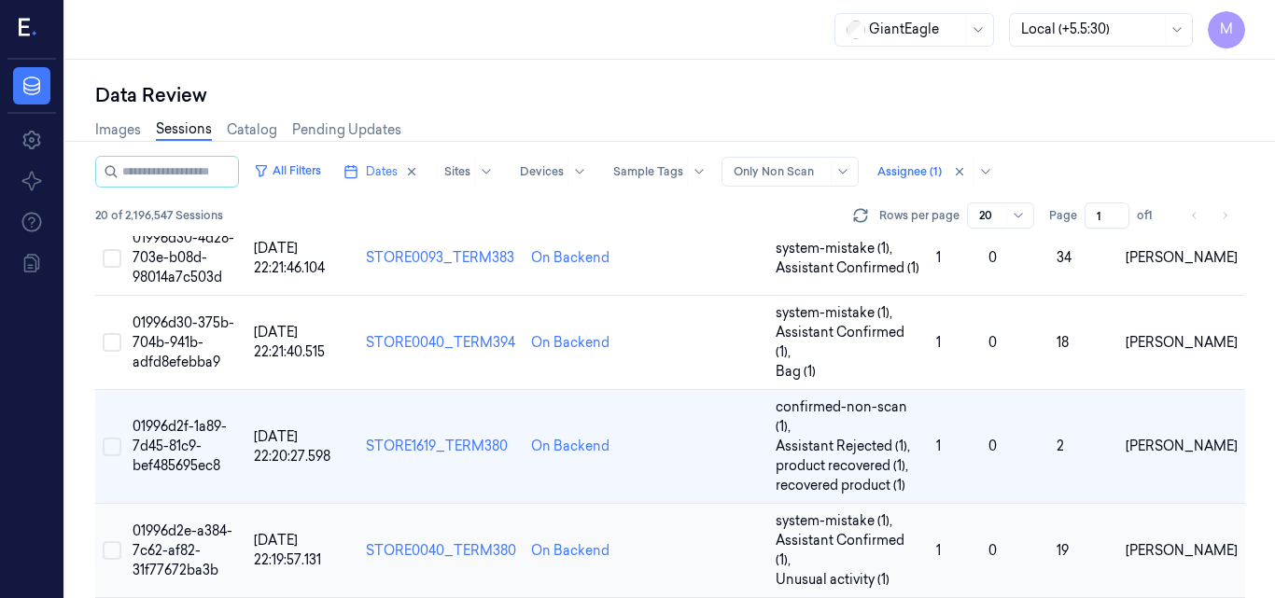
click at [188, 523] on span "01996d2e-a384-7c62-af82-31f77672ba3b" at bounding box center [183, 551] width 100 height 56
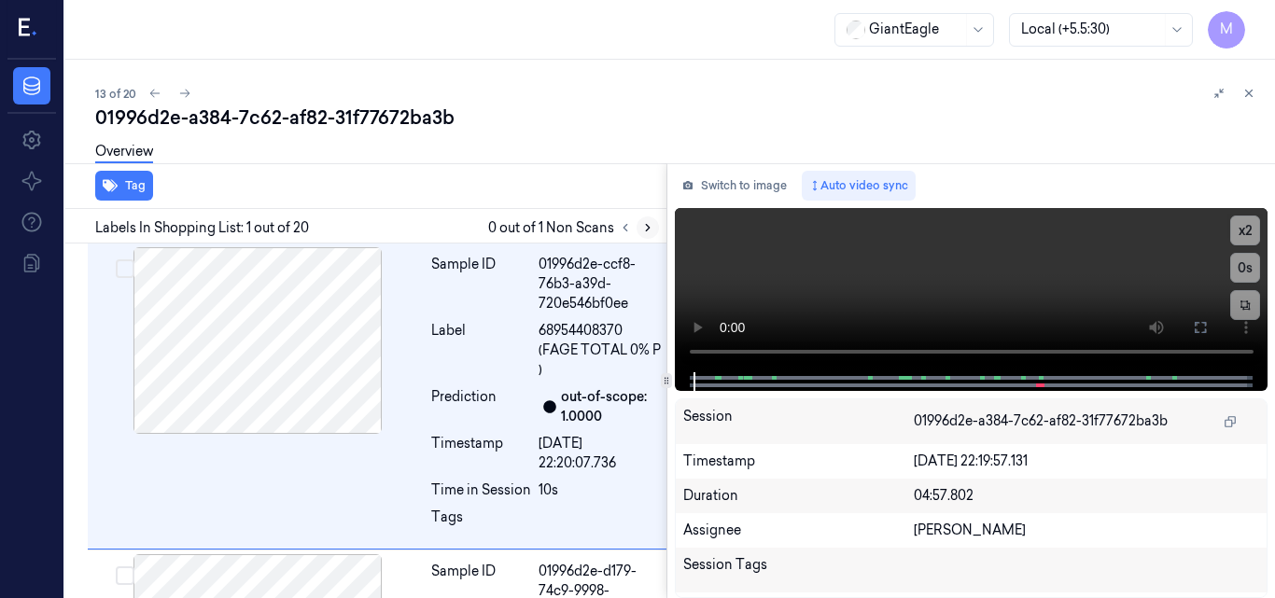
click at [648, 227] on icon at bounding box center [648, 228] width 4 height 7
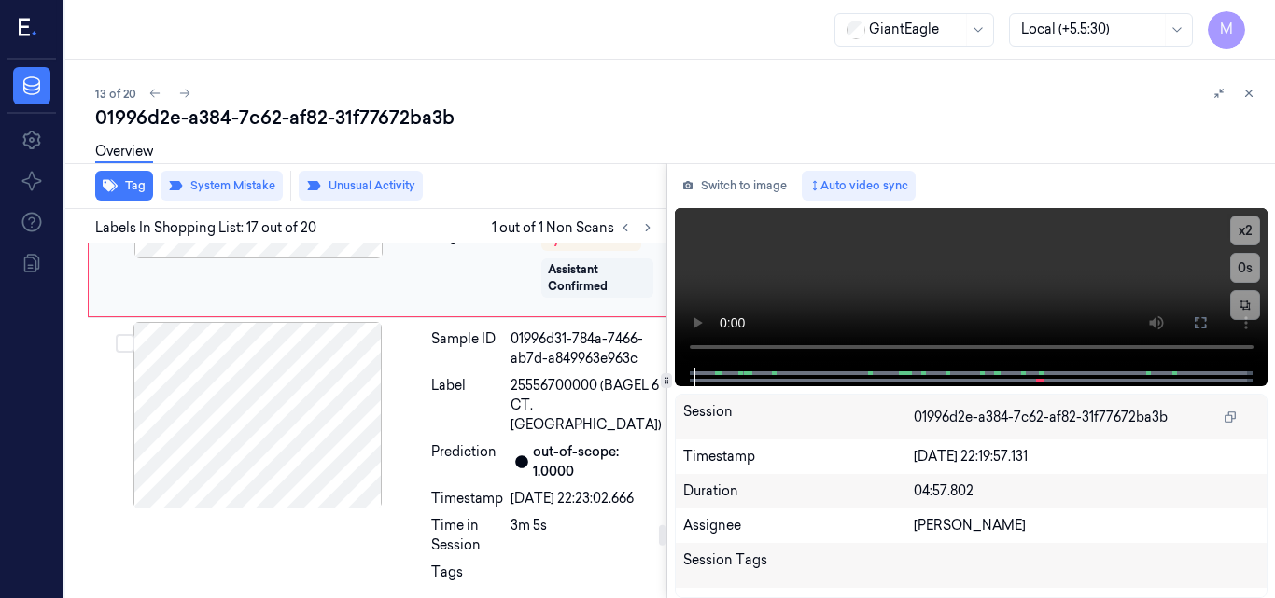
scroll to position [4812, 0]
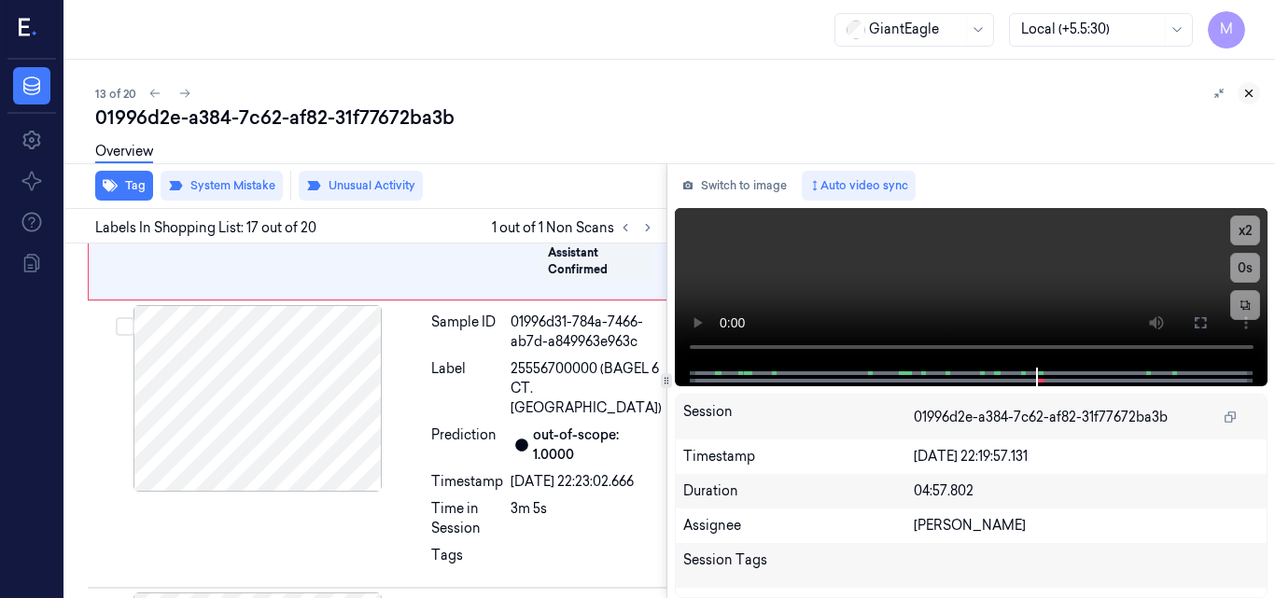
click at [1252, 91] on icon at bounding box center [1249, 94] width 7 height 7
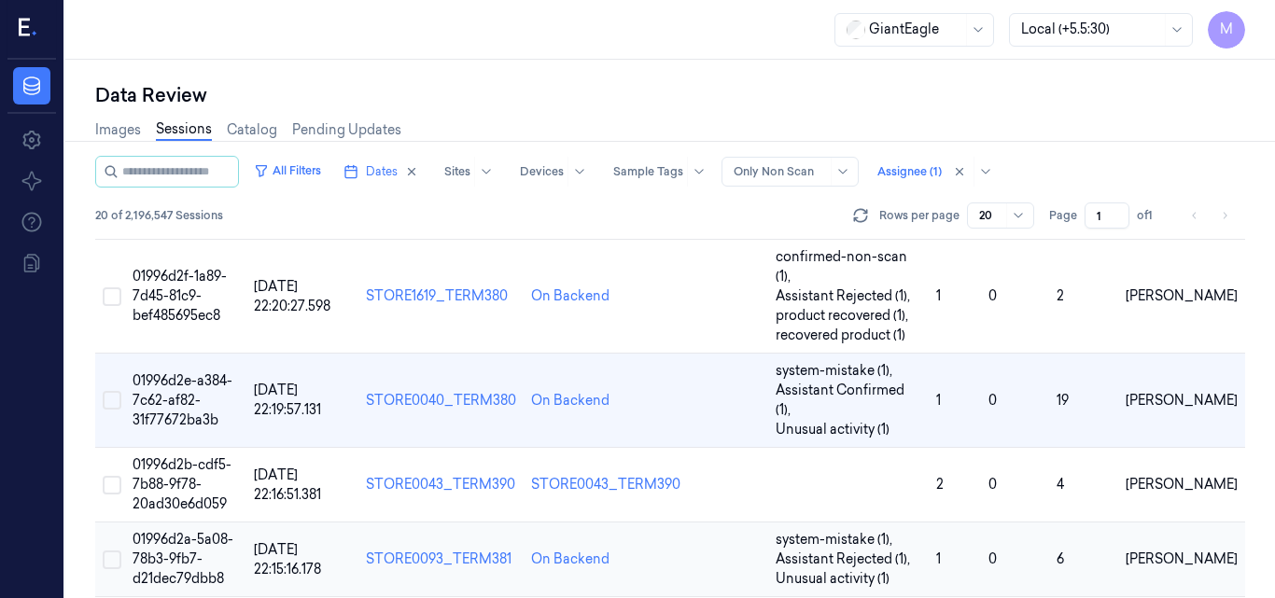
scroll to position [1033, 0]
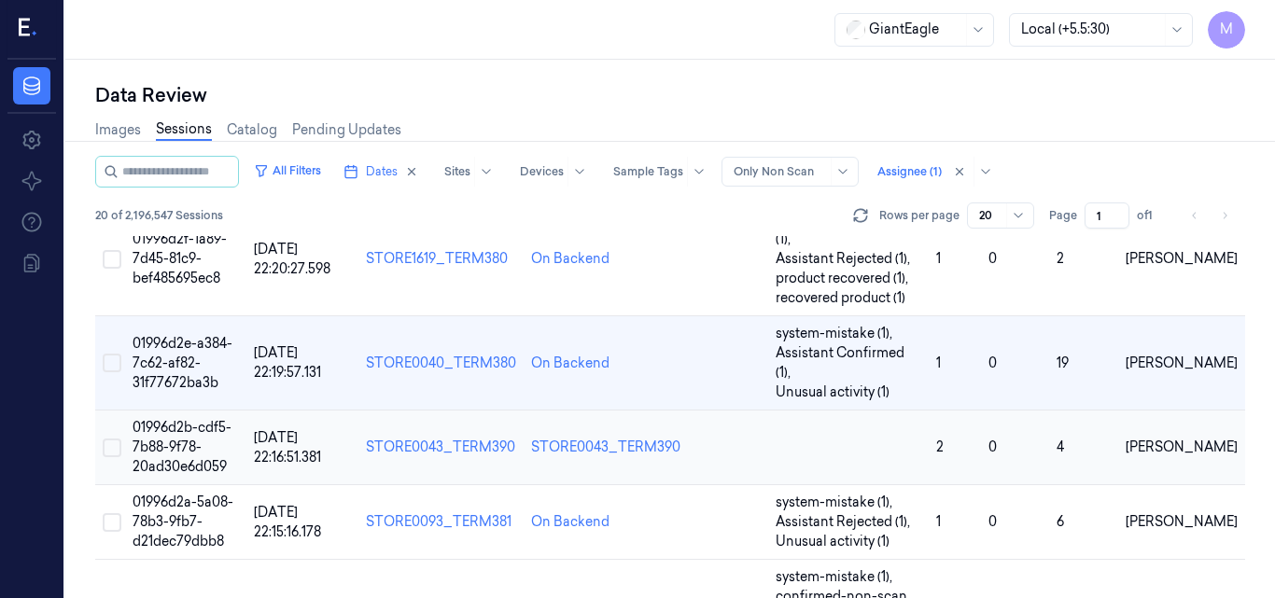
click at [202, 419] on span "01996d2b-cdf5-7b88-9f78-20ad30e6d059" at bounding box center [182, 447] width 99 height 56
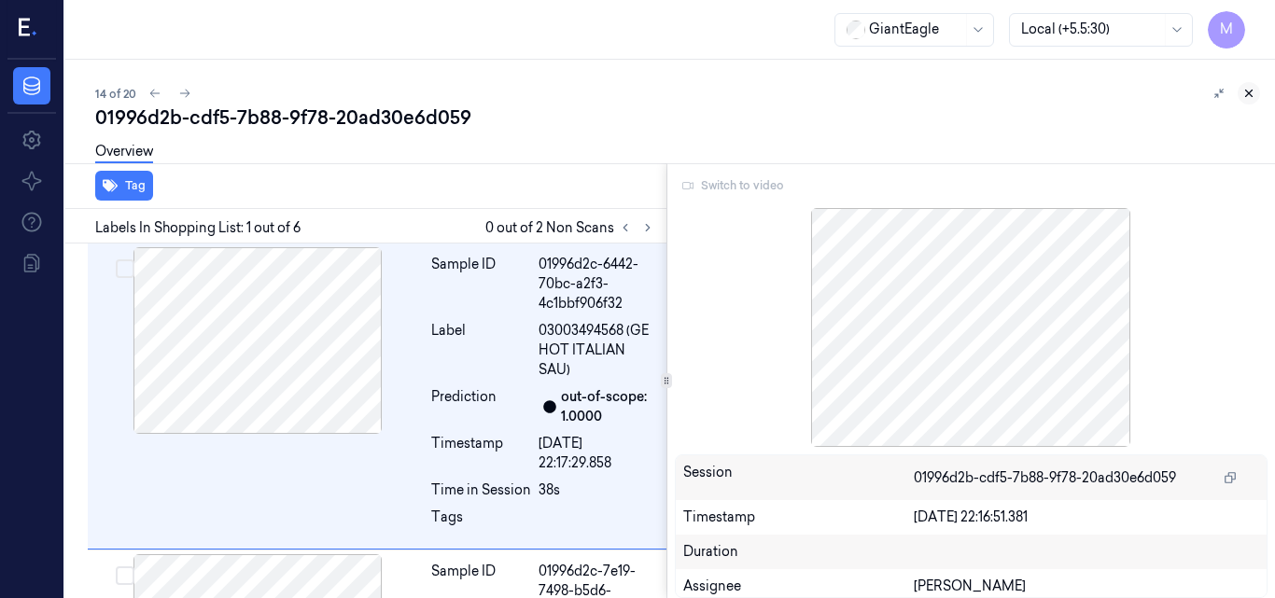
click at [1250, 92] on icon at bounding box center [1249, 94] width 7 height 7
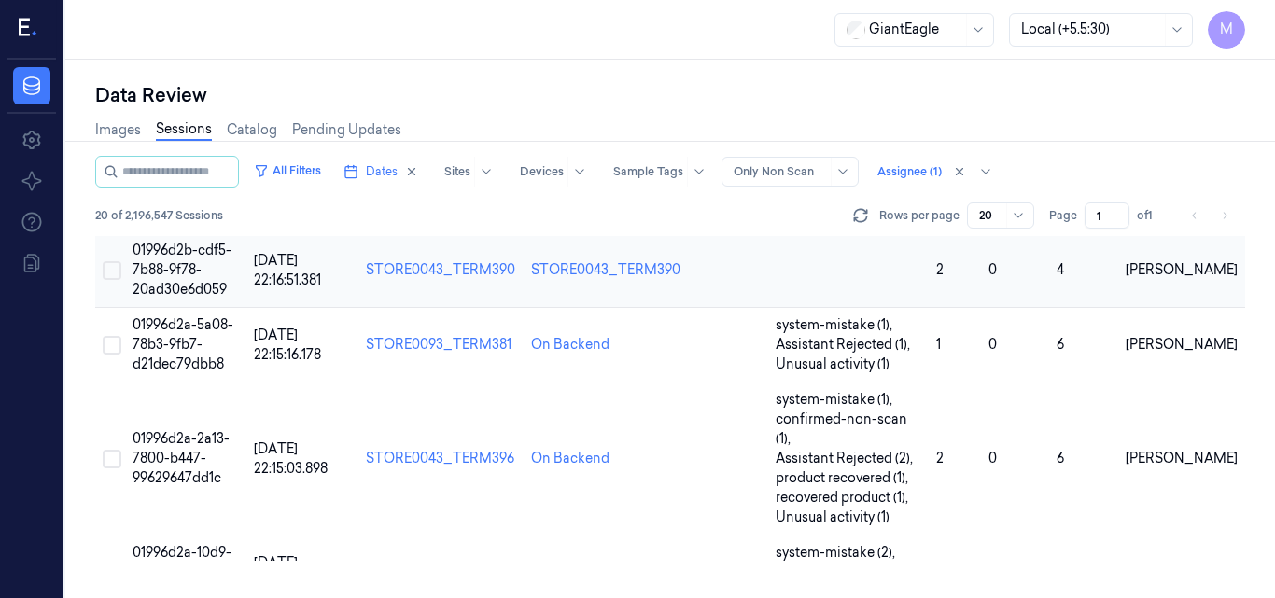
scroll to position [1093, 0]
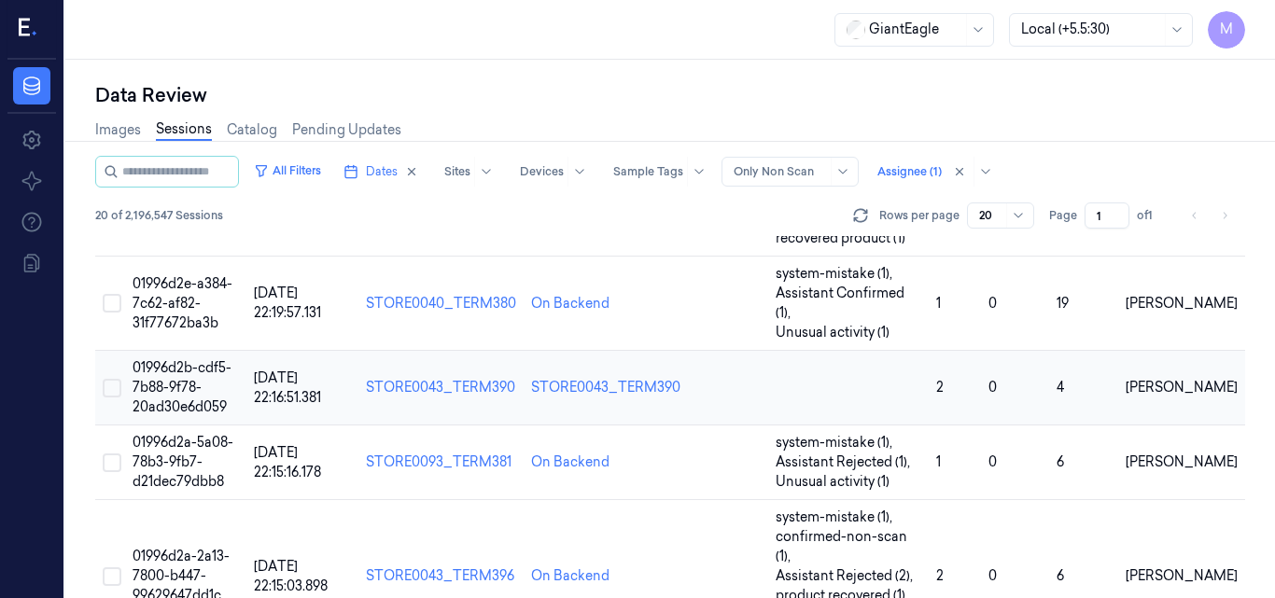
click at [176, 359] on span "01996d2b-cdf5-7b88-9f78-20ad30e6d059" at bounding box center [182, 387] width 99 height 56
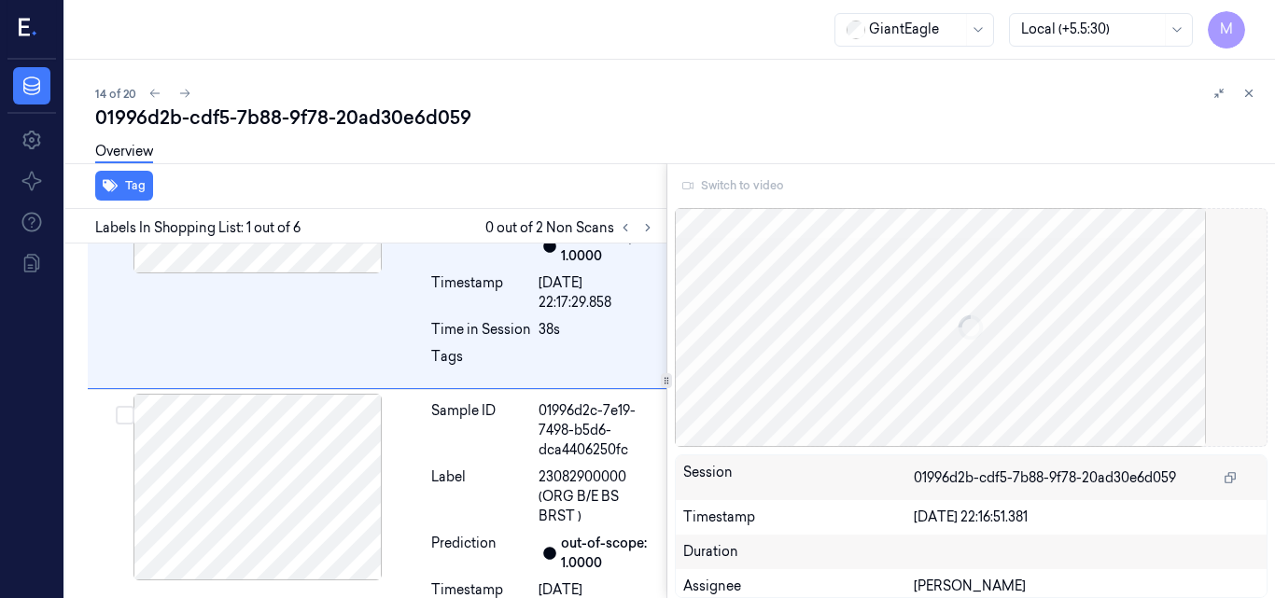
scroll to position [161, 0]
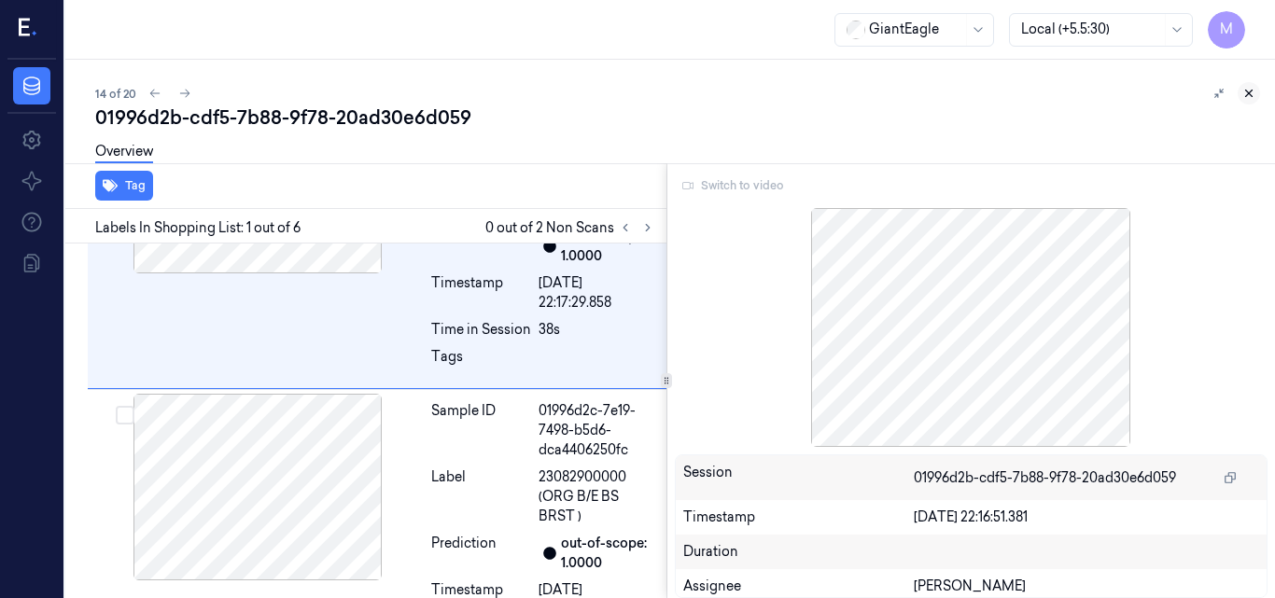
click at [1247, 90] on icon at bounding box center [1248, 93] width 13 height 13
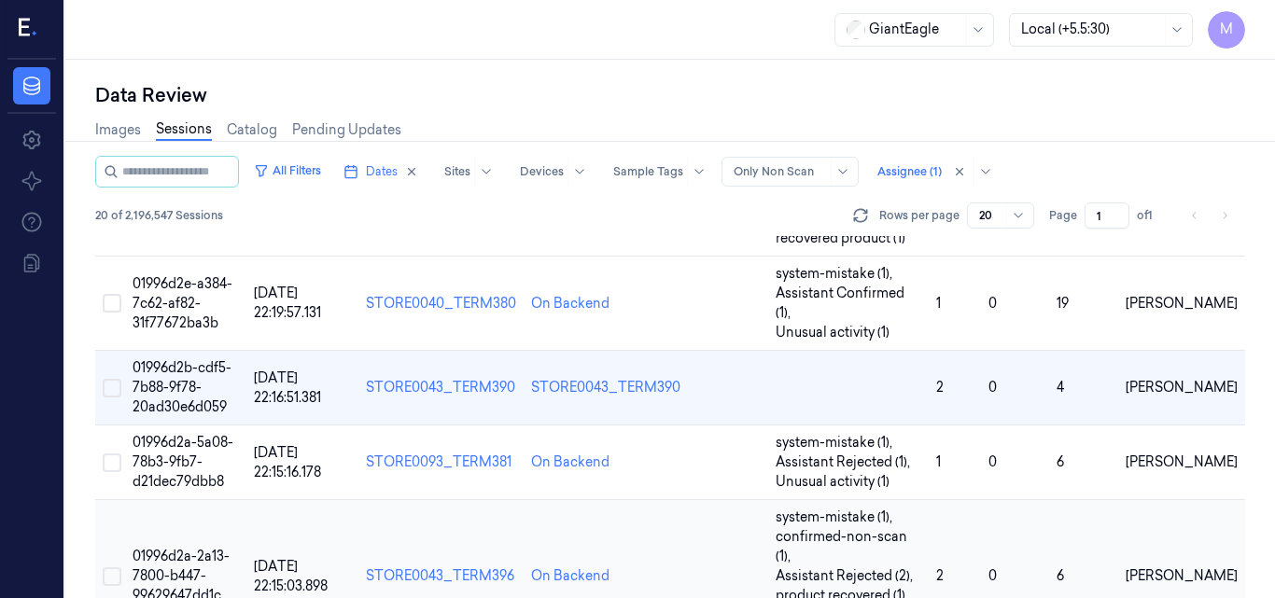
scroll to position [1000, 0]
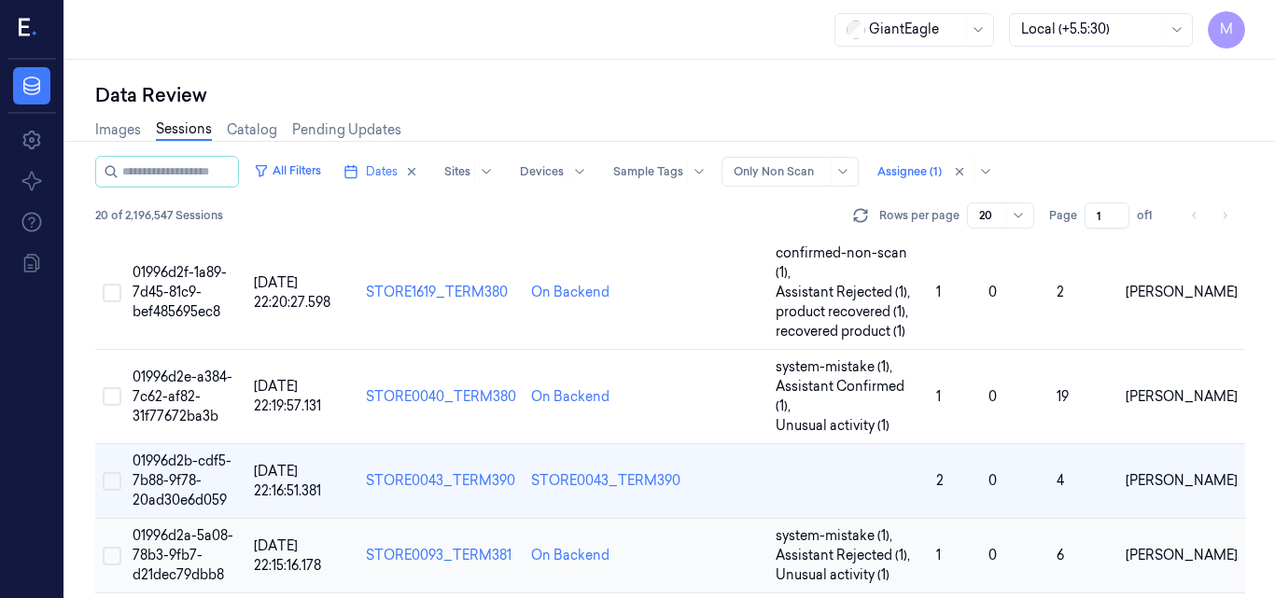
click at [187, 527] on span "01996d2a-5a08-78b3-9fb7-d21dec79dbb8" at bounding box center [183, 555] width 101 height 56
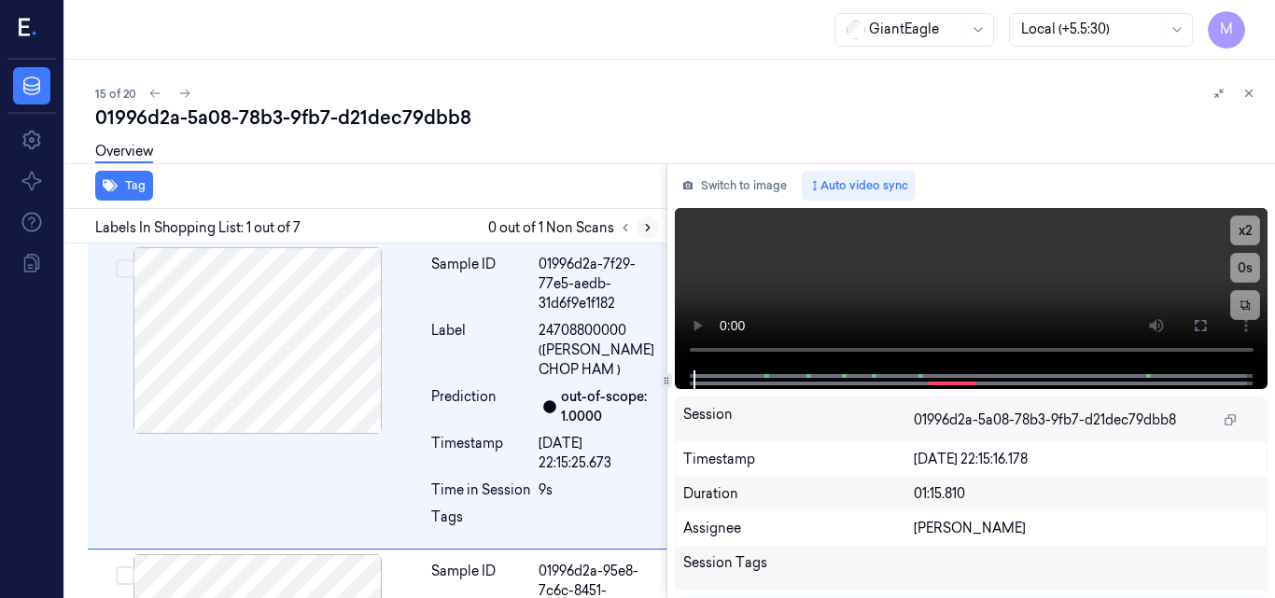
click at [646, 233] on icon at bounding box center [647, 227] width 13 height 13
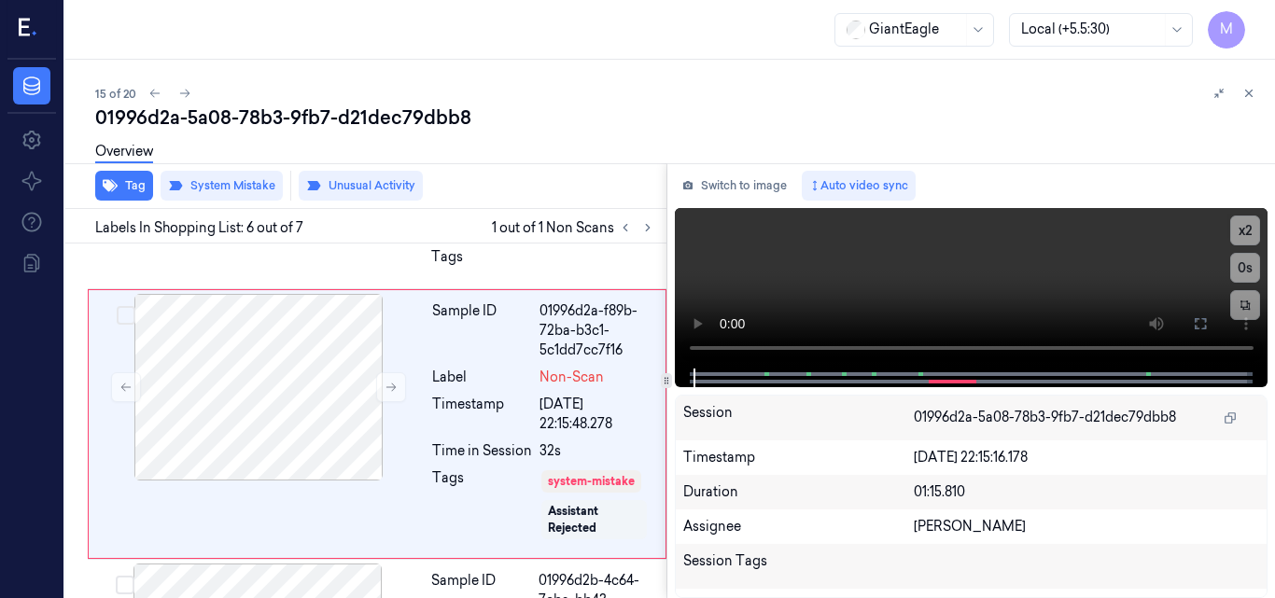
scroll to position [1414, 0]
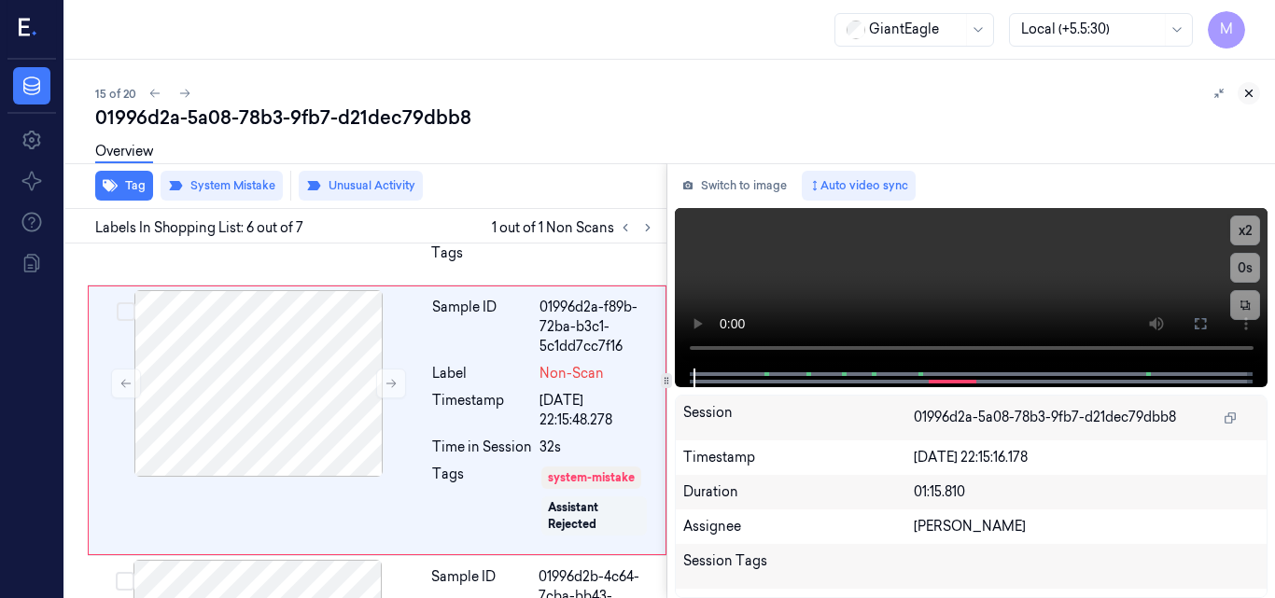
click at [1252, 92] on icon at bounding box center [1248, 93] width 13 height 13
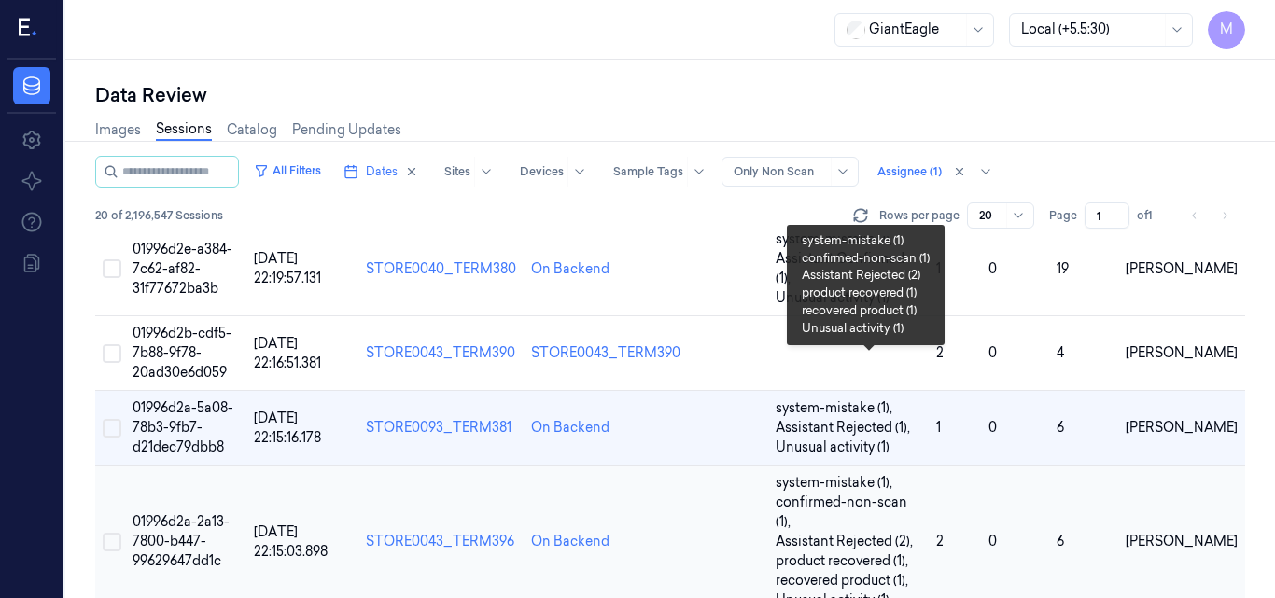
scroll to position [1128, 0]
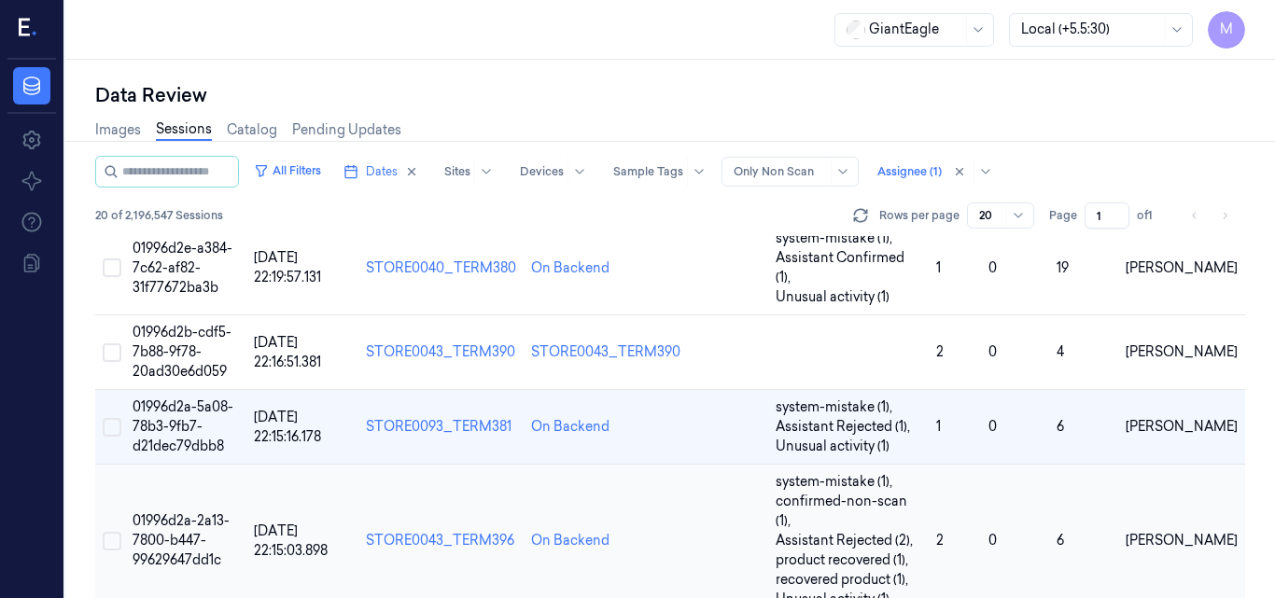
click at [189, 512] on span "01996d2a-2a13-7800-b447-99629647dd1c" at bounding box center [181, 540] width 97 height 56
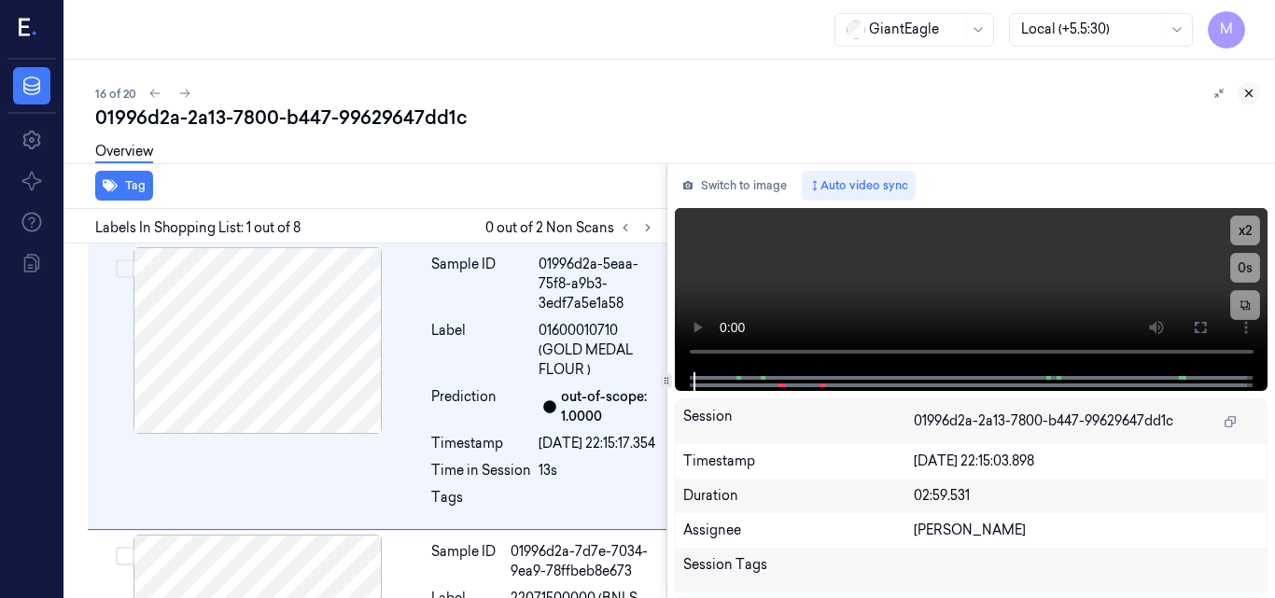
click at [1250, 96] on icon at bounding box center [1248, 93] width 13 height 13
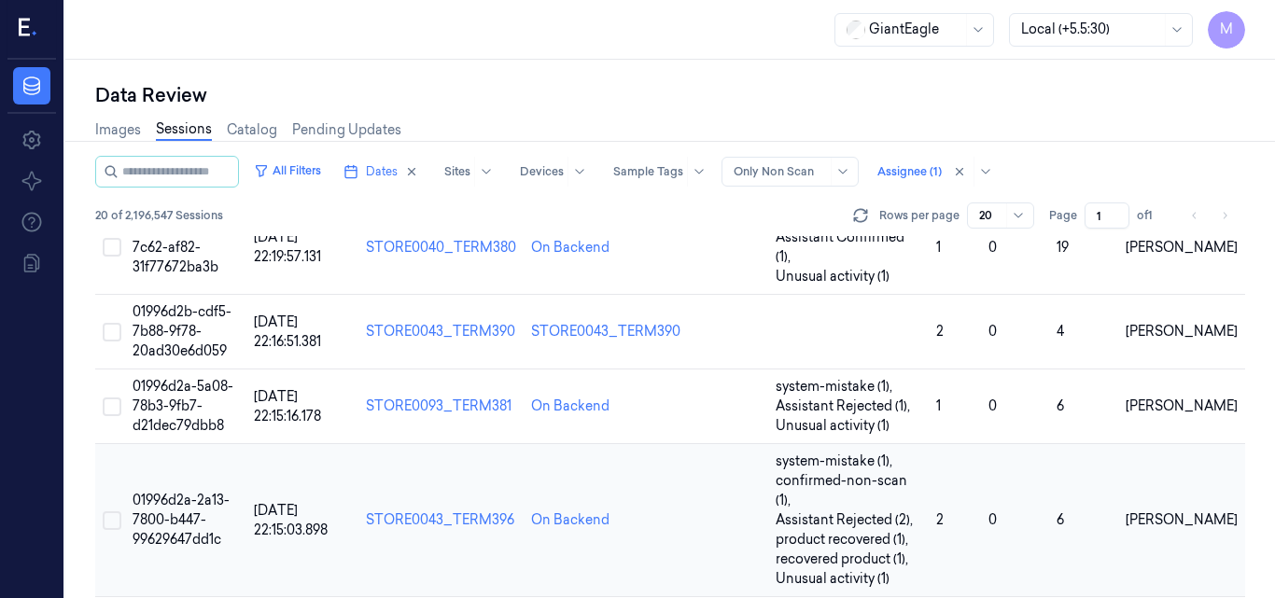
scroll to position [1242, 0]
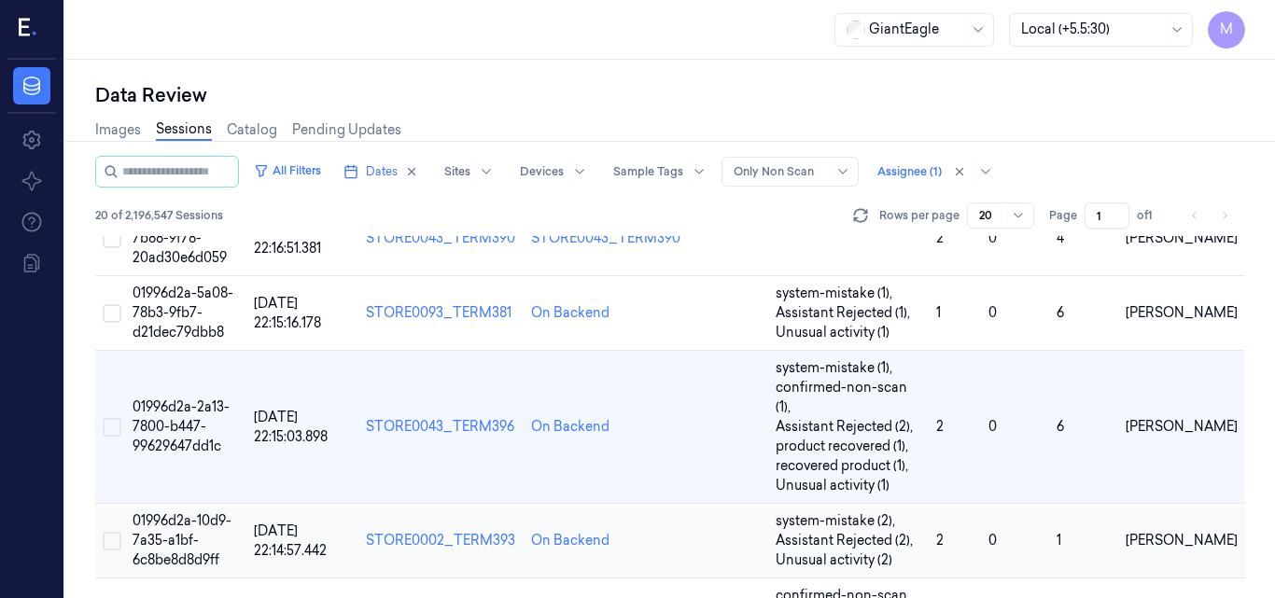
click at [198, 504] on td "01996d2a-10d9-7a35-a1bf-6c8be8d8d9ff" at bounding box center [185, 541] width 121 height 75
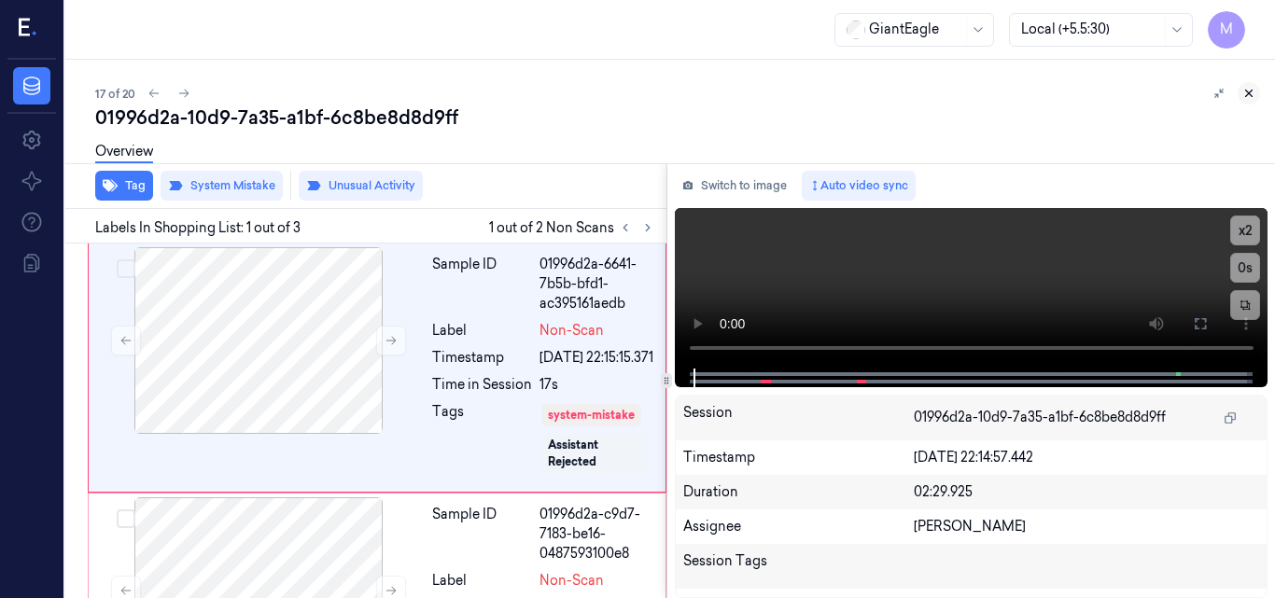
click at [1254, 97] on icon at bounding box center [1248, 93] width 13 height 13
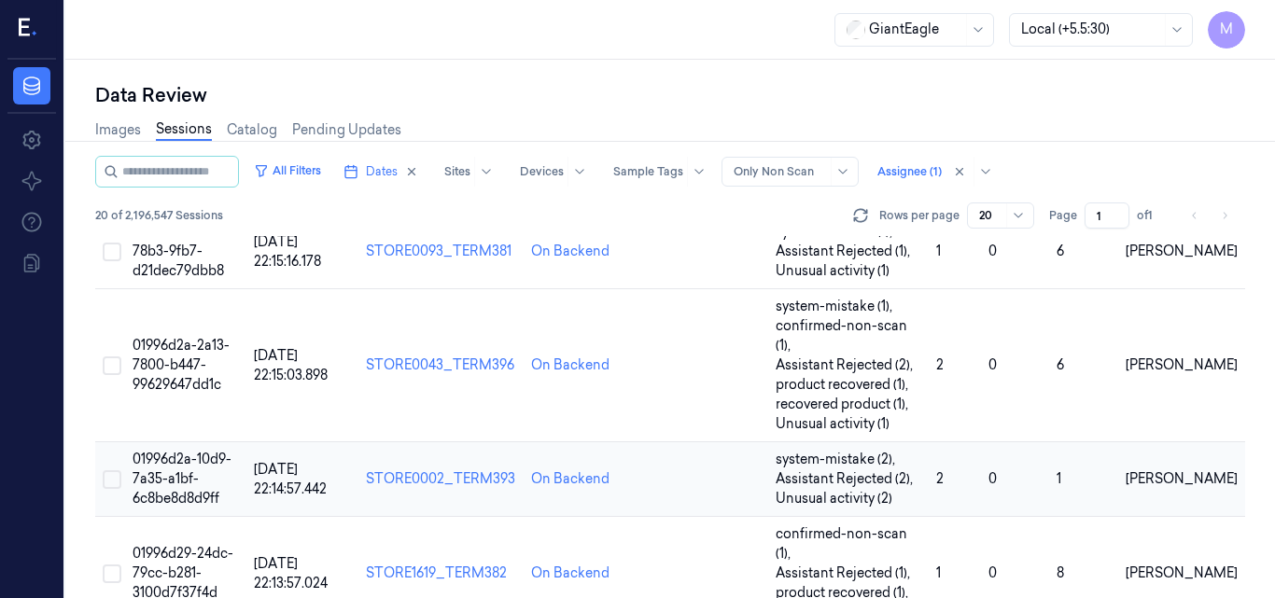
scroll to position [1343, 0]
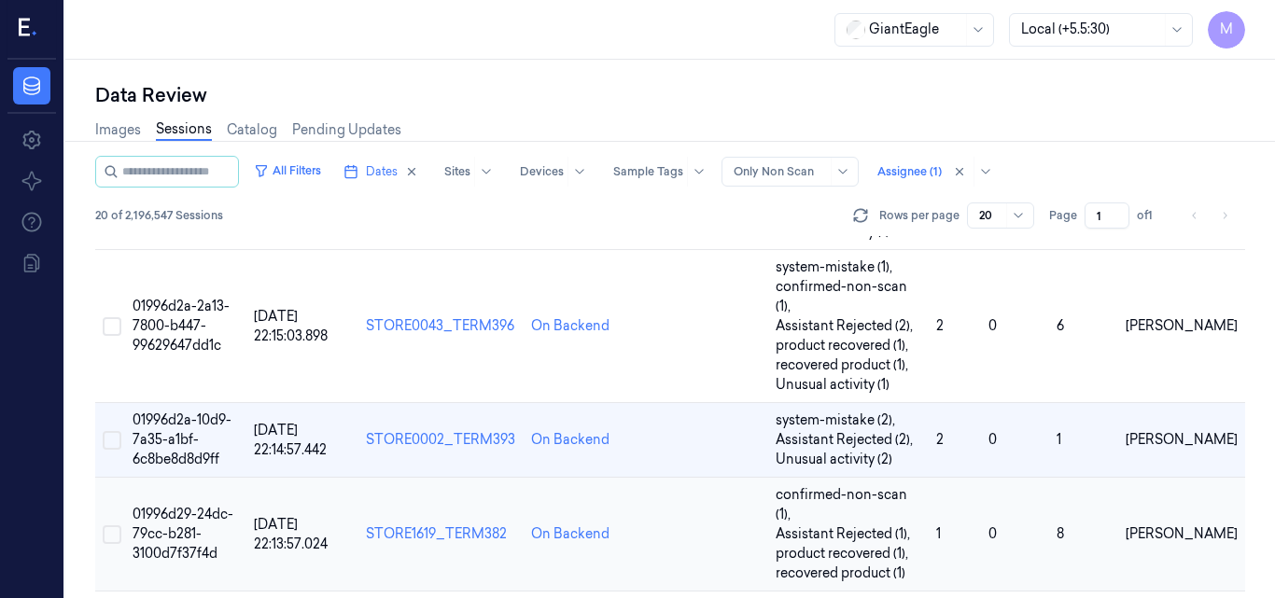
click at [179, 506] on span "01996d29-24dc-79cc-b281-3100d7f37f4d" at bounding box center [183, 534] width 101 height 56
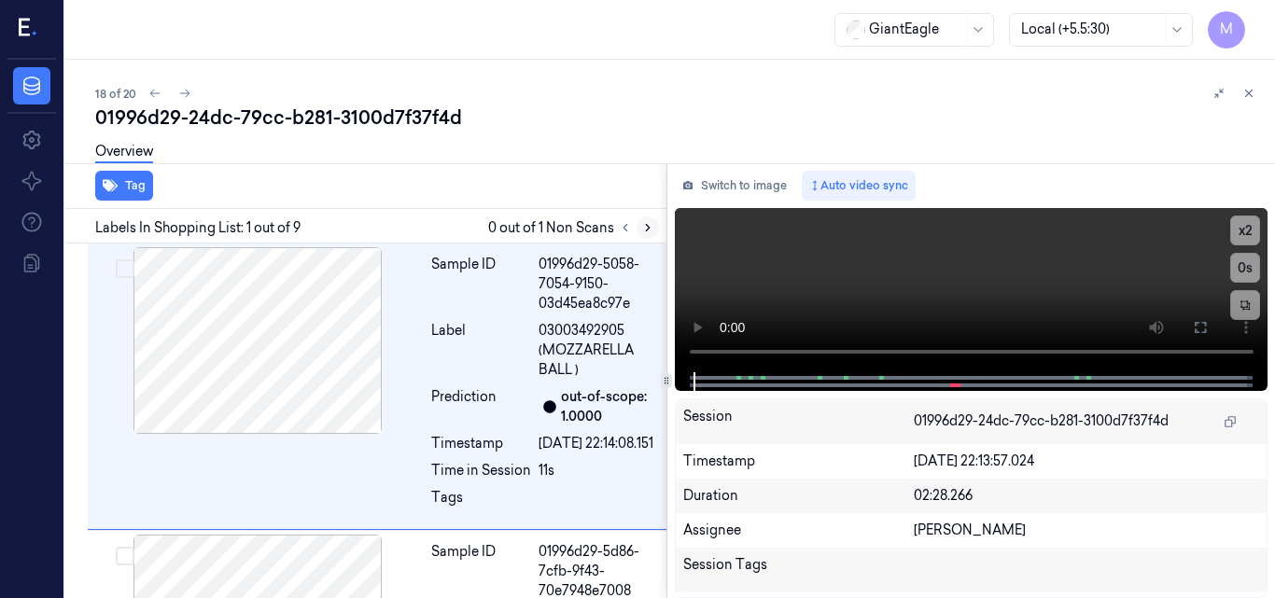
click at [645, 227] on icon at bounding box center [647, 227] width 13 height 13
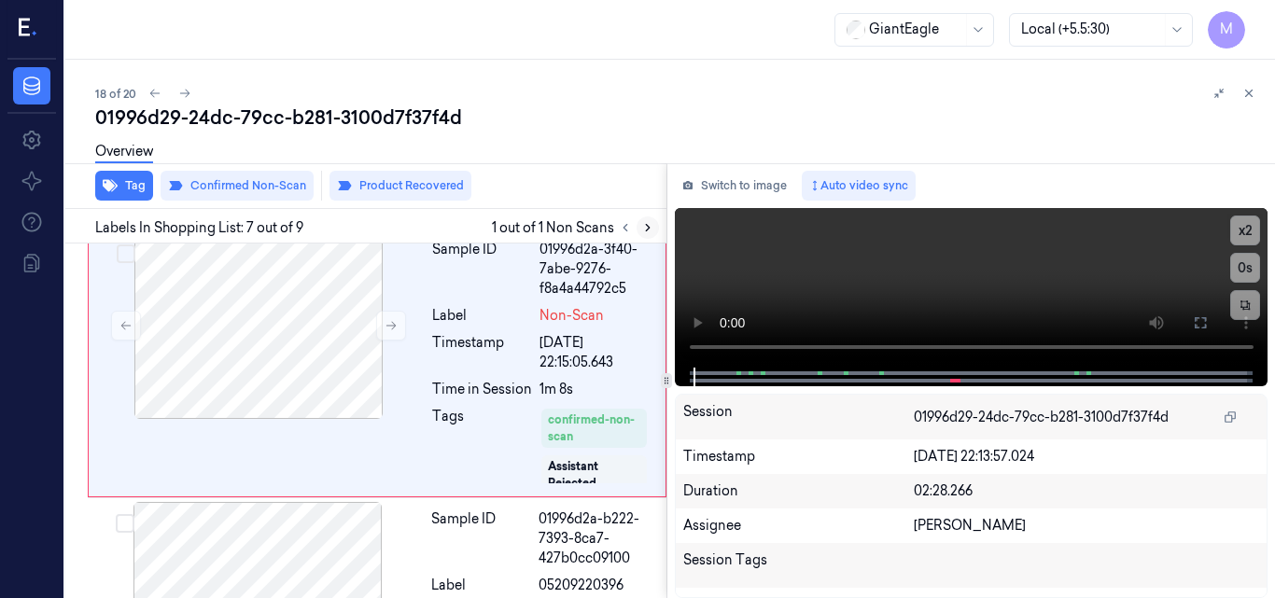
scroll to position [1800, 0]
click at [1253, 90] on icon at bounding box center [1248, 93] width 13 height 13
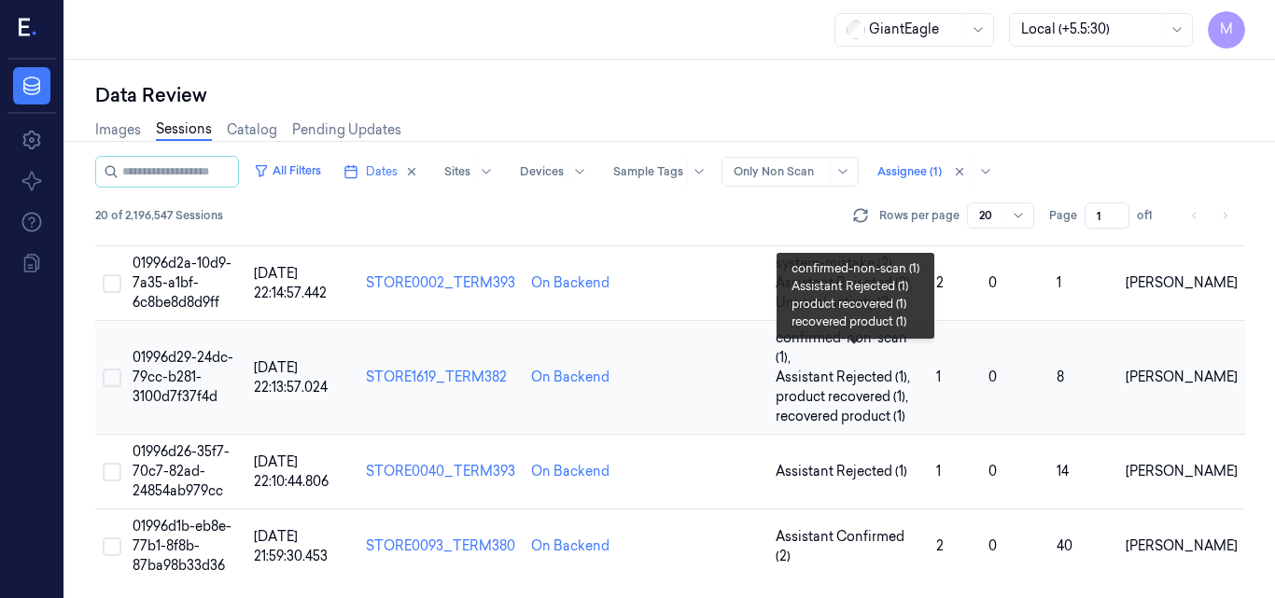
scroll to position [1343, 0]
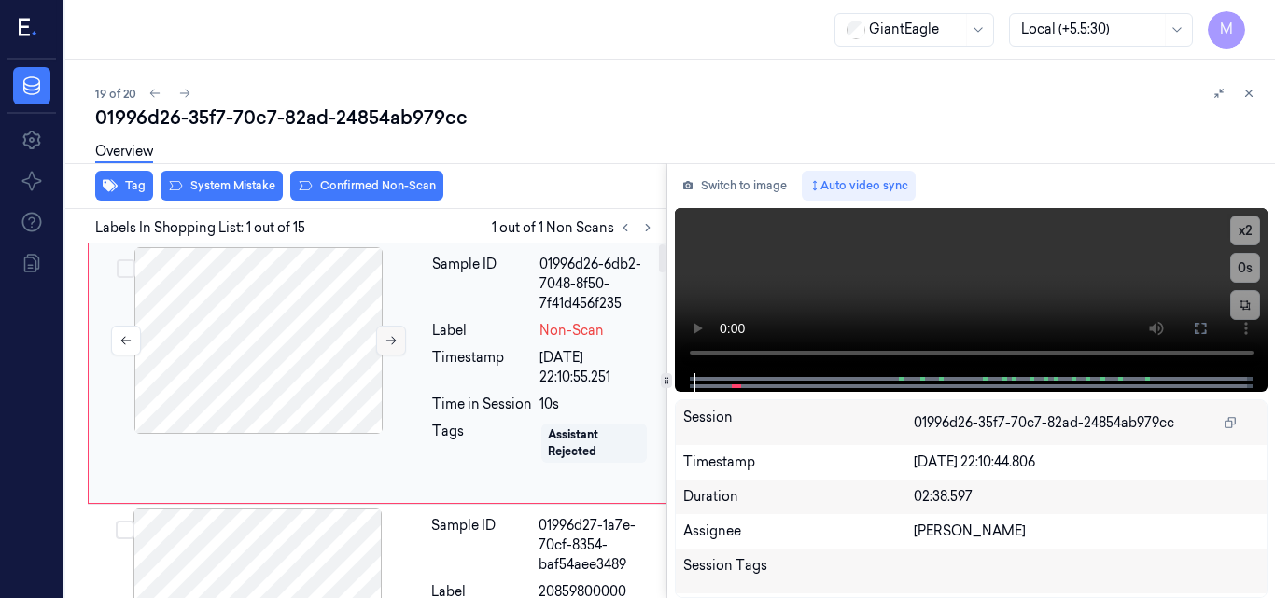
click at [388, 345] on icon at bounding box center [391, 340] width 13 height 13
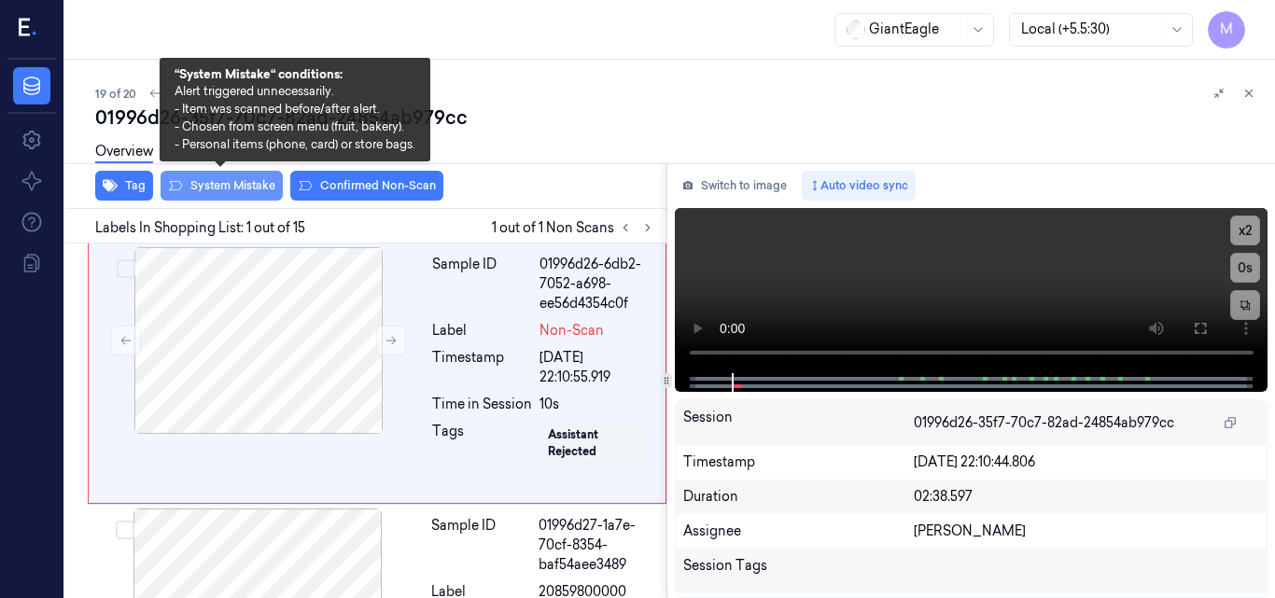
click at [233, 183] on button "System Mistake" at bounding box center [222, 186] width 122 height 30
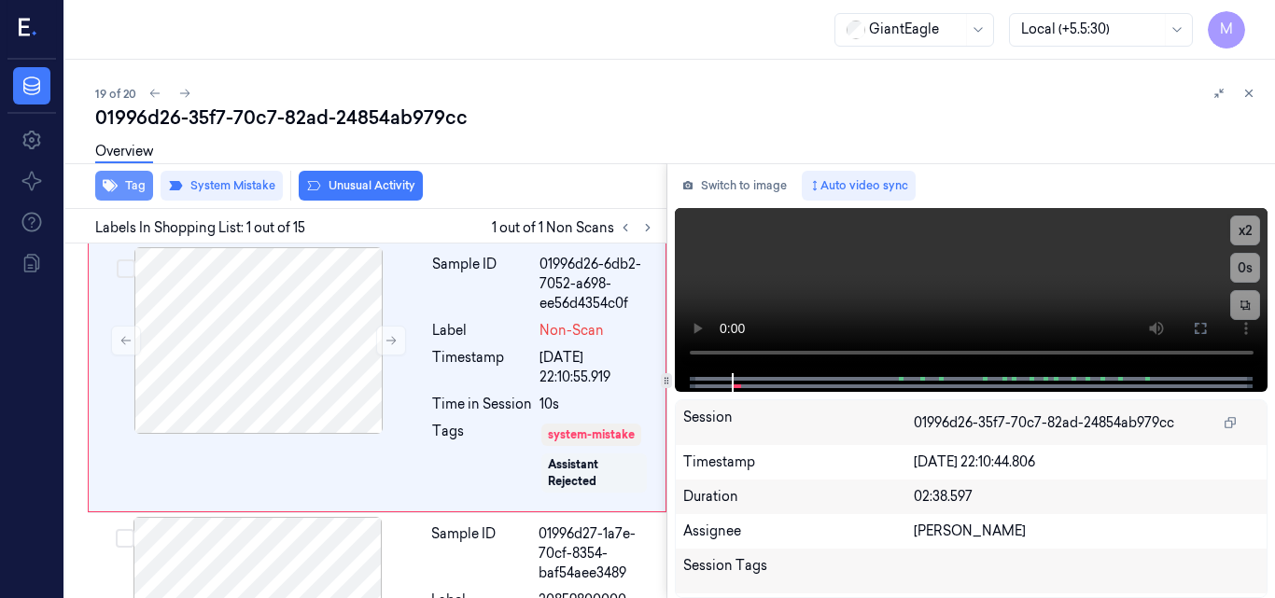
click at [141, 183] on button "Tag" at bounding box center [124, 186] width 58 height 30
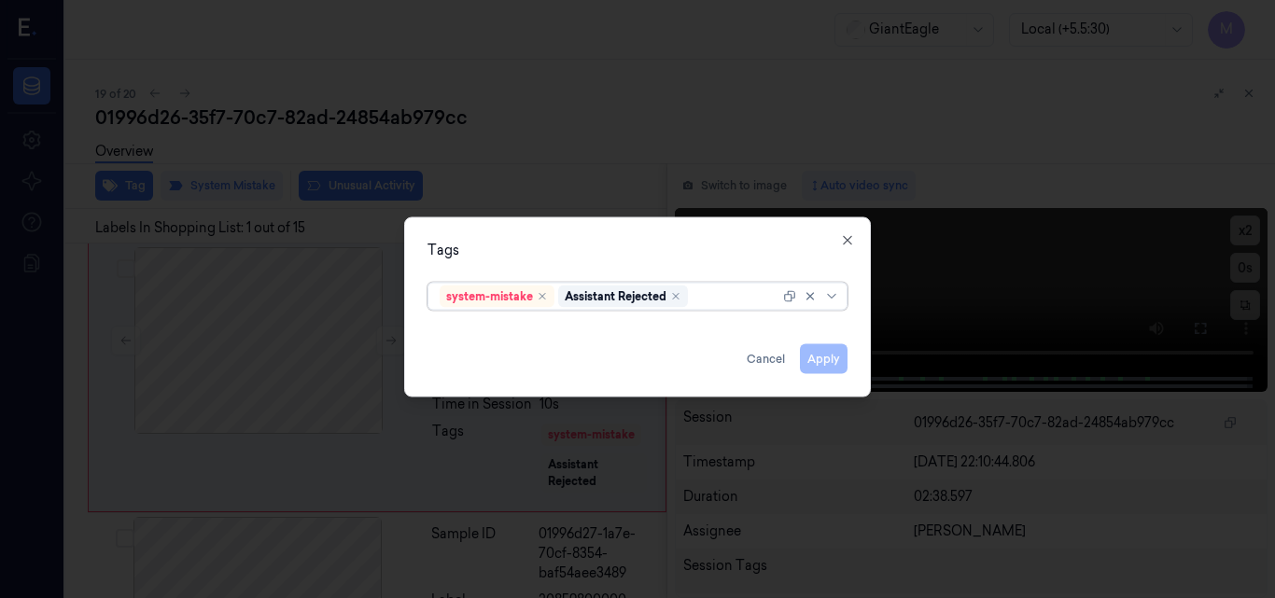
click at [703, 291] on div at bounding box center [736, 297] width 88 height 20
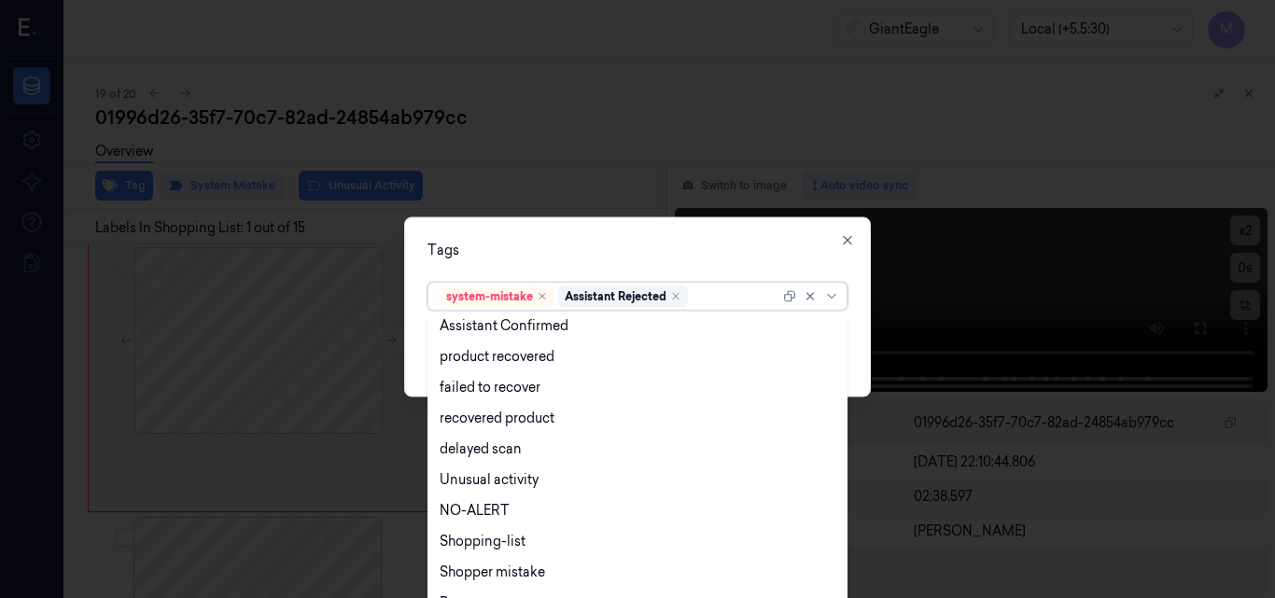
scroll to position [151, 0]
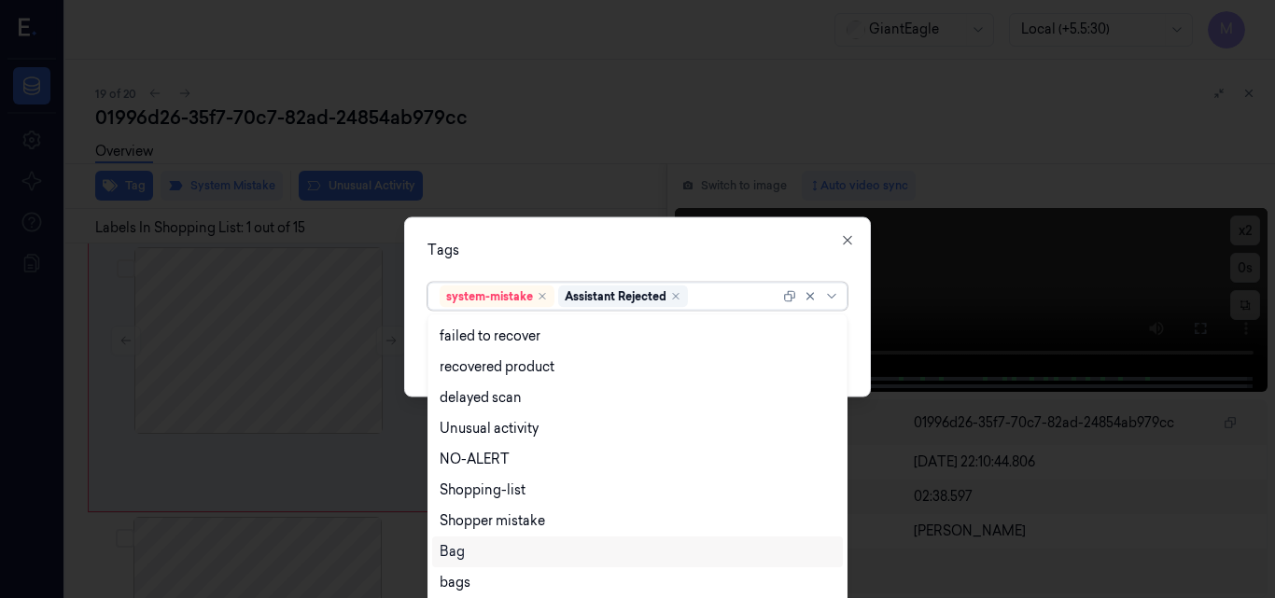
click at [477, 550] on div "Bag" at bounding box center [638, 552] width 396 height 20
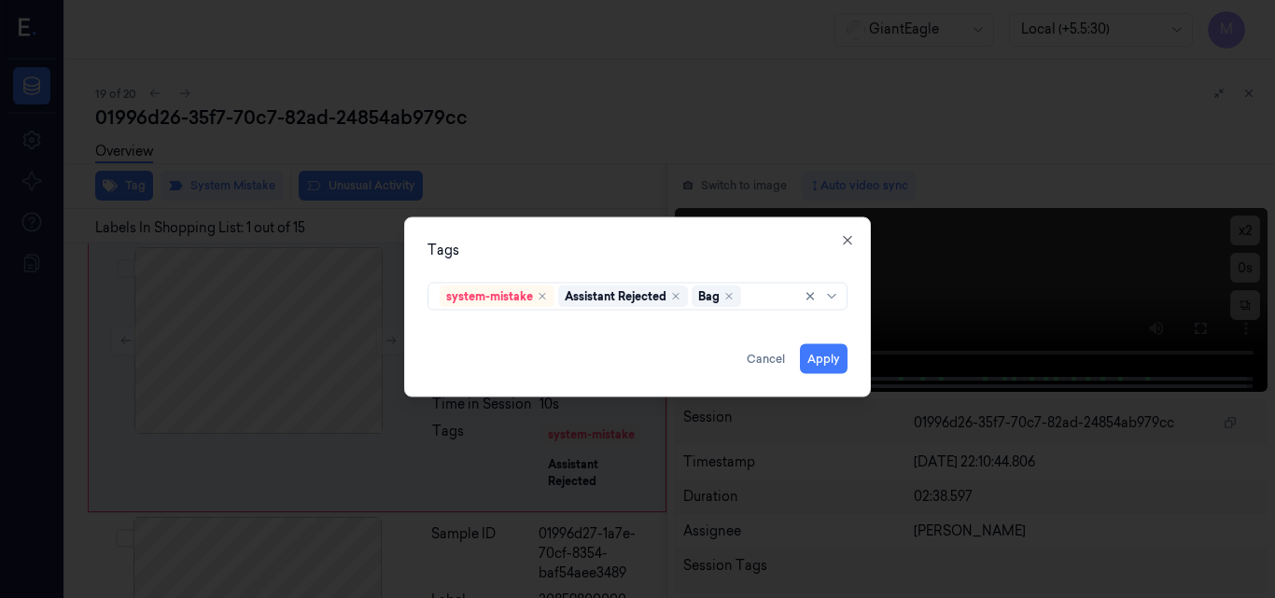
click at [591, 247] on div "Tags" at bounding box center [637, 250] width 420 height 20
click at [822, 355] on button "Apply" at bounding box center [824, 358] width 48 height 30
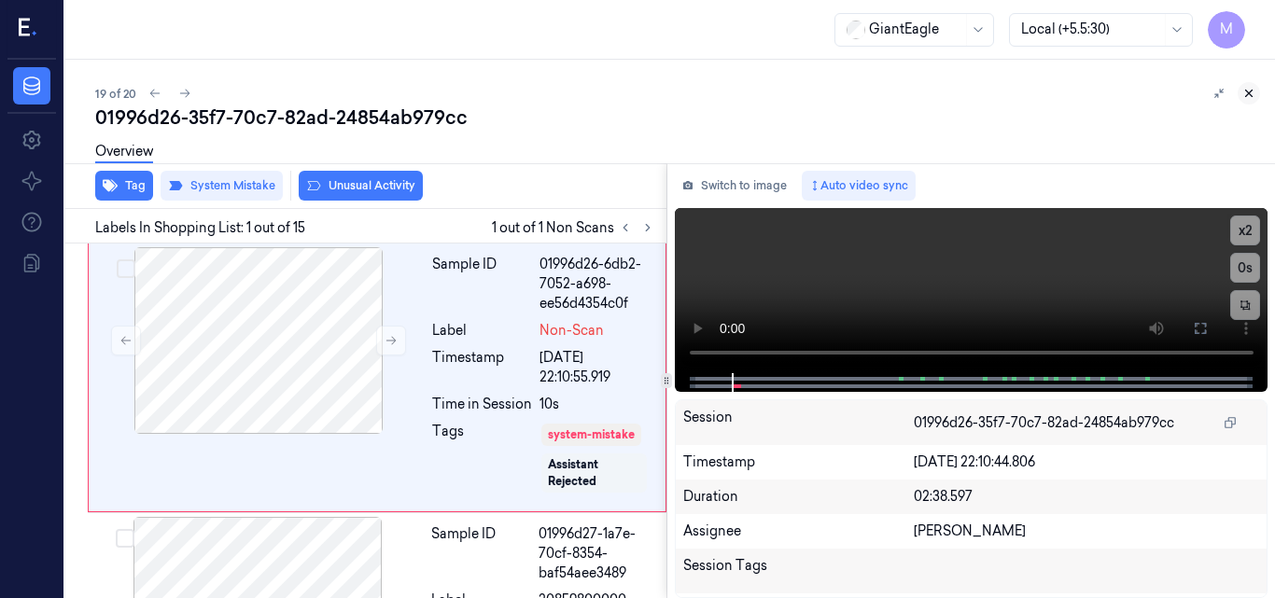
click at [1249, 92] on icon at bounding box center [1248, 93] width 13 height 13
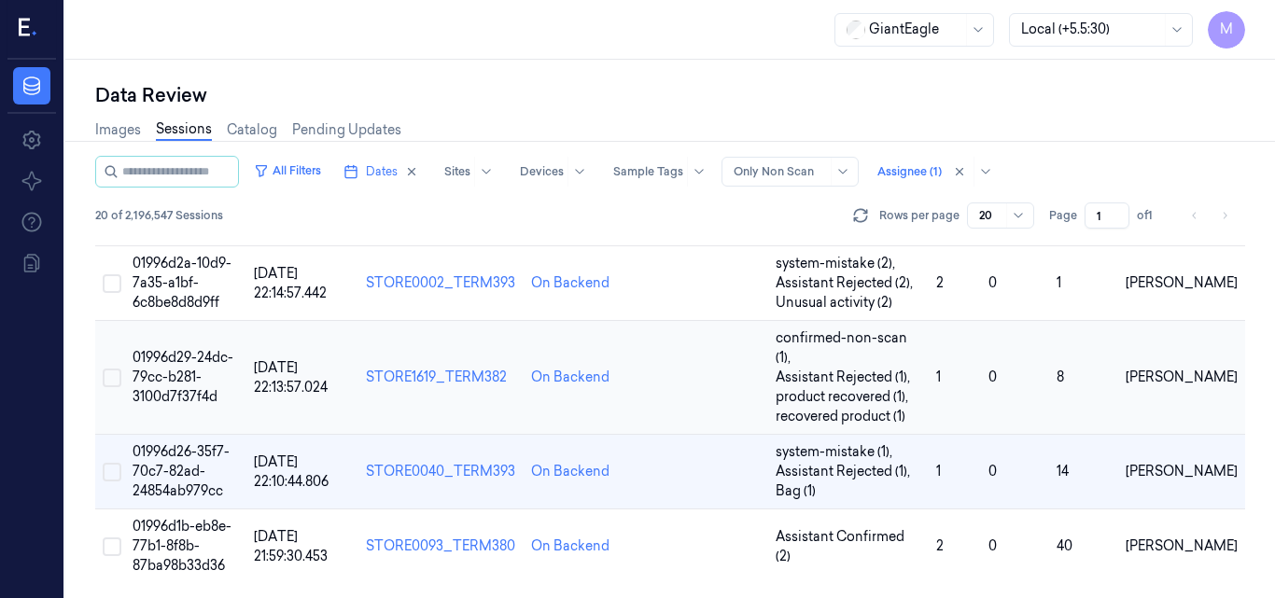
scroll to position [1343, 0]
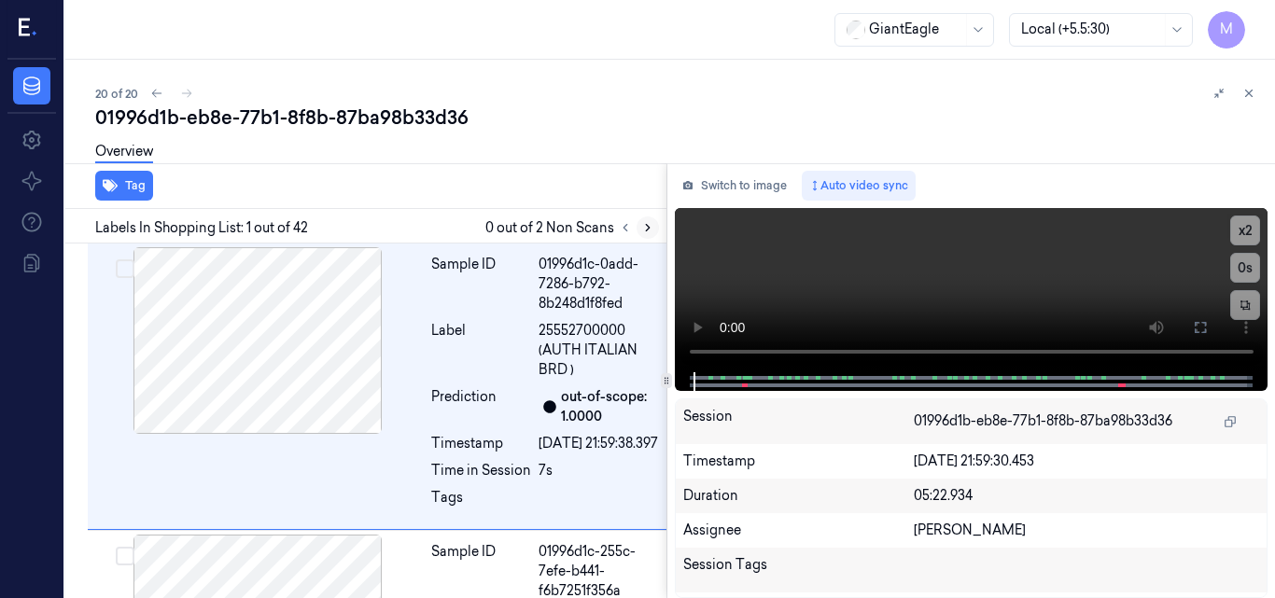
click at [649, 230] on icon at bounding box center [647, 227] width 13 height 13
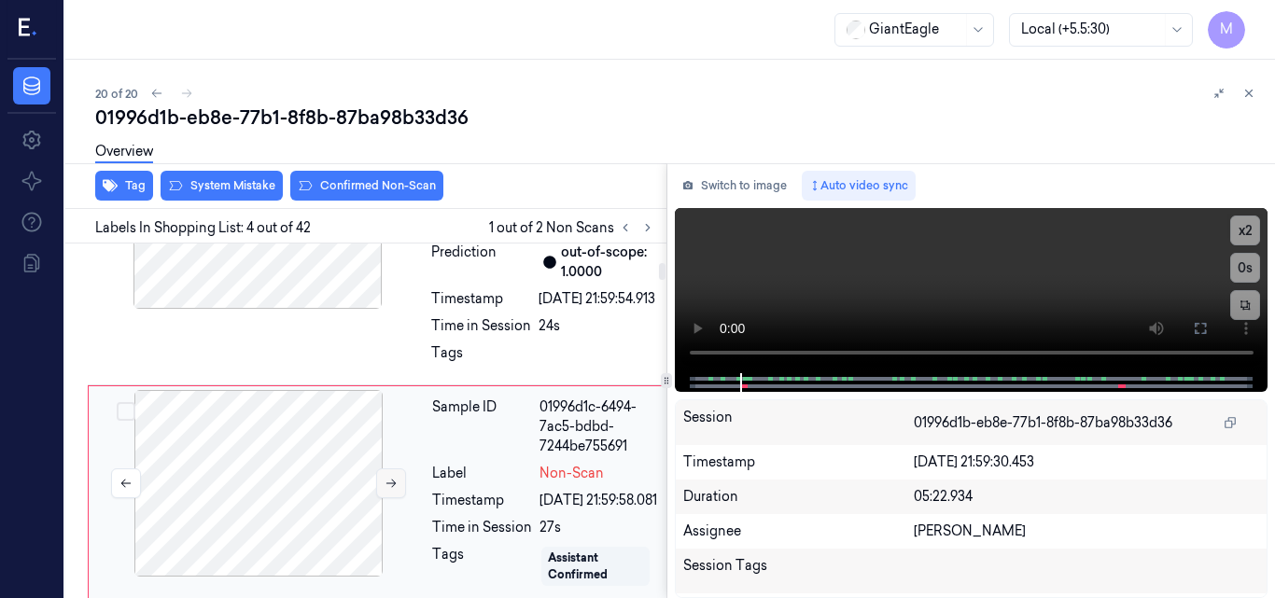
scroll to position [587, 0]
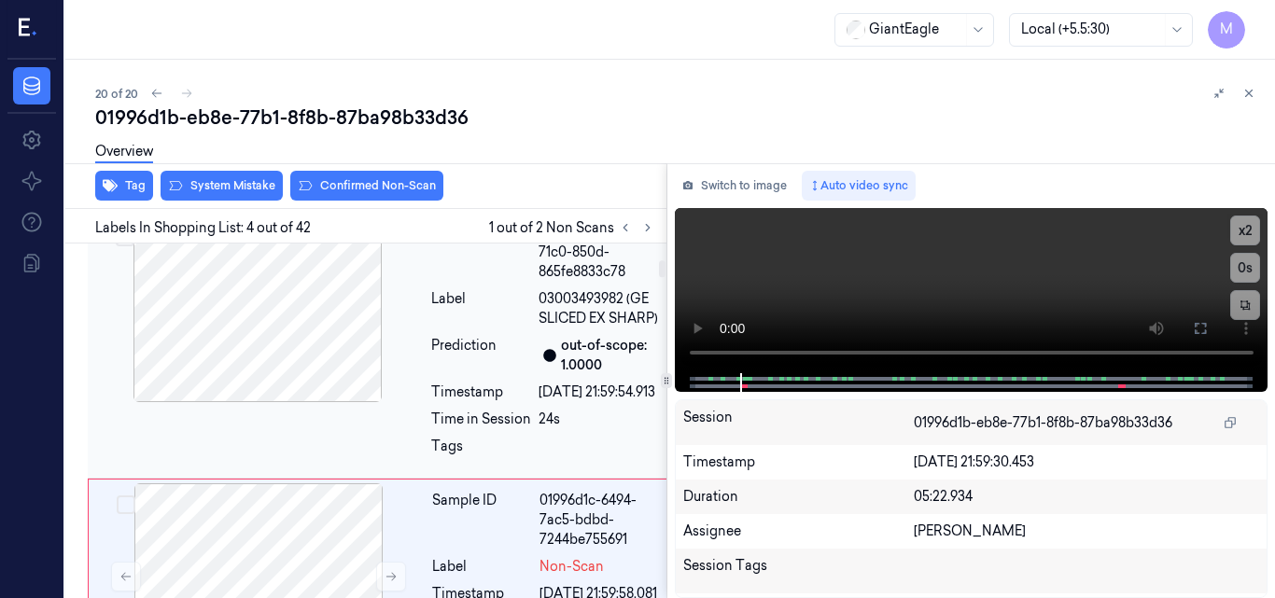
click at [303, 363] on div at bounding box center [257, 309] width 332 height 187
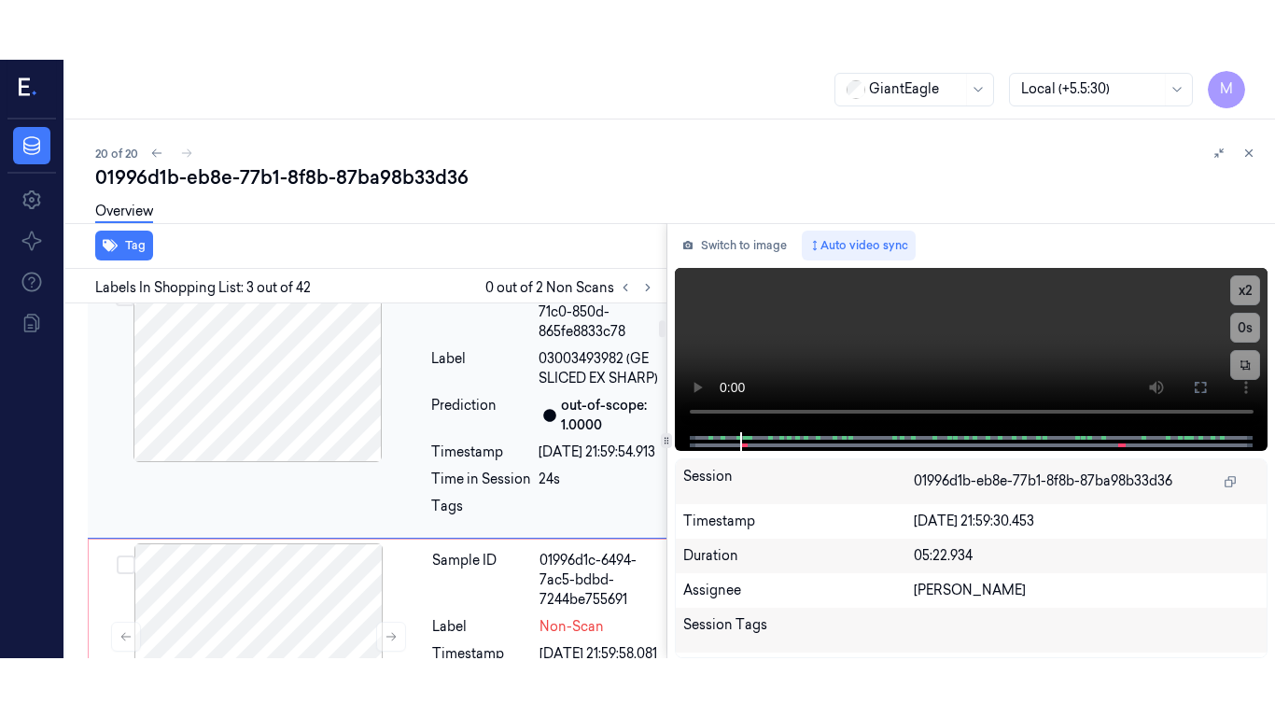
scroll to position [590, 0]
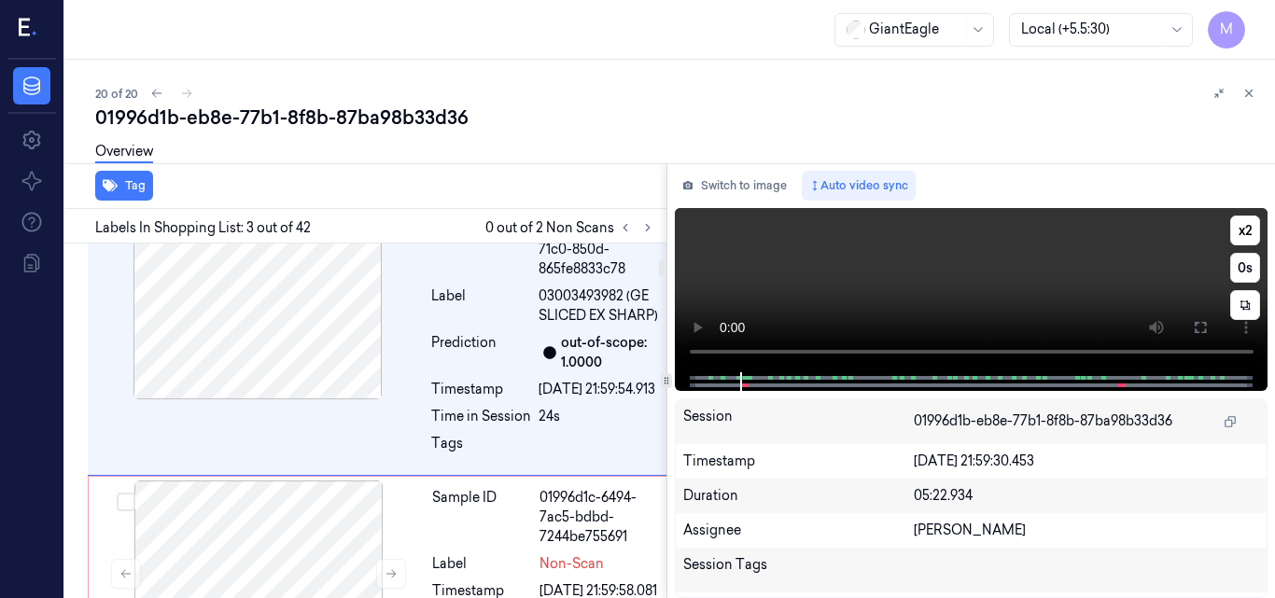
click at [1028, 265] on video at bounding box center [972, 290] width 594 height 164
click at [1198, 323] on icon at bounding box center [1200, 327] width 15 height 15
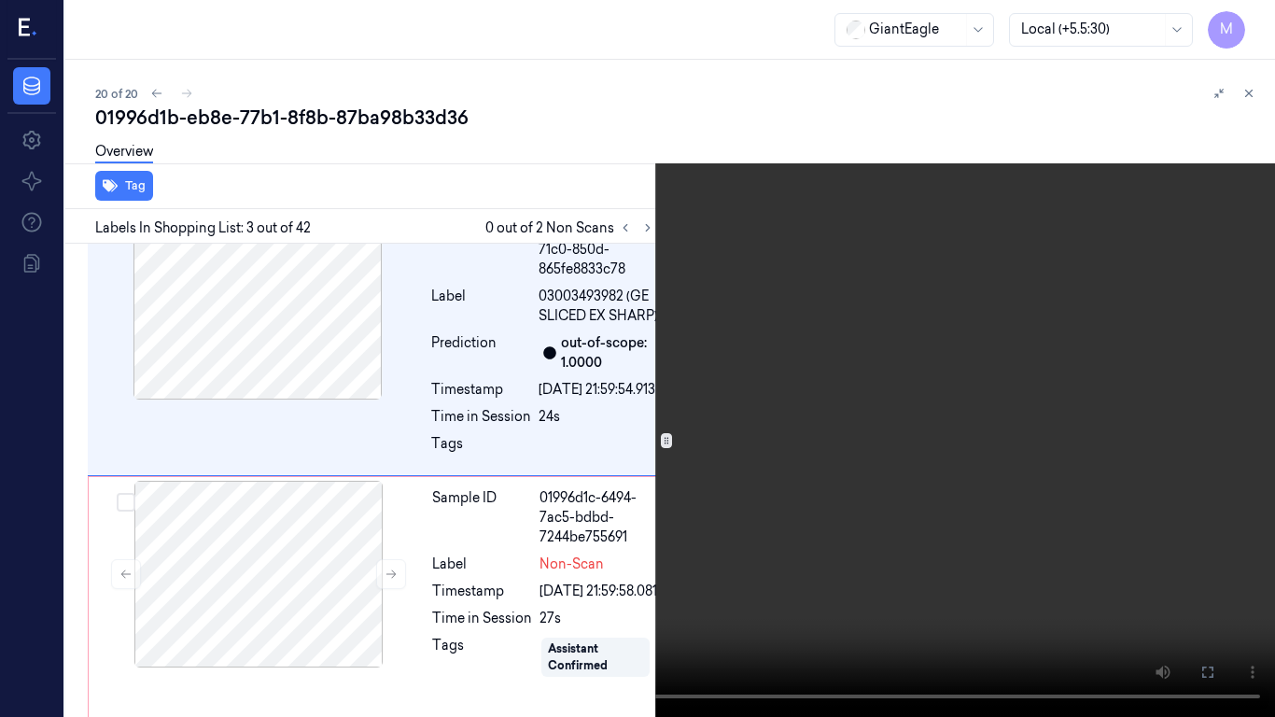
click at [787, 411] on video at bounding box center [637, 358] width 1275 height 717
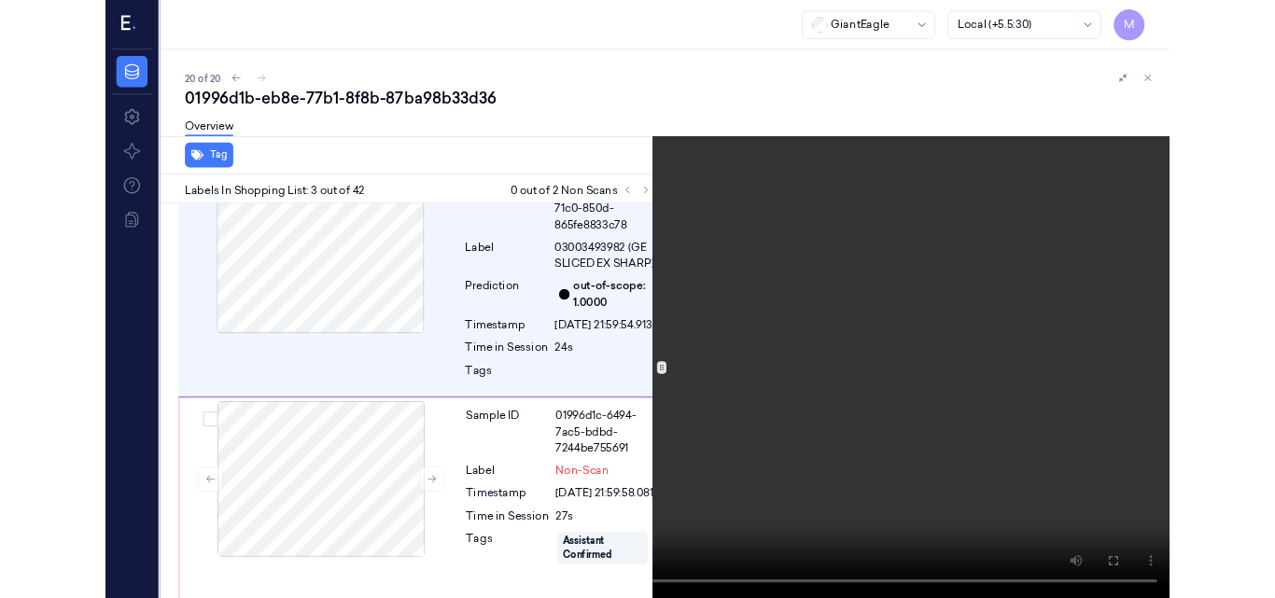
scroll to position [530, 0]
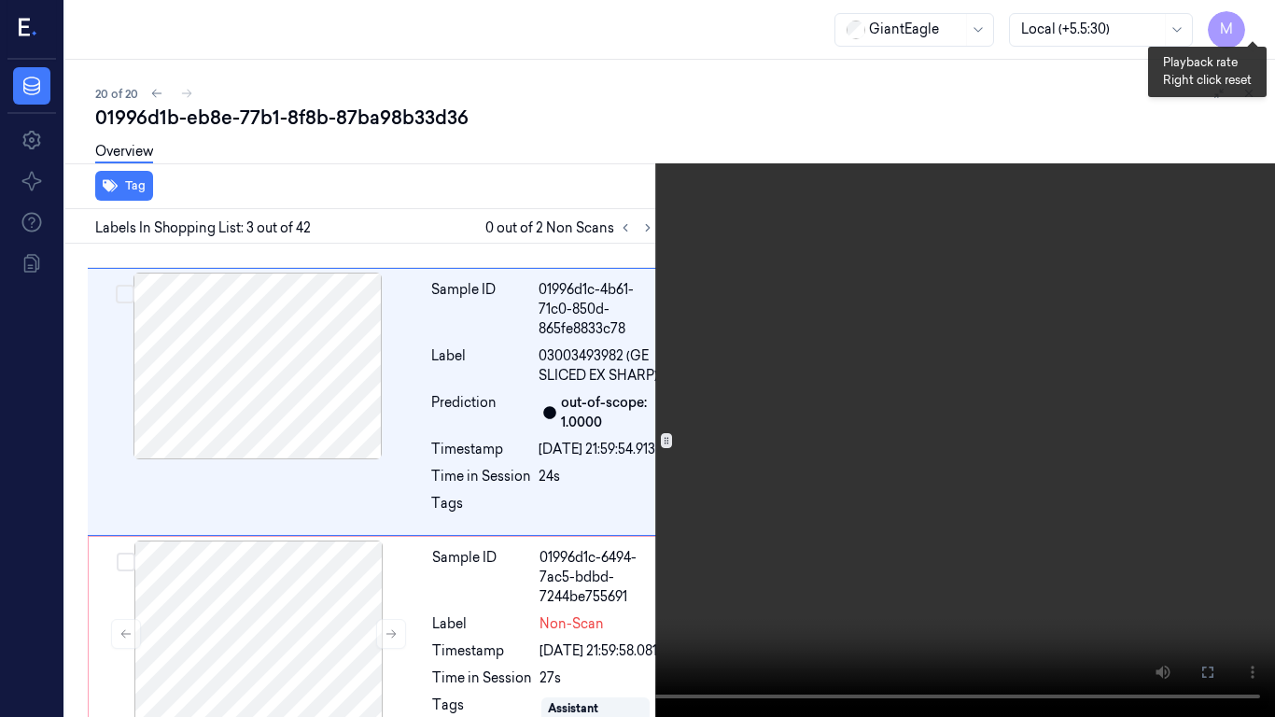
click at [1242, 29] on button "x 2" at bounding box center [1253, 22] width 30 height 30
click at [1242, 29] on button "x 4" at bounding box center [1253, 22] width 30 height 30
click at [0, 0] on icon at bounding box center [0, 0] width 0 height 0
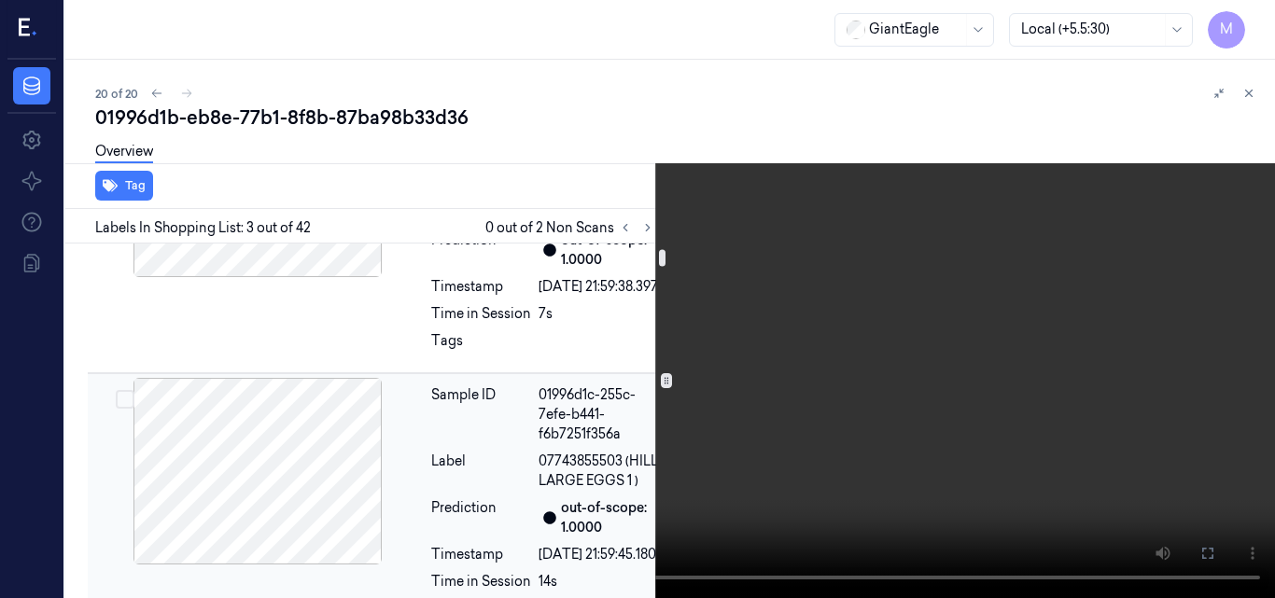
scroll to position [250, 0]
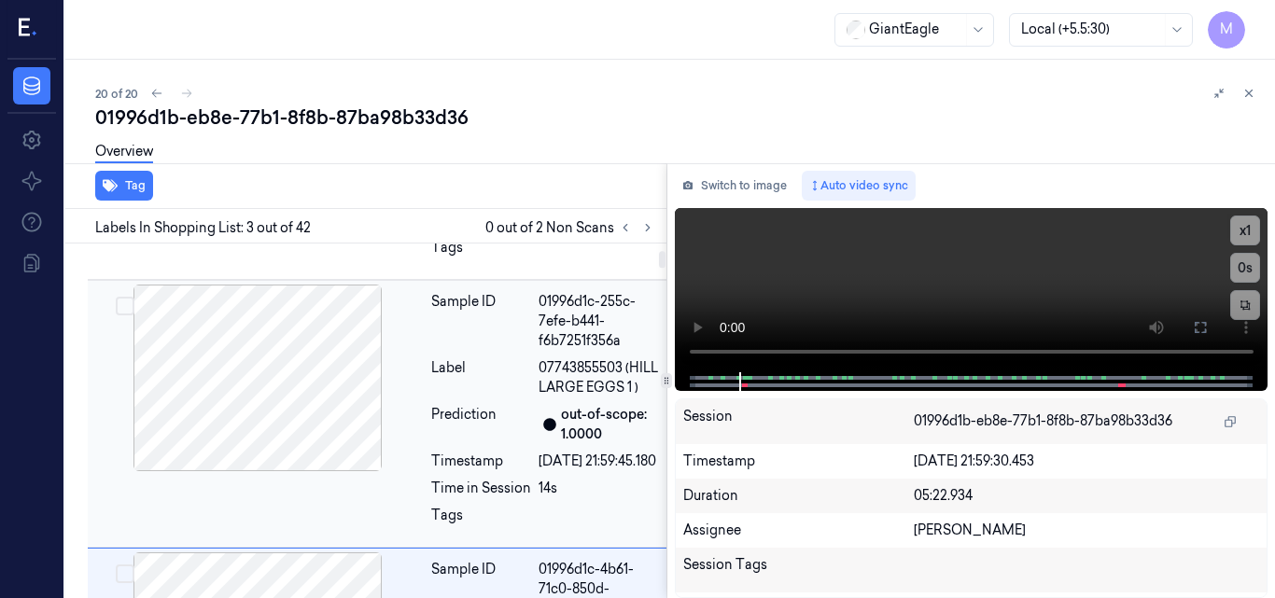
click at [279, 379] on div at bounding box center [257, 378] width 332 height 187
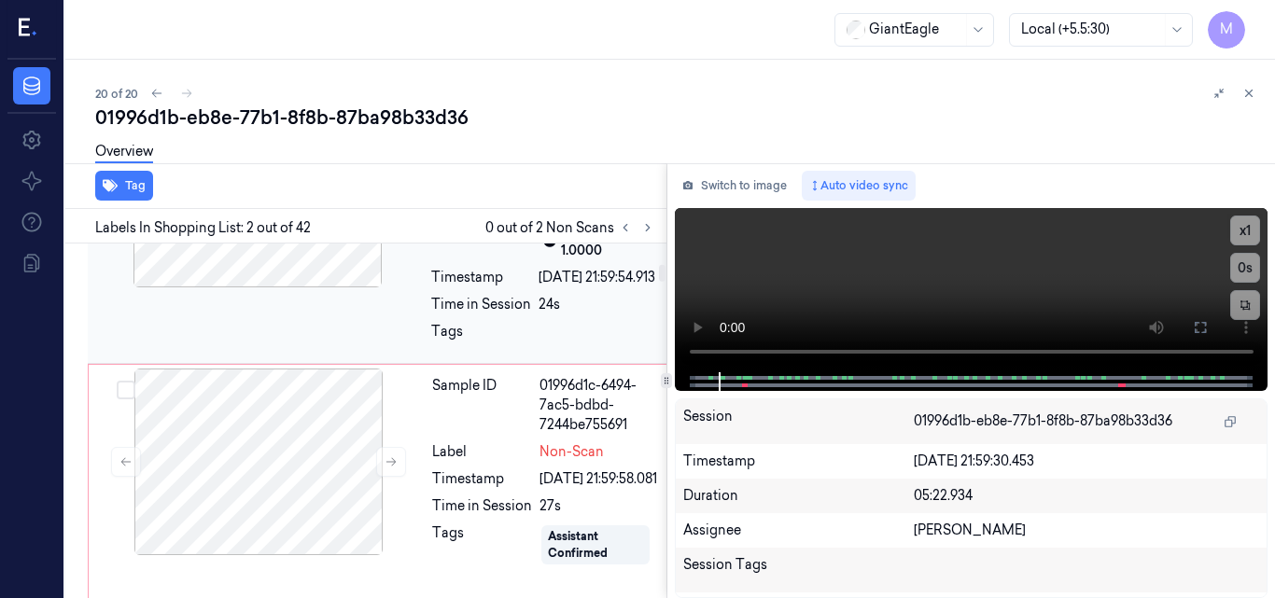
scroll to position [750, 0]
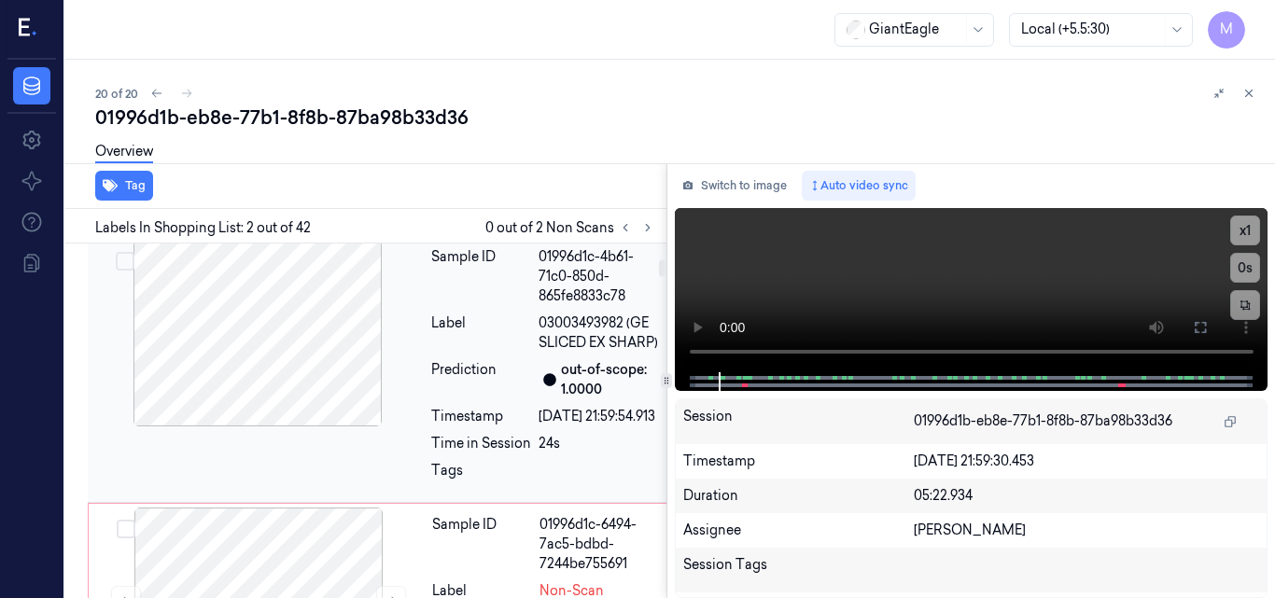
click at [318, 398] on div at bounding box center [257, 333] width 332 height 187
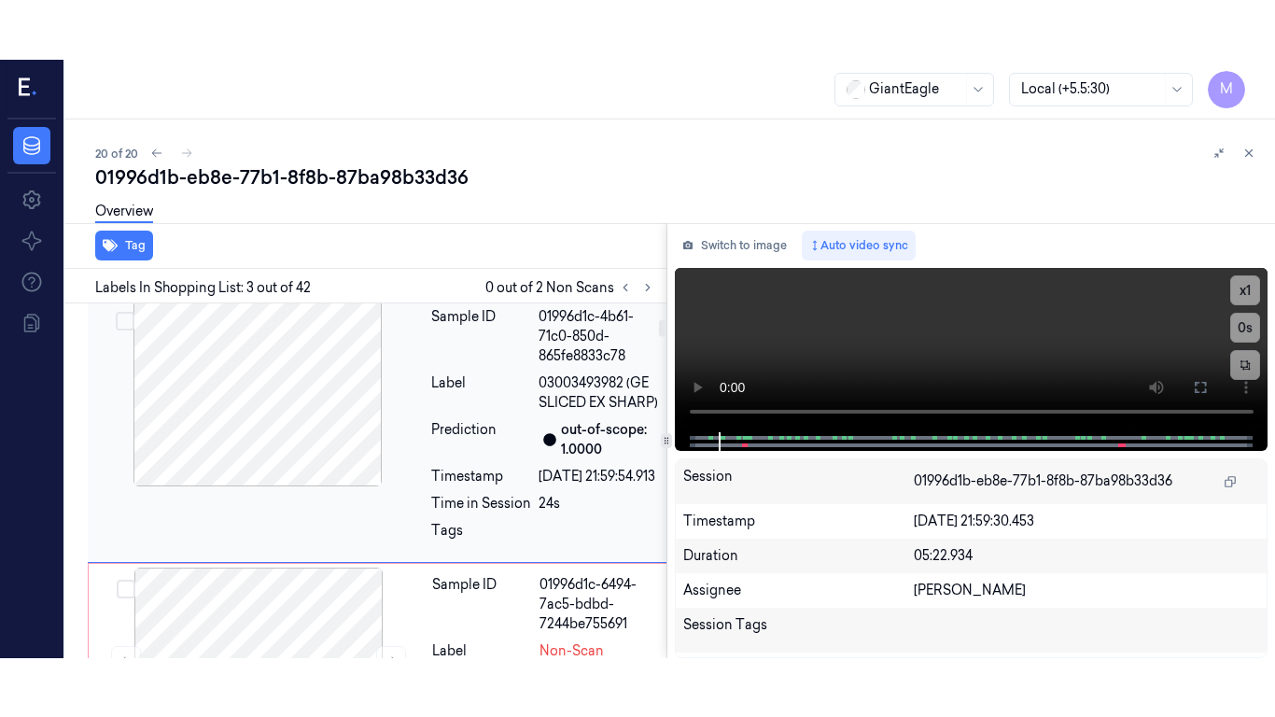
scroll to position [590, 0]
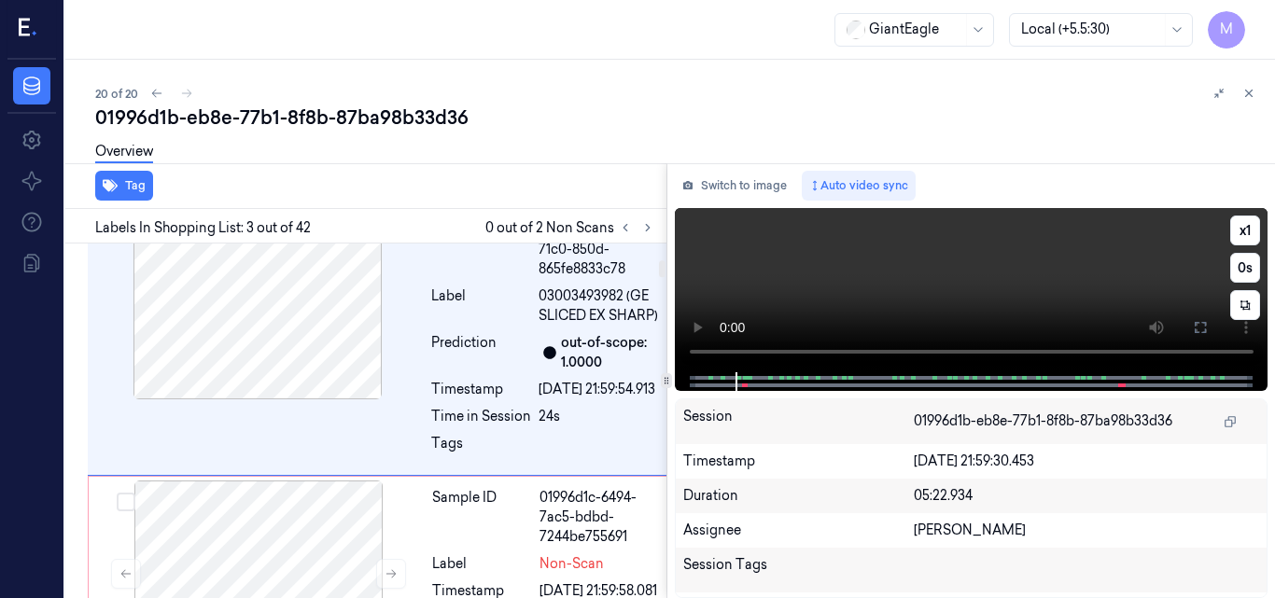
click at [986, 277] on video at bounding box center [972, 290] width 594 height 164
click at [1190, 325] on button at bounding box center [1200, 328] width 30 height 30
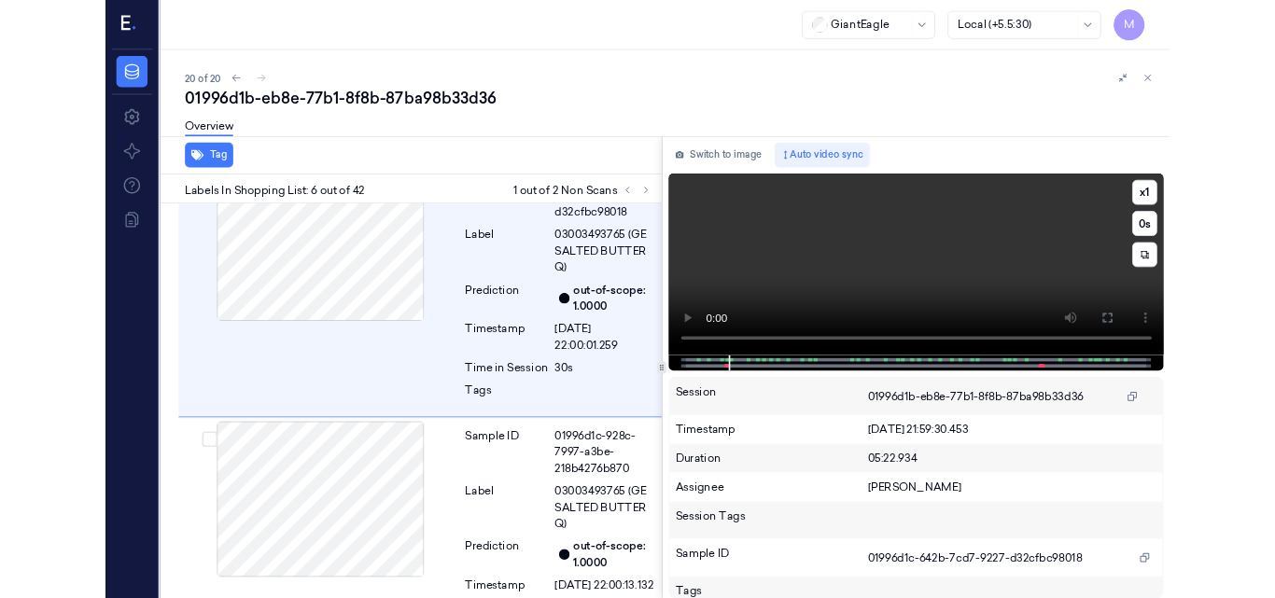
scroll to position [1406, 0]
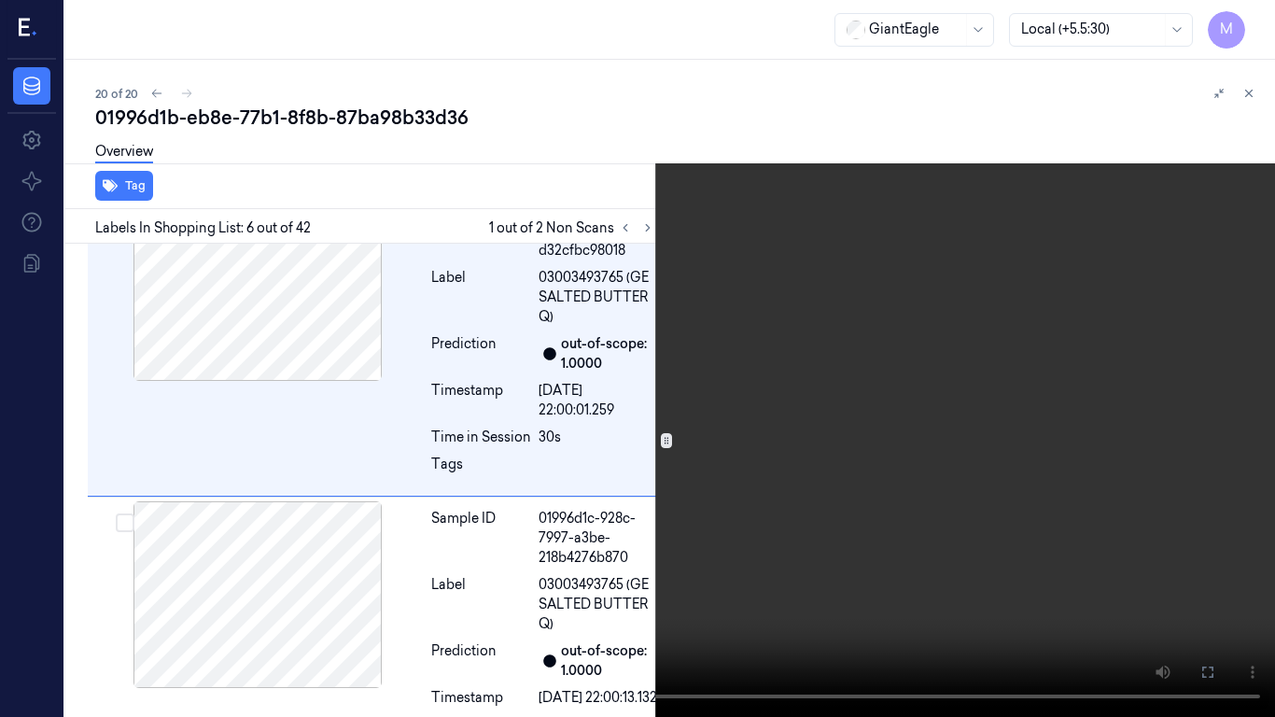
click at [733, 413] on video at bounding box center [637, 358] width 1275 height 717
click at [0, 0] on icon at bounding box center [0, 0] width 0 height 0
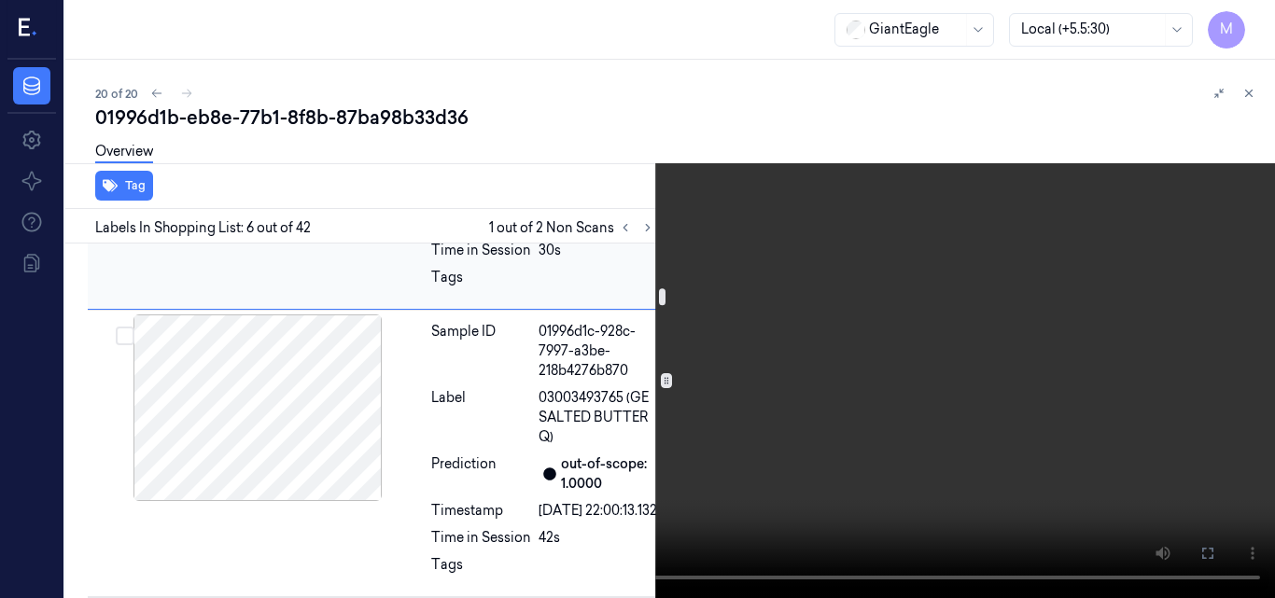
scroll to position [1686, 0]
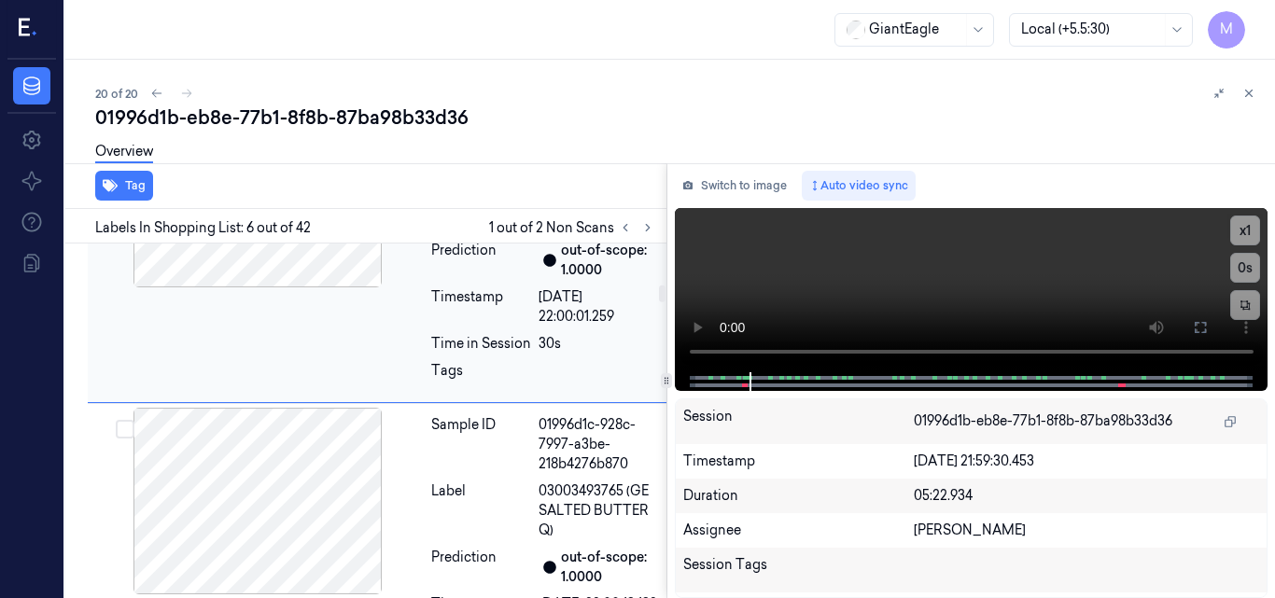
click at [279, 287] on div at bounding box center [257, 194] width 332 height 187
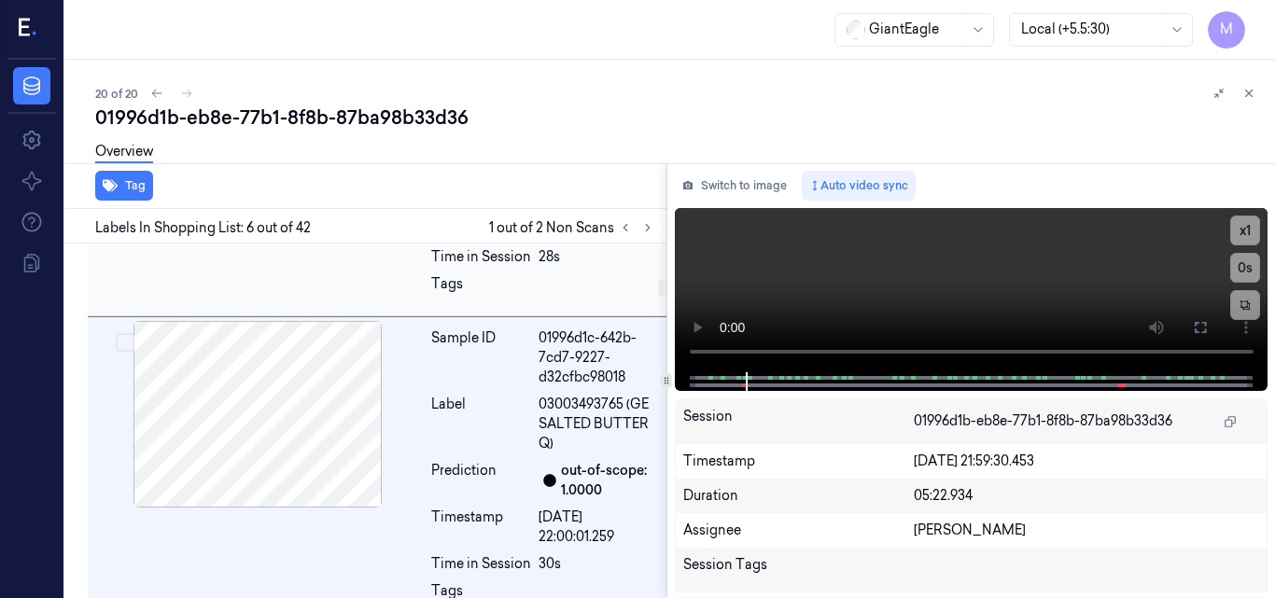
click at [305, 220] on div at bounding box center [257, 127] width 332 height 187
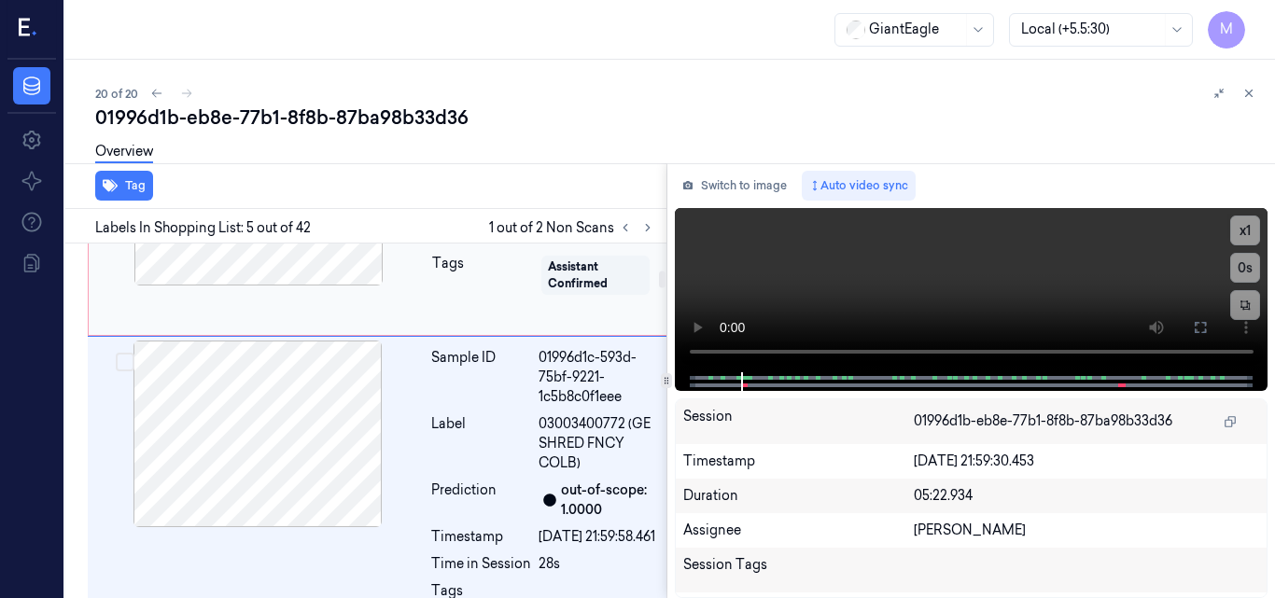
click at [343, 286] on div at bounding box center [258, 192] width 332 height 187
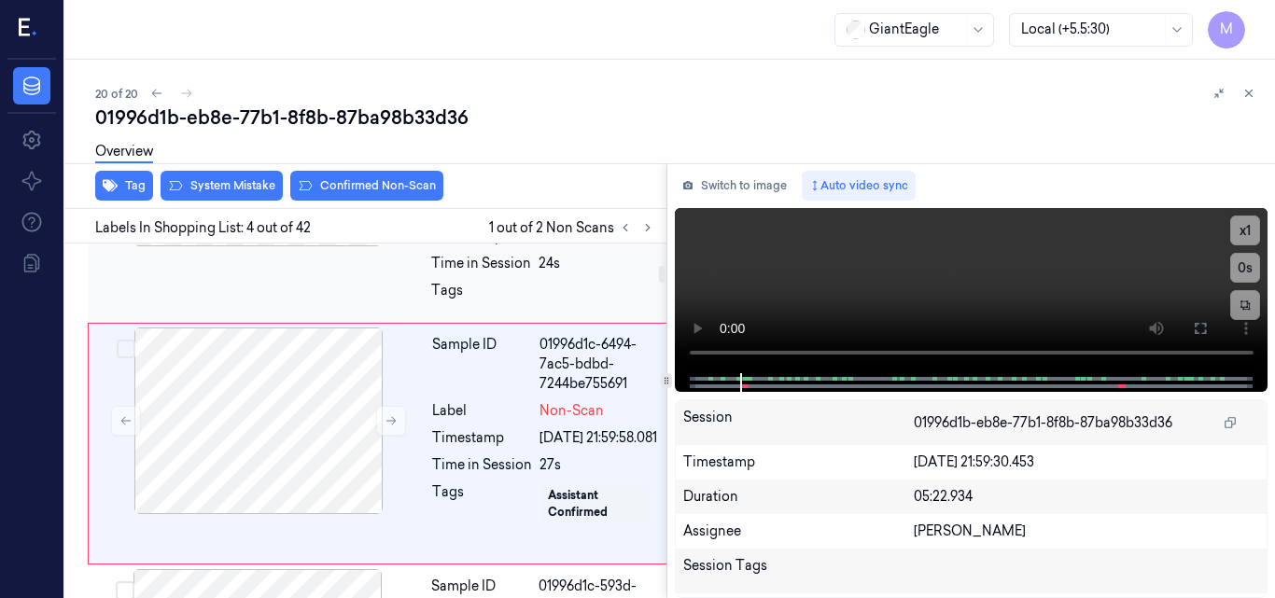
scroll to position [780, 0]
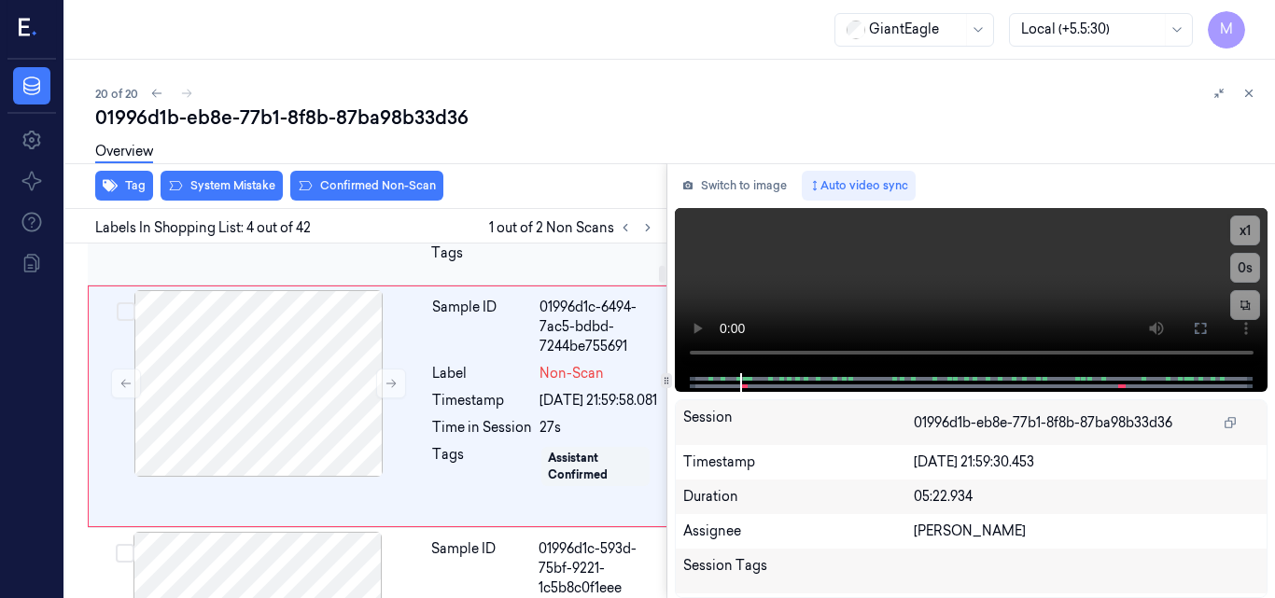
click at [332, 286] on div "Sample ID 01996d1c-4b61-71c0-850d-865fe8833c78 Label 03003493982 (GE SLICED EX …" at bounding box center [378, 152] width 581 height 268
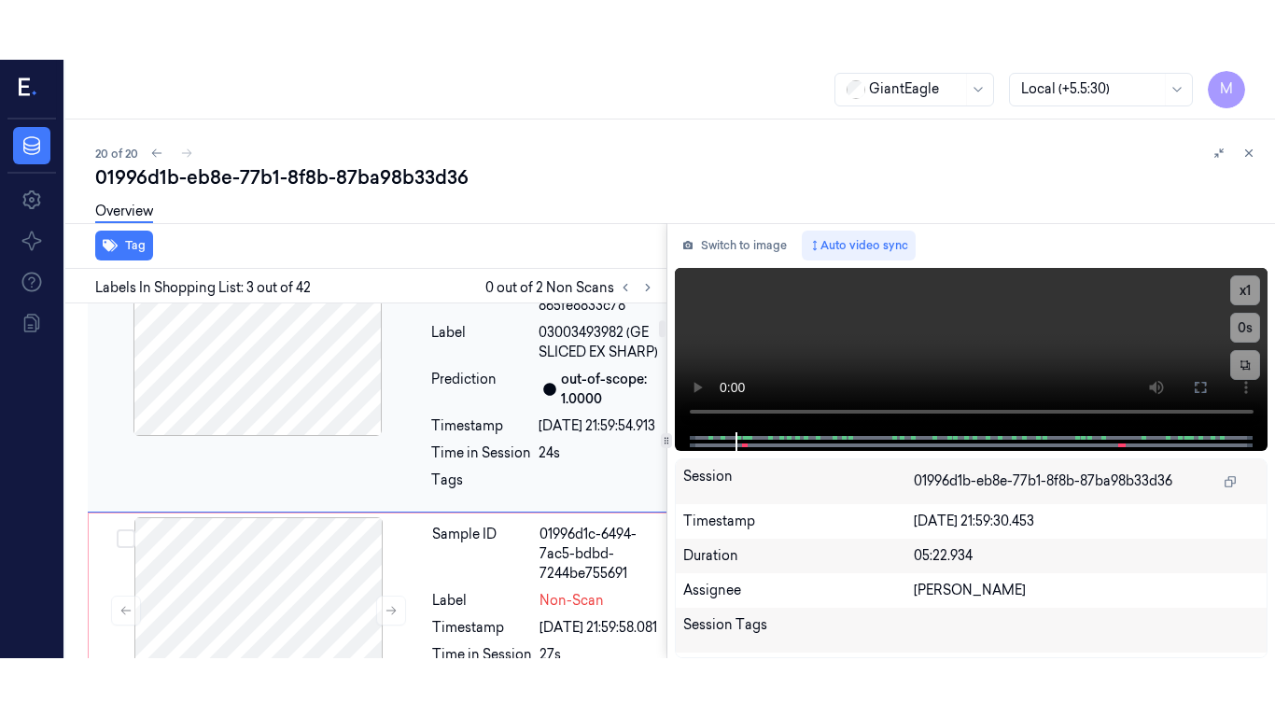
scroll to position [590, 0]
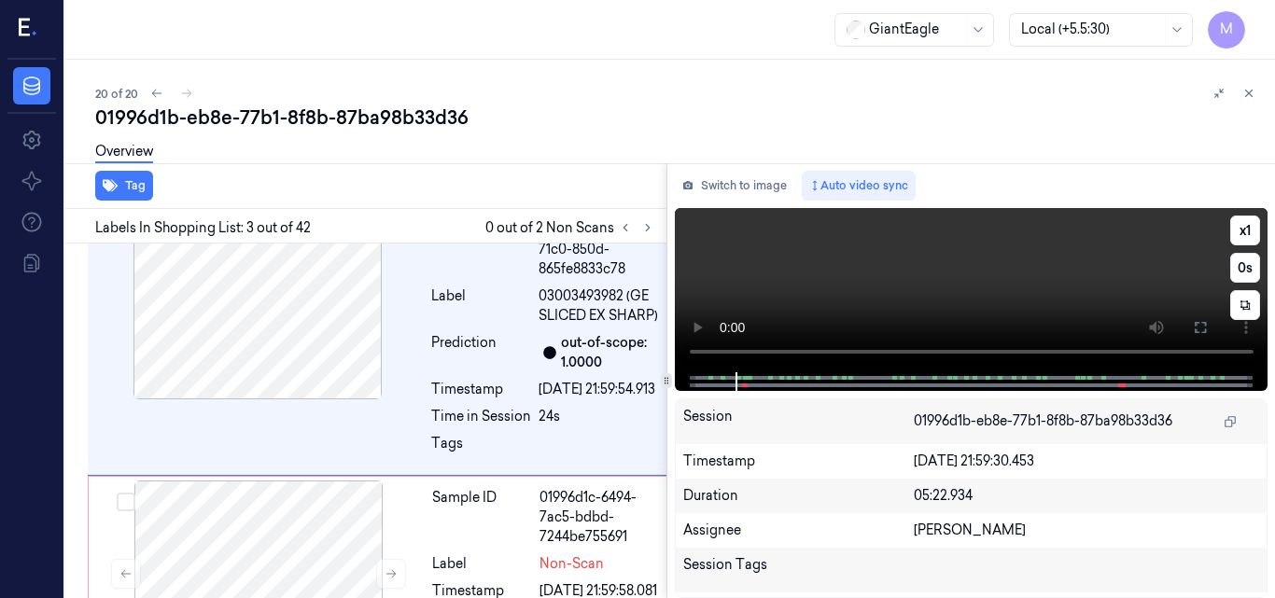
click at [1022, 281] on video at bounding box center [972, 290] width 594 height 164
click at [1196, 324] on icon at bounding box center [1200, 327] width 11 height 11
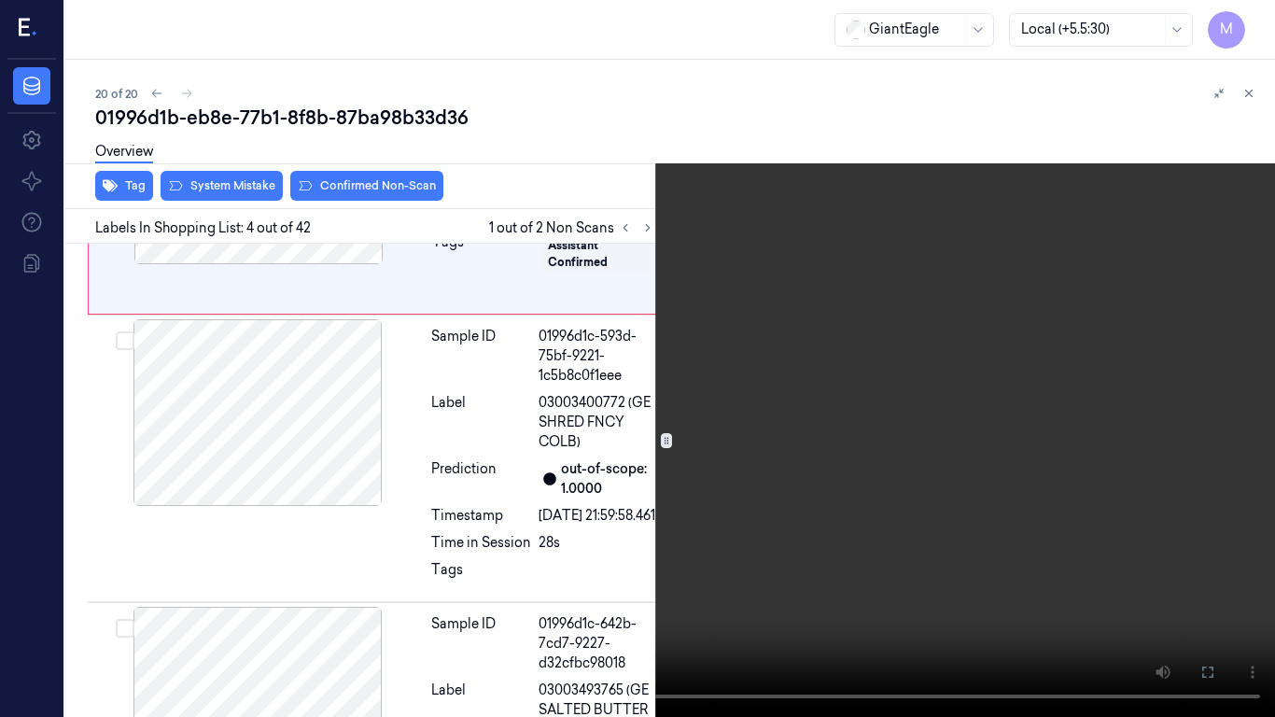
click at [1023, 423] on video at bounding box center [637, 358] width 1275 height 717
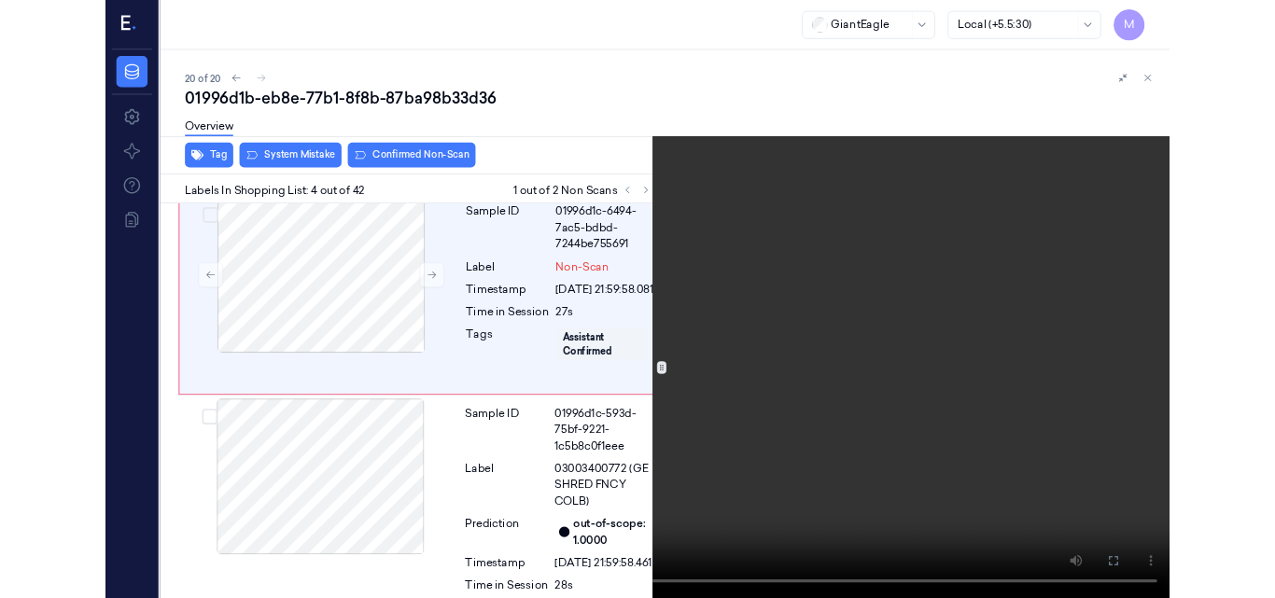
scroll to position [815, 0]
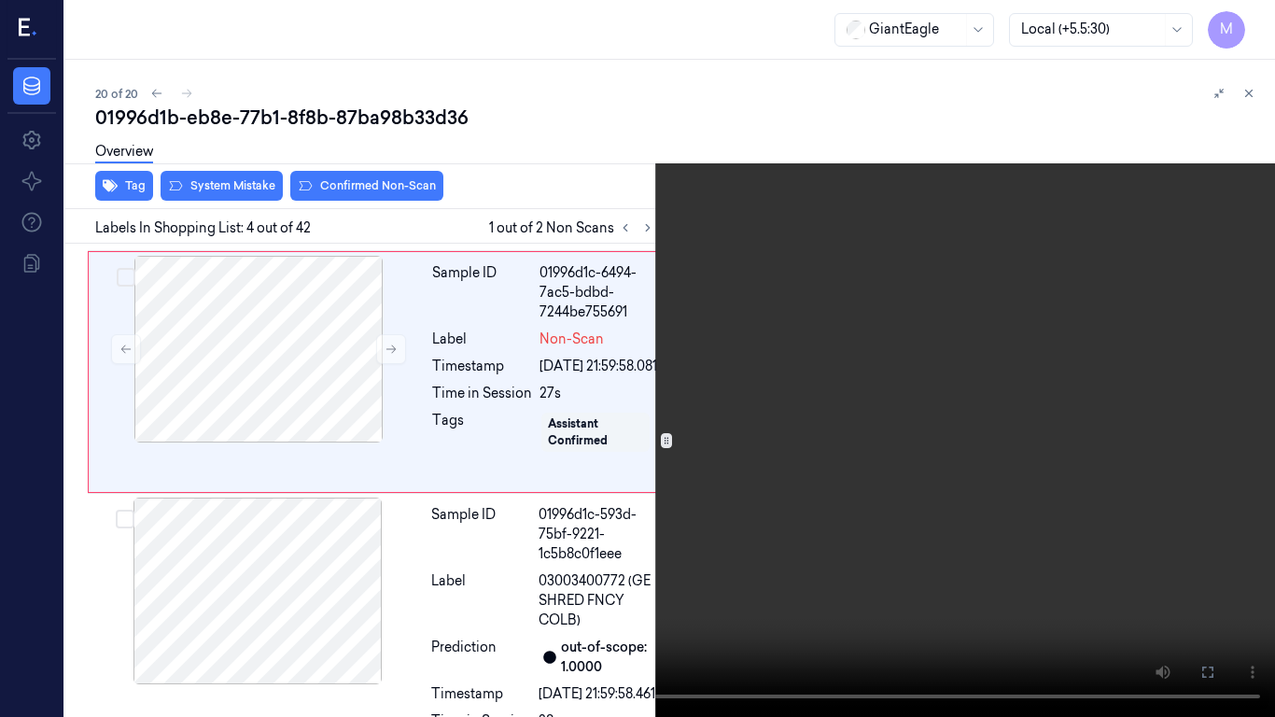
click at [0, 0] on icon at bounding box center [0, 0] width 0 height 0
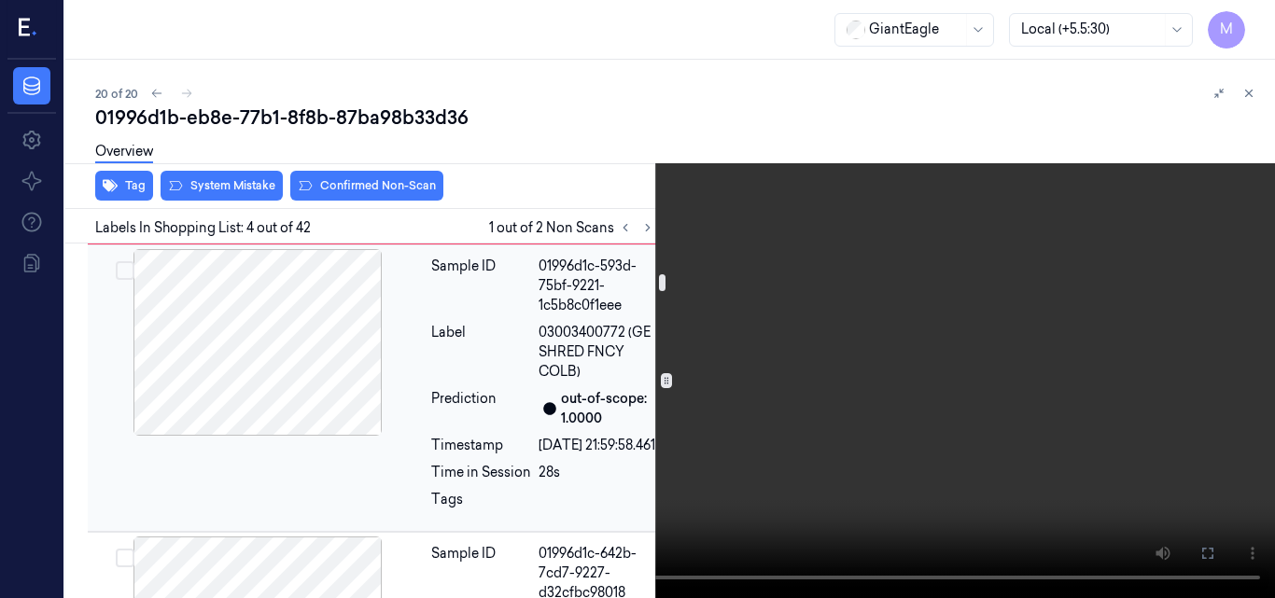
scroll to position [1095, 0]
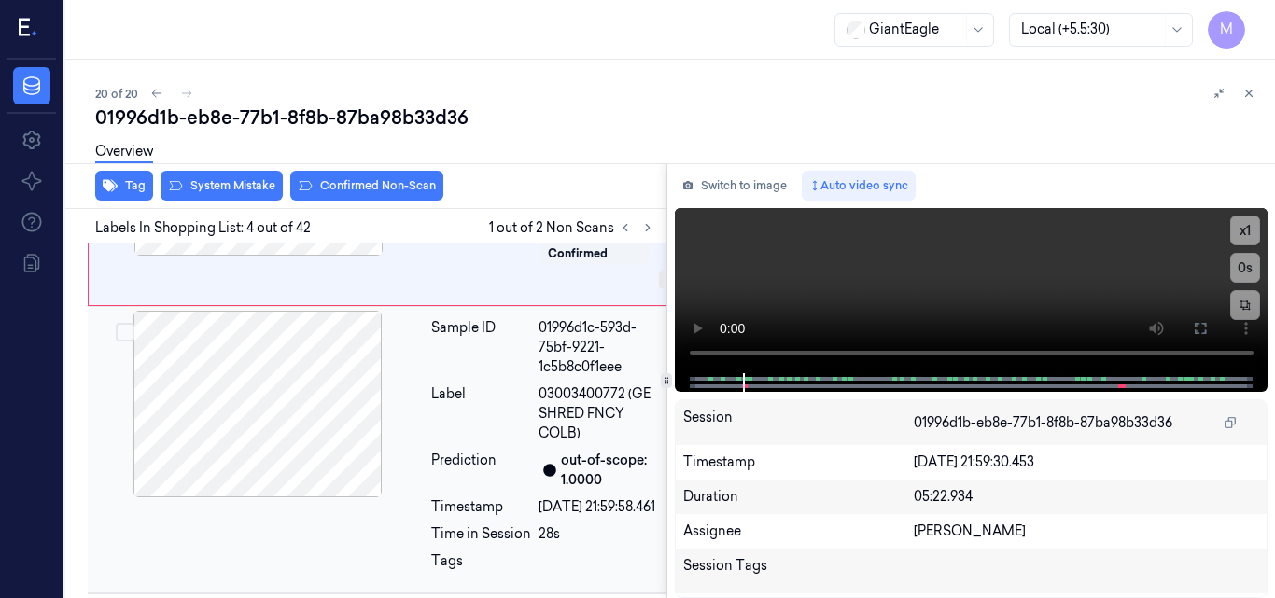
click at [290, 497] on div at bounding box center [257, 404] width 332 height 187
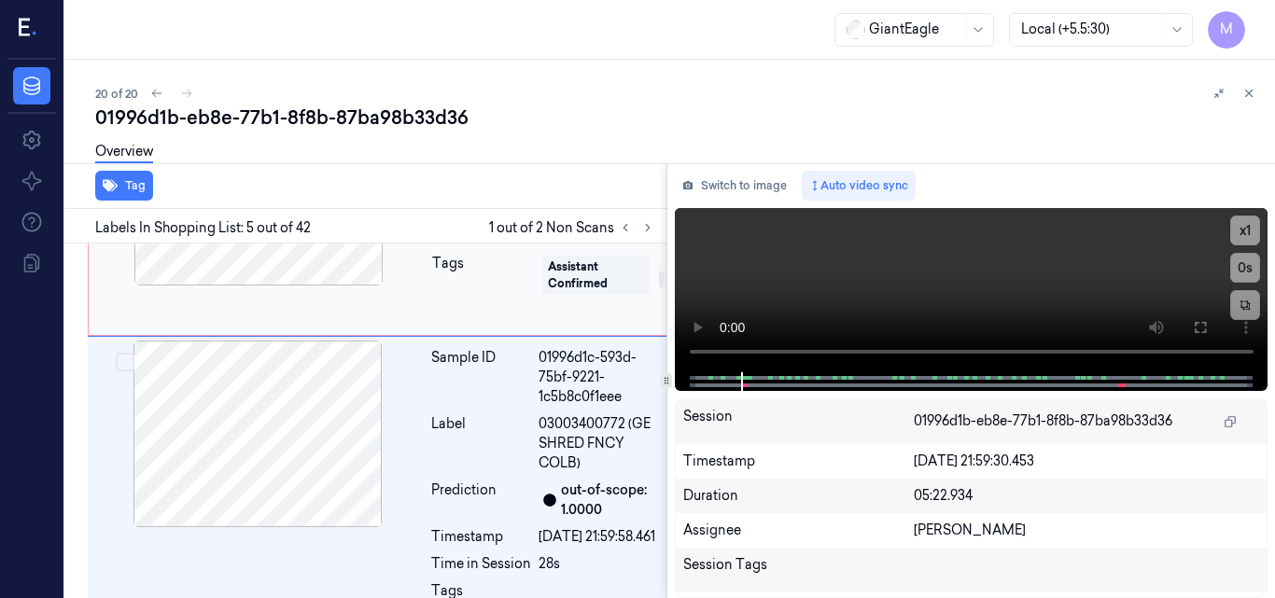
click at [304, 286] on div at bounding box center [258, 192] width 332 height 187
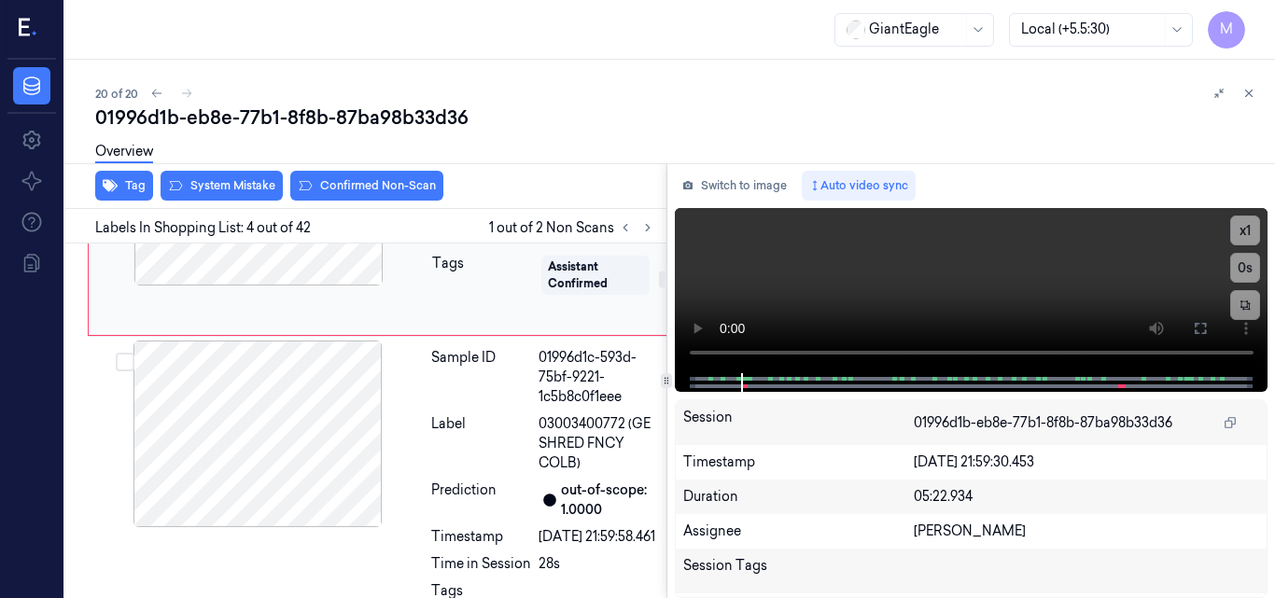
scroll to position [874, 0]
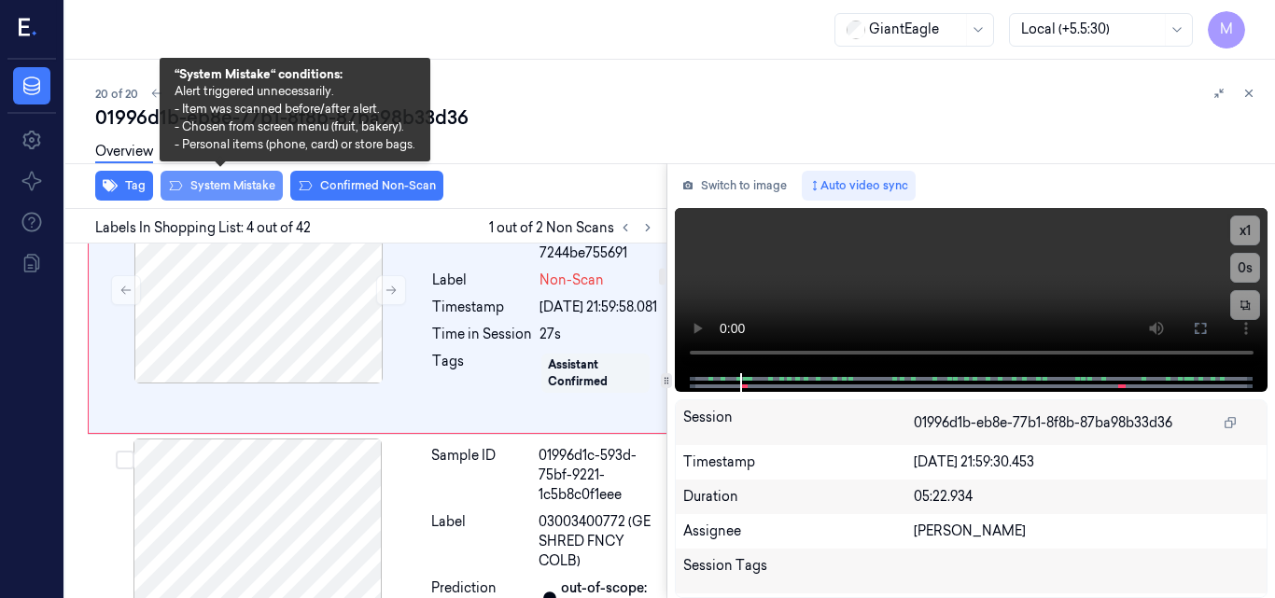
click at [242, 178] on button "System Mistake" at bounding box center [222, 186] width 122 height 30
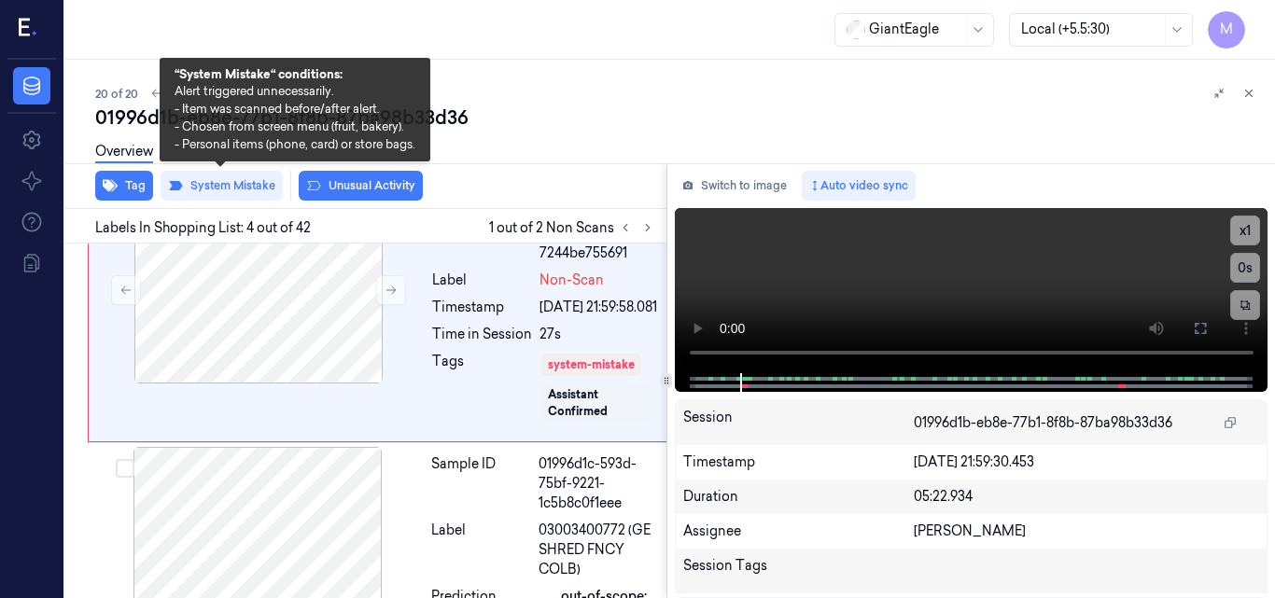
scroll to position [878, 0]
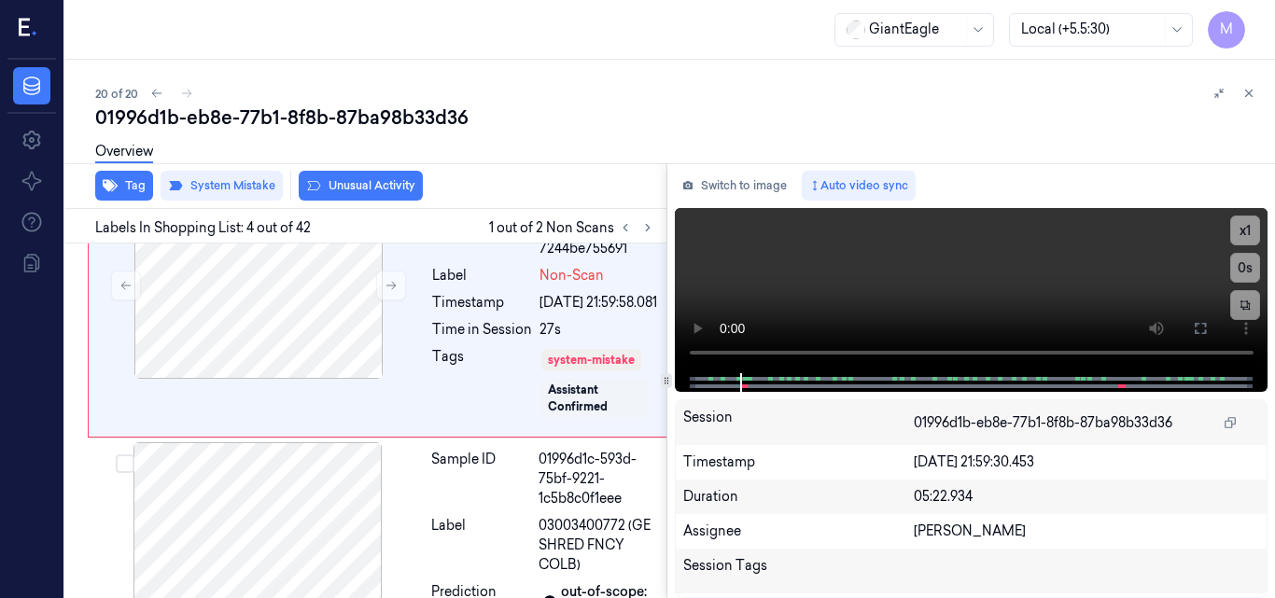
click at [368, 176] on div "Overview" at bounding box center [677, 155] width 1165 height 48
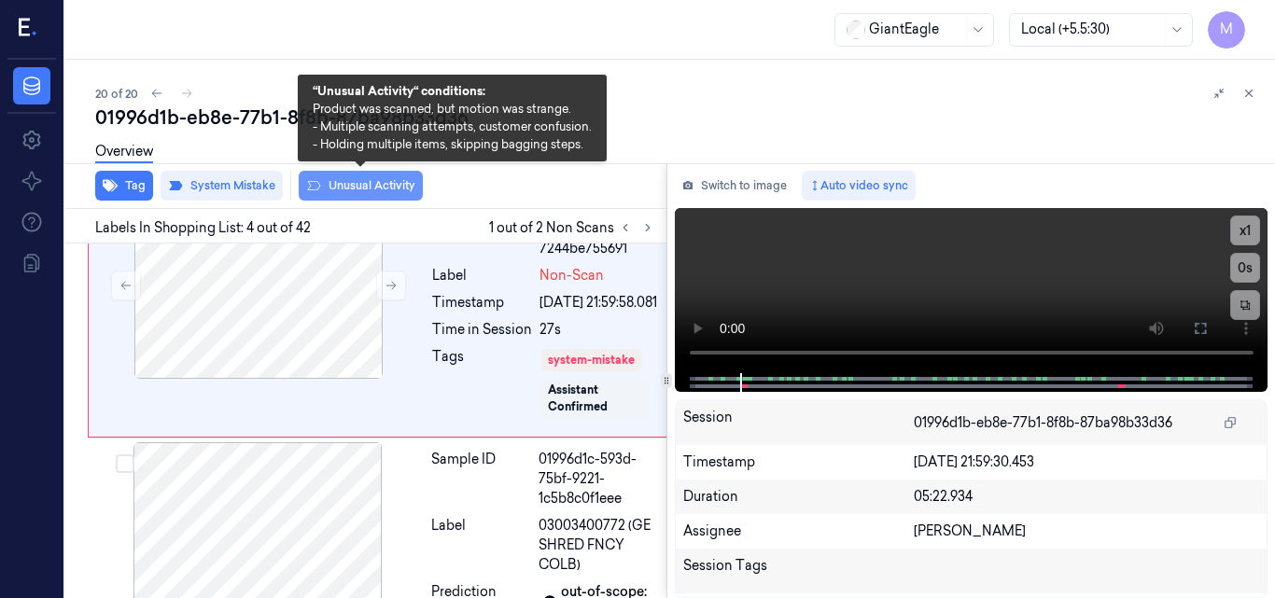
click at [366, 183] on button "Unusual Activity" at bounding box center [361, 186] width 124 height 30
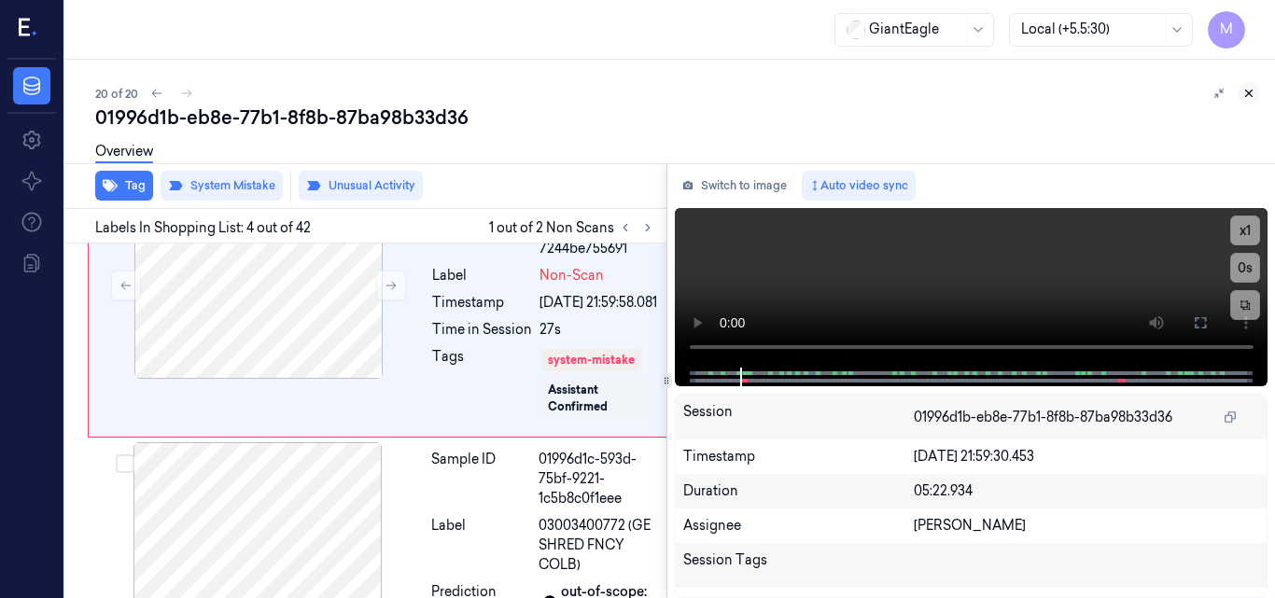
click at [1248, 91] on icon at bounding box center [1248, 93] width 13 height 13
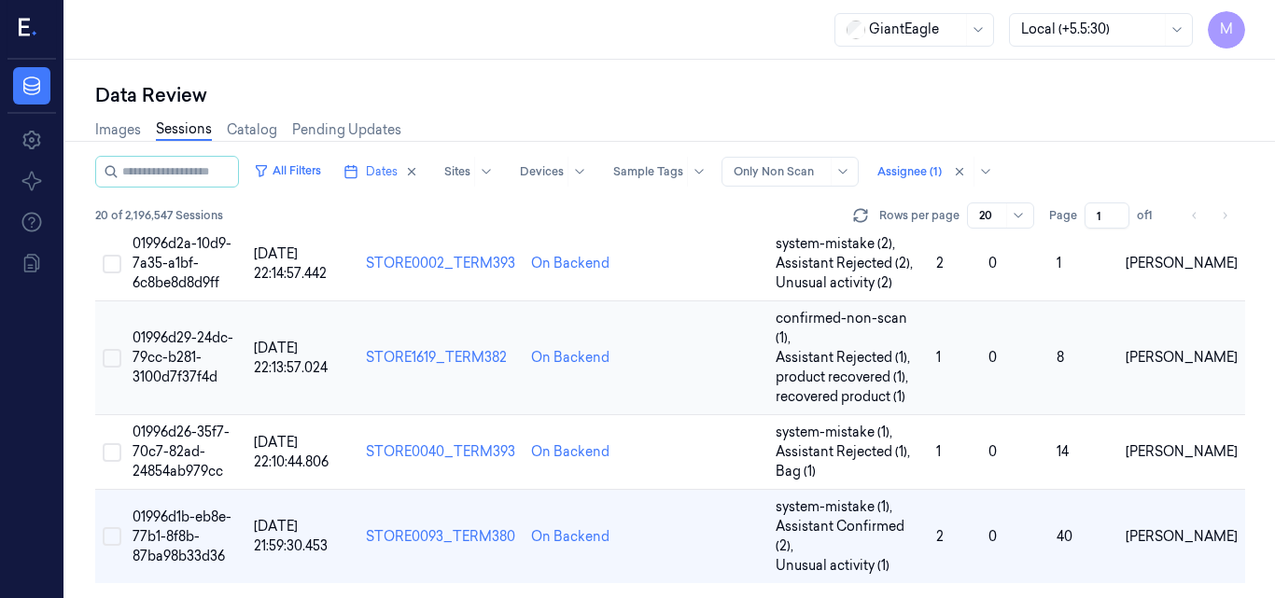
scroll to position [1343, 0]
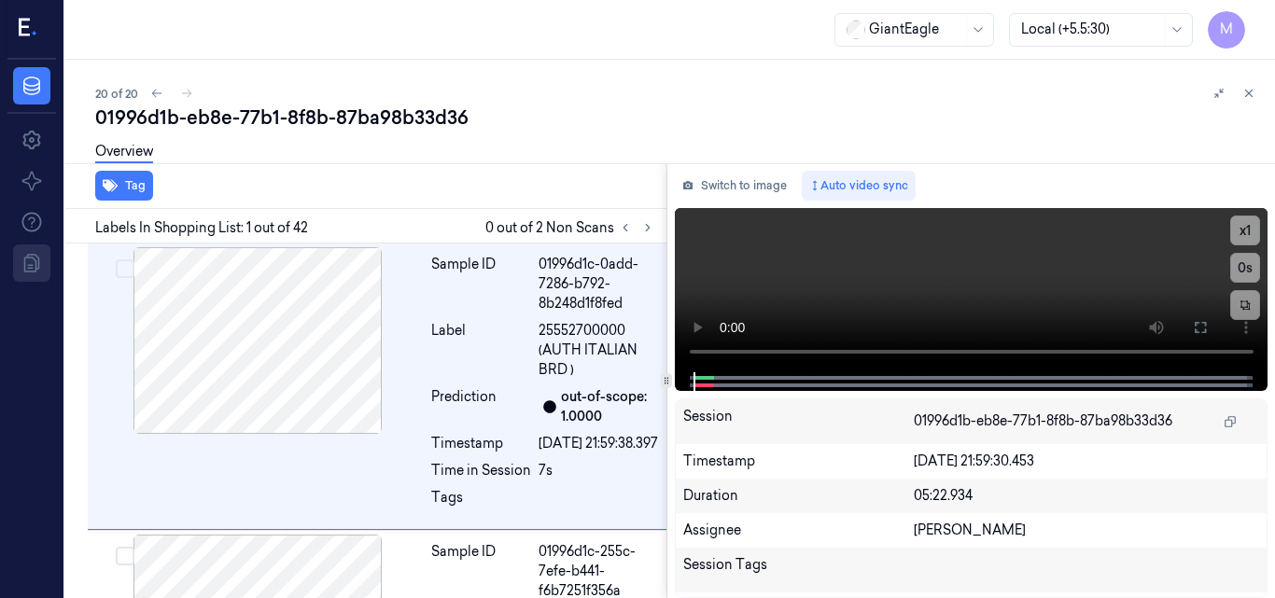
scroll to position [161, 0]
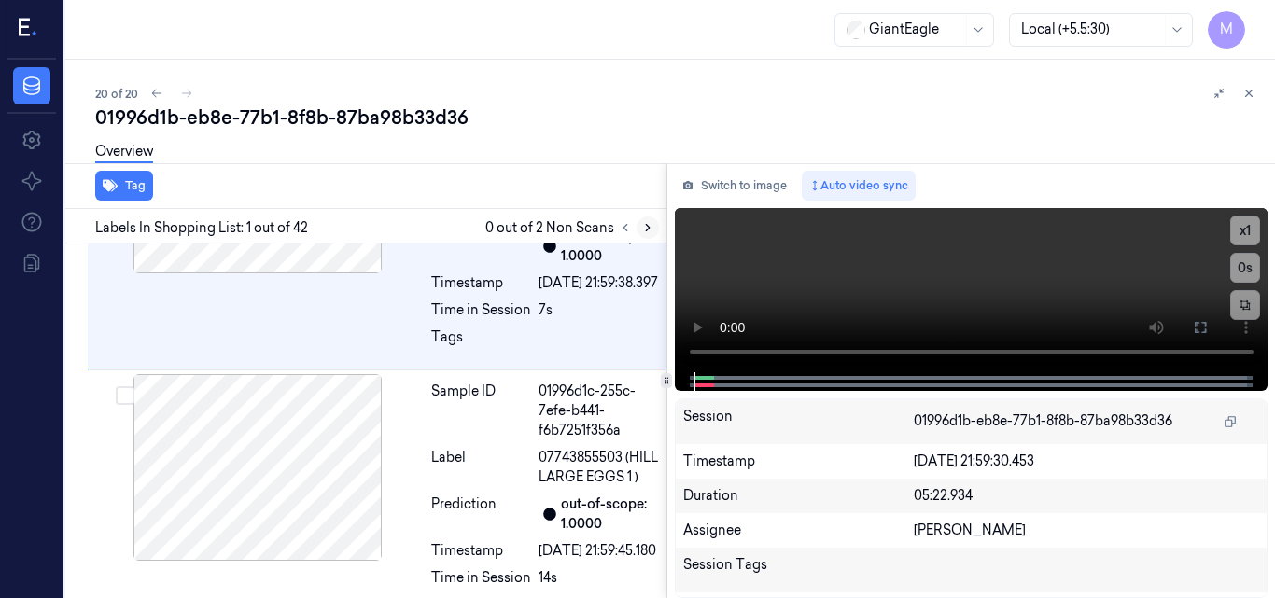
click at [650, 227] on icon at bounding box center [647, 227] width 13 height 13
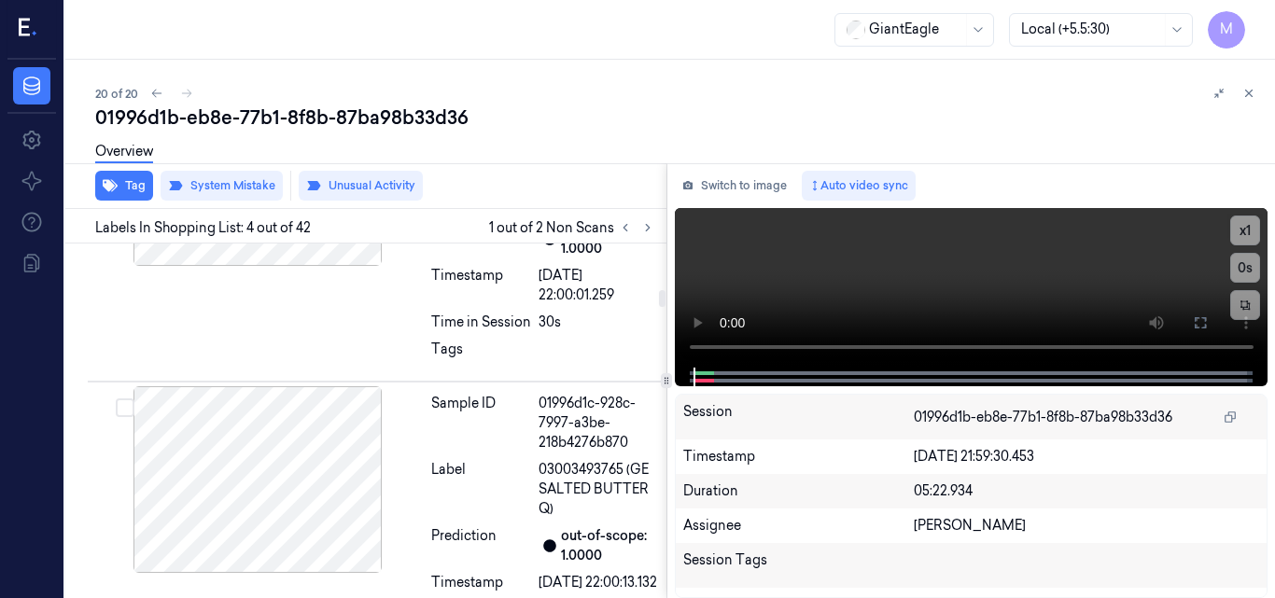
scroll to position [1718, 0]
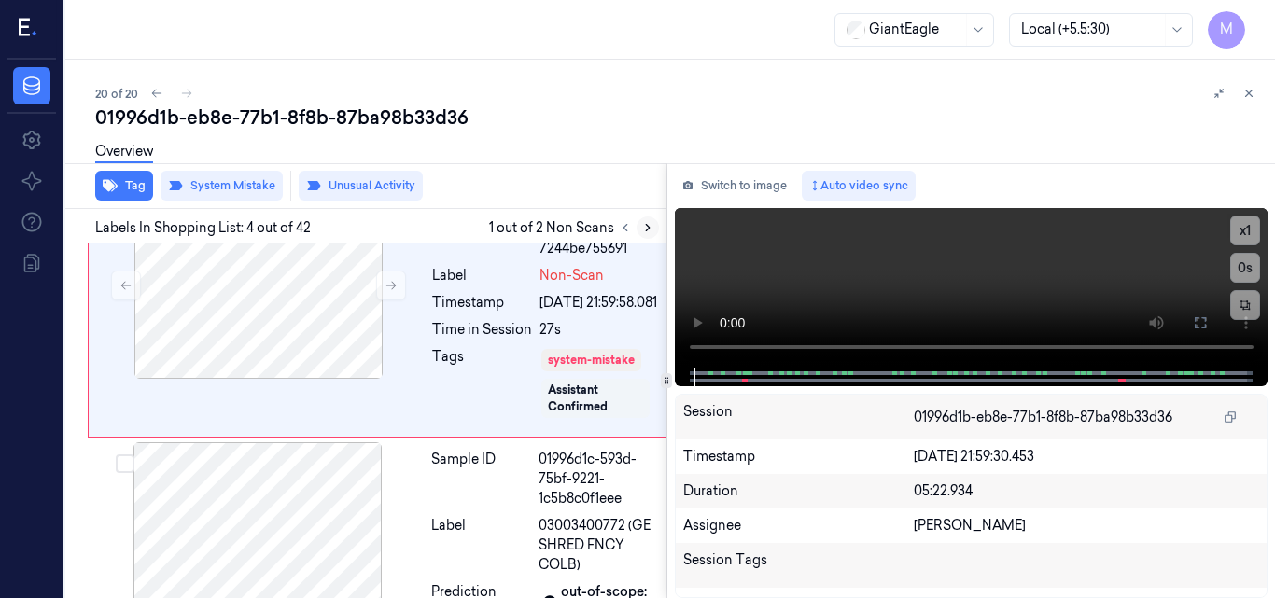
click at [643, 234] on button at bounding box center [648, 228] width 22 height 22
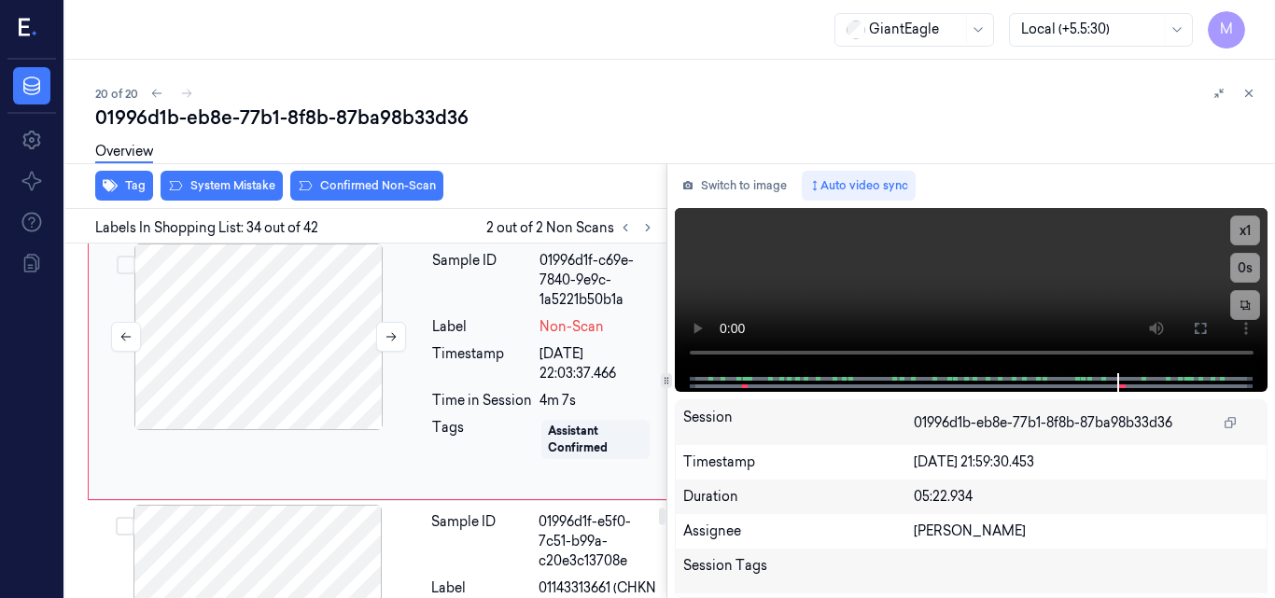
scroll to position [9632, 0]
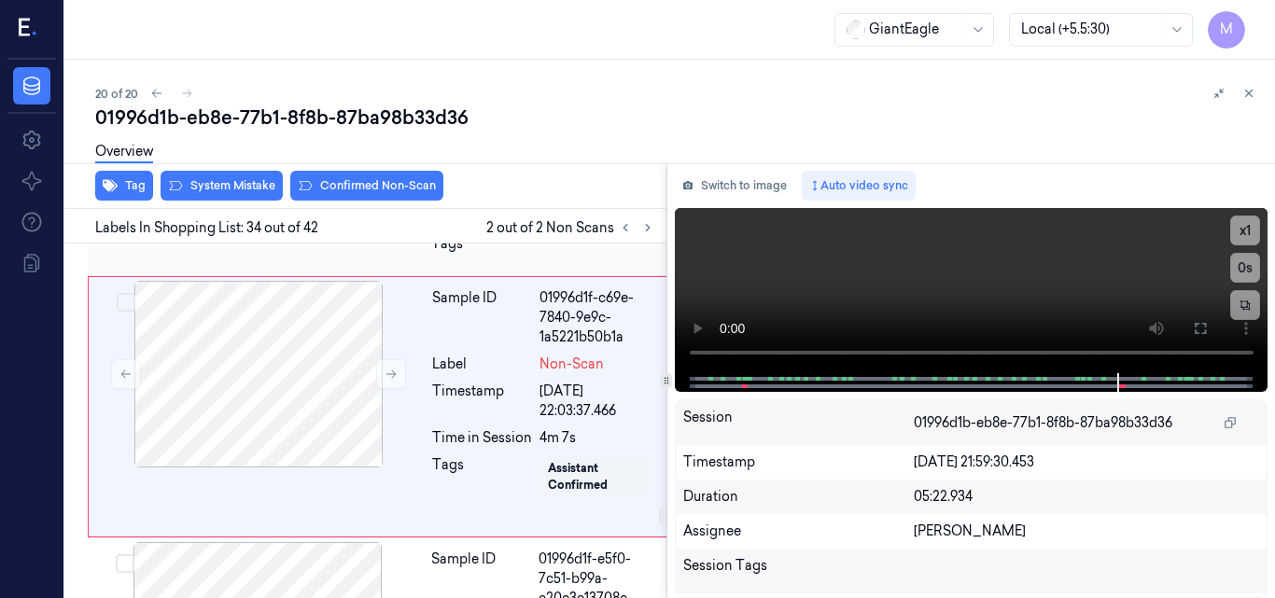
click at [311, 161] on div at bounding box center [257, 67] width 332 height 187
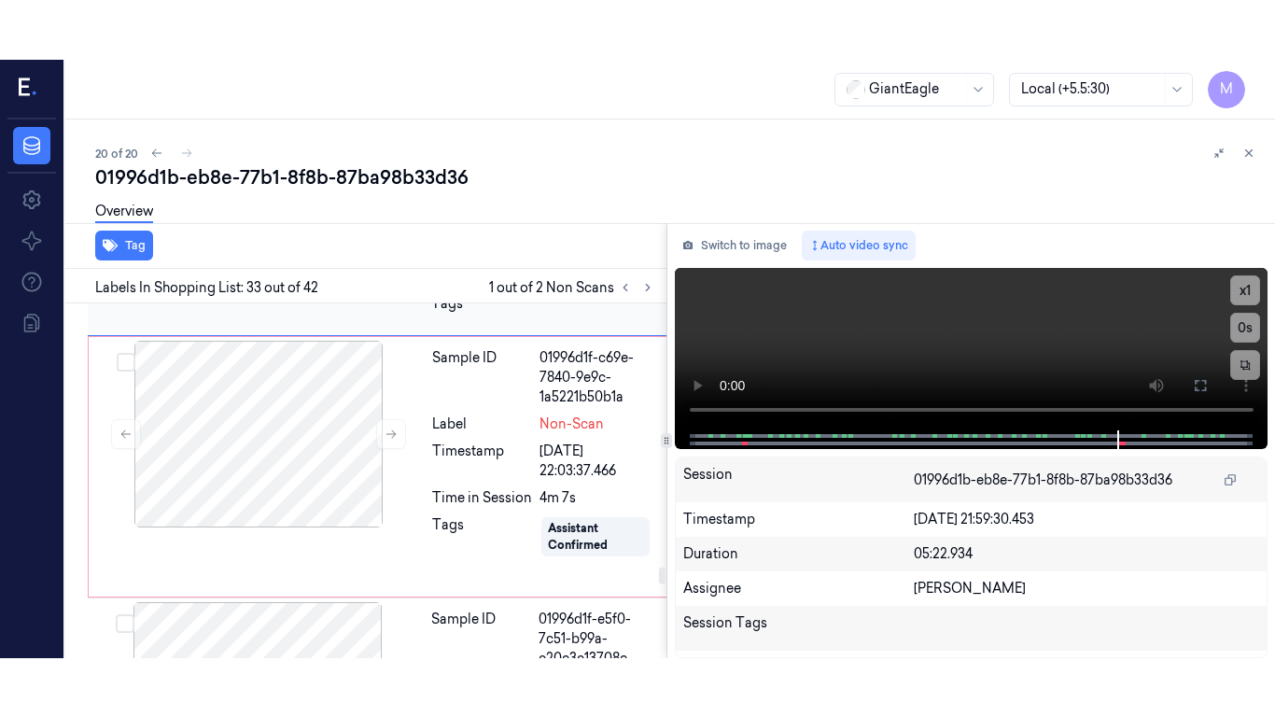
scroll to position [9628, 0]
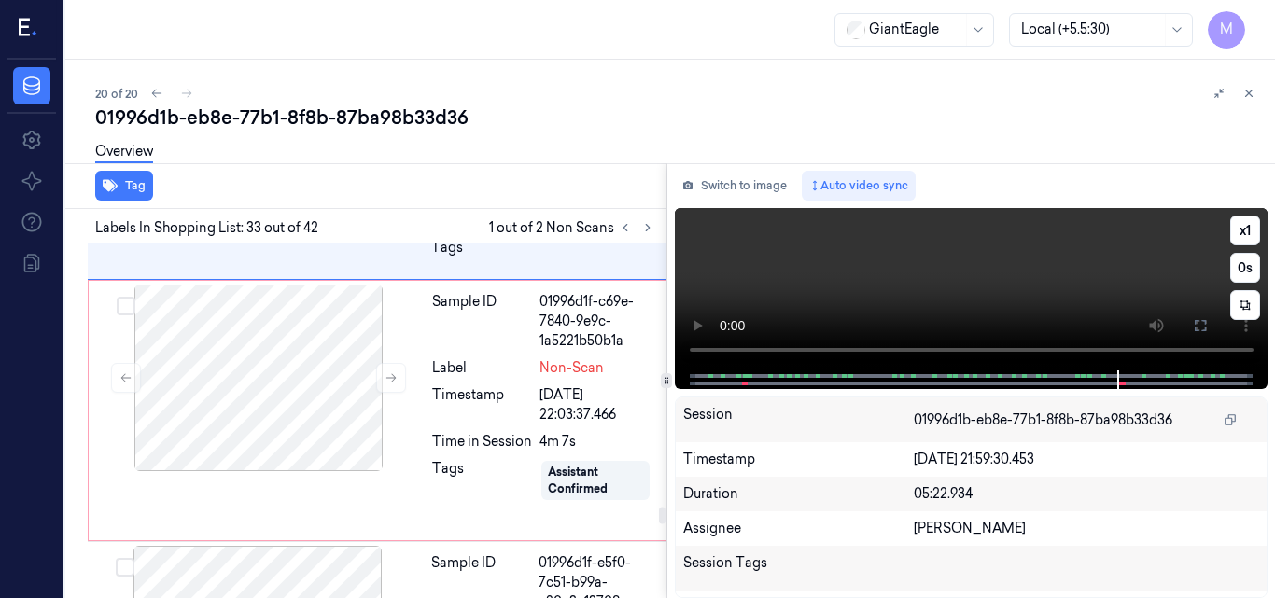
click at [960, 287] on video at bounding box center [972, 289] width 594 height 162
click at [1194, 325] on icon at bounding box center [1200, 325] width 15 height 15
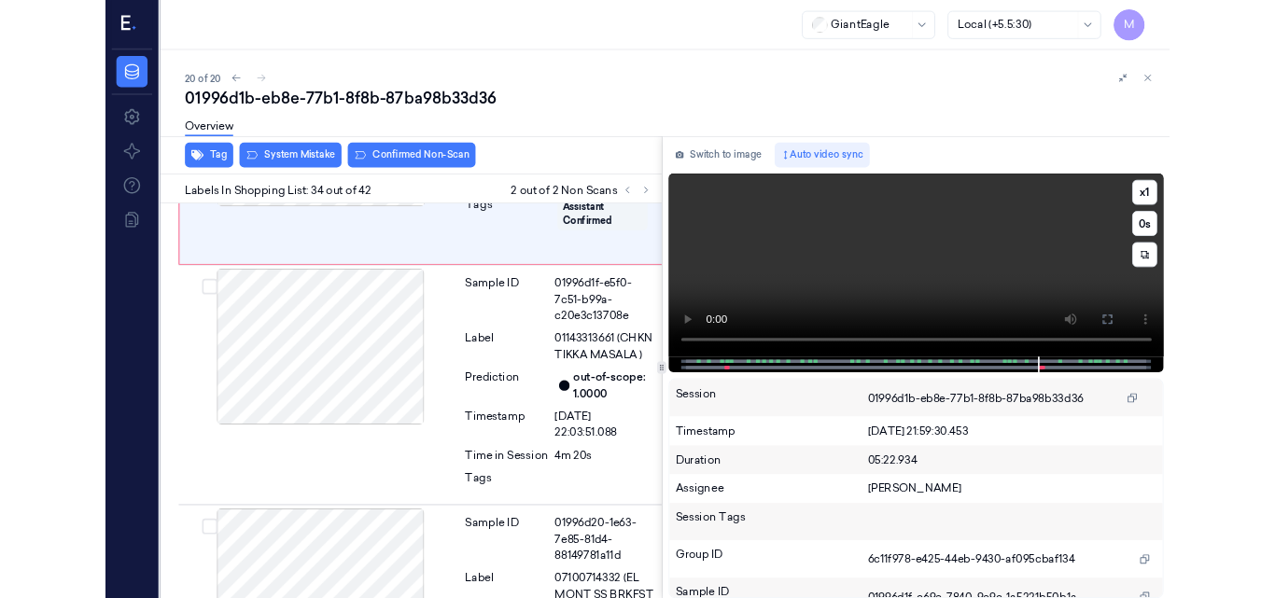
scroll to position [9853, 0]
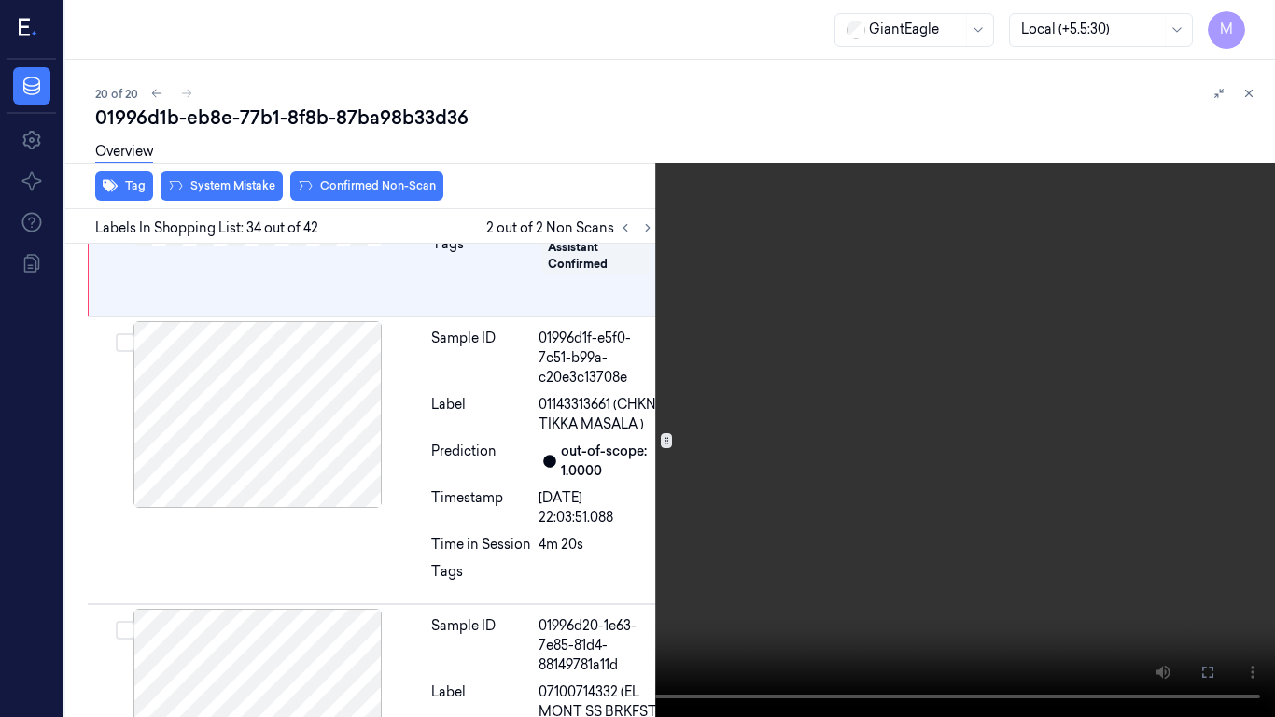
click at [783, 515] on video at bounding box center [637, 358] width 1275 height 717
click at [0, 0] on icon at bounding box center [0, 0] width 0 height 0
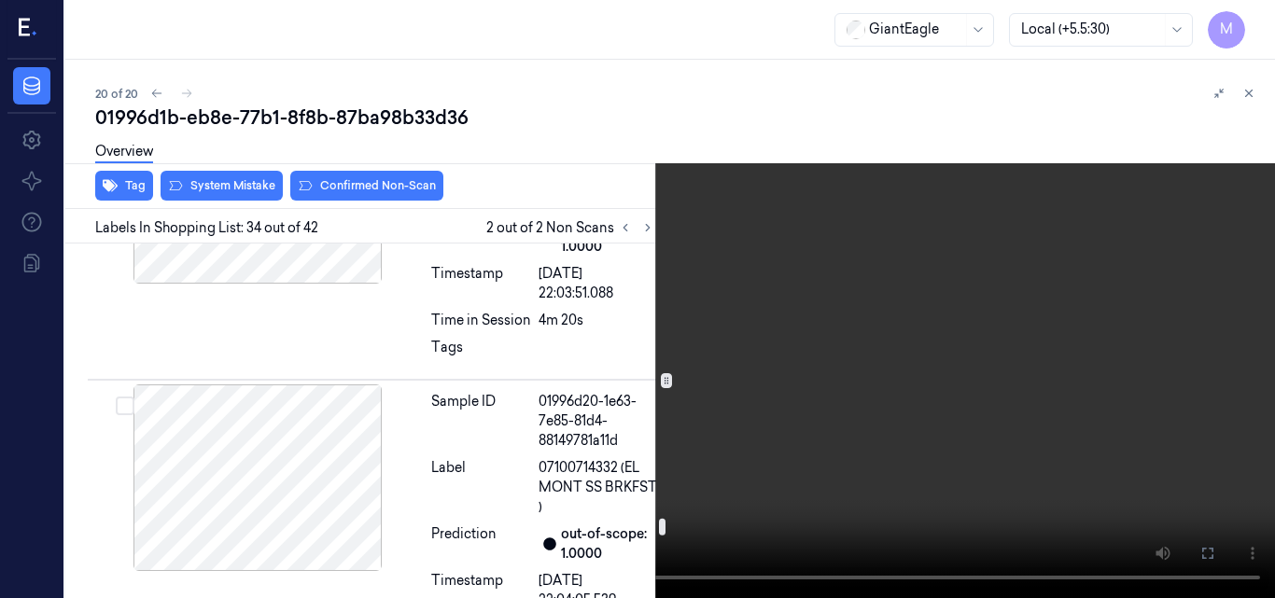
scroll to position [10039, 0]
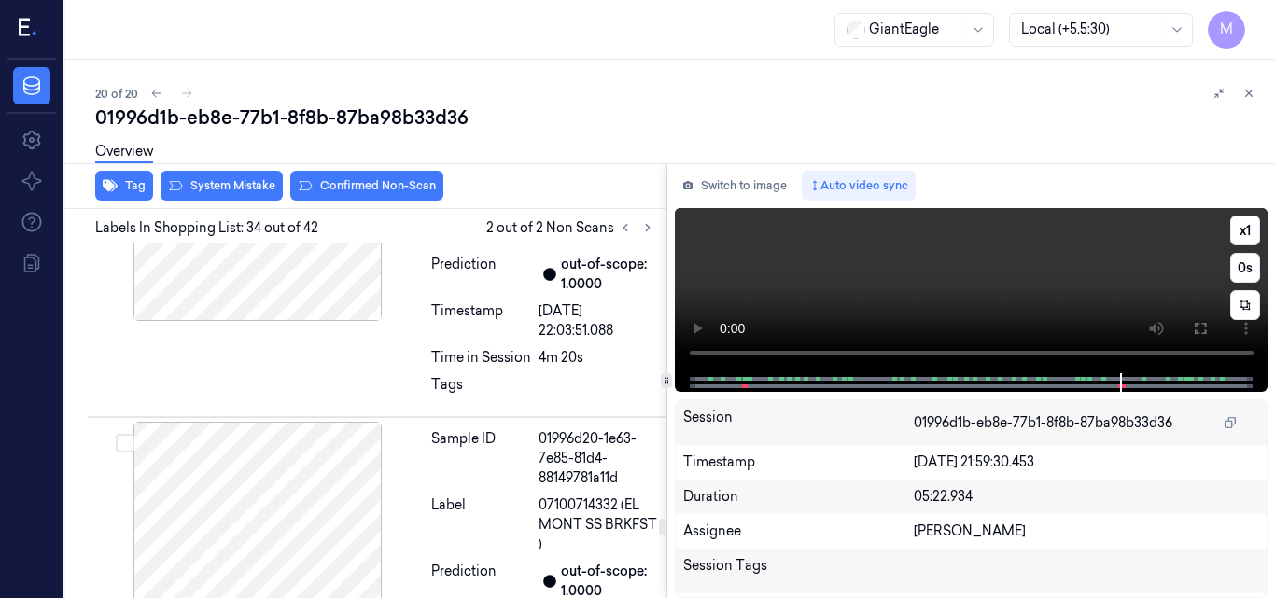
click at [946, 291] on video at bounding box center [972, 290] width 594 height 165
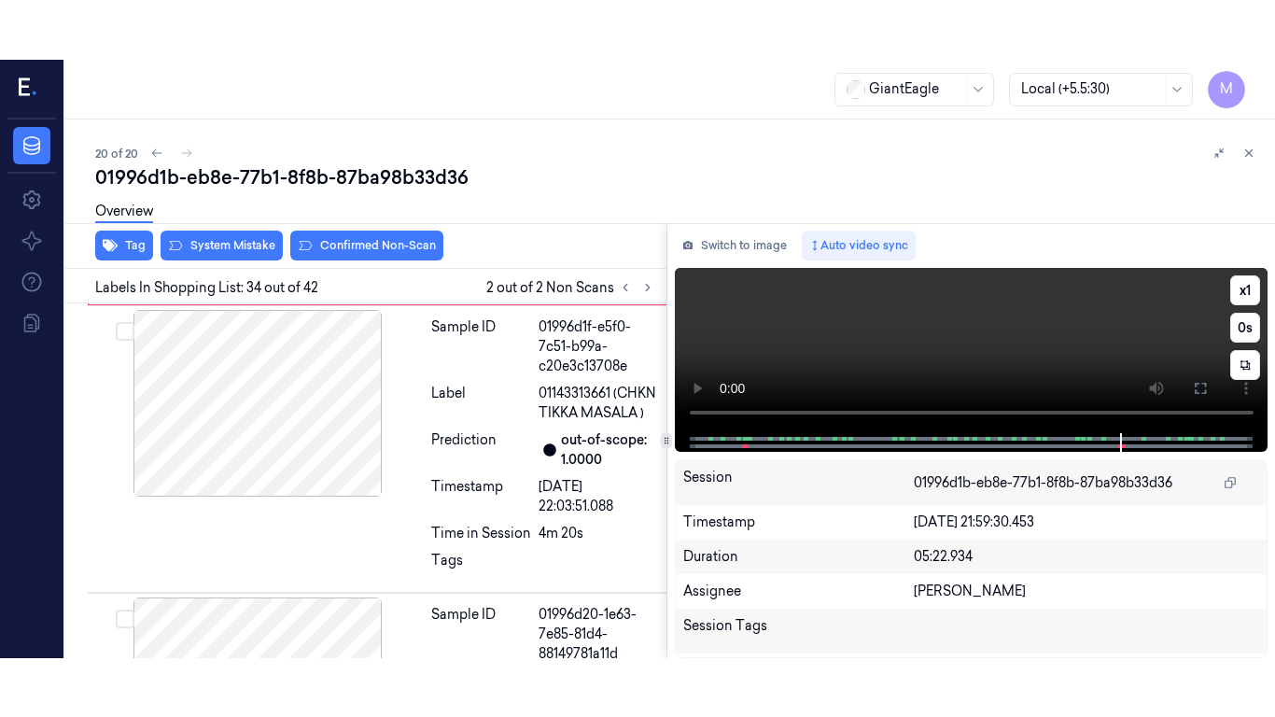
scroll to position [9912, 0]
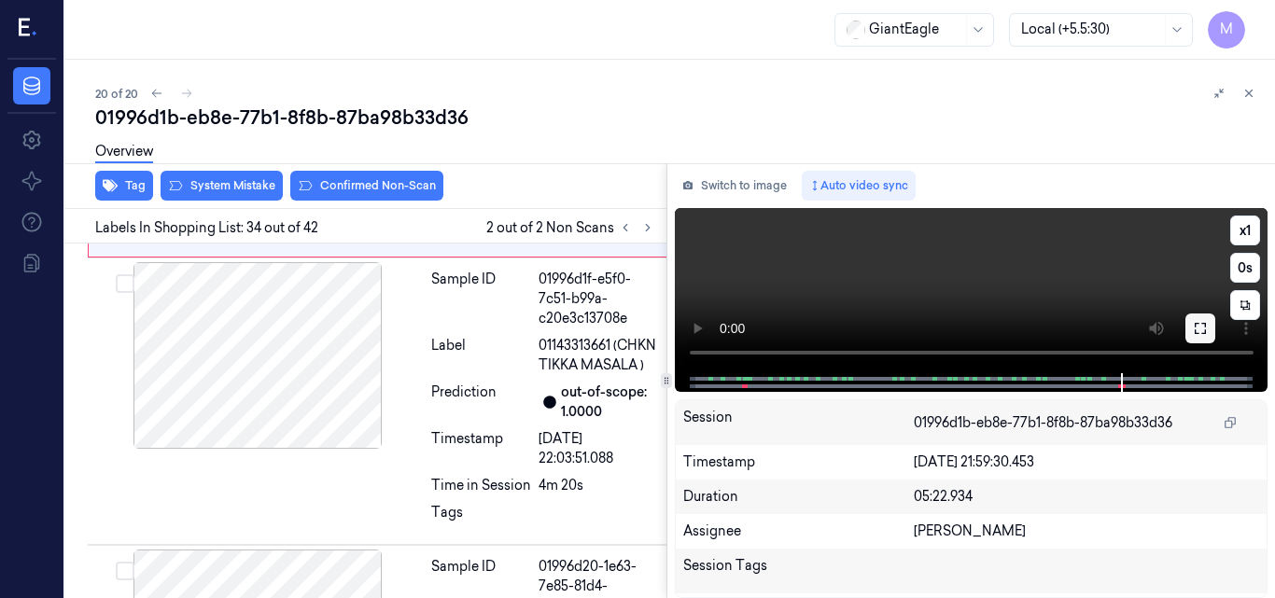
click at [1200, 329] on icon at bounding box center [1200, 328] width 15 height 15
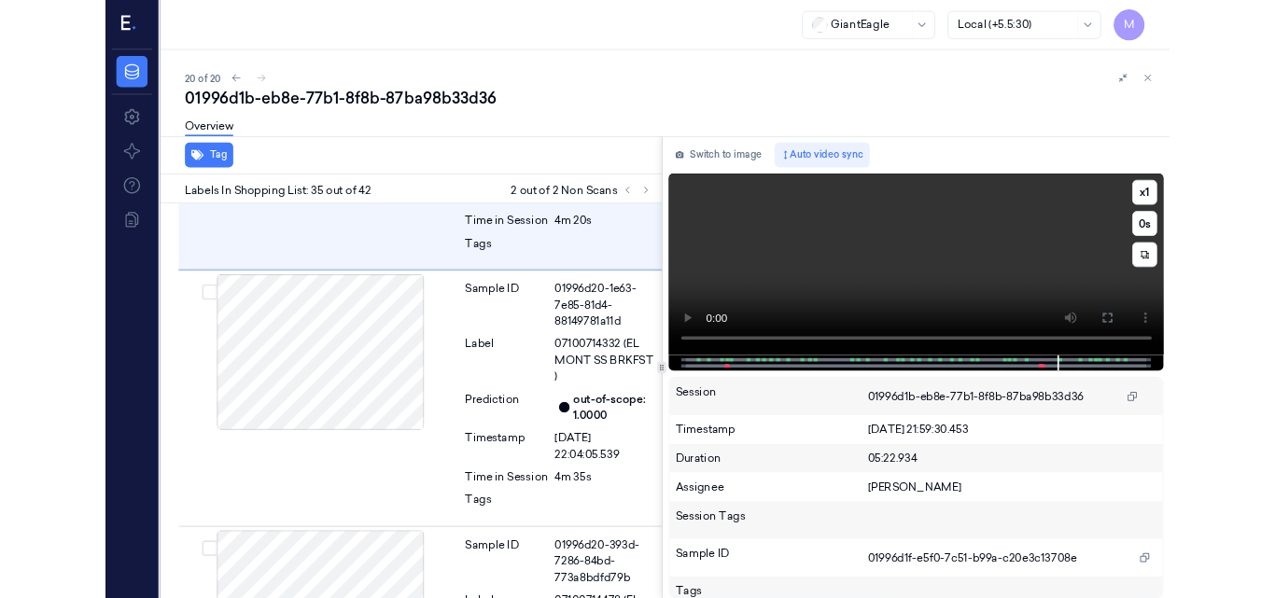
scroll to position [10137, 0]
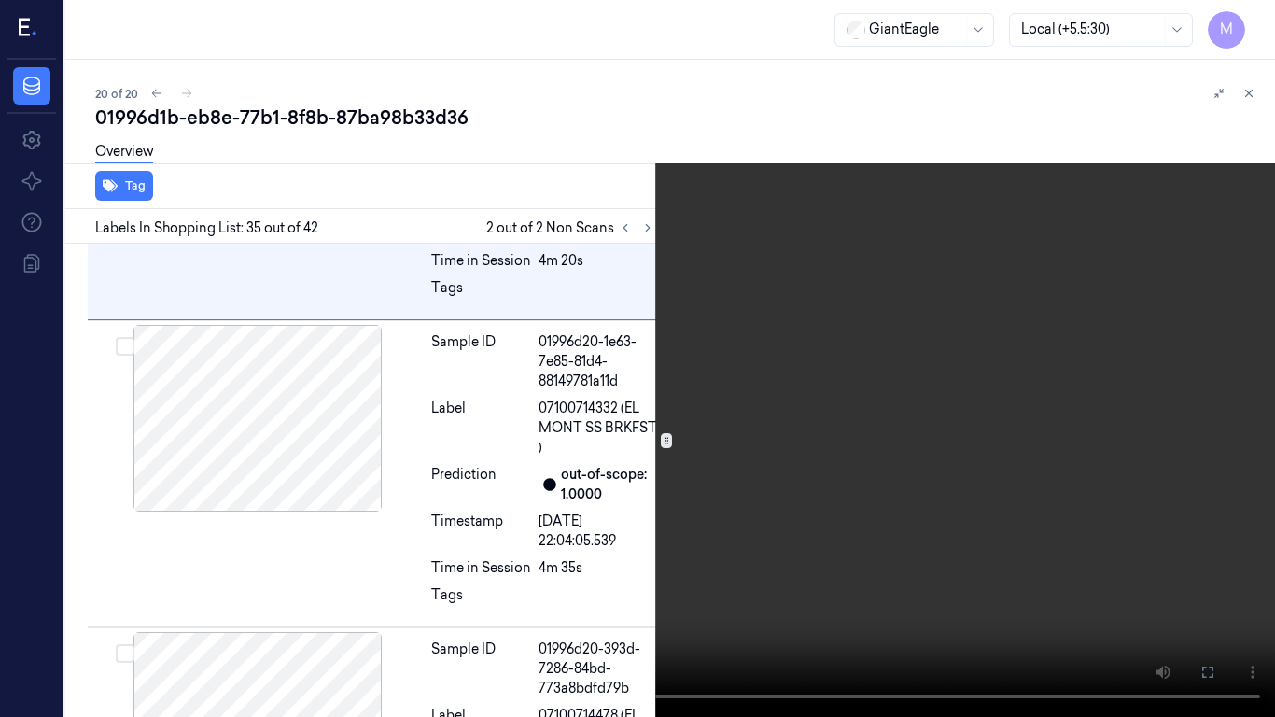
click at [859, 331] on video at bounding box center [637, 358] width 1275 height 717
click at [0, 0] on icon at bounding box center [0, 0] width 0 height 0
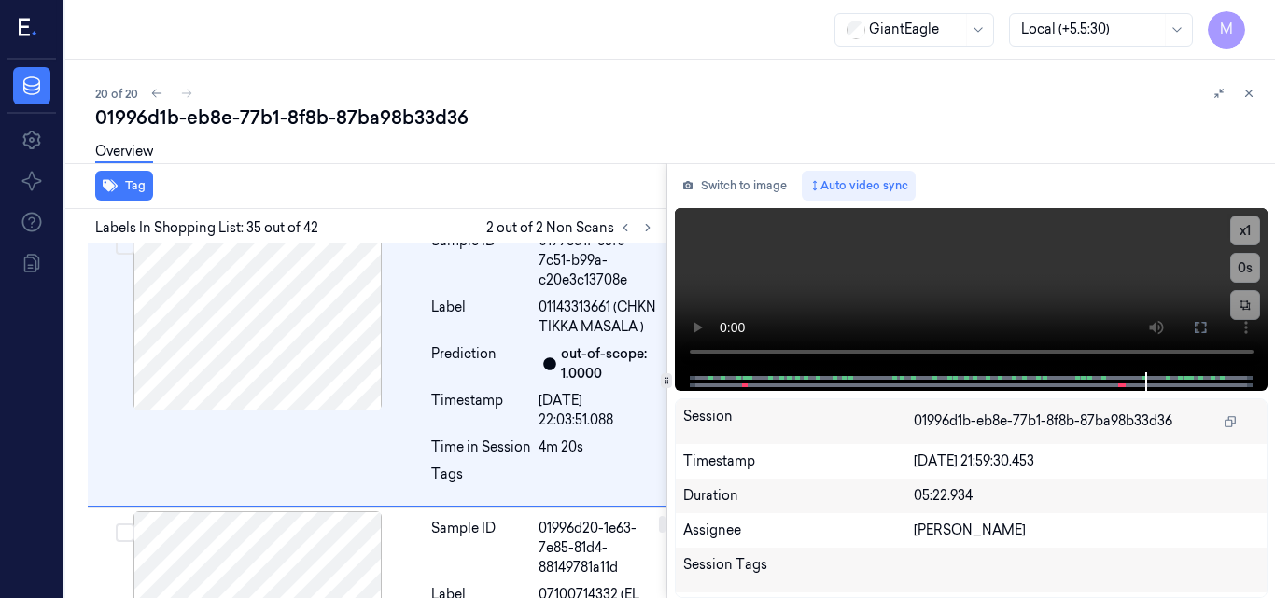
click at [301, 149] on div at bounding box center [258, 56] width 332 height 187
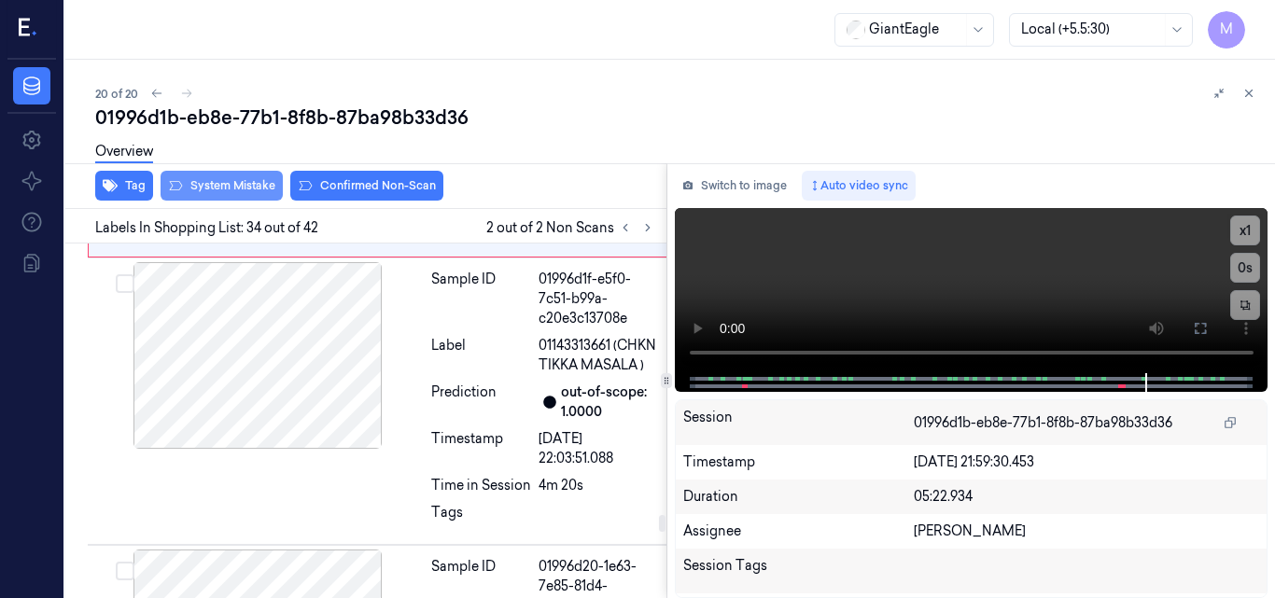
scroll to position [9912, 0]
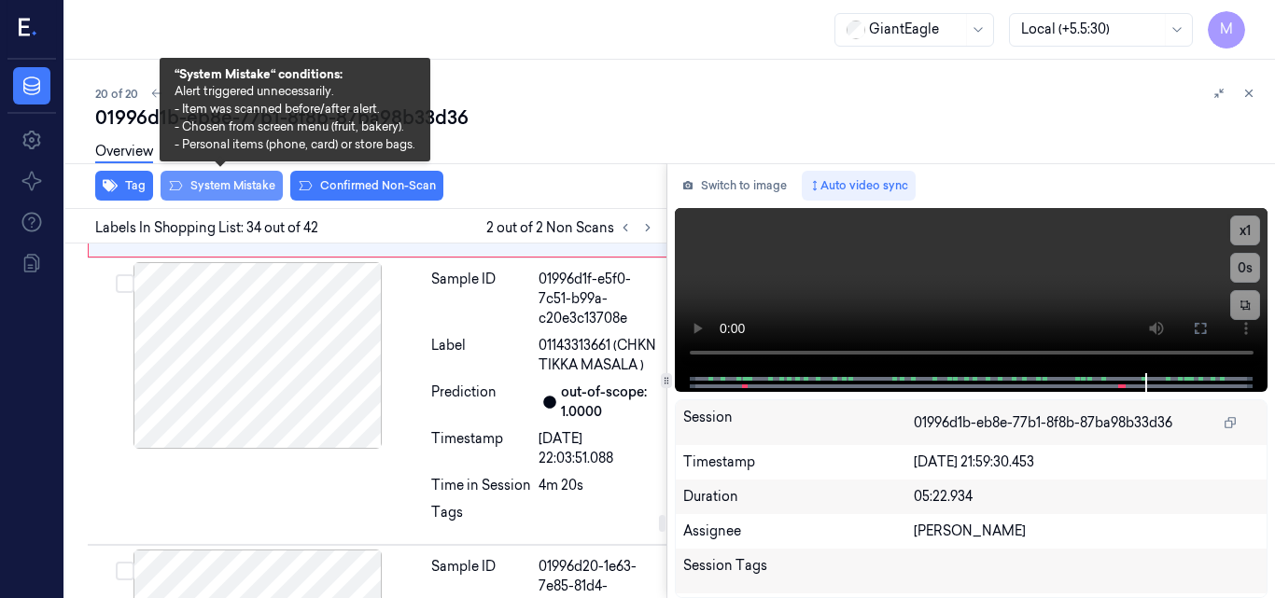
click at [248, 187] on button "System Mistake" at bounding box center [222, 186] width 122 height 30
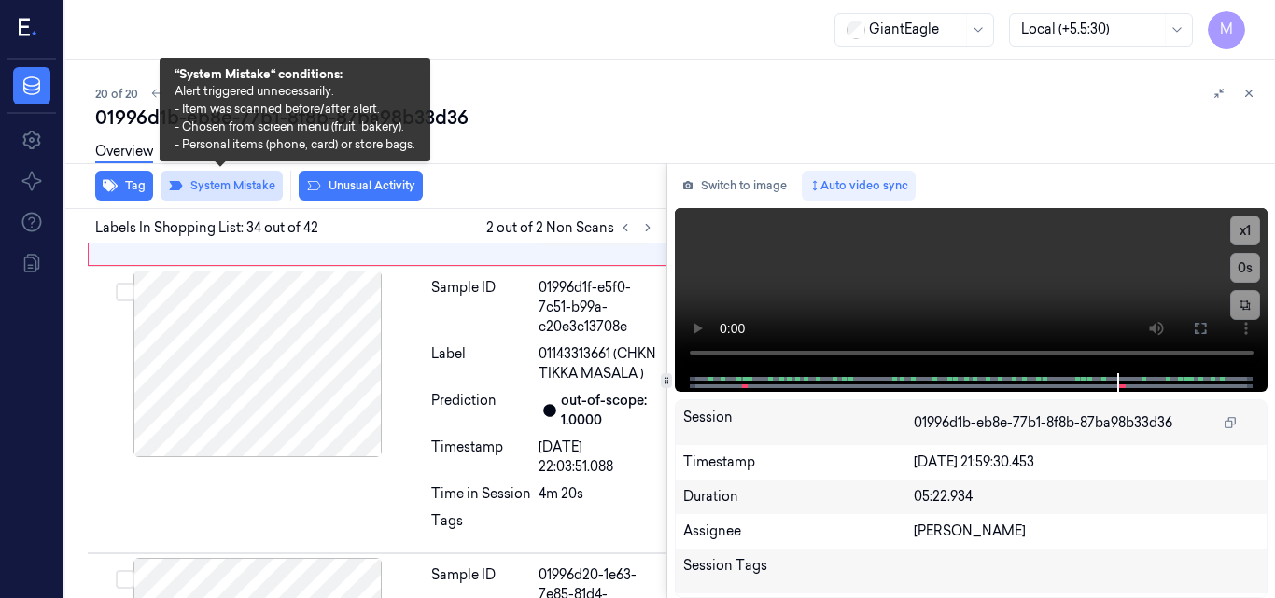
scroll to position [9916, 0]
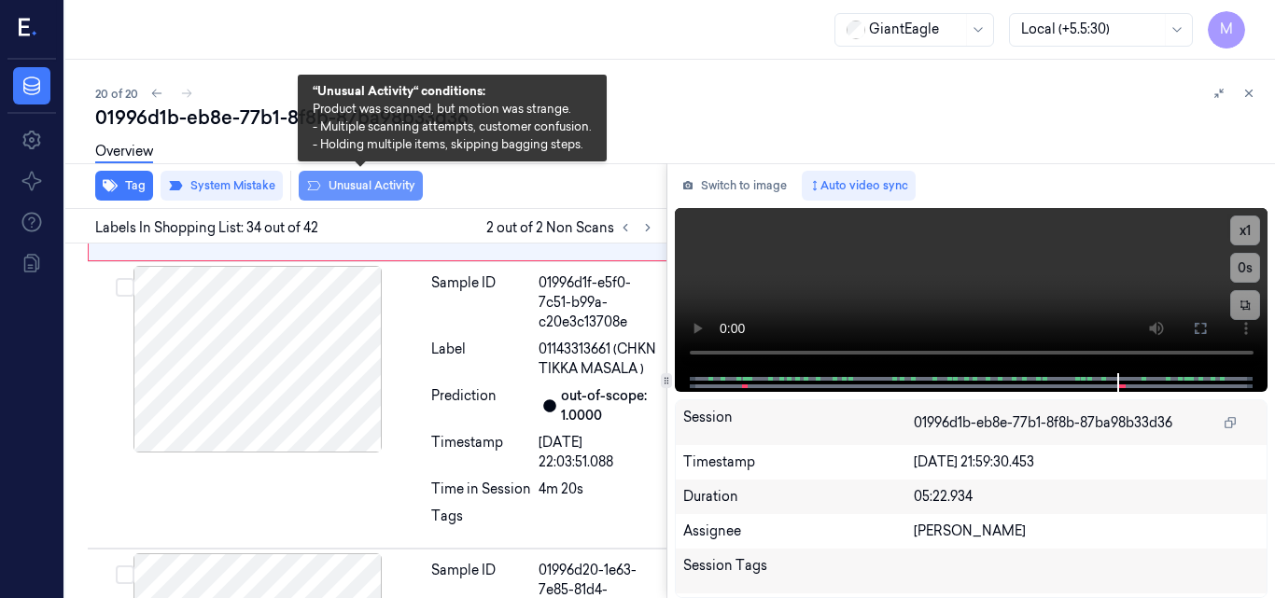
click at [361, 186] on button "Unusual Activity" at bounding box center [361, 186] width 124 height 30
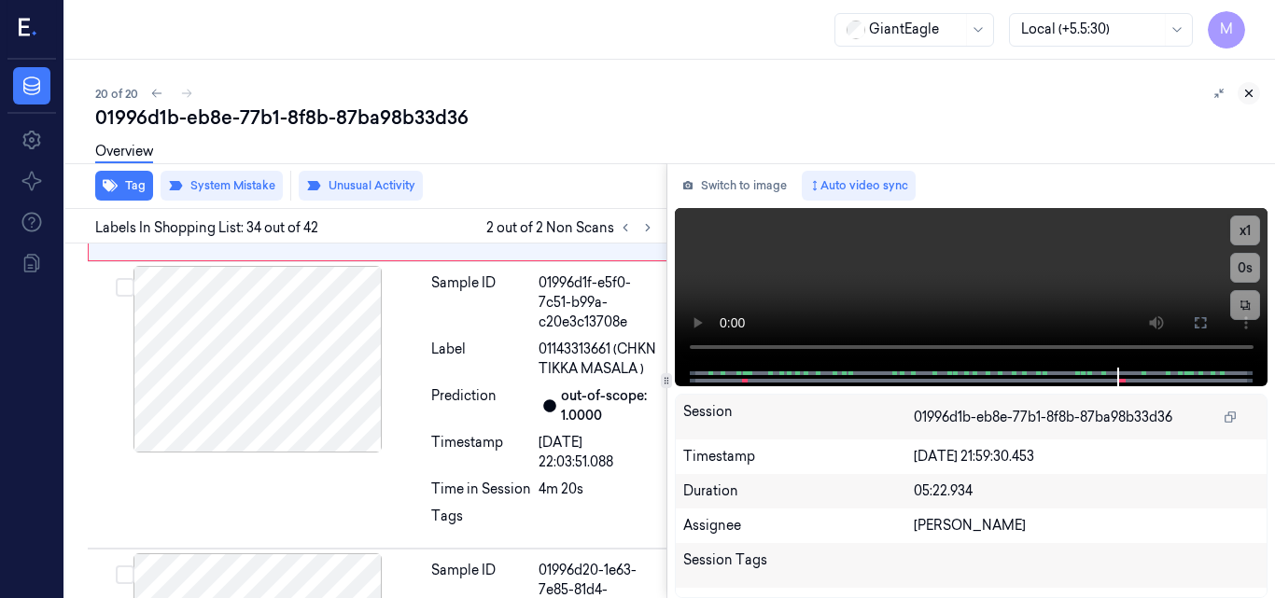
click at [1251, 88] on icon at bounding box center [1248, 93] width 13 height 13
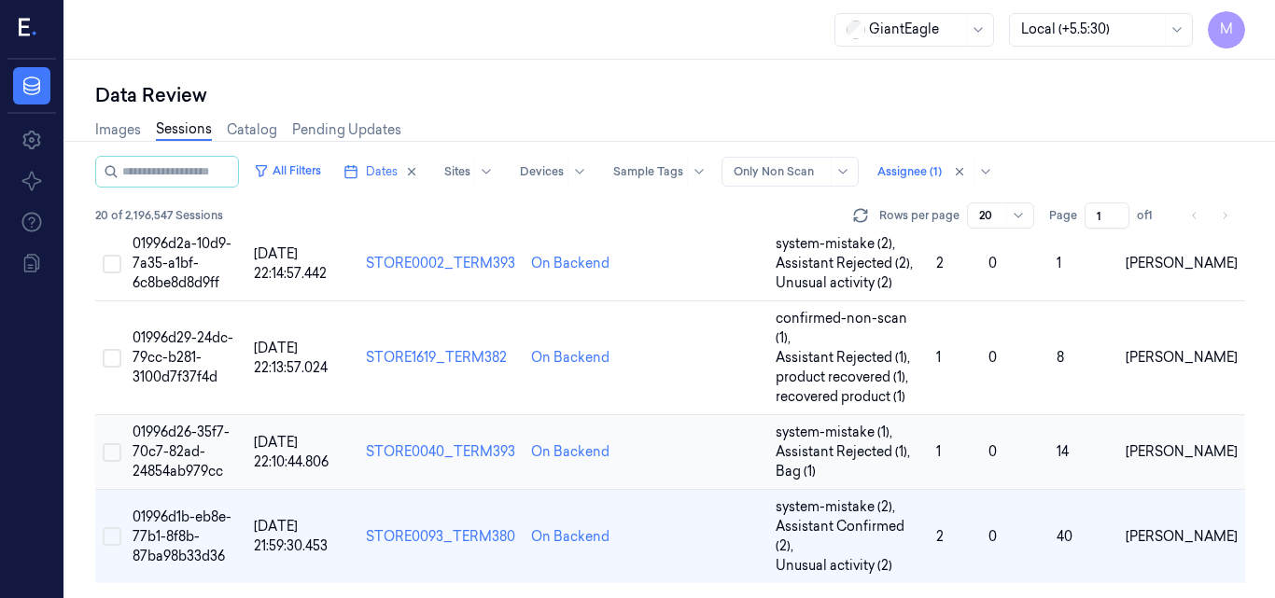
scroll to position [1343, 0]
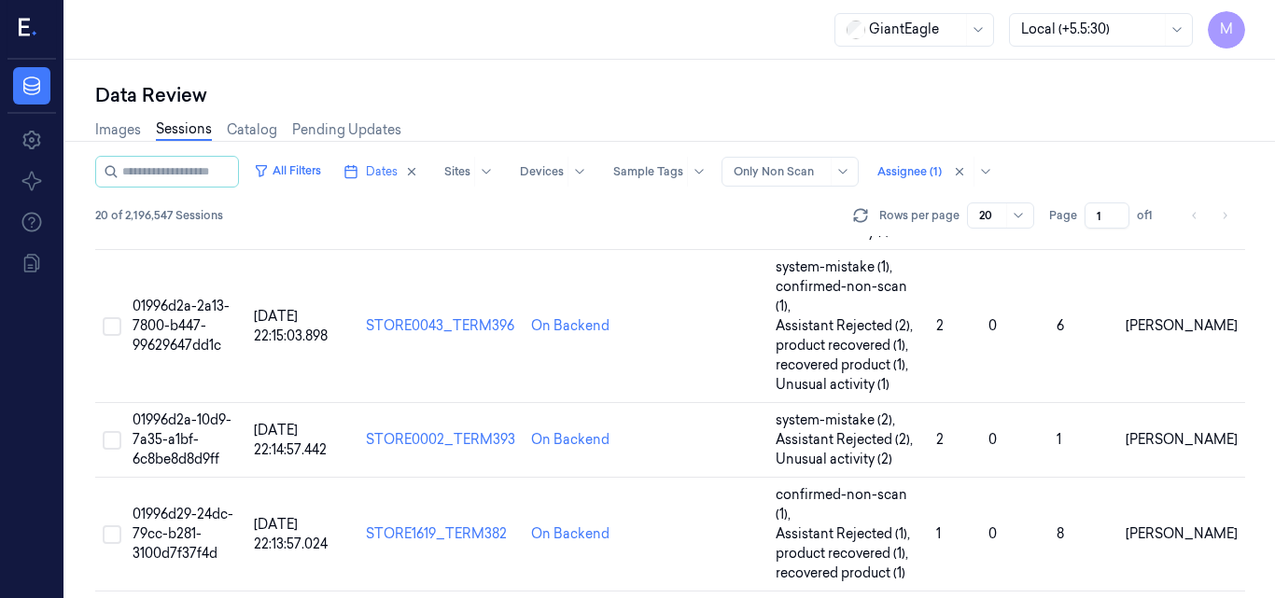
click at [1122, 222] on input "1" at bounding box center [1107, 216] width 45 height 26
click at [1117, 219] on input "1" at bounding box center [1107, 216] width 45 height 26
click at [1122, 212] on input "1" at bounding box center [1107, 216] width 45 height 26
click at [1017, 250] on td "0" at bounding box center [1015, 326] width 68 height 153
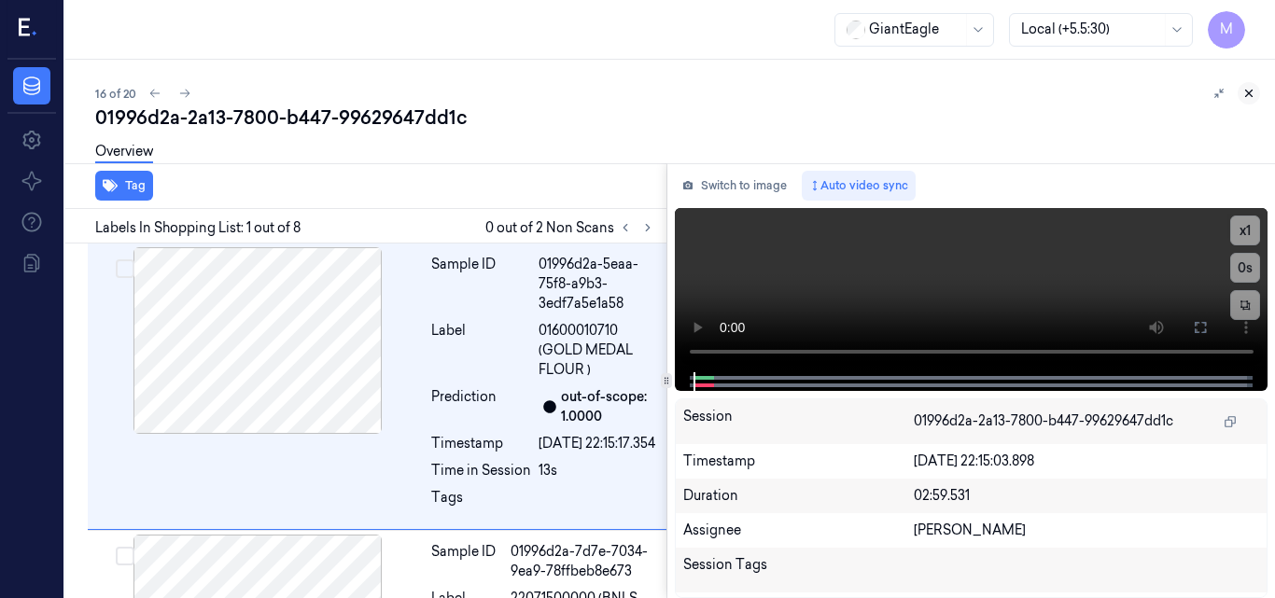
click at [1245, 96] on icon at bounding box center [1248, 93] width 13 height 13
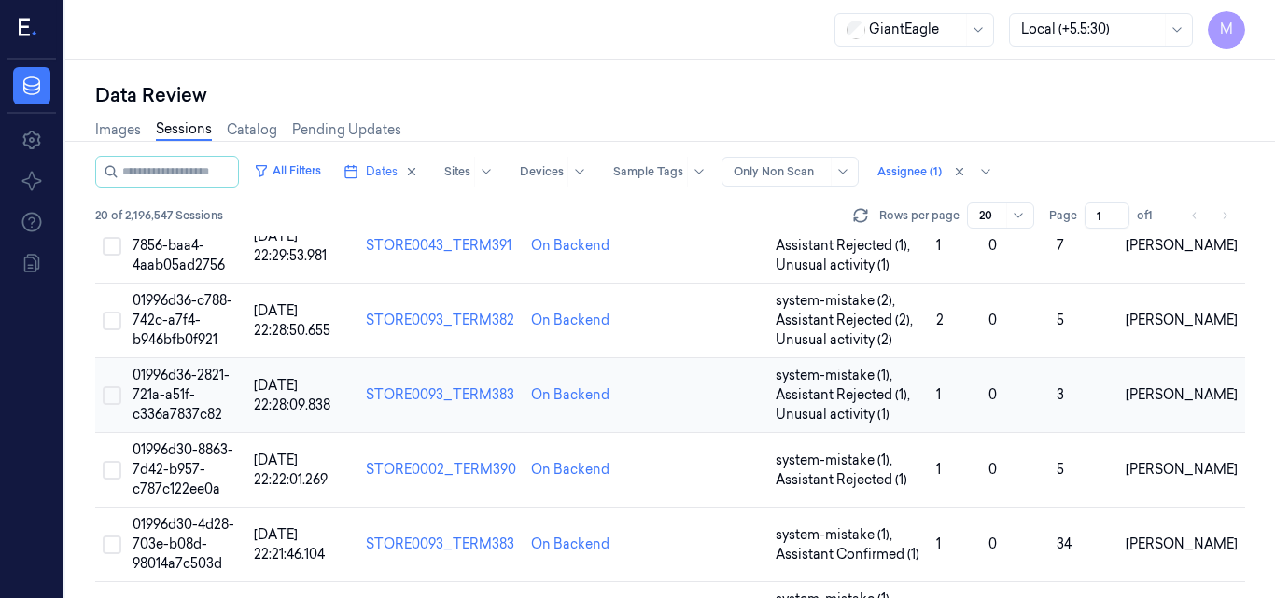
scroll to position [560, 0]
click at [1007, 217] on span at bounding box center [1006, 215] width 1 height 24
click at [1003, 249] on div "50" at bounding box center [1001, 253] width 43 height 20
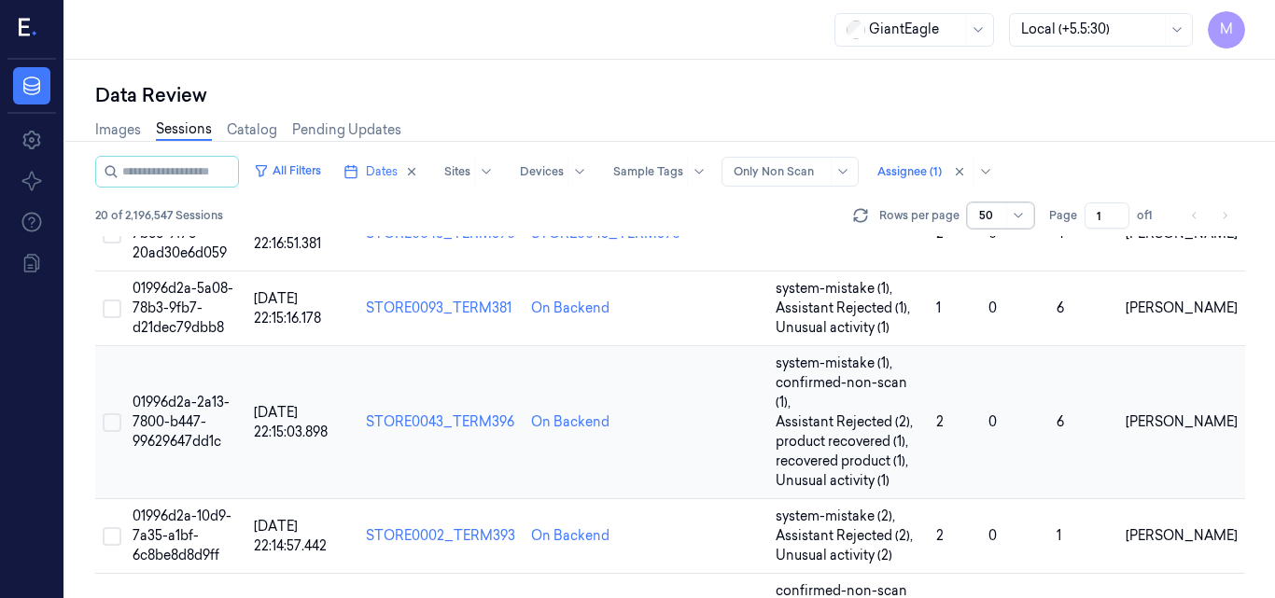
scroll to position [1343, 0]
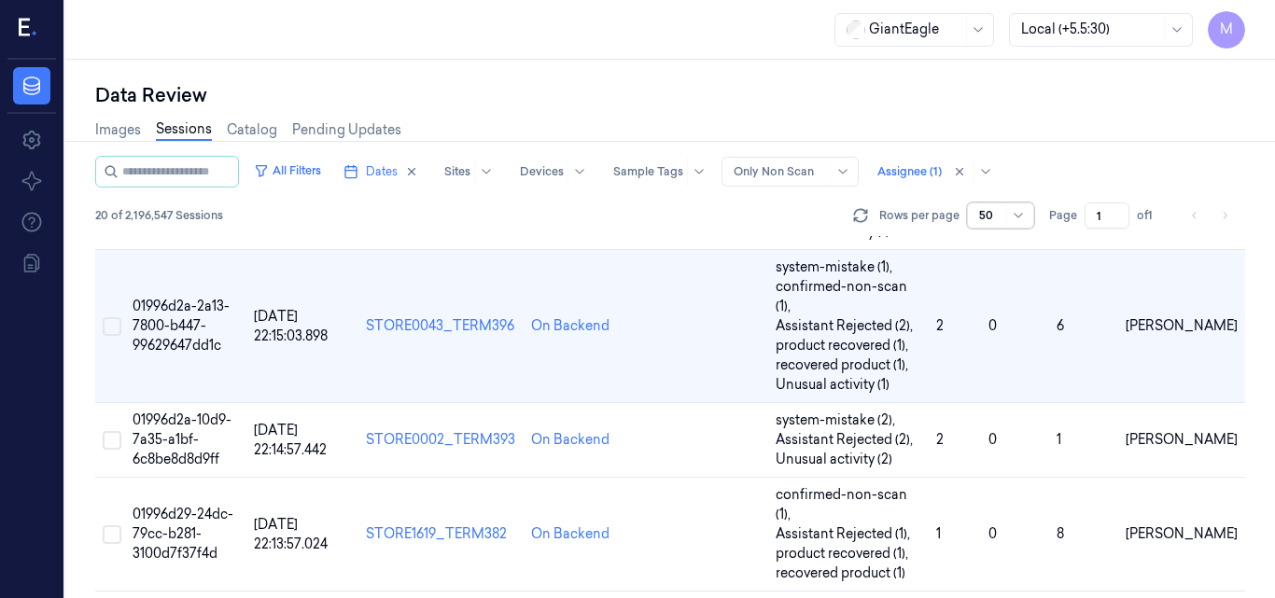
click at [1107, 214] on input "1" at bounding box center [1107, 216] width 45 height 26
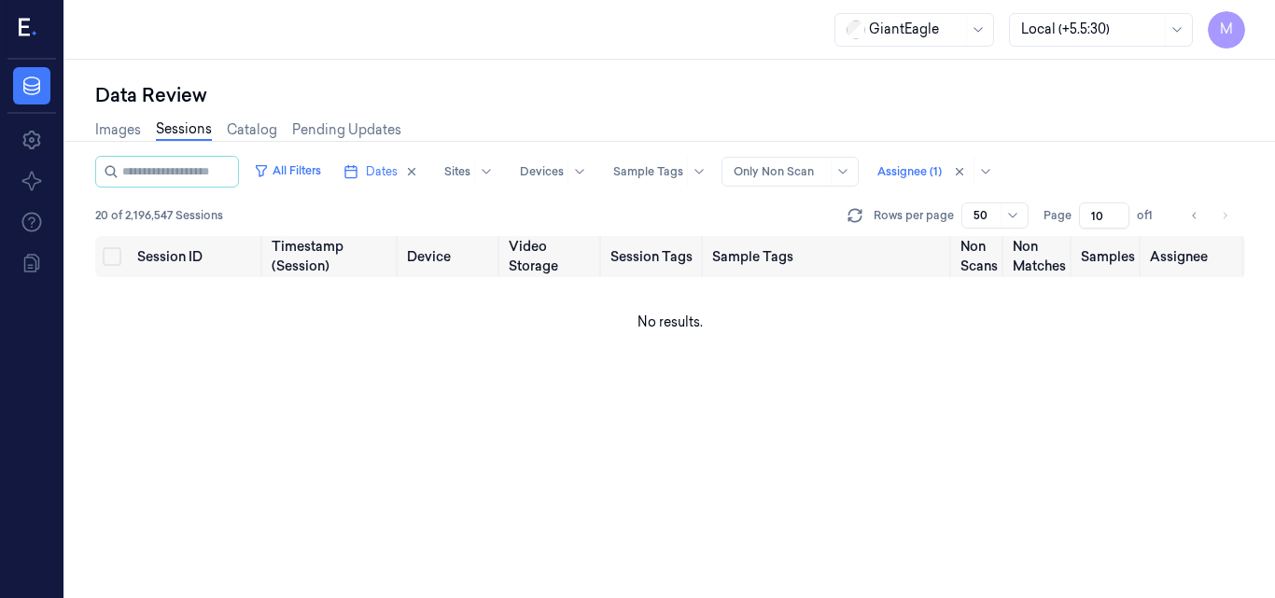
type input "10"
click at [992, 217] on div at bounding box center [985, 215] width 23 height 17
click at [1015, 221] on icon at bounding box center [1012, 215] width 15 height 15
click at [1044, 181] on div "All Filters Dates Sites Devices Sample Tags Alert Type Only Non Scan Assignee (…" at bounding box center [670, 172] width 1150 height 32
type input "1"
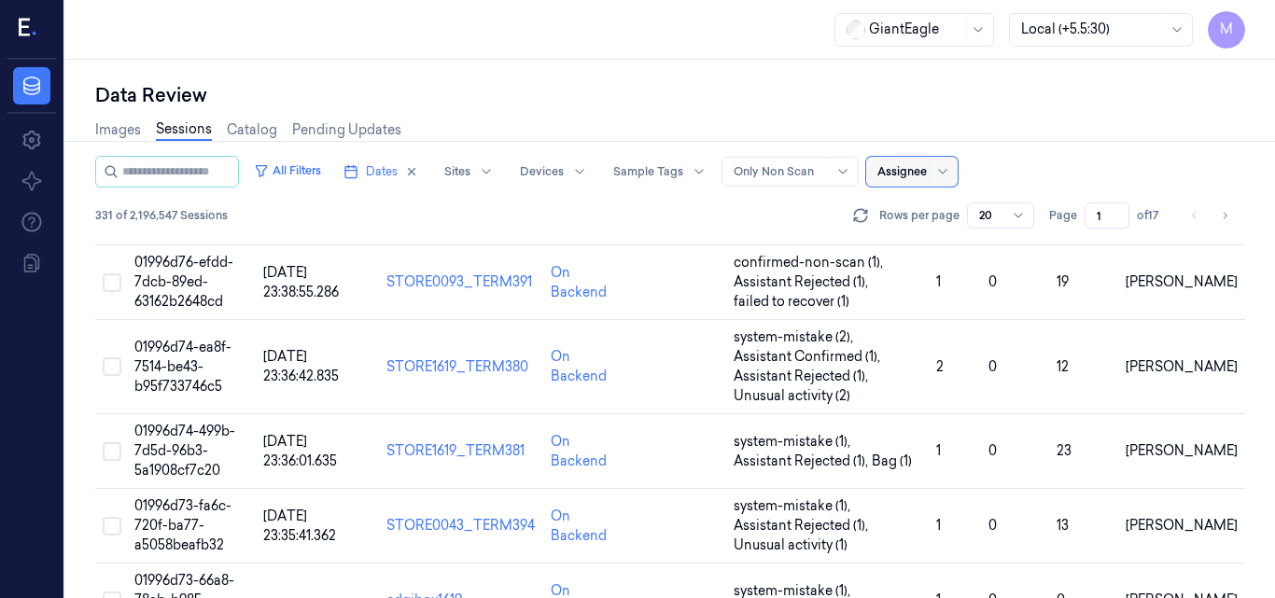
click at [927, 175] on div at bounding box center [901, 171] width 49 height 17
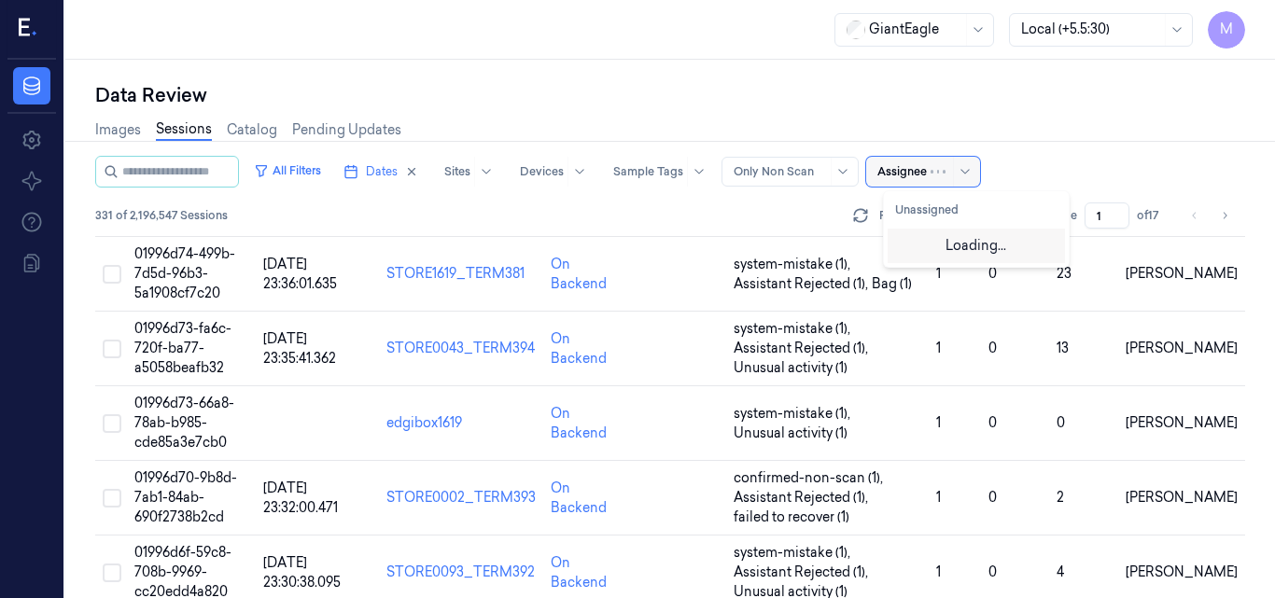
scroll to position [1096, 0]
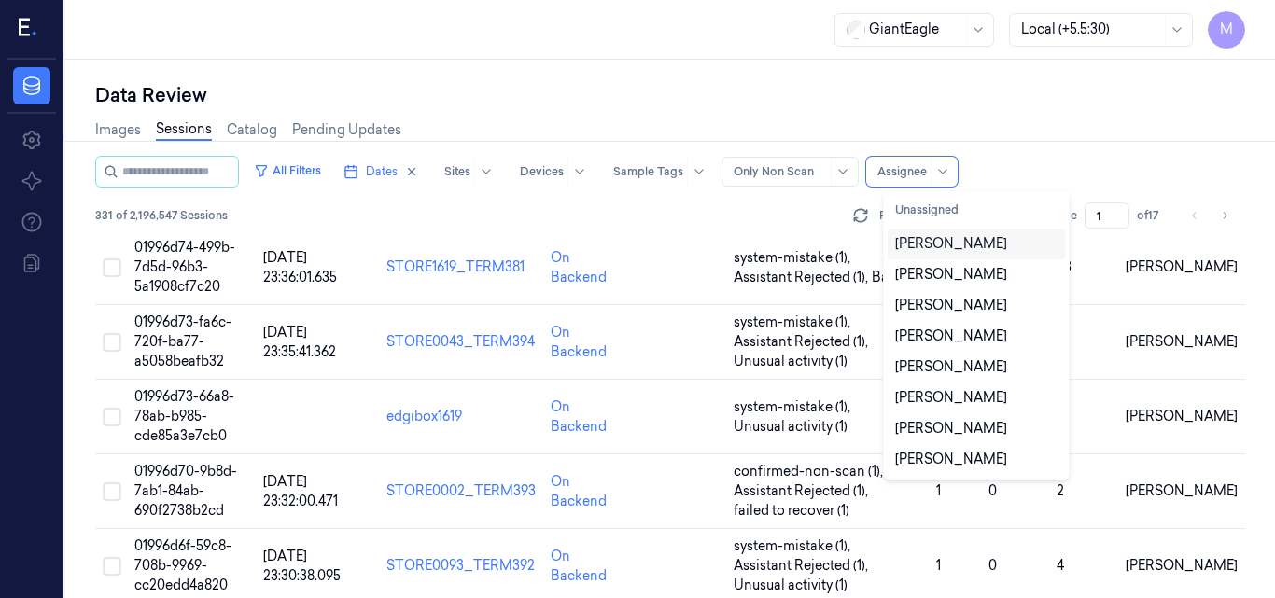
click at [941, 240] on div "[PERSON_NAME]" at bounding box center [951, 244] width 112 height 20
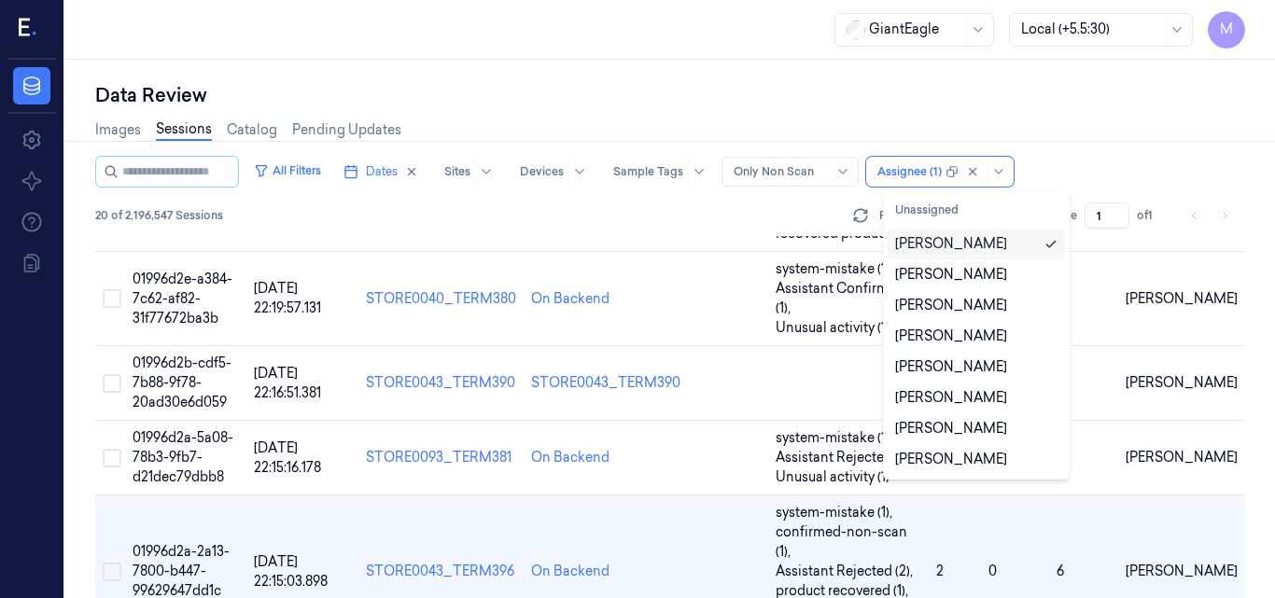
scroll to position [1125, 0]
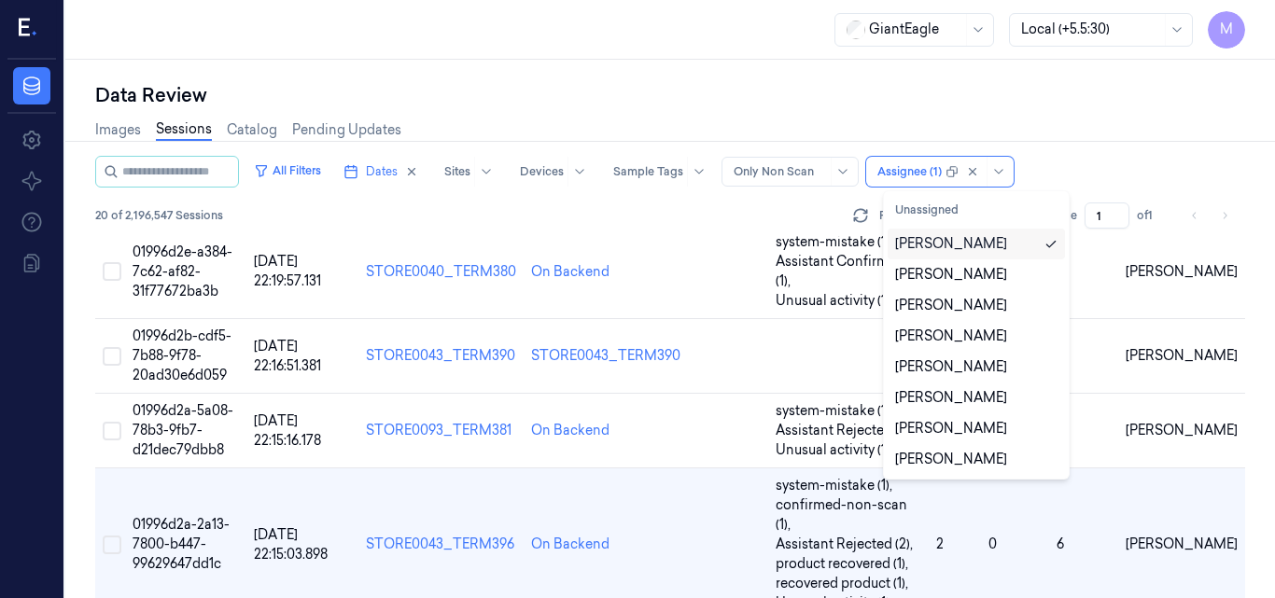
click at [1097, 170] on div "All Filters Dates Sites Devices Sample Tags Alert Type Only Non Scan option moh…" at bounding box center [670, 172] width 1150 height 32
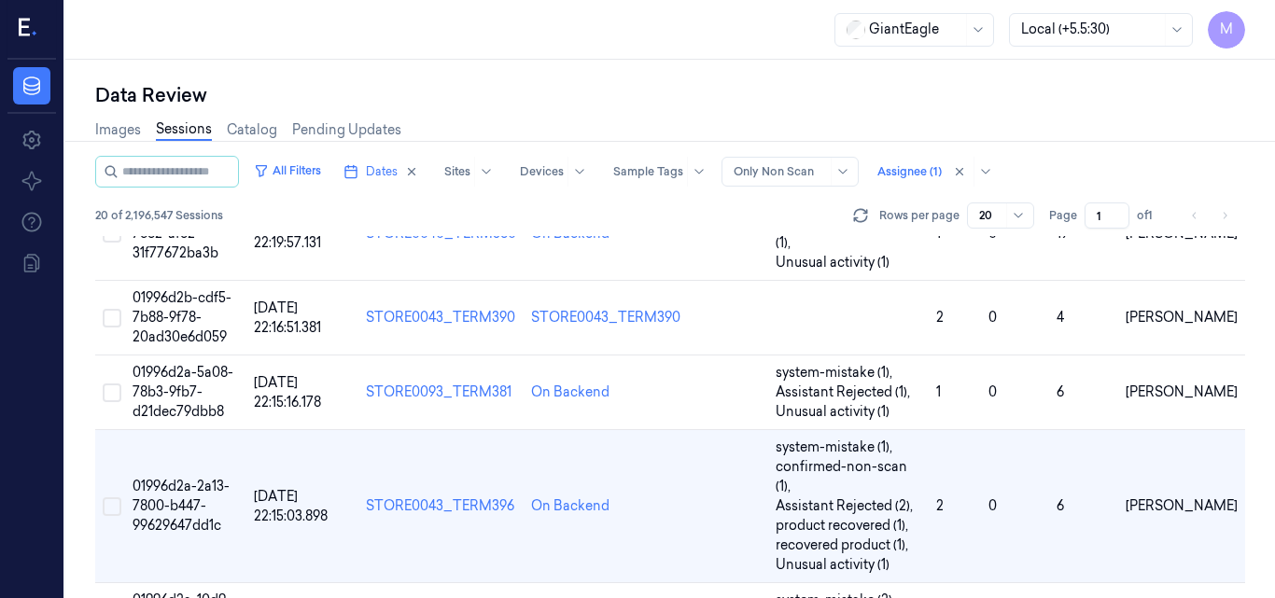
scroll to position [1343, 0]
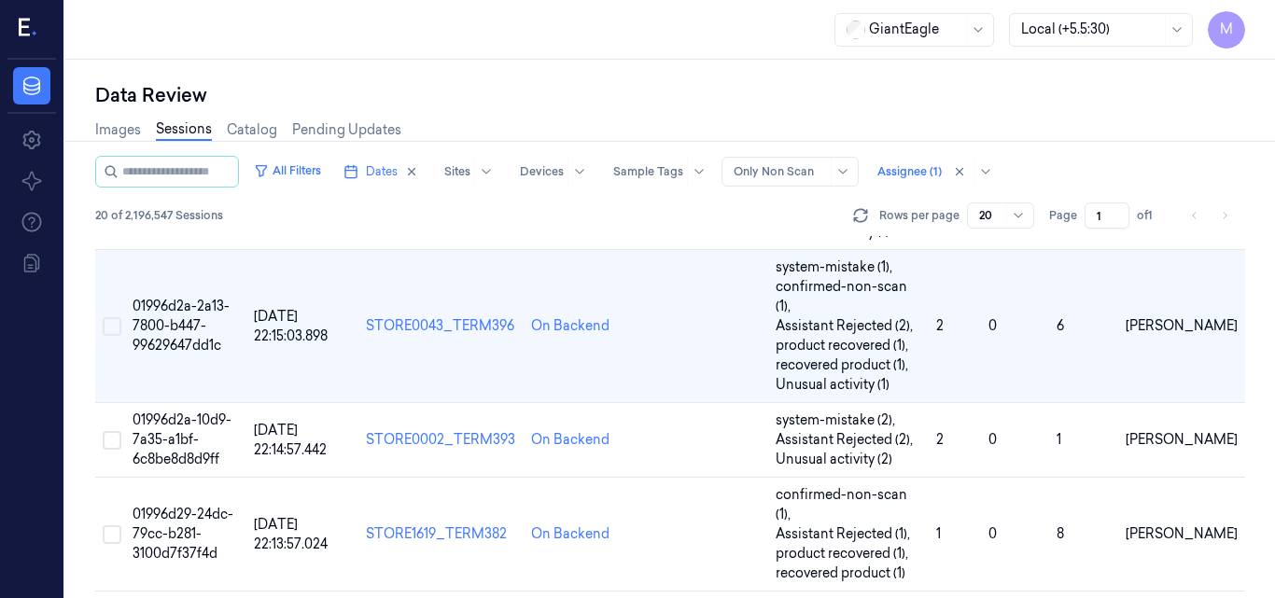
click at [1126, 39] on div "Local (+5.5:30)" at bounding box center [1091, 30] width 140 height 32
click at [1121, 67] on div "Account Time (-04:00)" at bounding box center [1091, 71] width 140 height 20
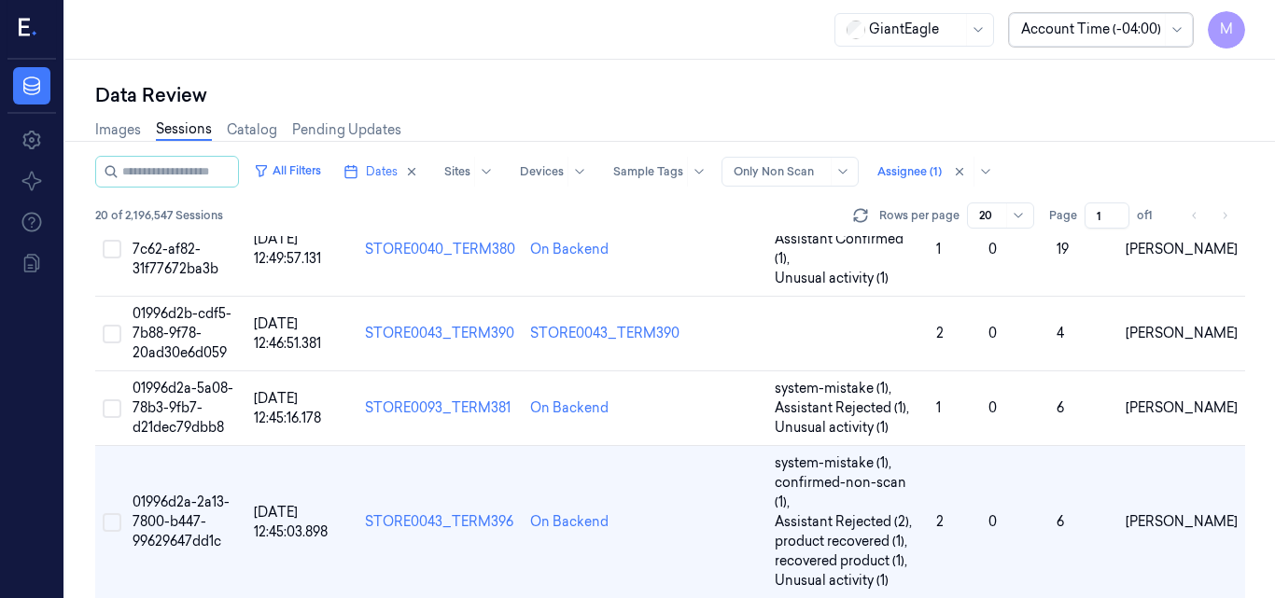
scroll to position [1125, 0]
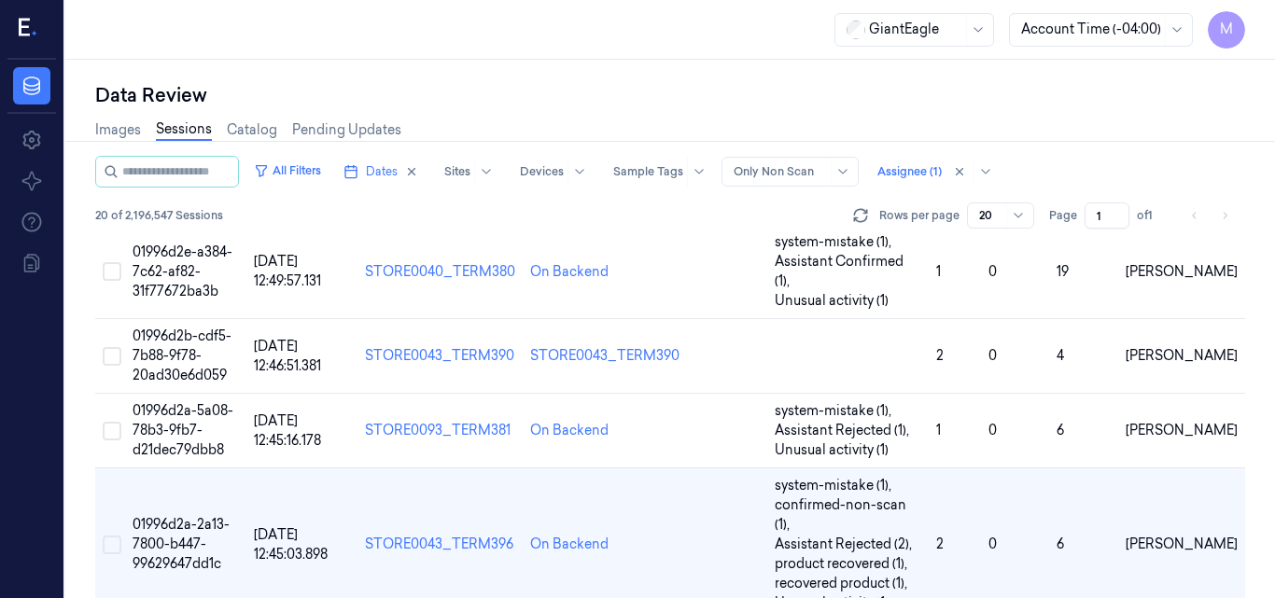
click at [1038, 100] on div "Data Review" at bounding box center [670, 95] width 1150 height 26
click at [418, 170] on button "Dates" at bounding box center [381, 172] width 90 height 30
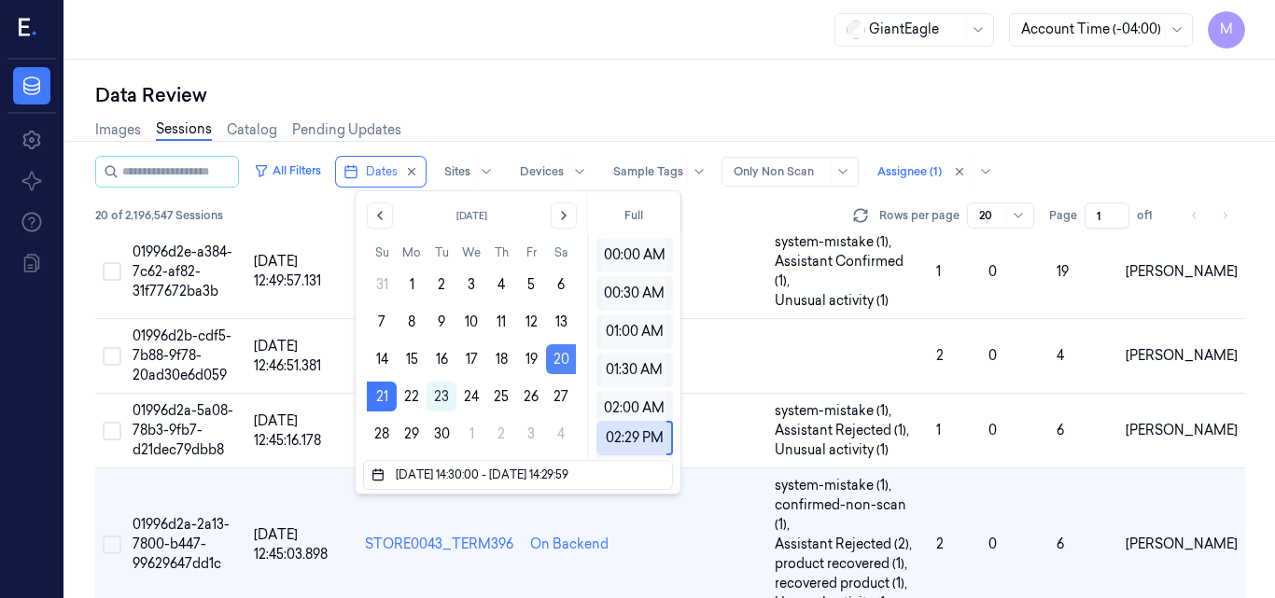
click at [559, 363] on button "20" at bounding box center [561, 359] width 30 height 30
type input "[DATE] 14:30:00 - [DATE] 14:29:00"
click at [521, 95] on div "Data Review" at bounding box center [670, 95] width 1150 height 26
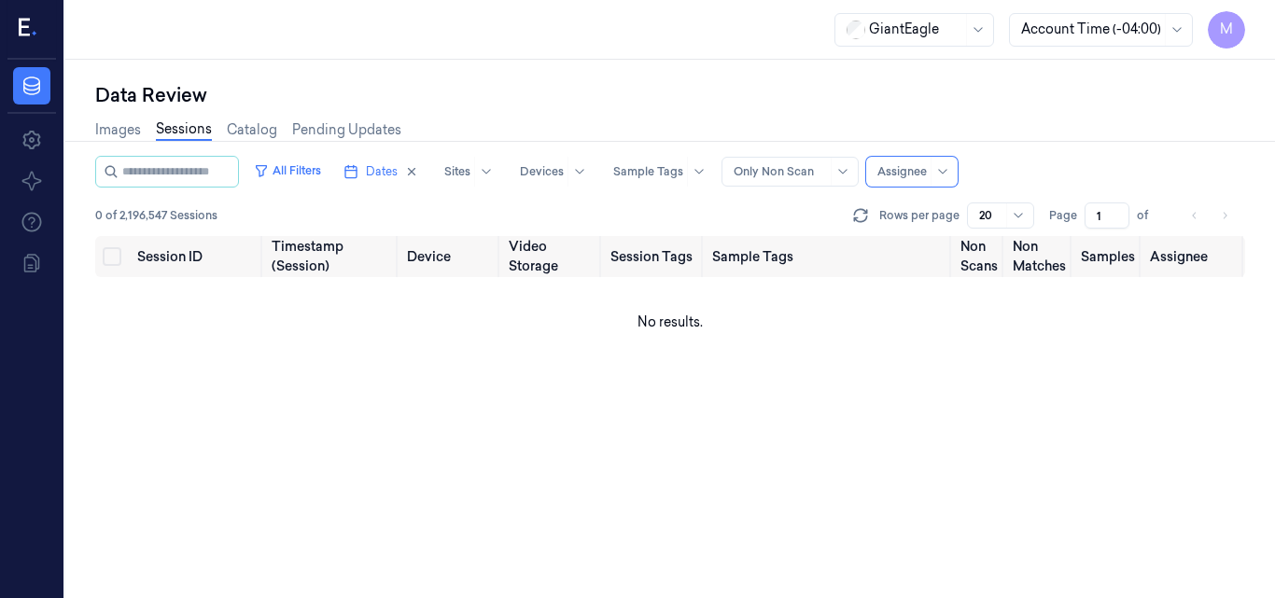
click at [912, 110] on div "Images Sessions Catalog Pending Updates" at bounding box center [670, 132] width 1150 height 48
click at [877, 221] on div "Rows per page 20" at bounding box center [941, 216] width 185 height 26
click at [862, 214] on icon at bounding box center [860, 215] width 19 height 19
click at [420, 167] on button "Dates" at bounding box center [381, 172] width 90 height 30
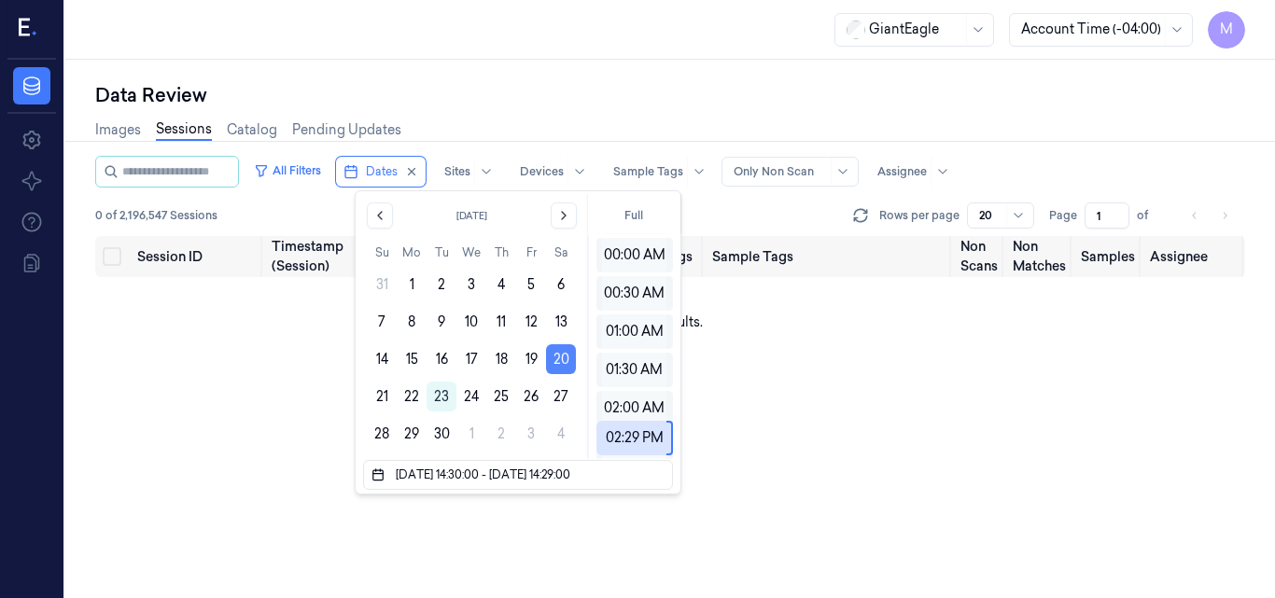
click at [558, 367] on button "20" at bounding box center [561, 359] width 30 height 30
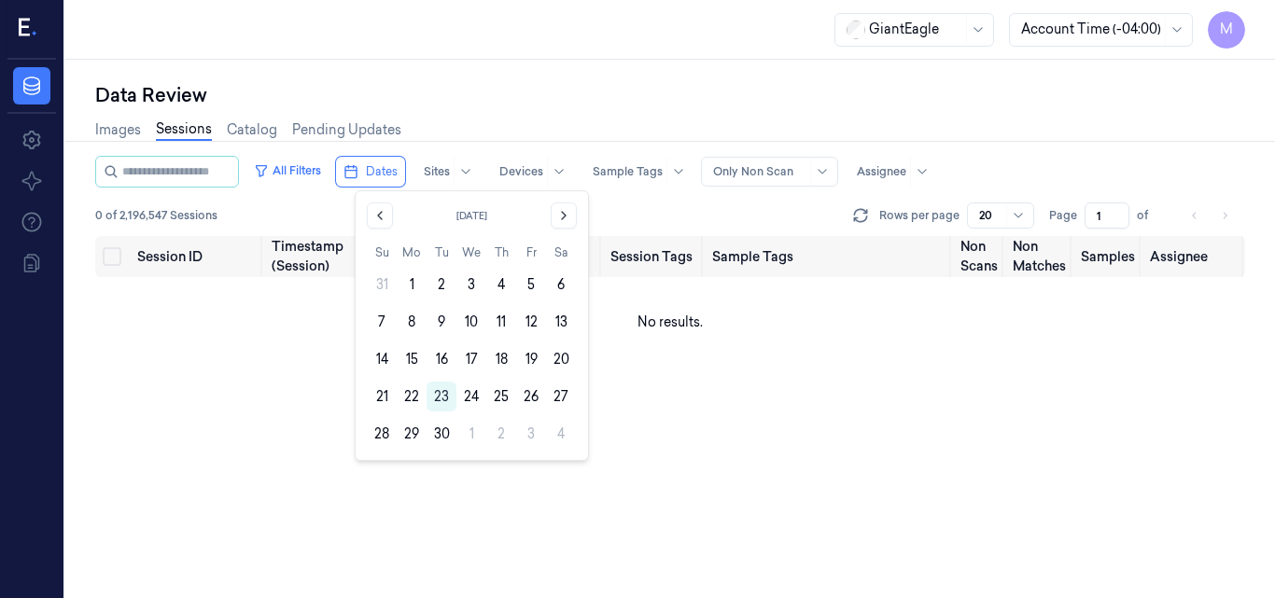
click at [558, 367] on button "20" at bounding box center [561, 359] width 30 height 30
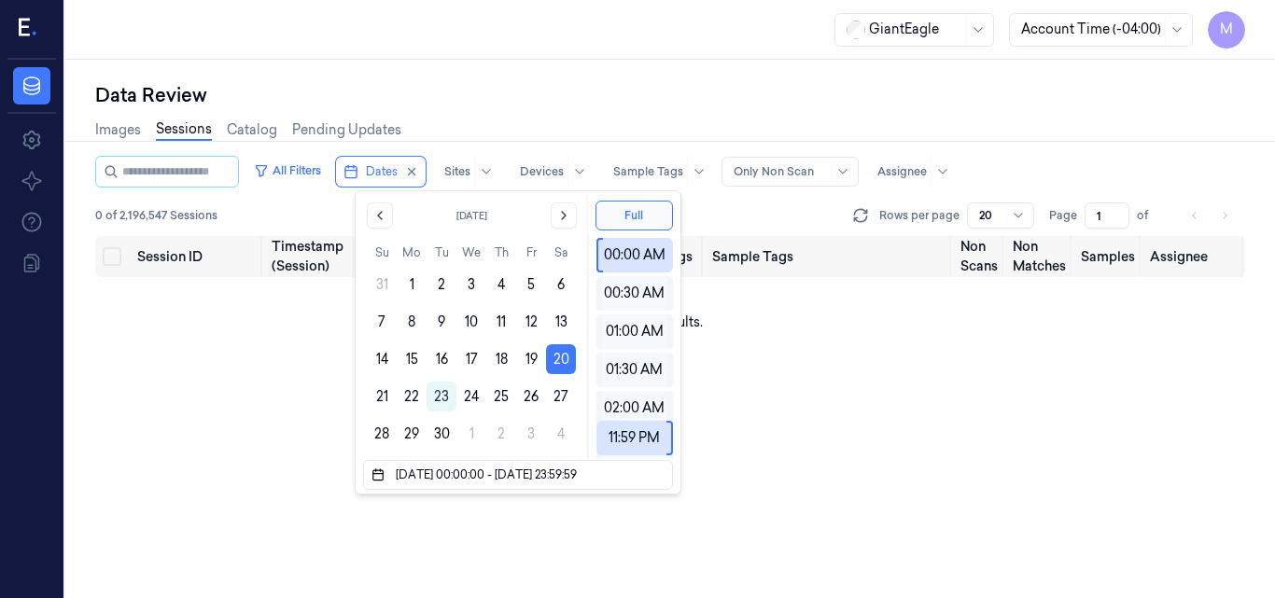
click at [558, 367] on button "20" at bounding box center [561, 359] width 30 height 30
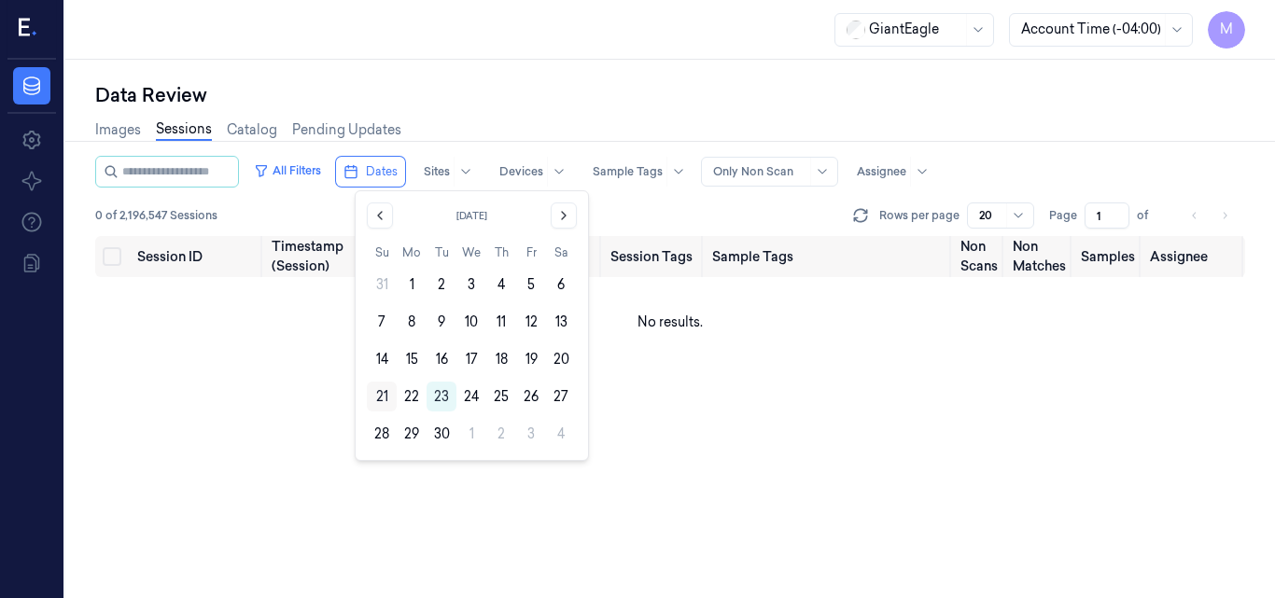
click at [394, 394] on button "21" at bounding box center [382, 397] width 30 height 30
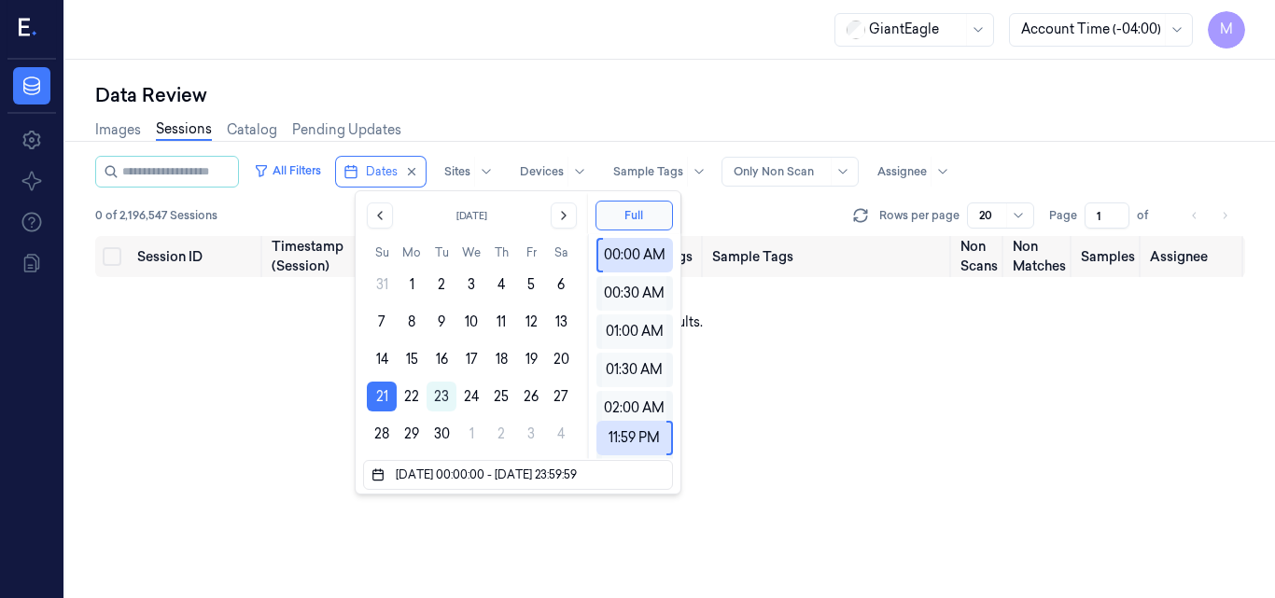
click at [463, 91] on div "Data Review" at bounding box center [670, 95] width 1150 height 26
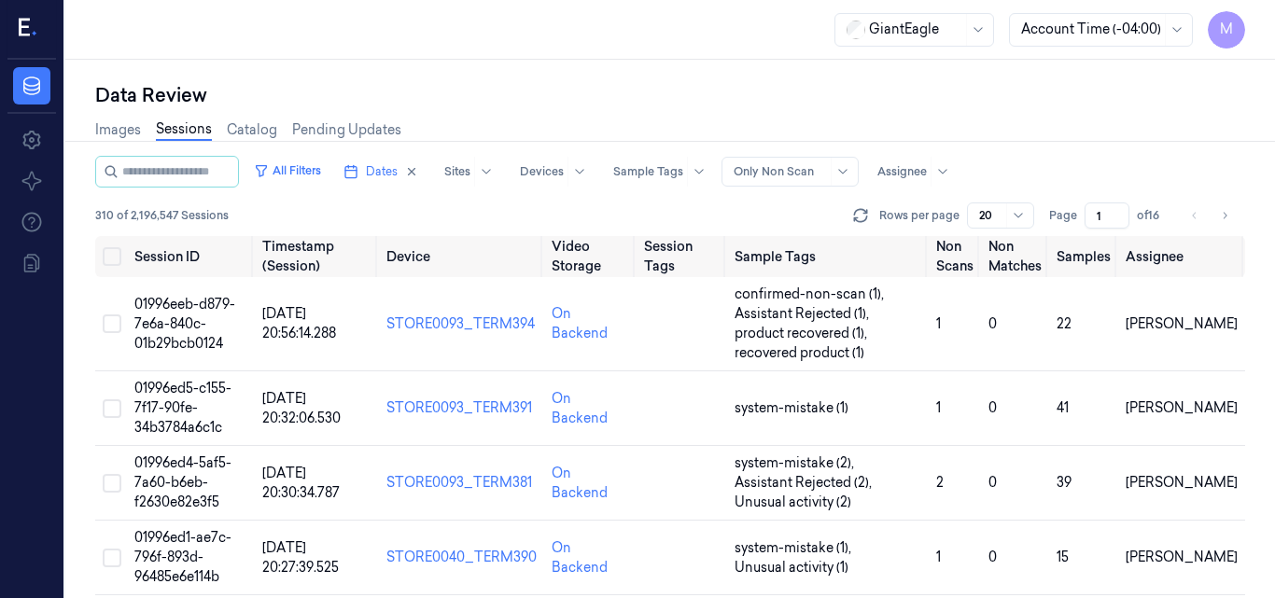
drag, startPoint x: 1104, startPoint y: 222, endPoint x: 1075, endPoint y: 226, distance: 29.2
click at [1075, 226] on div "Page 1 of 16" at bounding box center [1108, 216] width 118 height 26
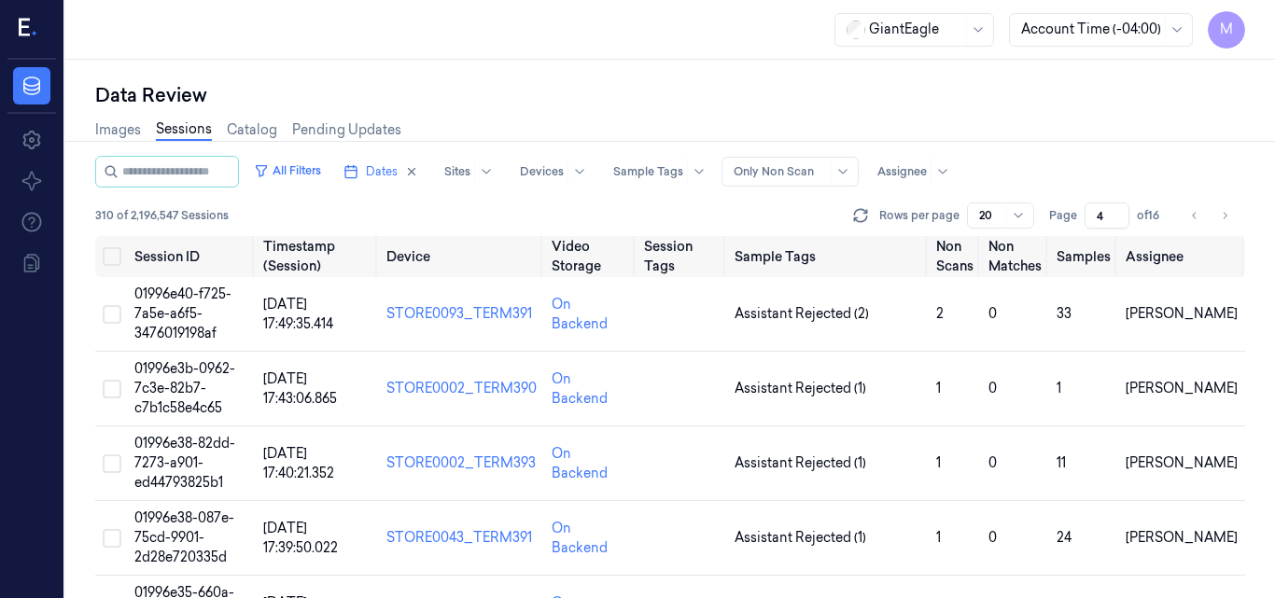
click at [1012, 134] on div "Images Sessions Catalog Pending Updates" at bounding box center [670, 132] width 1150 height 48
drag, startPoint x: 1103, startPoint y: 221, endPoint x: 1086, endPoint y: 221, distance: 16.8
click at [1086, 221] on input "4" at bounding box center [1107, 216] width 45 height 26
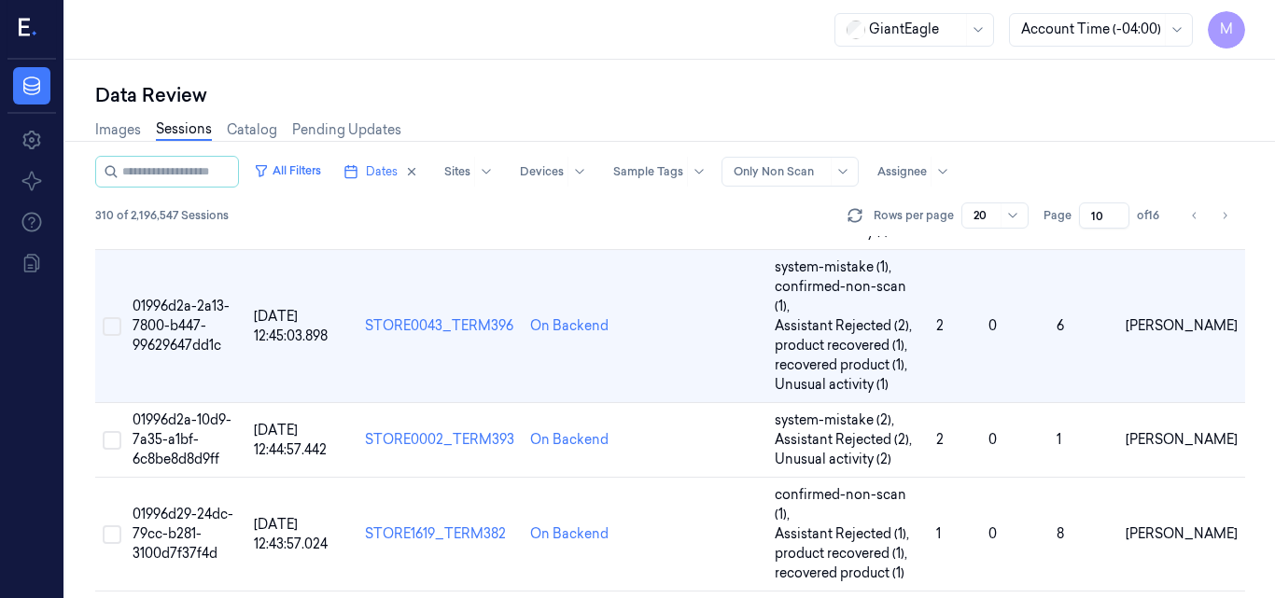
scroll to position [1063, 0]
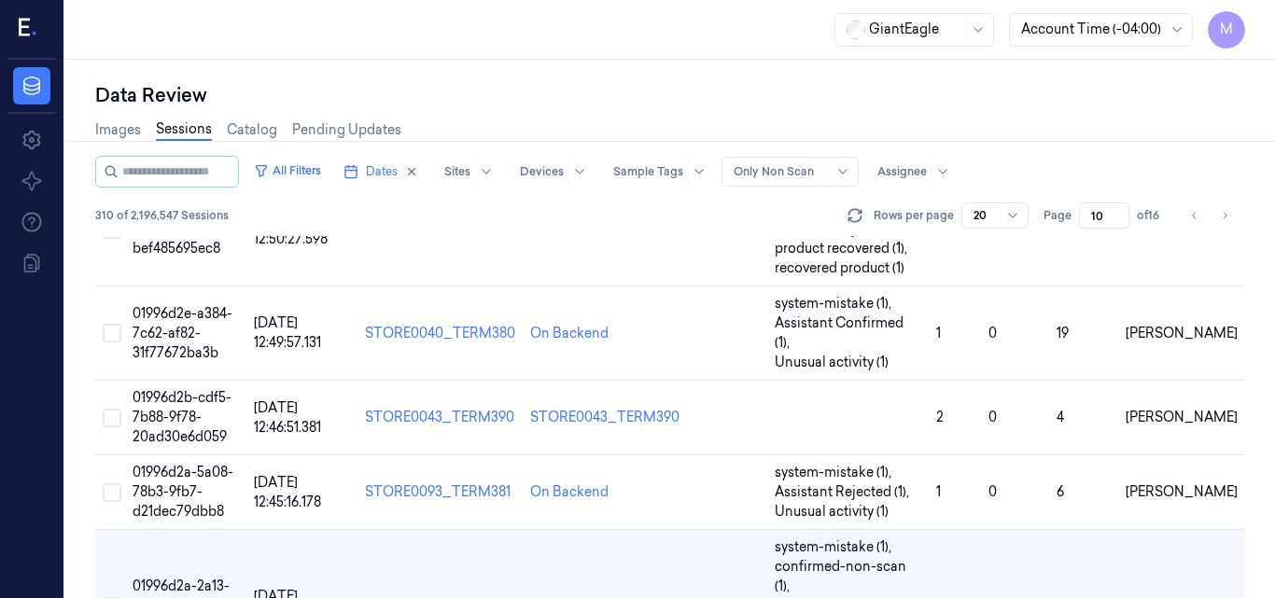
drag, startPoint x: 1104, startPoint y: 213, endPoint x: 1087, endPoint y: 218, distance: 17.7
click at [1087, 218] on input "10" at bounding box center [1104, 216] width 50 height 26
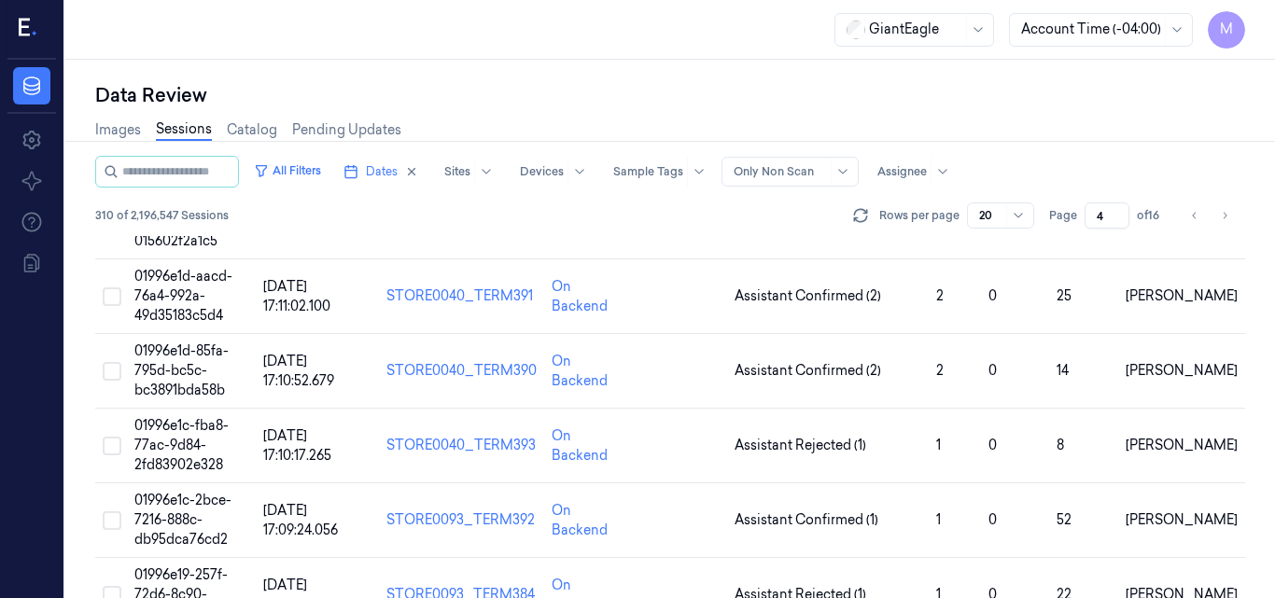
click at [1068, 144] on div "Images Sessions Catalog Pending Updates" at bounding box center [670, 132] width 1150 height 48
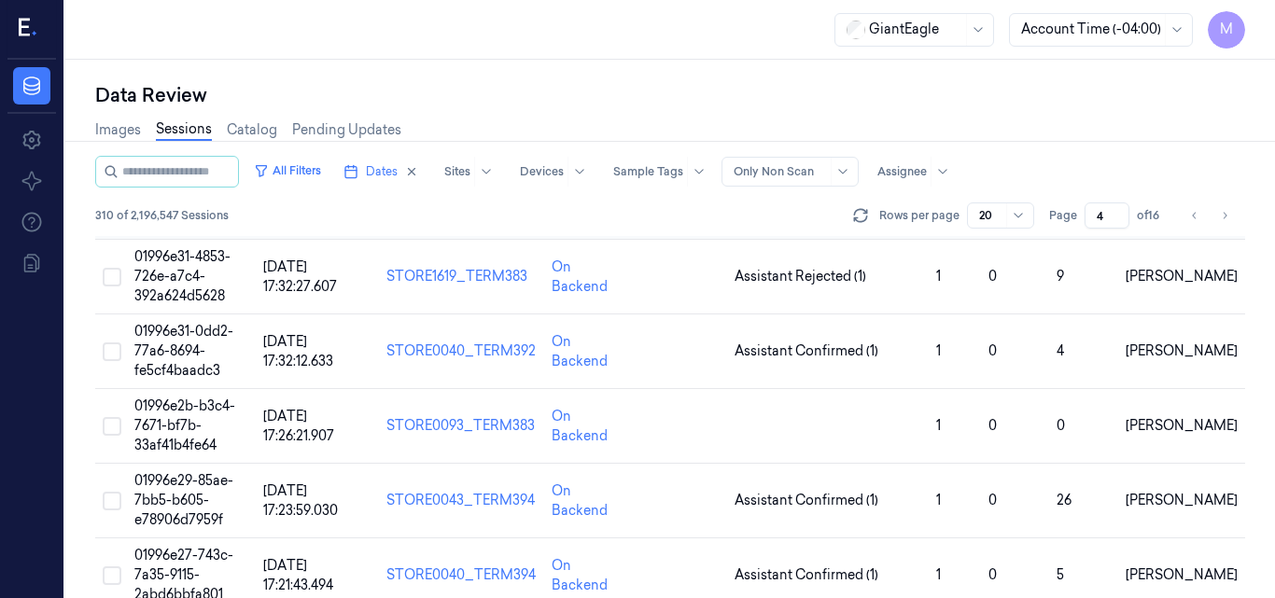
scroll to position [1186, 0]
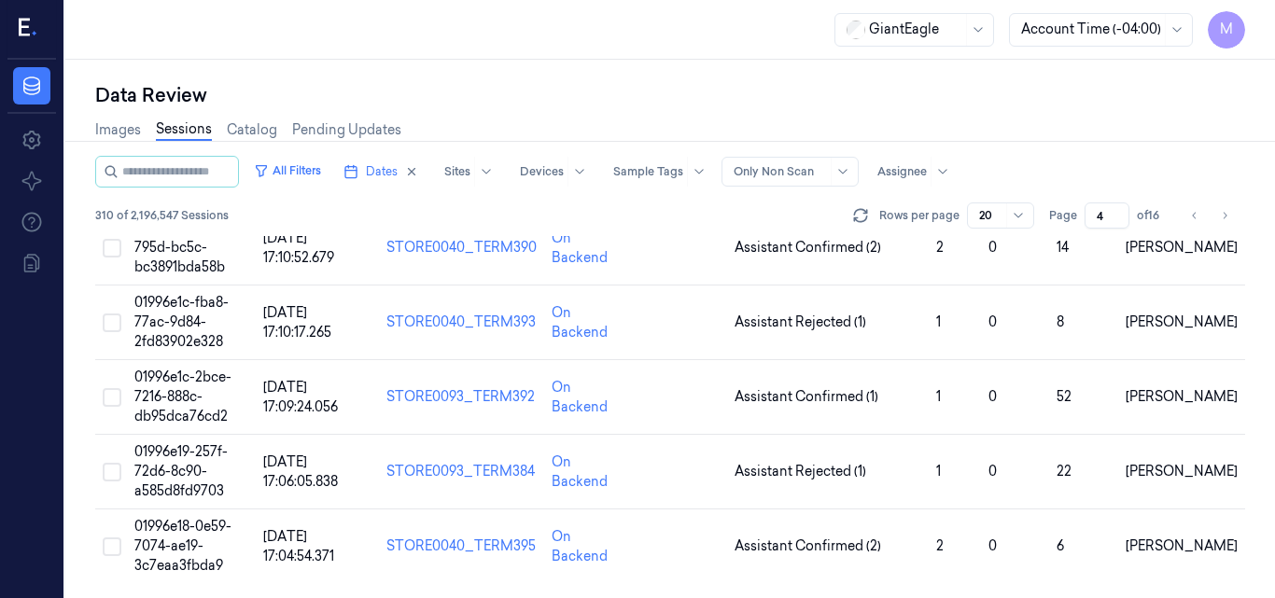
drag, startPoint x: 1103, startPoint y: 220, endPoint x: 1089, endPoint y: 225, distance: 14.8
click at [1089, 225] on input "4" at bounding box center [1107, 216] width 45 height 26
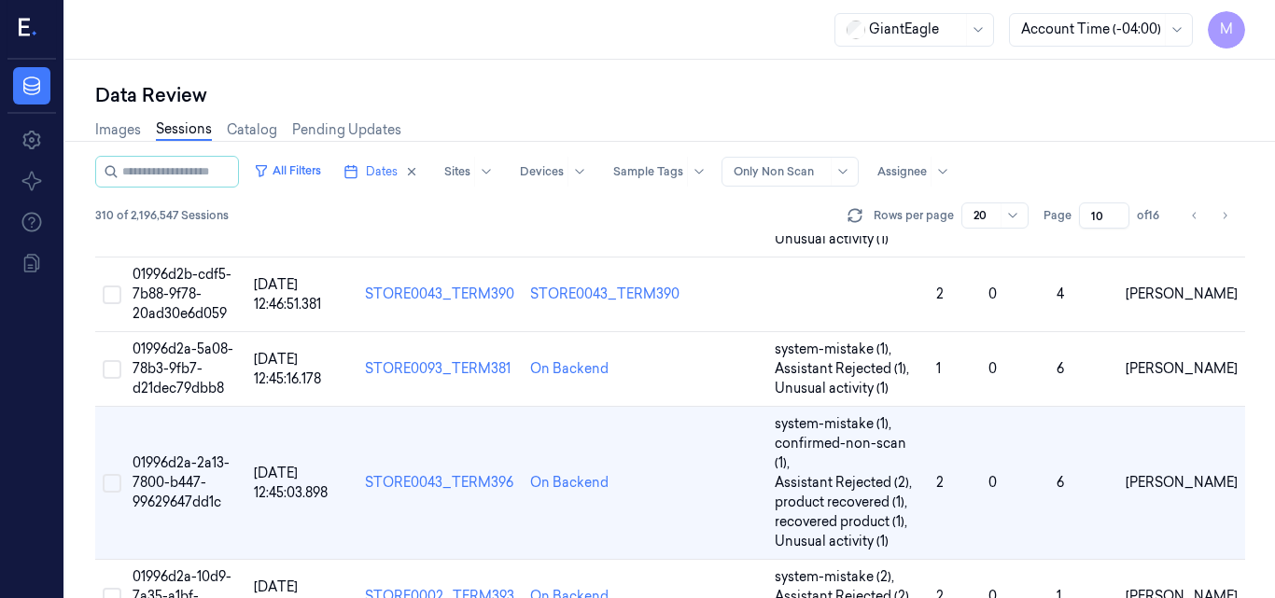
scroll to position [1125, 0]
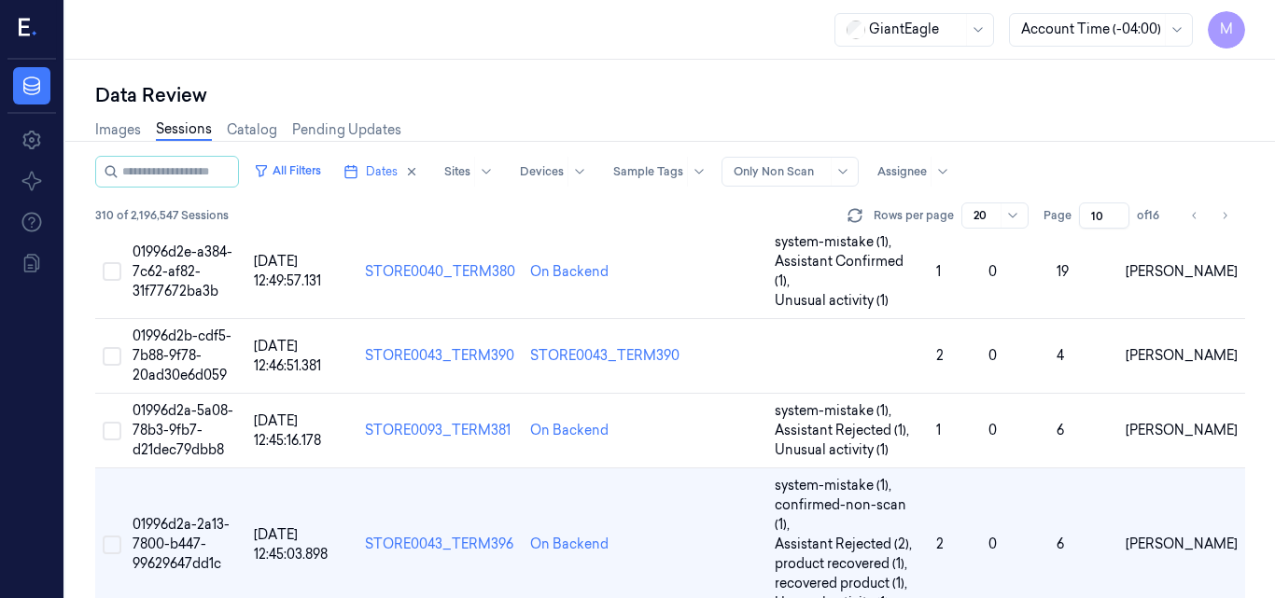
click at [1074, 127] on div "Images Sessions Catalog Pending Updates" at bounding box center [670, 132] width 1150 height 48
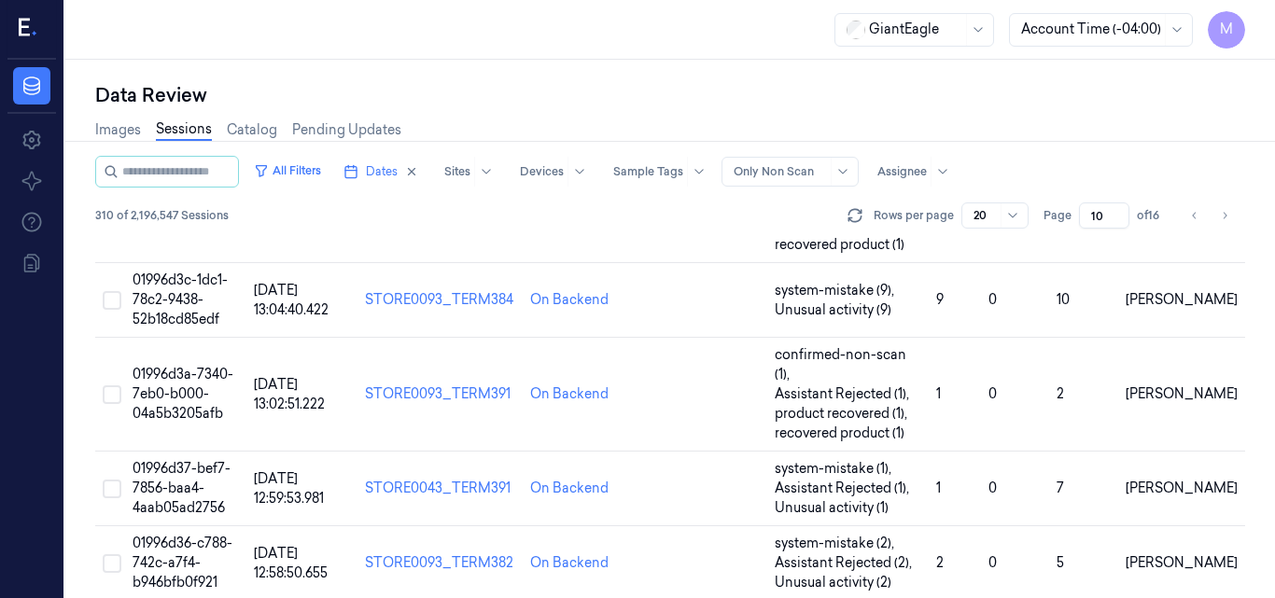
scroll to position [0, 0]
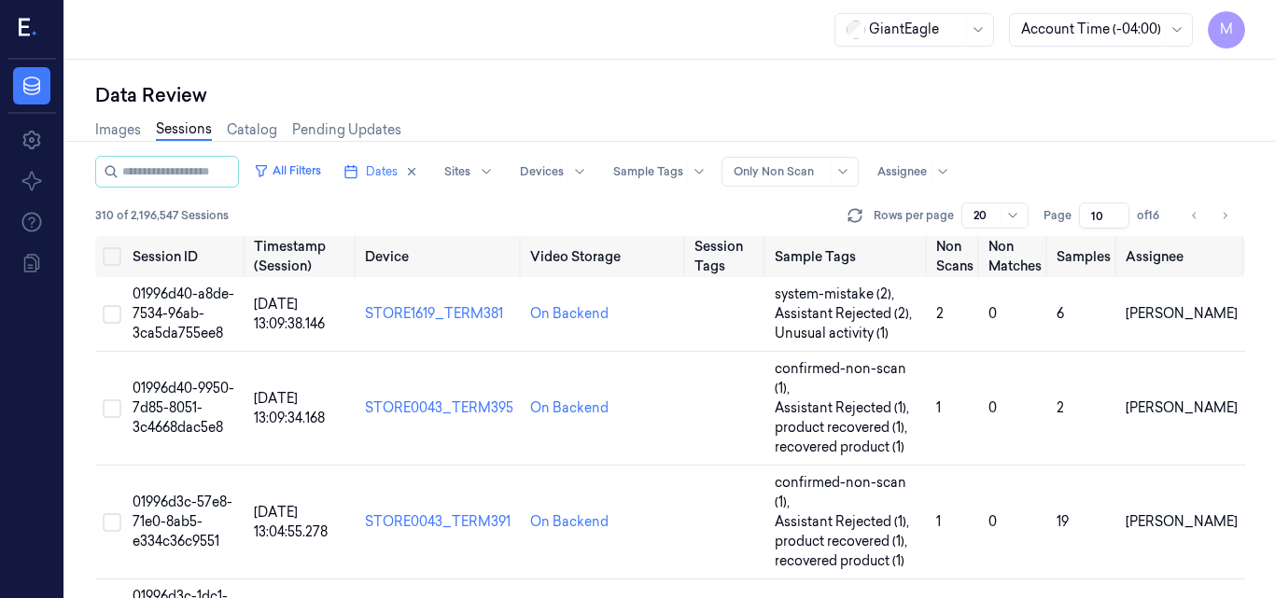
drag, startPoint x: 1106, startPoint y: 213, endPoint x: 1073, endPoint y: 225, distance: 34.8
click at [1073, 225] on div "Page 10 of 16" at bounding box center [1105, 216] width 123 height 26
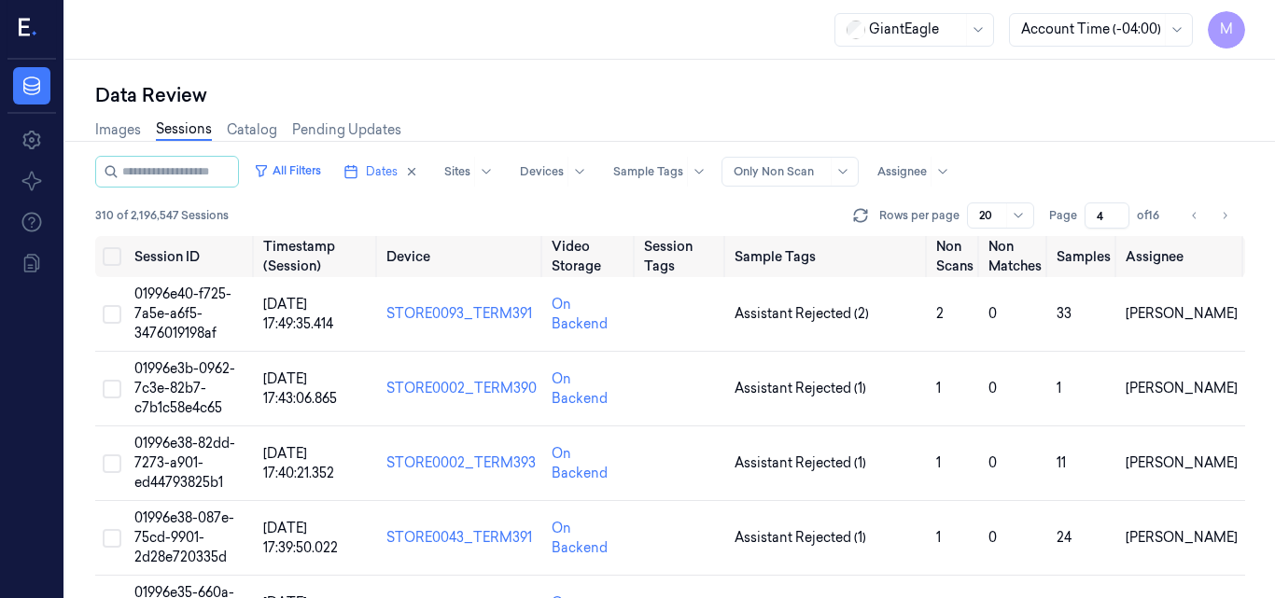
type input "4"
click at [1055, 129] on div "Images Sessions Catalog Pending Updates" at bounding box center [670, 132] width 1150 height 48
click at [1020, 176] on div "All Filters Dates Sites Devices Sample Tags Alert Type Only Non Scan Assignee" at bounding box center [670, 172] width 1150 height 32
click at [192, 303] on td "01996e40-f725-7a5e-a6f5-3476019198af" at bounding box center [191, 314] width 129 height 75
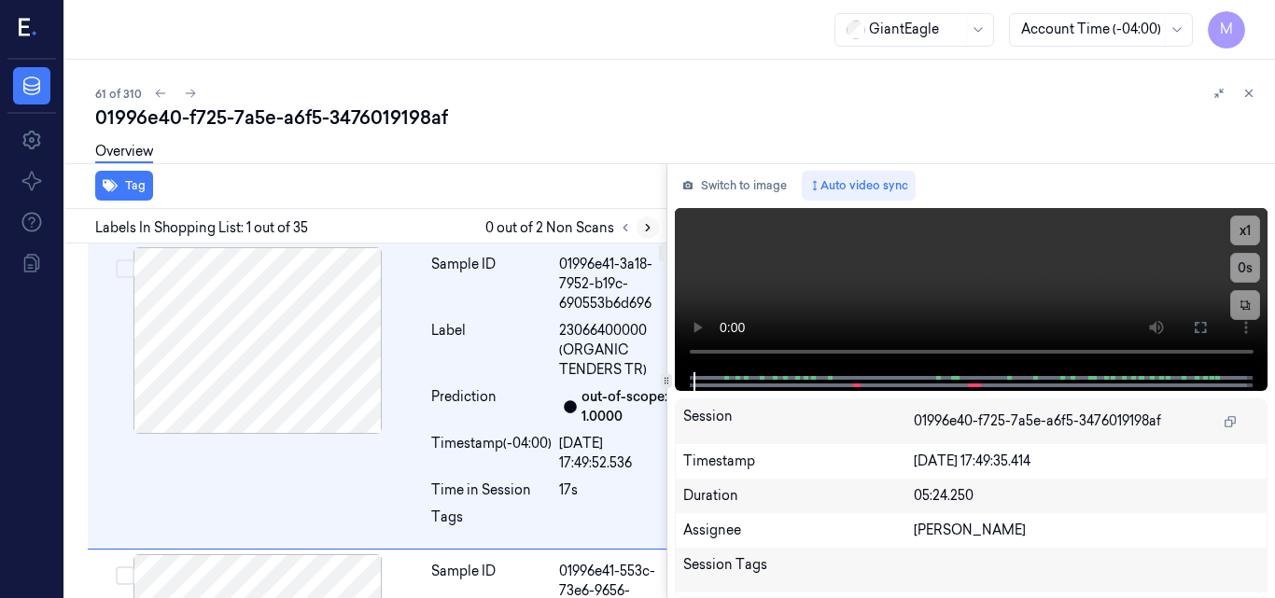
click at [644, 225] on icon at bounding box center [647, 227] width 13 height 13
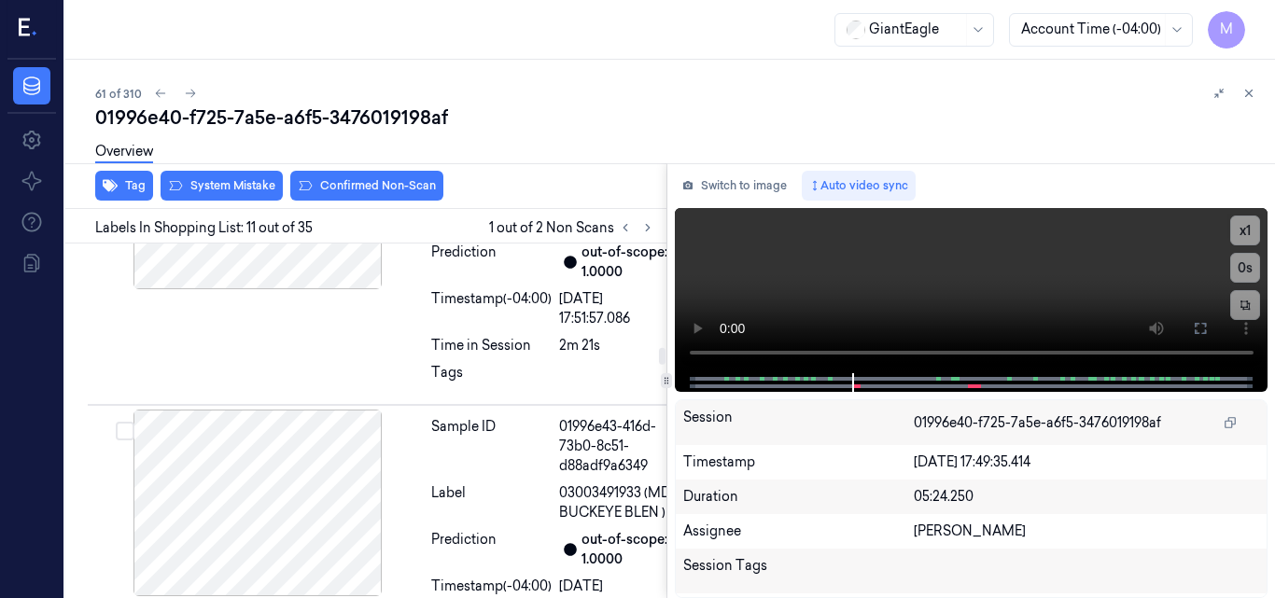
scroll to position [3406, 0]
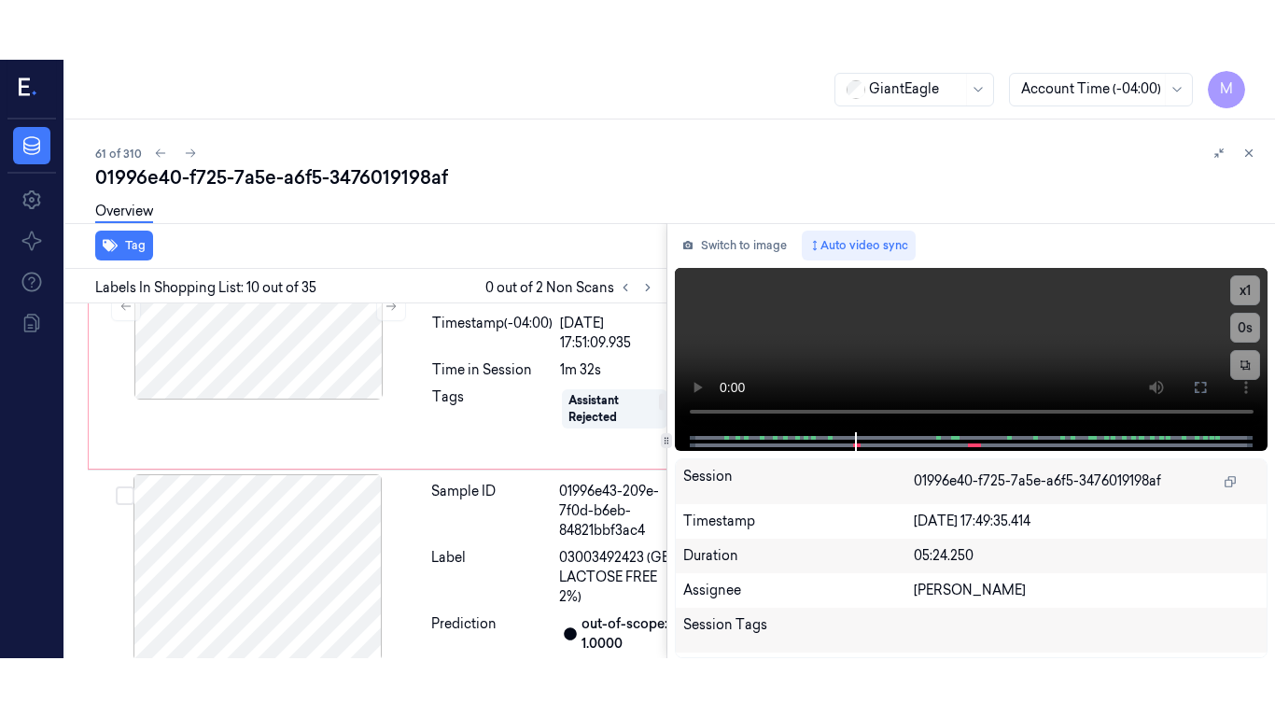
scroll to position [3092, 0]
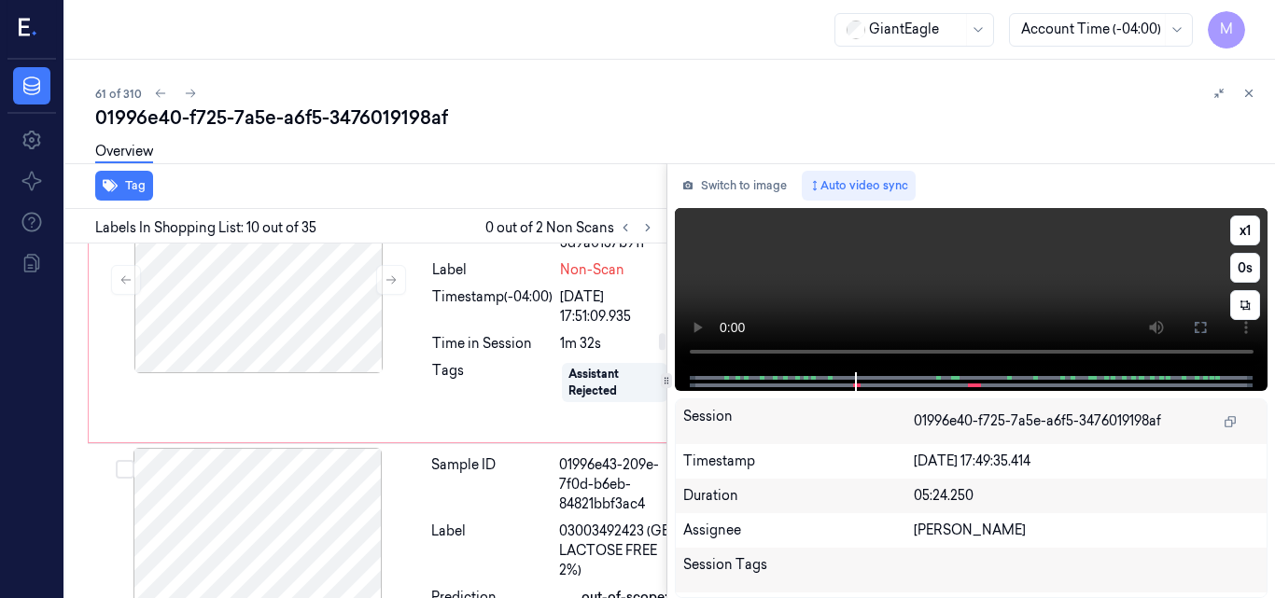
click at [1066, 292] on video at bounding box center [972, 290] width 594 height 164
click at [1197, 324] on icon at bounding box center [1200, 327] width 15 height 15
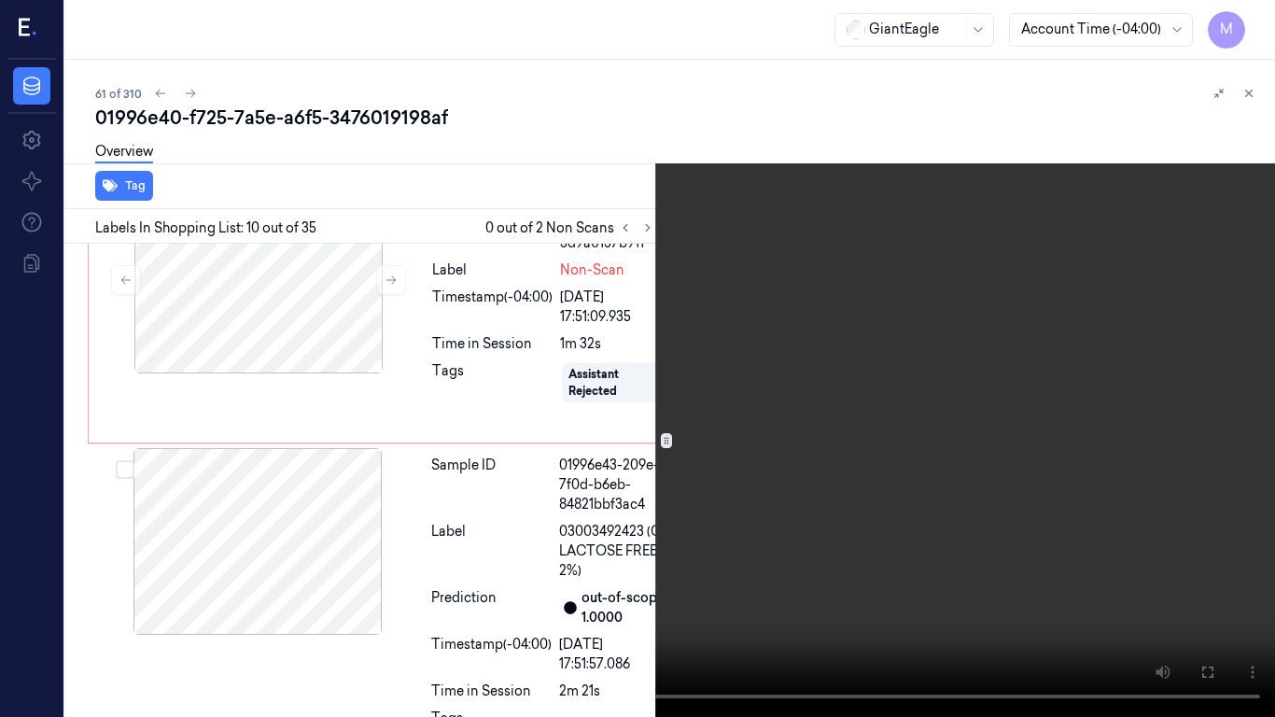
click at [709, 419] on video at bounding box center [637, 358] width 1275 height 717
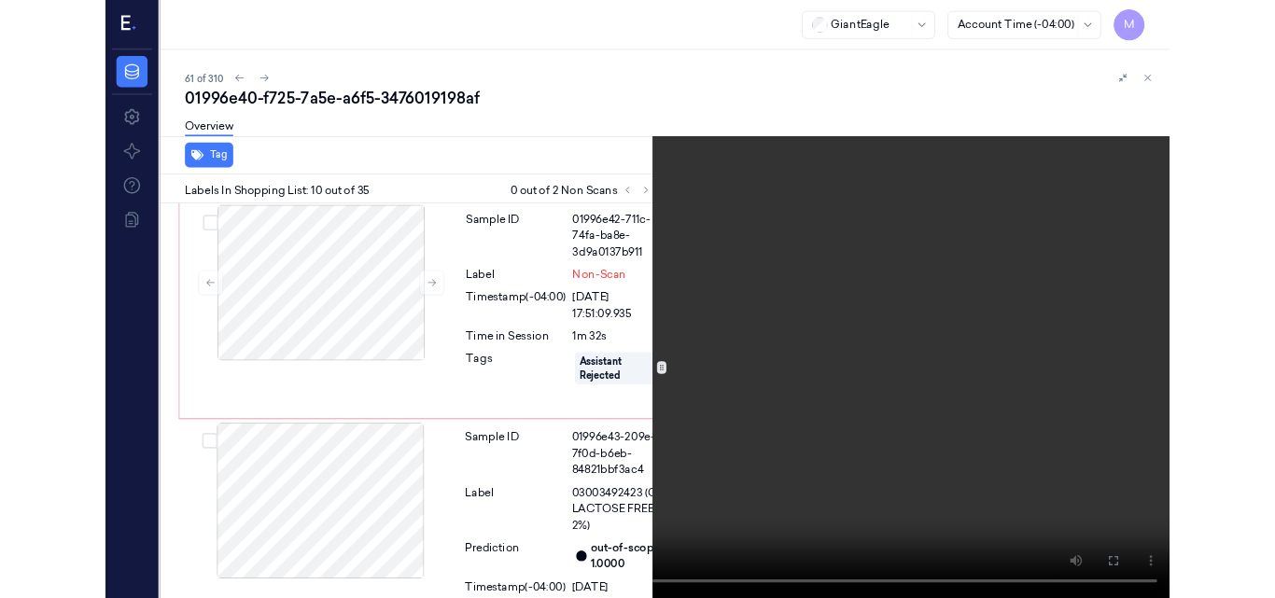
scroll to position [3033, 0]
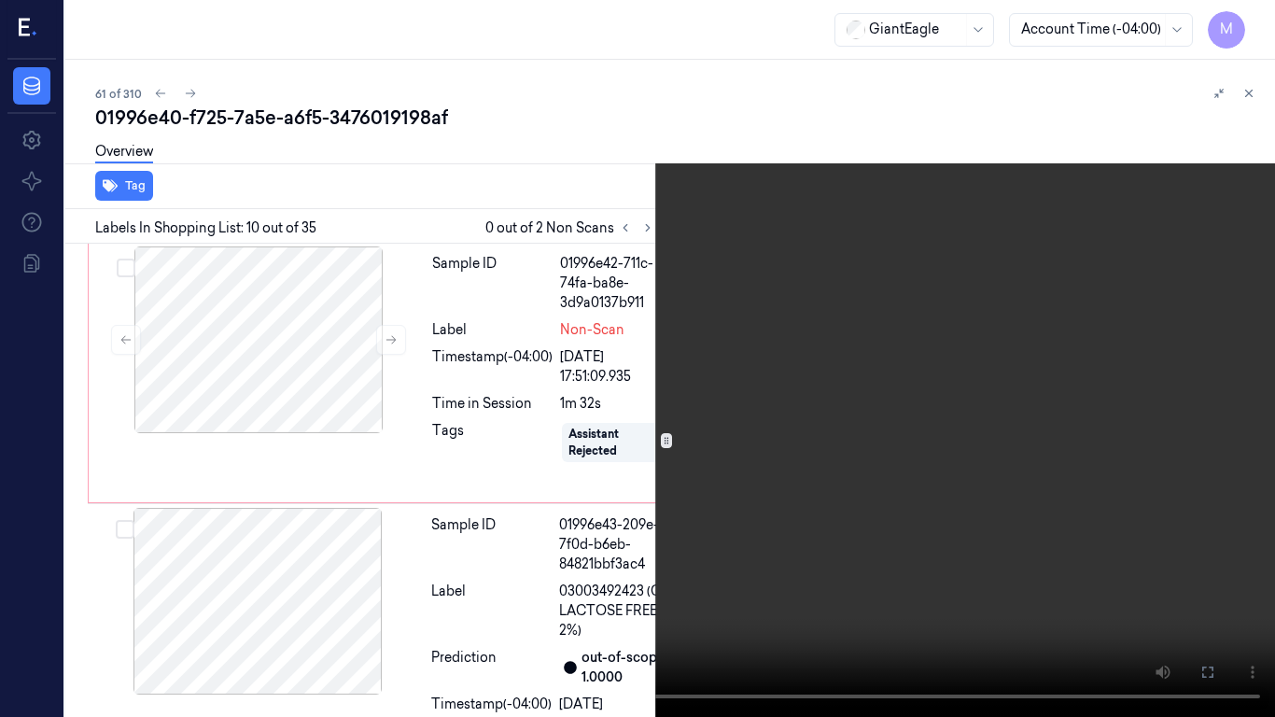
click at [709, 419] on video at bounding box center [637, 358] width 1275 height 717
click at [0, 0] on icon at bounding box center [0, 0] width 0 height 0
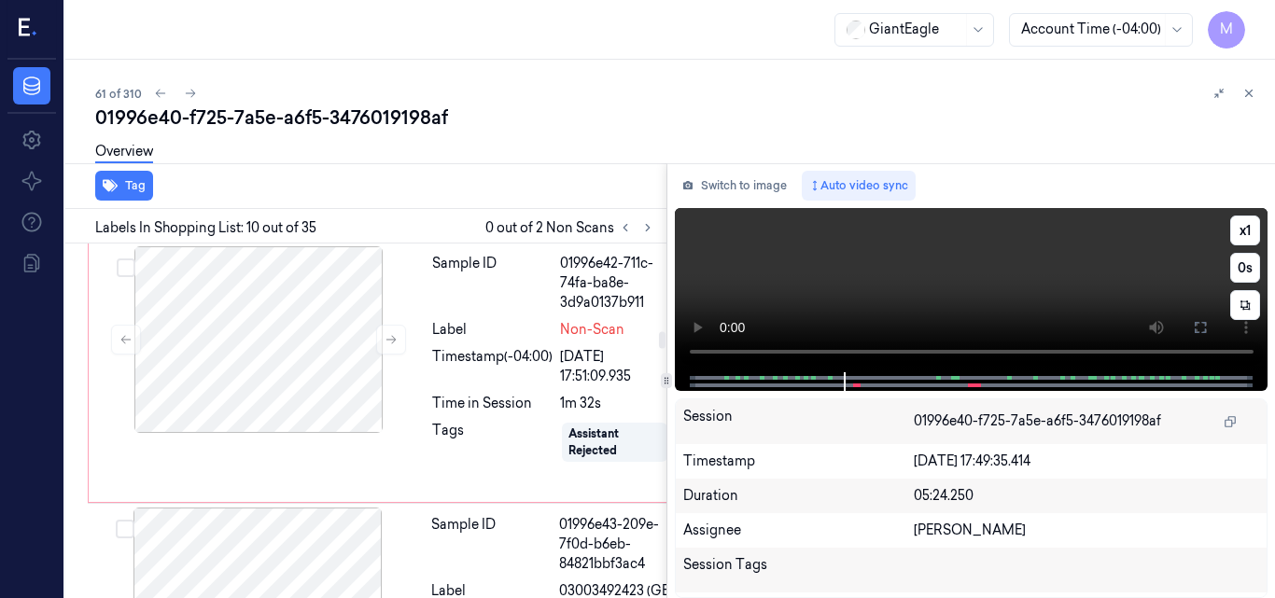
click at [1039, 287] on video at bounding box center [972, 290] width 594 height 164
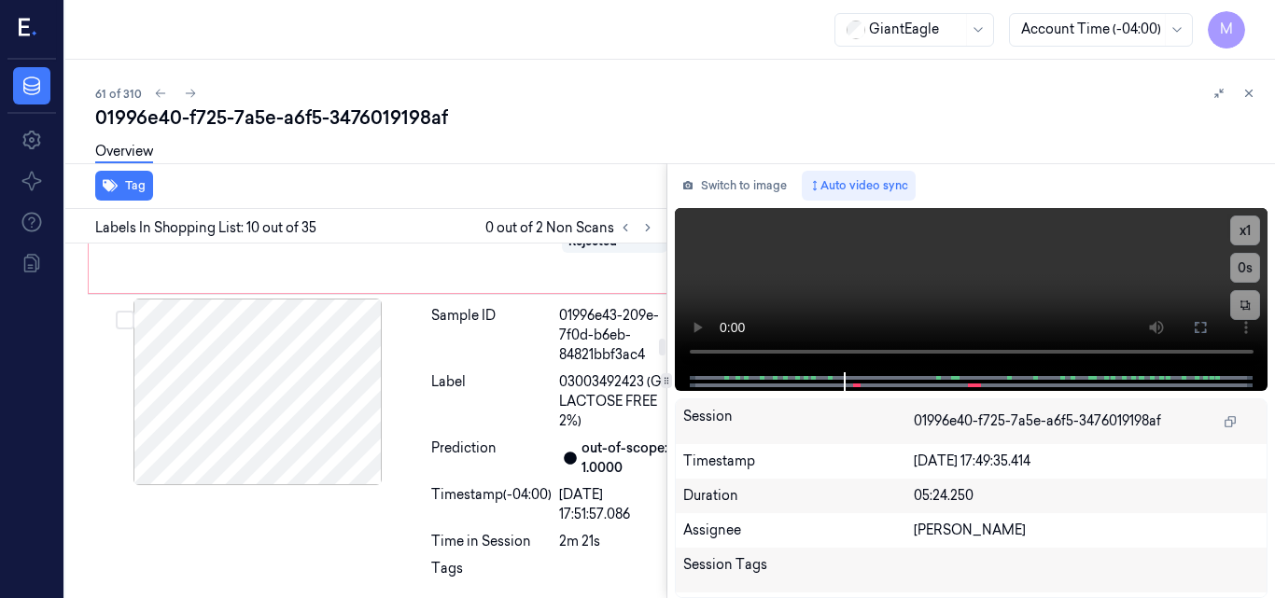
scroll to position [3279, 0]
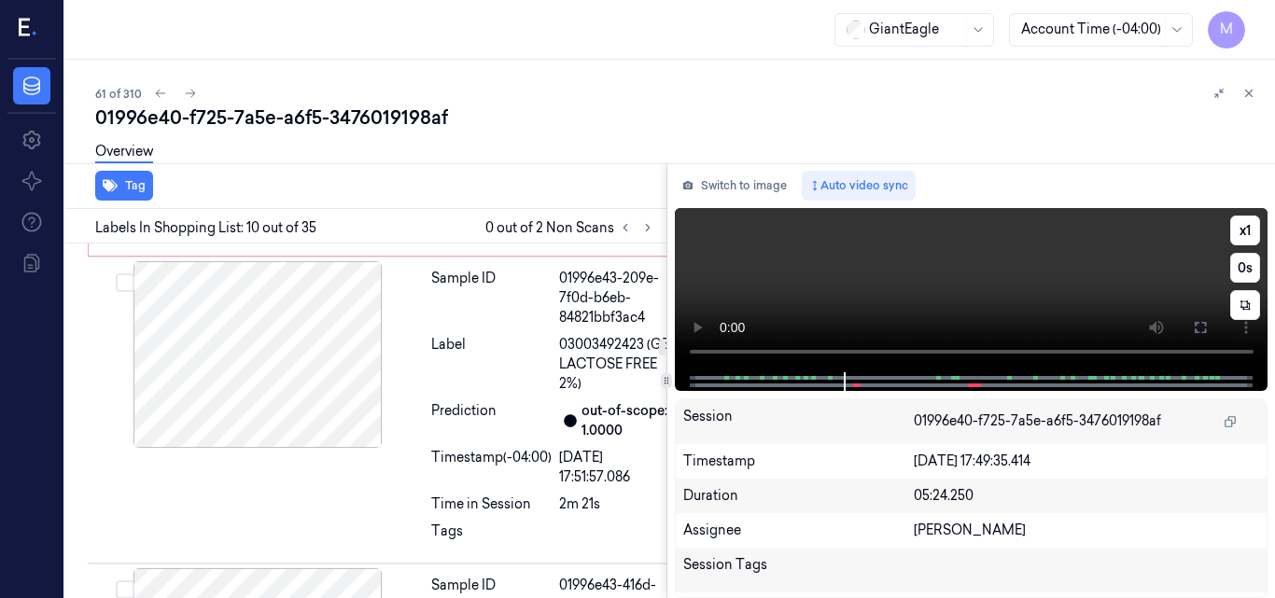
click at [1023, 285] on video at bounding box center [972, 290] width 594 height 164
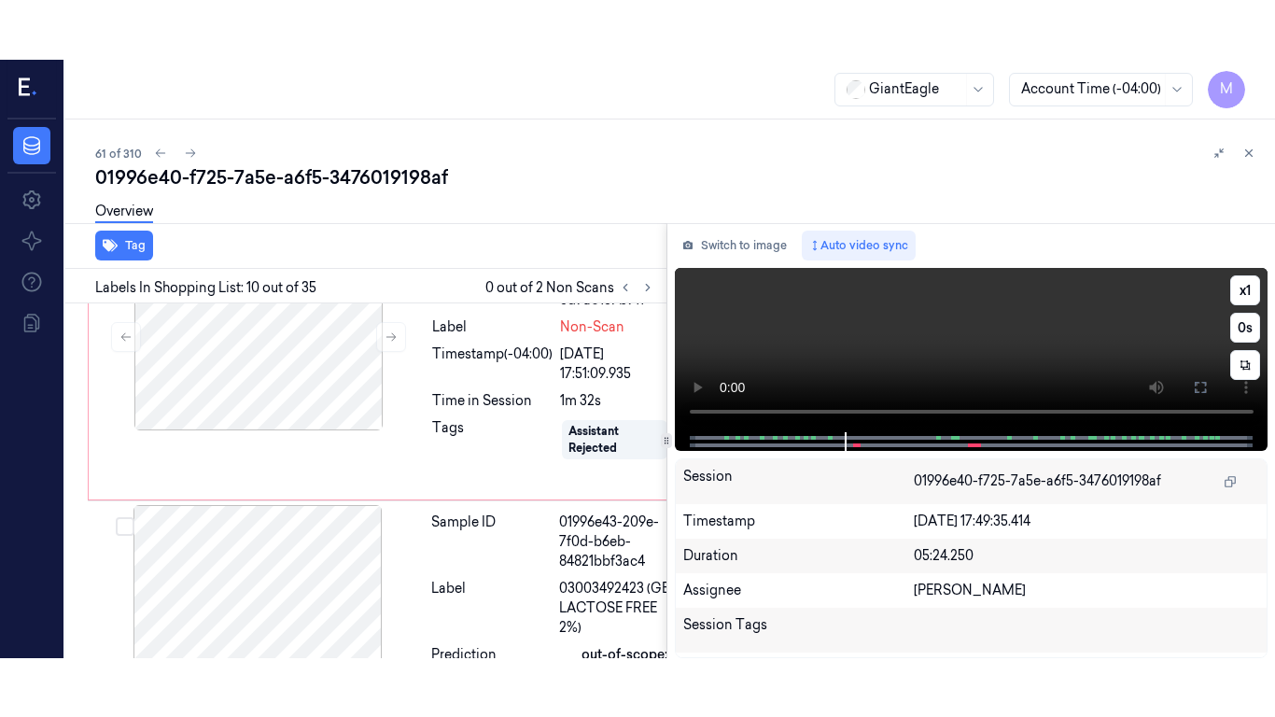
scroll to position [3092, 0]
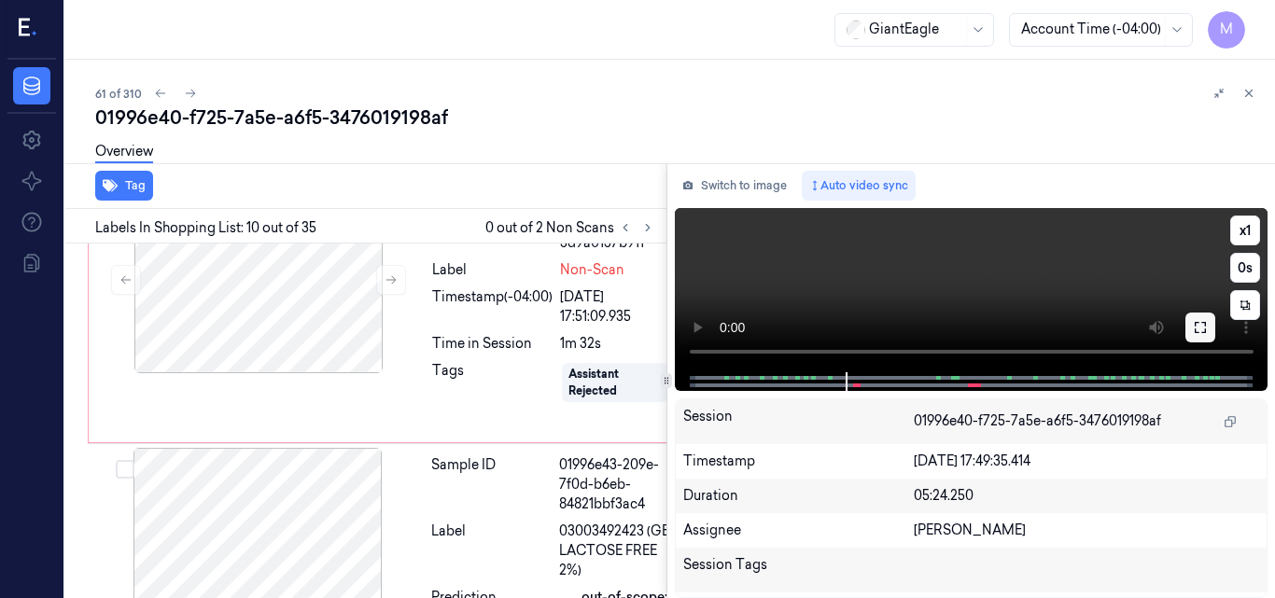
click at [1200, 320] on icon at bounding box center [1200, 327] width 15 height 15
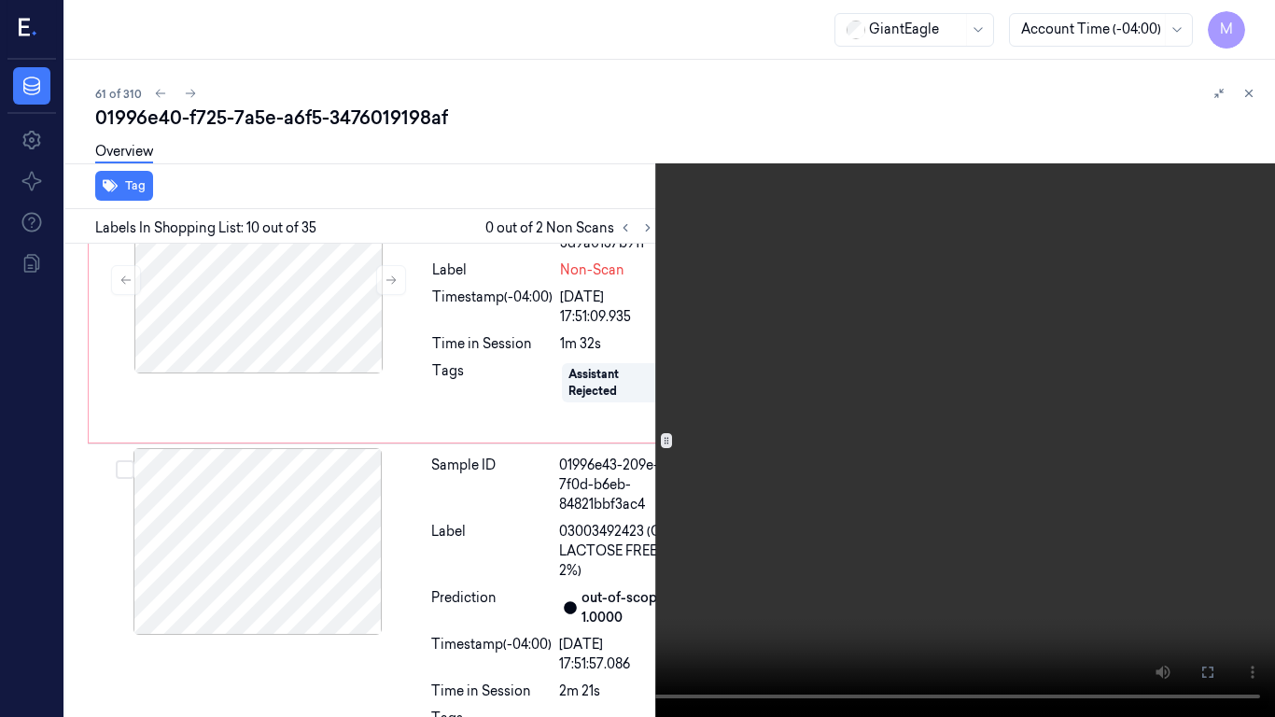
click at [794, 444] on video at bounding box center [637, 358] width 1275 height 717
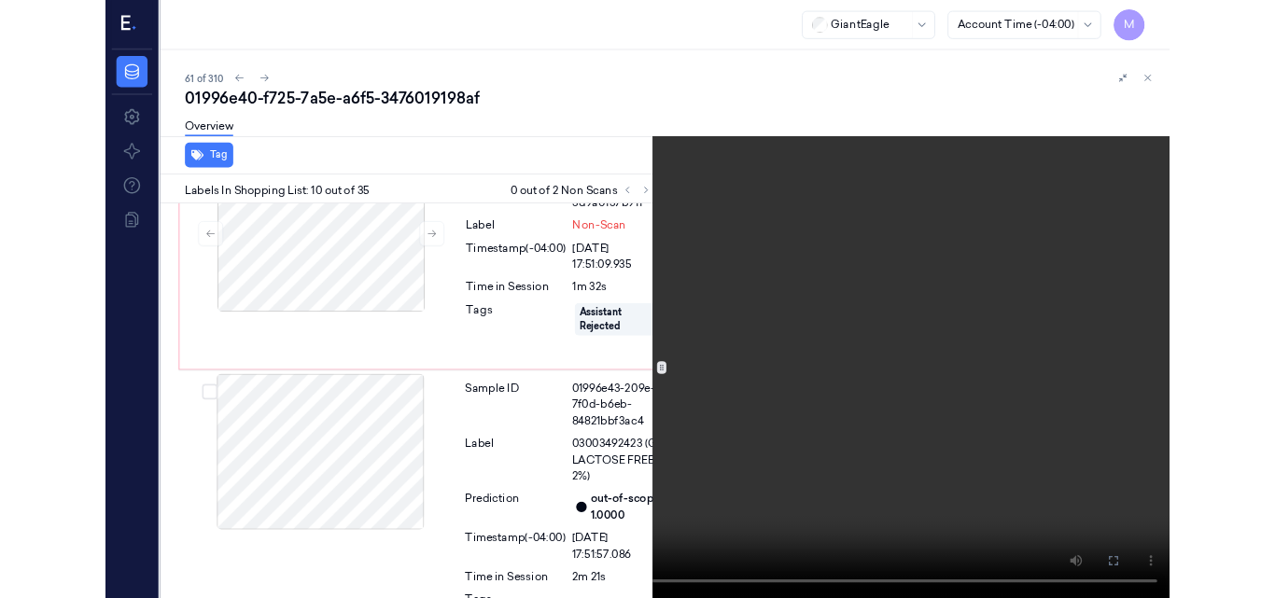
scroll to position [3033, 0]
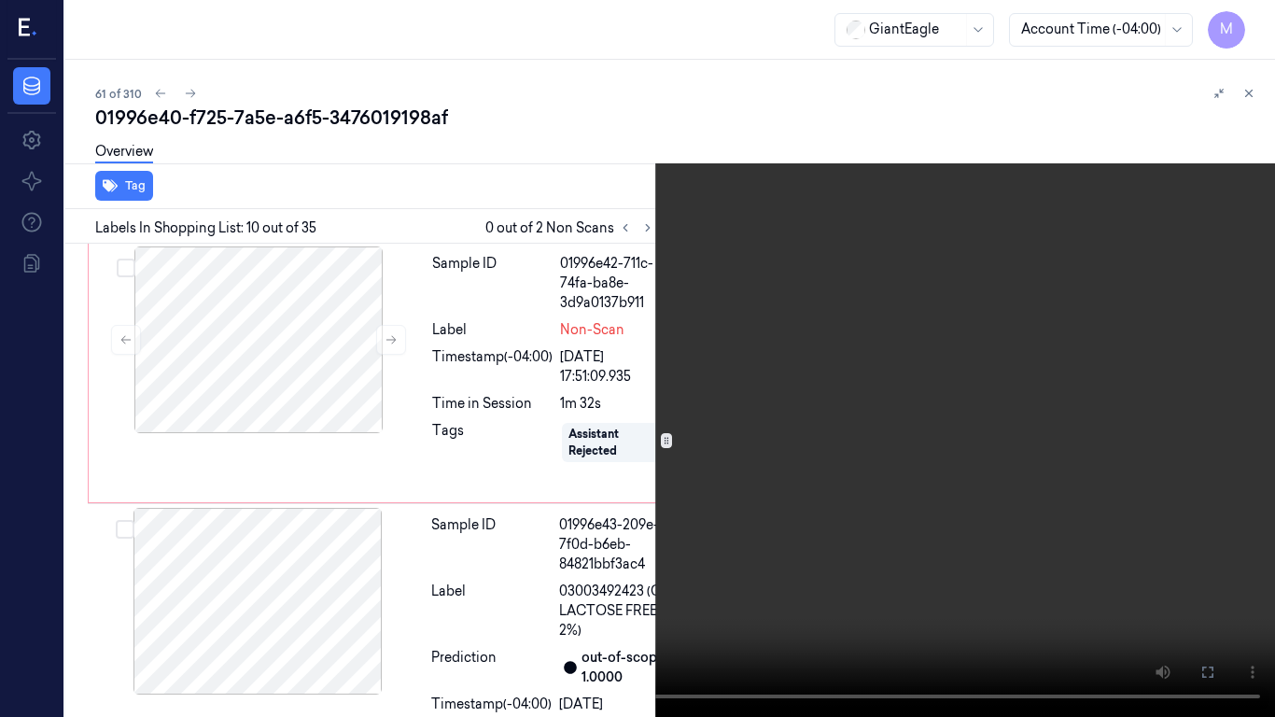
click at [0, 0] on icon at bounding box center [0, 0] width 0 height 0
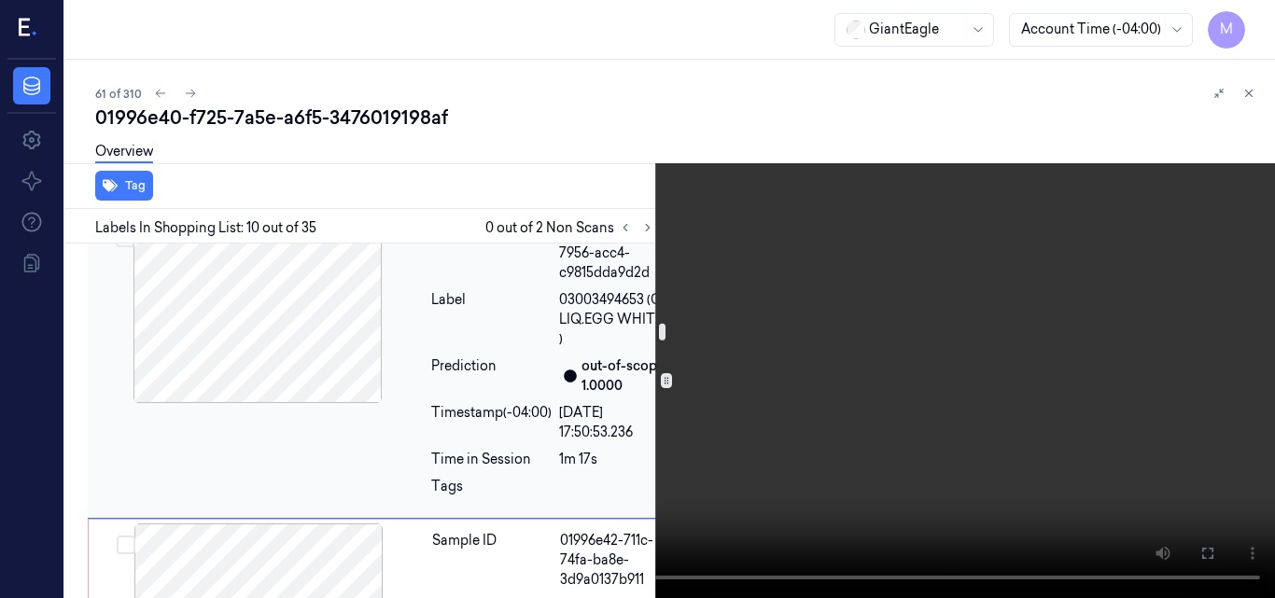
scroll to position [2753, 0]
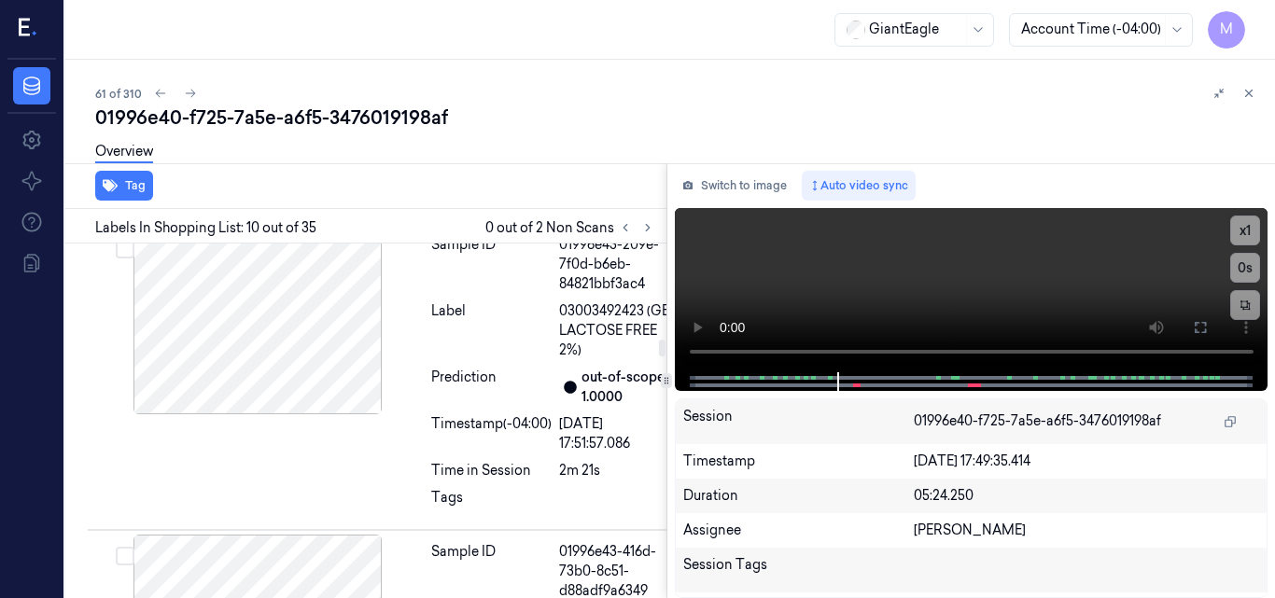
click at [294, 153] on div at bounding box center [258, 59] width 332 height 187
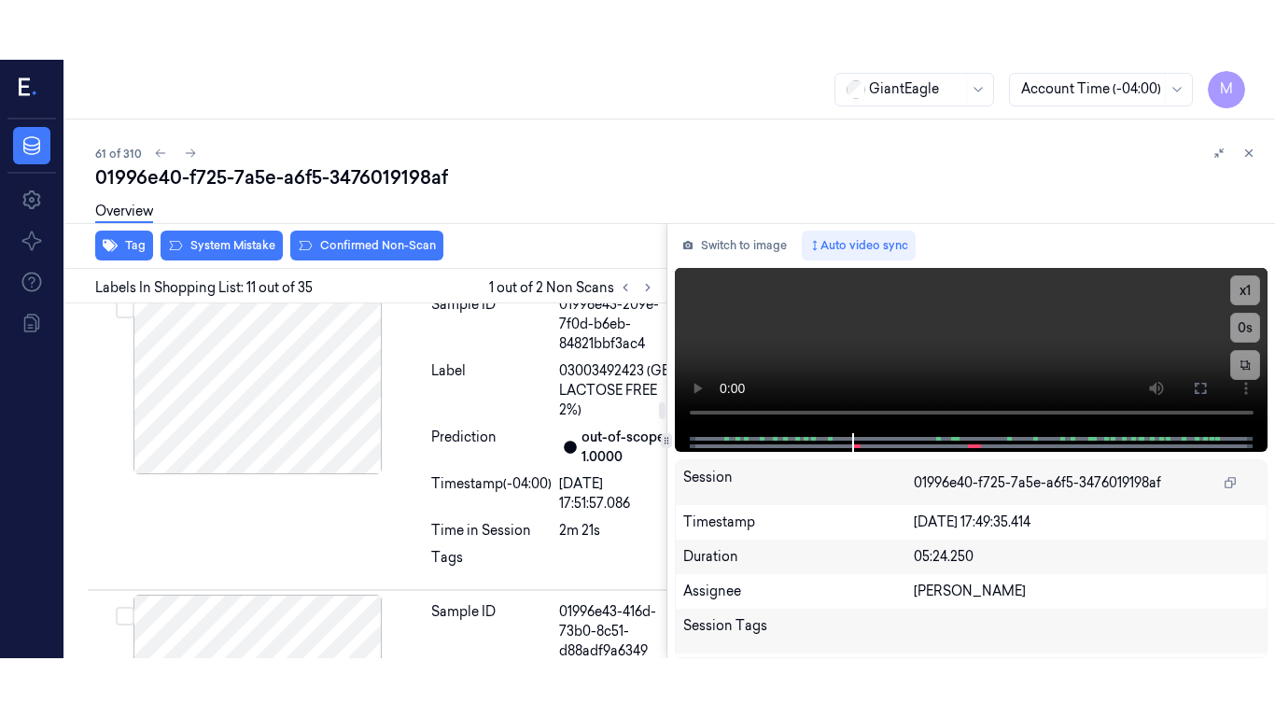
scroll to position [3406, 0]
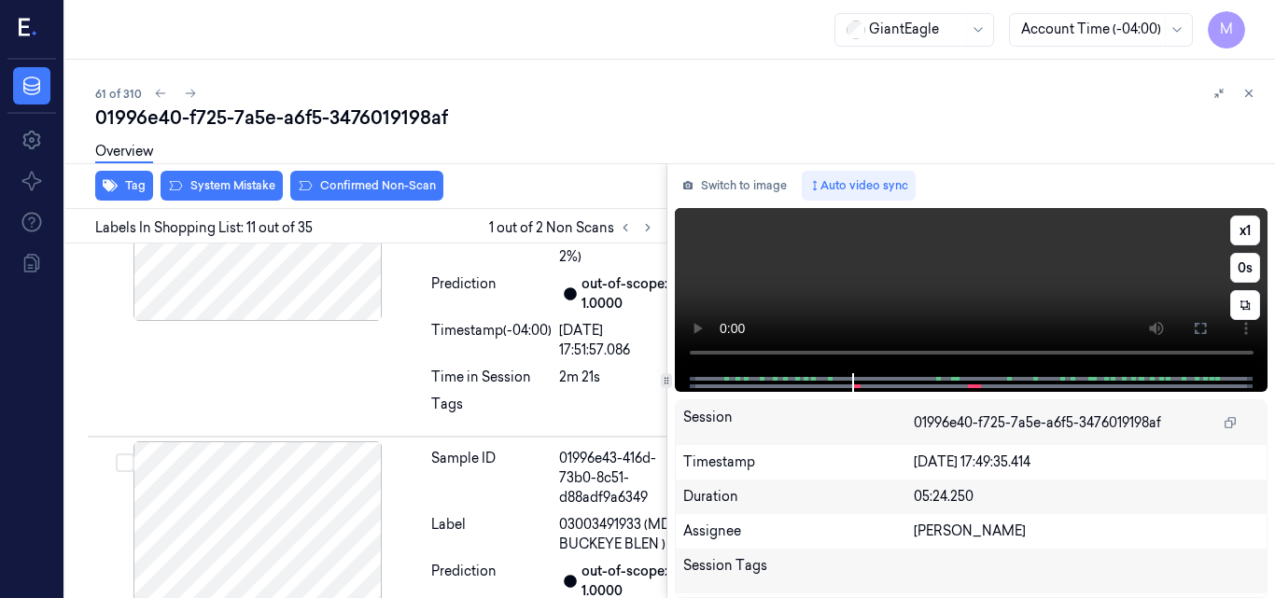
click at [974, 256] on video at bounding box center [972, 290] width 594 height 165
drag, startPoint x: 1200, startPoint y: 319, endPoint x: 1199, endPoint y: 400, distance: 81.2
click at [1199, 319] on button at bounding box center [1200, 329] width 30 height 30
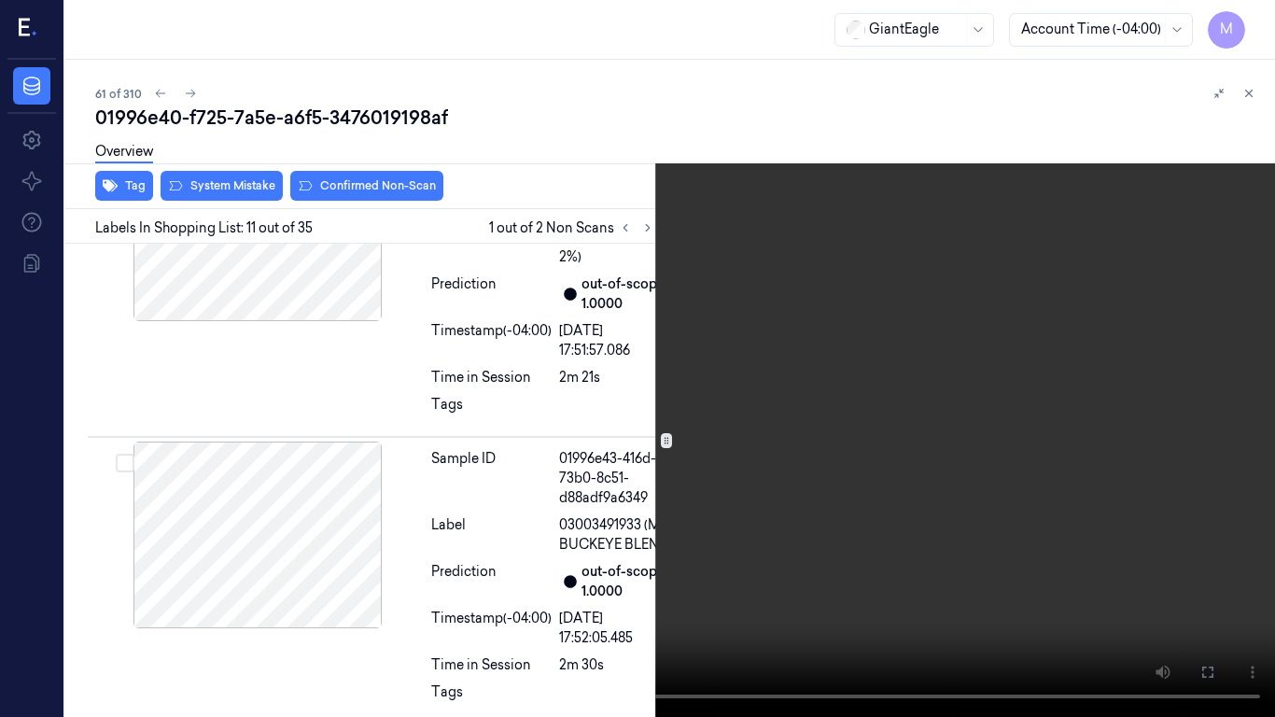
click at [889, 418] on video at bounding box center [637, 358] width 1275 height 717
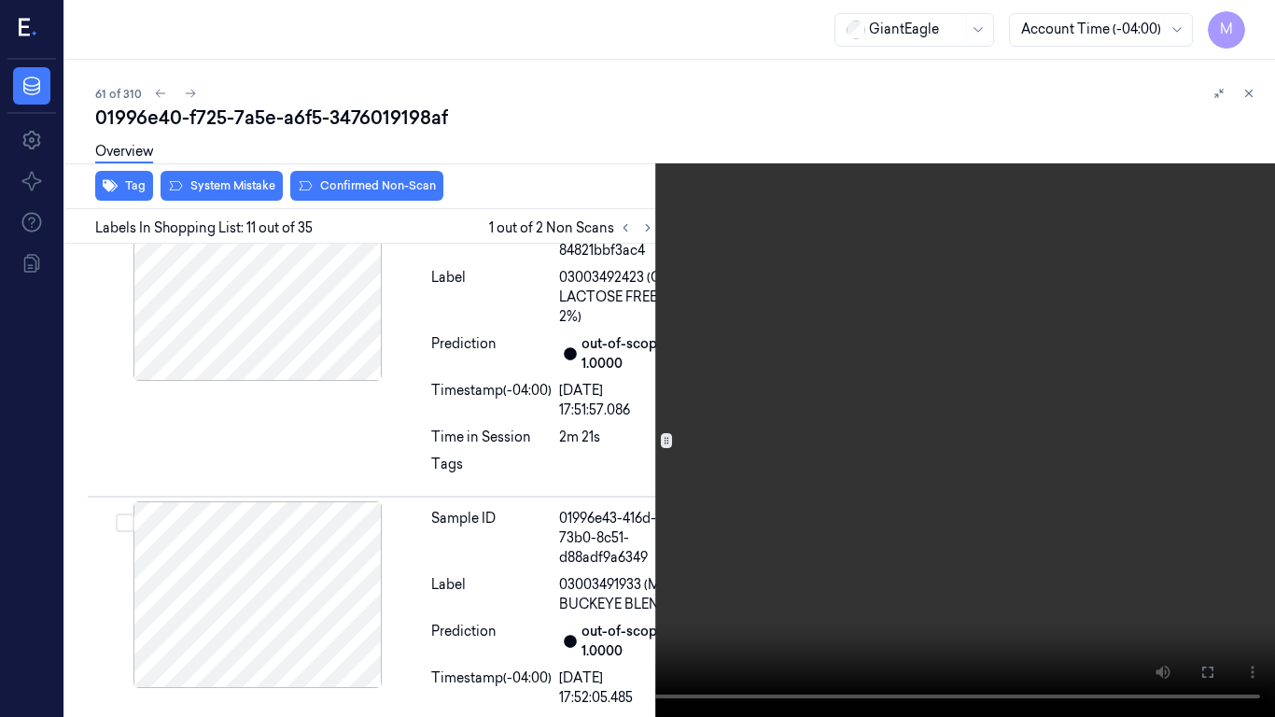
click at [889, 418] on video at bounding box center [637, 358] width 1275 height 717
click at [825, 415] on video at bounding box center [637, 358] width 1275 height 717
click at [664, 450] on video at bounding box center [637, 358] width 1275 height 717
click at [780, 362] on video at bounding box center [637, 358] width 1275 height 717
click at [843, 237] on video at bounding box center [637, 358] width 1275 height 717
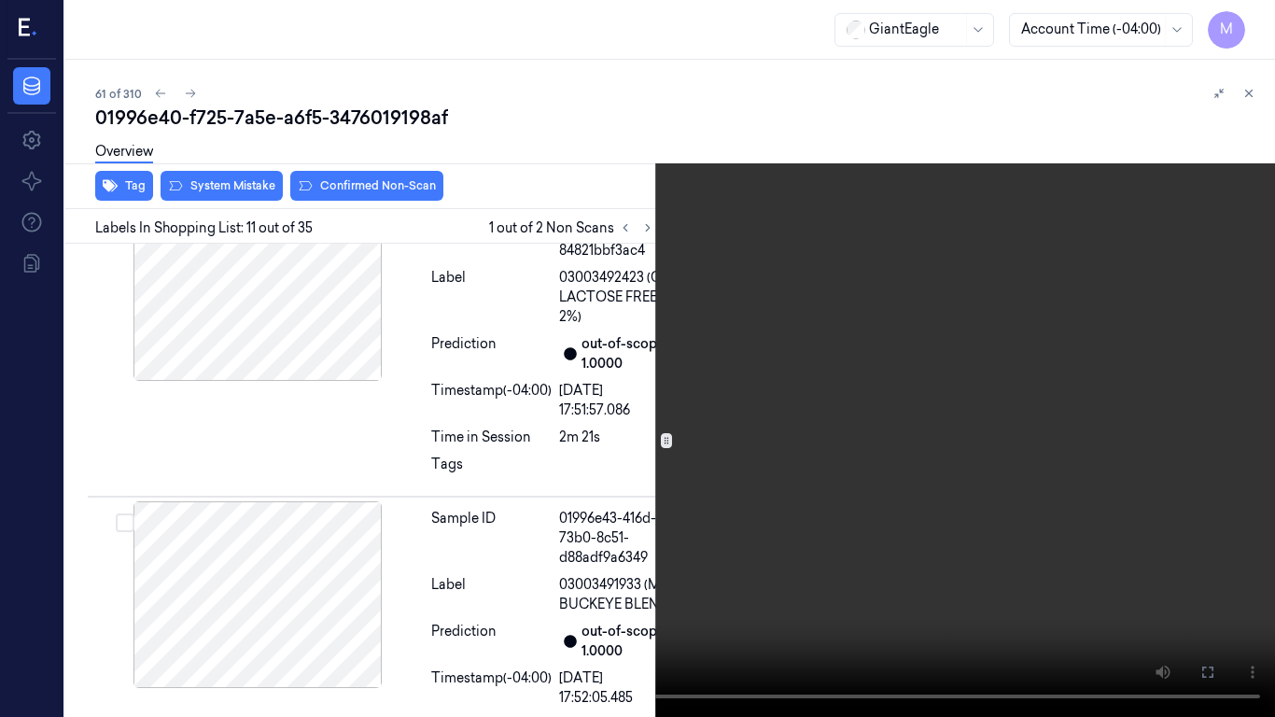
click at [843, 237] on video at bounding box center [637, 358] width 1275 height 717
click at [639, 169] on video at bounding box center [637, 358] width 1275 height 717
click at [1252, 19] on button "x 1" at bounding box center [1253, 22] width 30 height 30
click at [992, 289] on video at bounding box center [637, 358] width 1275 height 717
click at [0, 0] on icon at bounding box center [0, 0] width 0 height 0
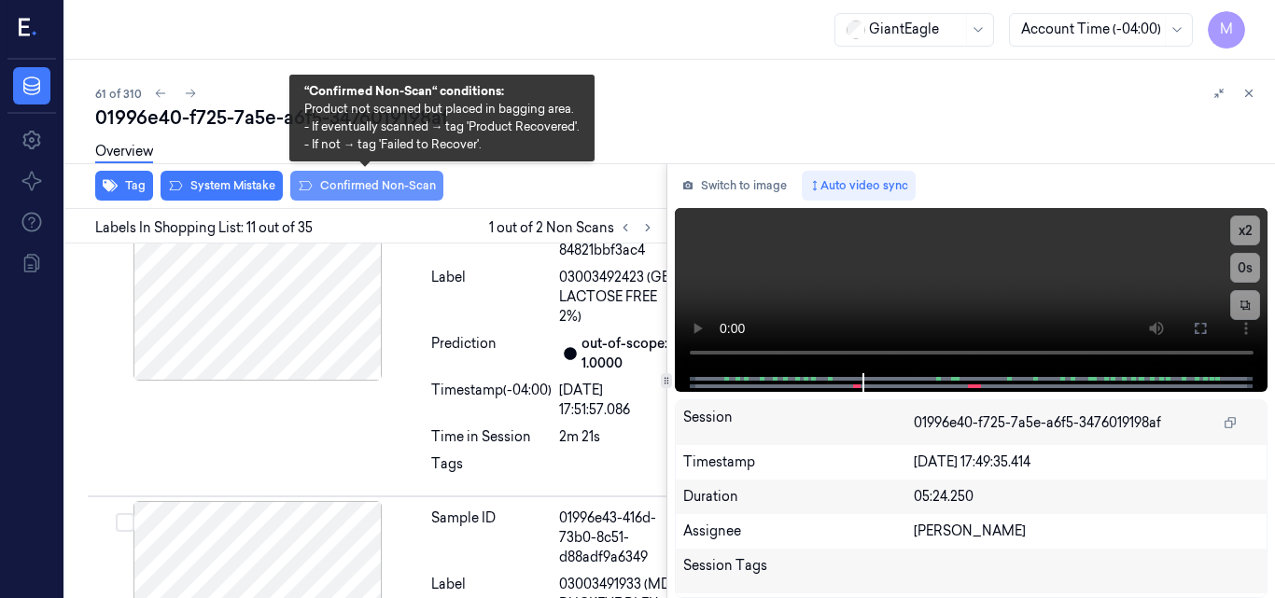
click at [384, 185] on button "Confirmed Non-Scan" at bounding box center [366, 186] width 153 height 30
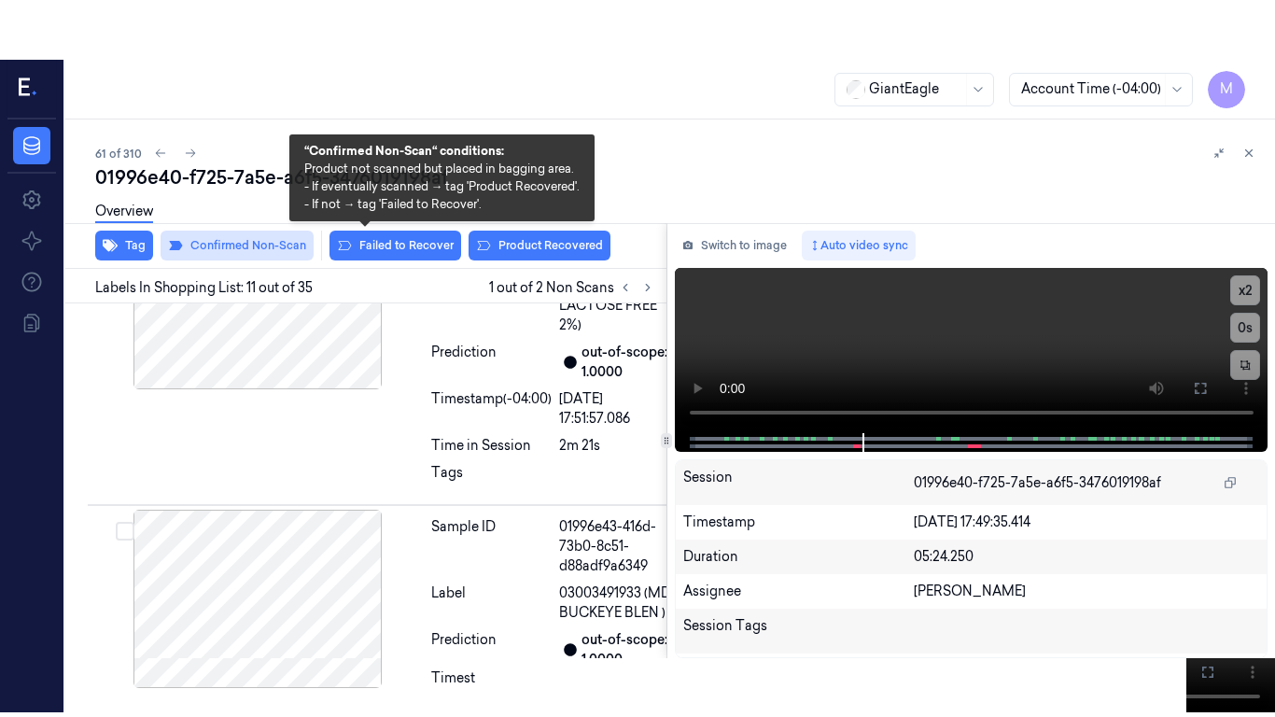
scroll to position [3410, 0]
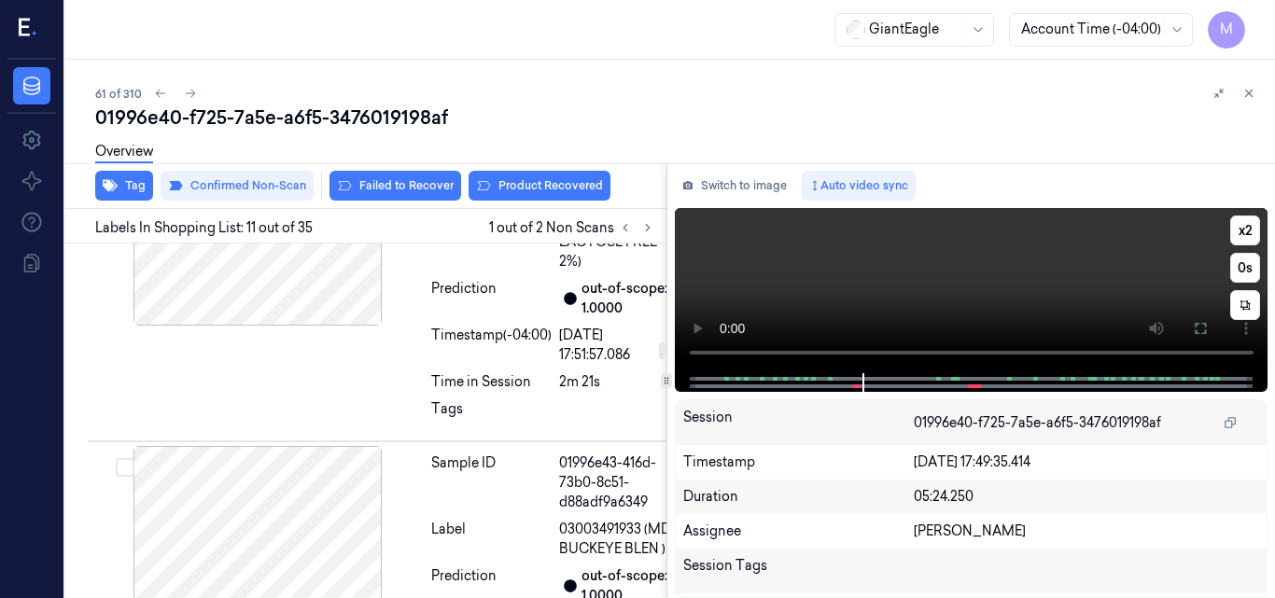
click at [1003, 287] on video at bounding box center [972, 290] width 594 height 165
click at [1197, 327] on icon at bounding box center [1200, 328] width 15 height 15
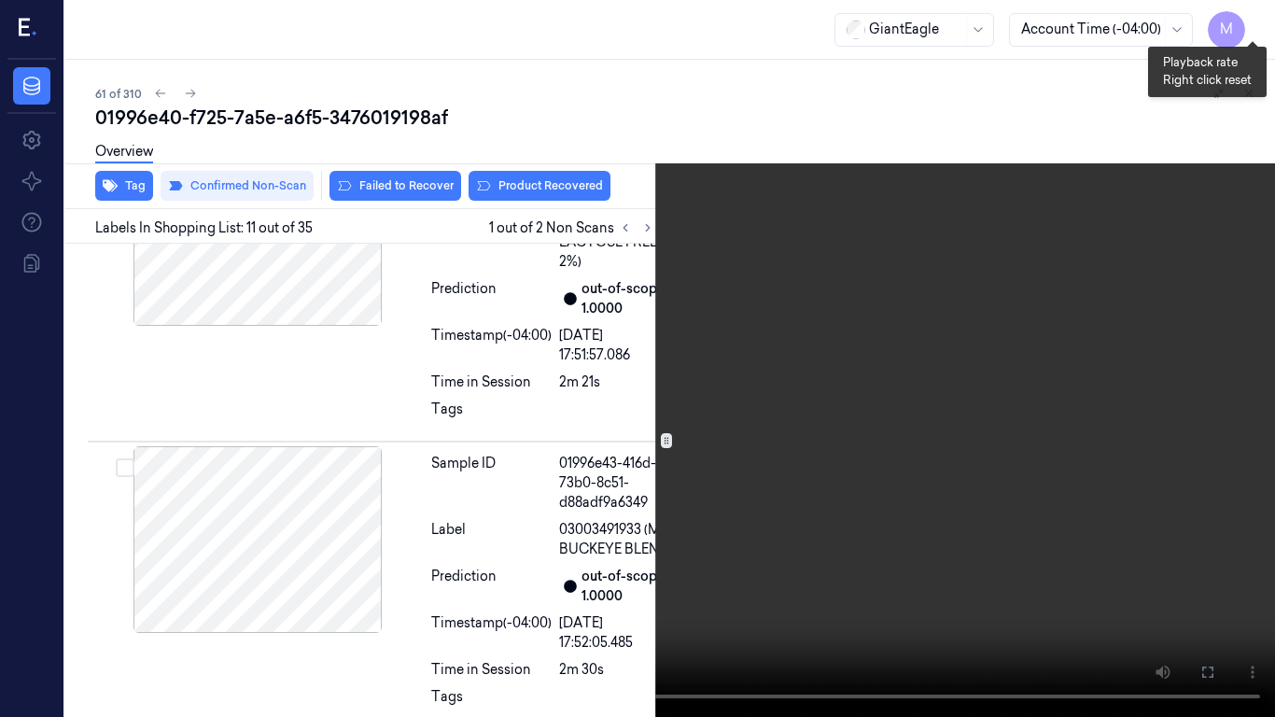
click at [1249, 16] on button "x 2" at bounding box center [1253, 22] width 30 height 30
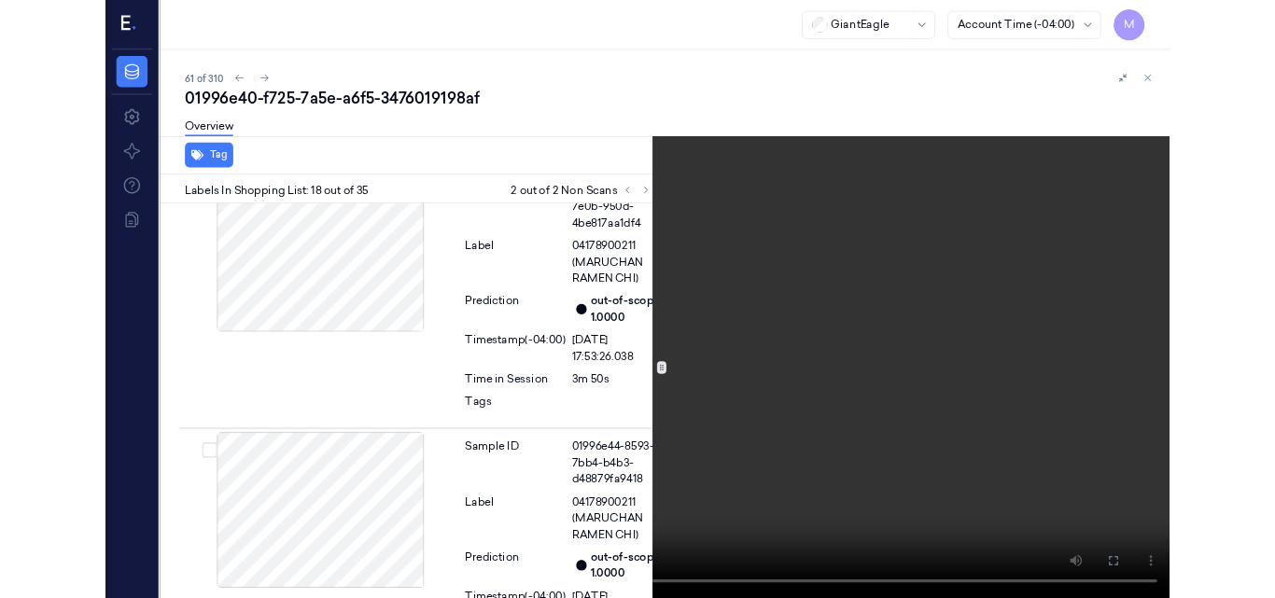
scroll to position [5691, 0]
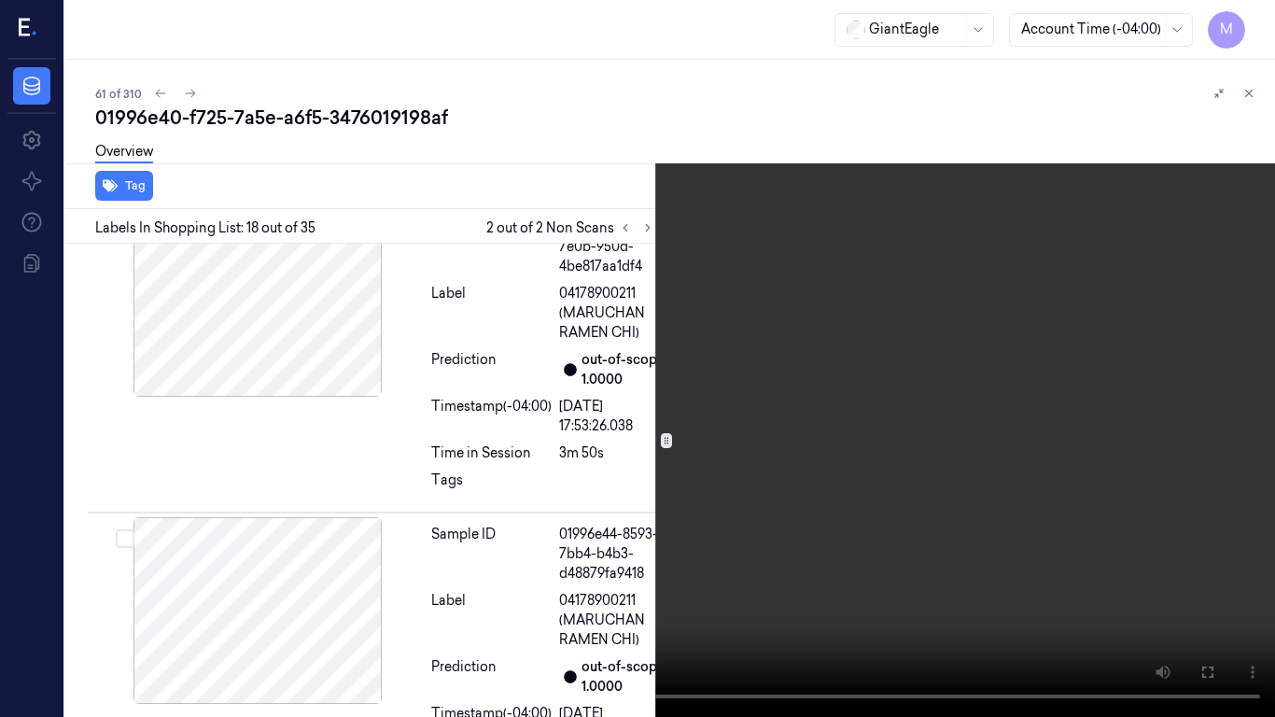
click at [1176, 21] on video at bounding box center [637, 358] width 1275 height 717
click at [1249, 14] on button "x 4" at bounding box center [1253, 22] width 30 height 30
click at [0, 0] on icon at bounding box center [0, 0] width 0 height 0
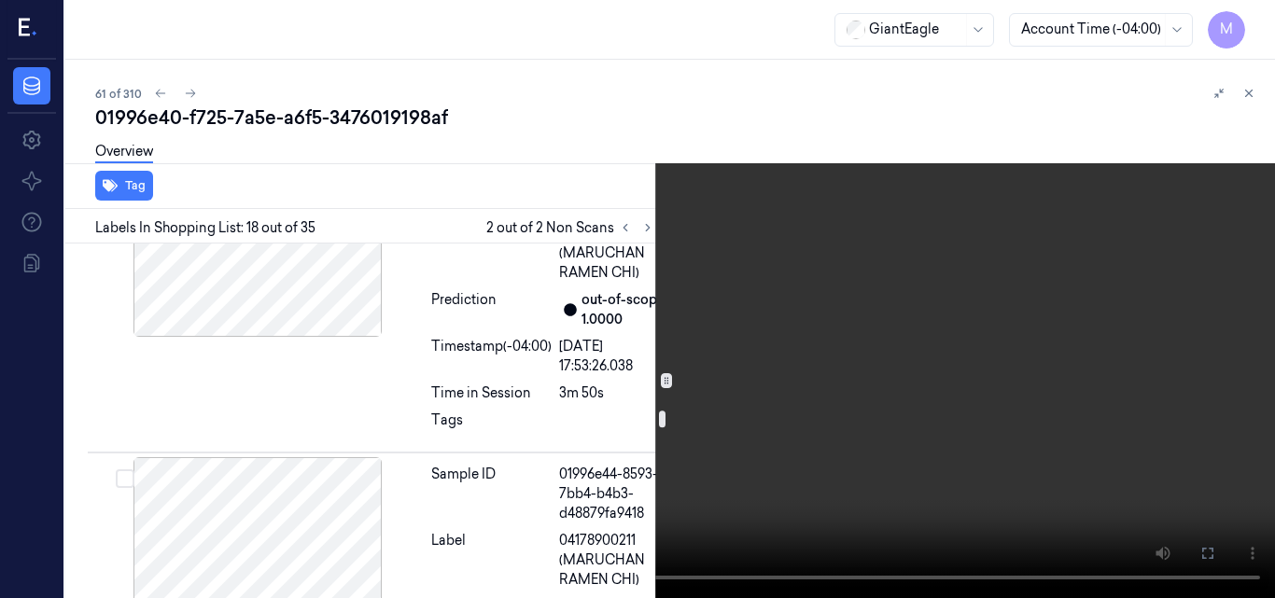
scroll to position [5784, 0]
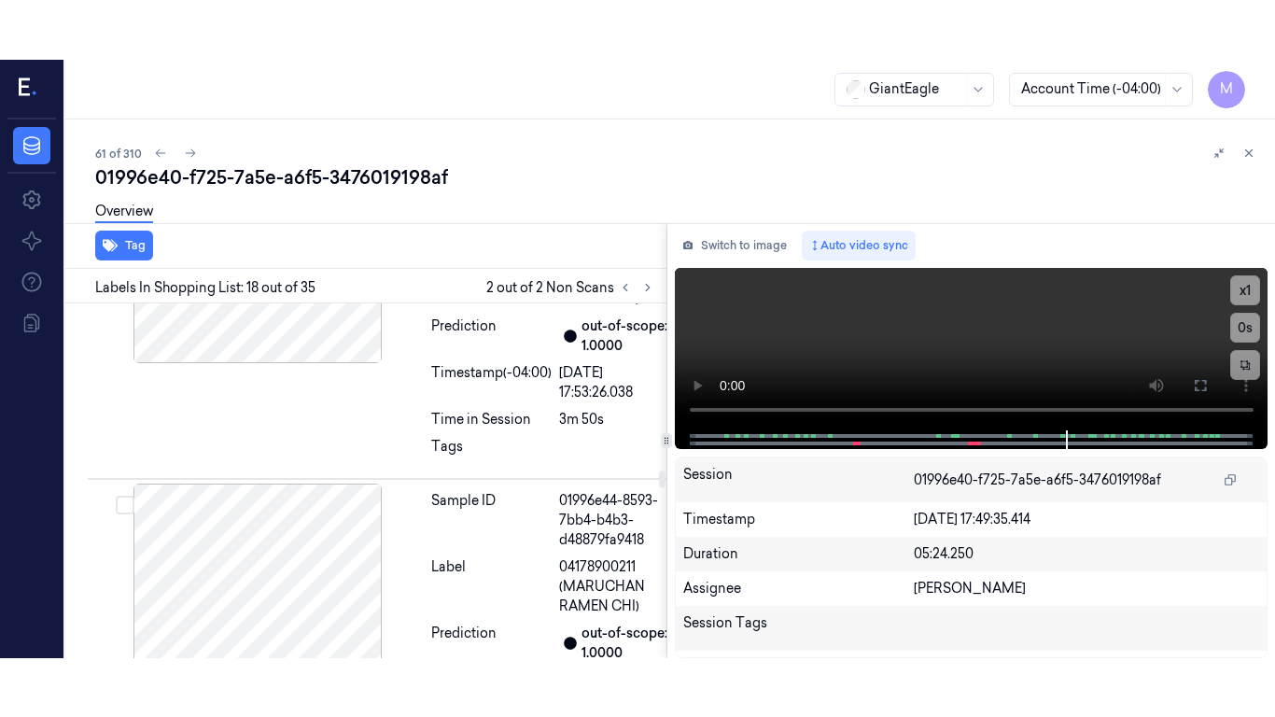
scroll to position [5750, 0]
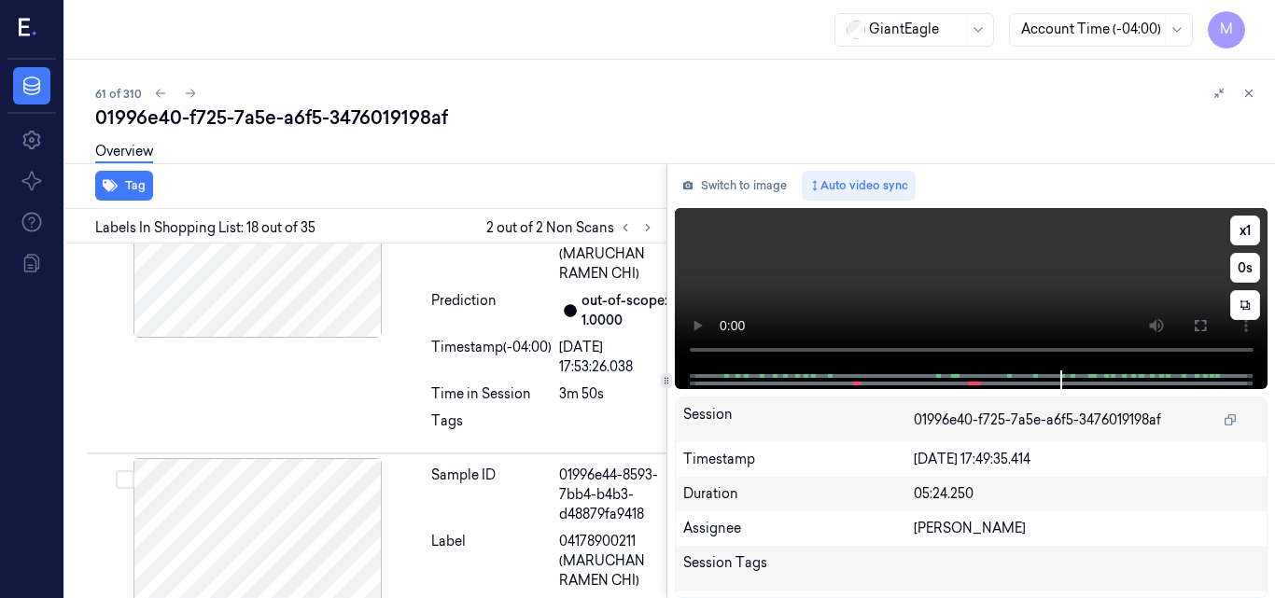
click at [982, 286] on video at bounding box center [972, 289] width 594 height 162
click at [1001, 277] on video at bounding box center [972, 289] width 594 height 162
click at [1194, 324] on icon at bounding box center [1200, 325] width 15 height 15
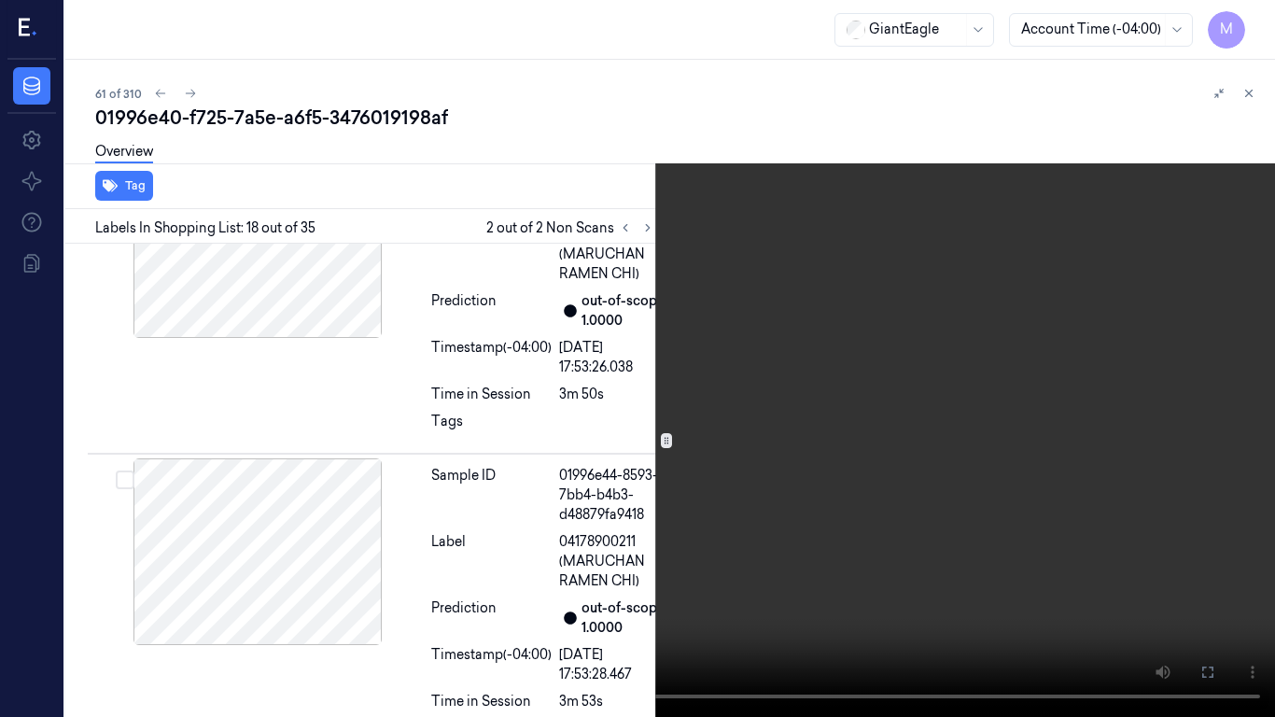
click at [822, 362] on video at bounding box center [637, 358] width 1275 height 717
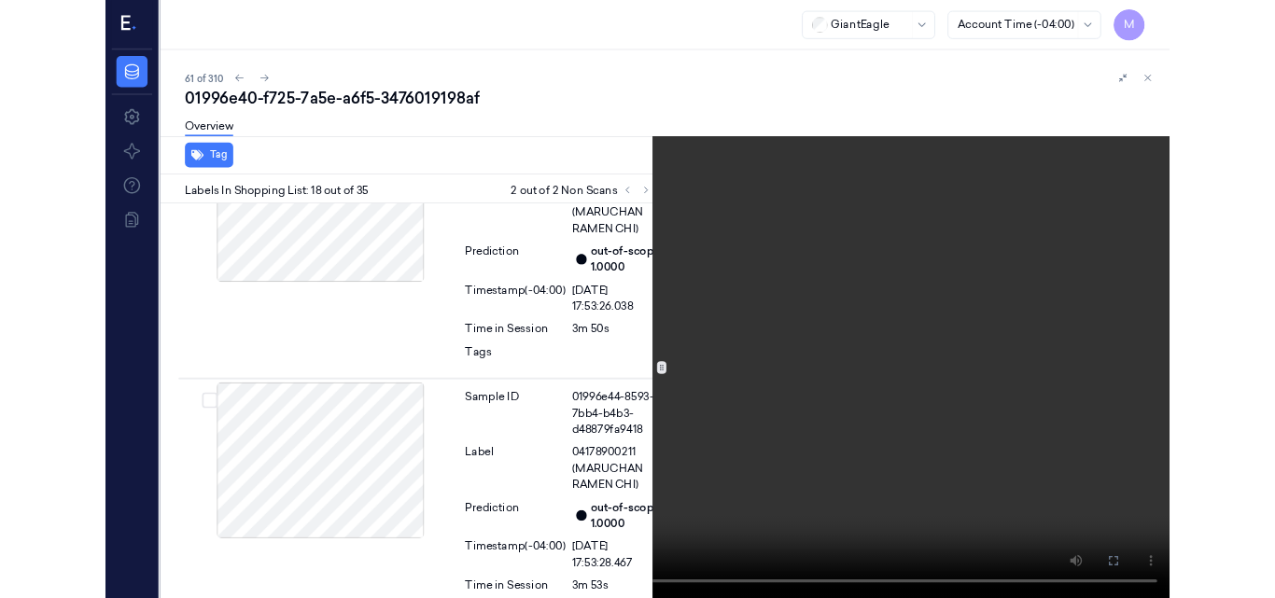
scroll to position [5691, 0]
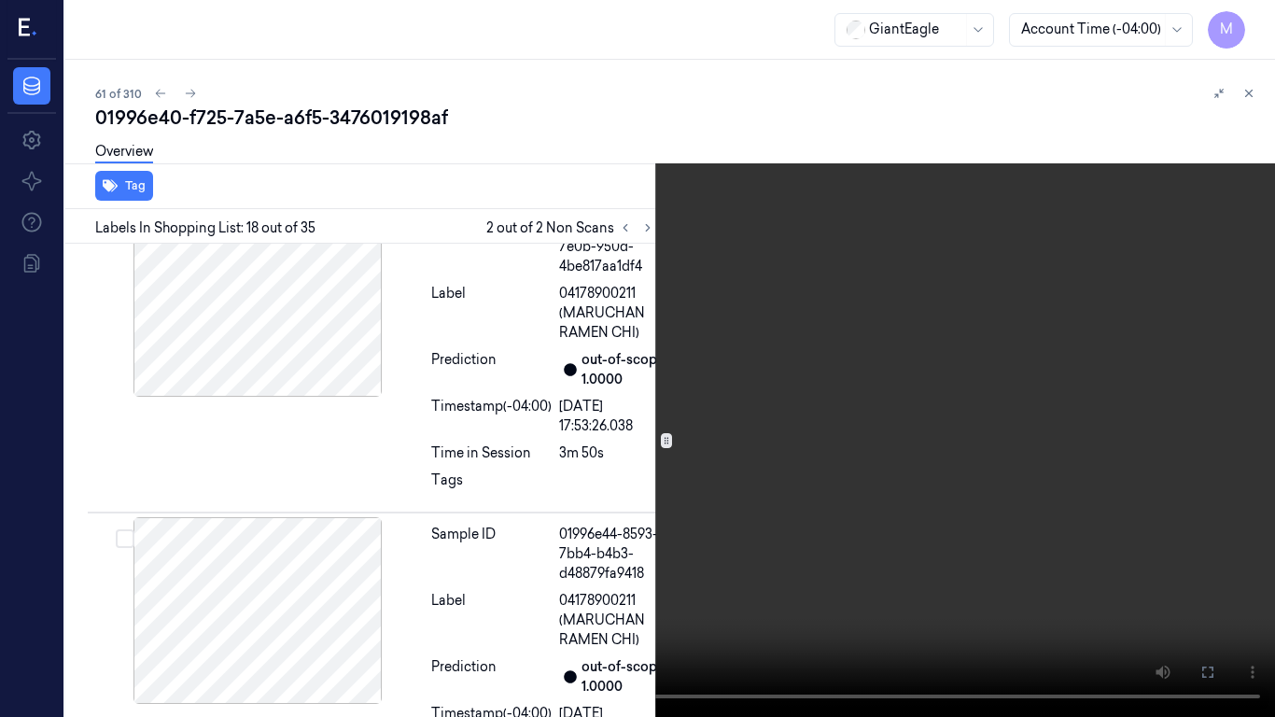
click at [800, 309] on video at bounding box center [637, 358] width 1275 height 717
click at [0, 0] on icon at bounding box center [0, 0] width 0 height 0
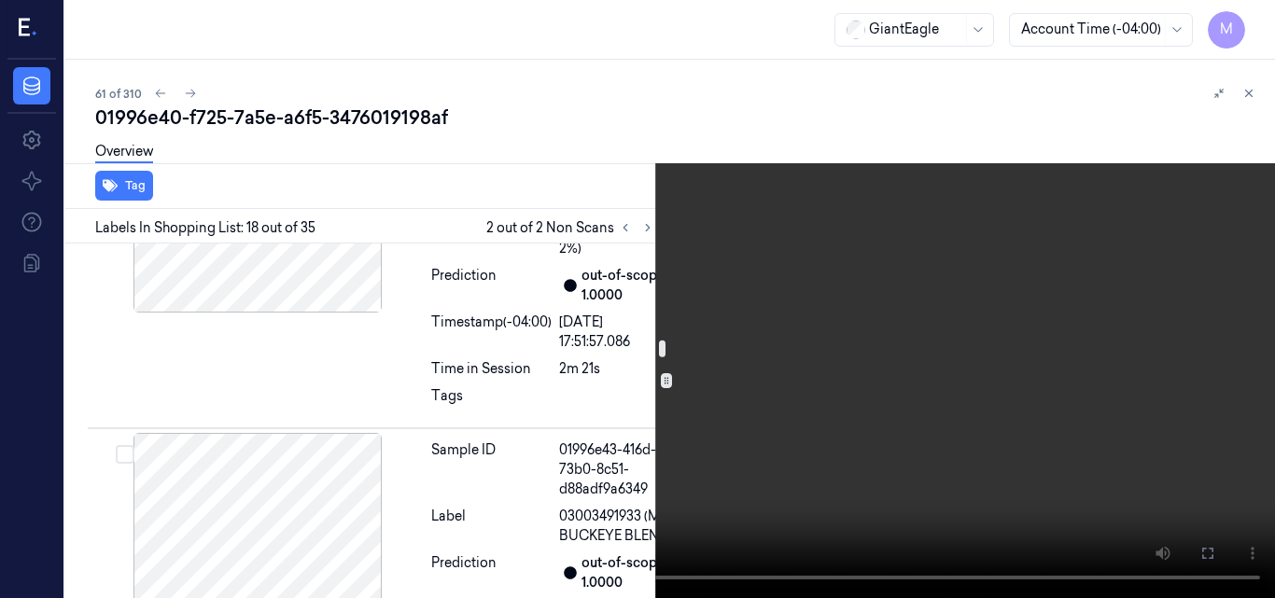
scroll to position [3451, 0]
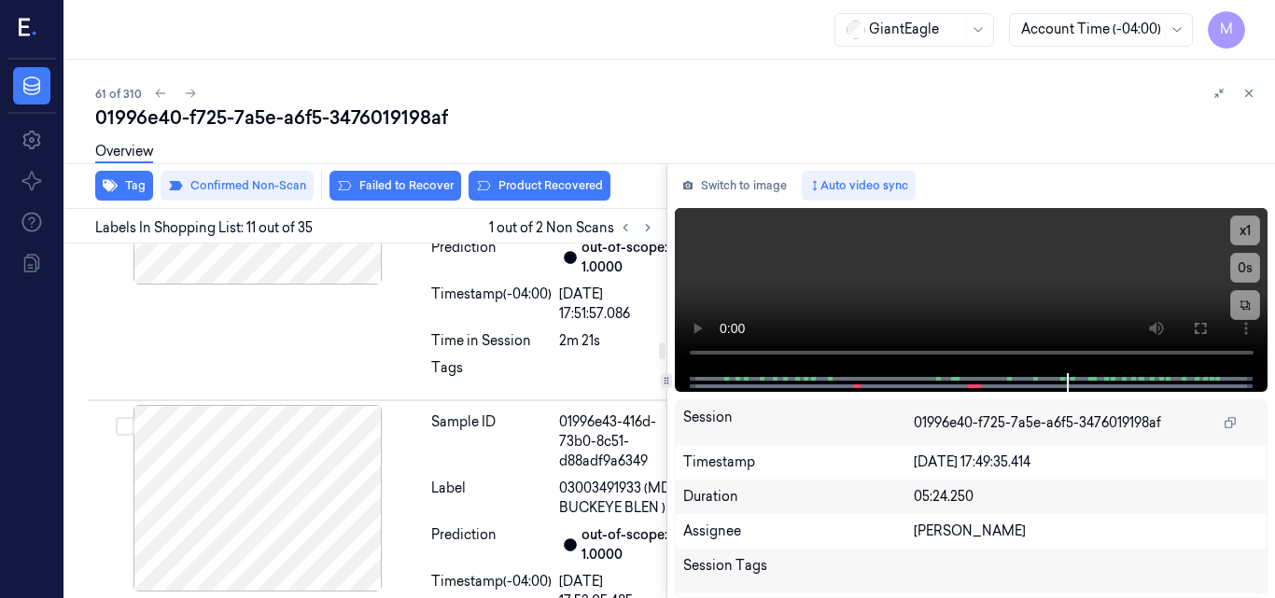
scroll to position [3410, 0]
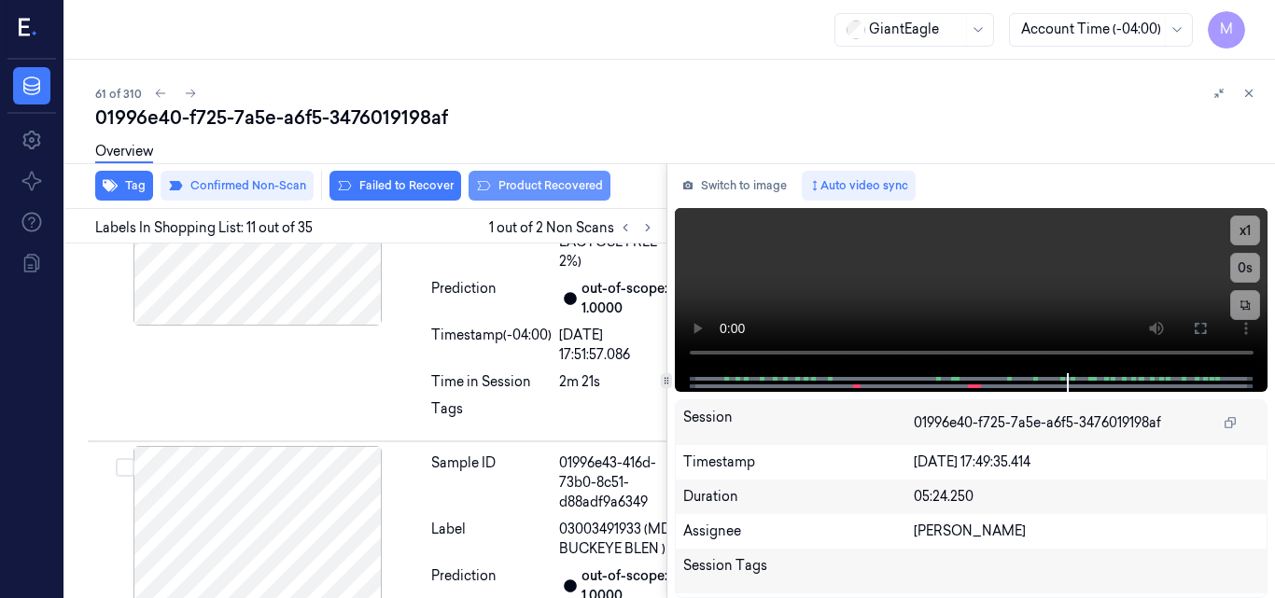
click at [569, 184] on button "Product Recovered" at bounding box center [540, 186] width 142 height 30
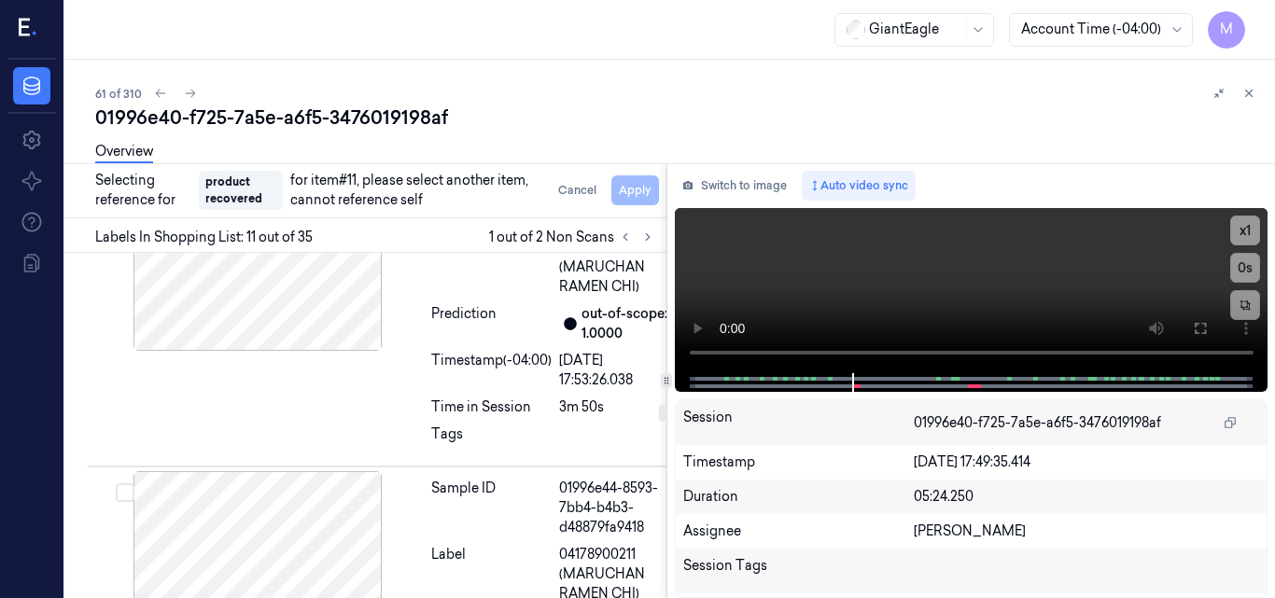
scroll to position [5748, 0]
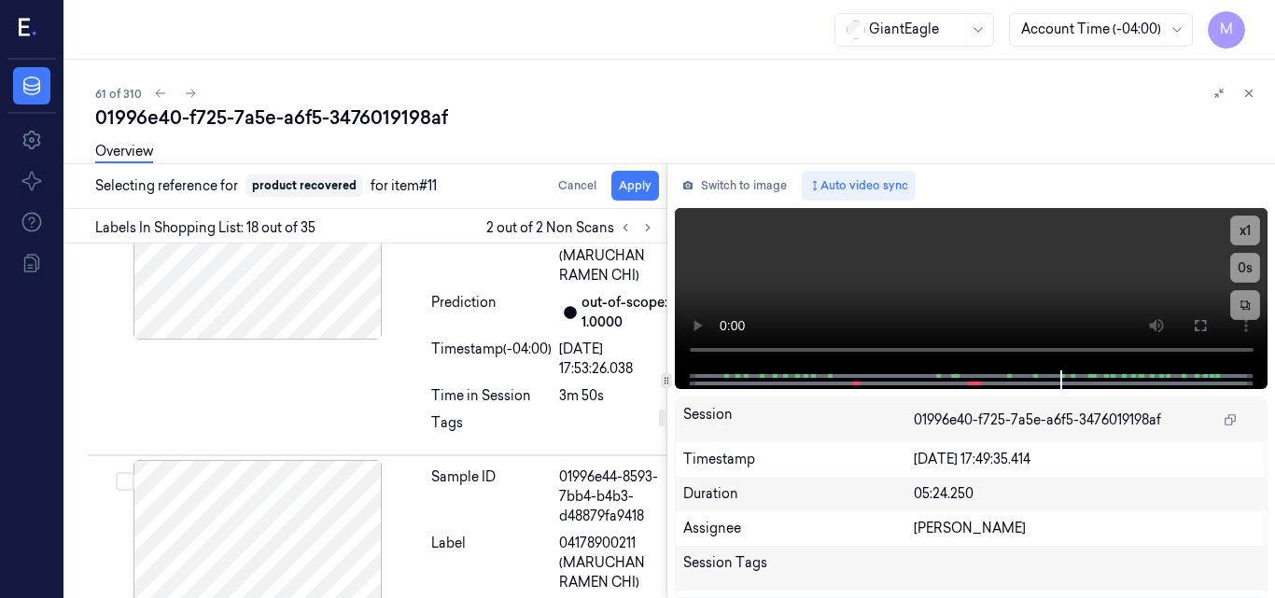
scroll to position [5750, 0]
click at [637, 186] on button "Apply" at bounding box center [635, 186] width 48 height 30
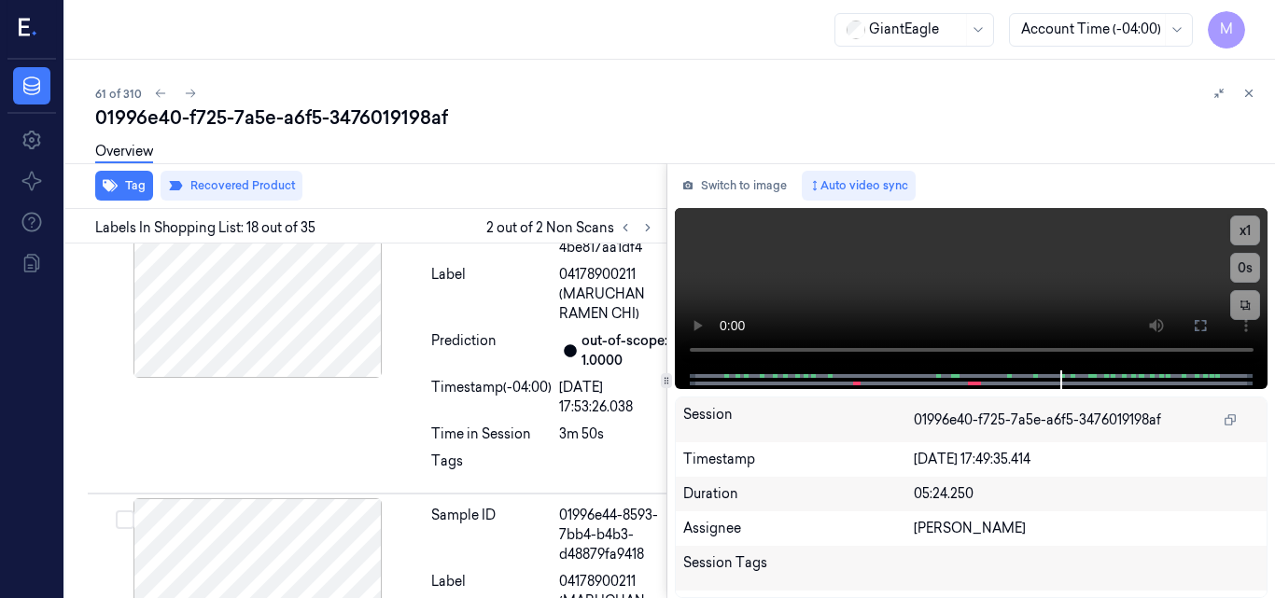
scroll to position [5751, 0]
click at [1250, 92] on icon at bounding box center [1249, 94] width 7 height 7
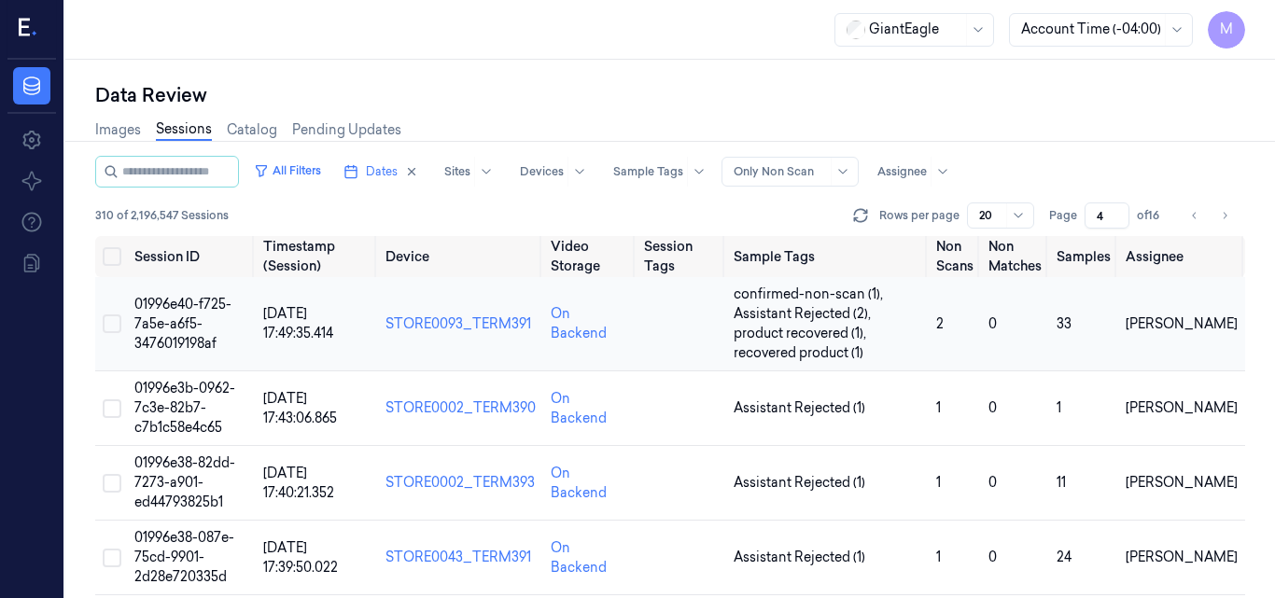
click at [182, 317] on span "01996e40-f725-7a5e-a6f5-3476019198af" at bounding box center [182, 324] width 97 height 56
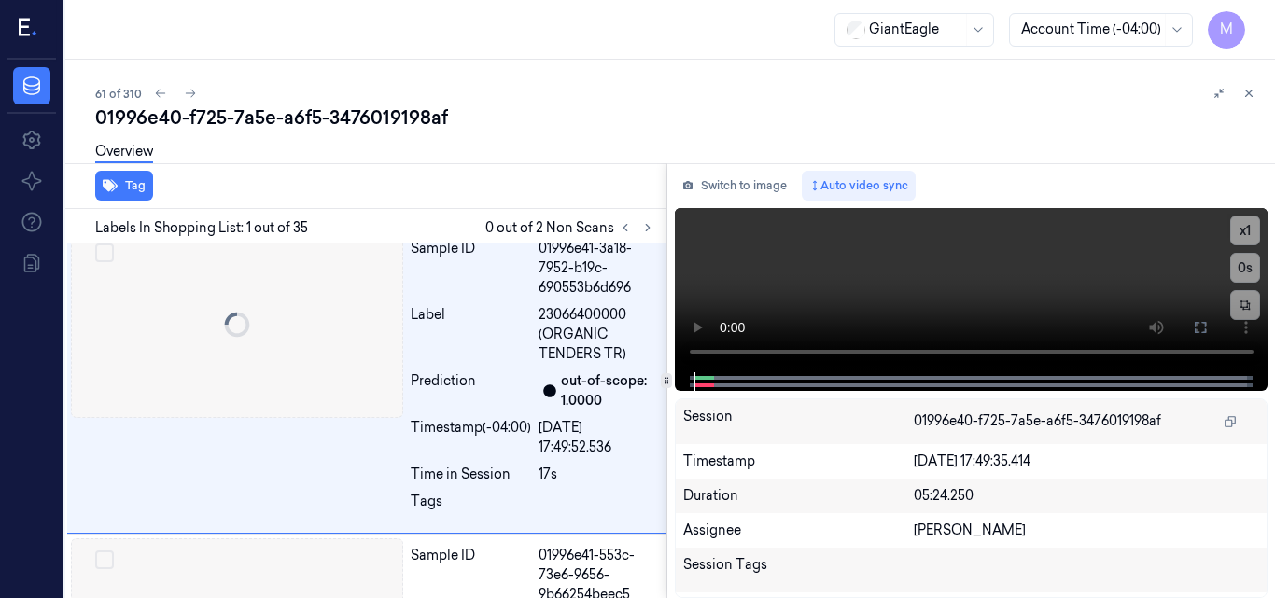
scroll to position [86, 0]
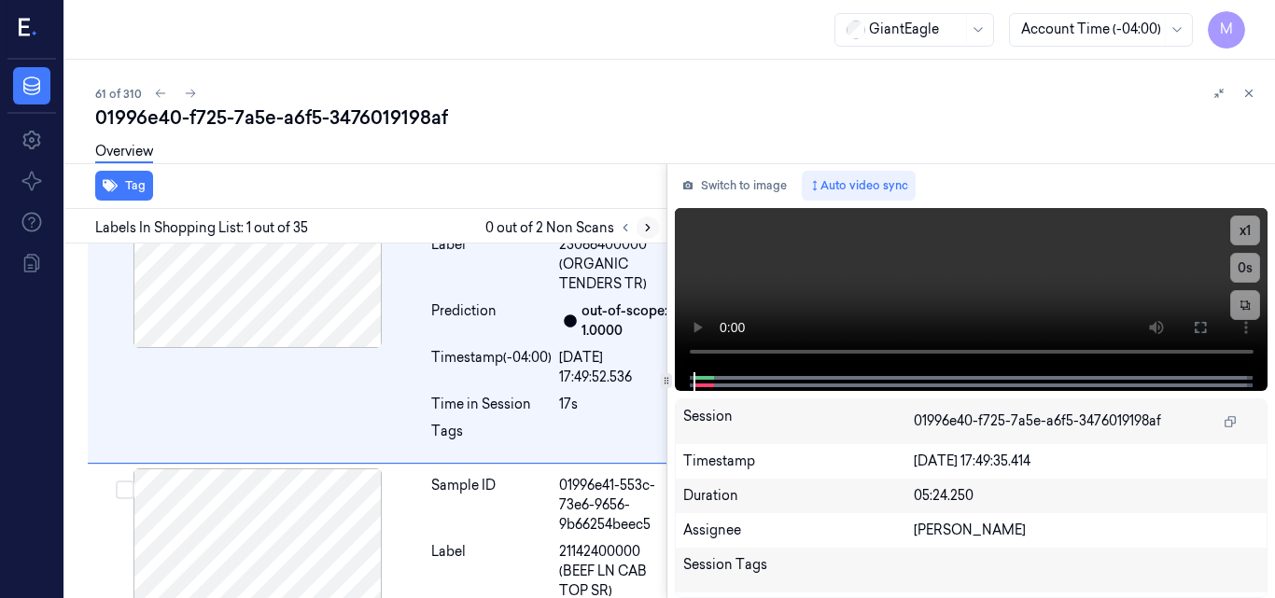
click at [643, 230] on icon at bounding box center [647, 227] width 13 height 13
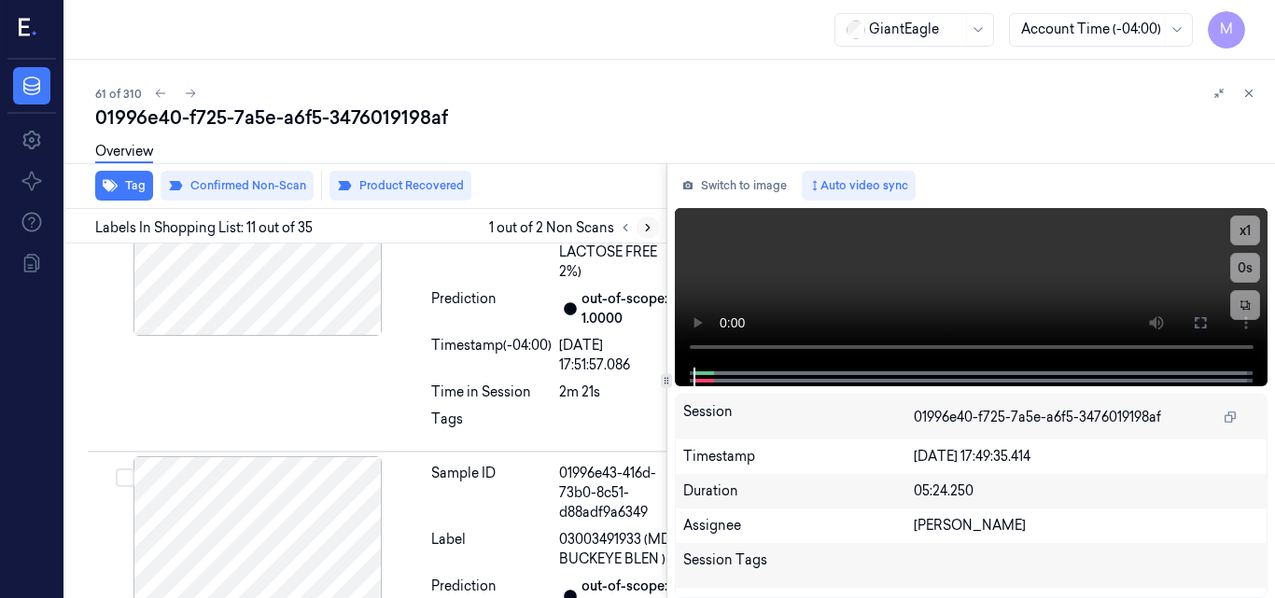
scroll to position [3400, 0]
click at [647, 226] on icon at bounding box center [648, 228] width 4 height 7
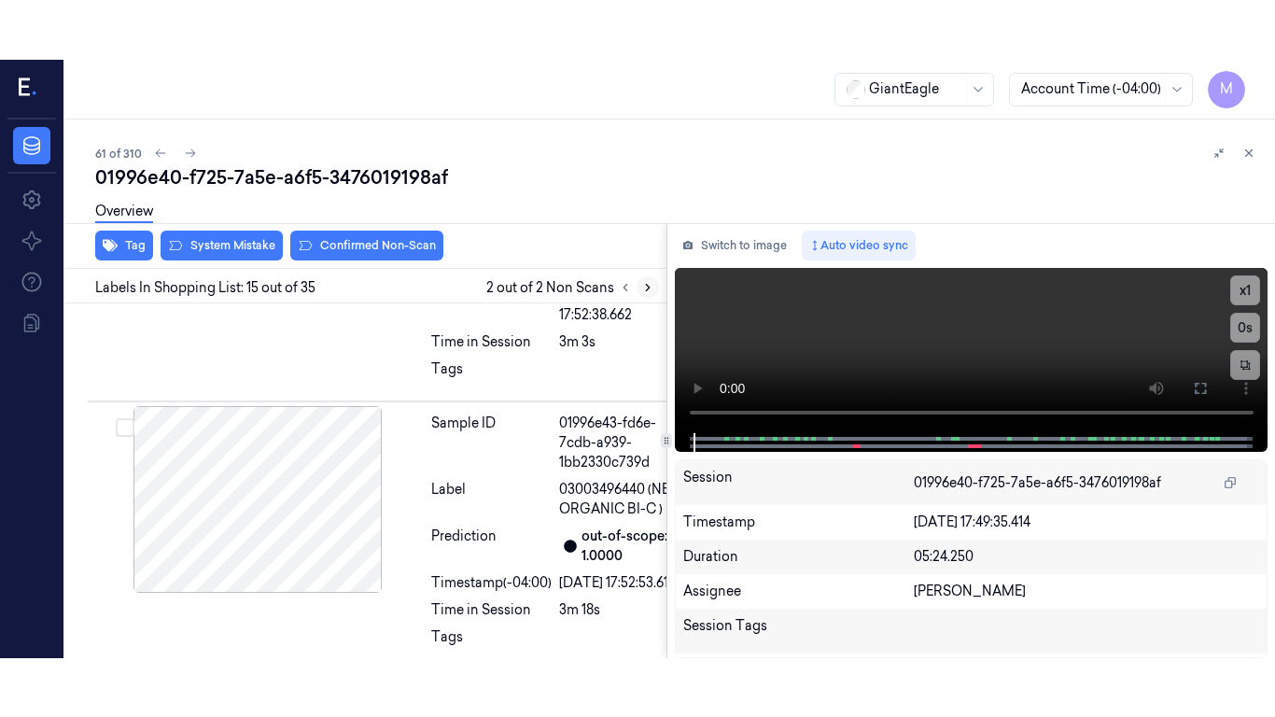
scroll to position [4715, 0]
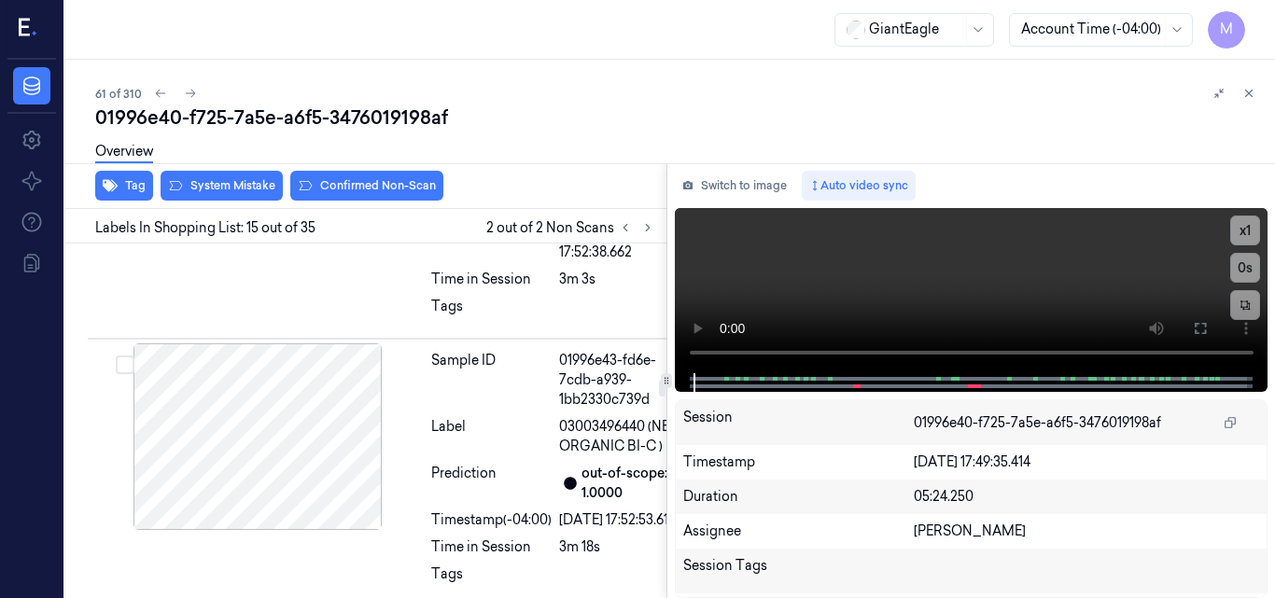
click at [1023, 274] on video at bounding box center [972, 290] width 594 height 165
click at [1201, 334] on icon at bounding box center [1200, 328] width 15 height 15
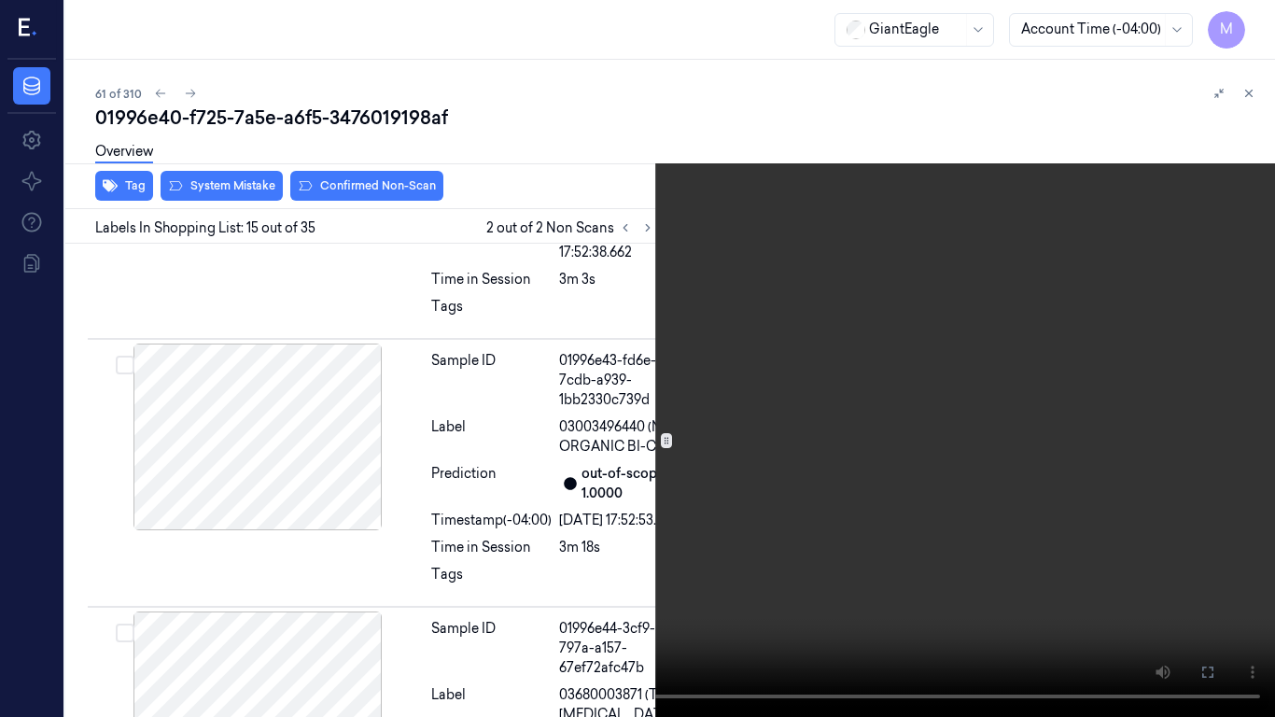
click at [918, 391] on video at bounding box center [637, 358] width 1275 height 717
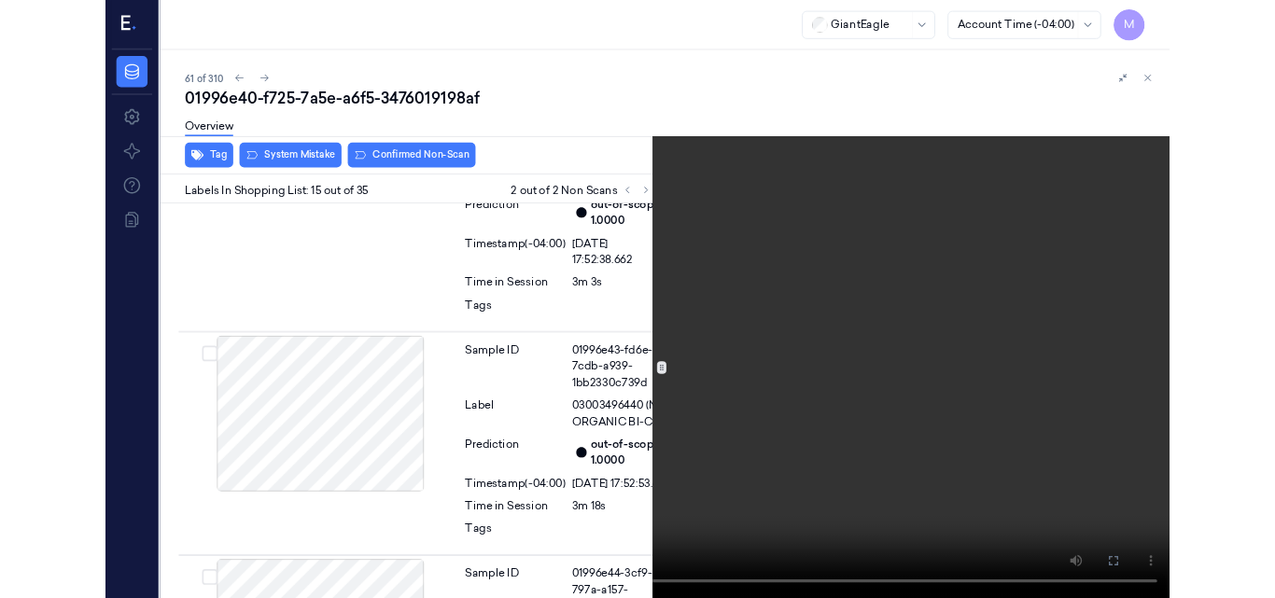
scroll to position [4655, 0]
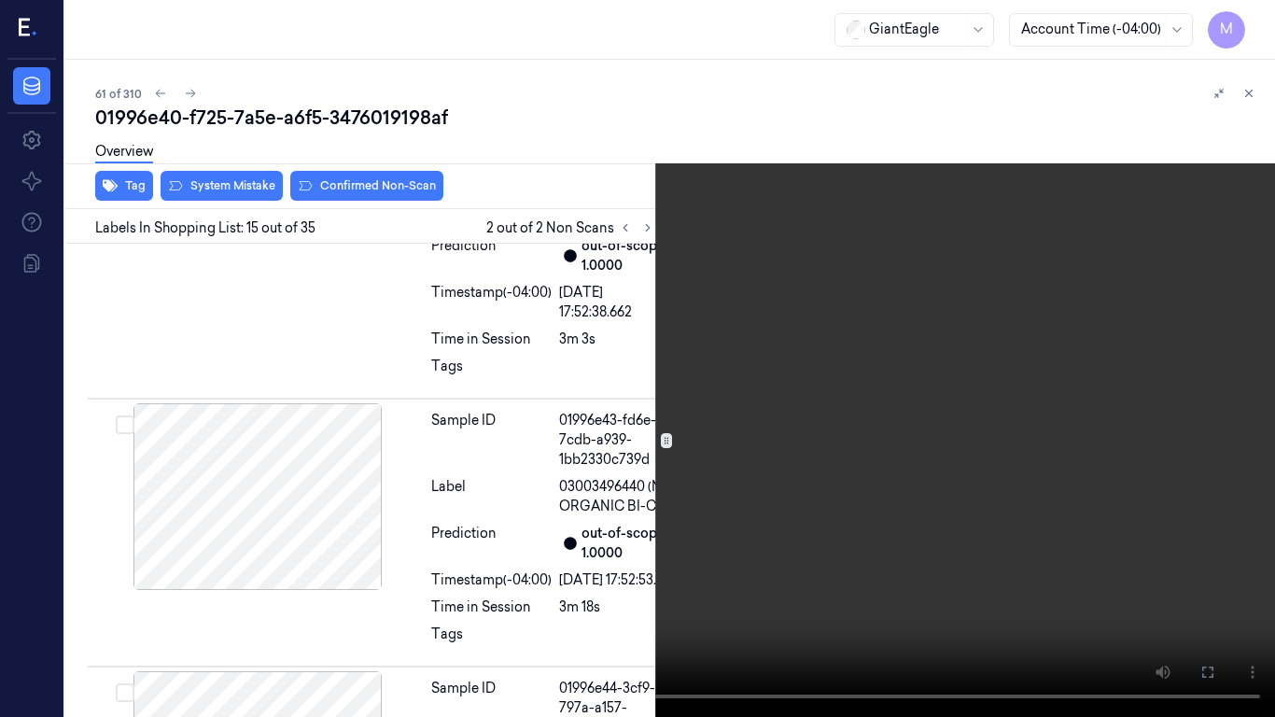
click at [747, 254] on video at bounding box center [637, 358] width 1275 height 717
click at [823, 355] on video at bounding box center [637, 358] width 1275 height 717
click at [0, 0] on icon at bounding box center [0, 0] width 0 height 0
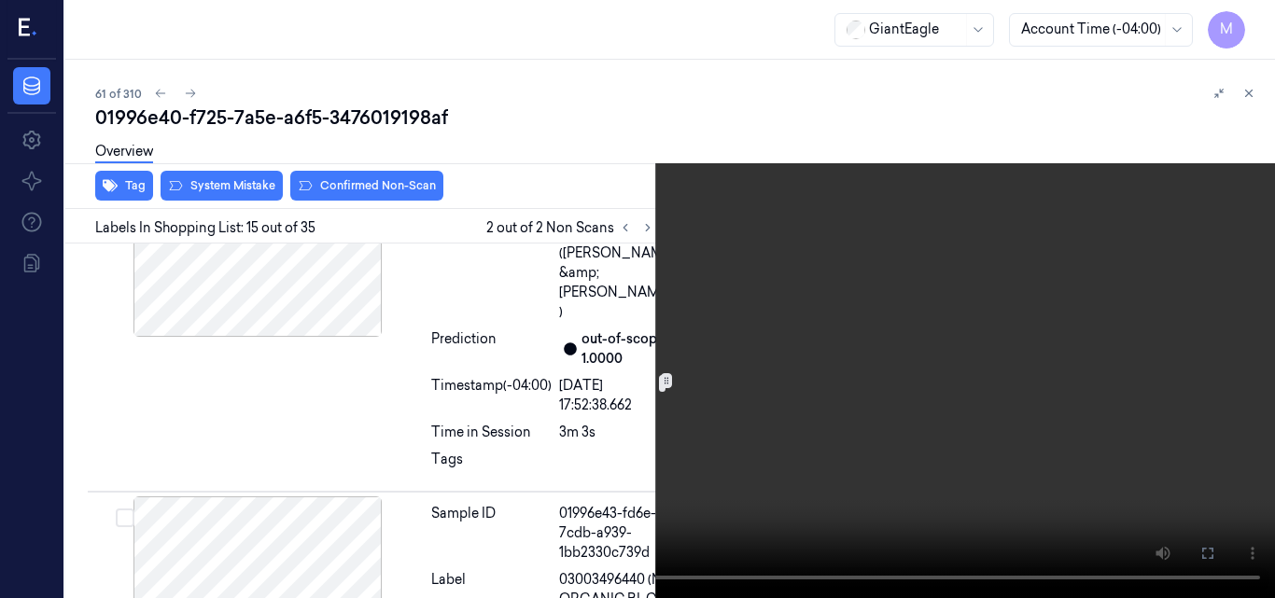
scroll to position [4468, 0]
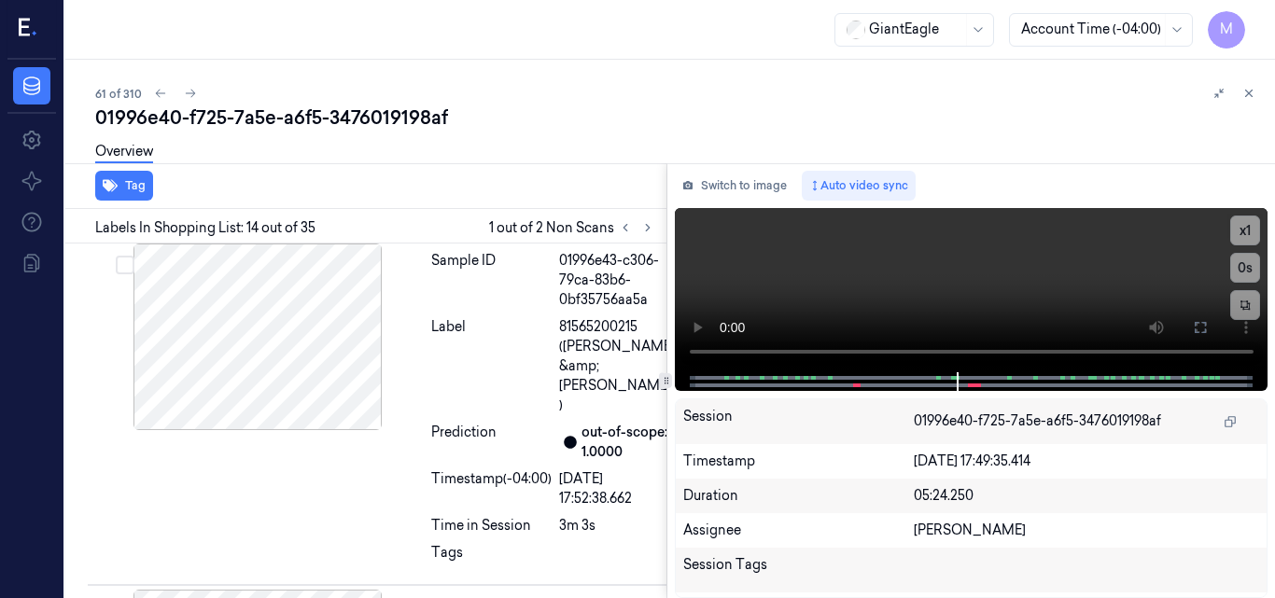
scroll to position [4401, 0]
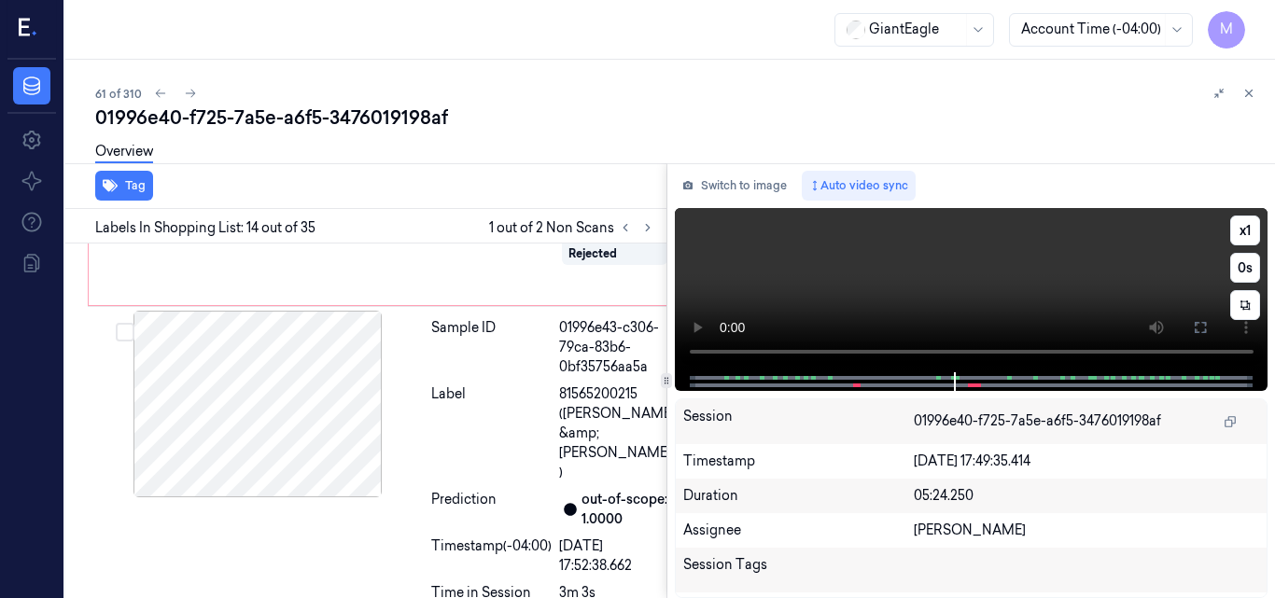
click at [962, 262] on video at bounding box center [972, 290] width 594 height 164
click at [1017, 280] on video at bounding box center [972, 290] width 594 height 164
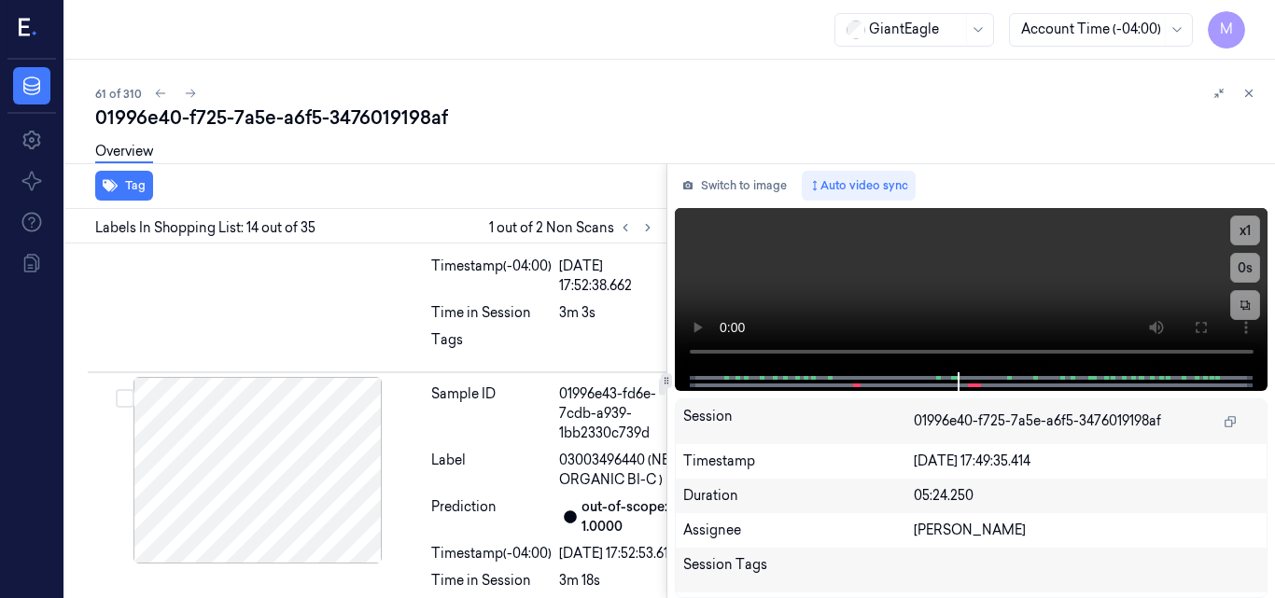
scroll to position [4588, 0]
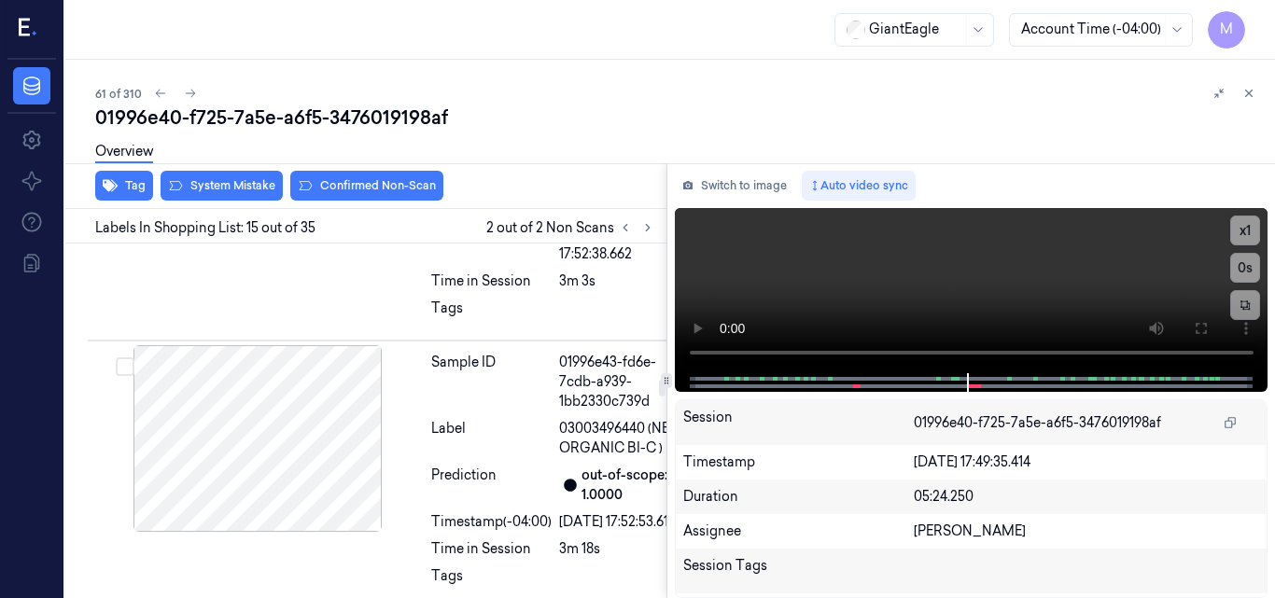
scroll to position [4715, 0]
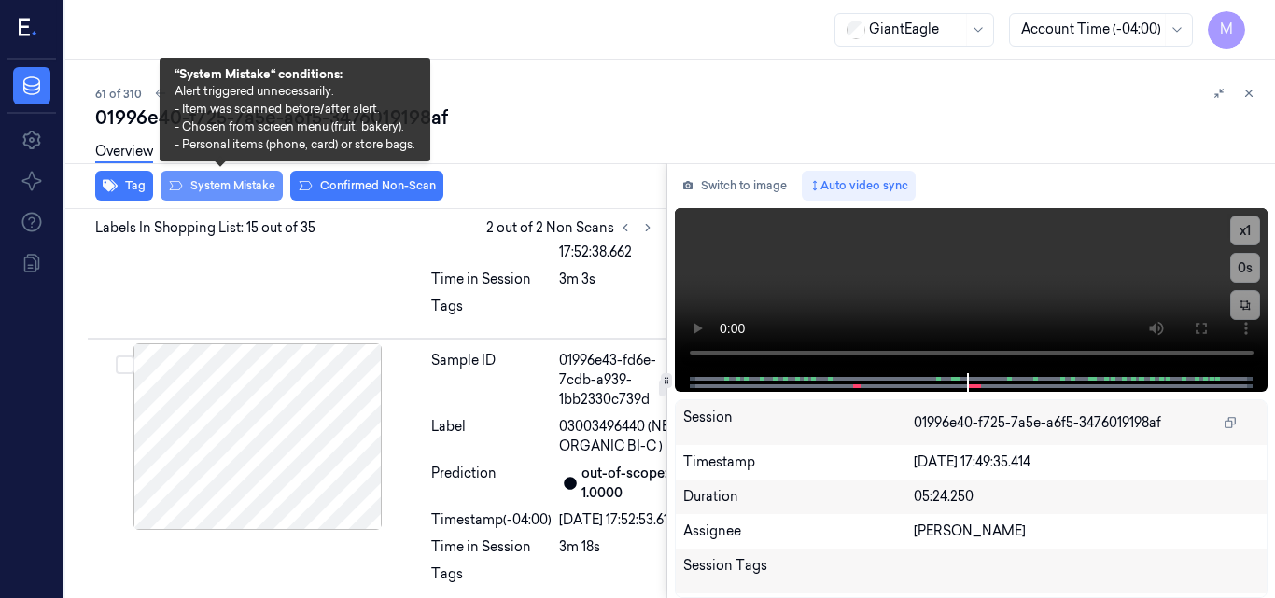
click at [238, 186] on button "System Mistake" at bounding box center [222, 186] width 122 height 30
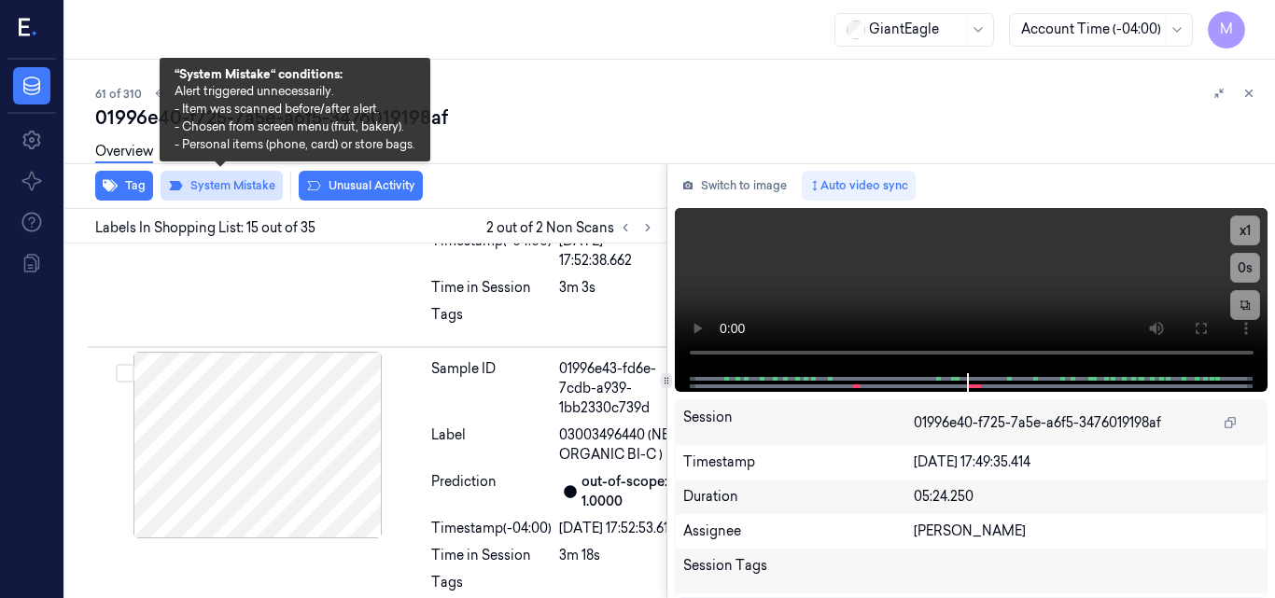
scroll to position [4718, 0]
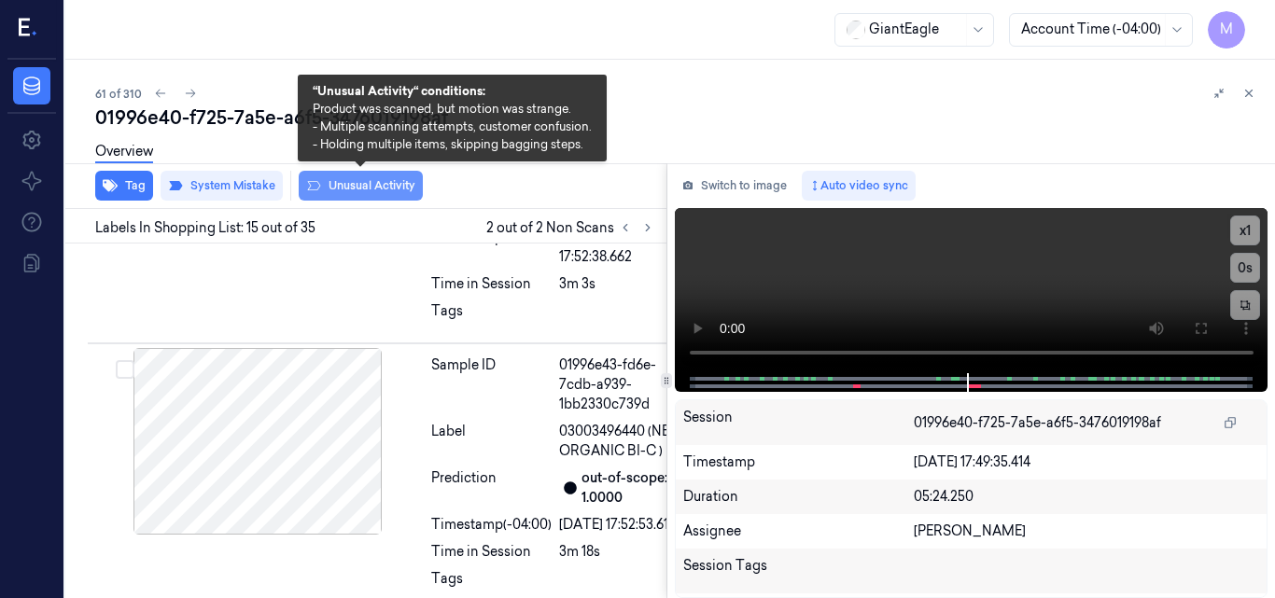
click at [367, 184] on button "Unusual Activity" at bounding box center [361, 186] width 124 height 30
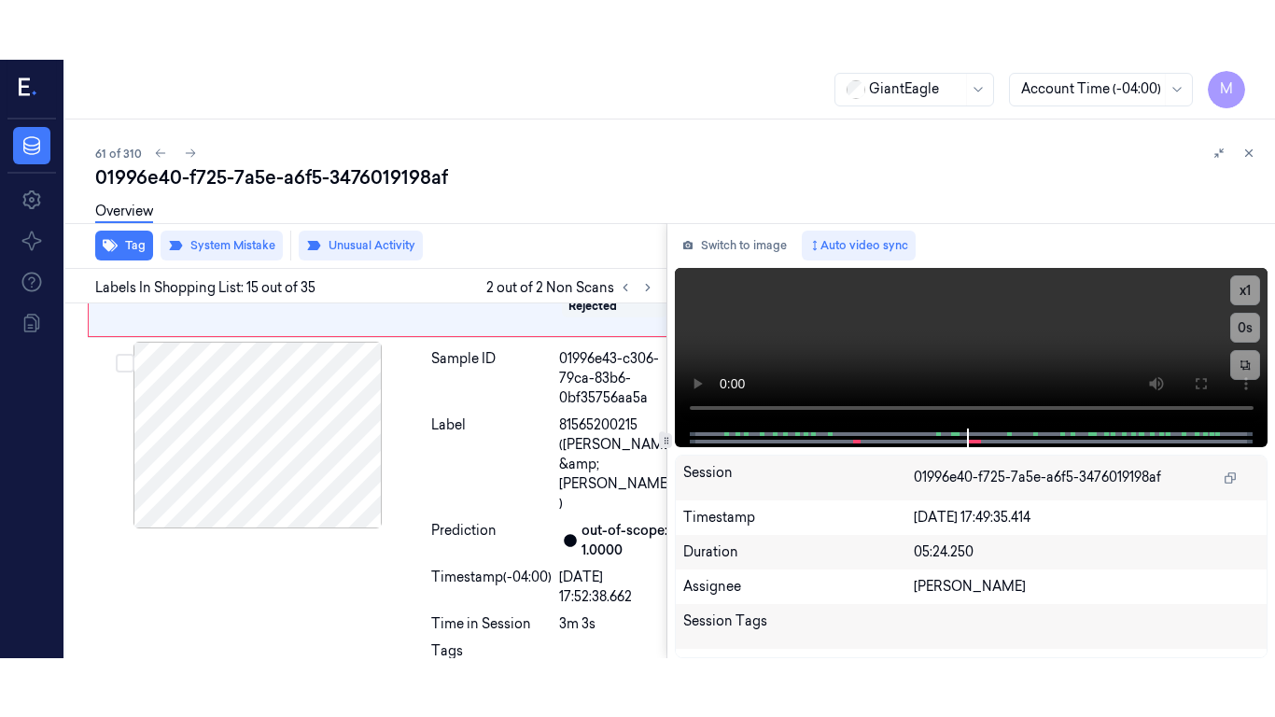
scroll to position [4401, 0]
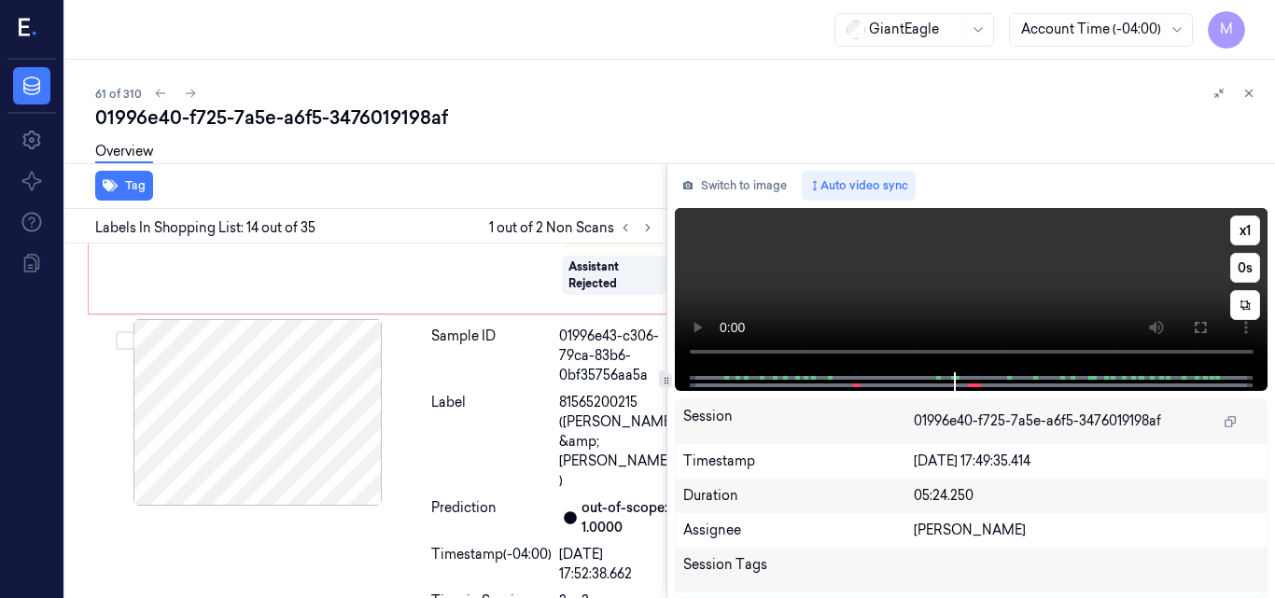
click at [1072, 281] on video at bounding box center [972, 290] width 594 height 164
click at [1189, 320] on button at bounding box center [1200, 328] width 30 height 30
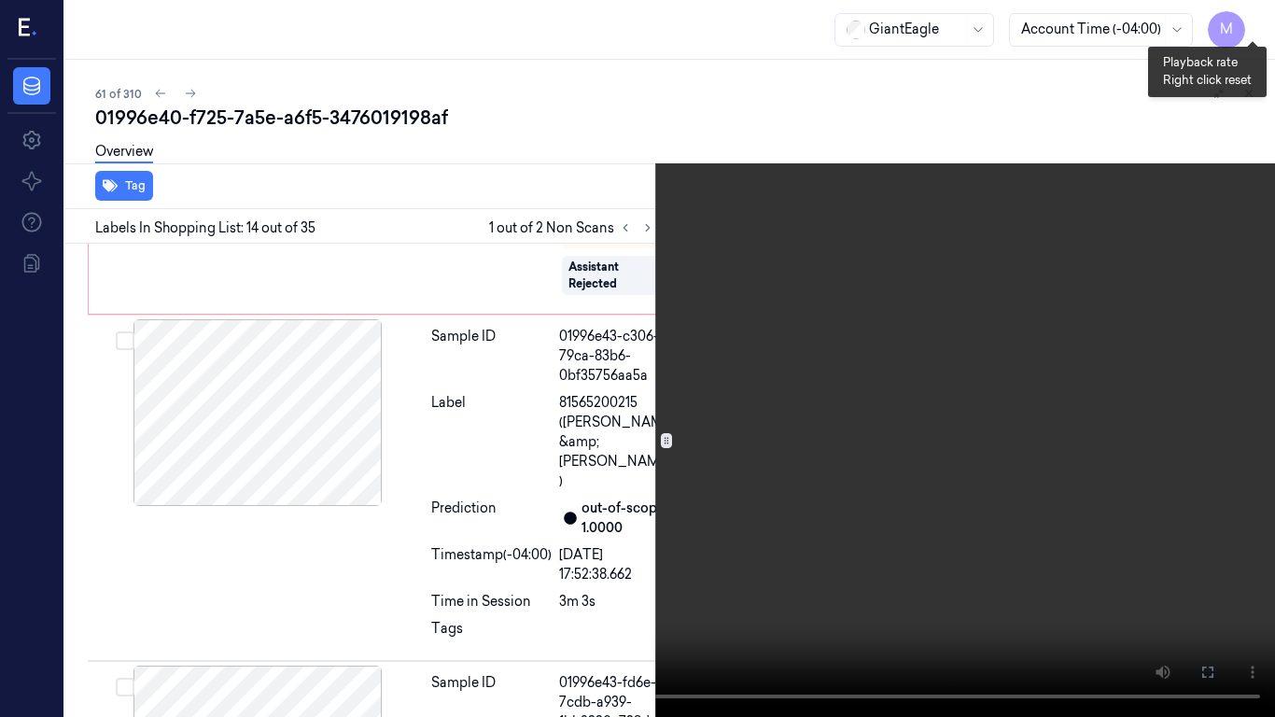
click at [1252, 19] on button "x 1" at bounding box center [1253, 22] width 30 height 30
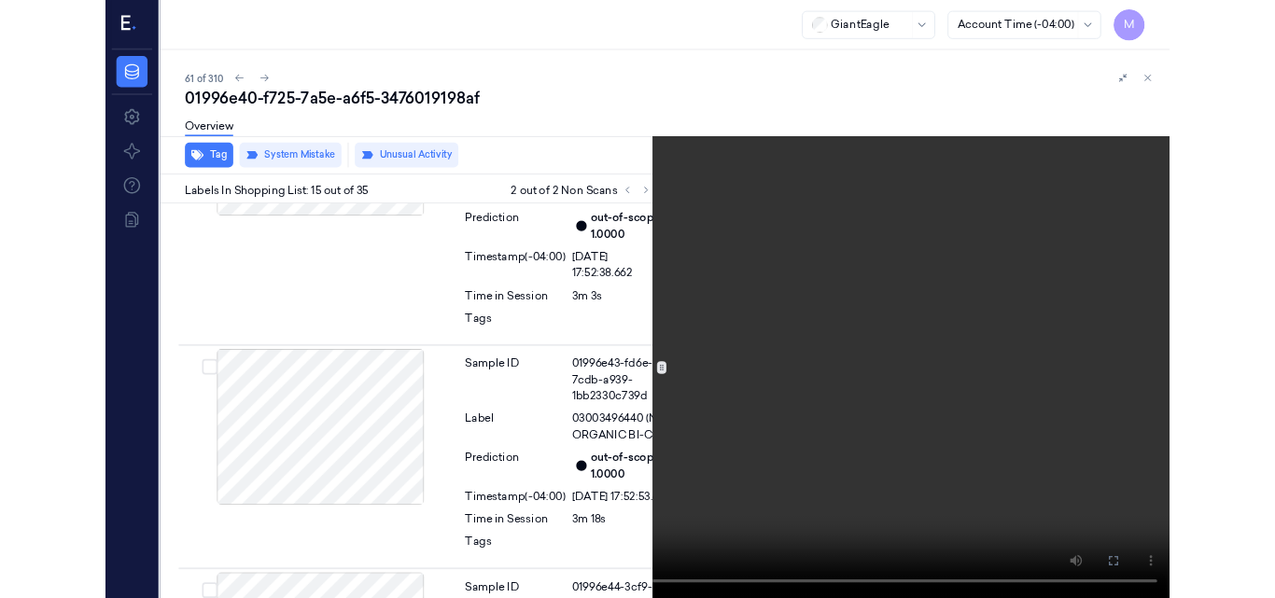
scroll to position [4659, 0]
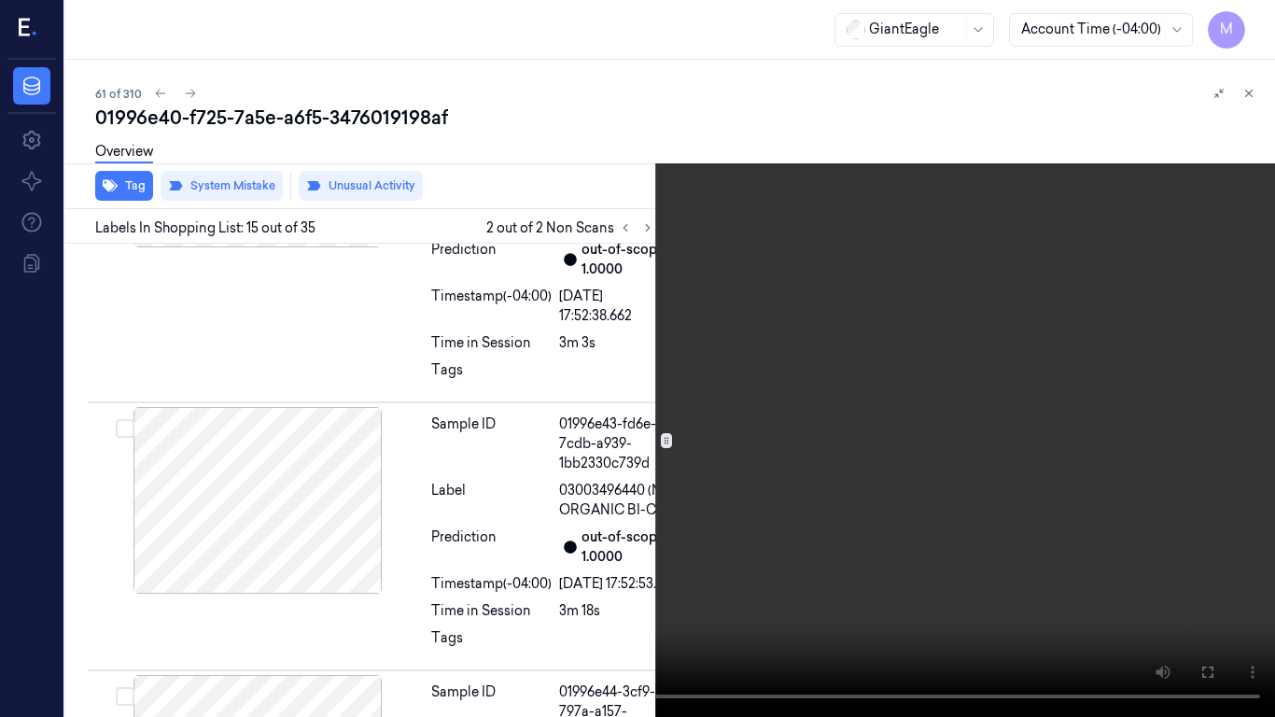
click at [848, 249] on video at bounding box center [637, 358] width 1275 height 717
click at [0, 0] on icon at bounding box center [0, 0] width 0 height 0
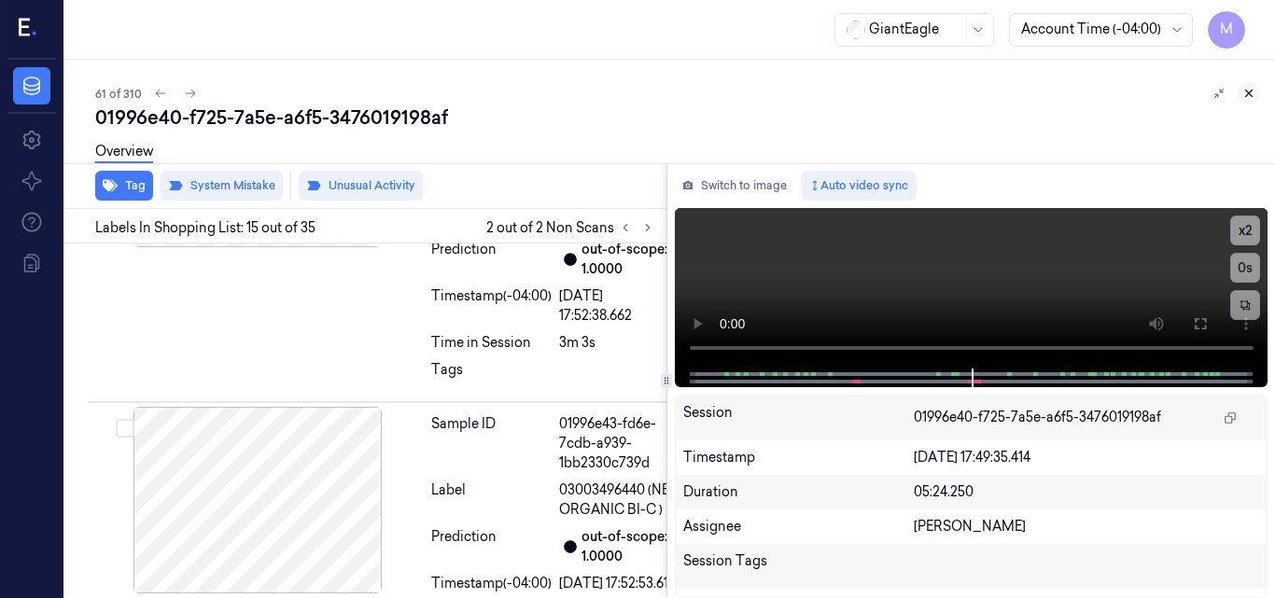
click at [1245, 91] on icon at bounding box center [1248, 93] width 13 height 13
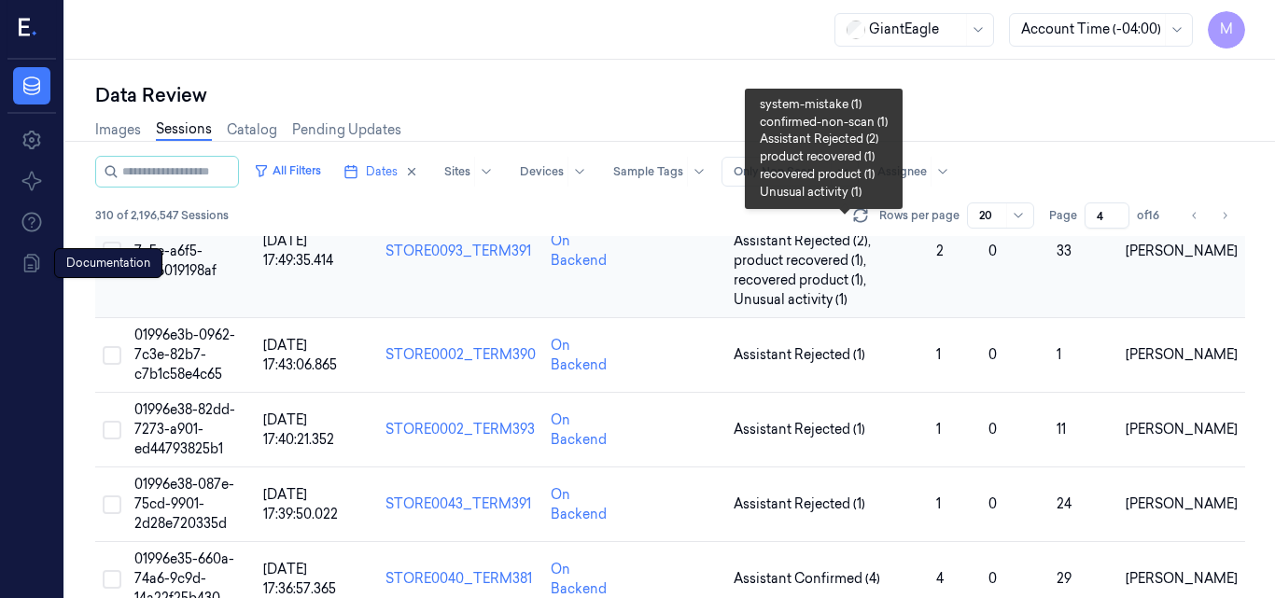
scroll to position [93, 0]
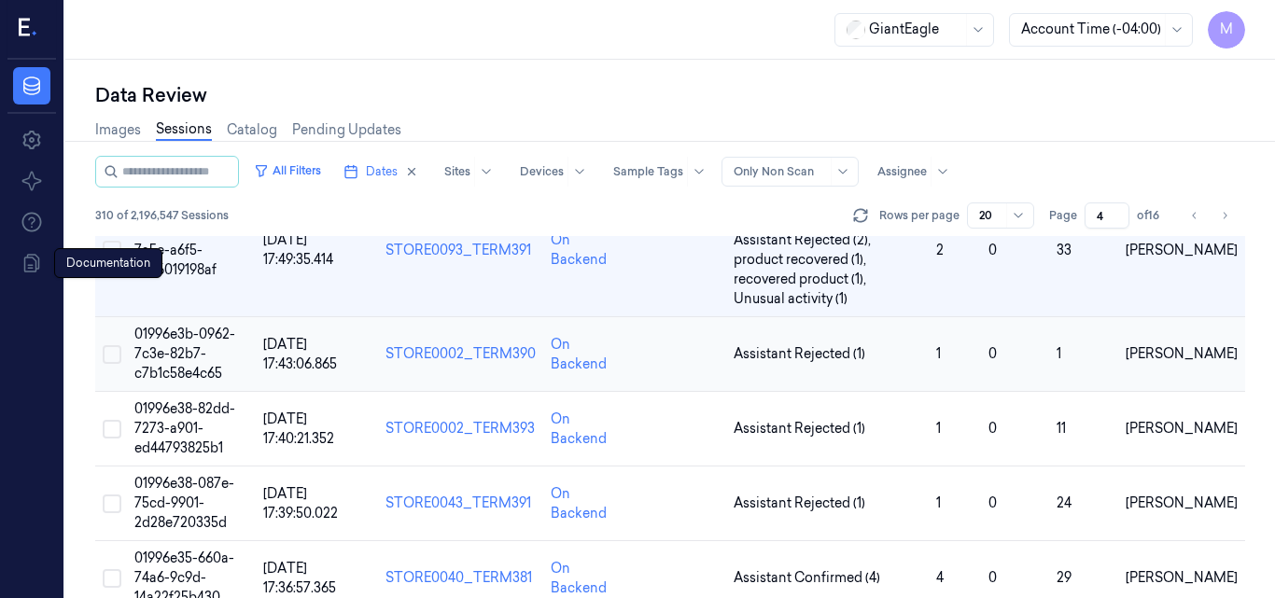
click at [173, 350] on span "01996e3b-0962-7c3e-82b7-c7b1c58e4c65" at bounding box center [184, 354] width 101 height 56
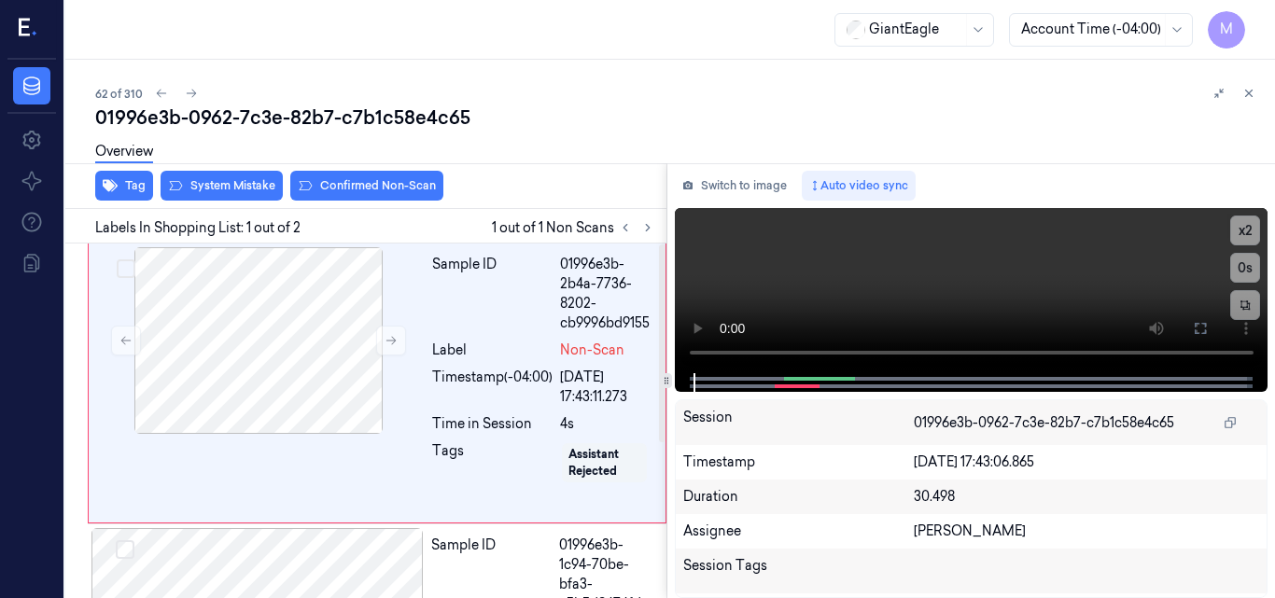
click at [706, 104] on div "62 of 310" at bounding box center [677, 93] width 1165 height 22
click at [281, 295] on div at bounding box center [258, 340] width 332 height 187
click at [1198, 325] on icon at bounding box center [1200, 328] width 15 height 15
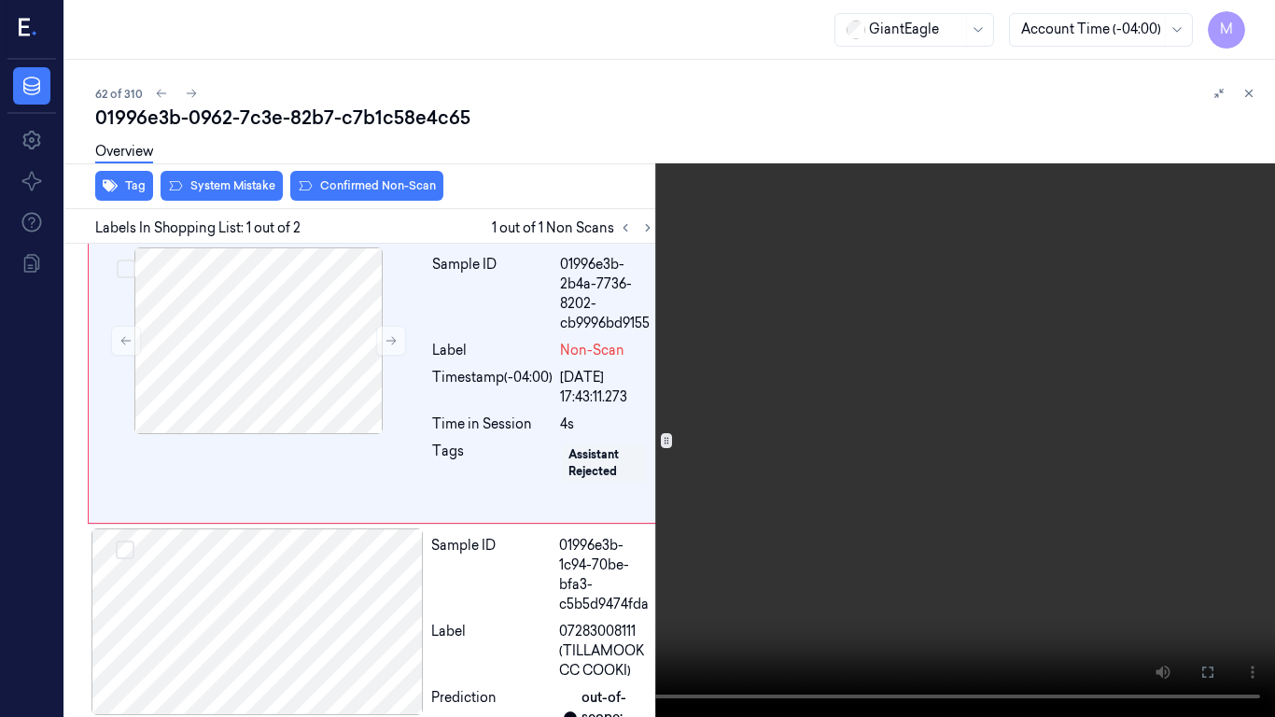
click at [329, 491] on video at bounding box center [637, 358] width 1275 height 717
click at [598, 439] on video at bounding box center [637, 358] width 1275 height 717
click at [0, 0] on icon at bounding box center [0, 0] width 0 height 0
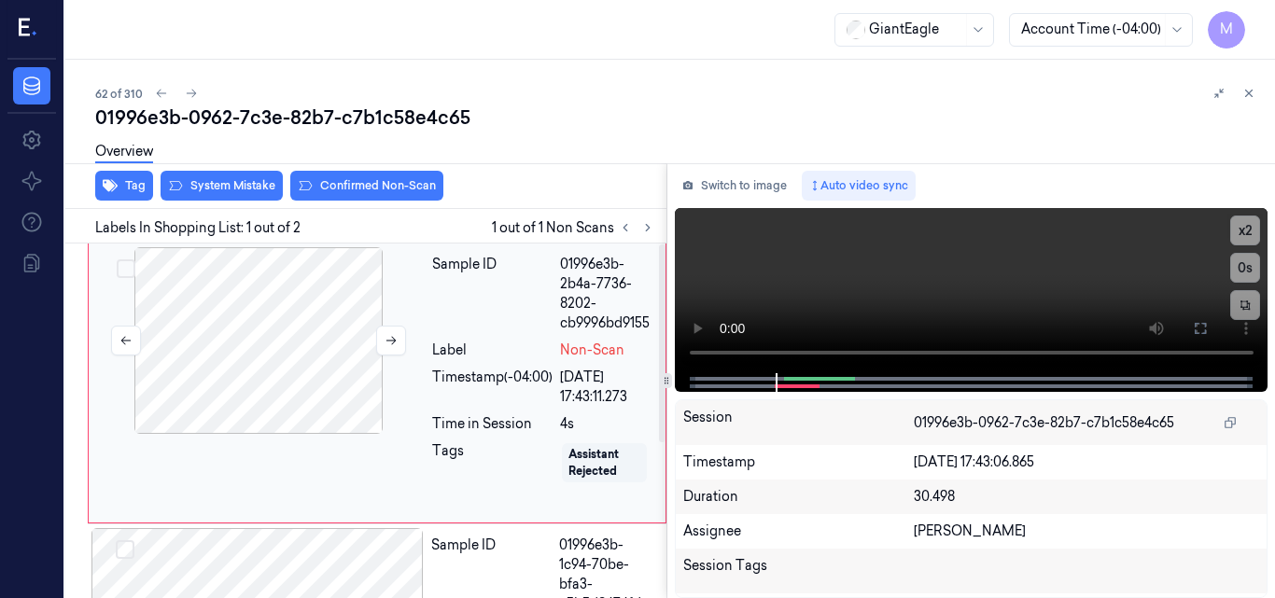
click at [316, 377] on div at bounding box center [258, 340] width 332 height 187
click at [291, 370] on div at bounding box center [258, 340] width 332 height 187
click at [1052, 277] on video at bounding box center [972, 290] width 594 height 165
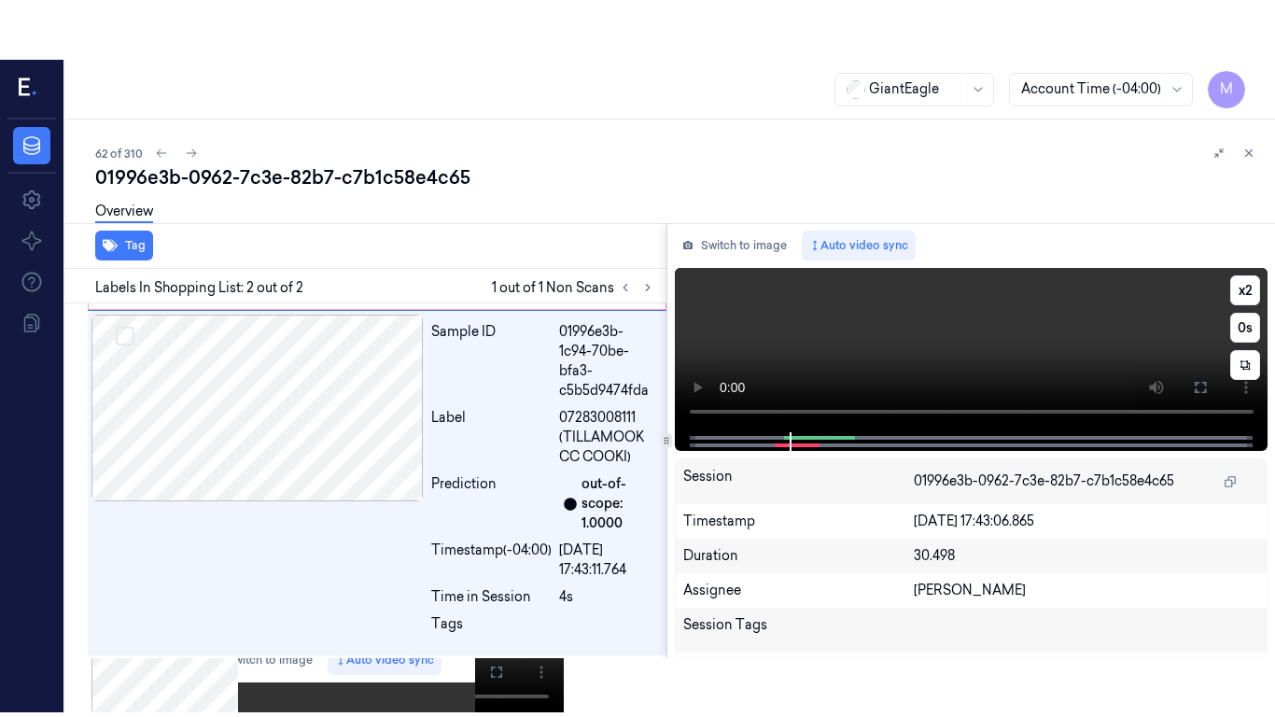
scroll to position [275, 0]
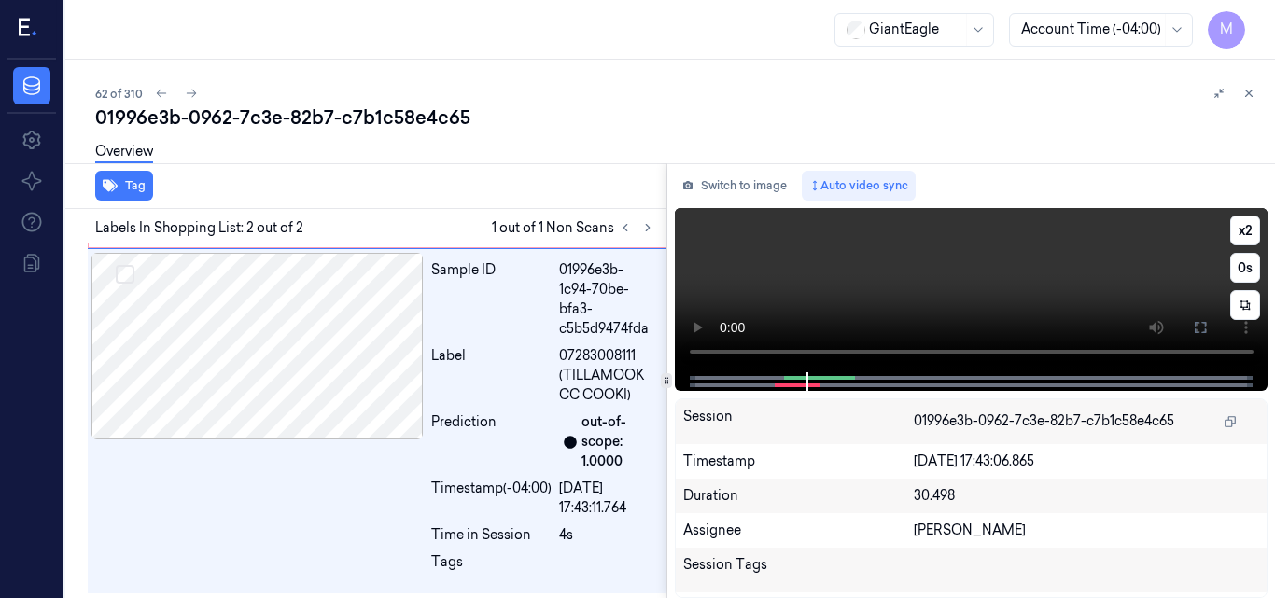
click at [1054, 293] on video at bounding box center [972, 290] width 594 height 164
click at [1251, 222] on button "x 2" at bounding box center [1245, 231] width 30 height 30
click at [1246, 230] on button "x 4" at bounding box center [1245, 231] width 30 height 30
click at [1066, 241] on video at bounding box center [972, 290] width 594 height 164
click at [1198, 329] on icon at bounding box center [1200, 327] width 15 height 15
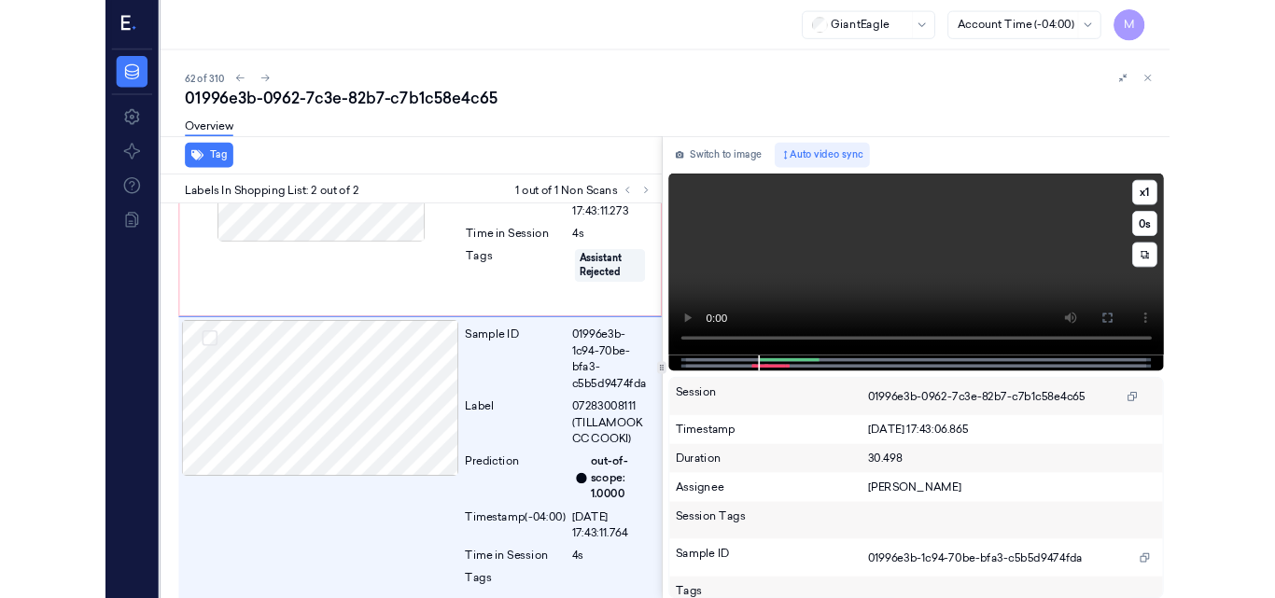
scroll to position [160, 0]
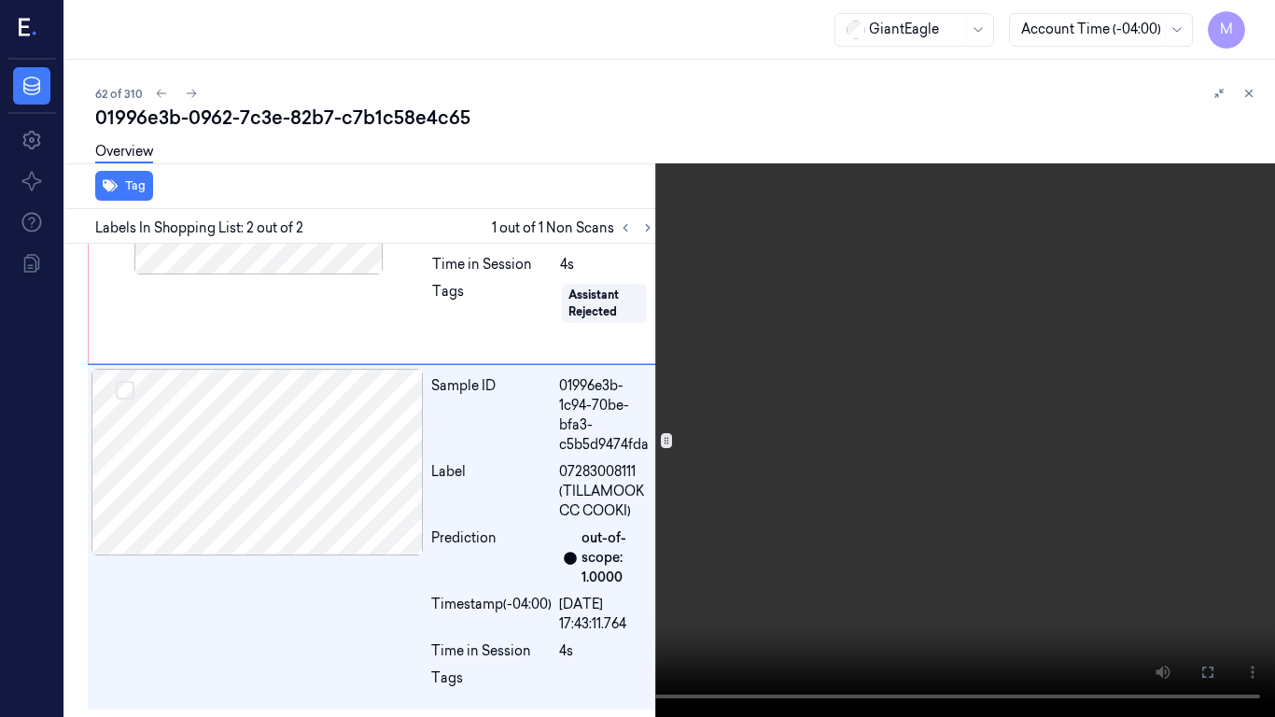
click at [888, 406] on video at bounding box center [637, 358] width 1275 height 717
click at [0, 0] on icon at bounding box center [0, 0] width 0 height 0
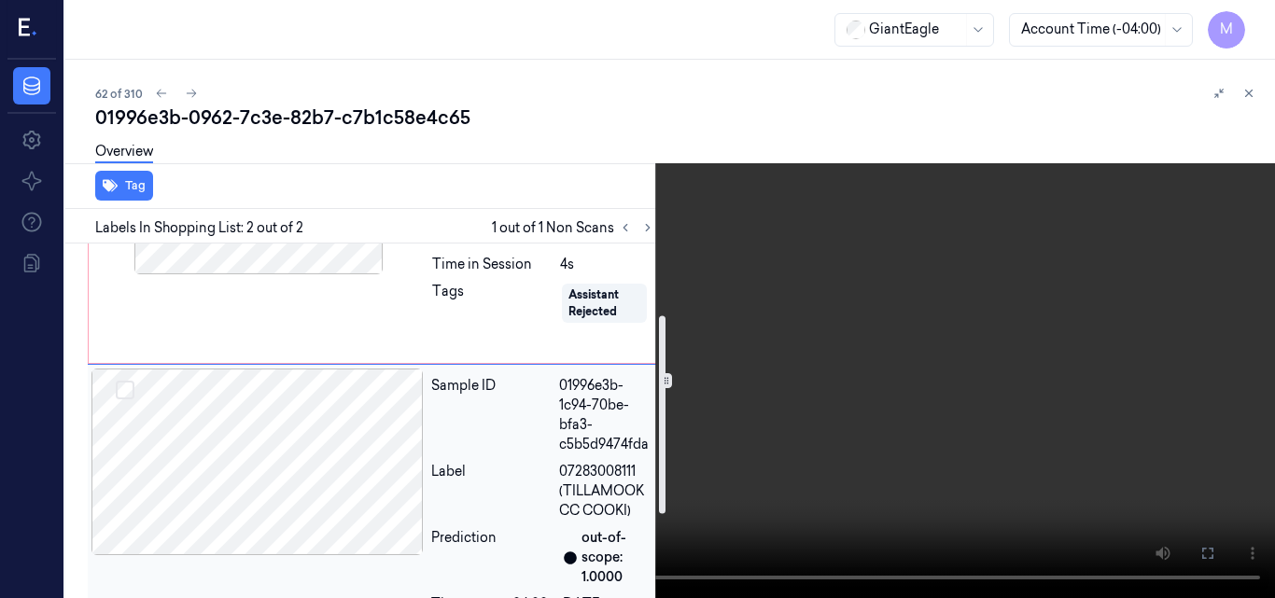
scroll to position [66, 0]
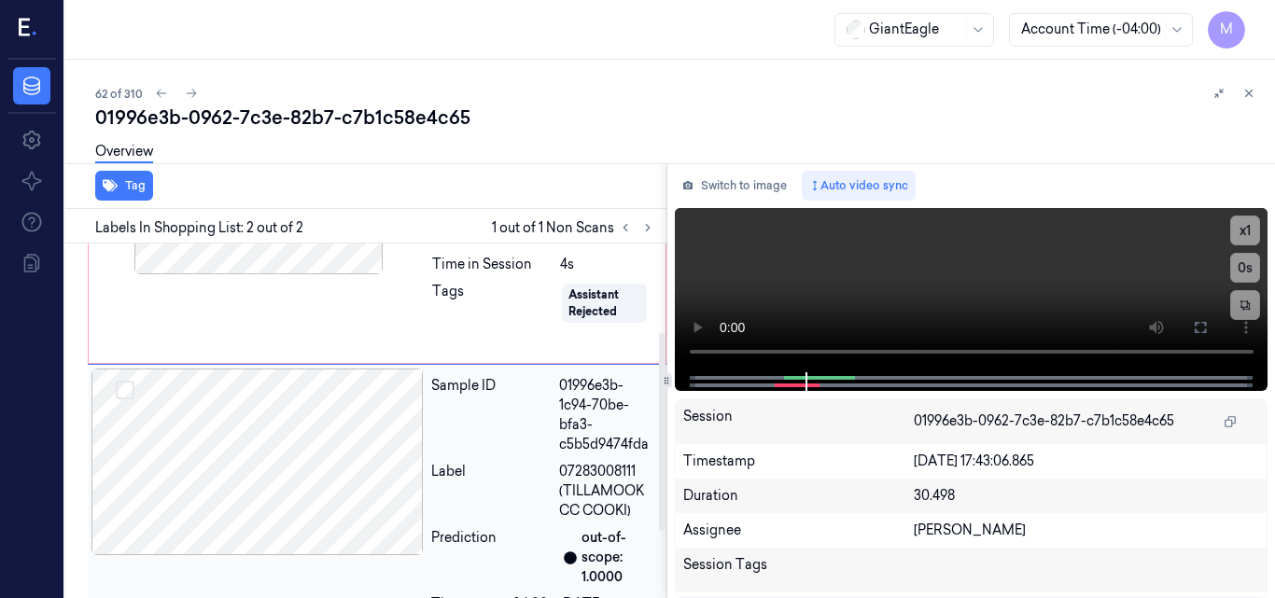
click at [279, 414] on div at bounding box center [257, 462] width 332 height 187
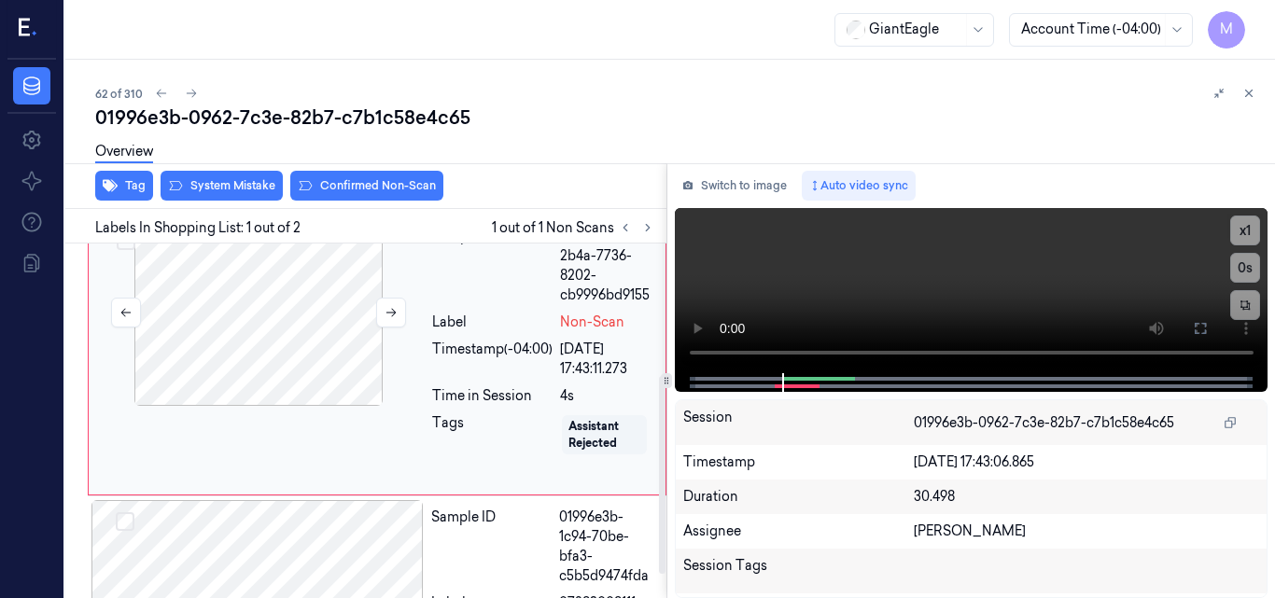
scroll to position [0, 0]
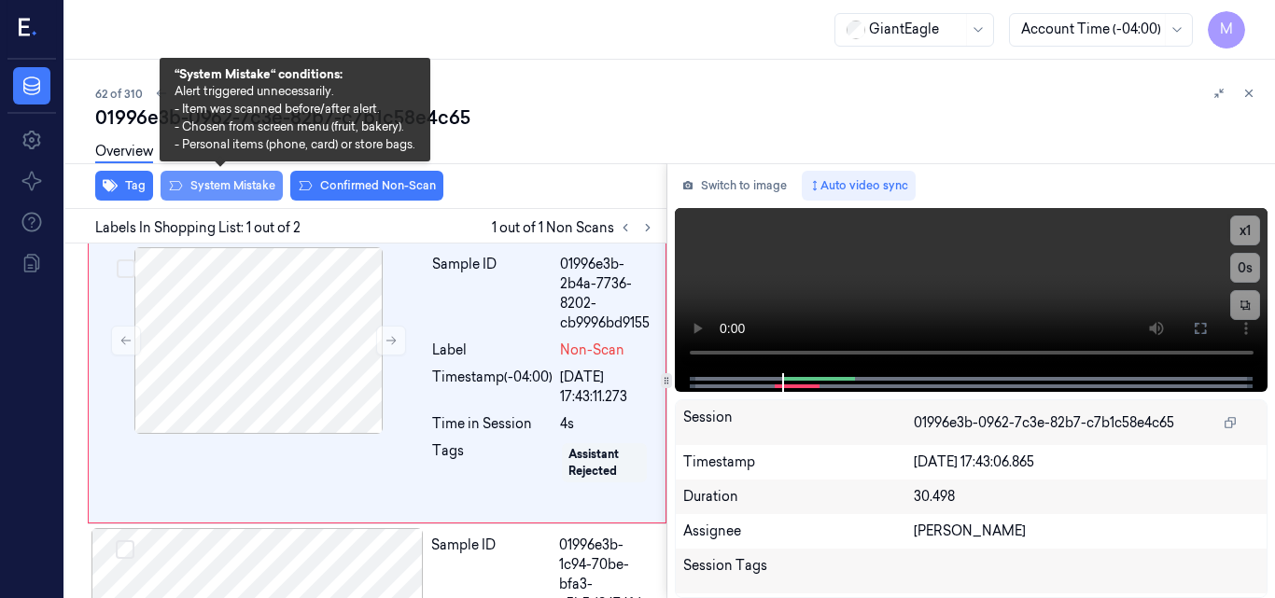
click at [221, 183] on button "System Mistake" at bounding box center [222, 186] width 122 height 30
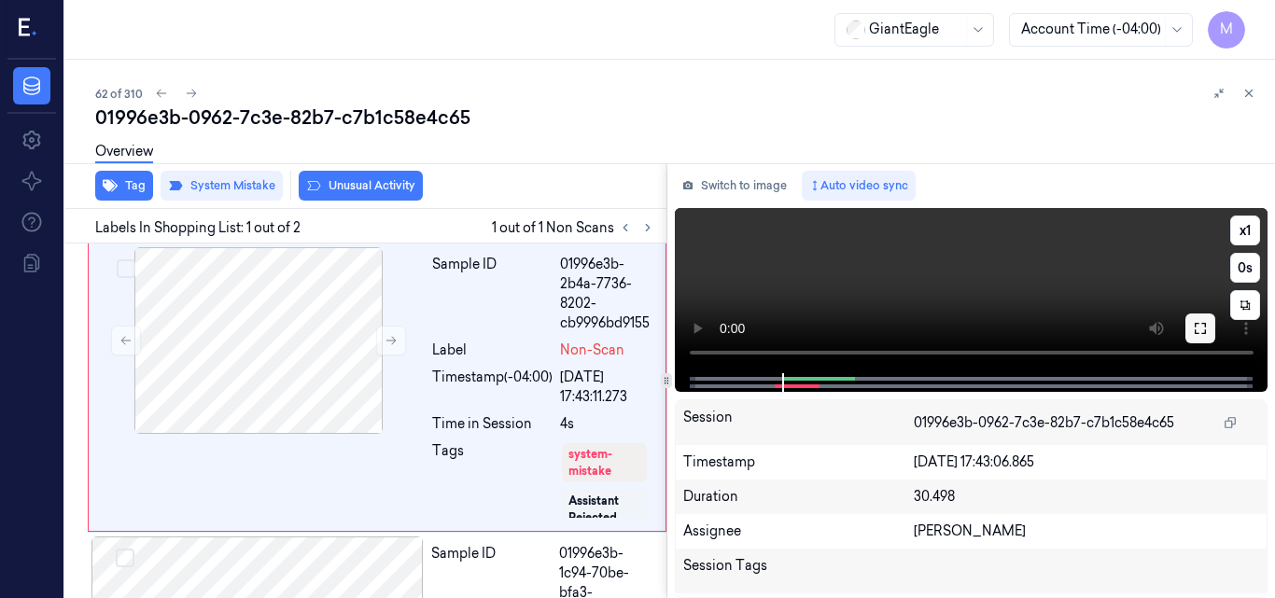
click at [1197, 329] on icon at bounding box center [1200, 328] width 15 height 15
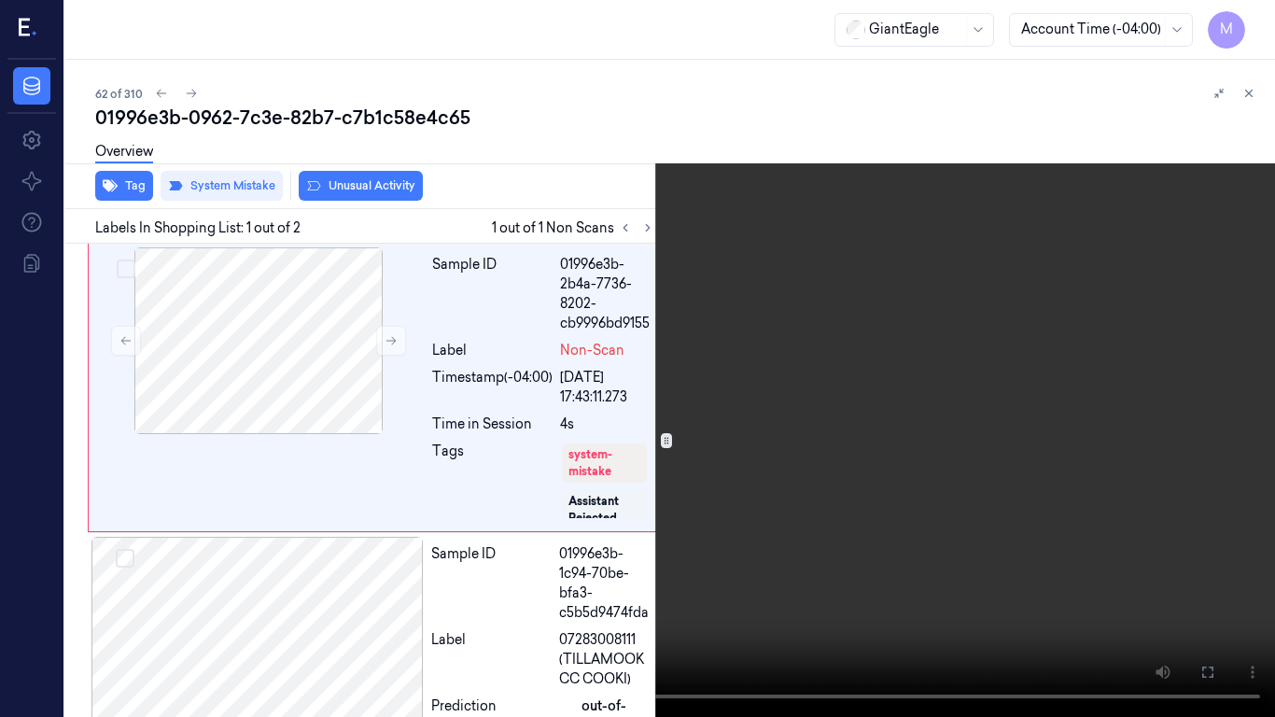
click at [0, 0] on button at bounding box center [0, 0] width 0 height 0
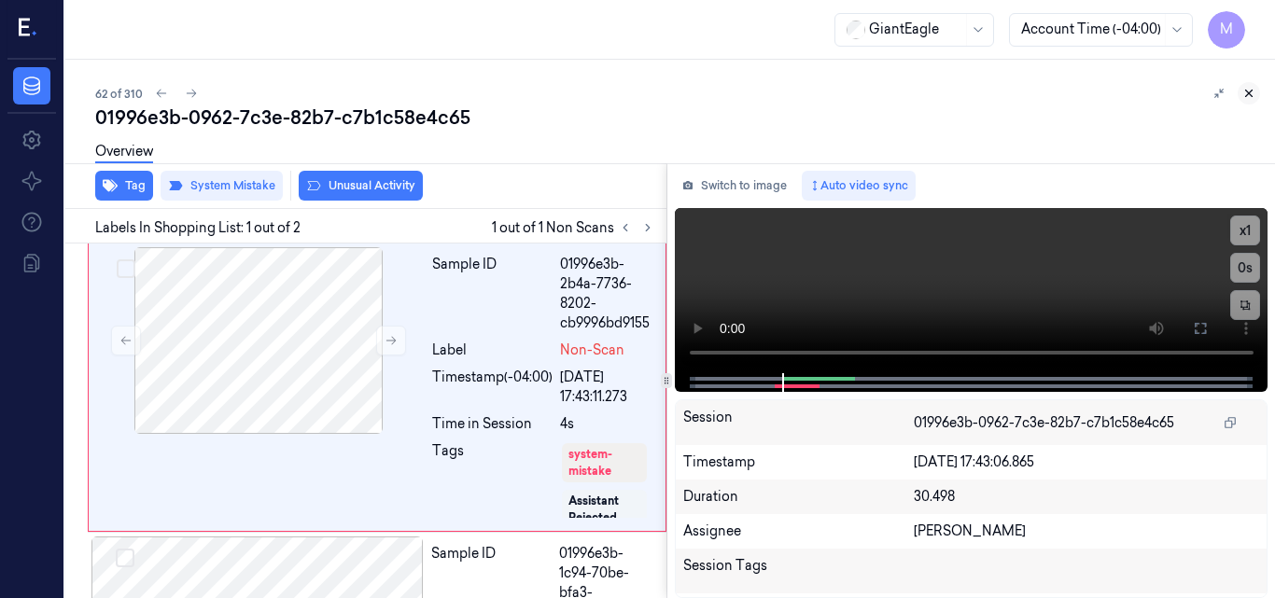
click at [1248, 94] on icon at bounding box center [1249, 94] width 7 height 7
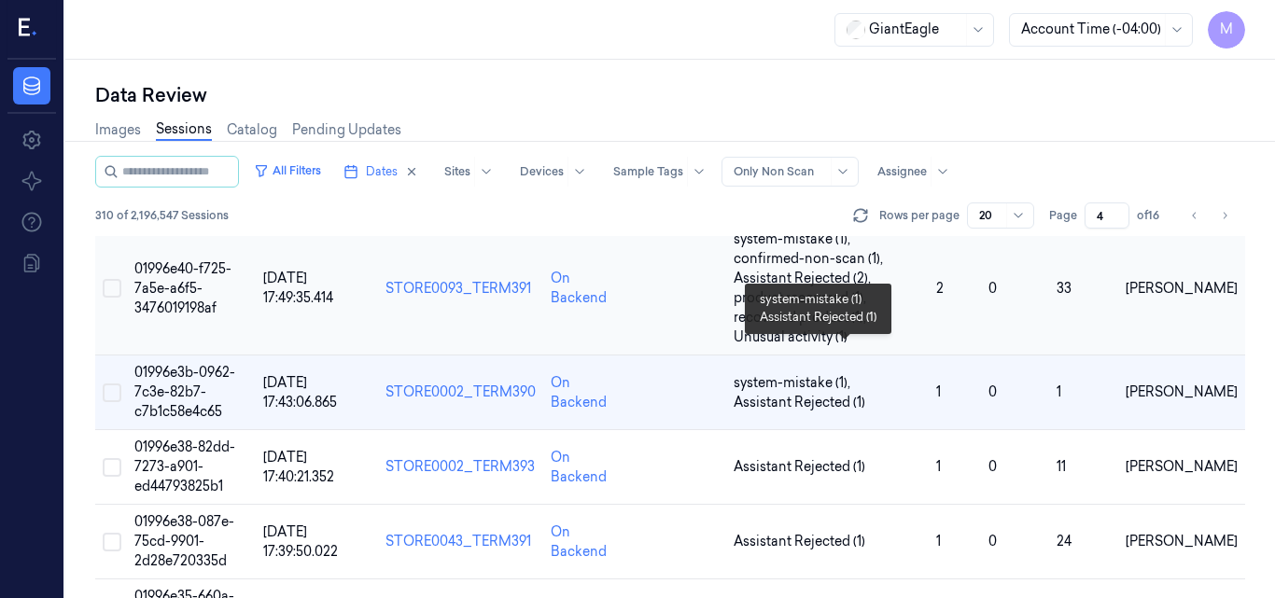
scroll to position [93, 0]
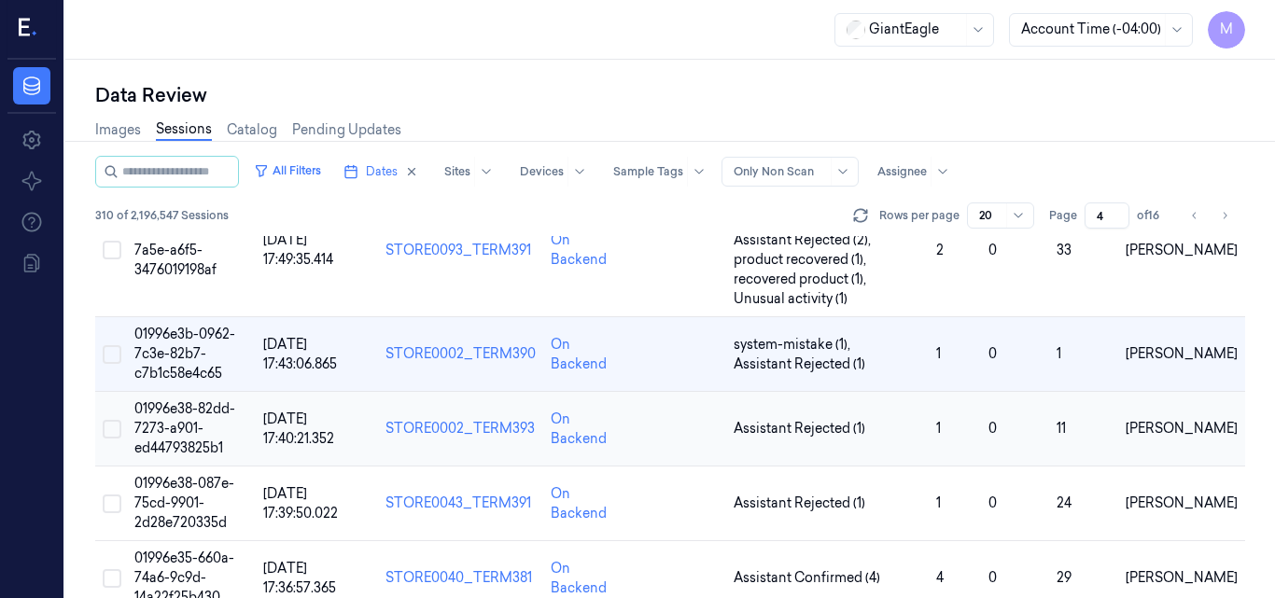
click at [190, 418] on td "01996e38-82dd-7273-a901-ed44793825b1" at bounding box center [191, 429] width 129 height 75
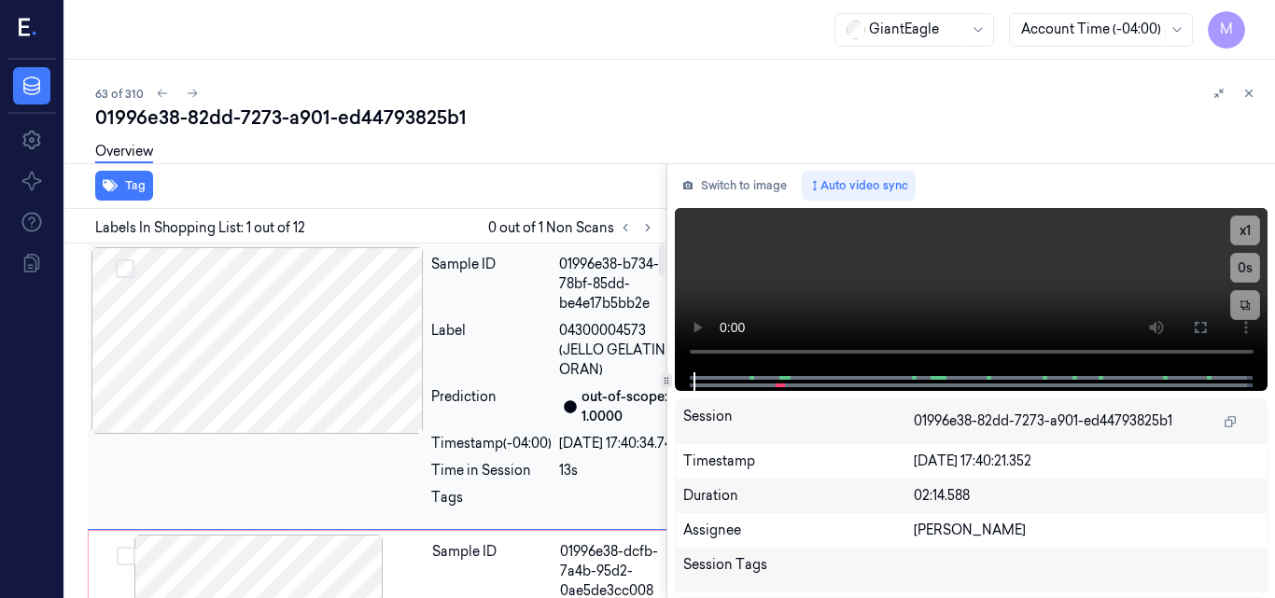
scroll to position [6, 0]
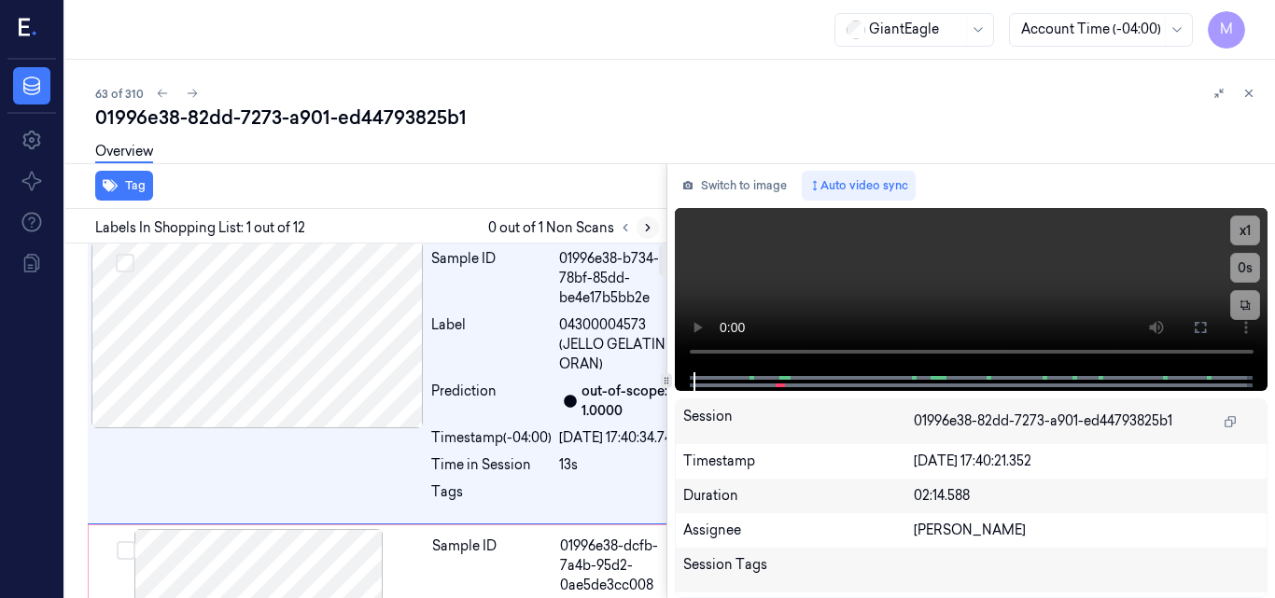
click at [648, 230] on icon at bounding box center [648, 228] width 4 height 7
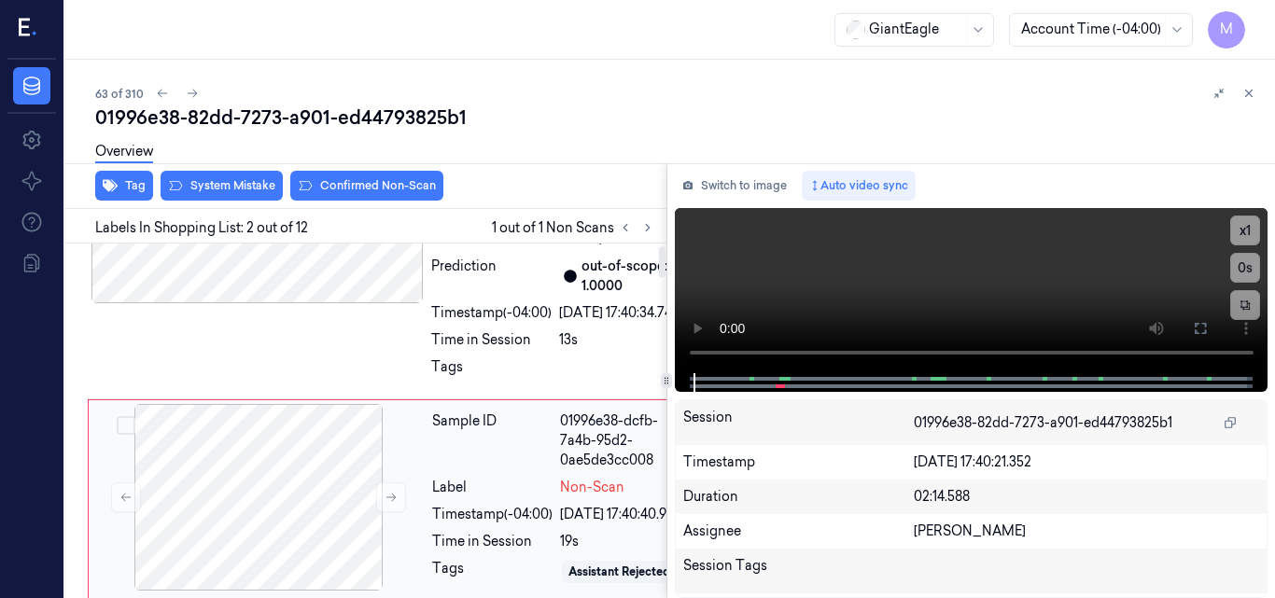
scroll to position [0, 0]
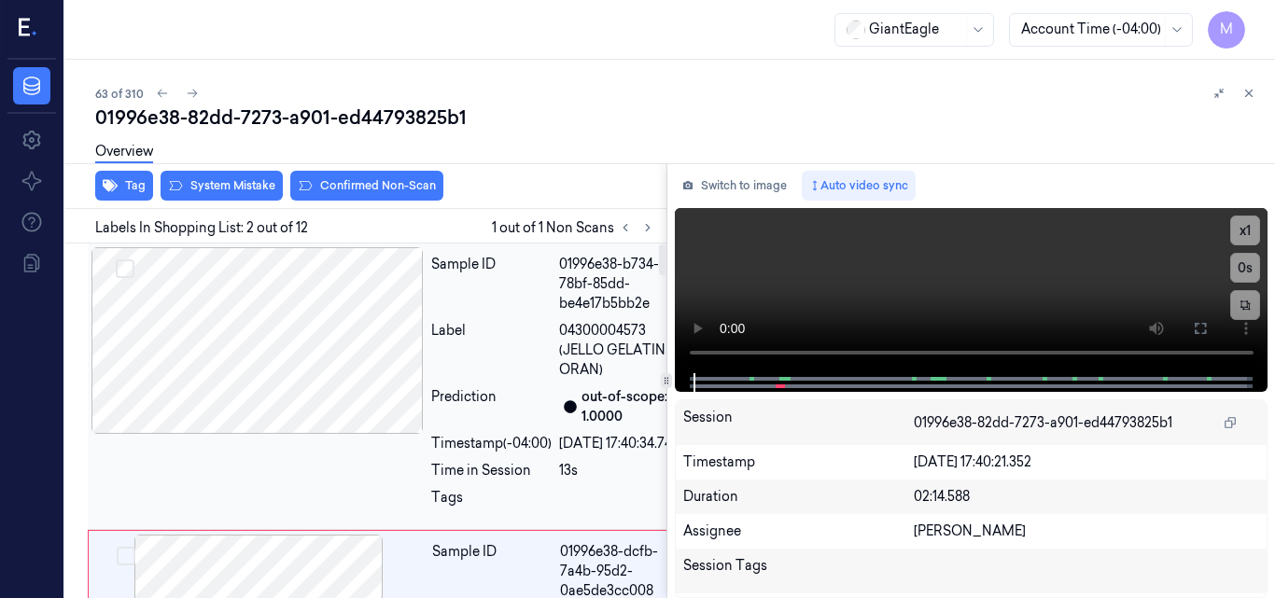
click at [319, 336] on div at bounding box center [257, 340] width 332 height 187
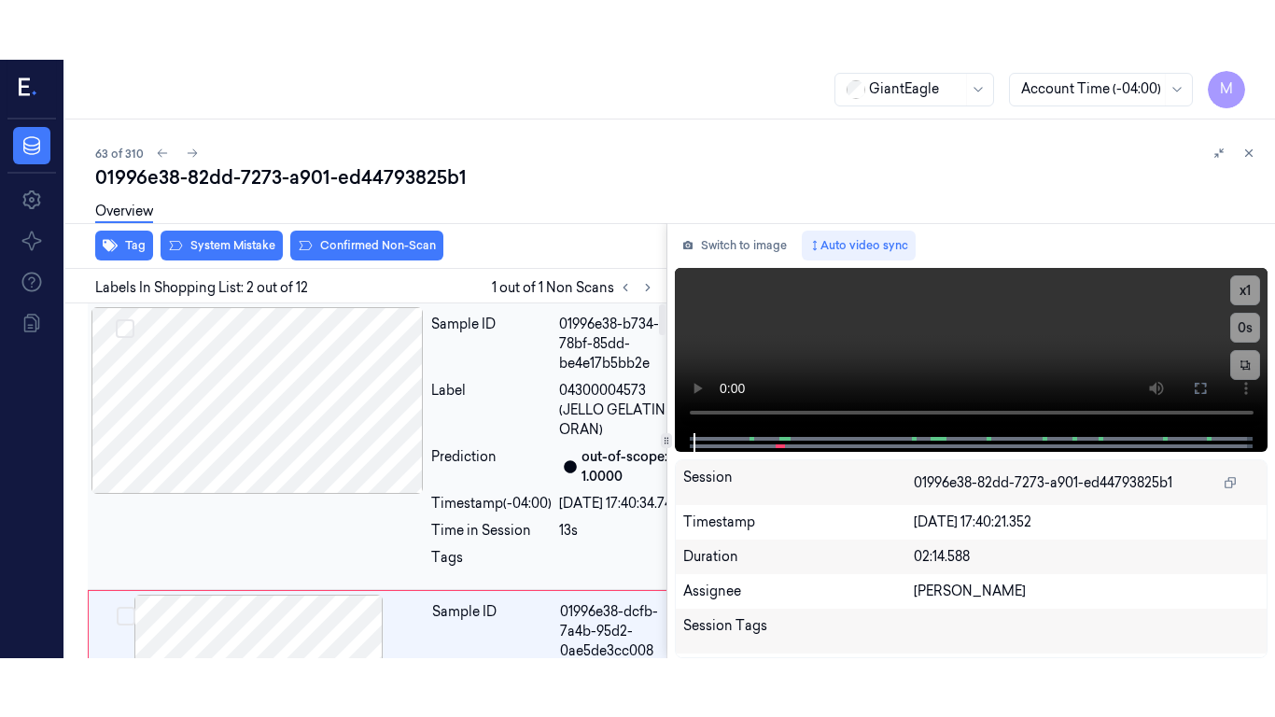
scroll to position [6, 0]
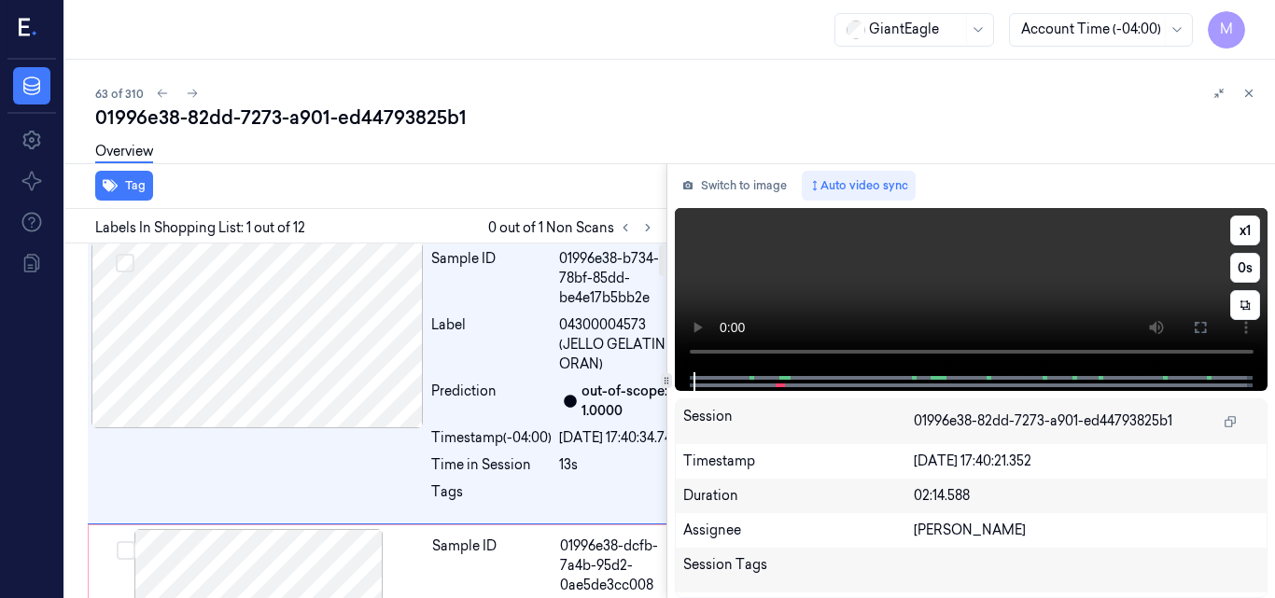
click at [1072, 286] on video at bounding box center [972, 290] width 594 height 164
click at [1200, 324] on icon at bounding box center [1200, 327] width 15 height 15
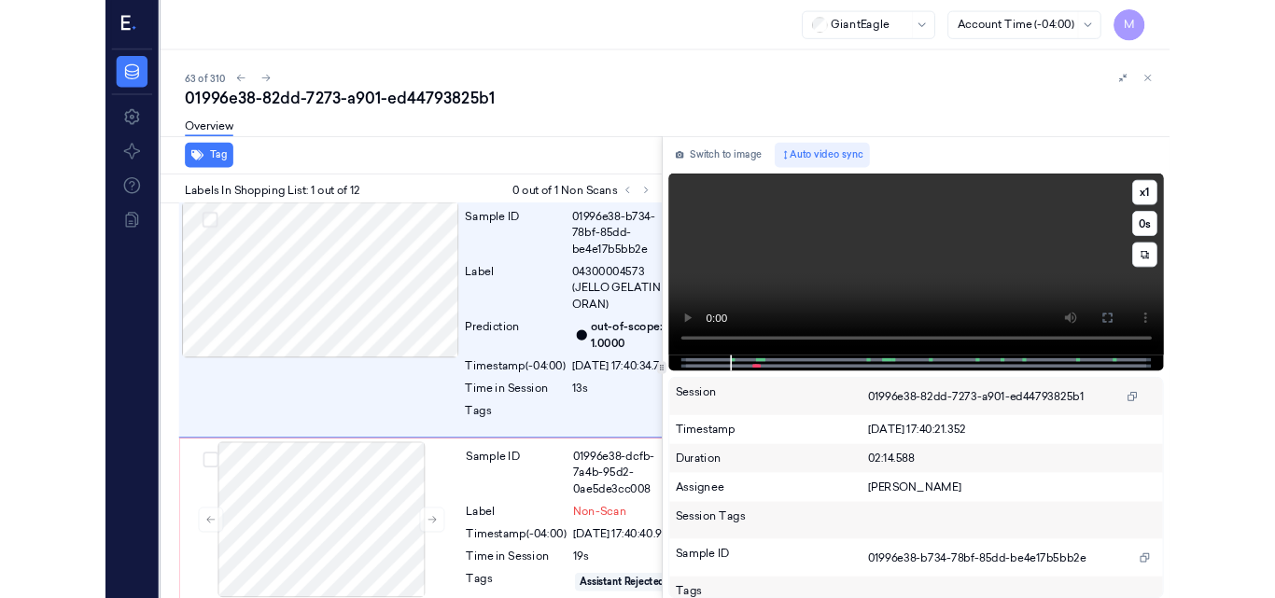
scroll to position [0, 0]
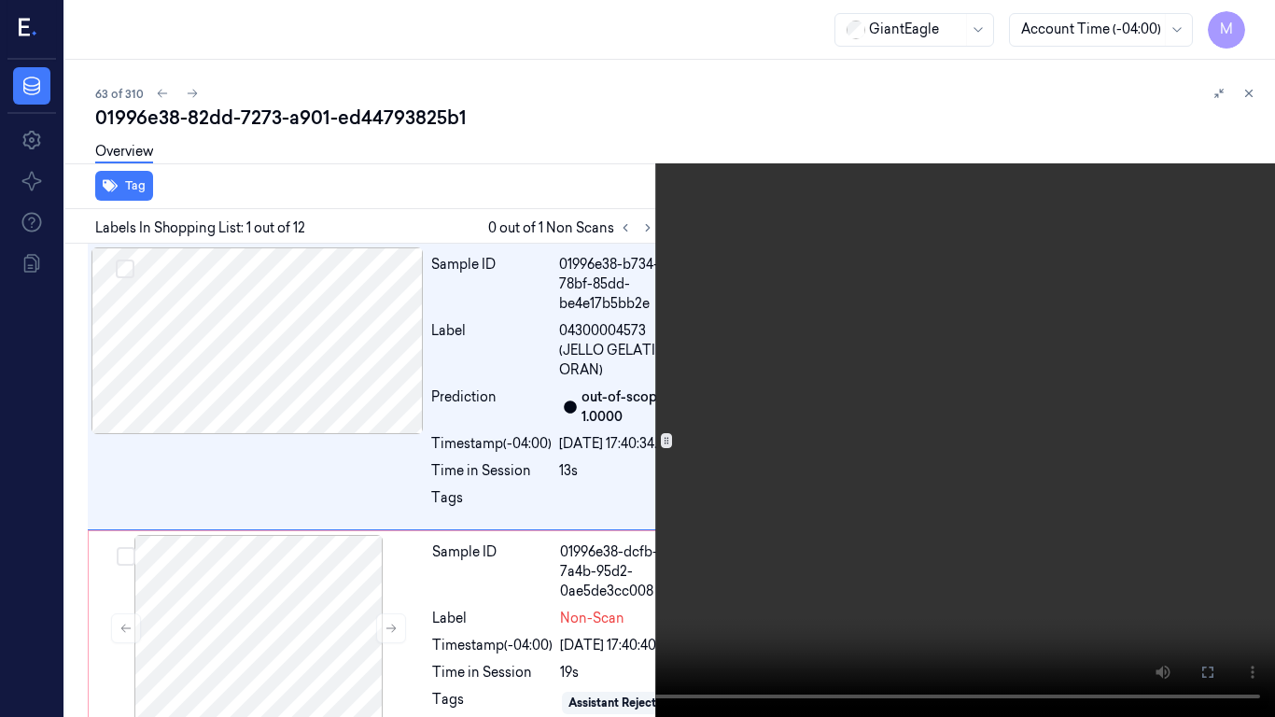
click at [838, 334] on video at bounding box center [637, 358] width 1275 height 717
click at [0, 0] on icon at bounding box center [0, 0] width 0 height 0
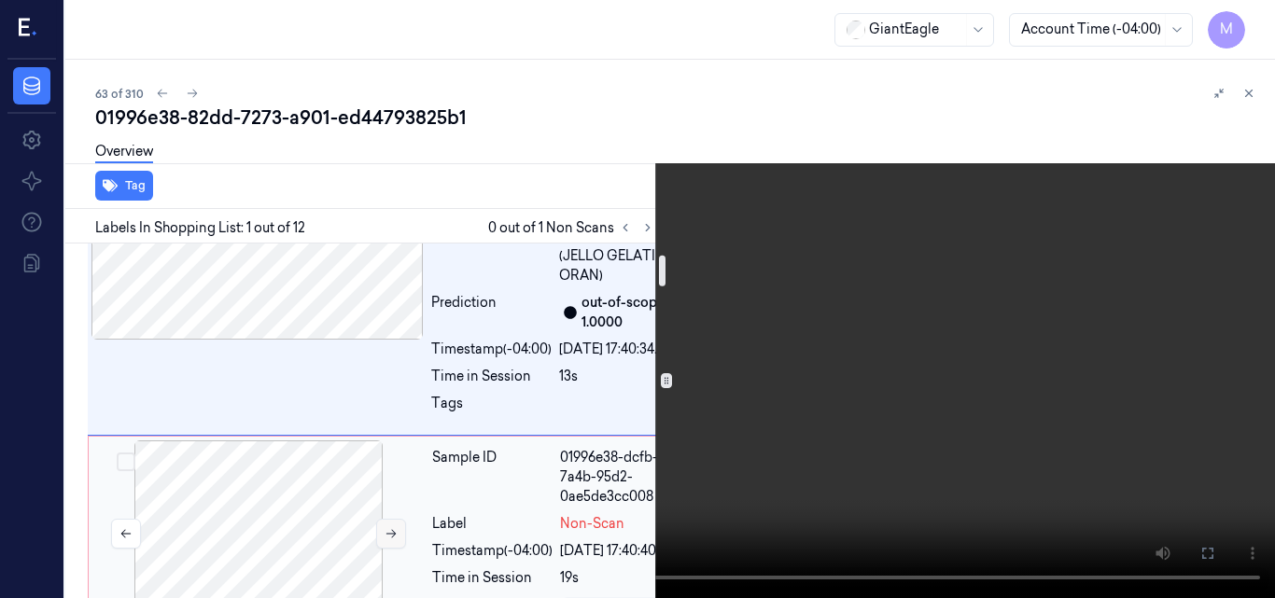
scroll to position [93, 0]
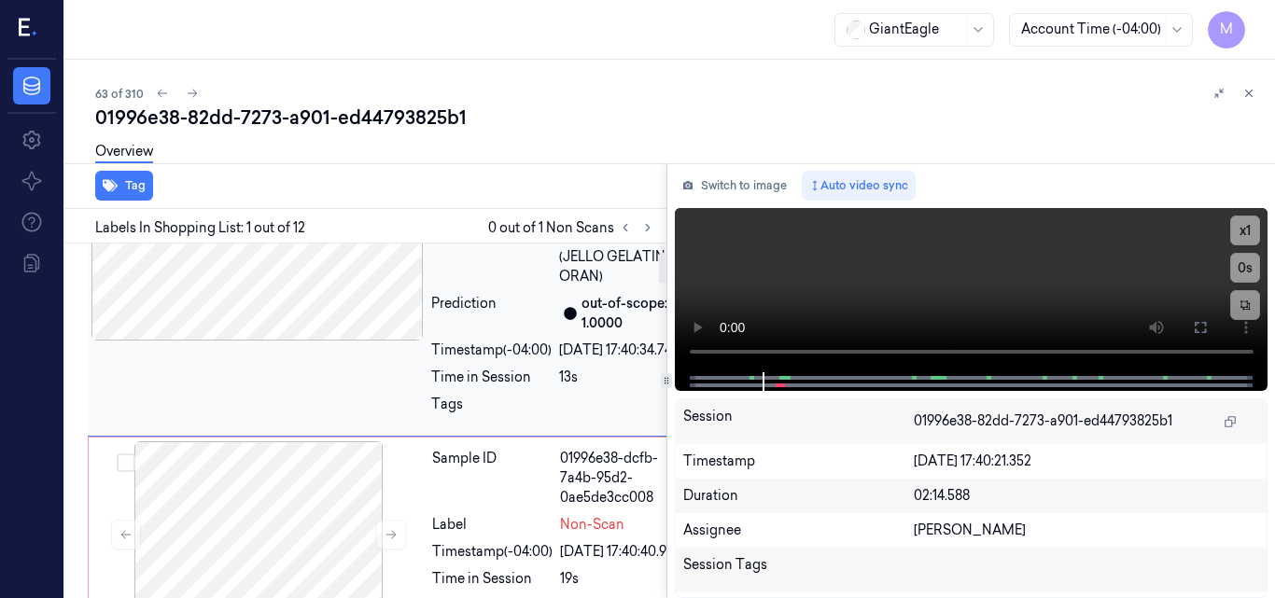
click at [310, 358] on div "Sample ID 01996e38-b734-78bf-85dd-be4e17b5bb2e Label 04300004573 (JELLO GELATIN…" at bounding box center [394, 293] width 613 height 287
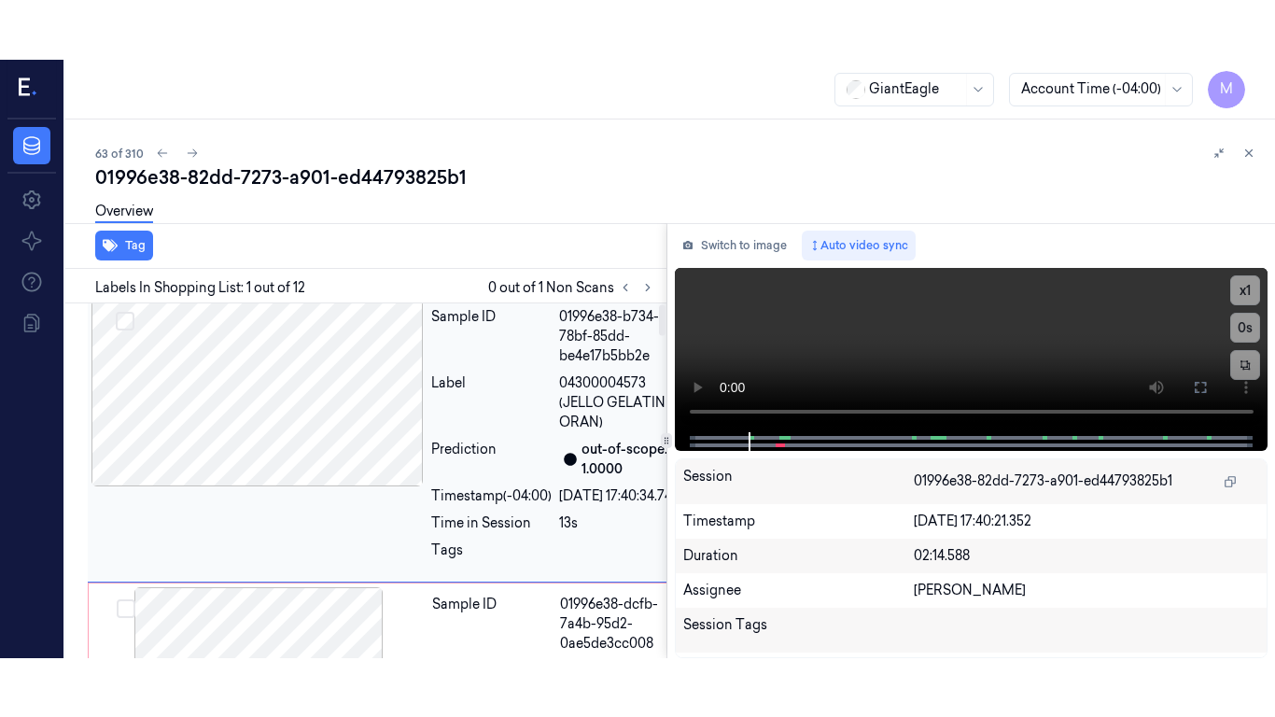
scroll to position [6, 0]
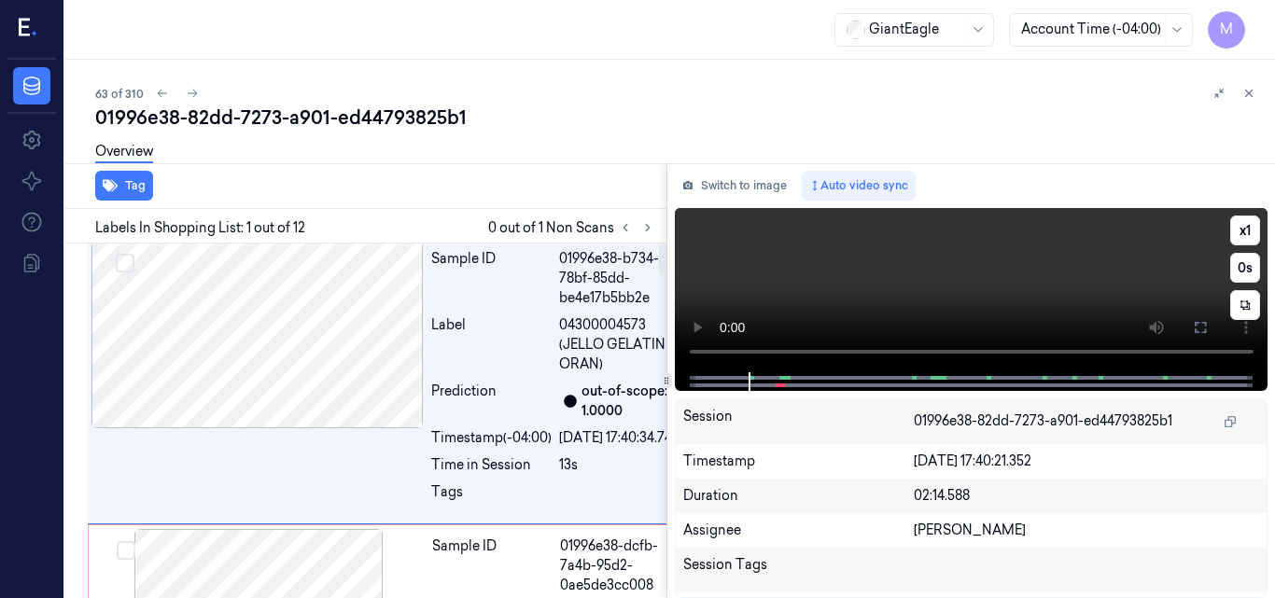
click at [1003, 251] on video at bounding box center [972, 290] width 594 height 164
click at [1193, 329] on icon at bounding box center [1200, 327] width 15 height 15
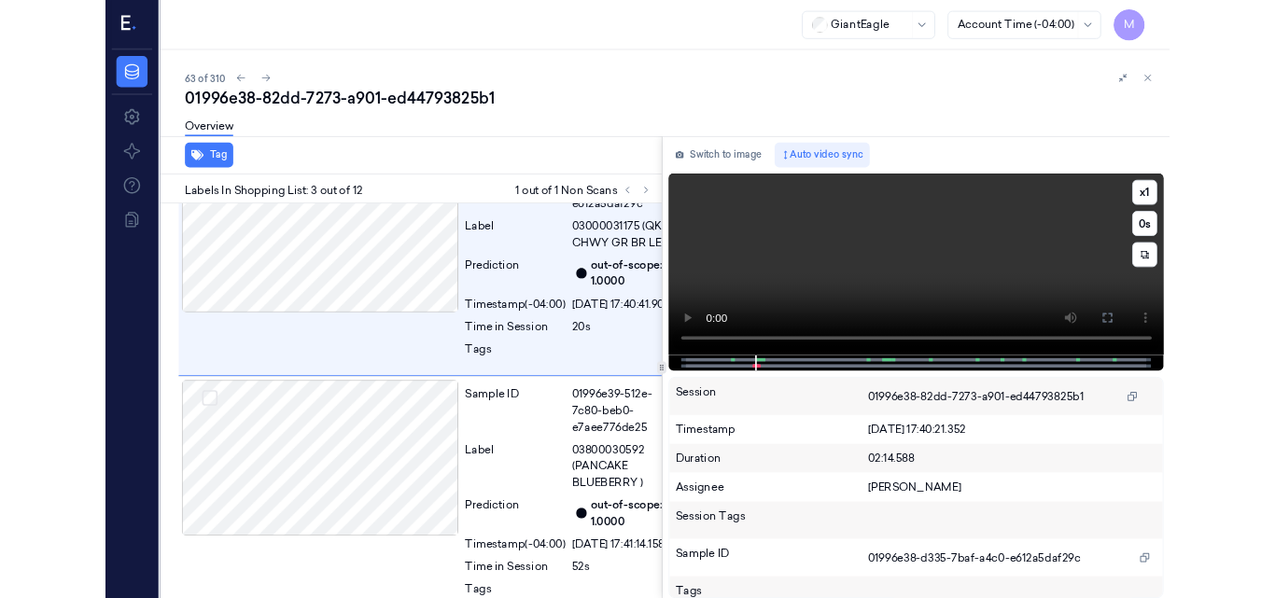
scroll to position [582, 0]
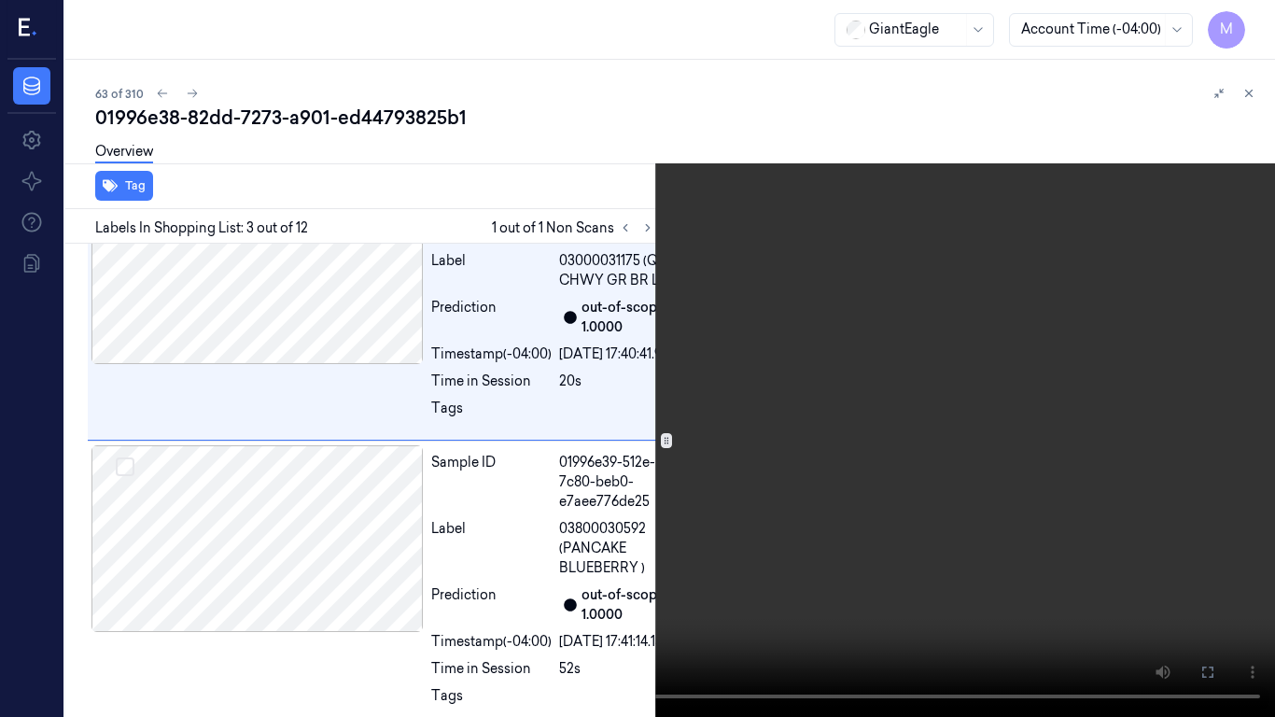
click at [1018, 468] on video at bounding box center [637, 358] width 1275 height 717
click at [0, 0] on icon at bounding box center [0, 0] width 0 height 0
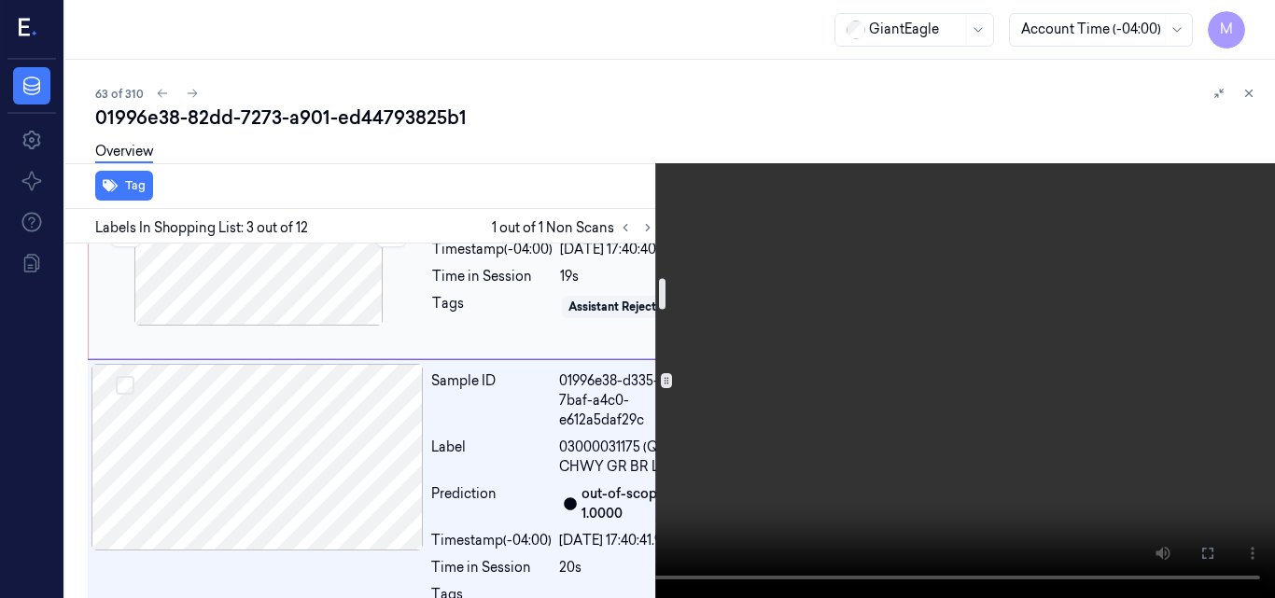
scroll to position [489, 0]
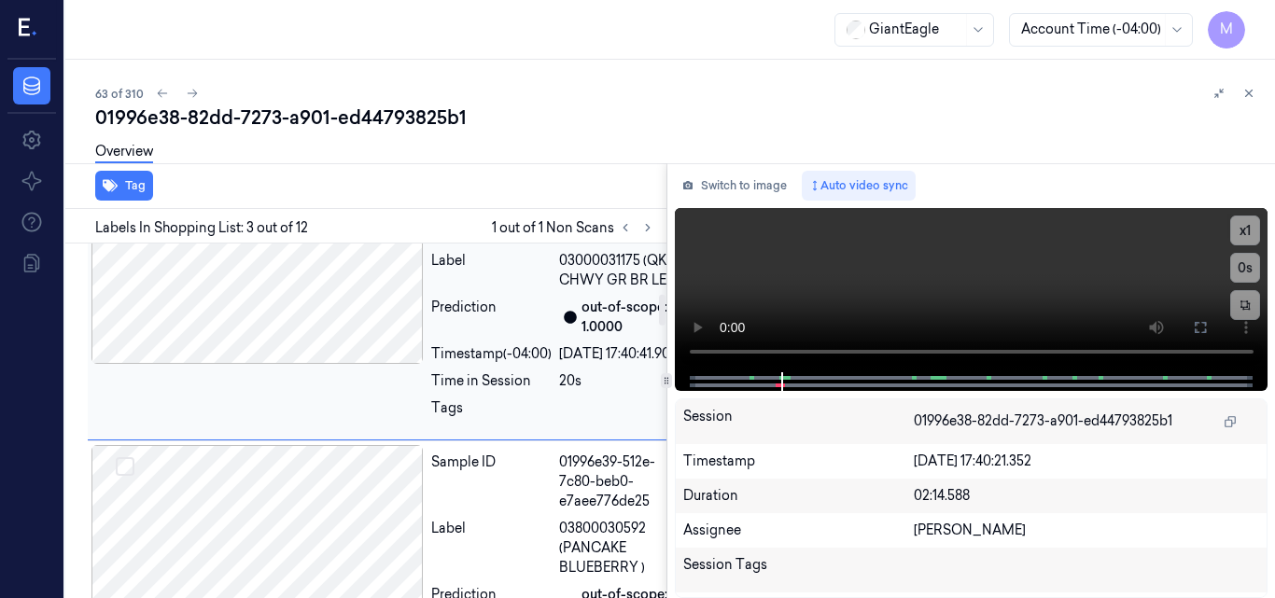
click at [329, 364] on div at bounding box center [257, 270] width 332 height 187
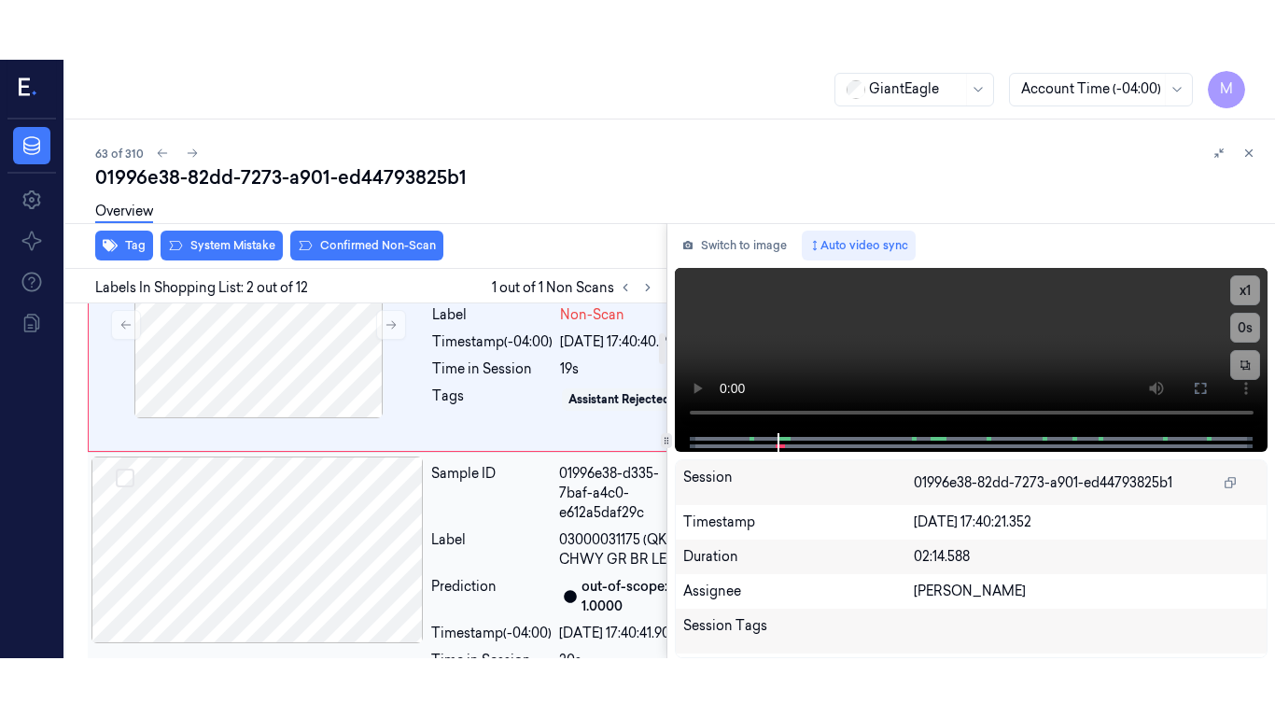
scroll to position [329, 0]
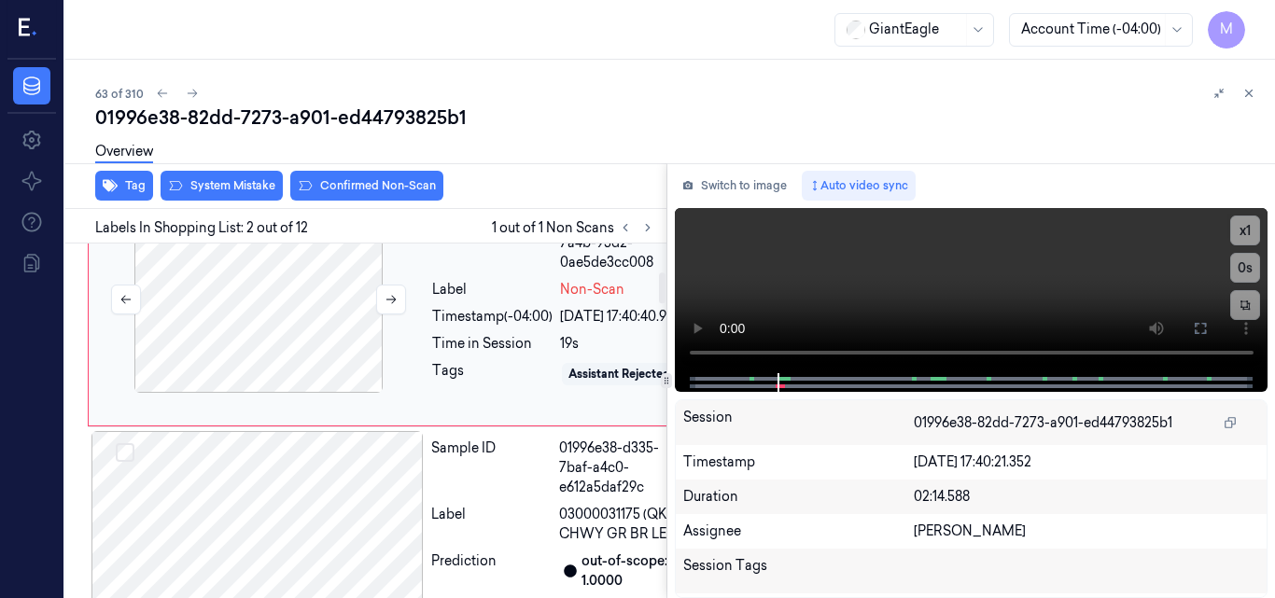
click at [300, 360] on div at bounding box center [258, 299] width 332 height 187
click at [1200, 331] on icon at bounding box center [1200, 328] width 15 height 15
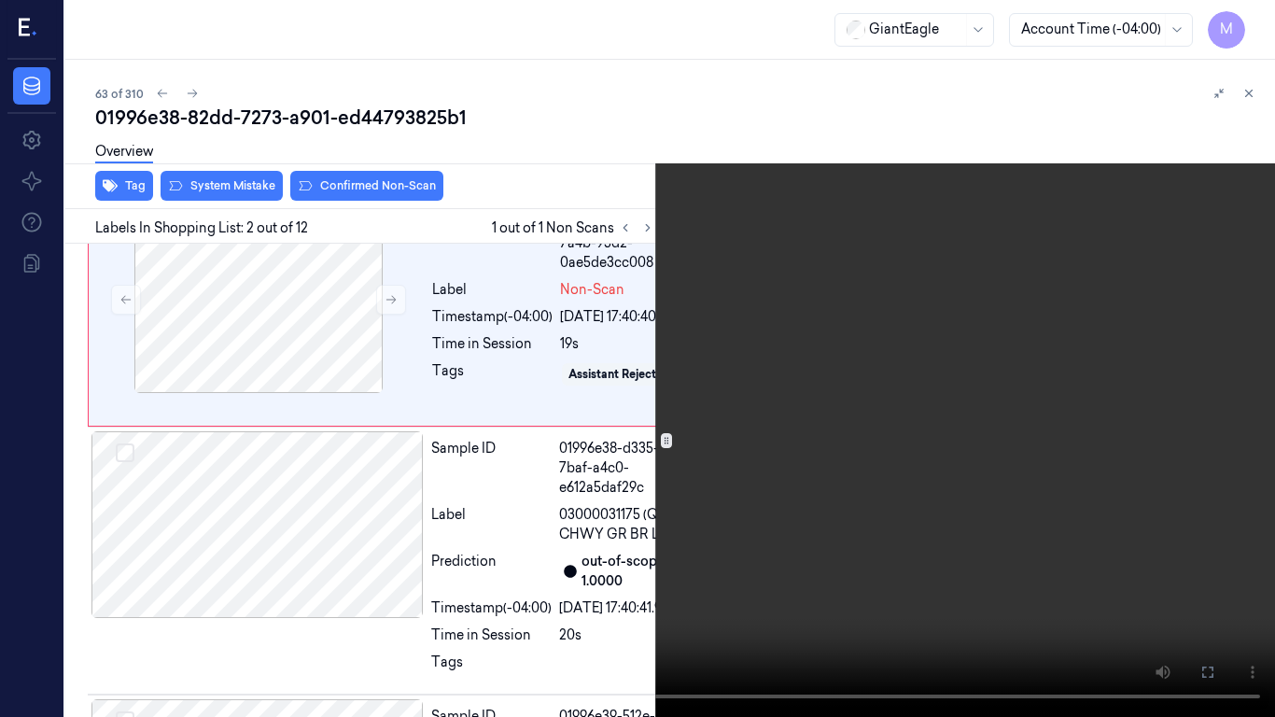
click at [997, 413] on video at bounding box center [637, 358] width 1275 height 717
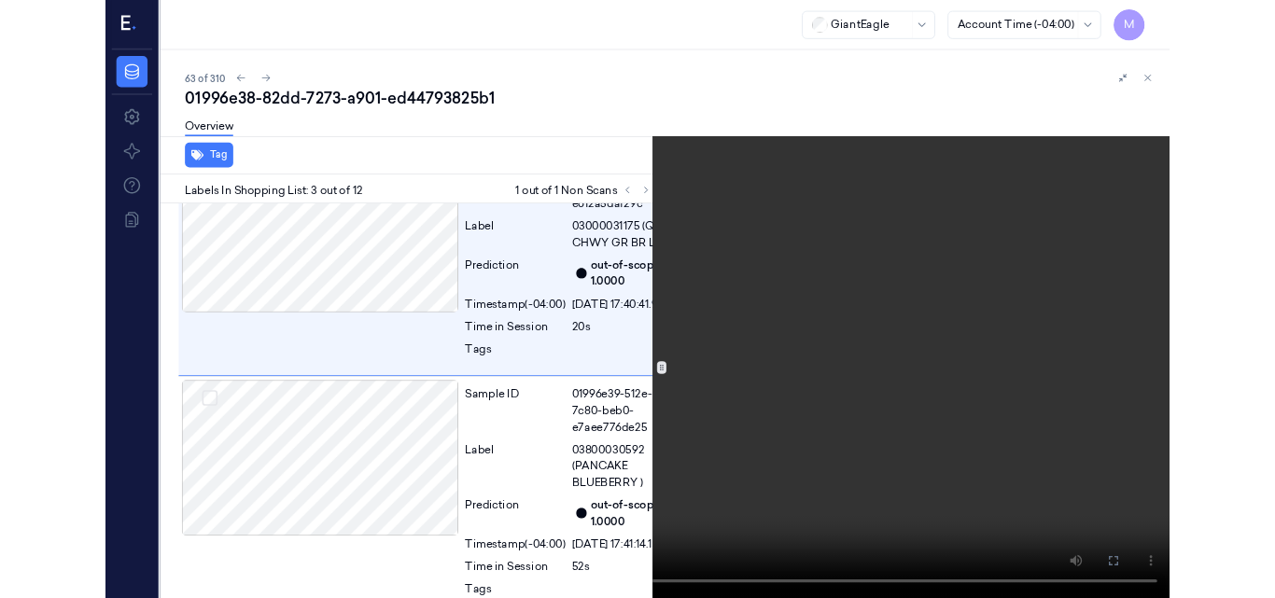
scroll to position [582, 0]
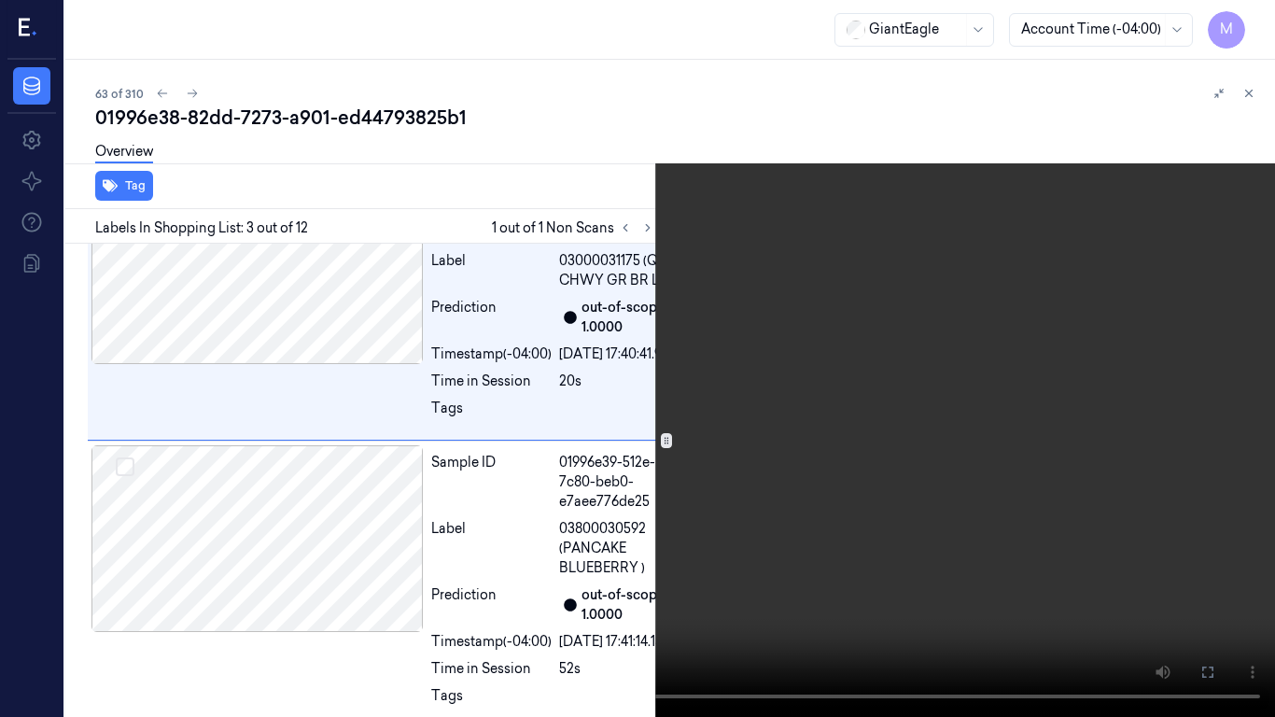
click at [847, 455] on video at bounding box center [637, 358] width 1275 height 717
click at [0, 0] on icon at bounding box center [0, 0] width 0 height 0
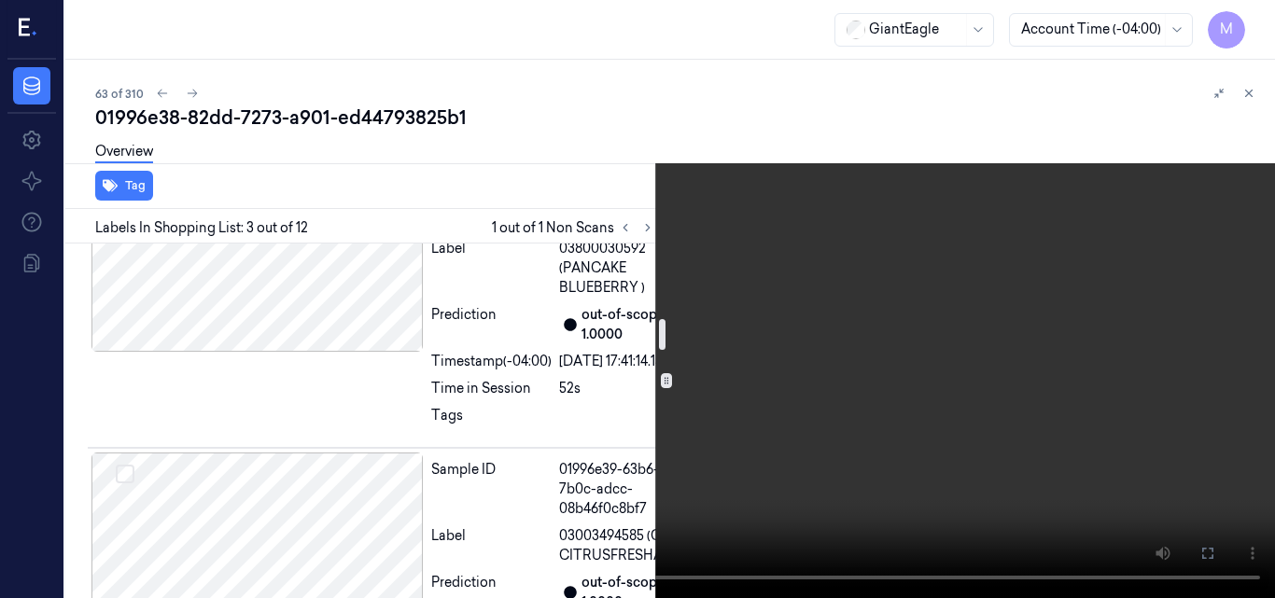
scroll to position [956, 0]
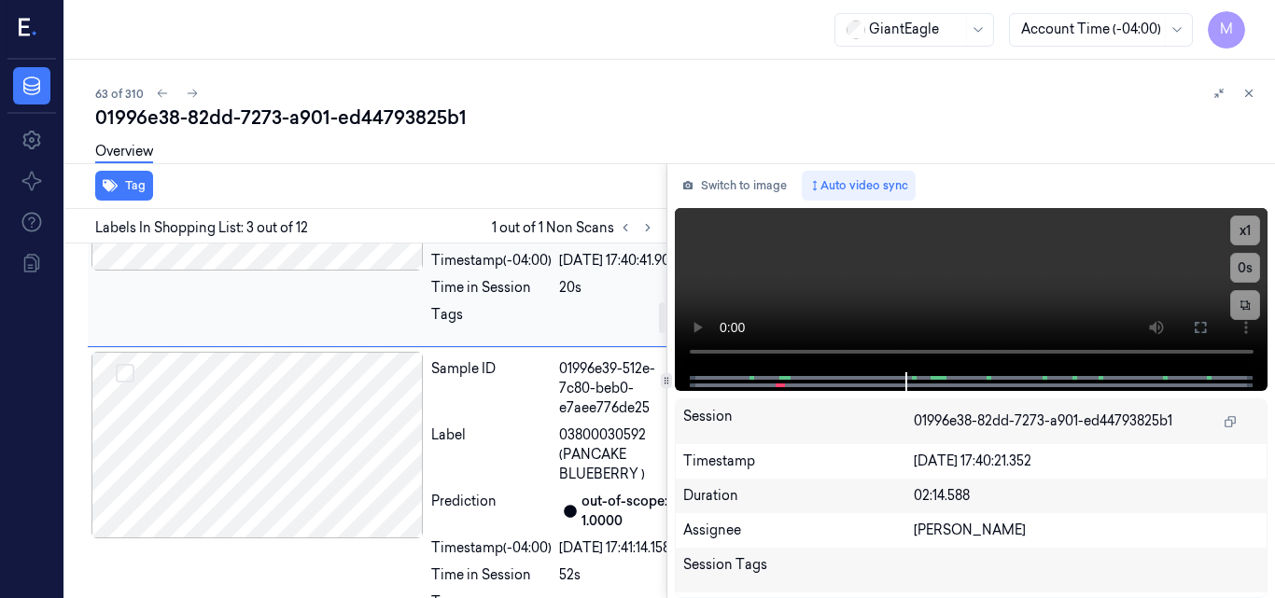
click at [327, 271] on div at bounding box center [257, 177] width 332 height 187
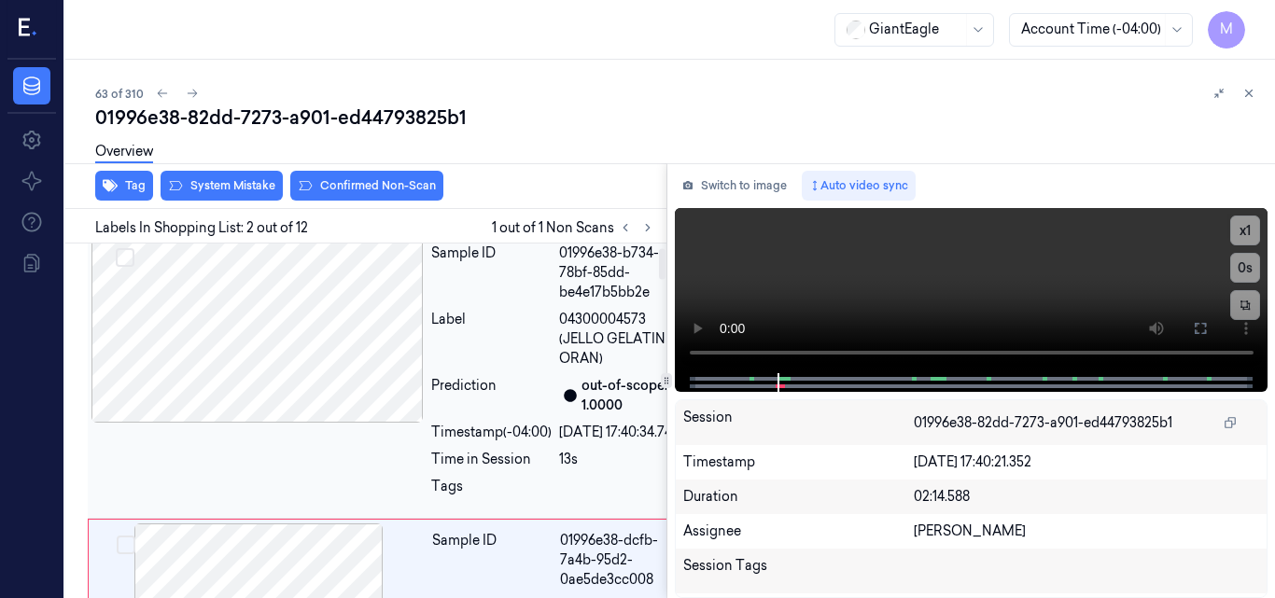
scroll to position [0, 0]
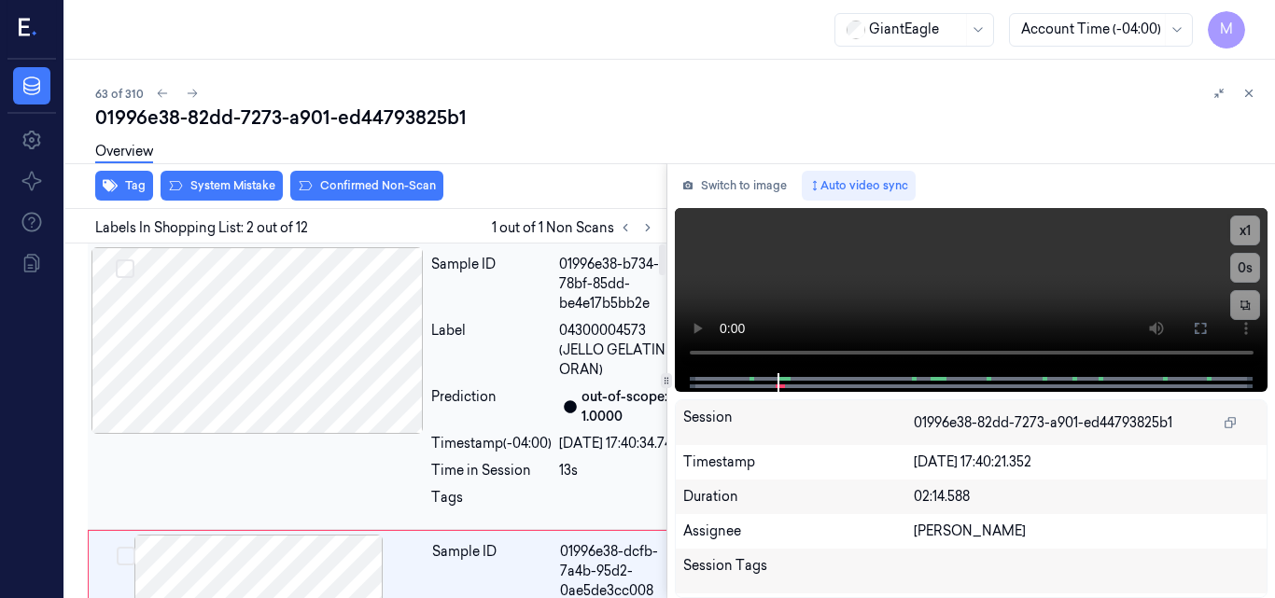
click at [337, 360] on div at bounding box center [257, 340] width 332 height 187
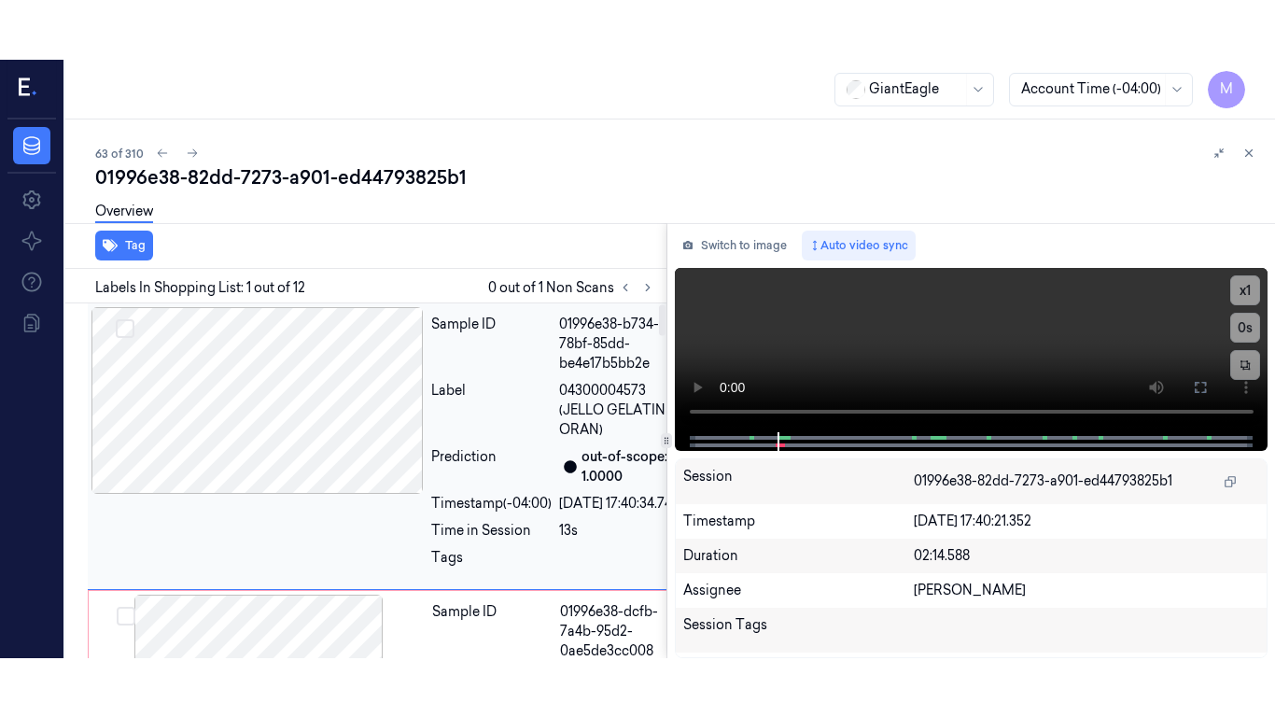
scroll to position [6, 0]
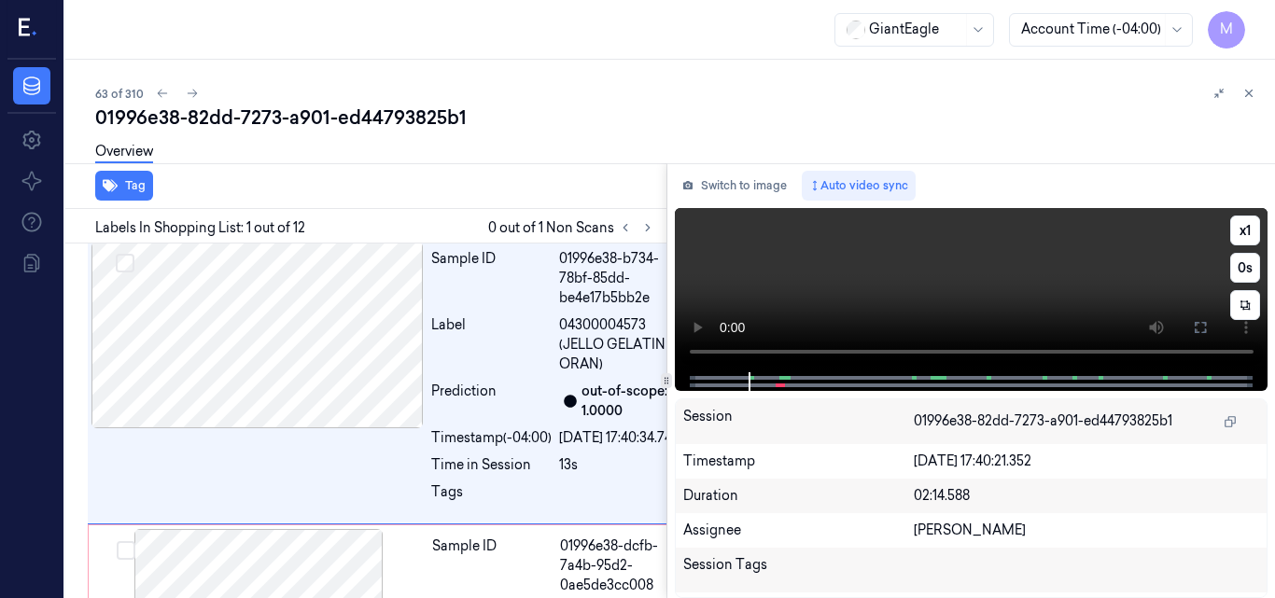
click at [960, 273] on video at bounding box center [972, 290] width 594 height 164
click at [1202, 329] on icon at bounding box center [1200, 327] width 15 height 15
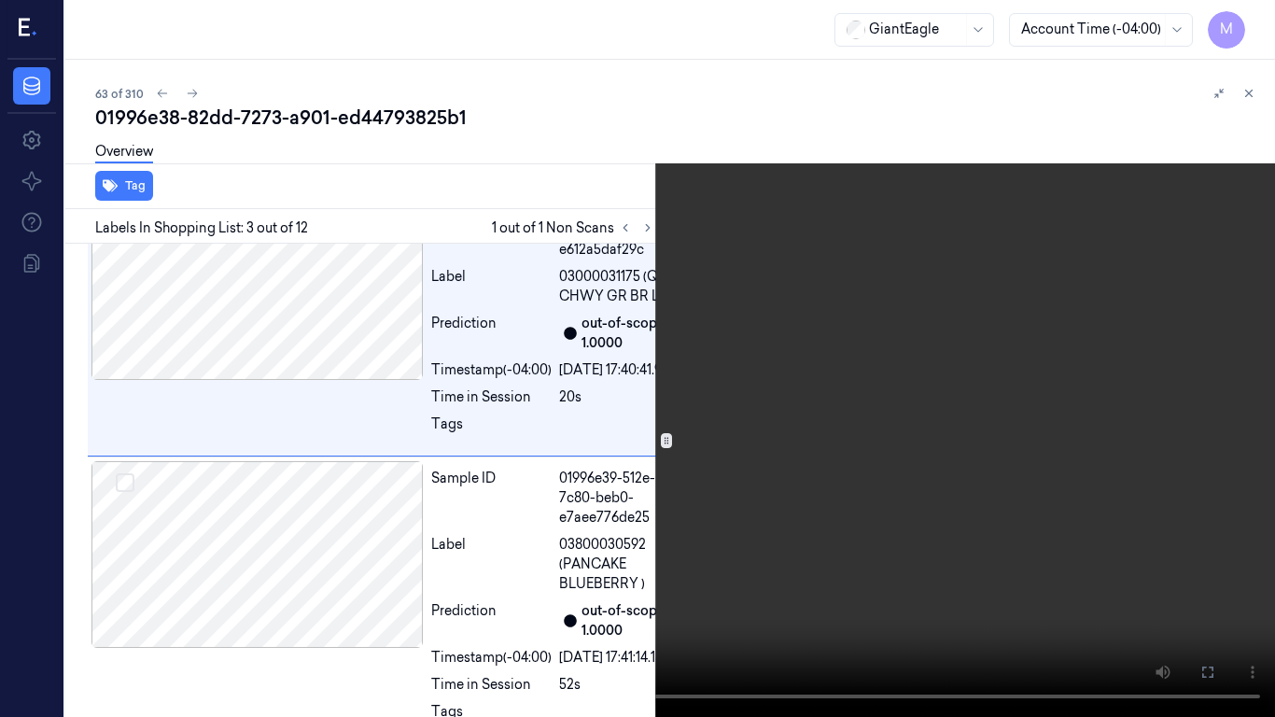
scroll to position [582, 0]
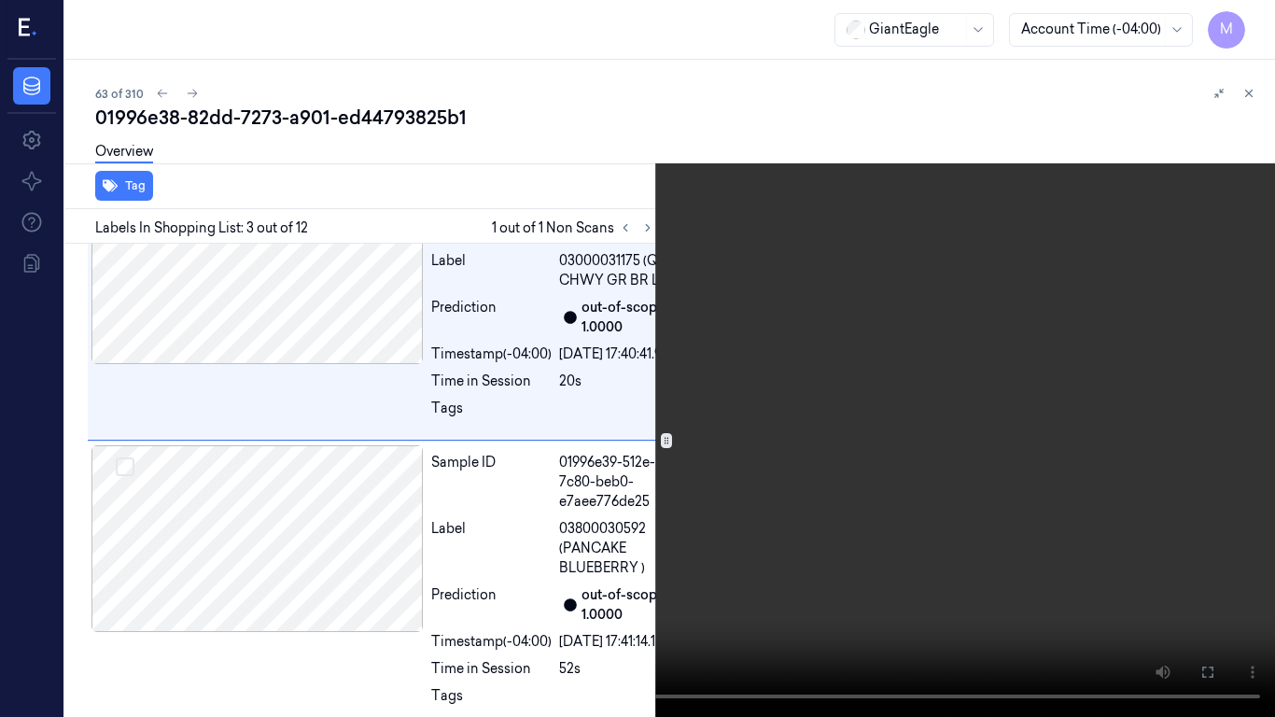
click at [526, 543] on video at bounding box center [637, 358] width 1275 height 717
click at [638, 509] on video at bounding box center [637, 358] width 1275 height 717
click at [736, 430] on video at bounding box center [637, 358] width 1275 height 717
click at [0, 0] on icon at bounding box center [0, 0] width 0 height 0
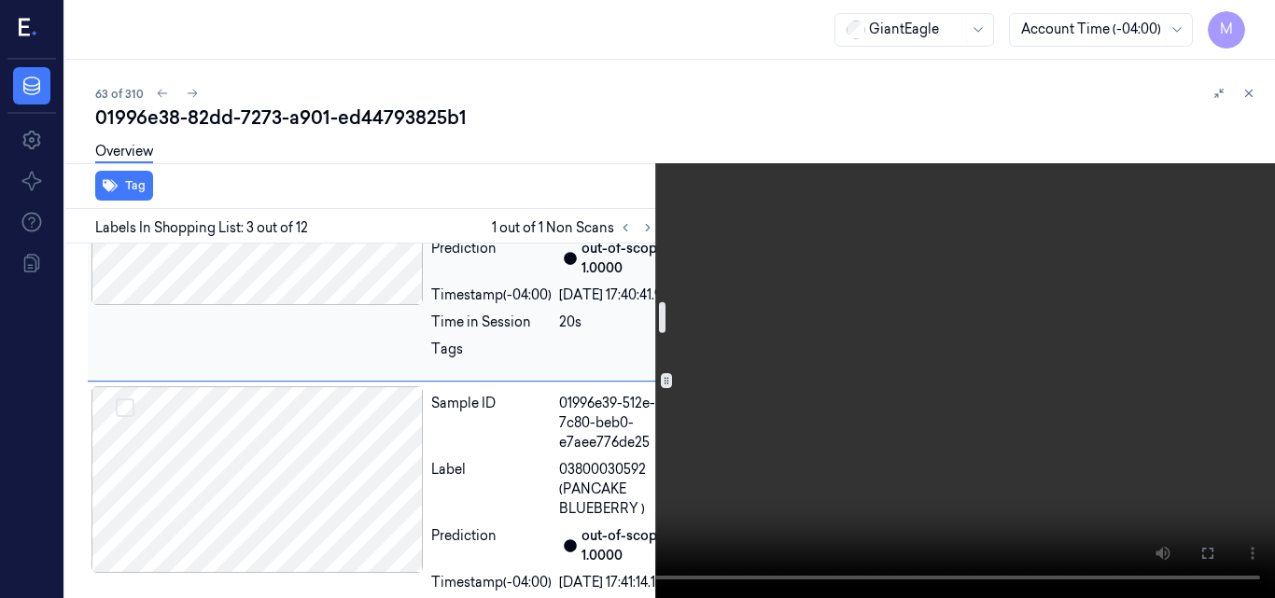
scroll to position [676, 0]
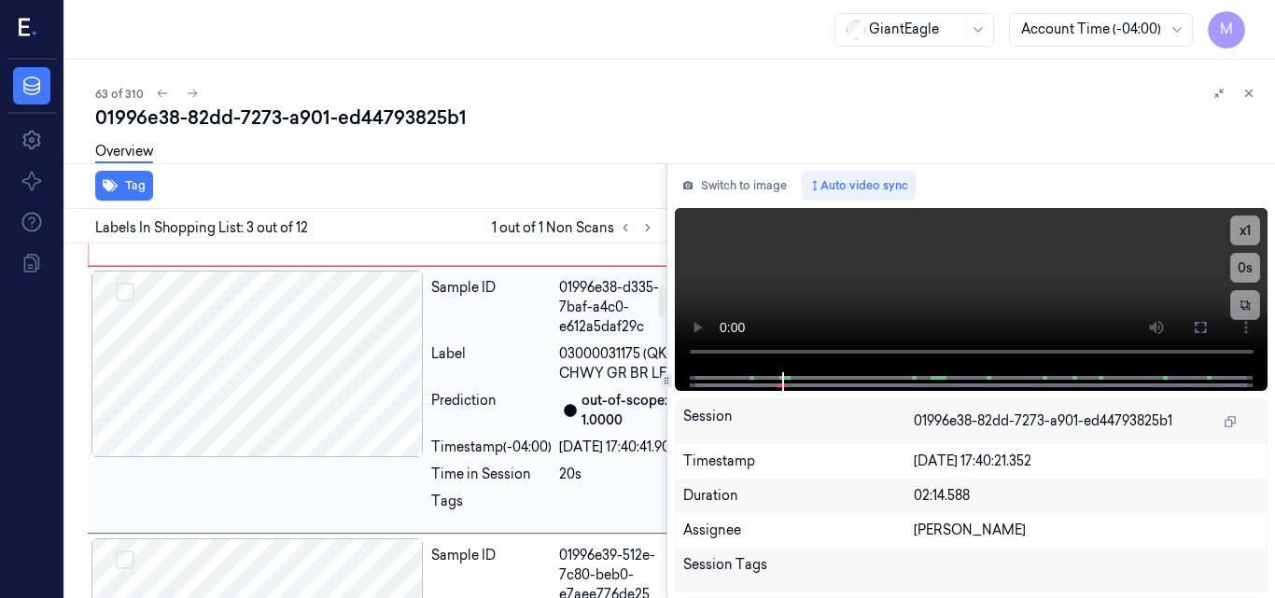
click at [373, 446] on div at bounding box center [257, 364] width 332 height 187
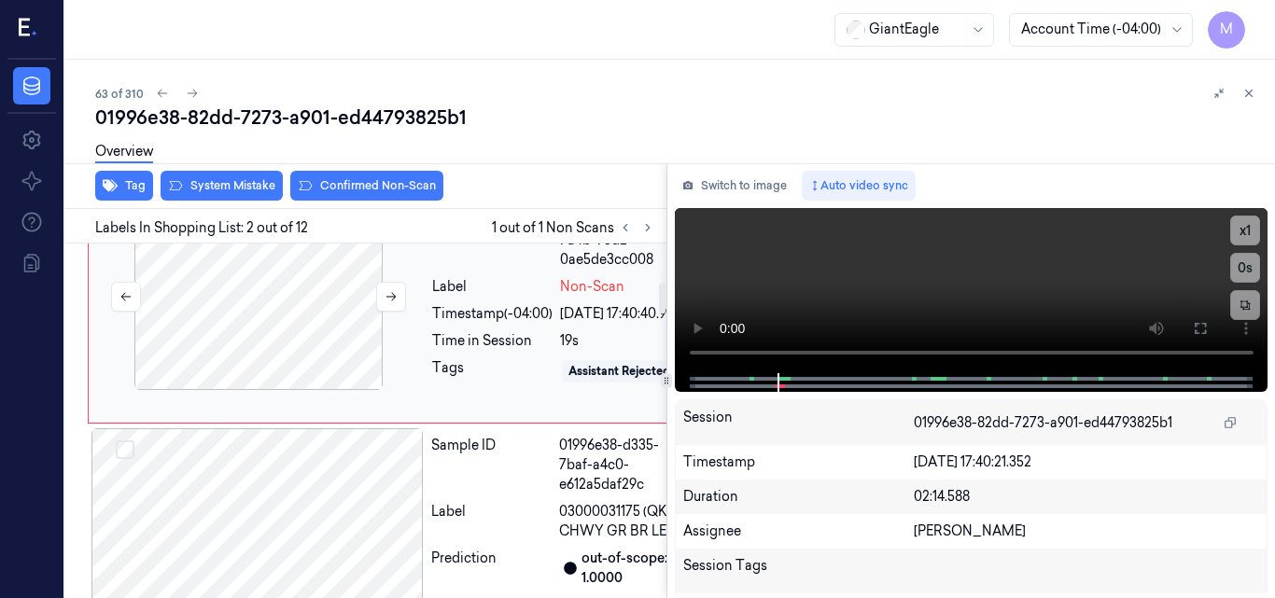
scroll to position [329, 0]
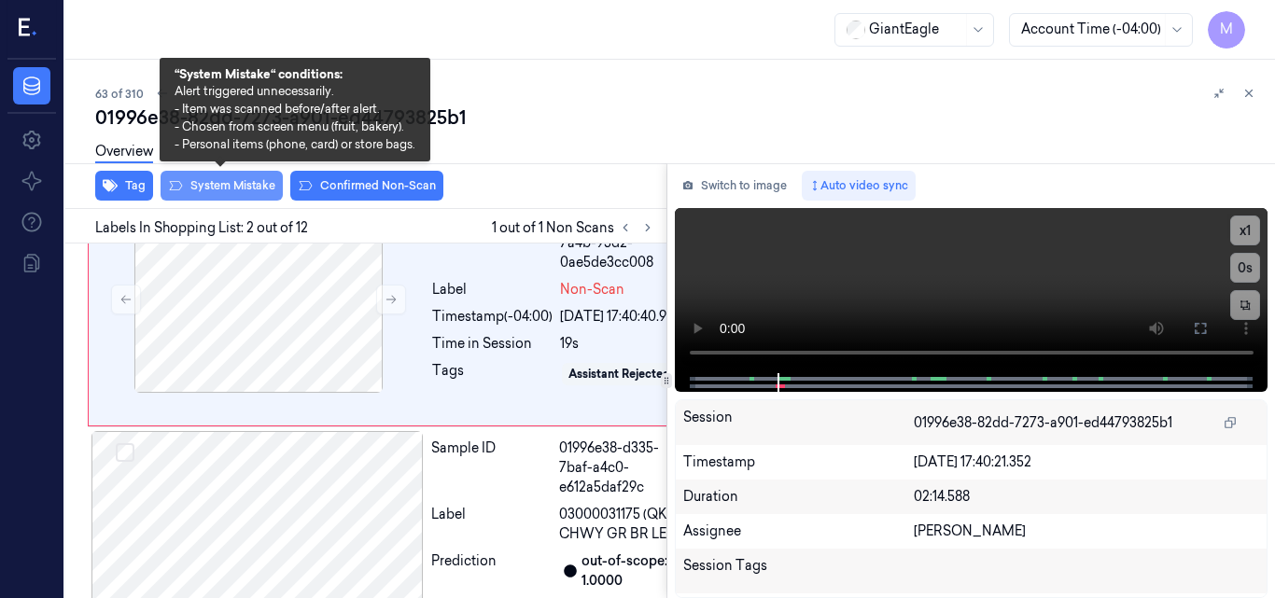
click at [245, 185] on button "System Mistake" at bounding box center [222, 186] width 122 height 30
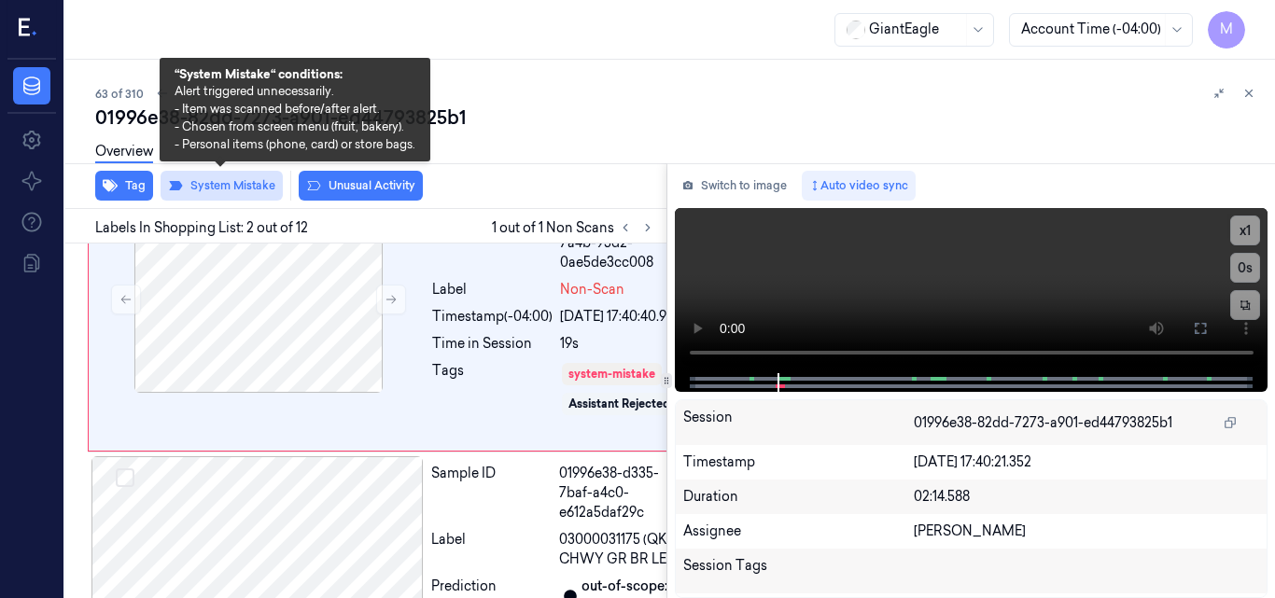
scroll to position [332, 0]
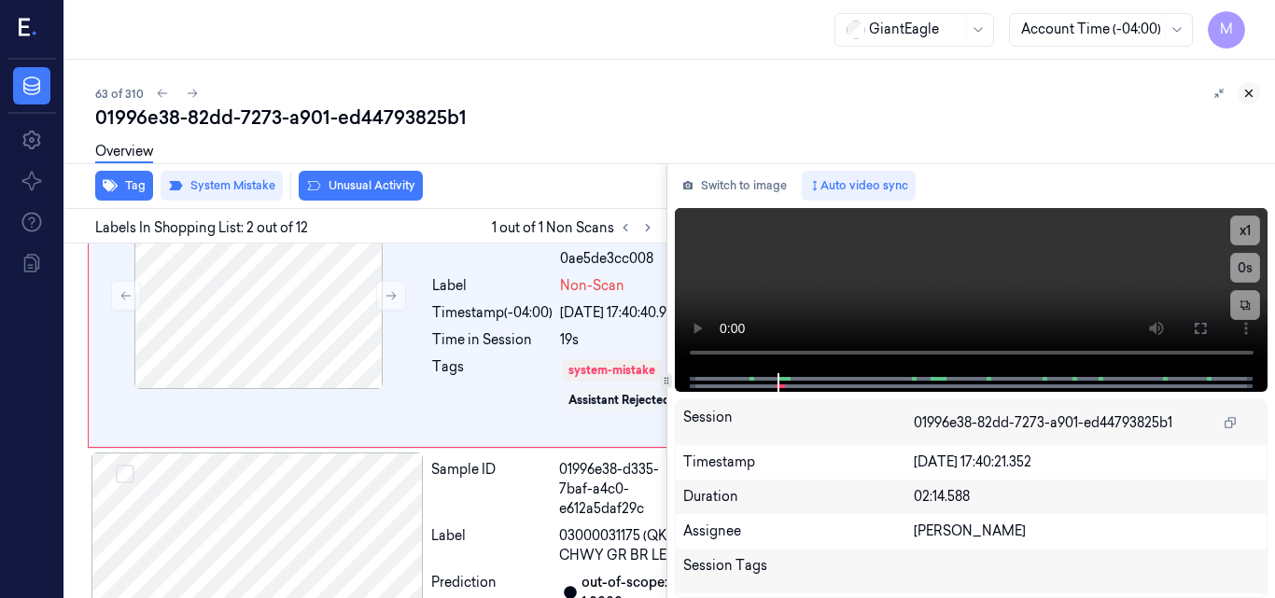
click at [1251, 92] on icon at bounding box center [1248, 93] width 13 height 13
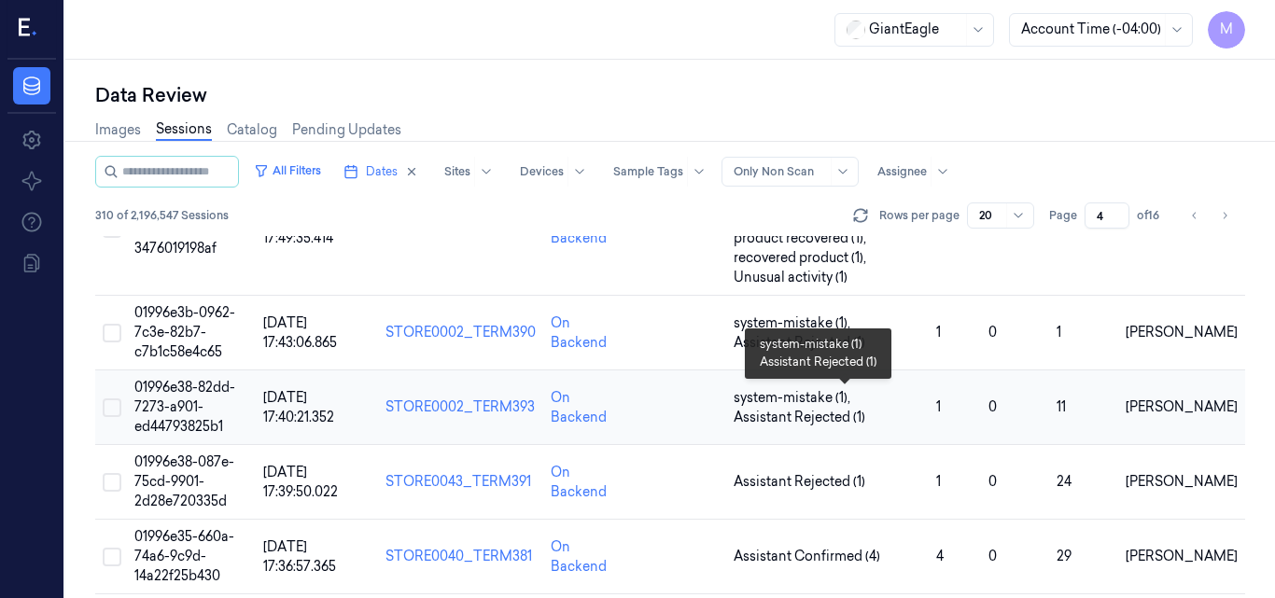
scroll to position [208, 0]
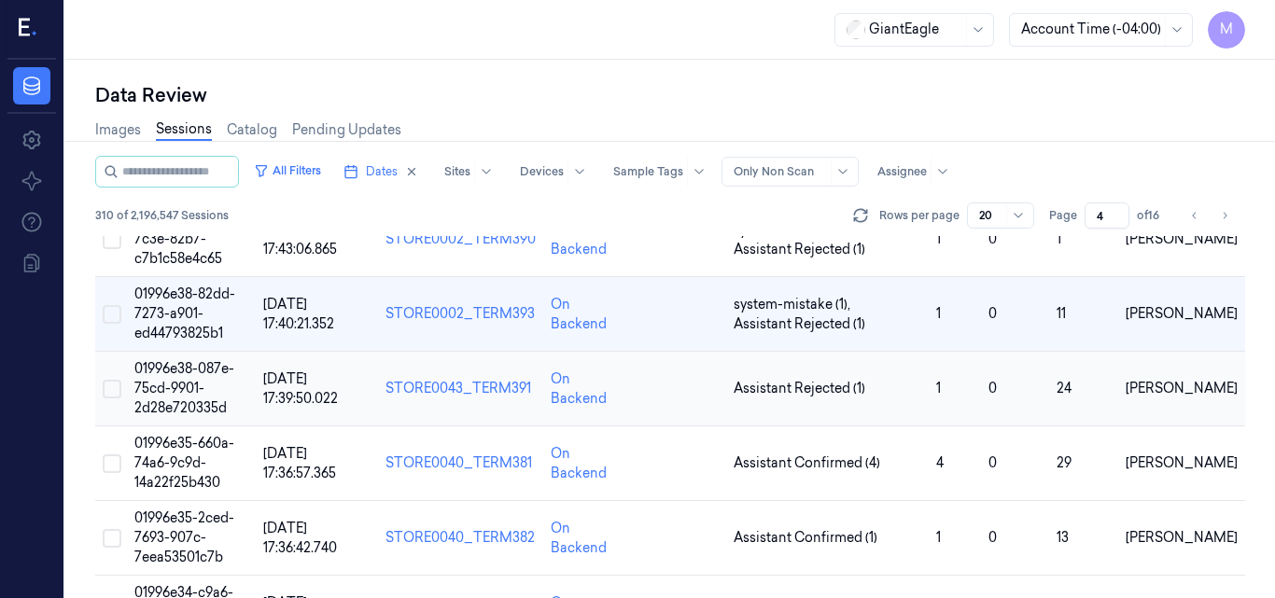
click at [200, 385] on span "01996e38-087e-75cd-9901-2d28e720335d" at bounding box center [184, 388] width 100 height 56
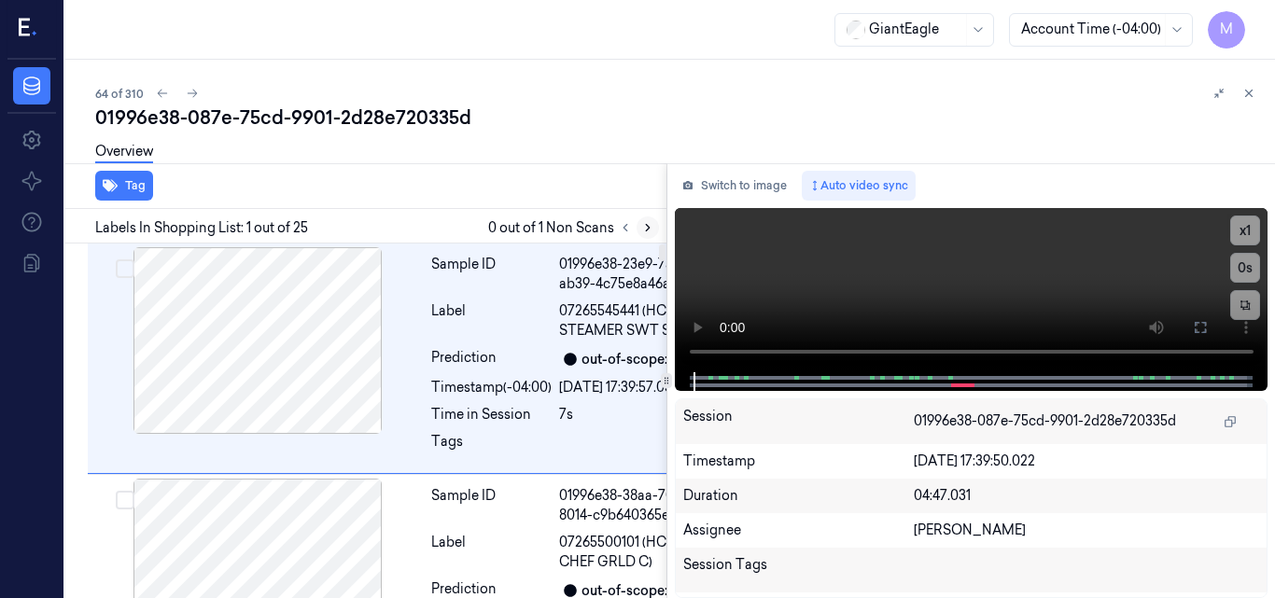
click at [643, 232] on icon at bounding box center [647, 227] width 13 height 13
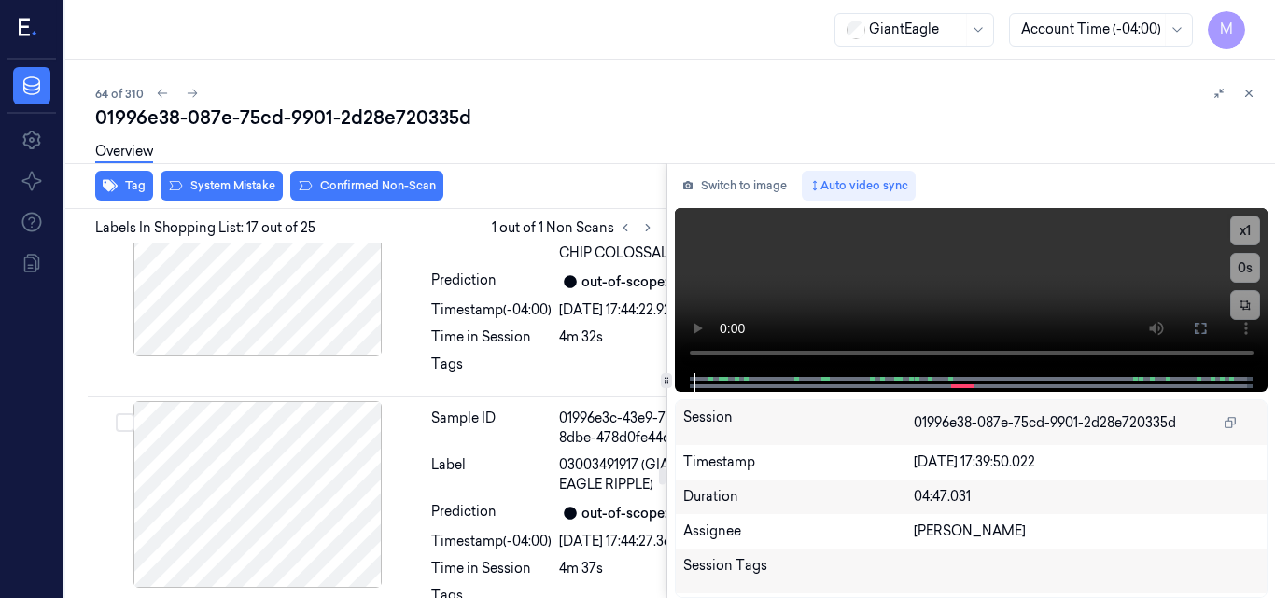
scroll to position [5258, 0]
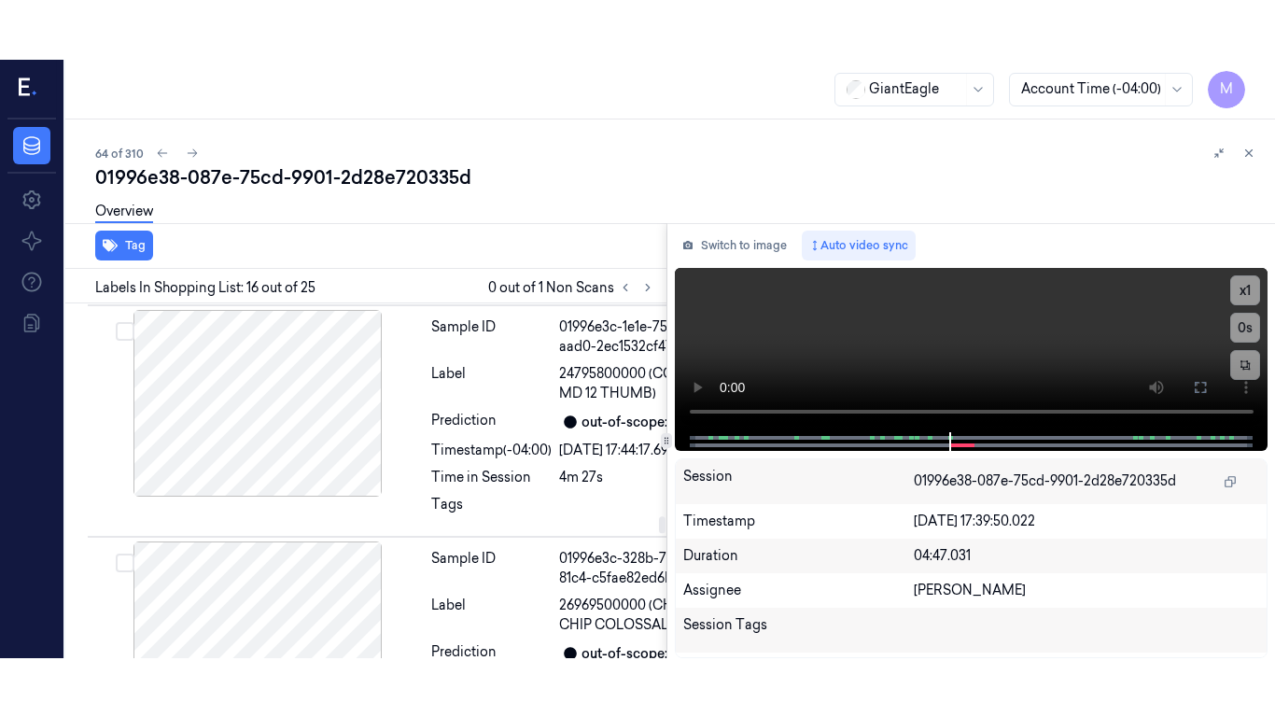
scroll to position [5140, 0]
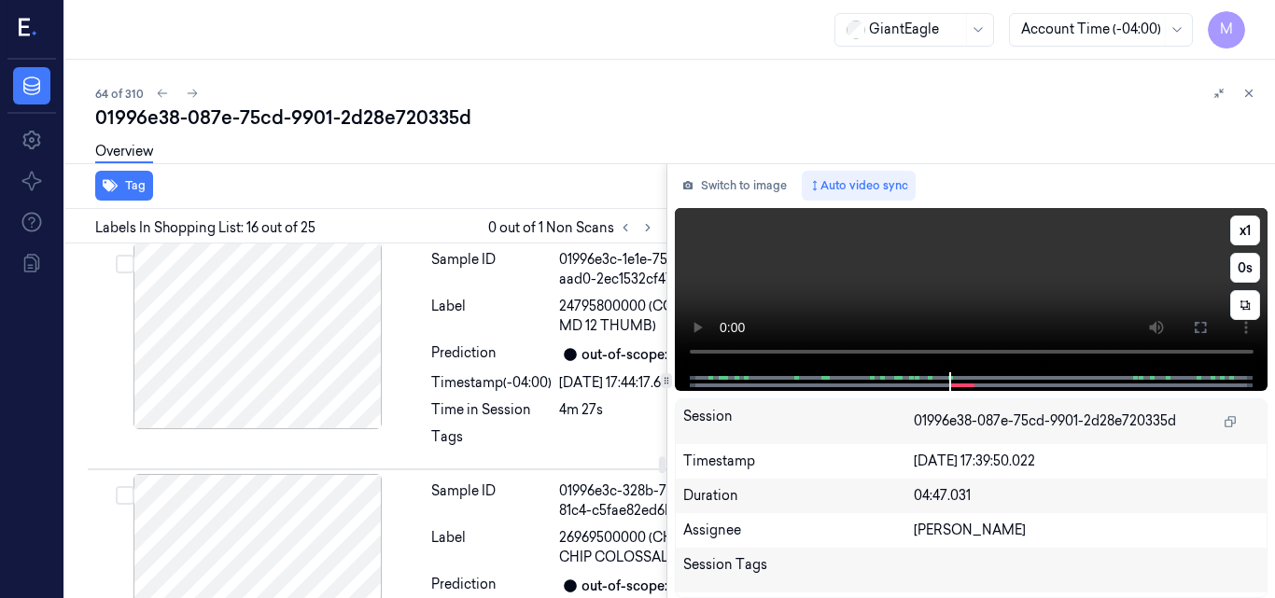
click at [1093, 268] on video at bounding box center [972, 290] width 594 height 164
click at [1199, 327] on icon at bounding box center [1200, 327] width 15 height 15
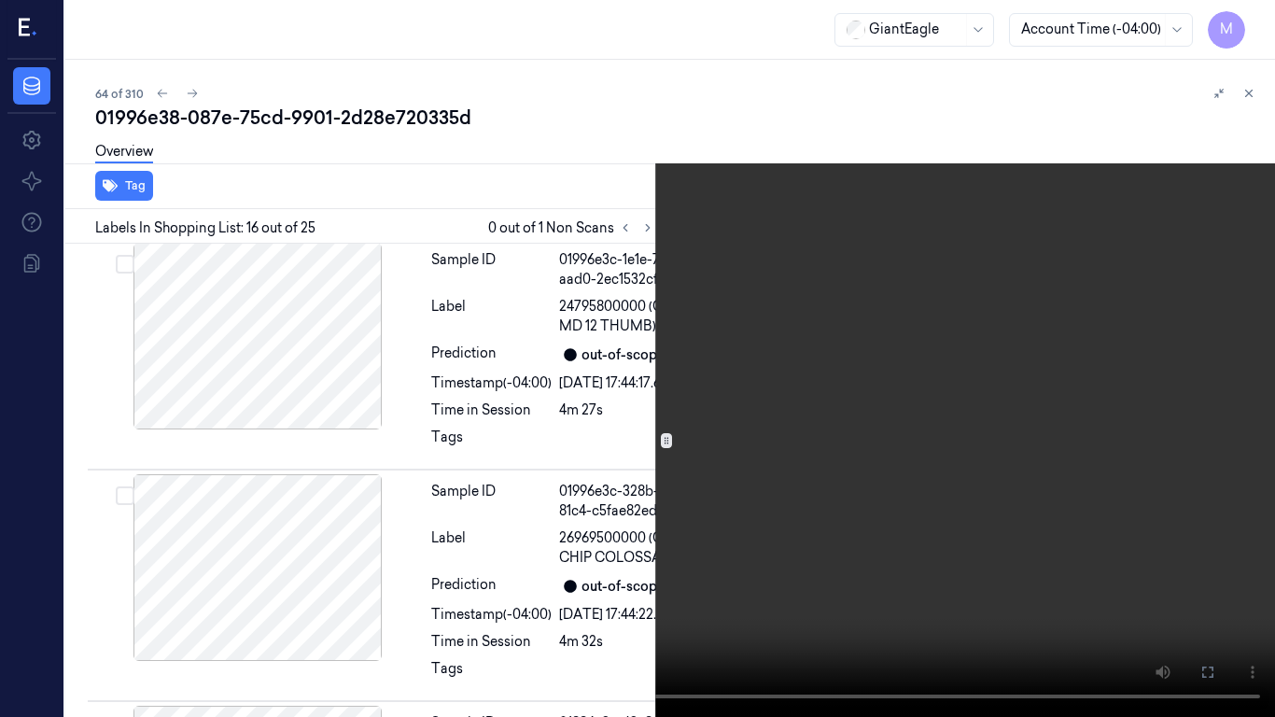
scroll to position [5081, 0]
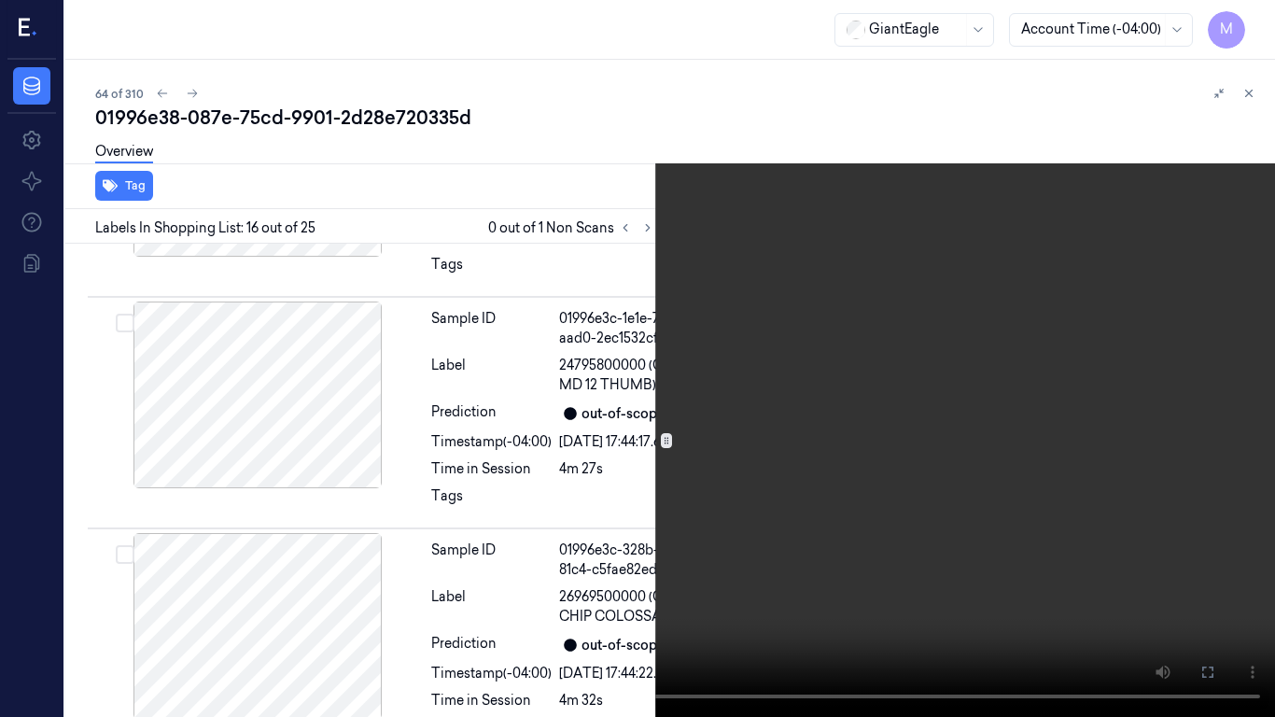
click at [868, 455] on video at bounding box center [637, 358] width 1275 height 717
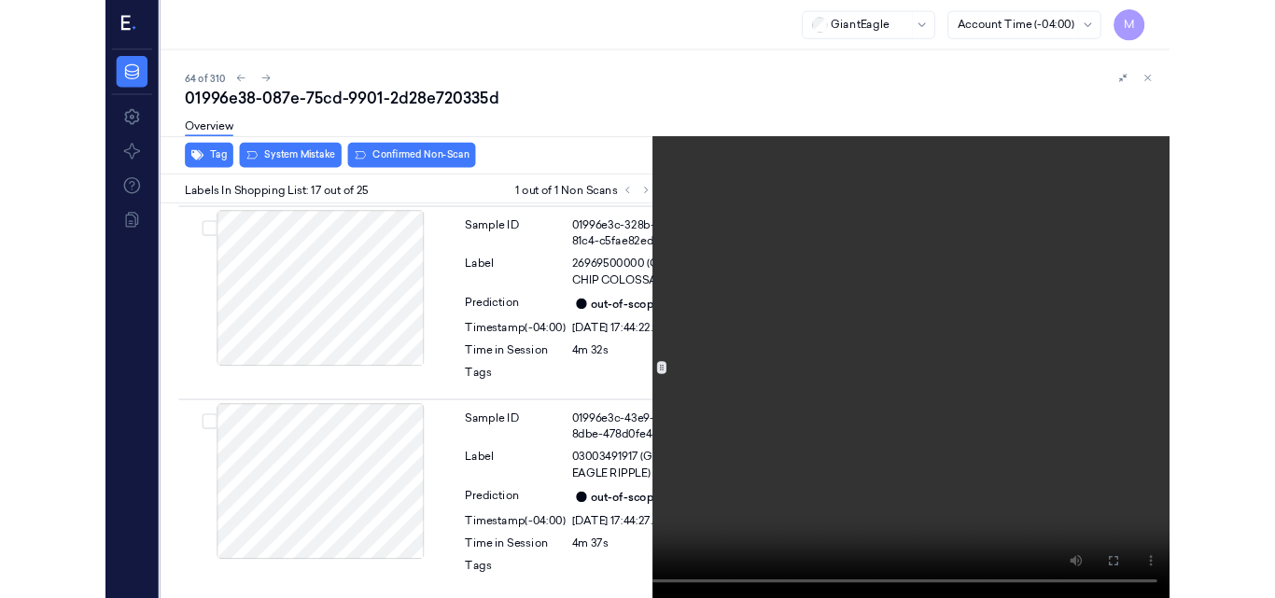
scroll to position [5385, 0]
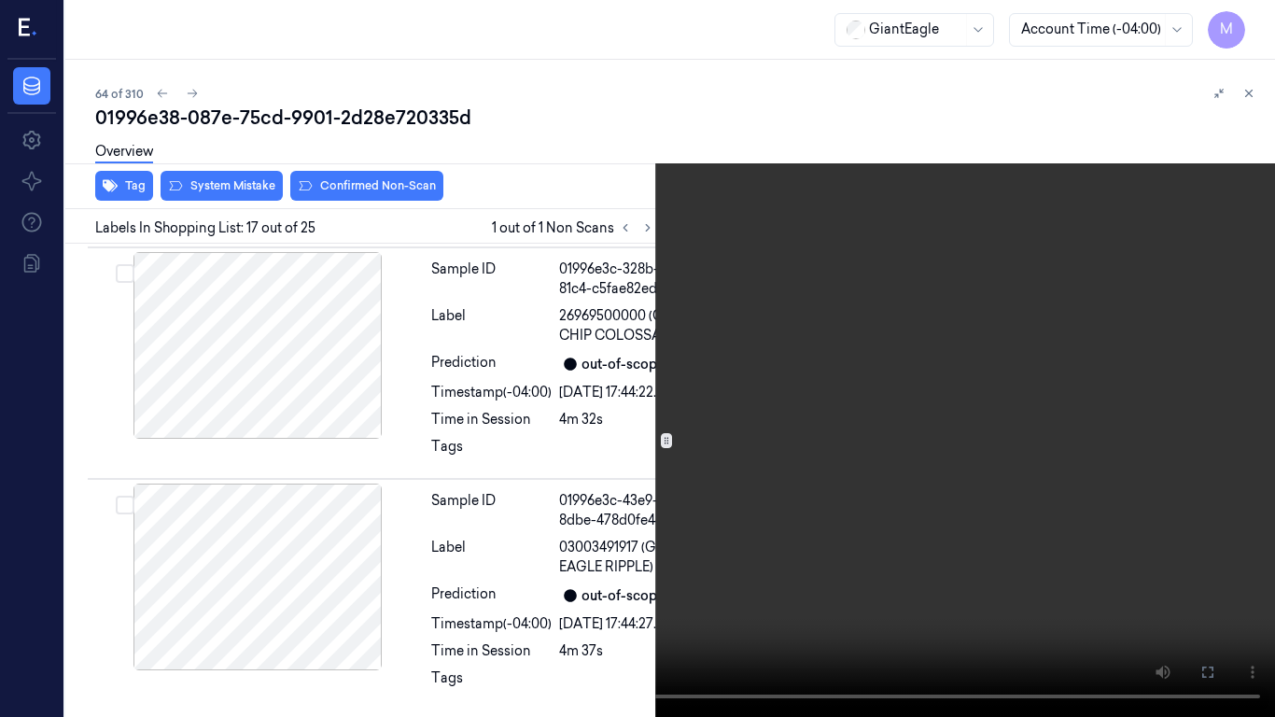
click at [910, 328] on video at bounding box center [637, 358] width 1275 height 717
click at [0, 0] on icon at bounding box center [0, 0] width 0 height 0
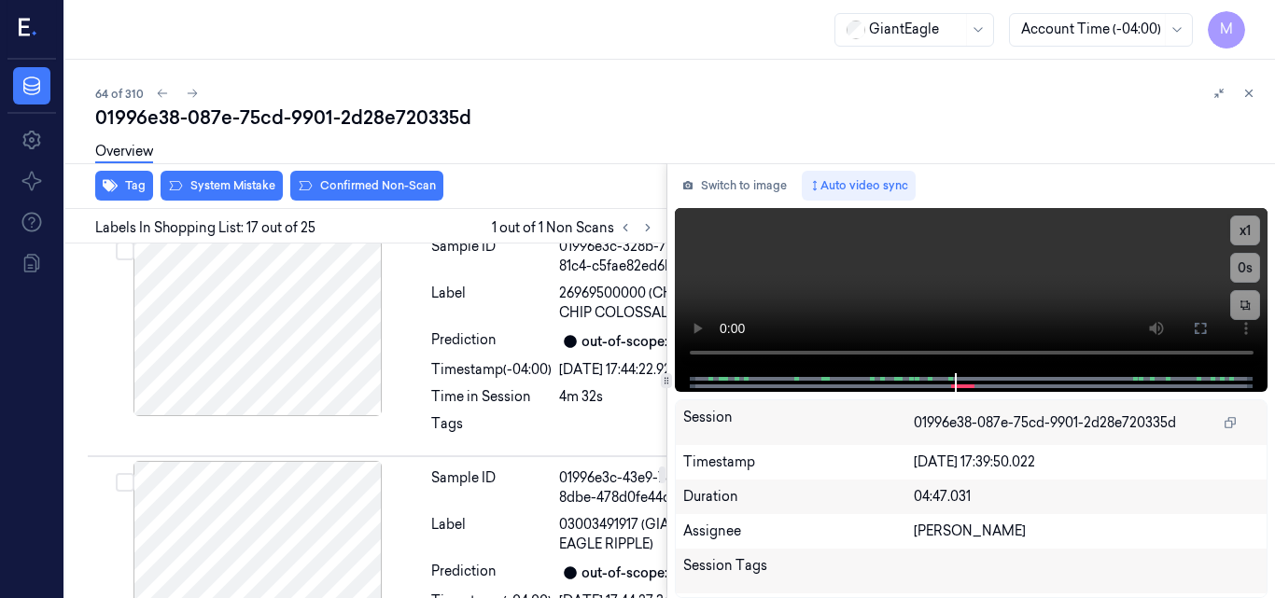
click at [247, 174] on div "Overview" at bounding box center [677, 155] width 1165 height 48
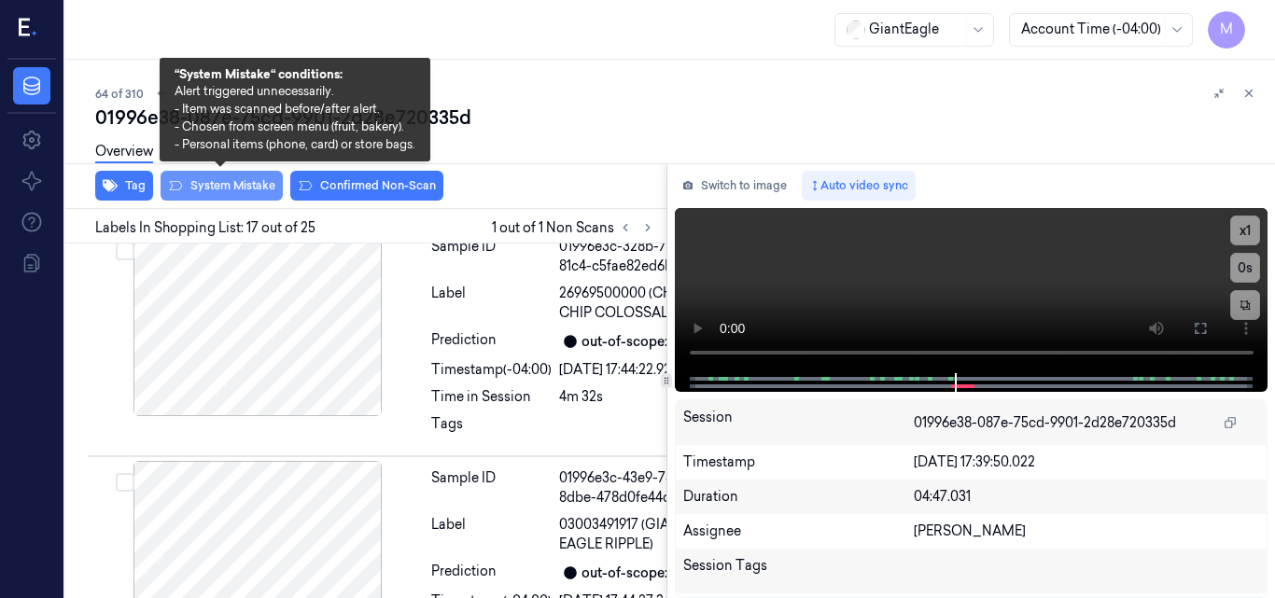
click at [239, 182] on button "System Mistake" at bounding box center [222, 186] width 122 height 30
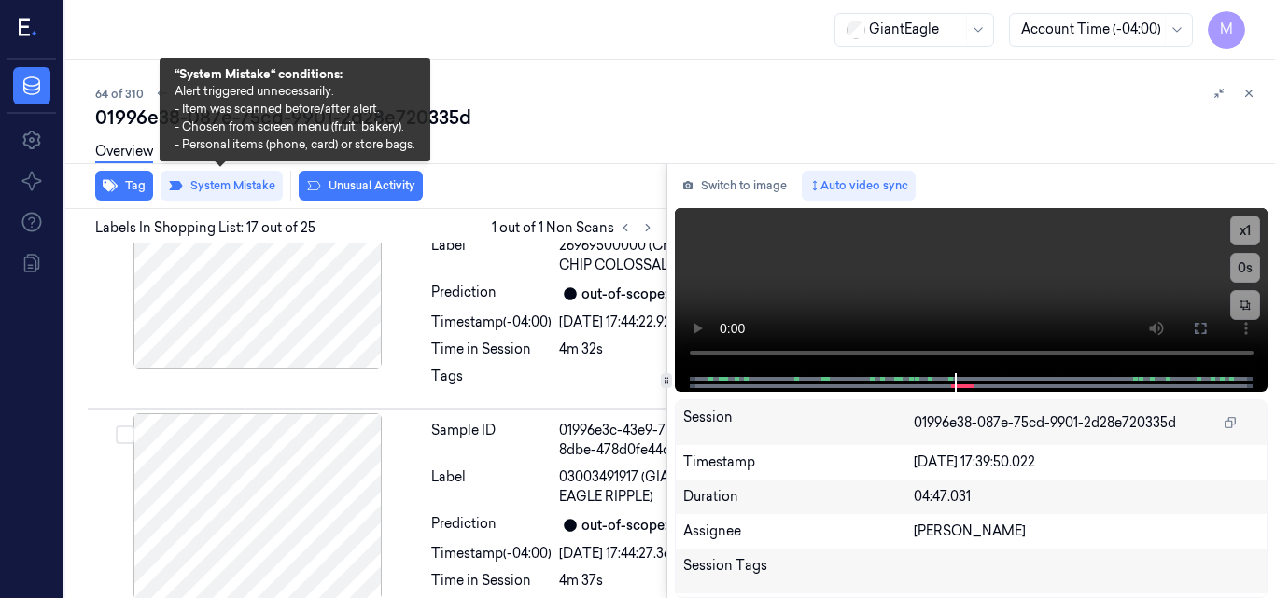
scroll to position [5448, 0]
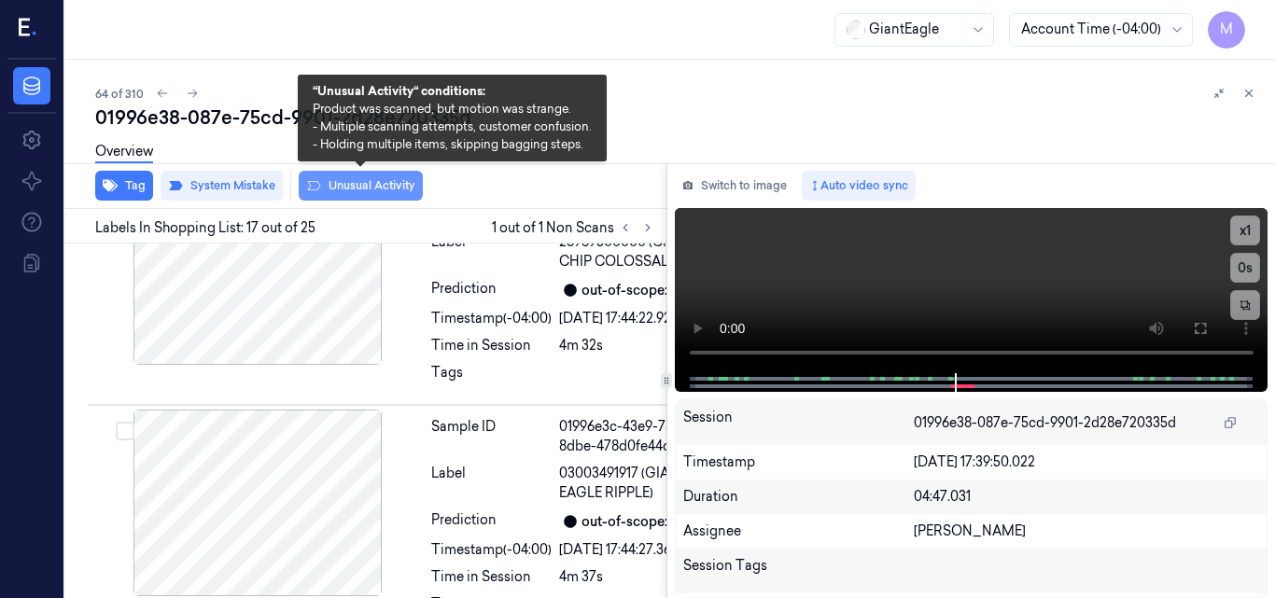
click at [385, 184] on button "Unusual Activity" at bounding box center [361, 186] width 124 height 30
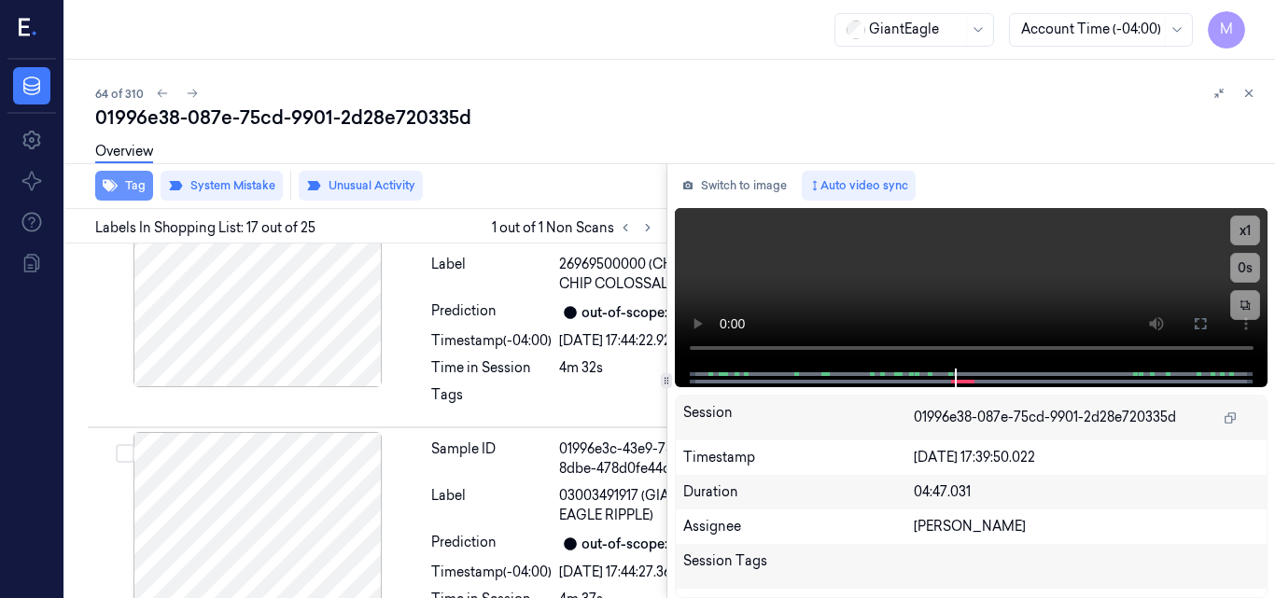
click at [134, 190] on button "Tag" at bounding box center [124, 186] width 58 height 30
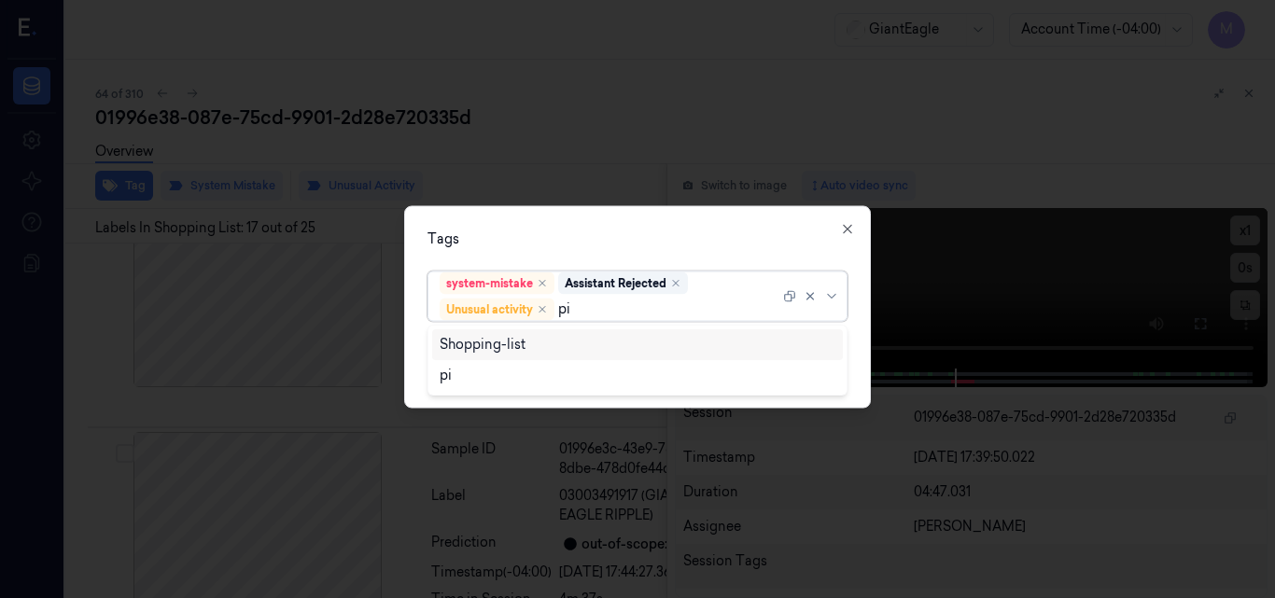
type input "p"
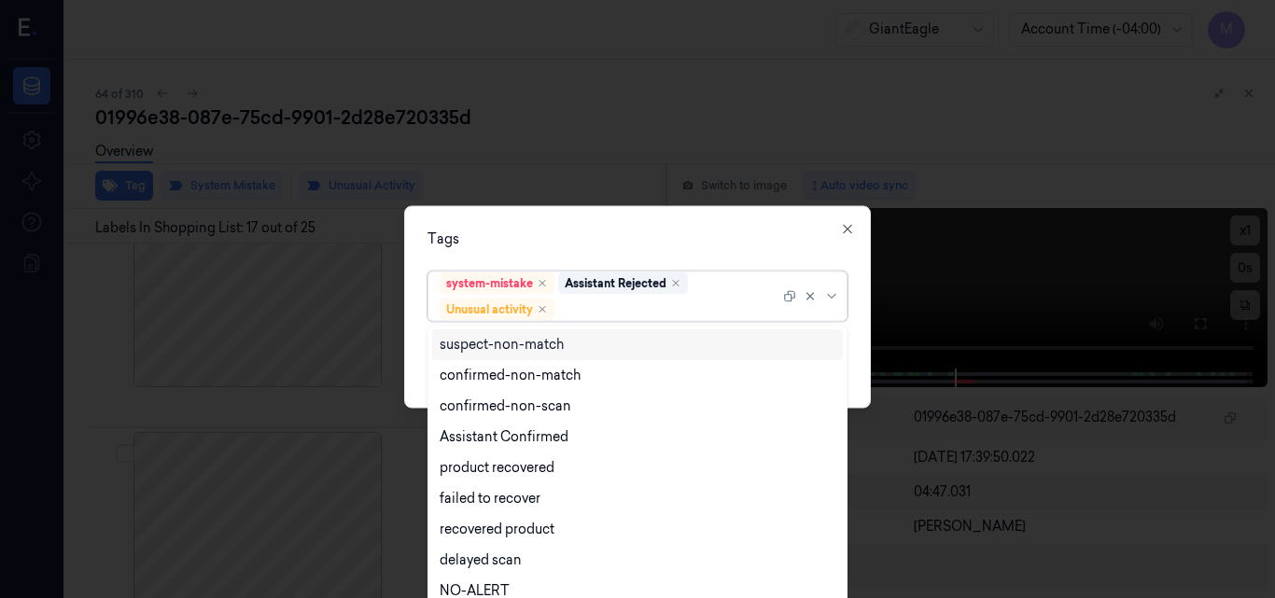
click at [594, 232] on div "Tags" at bounding box center [637, 239] width 420 height 20
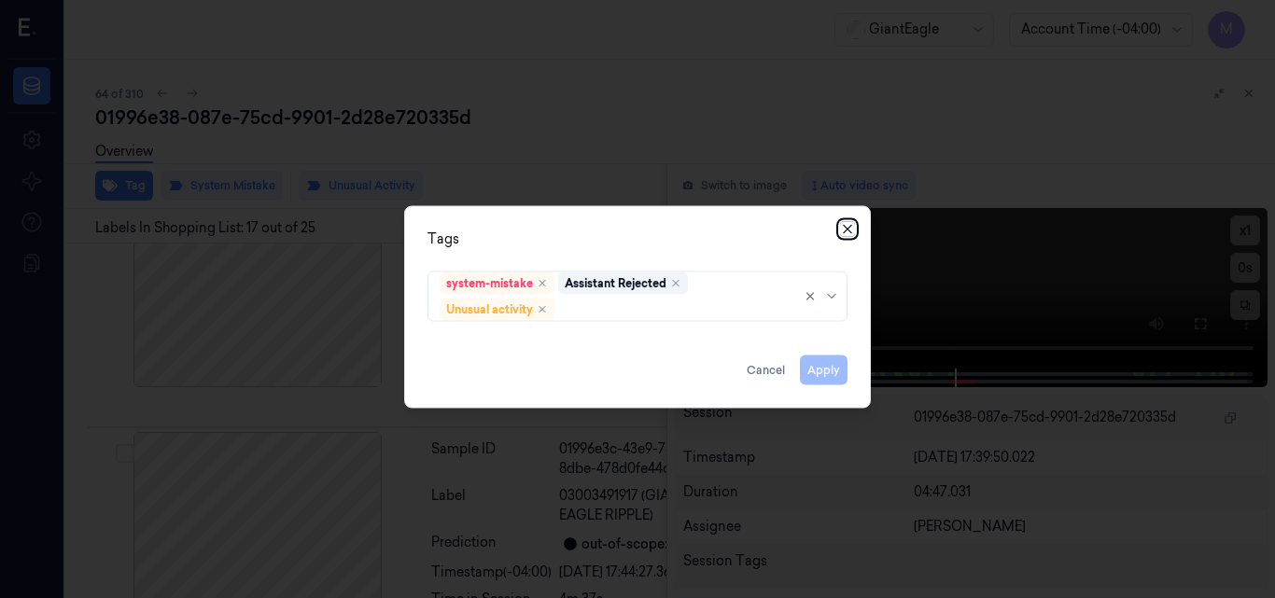
click at [844, 231] on icon "button" at bounding box center [847, 228] width 15 height 15
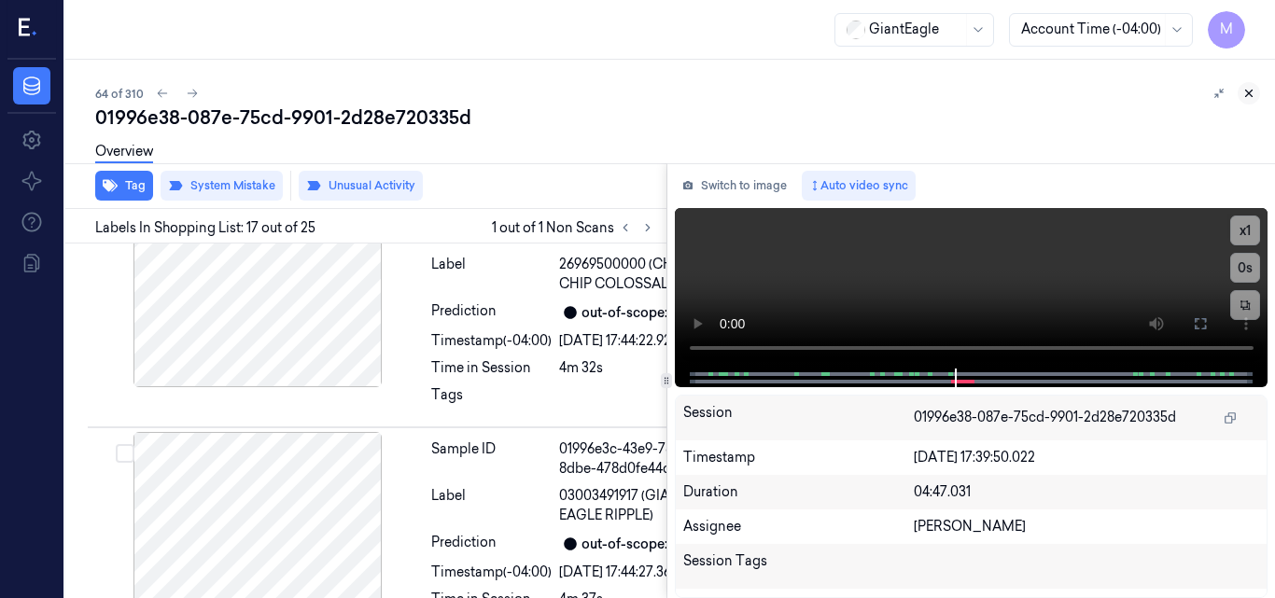
click at [1248, 91] on icon at bounding box center [1248, 93] width 13 height 13
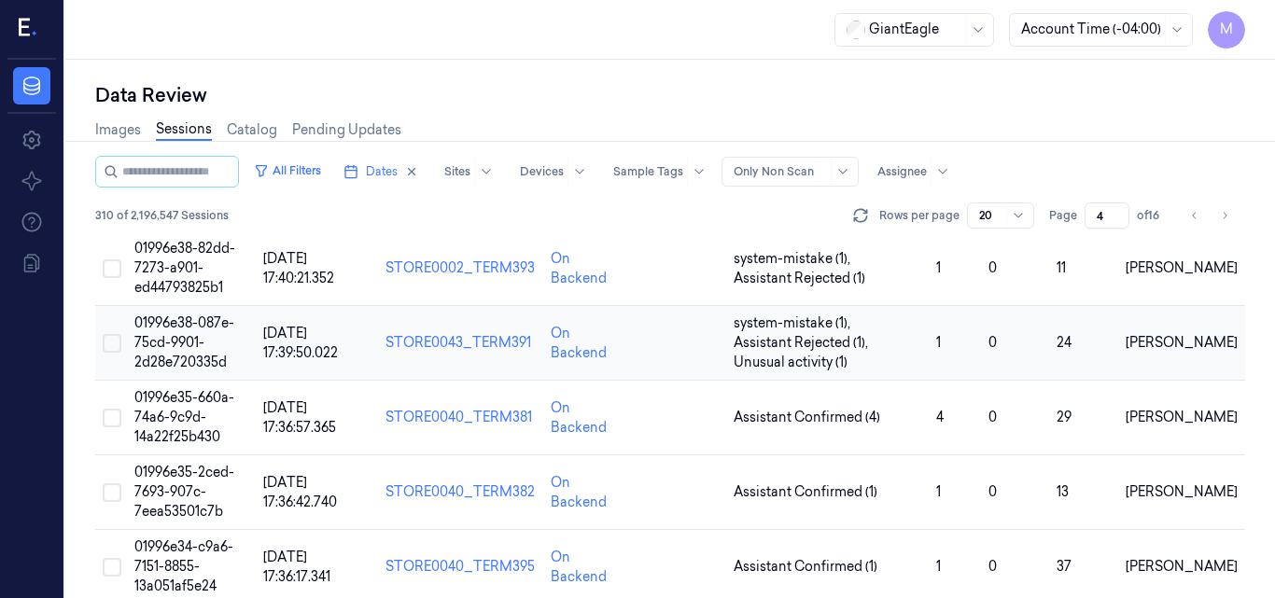
scroll to position [293, 0]
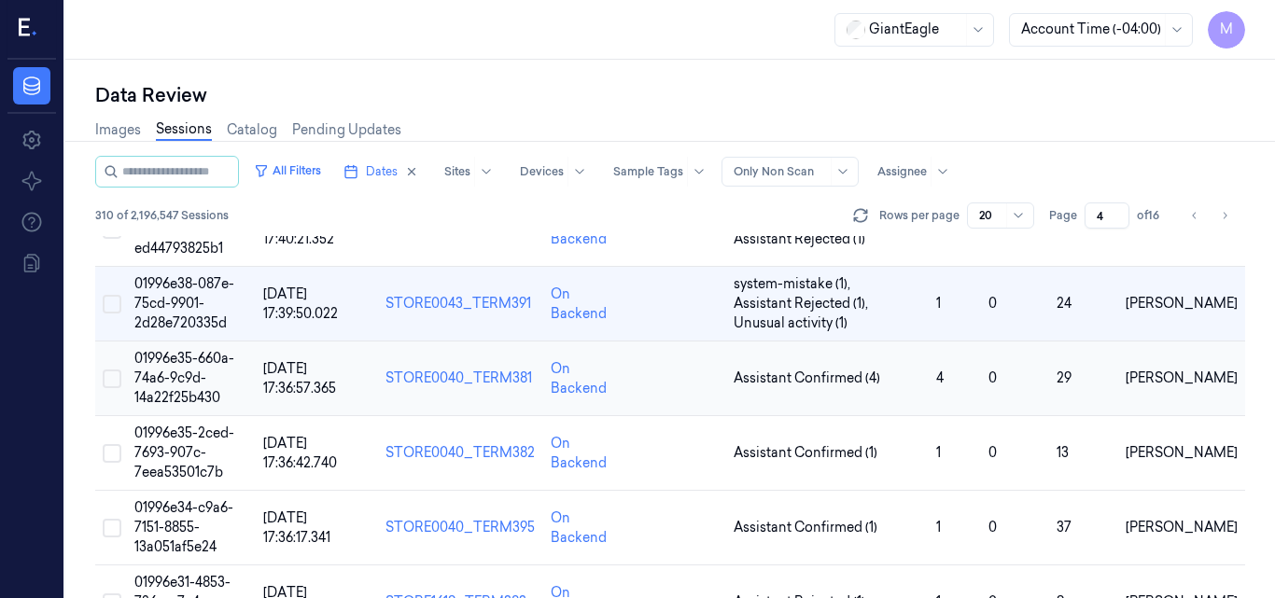
click at [191, 388] on td "01996e35-660a-74a6-9c9d-14a22f25b430" at bounding box center [191, 379] width 129 height 75
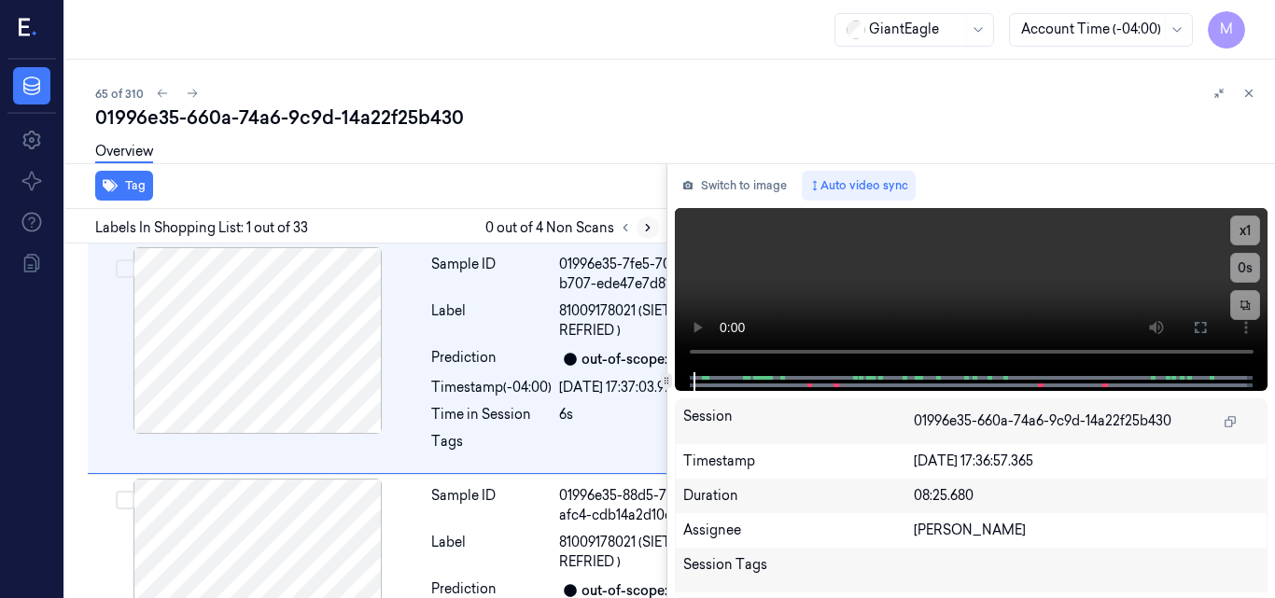
click at [649, 228] on icon at bounding box center [648, 228] width 4 height 7
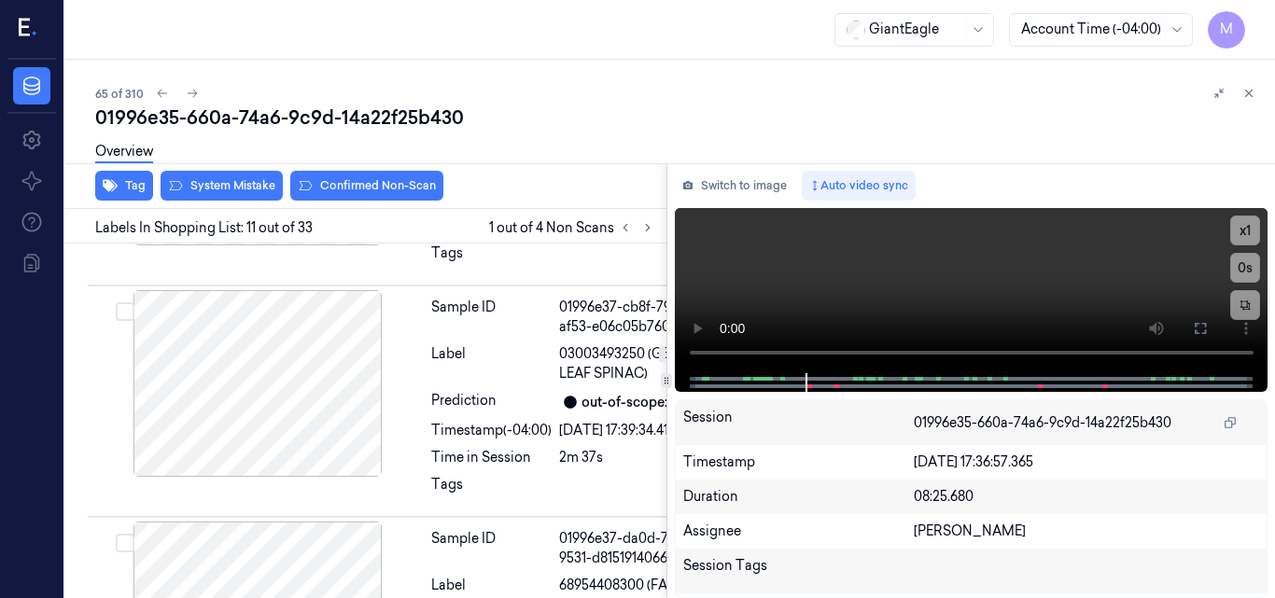
scroll to position [3239, 0]
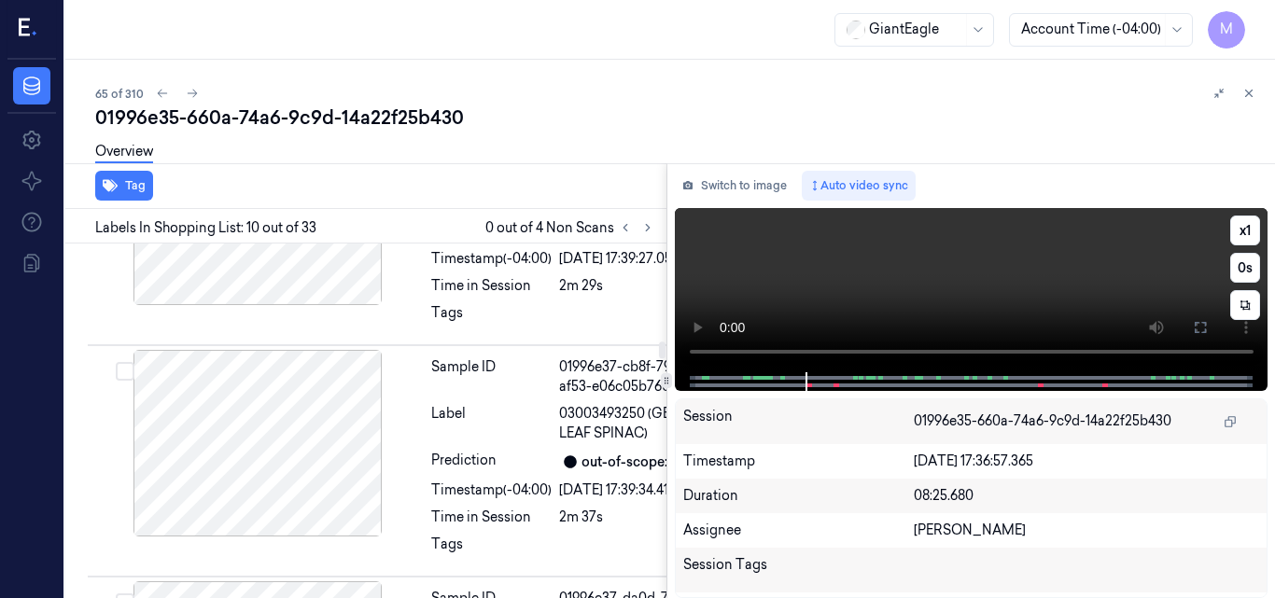
scroll to position [3112, 0]
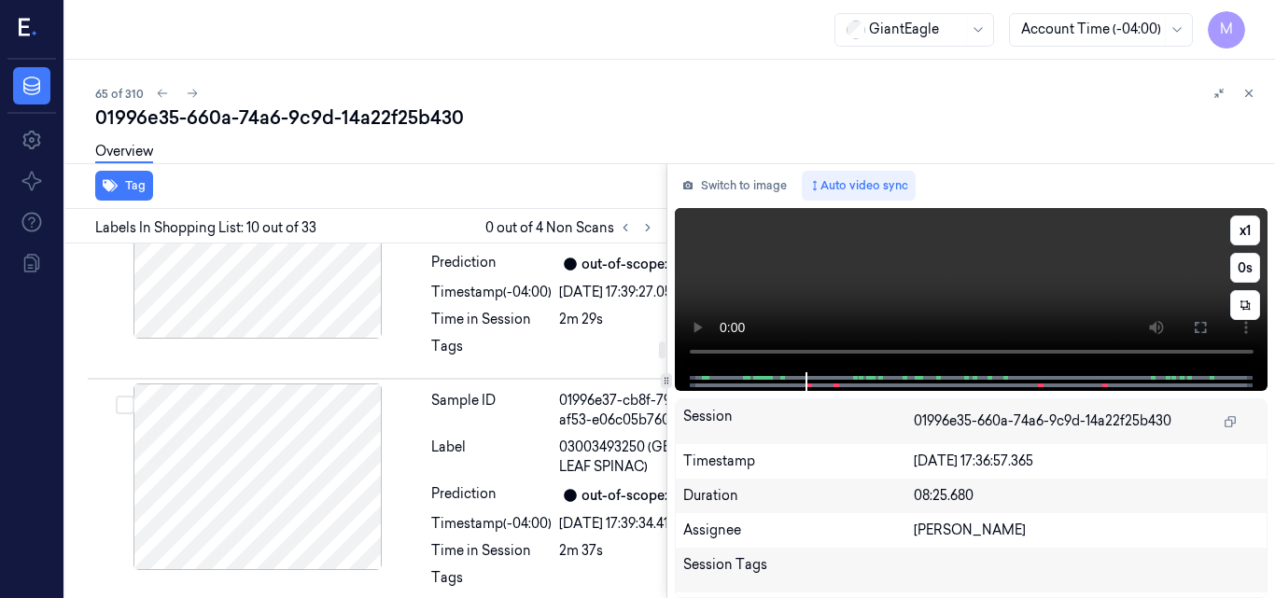
click at [1015, 272] on video at bounding box center [972, 290] width 594 height 164
click at [1206, 328] on icon at bounding box center [1200, 327] width 15 height 15
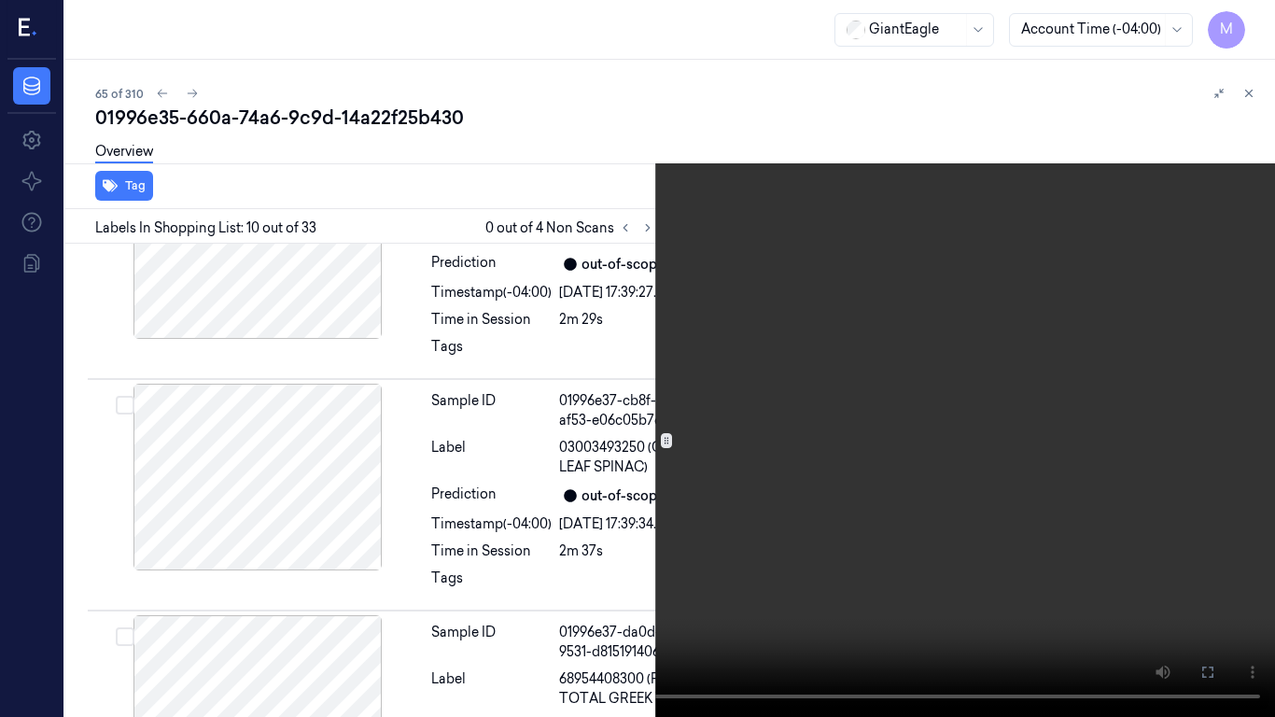
drag, startPoint x: 1207, startPoint y: 670, endPoint x: 1208, endPoint y: 589, distance: 81.2
click at [0, 0] on icon at bounding box center [0, 0] width 0 height 0
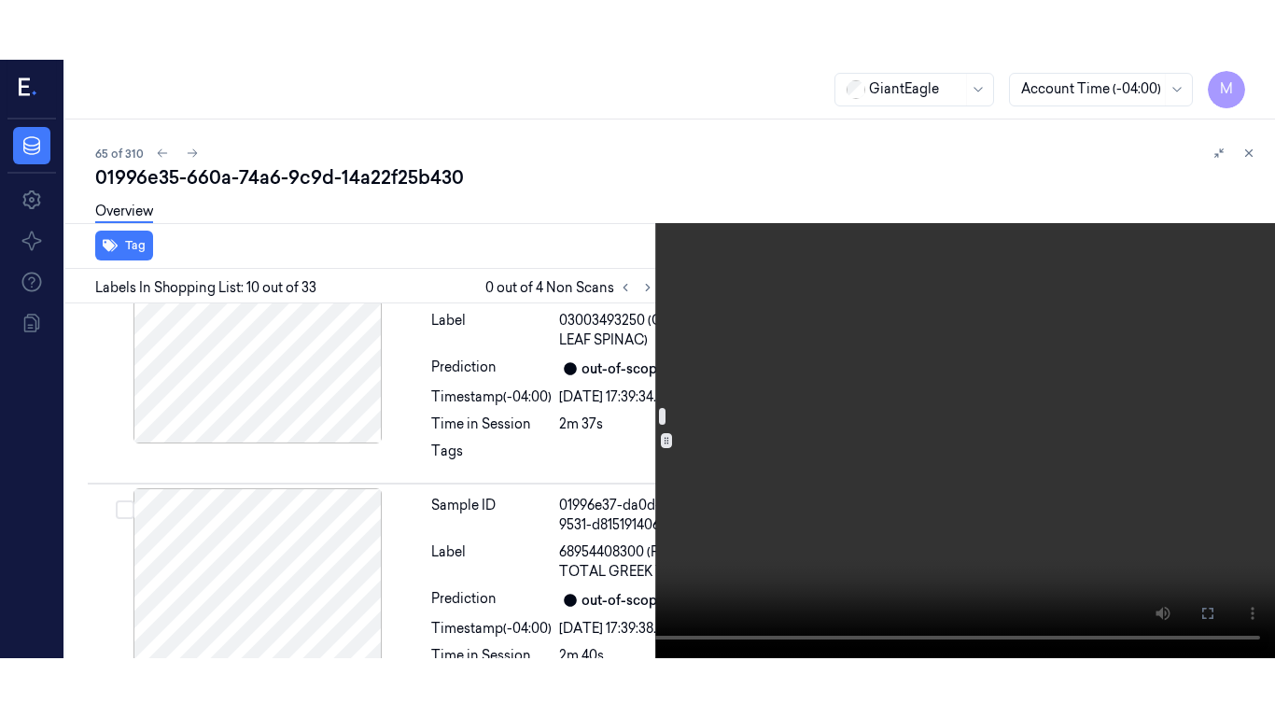
scroll to position [3392, 0]
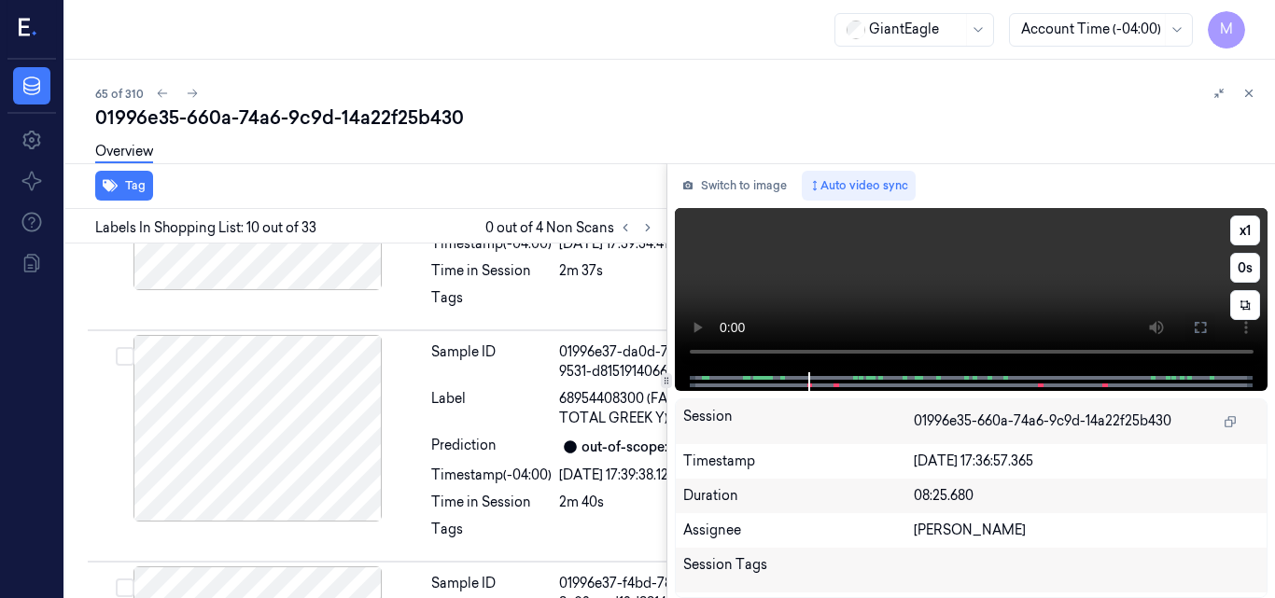
drag, startPoint x: 1198, startPoint y: 332, endPoint x: 1198, endPoint y: 413, distance: 80.3
click at [1198, 331] on icon at bounding box center [1200, 327] width 15 height 15
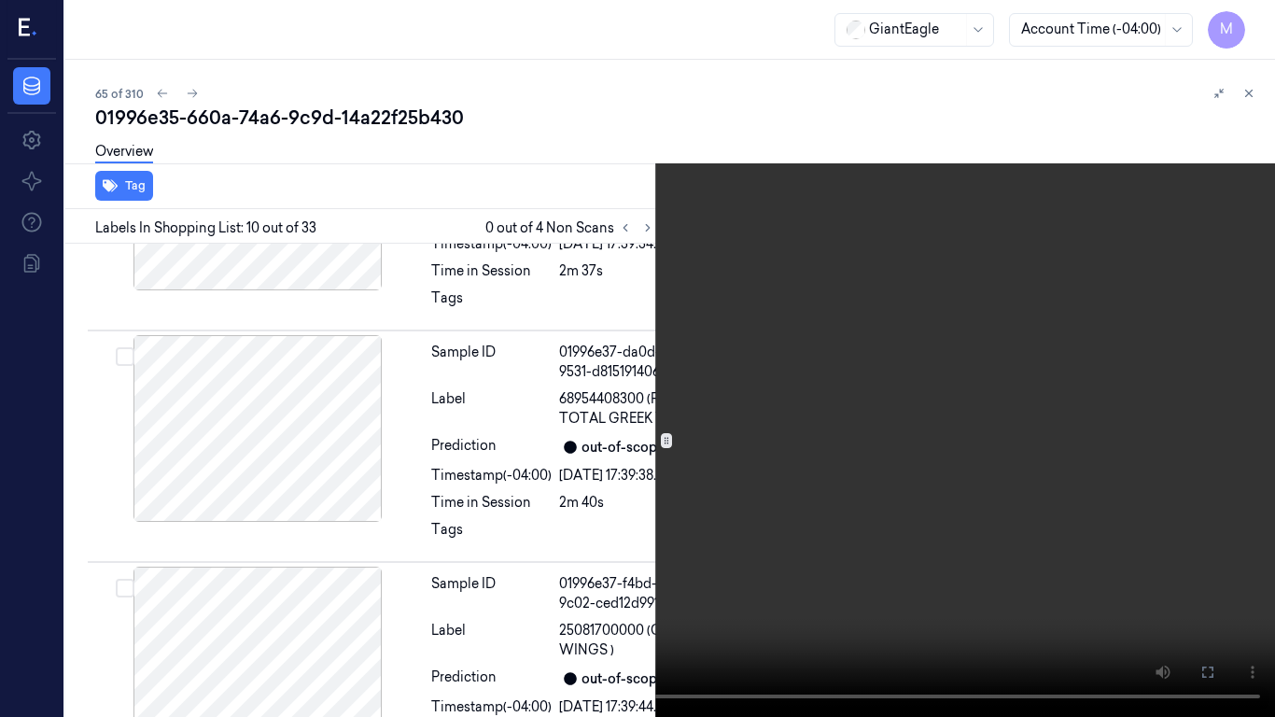
click at [651, 415] on video at bounding box center [637, 358] width 1275 height 717
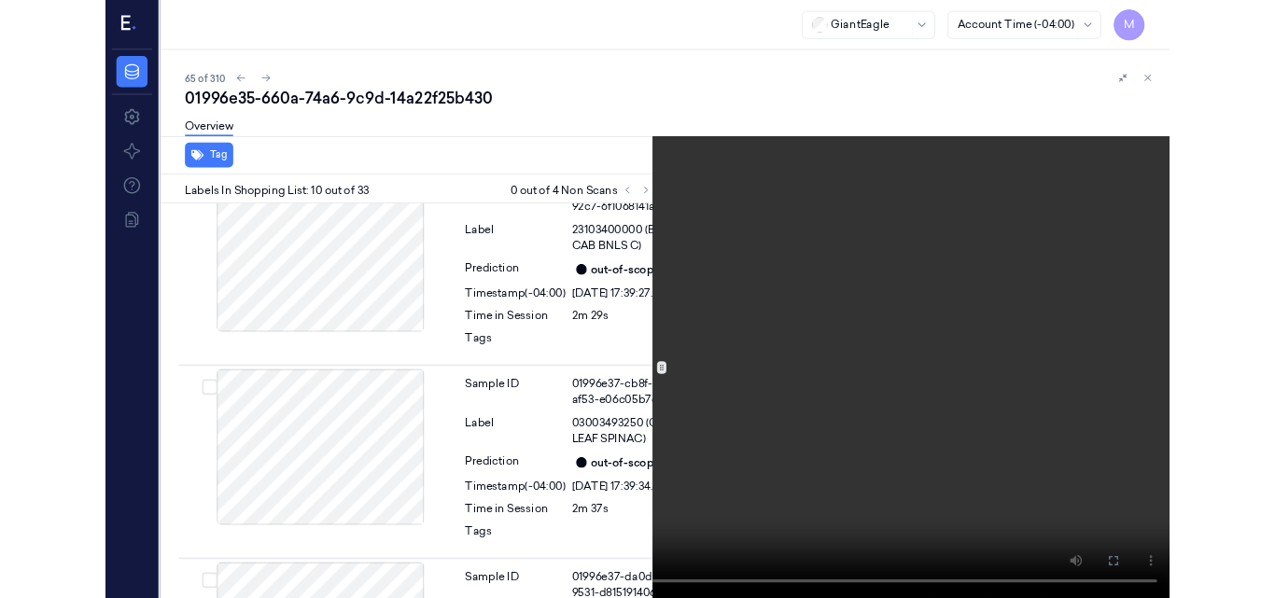
scroll to position [3052, 0]
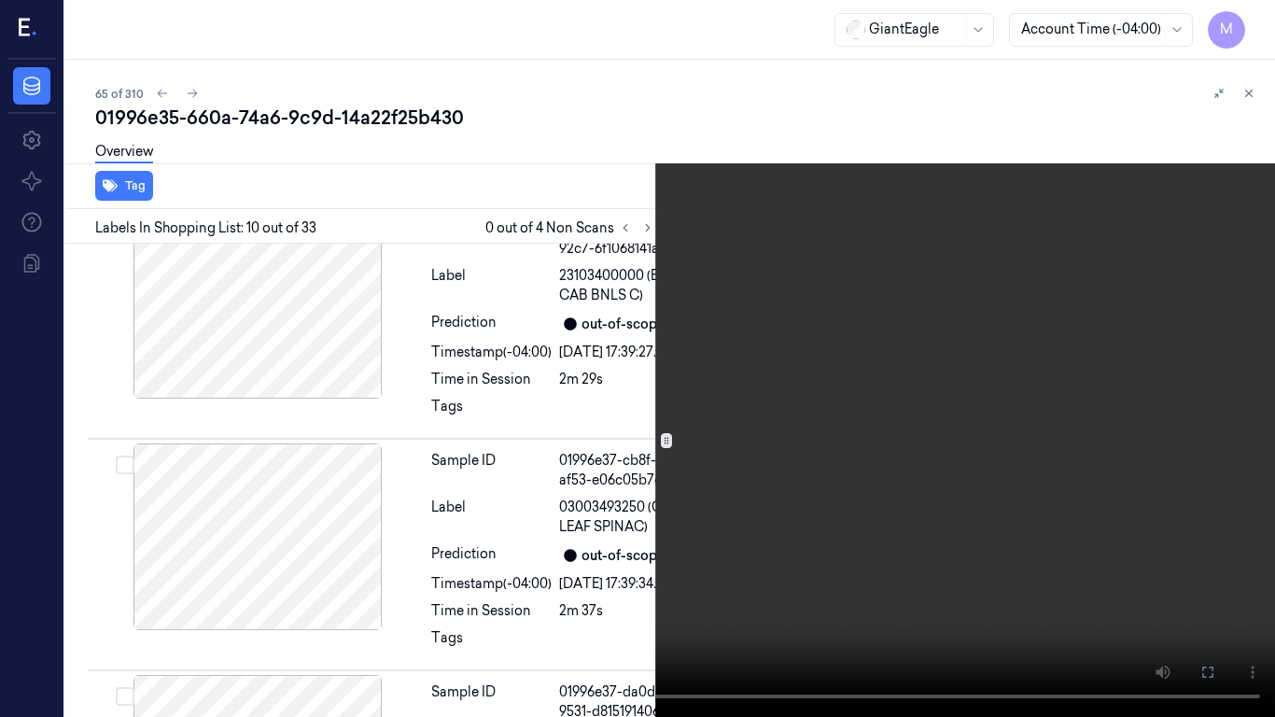
click at [0, 0] on icon at bounding box center [0, 0] width 0 height 0
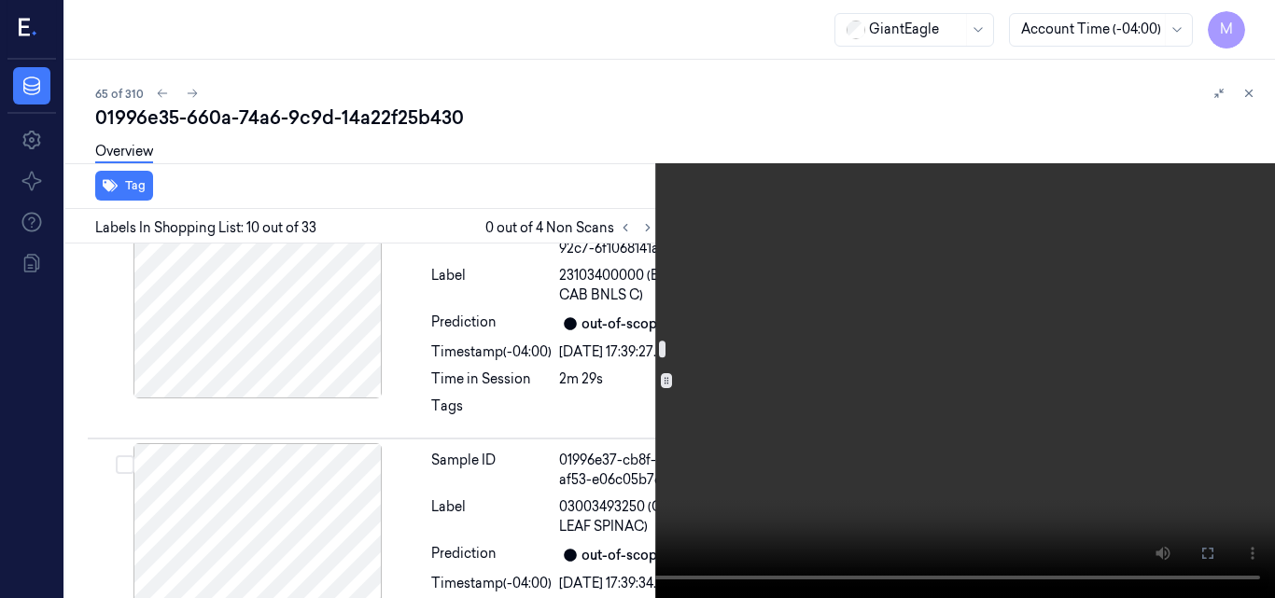
scroll to position [3239, 0]
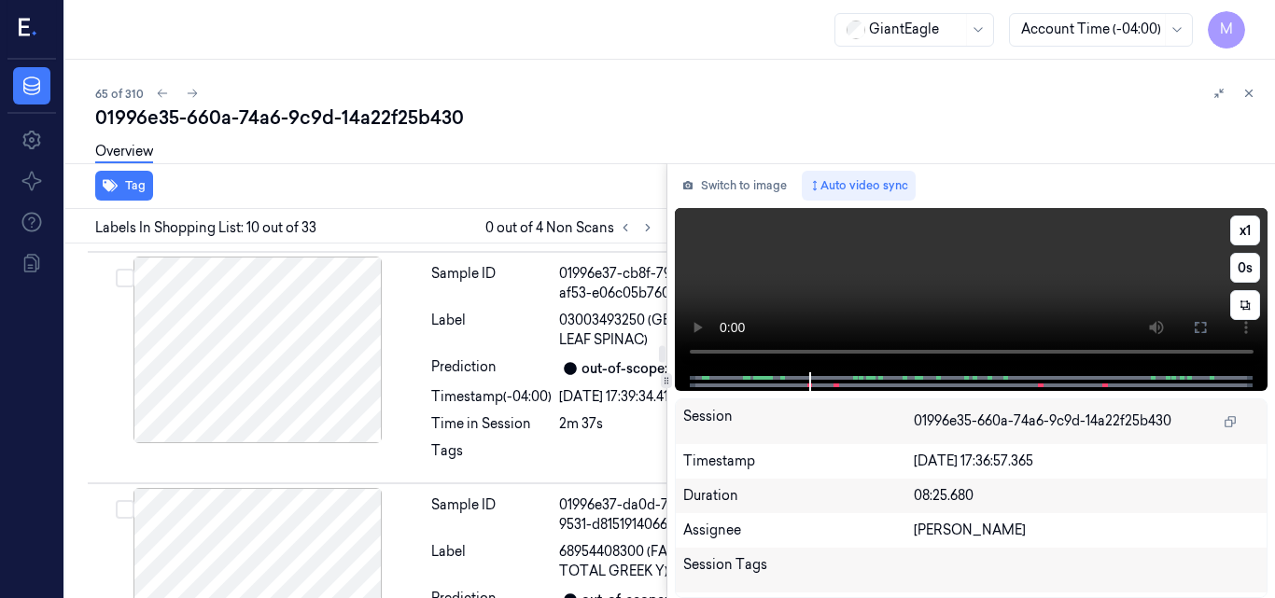
click at [977, 281] on video at bounding box center [972, 290] width 594 height 164
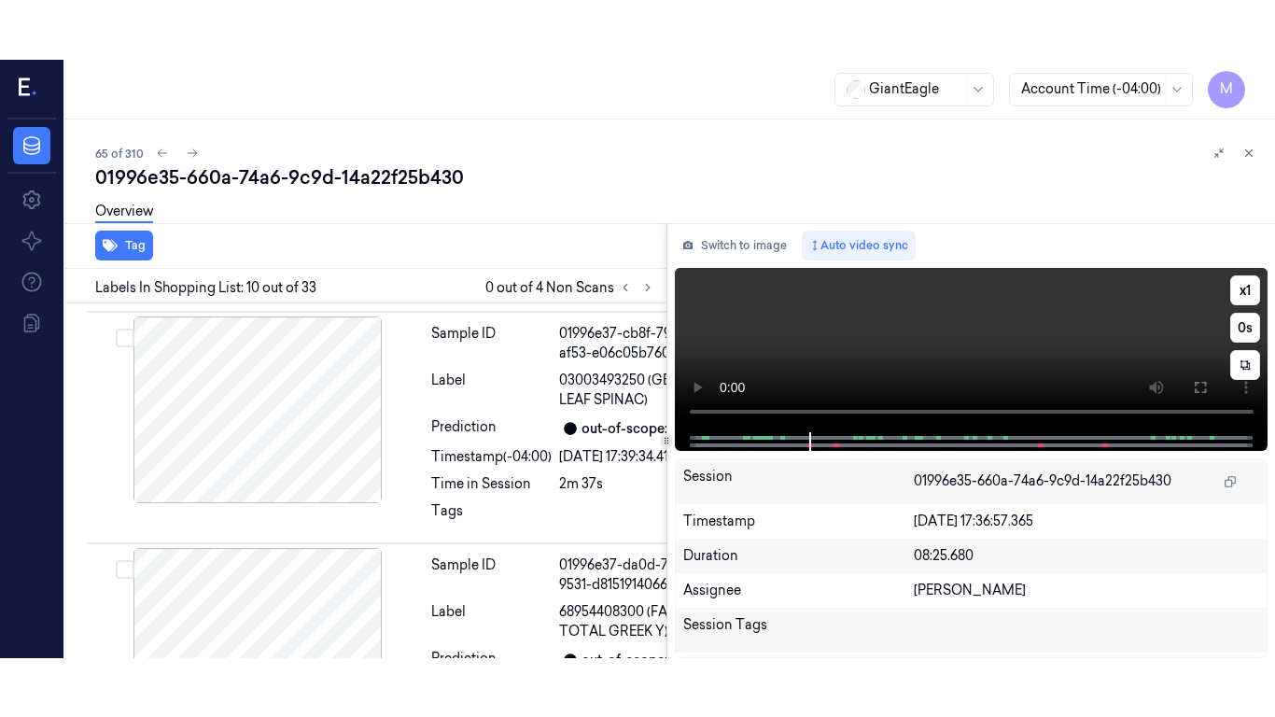
scroll to position [3112, 0]
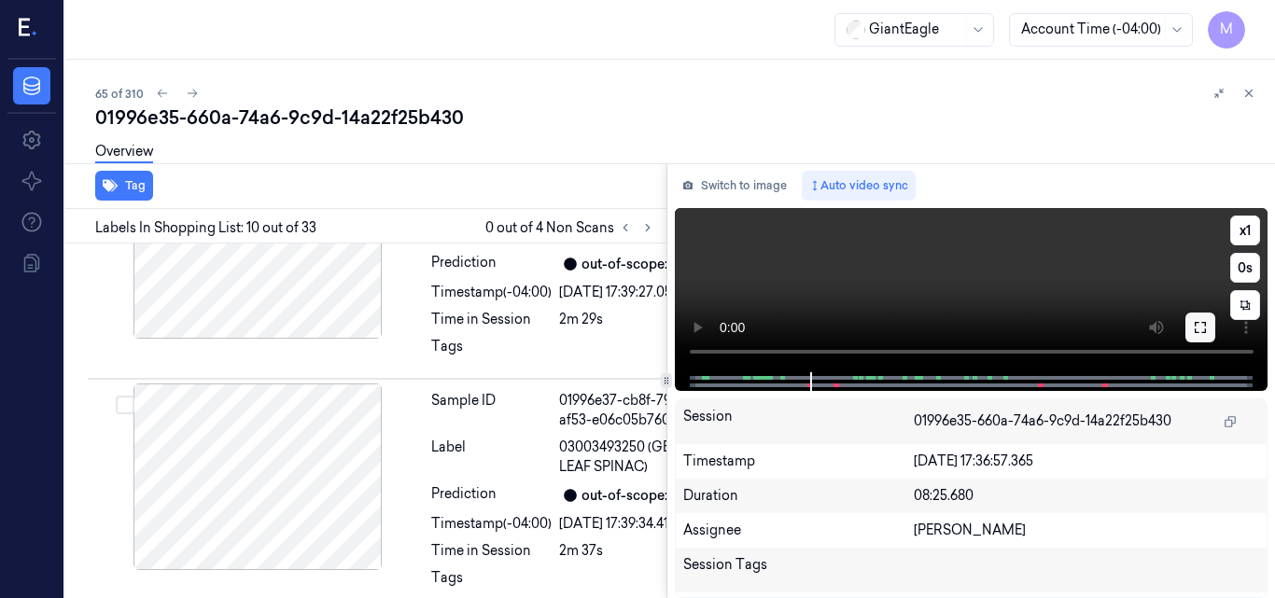
click at [1210, 327] on button at bounding box center [1200, 328] width 30 height 30
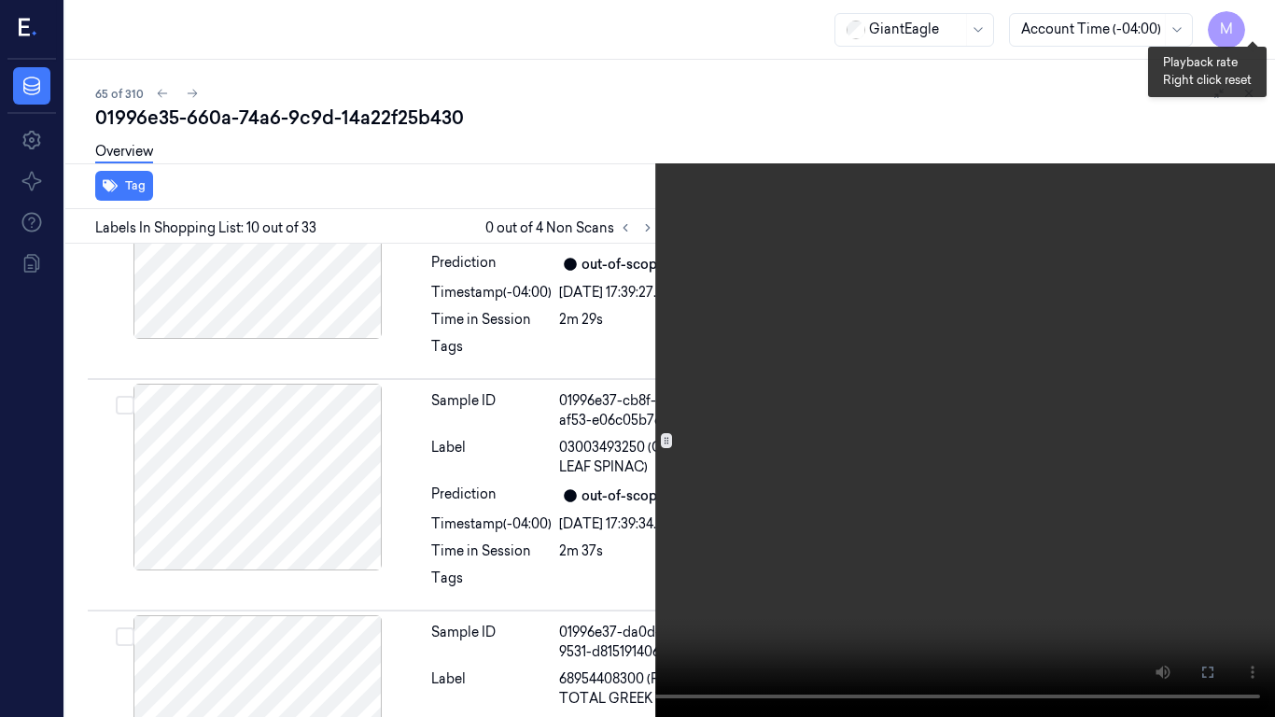
click at [1254, 20] on button "x 1" at bounding box center [1253, 22] width 30 height 30
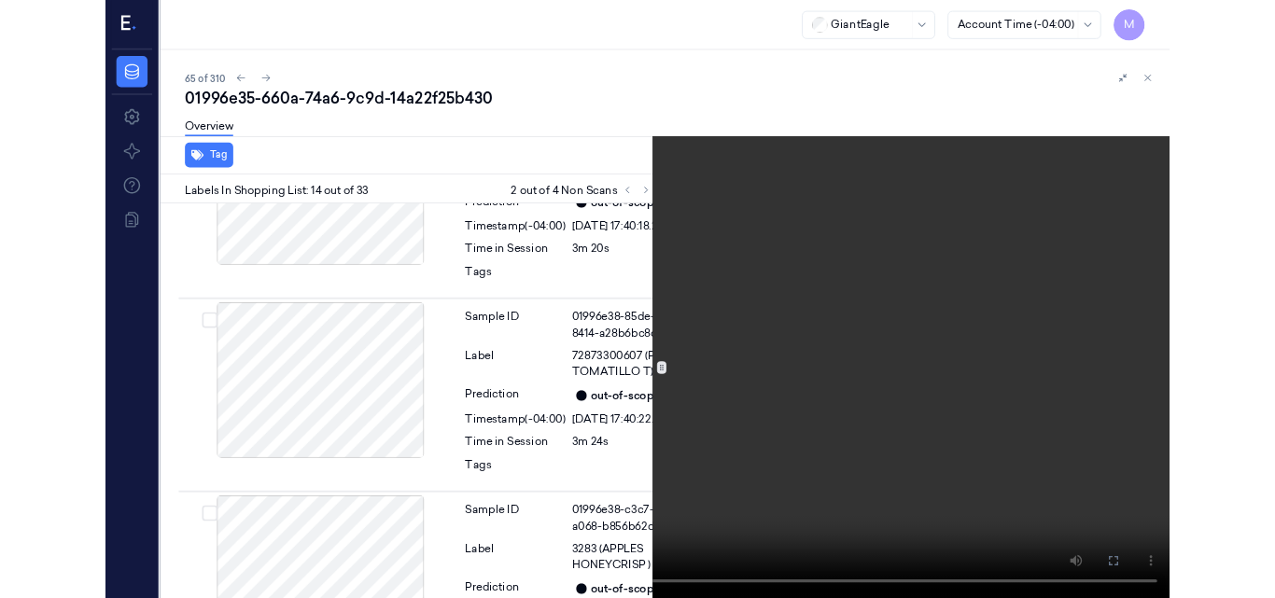
scroll to position [4307, 0]
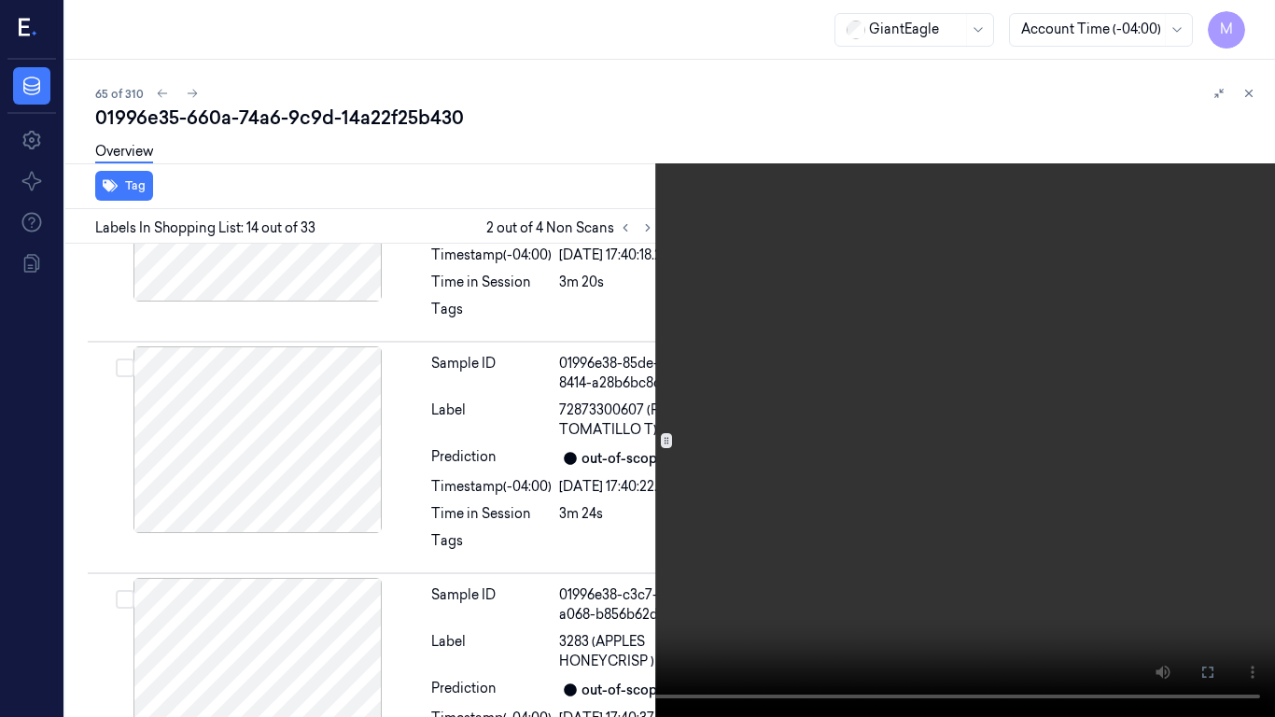
click at [527, 165] on video at bounding box center [637, 358] width 1275 height 717
click at [0, 0] on icon at bounding box center [0, 0] width 0 height 0
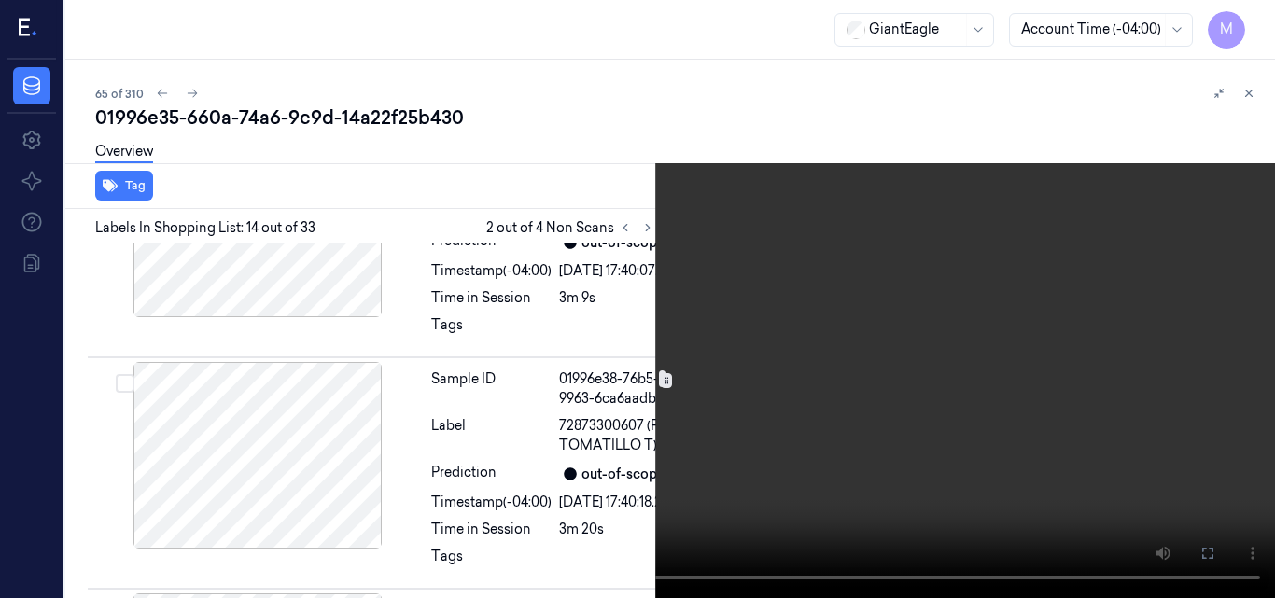
scroll to position [4027, 0]
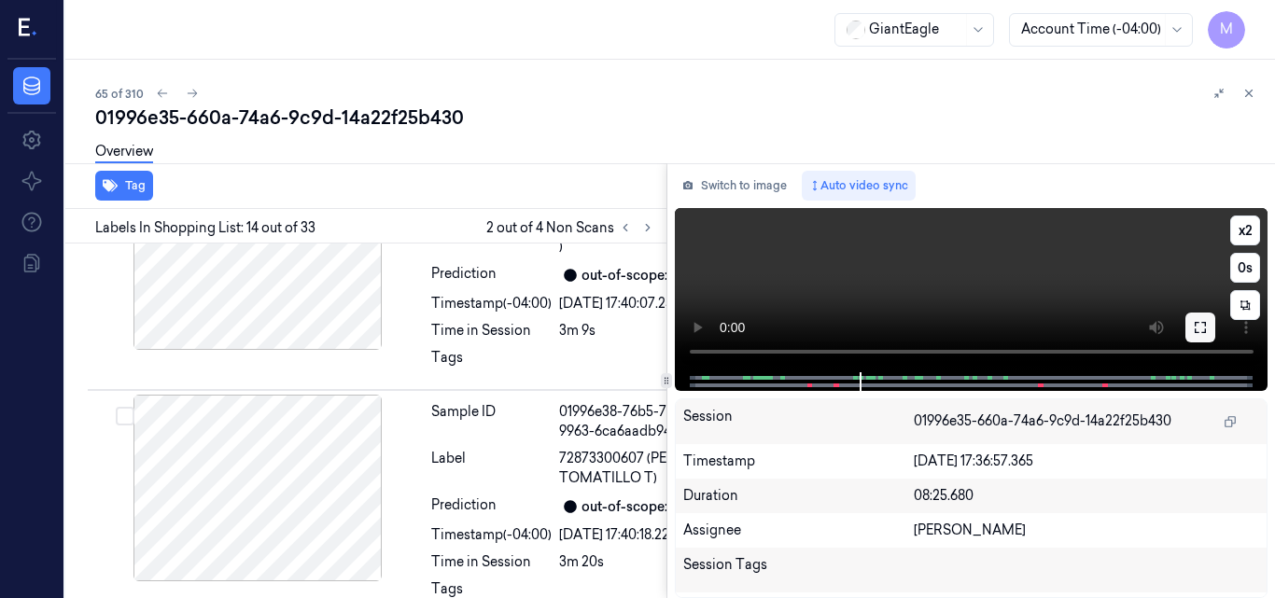
click at [1199, 327] on icon at bounding box center [1200, 327] width 15 height 15
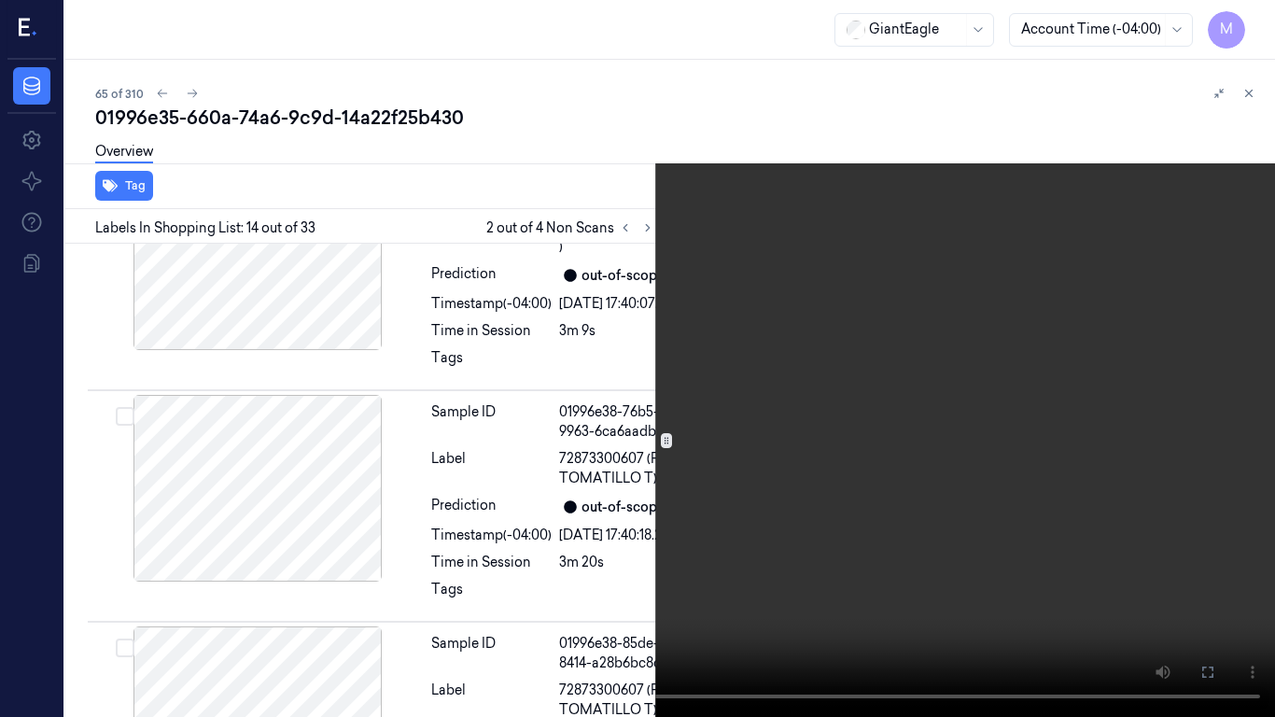
click at [0, 0] on icon at bounding box center [0, 0] width 0 height 0
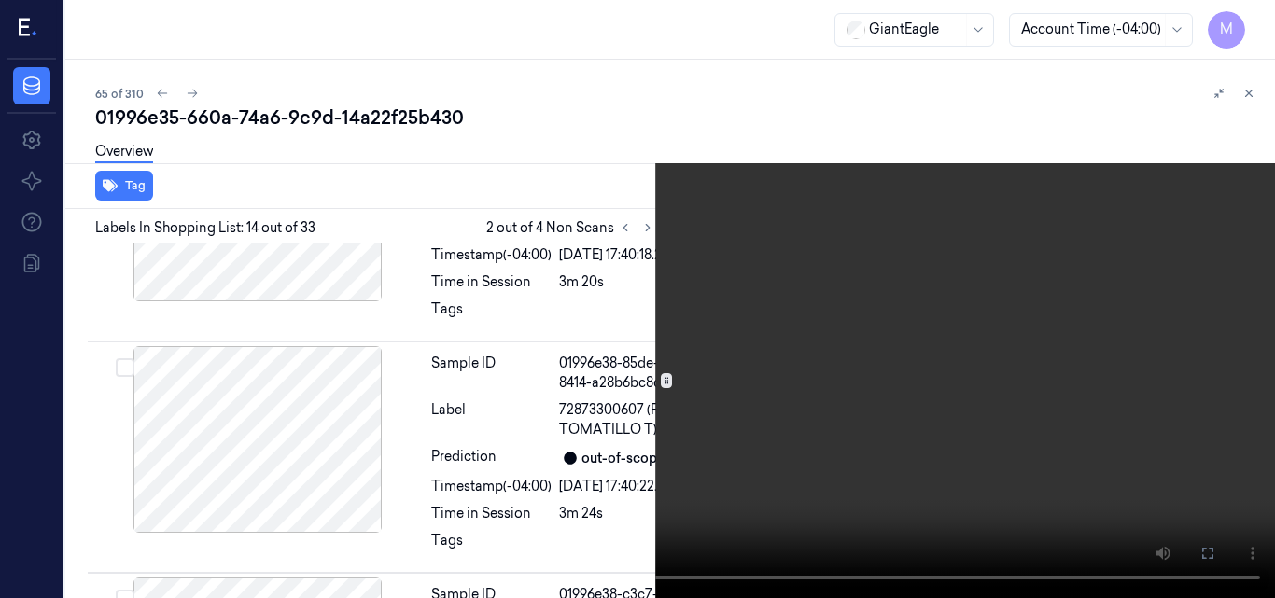
scroll to position [4366, 0]
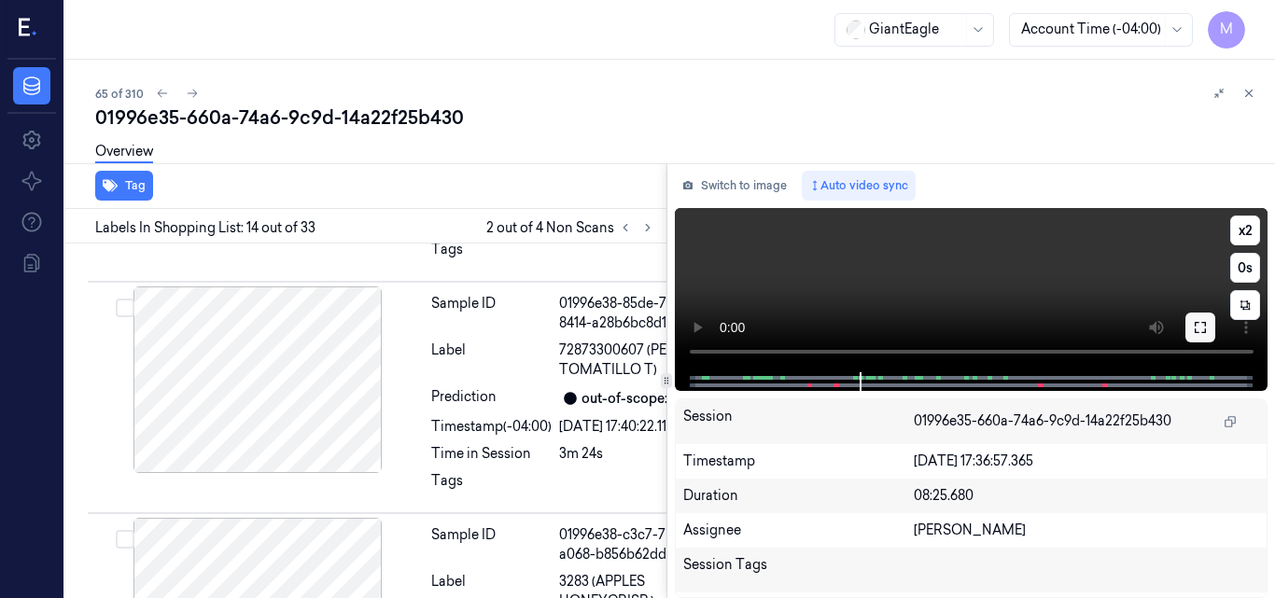
click at [1202, 331] on icon at bounding box center [1200, 327] width 15 height 15
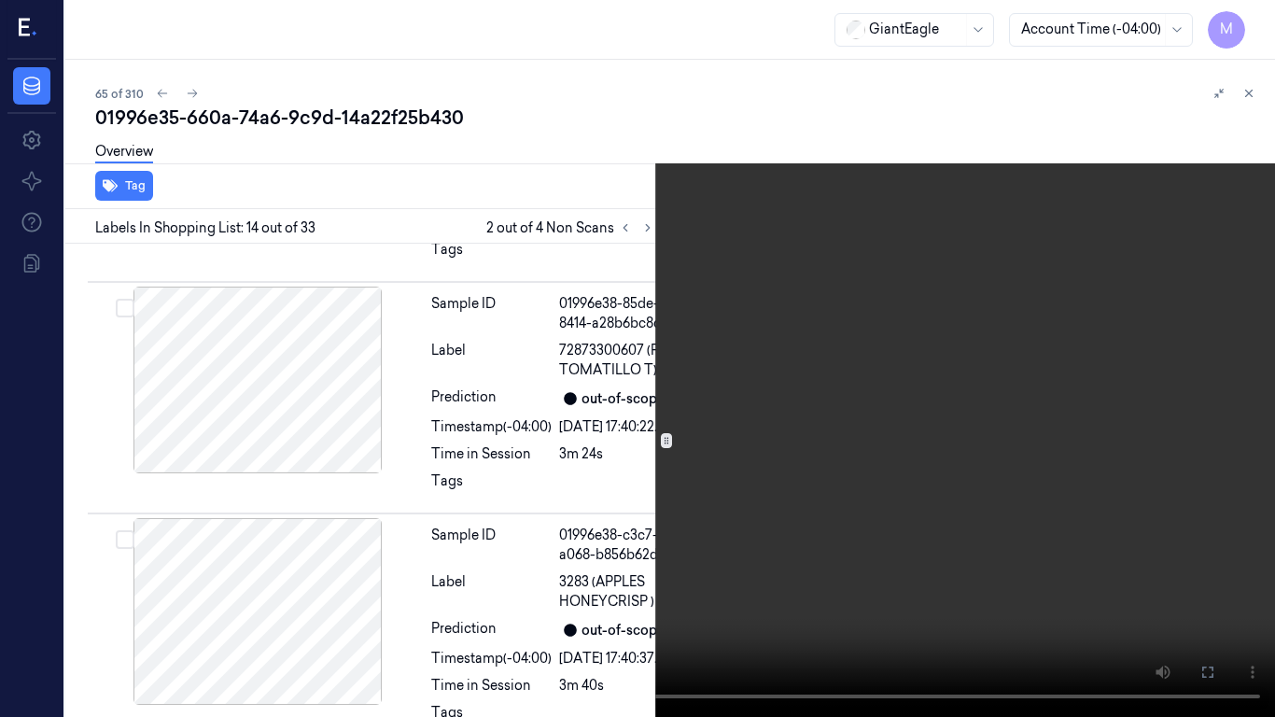
click at [0, 0] on icon at bounding box center [0, 0] width 0 height 0
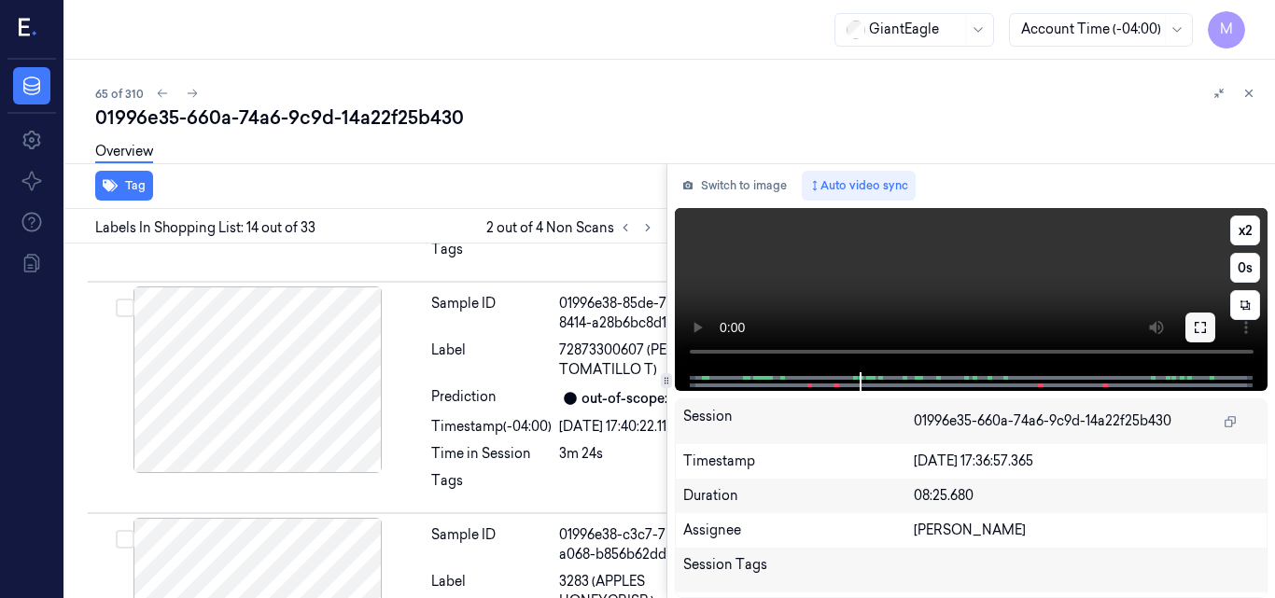
click at [1197, 328] on icon at bounding box center [1200, 327] width 15 height 15
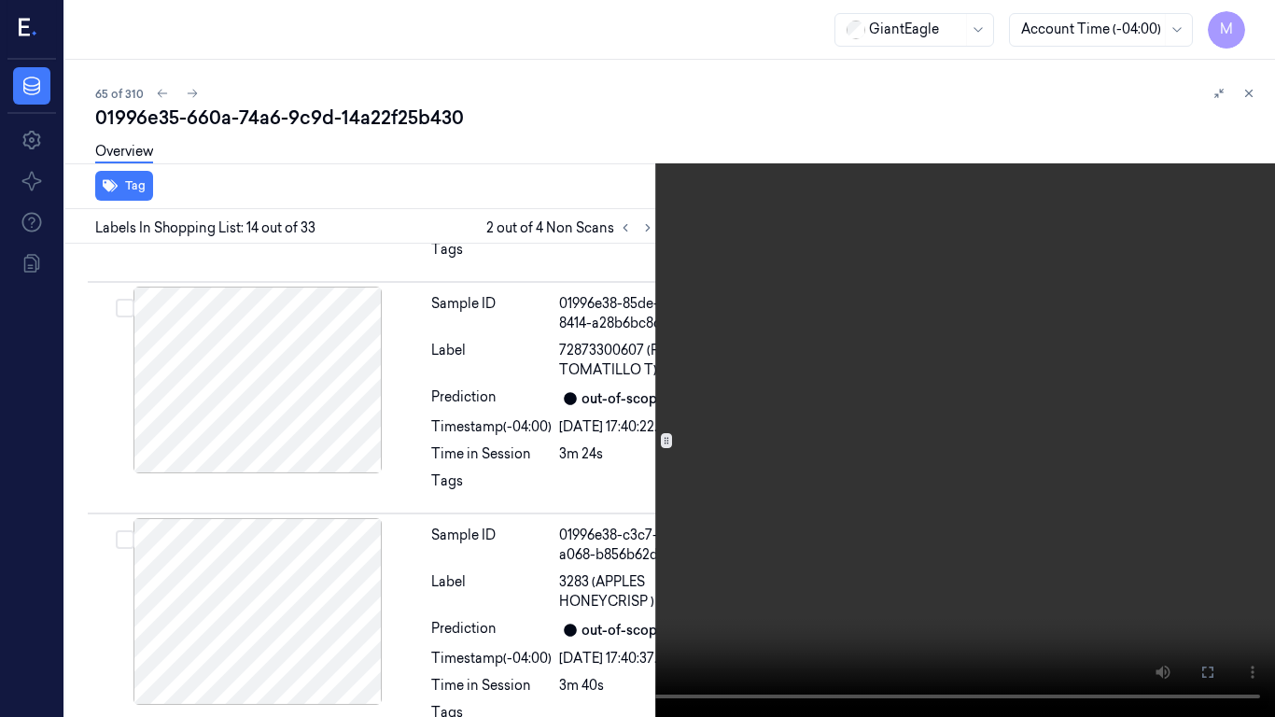
click at [673, 357] on video at bounding box center [637, 358] width 1275 height 717
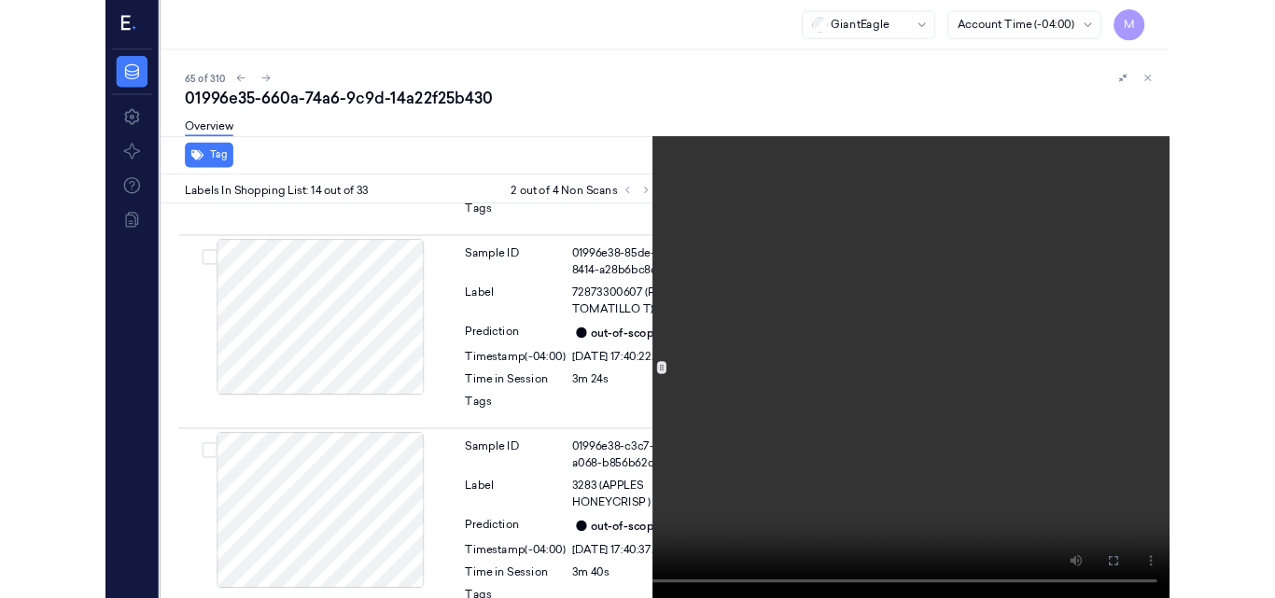
scroll to position [4307, 0]
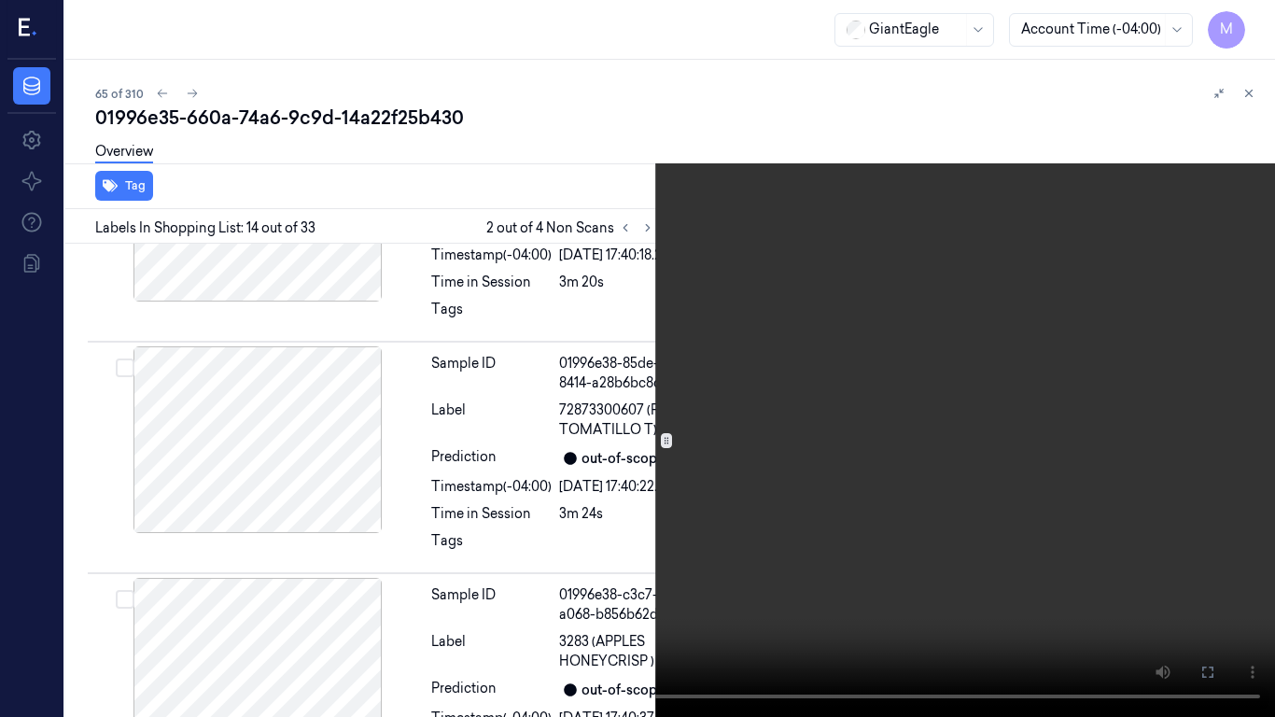
click at [673, 357] on video at bounding box center [637, 358] width 1275 height 717
click at [0, 0] on icon at bounding box center [0, 0] width 0 height 0
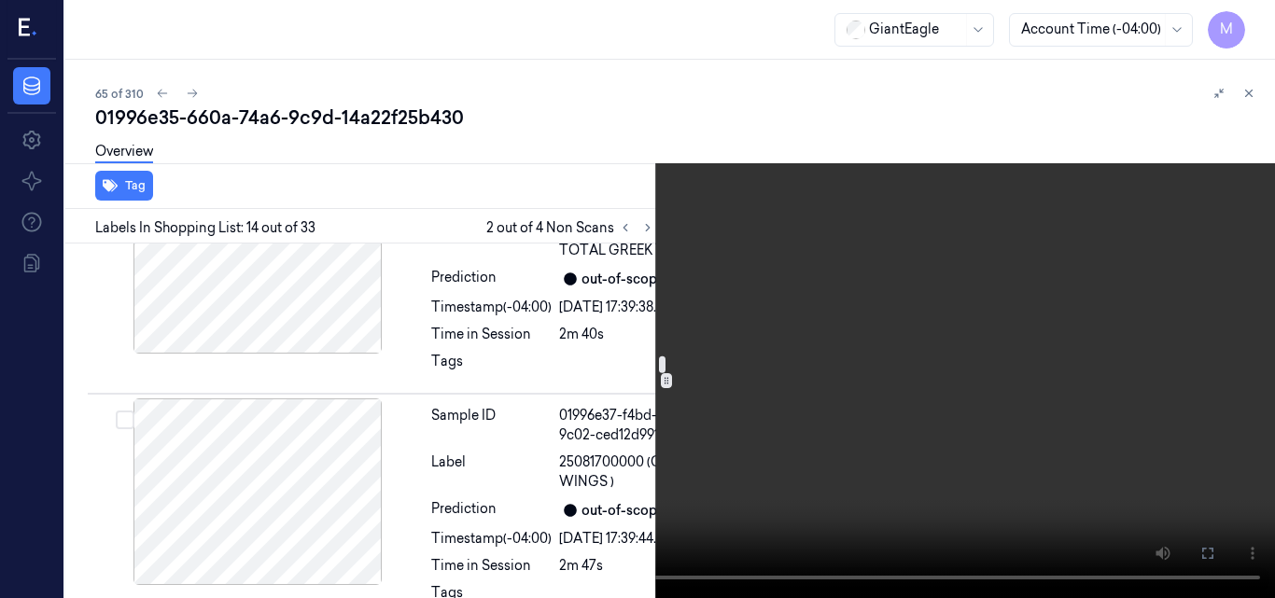
scroll to position [3653, 0]
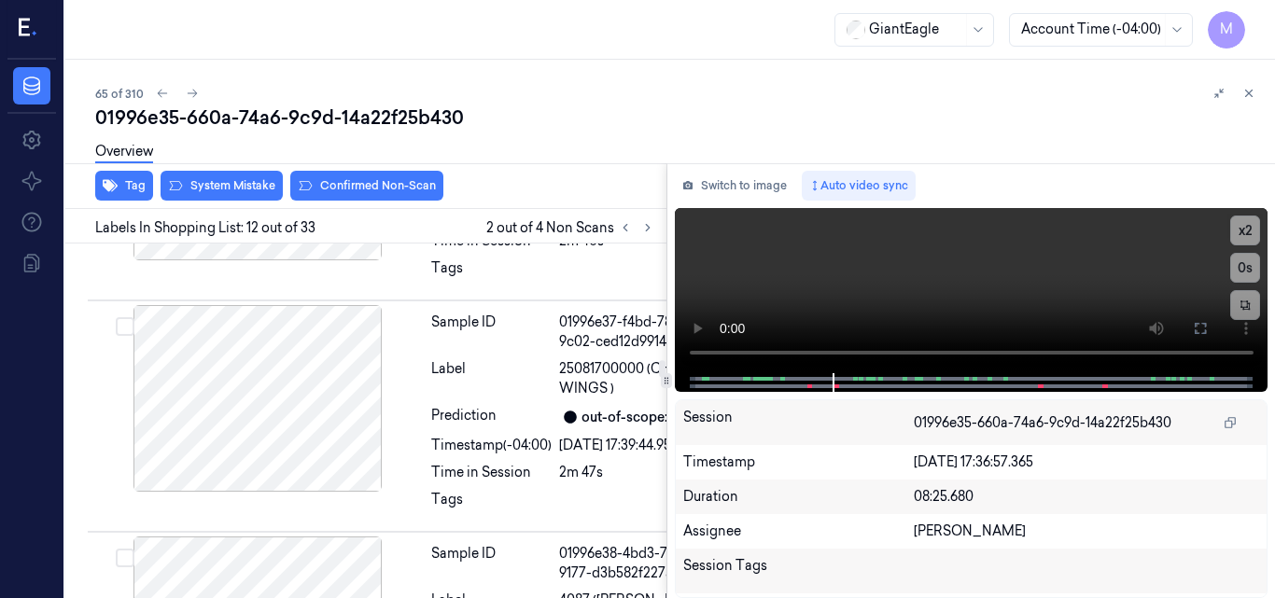
scroll to position [3706, 0]
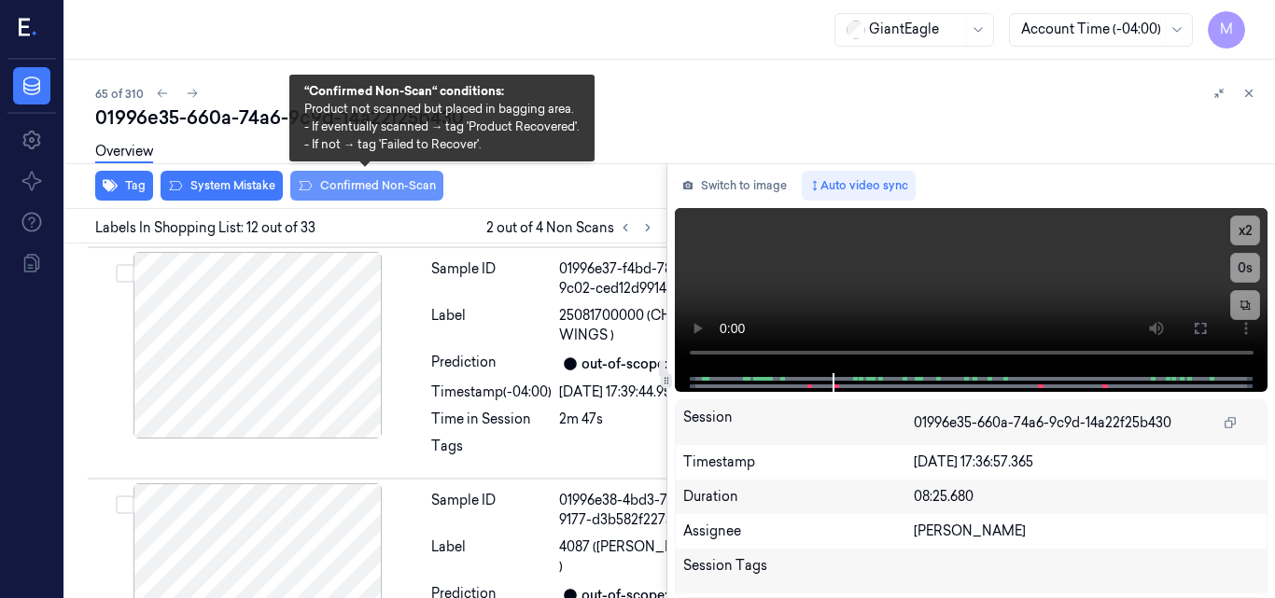
click at [376, 189] on button "Confirmed Non-Scan" at bounding box center [366, 186] width 153 height 30
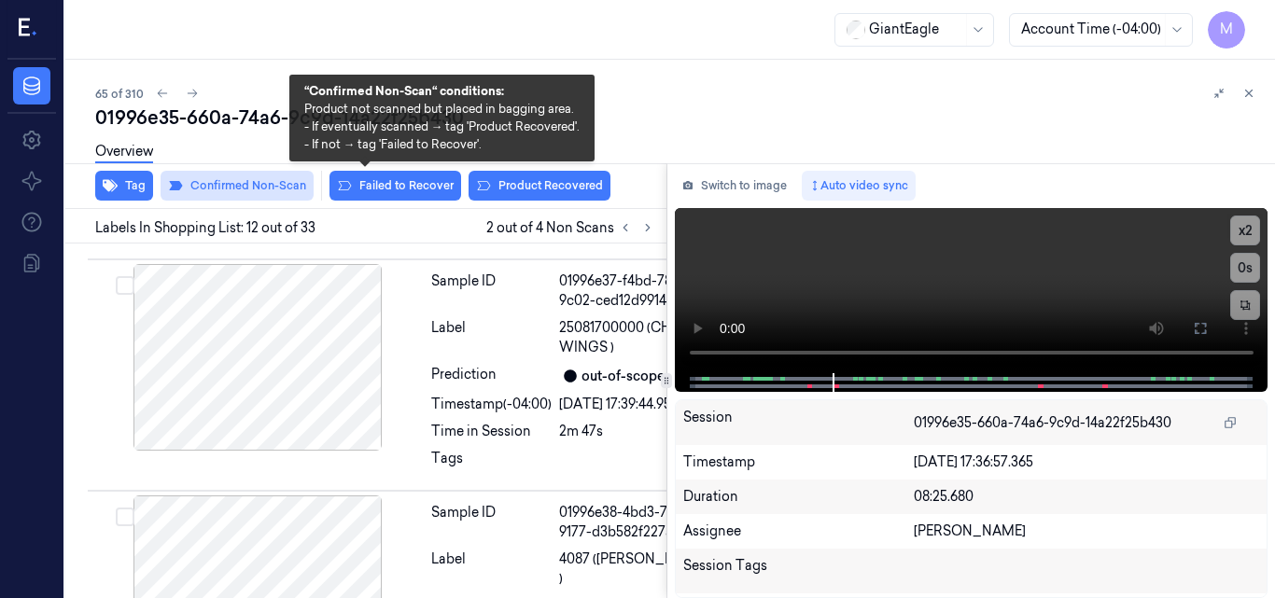
scroll to position [3710, 0]
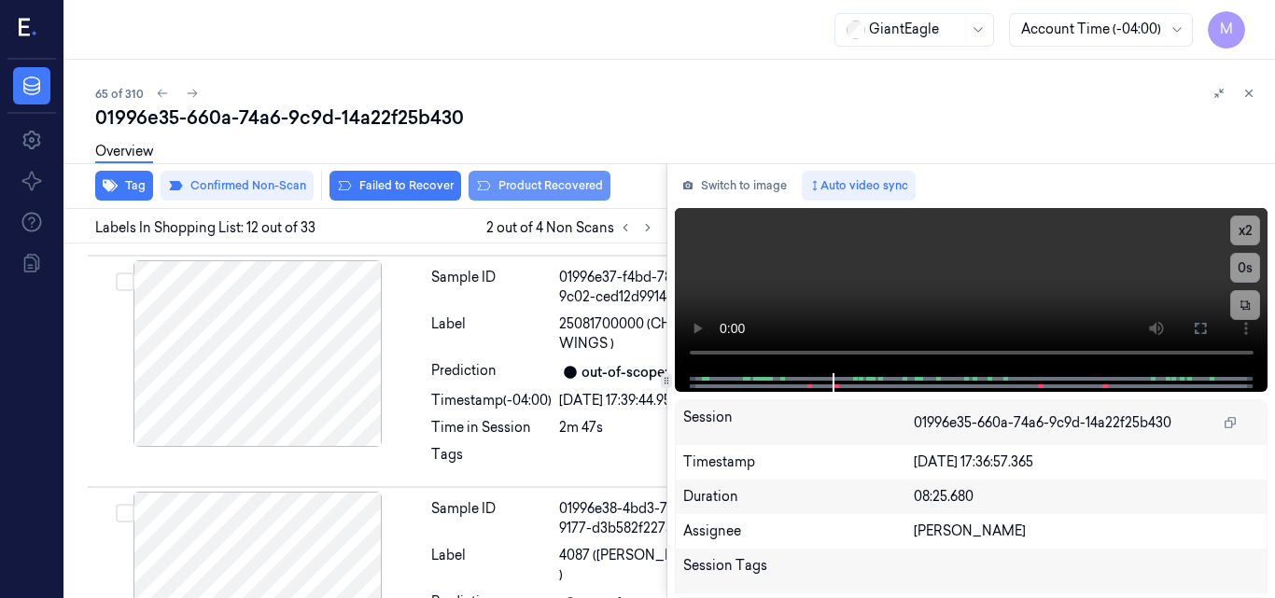
click at [547, 188] on button "Product Recovered" at bounding box center [540, 186] width 142 height 30
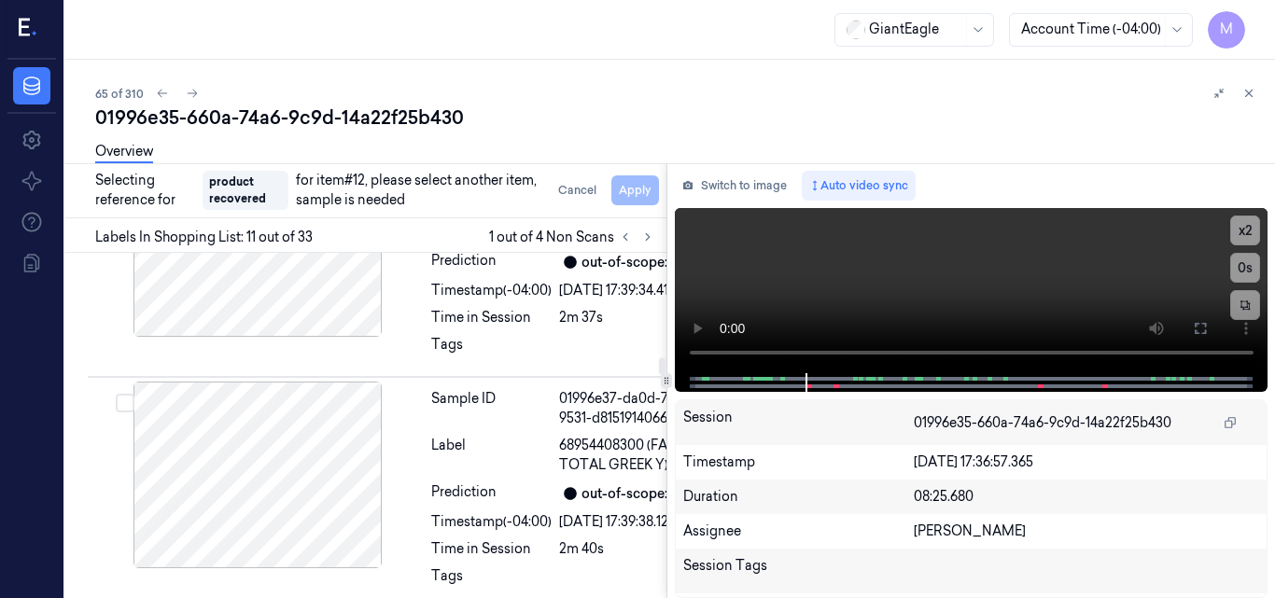
scroll to position [3430, 0]
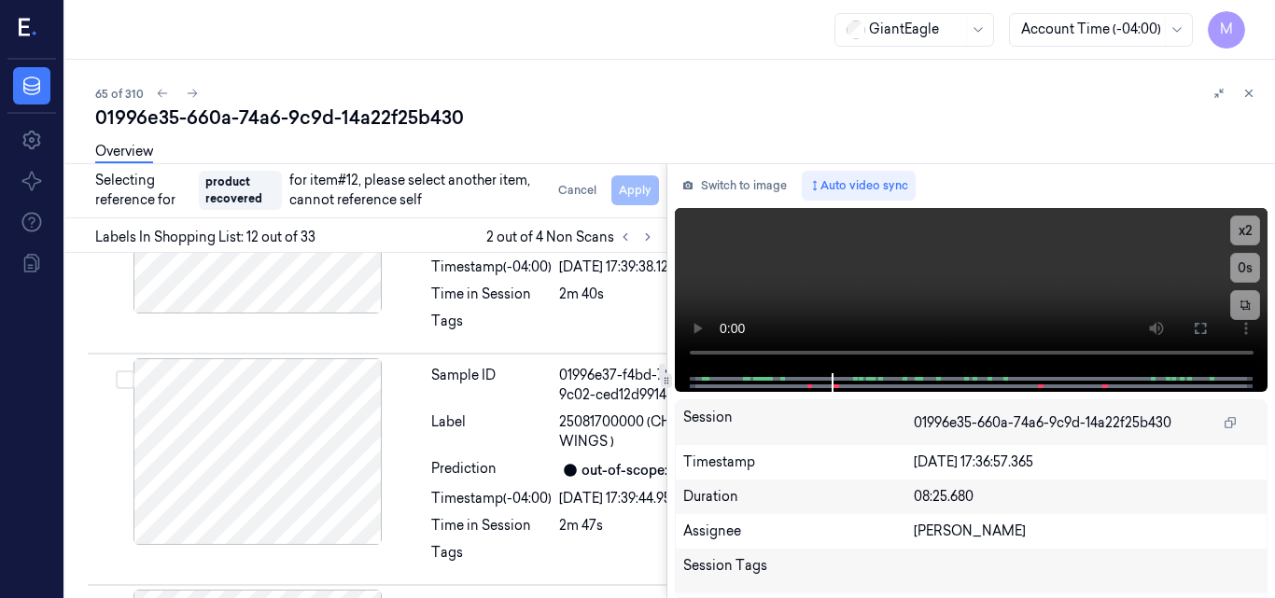
scroll to position [3435, 0]
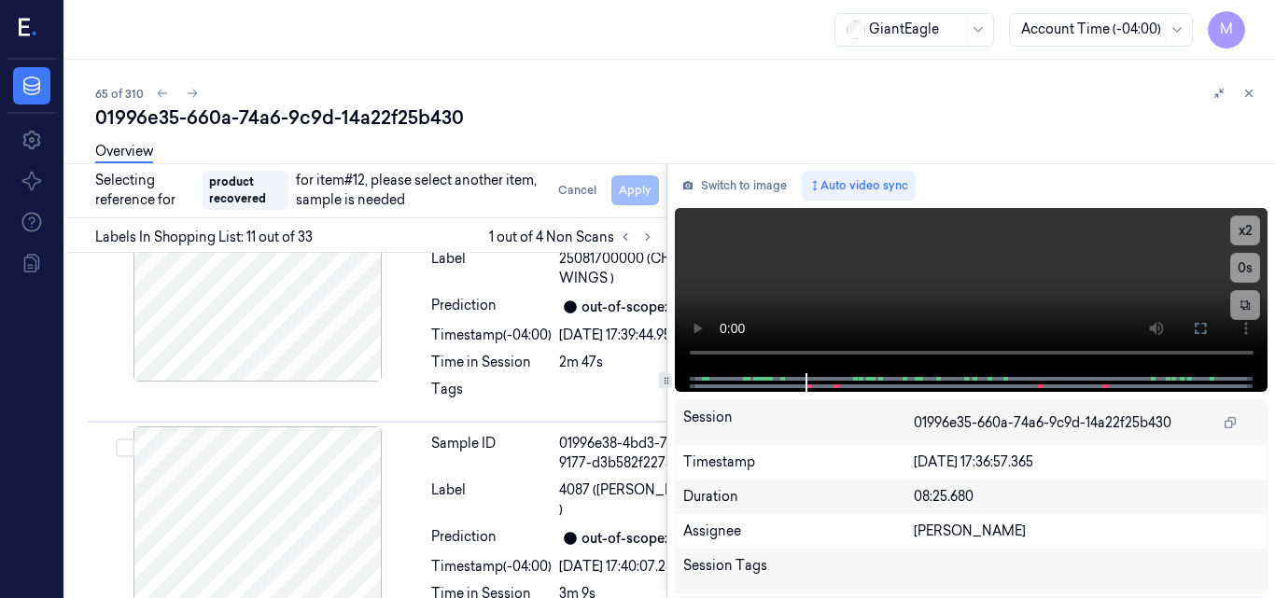
scroll to position [3897, 0]
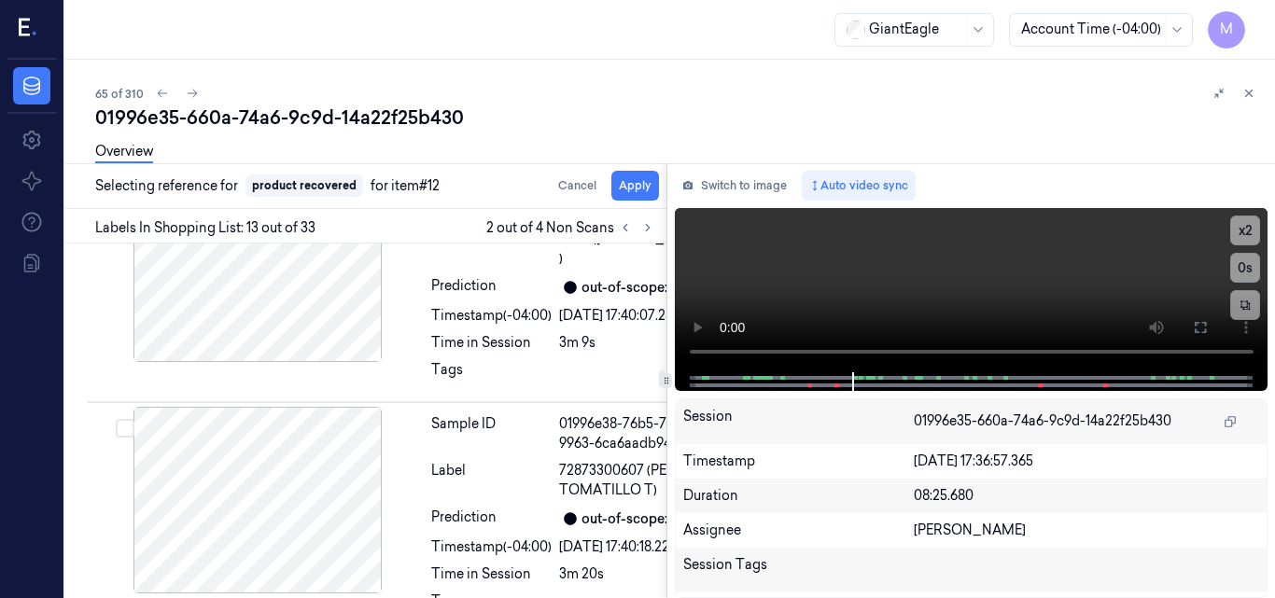
scroll to position [4028, 0]
click at [633, 189] on button "Apply" at bounding box center [635, 186] width 48 height 30
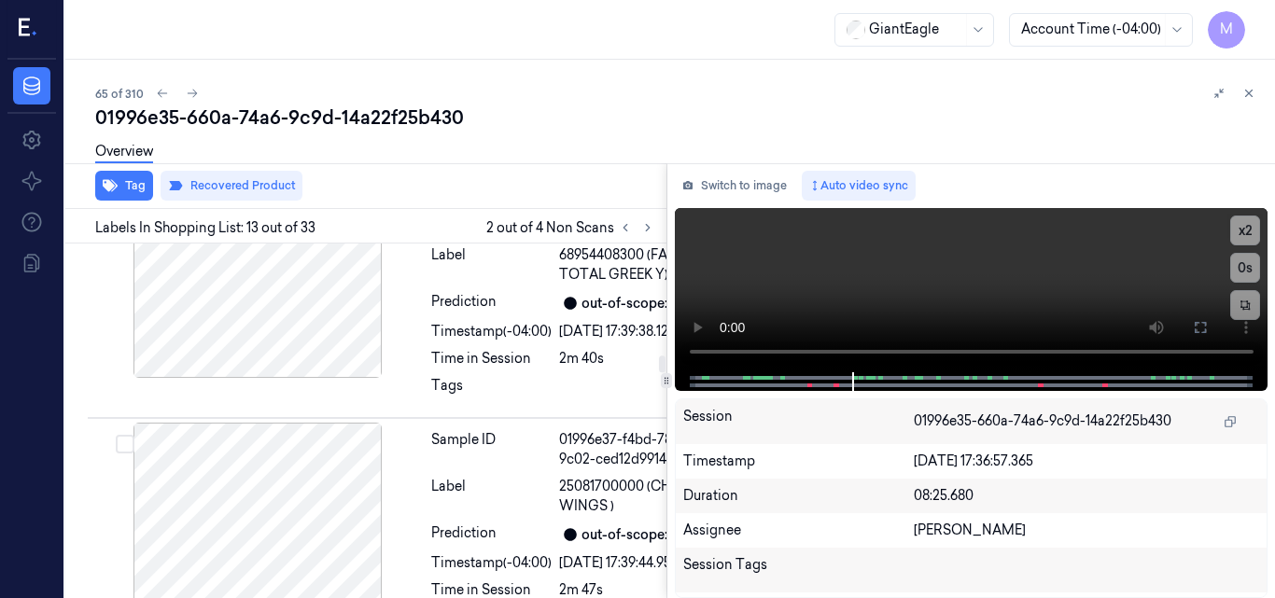
scroll to position [3468, 0]
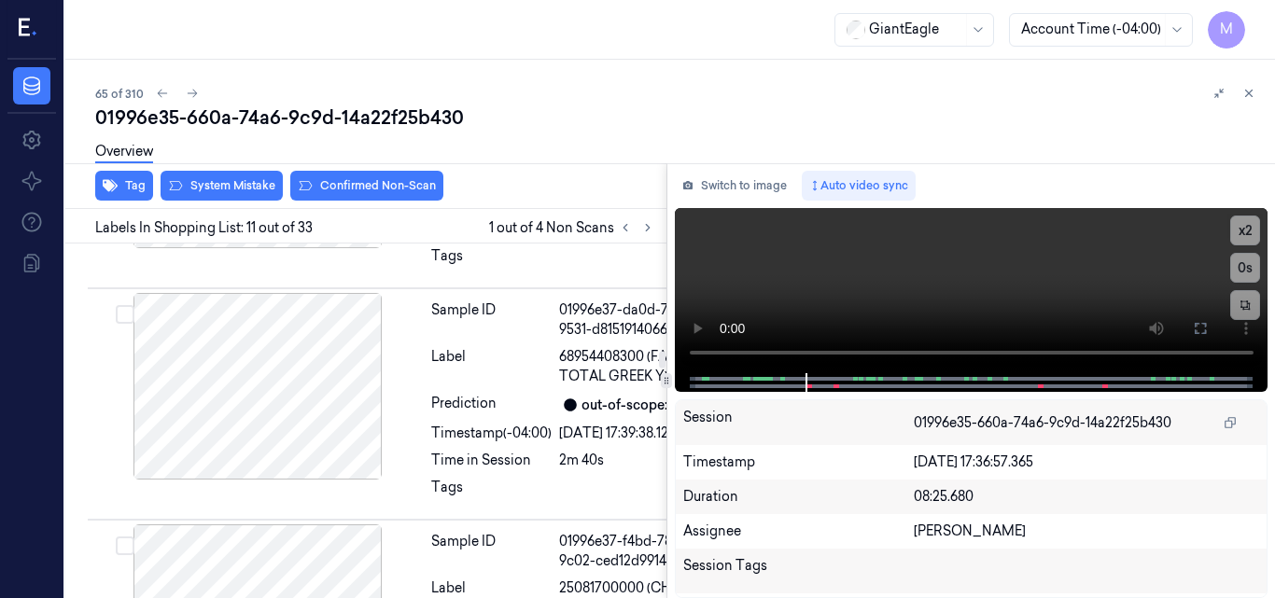
scroll to position [3426, 0]
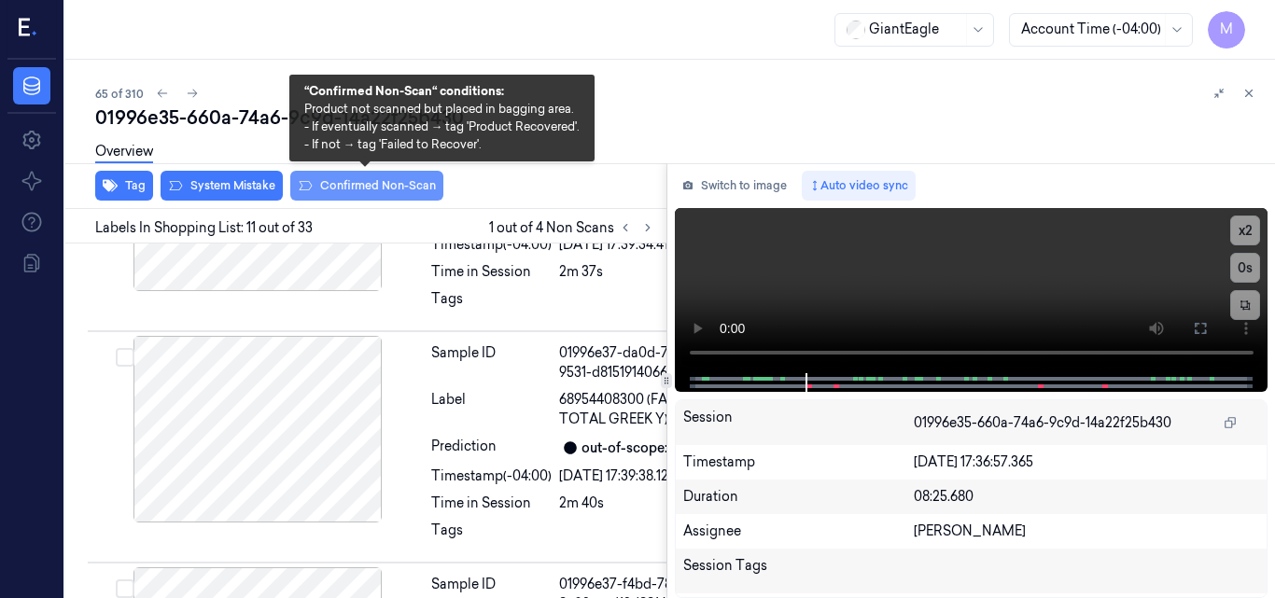
click at [368, 189] on button "Confirmed Non-Scan" at bounding box center [366, 186] width 153 height 30
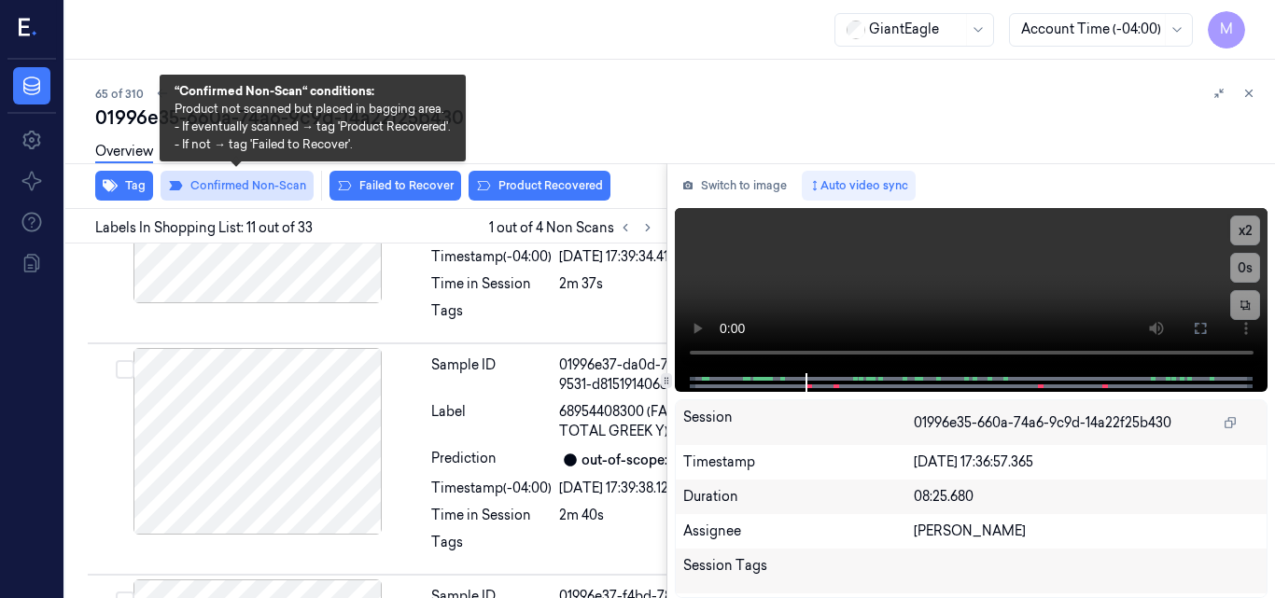
scroll to position [3429, 0]
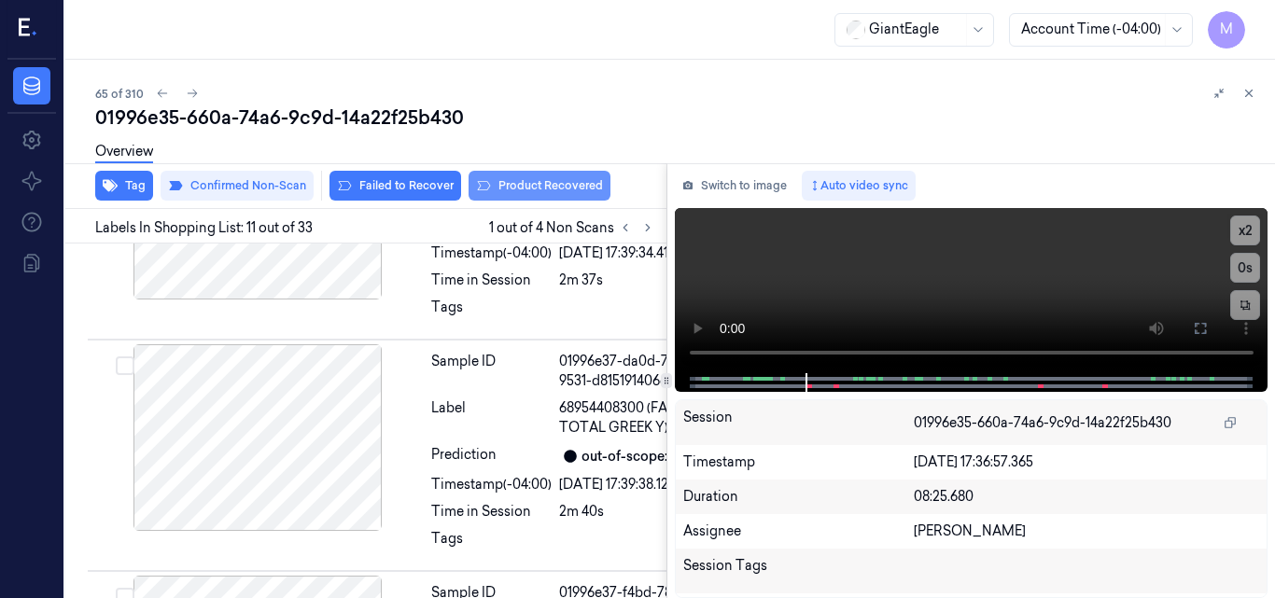
click at [558, 181] on button "Product Recovered" at bounding box center [540, 186] width 142 height 30
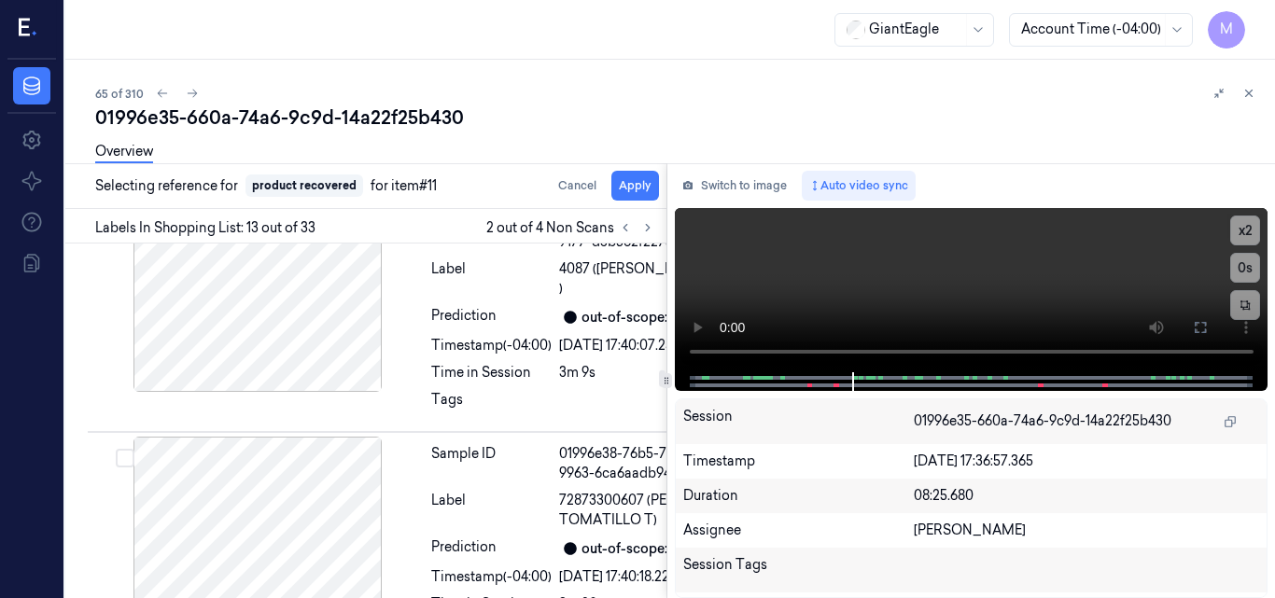
scroll to position [4037, 0]
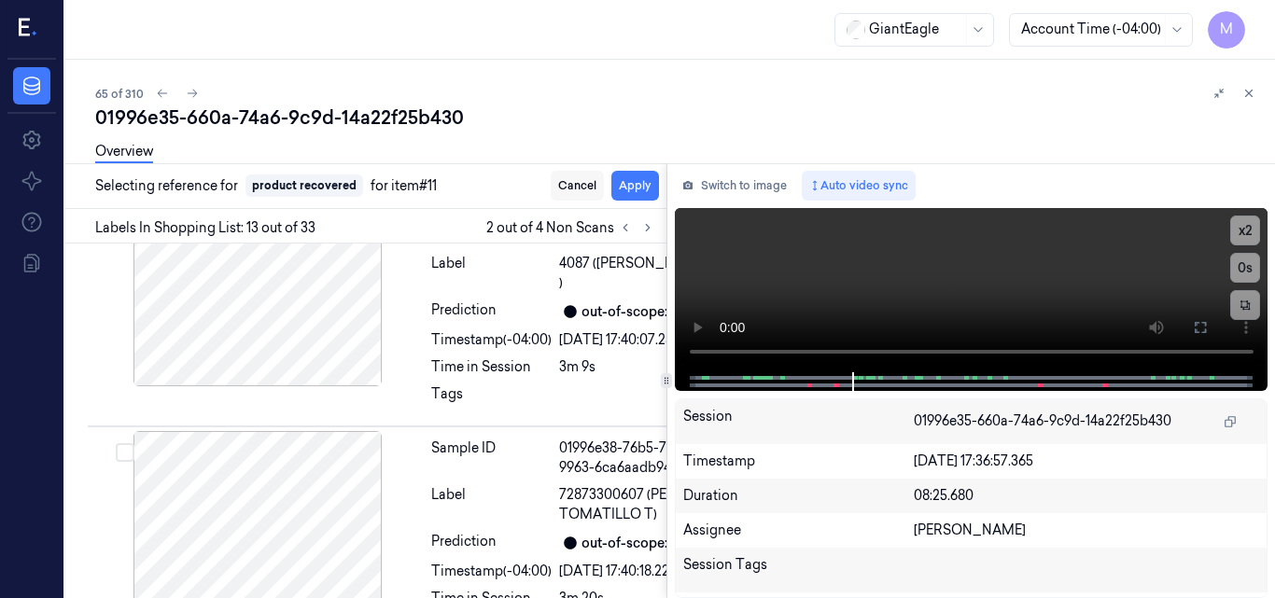
click at [583, 183] on button "Cancel" at bounding box center [577, 186] width 53 height 30
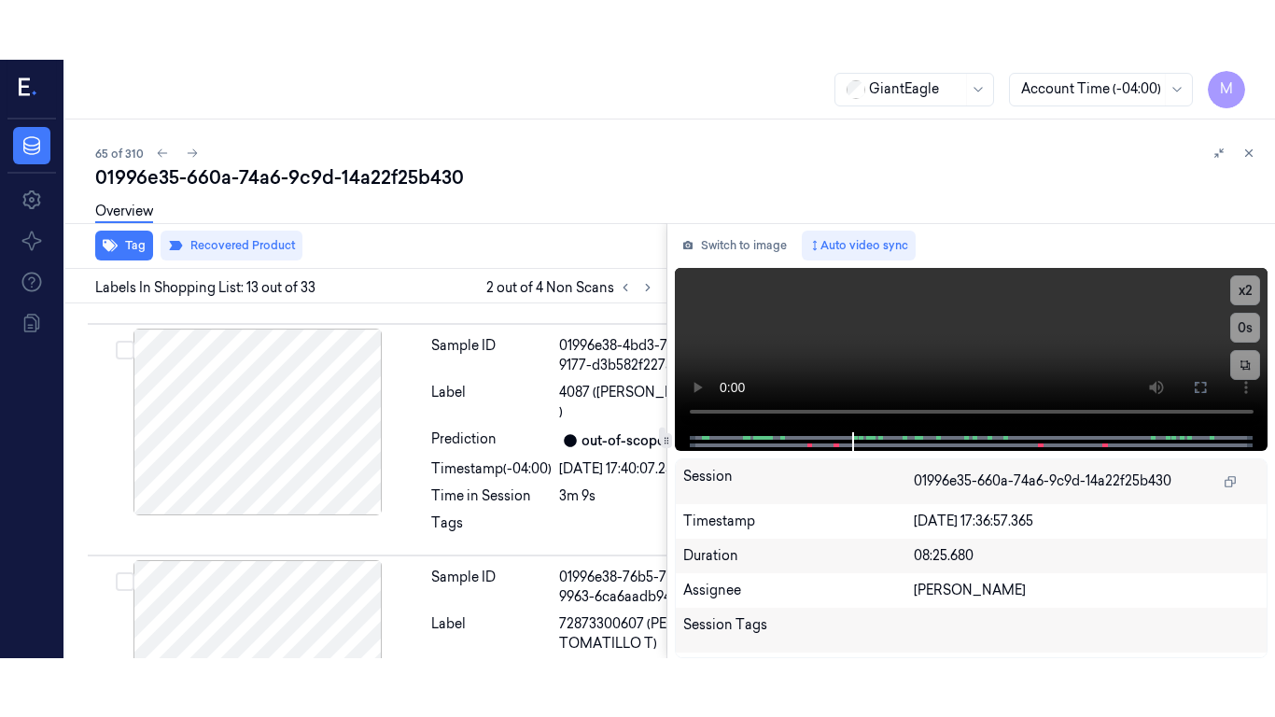
scroll to position [3944, 0]
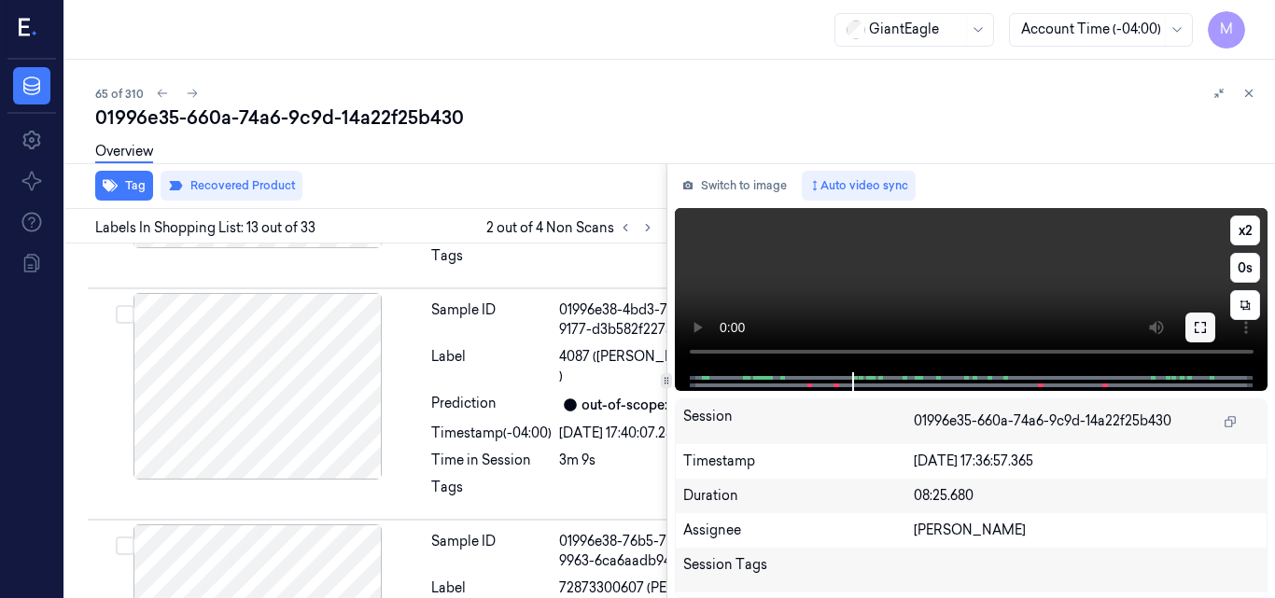
click at [1205, 326] on icon at bounding box center [1200, 327] width 11 height 11
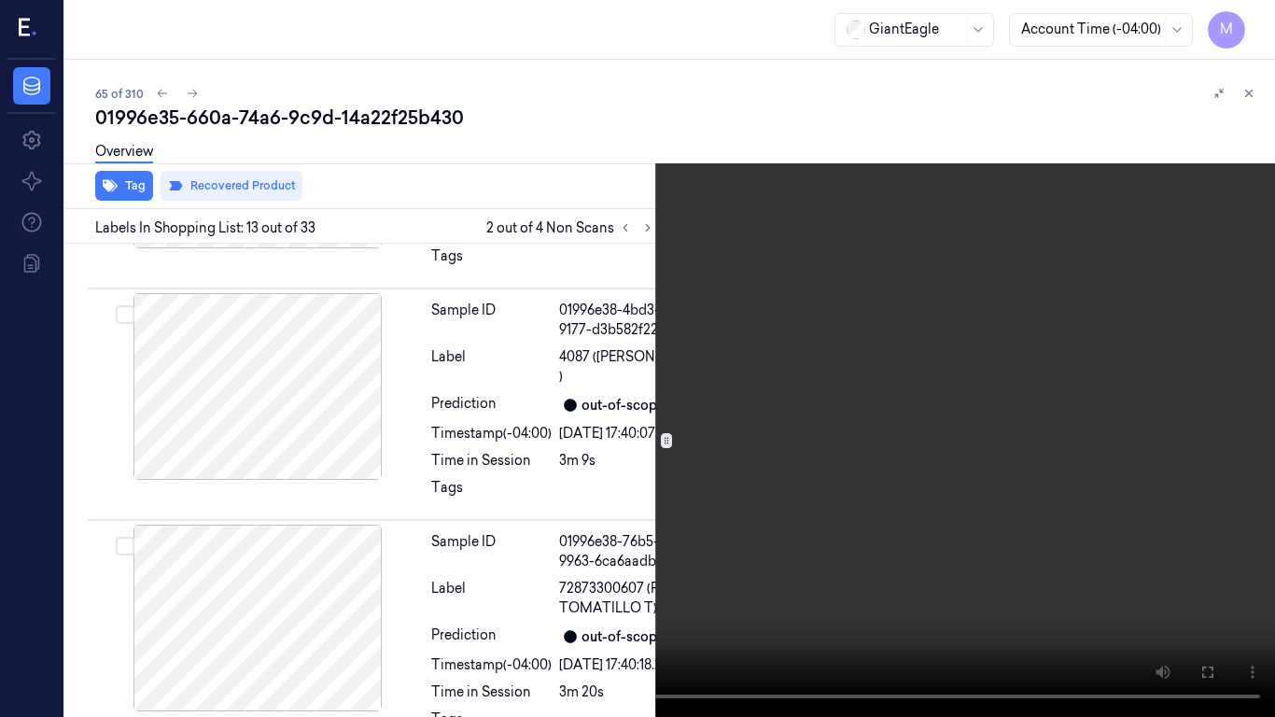
click at [511, 547] on video at bounding box center [637, 358] width 1275 height 717
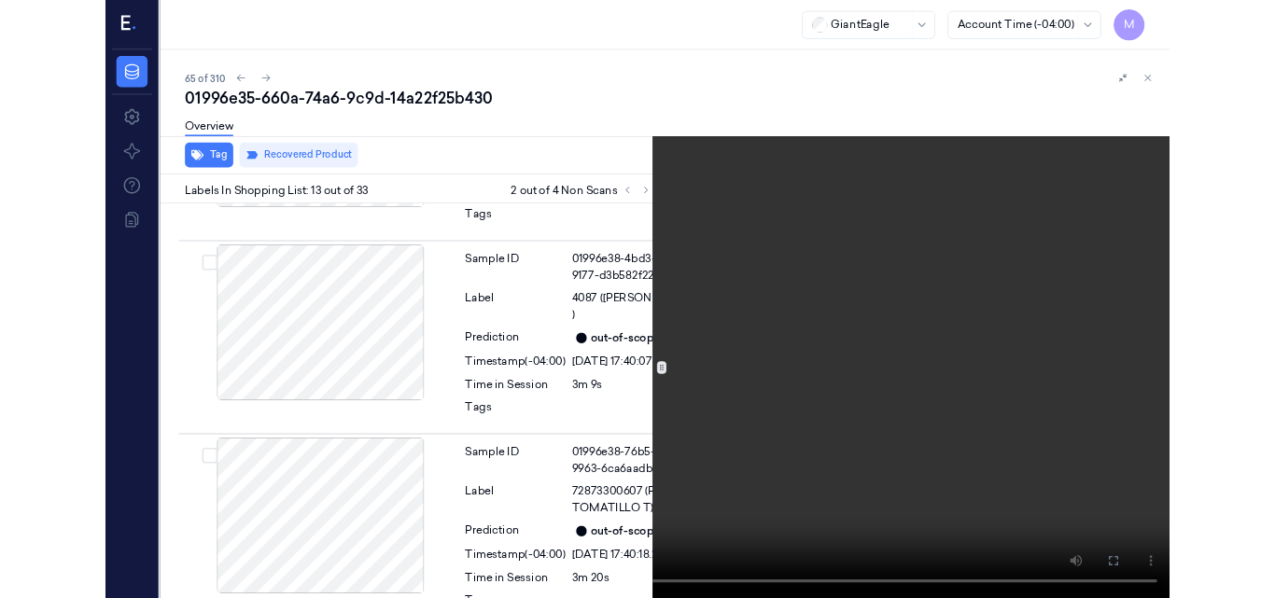
scroll to position [3978, 0]
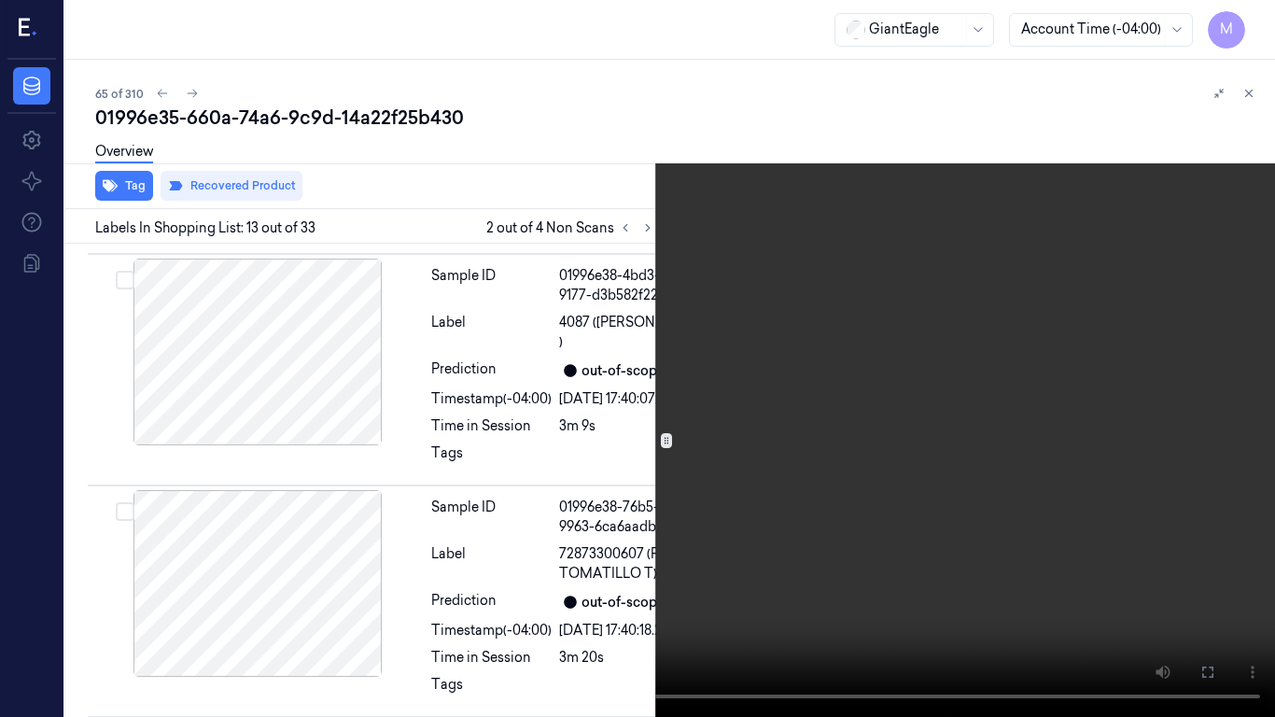
click at [0, 0] on icon at bounding box center [0, 0] width 0 height 0
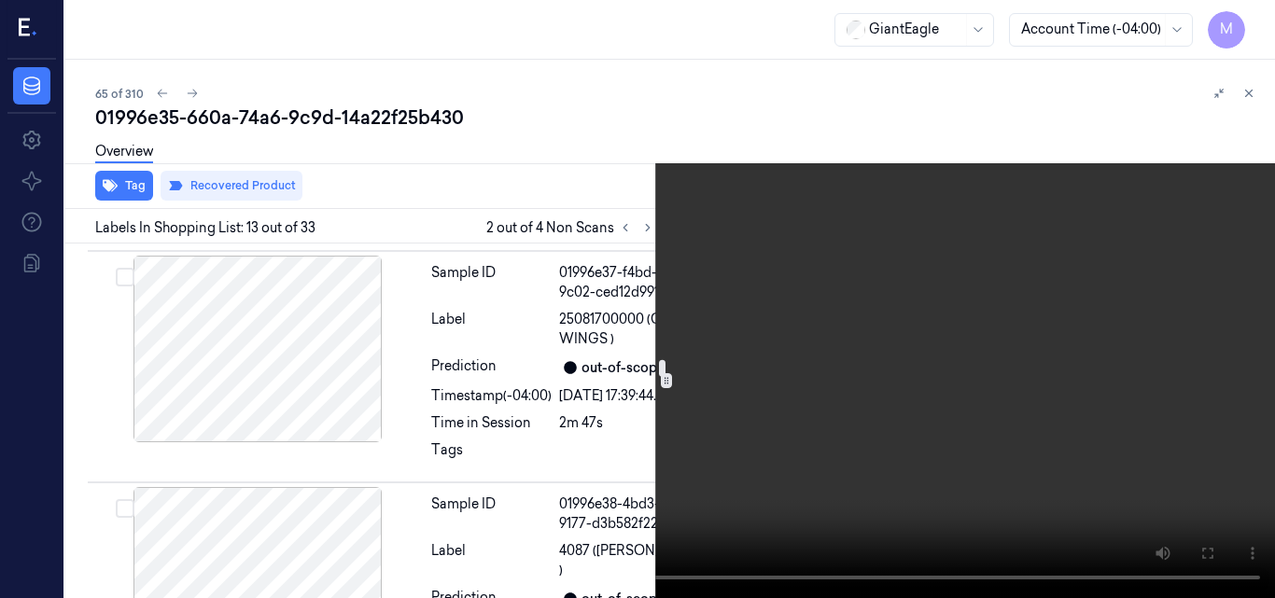
scroll to position [3698, 0]
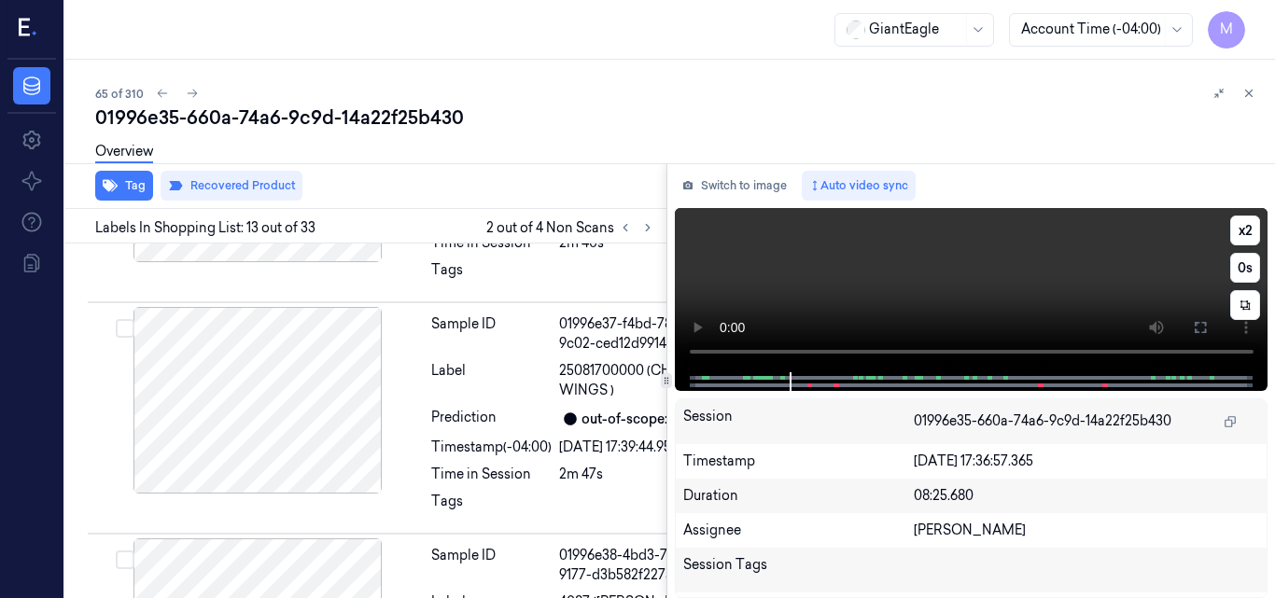
click at [961, 277] on video at bounding box center [972, 290] width 594 height 164
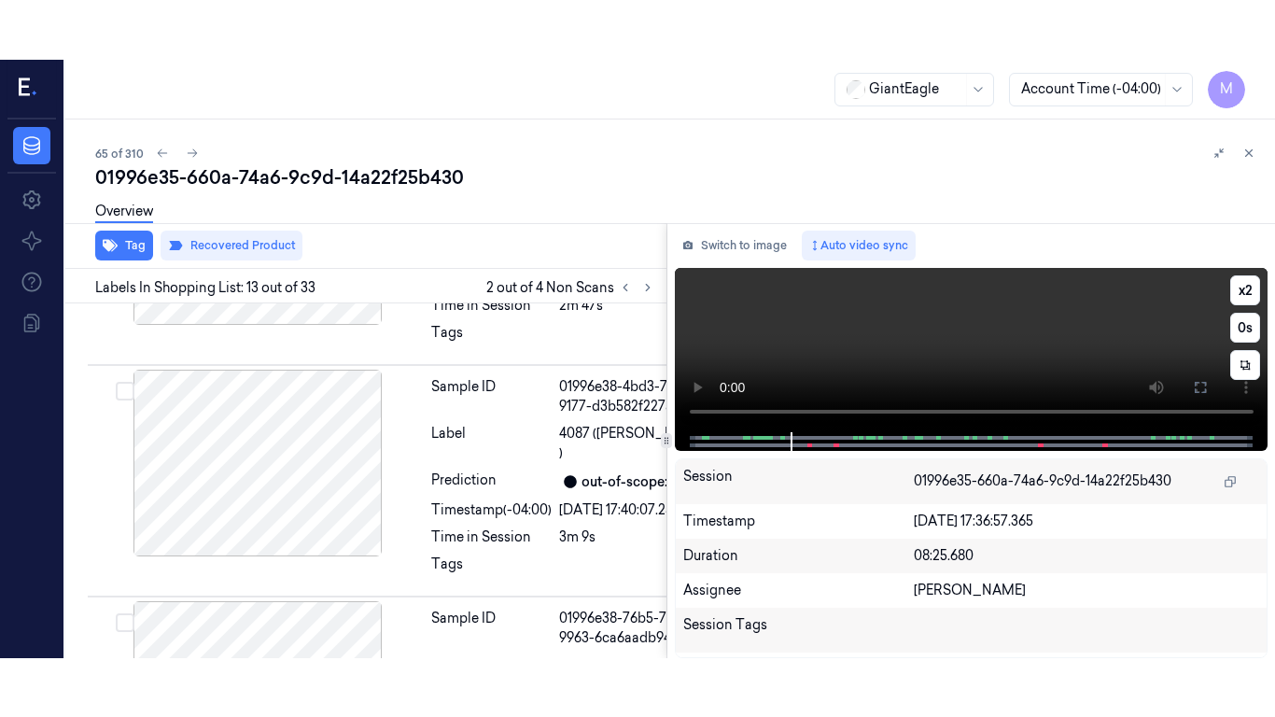
scroll to position [4037, 0]
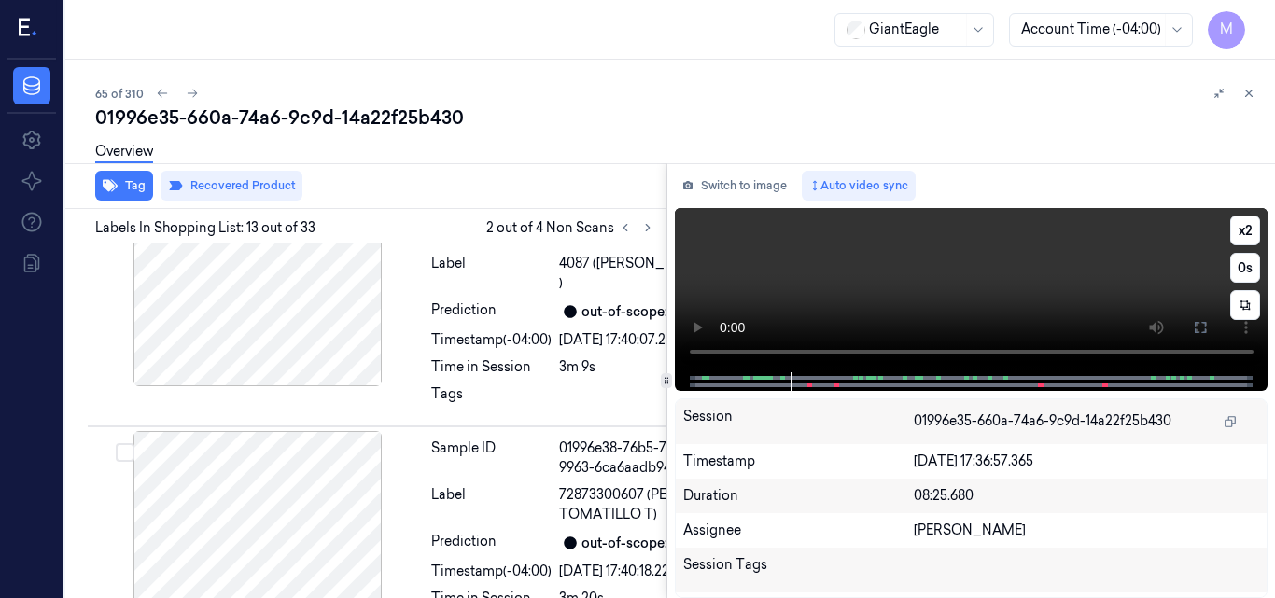
click at [1195, 327] on icon at bounding box center [1200, 327] width 15 height 15
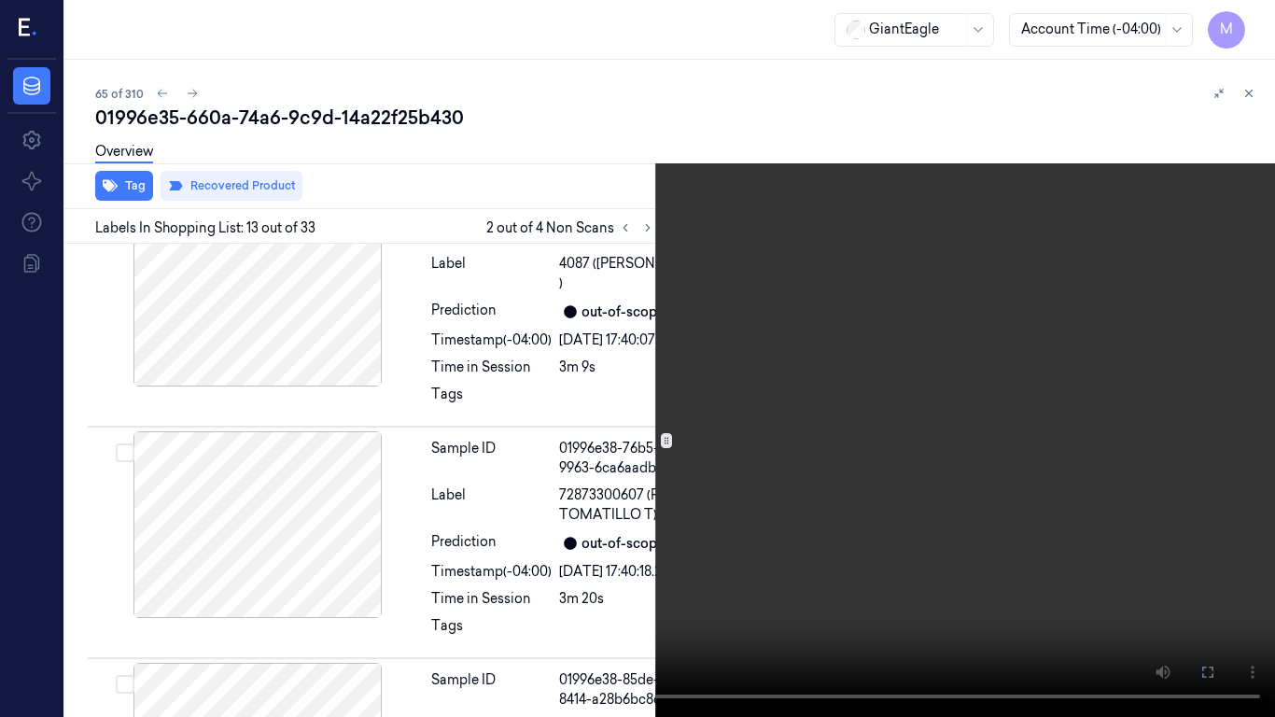
click at [488, 530] on video at bounding box center [637, 358] width 1275 height 717
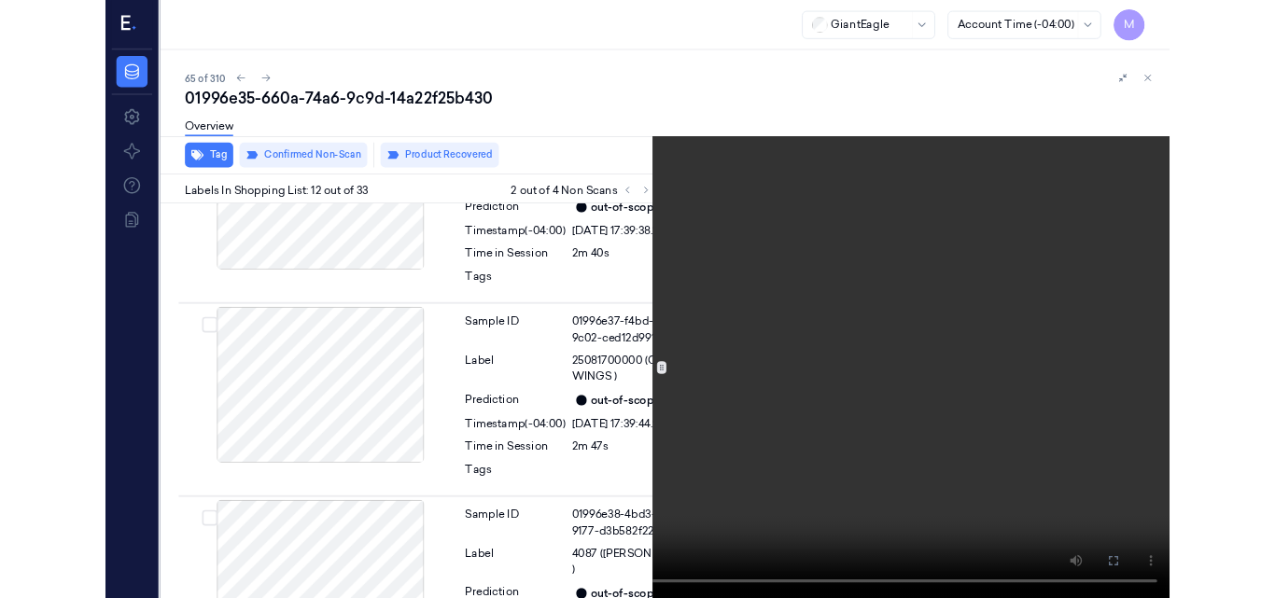
scroll to position [3650, 0]
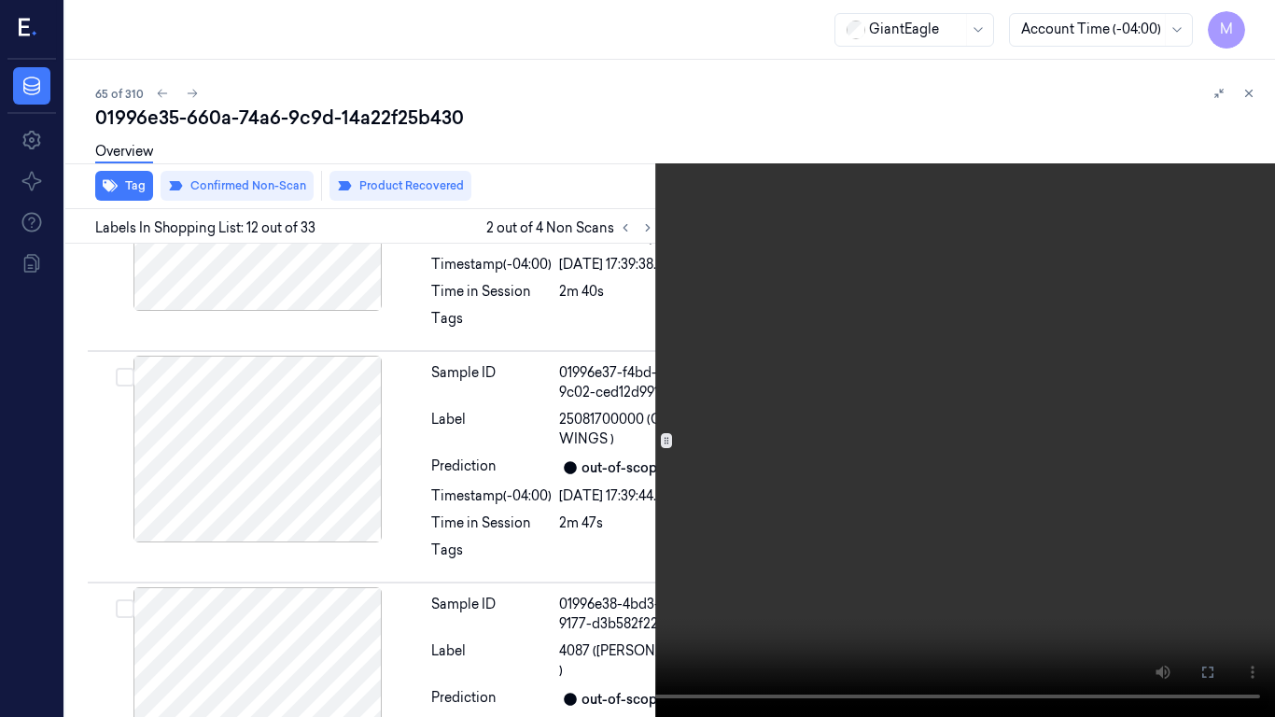
click at [654, 395] on video at bounding box center [637, 358] width 1275 height 717
click at [0, 0] on icon at bounding box center [0, 0] width 0 height 0
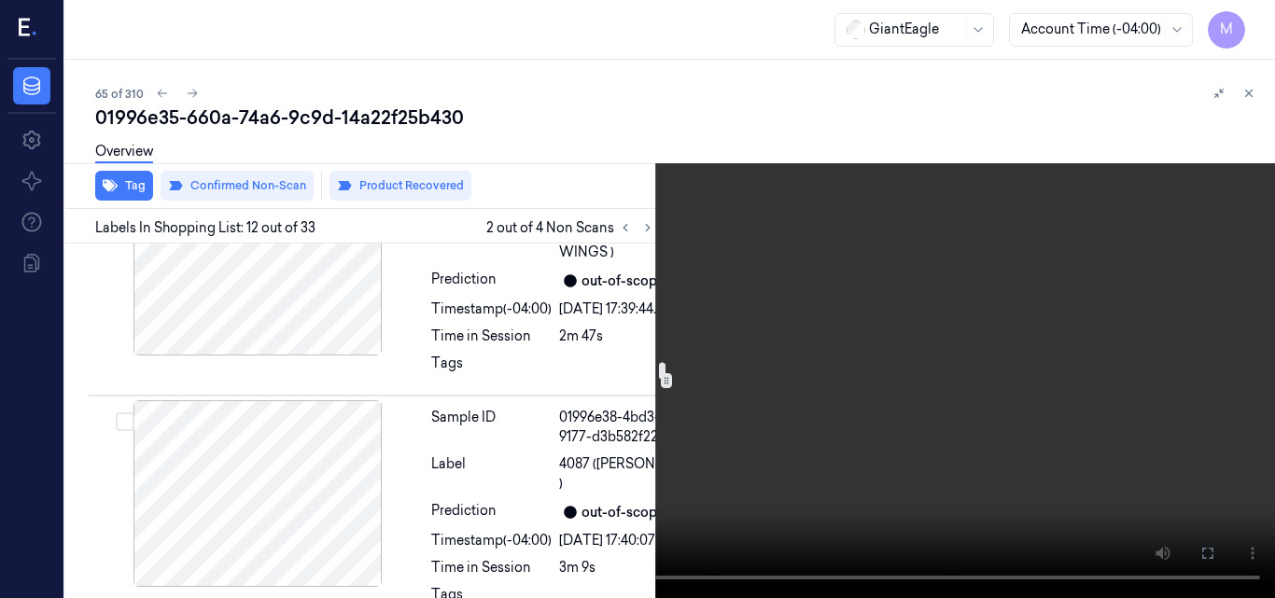
scroll to position [3743, 0]
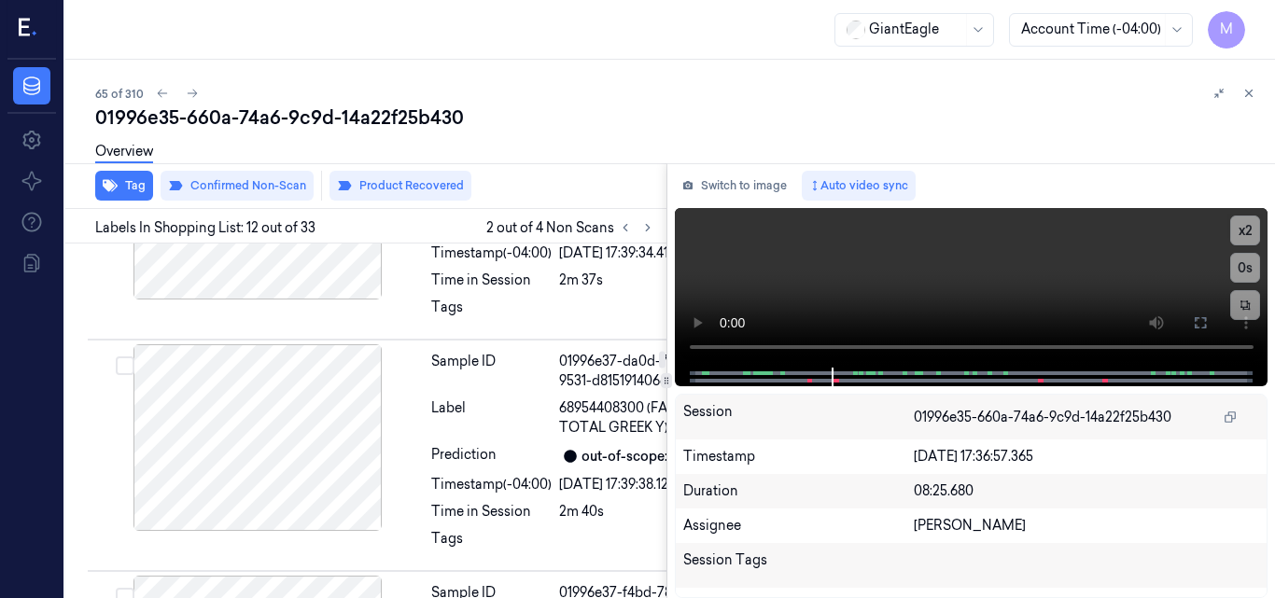
scroll to position [38, 0]
click at [417, 192] on button "Product Recovered" at bounding box center [400, 186] width 142 height 30
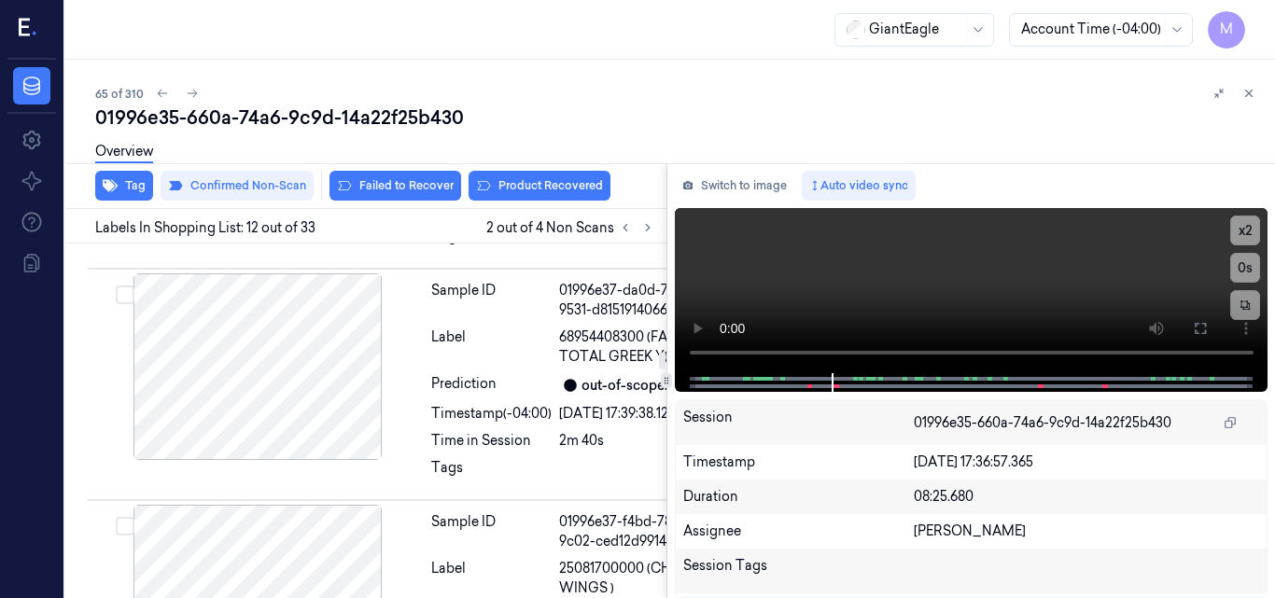
scroll to position [3439, 0]
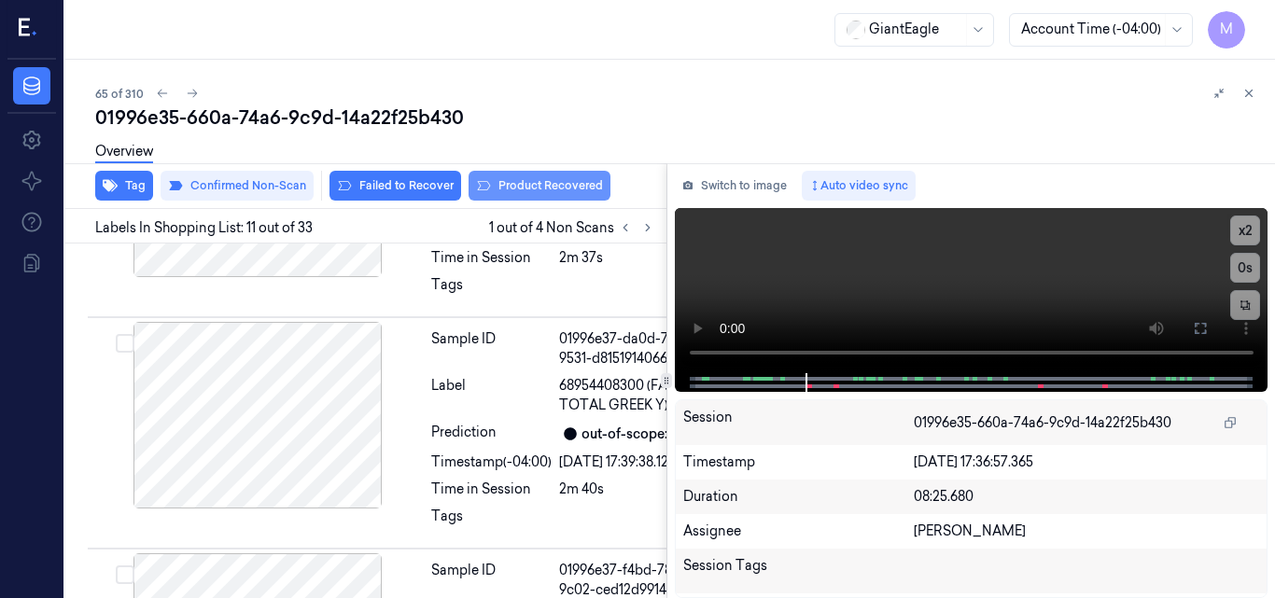
click at [540, 180] on button "Product Recovered" at bounding box center [540, 186] width 142 height 30
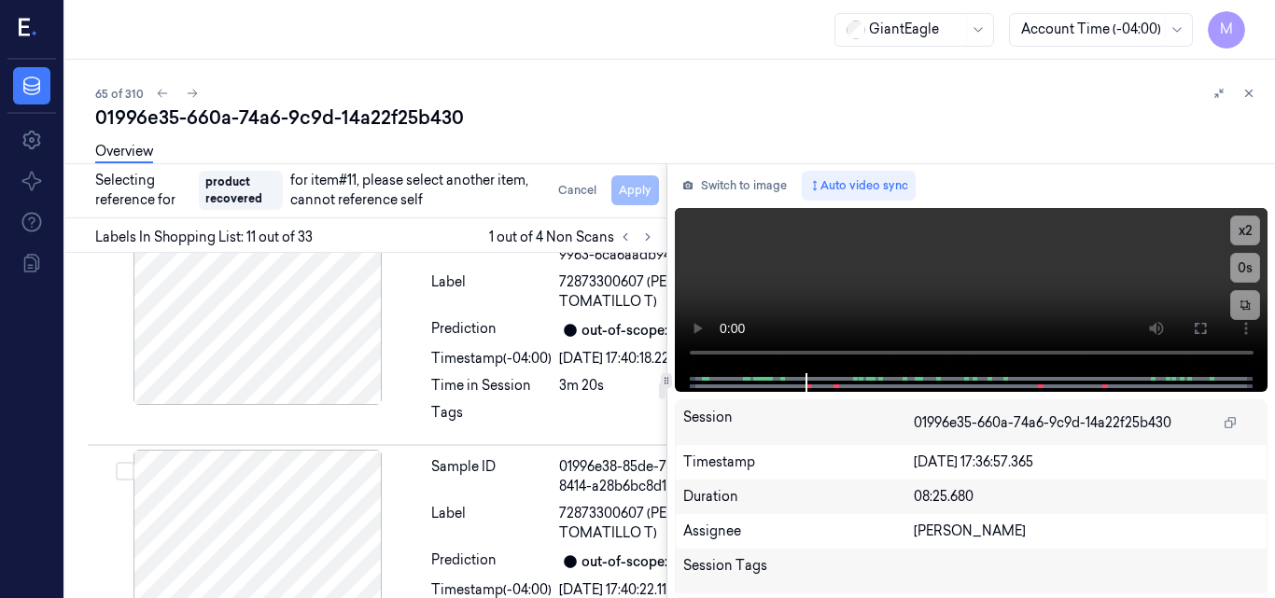
scroll to position [4269, 0]
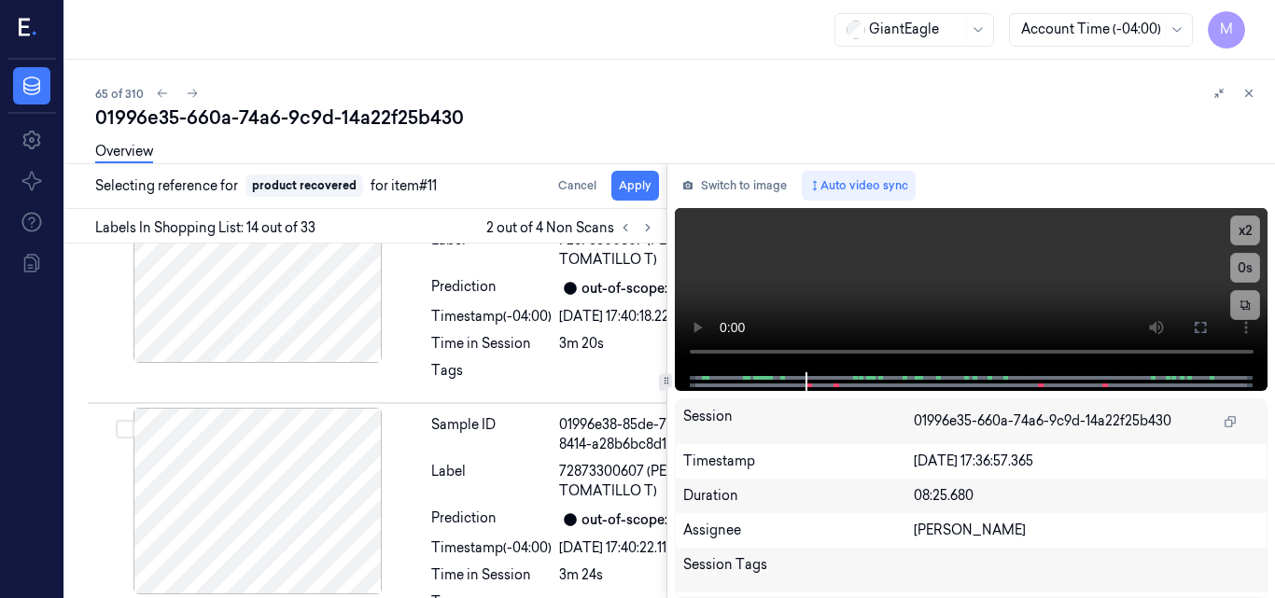
scroll to position [4383, 0]
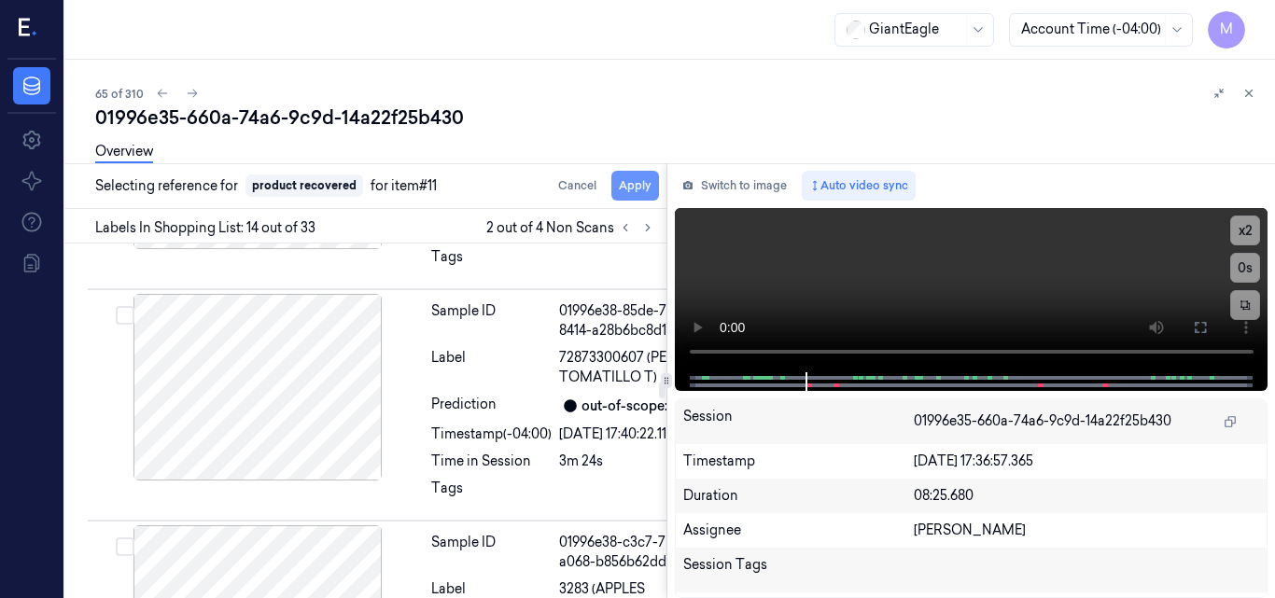
click at [637, 189] on button "Apply" at bounding box center [635, 186] width 48 height 30
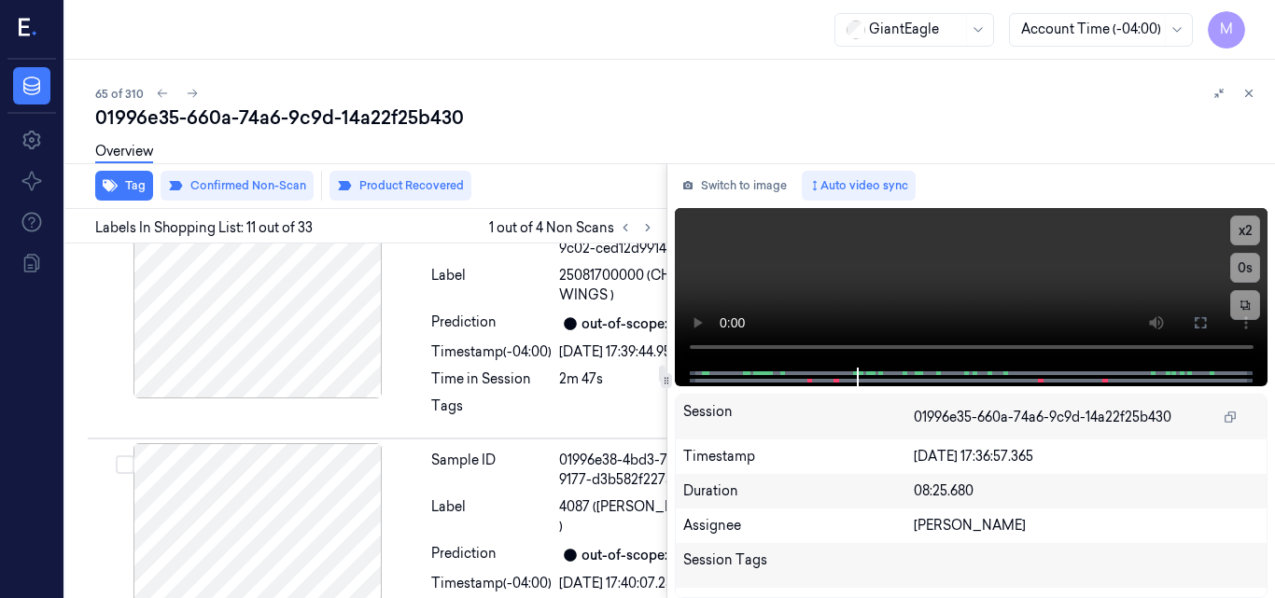
scroll to position [3700, 0]
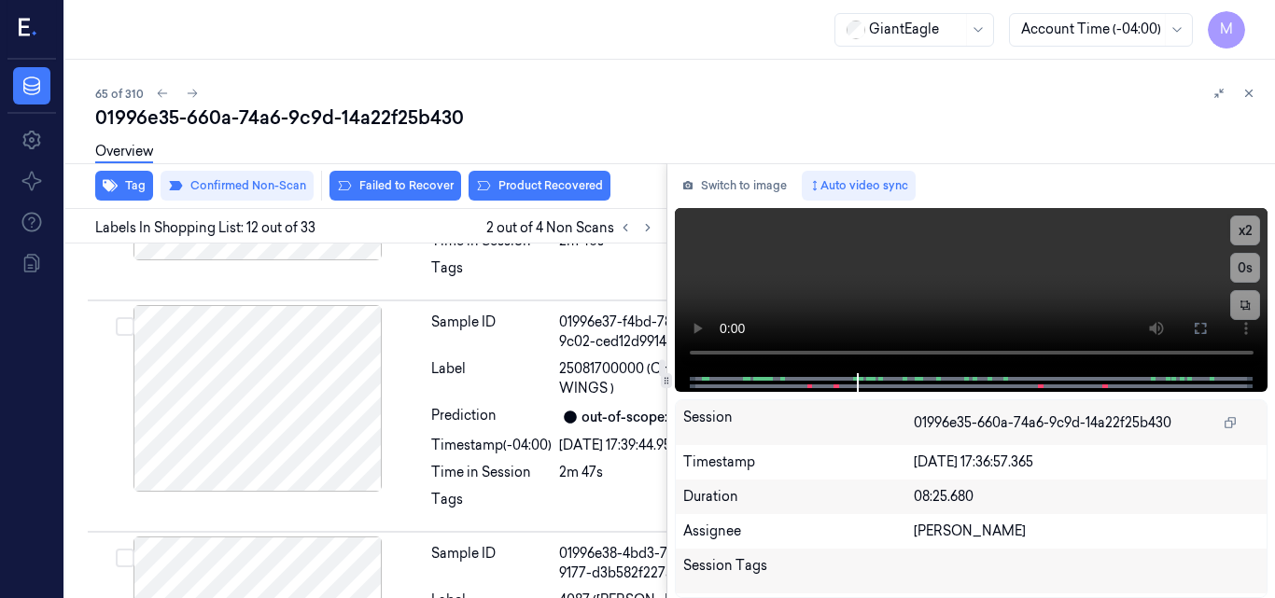
scroll to position [3699, 0]
click at [553, 180] on button "Product Recovered" at bounding box center [540, 186] width 142 height 30
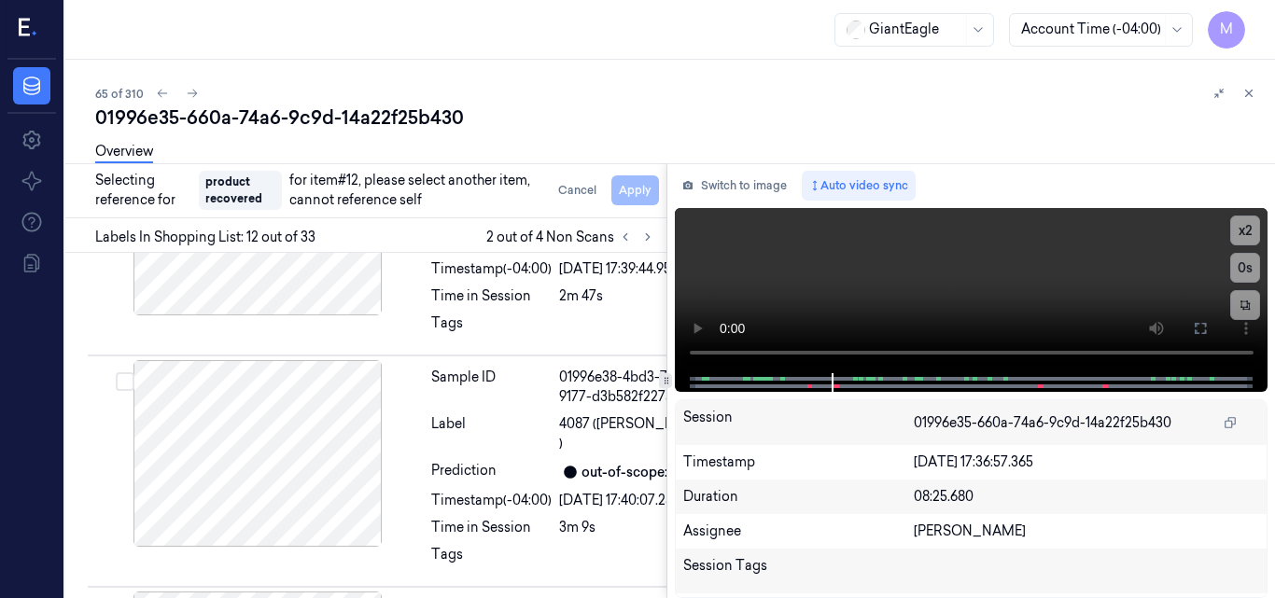
scroll to position [3979, 0]
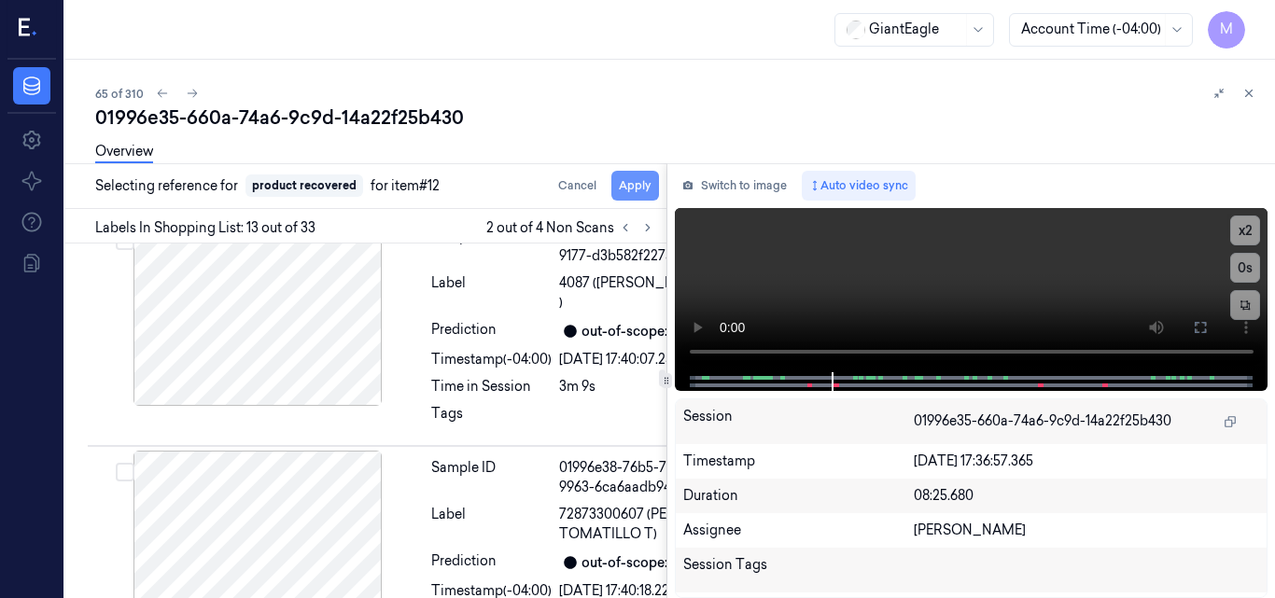
click at [634, 184] on button "Apply" at bounding box center [635, 186] width 48 height 30
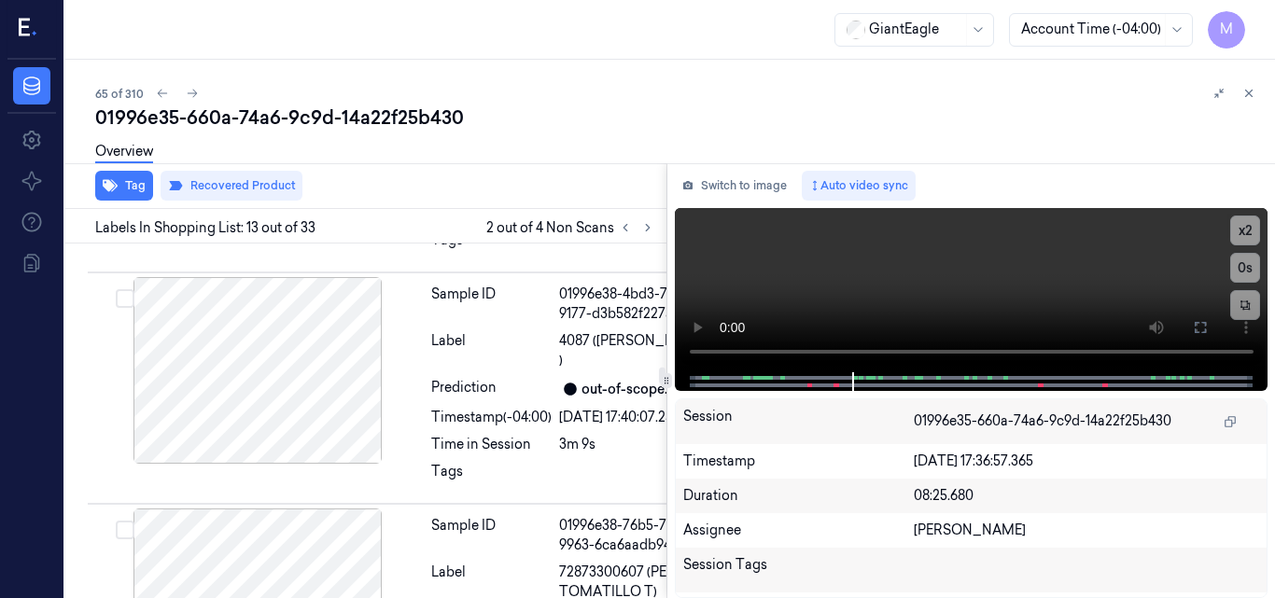
scroll to position [3950, 0]
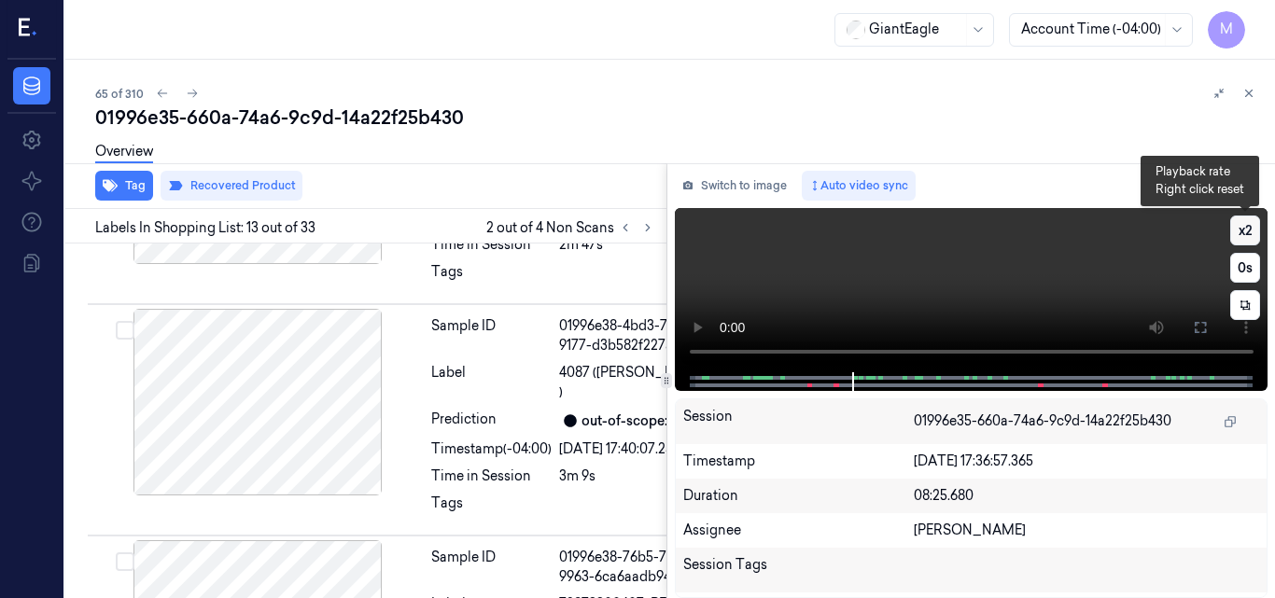
click at [1240, 229] on button "x 2" at bounding box center [1245, 231] width 30 height 30
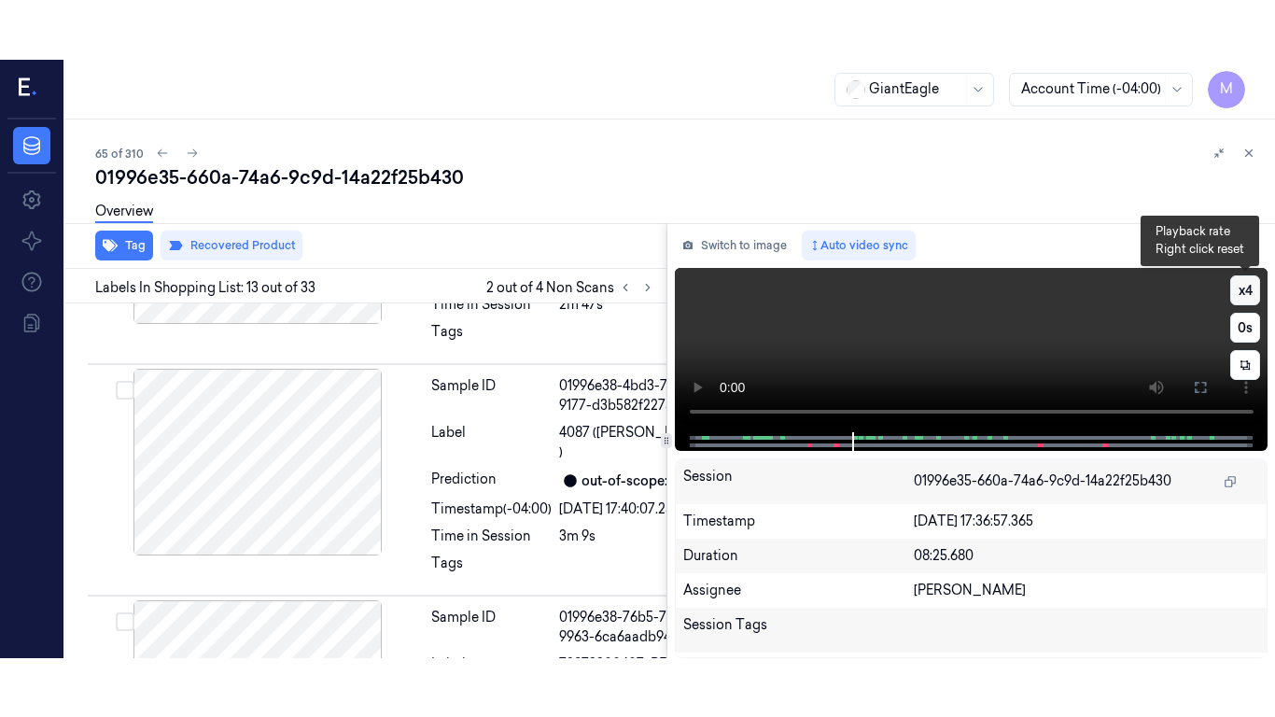
scroll to position [4017, 0]
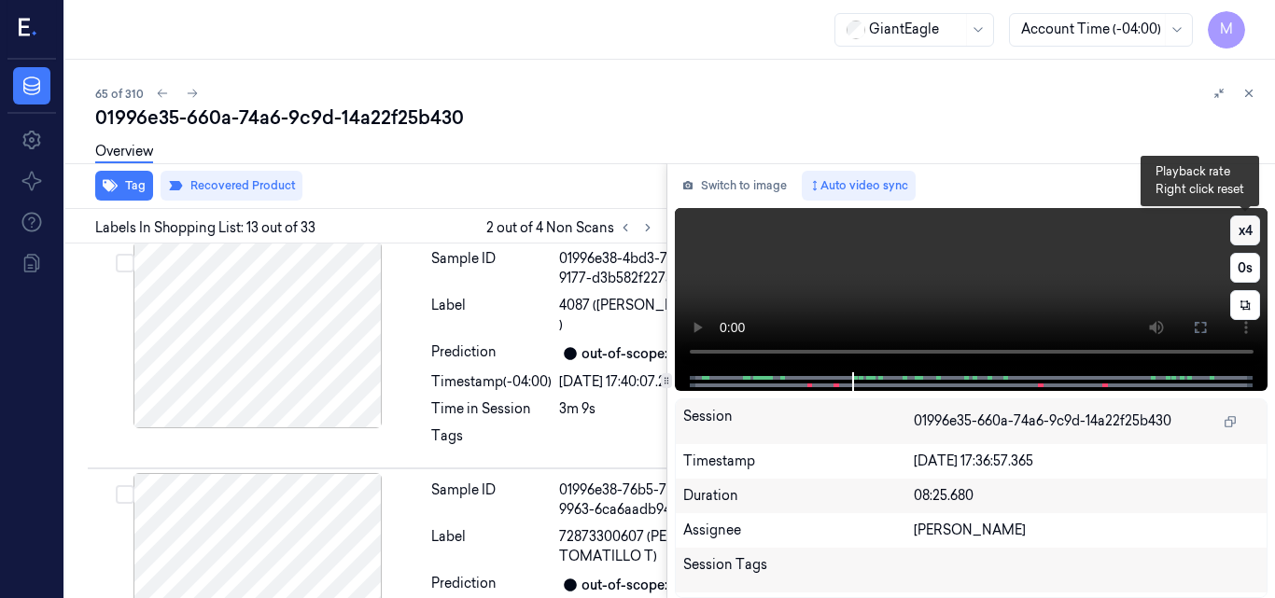
click at [1240, 234] on button "x 4" at bounding box center [1245, 231] width 30 height 30
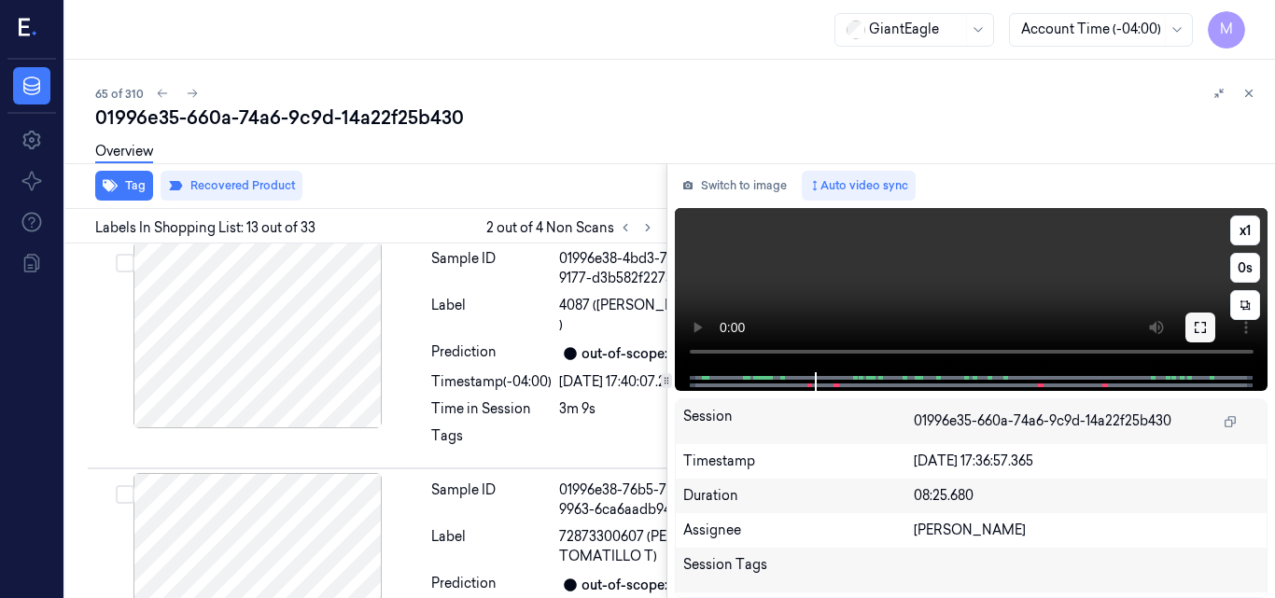
click at [1203, 329] on icon at bounding box center [1200, 327] width 15 height 15
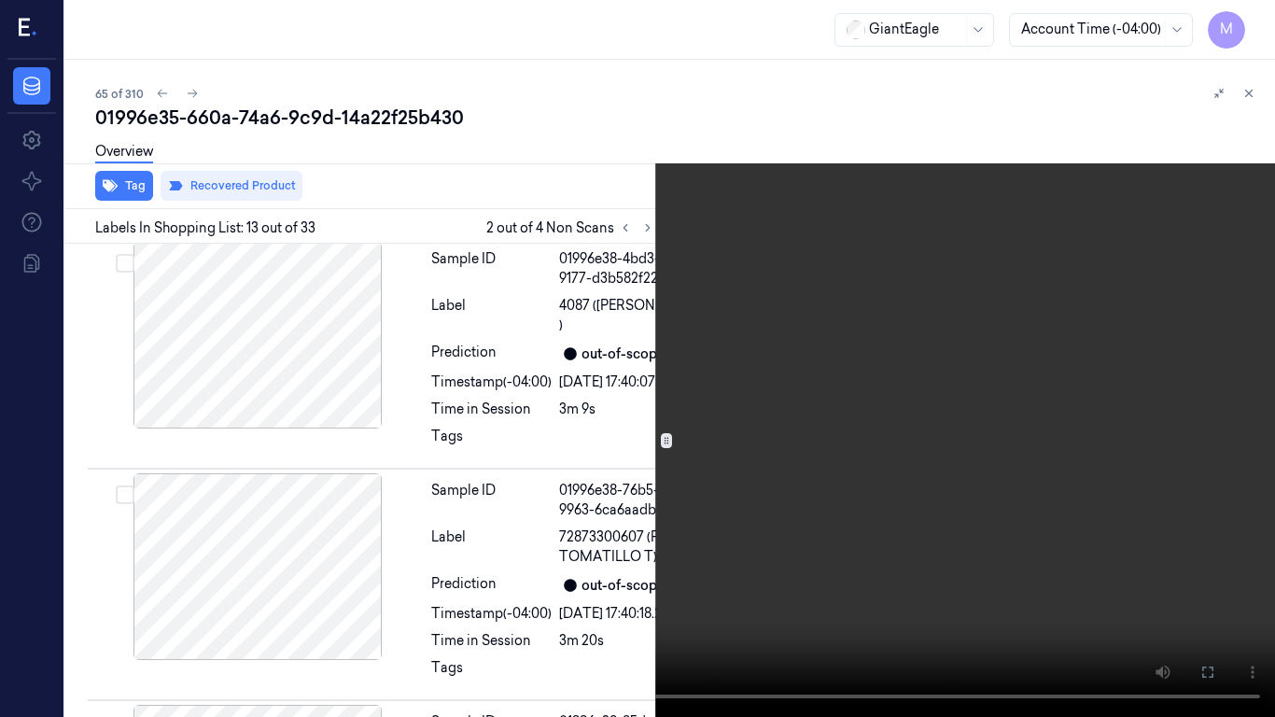
click at [937, 465] on video at bounding box center [637, 358] width 1275 height 717
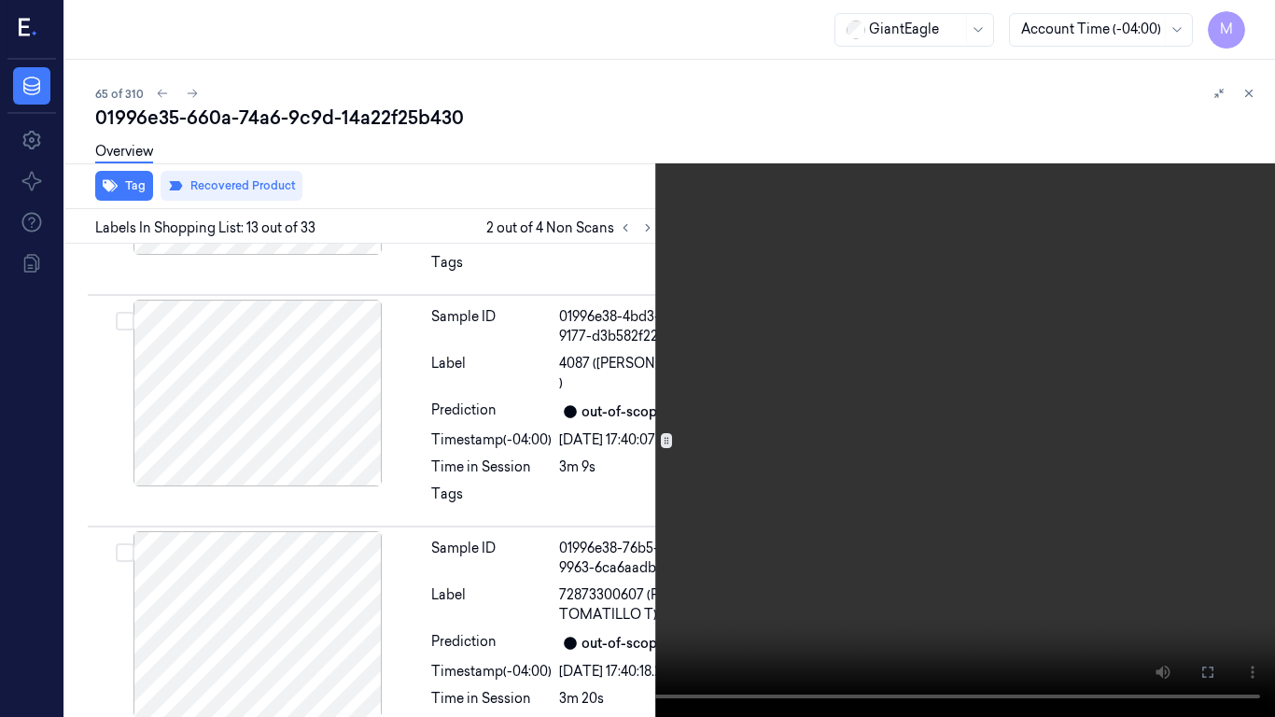
scroll to position [3958, 0]
click at [1260, 22] on button "x 1" at bounding box center [1253, 22] width 30 height 30
click at [1260, 22] on button "x 2" at bounding box center [1253, 22] width 30 height 30
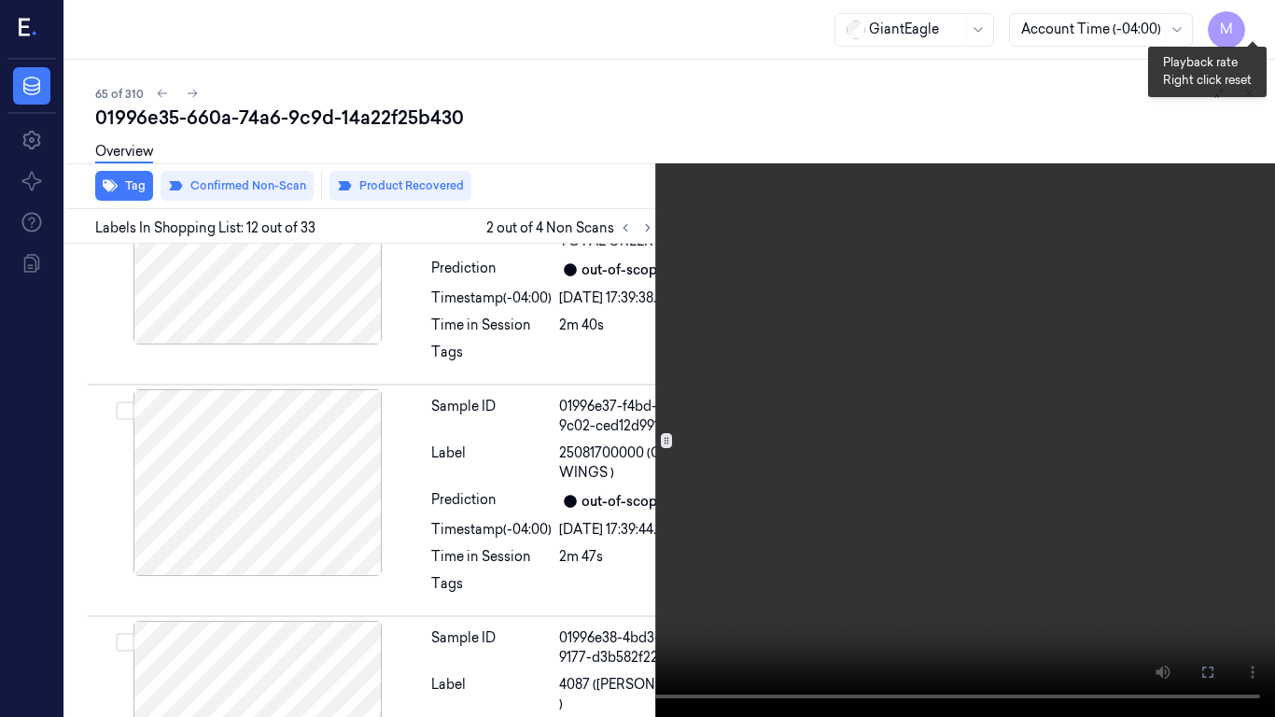
scroll to position [3630, 0]
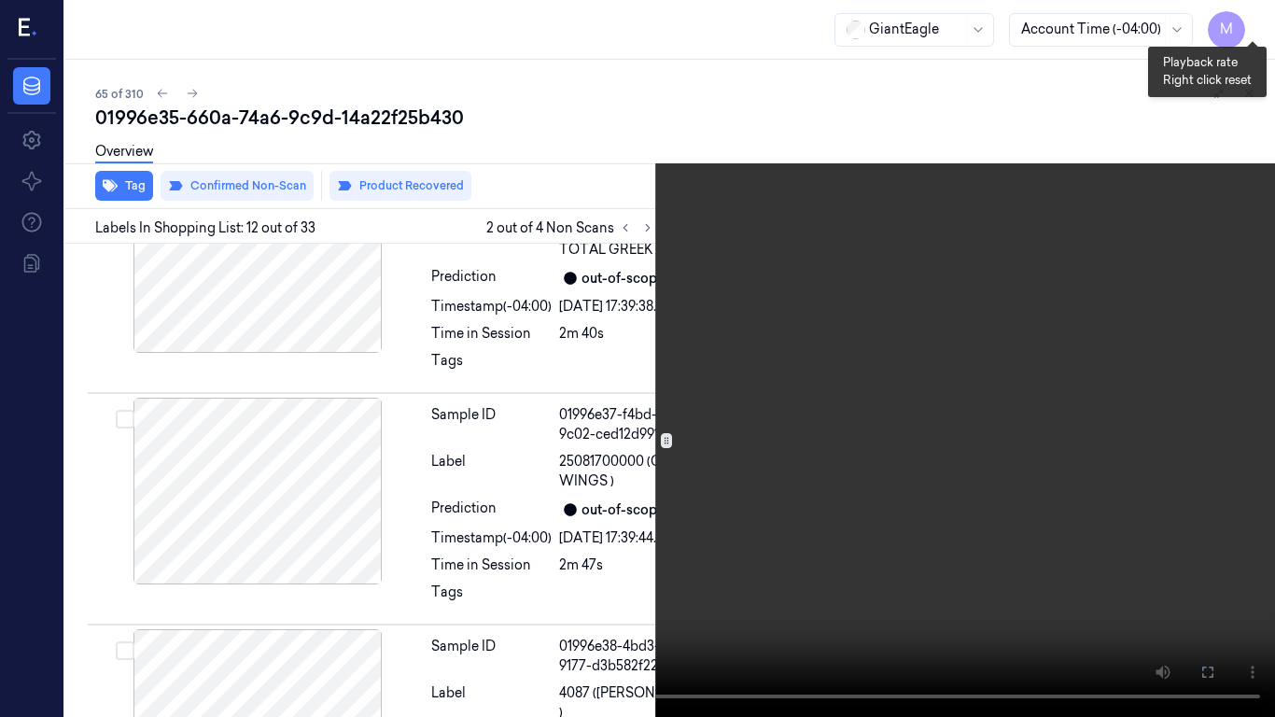
click at [1260, 22] on button "x 4" at bounding box center [1253, 22] width 30 height 30
click at [1254, 25] on button "x 1" at bounding box center [1253, 22] width 30 height 30
click at [928, 312] on video at bounding box center [637, 358] width 1275 height 717
click at [823, 326] on video at bounding box center [637, 358] width 1275 height 717
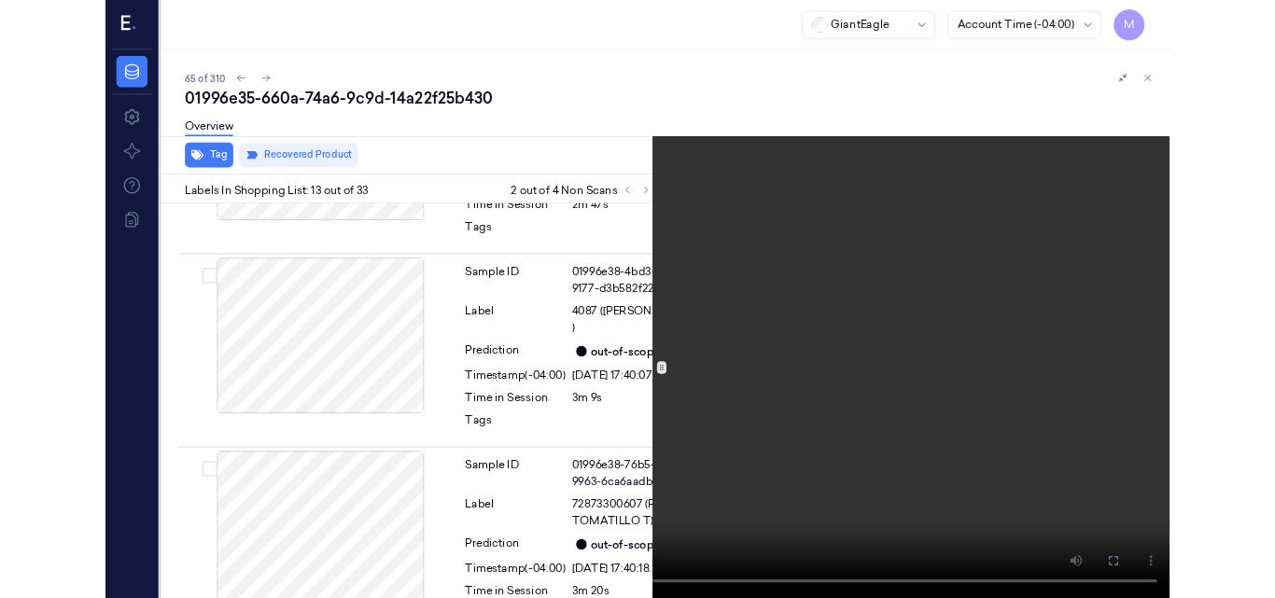
scroll to position [3958, 0]
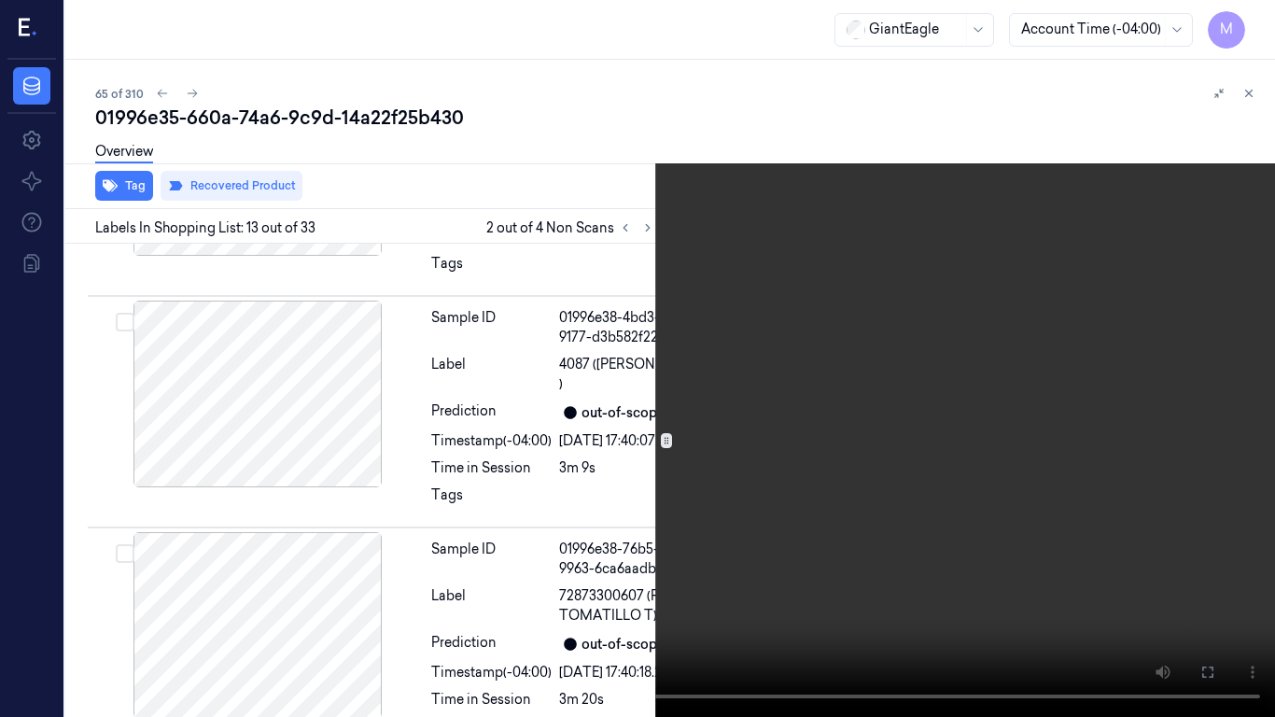
click at [0, 0] on icon at bounding box center [0, 0] width 0 height 0
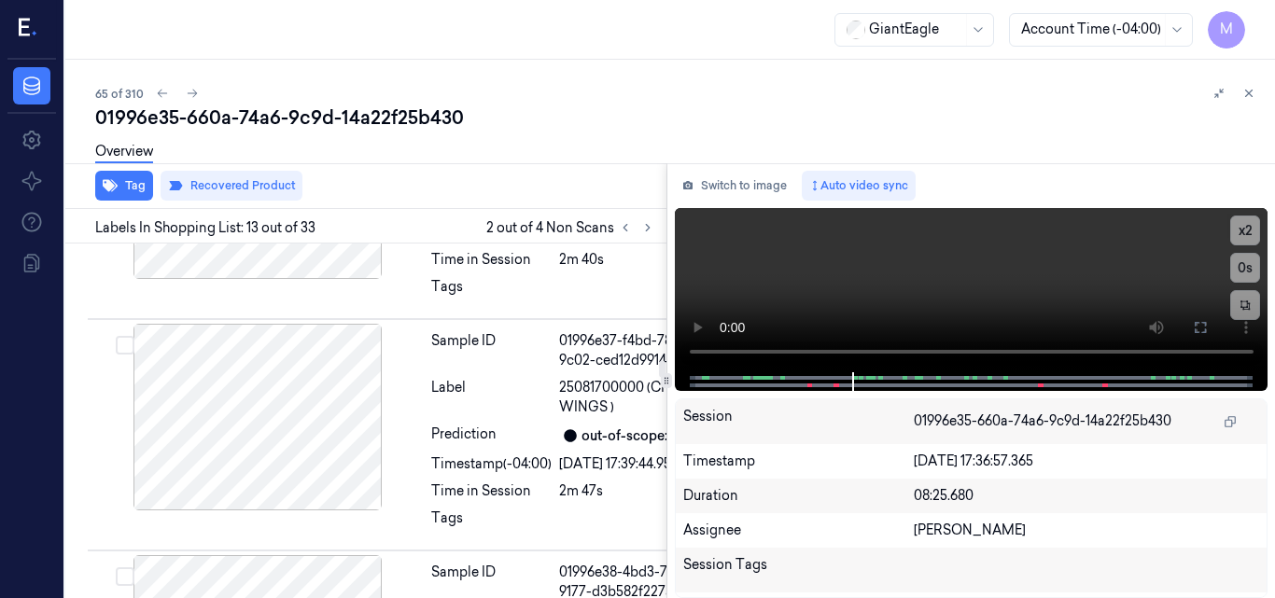
scroll to position [3737, 0]
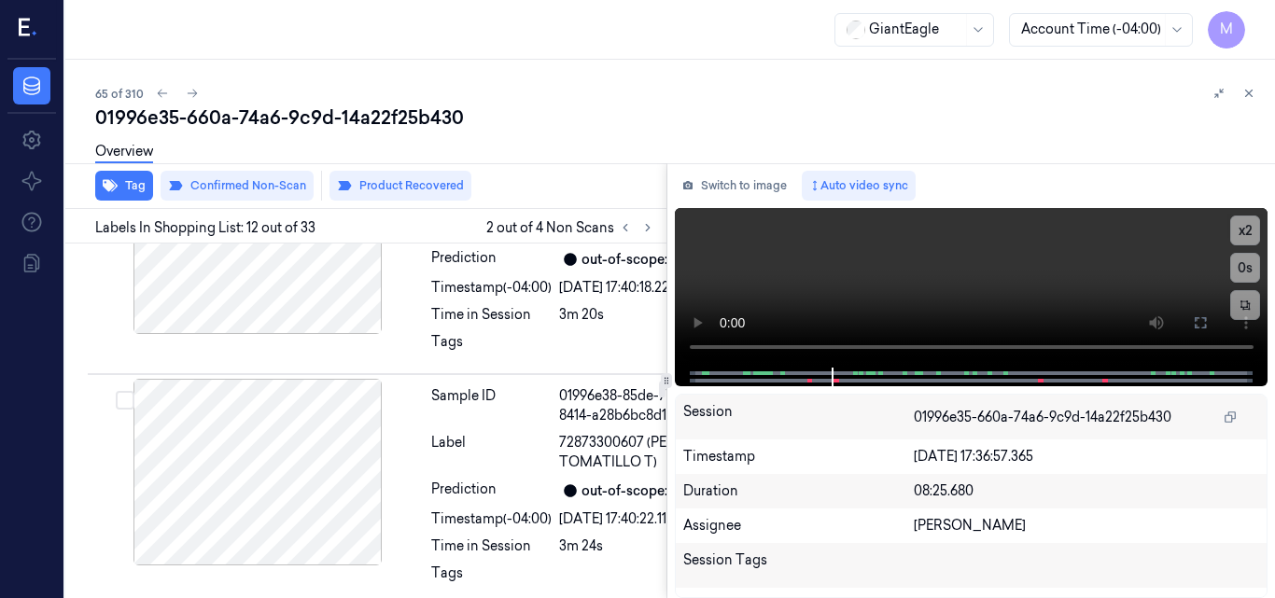
scroll to position [4436, 0]
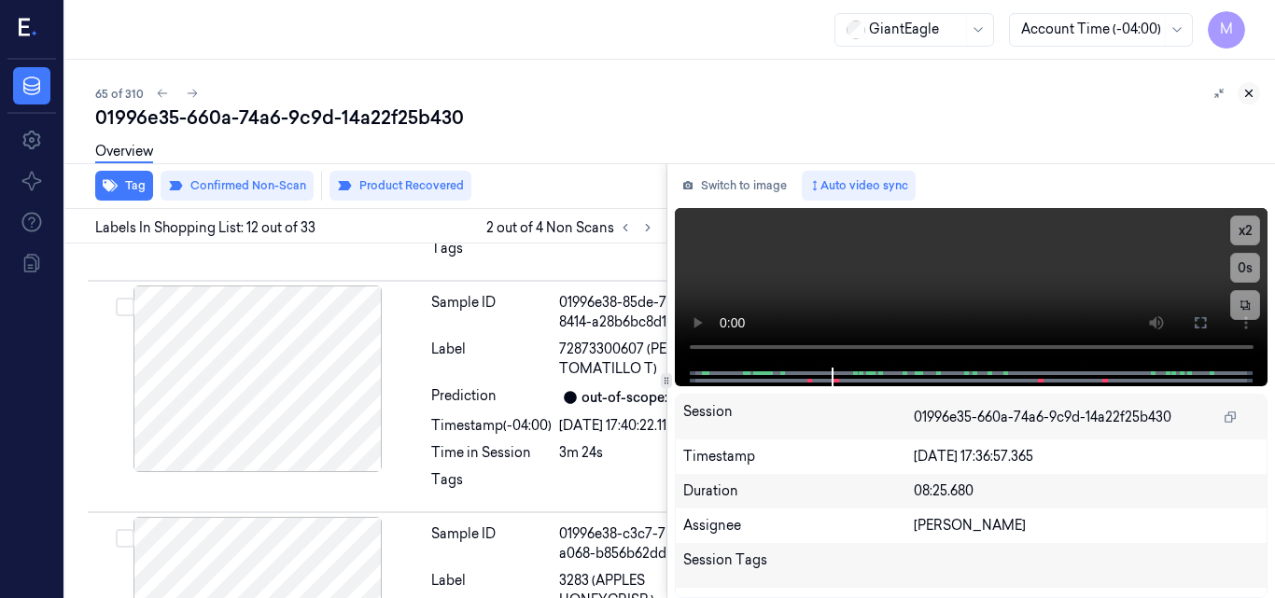
click at [1253, 94] on icon at bounding box center [1248, 93] width 13 height 13
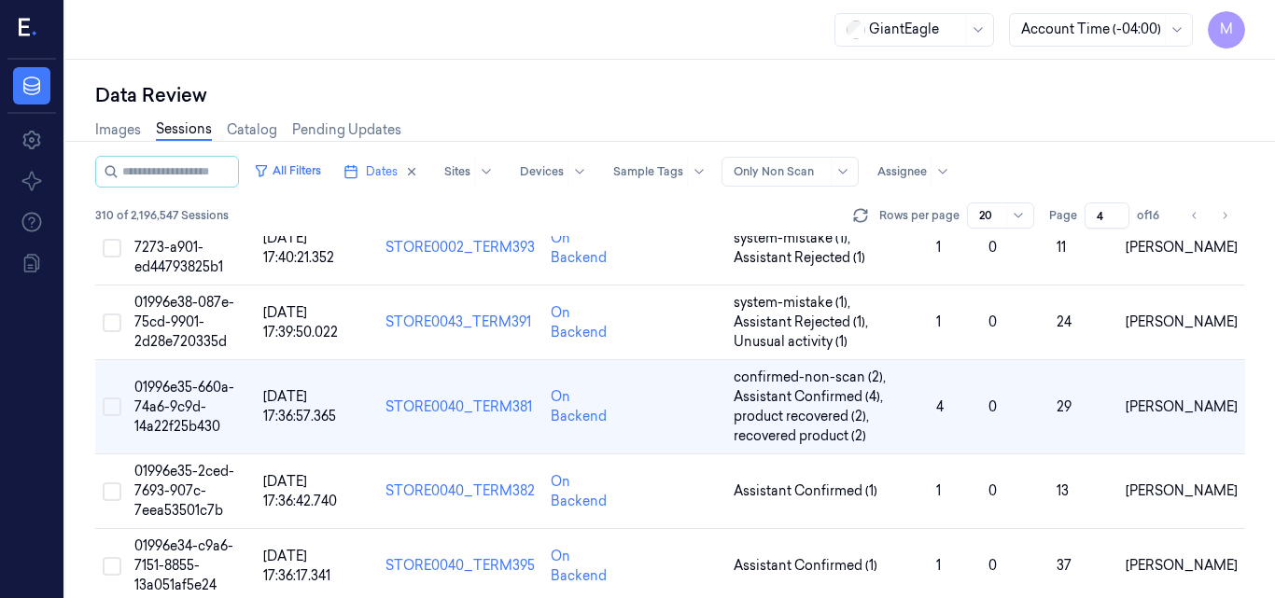
scroll to position [274, 0]
click at [185, 398] on span "01996e35-660a-74a6-9c9d-14a22f25b430" at bounding box center [184, 407] width 100 height 56
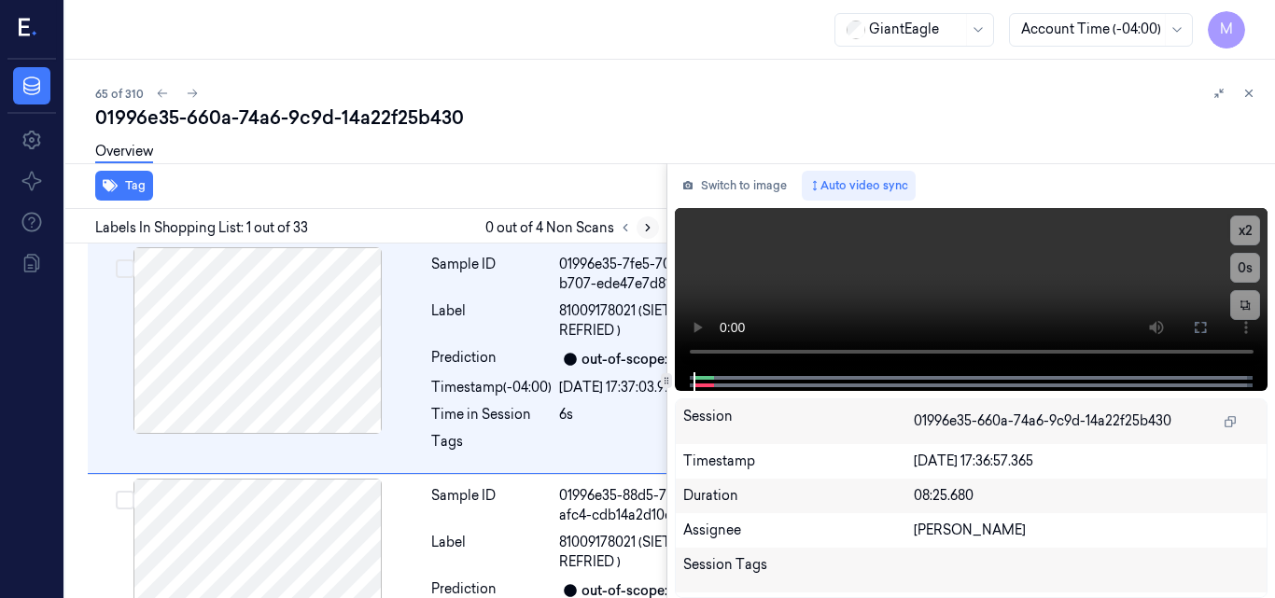
click at [647, 226] on icon at bounding box center [648, 228] width 4 height 7
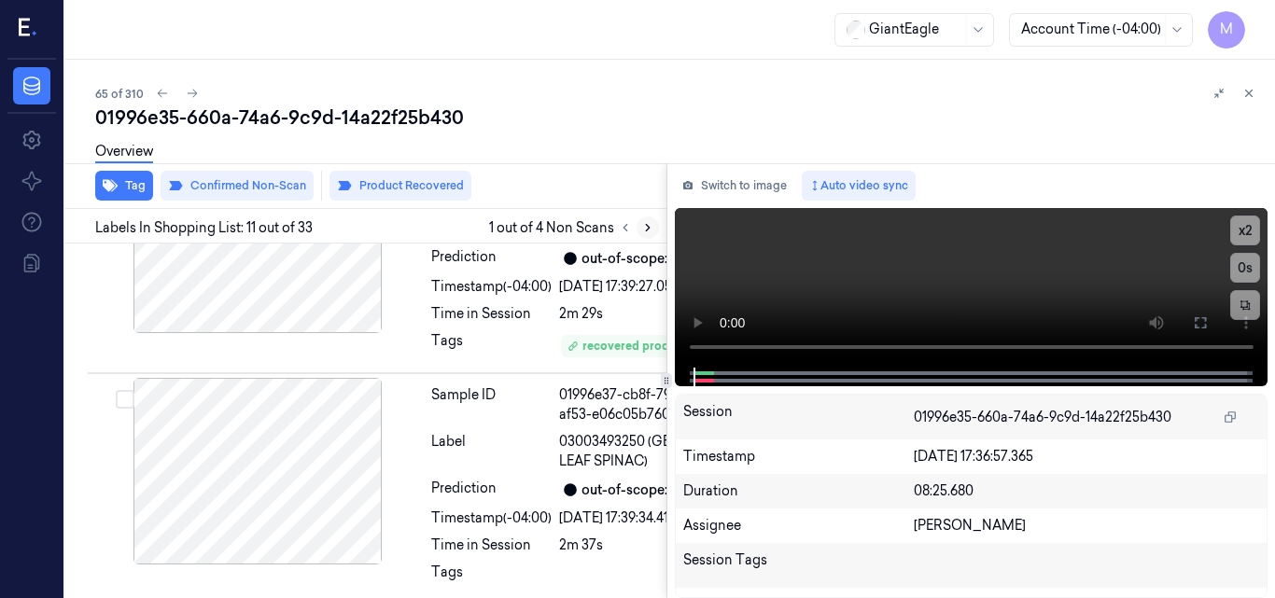
click at [647, 226] on icon at bounding box center [648, 228] width 4 height 7
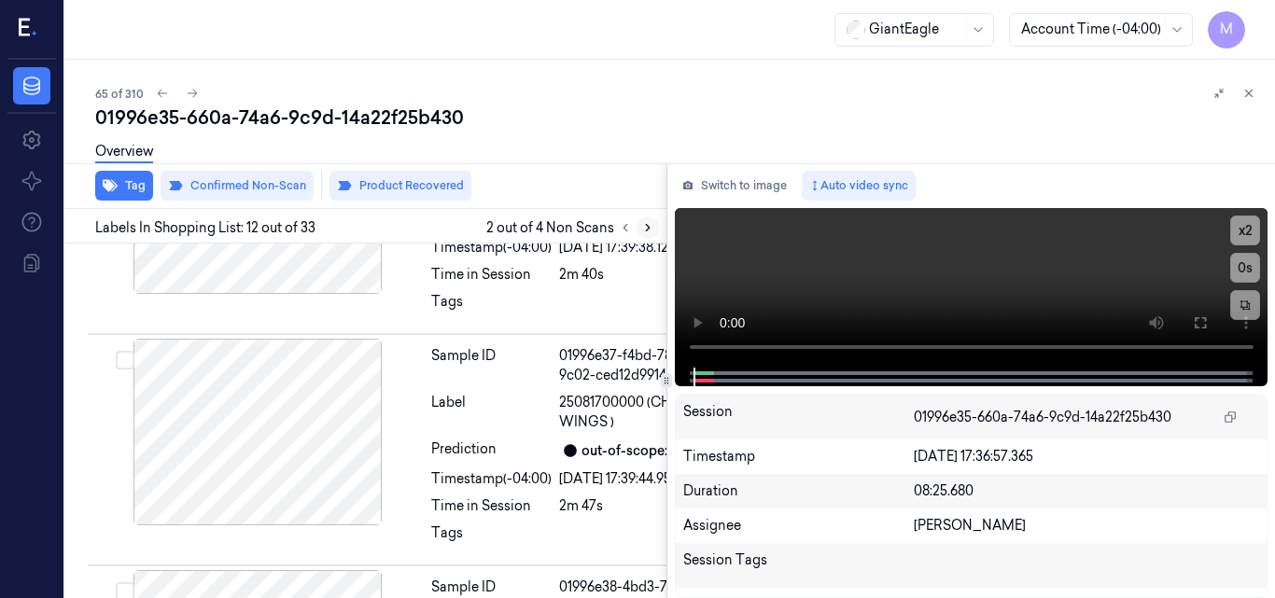
scroll to position [3690, 0]
click at [651, 223] on icon at bounding box center [647, 227] width 13 height 13
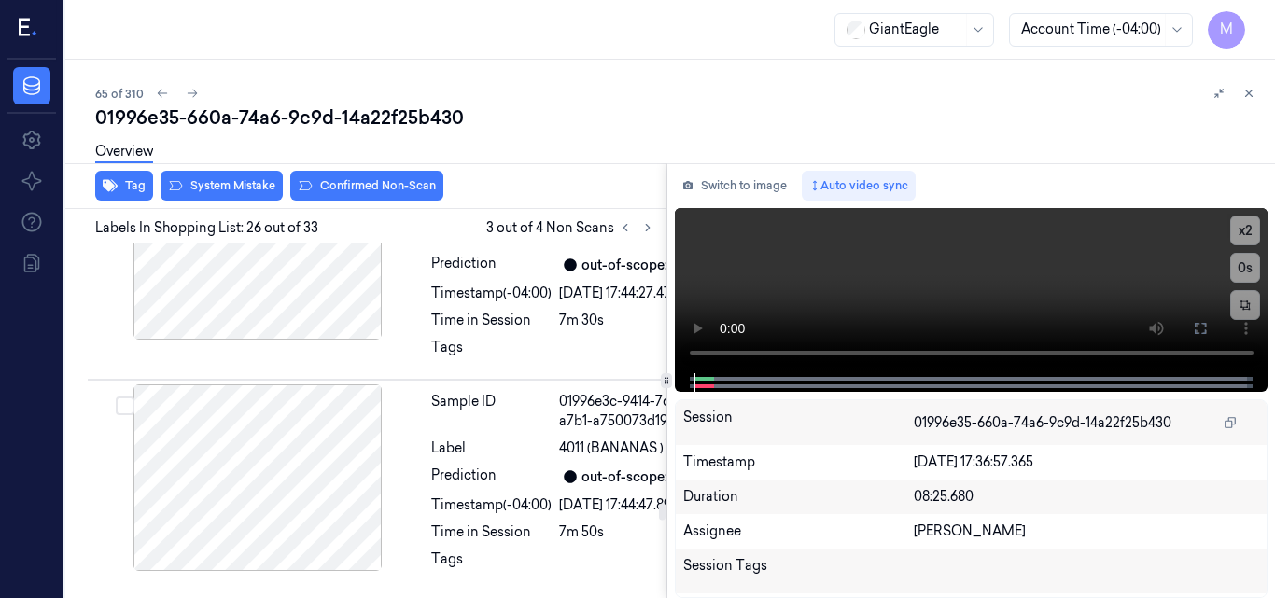
scroll to position [8247, 0]
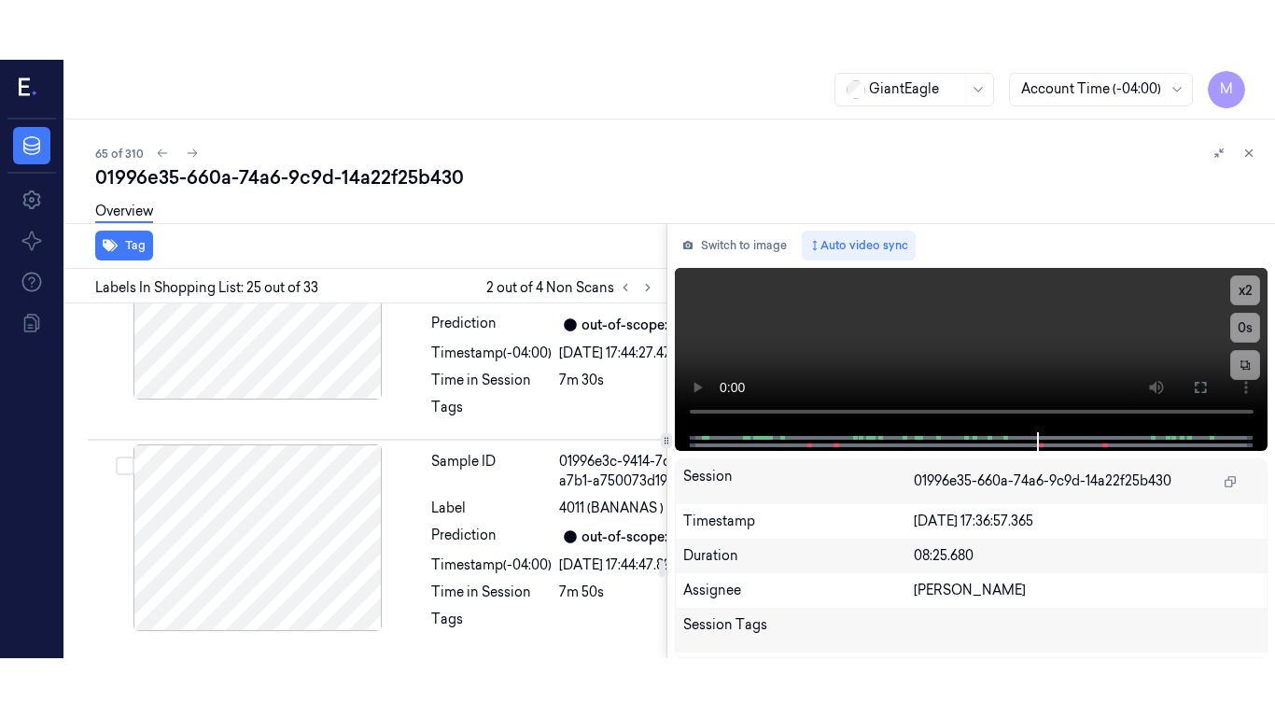
scroll to position [8223, 0]
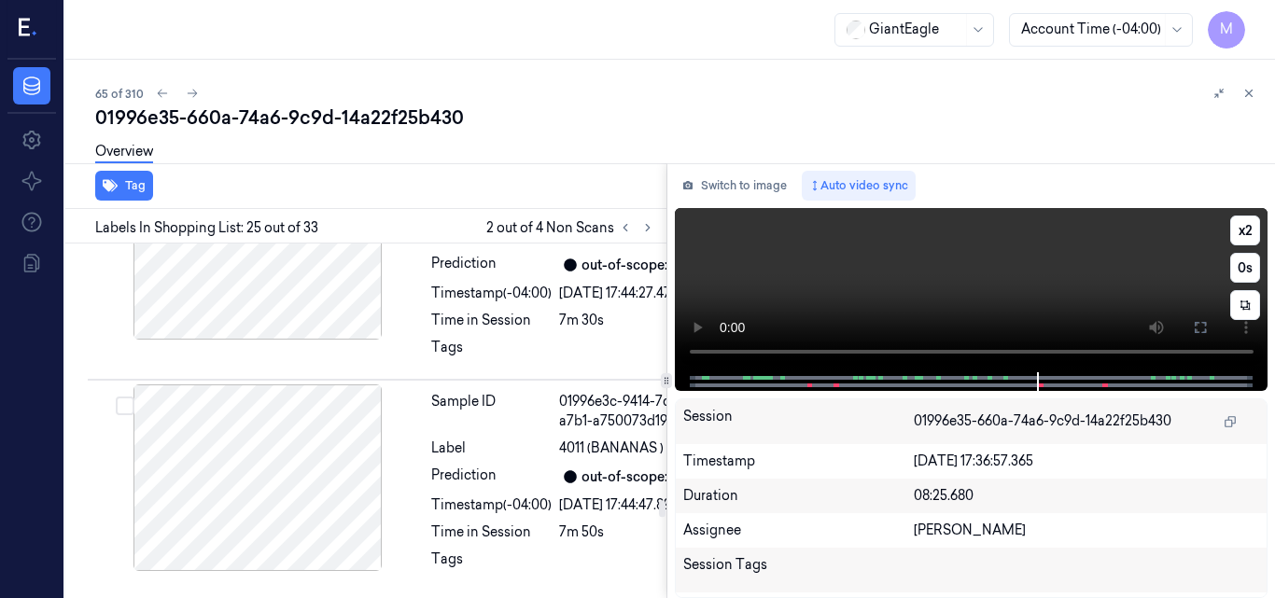
click at [978, 294] on video at bounding box center [972, 290] width 594 height 164
click at [1202, 328] on icon at bounding box center [1200, 327] width 15 height 15
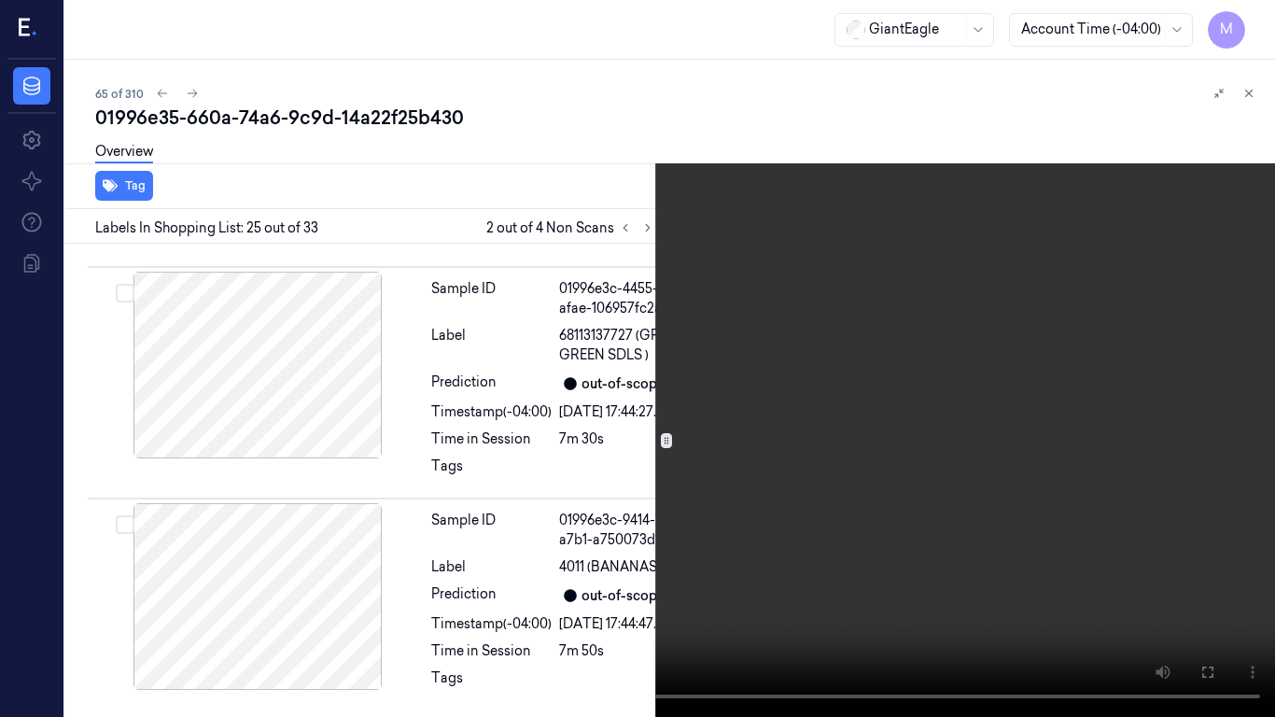
click at [845, 393] on video at bounding box center [637, 358] width 1275 height 717
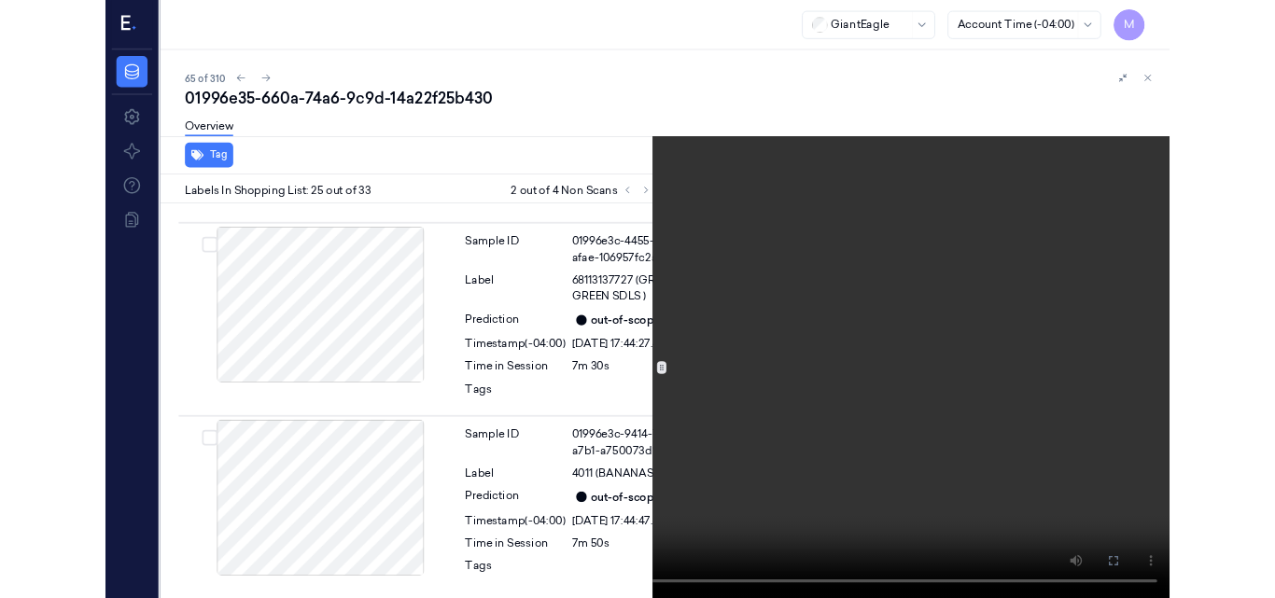
scroll to position [8164, 0]
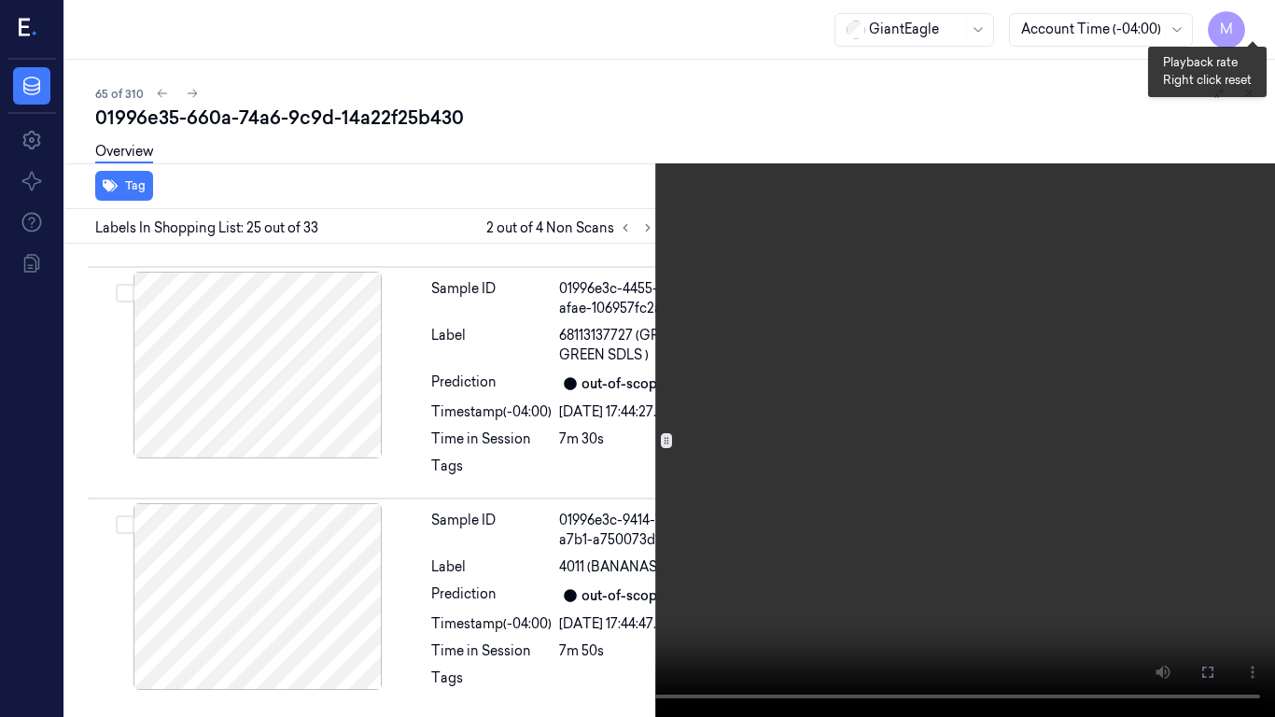
click at [1254, 32] on button "x 2" at bounding box center [1253, 22] width 30 height 30
click at [1246, 13] on button "x 4" at bounding box center [1253, 22] width 30 height 30
click at [840, 245] on video at bounding box center [637, 358] width 1275 height 717
click at [0, 0] on button at bounding box center [0, 0] width 0 height 0
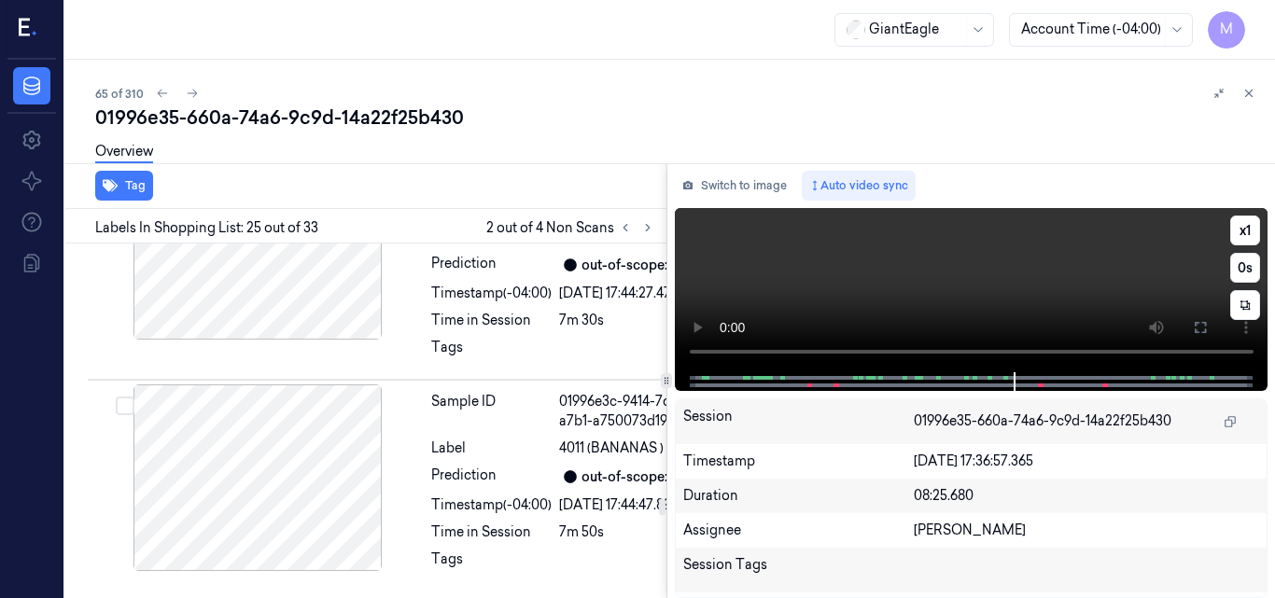
click at [962, 279] on video at bounding box center [972, 290] width 594 height 164
click at [1042, 265] on video at bounding box center [972, 290] width 594 height 164
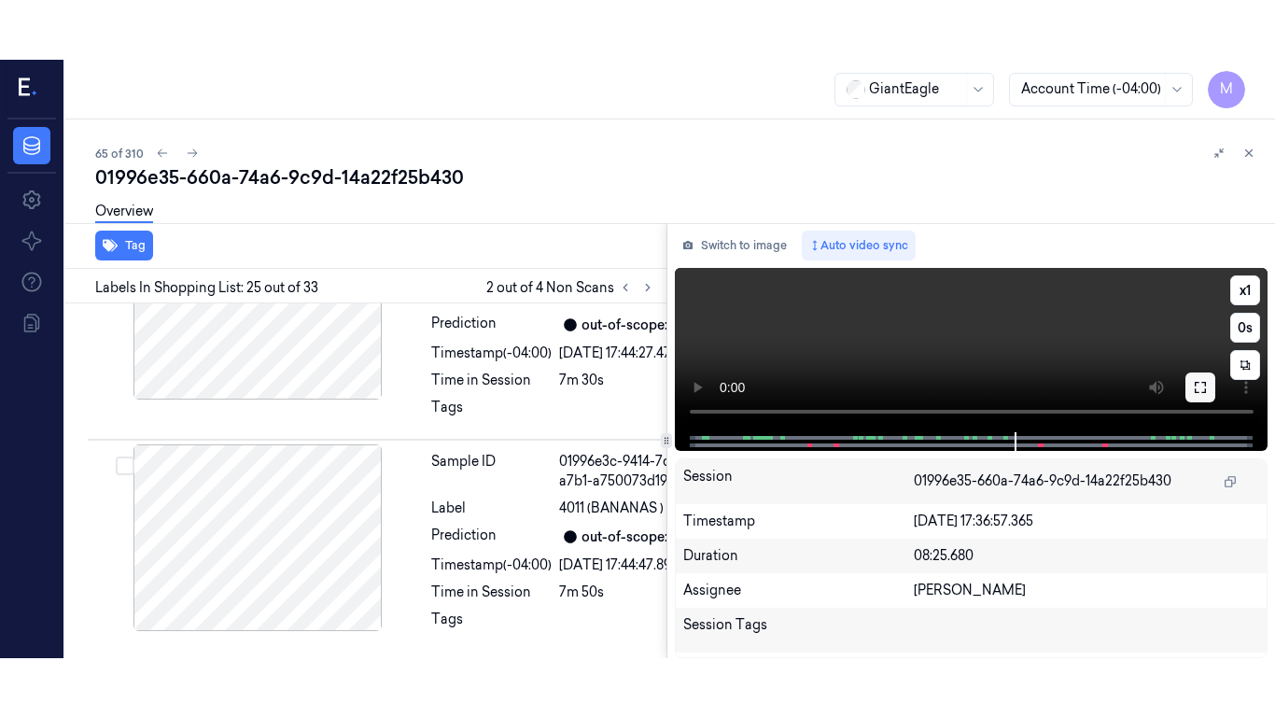
scroll to position [8223, 0]
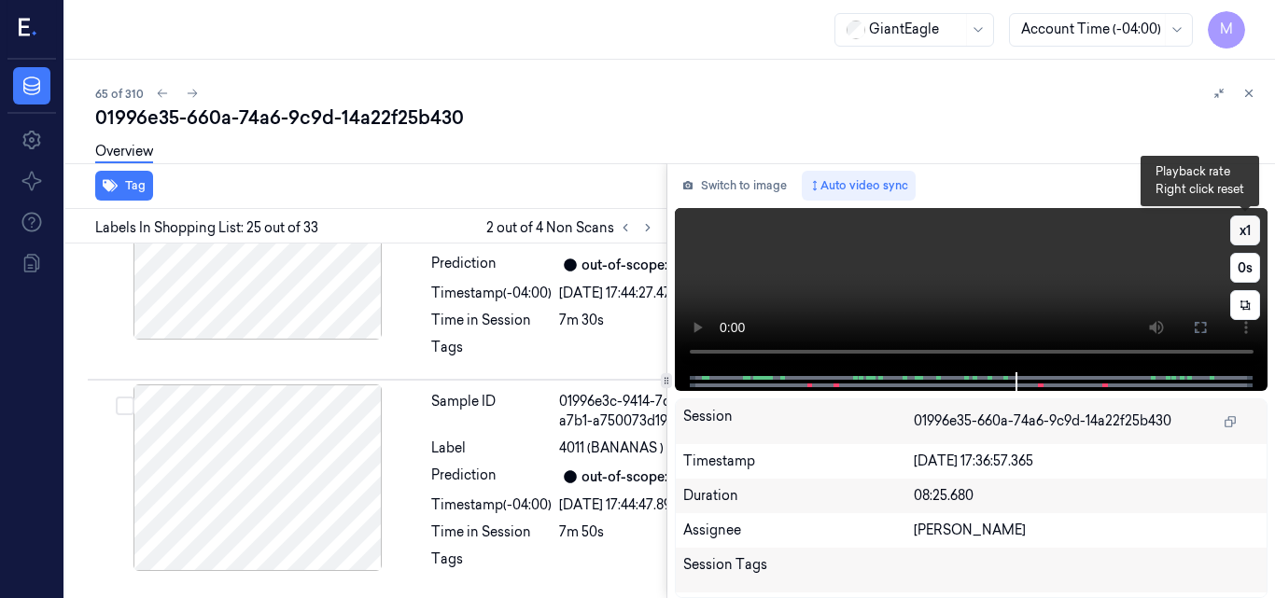
click at [1241, 225] on button "x 1" at bounding box center [1245, 231] width 30 height 30
click at [1194, 328] on icon at bounding box center [1200, 327] width 15 height 15
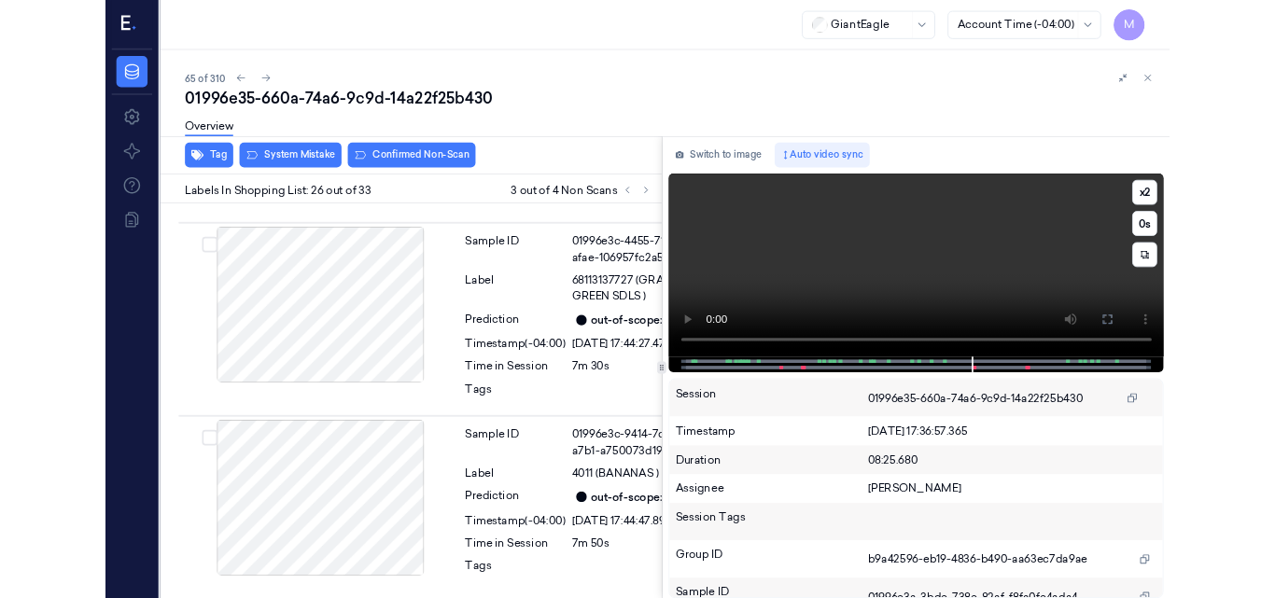
scroll to position [8468, 0]
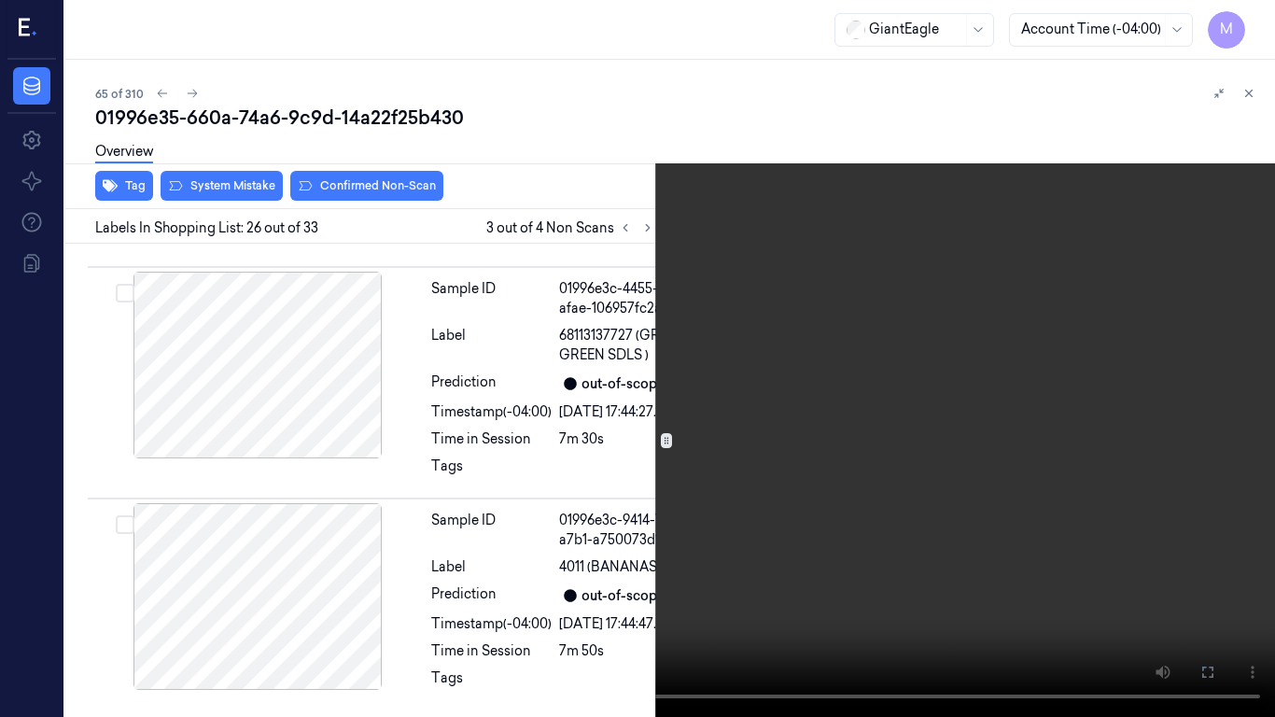
click at [890, 441] on video at bounding box center [637, 358] width 1275 height 717
click at [0, 0] on icon at bounding box center [0, 0] width 0 height 0
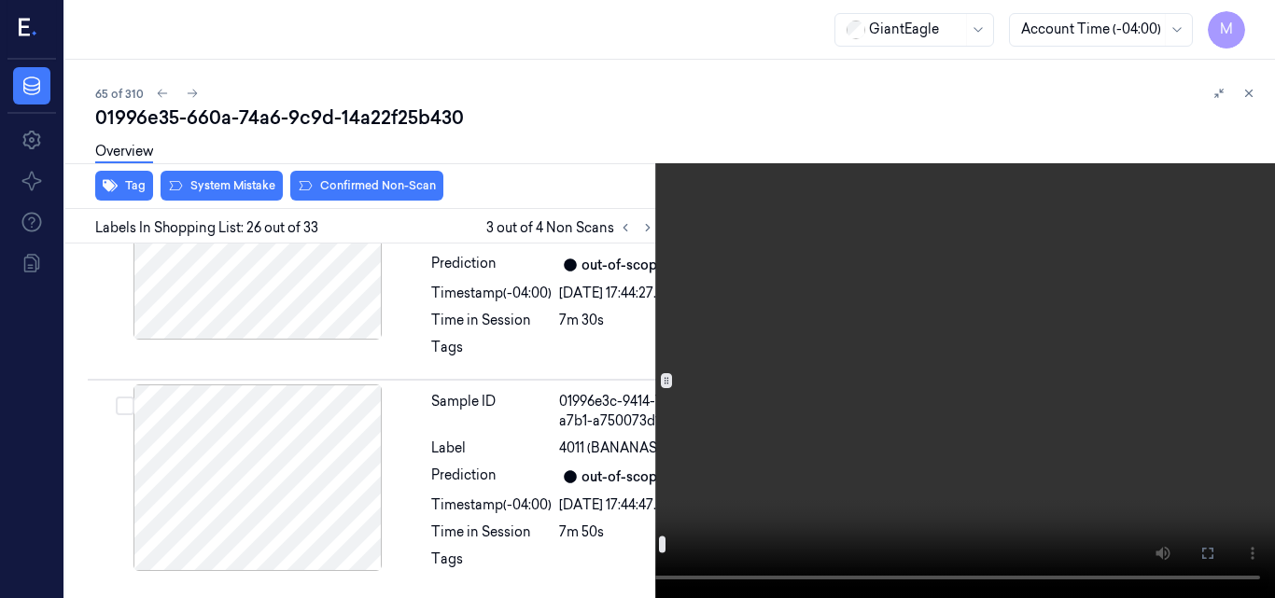
scroll to position [9401, 0]
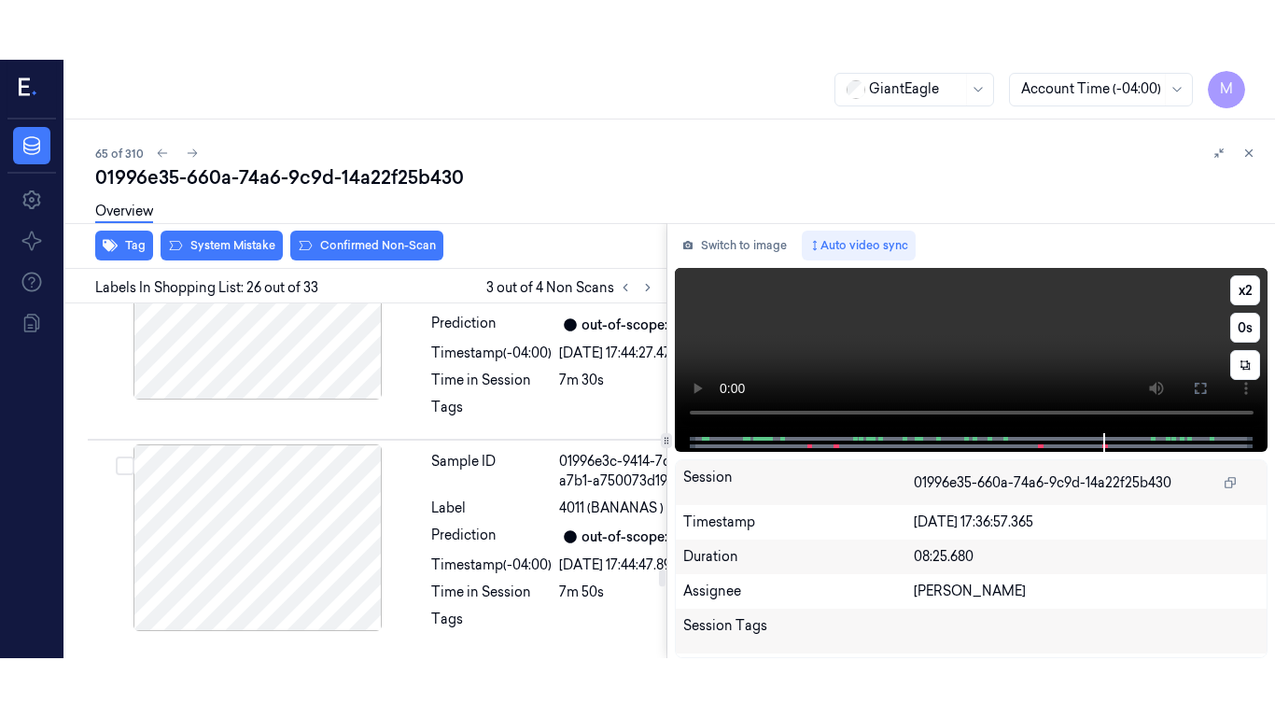
scroll to position [8527, 0]
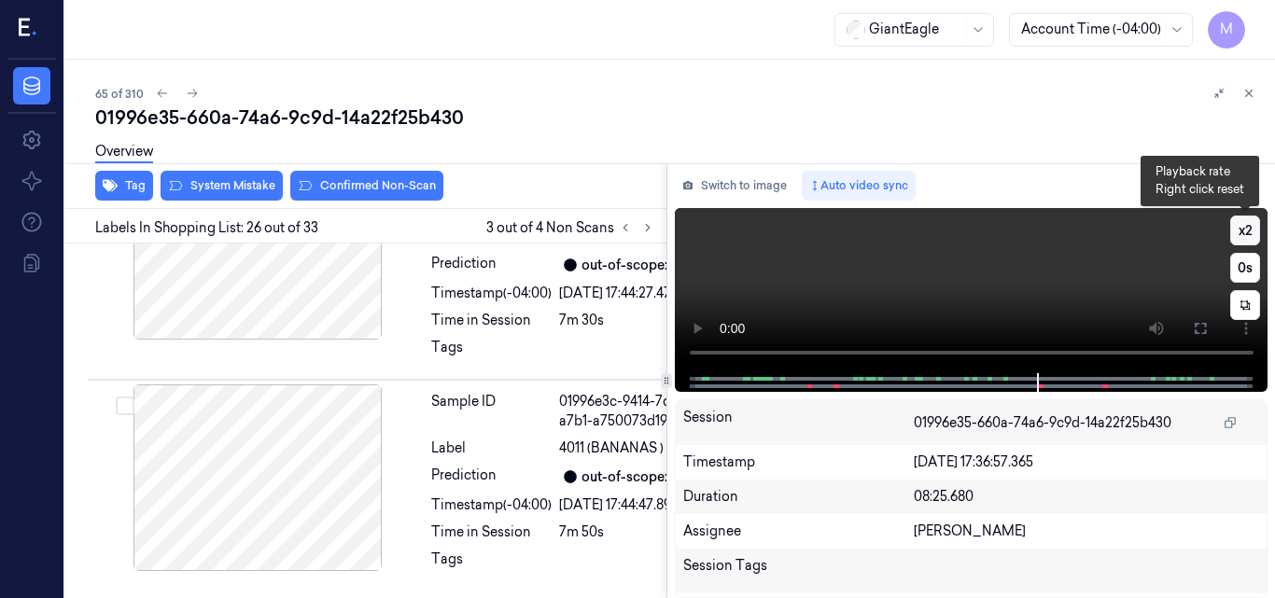
click at [1242, 229] on button "x 2" at bounding box center [1245, 231] width 30 height 30
click at [1240, 232] on button "x 4" at bounding box center [1245, 231] width 30 height 30
click at [1001, 254] on video at bounding box center [972, 290] width 594 height 165
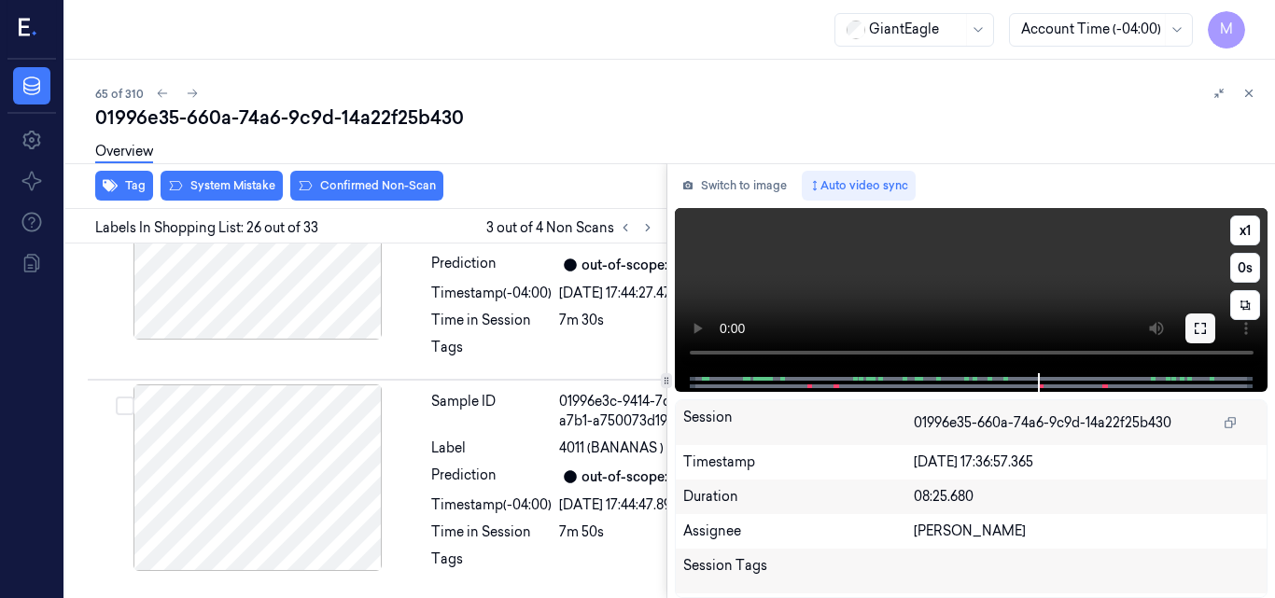
click at [1198, 333] on icon at bounding box center [1200, 328] width 11 height 11
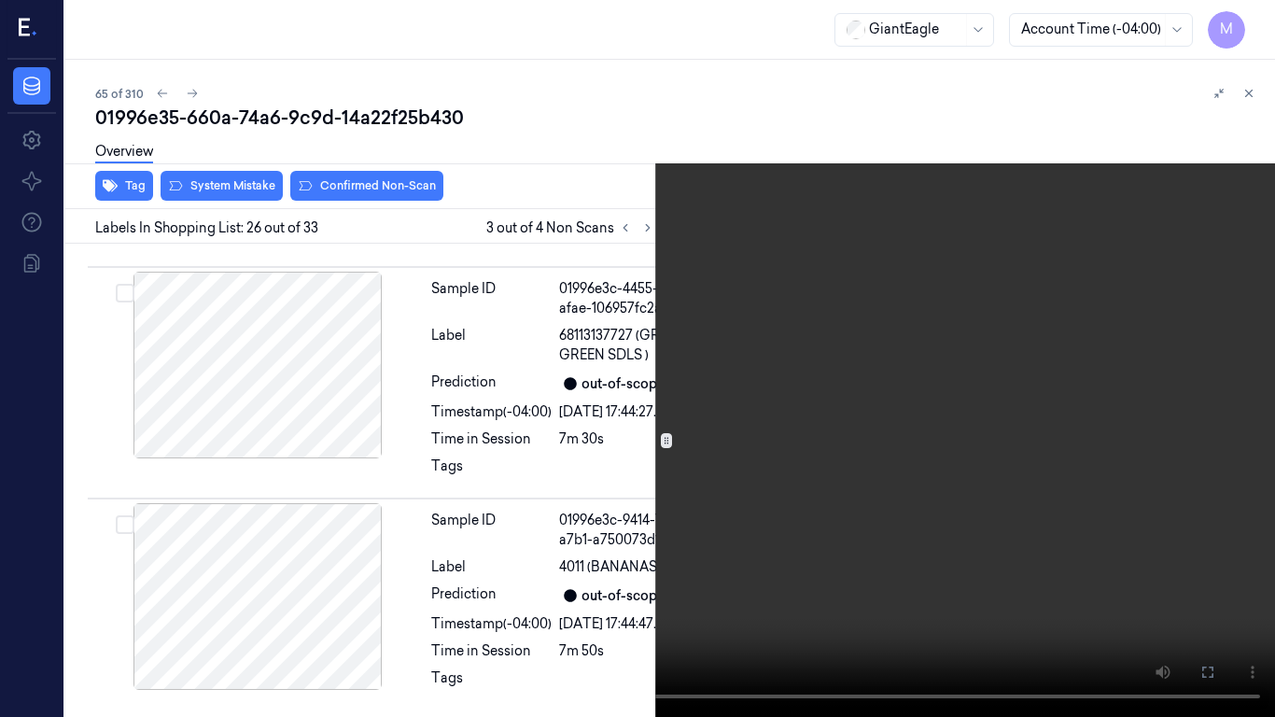
click at [1030, 497] on video at bounding box center [637, 358] width 1275 height 717
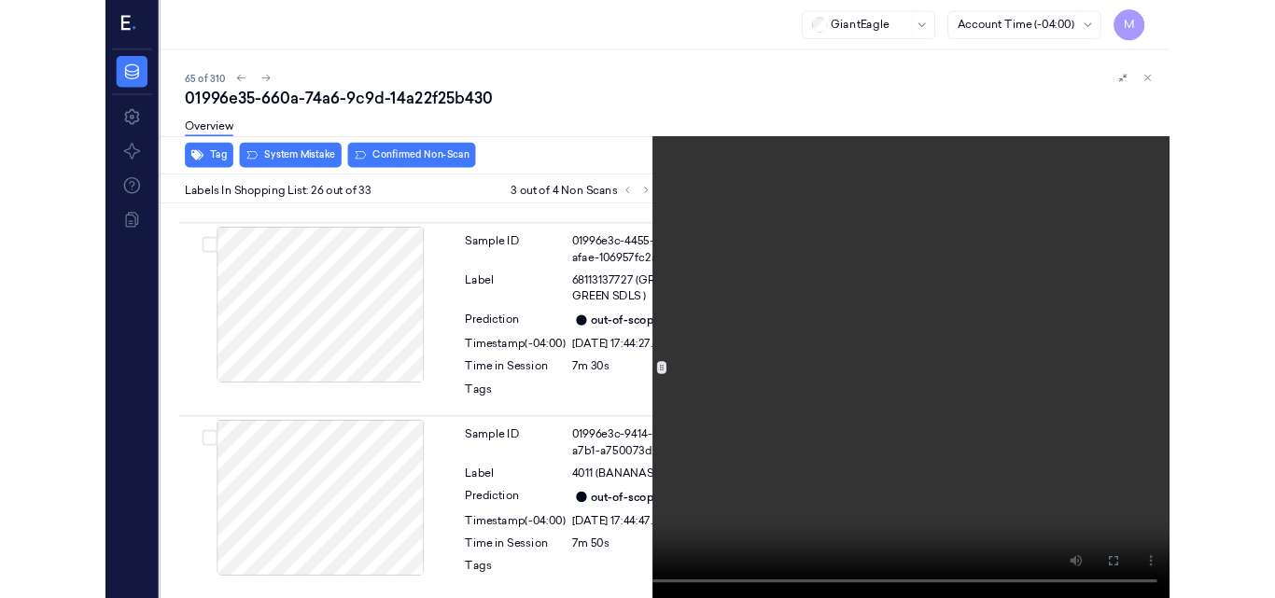
scroll to position [8468, 0]
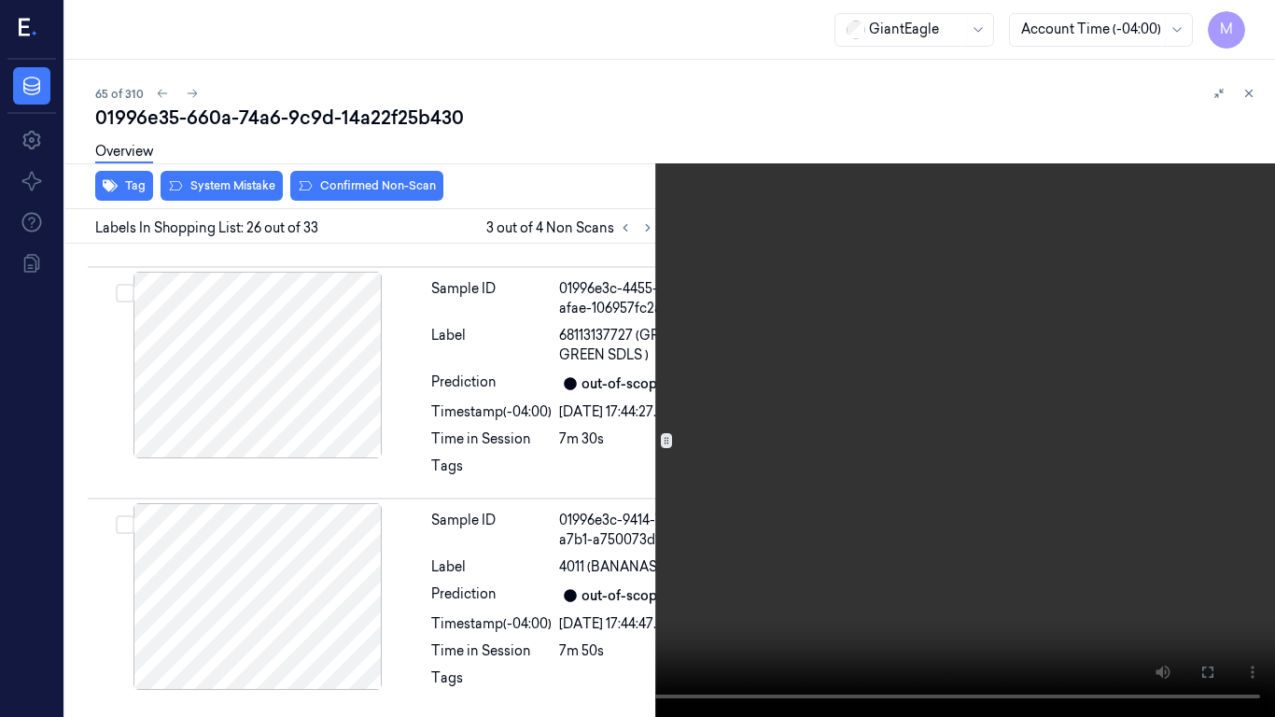
click at [0, 0] on icon at bounding box center [0, 0] width 0 height 0
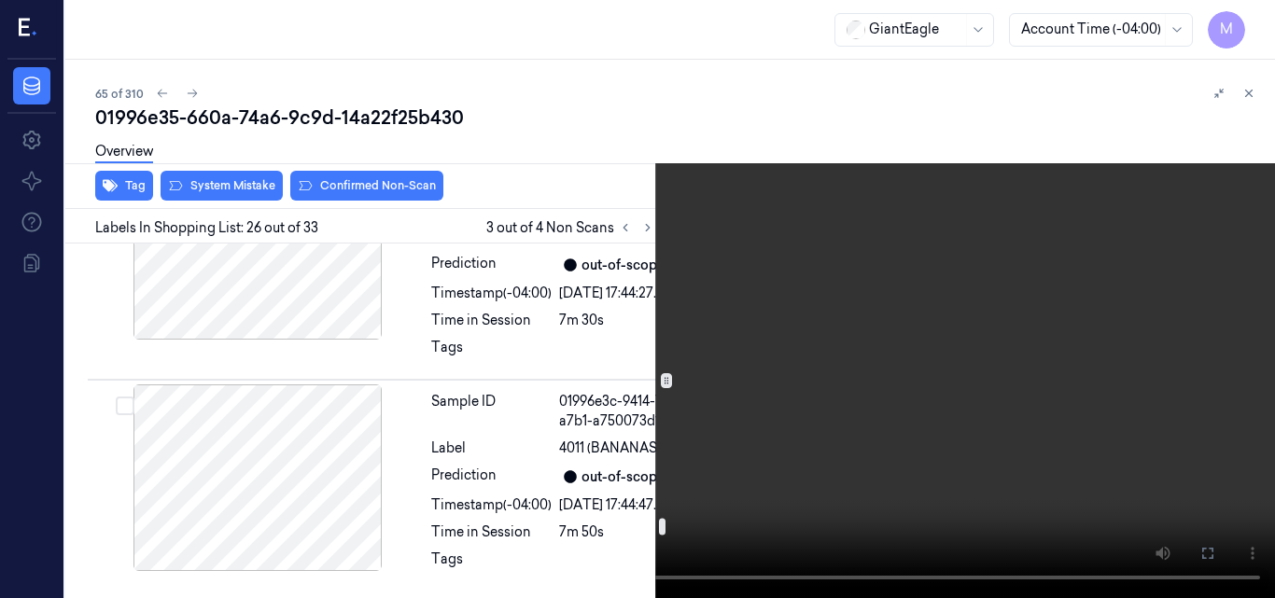
scroll to position [8748, 0]
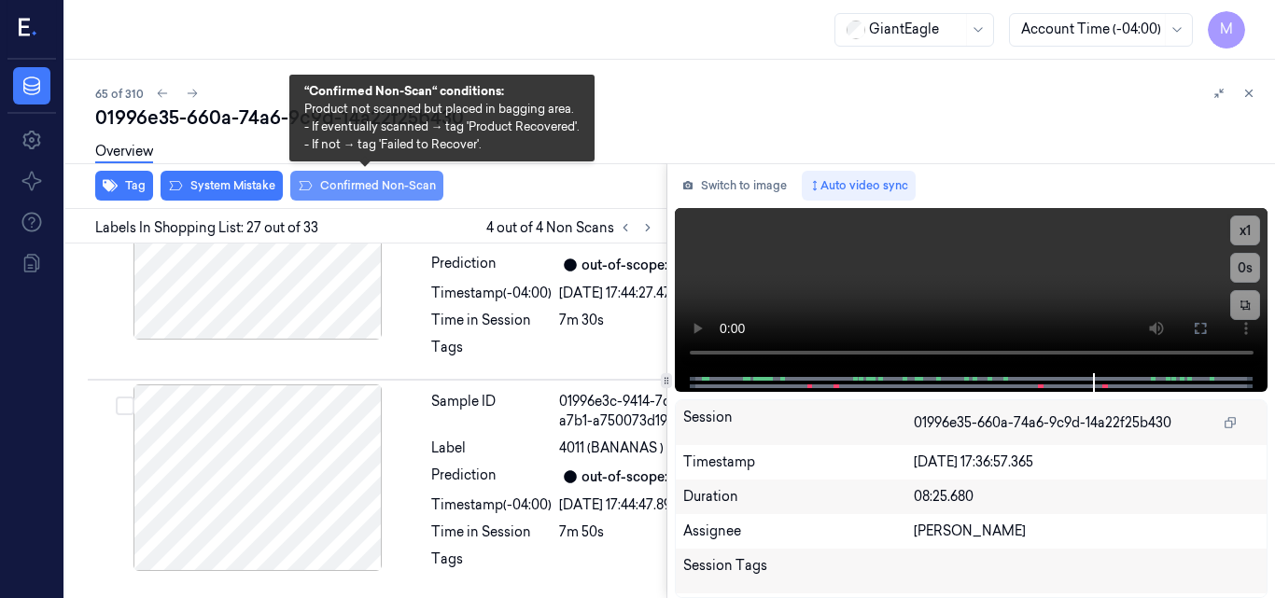
click at [398, 187] on button "Confirmed Non-Scan" at bounding box center [366, 186] width 153 height 30
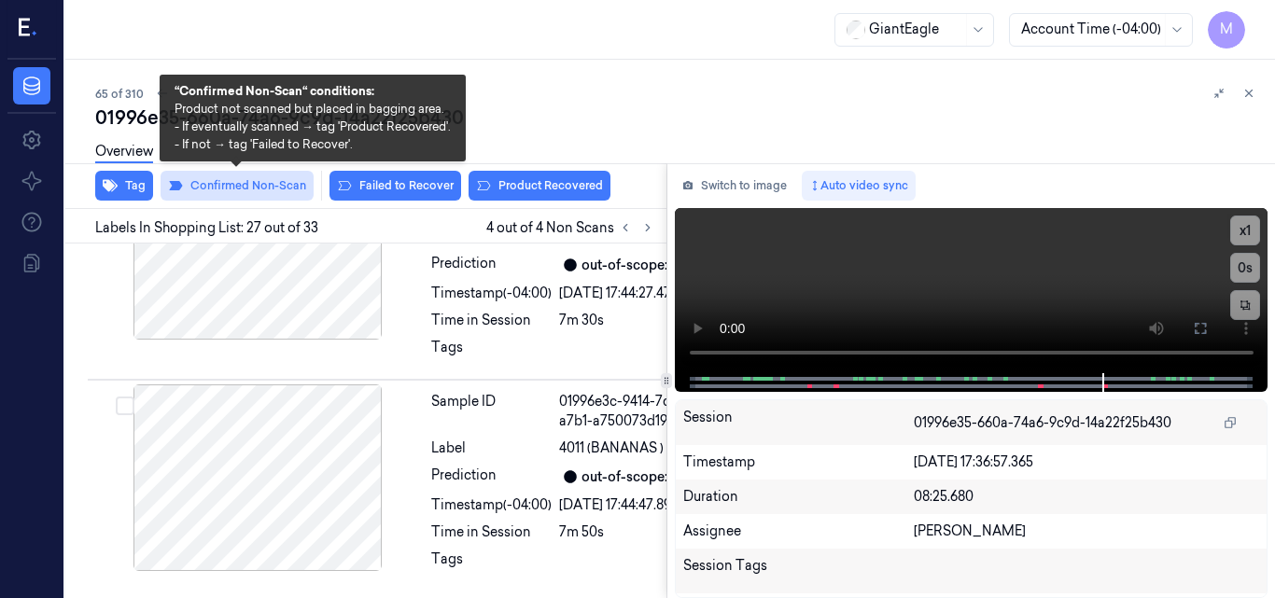
scroll to position [8812, 0]
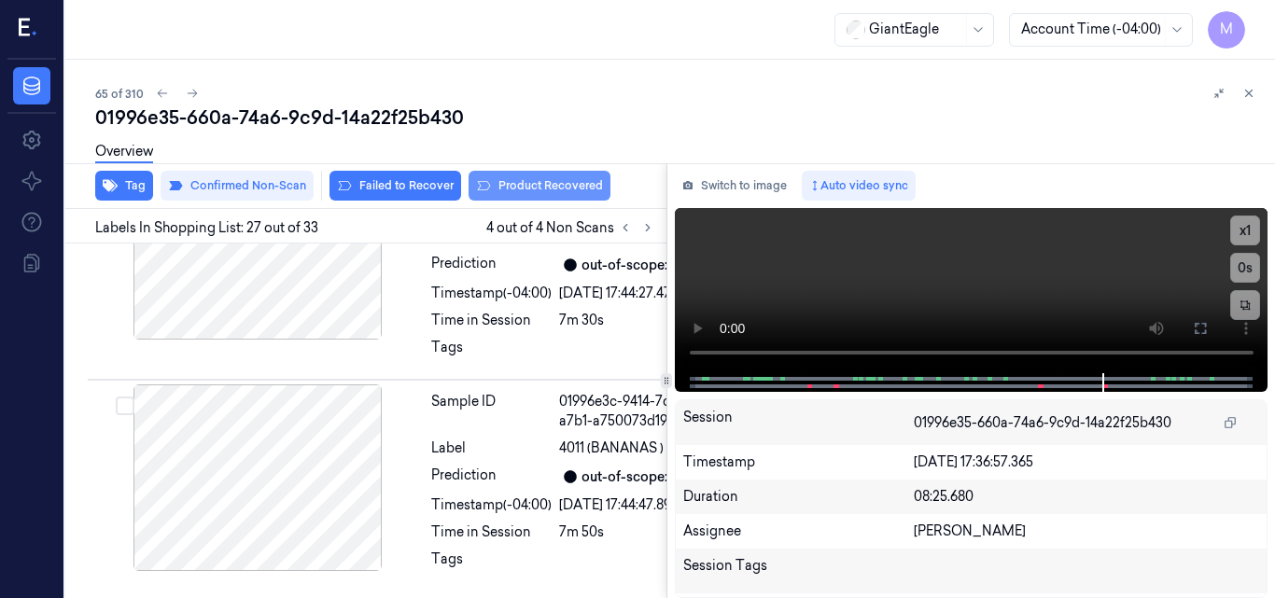
click at [545, 180] on button "Product Recovered" at bounding box center [540, 186] width 142 height 30
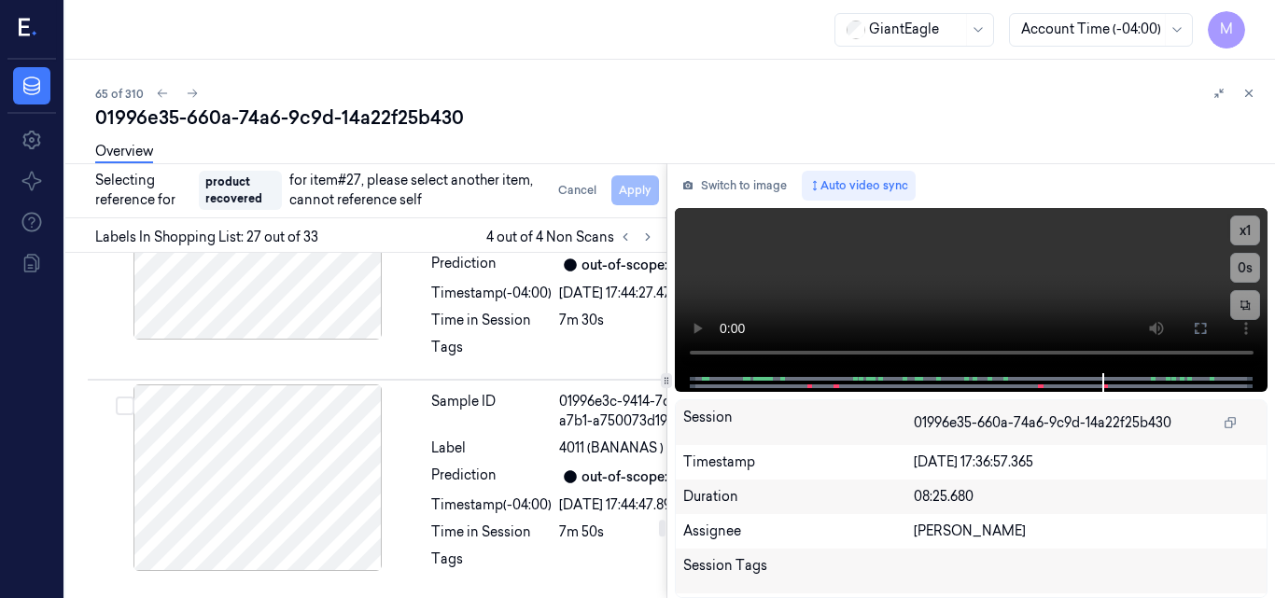
scroll to position [8999, 0]
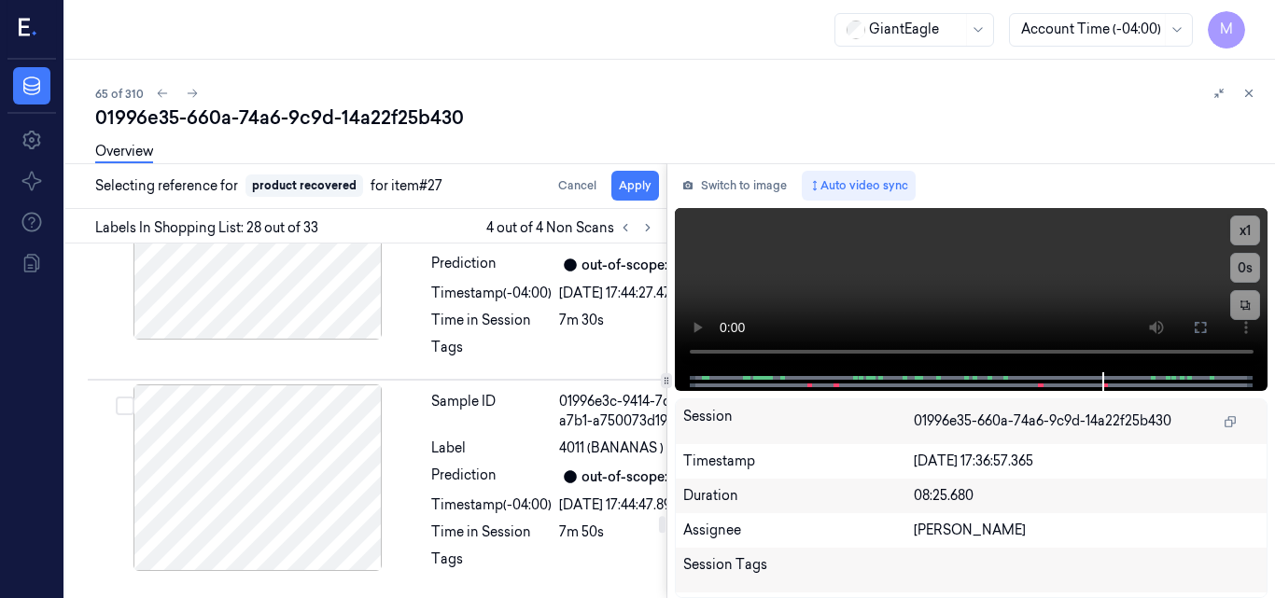
scroll to position [9130, 0]
click at [637, 189] on button "Apply" at bounding box center [635, 186] width 48 height 30
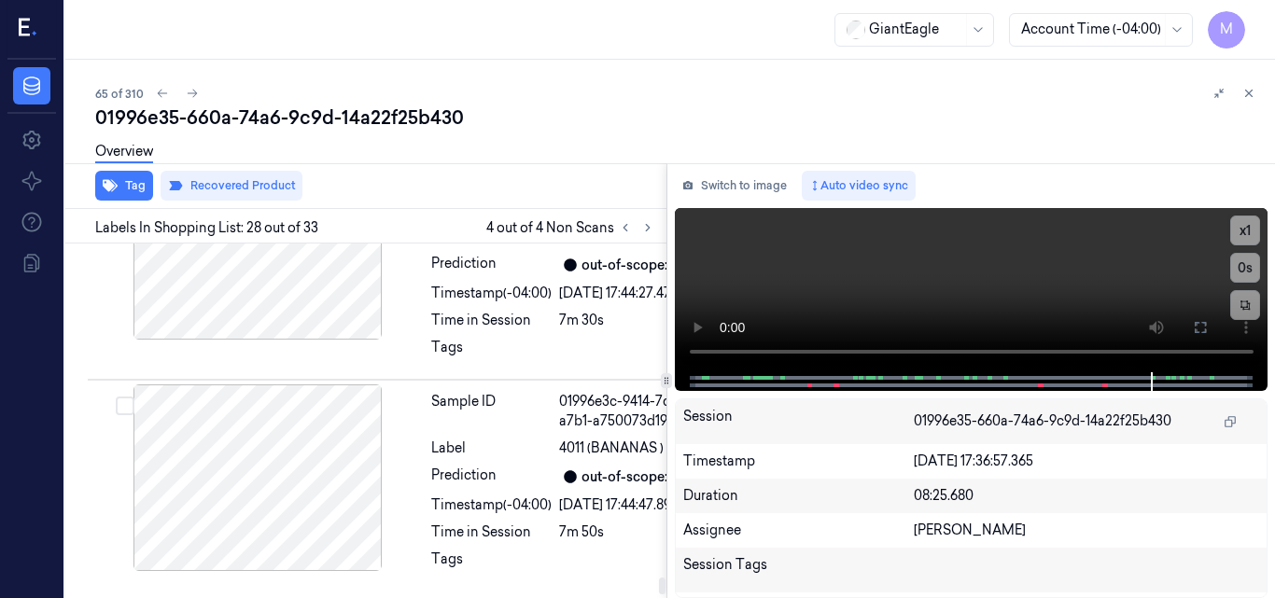
scroll to position [10830, 0]
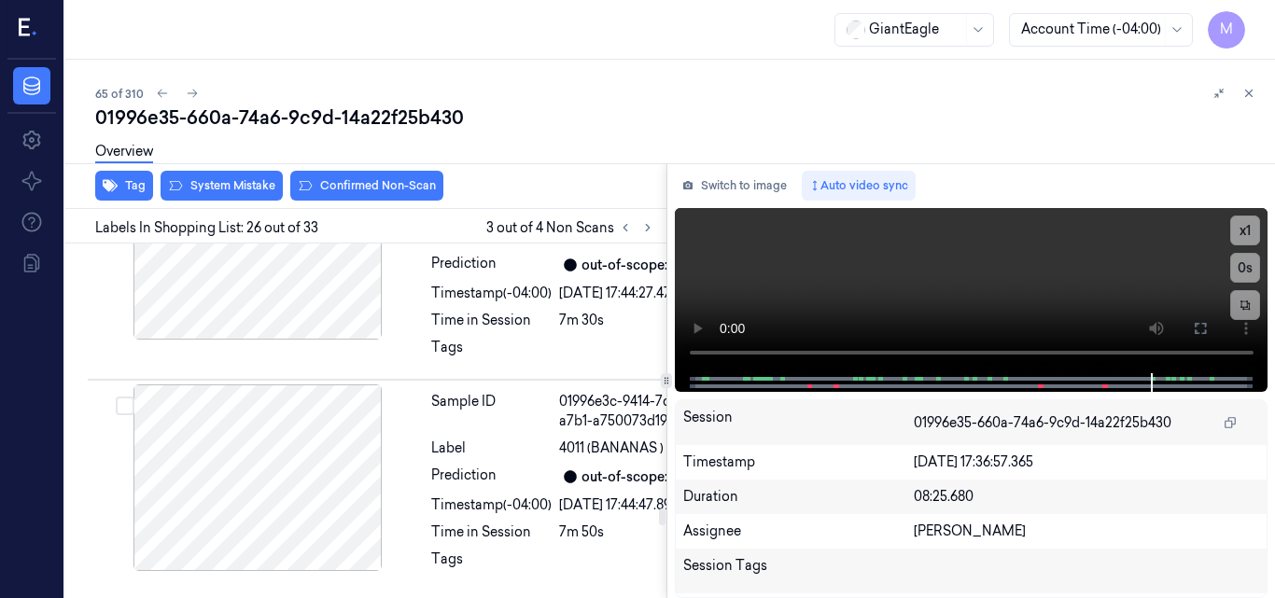
scroll to position [8527, 0]
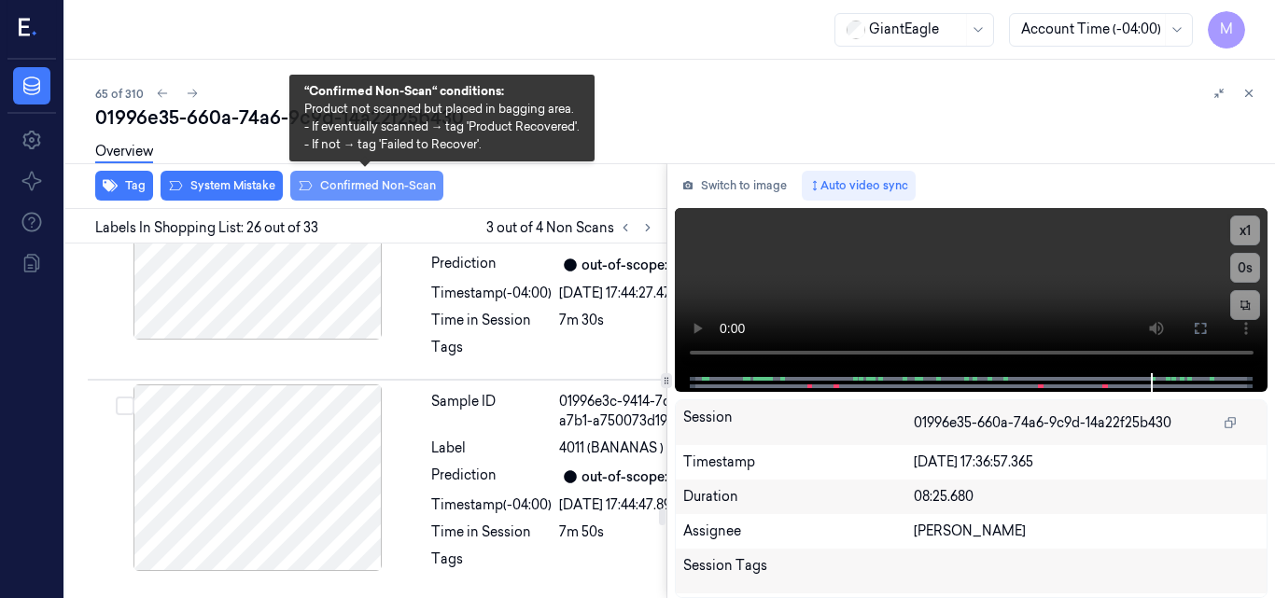
click at [394, 183] on button "Confirmed Non-Scan" at bounding box center [366, 186] width 153 height 30
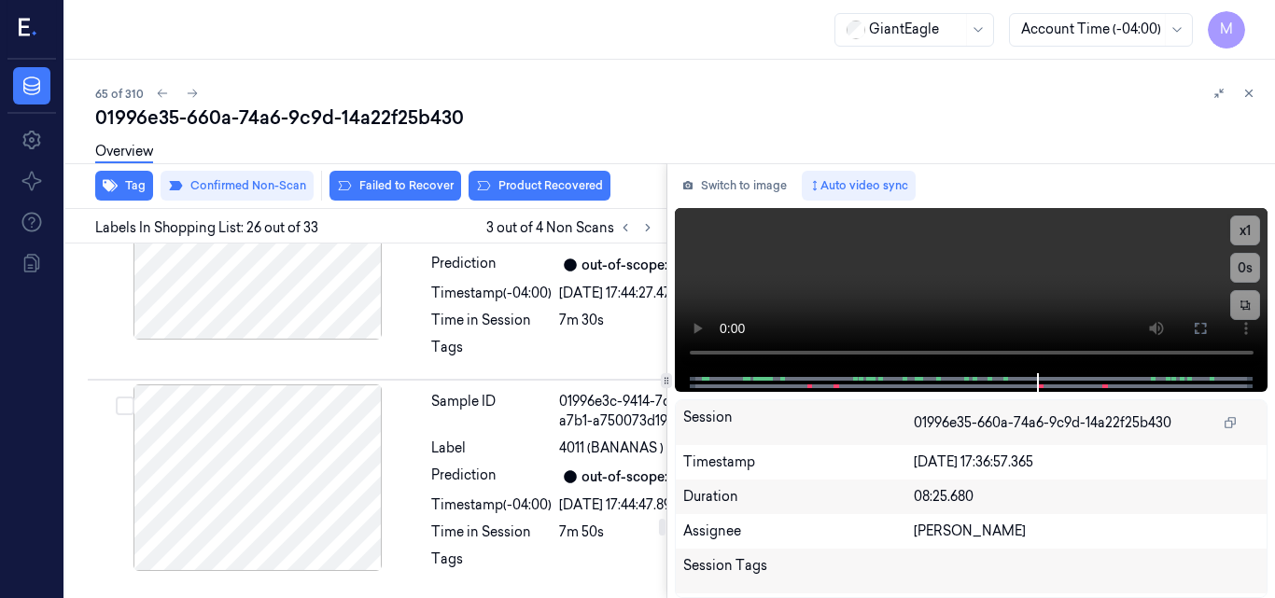
scroll to position [9091, 0]
click at [556, 176] on div "Overview" at bounding box center [677, 155] width 1165 height 48
click at [538, 180] on button "Product Recovered" at bounding box center [540, 186] width 142 height 30
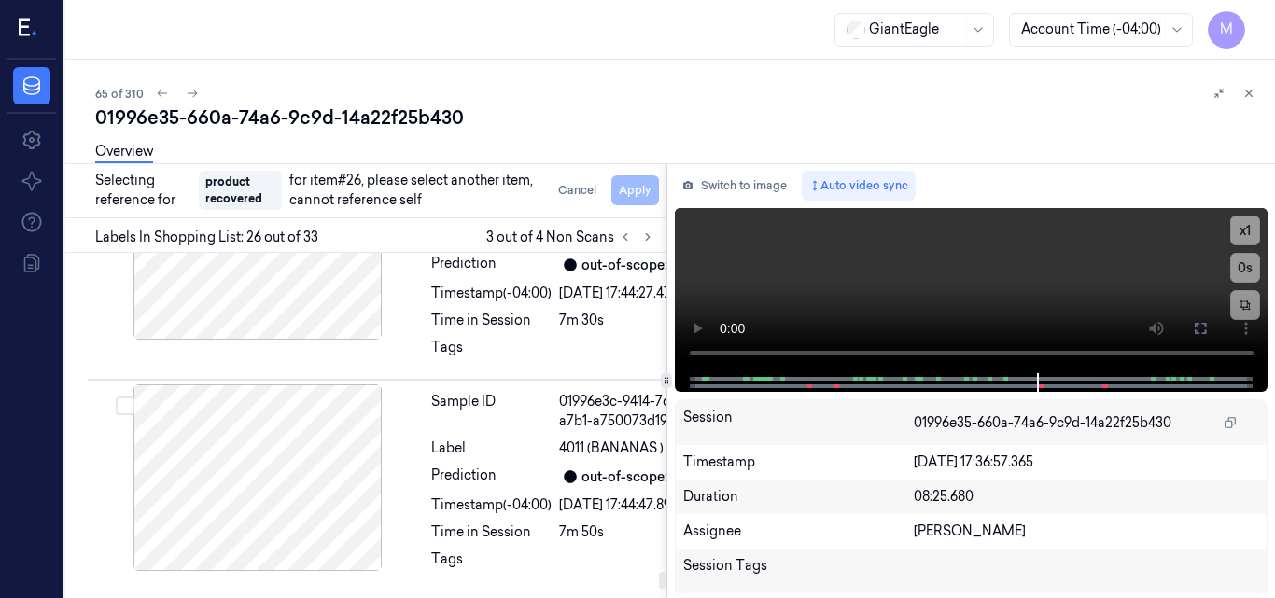
scroll to position [10863, 0]
click at [633, 190] on div "Cancel Apply" at bounding box center [605, 190] width 108 height 30
click at [328, 416] on div at bounding box center [257, 478] width 332 height 187
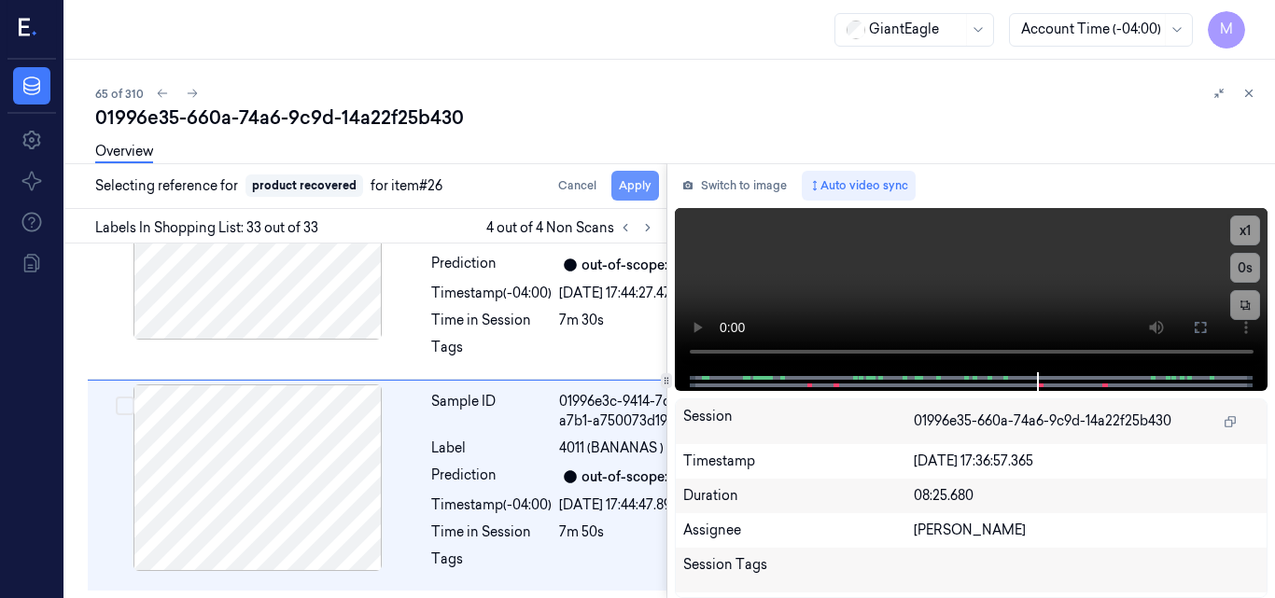
click at [633, 181] on button "Apply" at bounding box center [635, 186] width 48 height 30
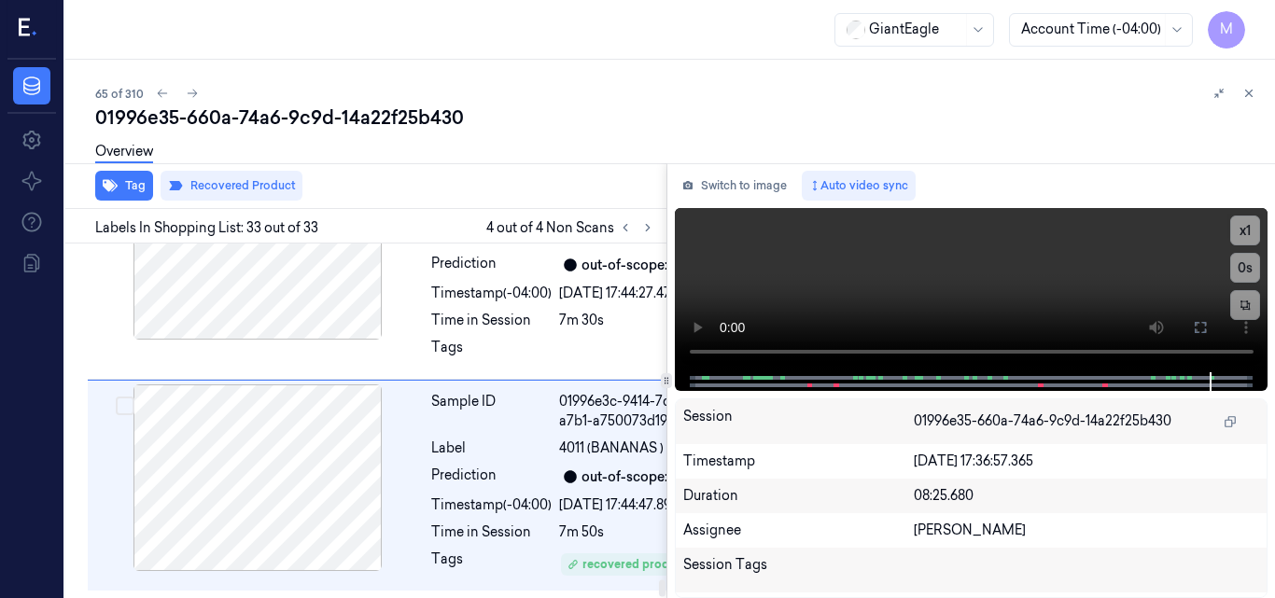
scroll to position [10880, 0]
click at [1246, 91] on icon at bounding box center [1248, 93] width 13 height 13
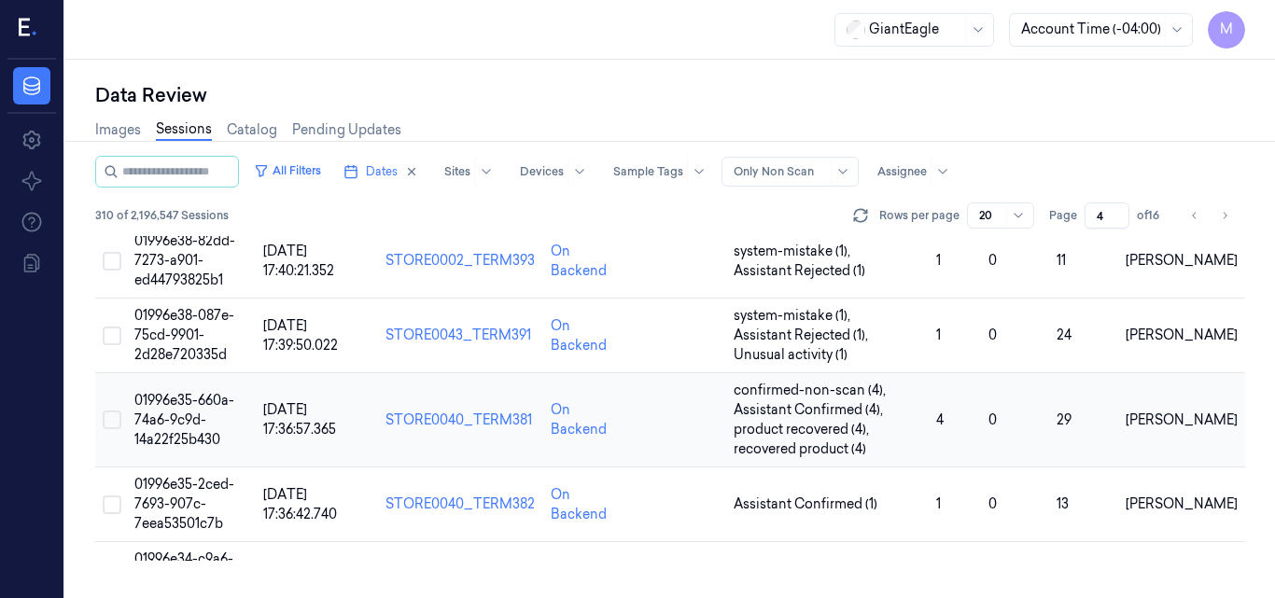
scroll to position [285, 0]
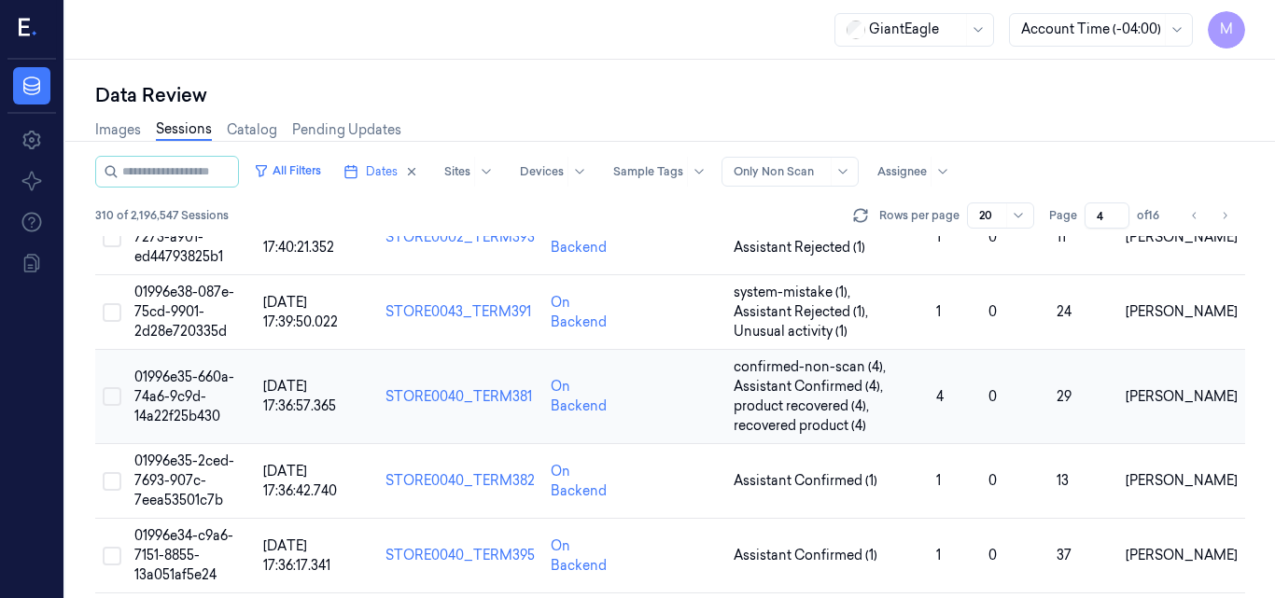
click at [196, 397] on span "01996e35-660a-74a6-9c9d-14a22f25b430" at bounding box center [184, 397] width 100 height 56
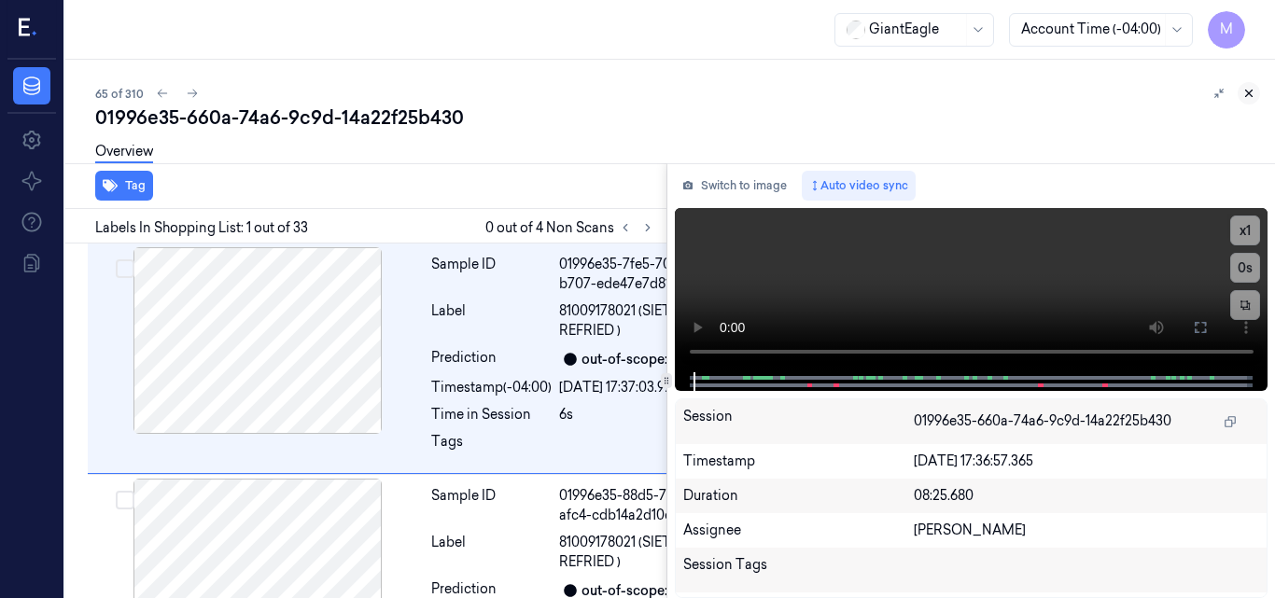
click at [1244, 90] on icon at bounding box center [1248, 93] width 13 height 13
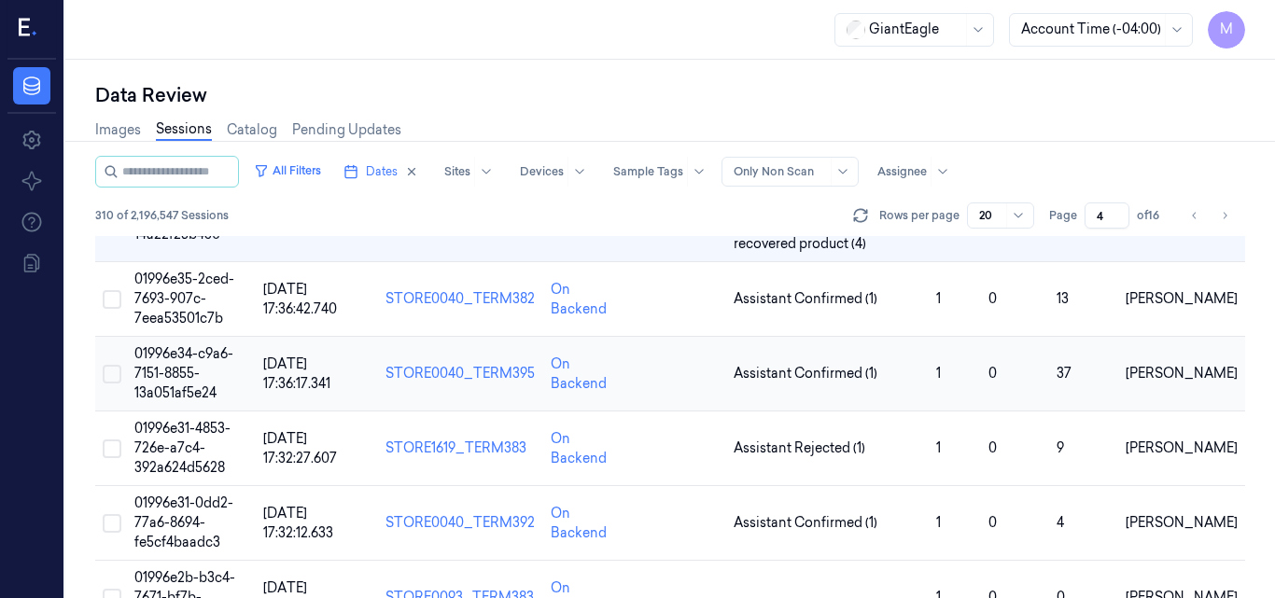
scroll to position [471, 0]
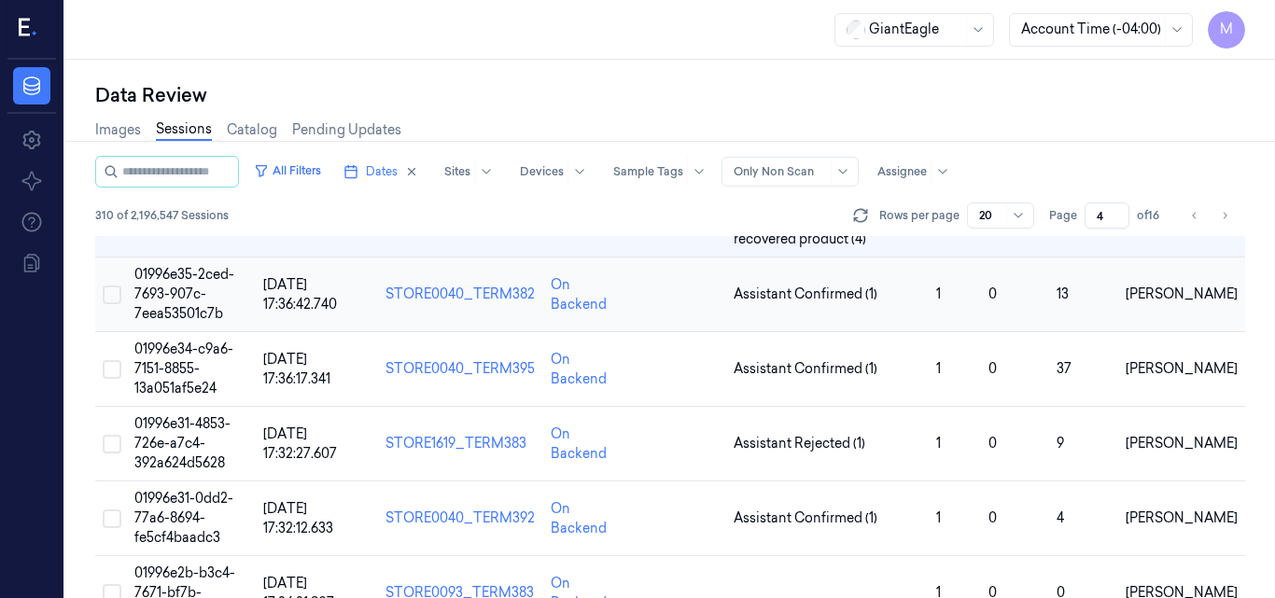
click at [155, 286] on span "01996e35-2ced-7693-907c-7eea53501c7b" at bounding box center [184, 294] width 100 height 56
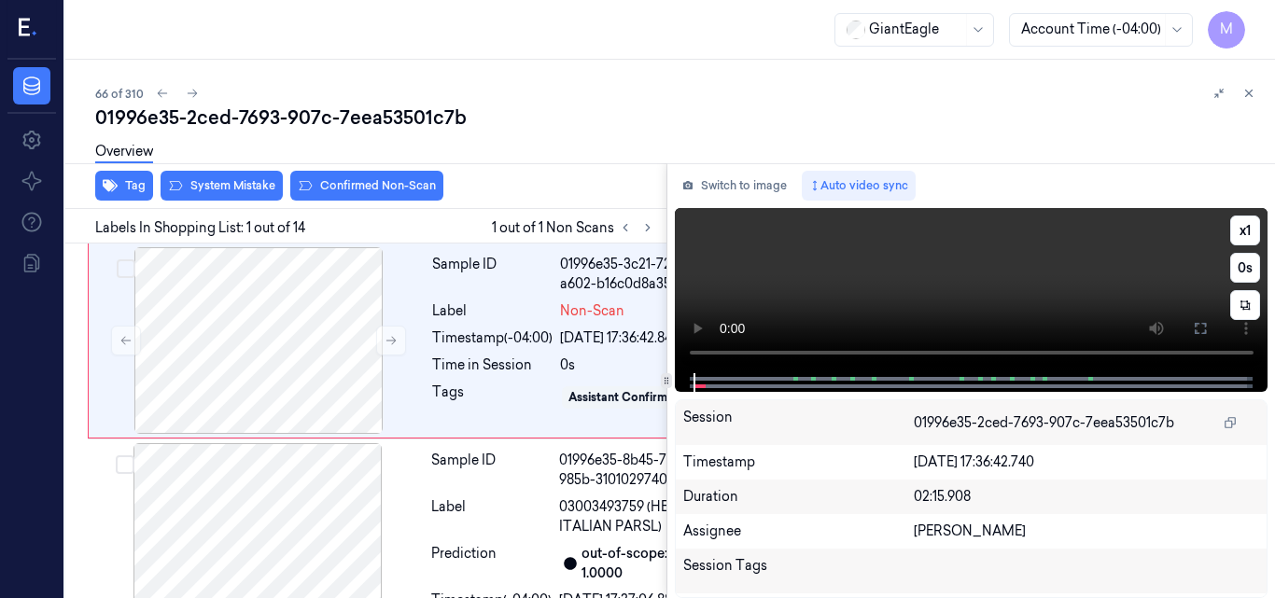
click at [1025, 299] on video at bounding box center [972, 290] width 594 height 165
click at [1197, 331] on icon at bounding box center [1200, 328] width 15 height 15
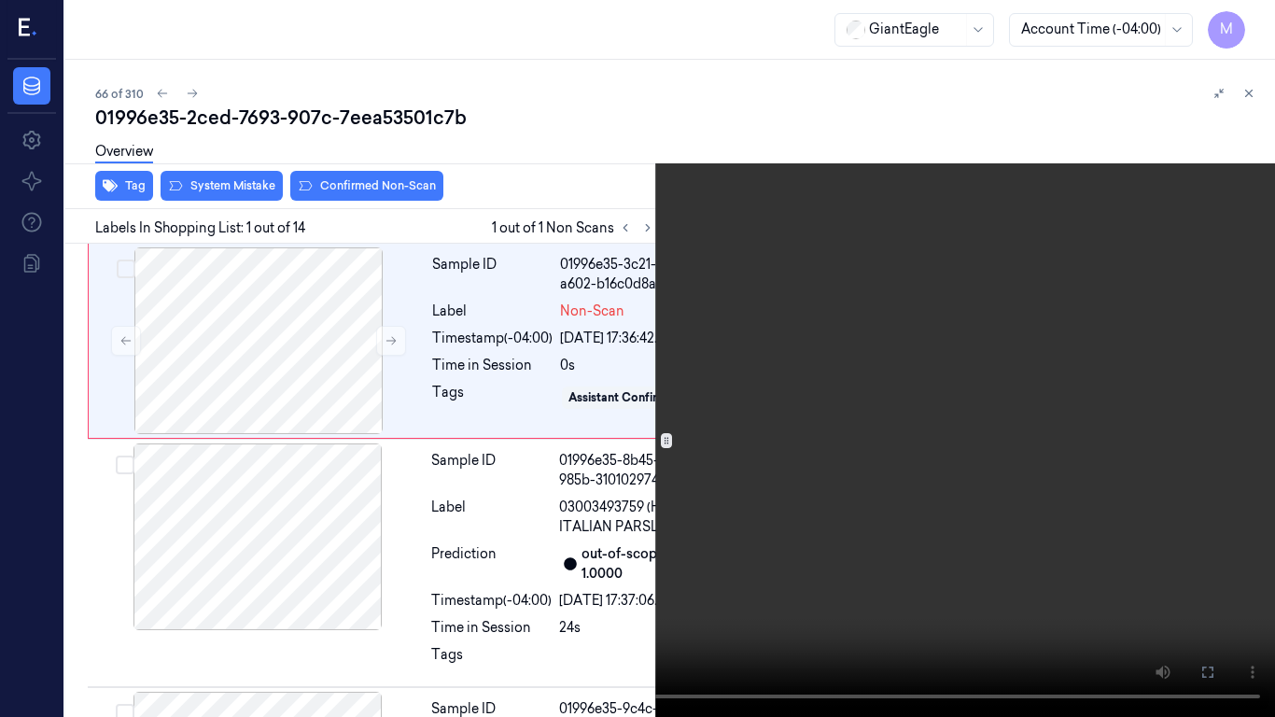
click at [760, 427] on video at bounding box center [637, 358] width 1275 height 717
click at [0, 0] on button at bounding box center [0, 0] width 0 height 0
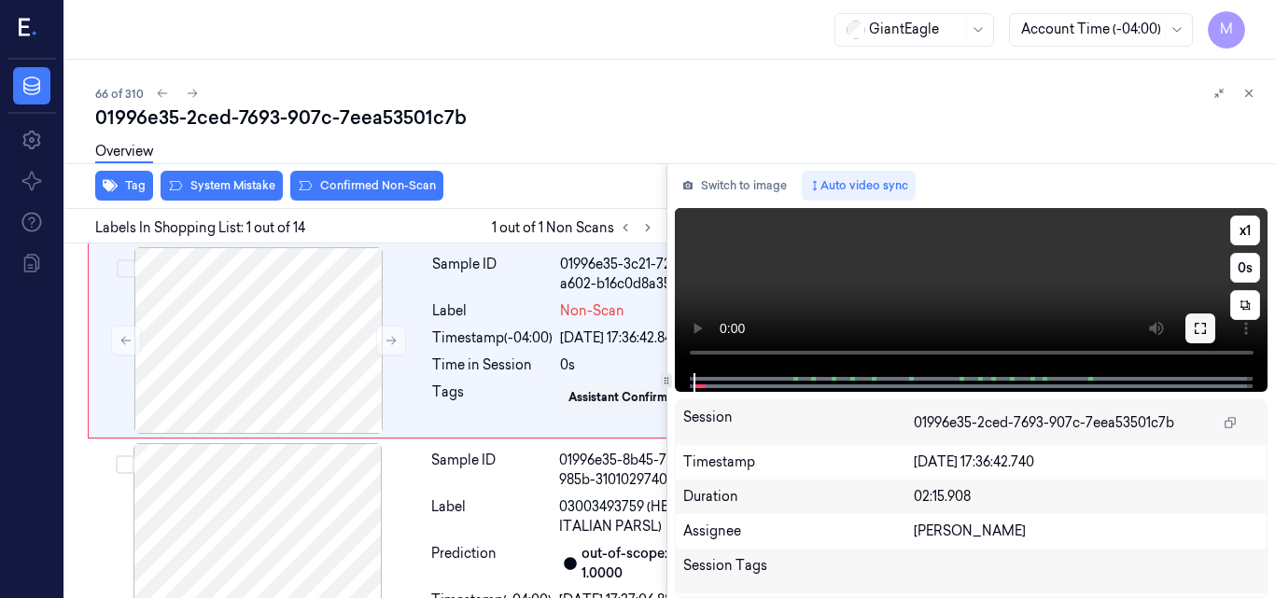
click at [1205, 334] on icon at bounding box center [1200, 328] width 11 height 11
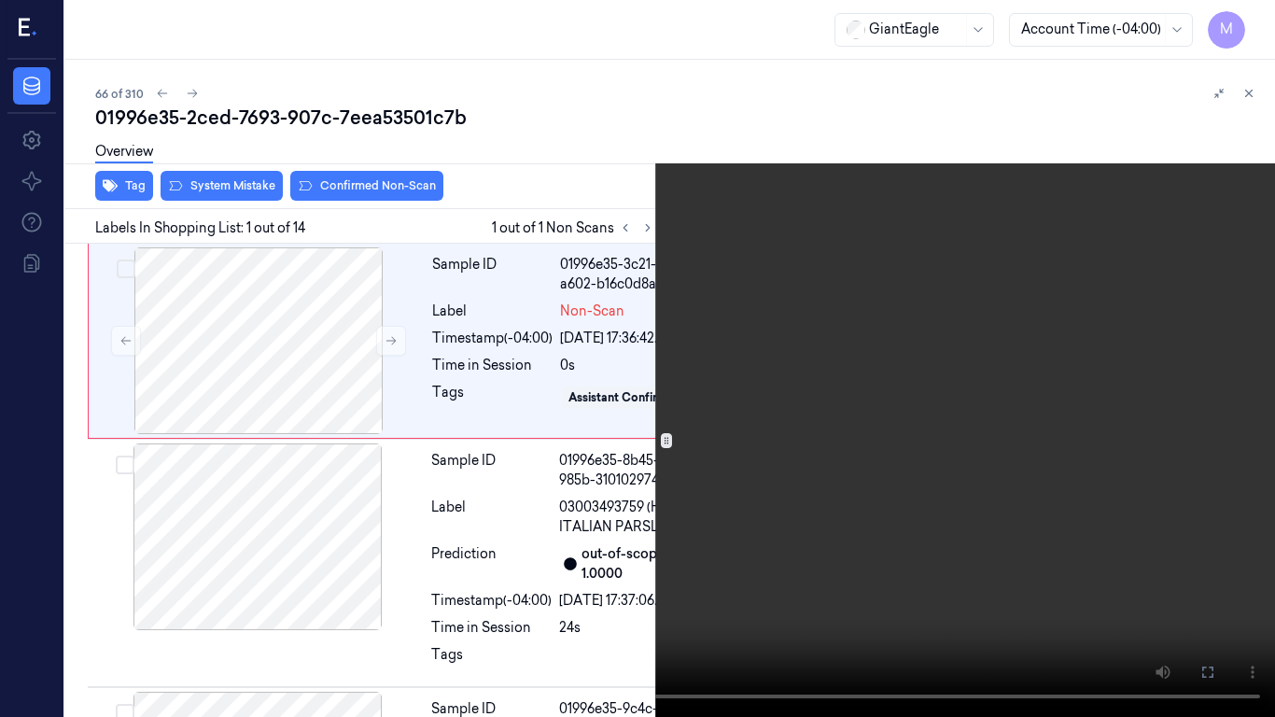
click at [577, 427] on video at bounding box center [637, 358] width 1275 height 717
click at [796, 452] on video at bounding box center [637, 358] width 1275 height 717
click at [0, 0] on icon at bounding box center [0, 0] width 0 height 0
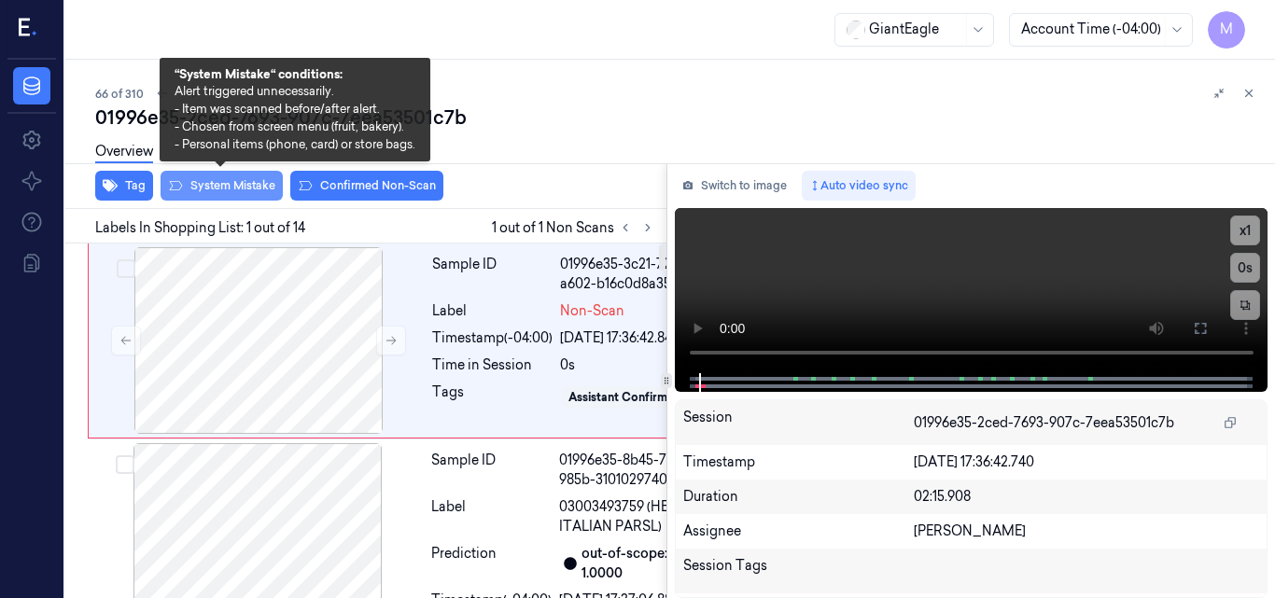
click at [231, 189] on button "System Mistake" at bounding box center [222, 186] width 122 height 30
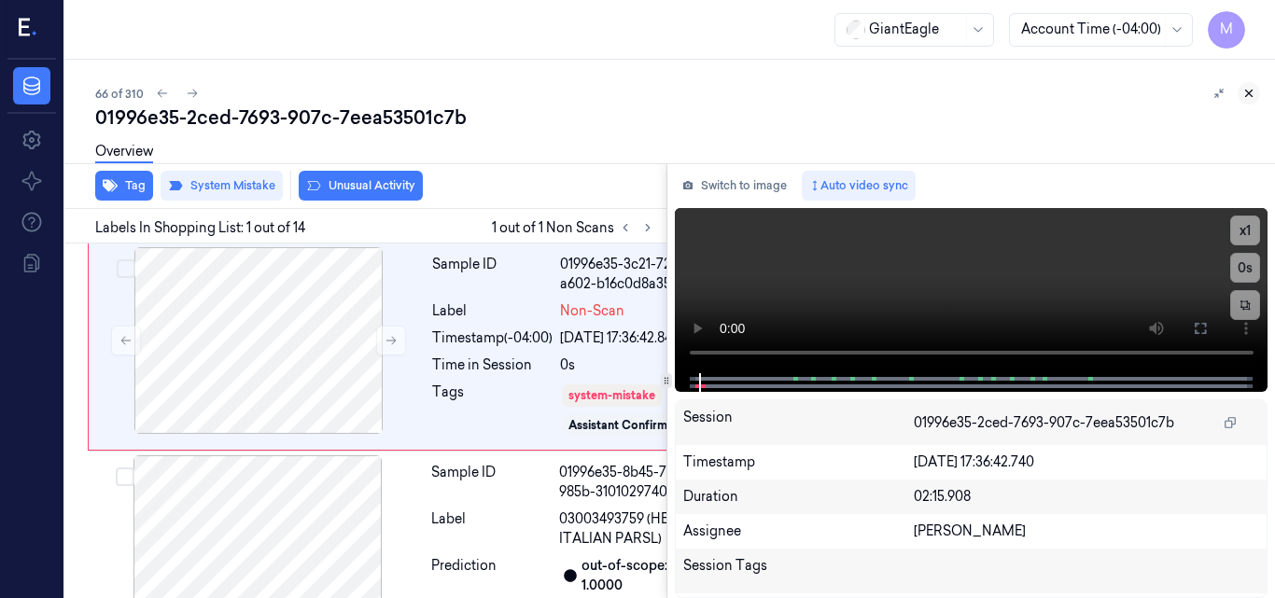
click at [1243, 90] on icon at bounding box center [1248, 93] width 13 height 13
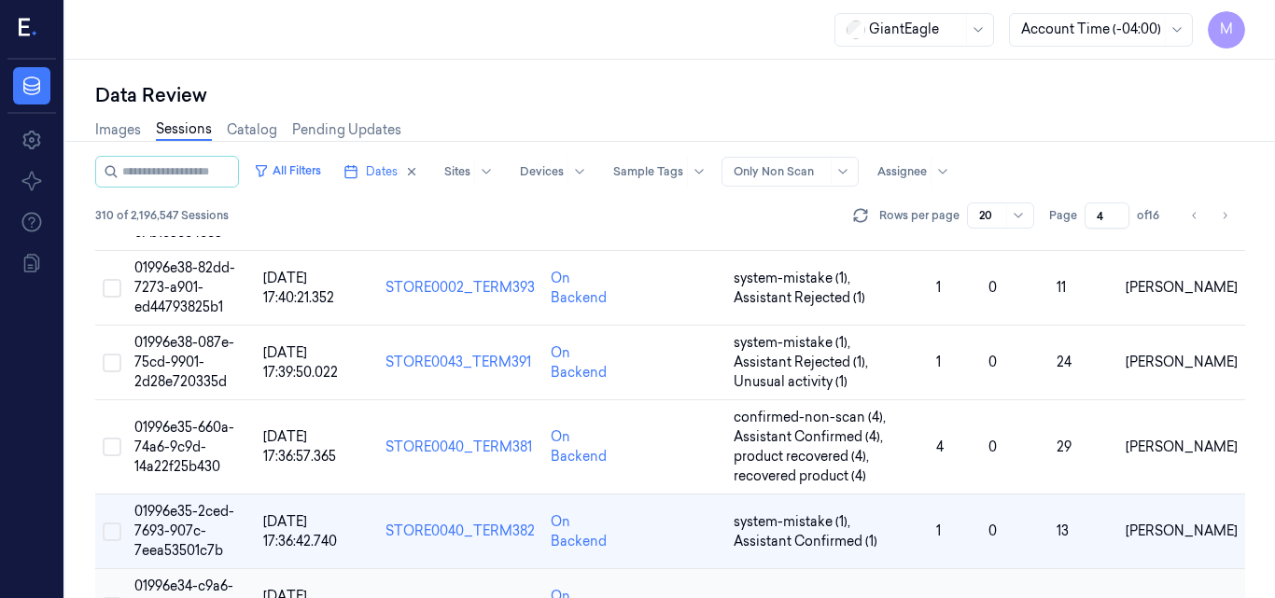
scroll to position [417, 0]
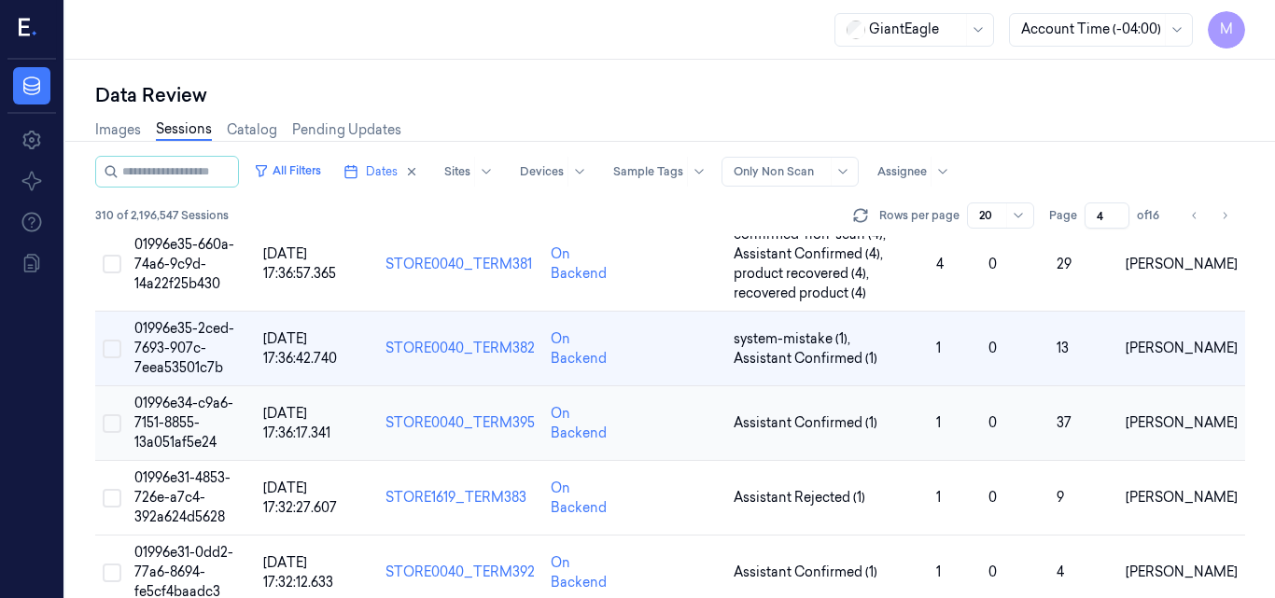
click at [171, 413] on td "01996e34-c9a6-7151-8855-13a051af5e24" at bounding box center [191, 423] width 129 height 75
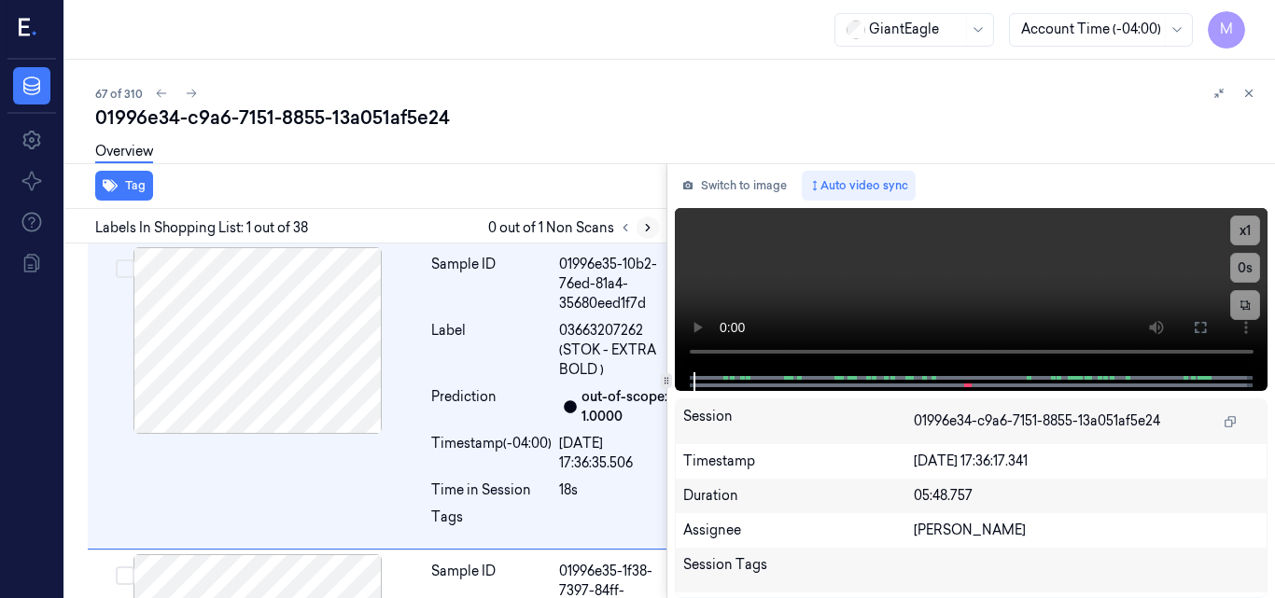
click at [642, 231] on icon at bounding box center [647, 227] width 13 height 13
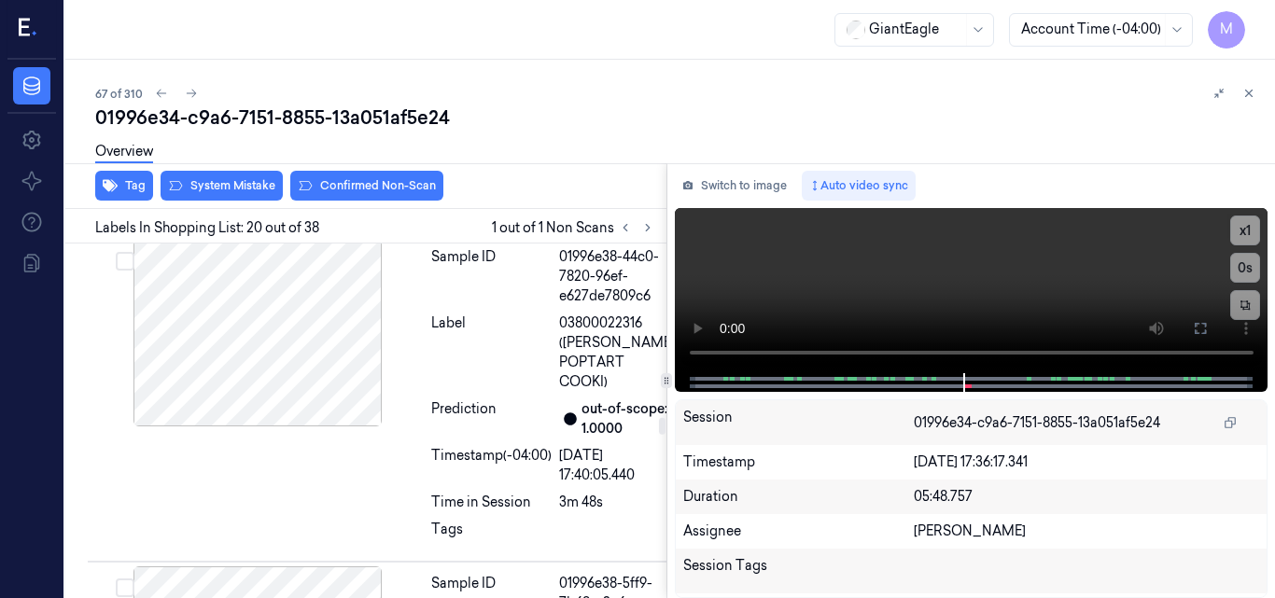
scroll to position [6578, 0]
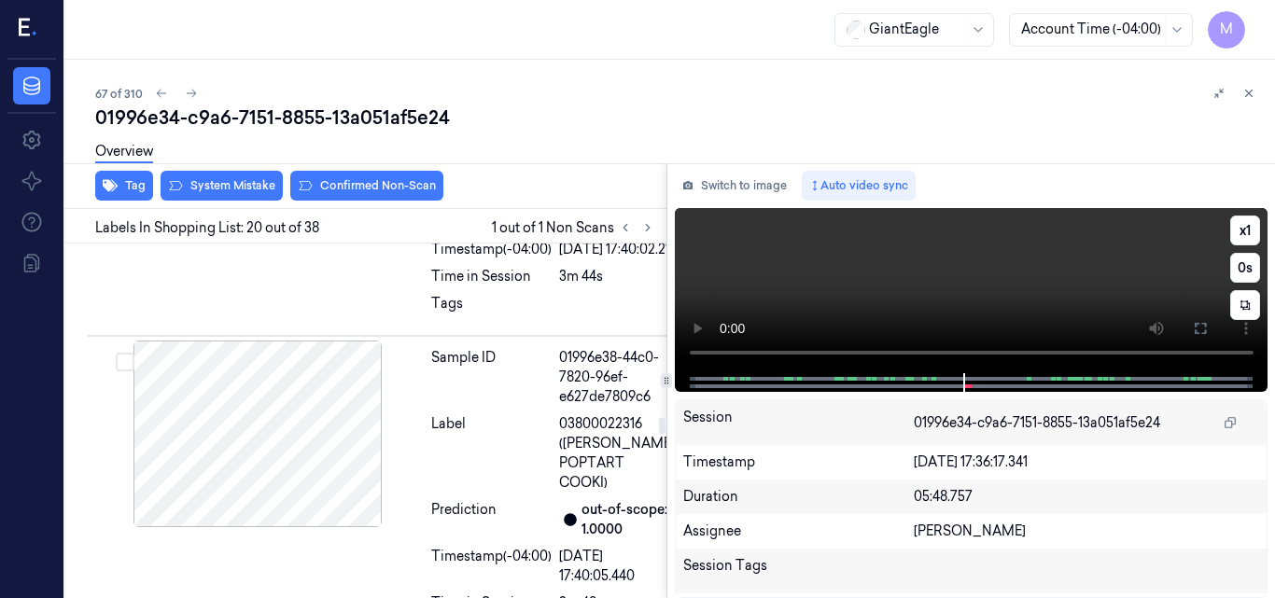
click at [972, 283] on video at bounding box center [972, 290] width 594 height 165
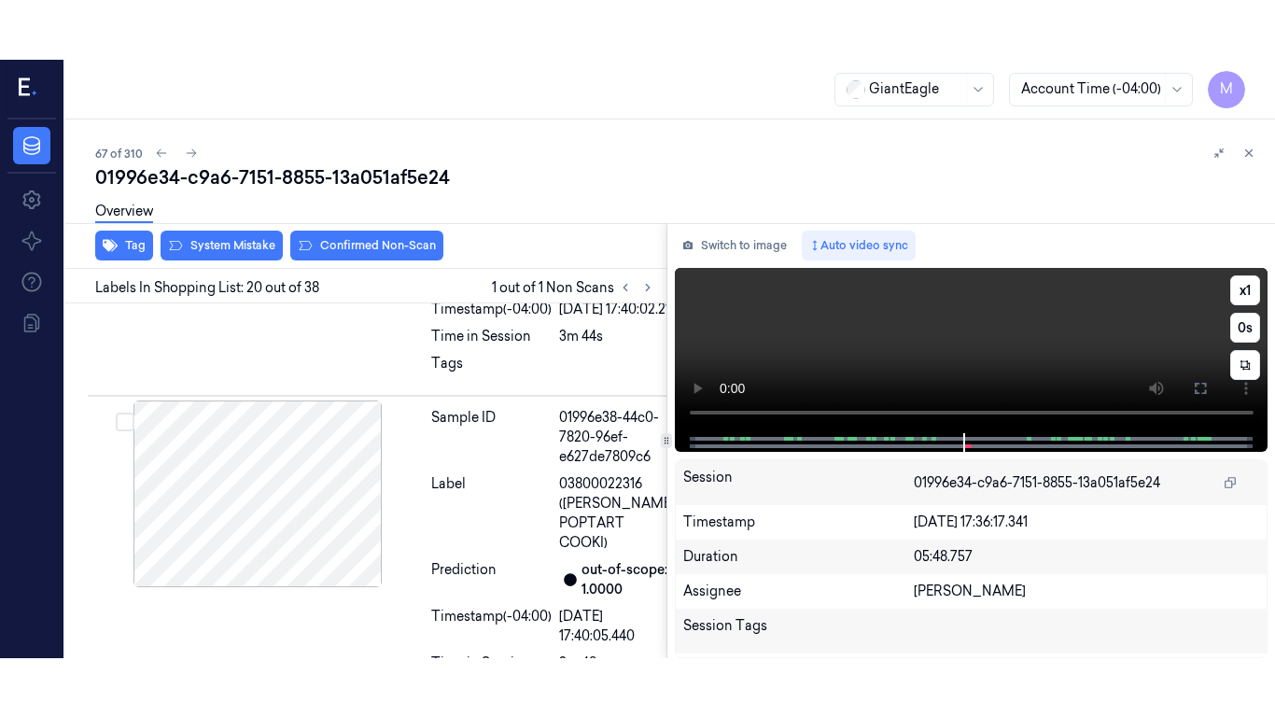
scroll to position [6581, 0]
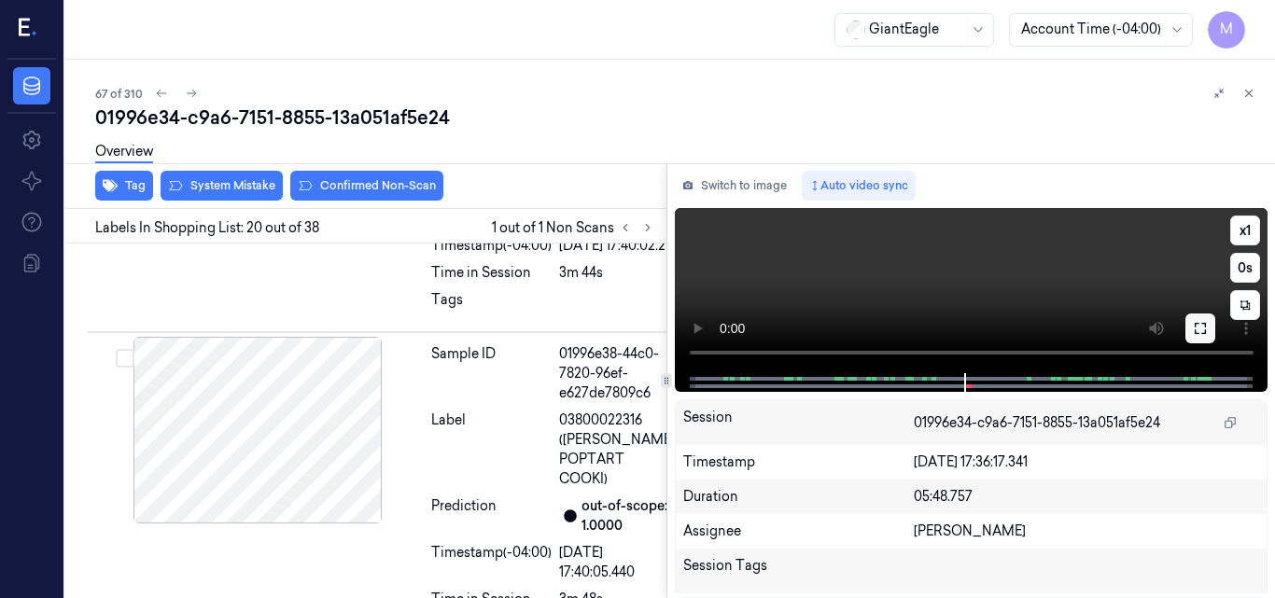
click at [1203, 325] on icon at bounding box center [1200, 328] width 15 height 15
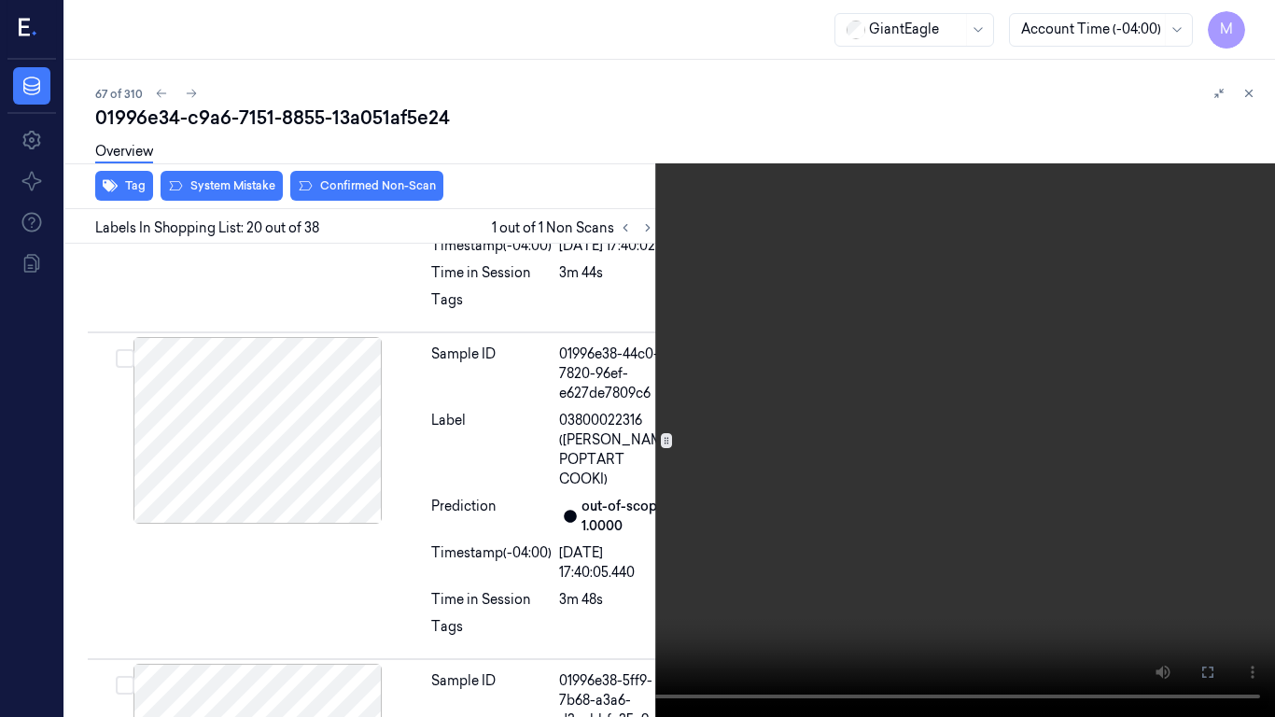
click at [802, 442] on video at bounding box center [637, 358] width 1275 height 717
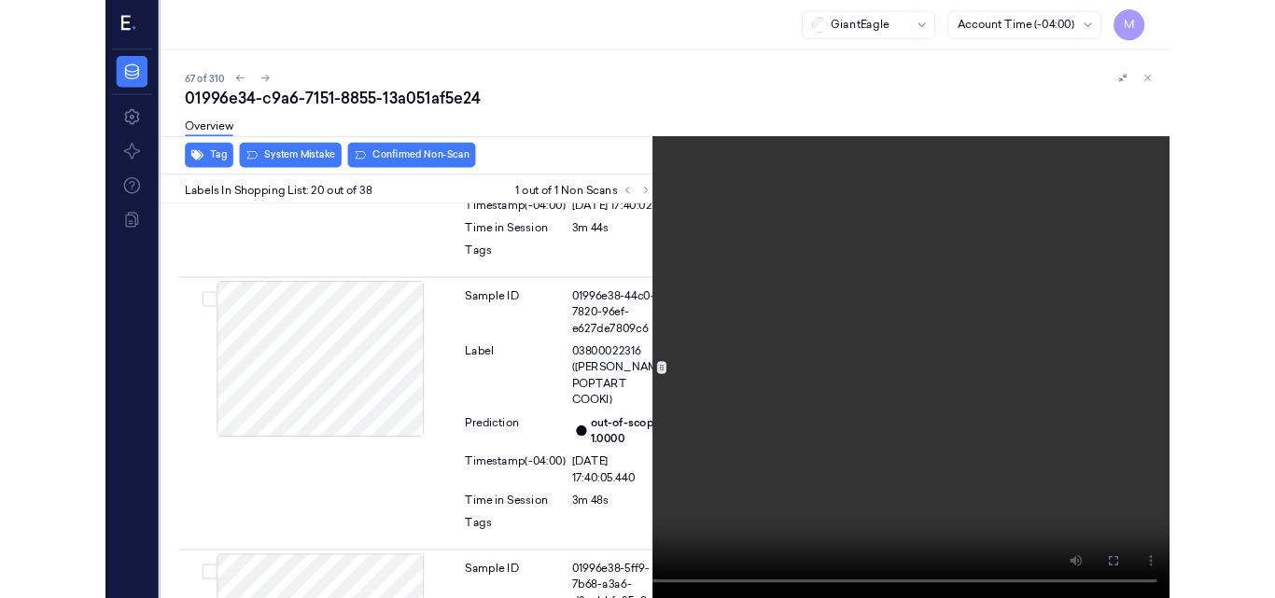
scroll to position [6522, 0]
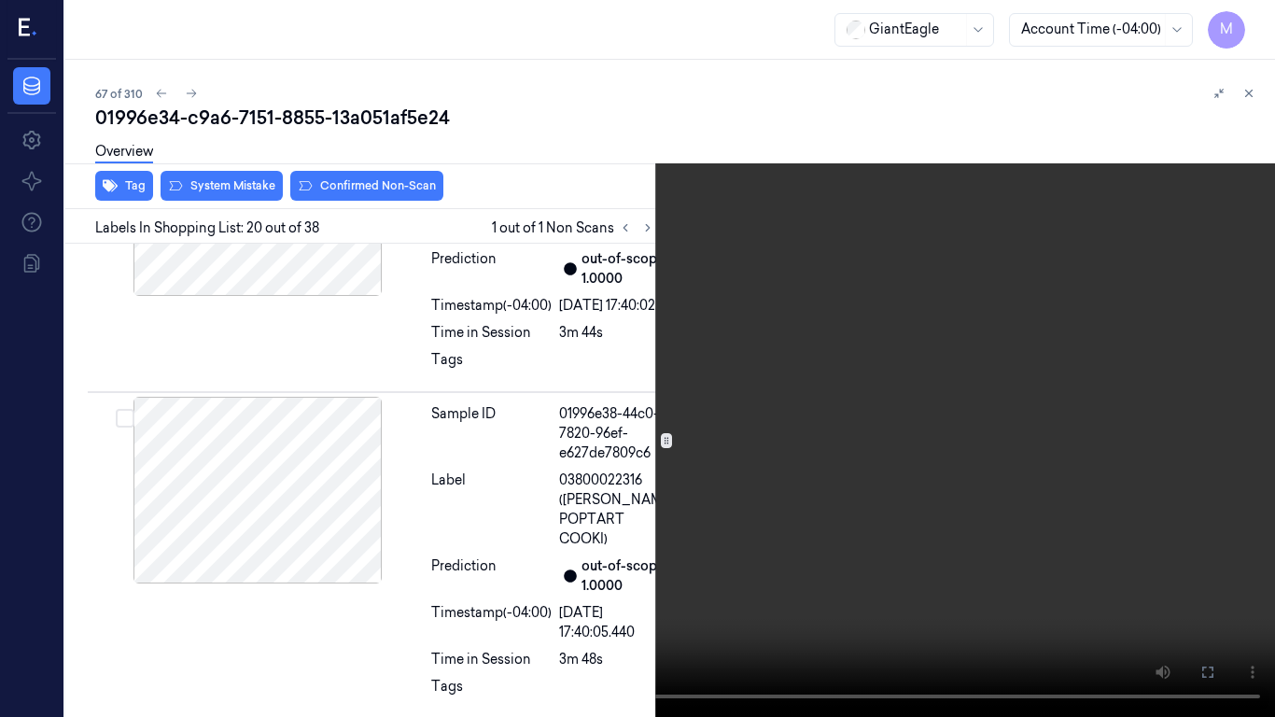
click at [796, 409] on video at bounding box center [637, 358] width 1275 height 717
click at [686, 441] on video at bounding box center [637, 358] width 1275 height 717
click at [0, 0] on icon at bounding box center [0, 0] width 0 height 0
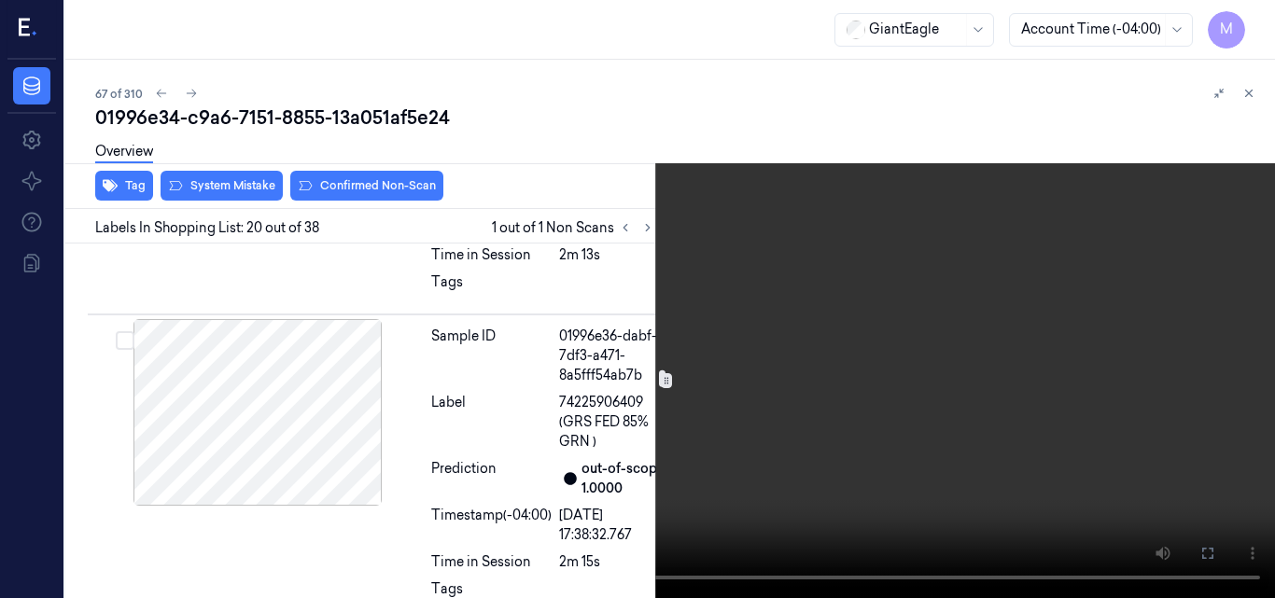
scroll to position [4655, 0]
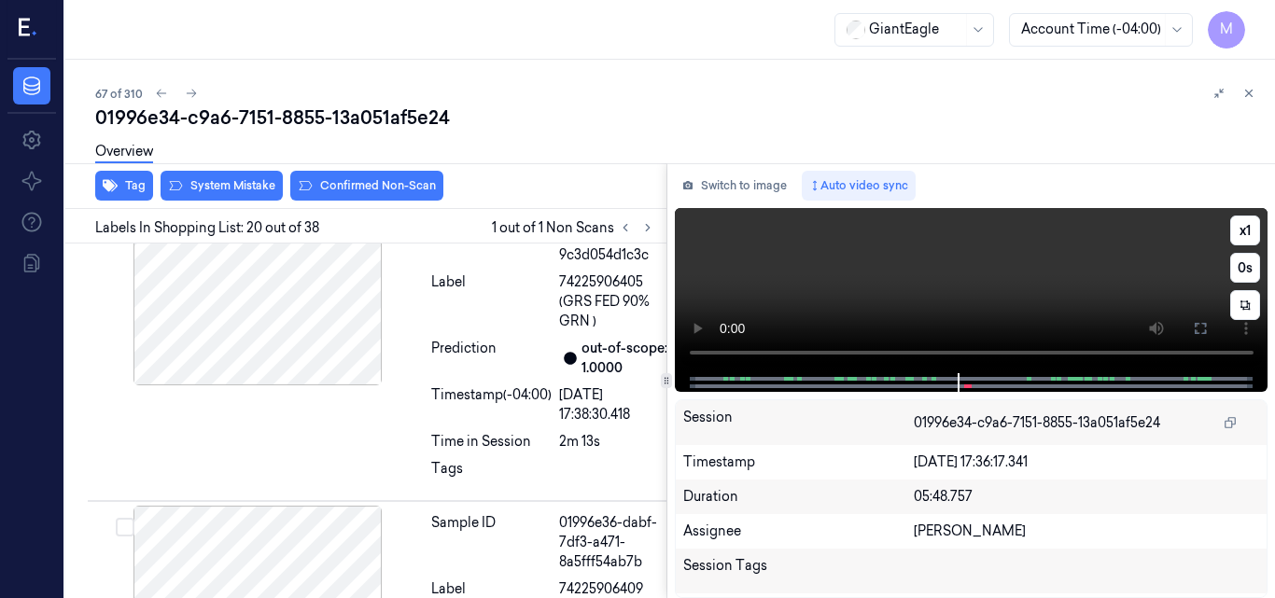
click at [949, 296] on video at bounding box center [972, 290] width 594 height 165
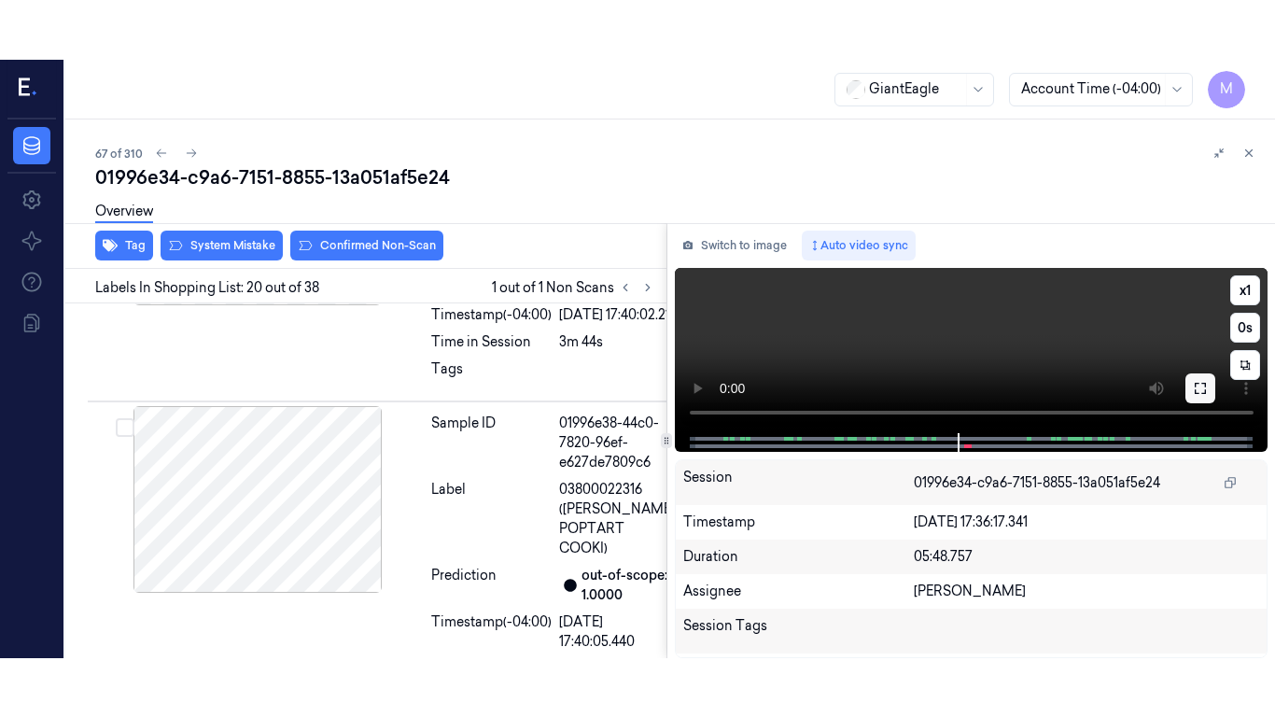
scroll to position [6581, 0]
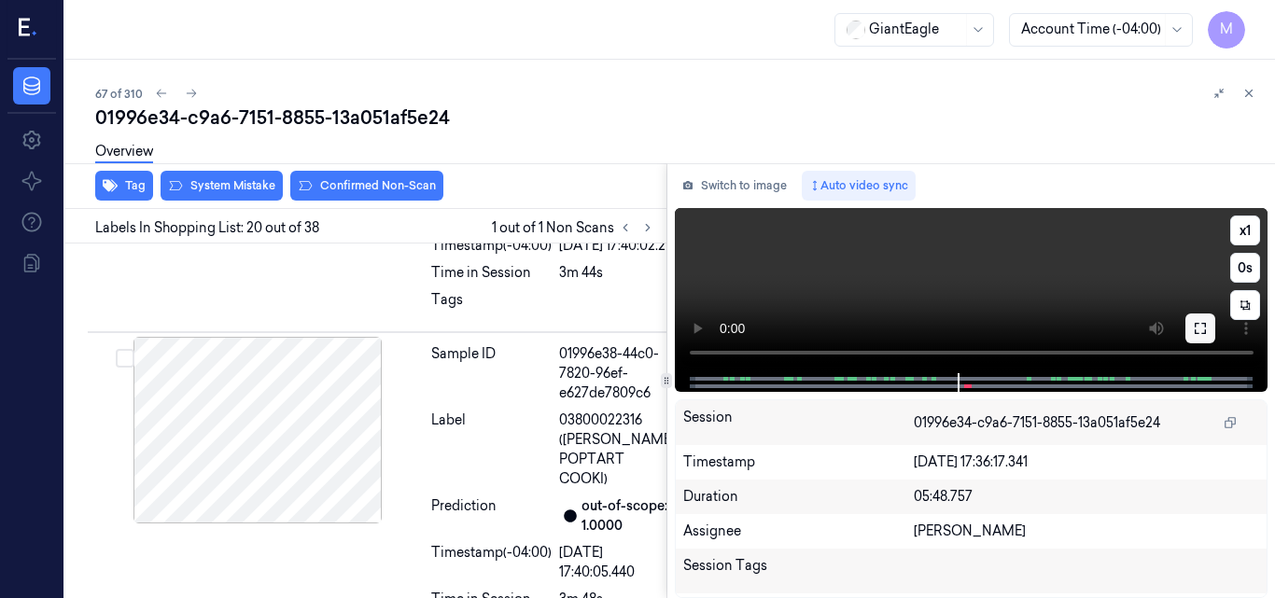
click at [1200, 331] on icon at bounding box center [1200, 328] width 15 height 15
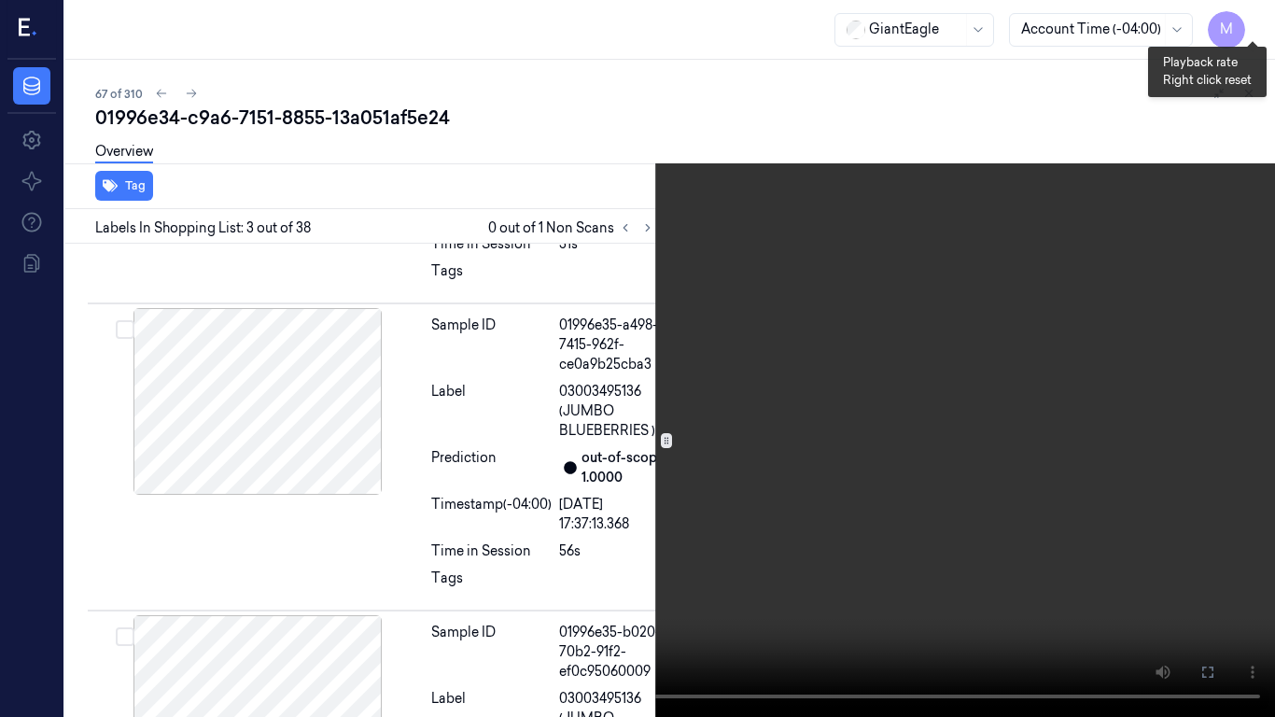
click at [1260, 14] on button "x 1" at bounding box center [1253, 22] width 30 height 30
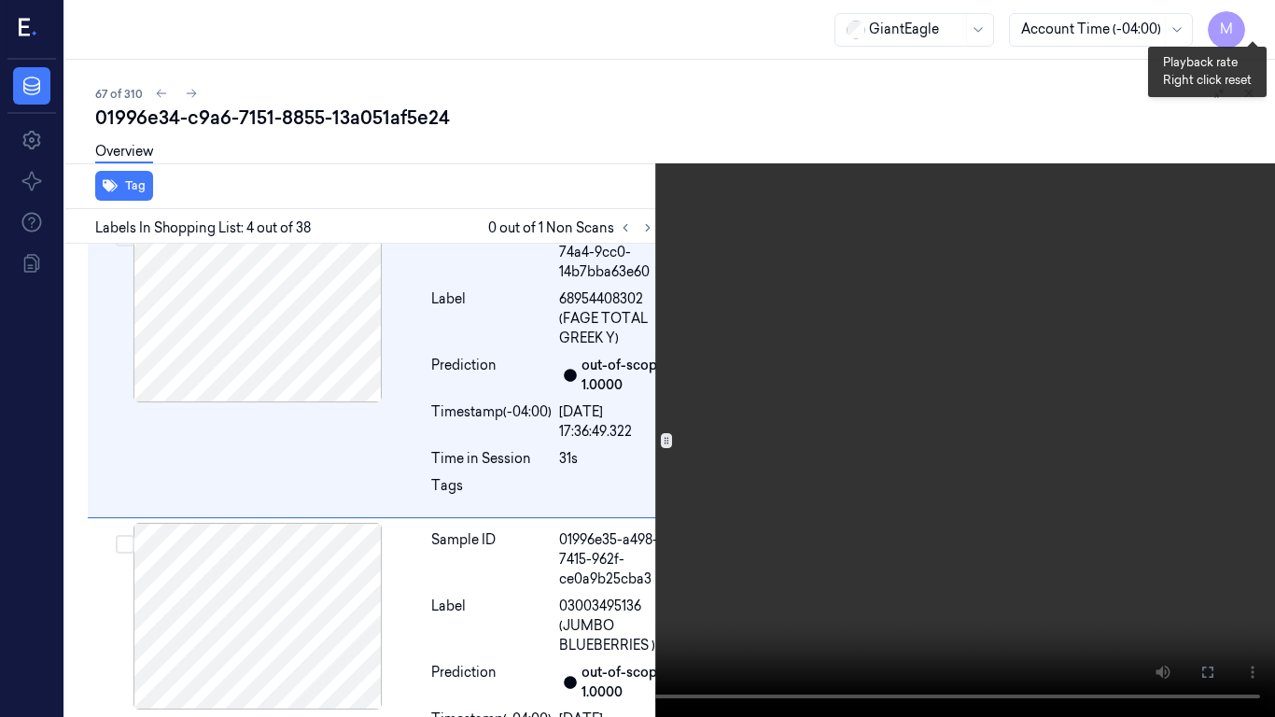
scroll to position [955, 0]
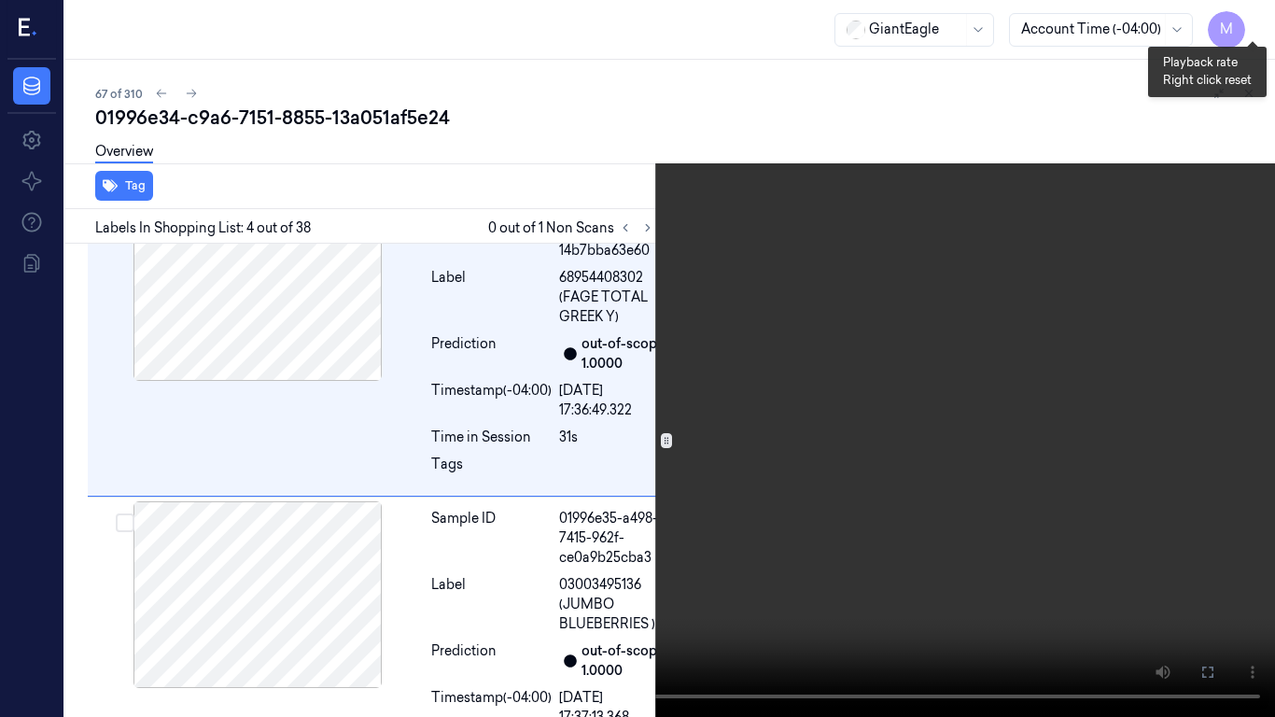
click at [1260, 14] on button "x 2" at bounding box center [1253, 22] width 30 height 30
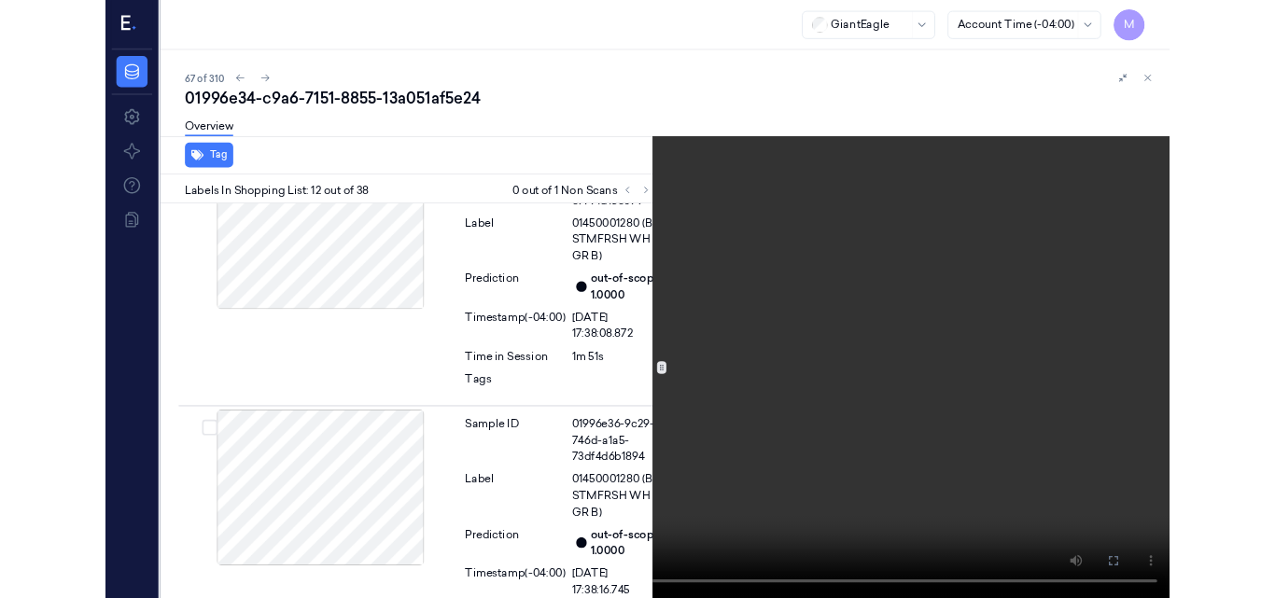
scroll to position [3764, 0]
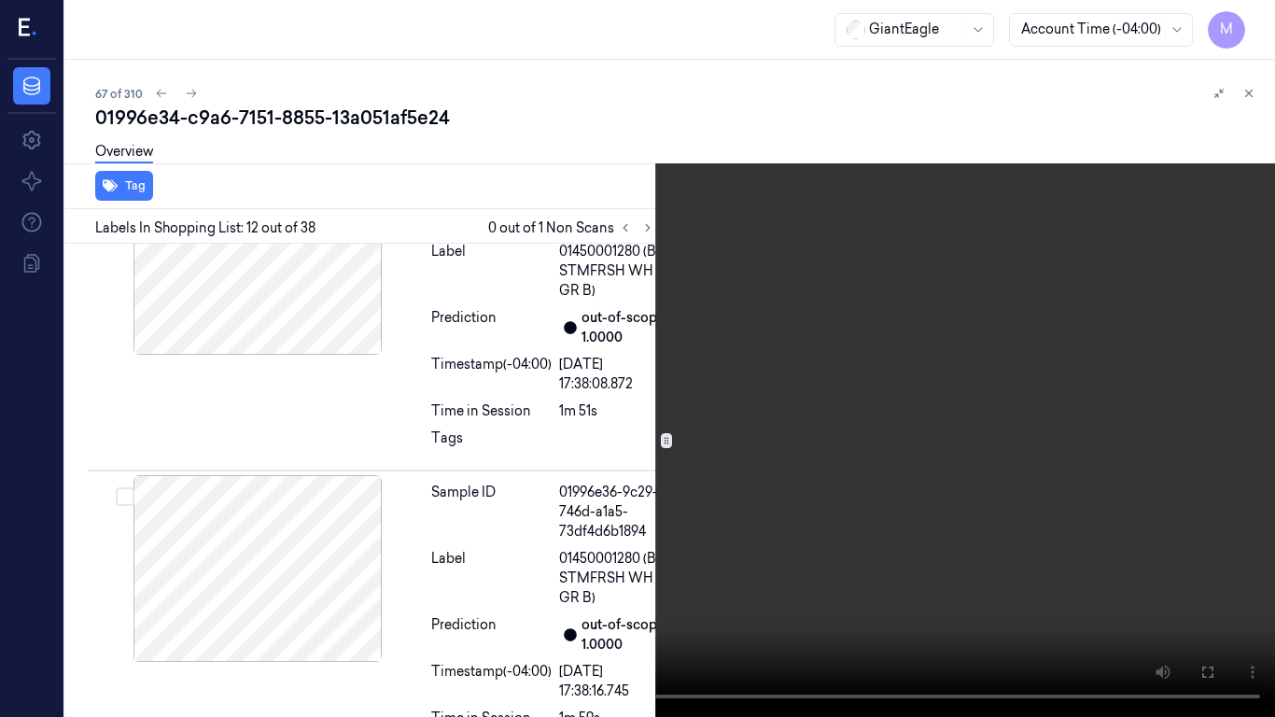
click at [827, 228] on video at bounding box center [637, 358] width 1275 height 717
click at [0, 0] on icon at bounding box center [0, 0] width 0 height 0
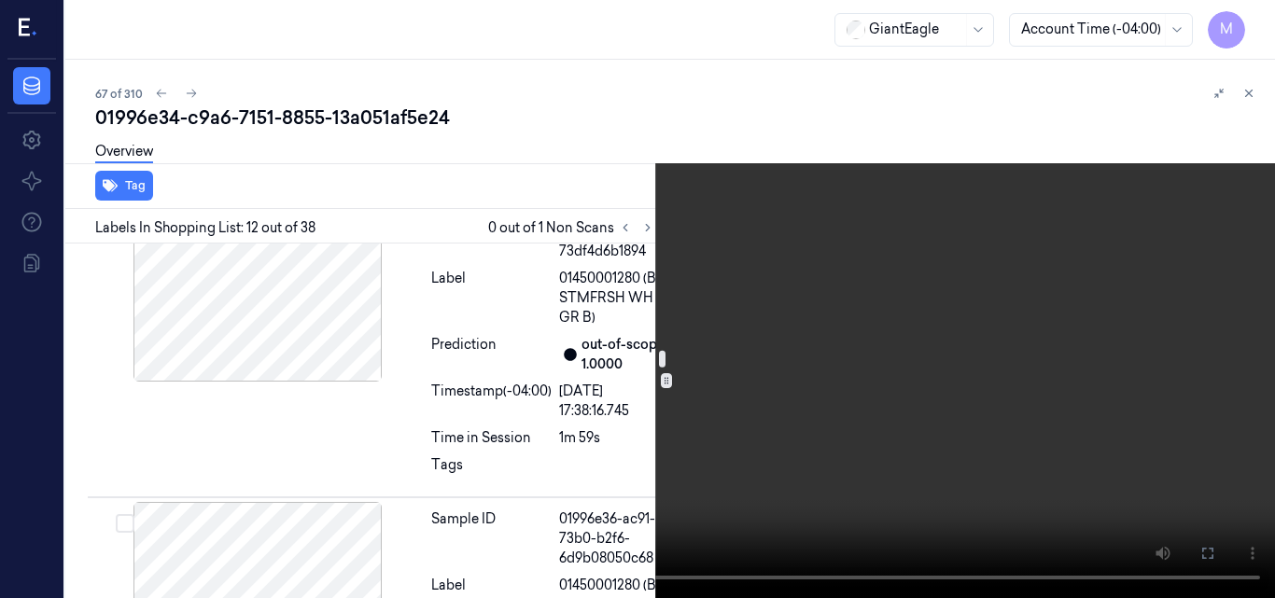
scroll to position [3858, 0]
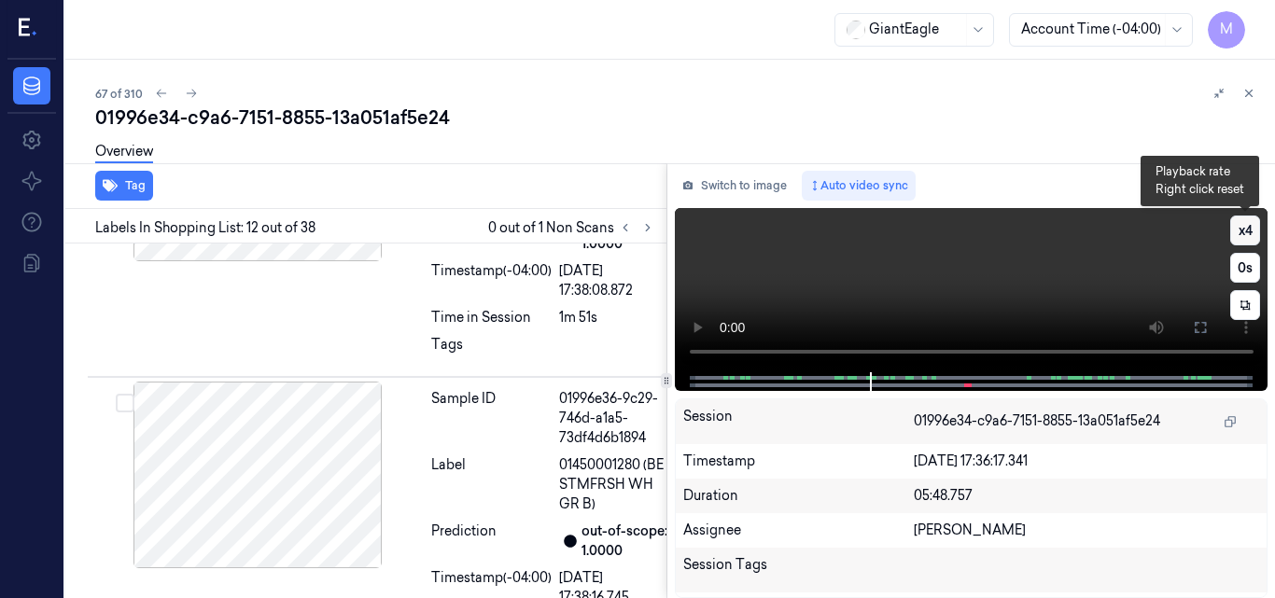
click at [1241, 229] on button "x 4" at bounding box center [1245, 231] width 30 height 30
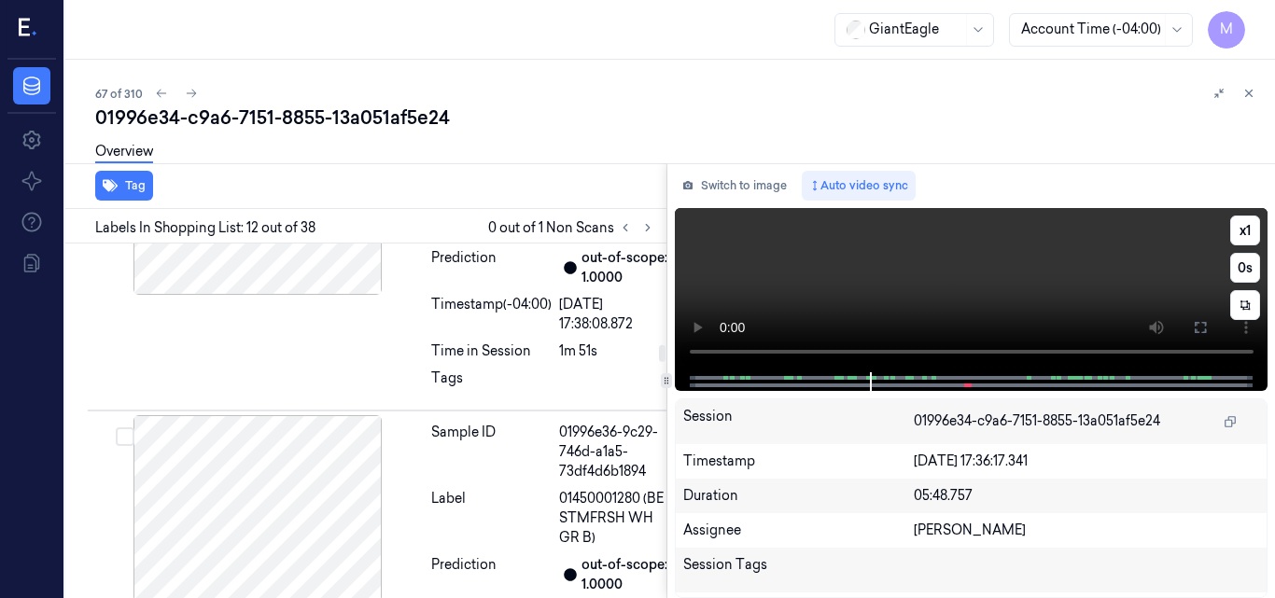
click at [863, 291] on video at bounding box center [972, 290] width 594 height 164
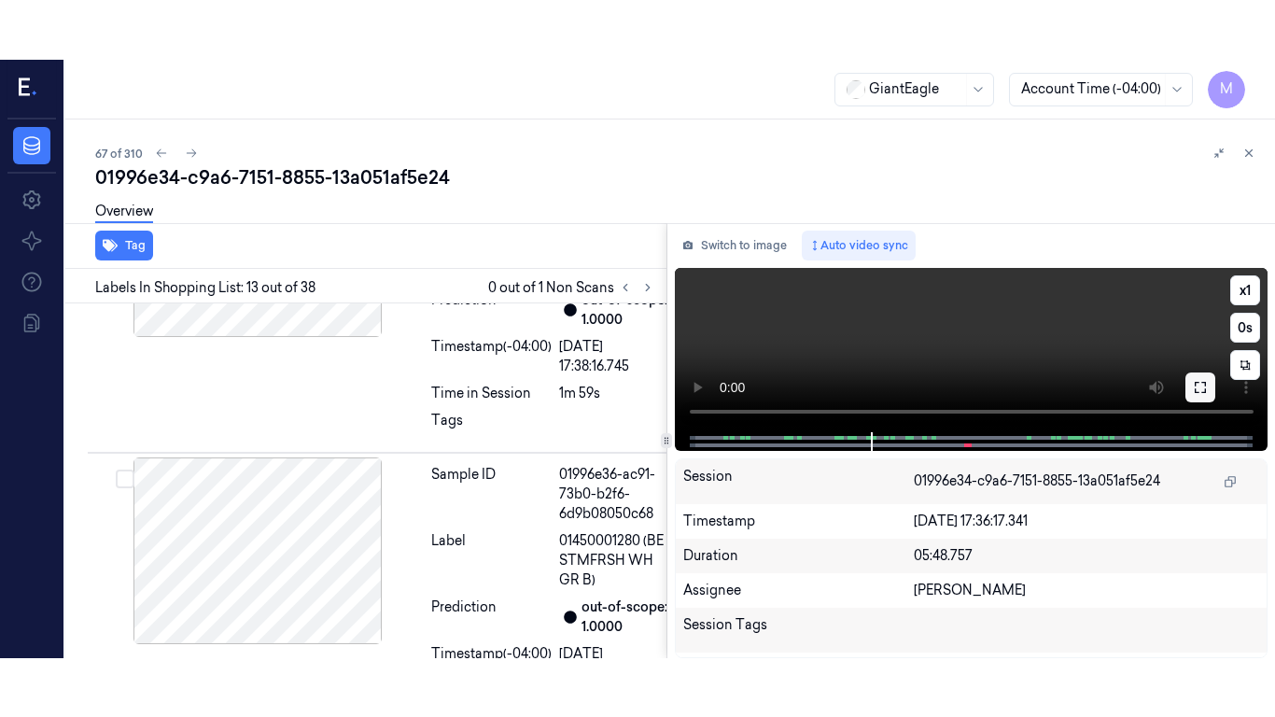
scroll to position [4170, 0]
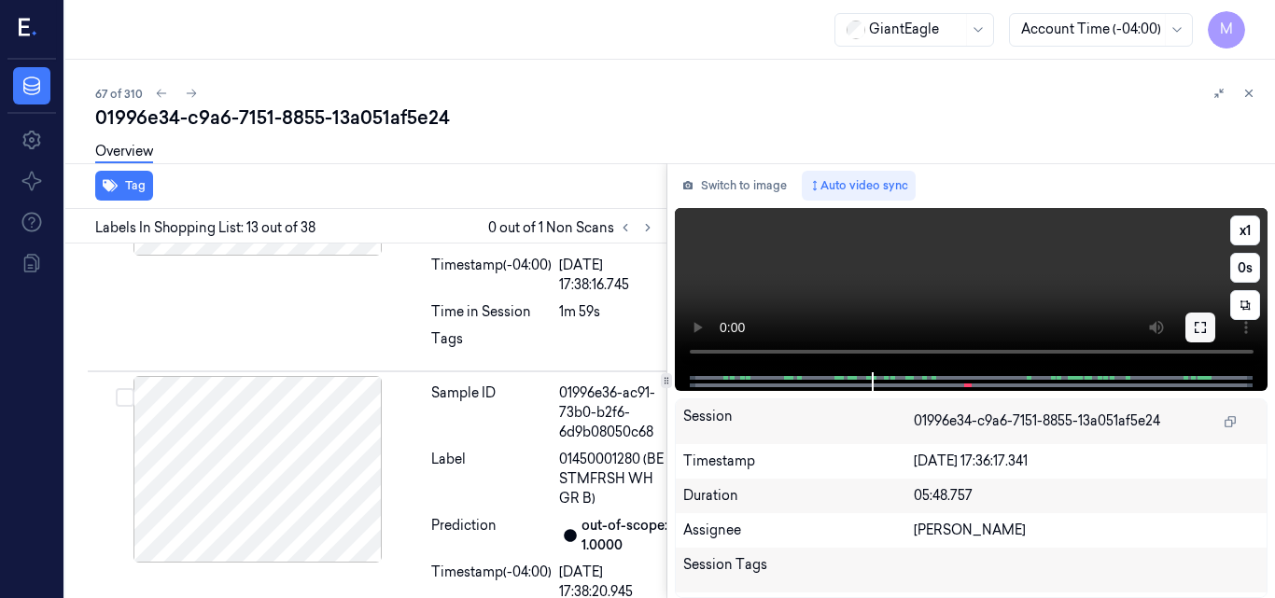
click at [1194, 335] on button at bounding box center [1200, 328] width 30 height 30
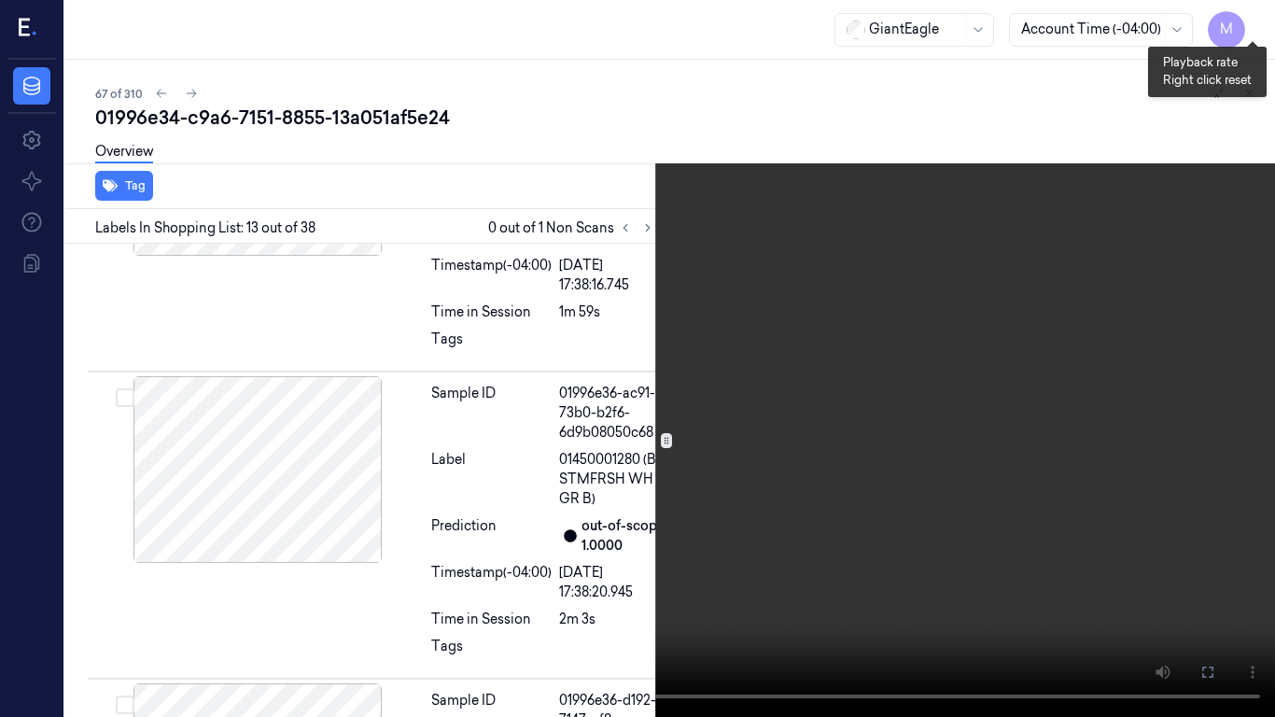
click at [1251, 16] on button "x 1" at bounding box center [1253, 22] width 30 height 30
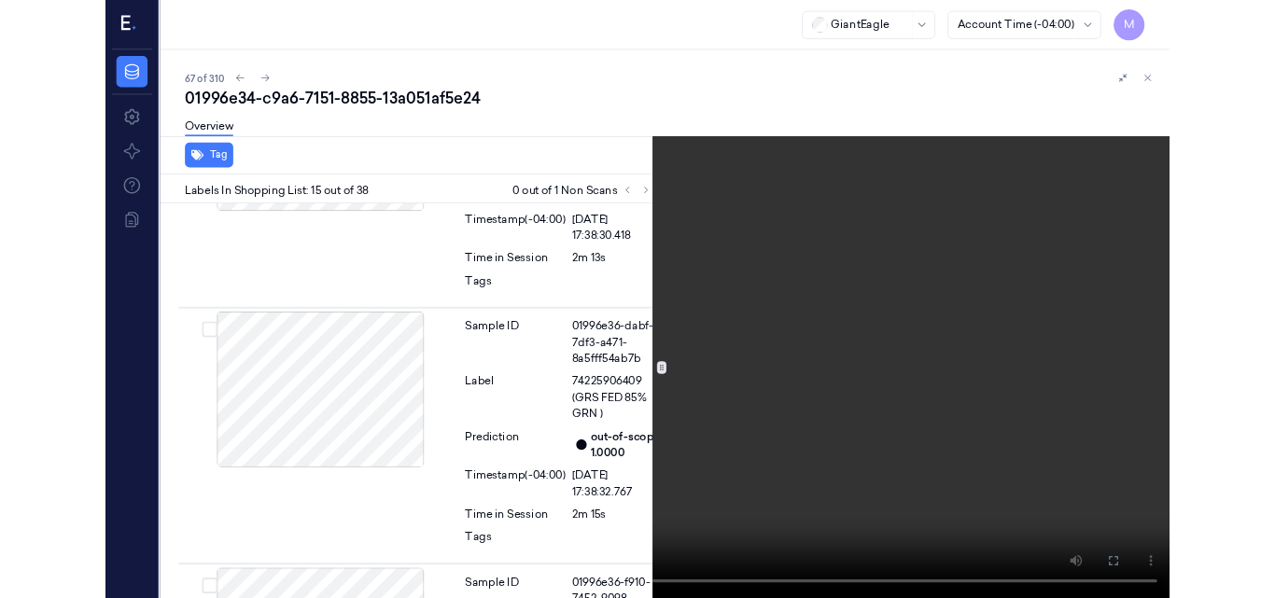
scroll to position [4803, 0]
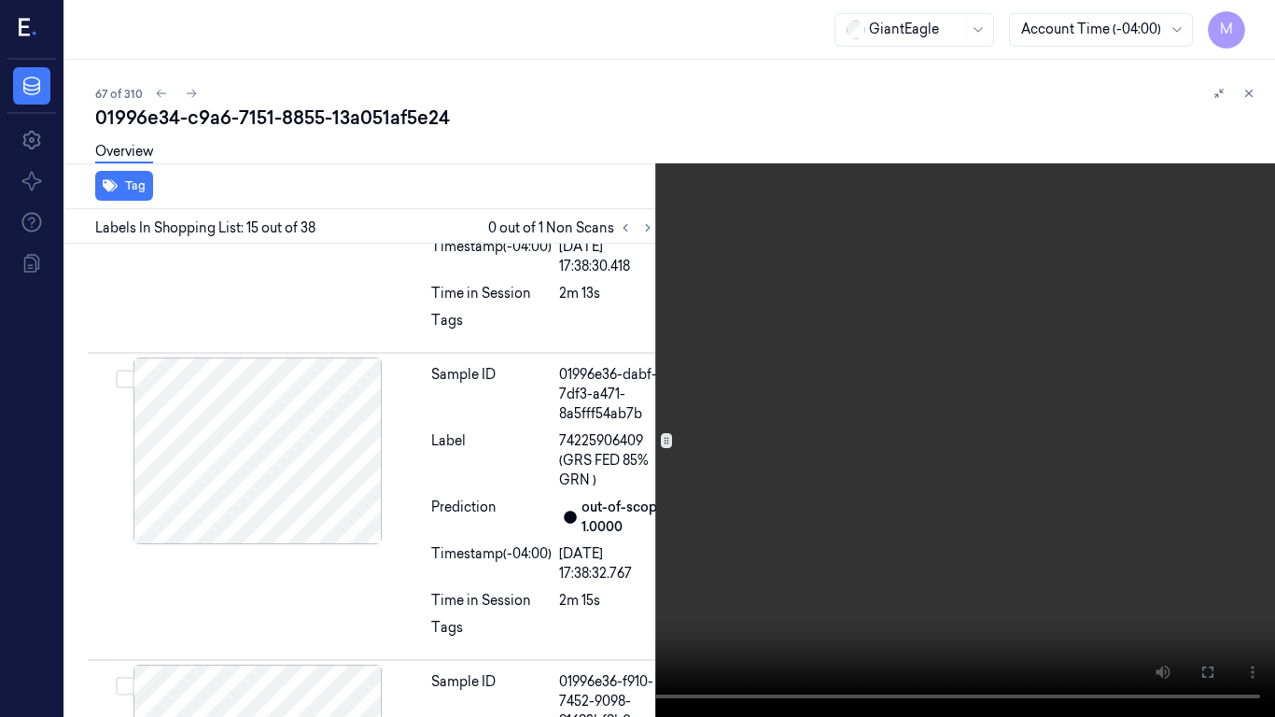
click at [836, 365] on video at bounding box center [637, 358] width 1275 height 717
click at [0, 0] on icon at bounding box center [0, 0] width 0 height 0
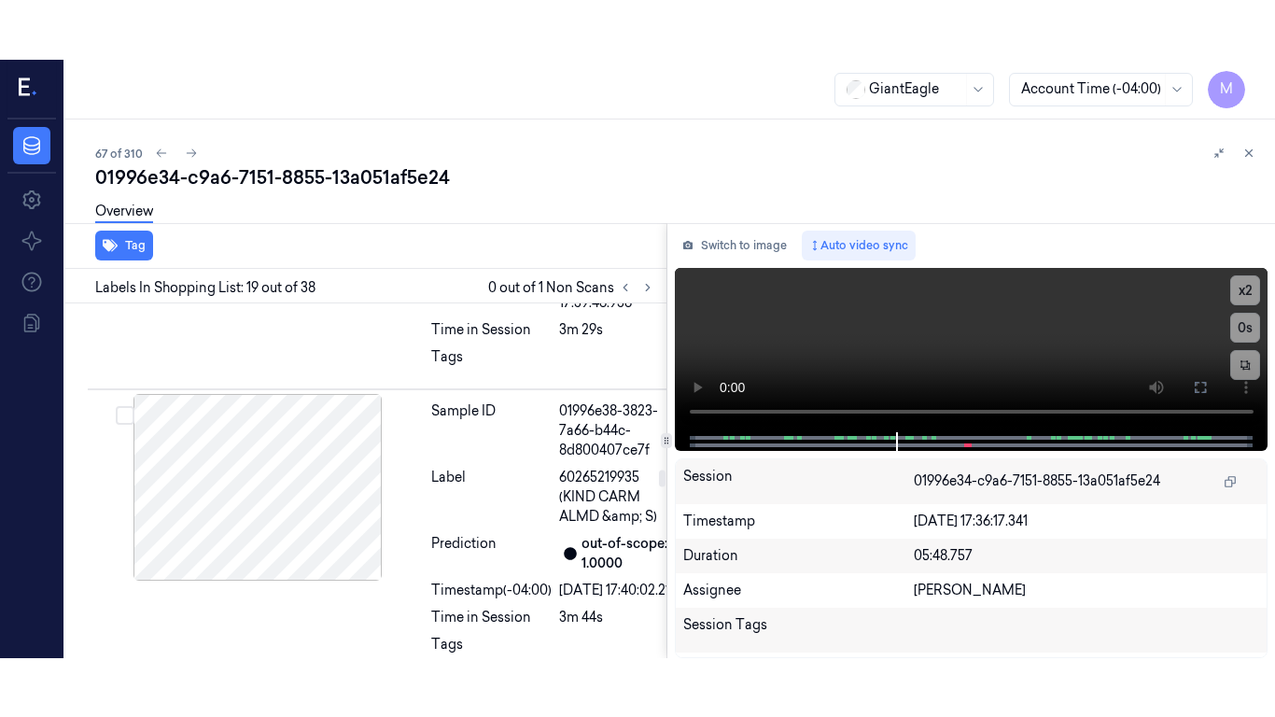
scroll to position [6268, 0]
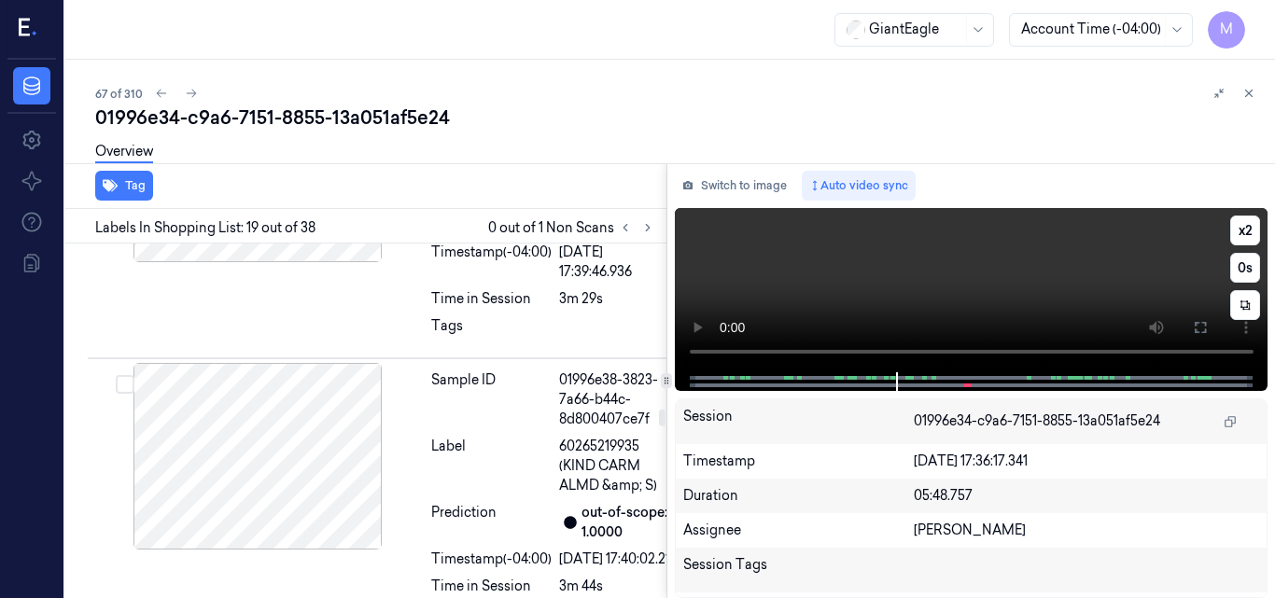
click at [947, 280] on video at bounding box center [972, 290] width 594 height 164
click at [1204, 330] on icon at bounding box center [1200, 327] width 15 height 15
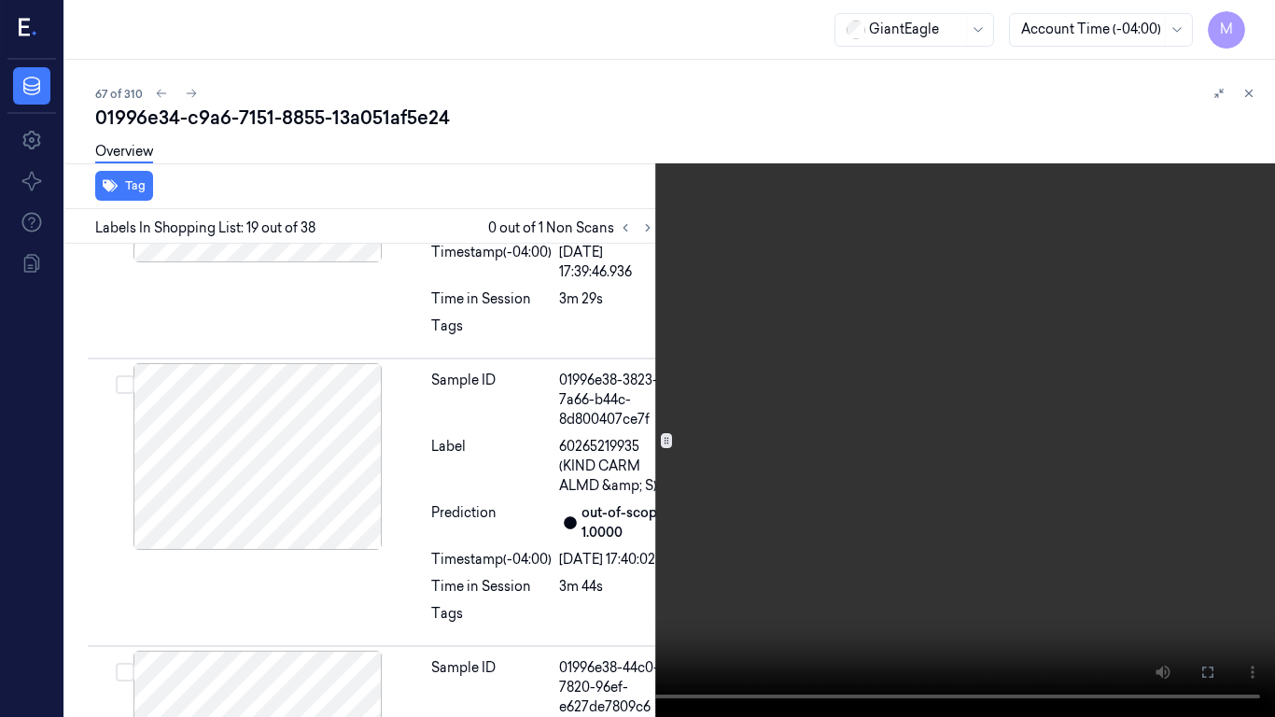
click at [757, 413] on video at bounding box center [637, 358] width 1275 height 717
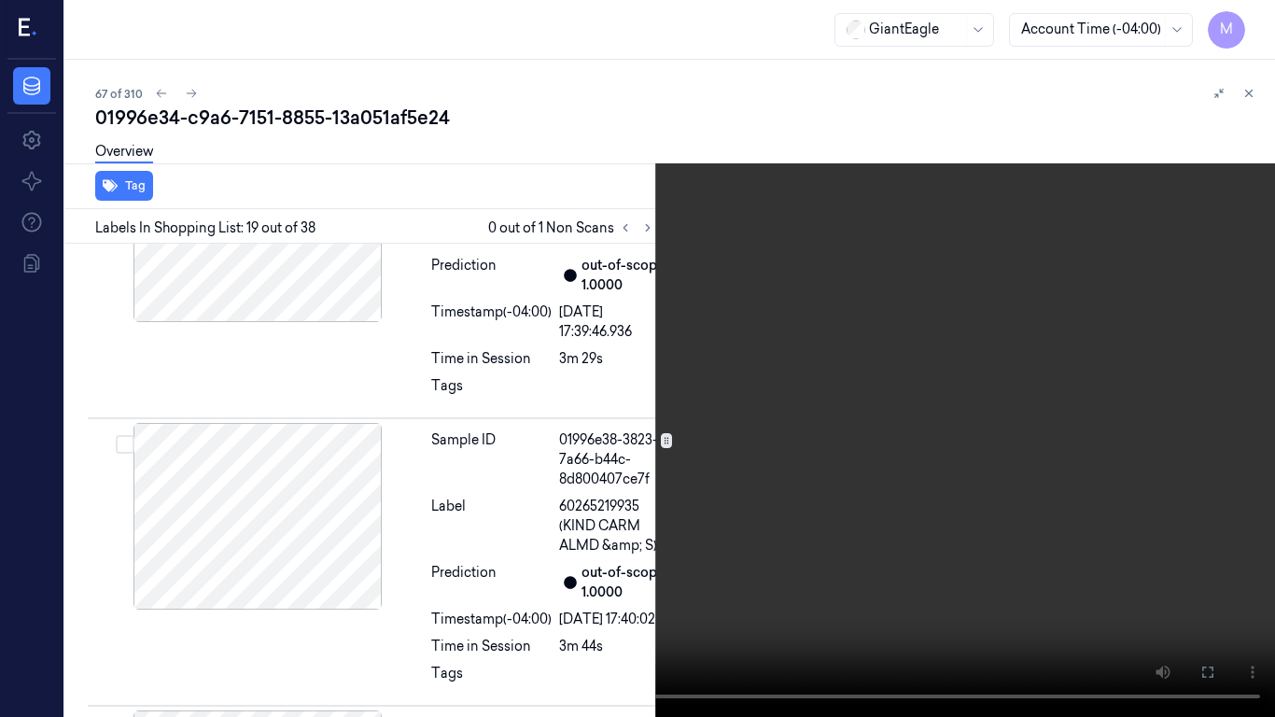
click at [833, 414] on video at bounding box center [637, 358] width 1275 height 717
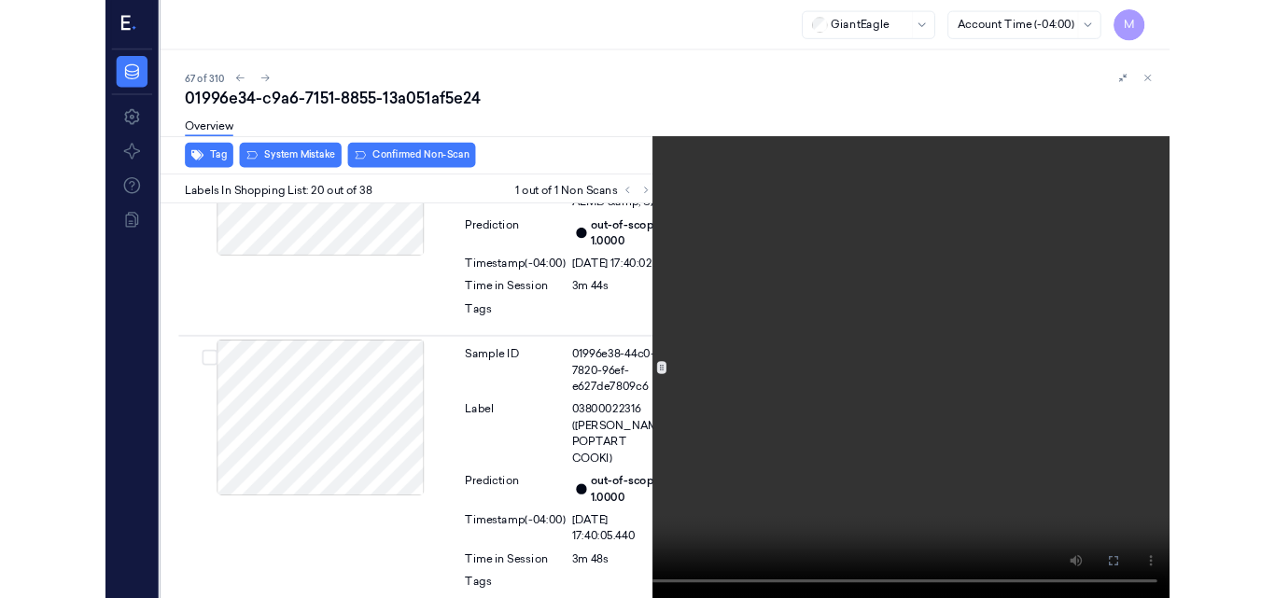
scroll to position [6522, 0]
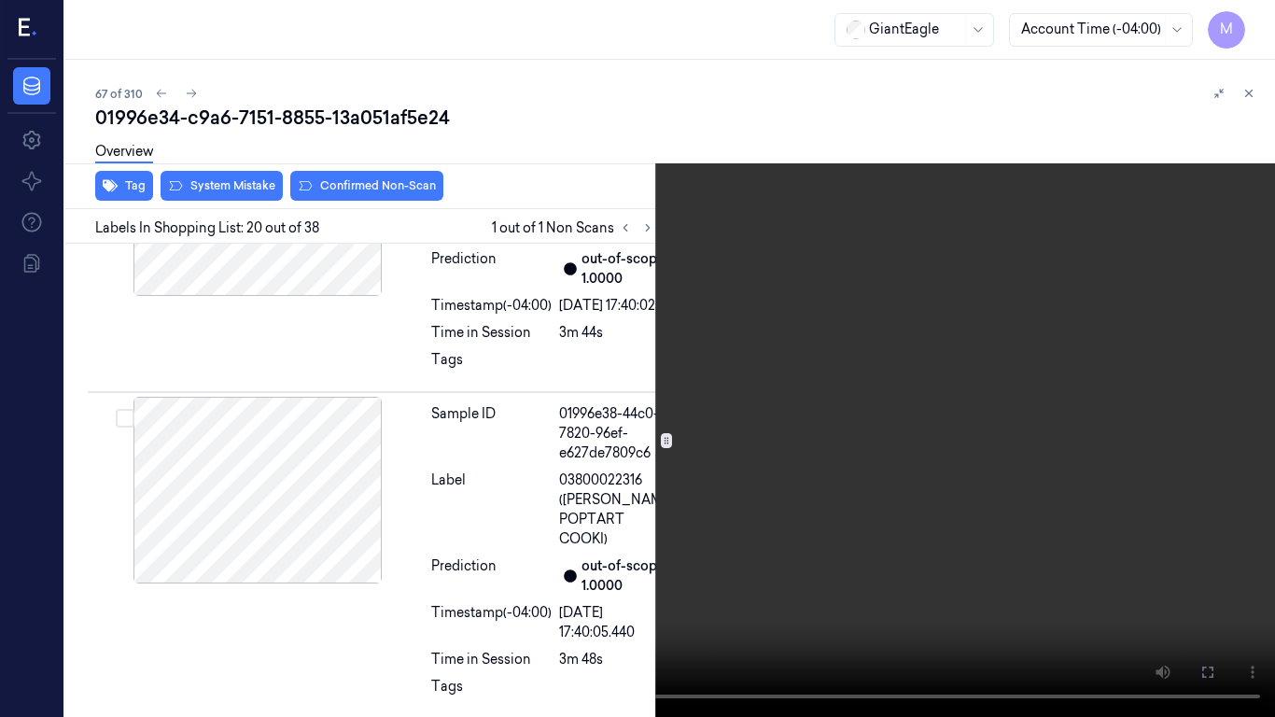
click at [839, 409] on video at bounding box center [637, 358] width 1275 height 717
click at [0, 0] on button at bounding box center [0, 0] width 0 height 0
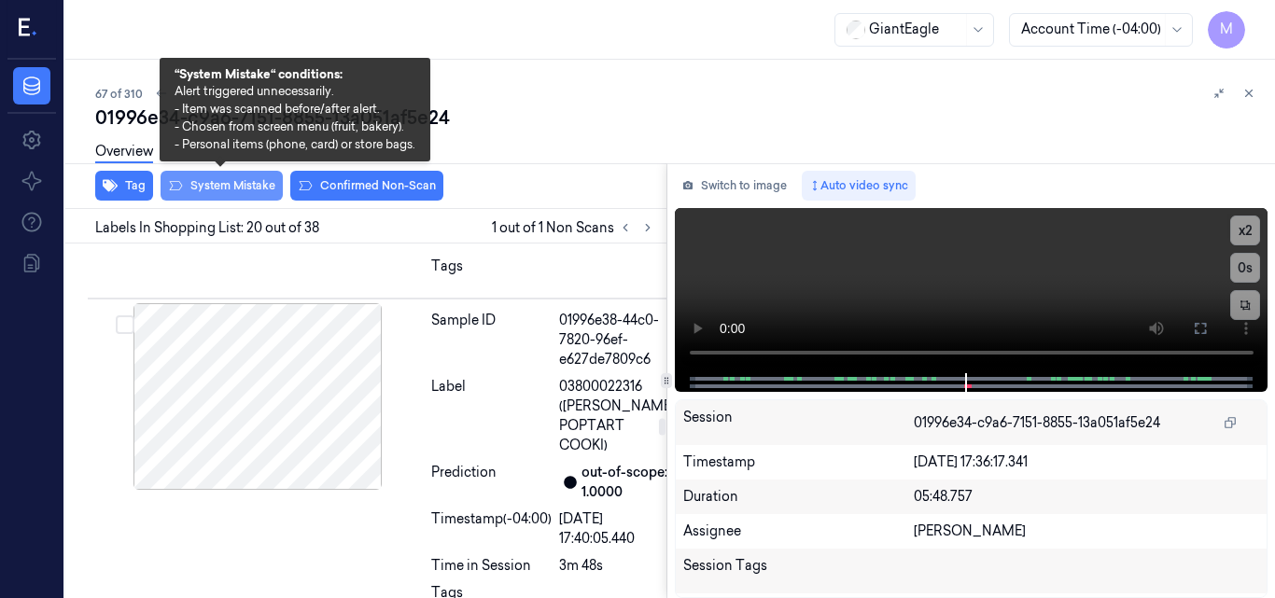
click at [243, 185] on button "System Mistake" at bounding box center [222, 186] width 122 height 30
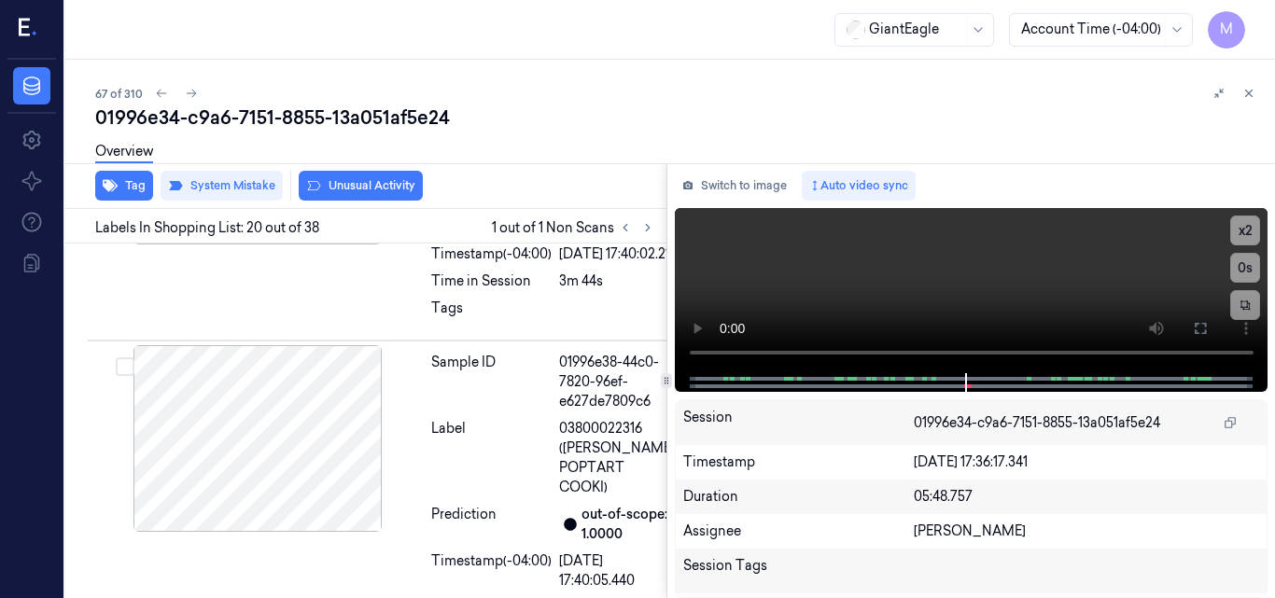
scroll to position [6585, 0]
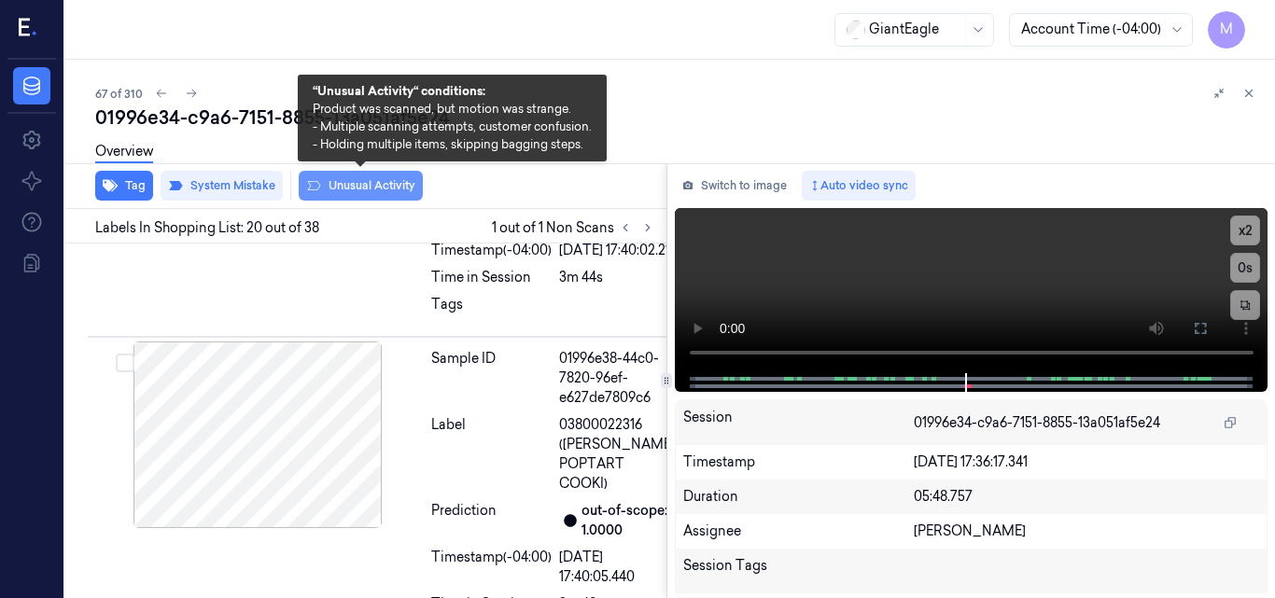
click at [357, 179] on button "Unusual Activity" at bounding box center [361, 186] width 124 height 30
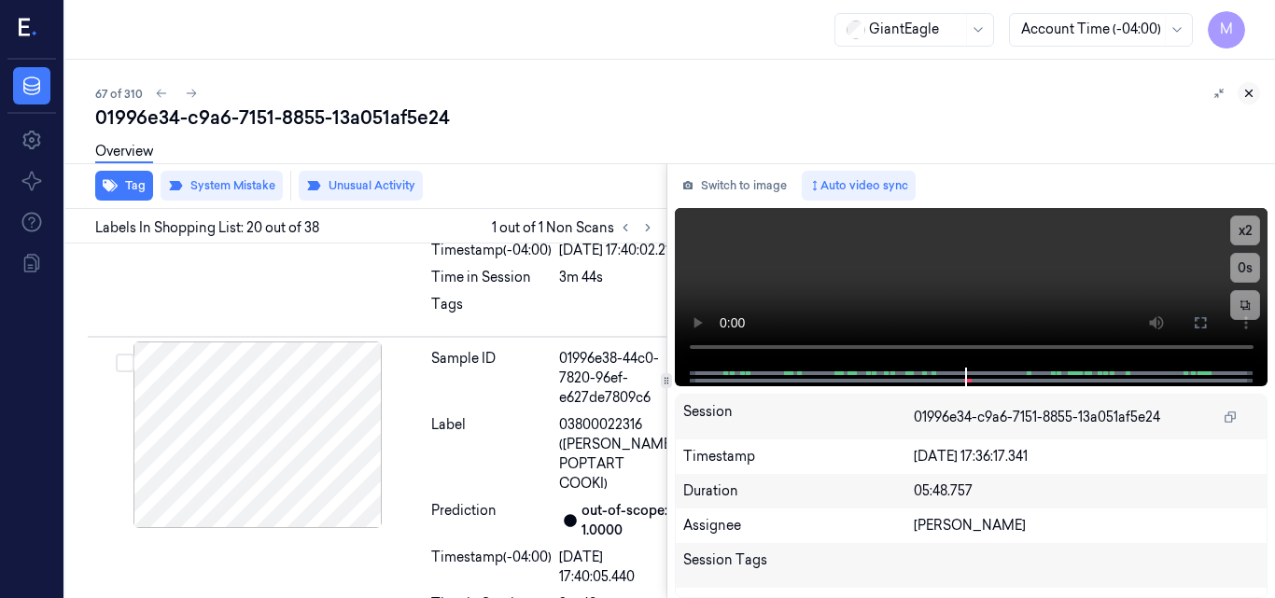
click at [1248, 87] on icon at bounding box center [1248, 93] width 13 height 13
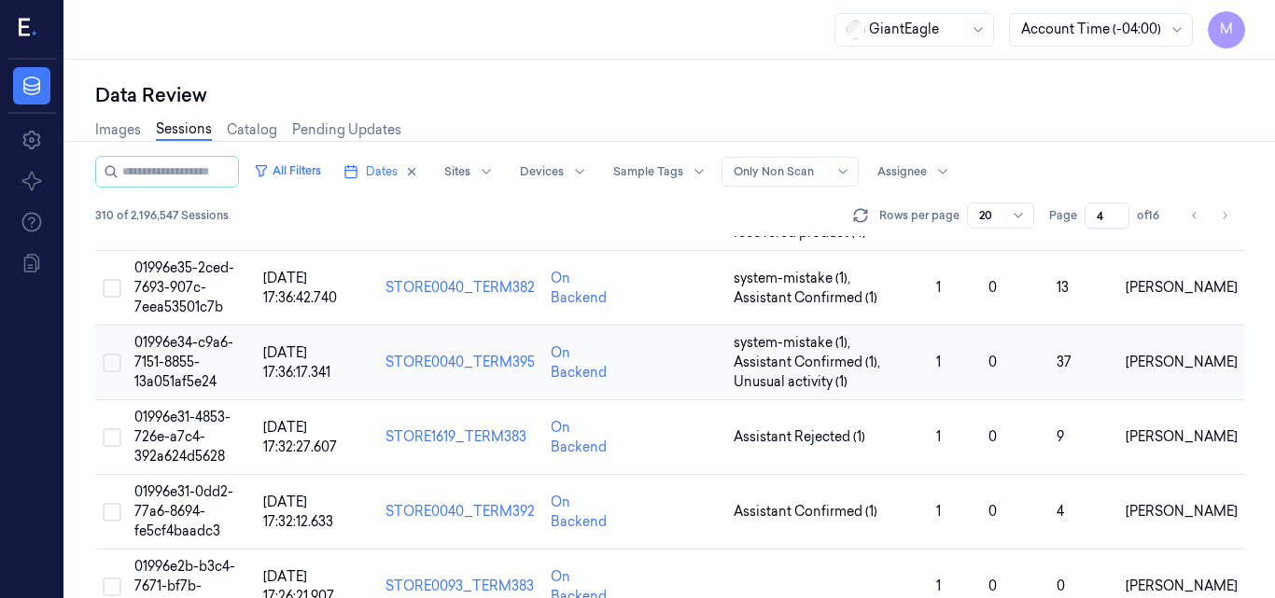
scroll to position [526, 0]
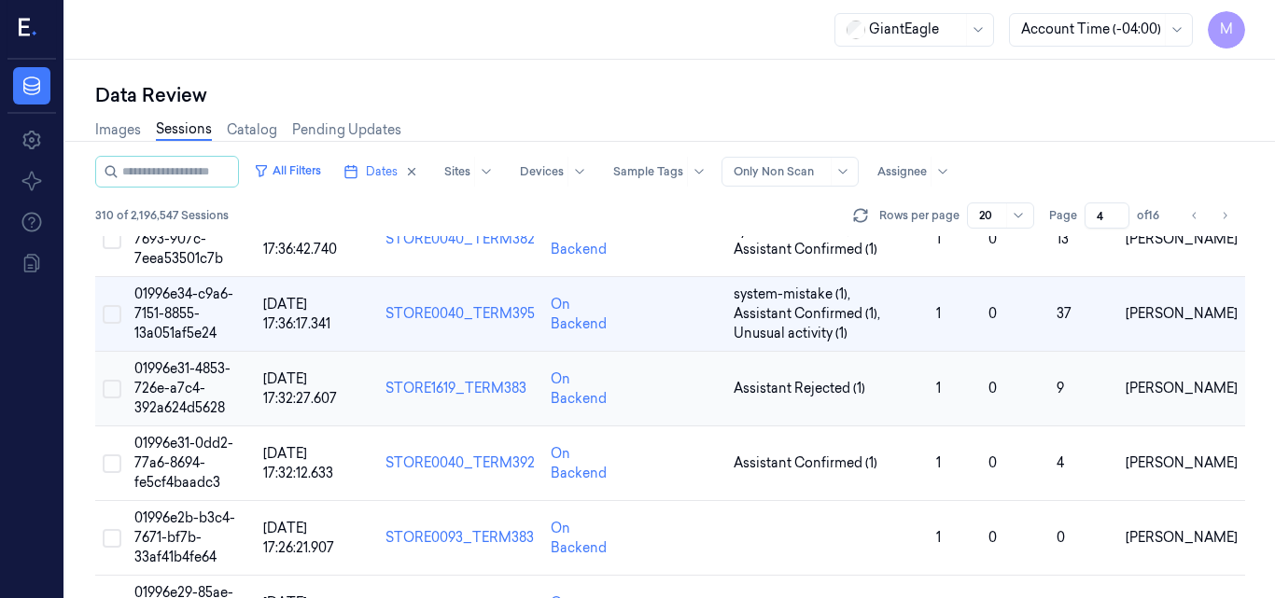
click at [196, 370] on span "01996e31-4853-726e-a7c4-392a624d5628" at bounding box center [182, 388] width 96 height 56
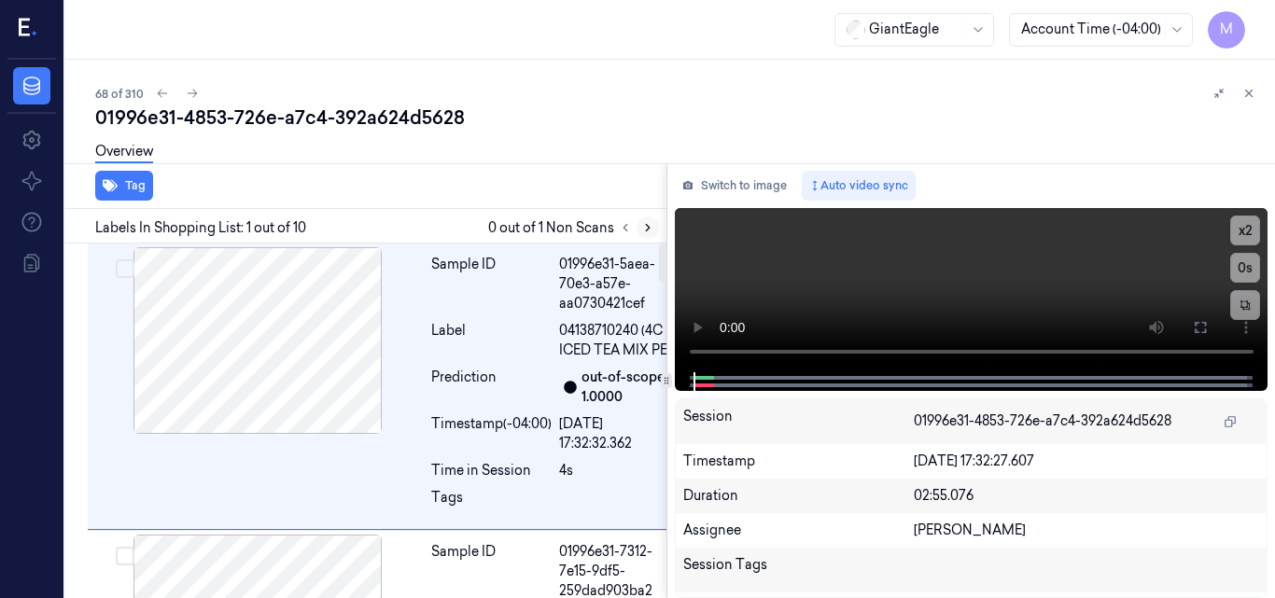
click at [650, 228] on icon at bounding box center [647, 227] width 13 height 13
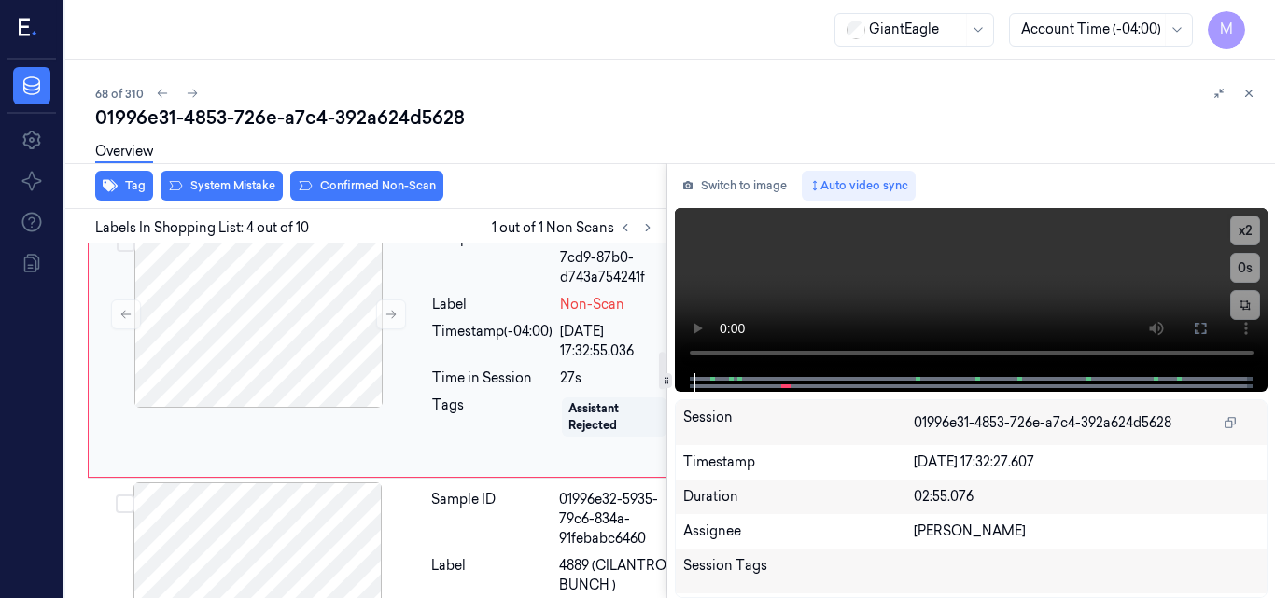
scroll to position [1021, 0]
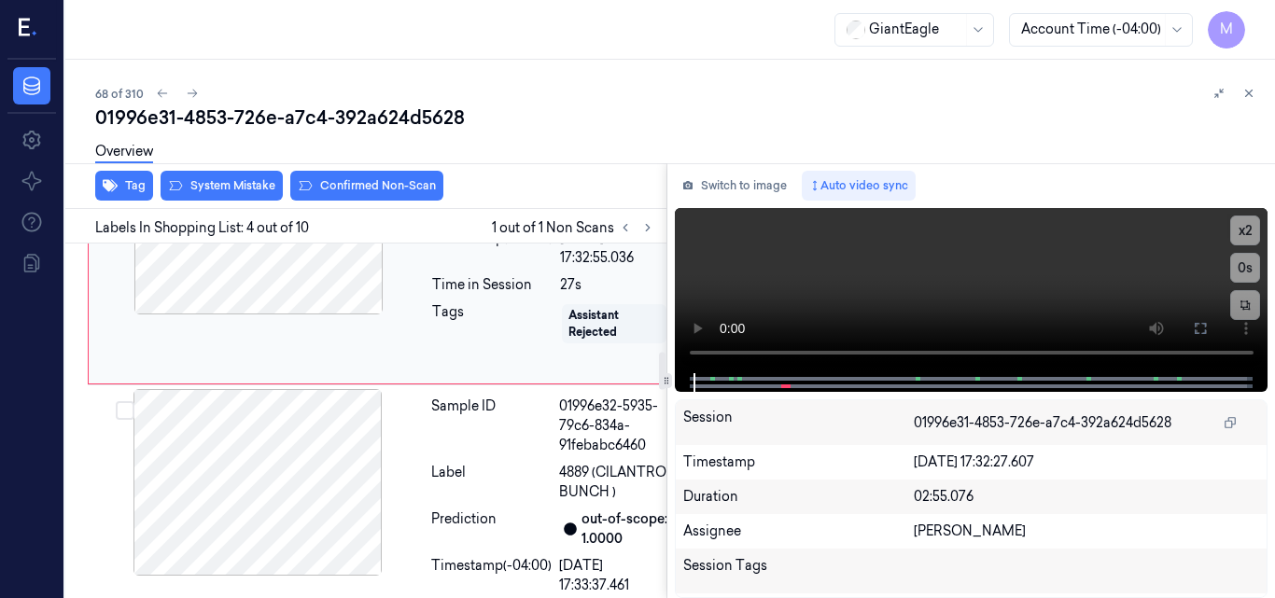
click at [390, 228] on icon at bounding box center [391, 221] width 13 height 13
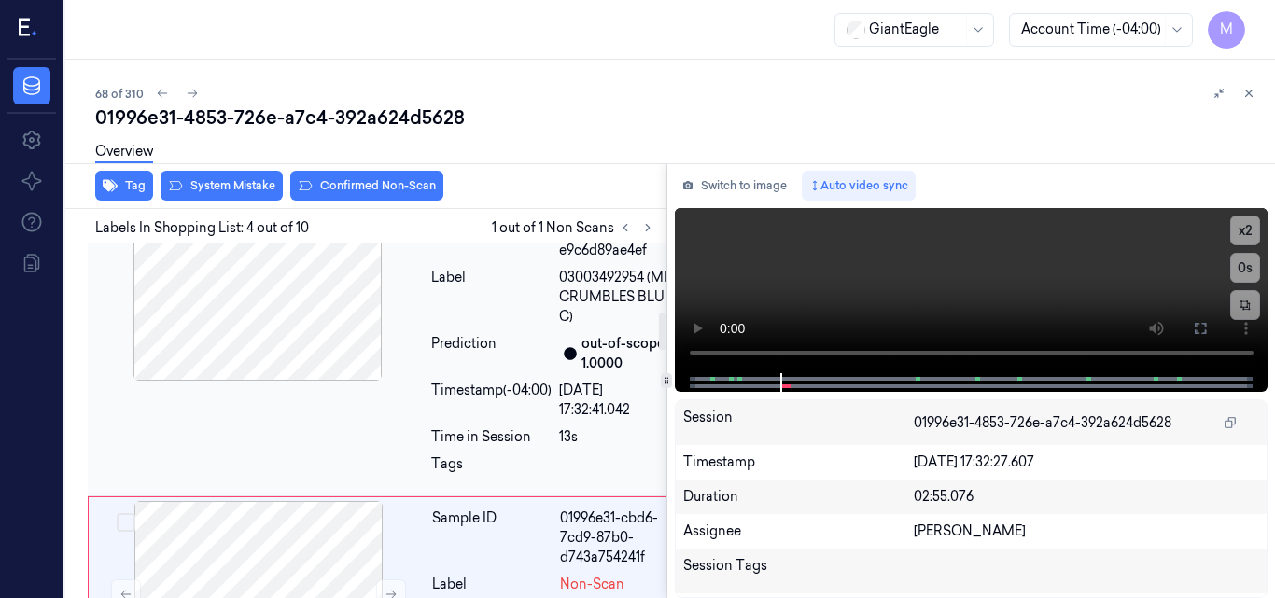
click at [298, 349] on div at bounding box center [257, 287] width 332 height 187
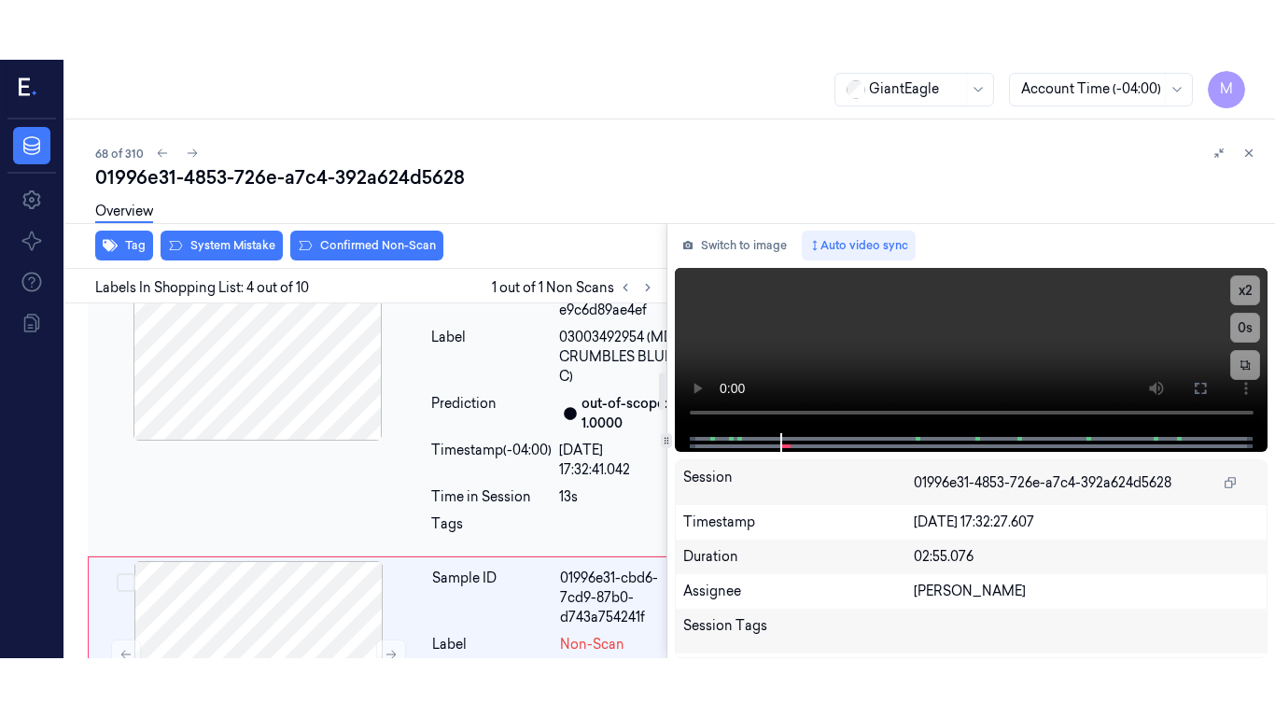
scroll to position [697, 0]
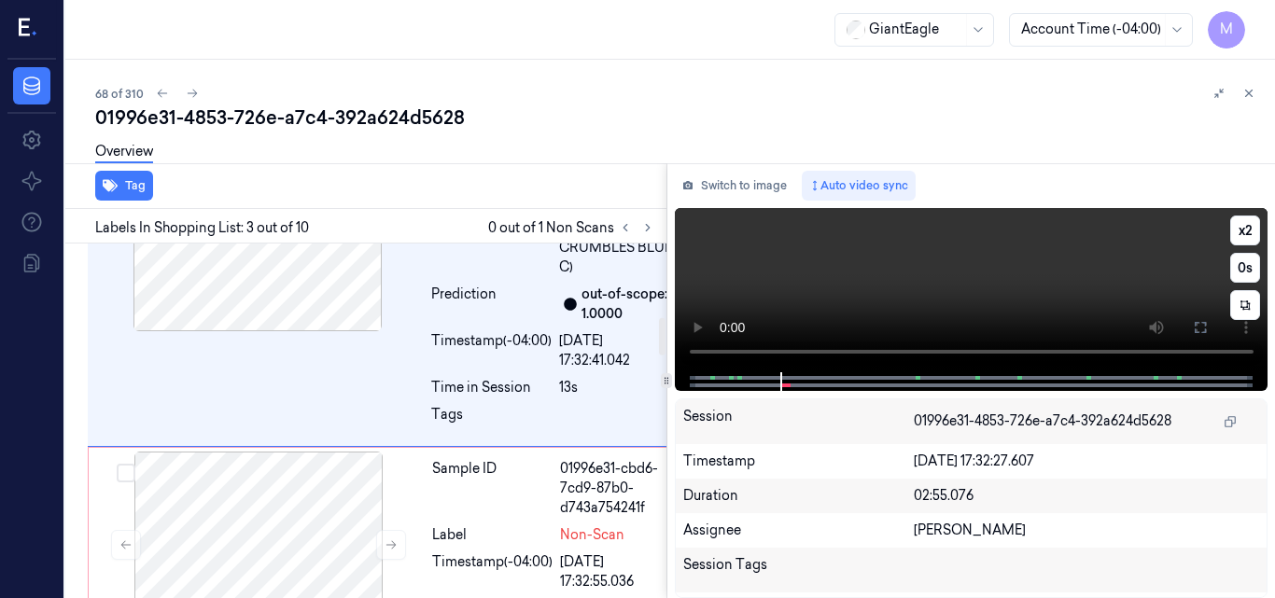
click at [960, 278] on video at bounding box center [972, 290] width 594 height 164
click at [1198, 332] on icon at bounding box center [1200, 327] width 11 height 11
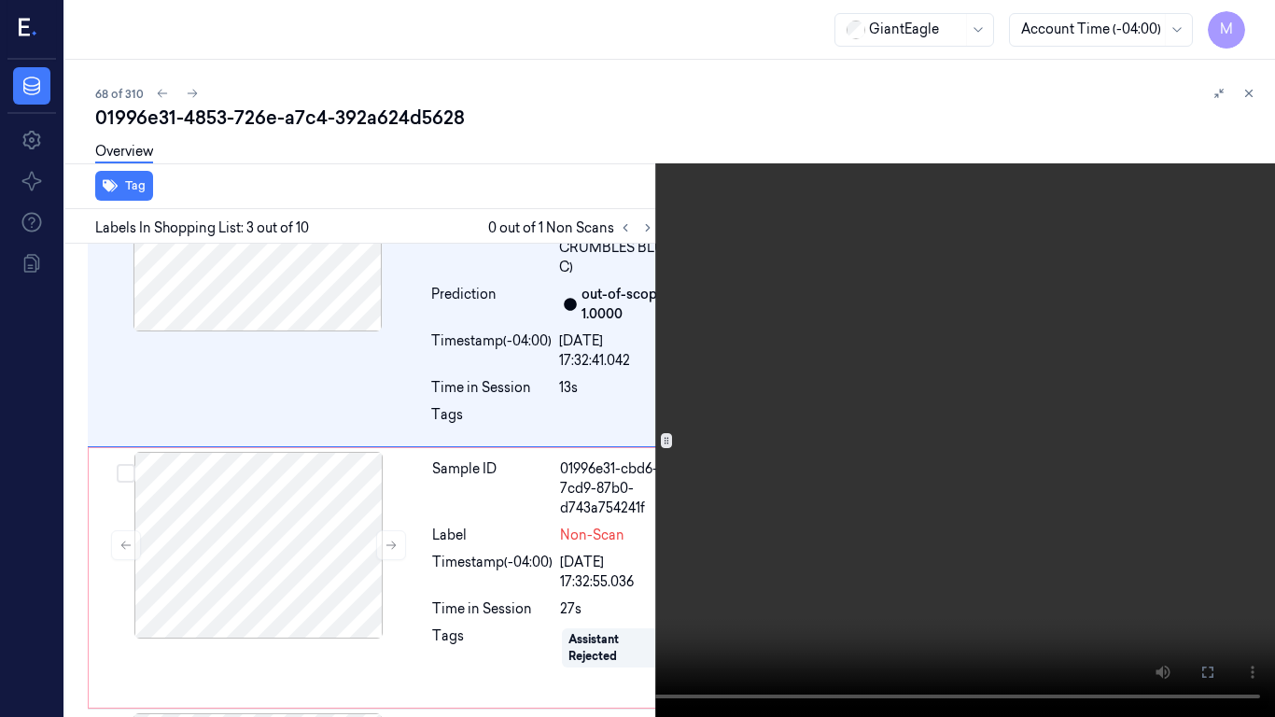
click at [786, 320] on video at bounding box center [637, 358] width 1275 height 717
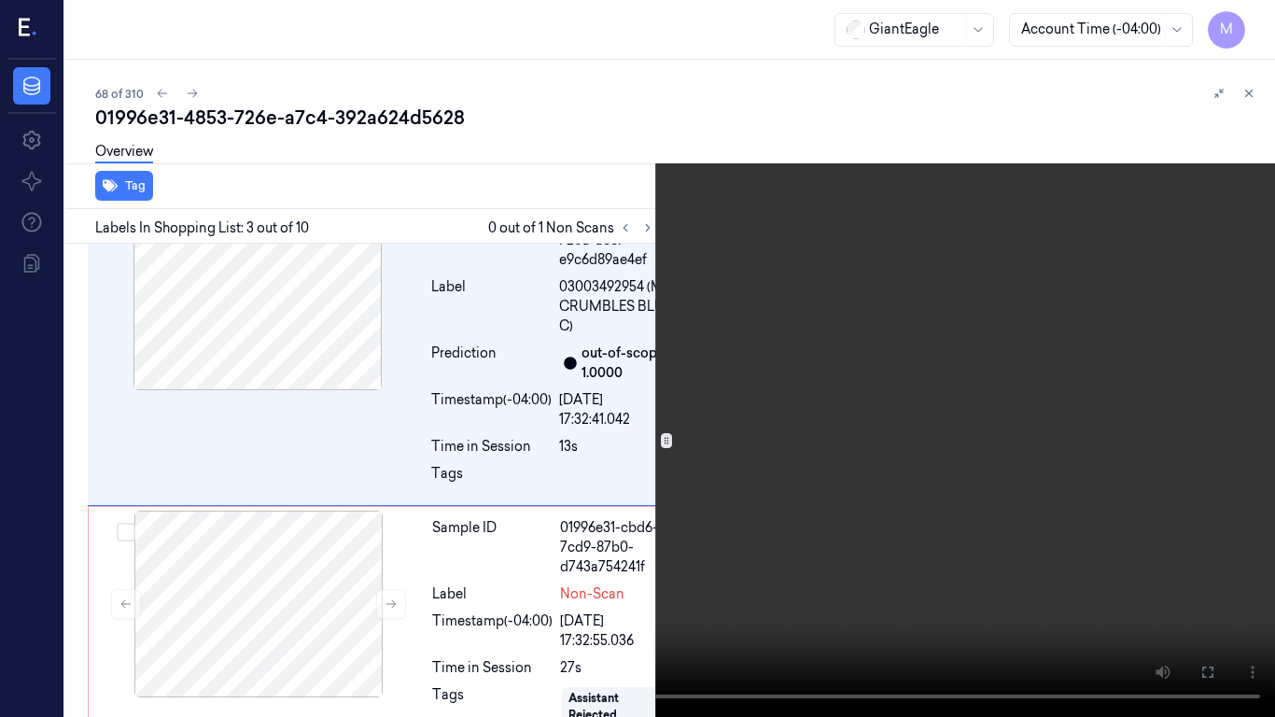
click at [673, 445] on video at bounding box center [637, 358] width 1275 height 717
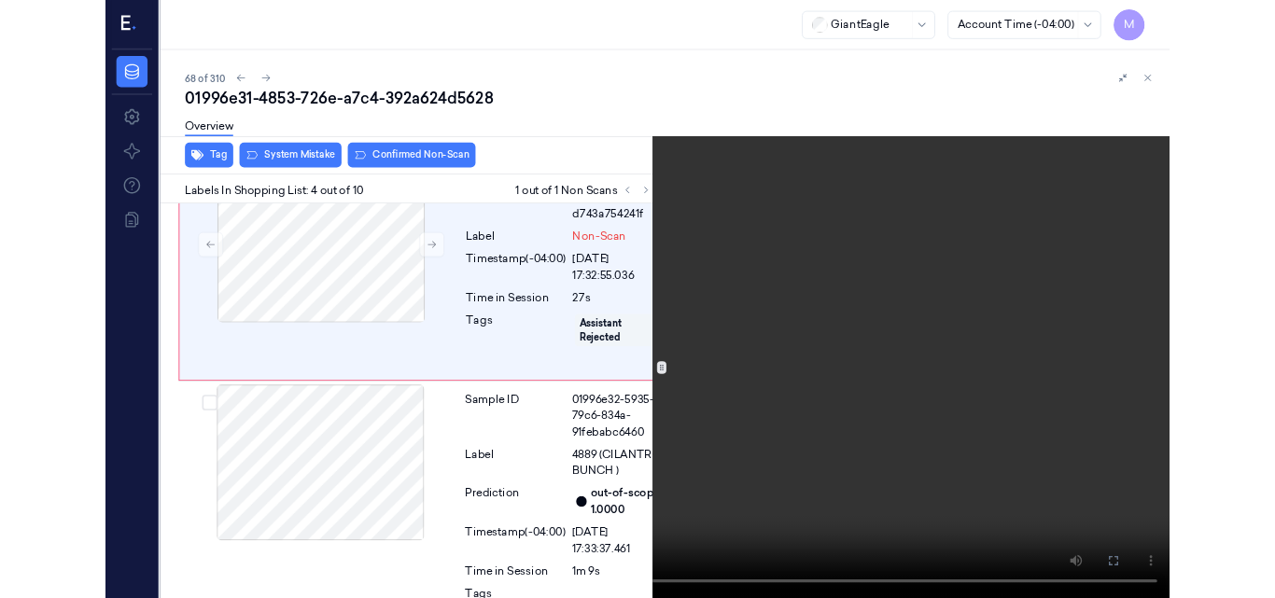
scroll to position [961, 0]
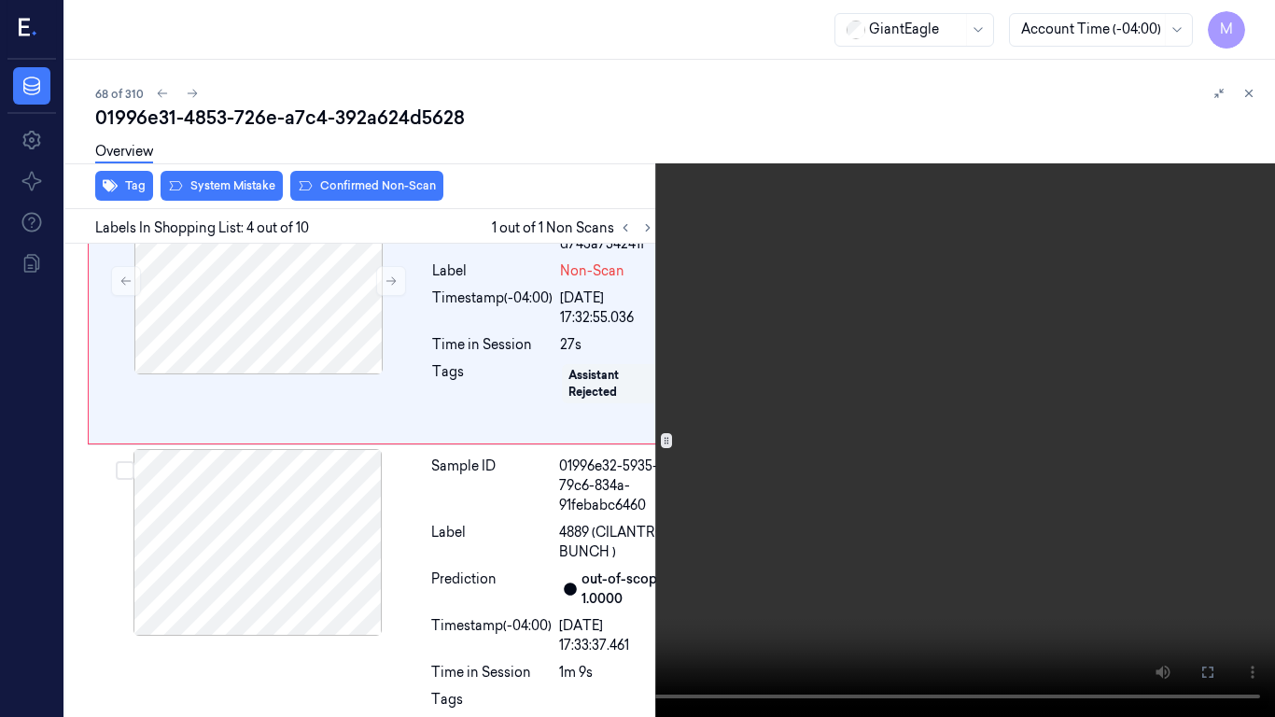
click at [727, 499] on video at bounding box center [637, 358] width 1275 height 717
click at [0, 0] on icon at bounding box center [0, 0] width 0 height 0
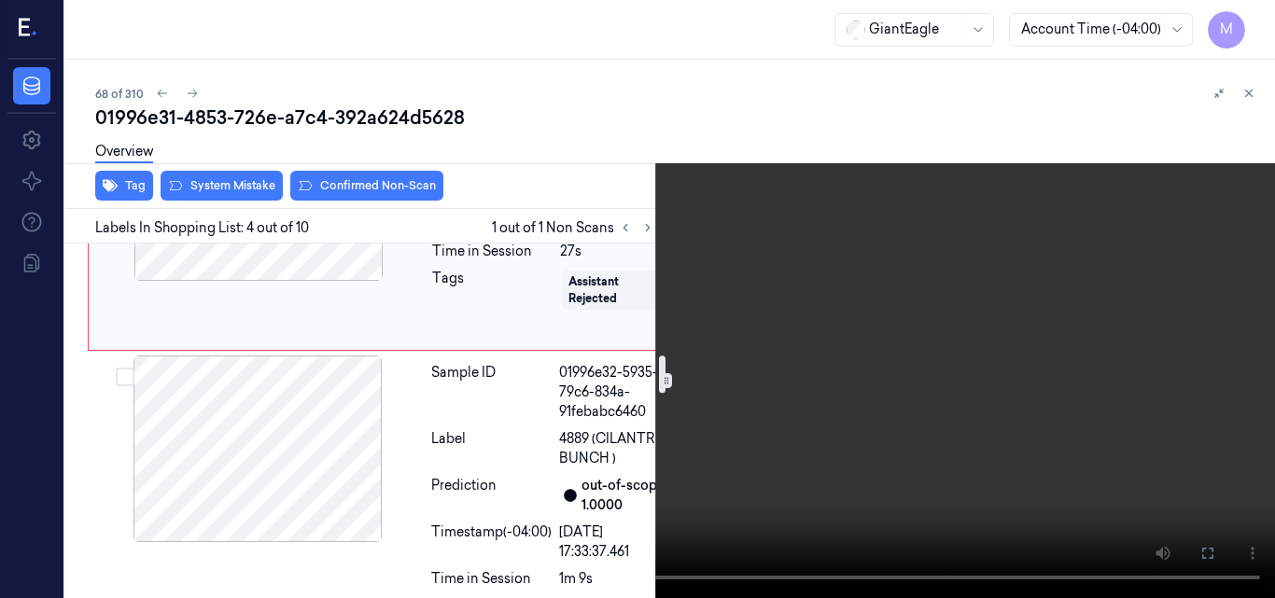
scroll to position [1241, 0]
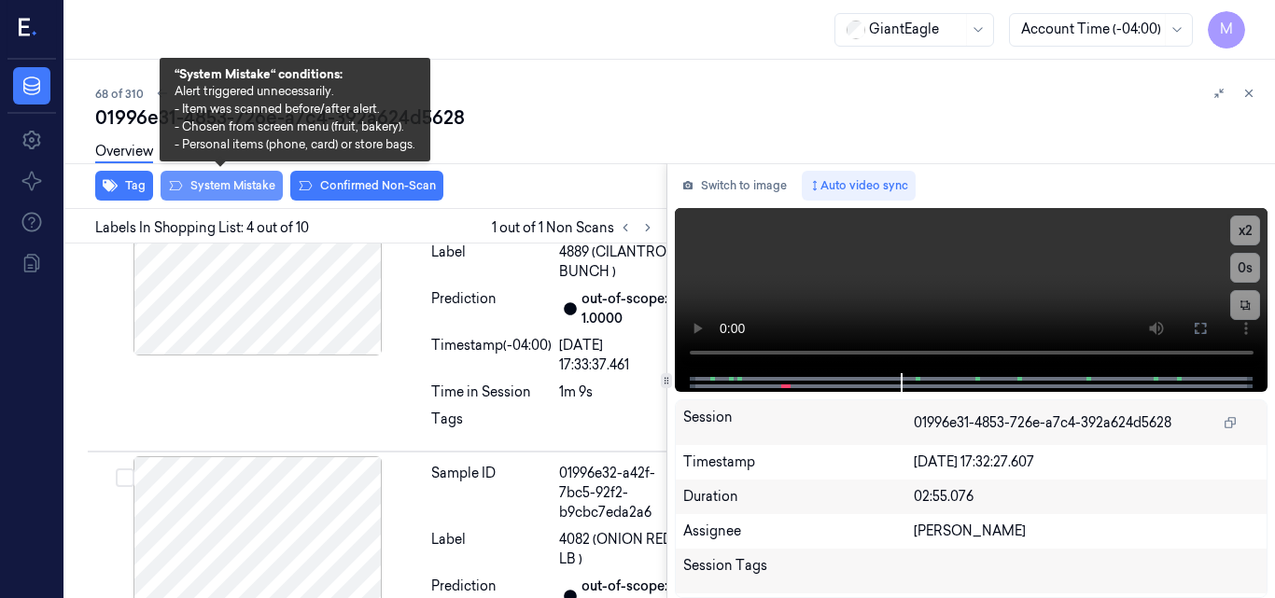
click at [214, 182] on button "System Mistake" at bounding box center [222, 186] width 122 height 30
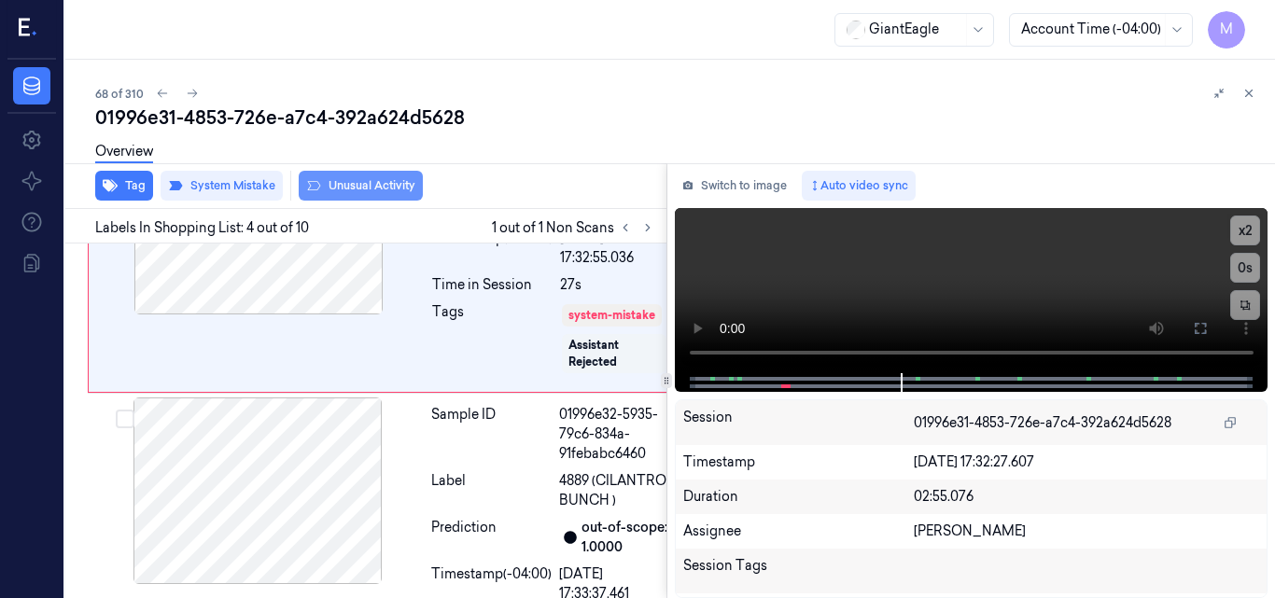
scroll to position [1025, 0]
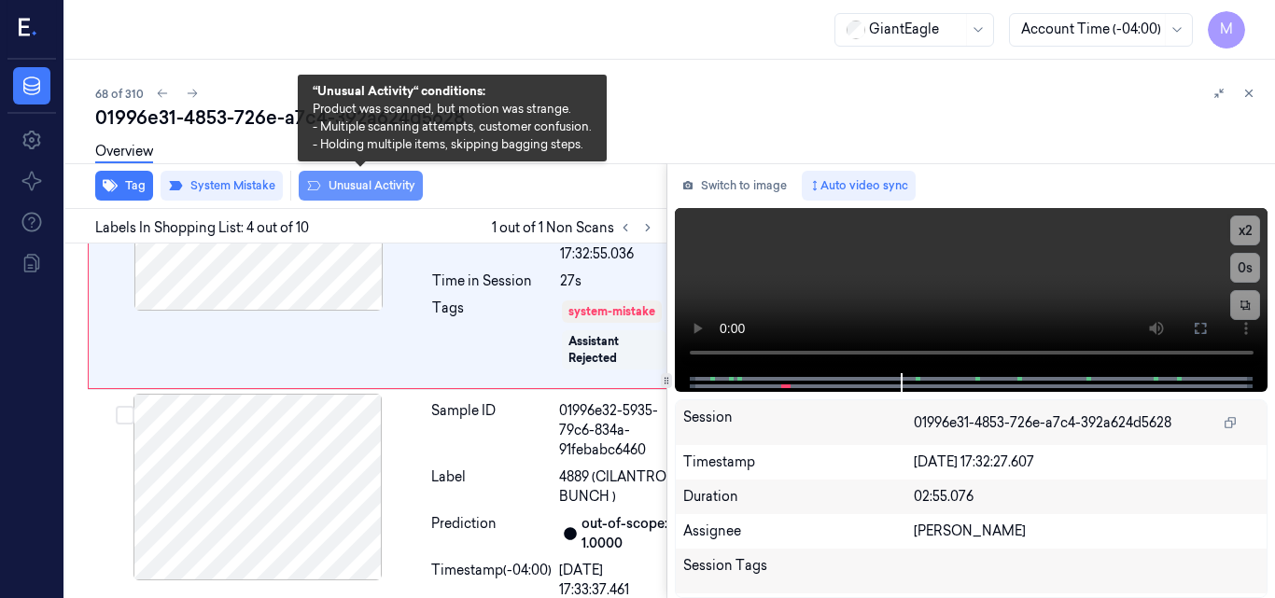
click at [357, 183] on button "Unusual Activity" at bounding box center [361, 186] width 124 height 30
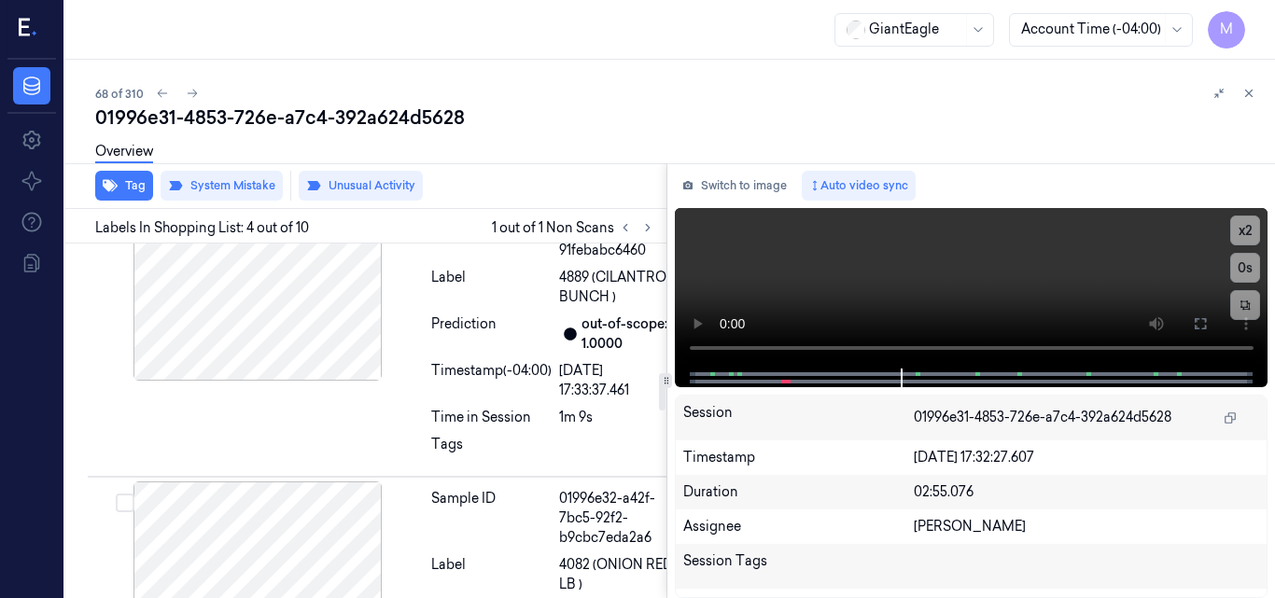
scroll to position [1305, 0]
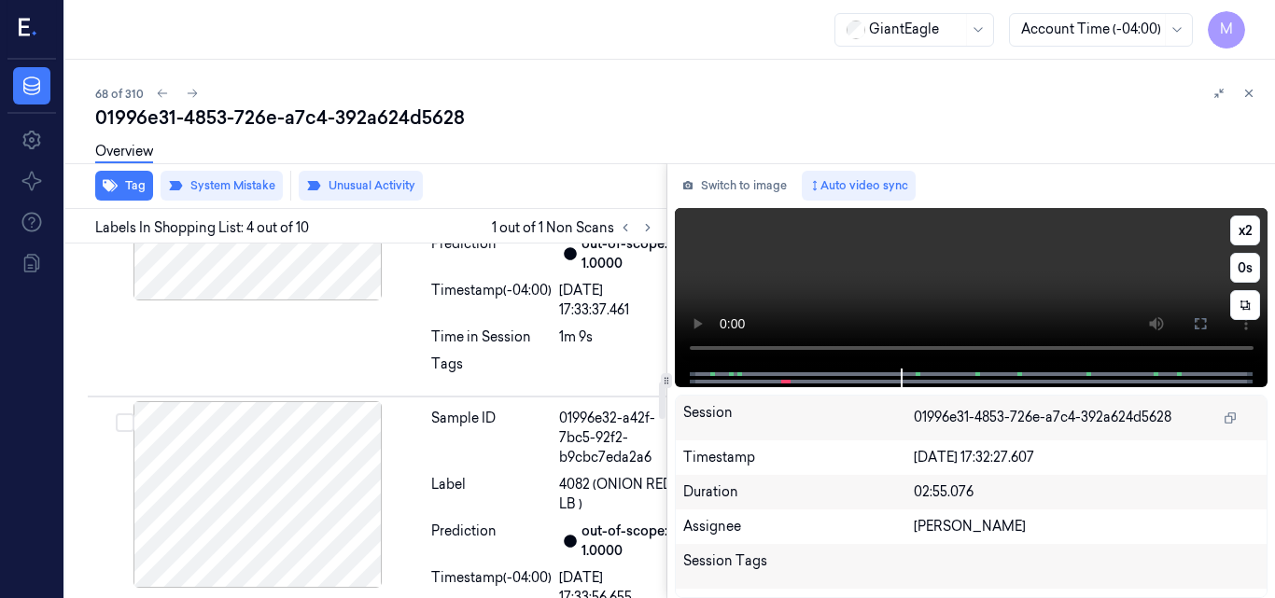
click at [948, 278] on video at bounding box center [972, 288] width 594 height 161
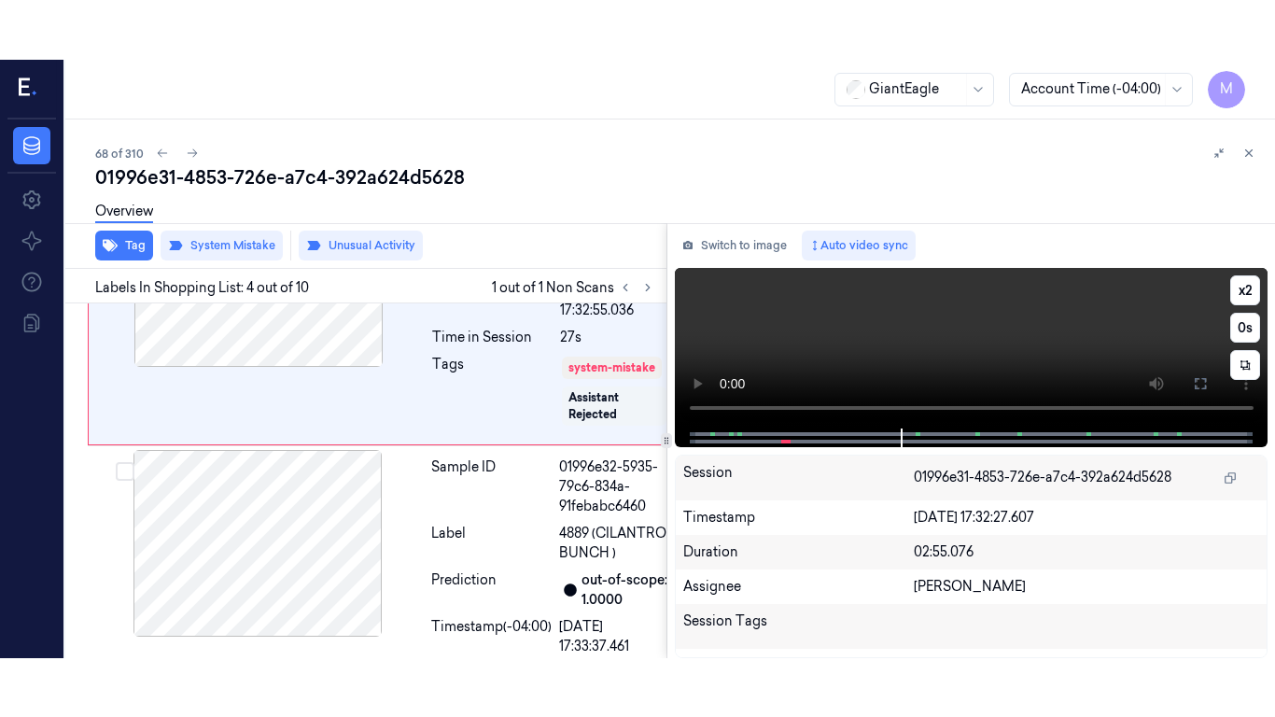
scroll to position [1025, 0]
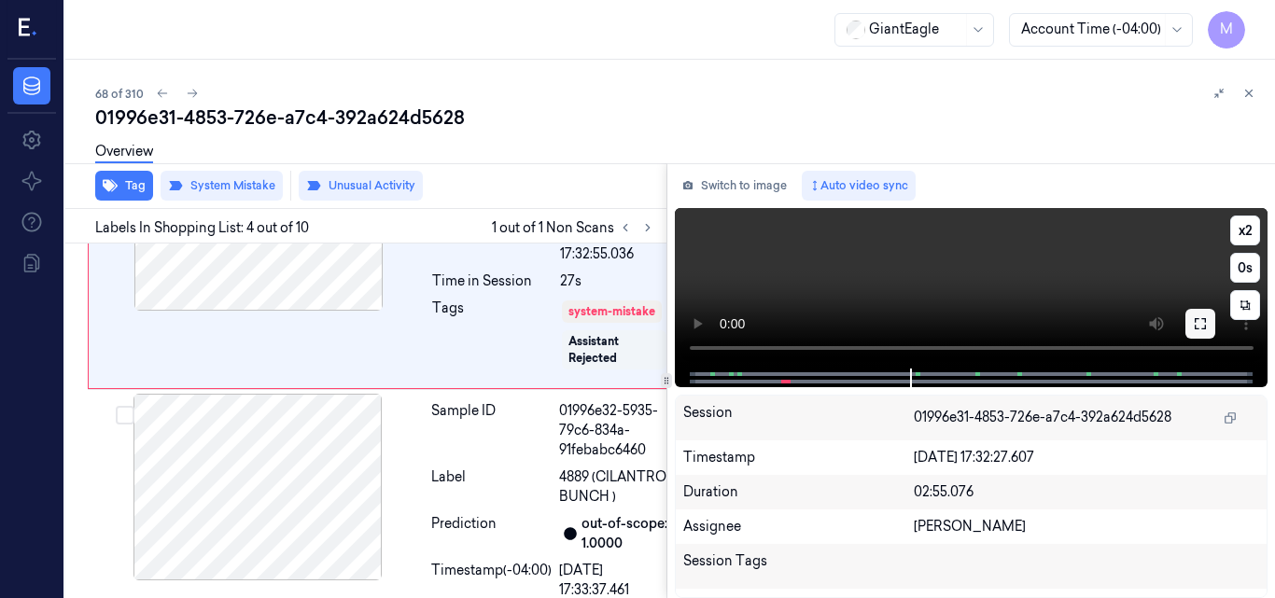
click at [1198, 326] on icon at bounding box center [1200, 323] width 15 height 15
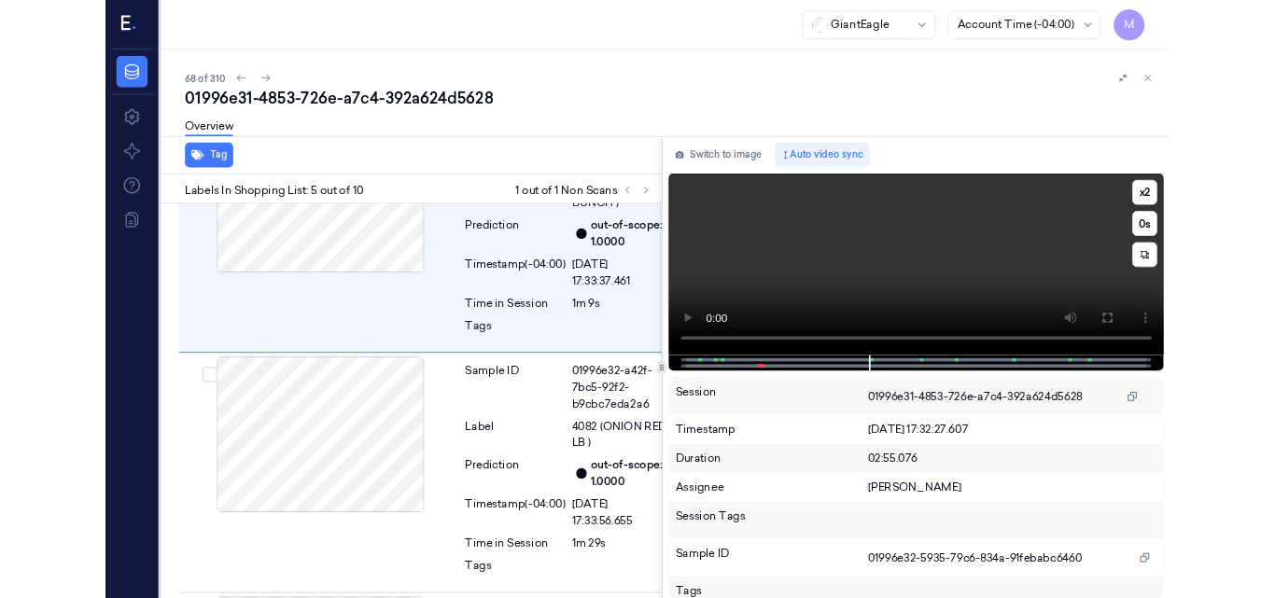
scroll to position [1283, 0]
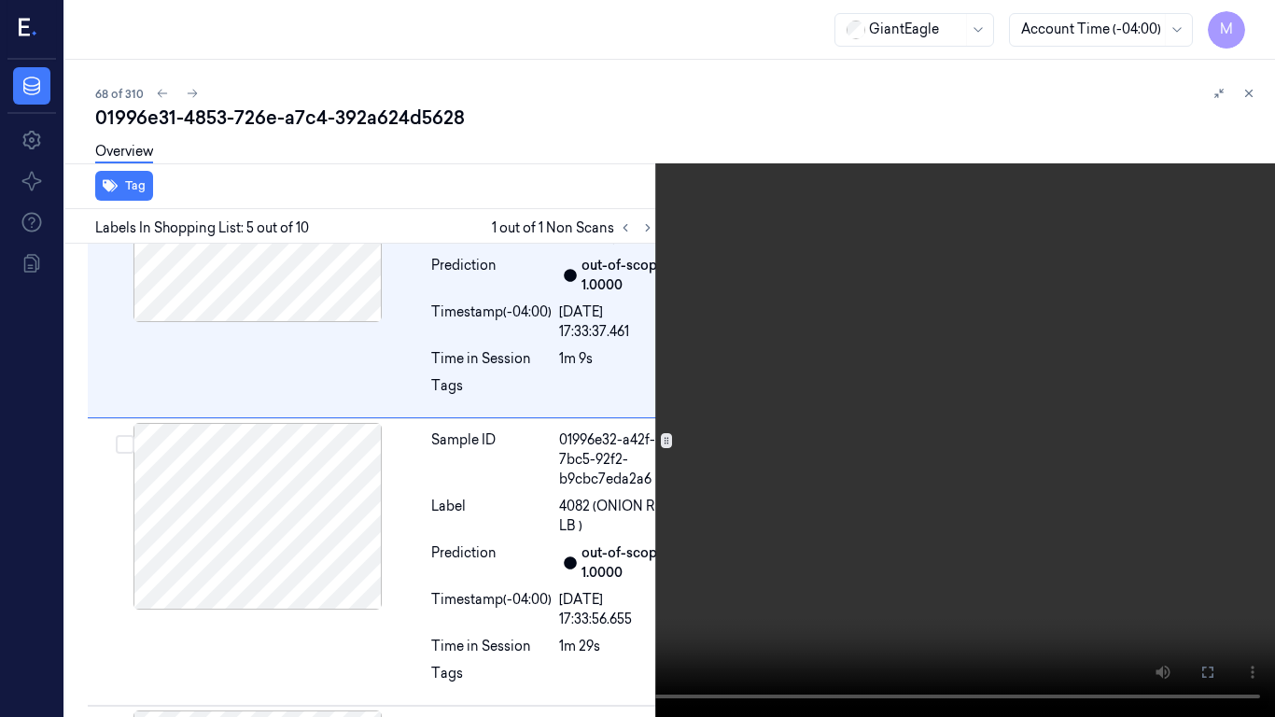
click at [747, 385] on video at bounding box center [637, 358] width 1275 height 717
click at [745, 390] on video at bounding box center [637, 358] width 1275 height 717
click at [0, 0] on icon at bounding box center [0, 0] width 0 height 0
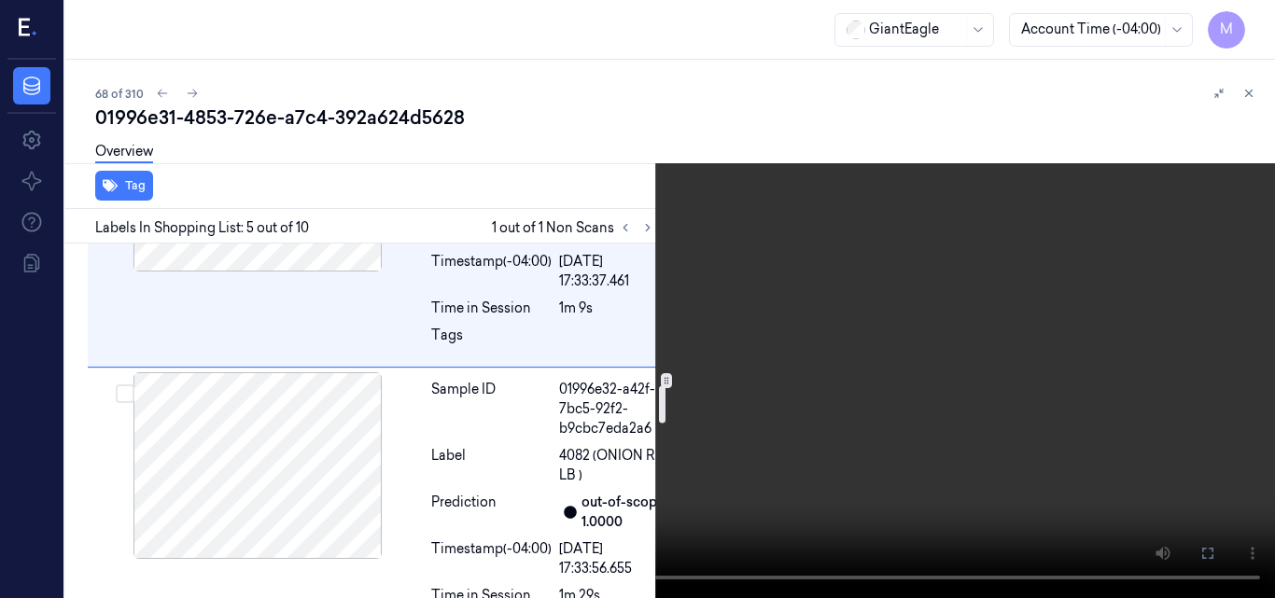
scroll to position [1343, 0]
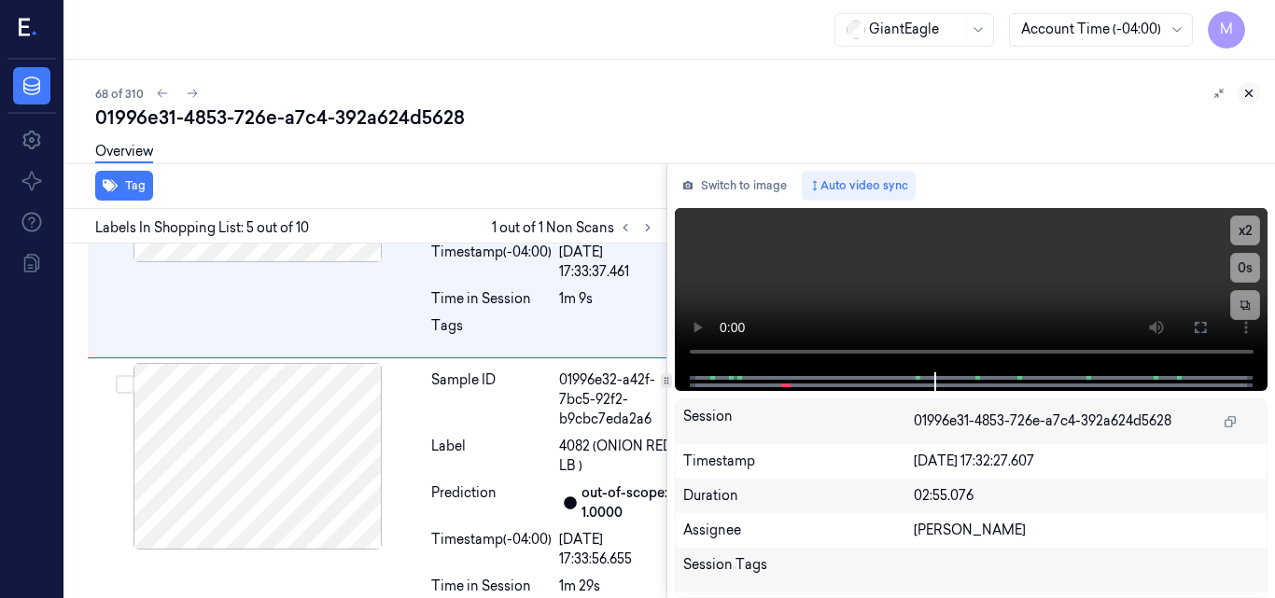
click at [1254, 90] on icon at bounding box center [1248, 93] width 13 height 13
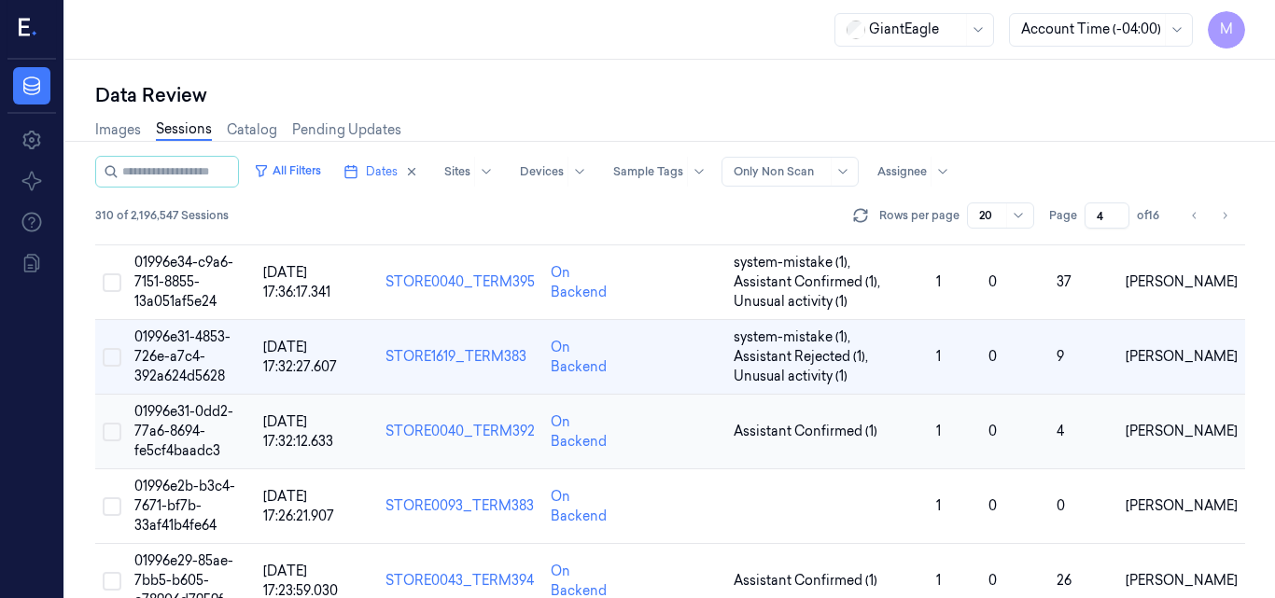
scroll to position [592, 0]
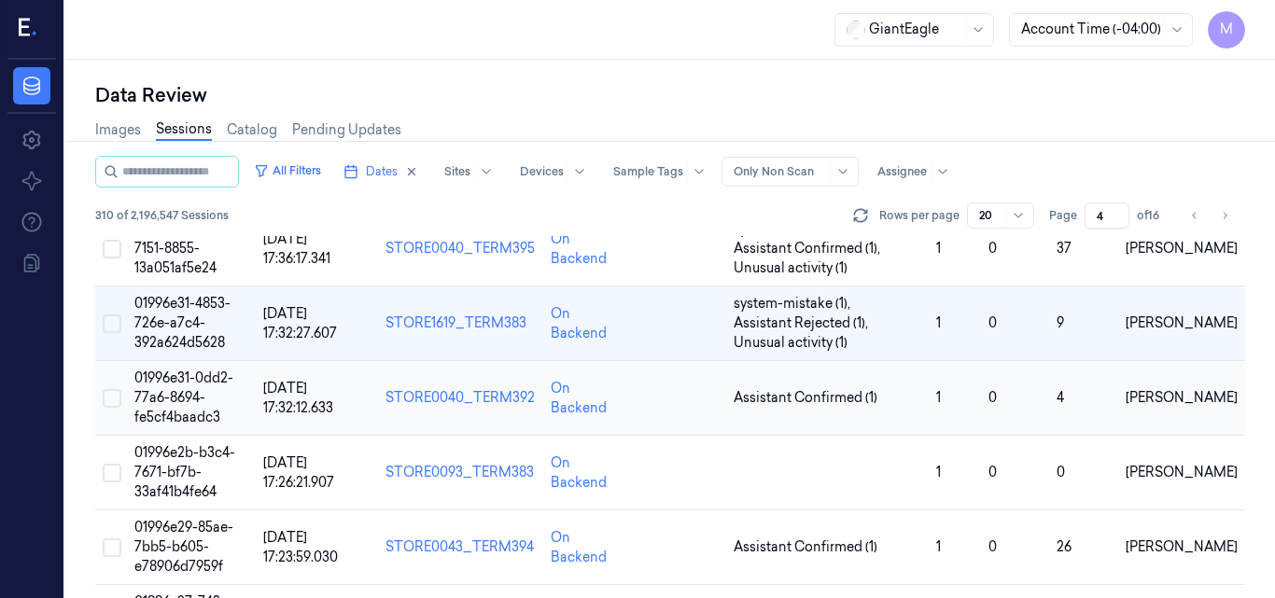
click at [186, 392] on span "01996e31-0dd2-77a6-8694-fe5cf4baadc3" at bounding box center [183, 398] width 99 height 56
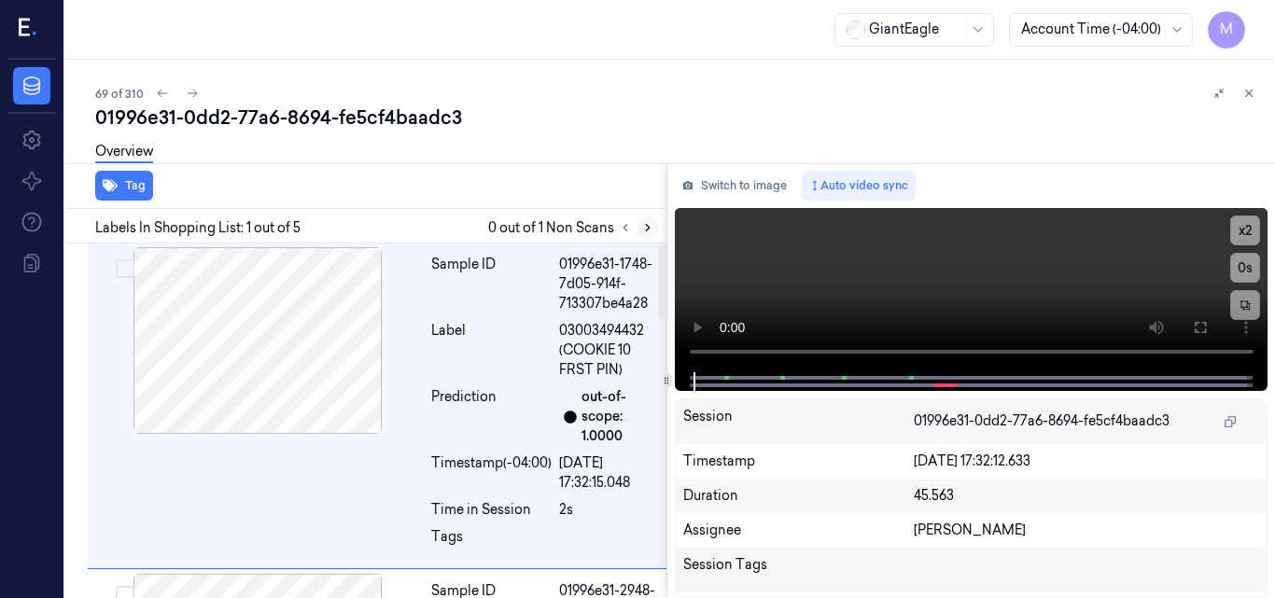
click at [644, 231] on icon at bounding box center [647, 227] width 13 height 13
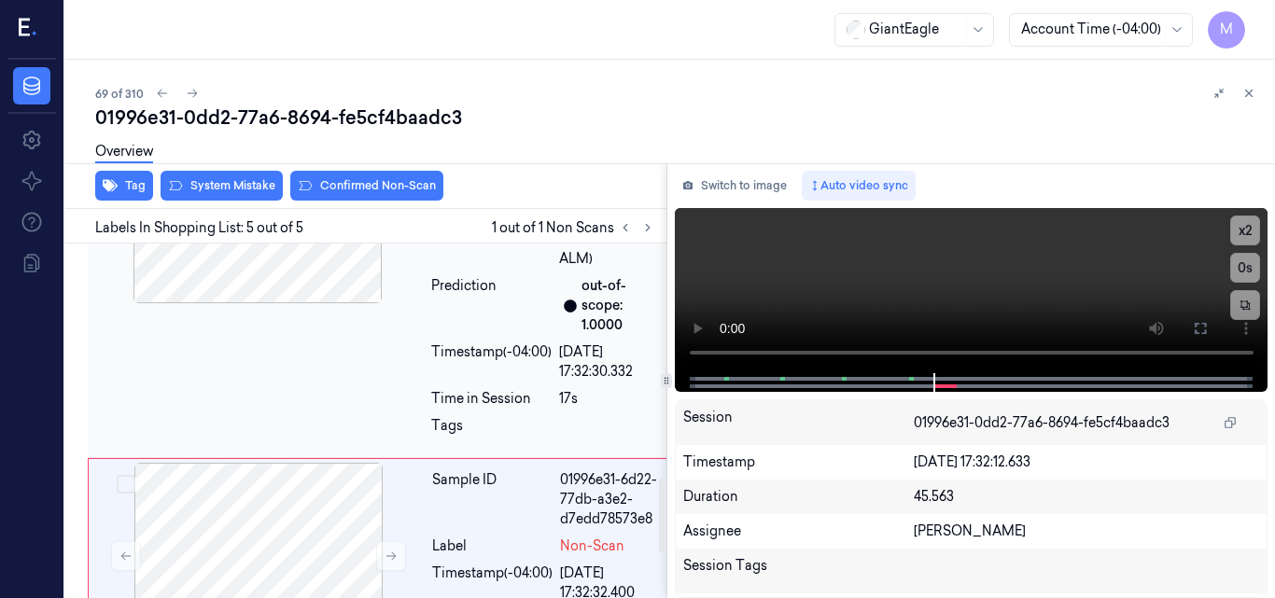
scroll to position [1017, 0]
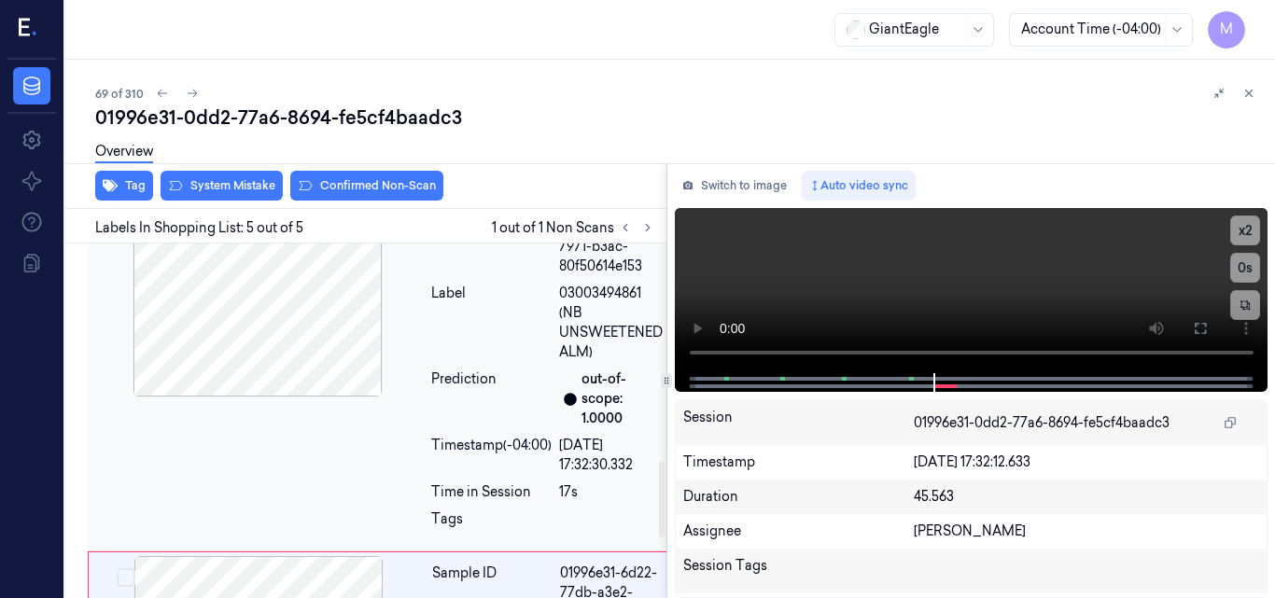
click at [295, 321] on div at bounding box center [257, 303] width 332 height 187
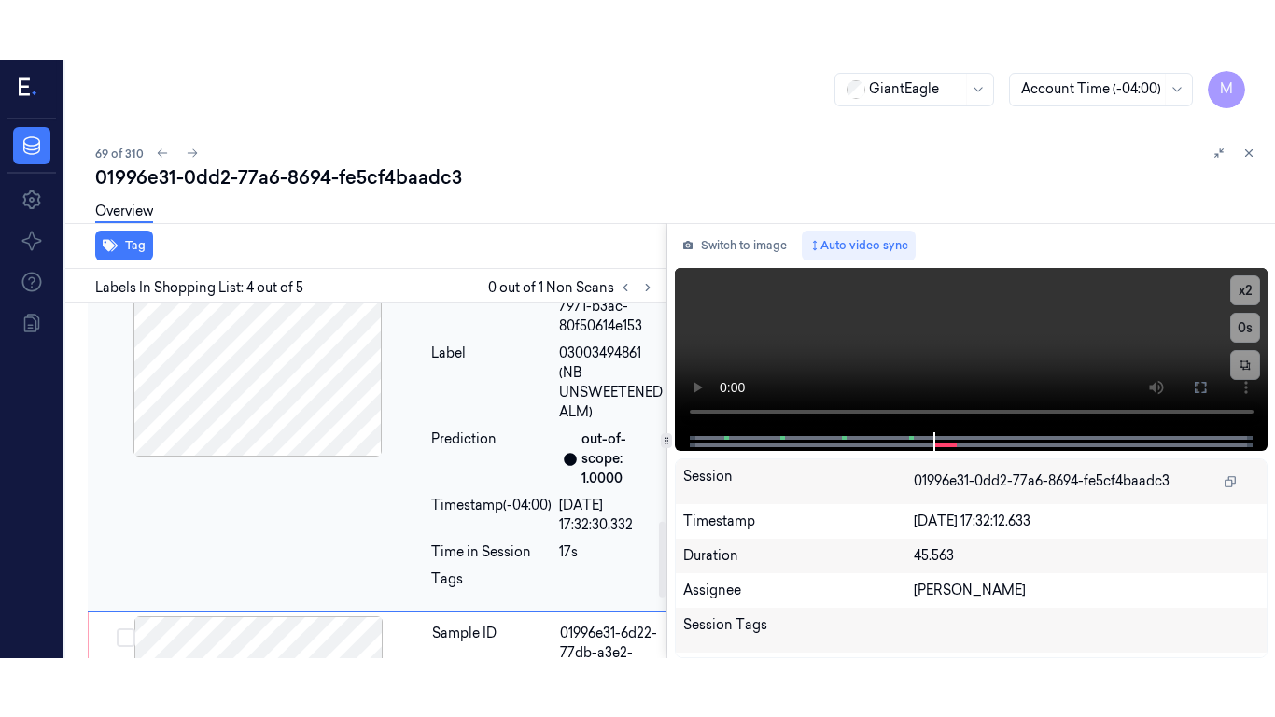
scroll to position [1015, 0]
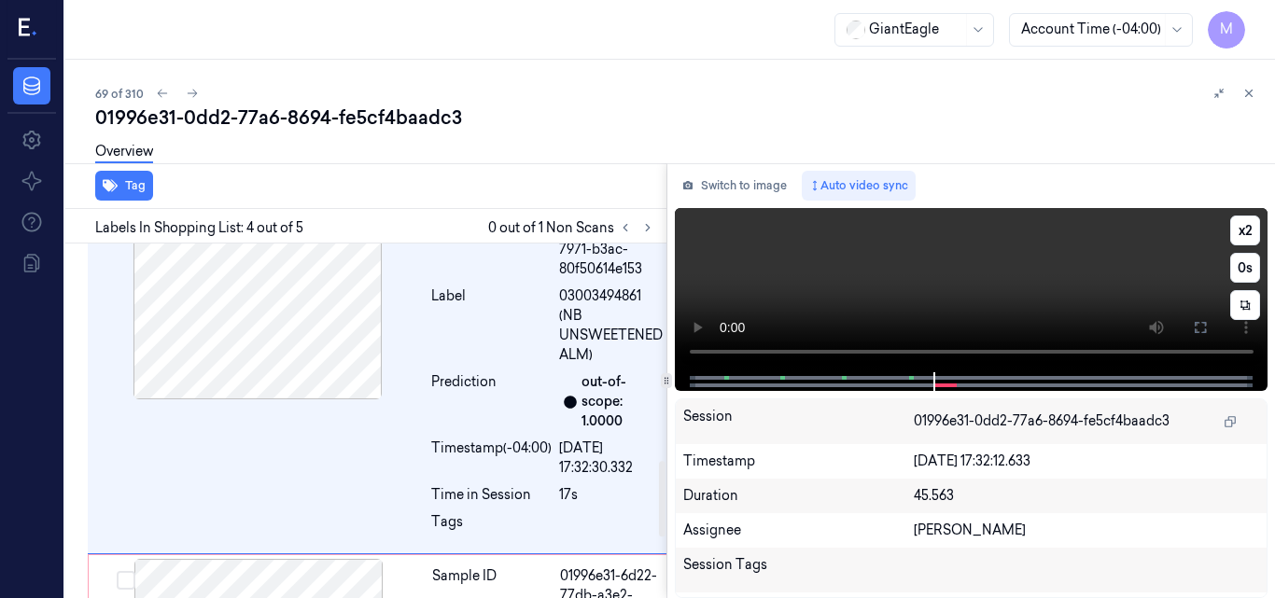
click at [972, 251] on video at bounding box center [972, 290] width 594 height 164
click at [1199, 327] on icon at bounding box center [1200, 327] width 15 height 15
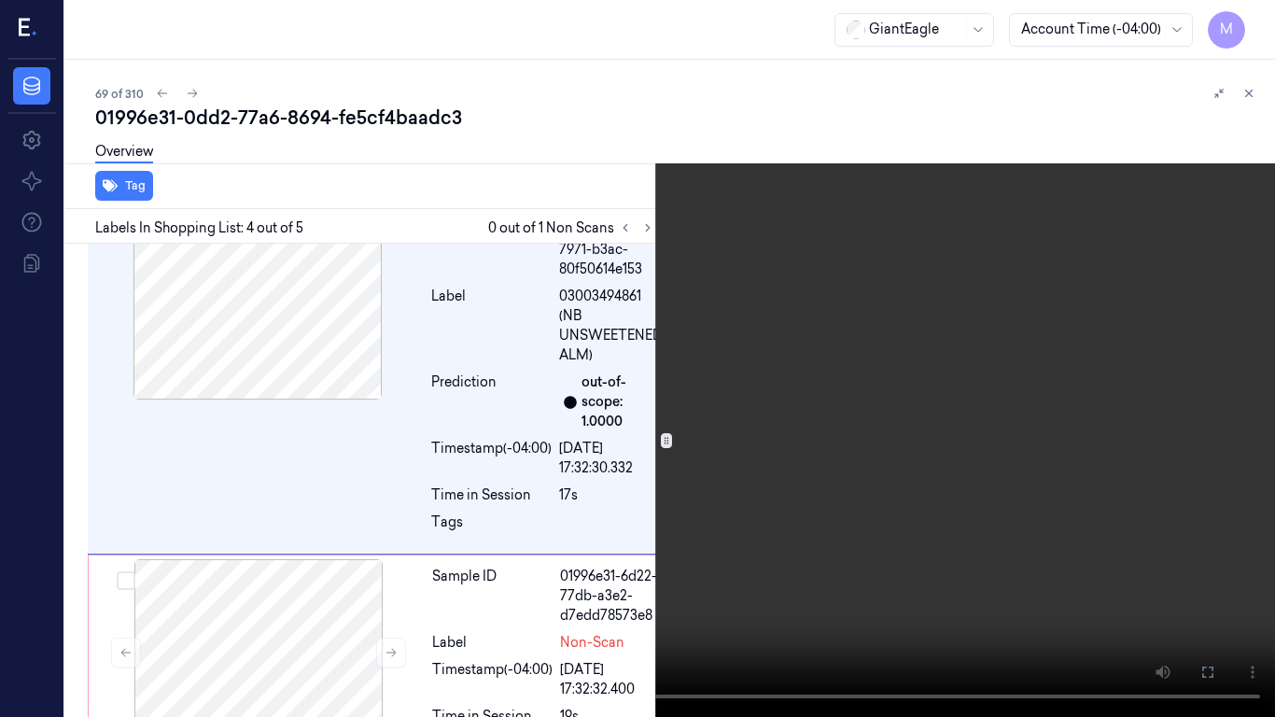
click at [738, 400] on video at bounding box center [637, 358] width 1275 height 717
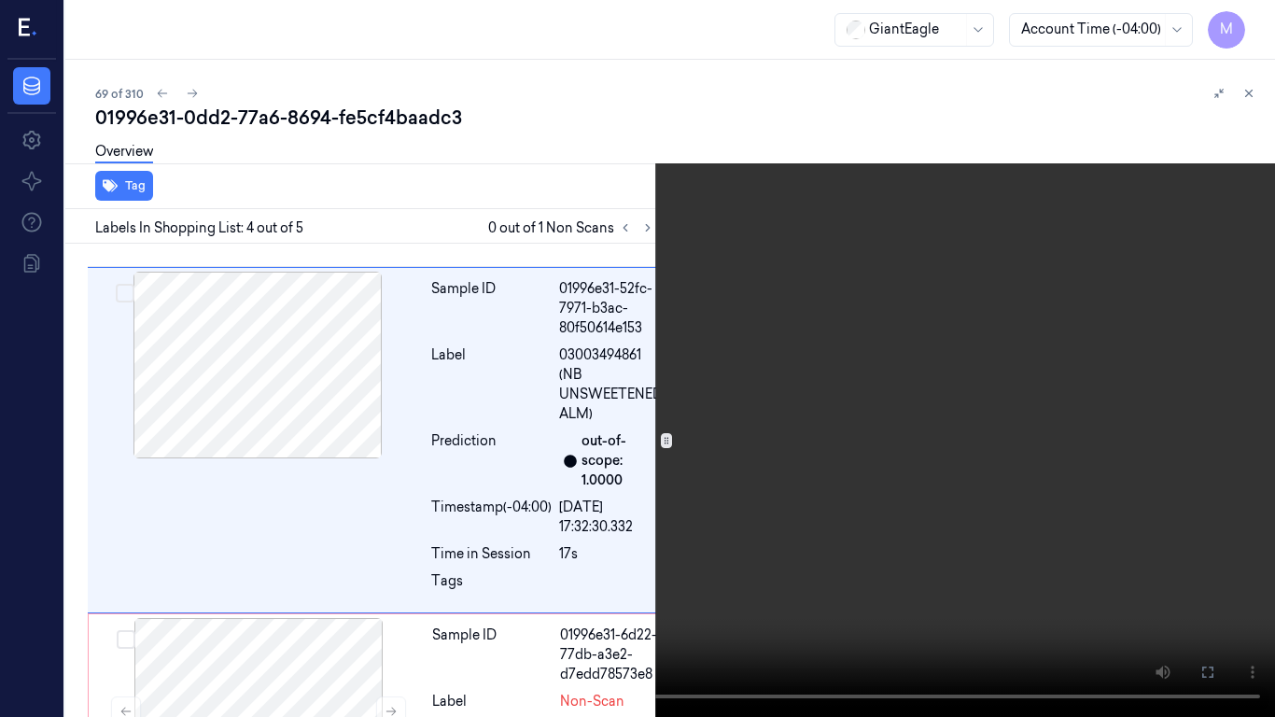
scroll to position [955, 0]
click at [1249, 19] on button "x 2" at bounding box center [1253, 22] width 30 height 30
click at [1250, 21] on button "x 4" at bounding box center [1253, 22] width 30 height 30
click at [739, 346] on video at bounding box center [637, 358] width 1275 height 717
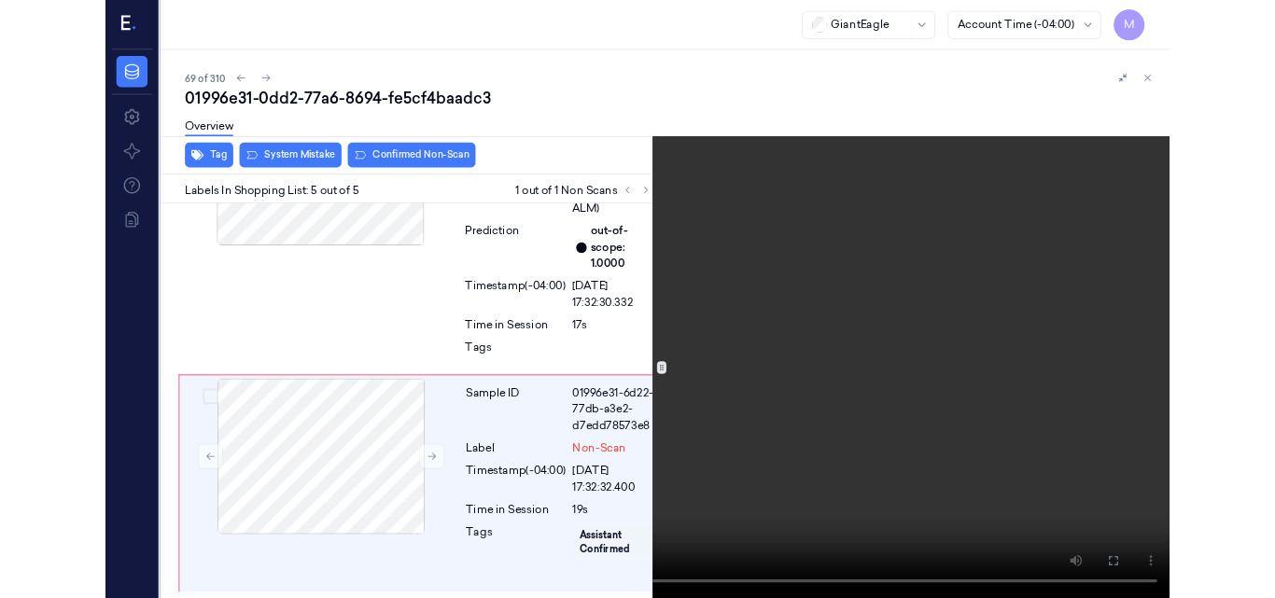
scroll to position [1179, 0]
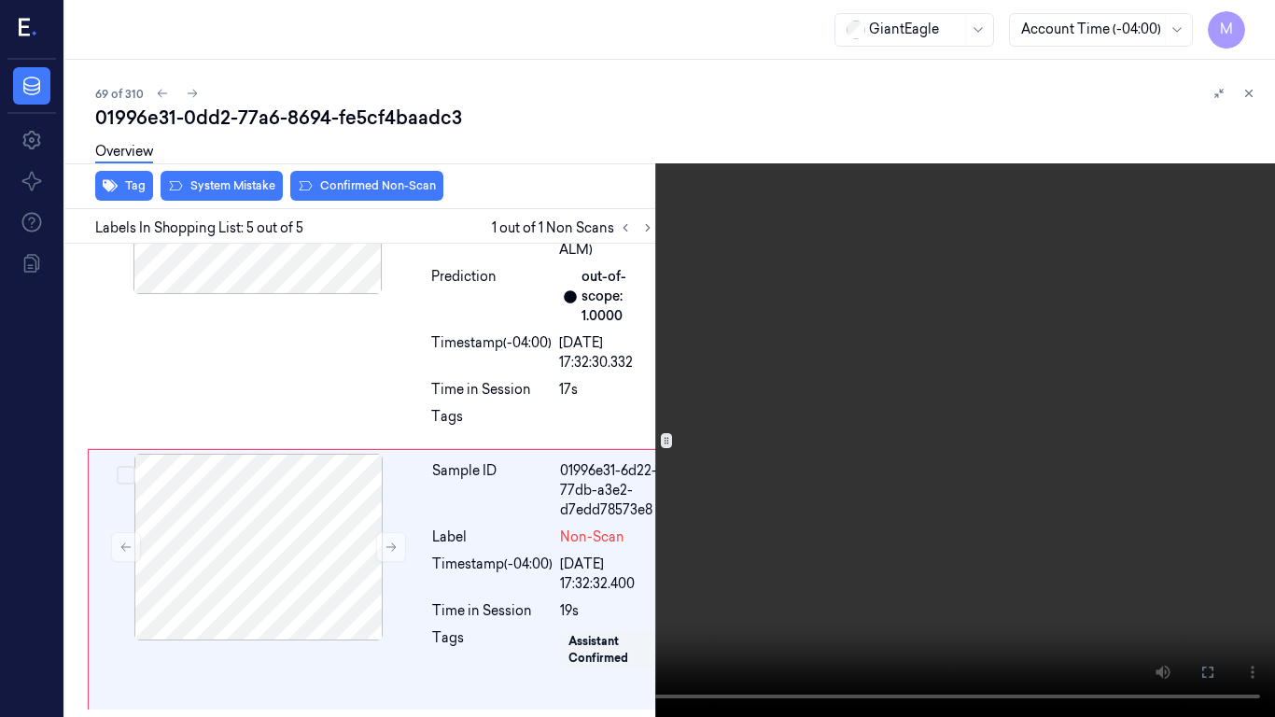
click at [468, 402] on video at bounding box center [637, 358] width 1275 height 717
drag, startPoint x: 1202, startPoint y: 674, endPoint x: 1203, endPoint y: 593, distance: 81.2
click at [0, 0] on icon at bounding box center [0, 0] width 0 height 0
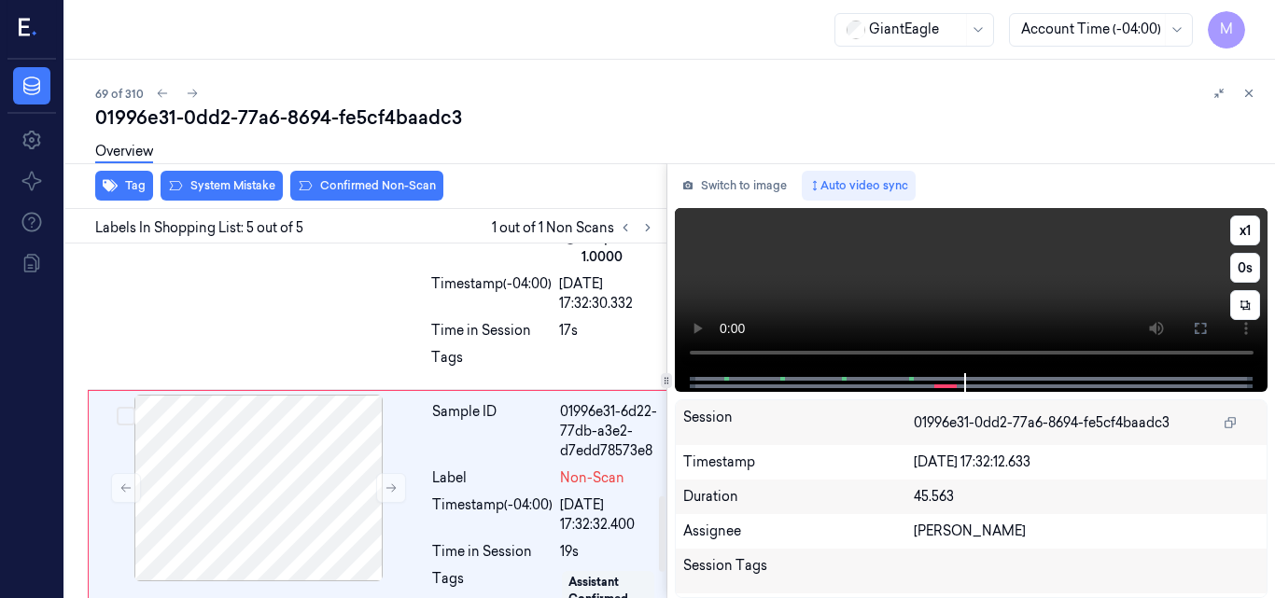
click at [1077, 242] on video at bounding box center [972, 290] width 594 height 165
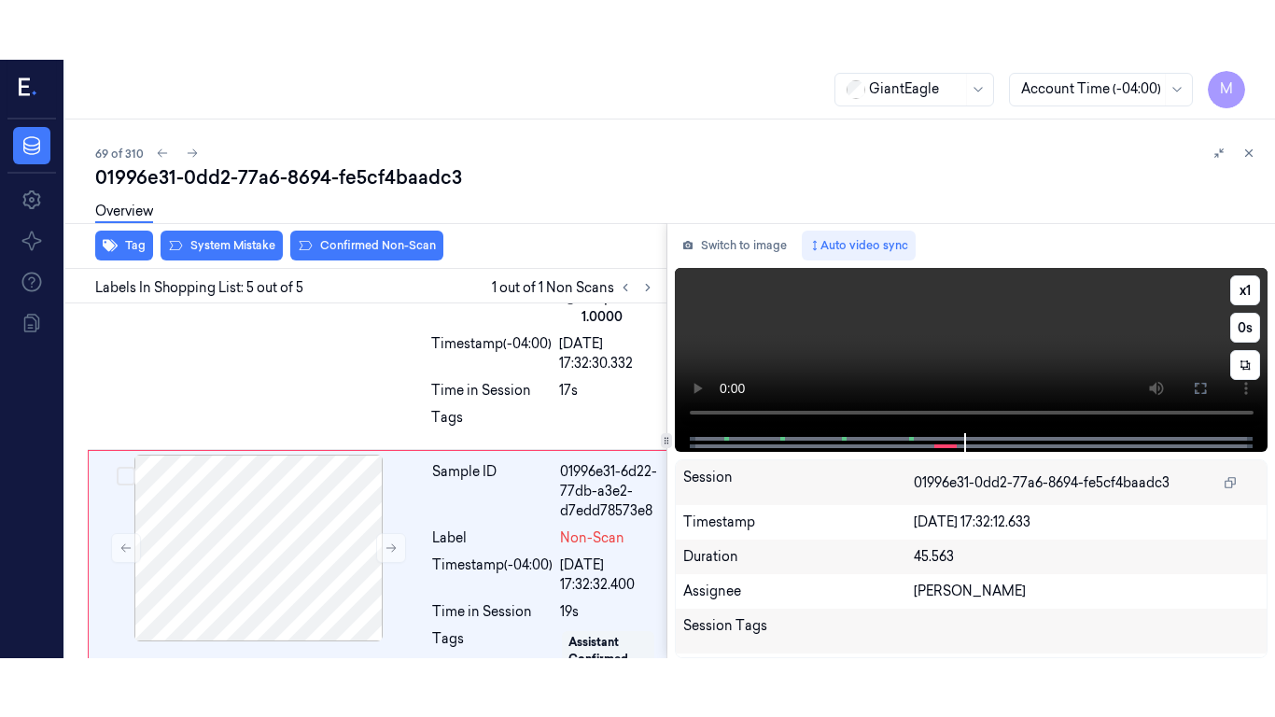
scroll to position [1297, 0]
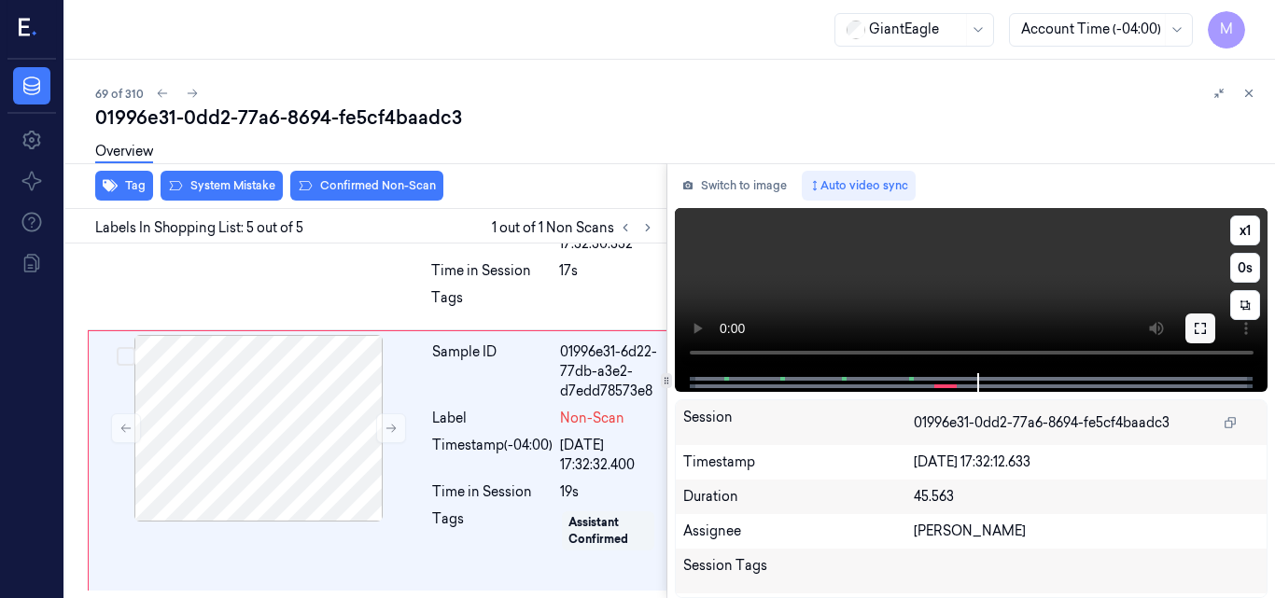
click at [1203, 332] on icon at bounding box center [1200, 328] width 15 height 15
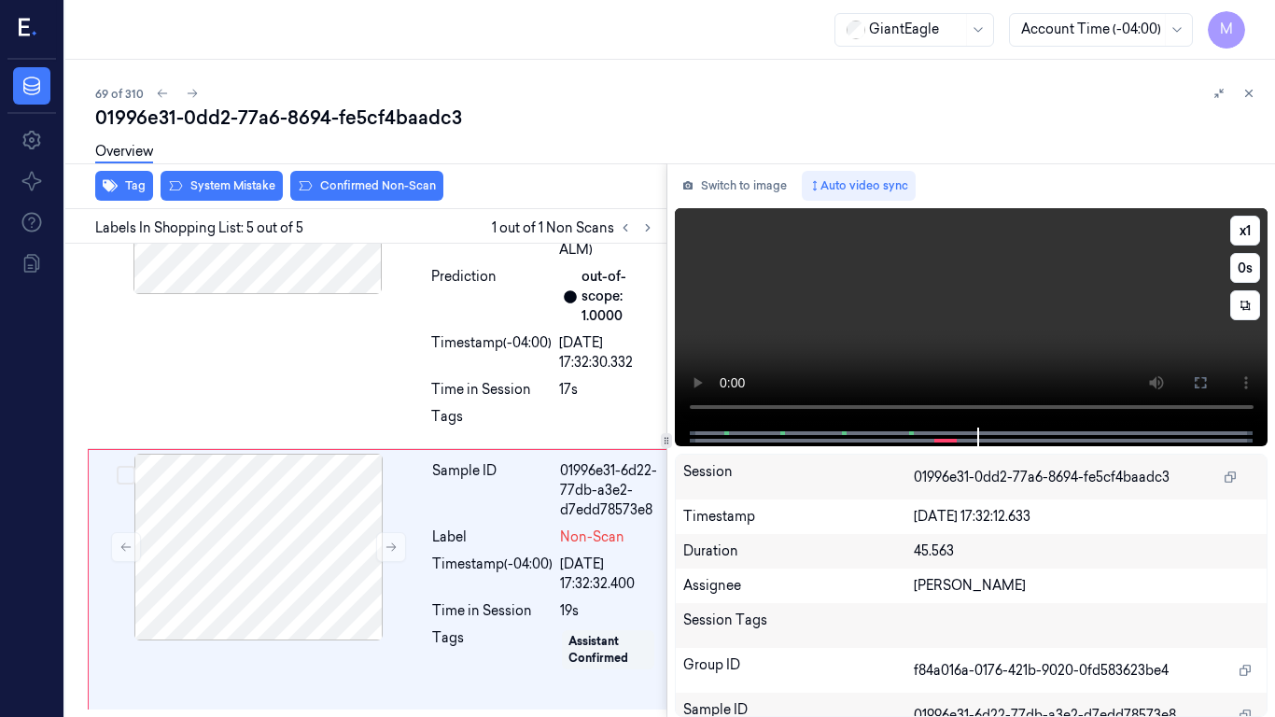
scroll to position [1179, 0]
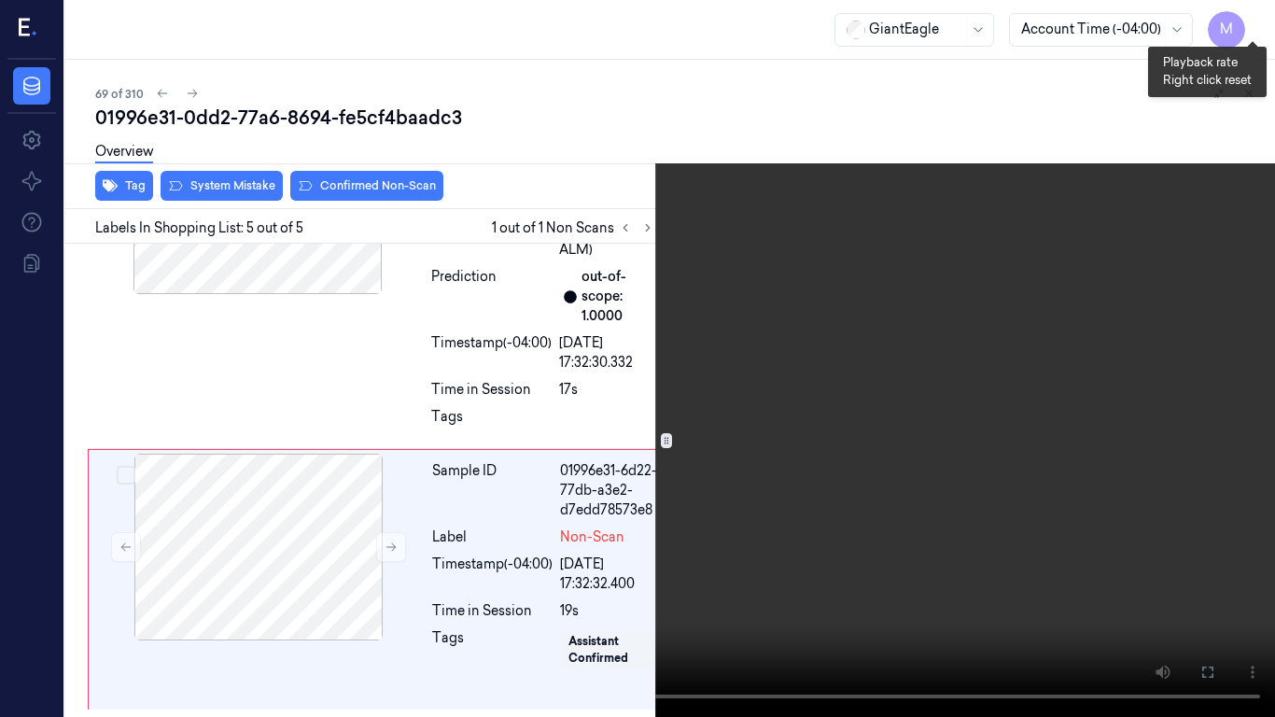
click at [1258, 23] on button "x 1" at bounding box center [1253, 22] width 30 height 30
click at [707, 497] on video at bounding box center [637, 358] width 1275 height 717
click at [671, 359] on video at bounding box center [637, 358] width 1275 height 717
click at [414, 311] on video at bounding box center [637, 358] width 1275 height 717
click at [0, 0] on icon at bounding box center [0, 0] width 0 height 0
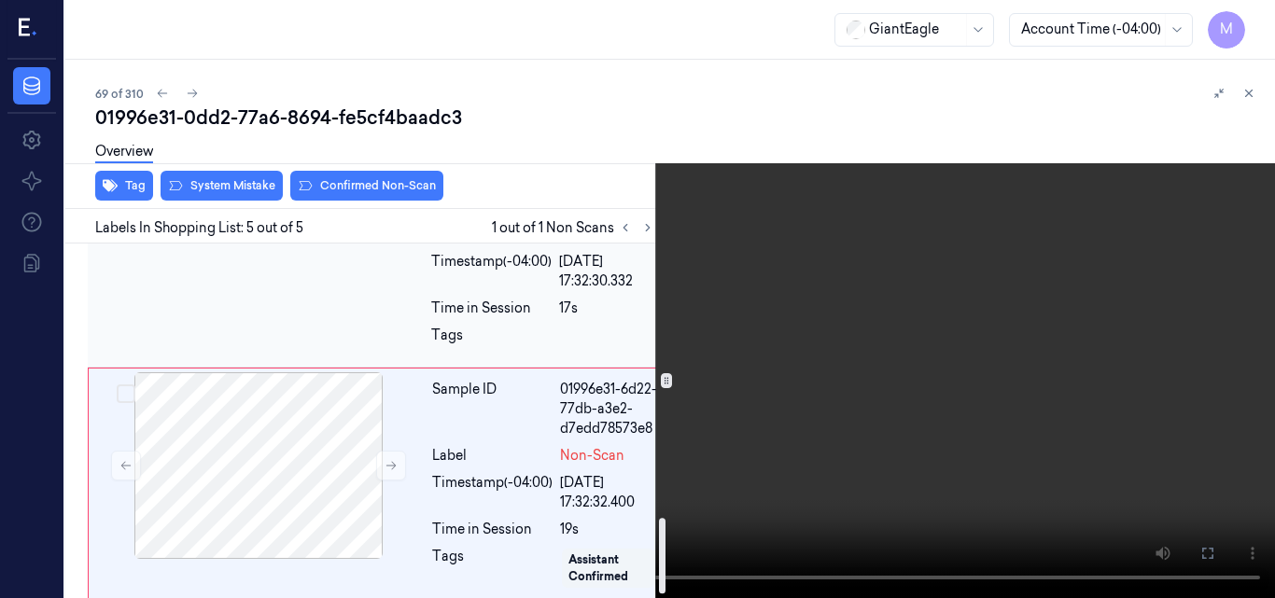
scroll to position [1297, 0]
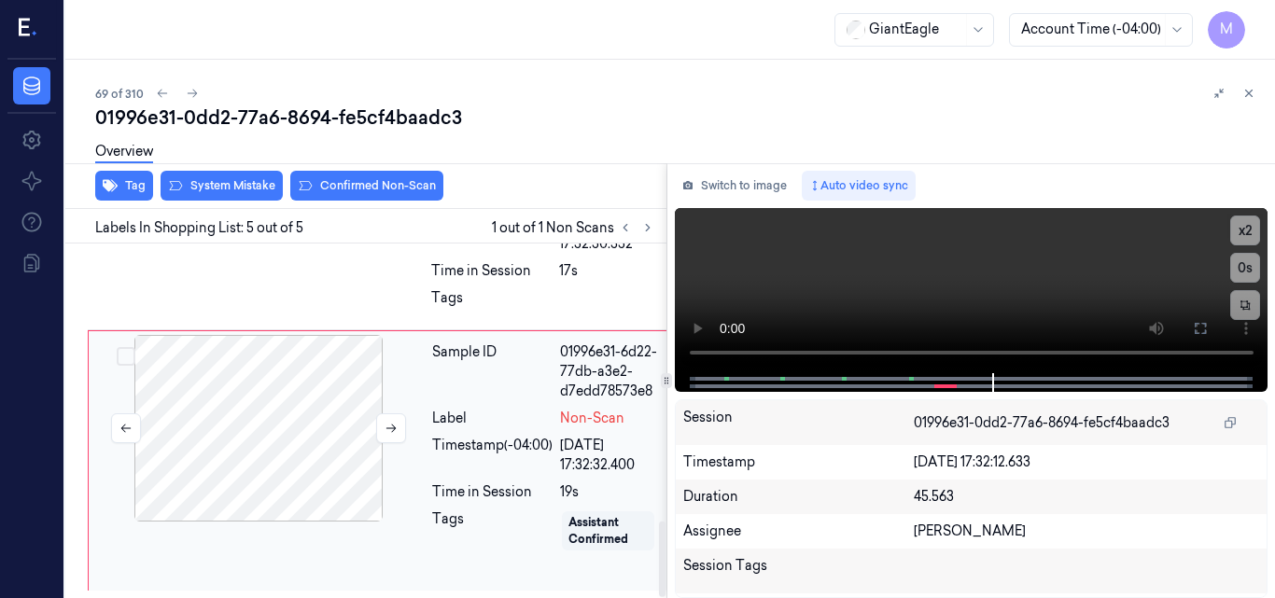
click at [277, 349] on div at bounding box center [258, 428] width 332 height 187
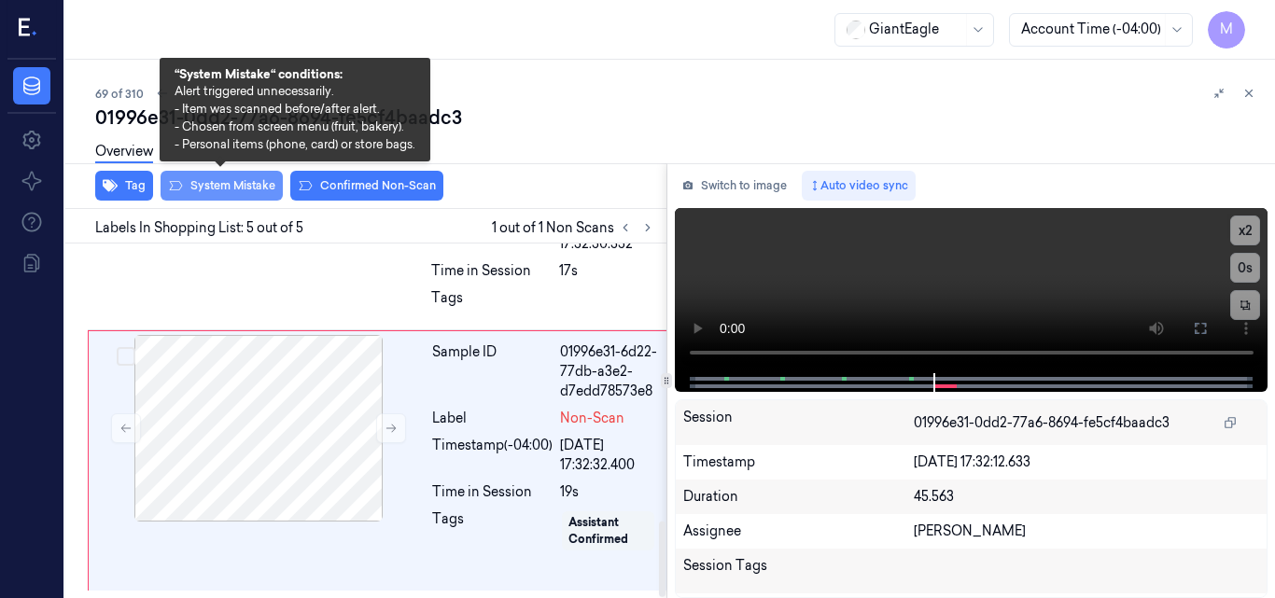
click at [245, 184] on button "System Mistake" at bounding box center [222, 186] width 122 height 30
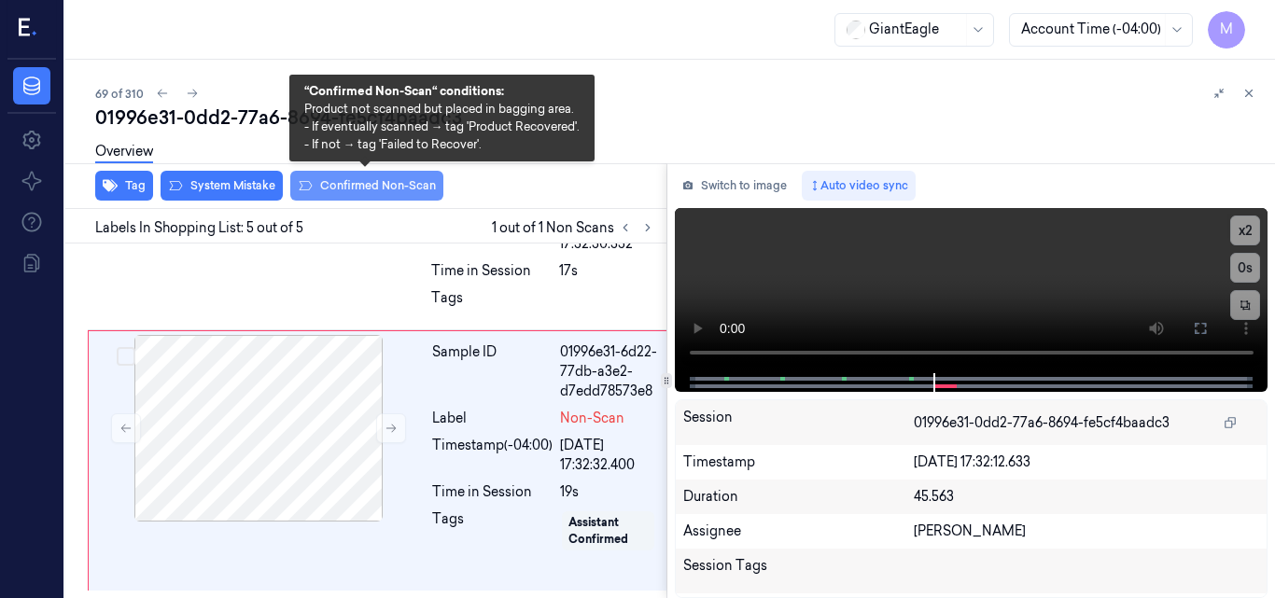
scroll to position [1306, 0]
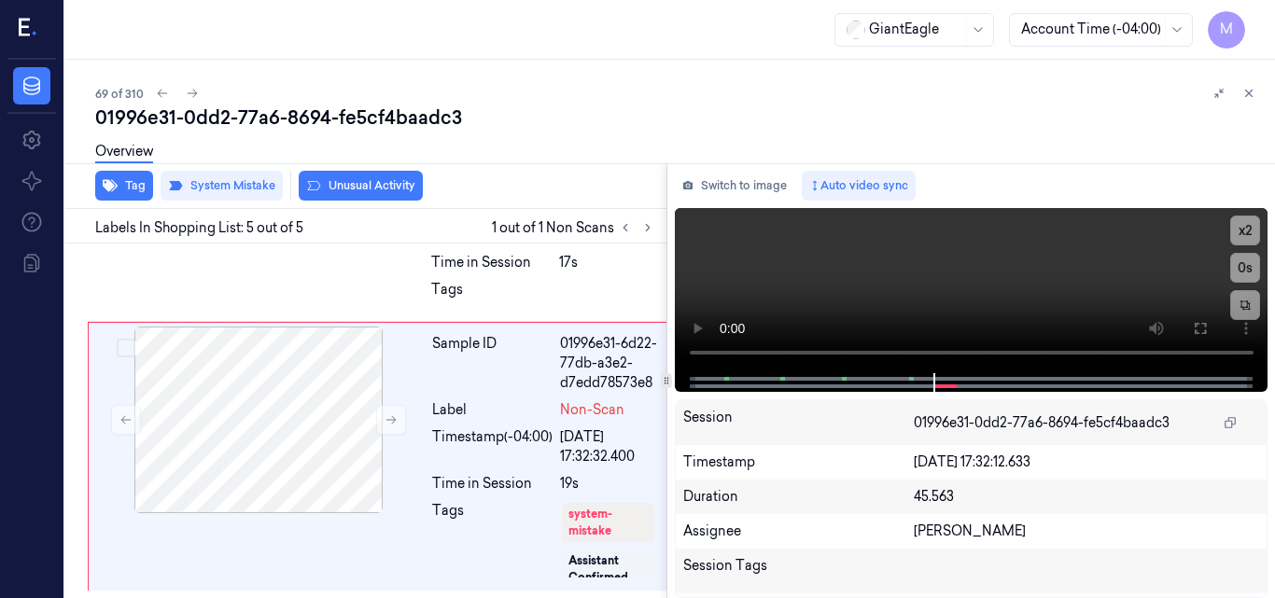
click at [384, 186] on button "Unusual Activity" at bounding box center [361, 186] width 124 height 30
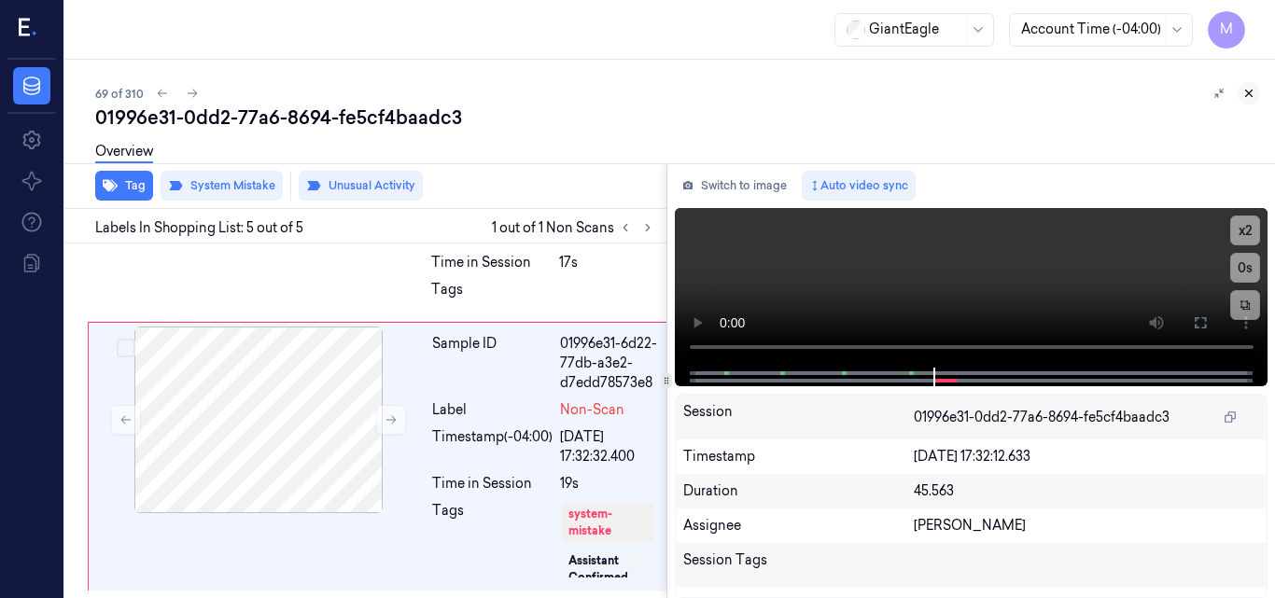
click at [1250, 90] on icon at bounding box center [1248, 93] width 13 height 13
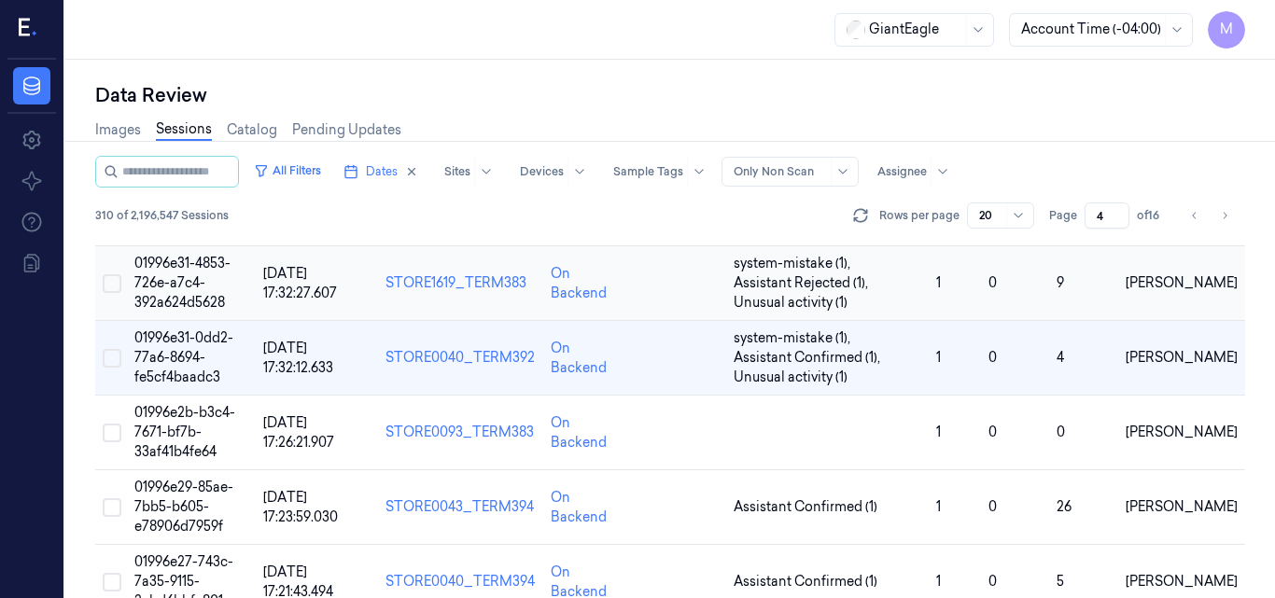
scroll to position [666, 0]
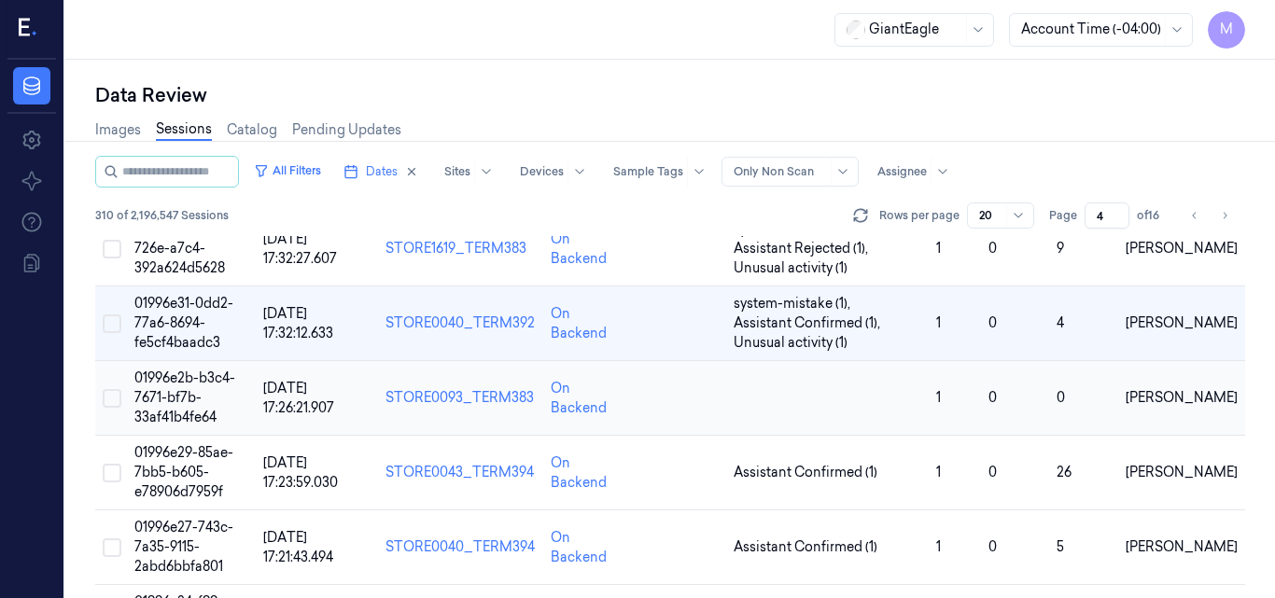
click at [185, 385] on span "01996e2b-b3c4-7671-bf7b-33af41b4fe64" at bounding box center [184, 398] width 101 height 56
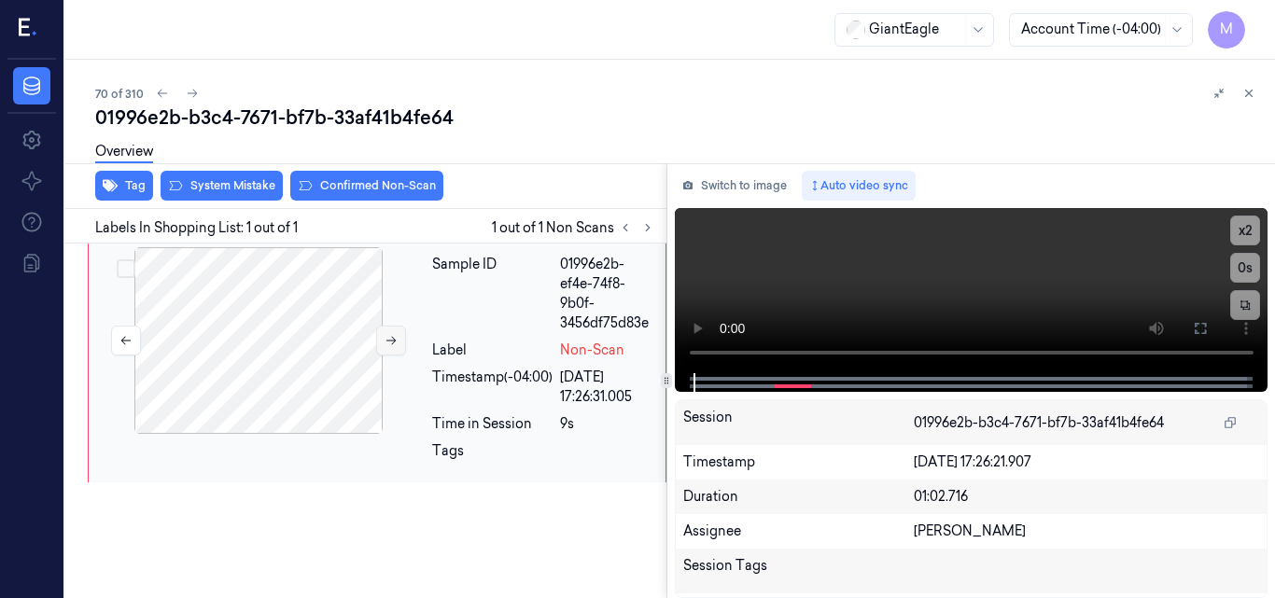
click at [385, 337] on icon at bounding box center [391, 340] width 13 height 13
click at [977, 305] on video at bounding box center [972, 290] width 594 height 165
click at [1191, 323] on button at bounding box center [1200, 329] width 30 height 30
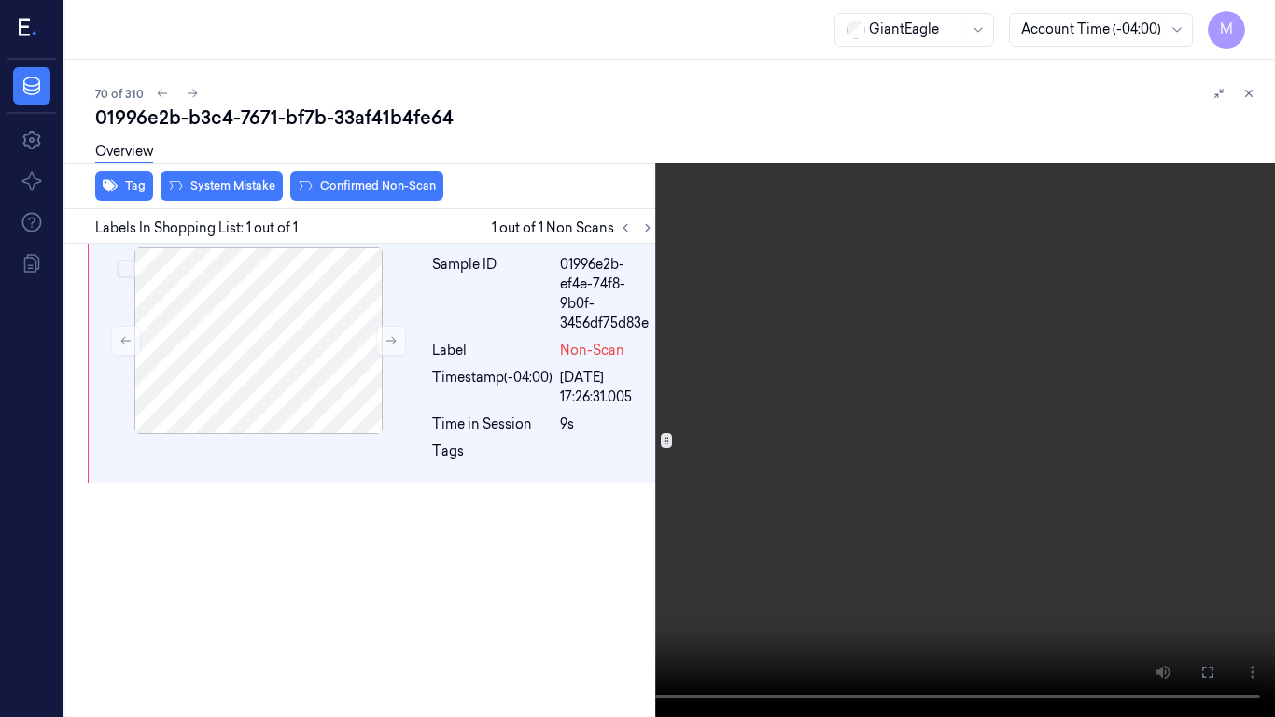
click at [554, 414] on video at bounding box center [637, 358] width 1275 height 717
click at [0, 0] on icon at bounding box center [0, 0] width 0 height 0
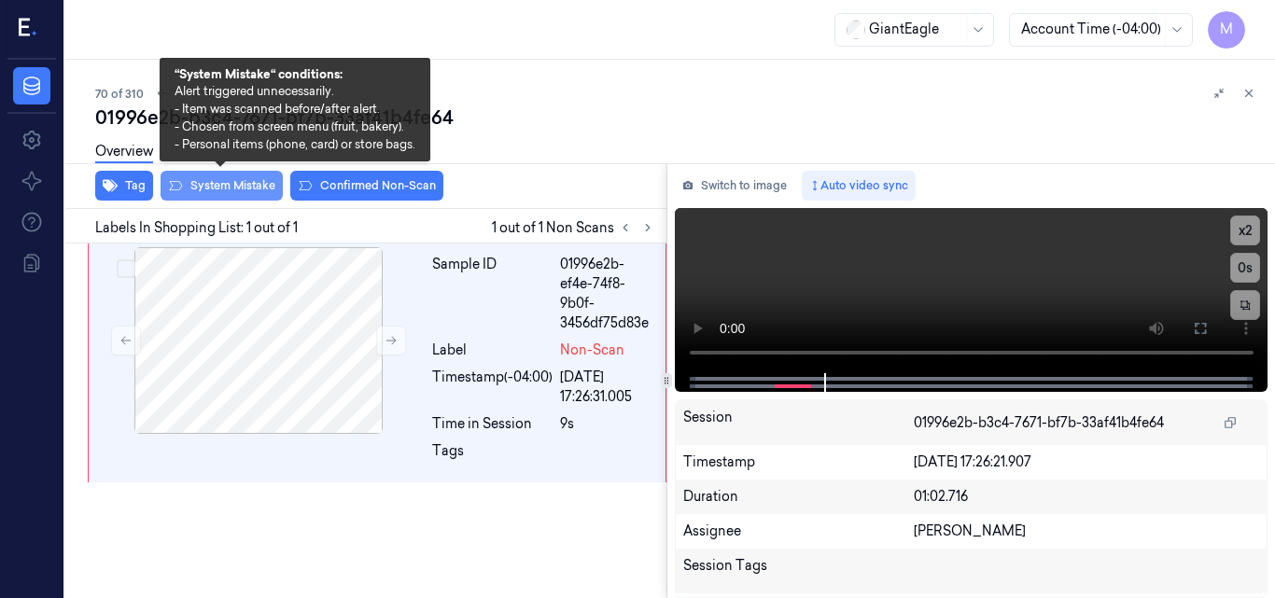
click at [229, 191] on button "System Mistake" at bounding box center [222, 186] width 122 height 30
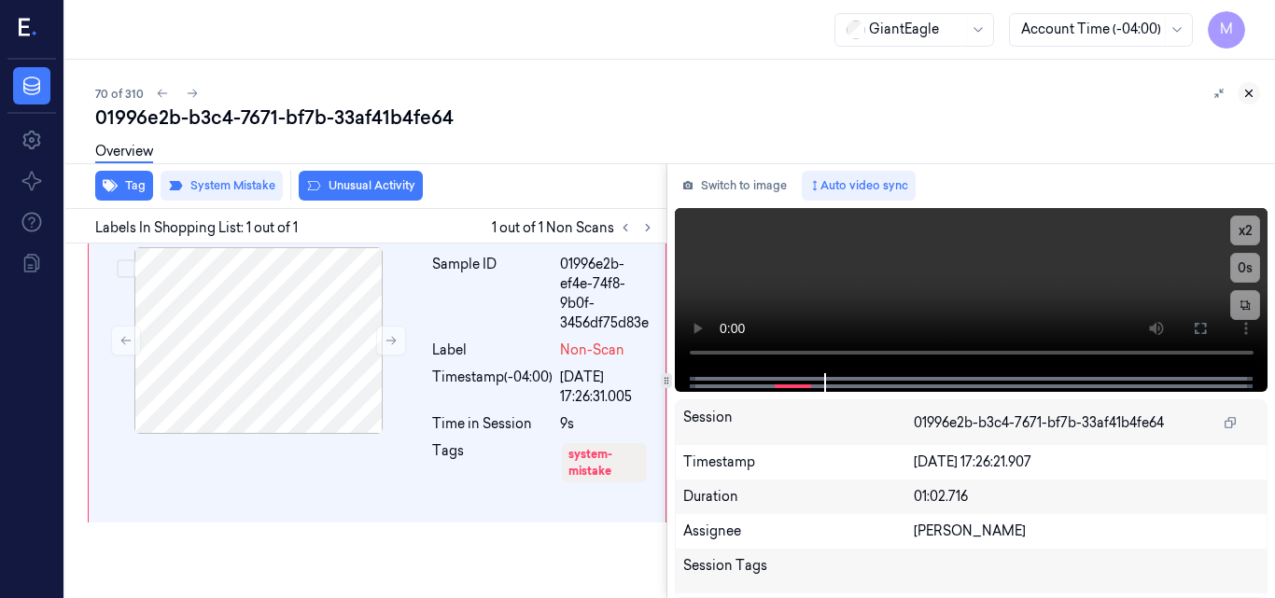
click at [1247, 93] on icon at bounding box center [1248, 93] width 13 height 13
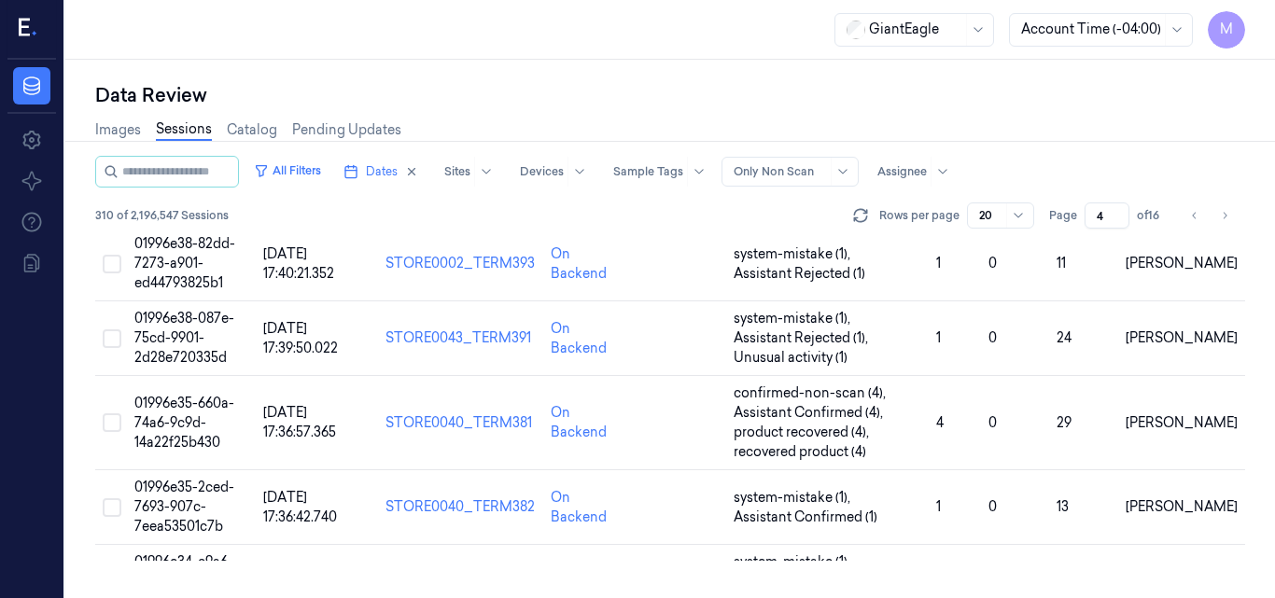
scroll to position [648, 0]
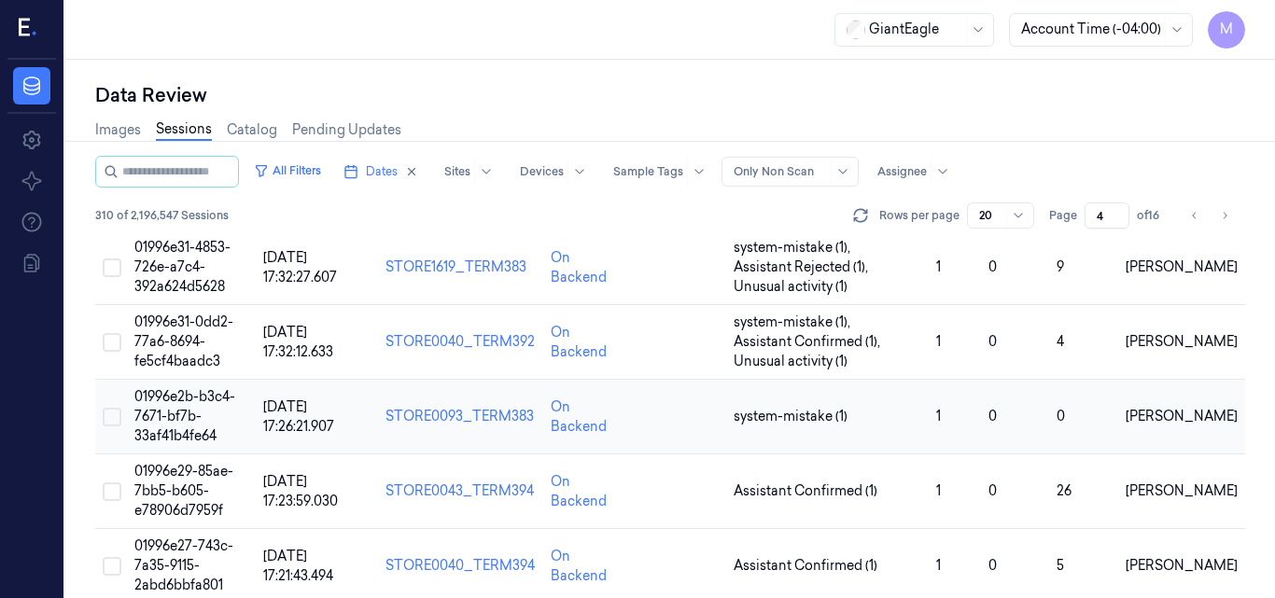
click at [191, 413] on span "01996e2b-b3c4-7671-bf7b-33af41b4fe64" at bounding box center [184, 416] width 101 height 56
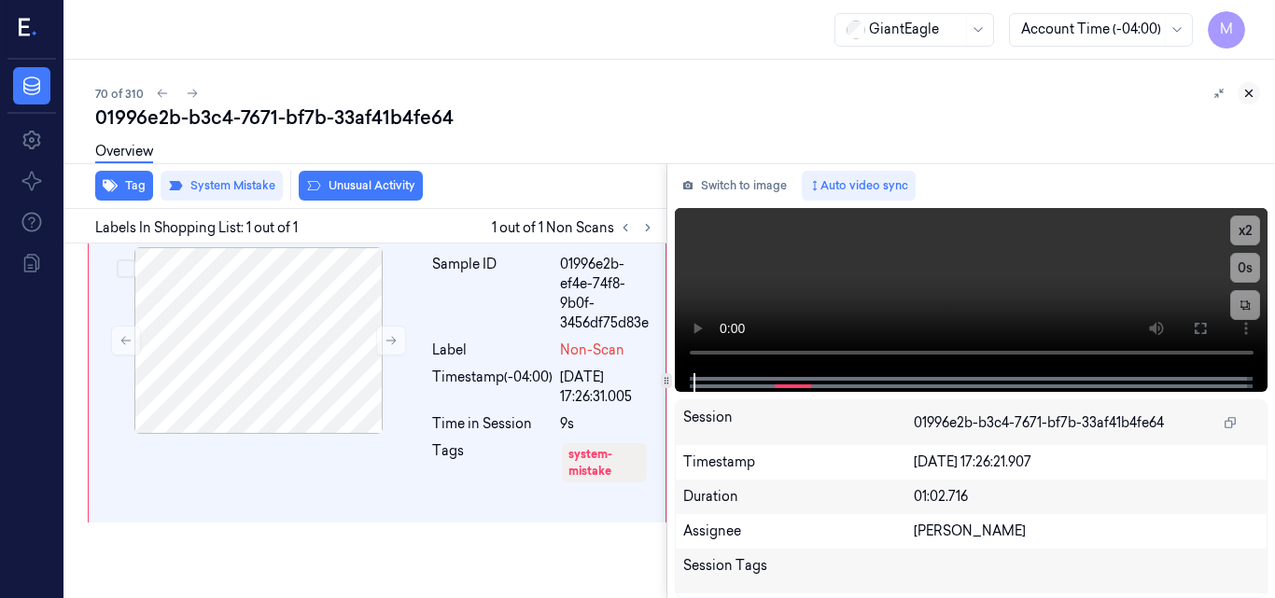
click at [1249, 93] on icon at bounding box center [1249, 94] width 7 height 7
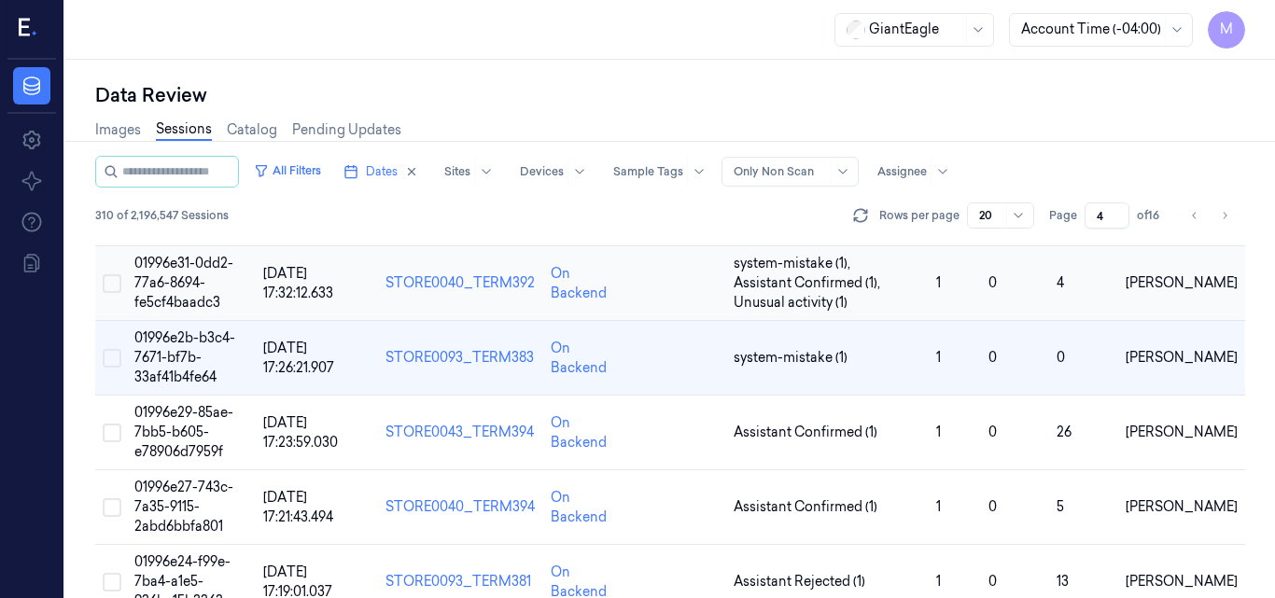
scroll to position [741, 0]
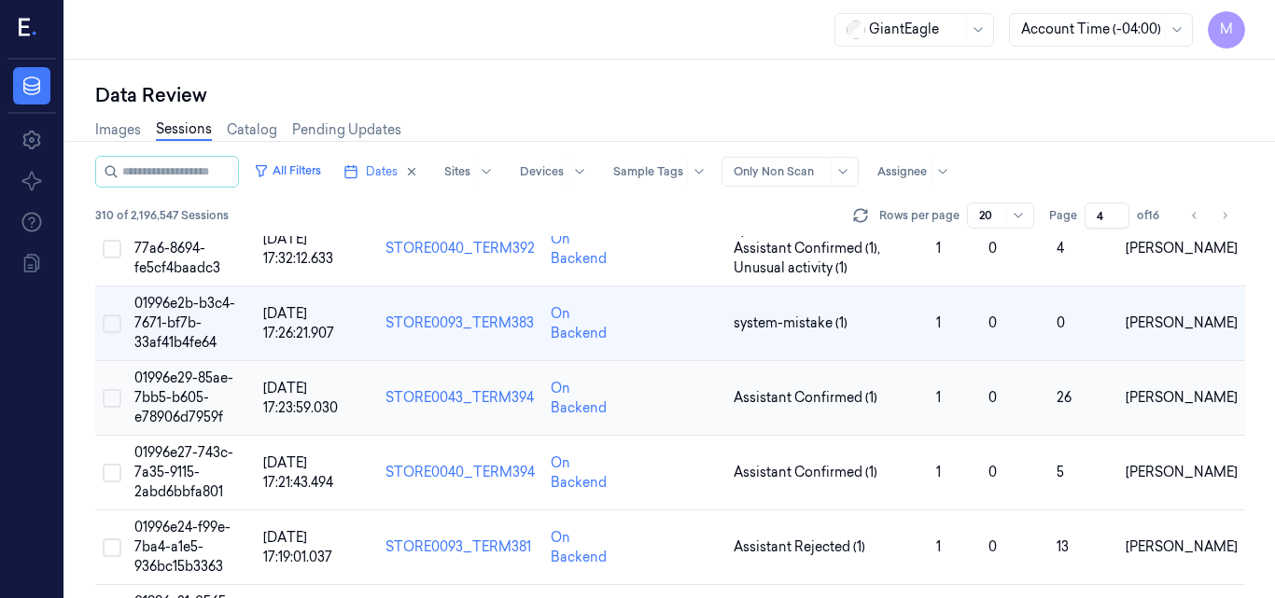
click at [182, 395] on span "01996e29-85ae-7bb5-b605-e78906d7959f" at bounding box center [183, 398] width 99 height 56
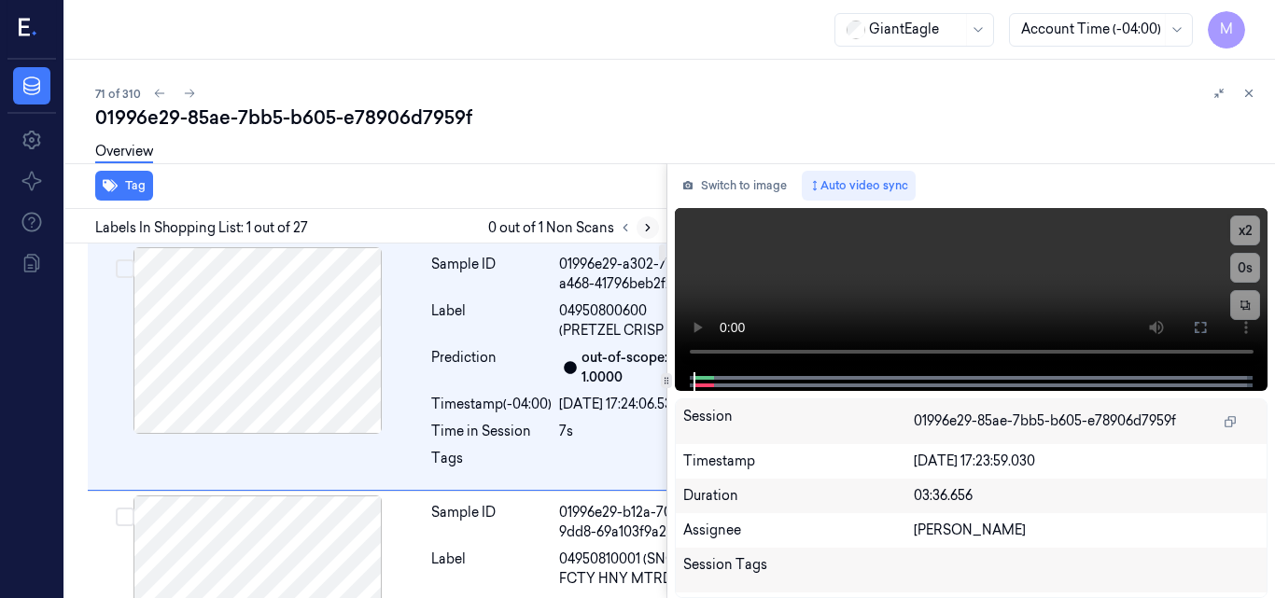
click at [651, 230] on icon at bounding box center [647, 227] width 13 height 13
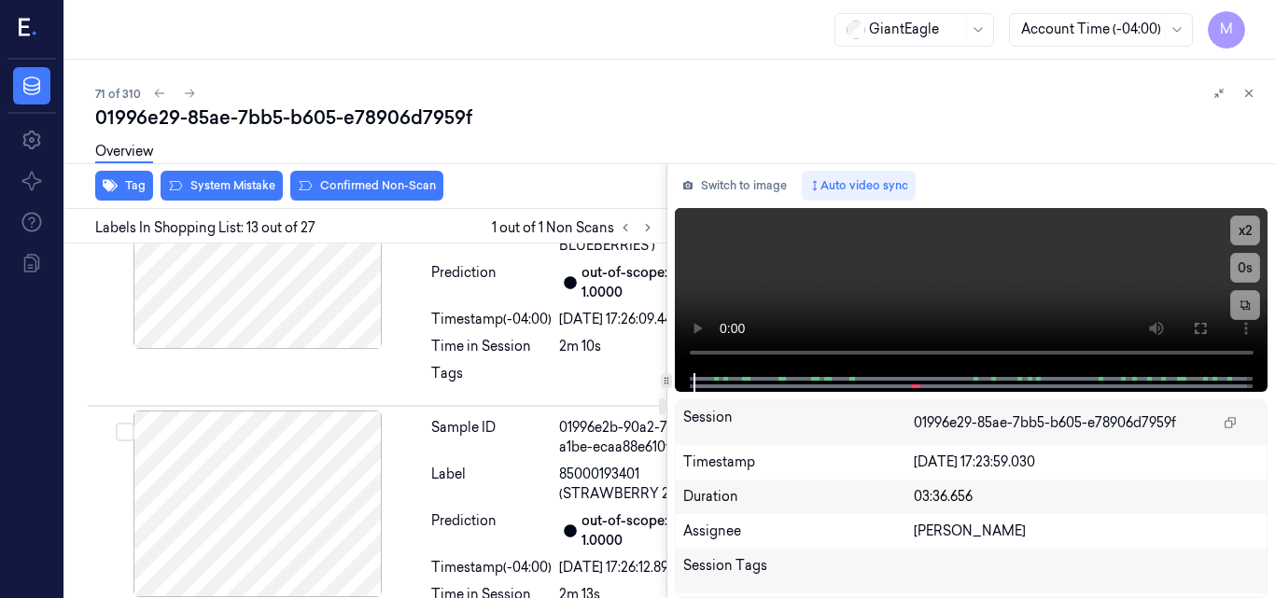
scroll to position [3897, 0]
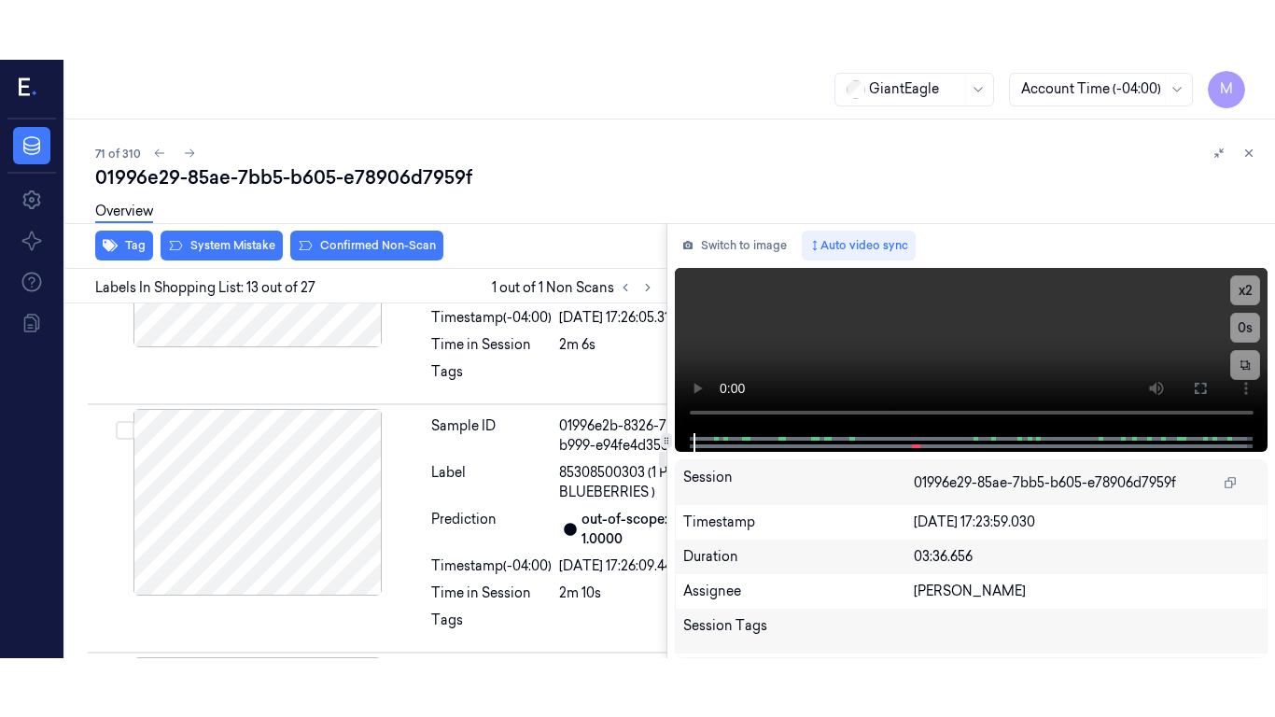
scroll to position [3863, 0]
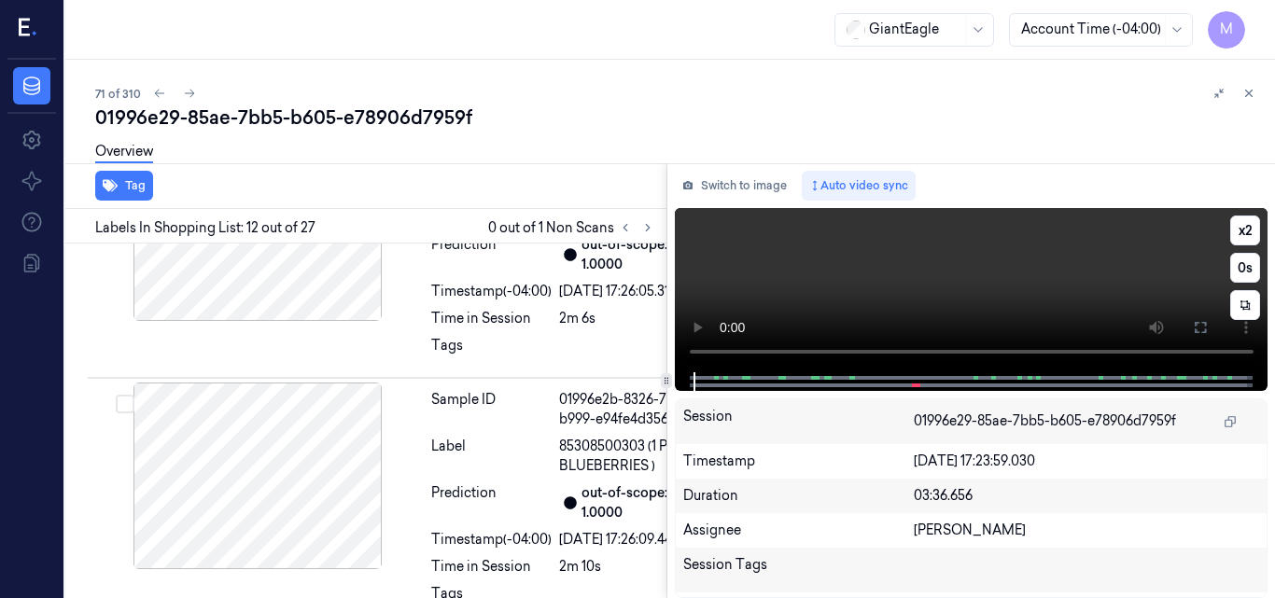
click at [1052, 271] on video at bounding box center [972, 290] width 594 height 164
click at [1200, 326] on icon at bounding box center [1200, 327] width 15 height 15
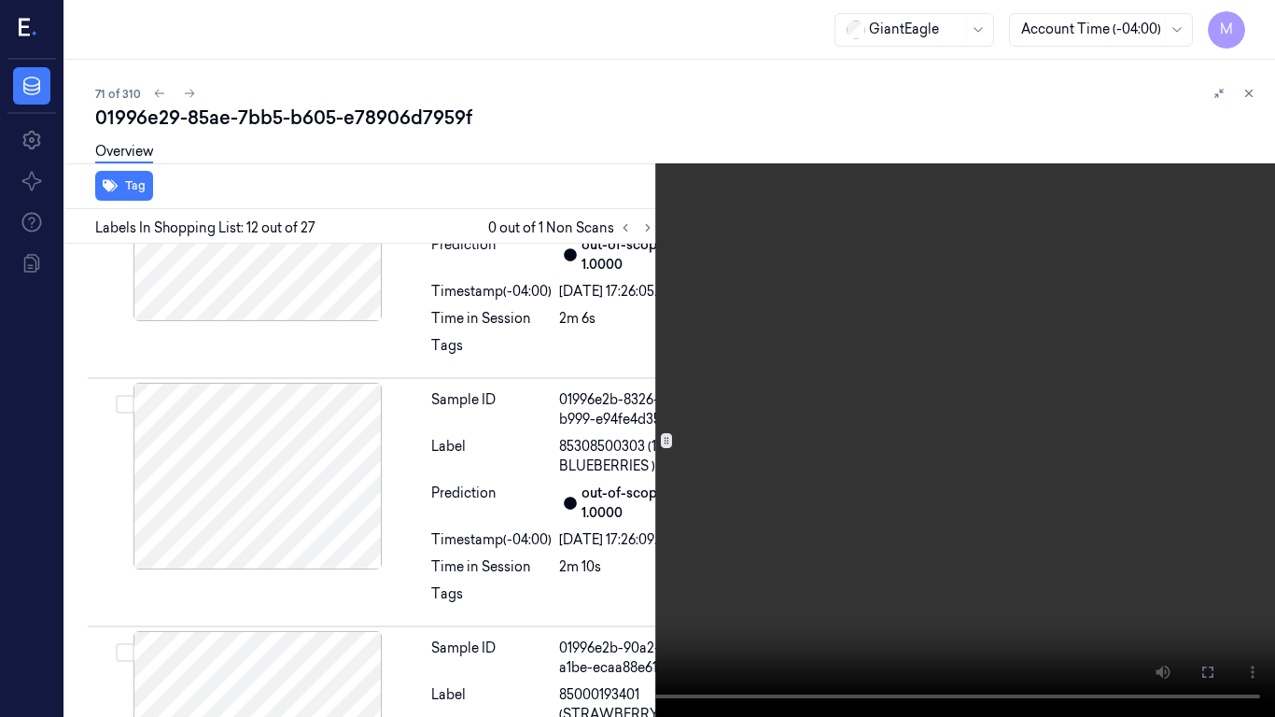
click at [703, 437] on video at bounding box center [637, 358] width 1275 height 717
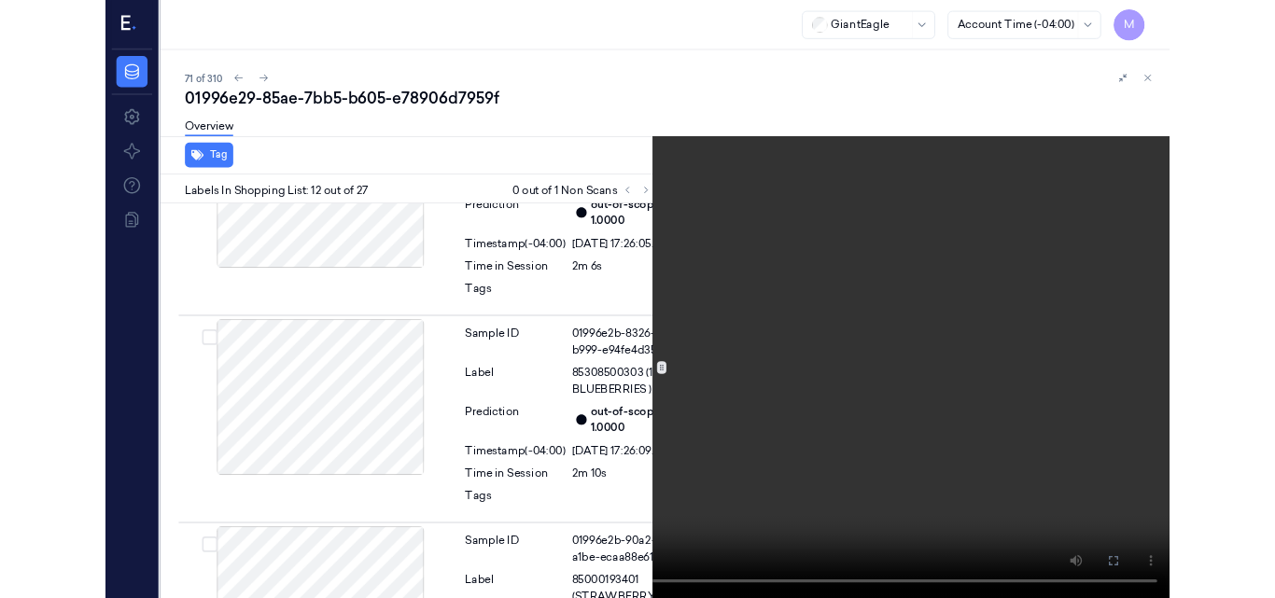
scroll to position [3804, 0]
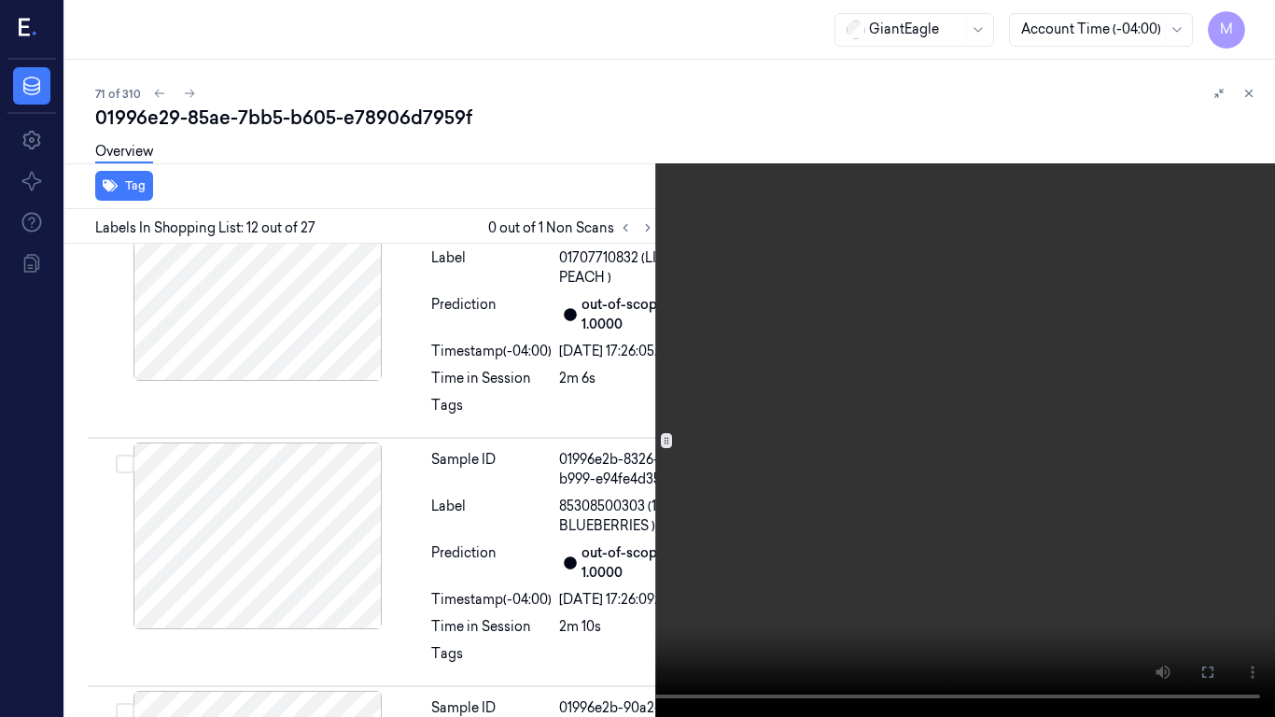
click at [703, 437] on video at bounding box center [637, 358] width 1275 height 717
click at [1260, 20] on button "x 2" at bounding box center [1253, 22] width 30 height 30
click at [1260, 20] on button "x 4" at bounding box center [1253, 22] width 30 height 30
click at [0, 0] on button at bounding box center [0, 0] width 0 height 0
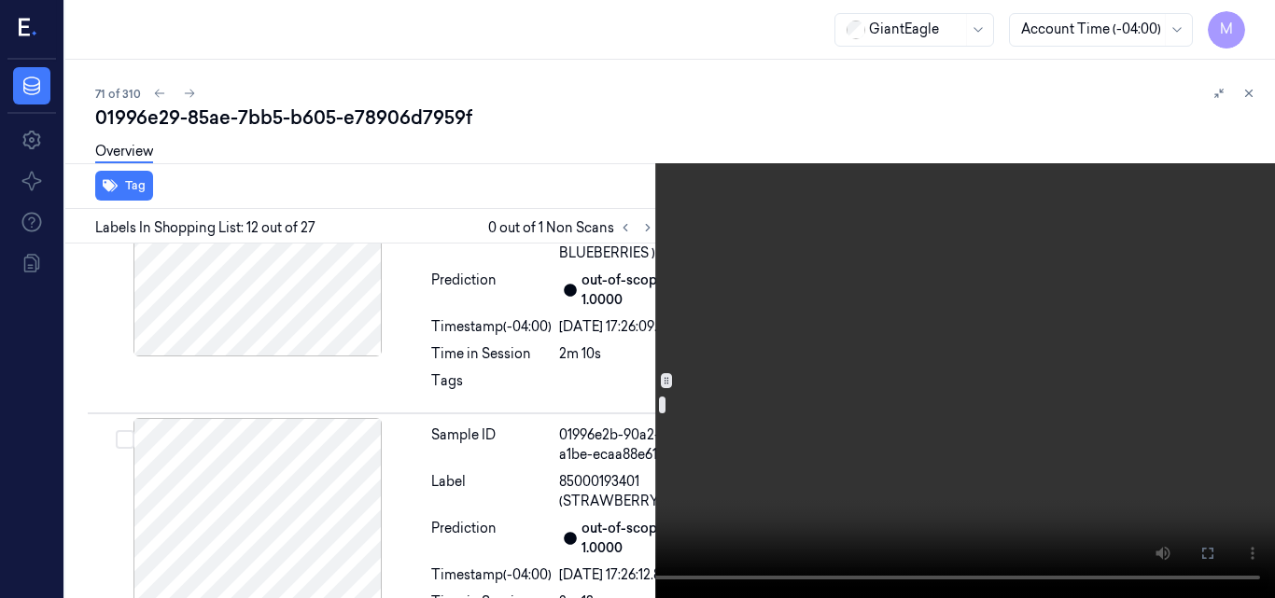
scroll to position [4084, 0]
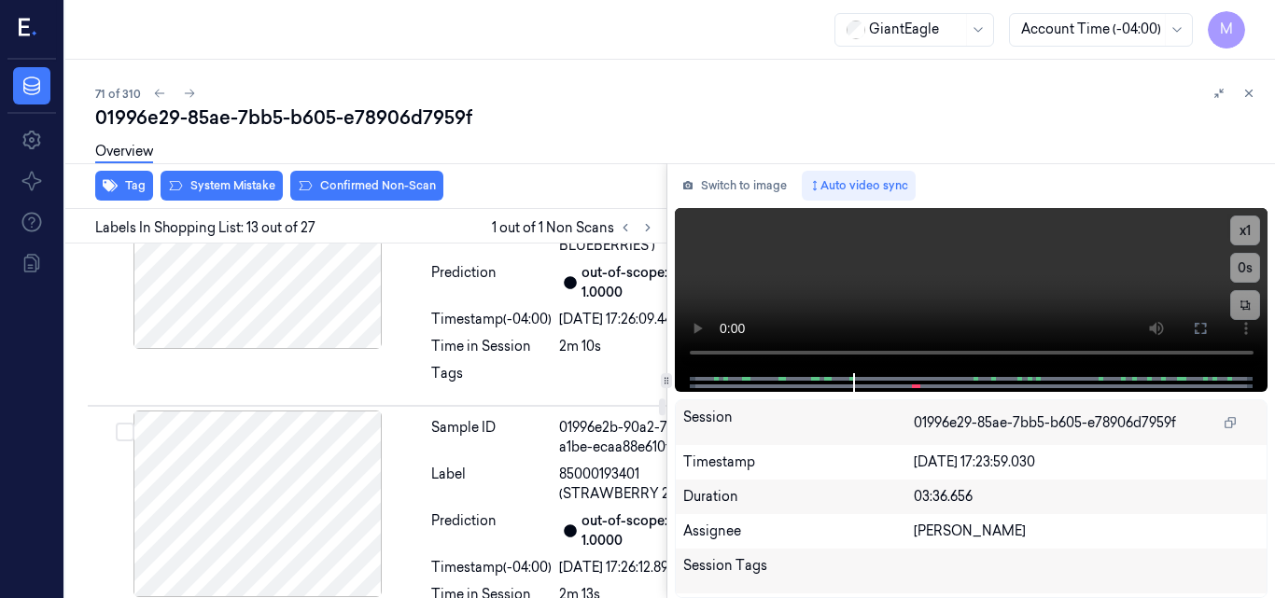
scroll to position [4177, 0]
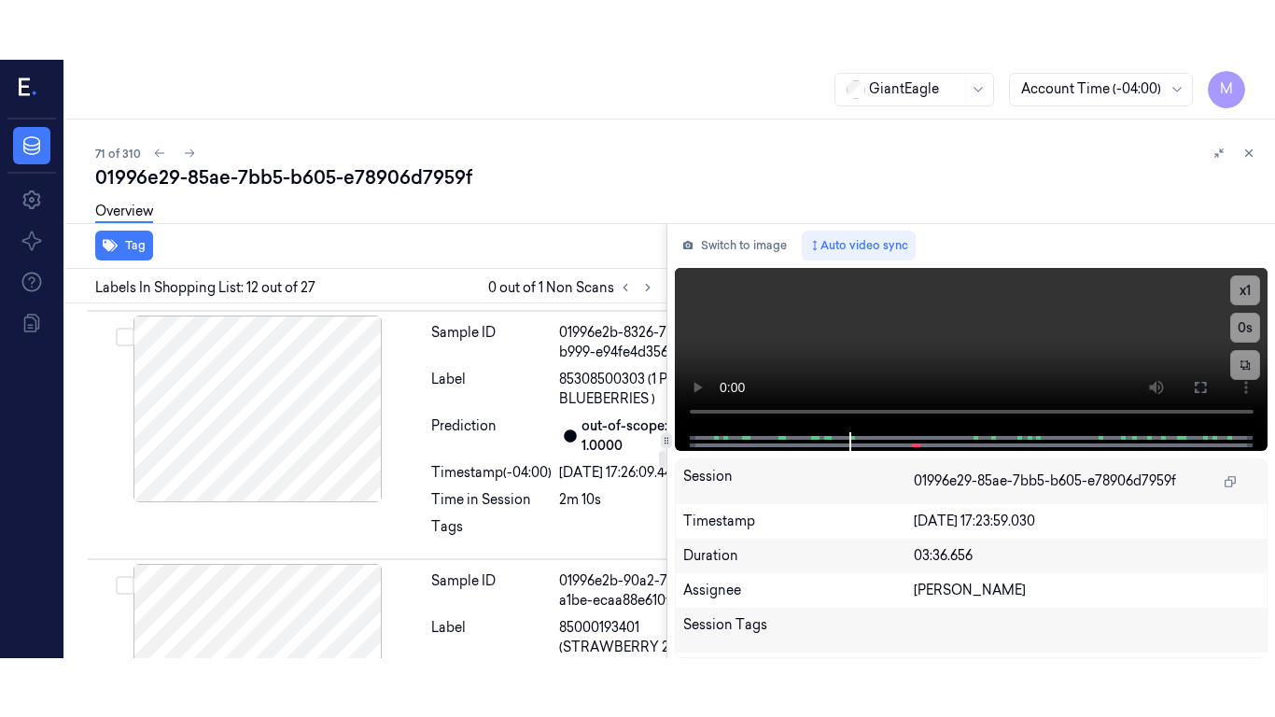
scroll to position [3863, 0]
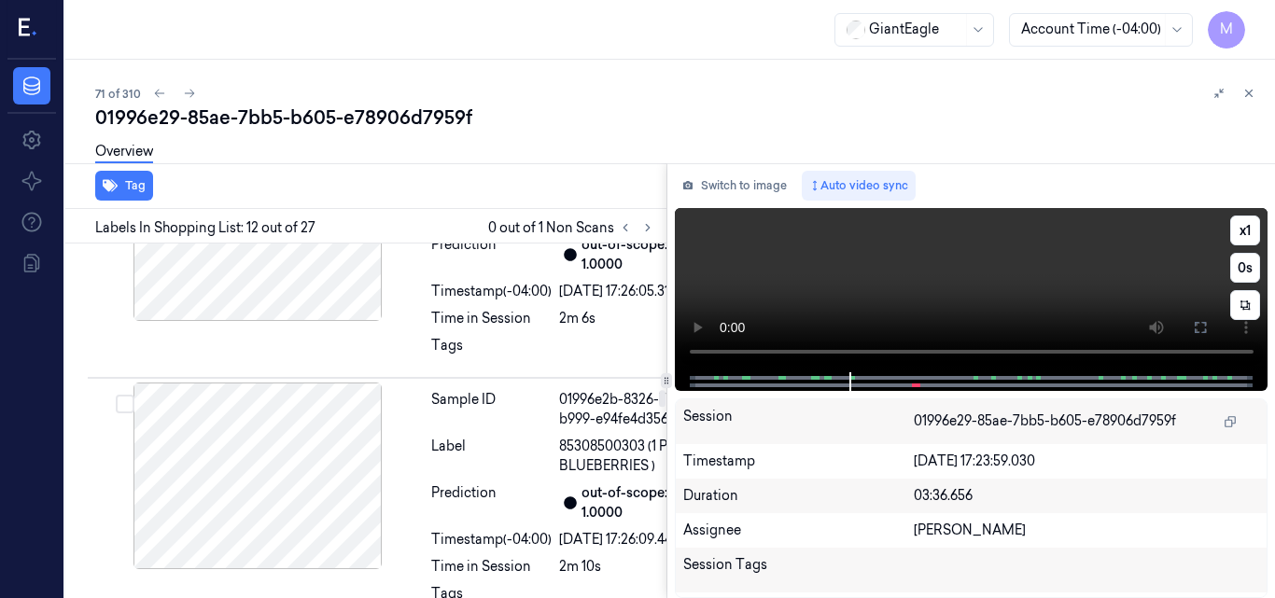
click at [1016, 276] on video at bounding box center [972, 290] width 594 height 164
click at [1202, 325] on icon at bounding box center [1200, 327] width 15 height 15
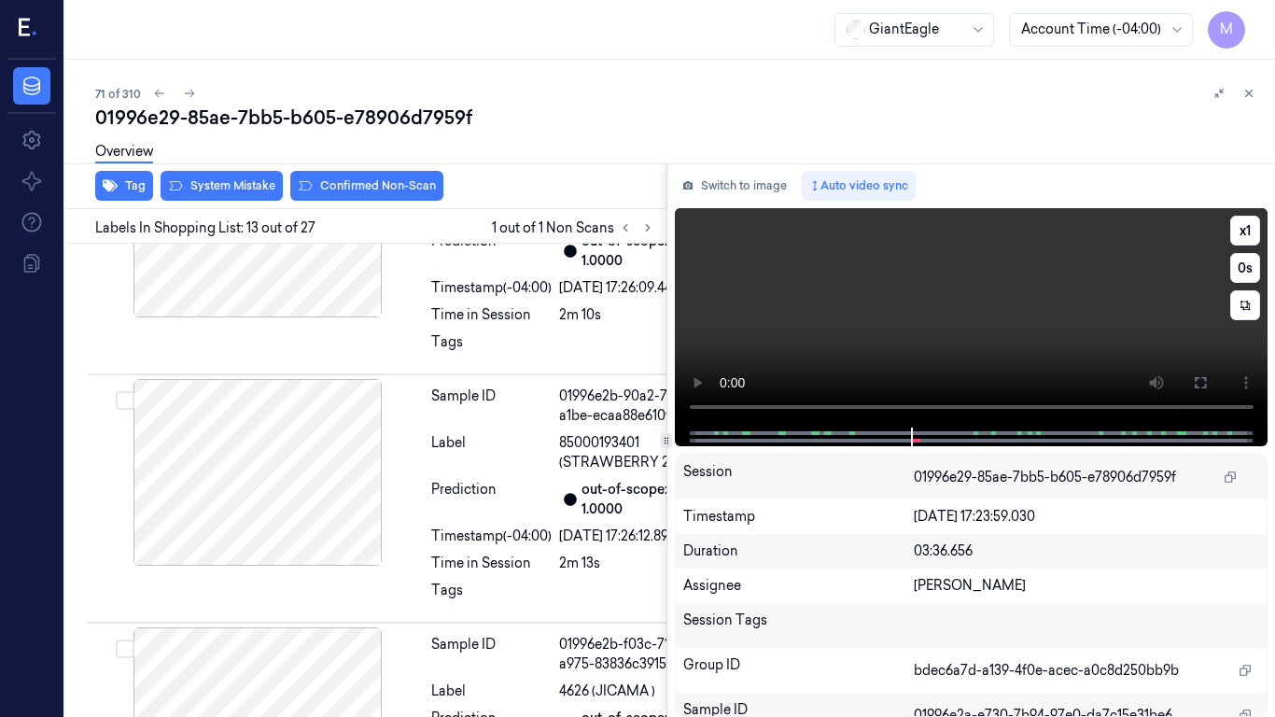
scroll to position [4117, 0]
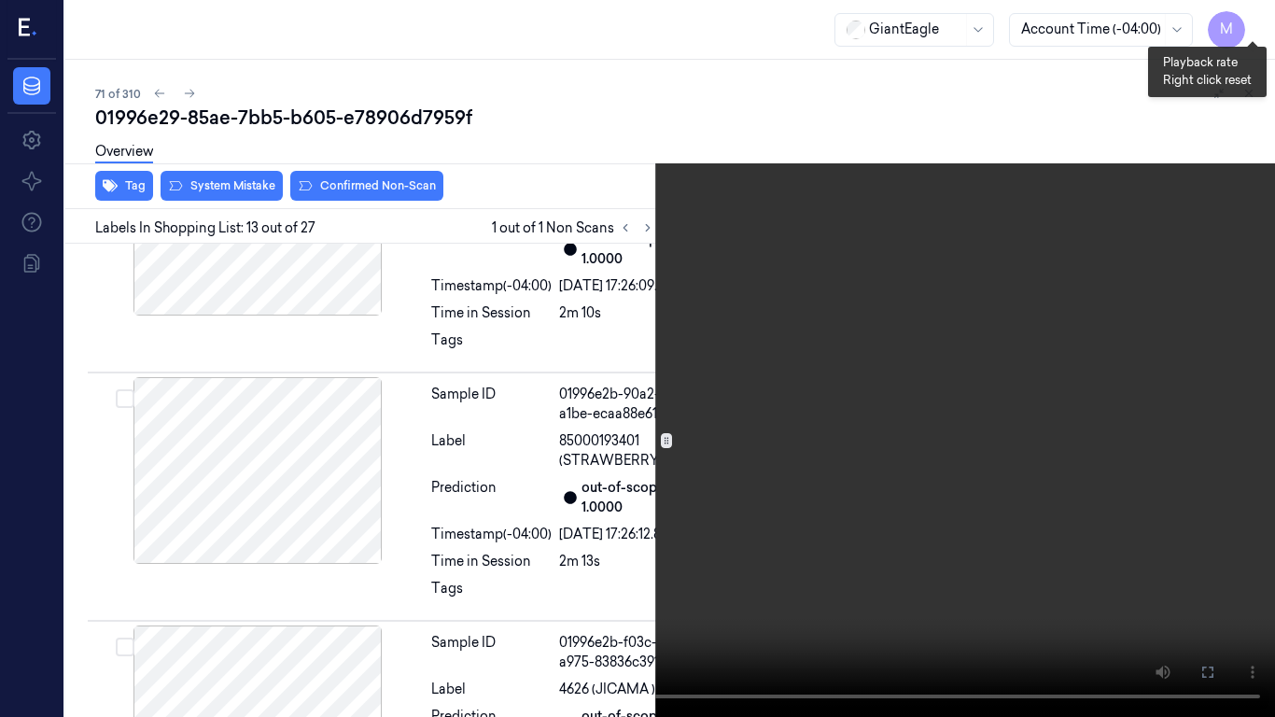
click at [1252, 15] on button "x 1" at bounding box center [1253, 22] width 30 height 30
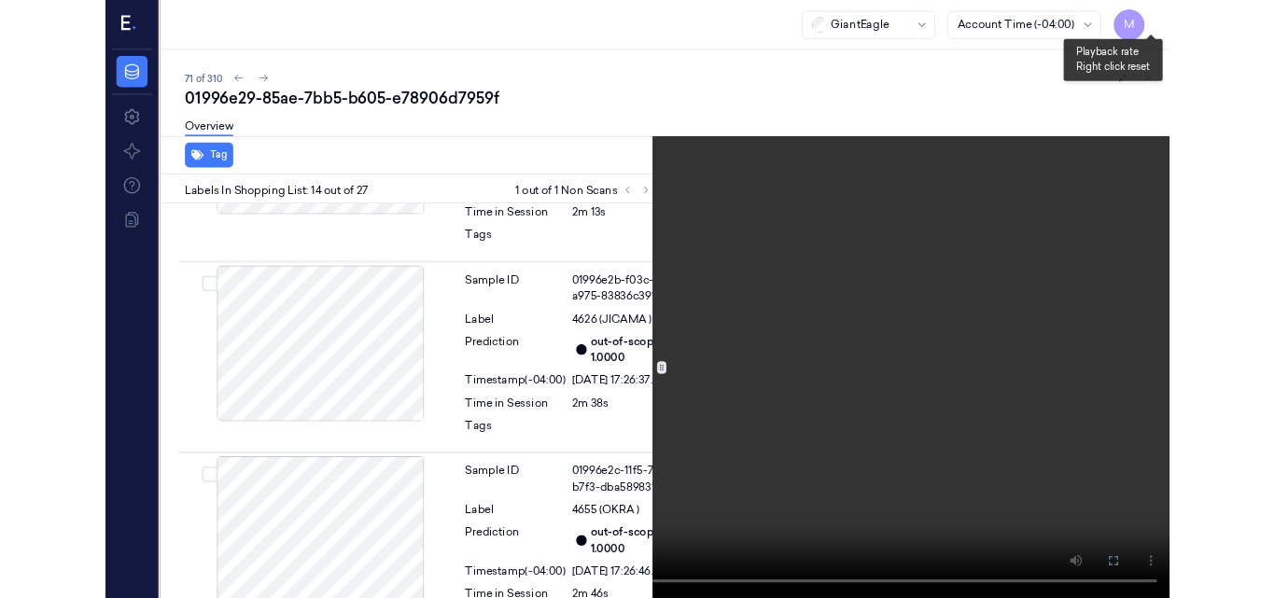
scroll to position [4431, 0]
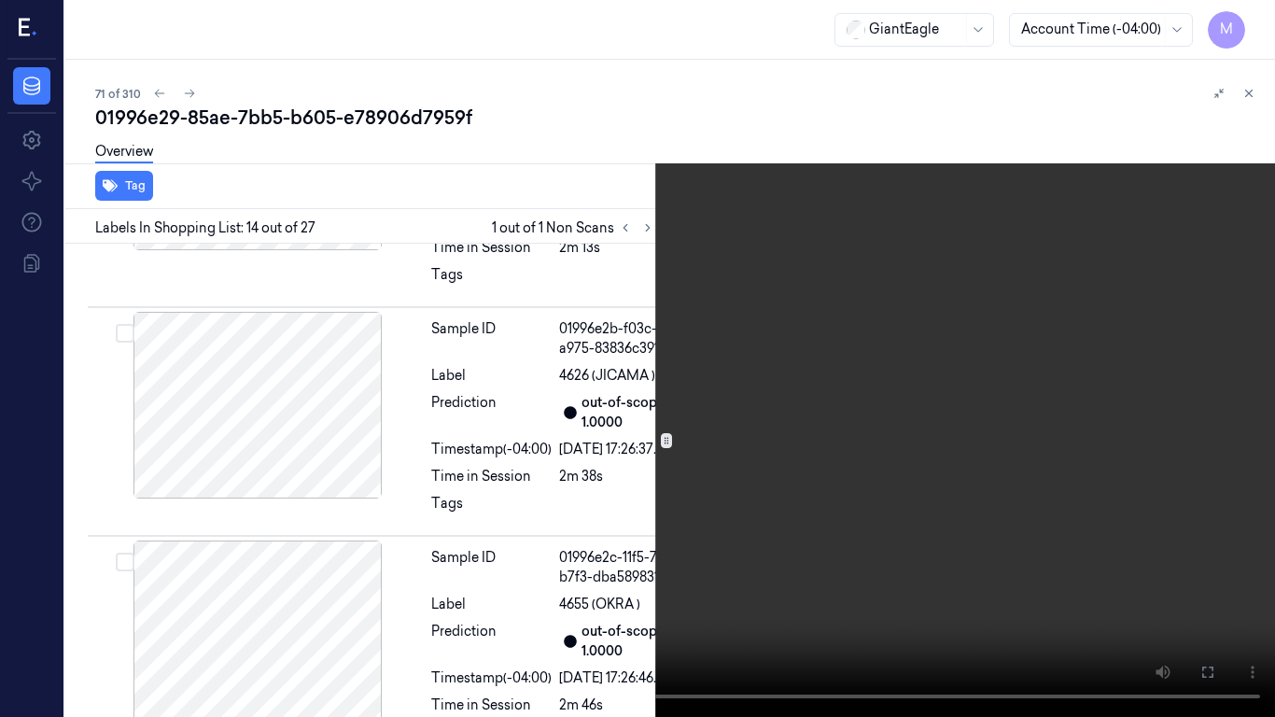
click at [965, 245] on video at bounding box center [637, 358] width 1275 height 717
click at [0, 0] on icon at bounding box center [0, 0] width 0 height 0
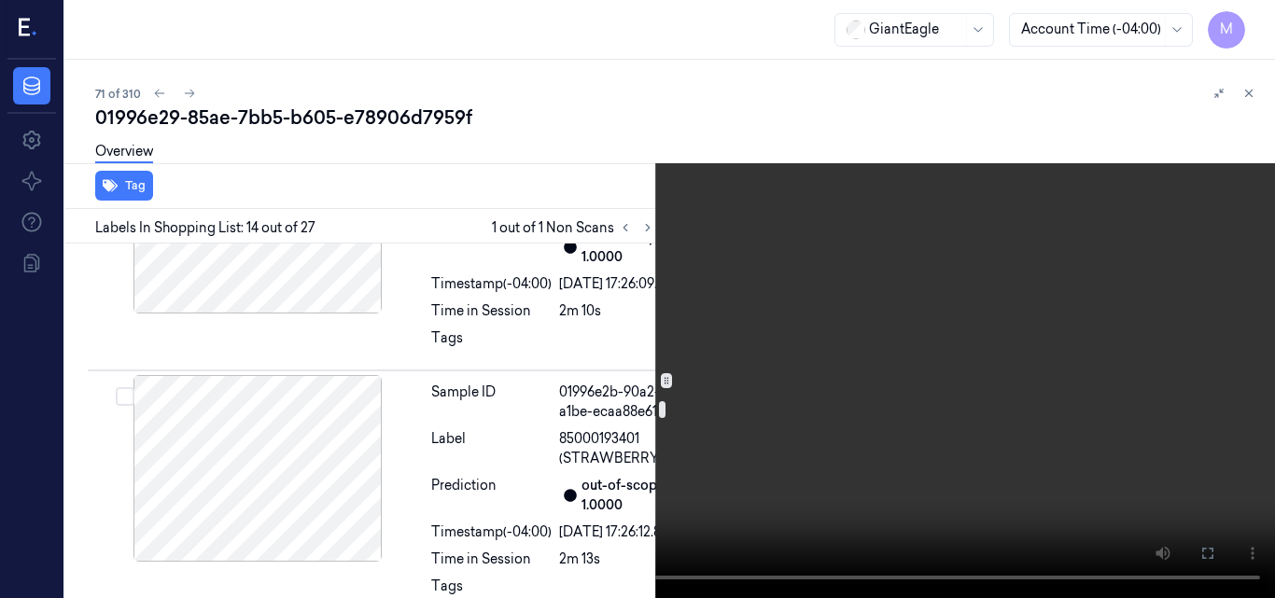
scroll to position [4151, 0]
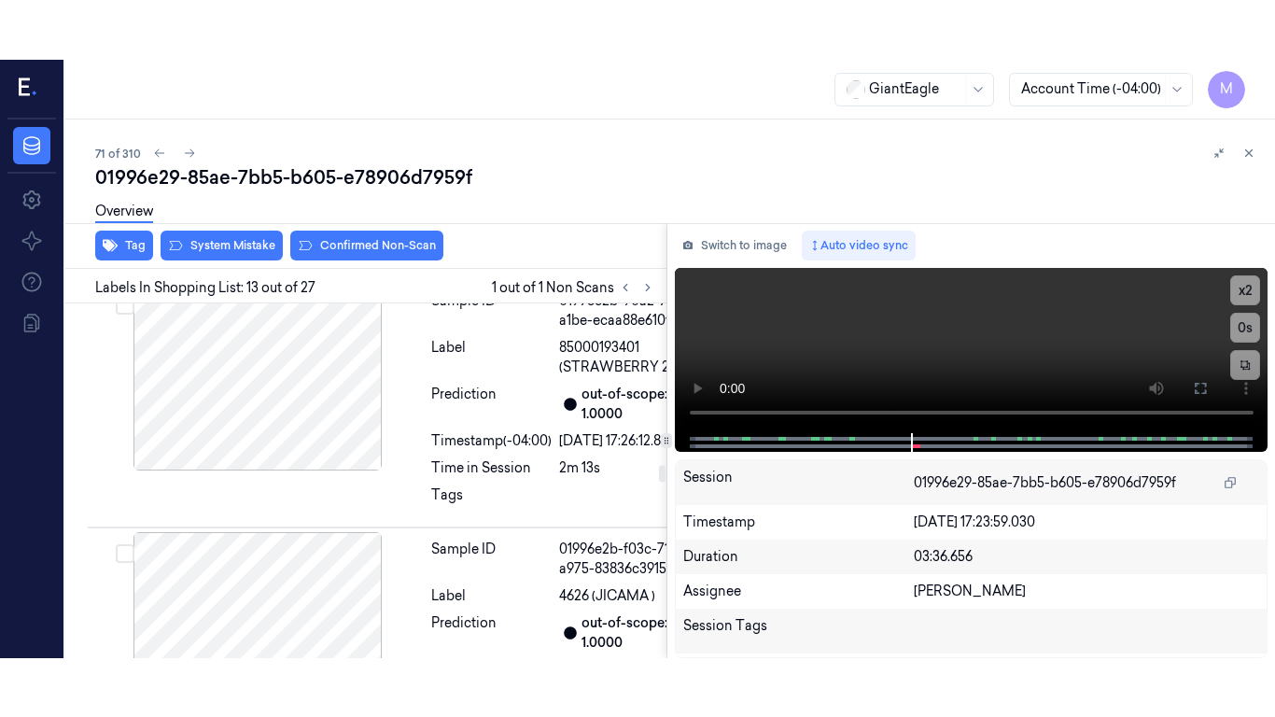
scroll to position [4177, 0]
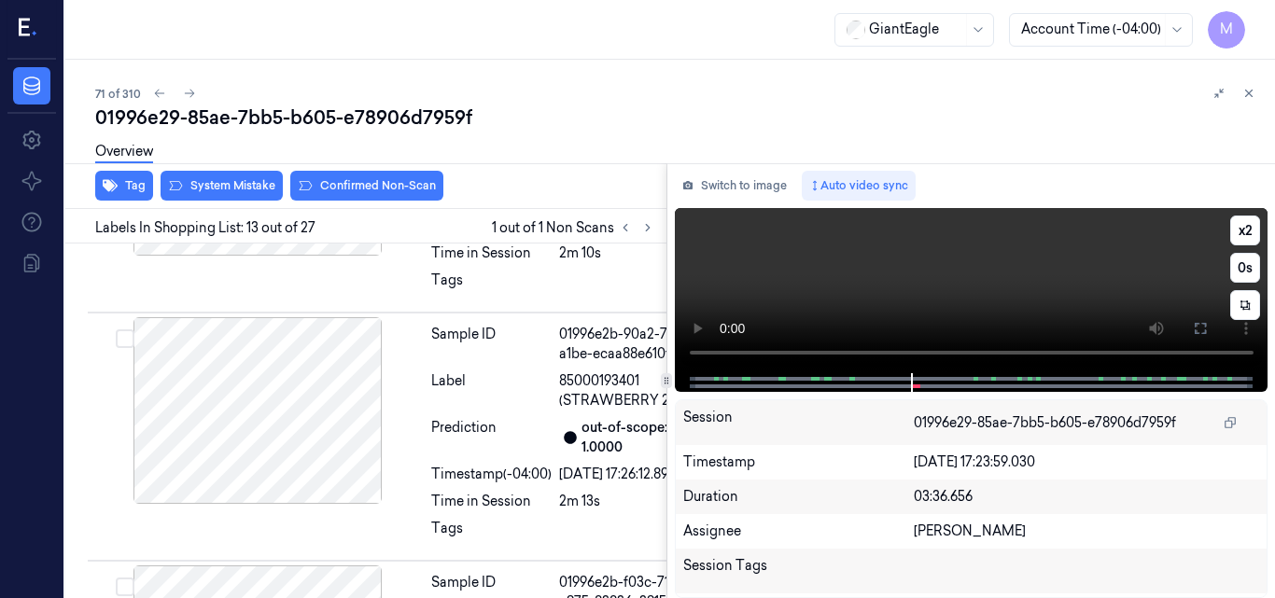
click at [1032, 229] on video at bounding box center [972, 290] width 594 height 165
click at [1206, 320] on button at bounding box center [1200, 329] width 30 height 30
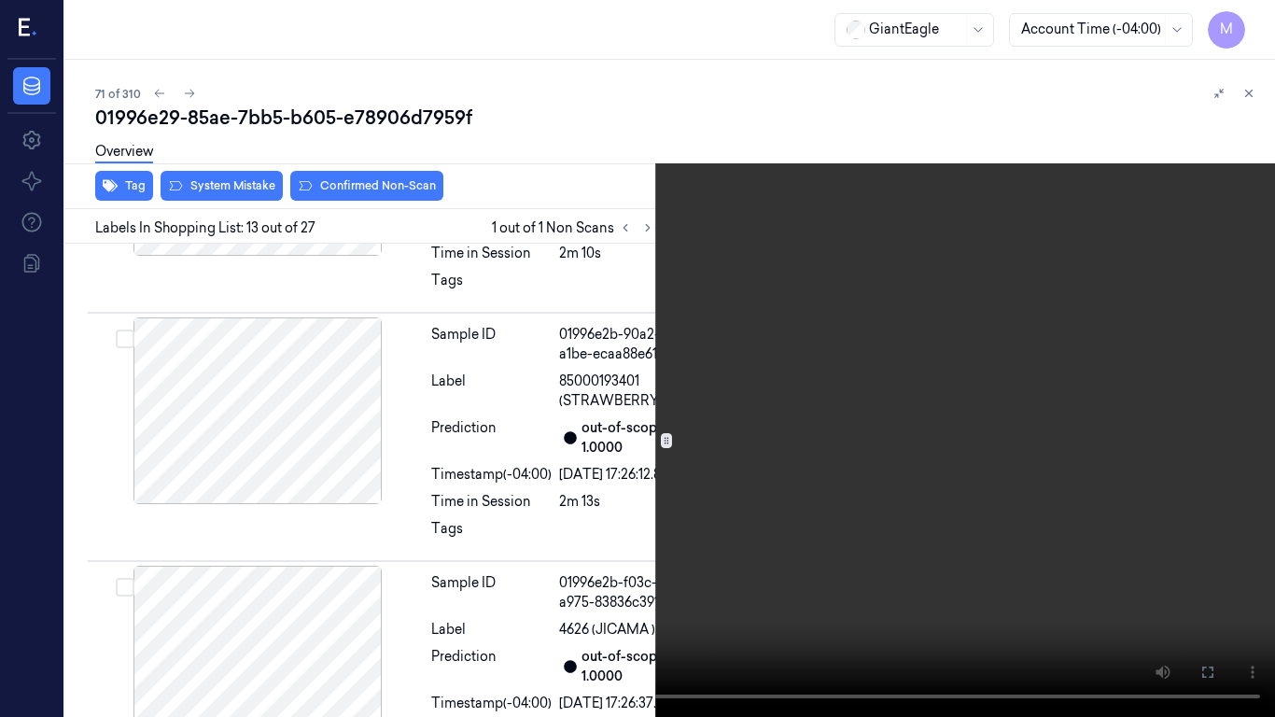
click at [846, 455] on video at bounding box center [637, 358] width 1275 height 717
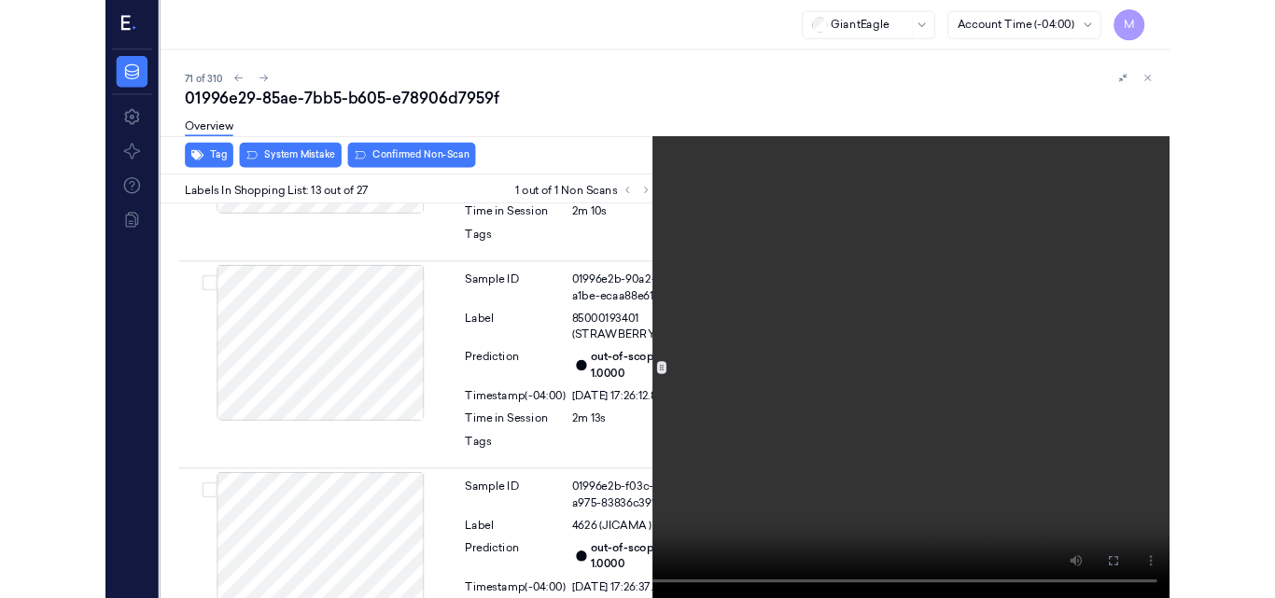
scroll to position [4117, 0]
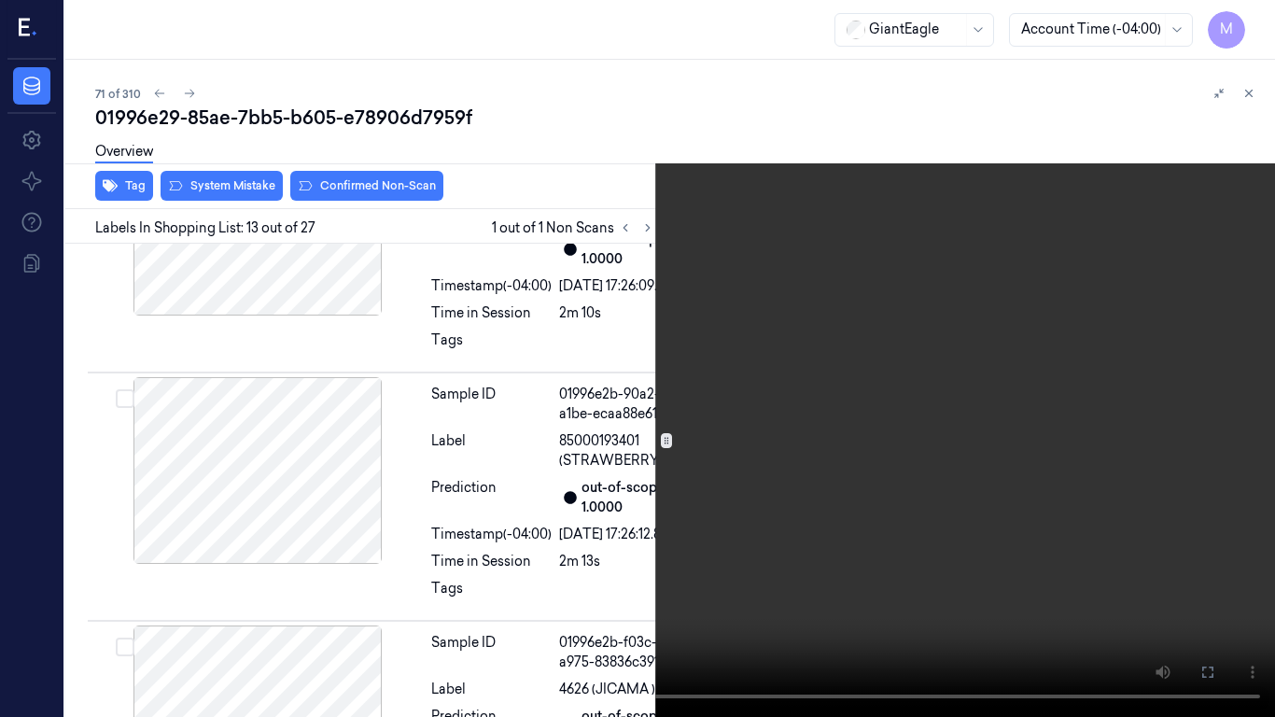
click at [625, 441] on video at bounding box center [637, 358] width 1275 height 717
click at [743, 343] on video at bounding box center [637, 358] width 1275 height 717
click at [767, 337] on video at bounding box center [637, 358] width 1275 height 717
click at [745, 413] on video at bounding box center [637, 358] width 1275 height 717
click at [0, 0] on icon at bounding box center [0, 0] width 0 height 0
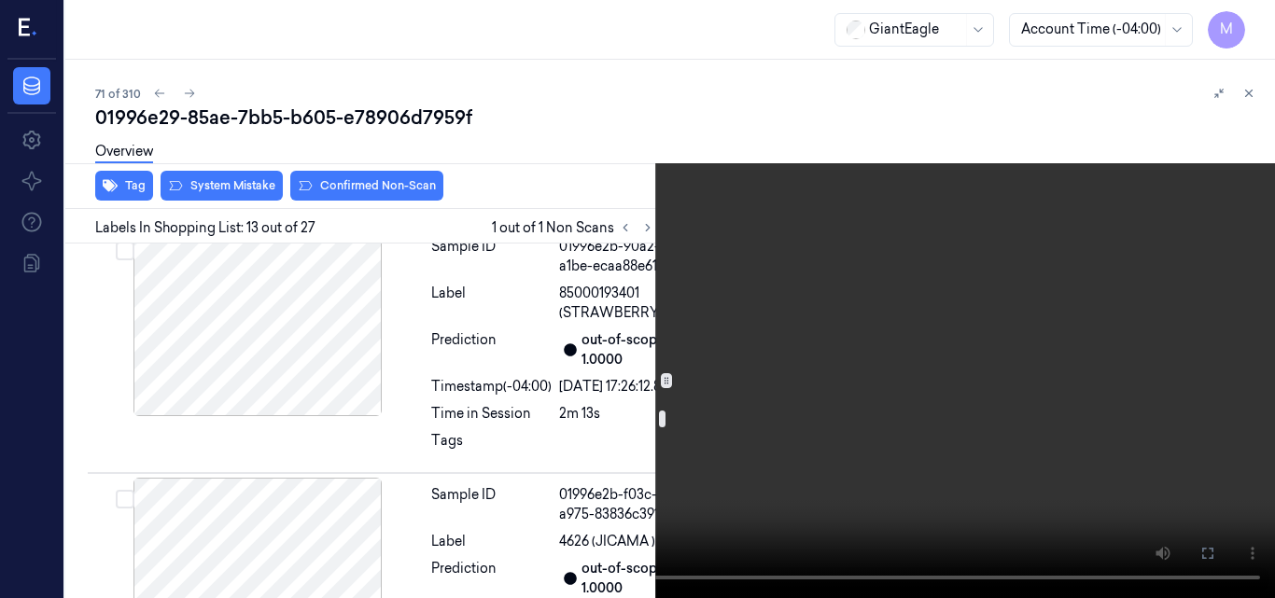
scroll to position [4397, 0]
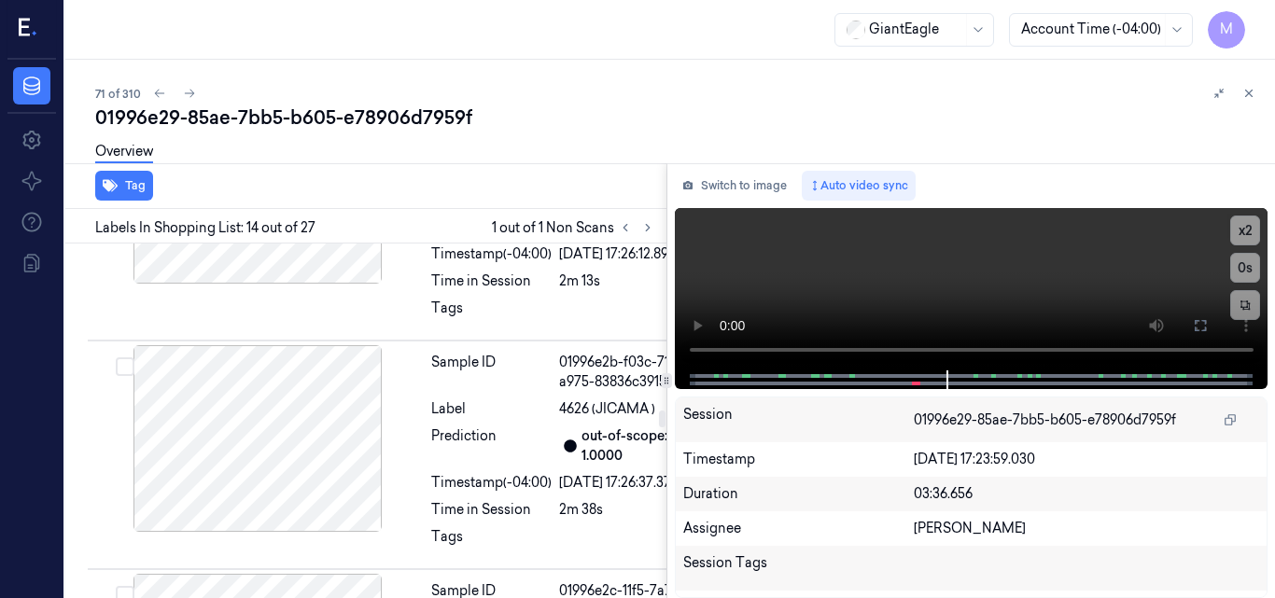
scroll to position [4490, 0]
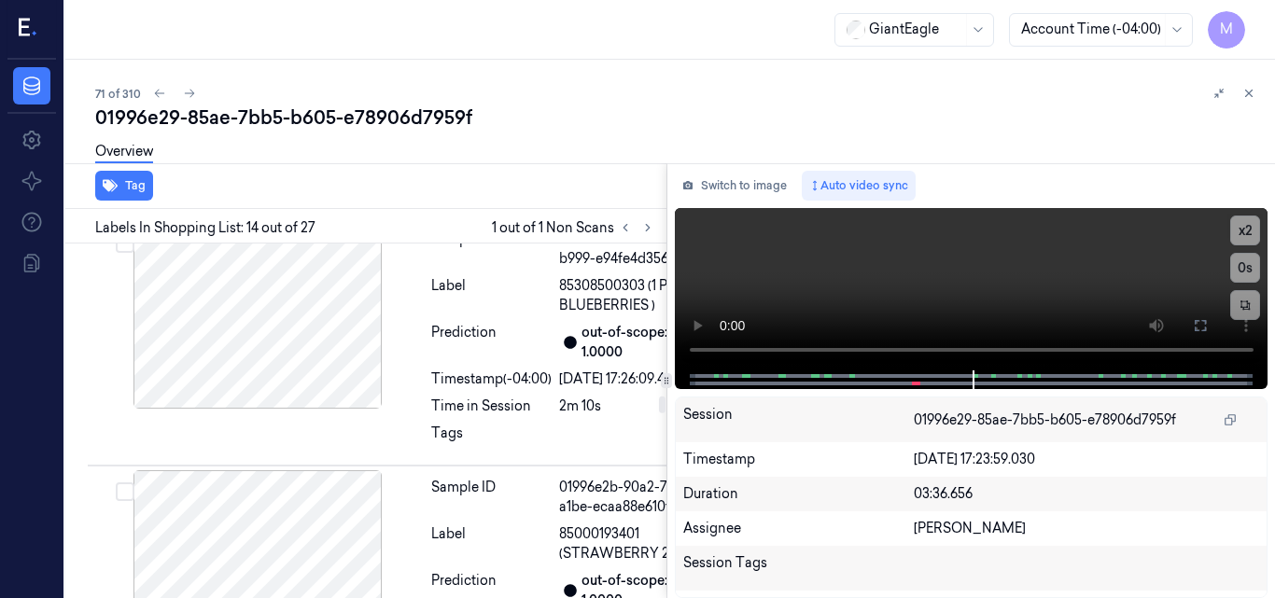
drag, startPoint x: 284, startPoint y: 483, endPoint x: 288, endPoint y: 442, distance: 41.3
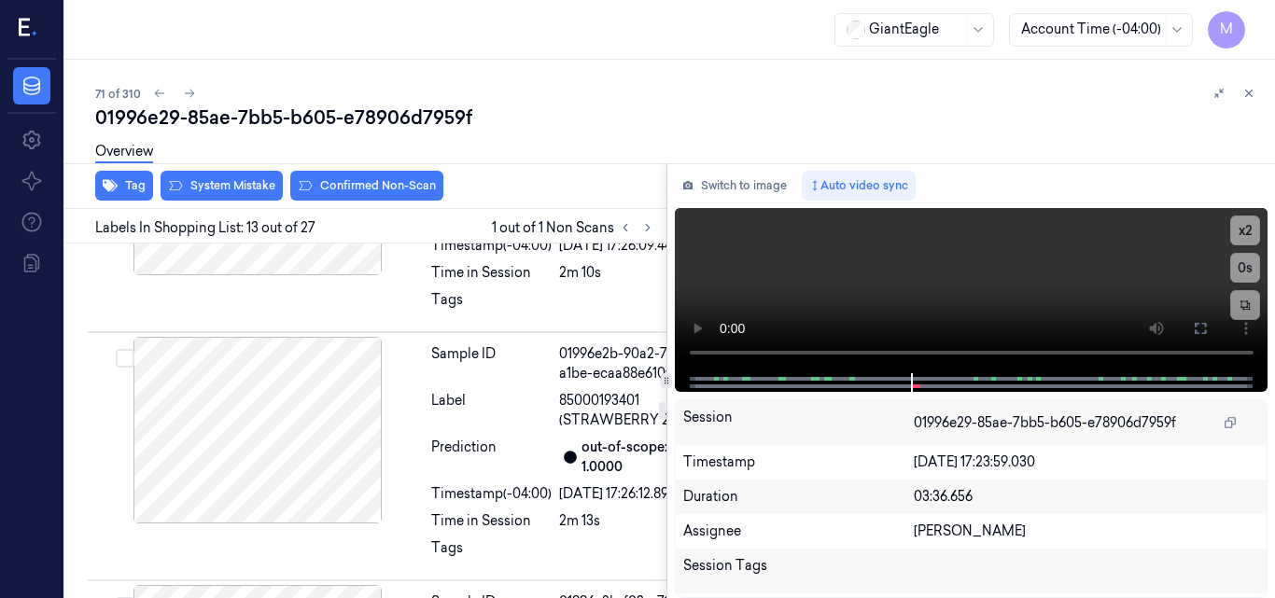
scroll to position [4177, 0]
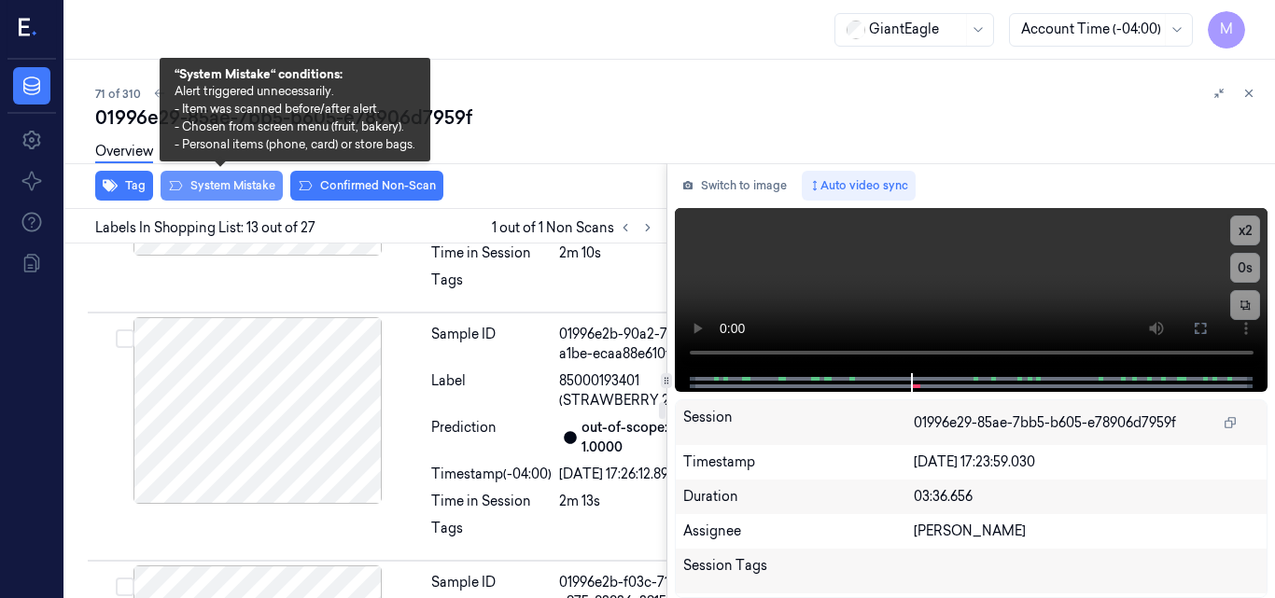
click at [243, 187] on button "System Mistake" at bounding box center [222, 186] width 122 height 30
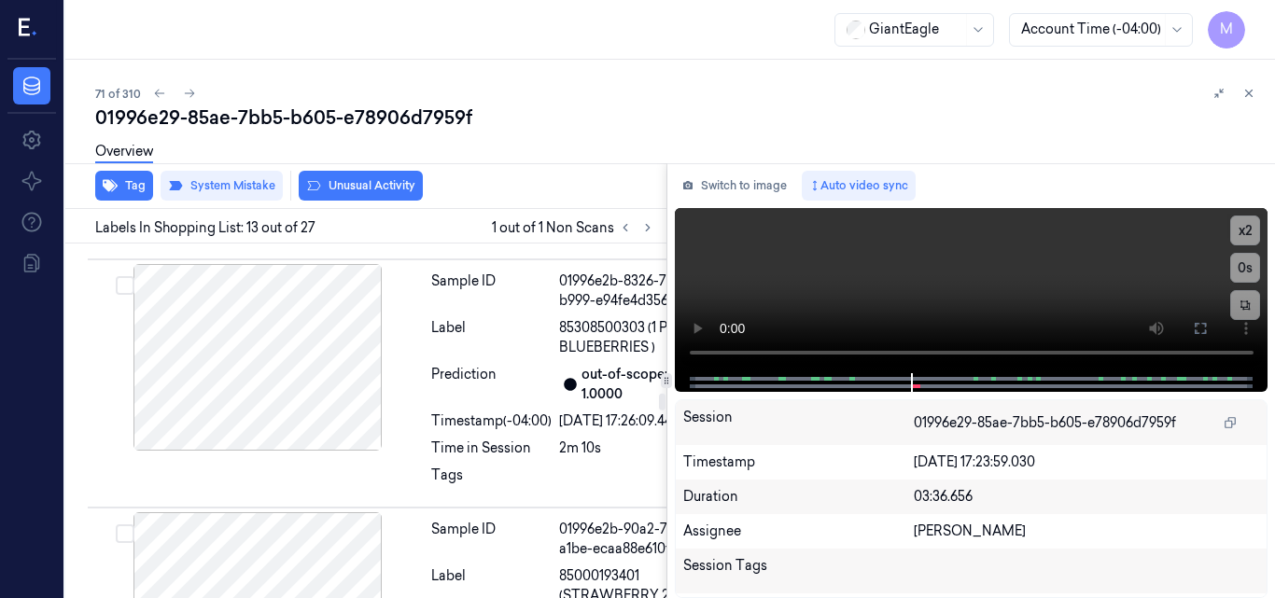
scroll to position [3901, 0]
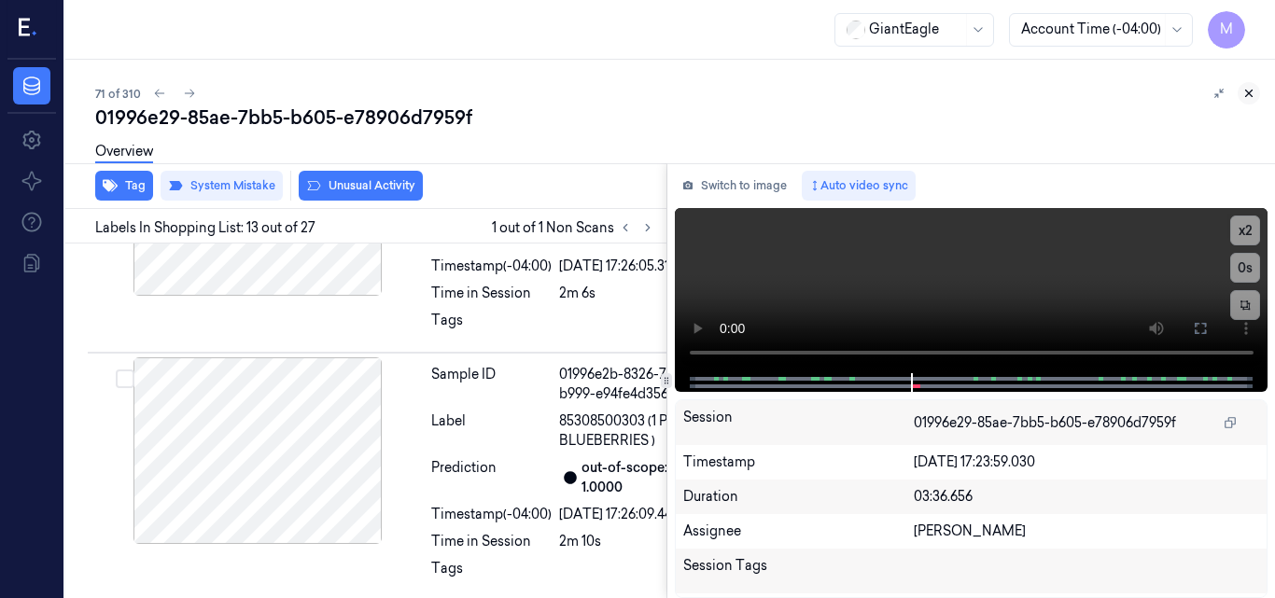
click at [1247, 87] on icon at bounding box center [1248, 93] width 13 height 13
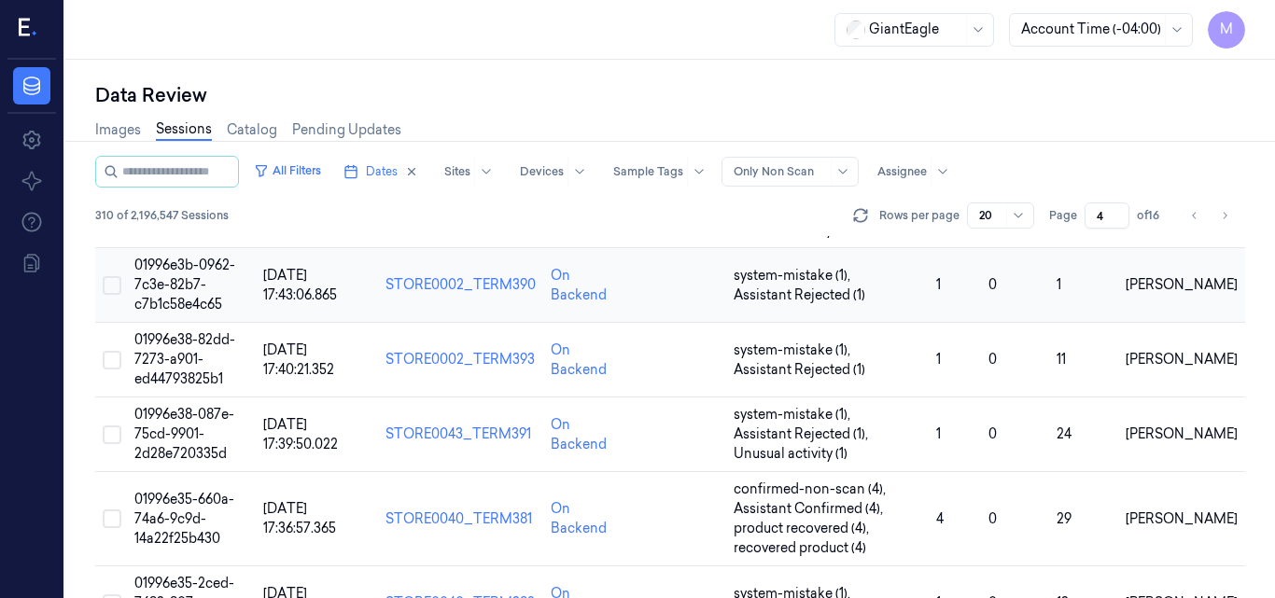
scroll to position [722, 0]
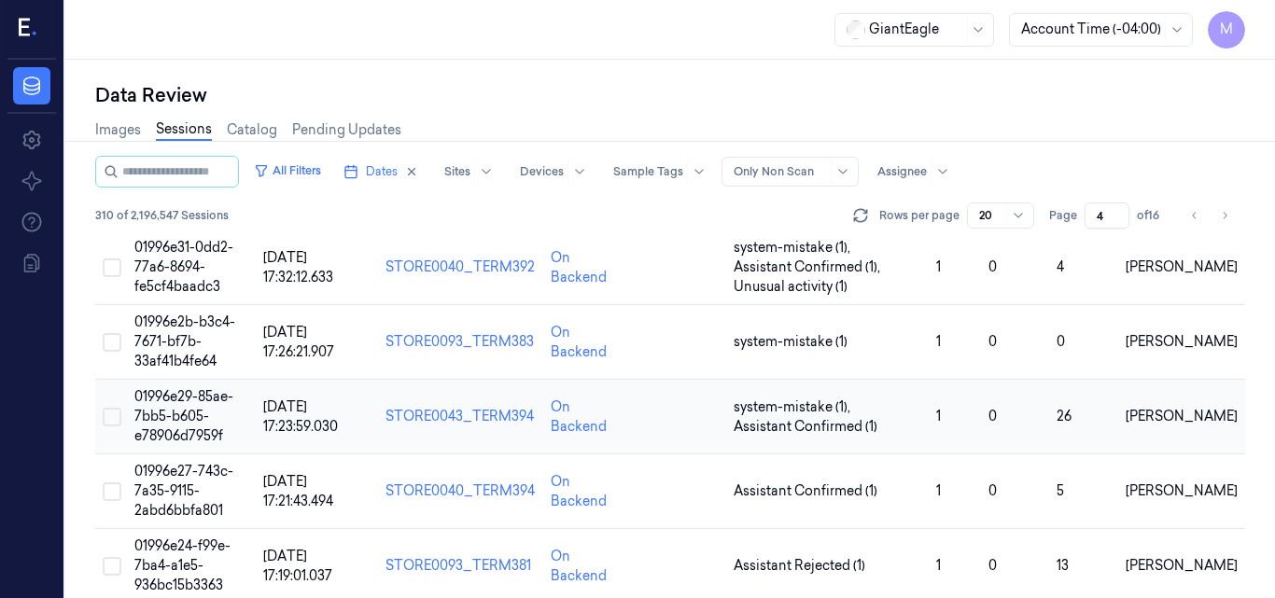
click at [198, 409] on span "01996e29-85ae-7bb5-b605-e78906d7959f" at bounding box center [183, 416] width 99 height 56
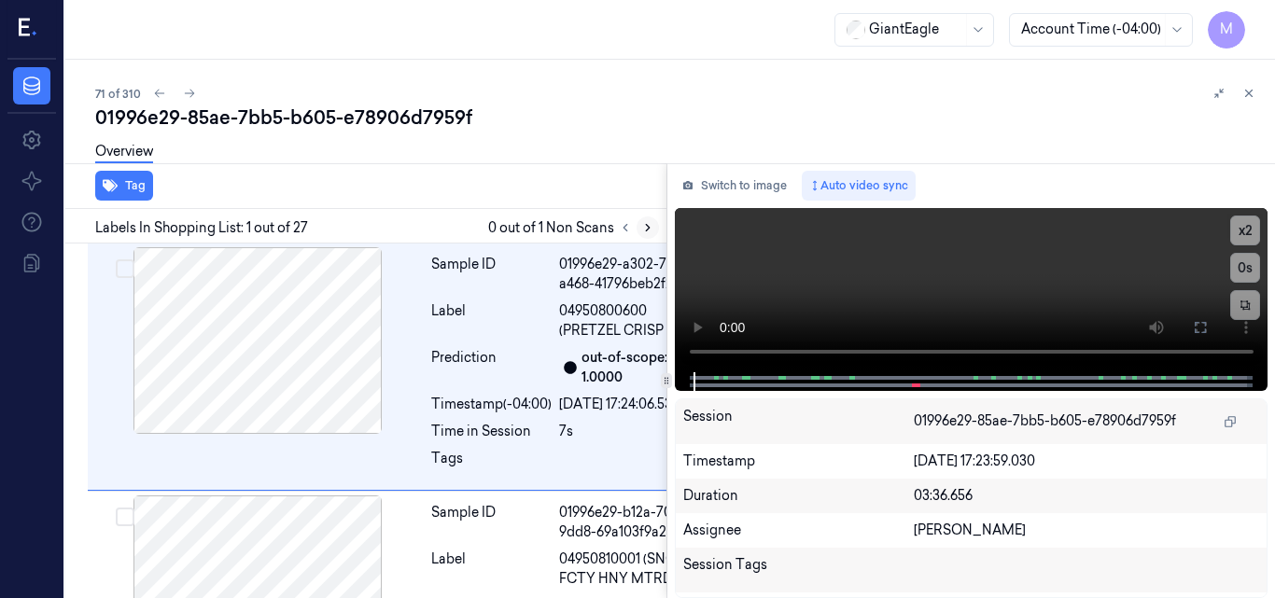
click at [641, 226] on icon at bounding box center [647, 227] width 13 height 13
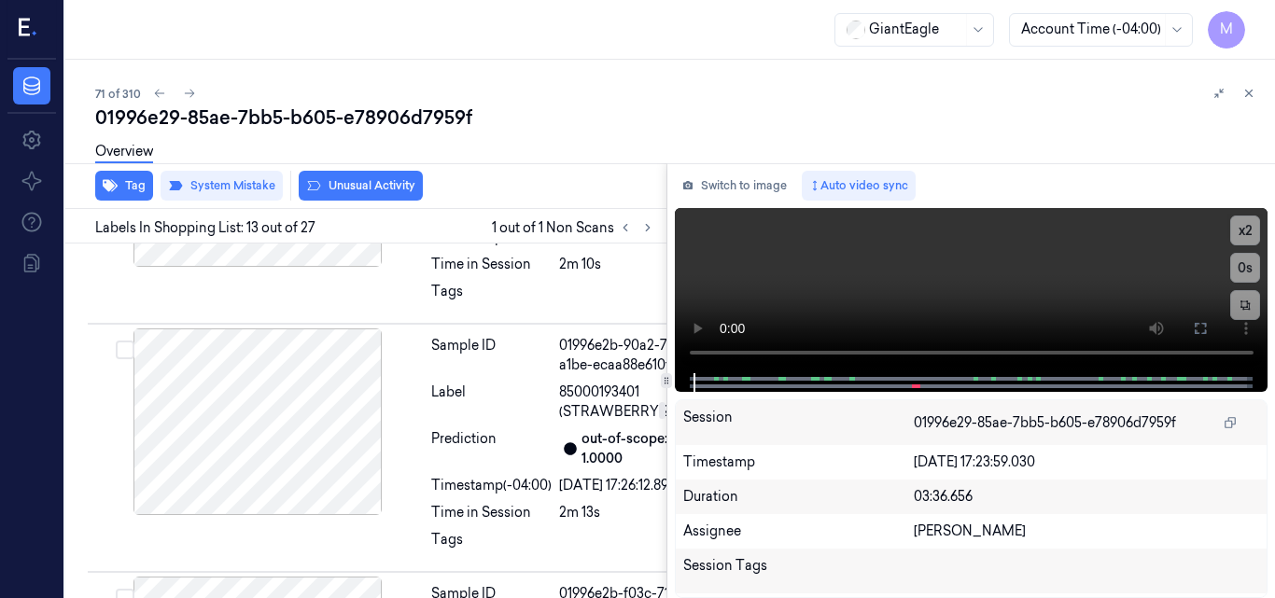
scroll to position [4181, 0]
click at [1249, 95] on icon at bounding box center [1248, 93] width 13 height 13
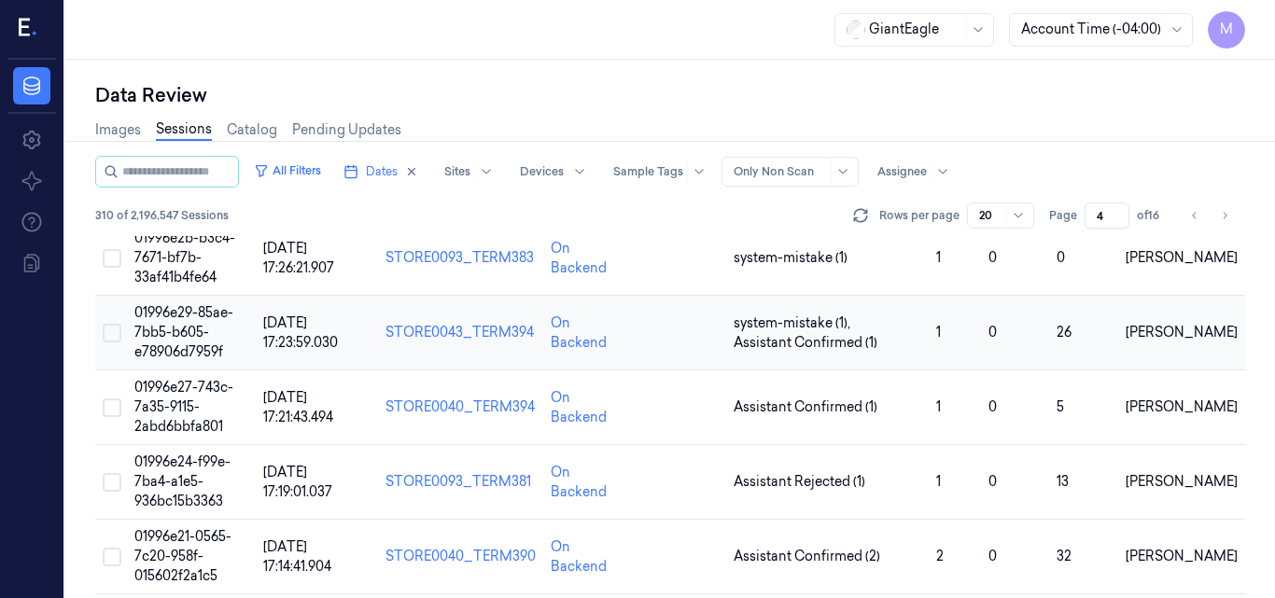
scroll to position [846, 0]
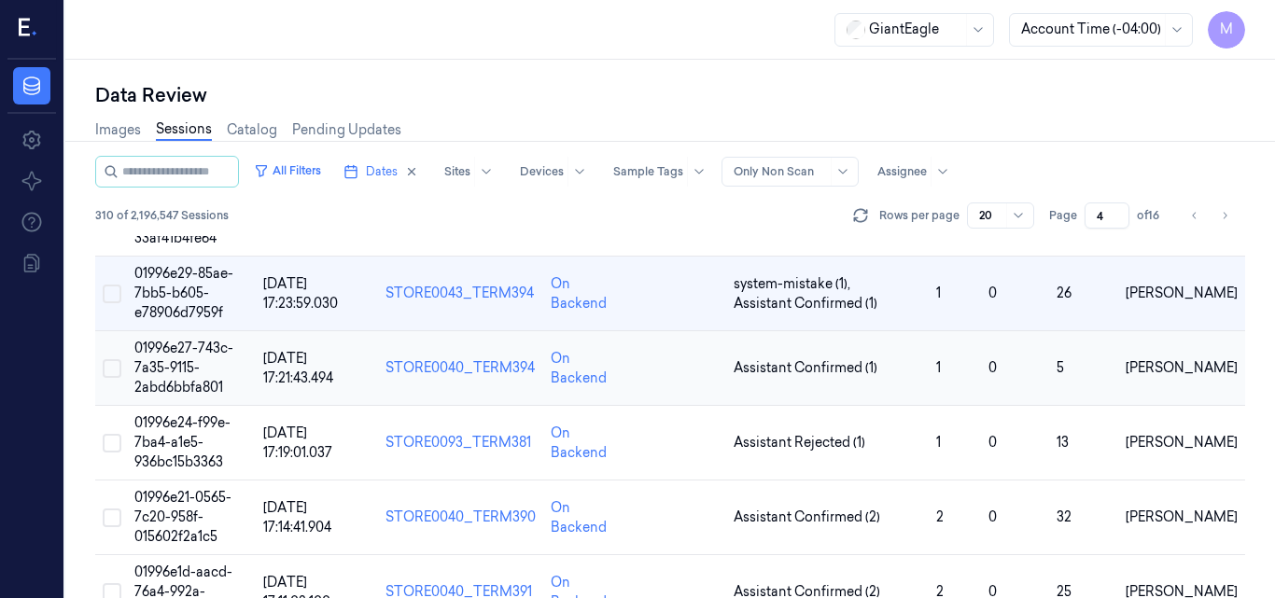
click at [185, 355] on span "01996e27-743c-7a35-9115-2abd6bbfa801" at bounding box center [183, 368] width 99 height 56
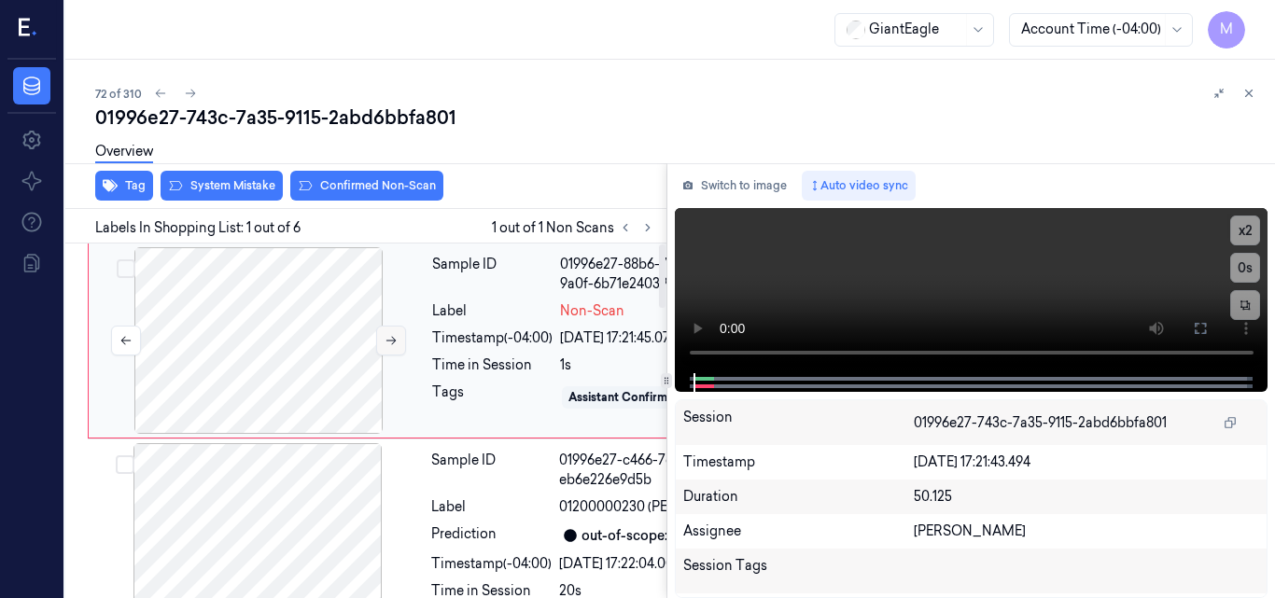
click at [379, 343] on button at bounding box center [391, 341] width 30 height 30
click at [951, 280] on video at bounding box center [972, 290] width 594 height 165
click at [1019, 231] on video at bounding box center [972, 290] width 594 height 165
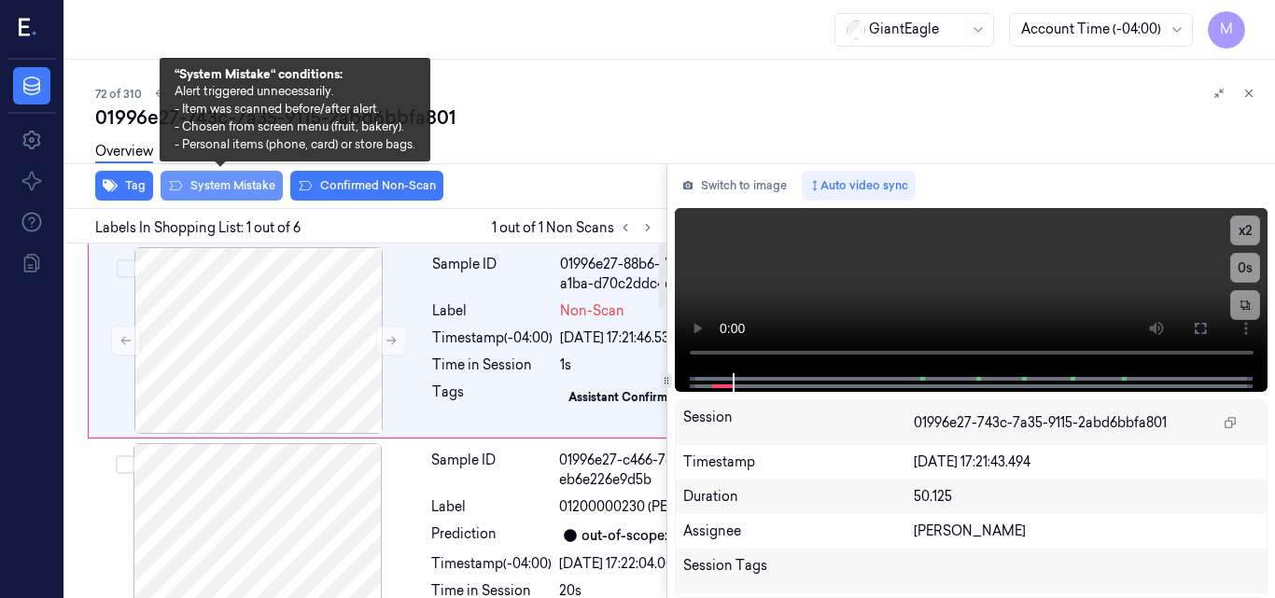
click at [233, 178] on button "System Mistake" at bounding box center [222, 186] width 122 height 30
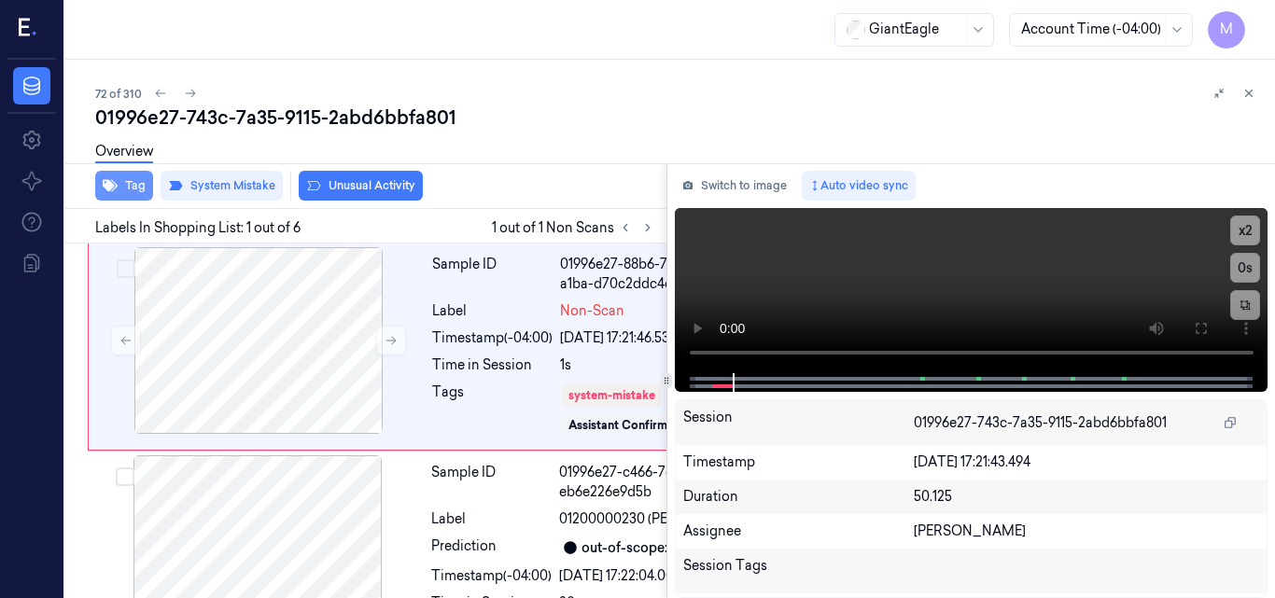
click at [132, 187] on button "Tag" at bounding box center [124, 186] width 58 height 30
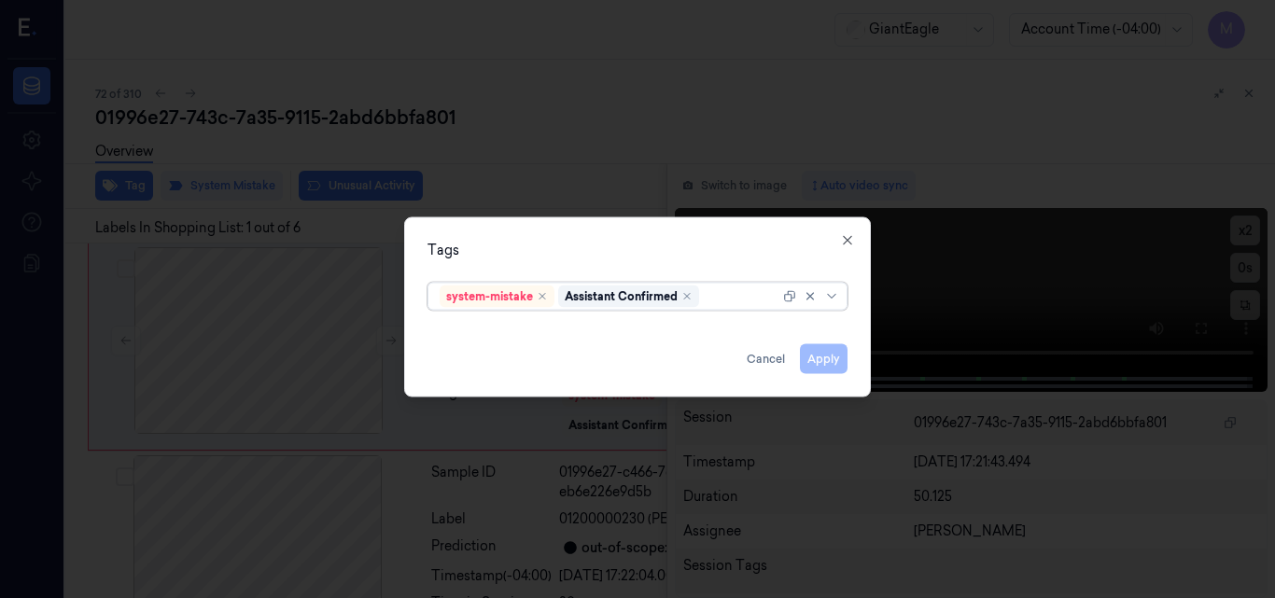
click at [722, 299] on div at bounding box center [741, 297] width 77 height 20
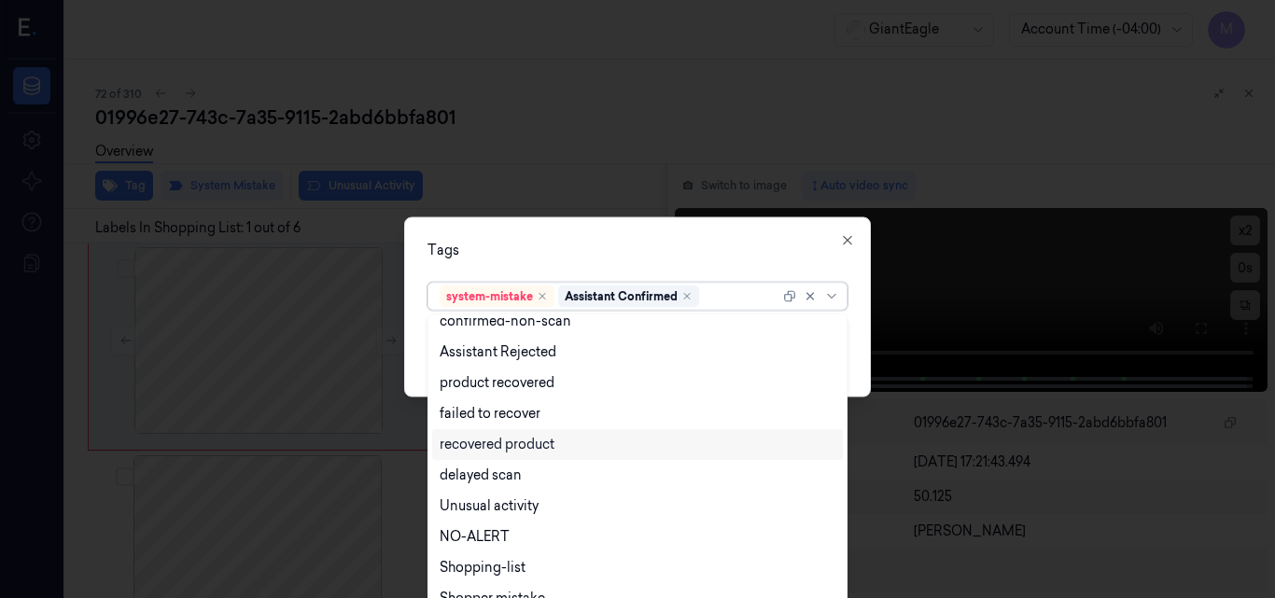
scroll to position [151, 0]
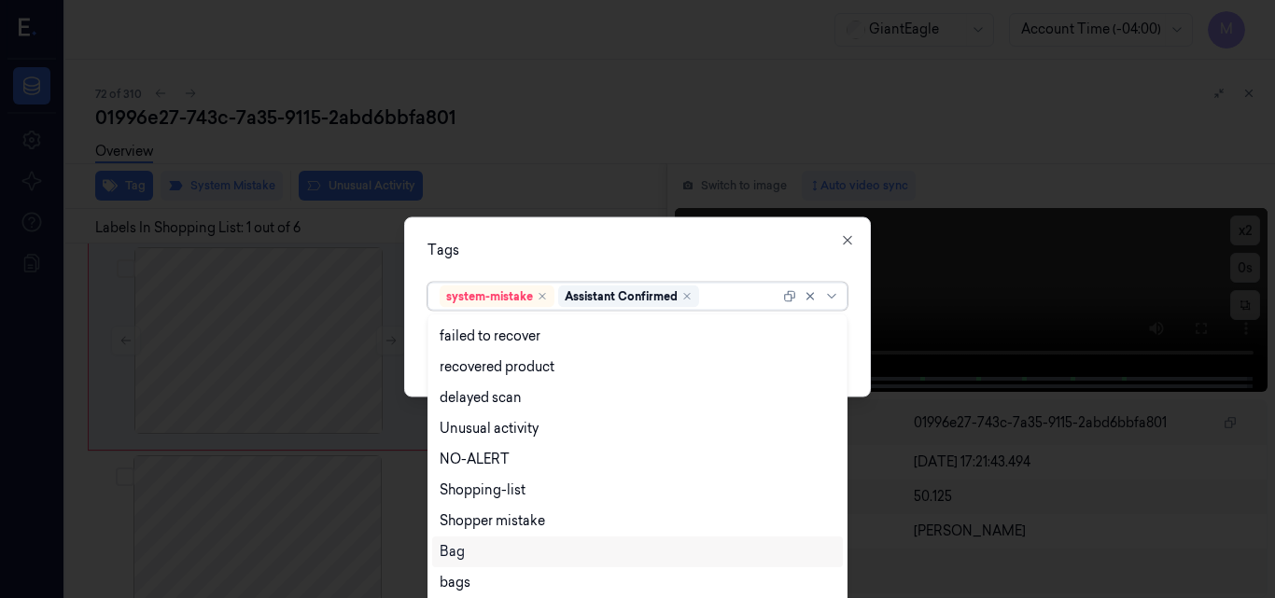
click at [473, 553] on div "Bag" at bounding box center [638, 552] width 396 height 20
click at [608, 235] on div "Tags option Bag, selected. 13 results available. Use Up and Down to choose opti…" at bounding box center [637, 307] width 467 height 180
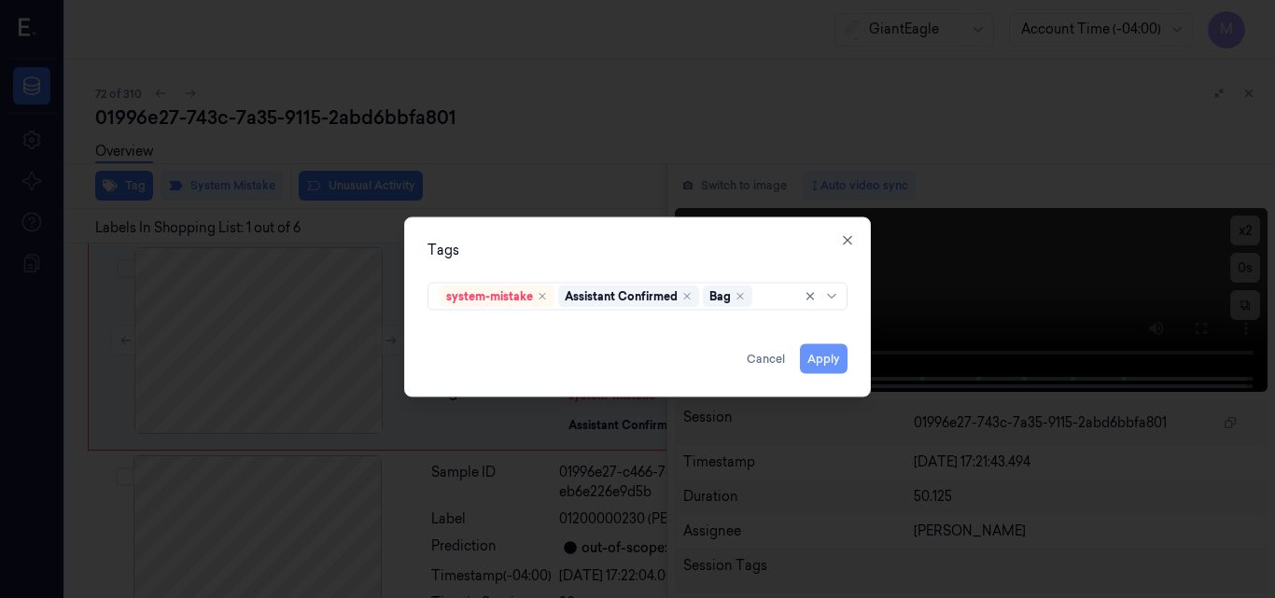
click at [834, 358] on button "Apply" at bounding box center [824, 358] width 48 height 30
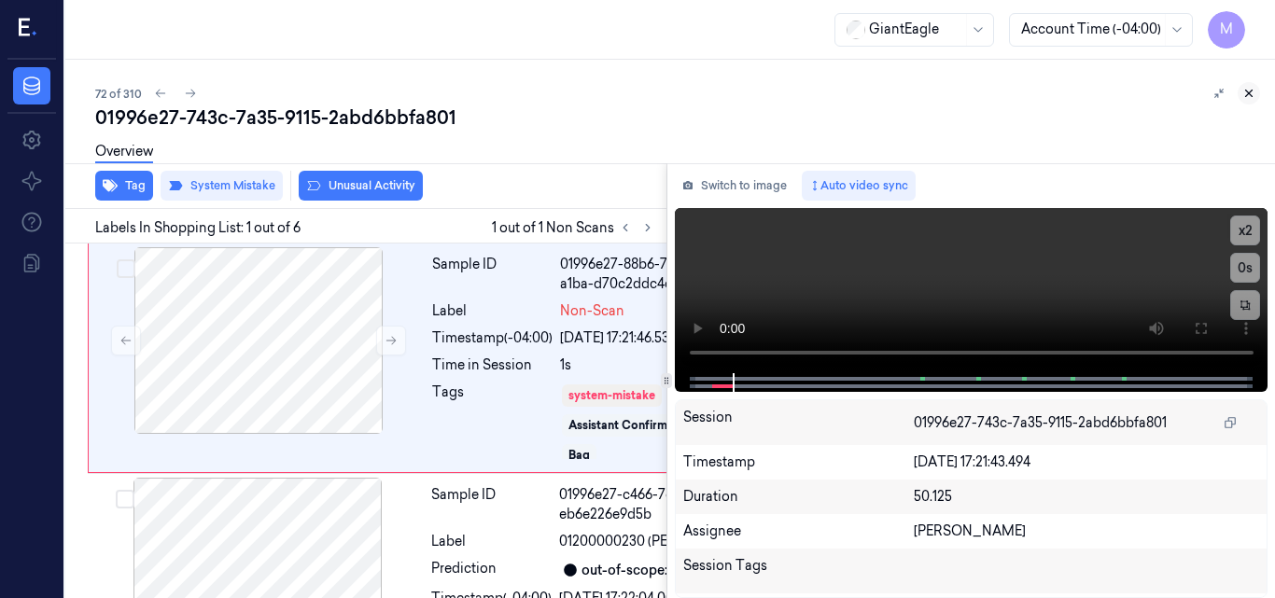
click at [1254, 96] on icon at bounding box center [1248, 93] width 13 height 13
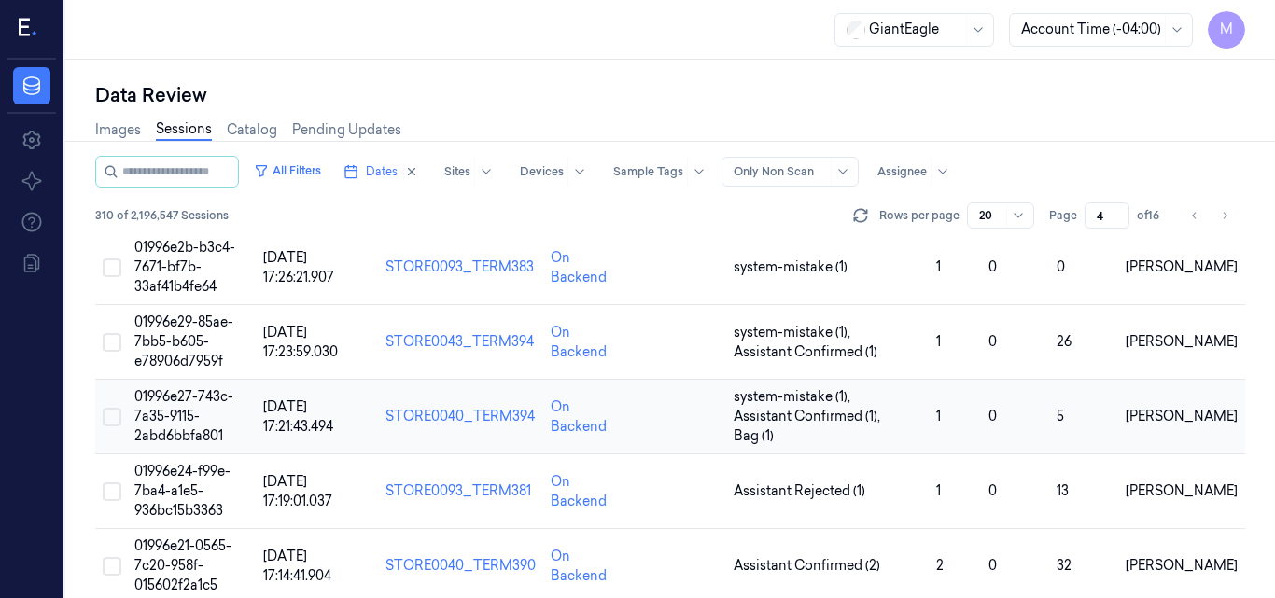
scroll to position [890, 0]
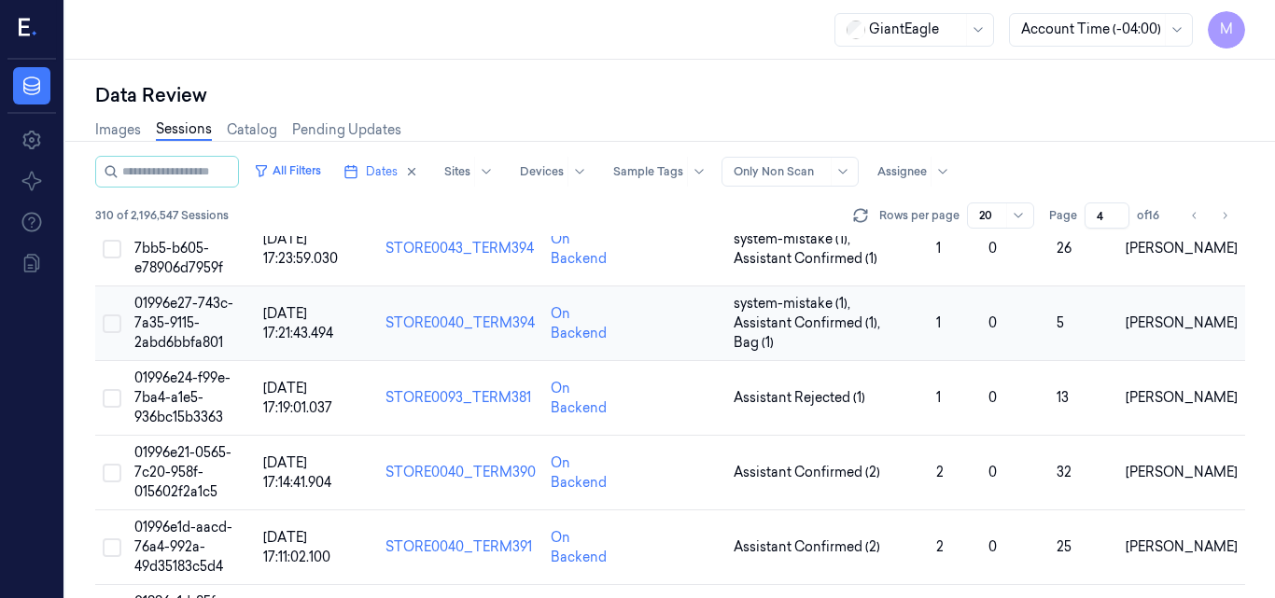
click at [156, 319] on span "01996e27-743c-7a35-9115-2abd6bbfa801" at bounding box center [183, 323] width 99 height 56
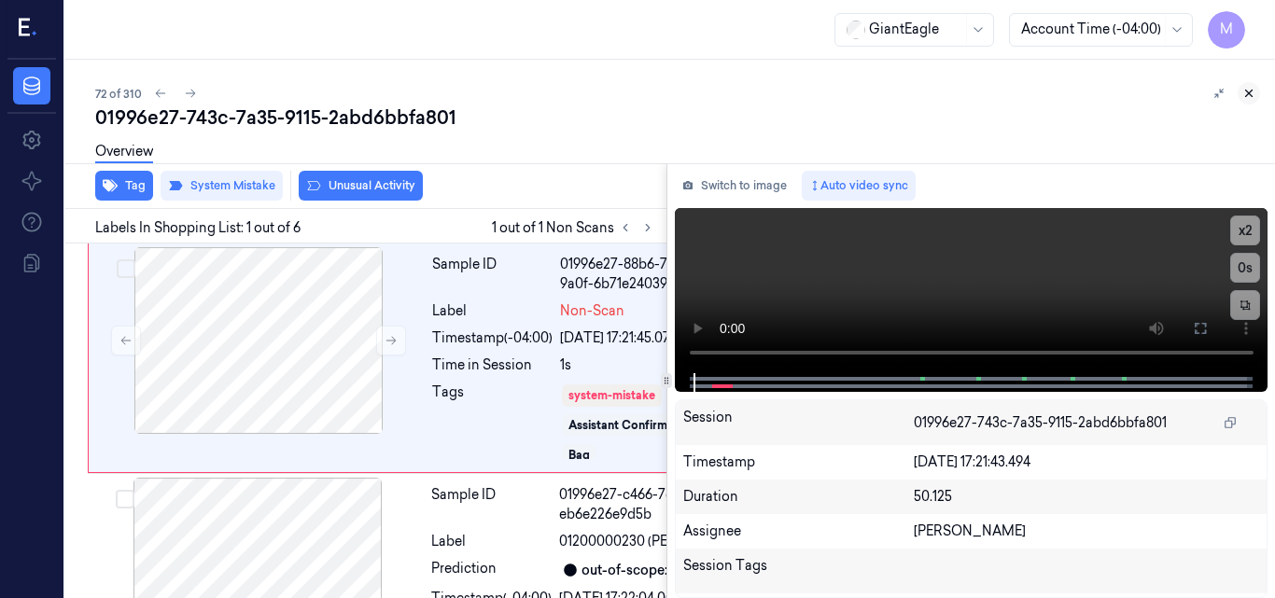
click at [1251, 93] on icon at bounding box center [1248, 93] width 13 height 13
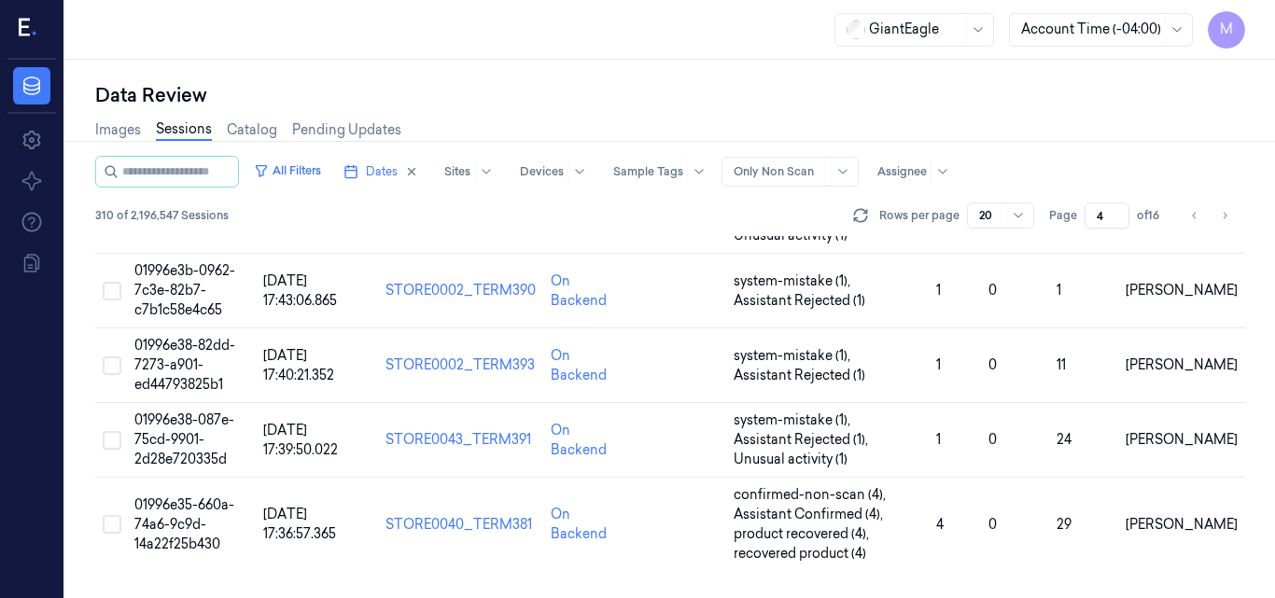
scroll to position [797, 0]
